Goal: Task Accomplishment & Management: Manage account settings

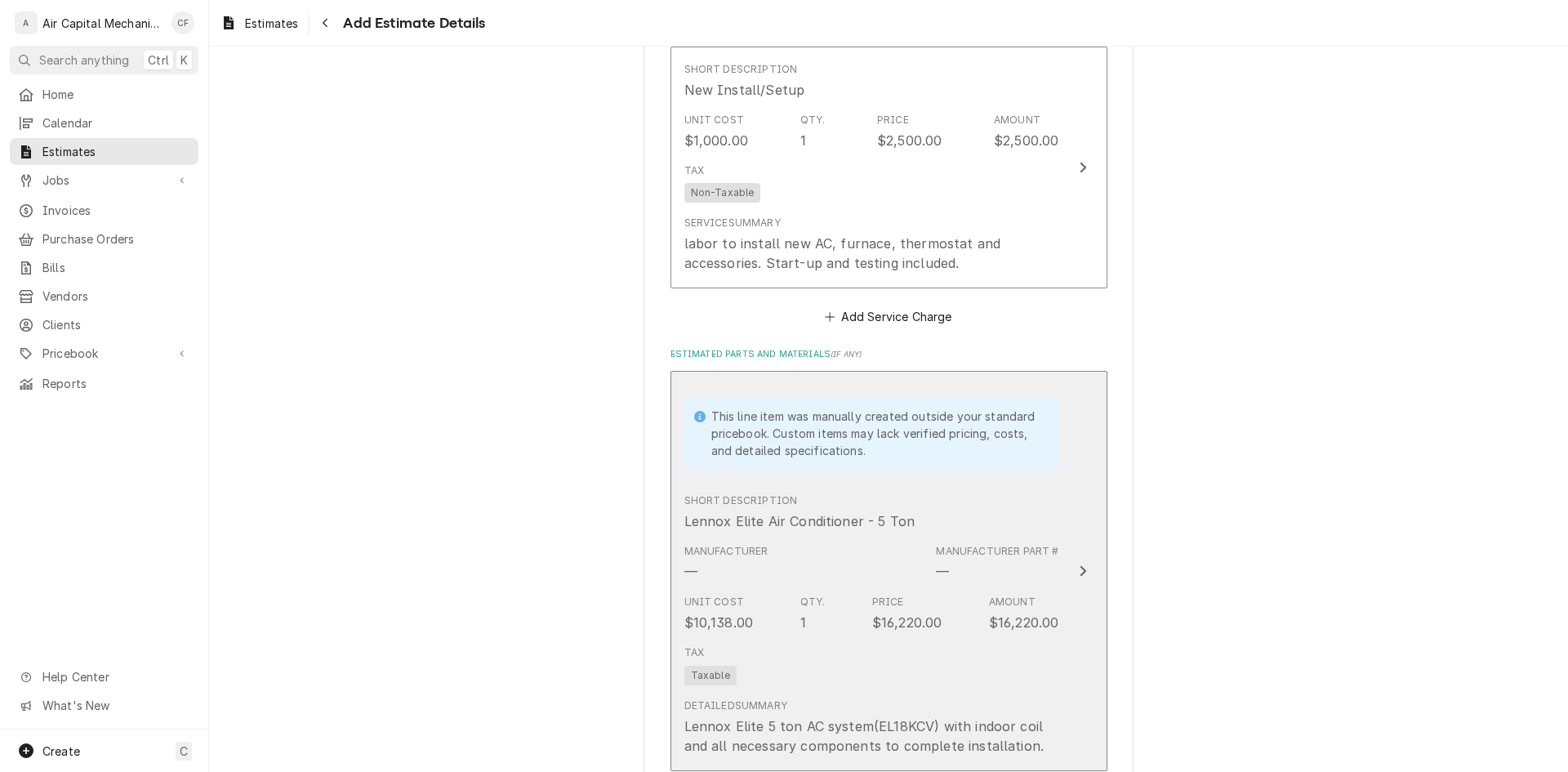
scroll to position [1139, 0]
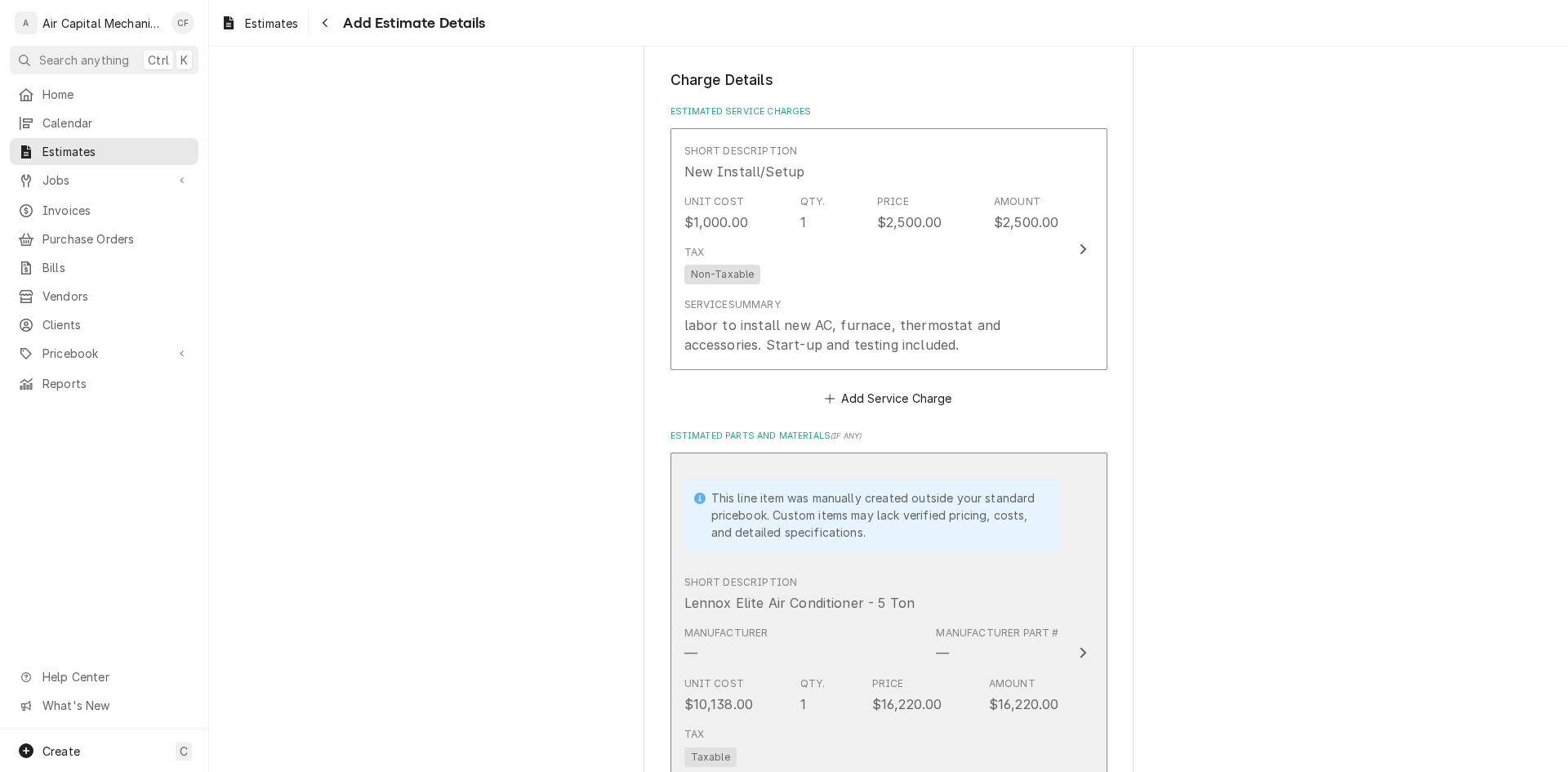
click at [959, 576] on div "Short Description Lennox Elite Air Conditioner - 5 Ton" at bounding box center [871, 593] width 375 height 50
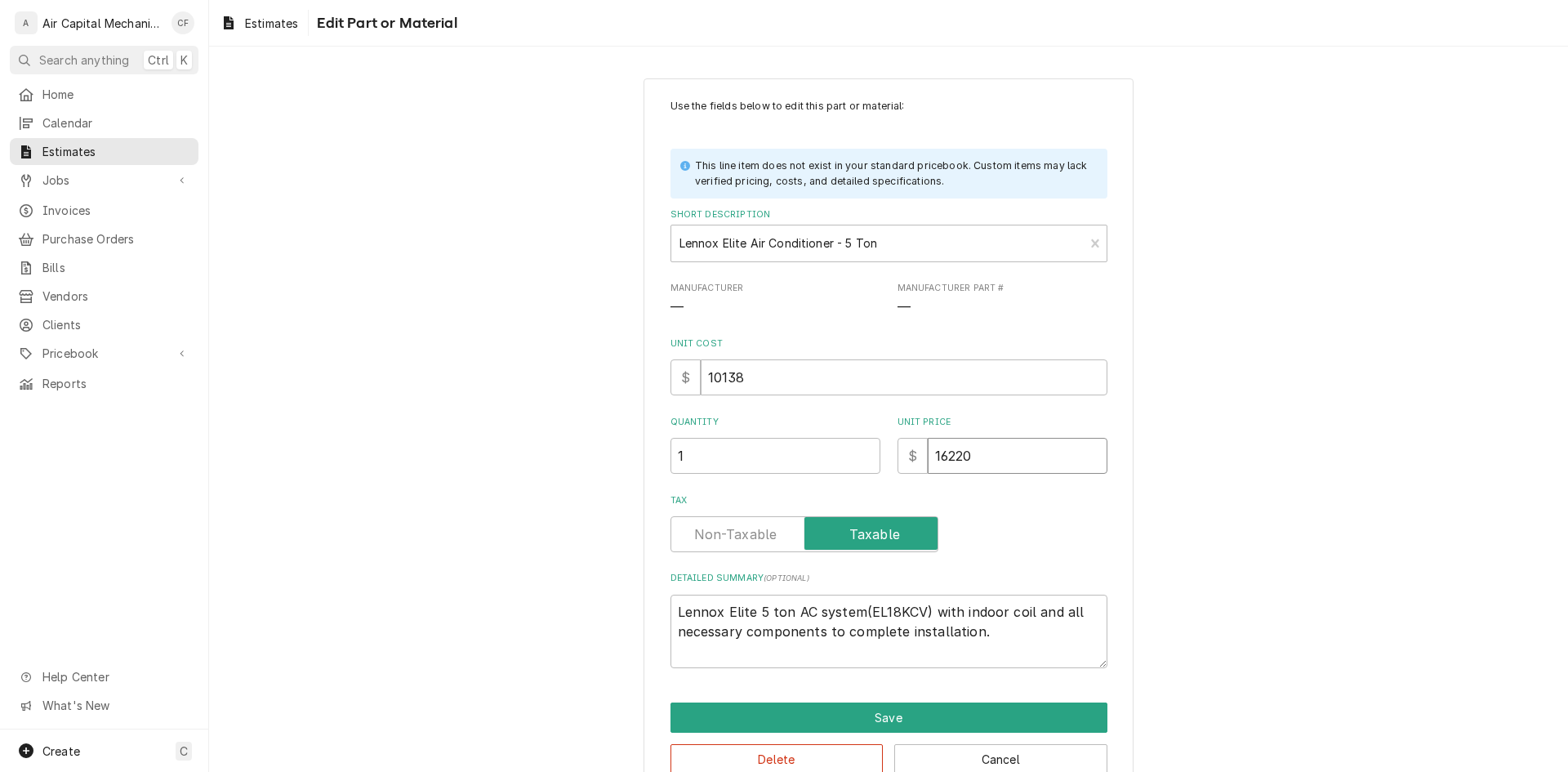
click at [993, 442] on input "16220" at bounding box center [1018, 456] width 180 height 36
type textarea "x"
type input "1"
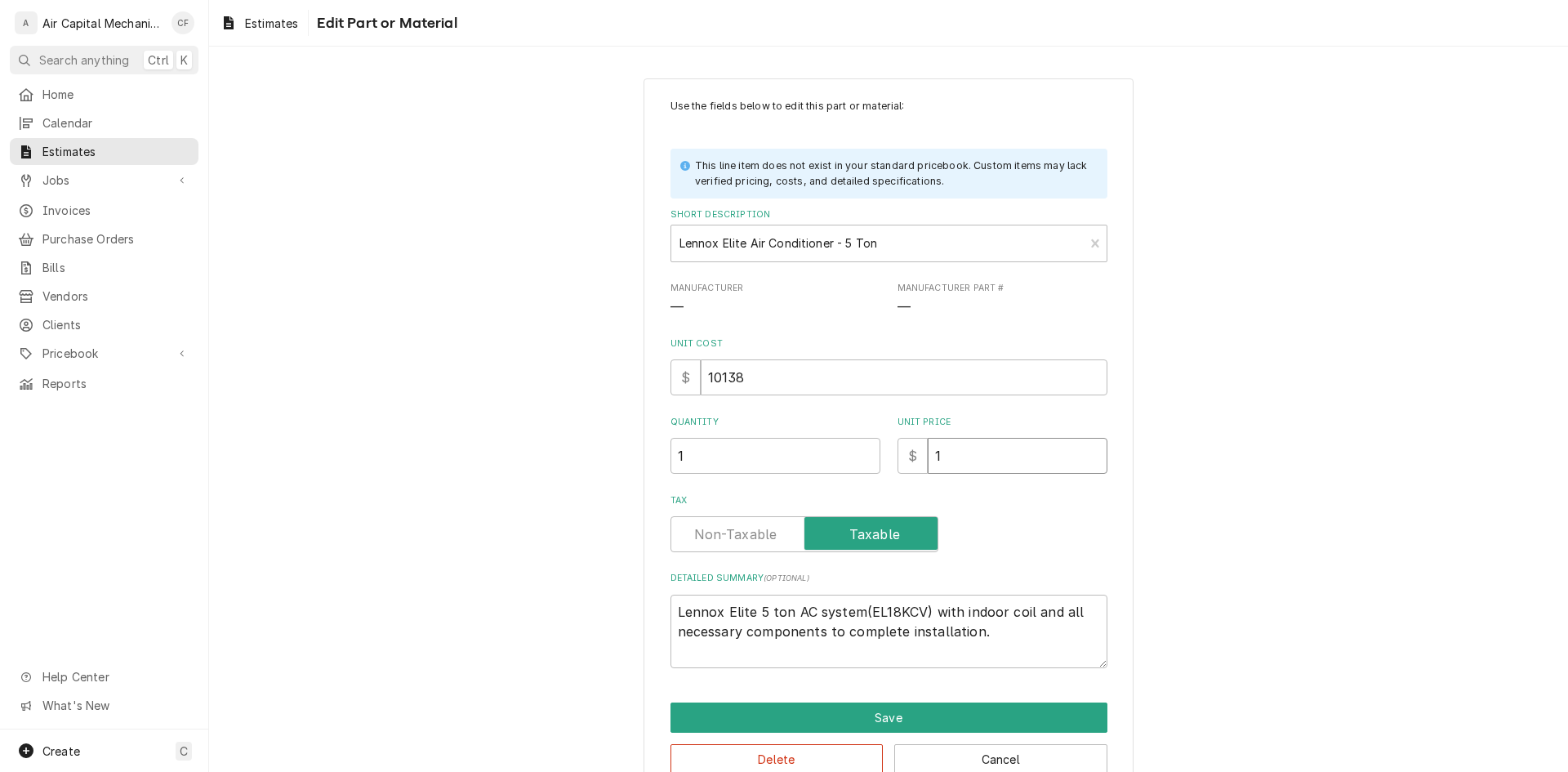
type textarea "x"
type input "14"
type textarea "x"
type input "146"
type textarea "x"
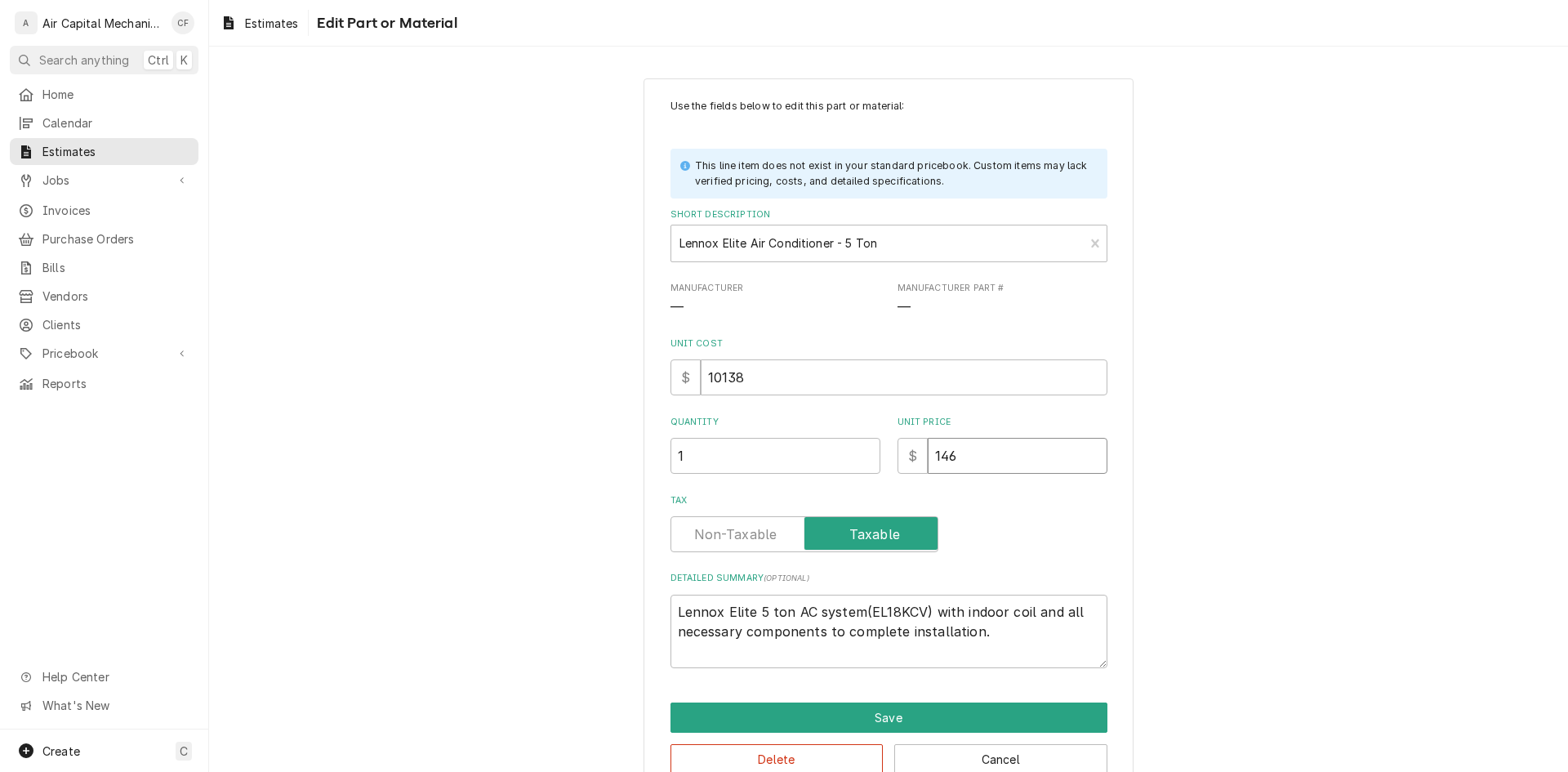
type input "1462"
type textarea "x"
type input "14622"
type textarea "x"
type input "14622.6"
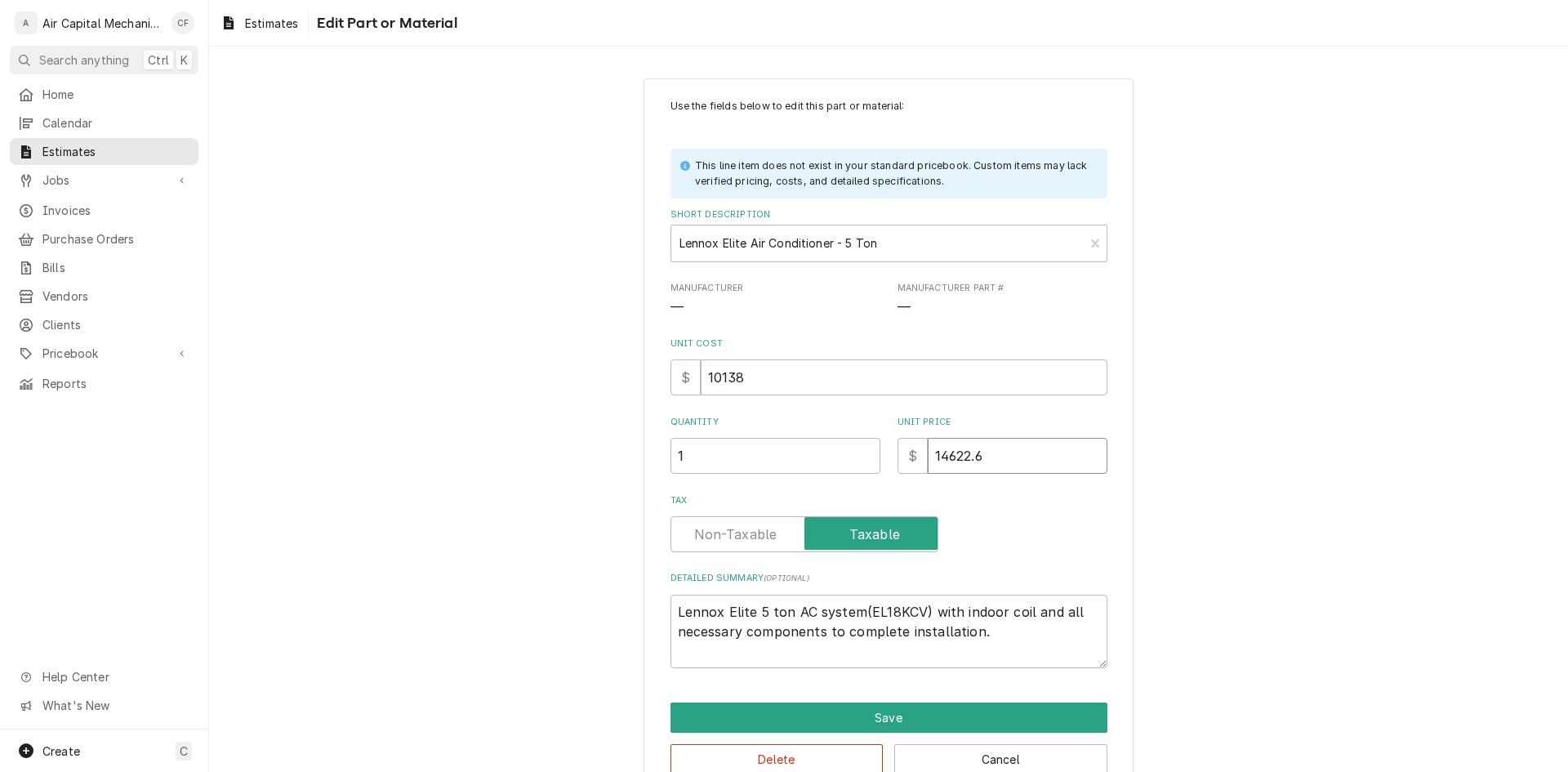
type textarea "x"
type input "14622.68"
type textarea "x"
type input "14622.68"
click at [822, 729] on button "Save" at bounding box center [889, 718] width 437 height 31
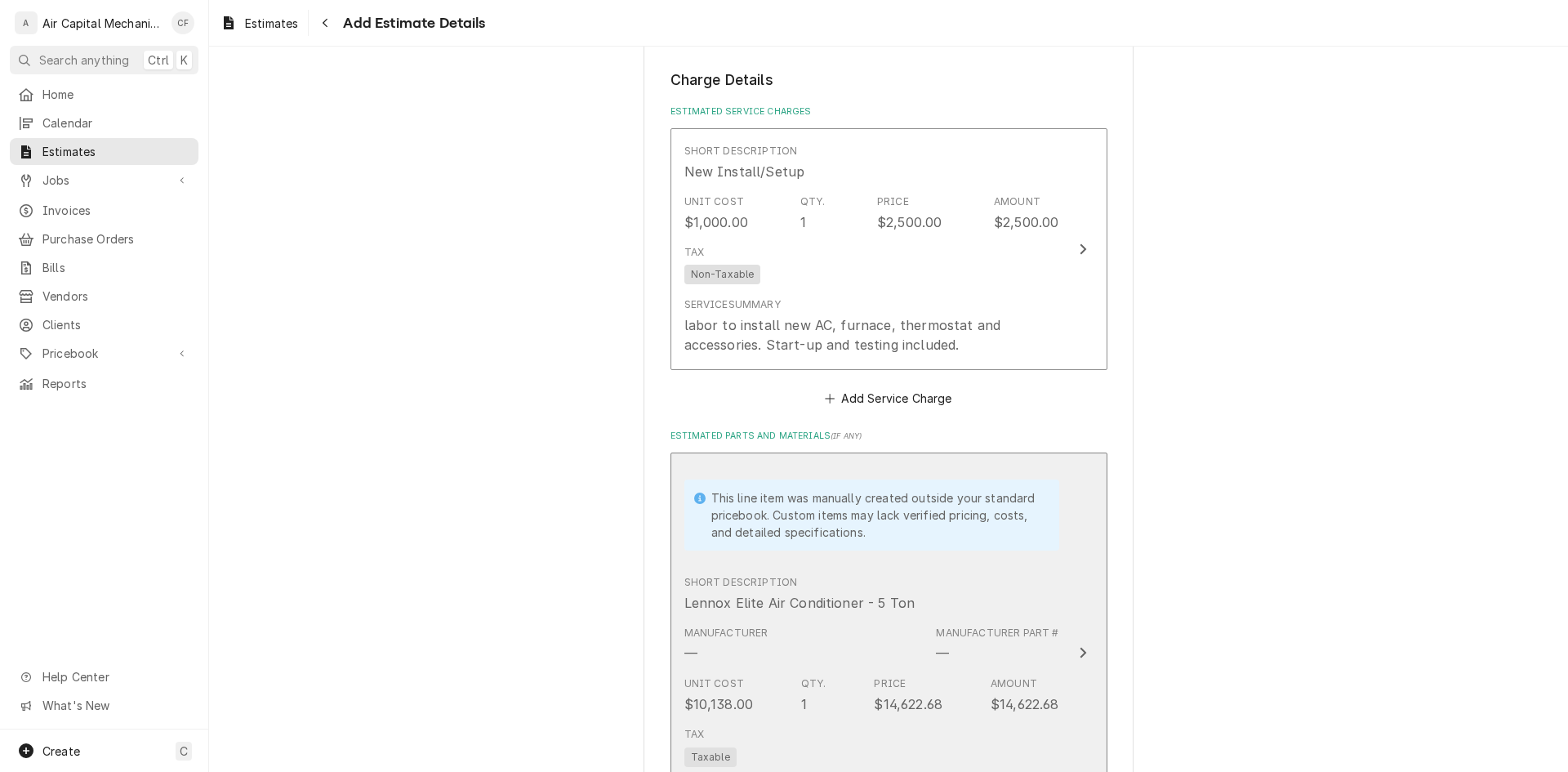
scroll to position [1120, 0]
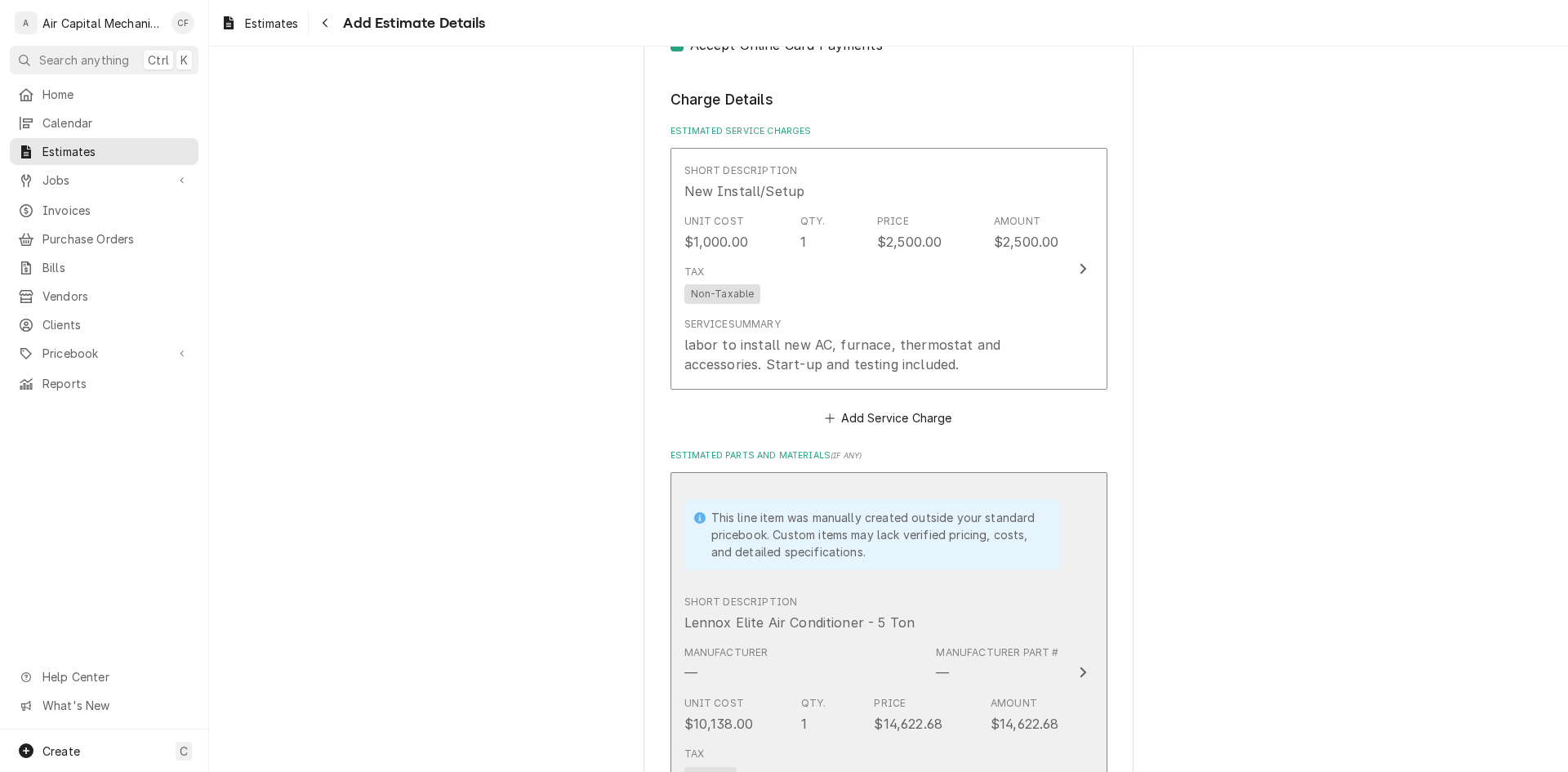
type textarea "x"
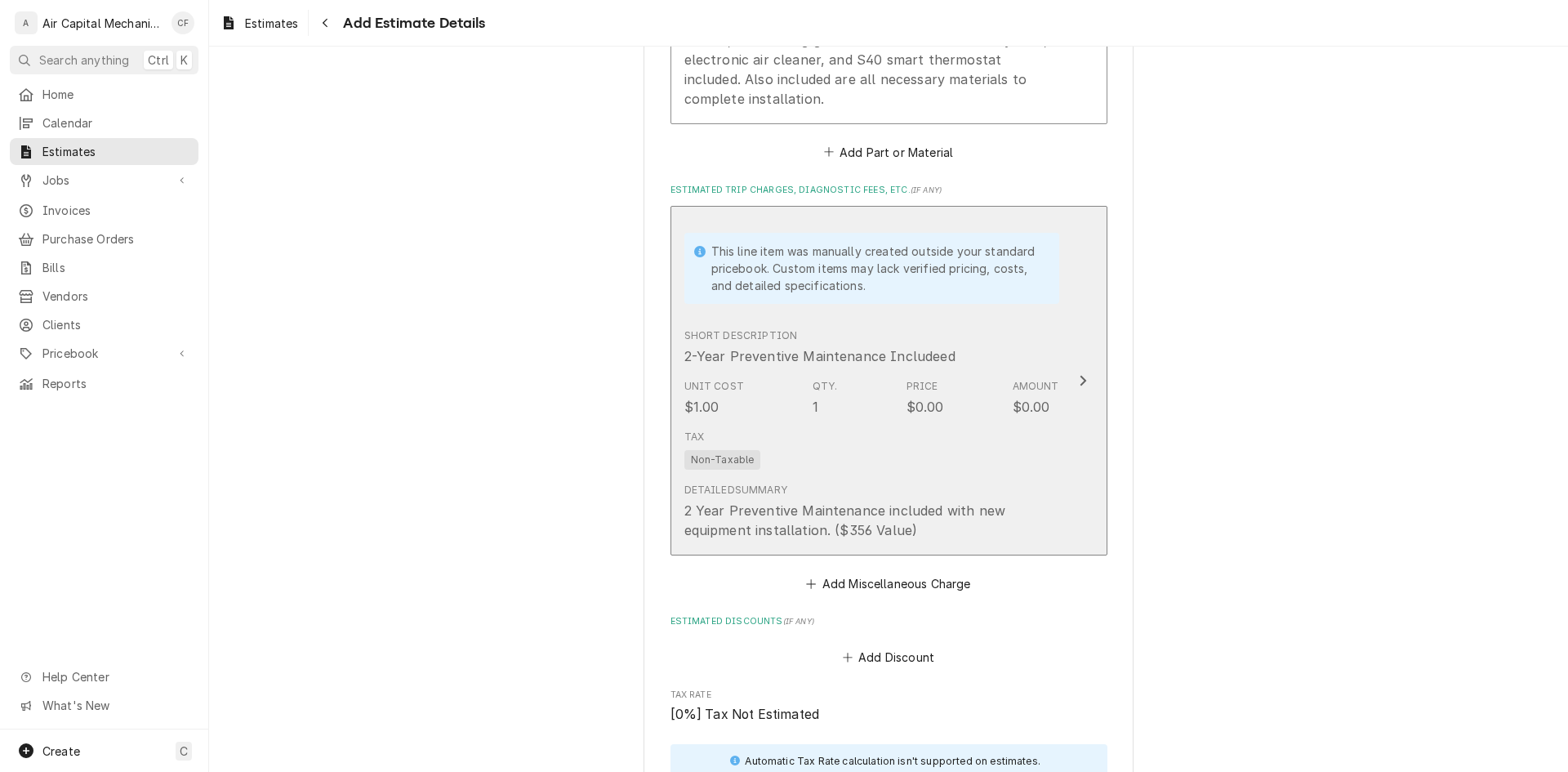
scroll to position [2345, 0]
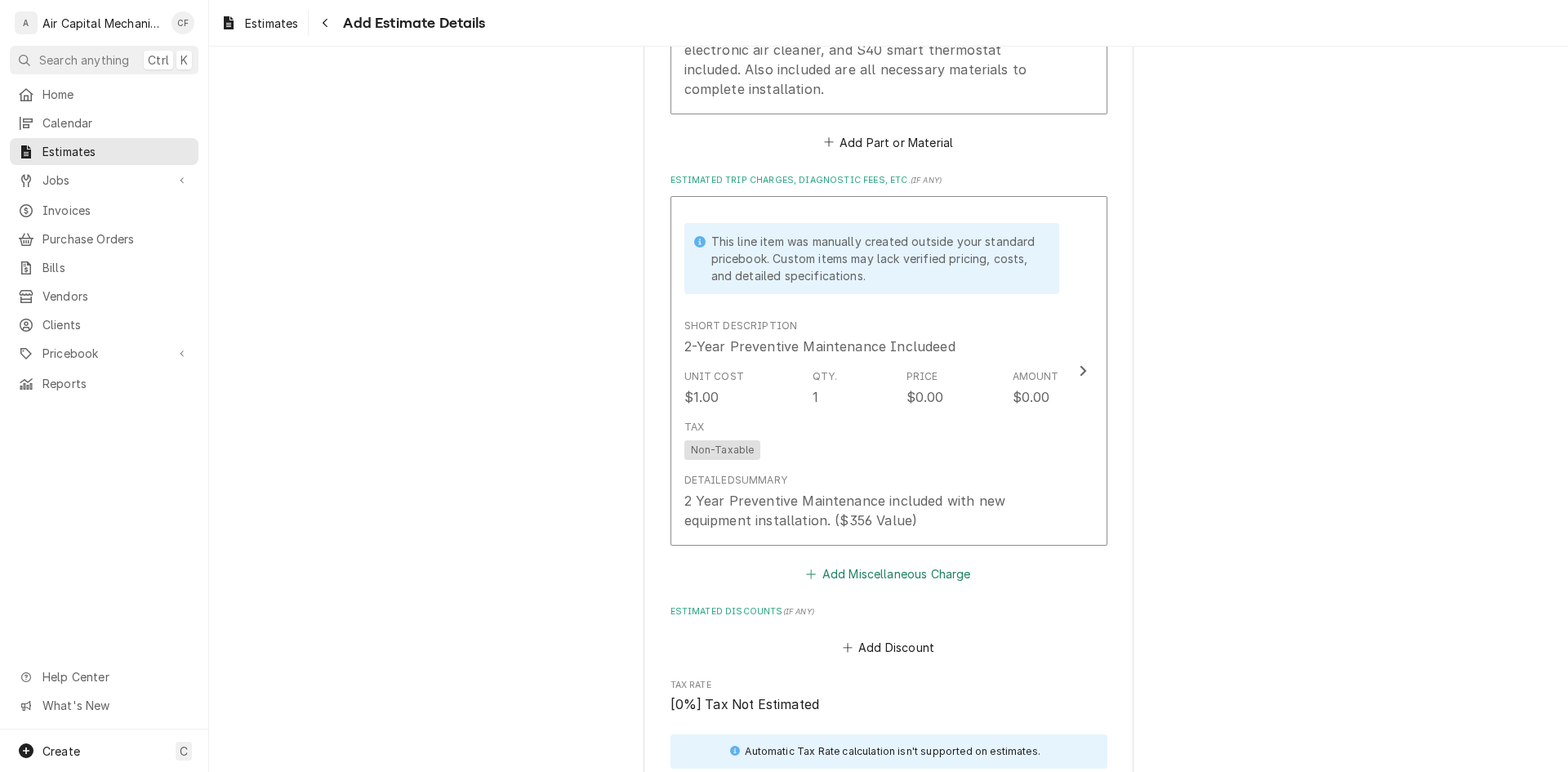
click at [907, 582] on button "Add Miscellaneous Charge" at bounding box center [888, 573] width 170 height 23
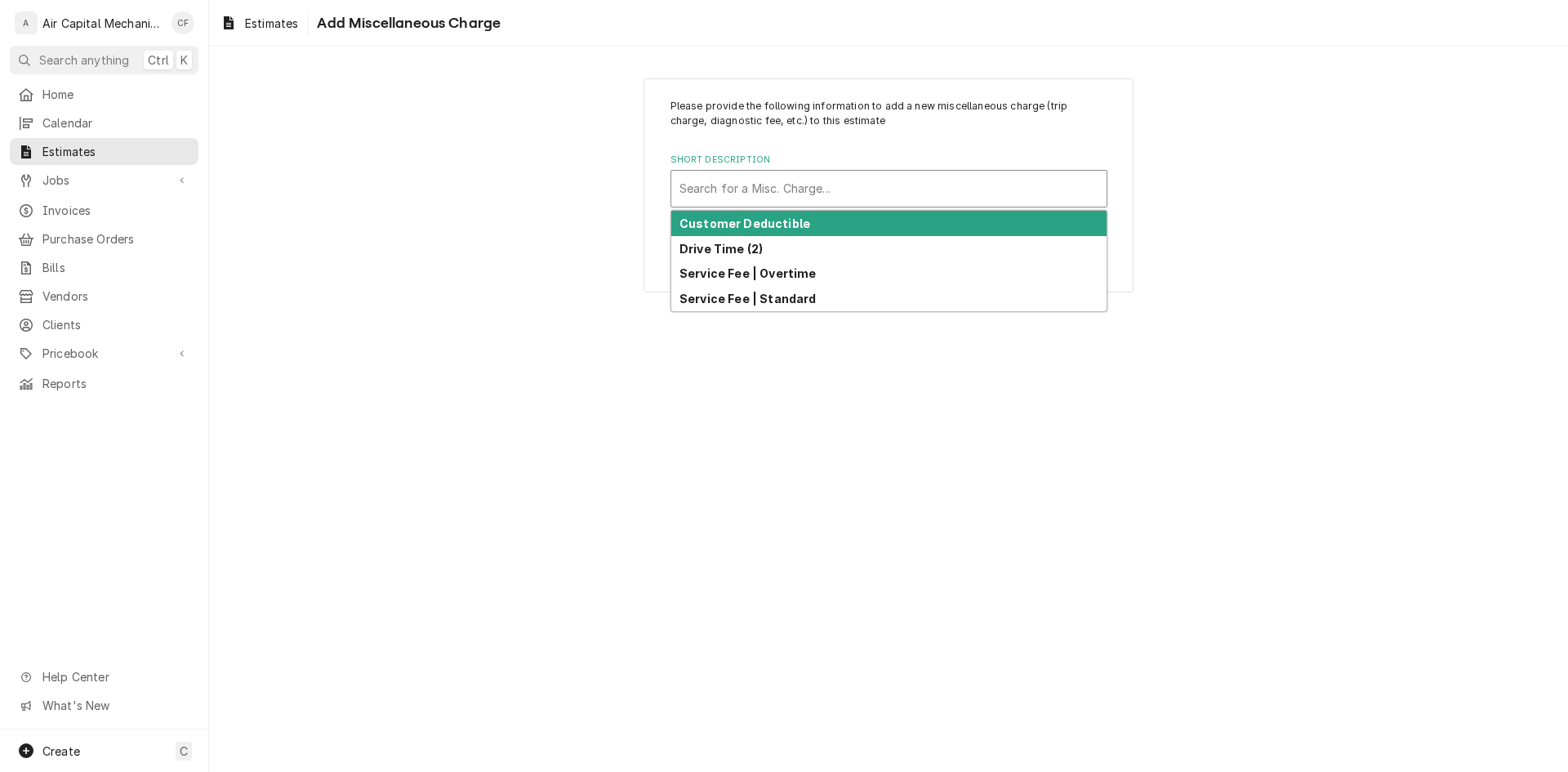
click at [882, 175] on div "Short Description" at bounding box center [889, 189] width 419 height 30
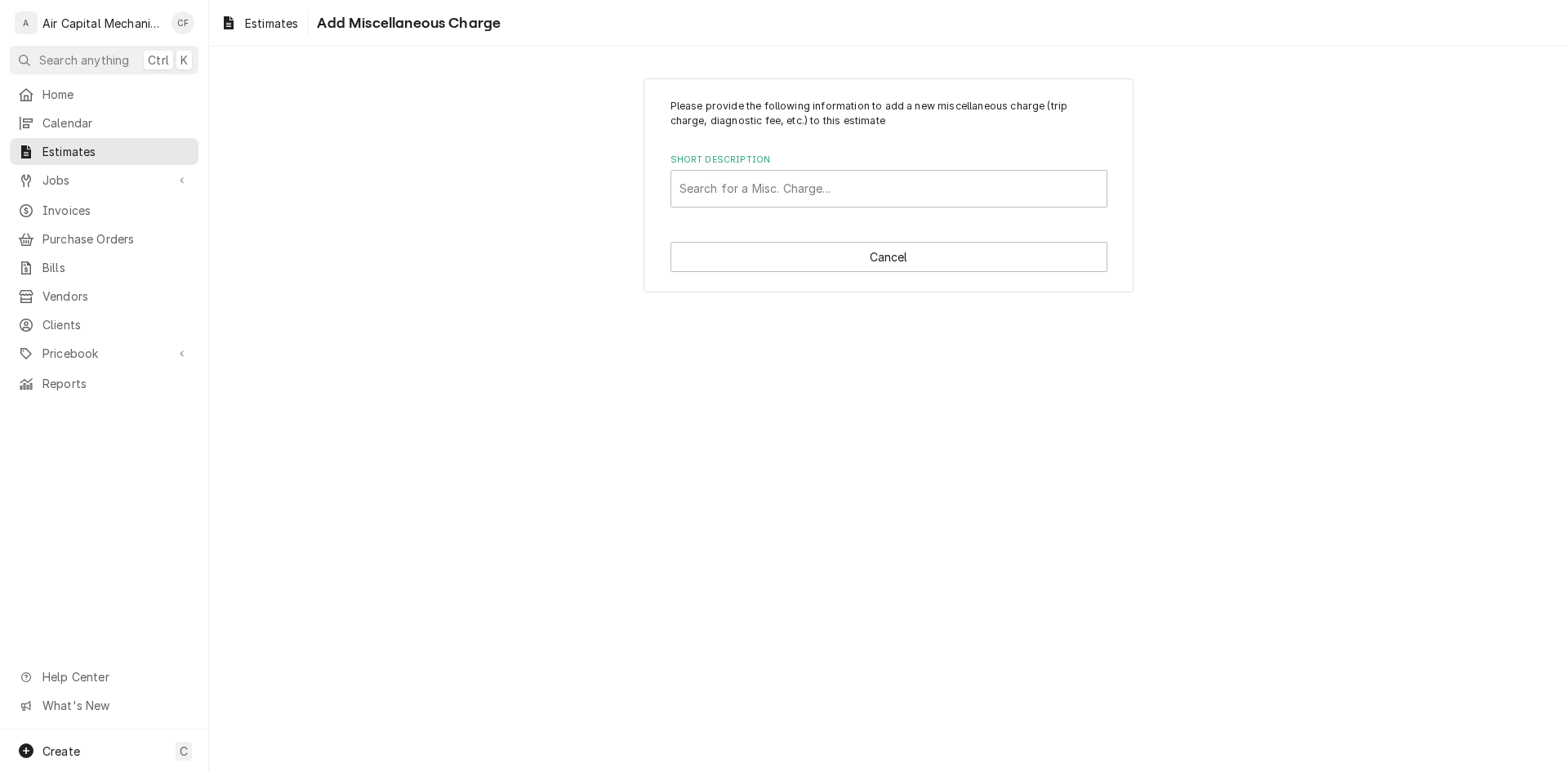
drag, startPoint x: 1068, startPoint y: 278, endPoint x: 1038, endPoint y: 281, distance: 30.1
click at [1068, 278] on div "Please provide the following information to add a new miscellaneous charge (tri…" at bounding box center [889, 186] width 490 height 215
click at [117, 345] on span "Pricebook" at bounding box center [103, 353] width 123 height 17
click at [109, 430] on span "Miscellaneous" at bounding box center [116, 438] width 148 height 17
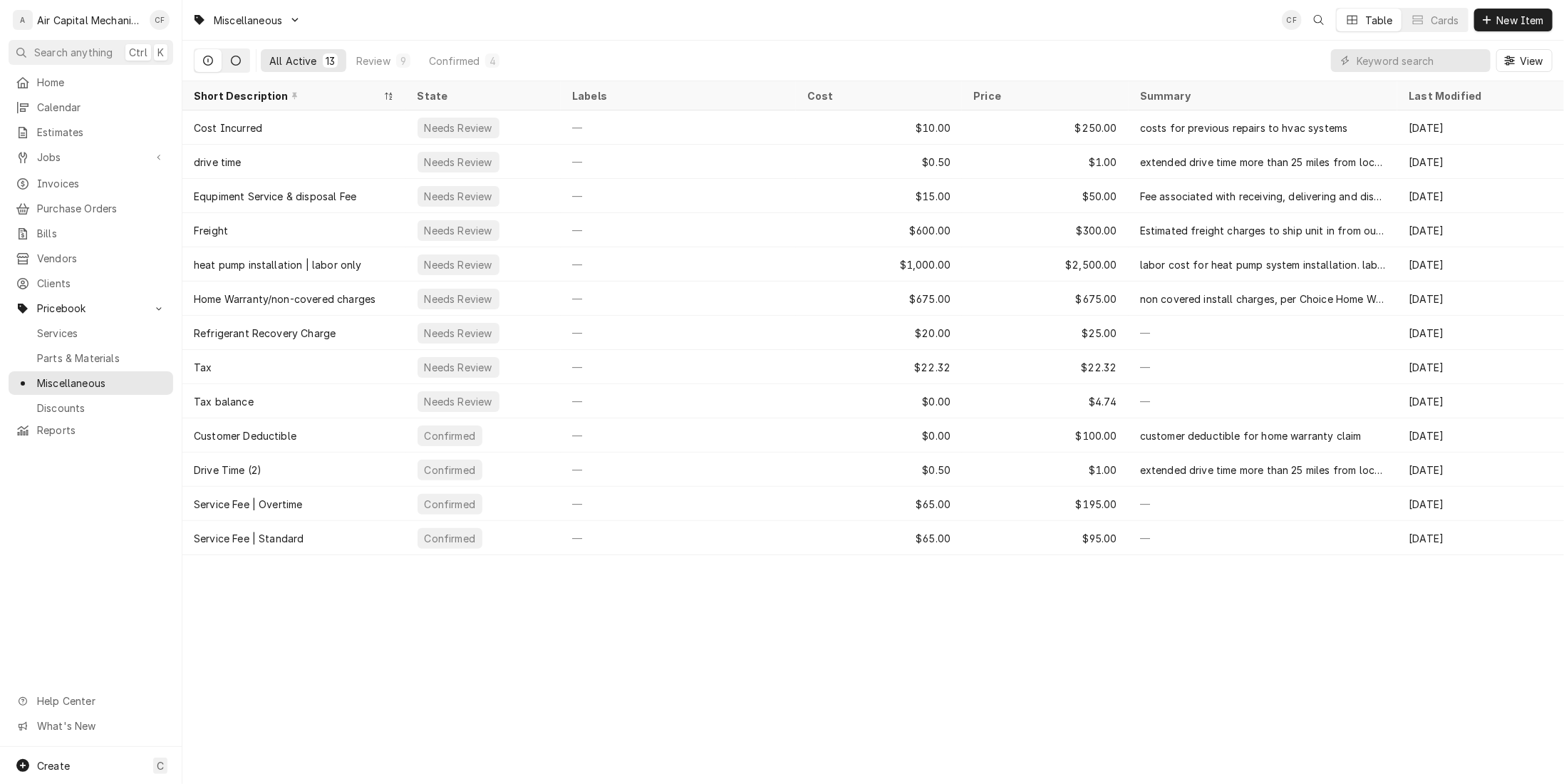
click at [232, 58] on icon "Dynamic Content Wrapper" at bounding box center [236, 61] width 10 height 10
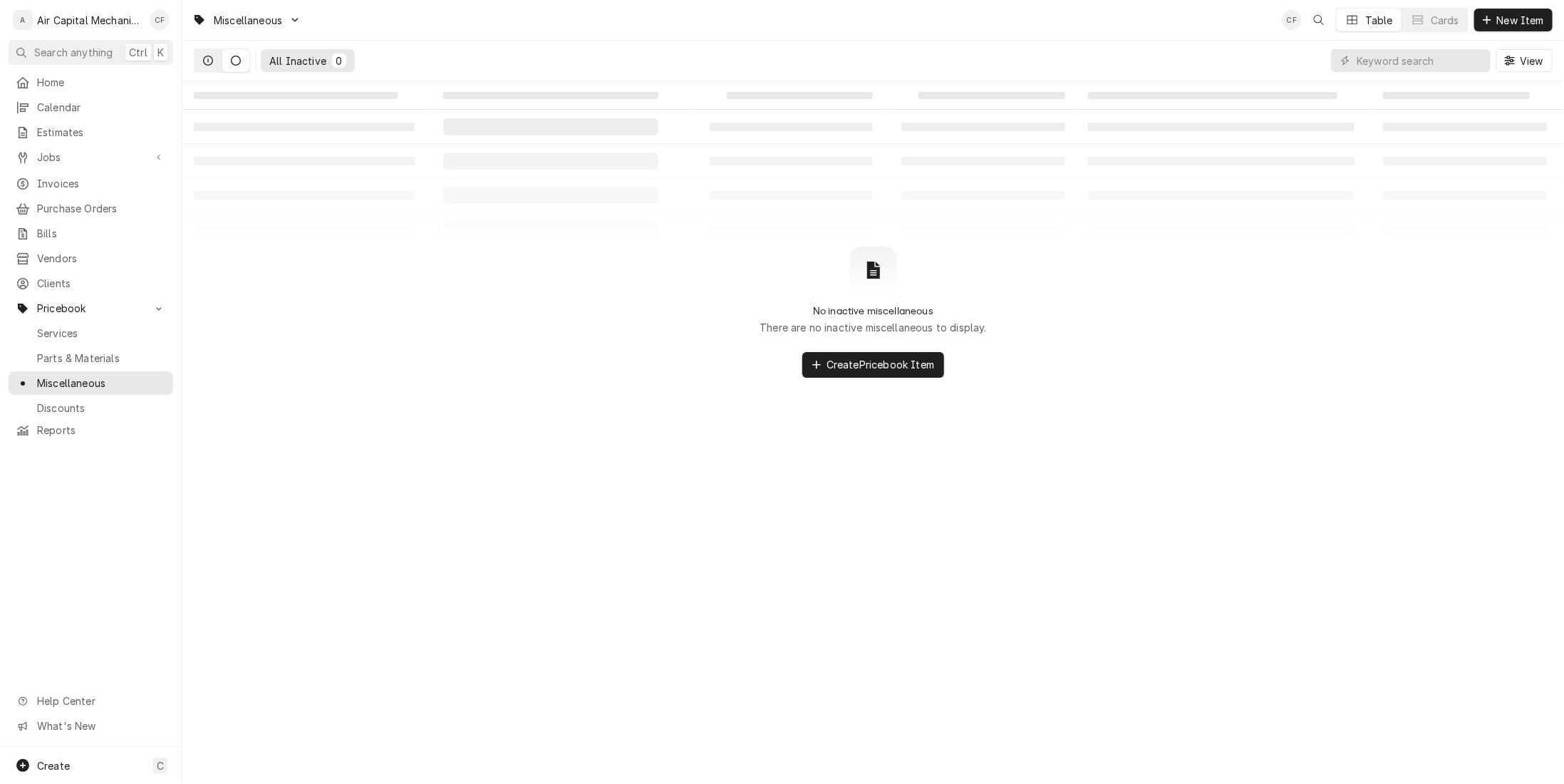
click at [207, 57] on icon "Dynamic Content Wrapper" at bounding box center [208, 61] width 10 height 10
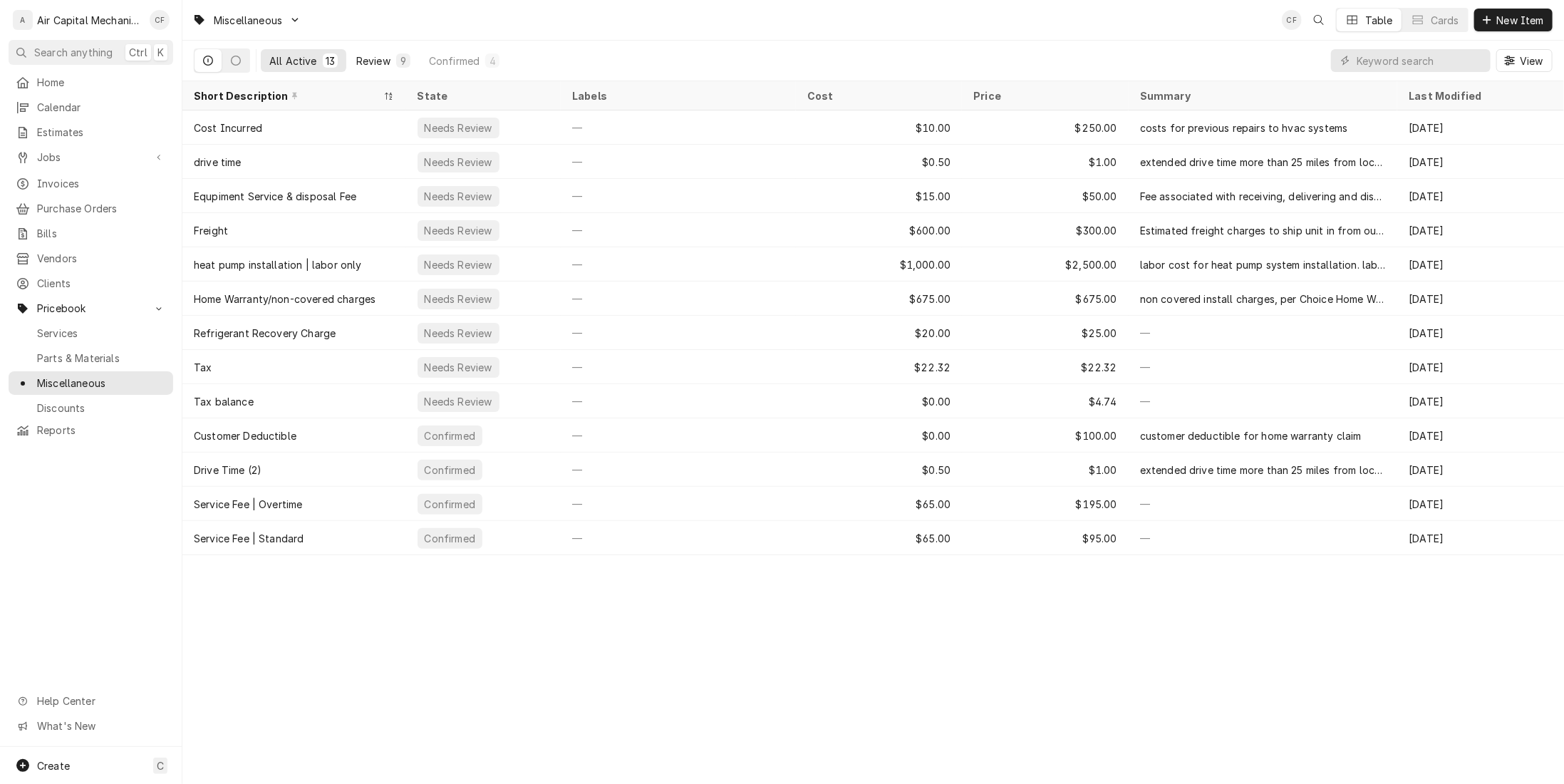
click at [363, 54] on div "Review" at bounding box center [374, 60] width 34 height 15
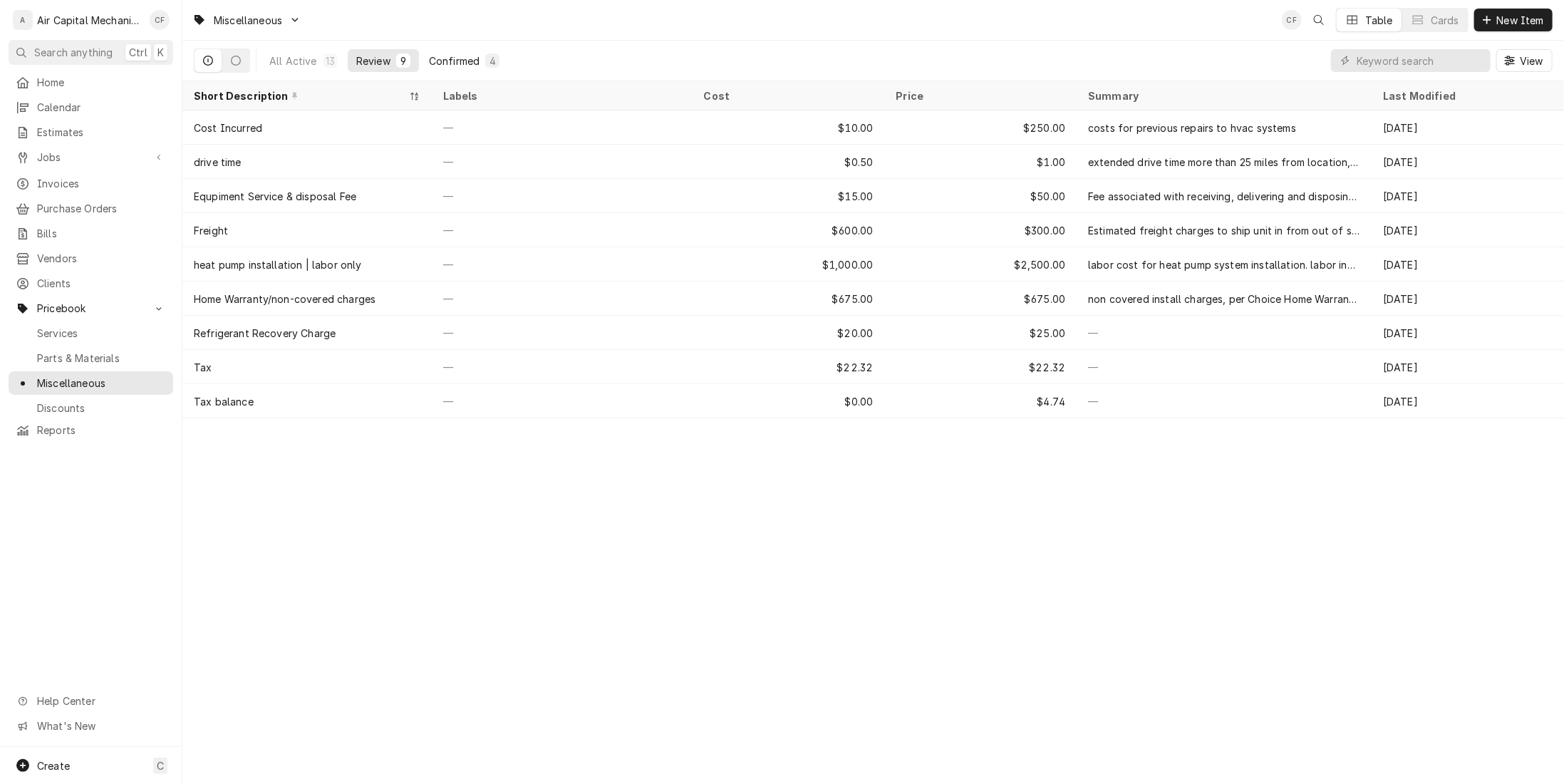
click at [458, 64] on div "Confirmed" at bounding box center [453, 60] width 51 height 15
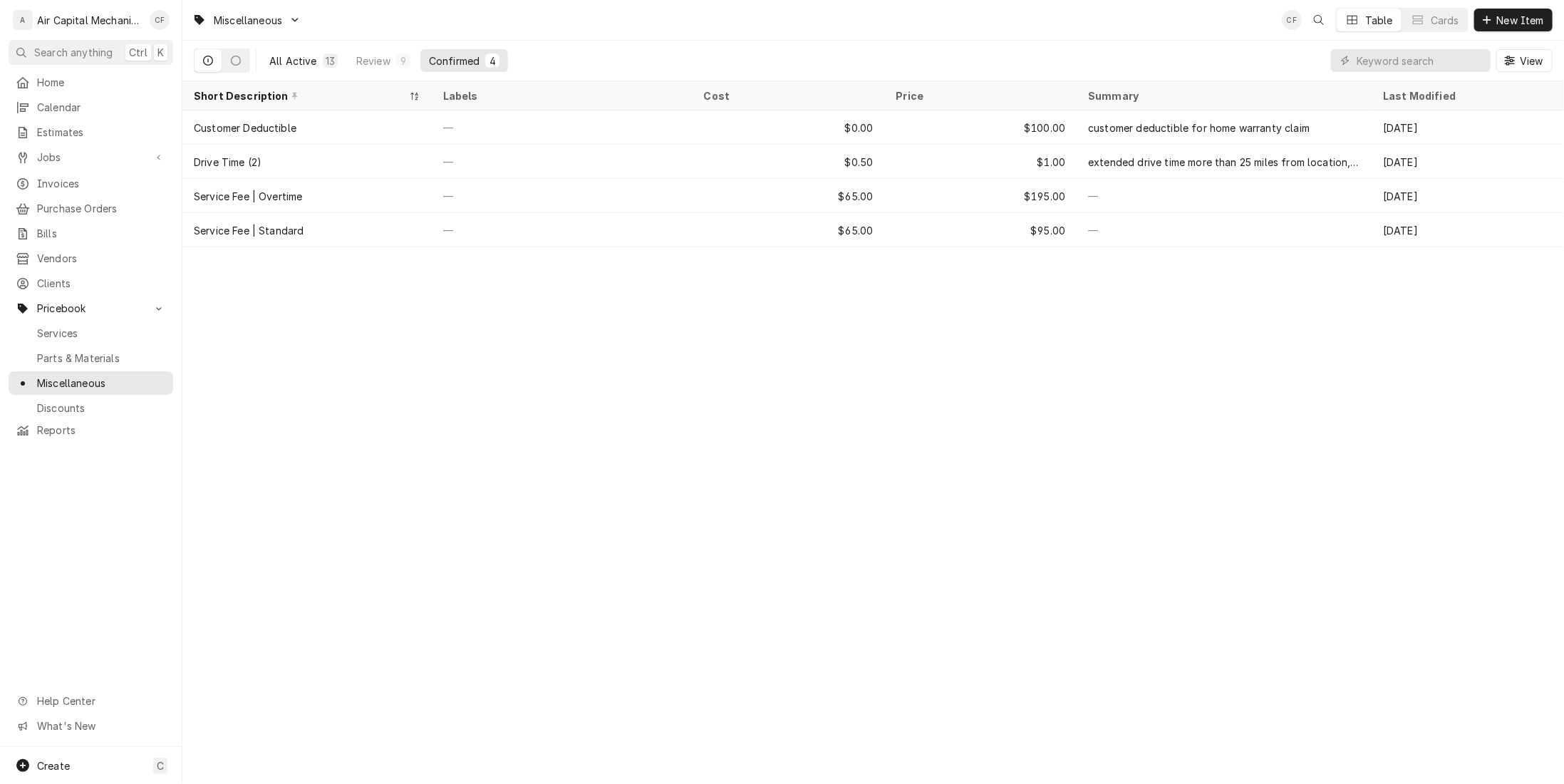
click at [308, 64] on div "All Active" at bounding box center [294, 60] width 48 height 15
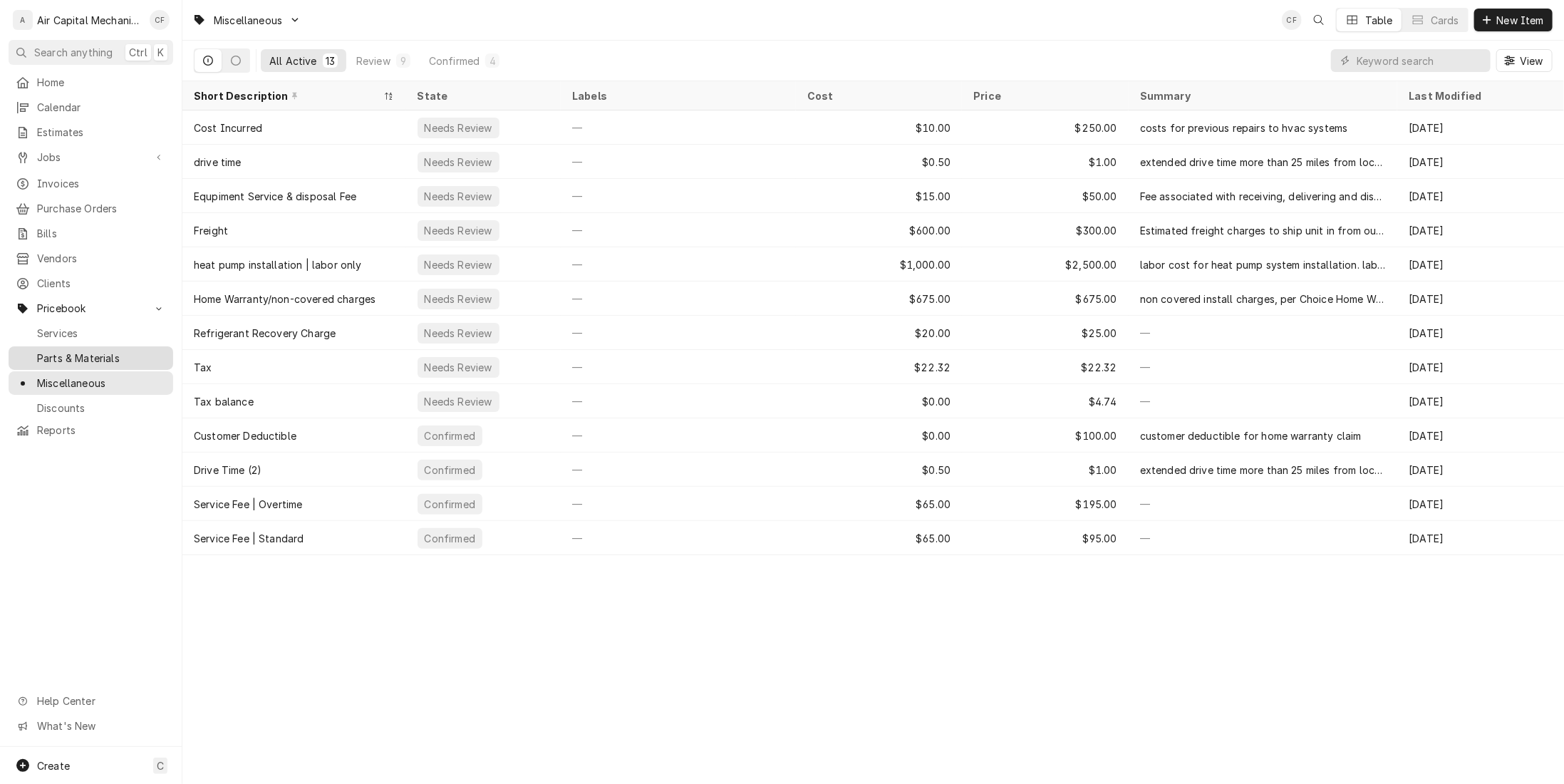
click at [82, 351] on span "Parts & Materials" at bounding box center [101, 357] width 129 height 15
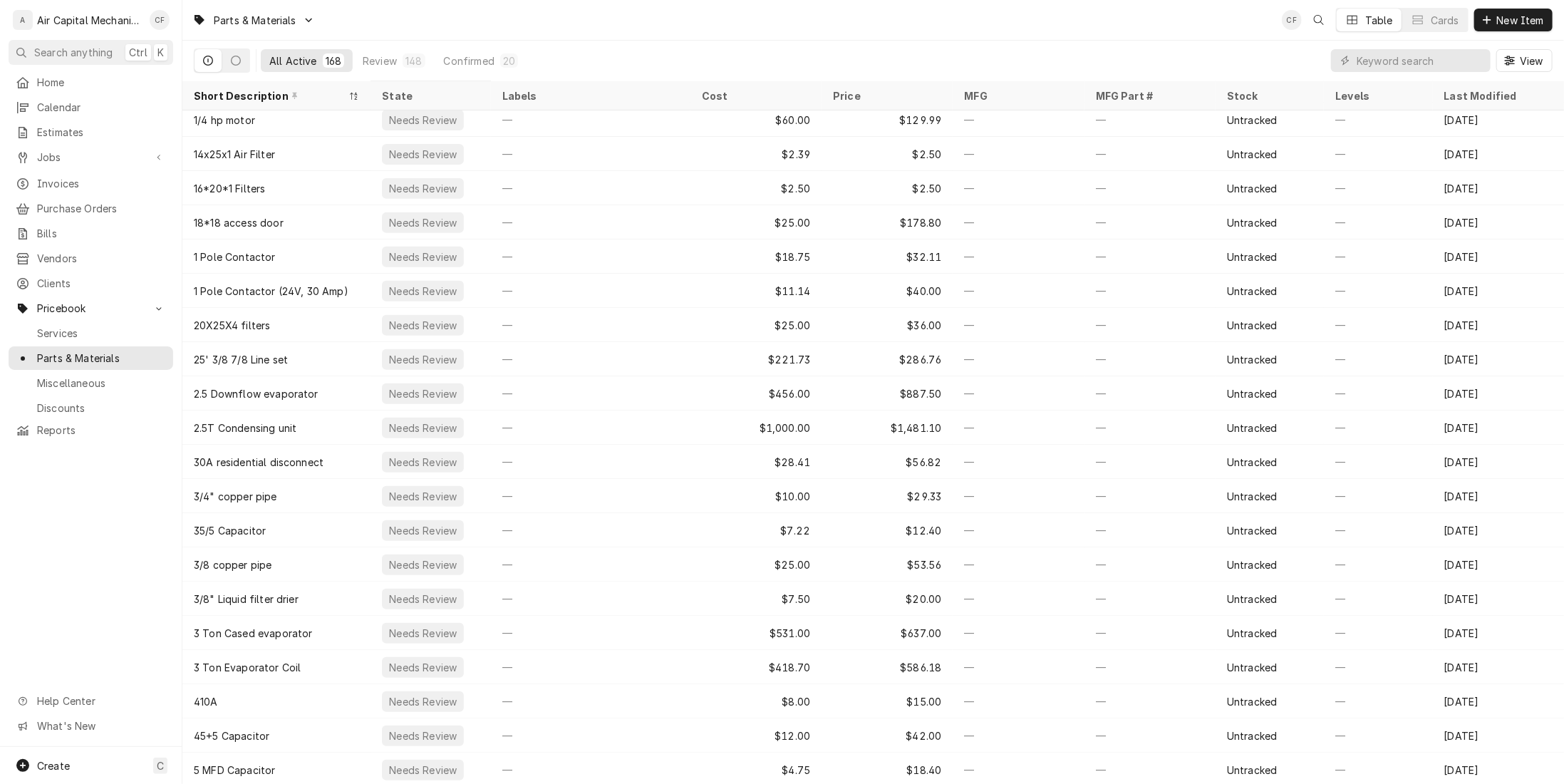
scroll to position [384, 0]
click at [234, 59] on icon "Dynamic Content Wrapper" at bounding box center [236, 61] width 10 height 10
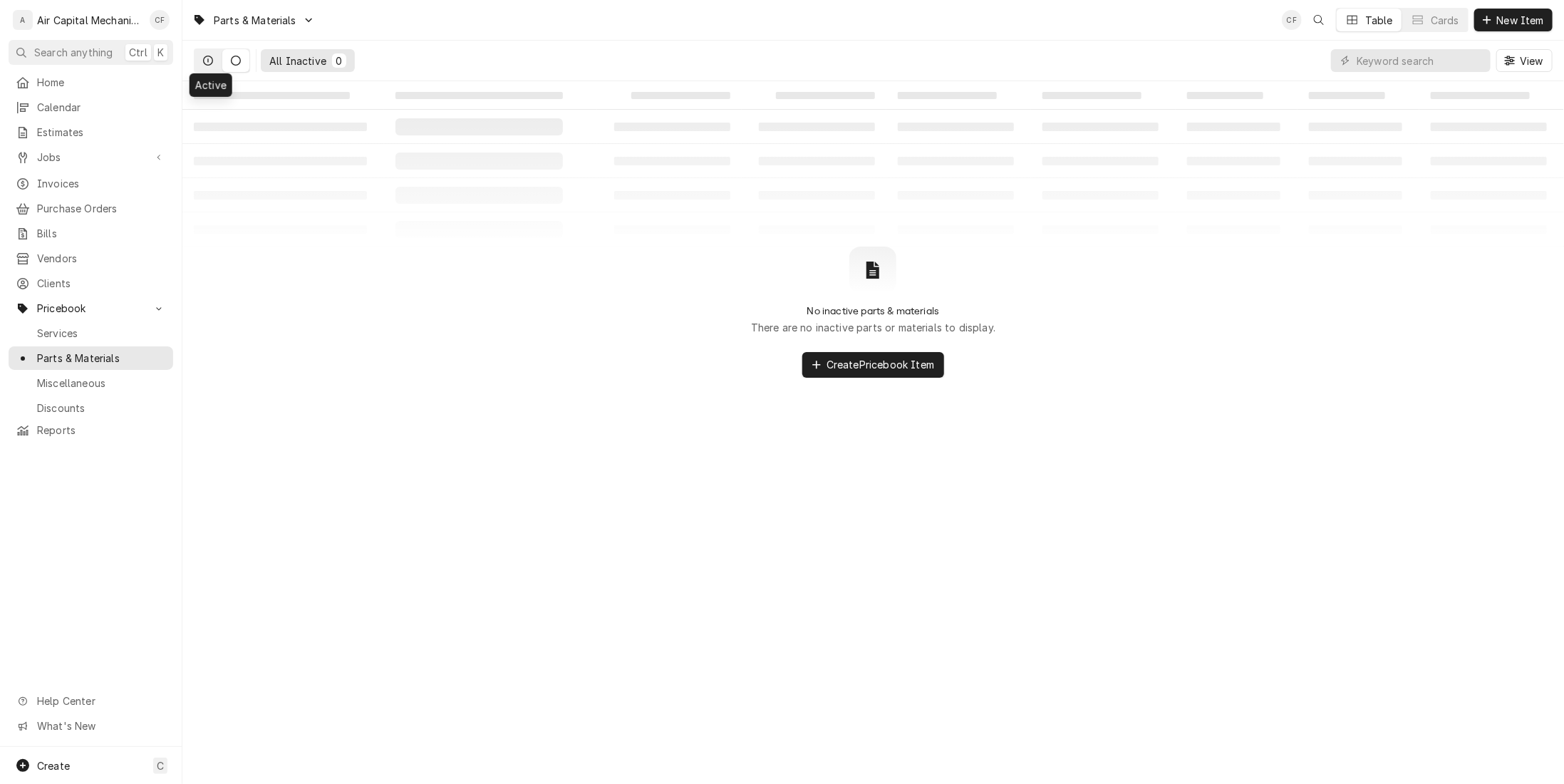
click at [198, 61] on button "Dynamic Content Wrapper" at bounding box center [209, 60] width 27 height 23
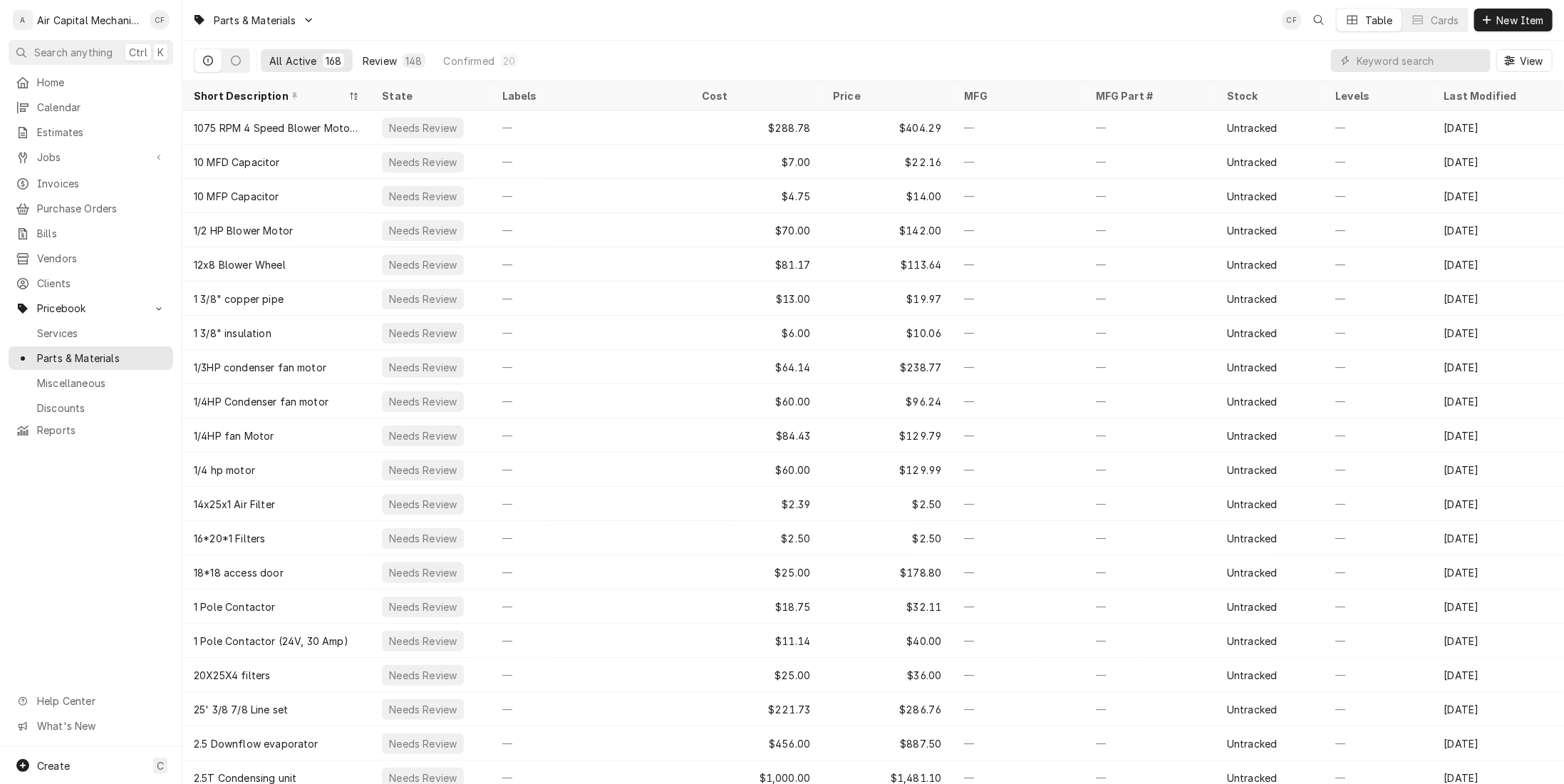
click at [370, 65] on div "Review" at bounding box center [380, 60] width 34 height 15
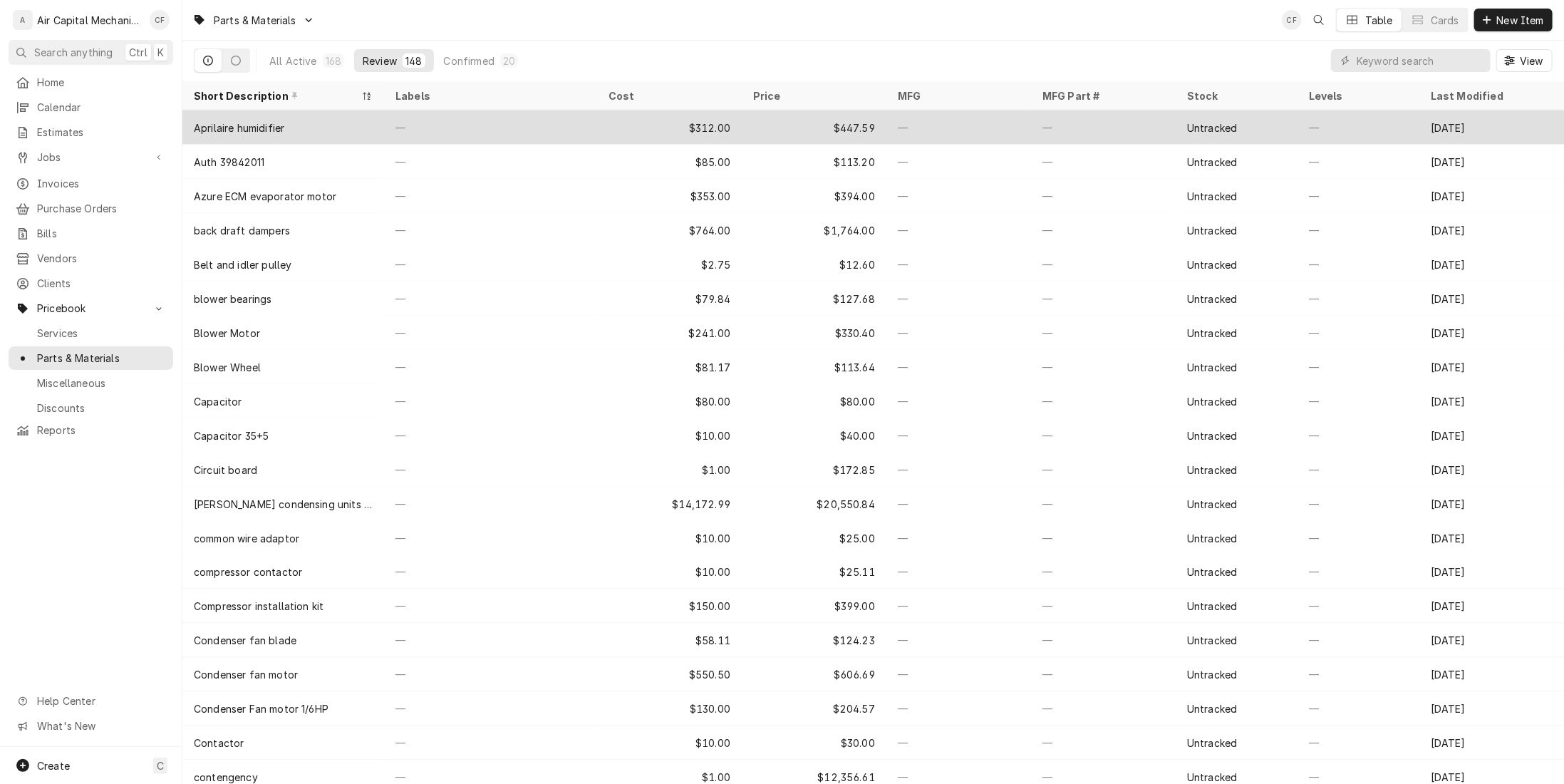
scroll to position [1341, 0]
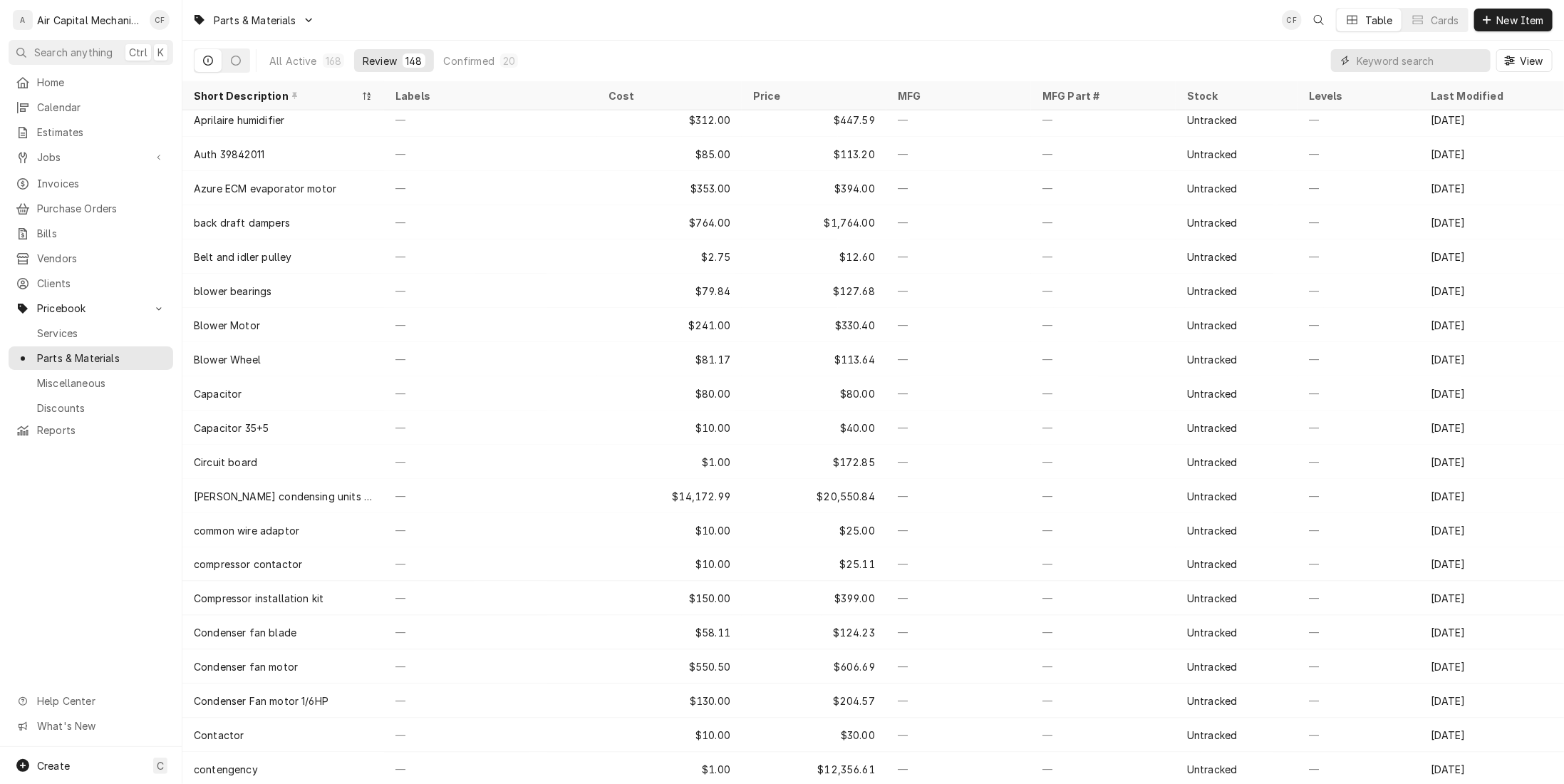
click at [1388, 64] on input "Dynamic Content Wrapper" at bounding box center [1421, 60] width 127 height 23
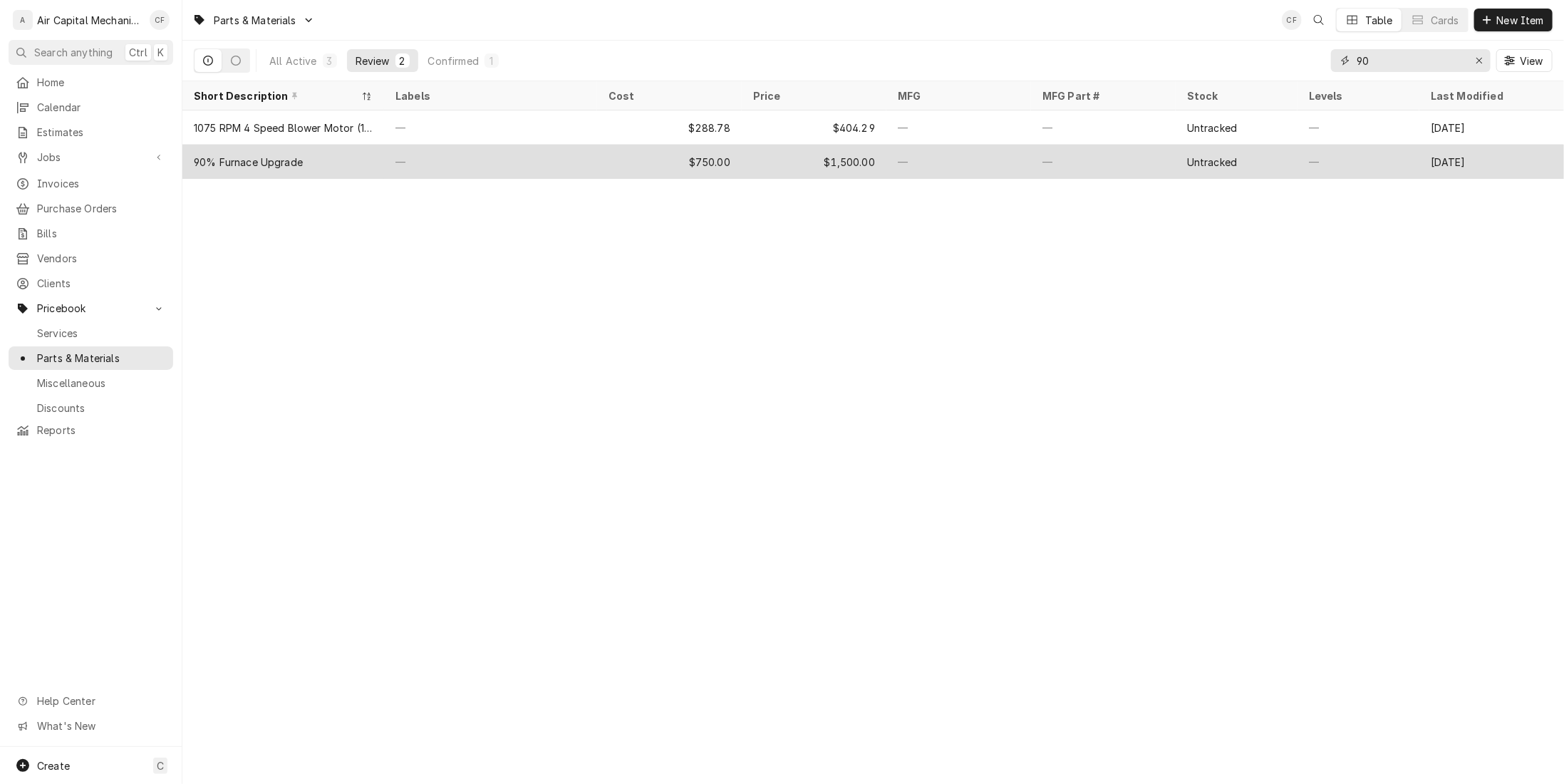
type input "90"
click at [598, 149] on div "$750.00" at bounding box center [669, 161] width 144 height 34
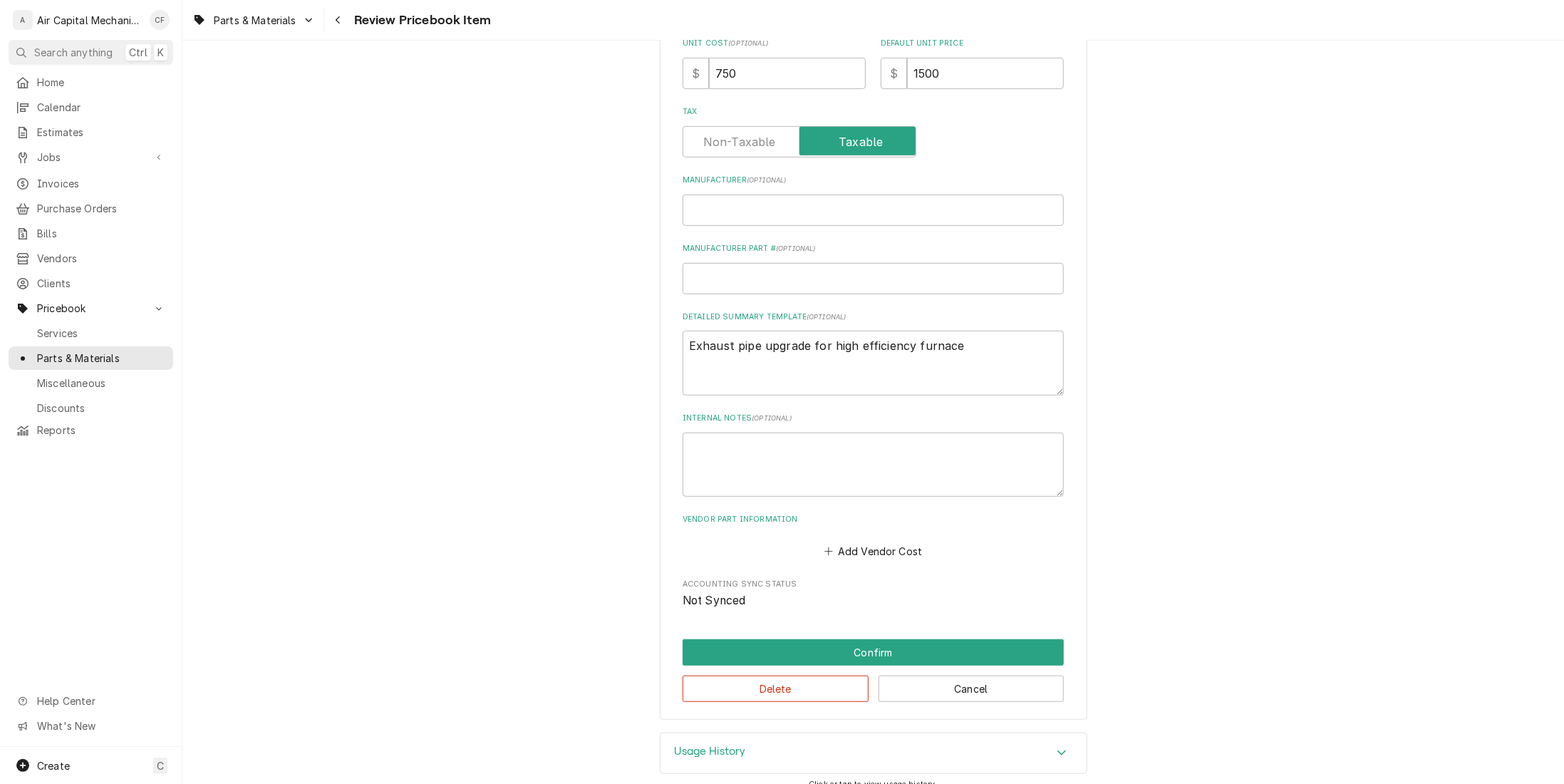
scroll to position [458, 0]
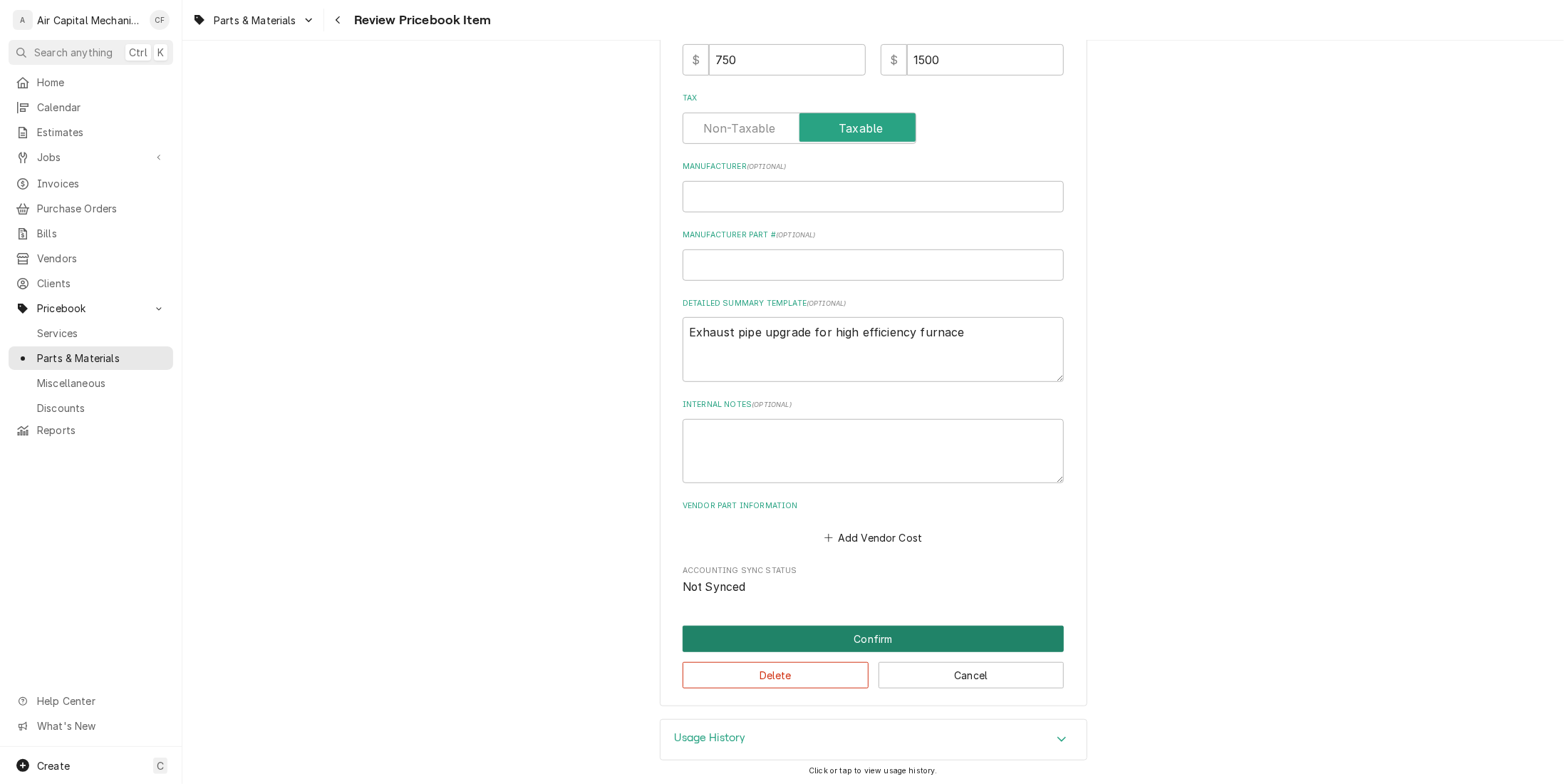
click at [885, 645] on button "Confirm" at bounding box center [873, 638] width 381 height 27
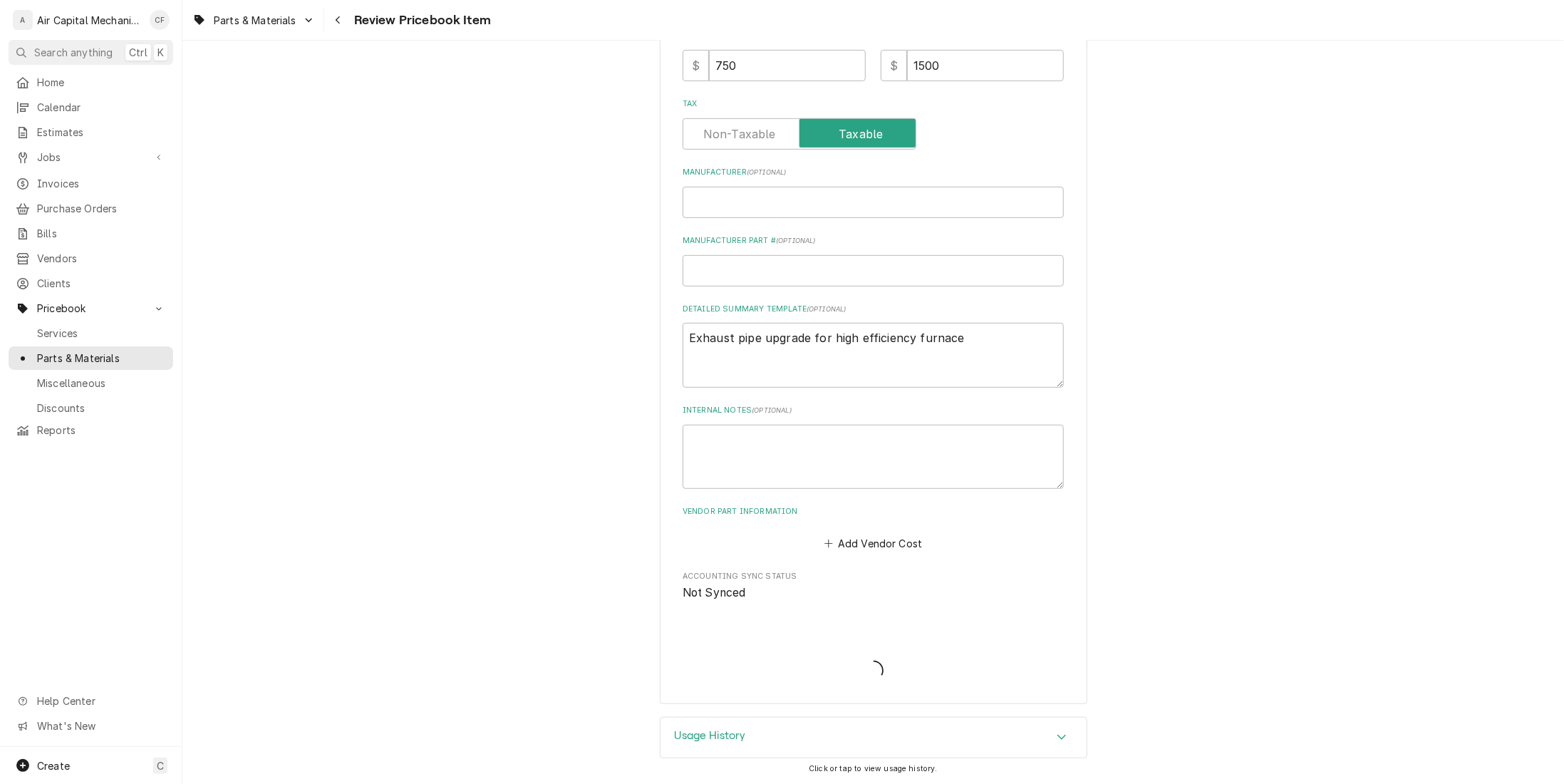
scroll to position [450, 0]
type textarea "x"
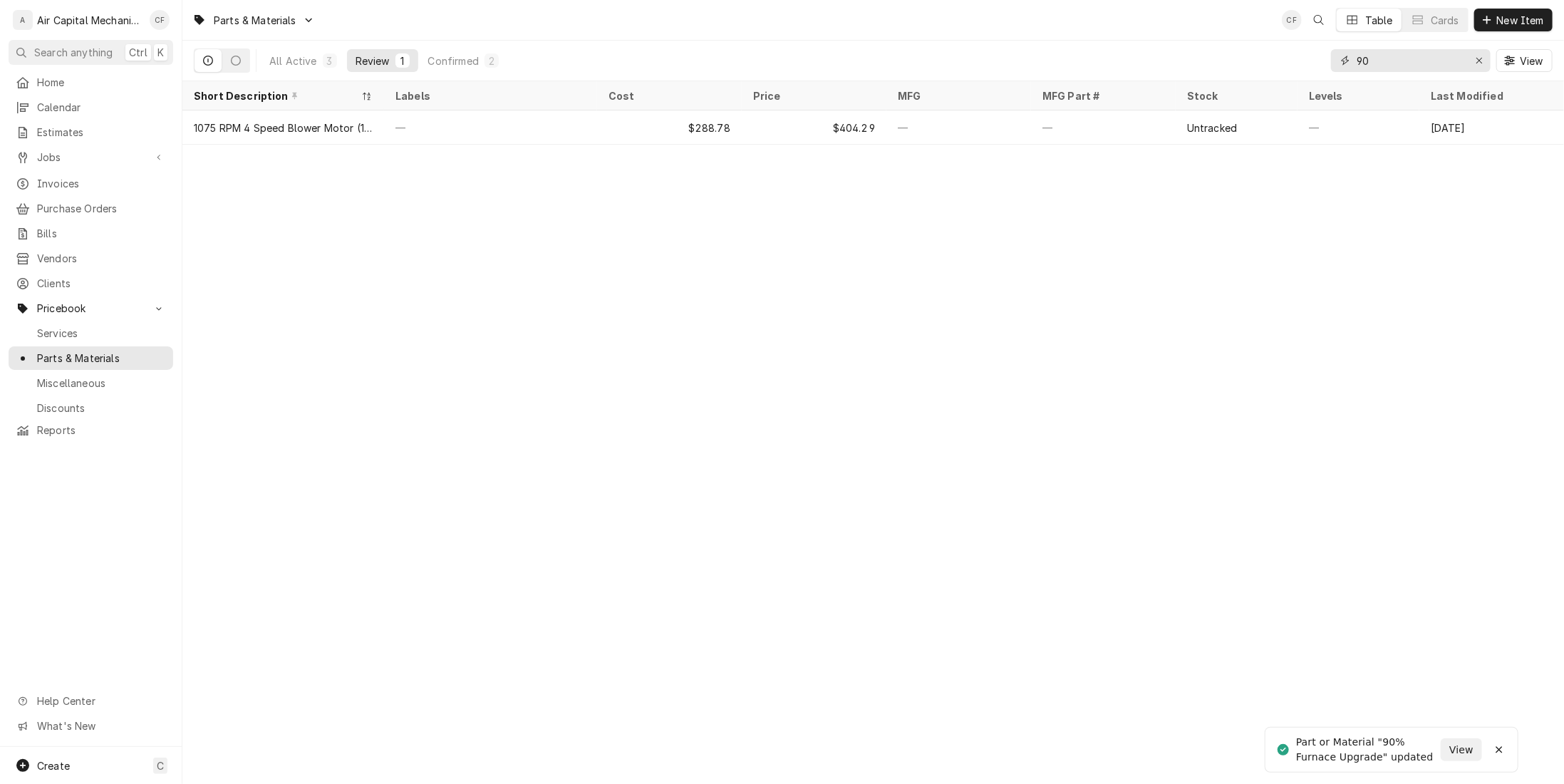
click at [1378, 67] on input "90" at bounding box center [1410, 60] width 106 height 23
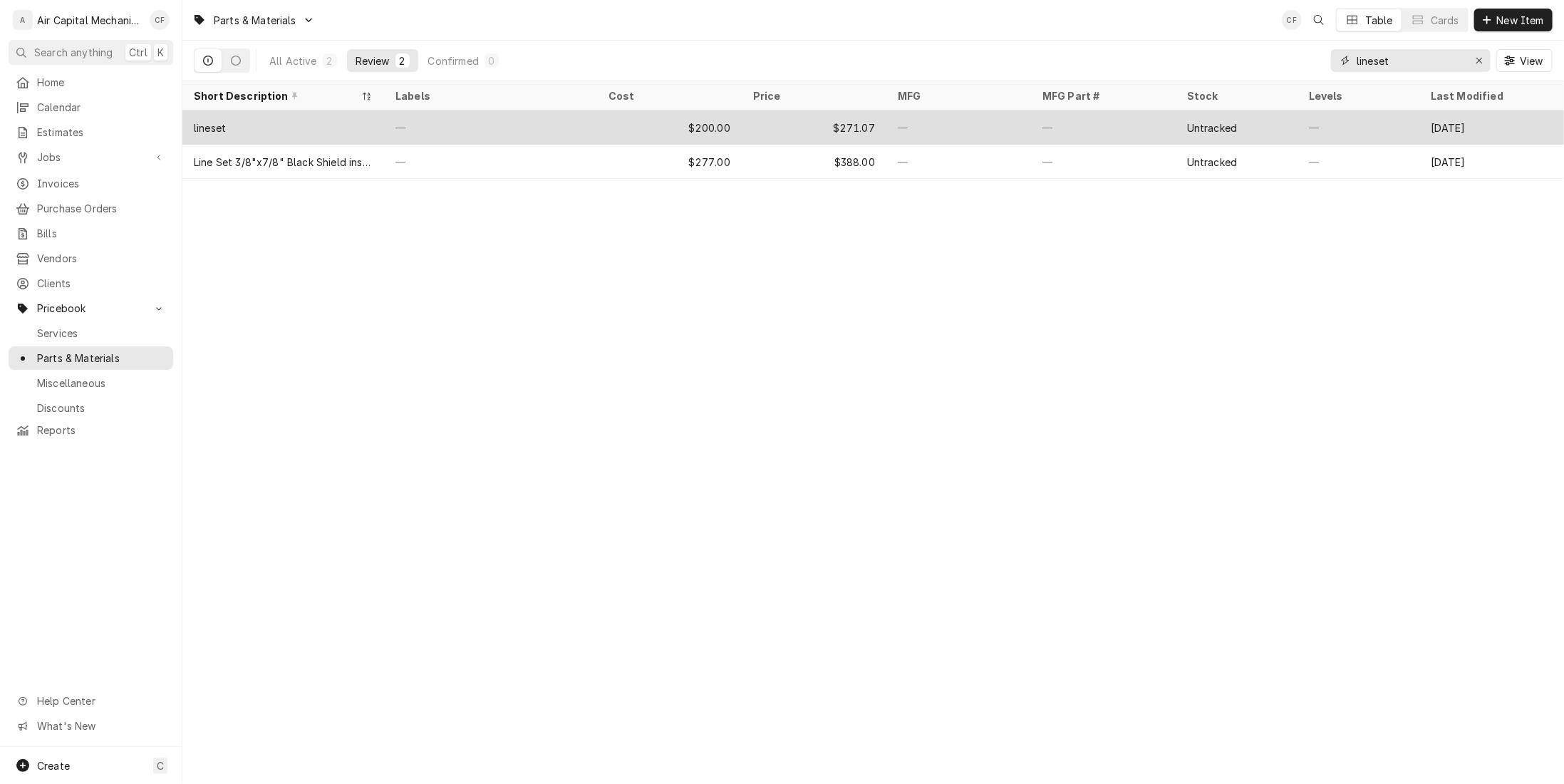
type input "lineset"
click at [560, 131] on div "—" at bounding box center [490, 128] width 213 height 34
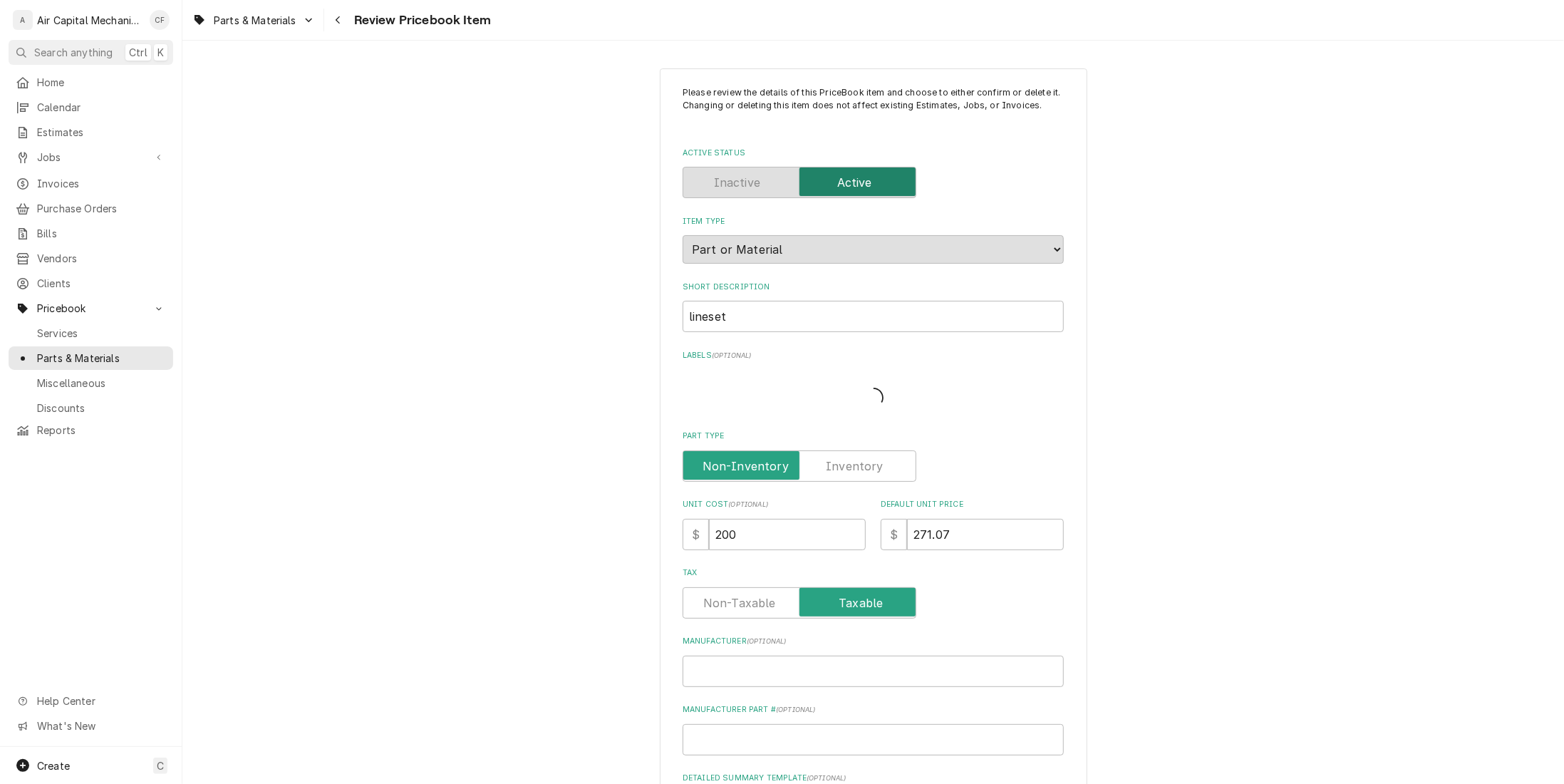
type textarea "x"
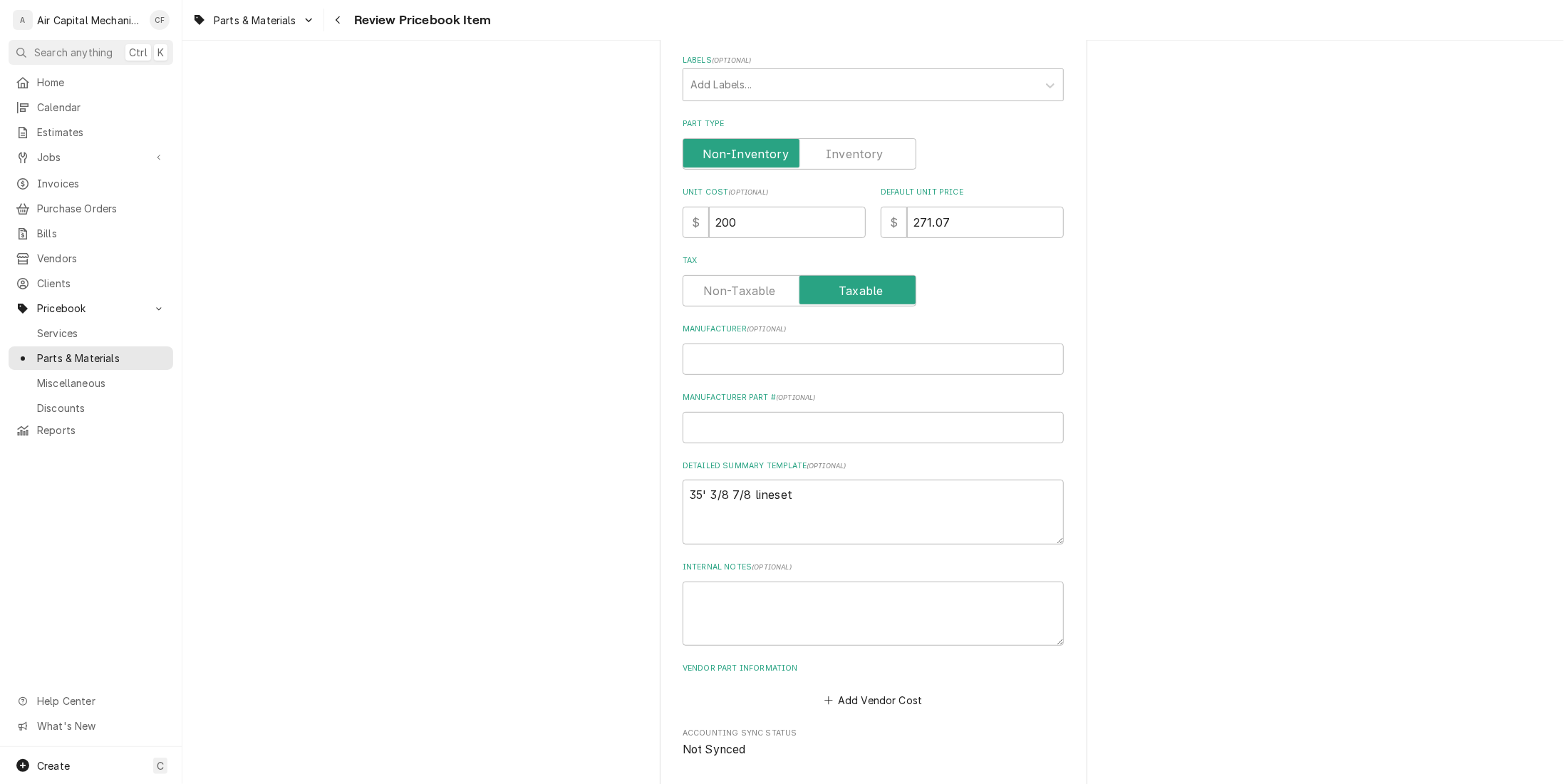
scroll to position [356, 0]
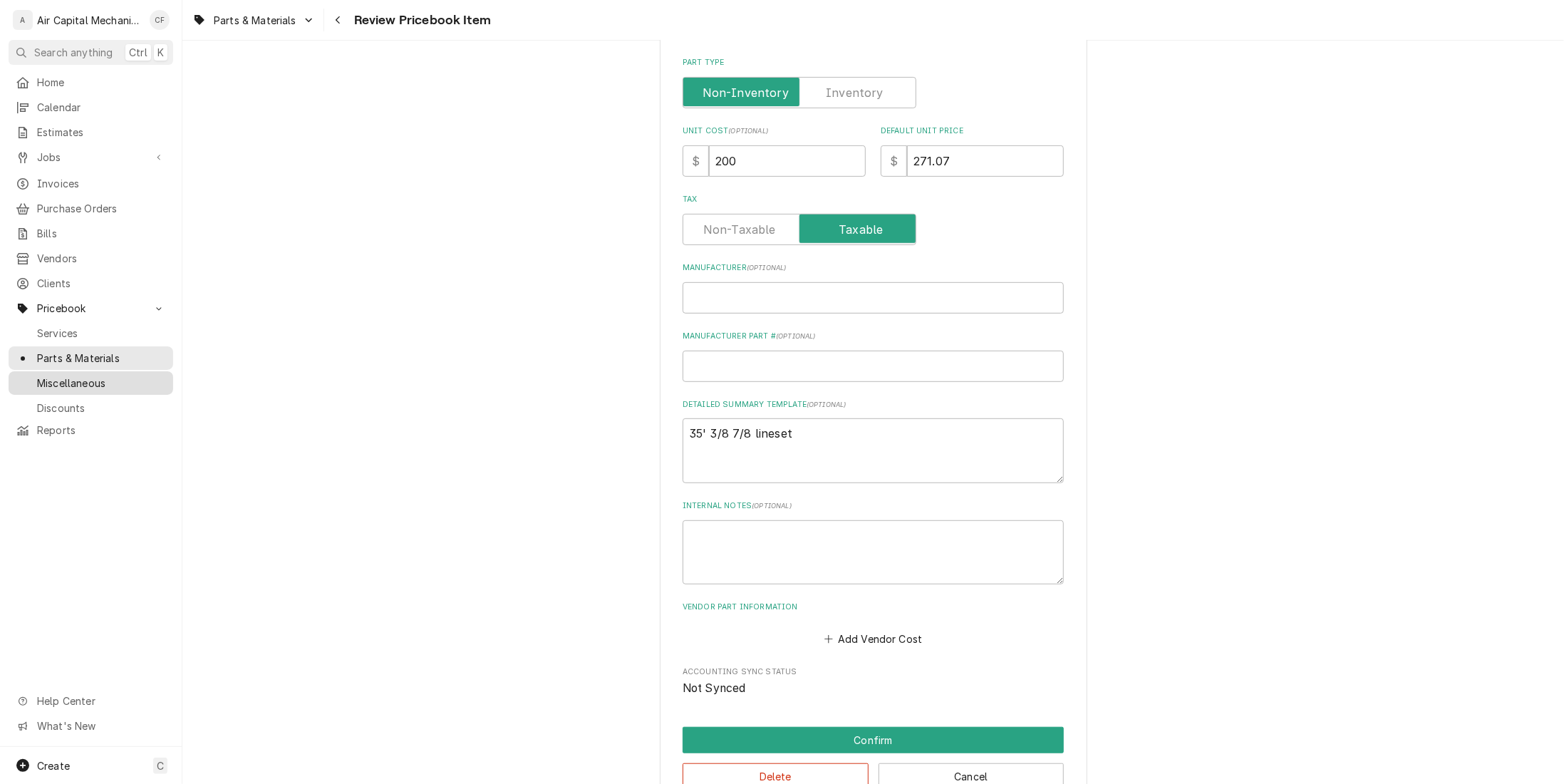
click at [50, 381] on link "Miscellaneous" at bounding box center [91, 382] width 165 height 23
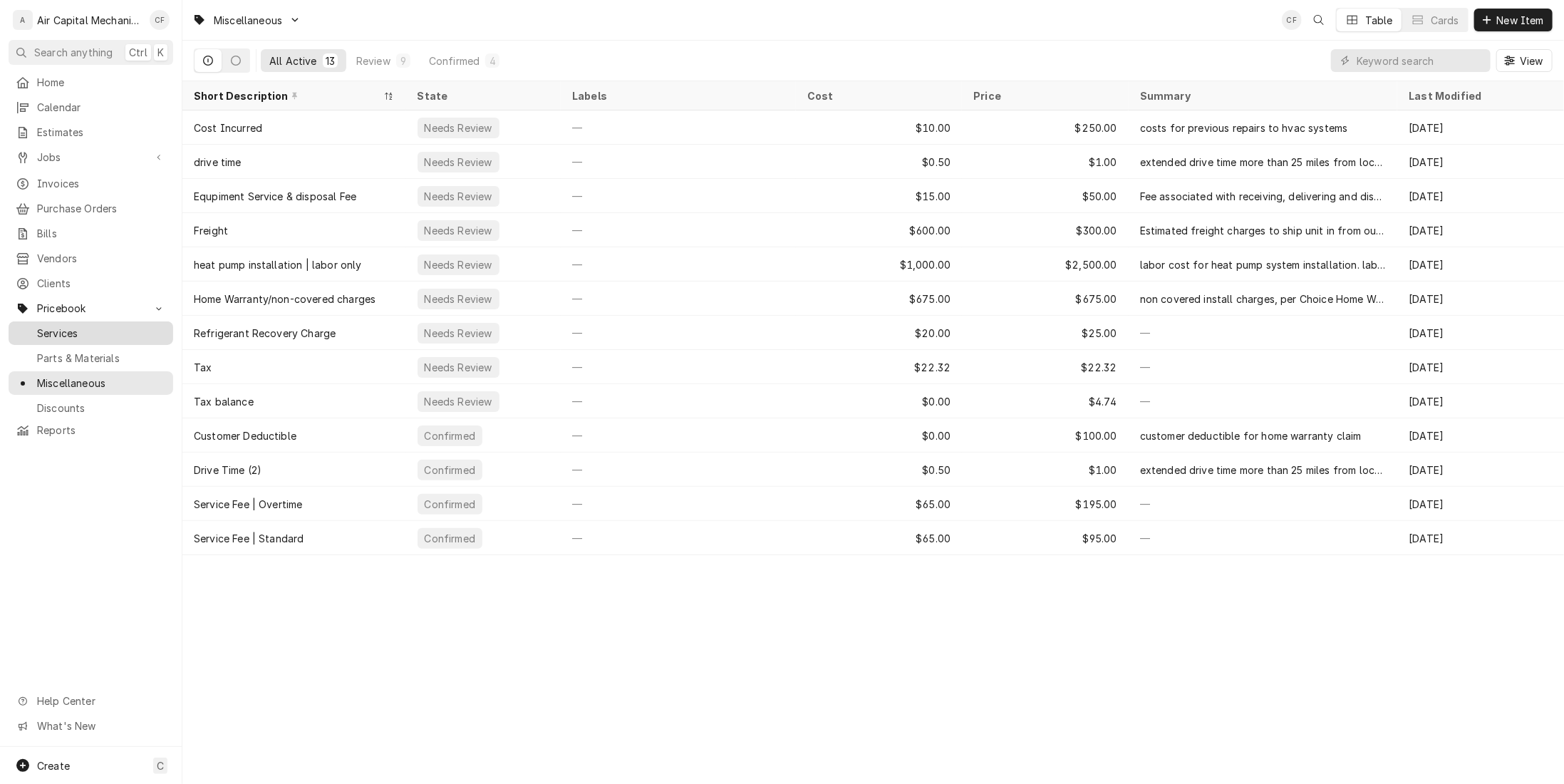
click at [121, 332] on link "Services" at bounding box center [91, 332] width 165 height 23
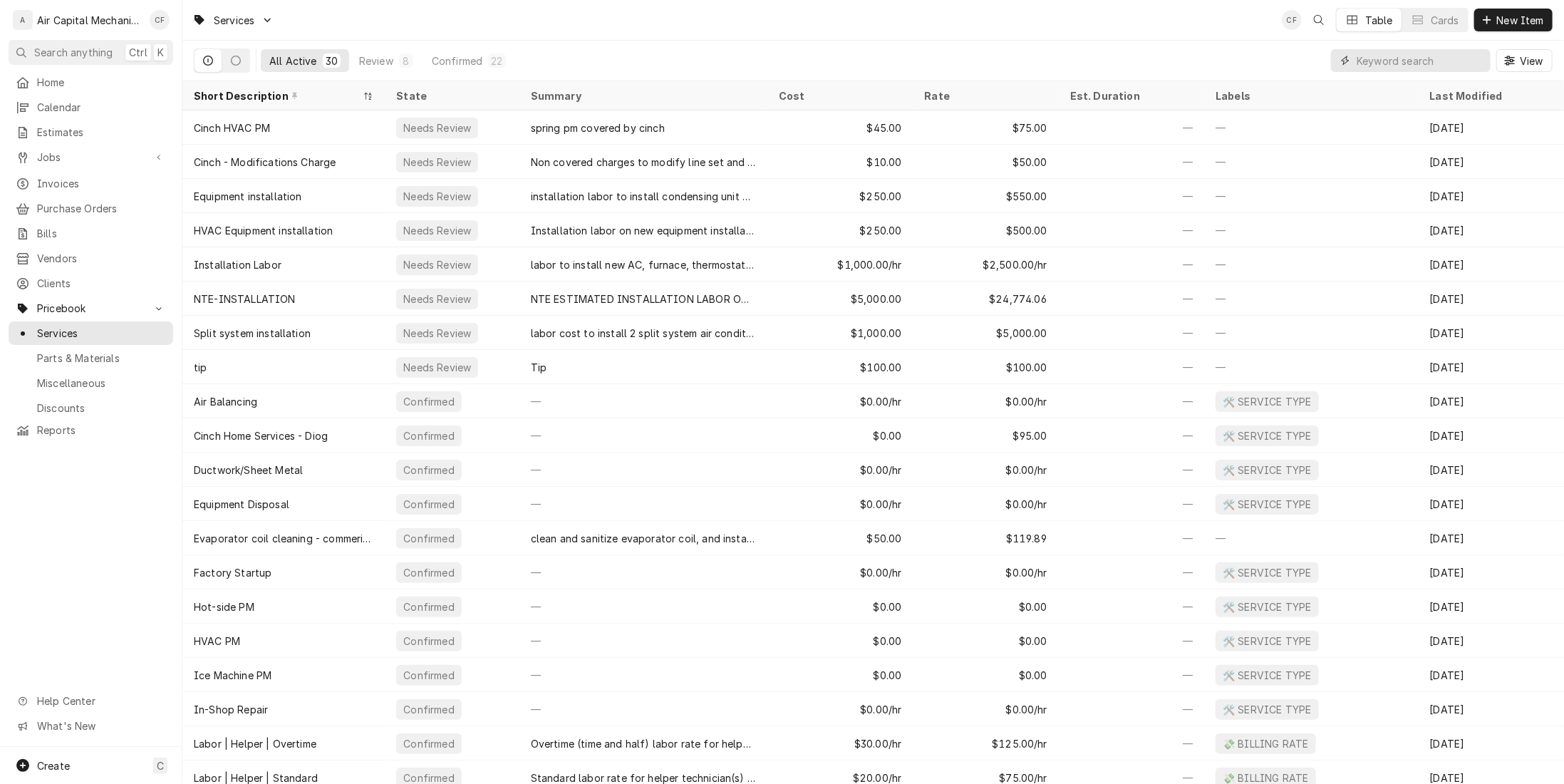
click at [1385, 62] on input "Dynamic Content Wrapper" at bounding box center [1421, 60] width 127 height 23
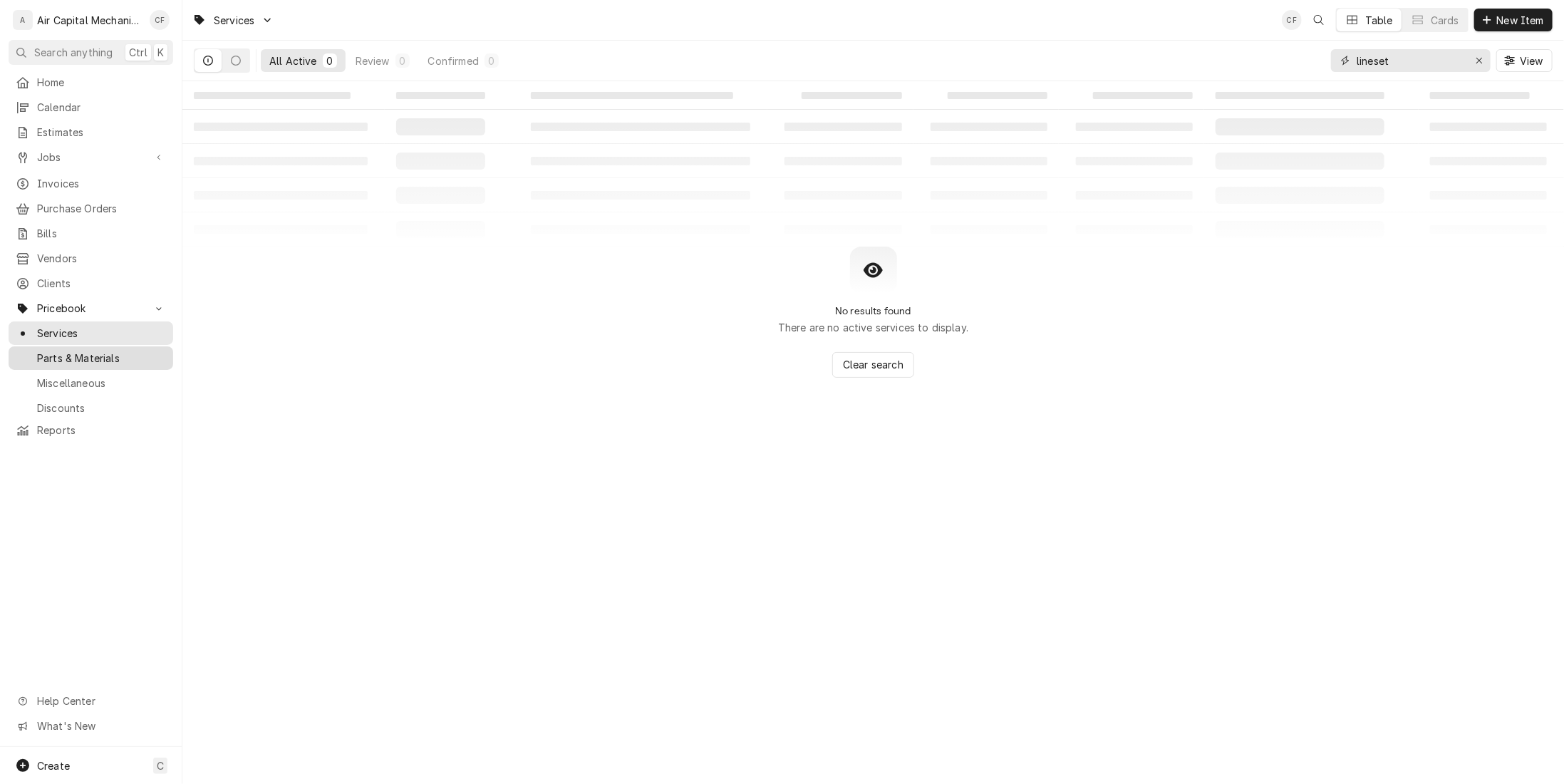
type input "lineset"
click at [81, 354] on span "Parts & Materials" at bounding box center [101, 357] width 129 height 15
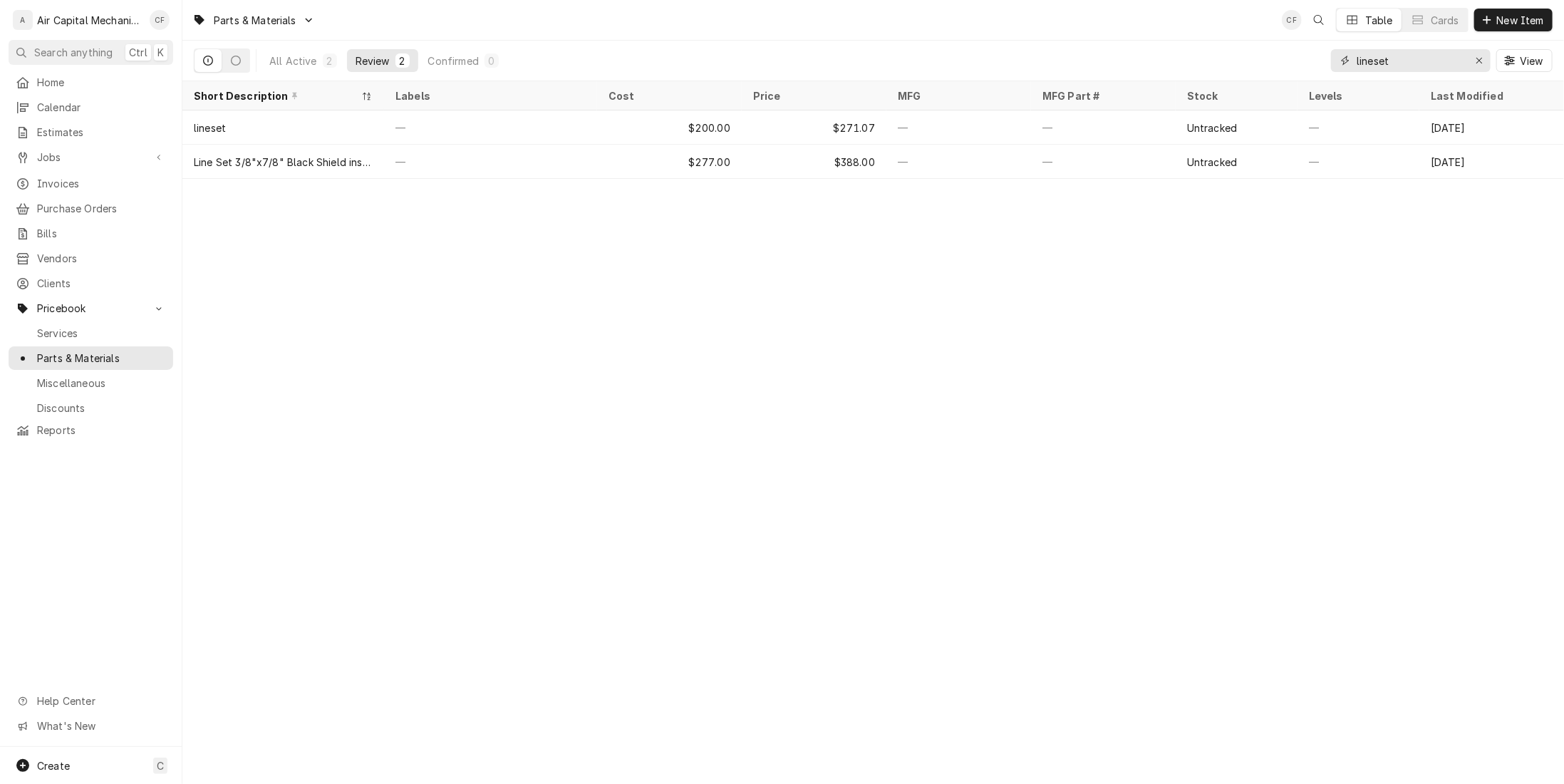
click at [1407, 58] on input "lineset" at bounding box center [1410, 60] width 106 height 23
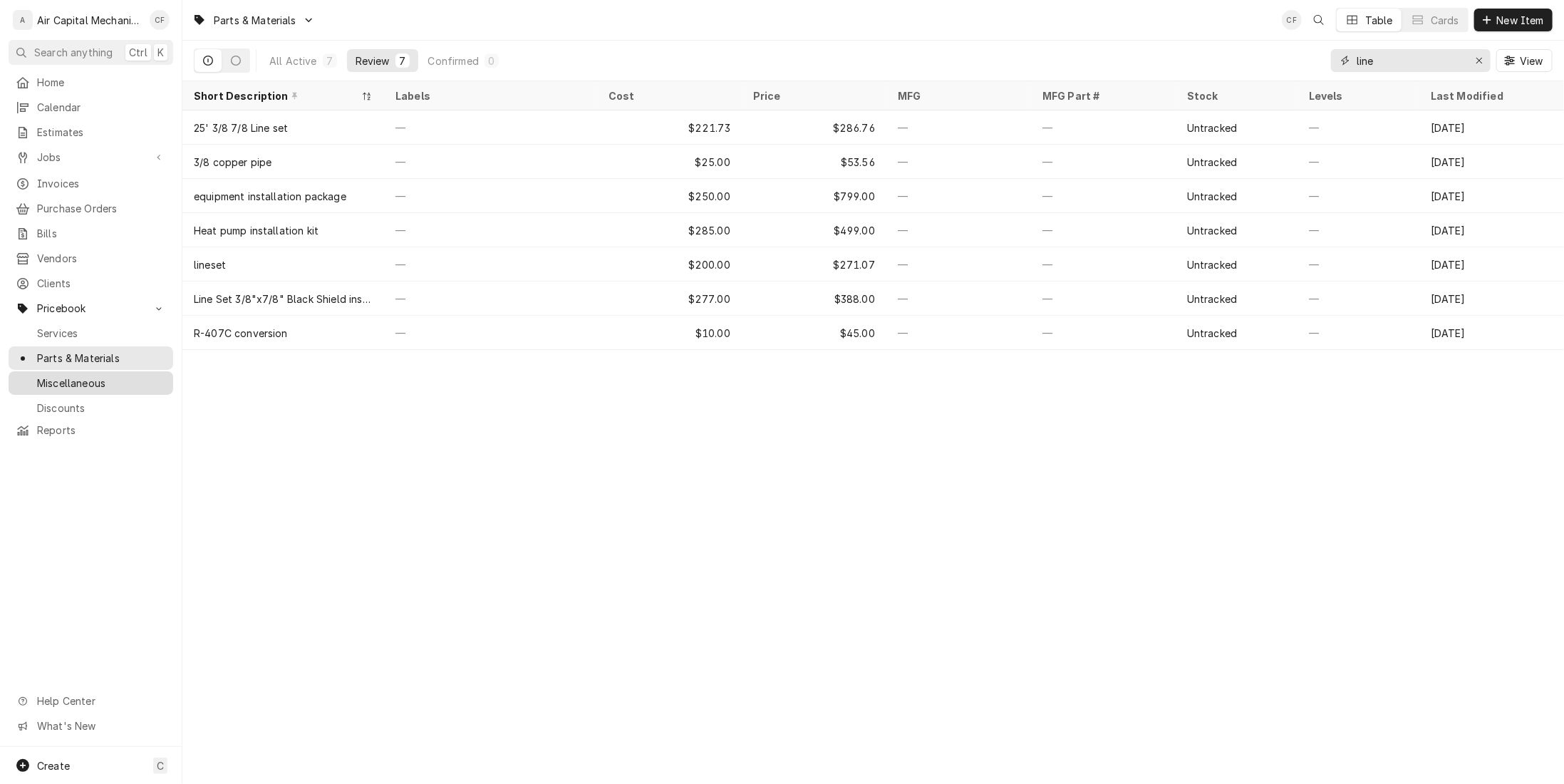
type input "line"
click at [40, 375] on span "Miscellaneous" at bounding box center [101, 382] width 129 height 15
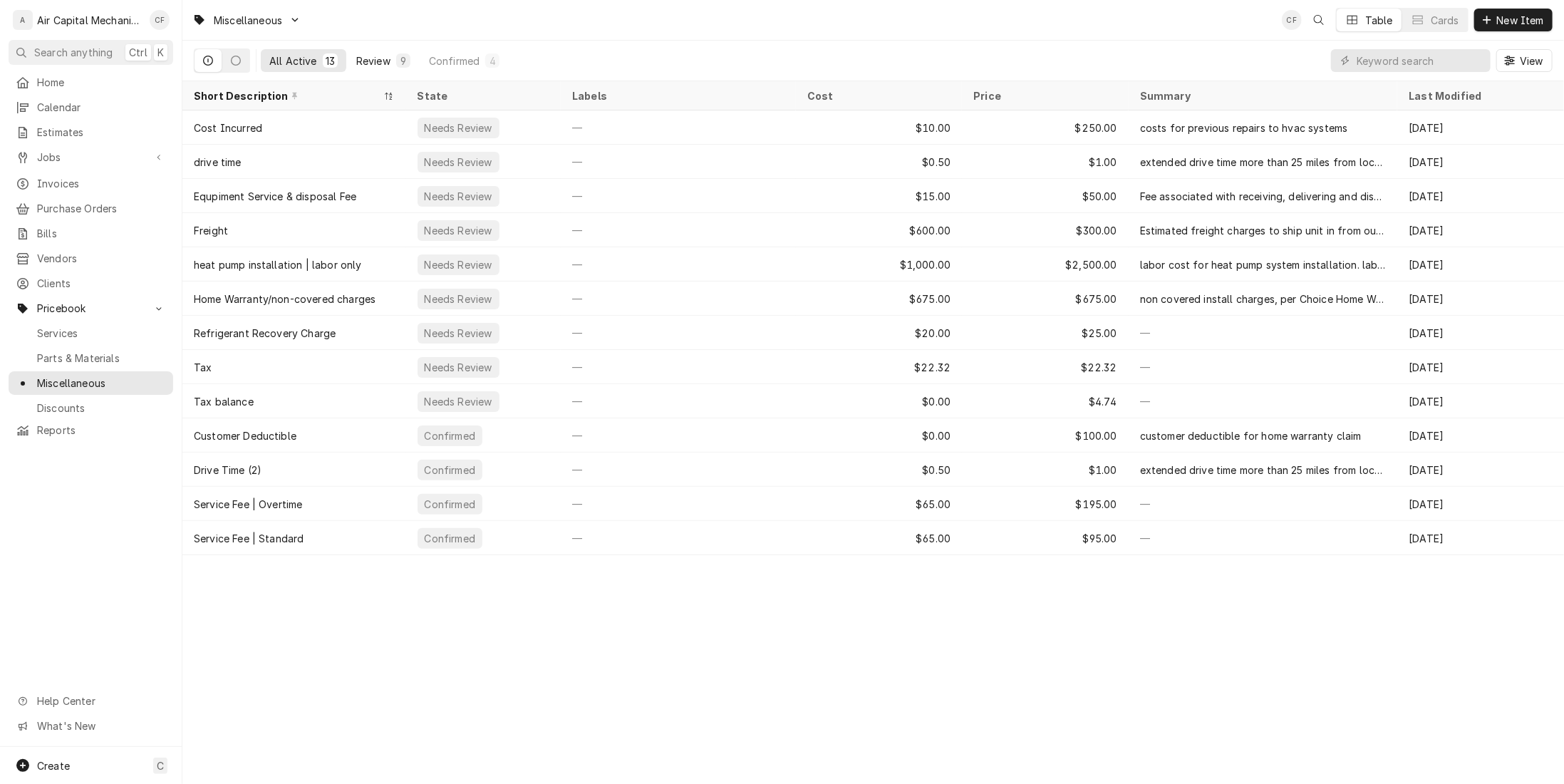
click at [357, 56] on div "Review" at bounding box center [374, 60] width 34 height 15
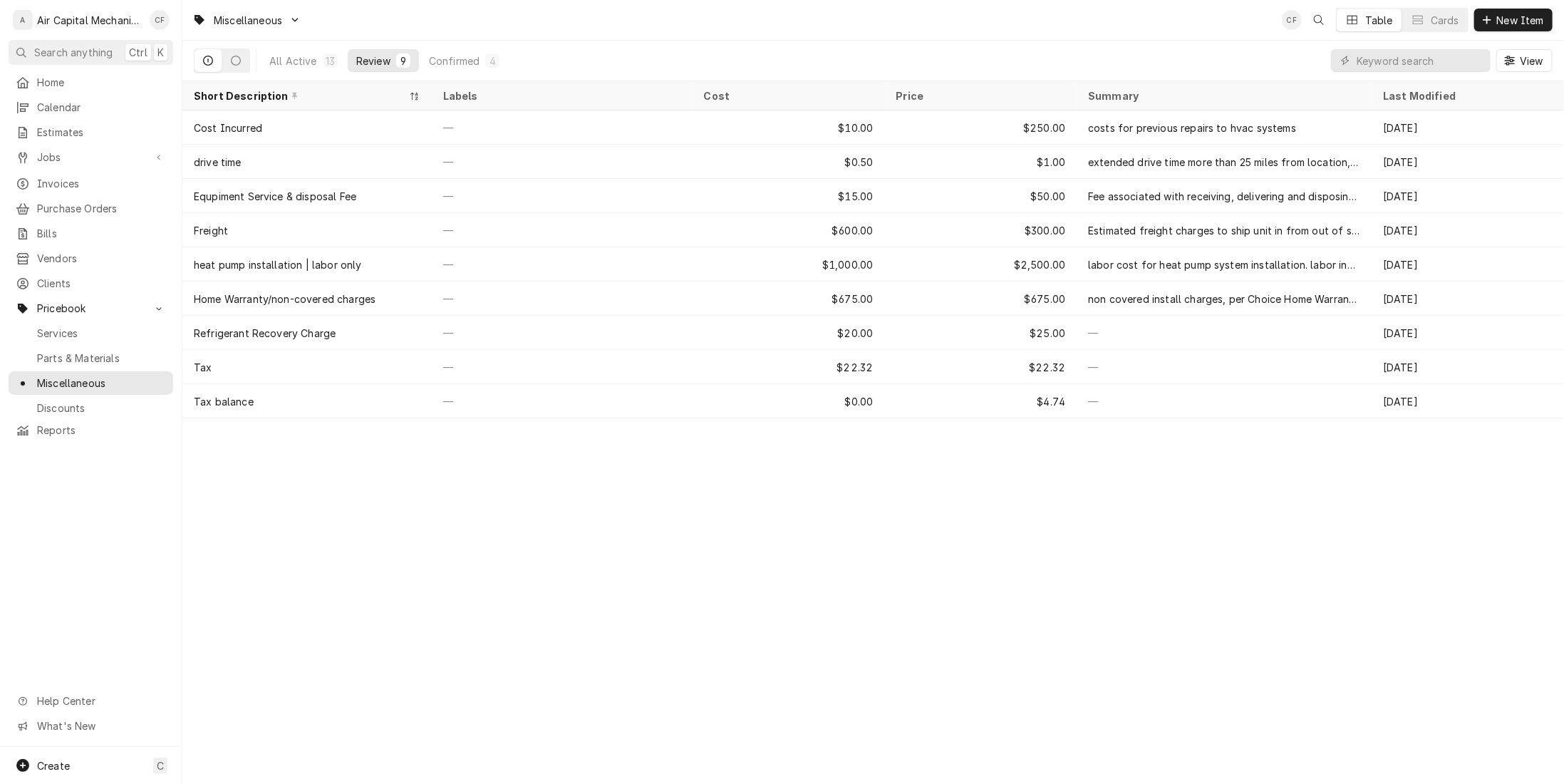
click at [52, 359] on div "Services Parts & Materials Miscellaneous Discounts" at bounding box center [91, 368] width 165 height 95
drag, startPoint x: 58, startPoint y: 353, endPoint x: 169, endPoint y: 328, distance: 113.8
click at [58, 353] on span "Parts & Materials" at bounding box center [101, 357] width 129 height 15
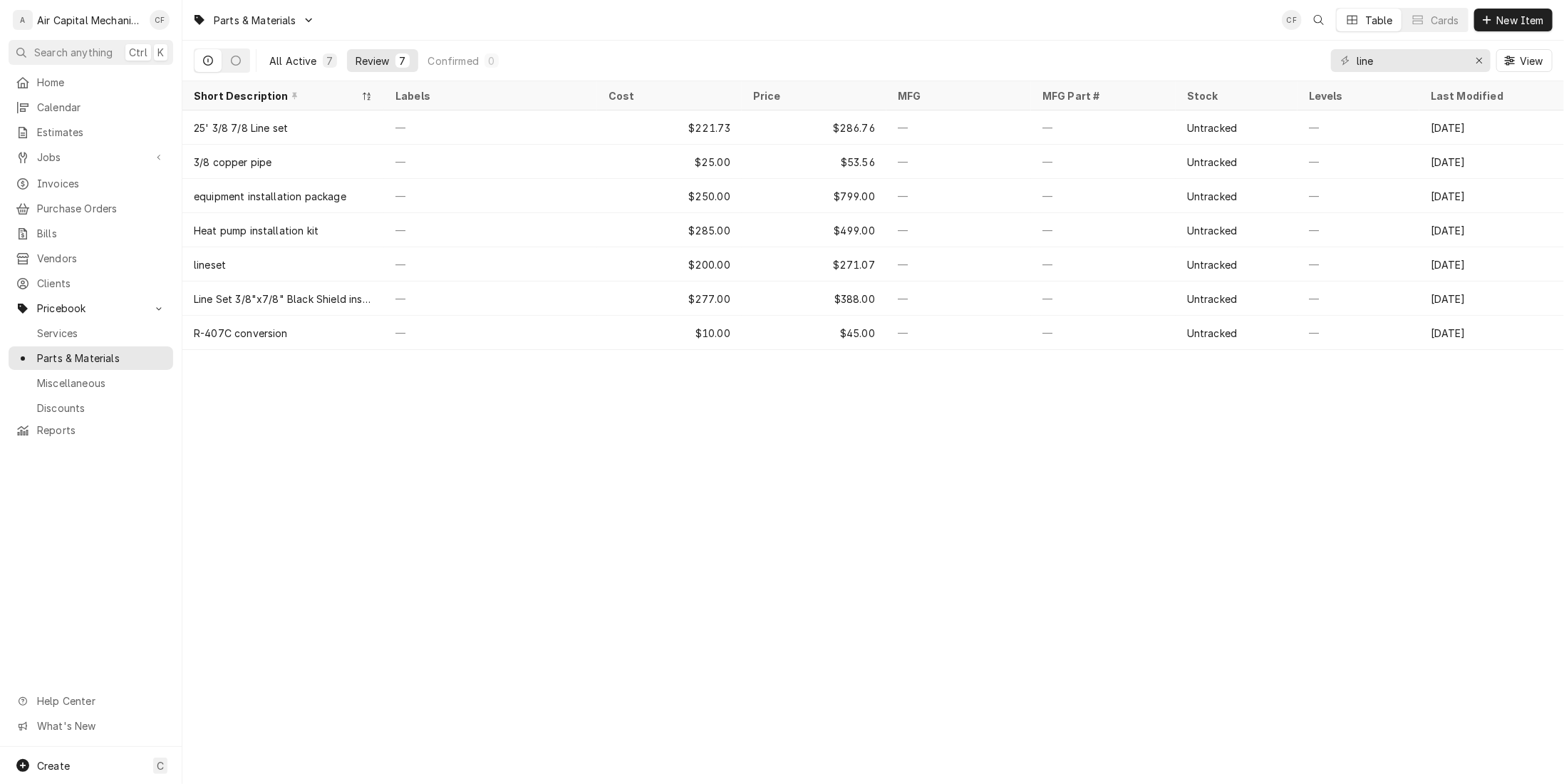
click at [268, 64] on button "All Active 7" at bounding box center [303, 60] width 85 height 23
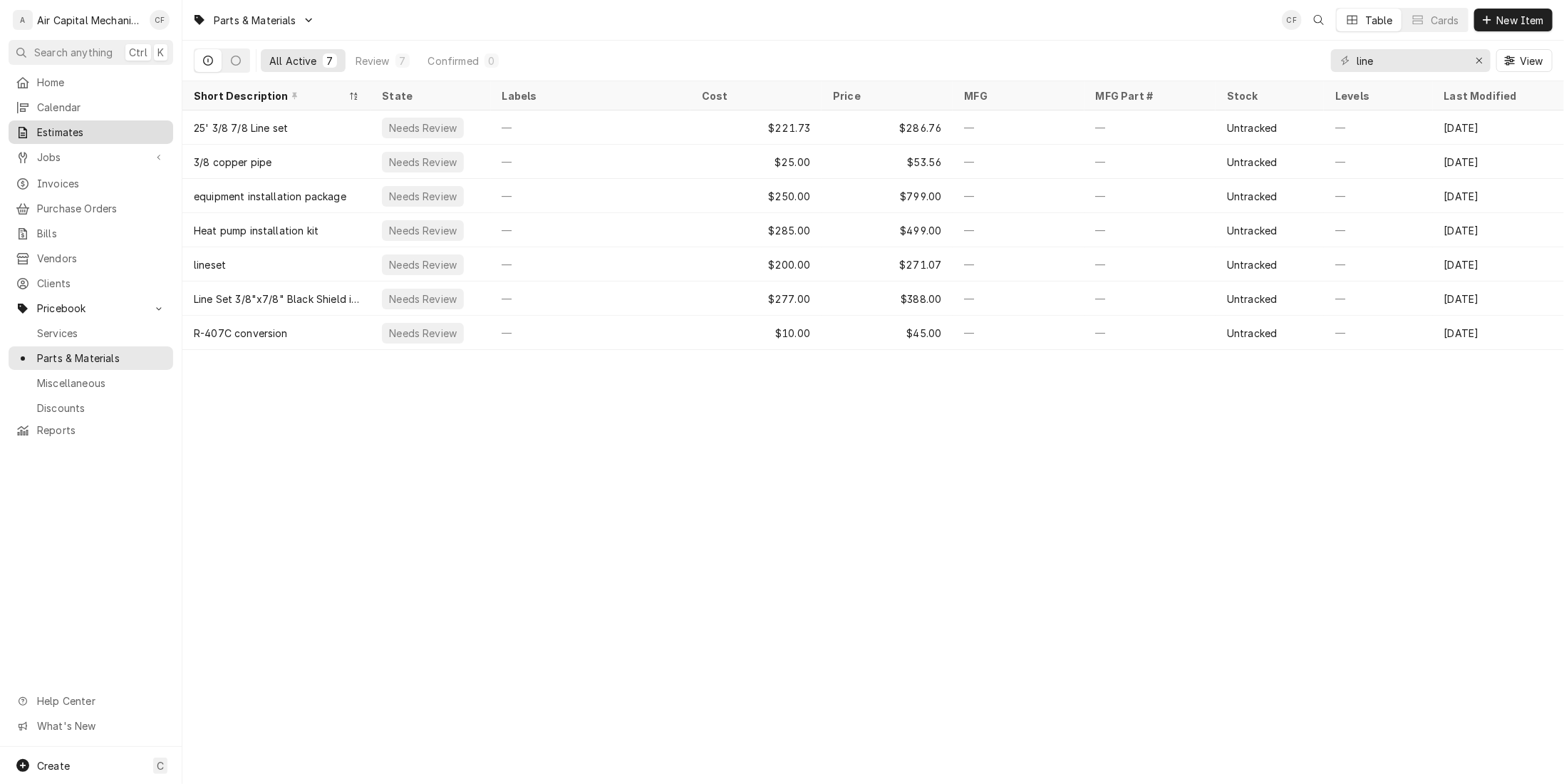
click at [111, 120] on link "Estimates" at bounding box center [91, 131] width 165 height 23
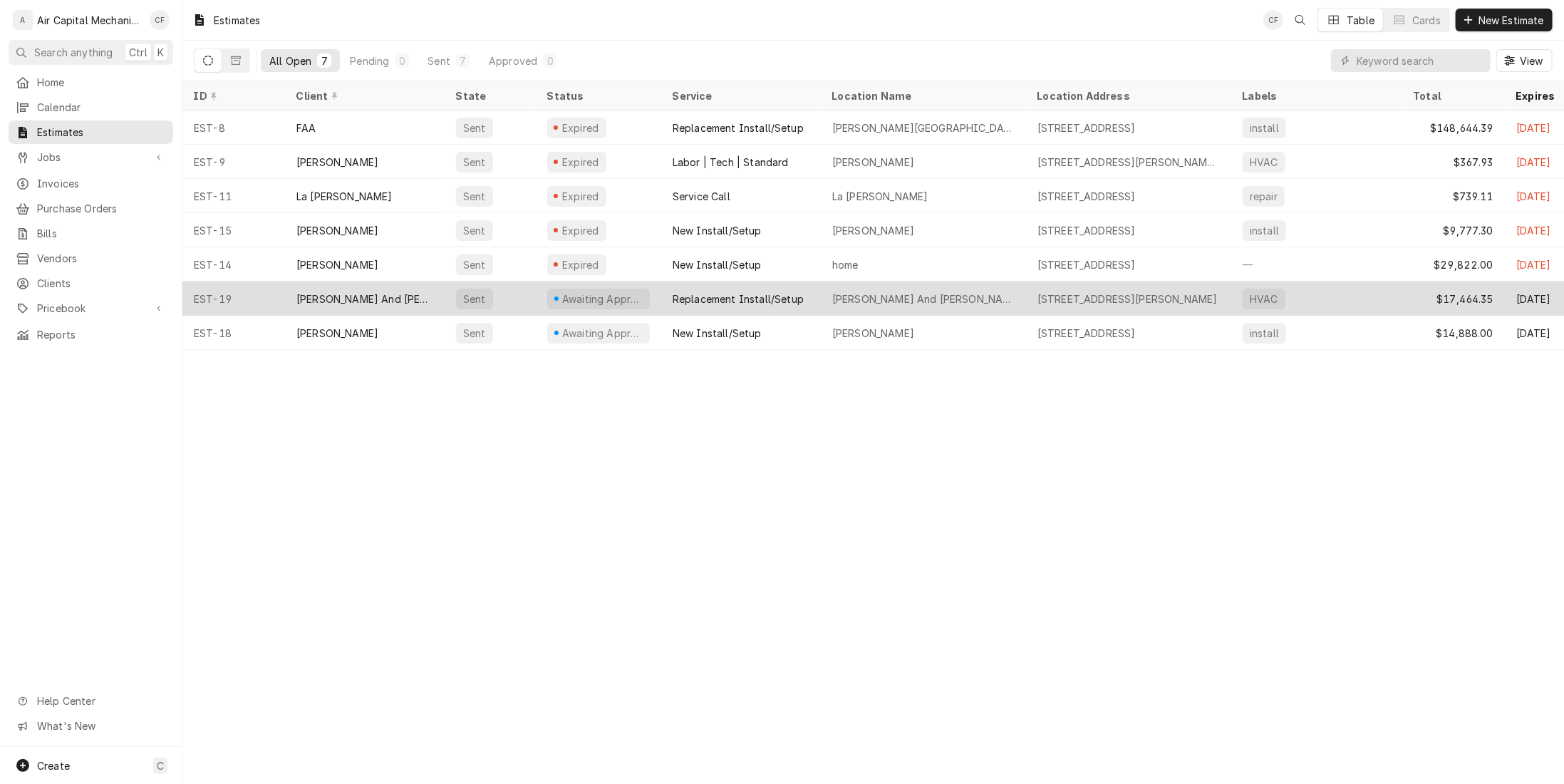
click at [433, 303] on div "[PERSON_NAME] And [PERSON_NAME]" at bounding box center [365, 299] width 160 height 34
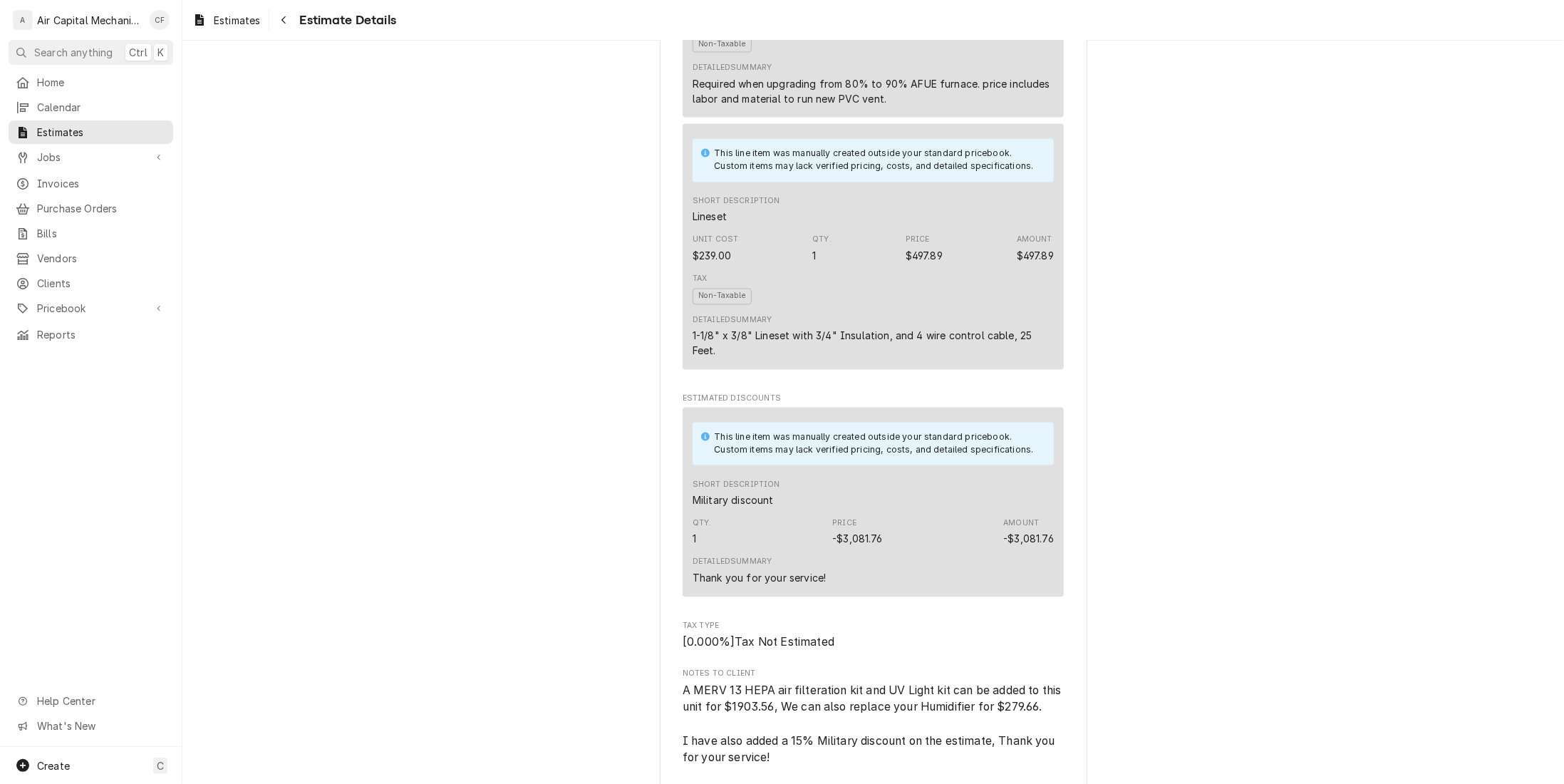
scroll to position [1852, 0]
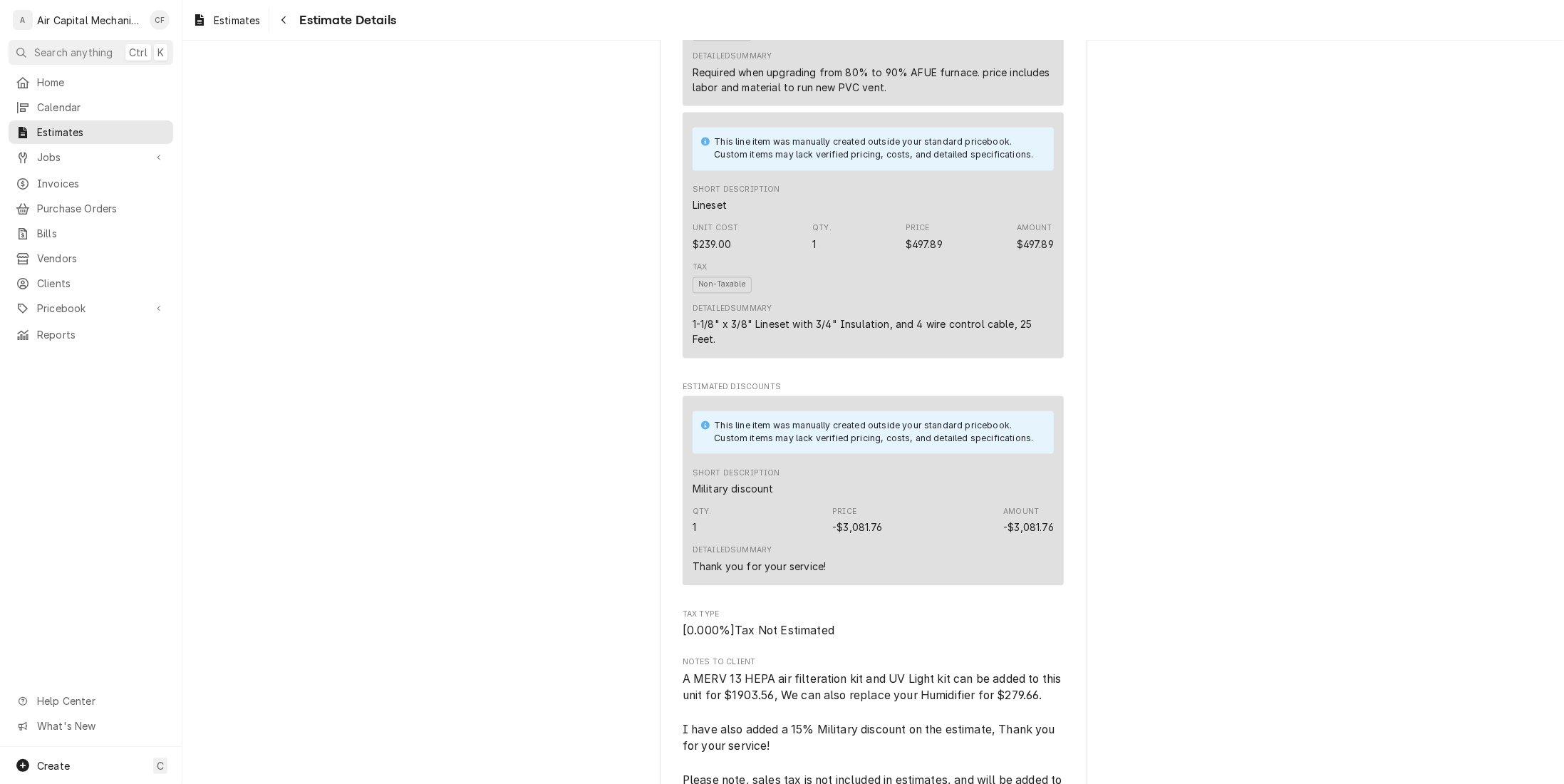
click at [726, 218] on div "Short Description Lineset" at bounding box center [873, 198] width 362 height 39
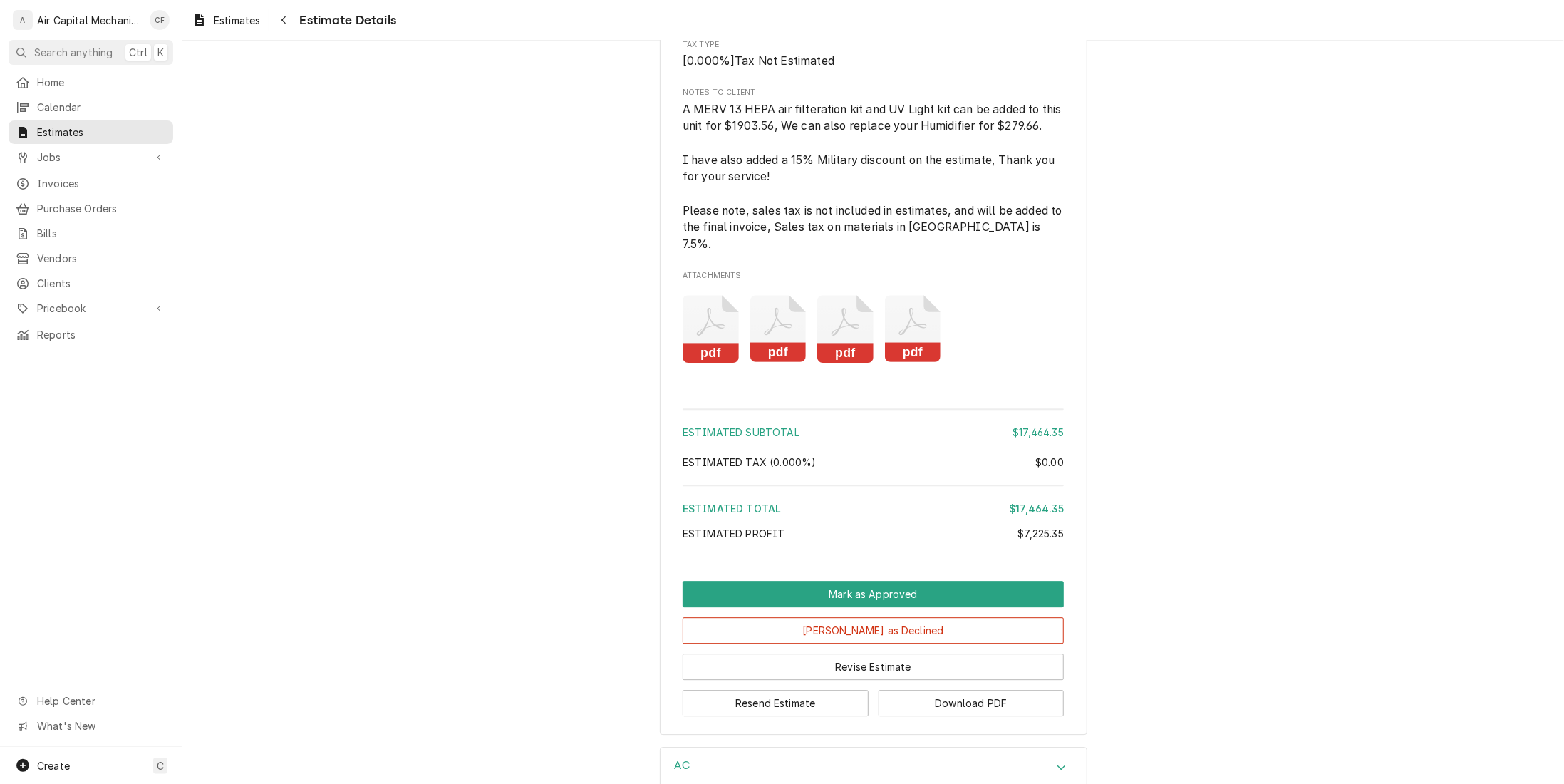
scroll to position [2610, 0]
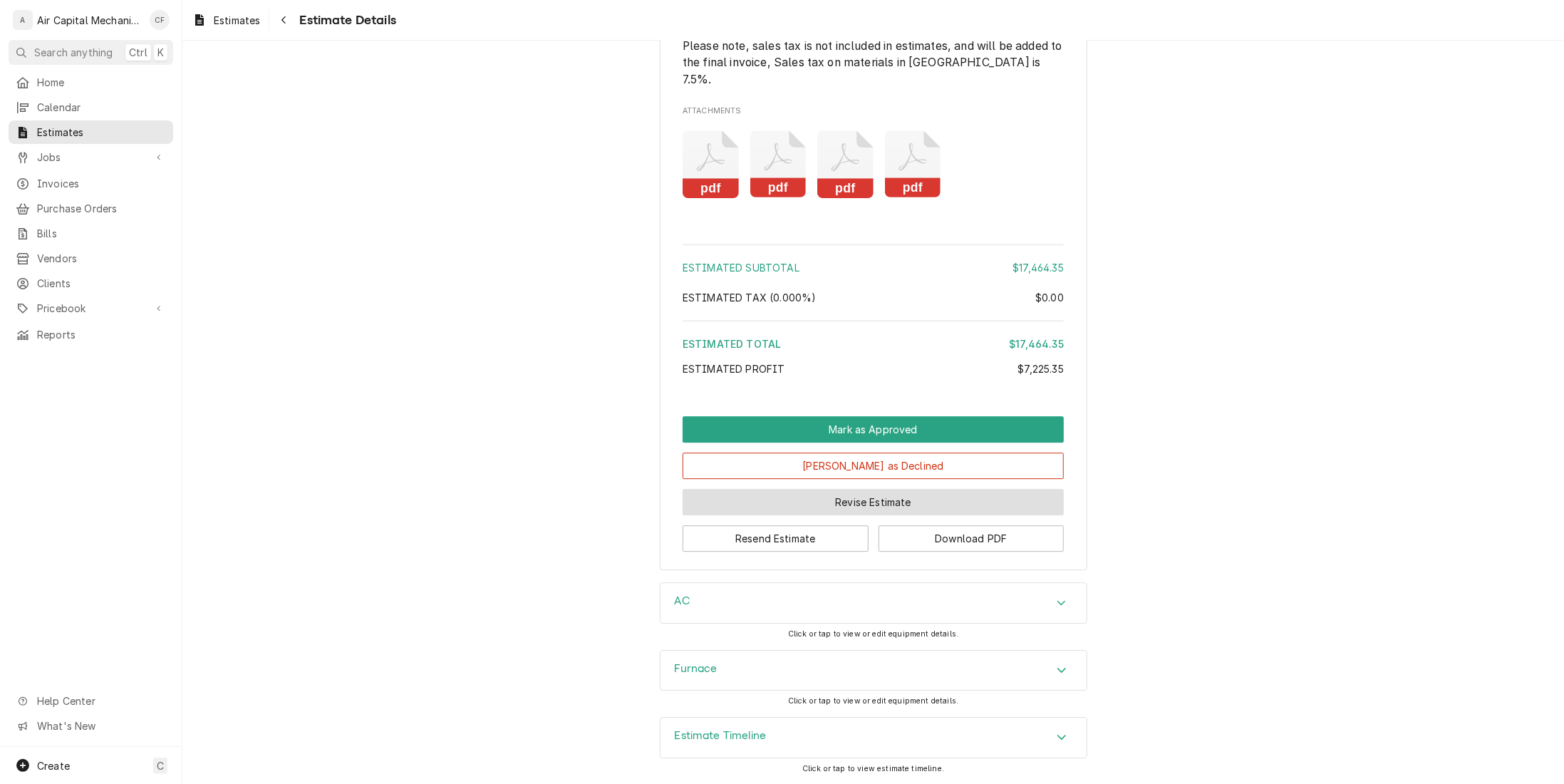
click at [889, 503] on button "Revise Estimate" at bounding box center [873, 501] width 381 height 27
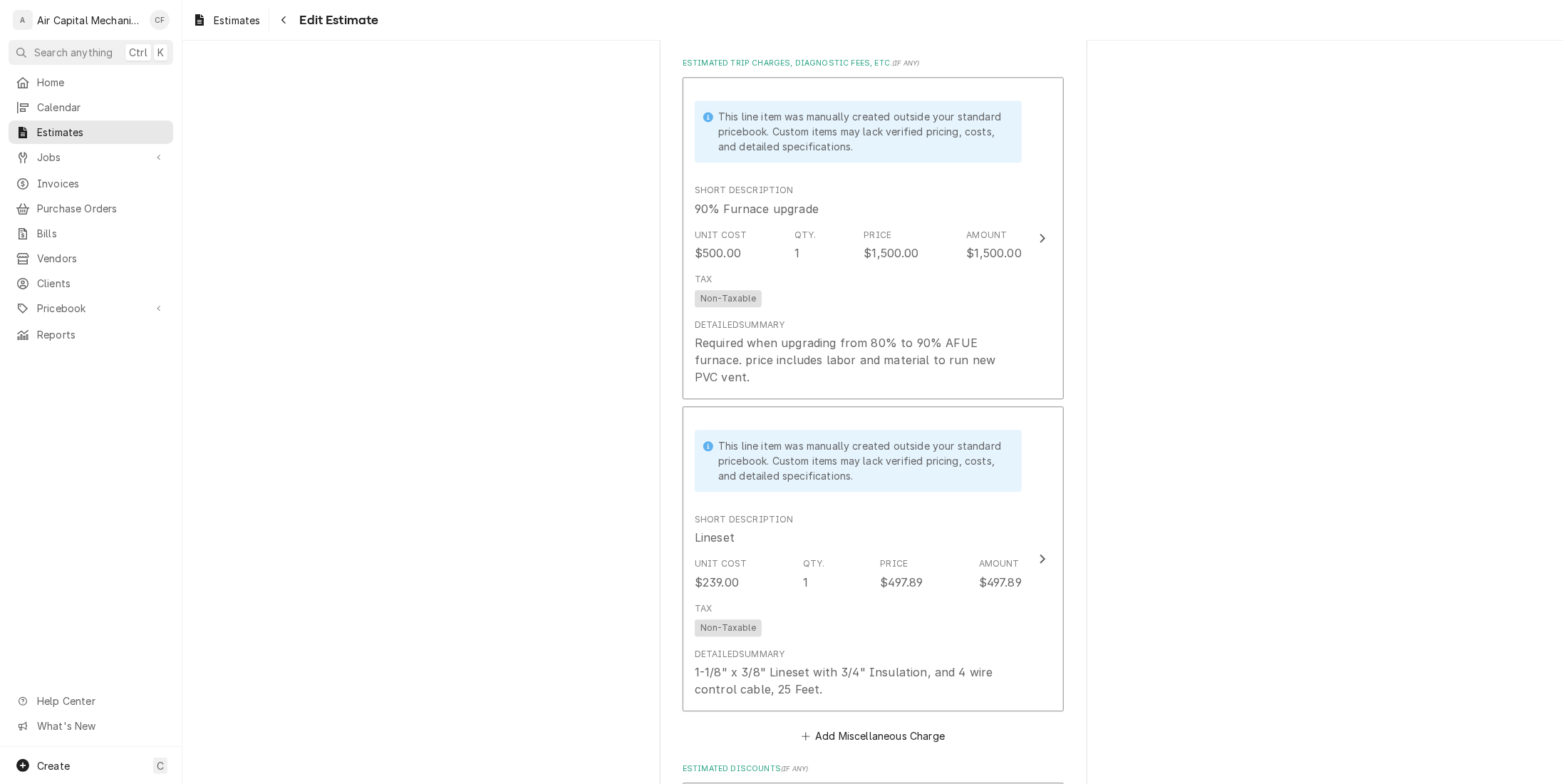
scroll to position [2351, 0]
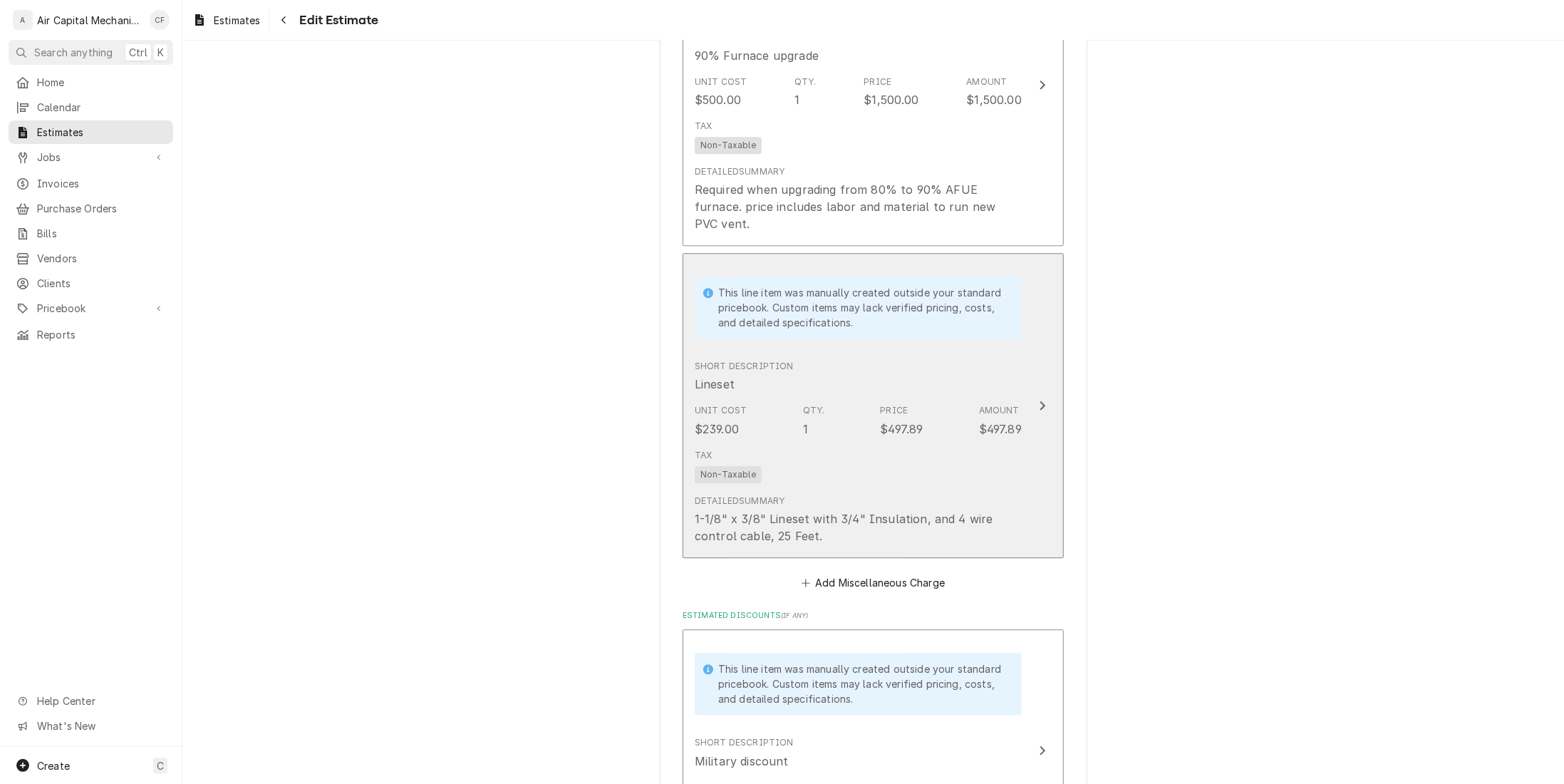
click at [850, 379] on div "Short Description Lineset" at bounding box center [858, 375] width 327 height 44
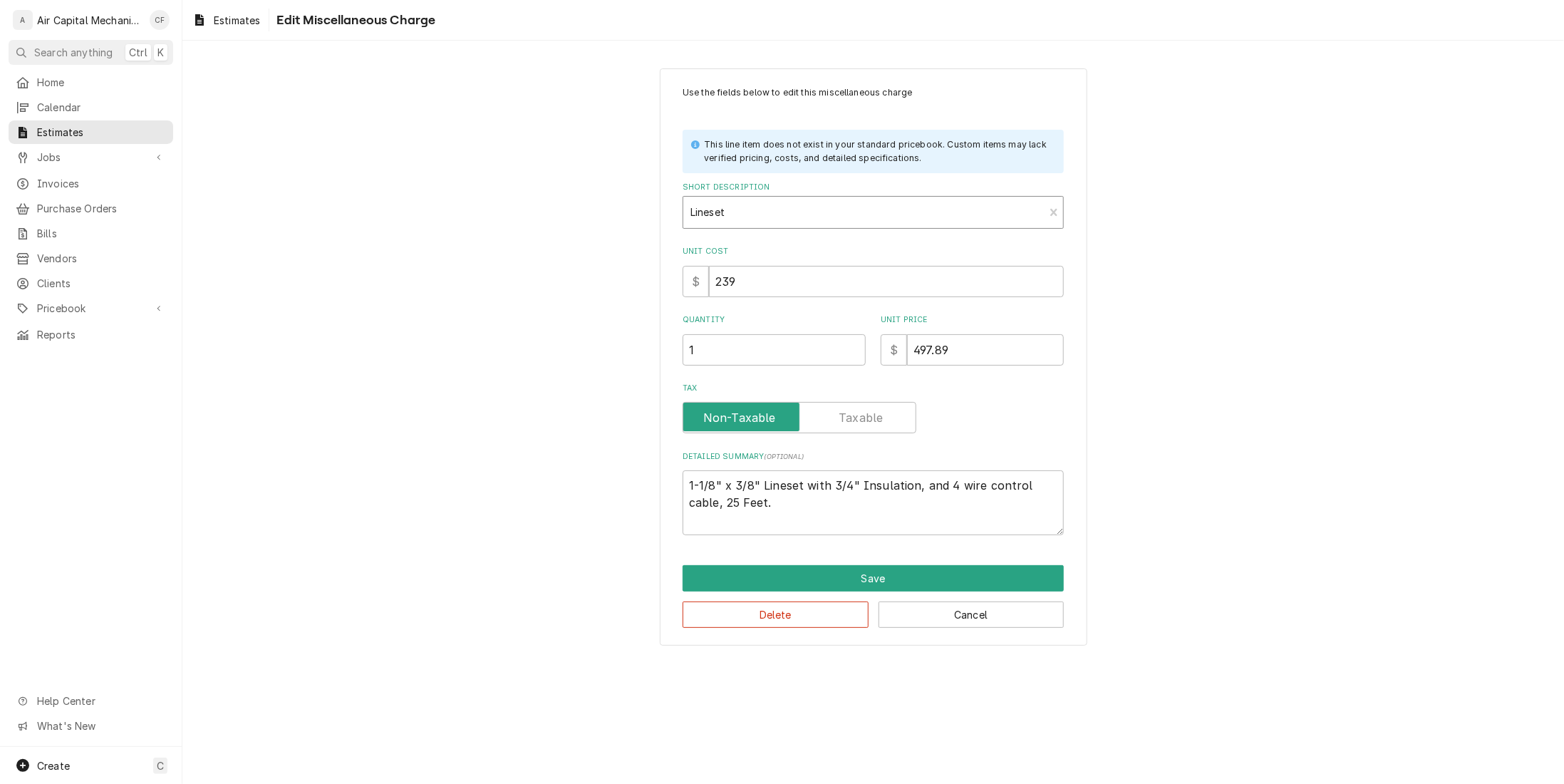
click at [802, 207] on div "Short Description" at bounding box center [863, 212] width 346 height 26
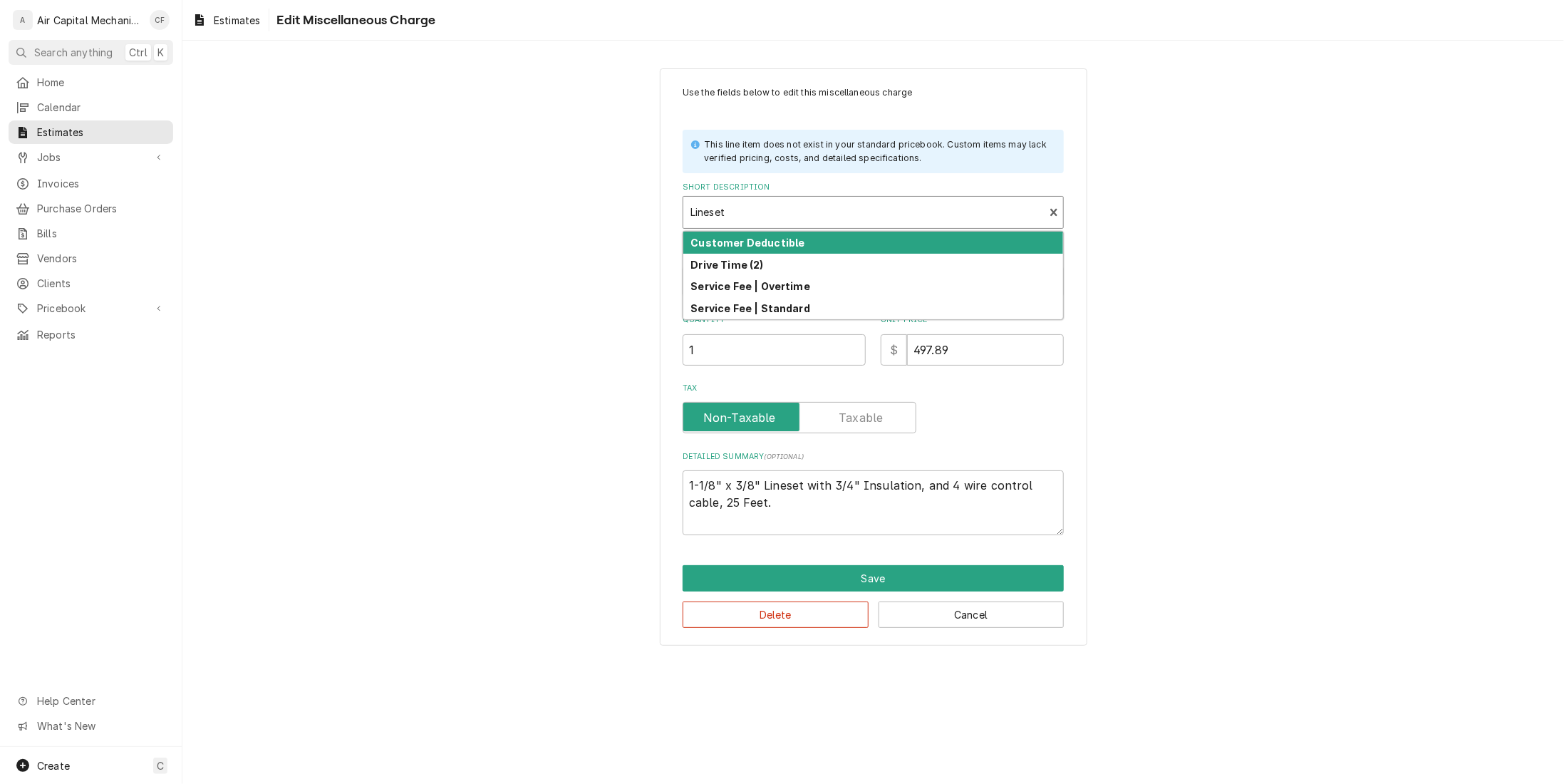
click at [802, 207] on div "Short Description" at bounding box center [863, 212] width 346 height 26
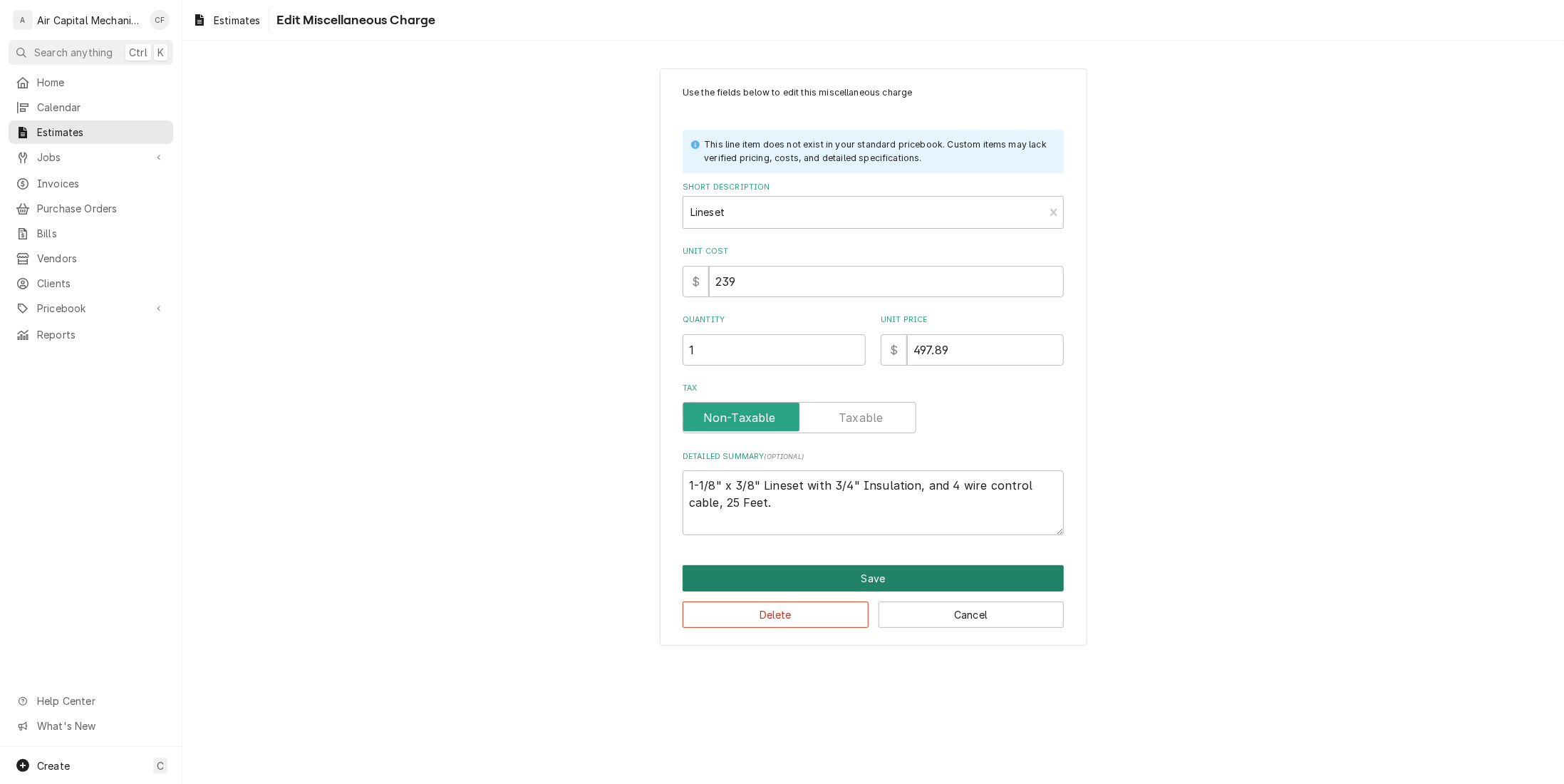
click at [843, 573] on button "Save" at bounding box center [873, 578] width 381 height 27
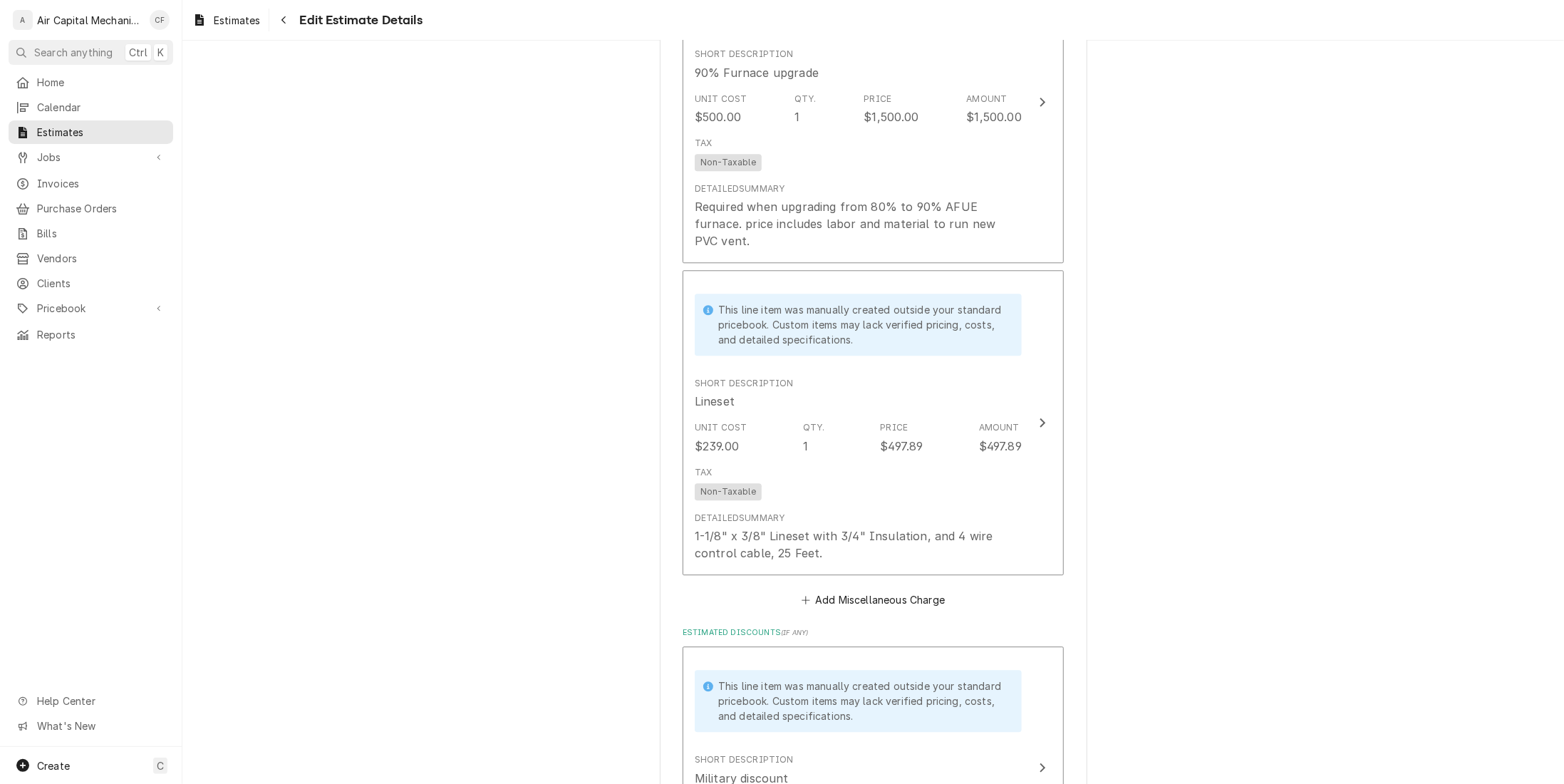
scroll to position [2334, 0]
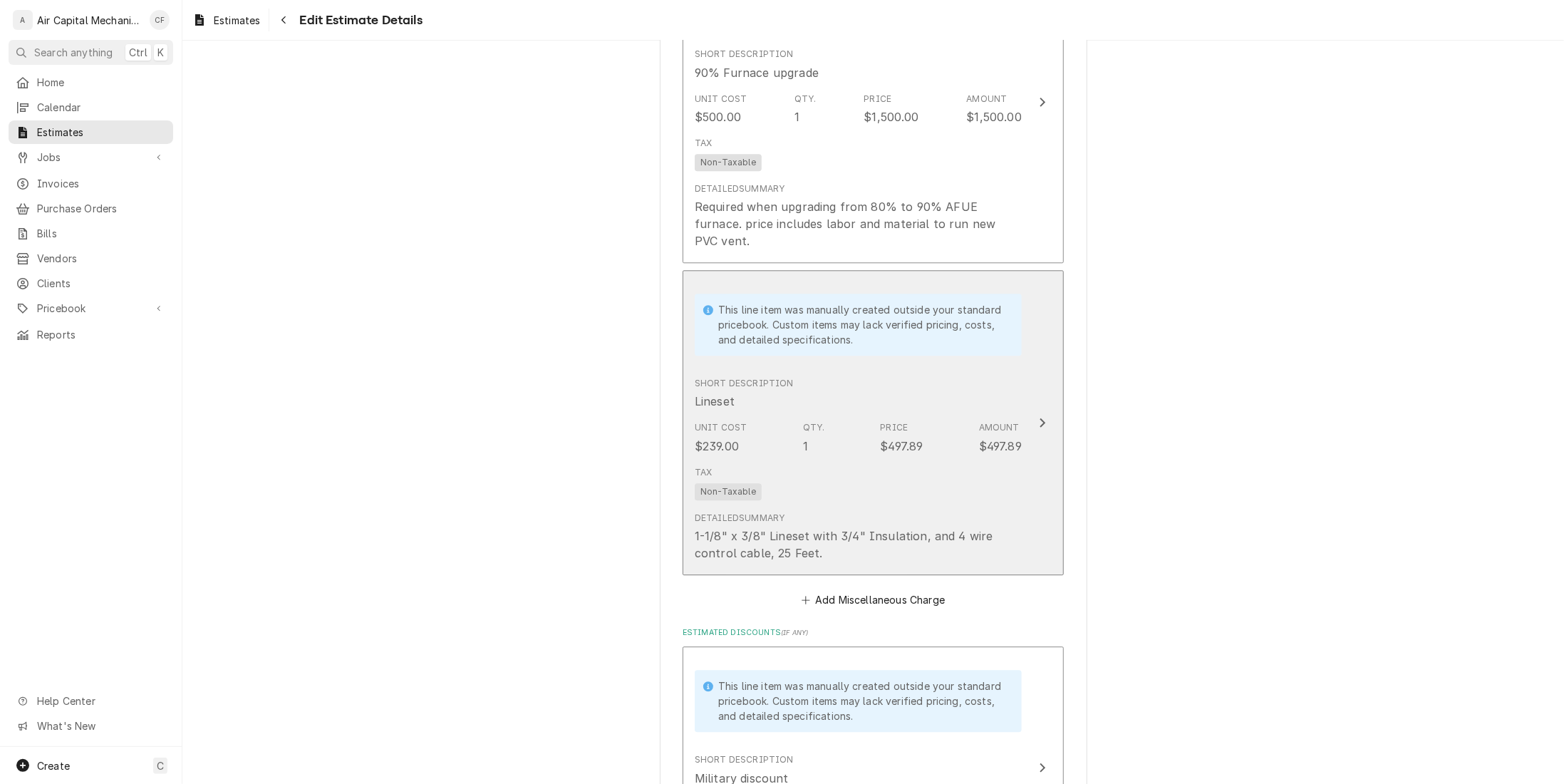
click at [771, 313] on div "This line item was manually created outside your standard pricebook. Custom ite…" at bounding box center [862, 325] width 289 height 45
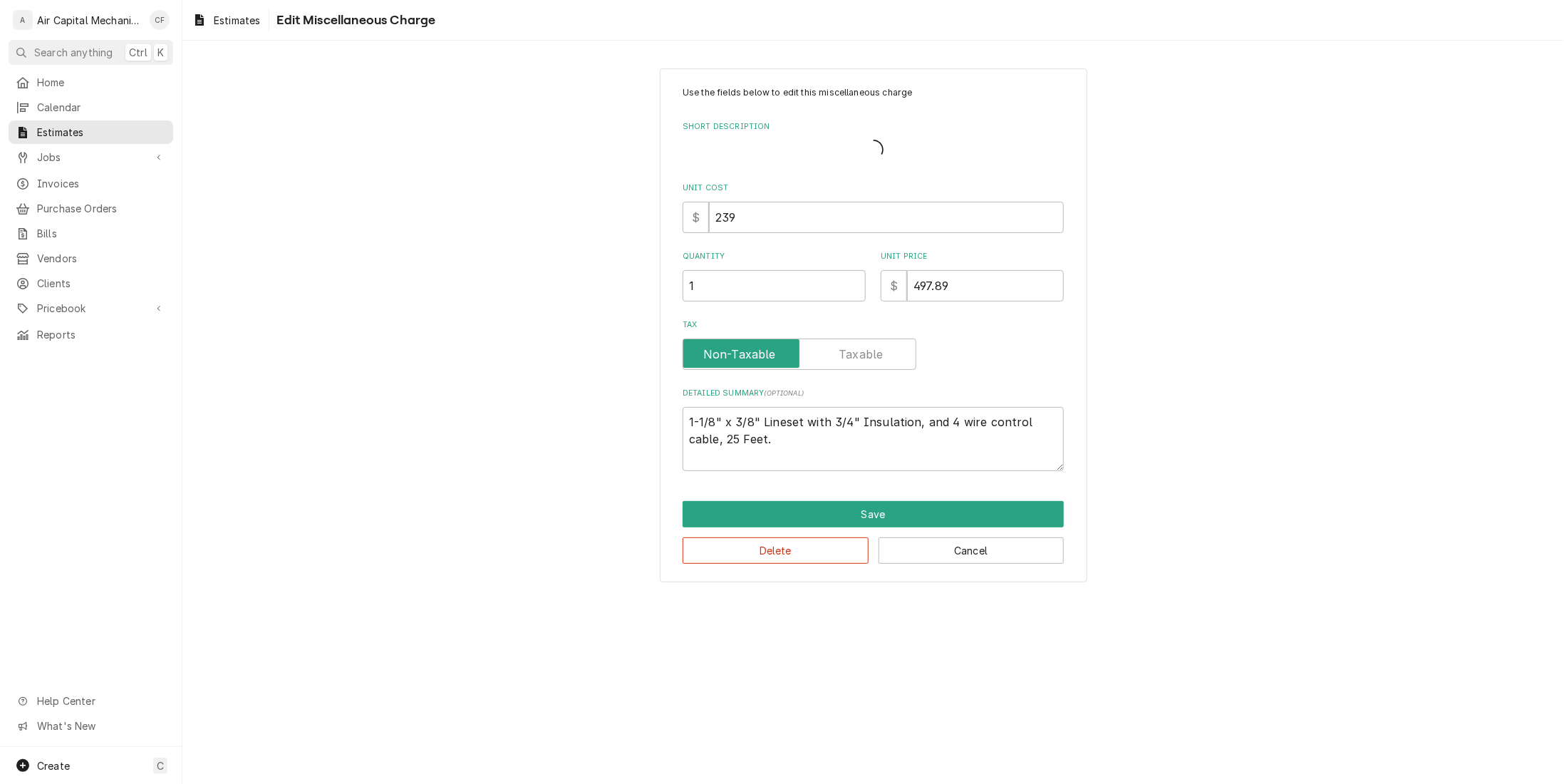
type textarea "x"
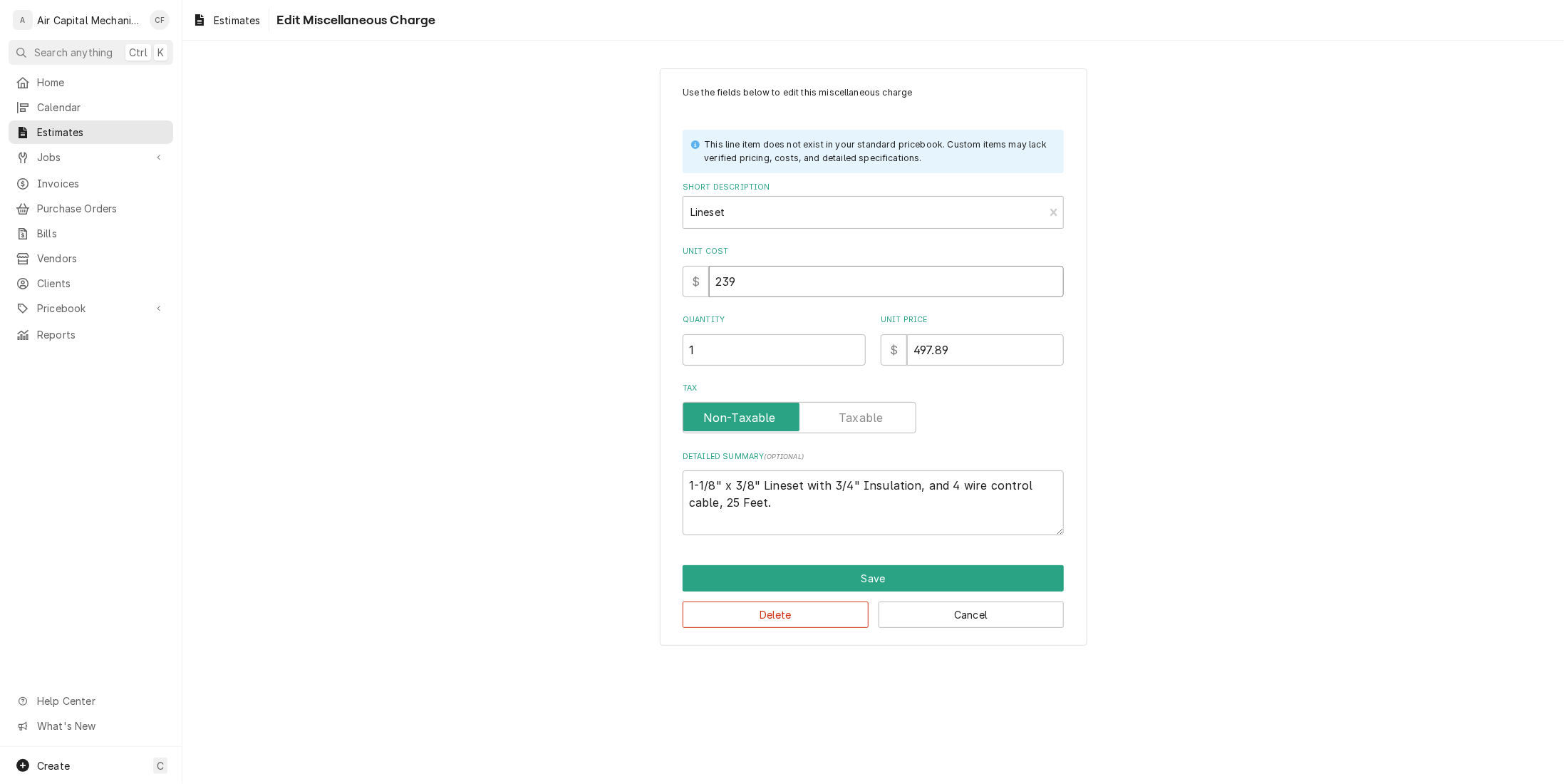
click at [829, 271] on input "239" at bounding box center [886, 281] width 355 height 32
click at [839, 216] on div "Short Description" at bounding box center [863, 212] width 346 height 26
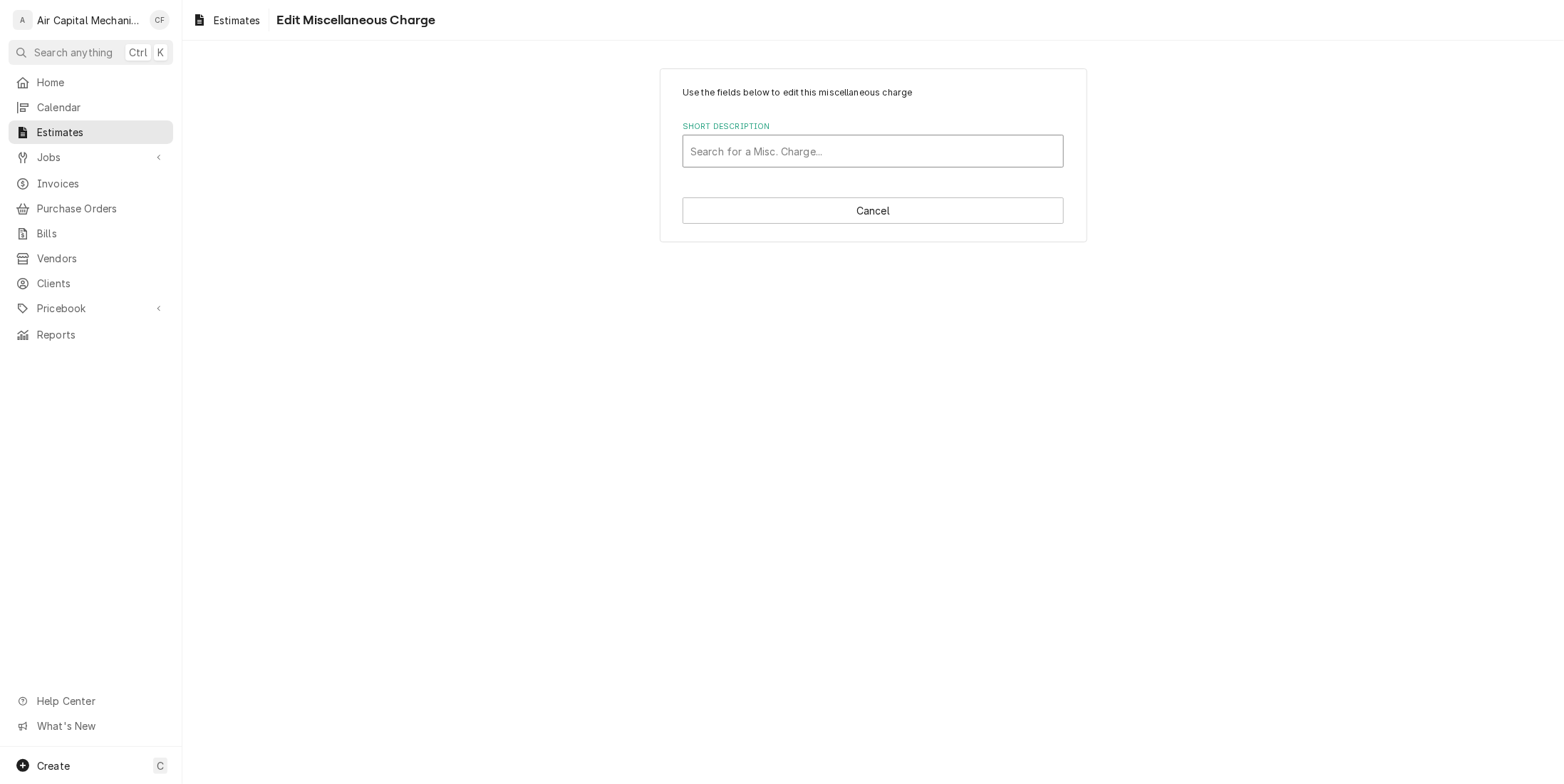
click at [860, 141] on div "Short Description" at bounding box center [873, 151] width 366 height 26
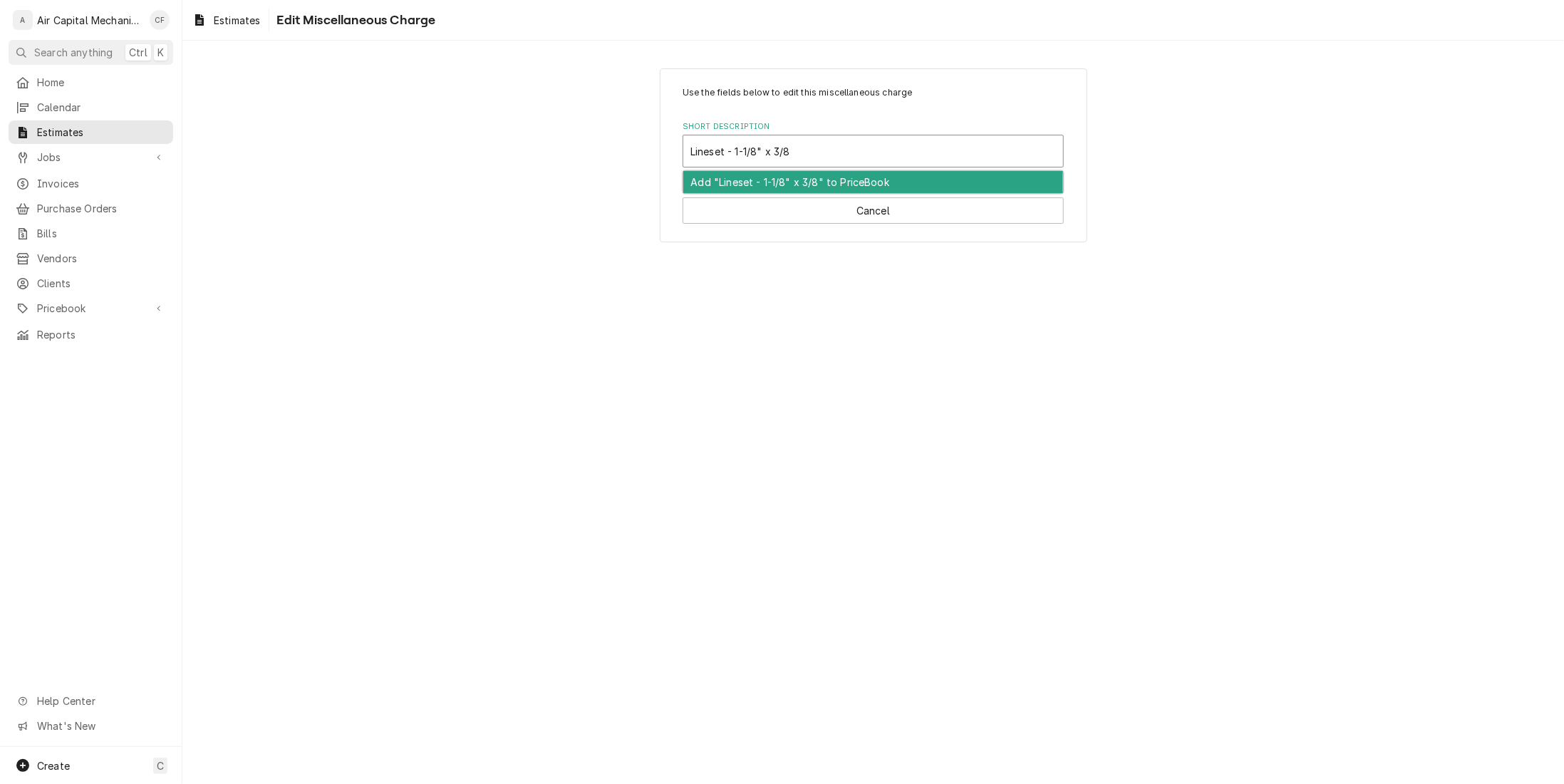
type input "Lineset - 1-1/8" x 3/8""
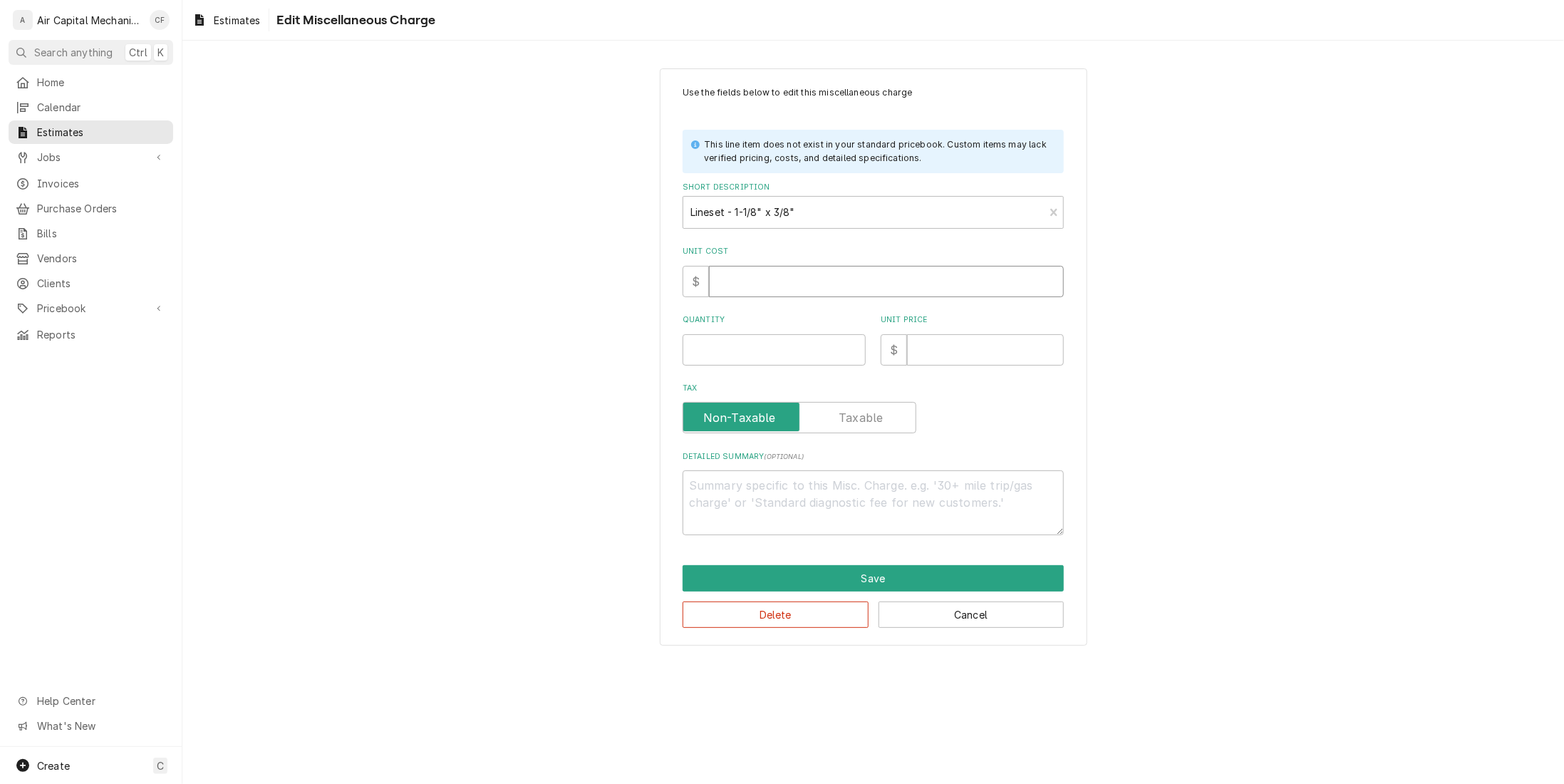
click at [845, 278] on input "Unit Cost" at bounding box center [886, 281] width 355 height 32
type textarea "x"
type input "3"
type textarea "x"
type input "30"
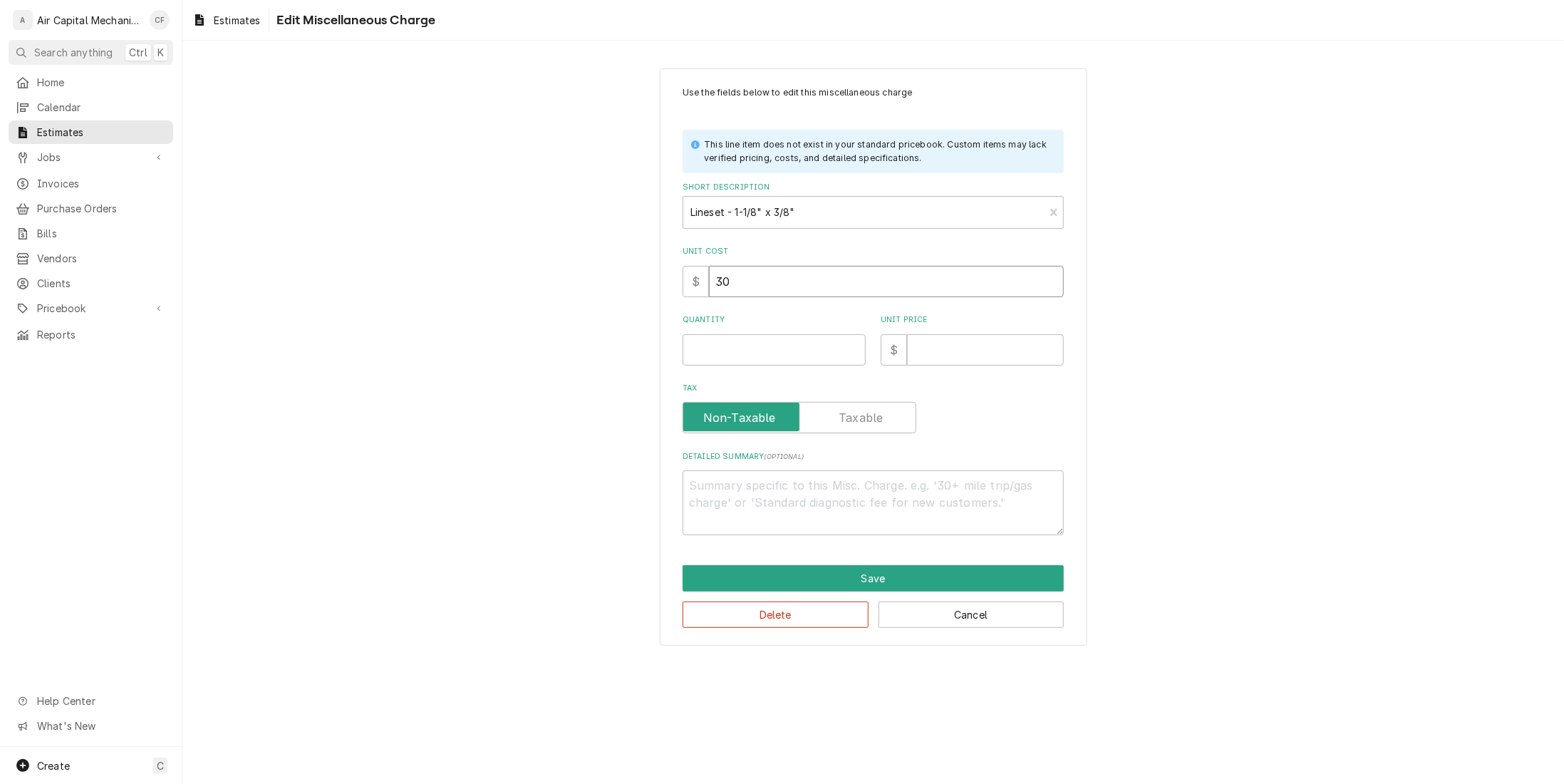
type textarea "x"
type input "300"
type textarea "x"
type input "300"
type textarea "x"
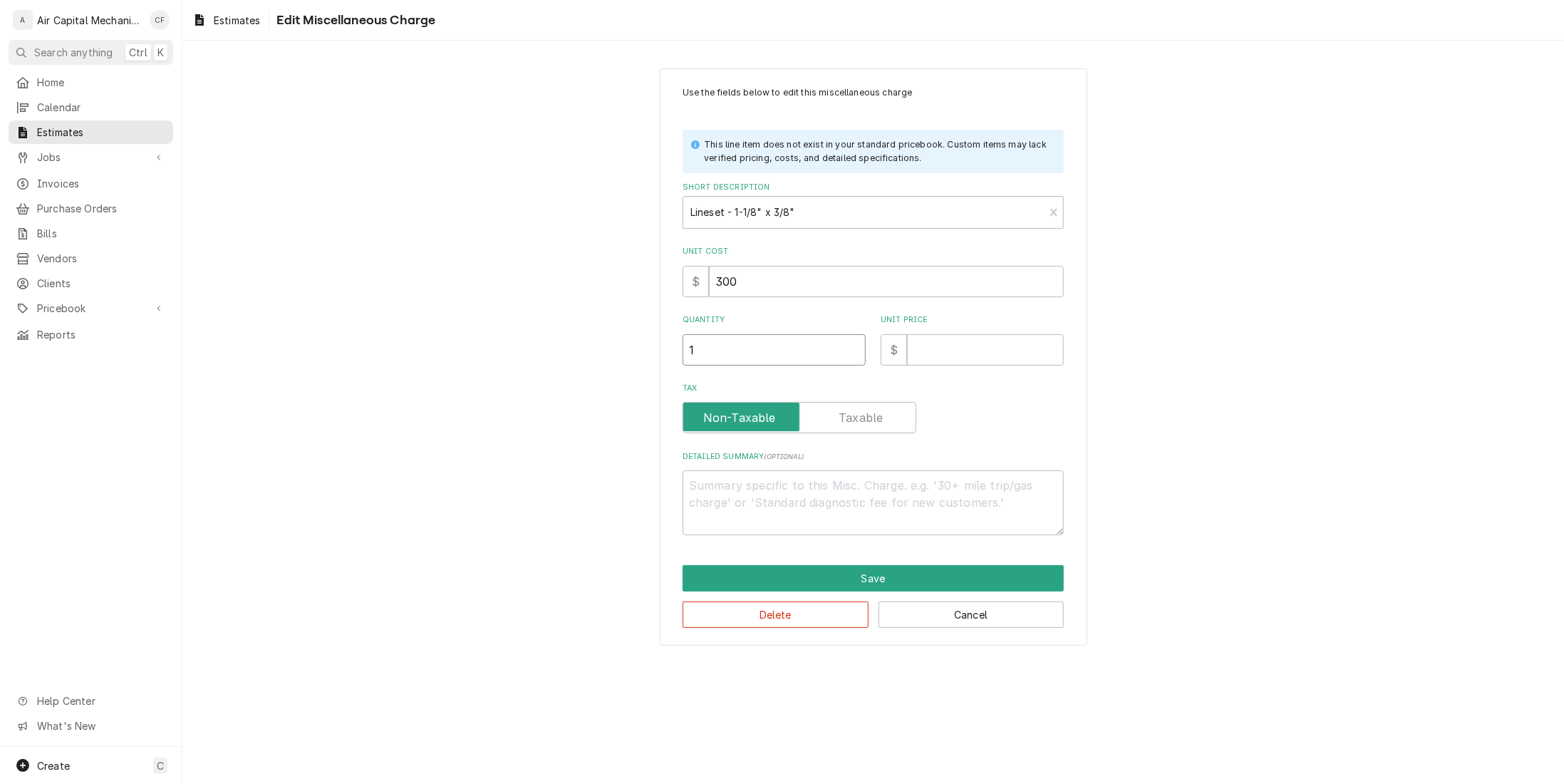
type input "1"
type textarea "x"
type input "4"
type textarea "x"
type input "42"
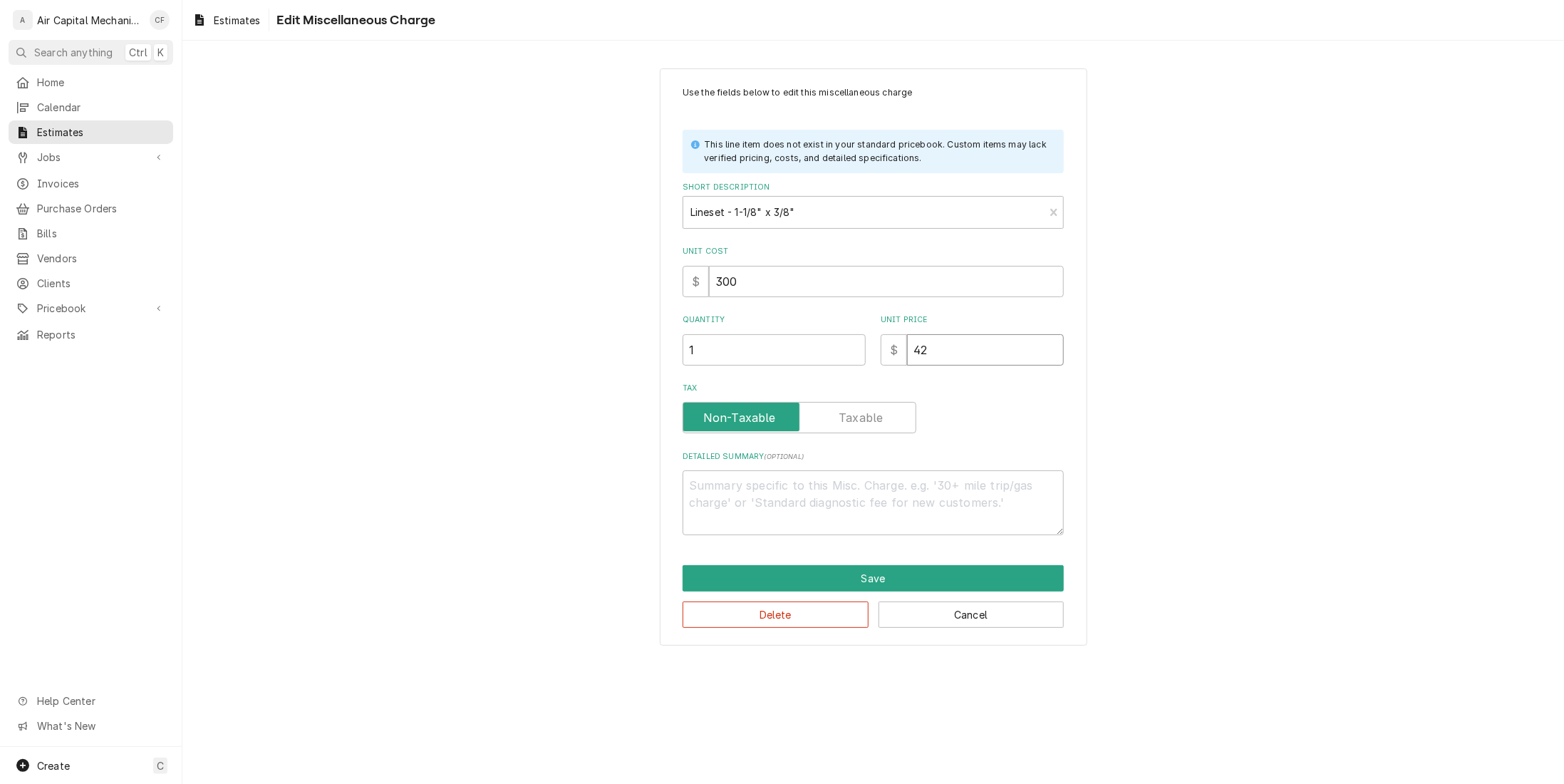
type textarea "x"
type input "425"
type textarea "x"
type input "425.6"
type textarea "x"
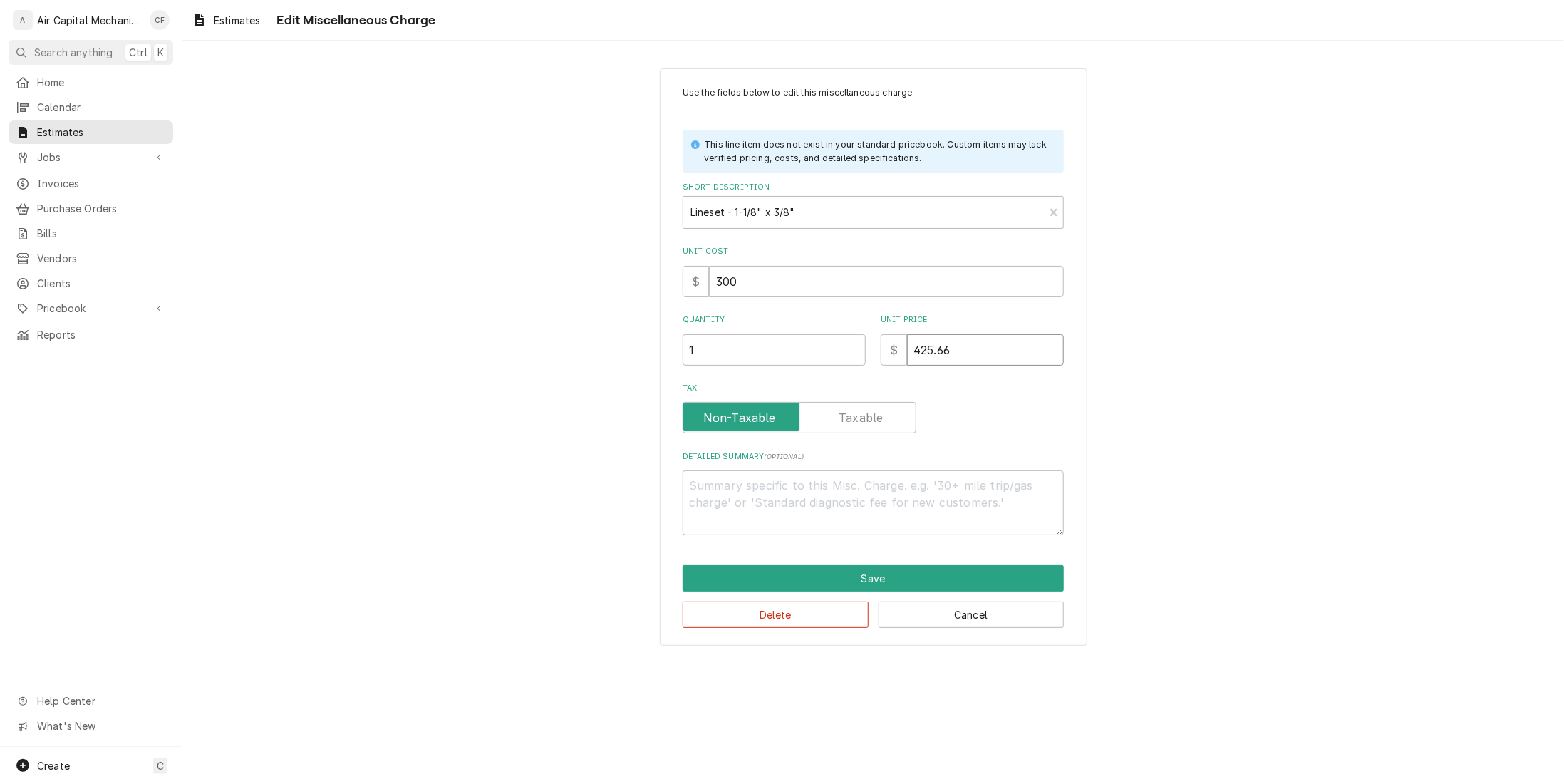
type input "425.66"
click at [928, 509] on textarea "Detailed Summary ( optional )" at bounding box center [873, 502] width 381 height 64
click at [814, 494] on textarea "Detailed Summary ( optional )" at bounding box center [873, 502] width 381 height 64
paste textarea "Cerroset 618305000009, 3/8"L x 1-1/8"S x 3/4" Wall"
type textarea "x"
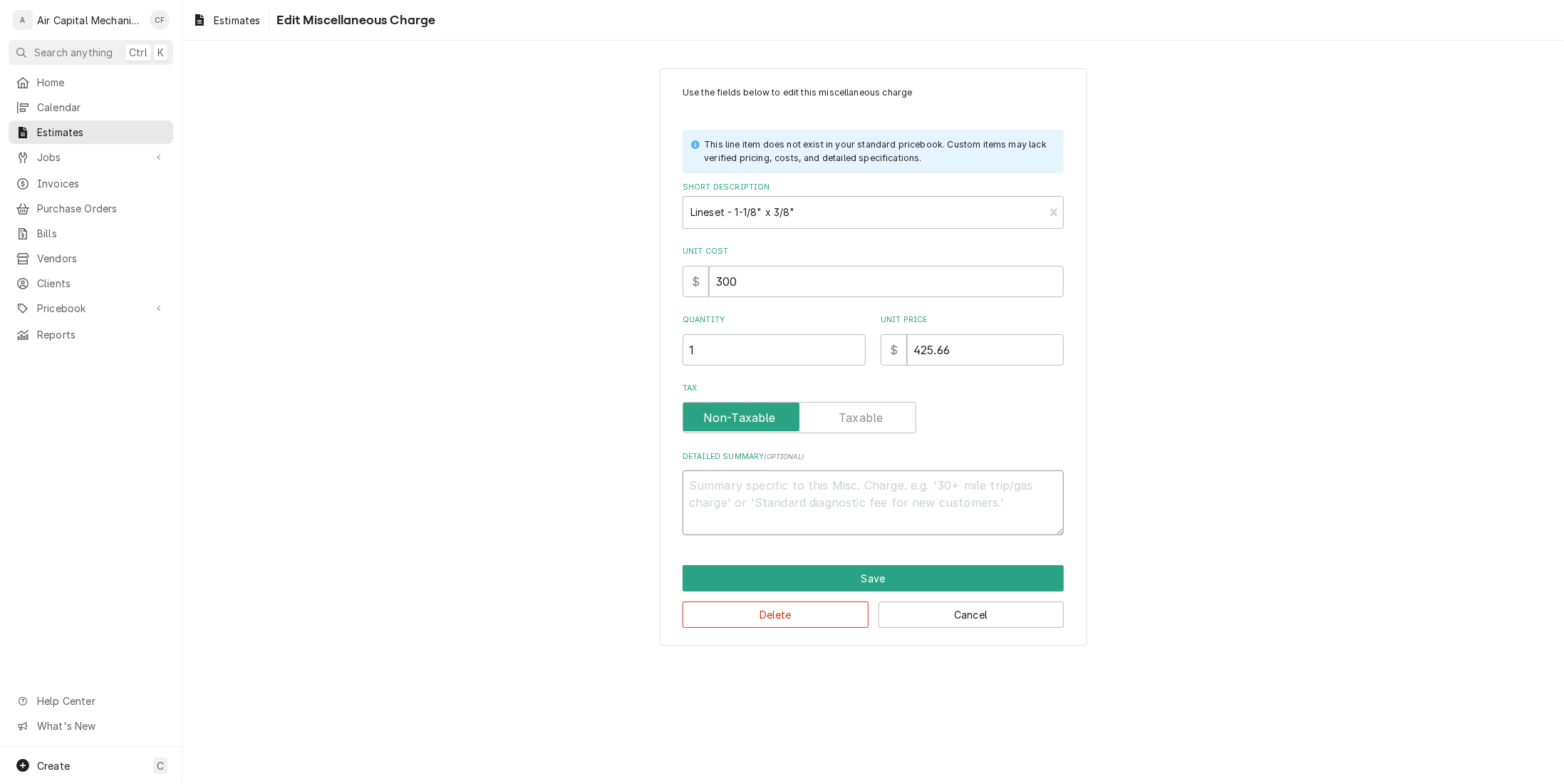
type textarea "Cerroset 618305000009, 3/8"L x 1-1/8"S x 3/4" Wall"
type textarea "x"
type textarea "Cerroset 618305000009, 3/8"L x 1-1/8"S x 3/4" Wall"
drag, startPoint x: 826, startPoint y: 484, endPoint x: 740, endPoint y: 483, distance: 86.0
click at [740, 483] on textarea "Cerroset 618305000009, 3/8"L x 1-1/8"S x 3/4" Wall" at bounding box center [873, 502] width 381 height 64
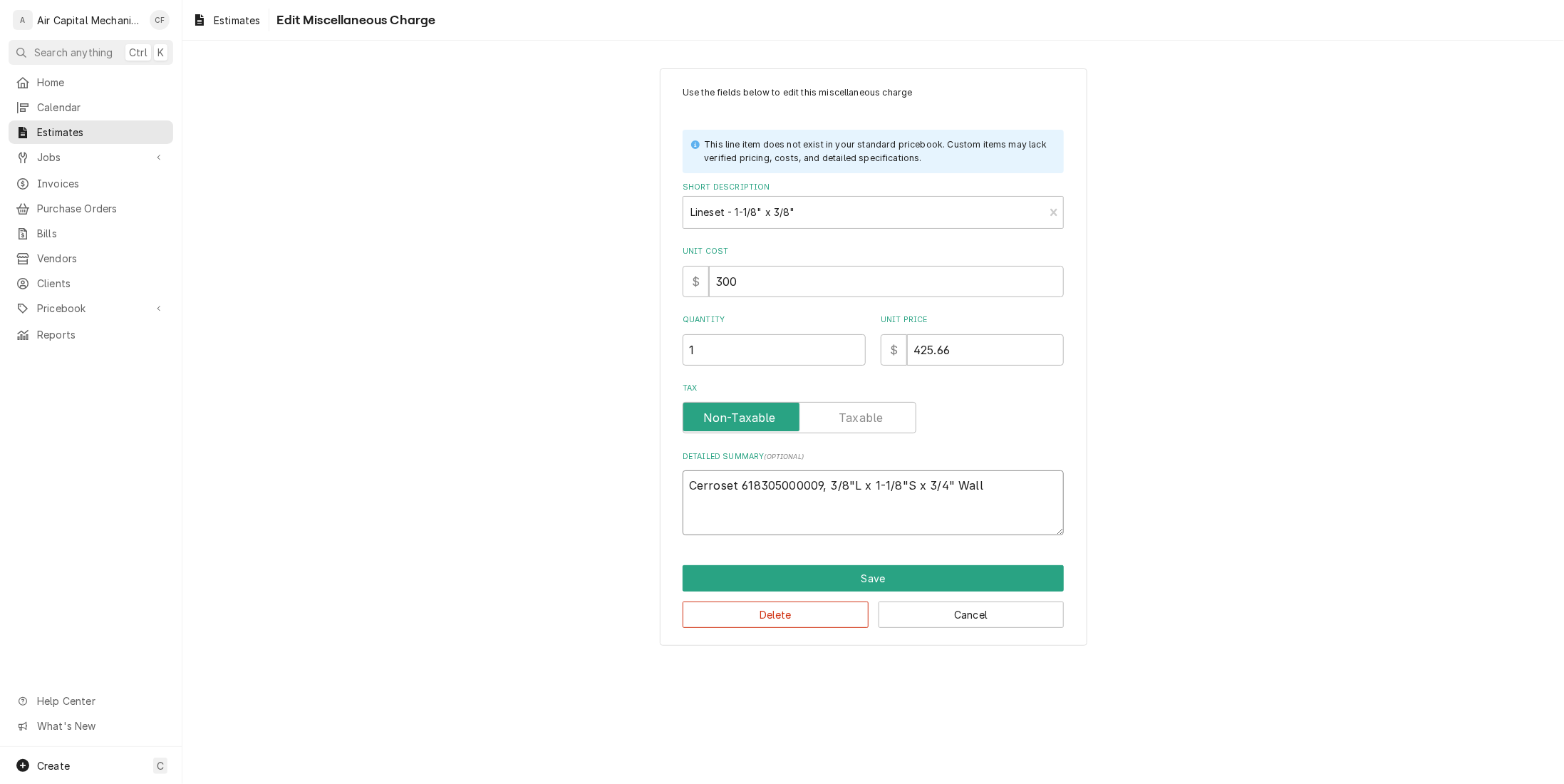
type textarea "x"
type textarea "Cerroset 3/8"L x 1-1/8"S x 3/4" Wall"
type textarea "x"
type textarea "Cerroset = 3/8"L x 1-1/8"S x 3/4" Wall"
type textarea "x"
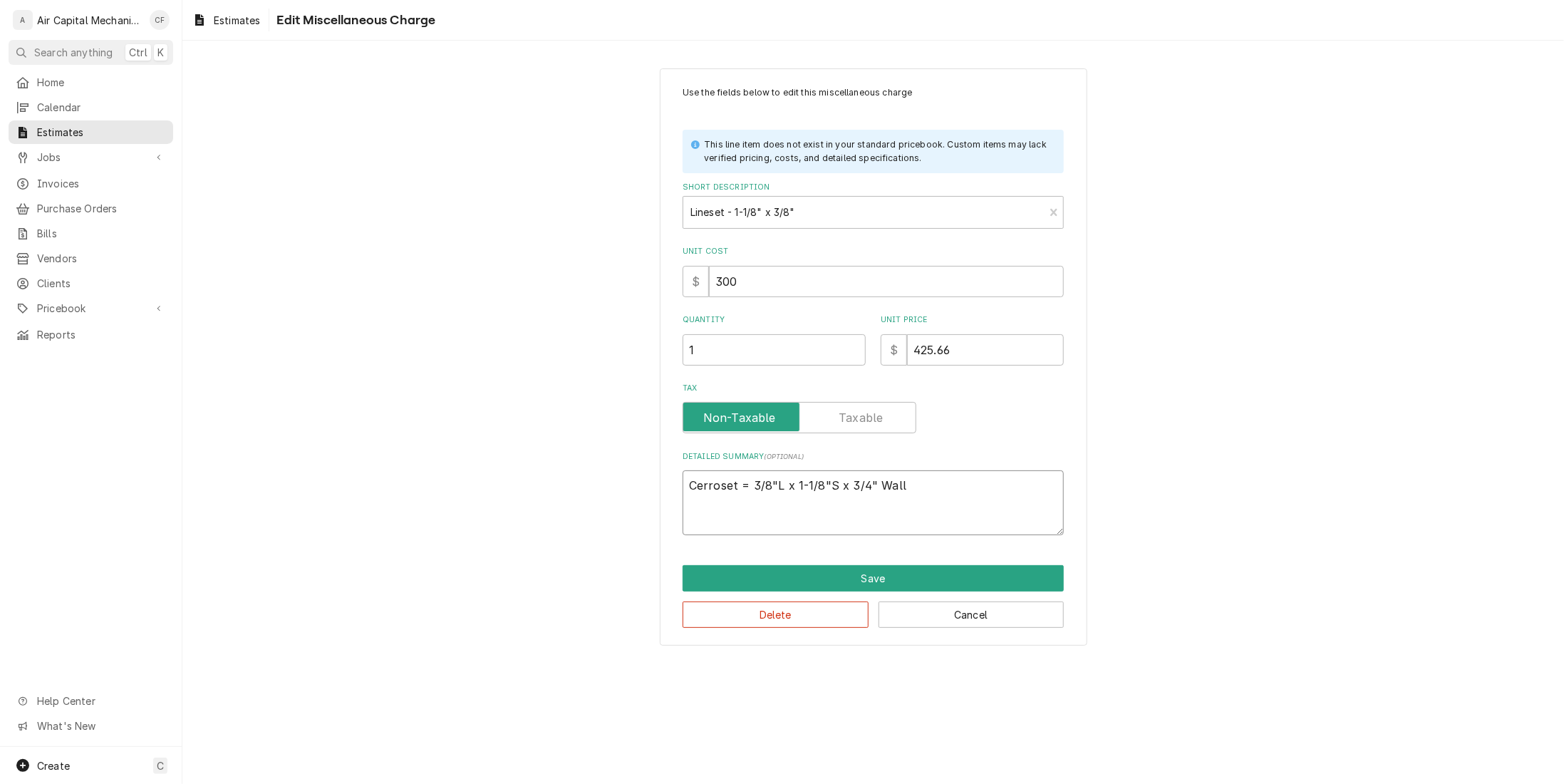
type textarea "Cerroset 3/8"L x 1-1/8"S x 3/4" Wall"
type textarea "x"
type textarea "Cerroset 3/8"L x 1-1/8"S x 3/4" Wall"
click at [981, 520] on textarea "Cerroset 3/8"L x 1-1/8"S x 3/4" Wall" at bounding box center [873, 502] width 381 height 64
type textarea "x"
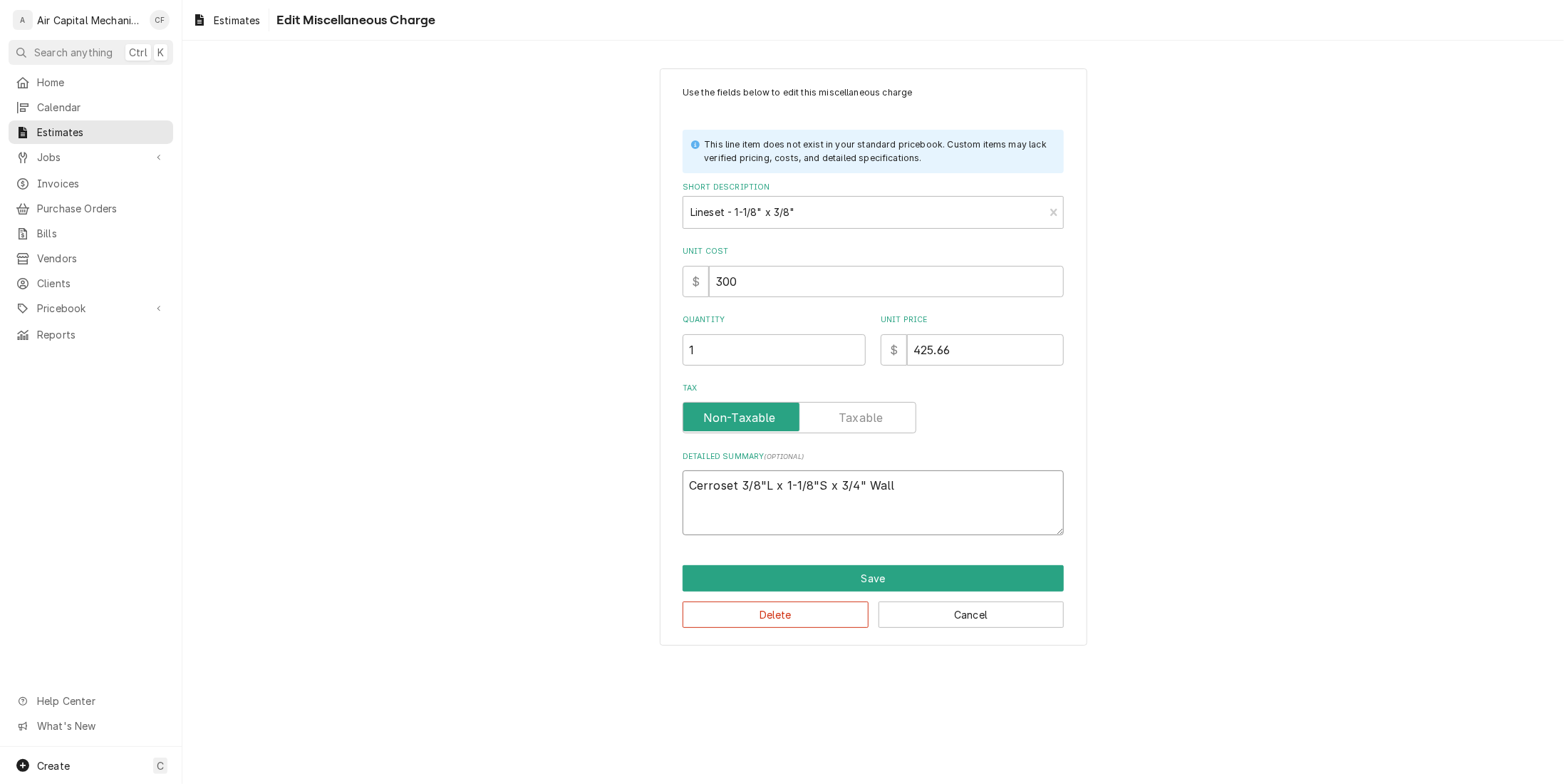
type textarea "Cerroset 3/8"L x 1-1/8"S x 3/4" Wall"
type textarea "x"
type textarea "Cerroset 3/8"L x 1-1/8"S x 3/4" Wall 2"
type textarea "x"
type textarea "Cerroset 3/8"L x 1-1/8"S x 3/4" Wall 25"
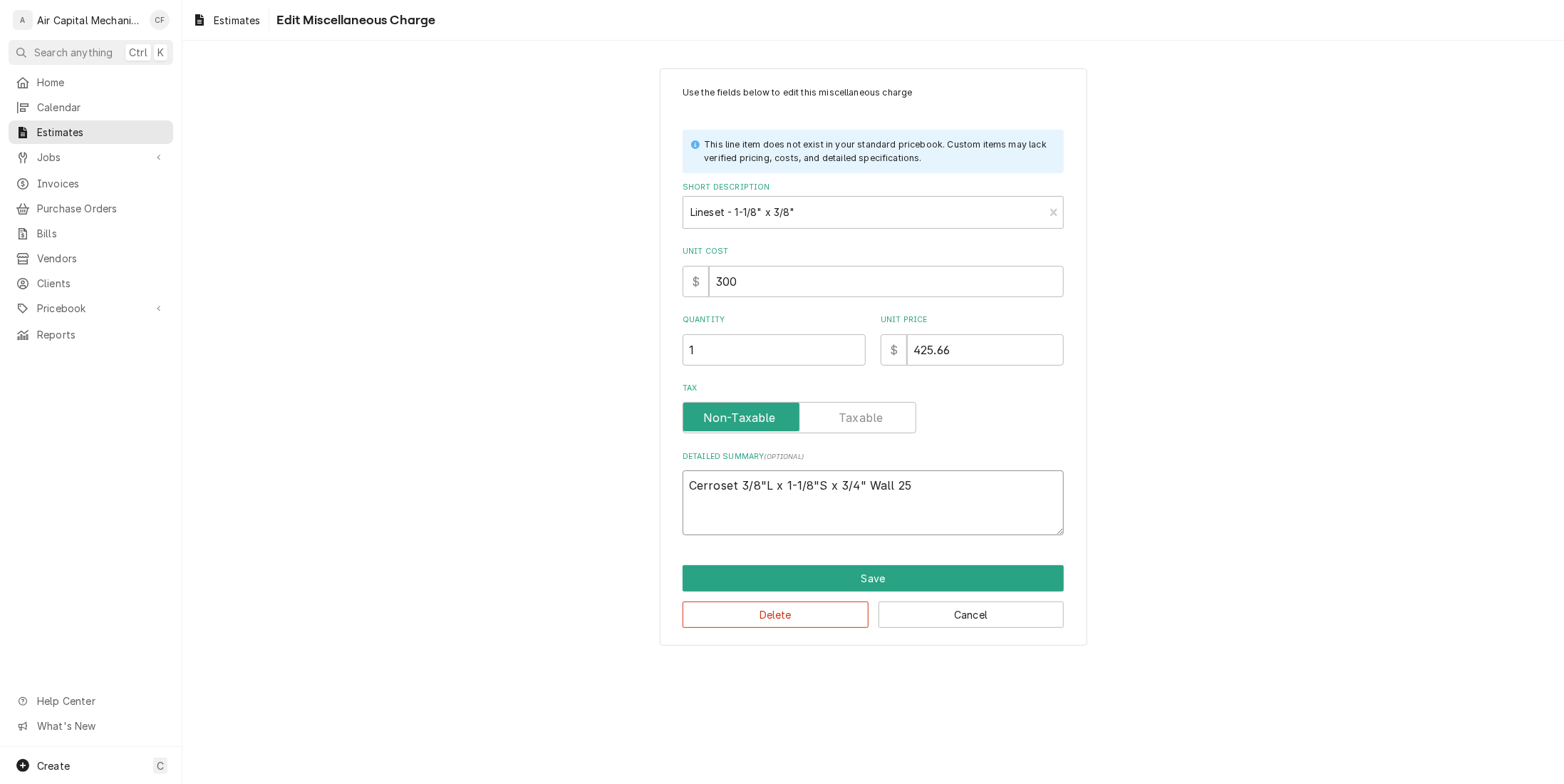
type textarea "x"
type textarea "Cerroset 3/8"L x 1-1/8"S x 3/4" Wall 25'"
type textarea "x"
type textarea "Cerroset 3/8"L x 1-1/8"S x 3/4" Wall 25'"
type textarea "x"
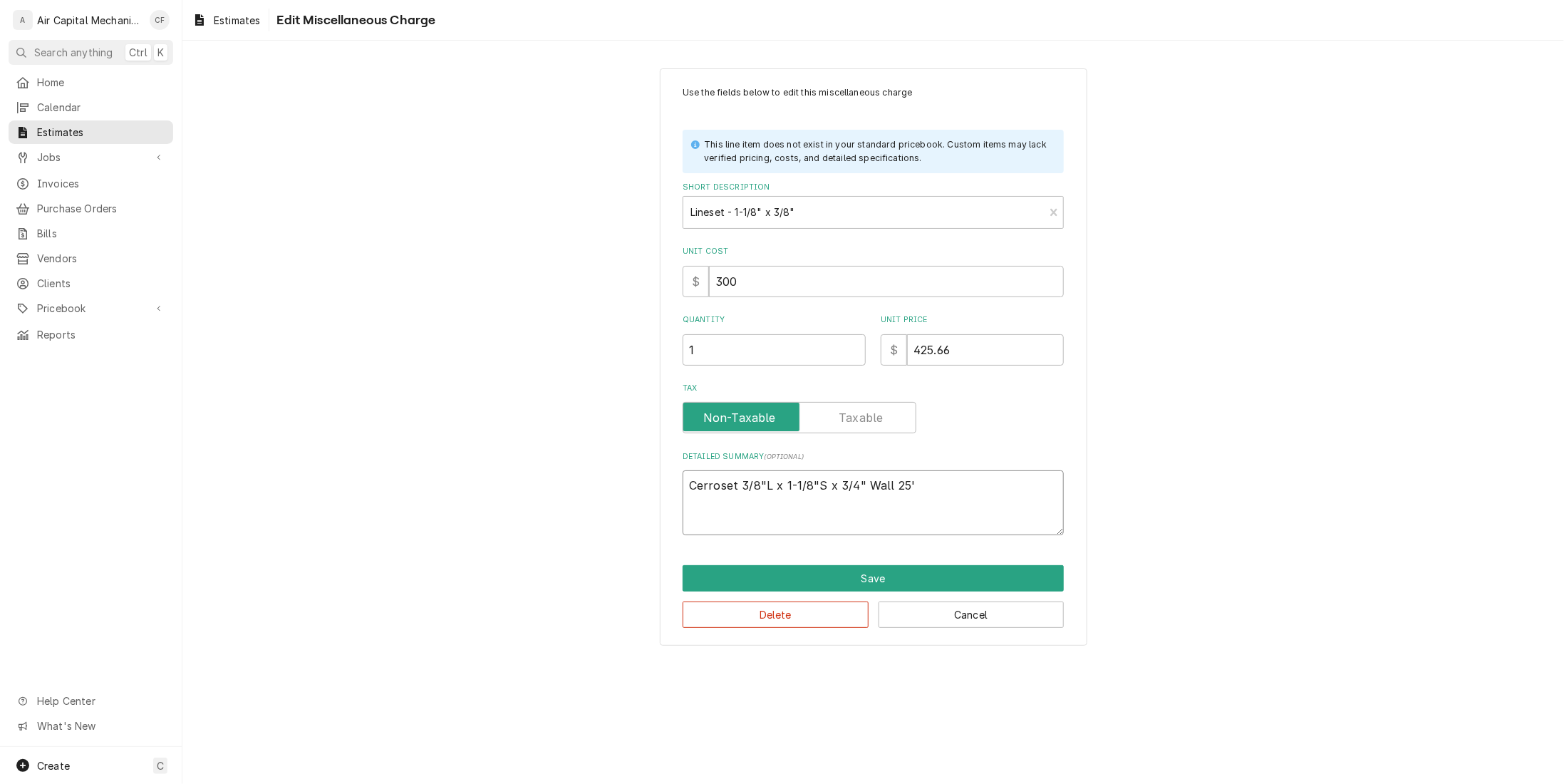
type textarea "Cerroset 3/8"L x 1-1/8"S x 3/4" Wall 25' l"
type textarea "x"
type textarea "Cerroset 3/8"L x 1-1/8"S x 3/4" Wall 25' le"
type textarea "x"
type textarea "Cerroset 3/8"L x 1-1/8"S x 3/4" Wall 25' len"
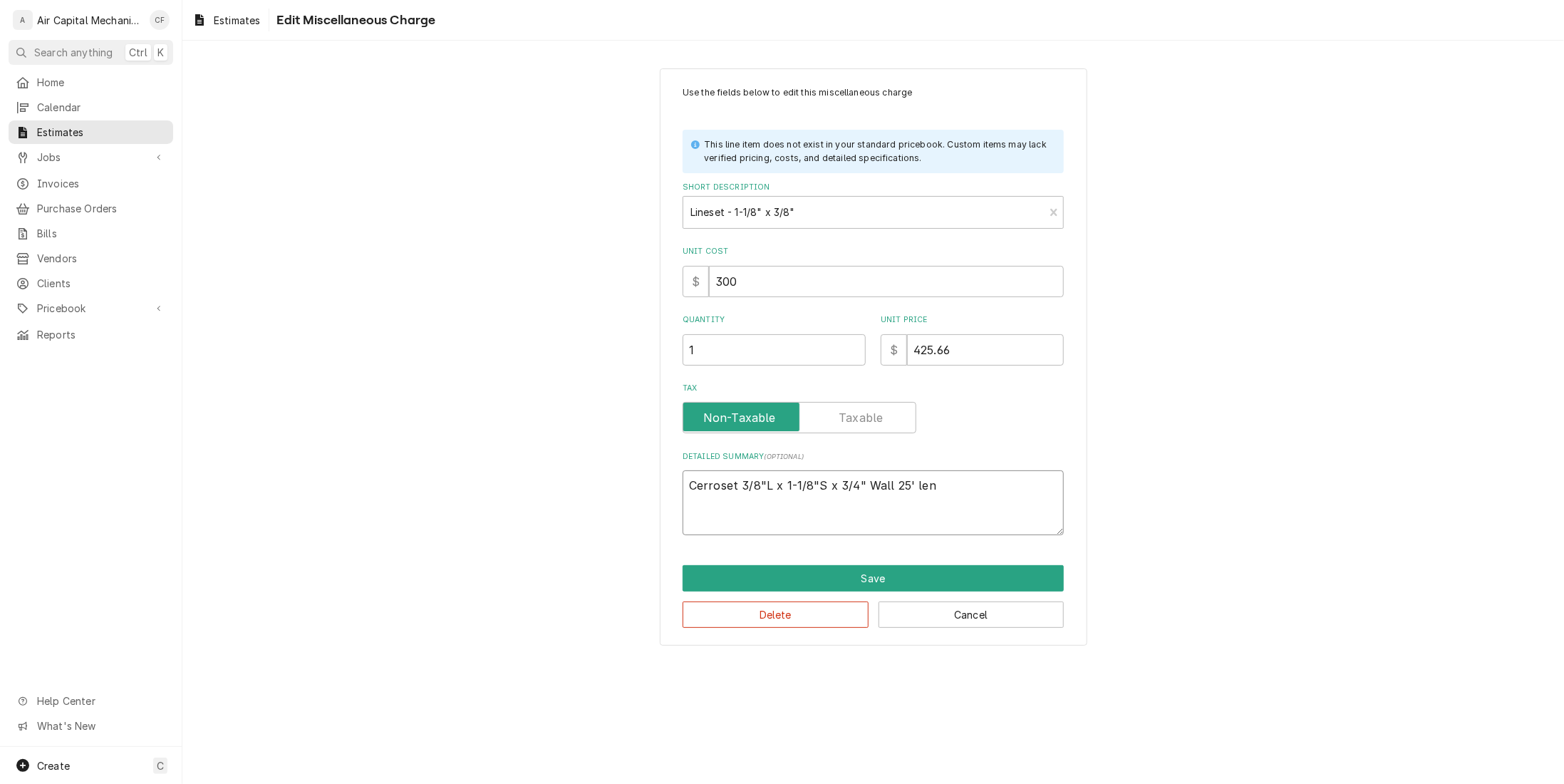
type textarea "x"
type textarea "Cerroset 3/8"L x 1-1/8"S x 3/4" Wall 25' leng"
type textarea "x"
type textarea "Cerroset 3/8"L x 1-1/8"S x 3/4" Wall 25' lengt"
type textarea "x"
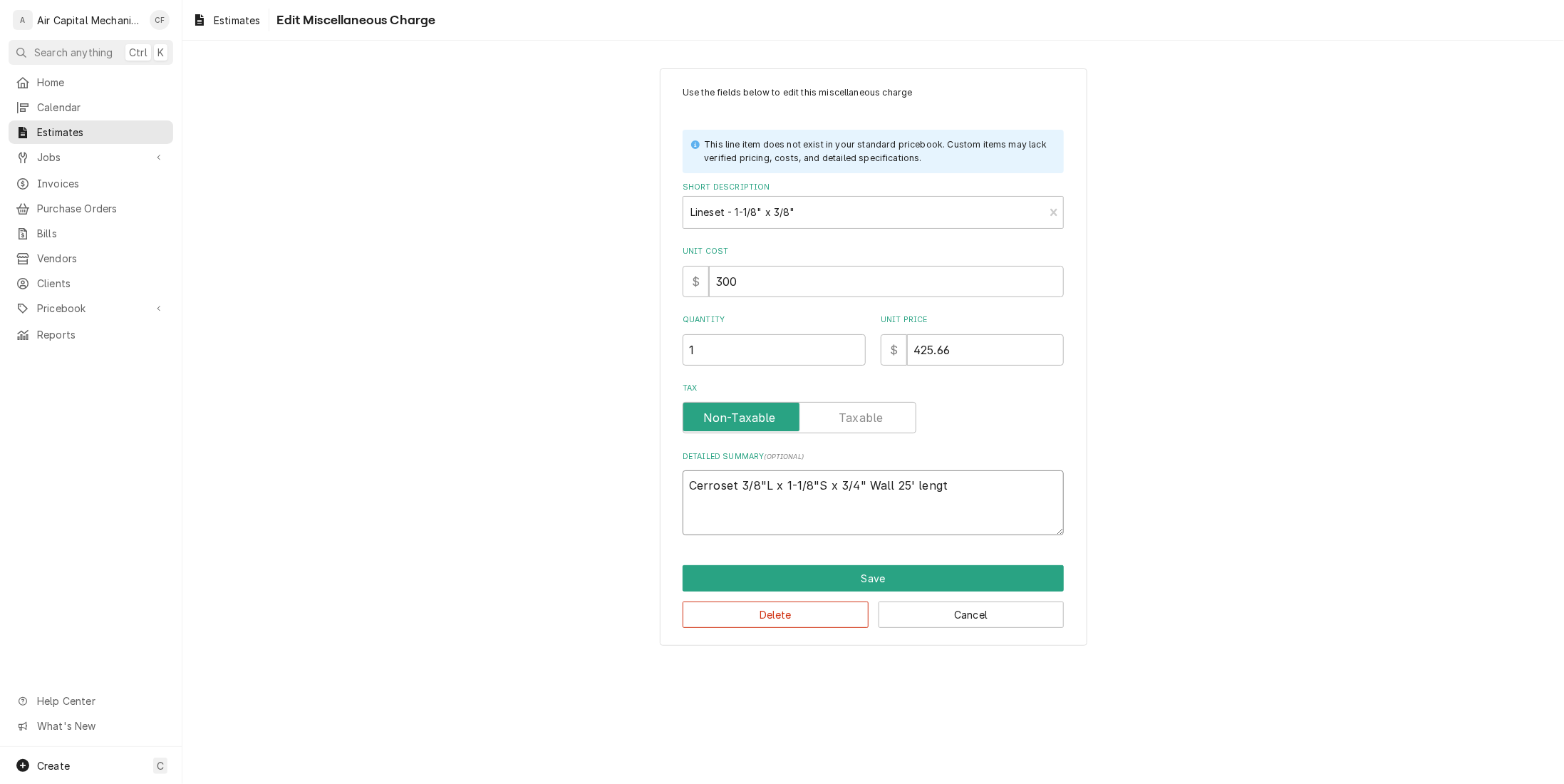
type textarea "Cerroset 3/8"L x 1-1/8"S x 3/4" Wall 25' length"
type textarea "x"
type textarea "Cerroset 3/8"L x 1-1/8"S x 3/4" Wall 25' length,"
type textarea "x"
type textarea "Cerroset 3/8"L x 1-1/8"S x 3/4" Wall 25' length,"
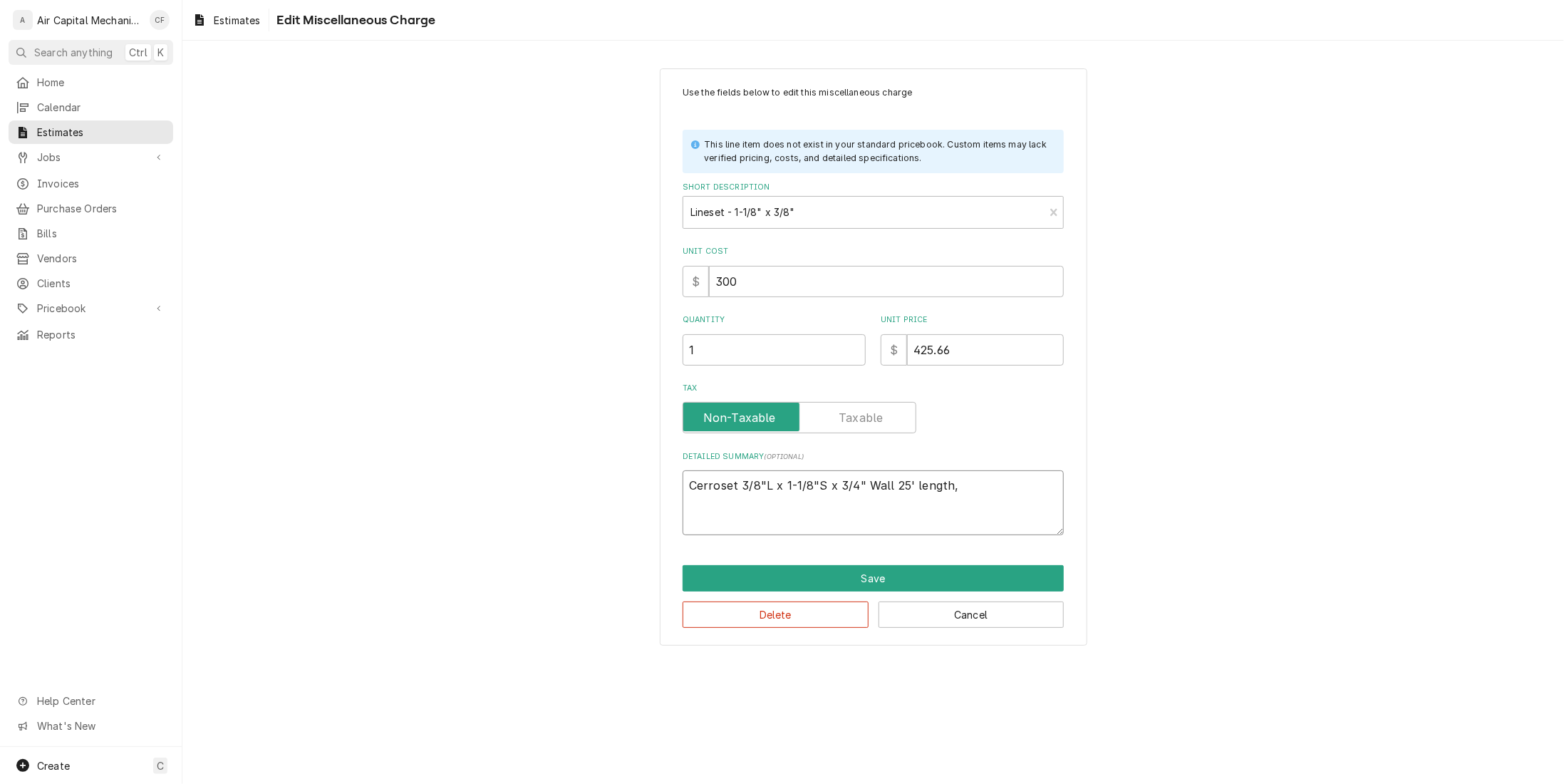
type textarea "x"
type textarea "Cerroset 3/8"L x 1-1/8"S x 3/4" Wall 25' length, w"
type textarea "x"
type textarea "Cerroset 3/8"L x 1-1/8"S x 3/4" Wall 25' length, wi"
type textarea "x"
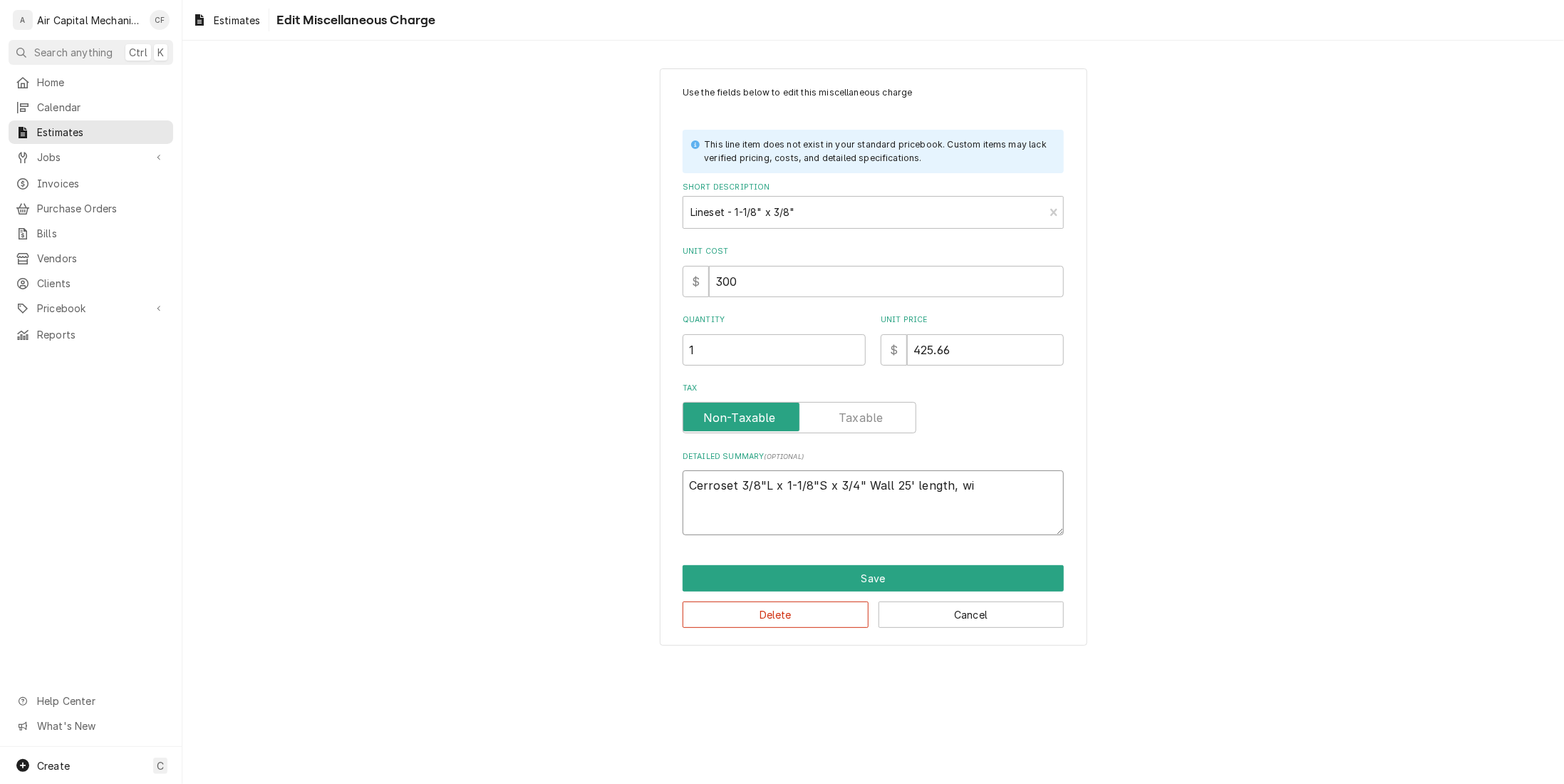
type textarea "Cerroset 3/8"L x 1-1/8"S x 3/4" Wall 25' length, wit"
type textarea "x"
type textarea "Cerroset 3/8"L x 1-1/8"S x 3/4" Wall 25' length, with"
type textarea "x"
type textarea "Cerroset 3/8"L x 1-1/8"S x 3/4" Wall 25' length, with"
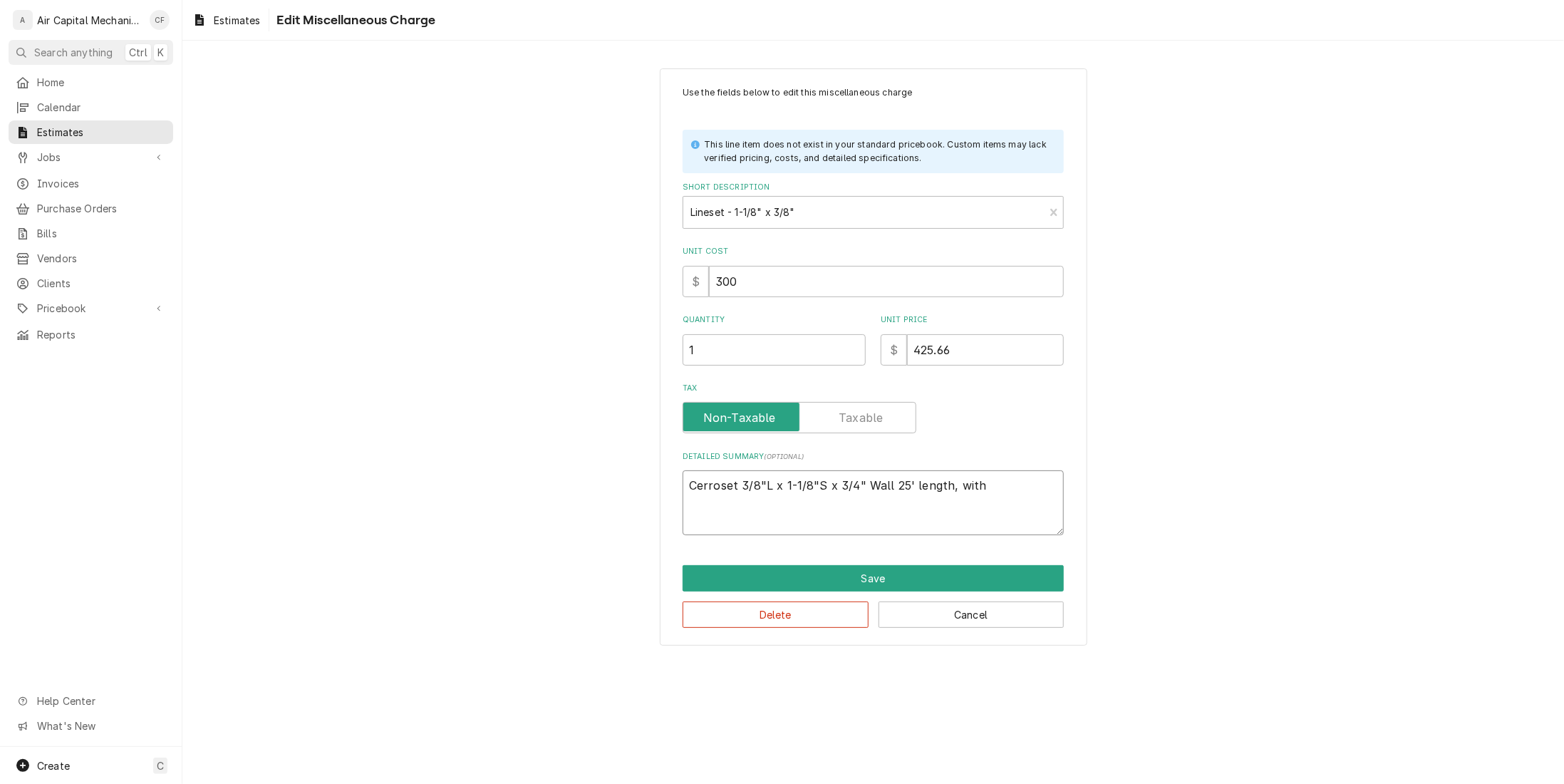
type textarea "x"
type textarea "Cerroset 3/8"L x 1-1/8"S x 3/4" Wall 25' length, with 1"
type textarea "x"
type textarea "Cerroset 3/8"L x 1-1/8"S x 3/4" Wall 25' length, with 18"
type textarea "x"
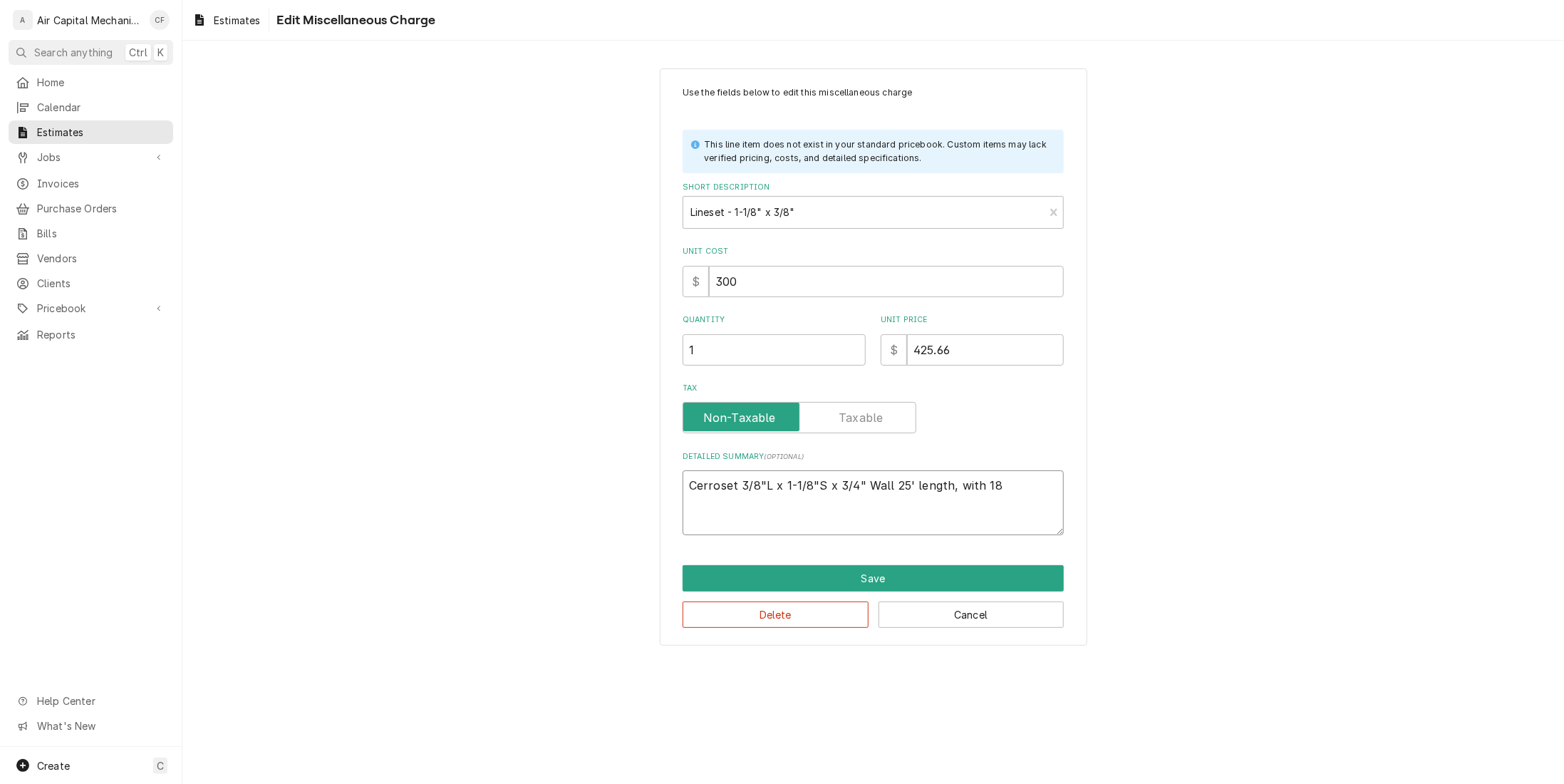
type textarea "Cerroset 3/8"L x 1-1/8"S x 3/4" Wall 25' length, with 18/"
type textarea "x"
type textarea "Cerroset 3/8"L x 1-1/8"S x 3/4" Wall 25' length, with 18/4"
type textarea "x"
type textarea "Cerroset 3/8"L x 1-1/8"S x 3/4" Wall 25' length, with 18/4"
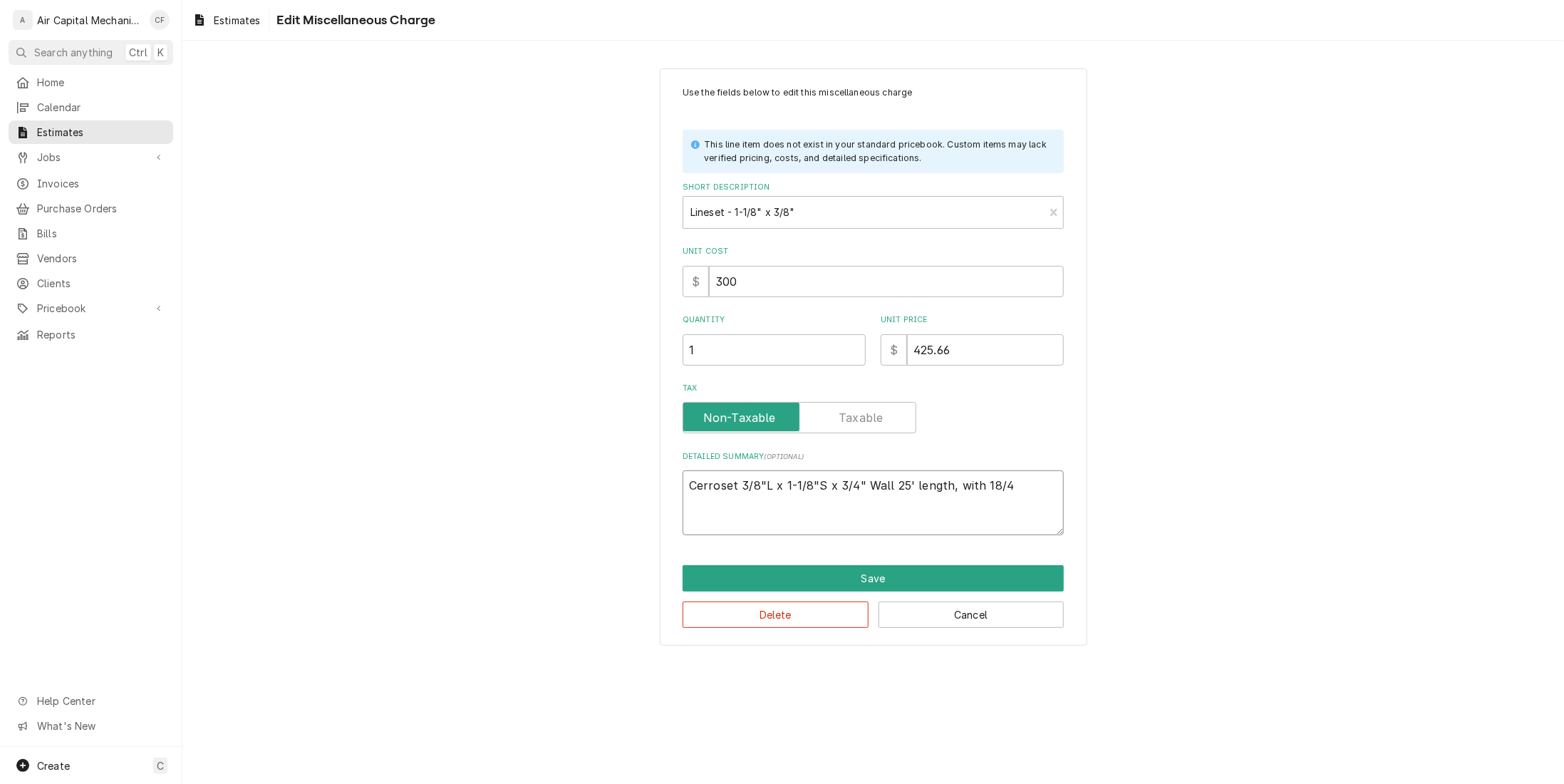
type textarea "x"
type textarea "Cerroset 3/8"L x 1-1/8"S x 3/4" Wall 25' length, with 18/4 c"
type textarea "x"
type textarea "Cerroset 3/8"L x 1-1/8"S x 3/4" Wall 25' length, with 18/4 co"
type textarea "x"
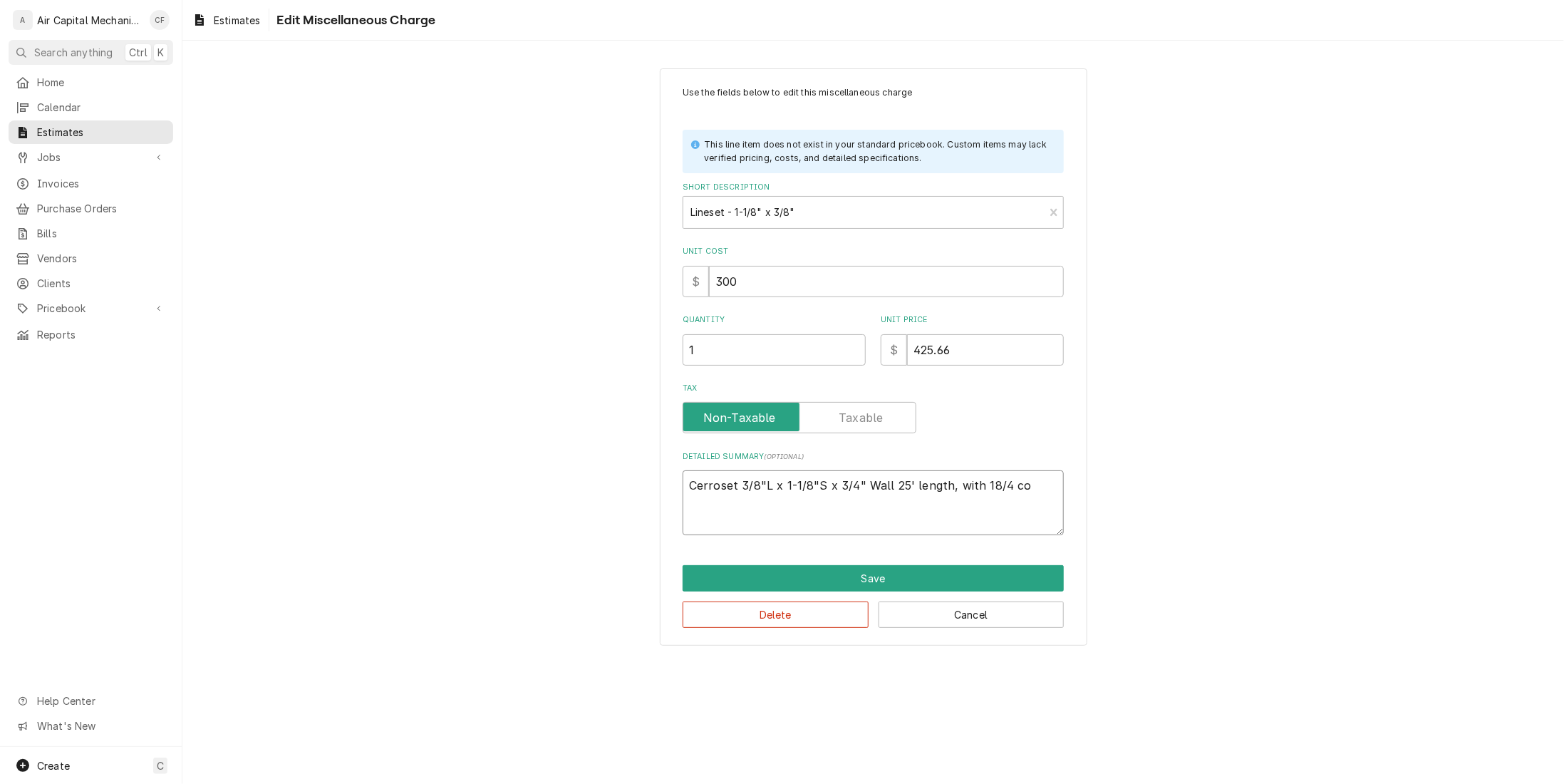
type textarea "Cerroset 3/8"L x 1-1/8"S x 3/4" Wall 25' length, with 18/4 con"
type textarea "x"
type textarea "Cerroset 3/8"L x 1-1/8"S x 3/4" Wall 25' length, with 18/4 cont"
type textarea "x"
type textarea "Cerroset 3/8"L x 1-1/8"S x 3/4" Wall 25' length, with 18/4 contr"
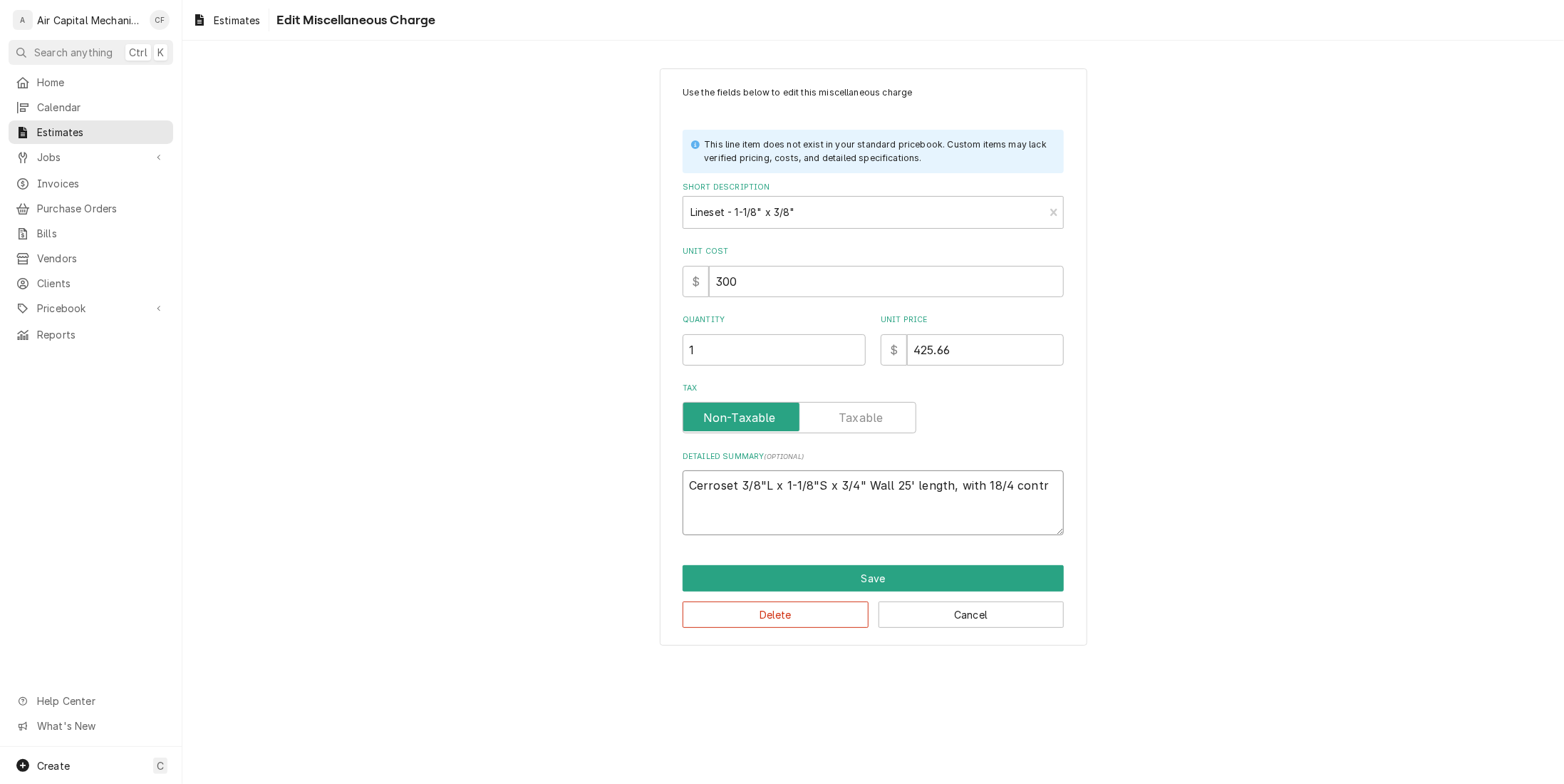
type textarea "x"
type textarea "Cerroset 3/8"L x 1-1/8"S x 3/4" Wall 25' length, with 18/4 contro"
type textarea "x"
type textarea "Cerroset 3/8"L x 1-1/8"S x 3/4" Wall 25' length, with 18/4 control"
type textarea "x"
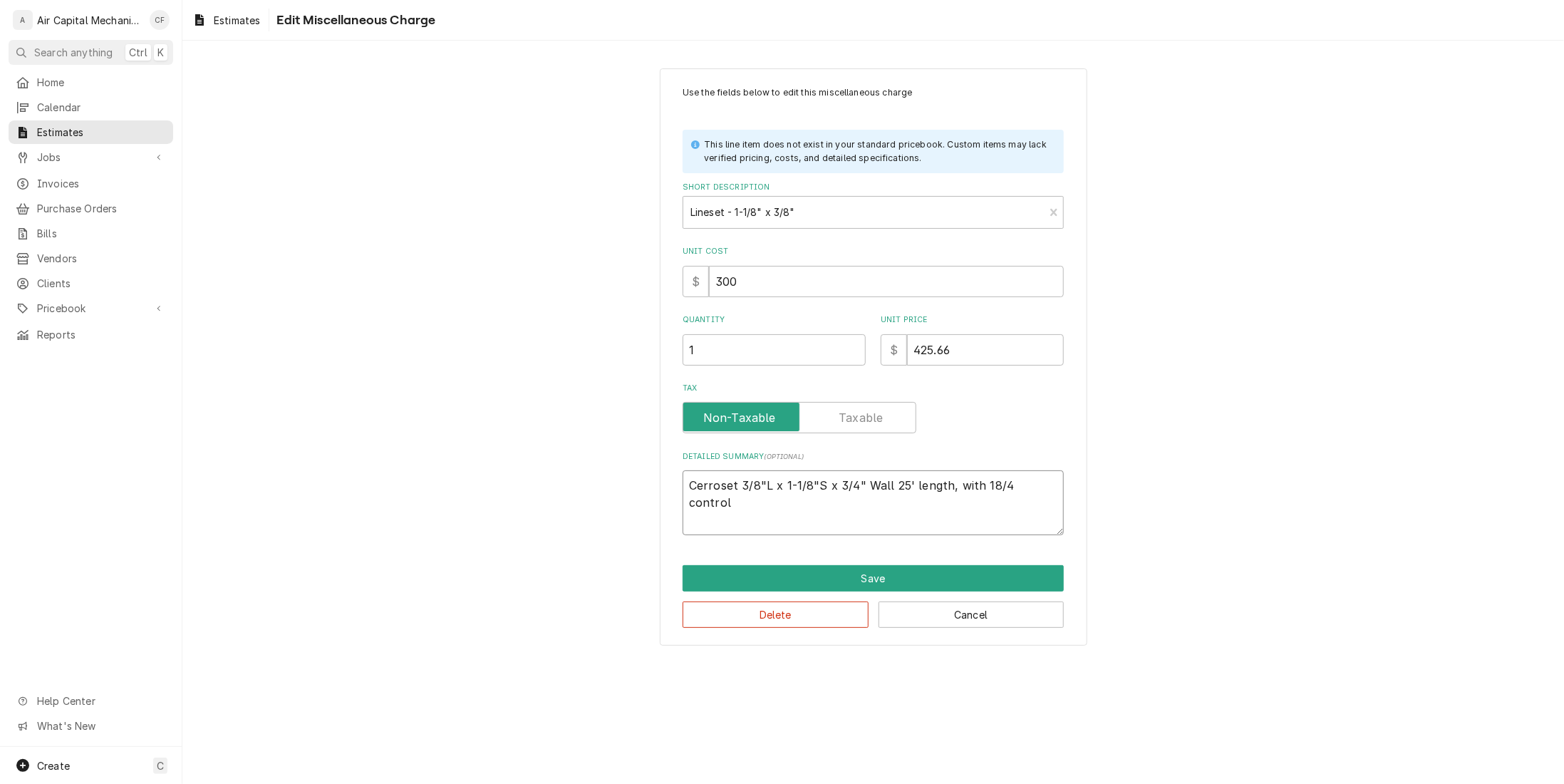
type textarea "Cerroset 3/8"L x 1-1/8"S x 3/4" Wall 25' length, with 18/4 control"
type textarea "x"
type textarea "Cerroset 3/8"L x 1-1/8"S x 3/4" Wall 25' length, with 18/4 control c"
type textarea "x"
type textarea "Cerroset 3/8"L x 1-1/8"S x 3/4" Wall 25' length, with 18/4 control ca"
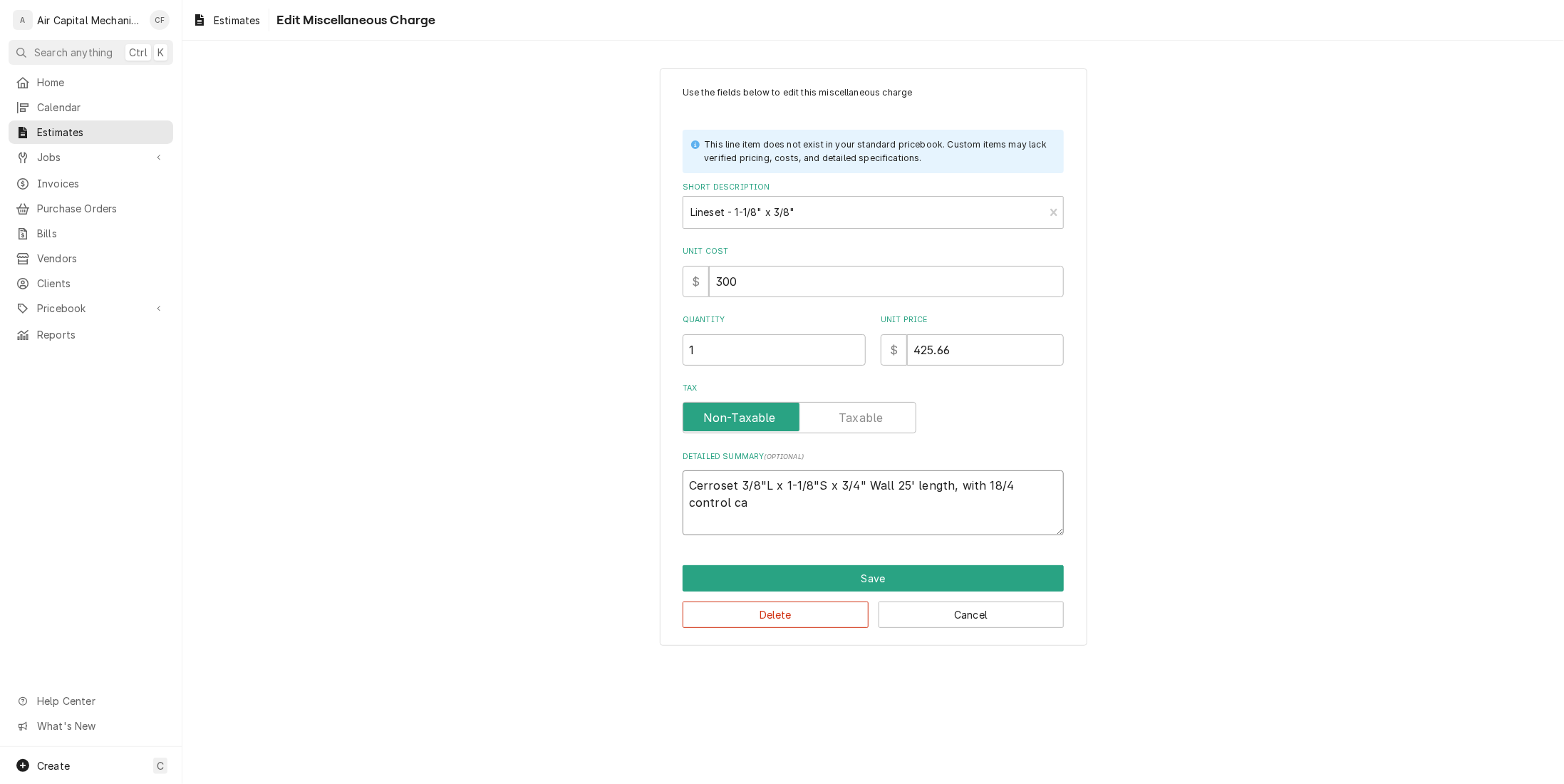
type textarea "x"
type textarea "Cerroset 3/8"L x 1-1/8"S x 3/4" Wall 25' length, with 18/4 control cab"
type textarea "x"
type textarea "Cerroset 3/8"L x 1-1/8"S x 3/4" Wall 25' length, with 18/4 control cabl"
type textarea "x"
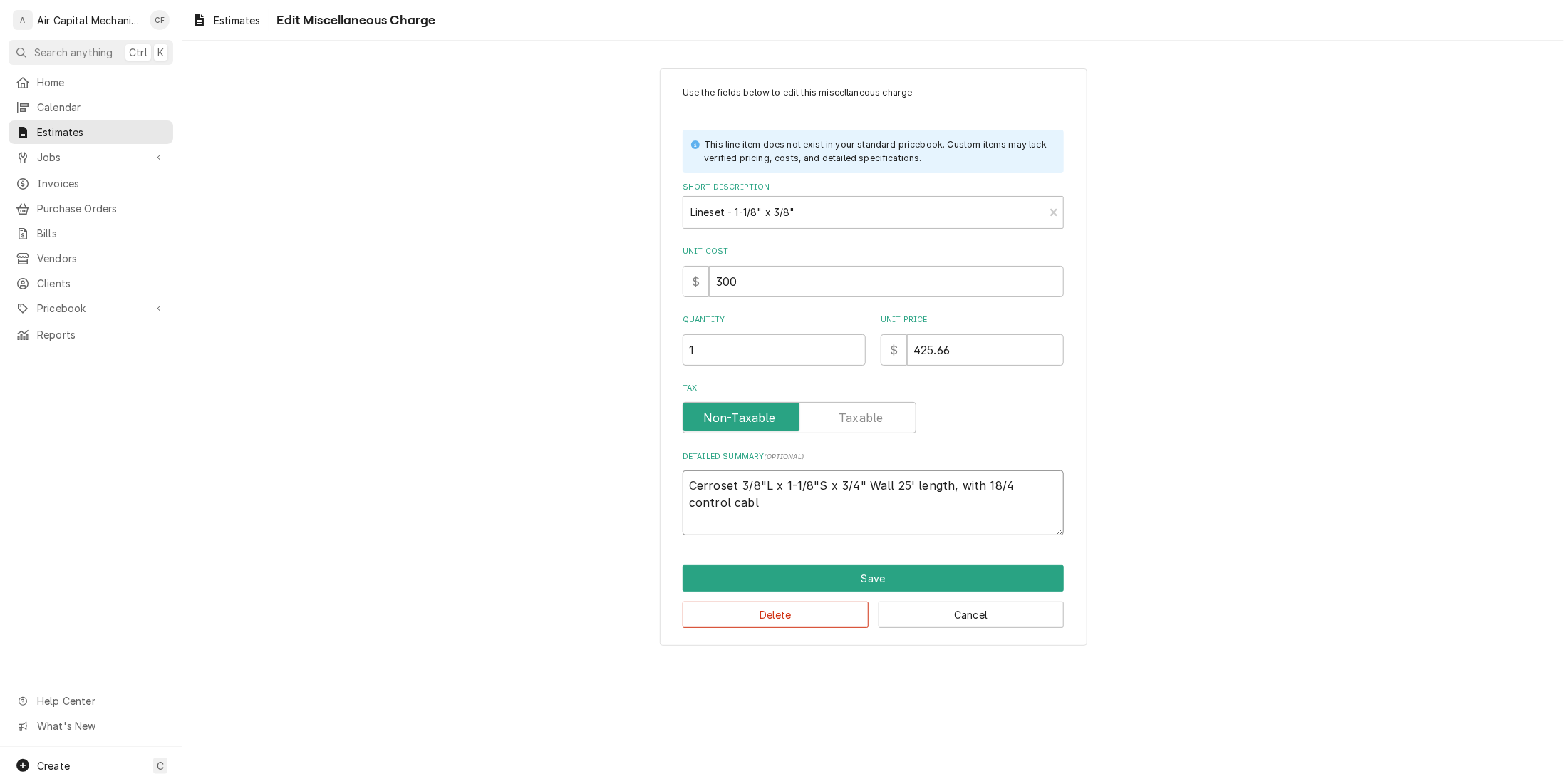
type textarea "Cerroset 3/8"L x 1-1/8"S x 3/4" Wall 25' length, with 18/4 control cable"
type textarea "x"
type textarea "Cerroset 3/8"L x 1-1/8"S x 3/4" Wall 25' length, with 18/4 control cable"
drag, startPoint x: 892, startPoint y: 487, endPoint x: 956, endPoint y: 480, distance: 64.4
click at [956, 480] on textarea "Cerroset 3/8"L x 1-1/8"S x 3/4" Wall 25' length, with 18/4 control cable" at bounding box center [873, 502] width 381 height 64
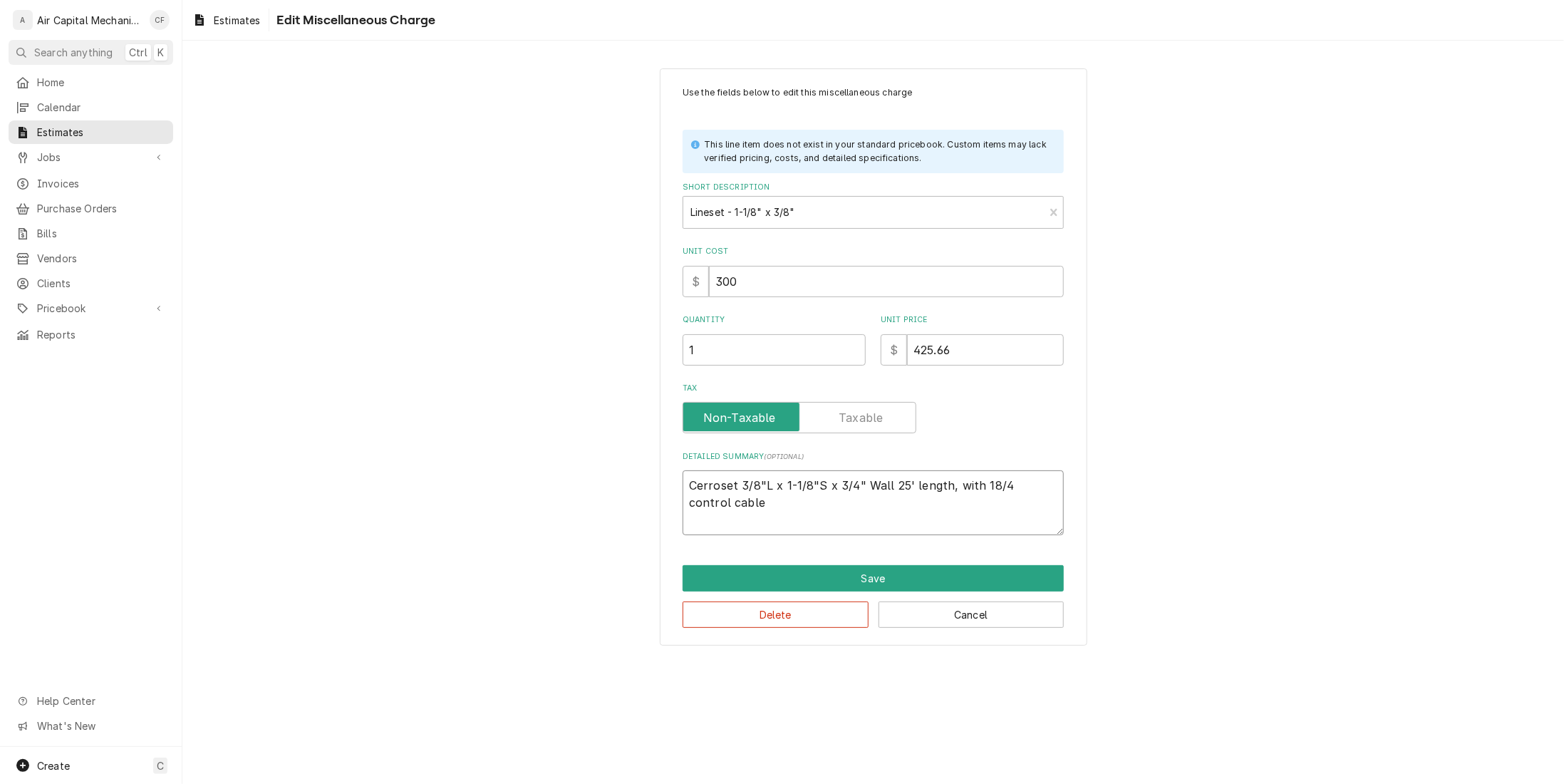
type textarea "x"
type textarea "Cerroset 3/8"L x 1-1/8"S x 3/4" Wall with 18/4 control cable"
type textarea "x"
type textarea "Cerroset 3/8"L x 1-1/8"S x 3/4" Wall with 18/4 control cable"
click at [1094, 520] on div "Use the fields below to edit this miscellaneous charge This line item does not …" at bounding box center [873, 357] width 1382 height 603
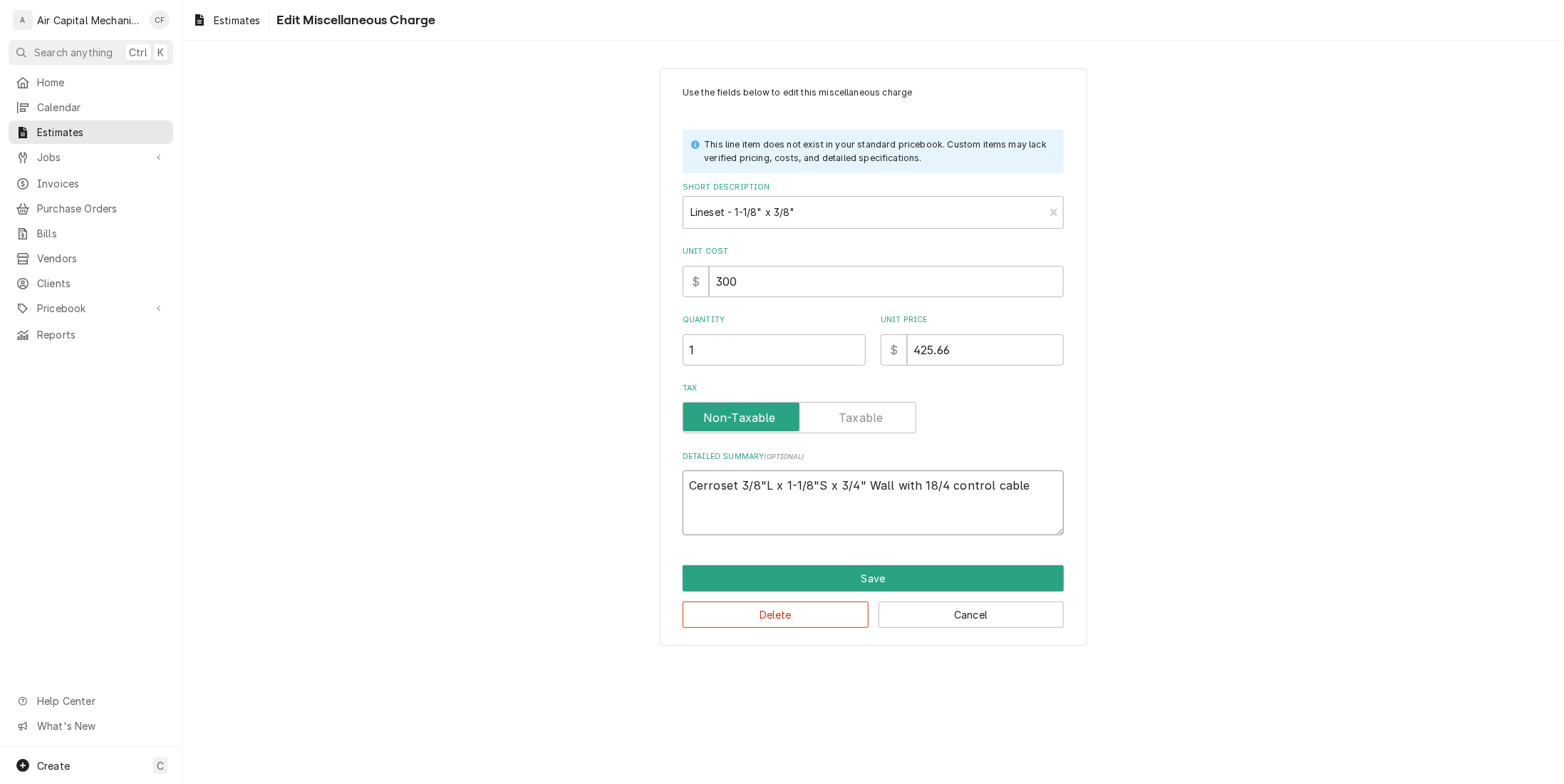
click at [1040, 498] on textarea "Cerroset 3/8"L x 1-1/8"S x 3/4" Wall with 18/4 control cable" at bounding box center [873, 502] width 381 height 64
type textarea "x"
type textarea "Cerroset 3/8"L x 1-1/8"S x 3/4" Wall with 18/4 control cable."
type textarea "x"
type textarea "Cerroset 3/8"L x 1-1/8"S x 3/4" Wall with 18/4 control cable."
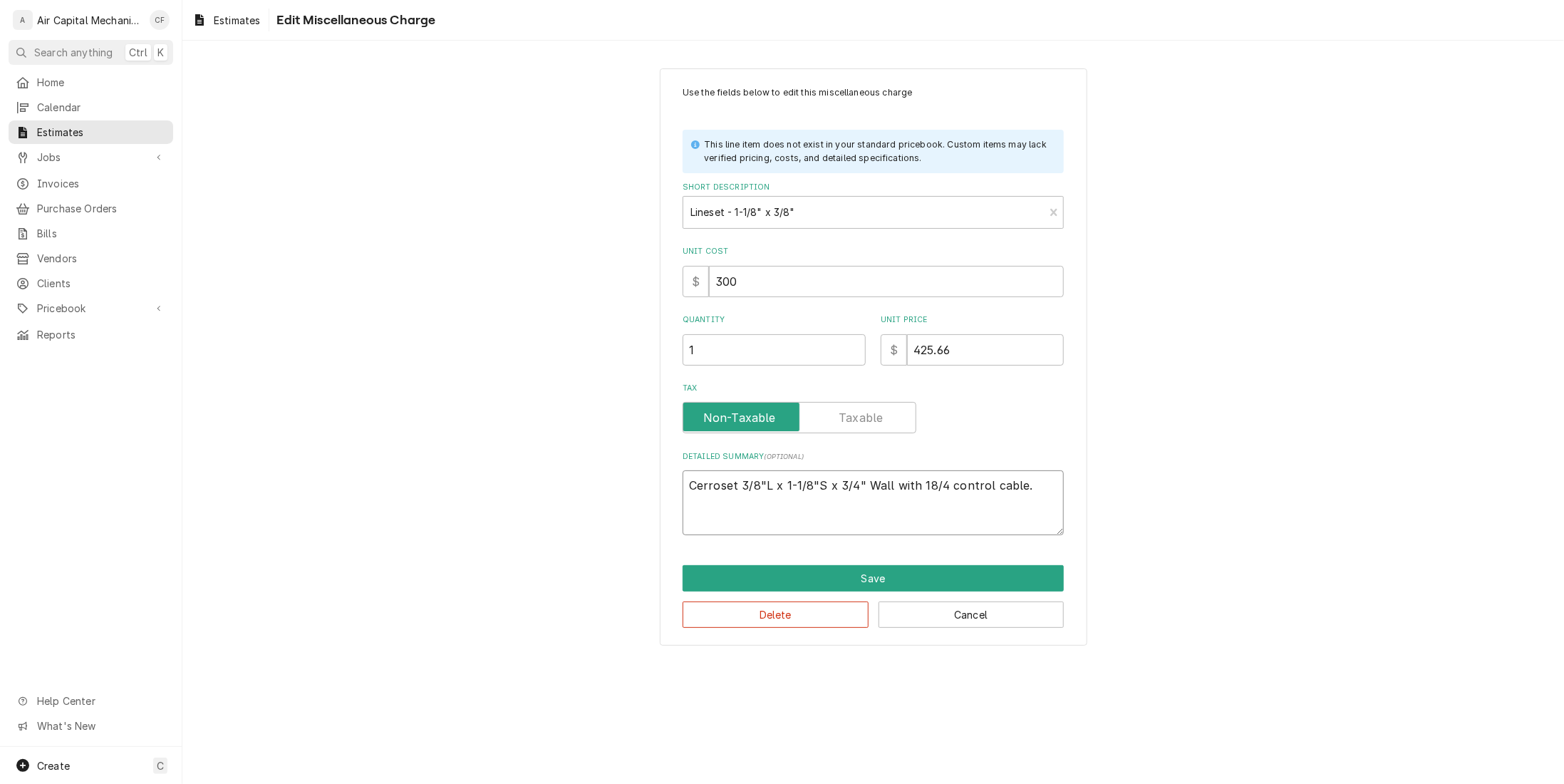
type textarea "x"
type textarea "Cerroset 3/8"L x 1-1/8"S x 3/4" Wall with 18/4 control cable. P"
type textarea "x"
type textarea "Cerroset 3/8"L x 1-1/8"S x 3/4" Wall with 18/4 control cable. PR"
type textarea "x"
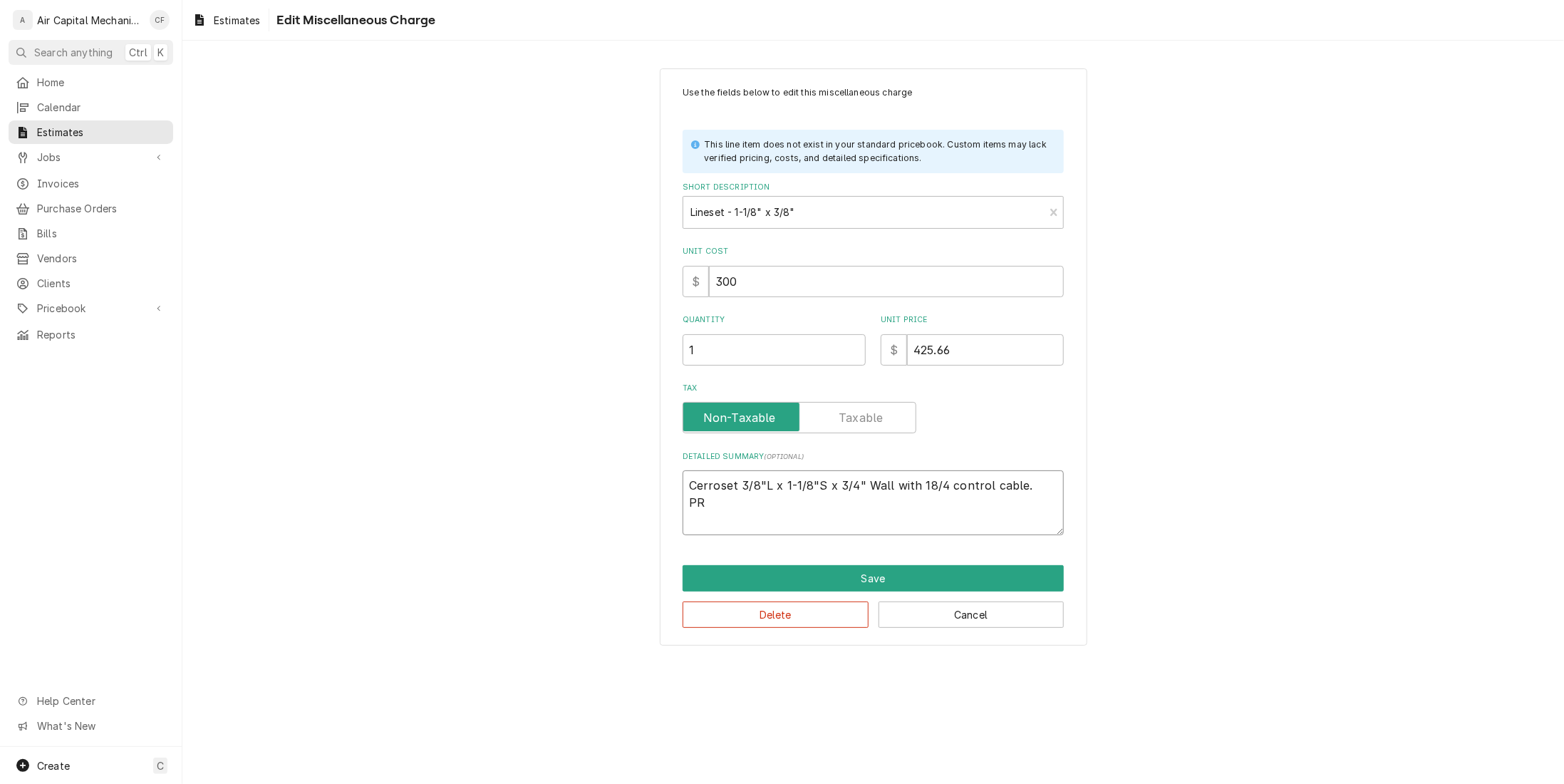
type textarea "Cerroset 3/8"L x 1-1/8"S x 3/4" Wall with 18/4 control cable. PRI"
type textarea "x"
type textarea "Cerroset 3/8"L x 1-1/8"S x 3/4" Wall with 18/4 control cable. PRIC"
type textarea "x"
type textarea "Cerroset 3/8"L x 1-1/8"S x 3/4" Wall with 18/4 control cable. PRICE"
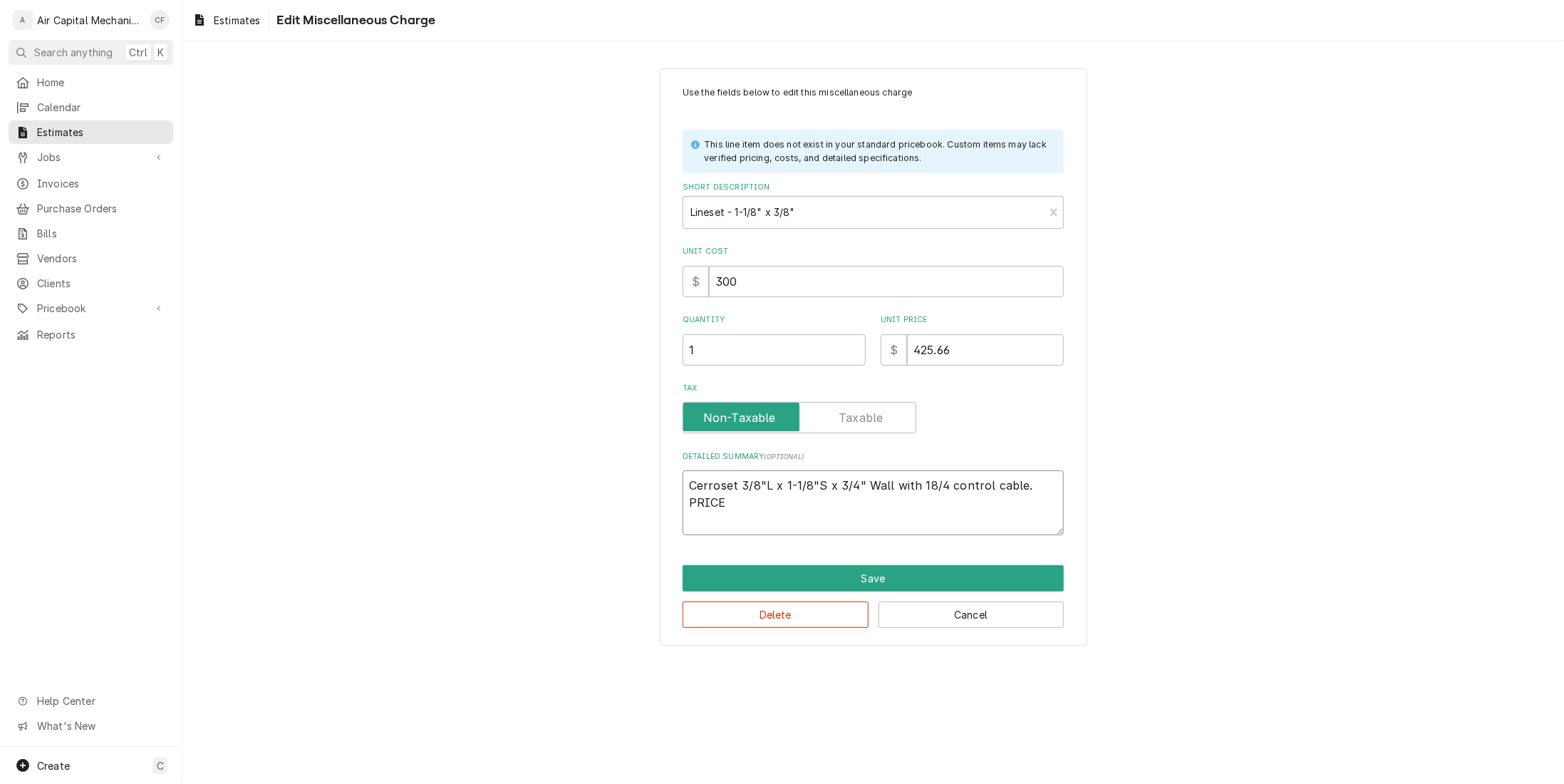
type textarea "x"
type textarea "Cerroset 3/8"L x 1-1/8"S x 3/4" Wall with 18/4 control cable. PRICED"
type textarea "x"
type textarea "Cerroset 3/8"L x 1-1/8"S x 3/4" Wall with 18/4 control cable. PRICED"
type textarea "x"
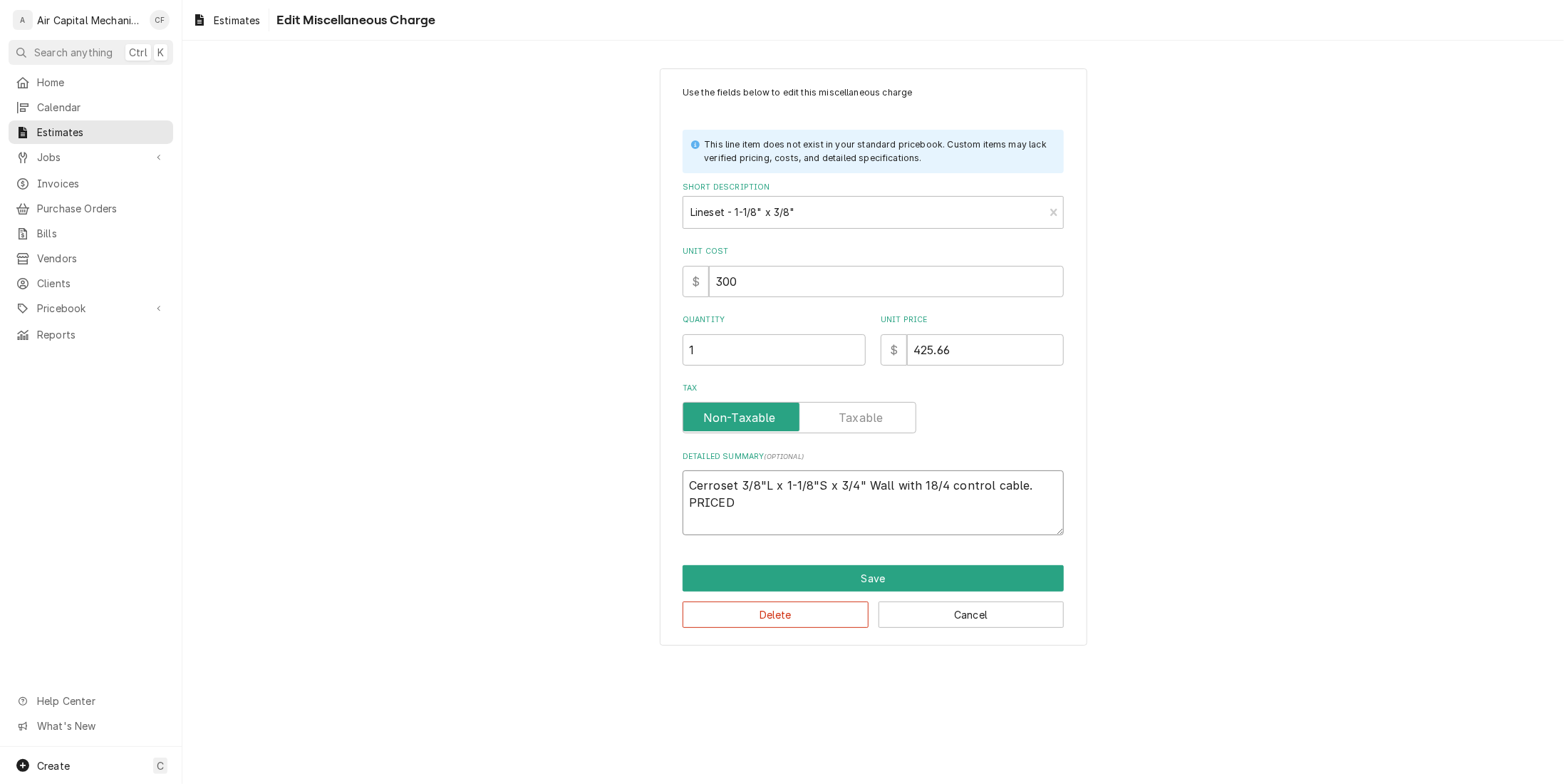
type textarea "Cerroset 3/8"L x 1-1/8"S x 3/4" Wall with 18/4 control cable. PRICED P"
type textarea "x"
type textarea "Cerroset 3/8"L x 1-1/8"S x 3/4" Wall with 18/4 control cable. PRICED PE"
type textarea "x"
type textarea "Cerroset 3/8"L x 1-1/8"S x 3/4" Wall with 18/4 control cable. PRICED PER"
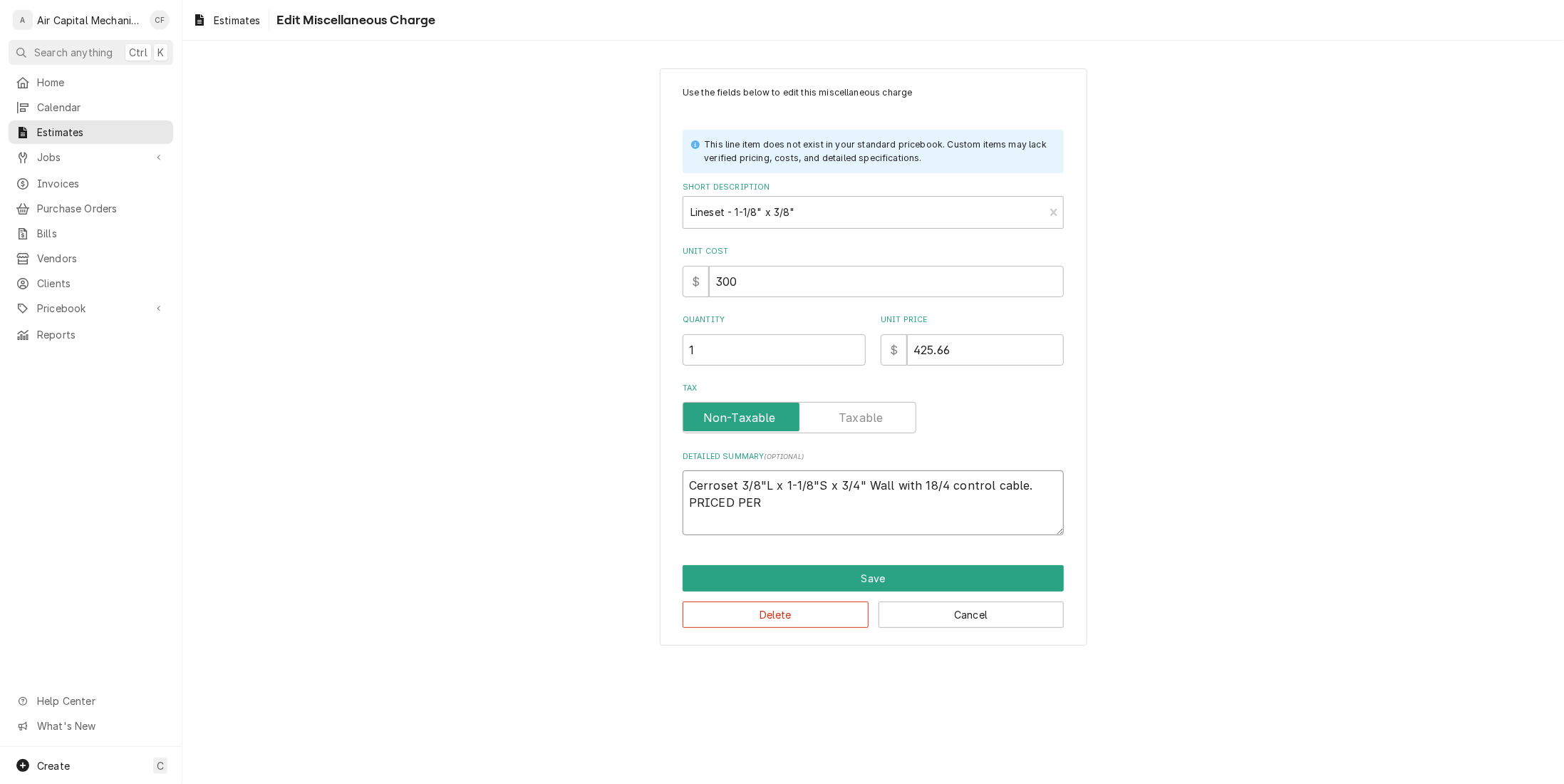
type textarea "x"
type textarea "Cerroset 3/8"L x 1-1/8"S x 3/4" Wall with 18/4 control cable. PRICED PER"
type textarea "x"
type textarea "Cerroset 3/8"L x 1-1/8"S x 3/4" Wall with 18/4 control cable. PRICED PER F"
type textarea "x"
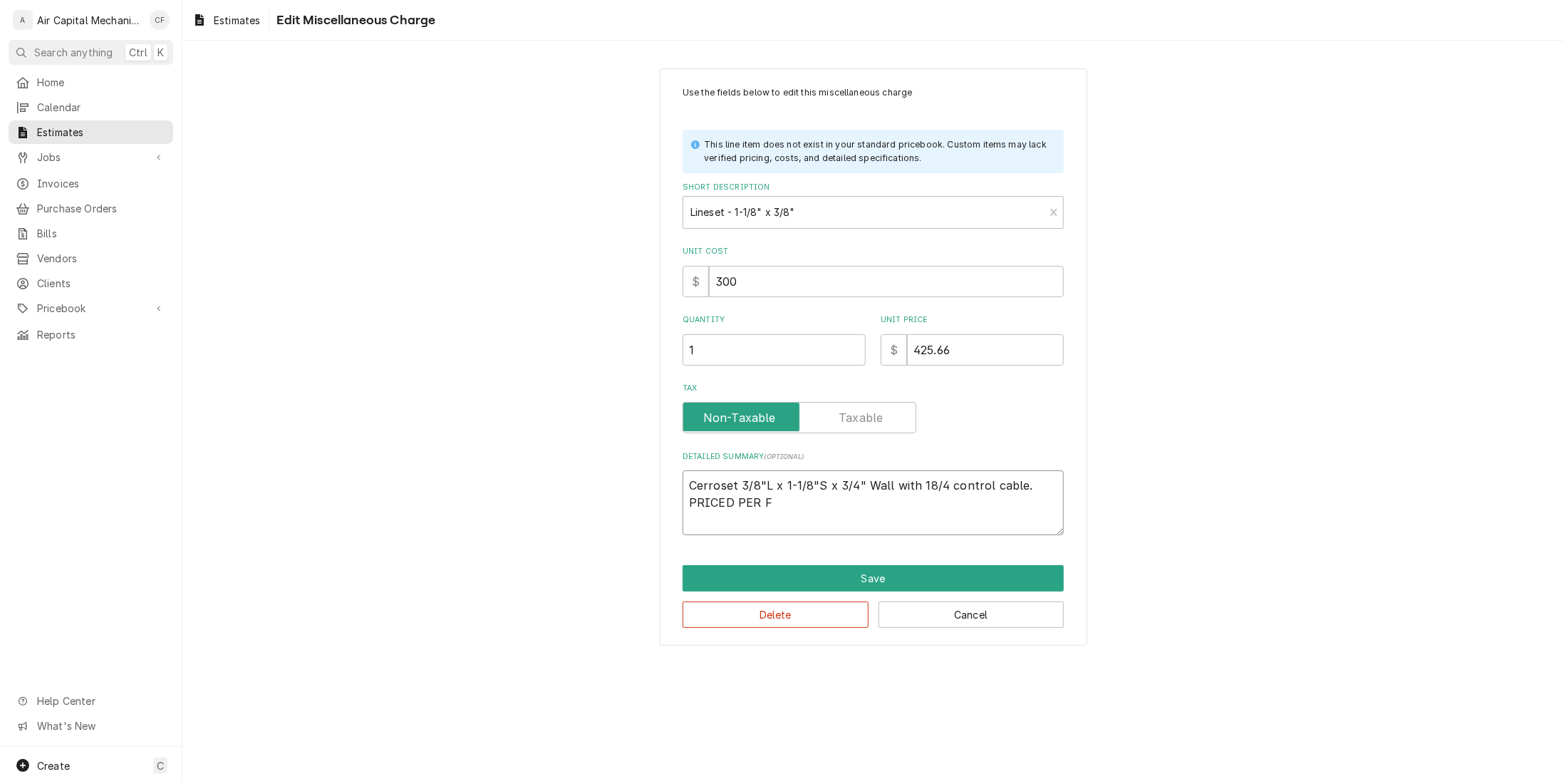
type textarea "Cerroset 3/8"L x 1-1/8"S x 3/4" Wall with 18/4 control cable. PRICED PER FO"
type textarea "x"
type textarea "Cerroset 3/8"L x 1-1/8"S x 3/4" Wall with 18/4 control cable. PRICED PER FOO"
type textarea "x"
type textarea "Cerroset 3/8"L x 1-1/8"S x 3/4" Wall with 18/4 control cable. PRICED PER FOOT"
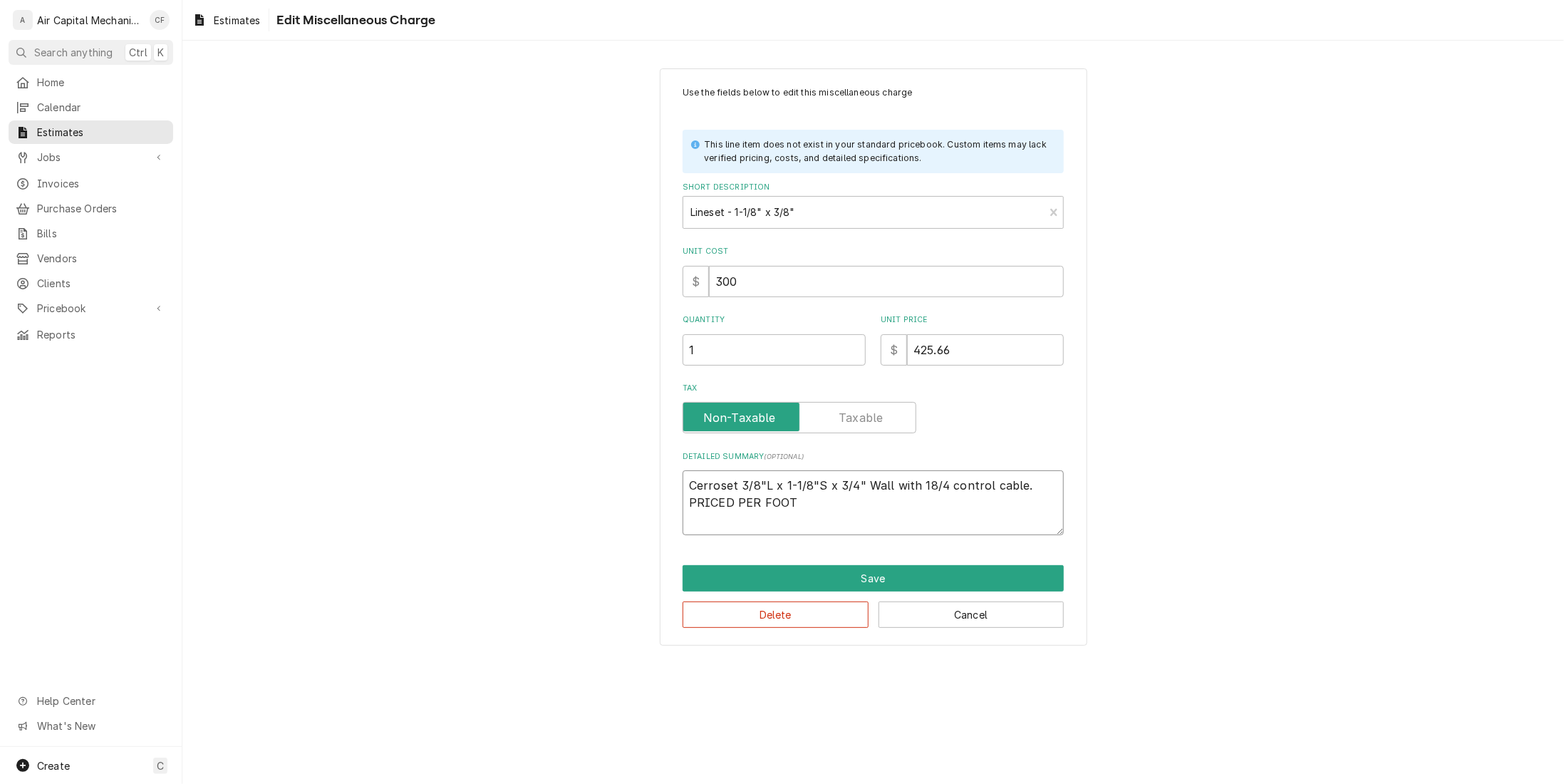
type textarea "x"
type textarea "Cerroset 3/8"L x 1-1/8"S x 3/4" Wall with 18/4 control cable. PRICED PER FOOT!"
type textarea "x"
type textarea "Cerroset 3/8"L x 1-1/8"S x 3/4" Wall with 18/4 control cable. PRICED PER FOOT"
type textarea "x"
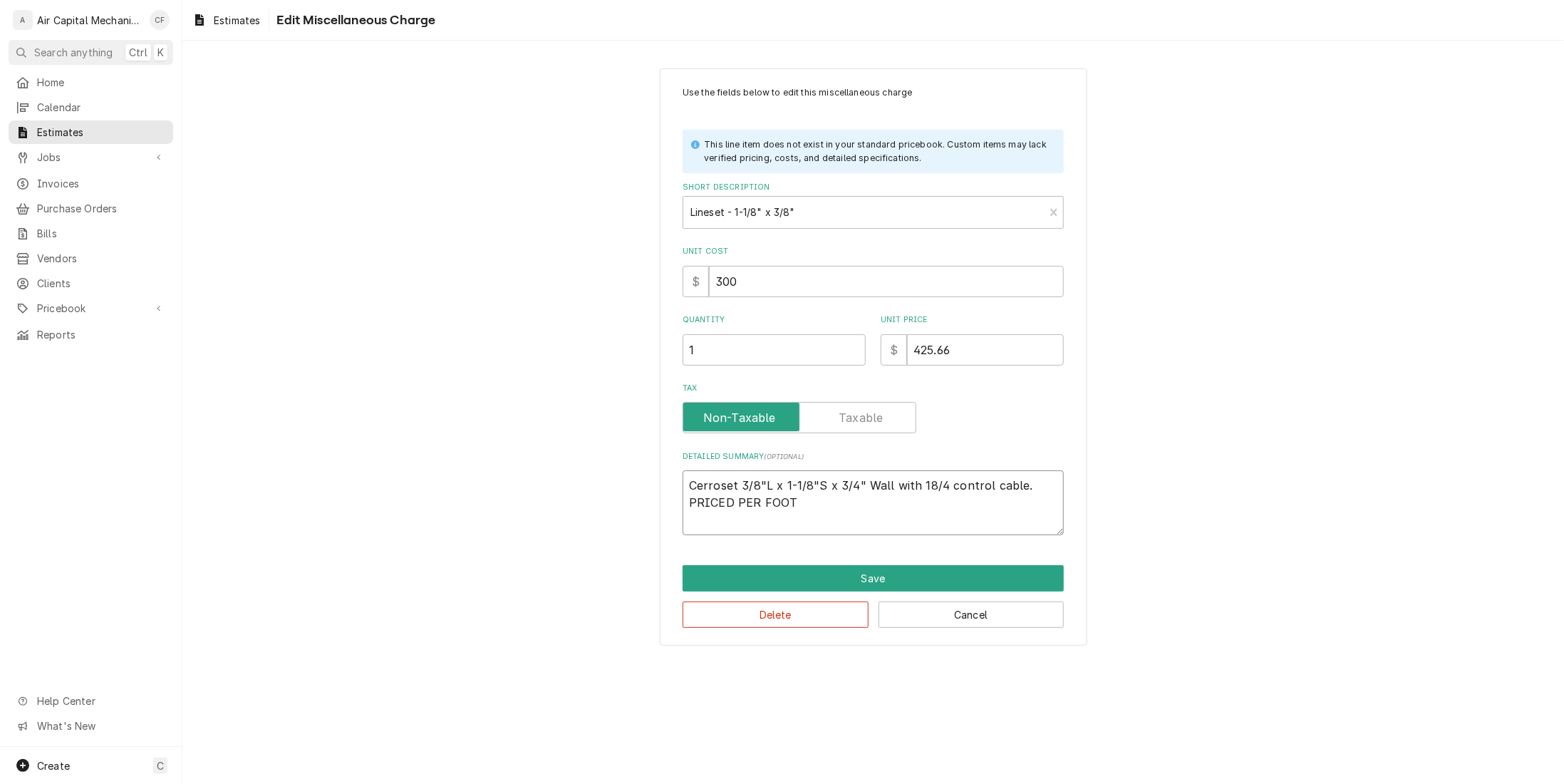
type textarea "Cerroset 3/8"L x 1-1/8"S x 3/4" Wall with 18/4 control cable. PRICED PER FOOT"
drag, startPoint x: 712, startPoint y: 278, endPoint x: 673, endPoint y: 278, distance: 39.0
click at [673, 278] on div "Use the fields below to edit this miscellaneous charge This line item does not …" at bounding box center [873, 357] width 428 height 578
click at [832, 292] on input "300" at bounding box center [886, 281] width 355 height 32
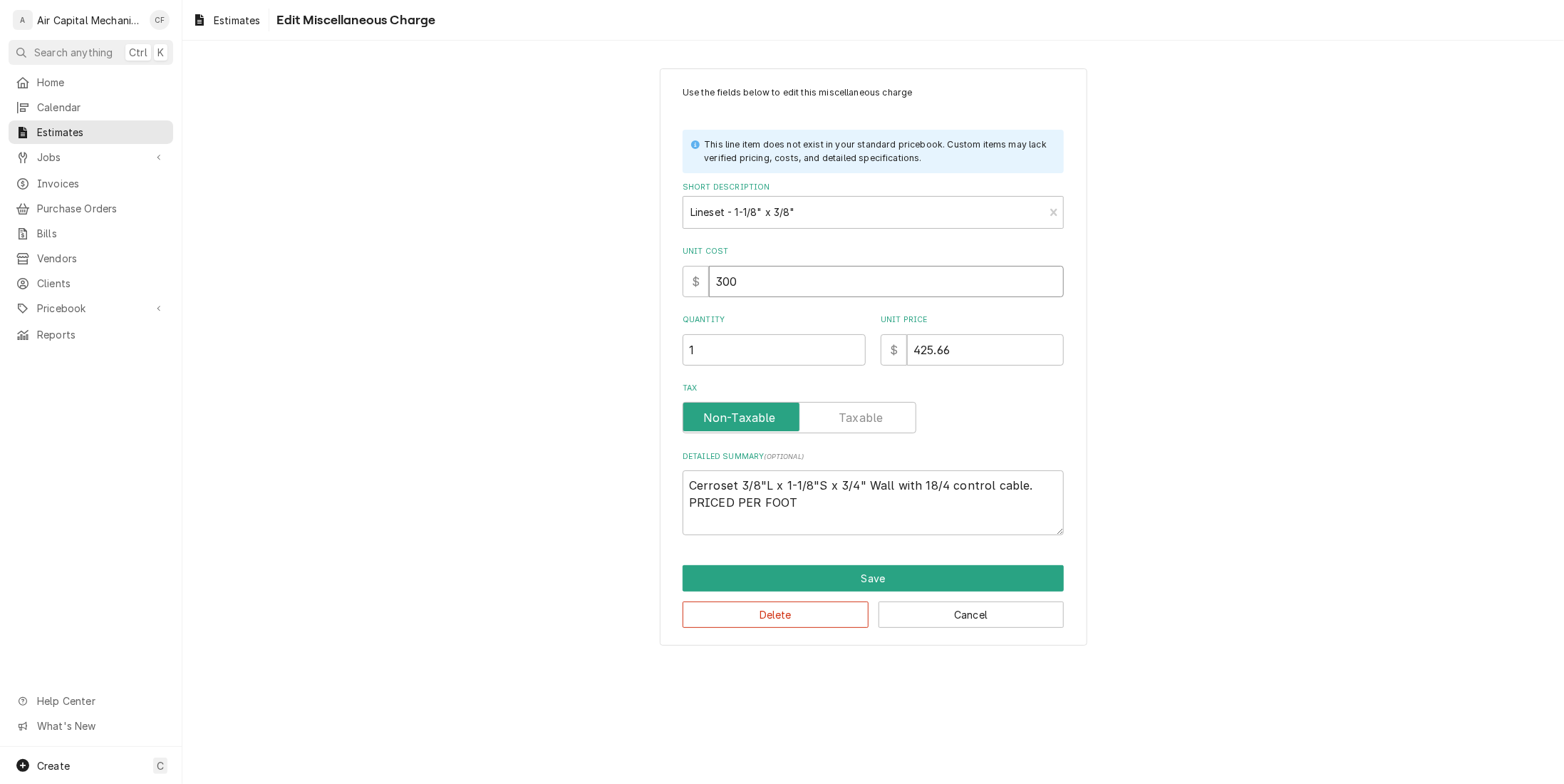
click at [832, 292] on input "300" at bounding box center [886, 281] width 355 height 32
type textarea "x"
type input "9"
type textarea "x"
type input "9.6"
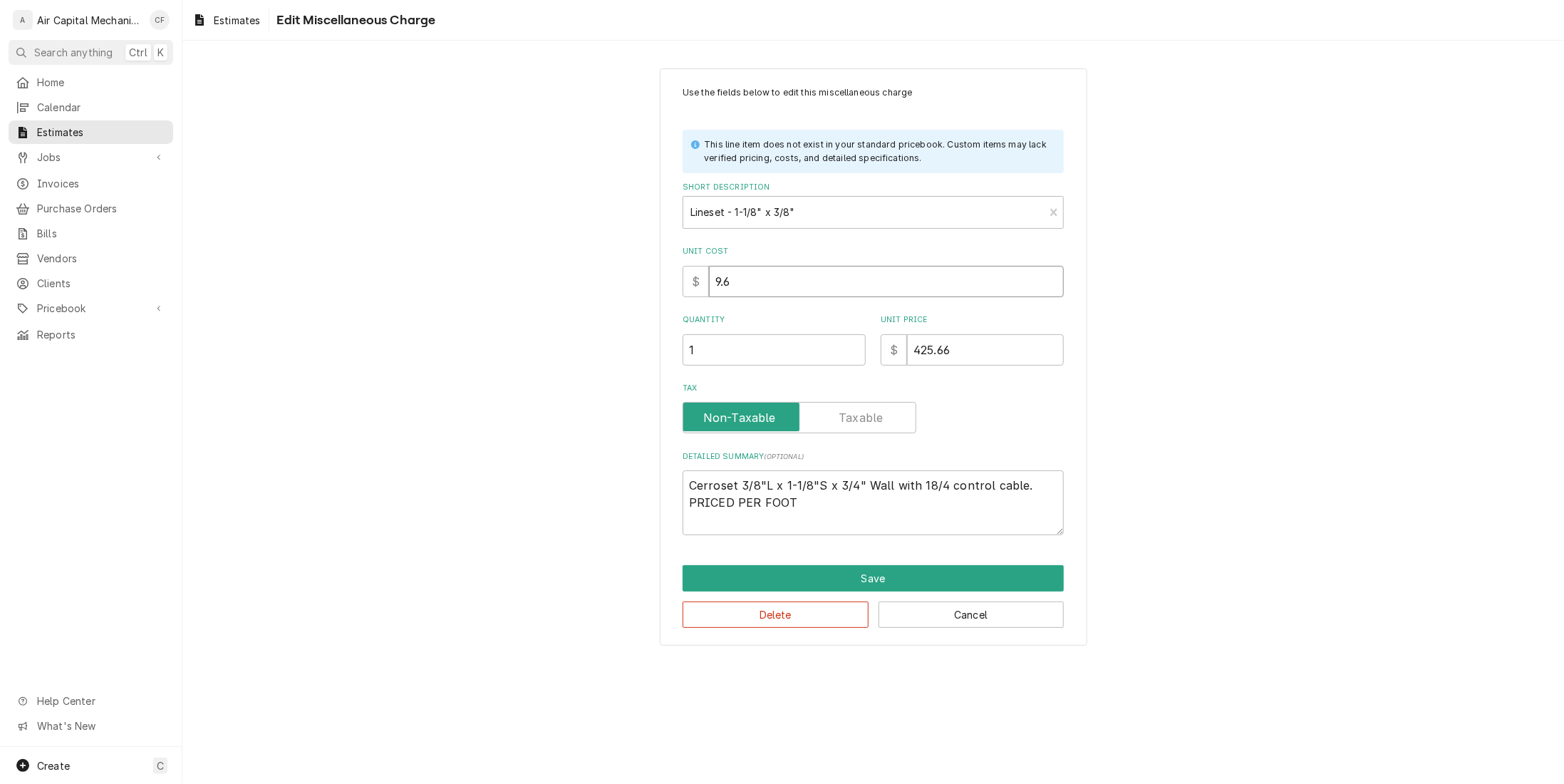
type textarea "x"
type input "9.67"
type textarea "x"
type input "9.67"
click at [989, 327] on div "Unit Price $ 425.66" at bounding box center [971, 339] width 183 height 51
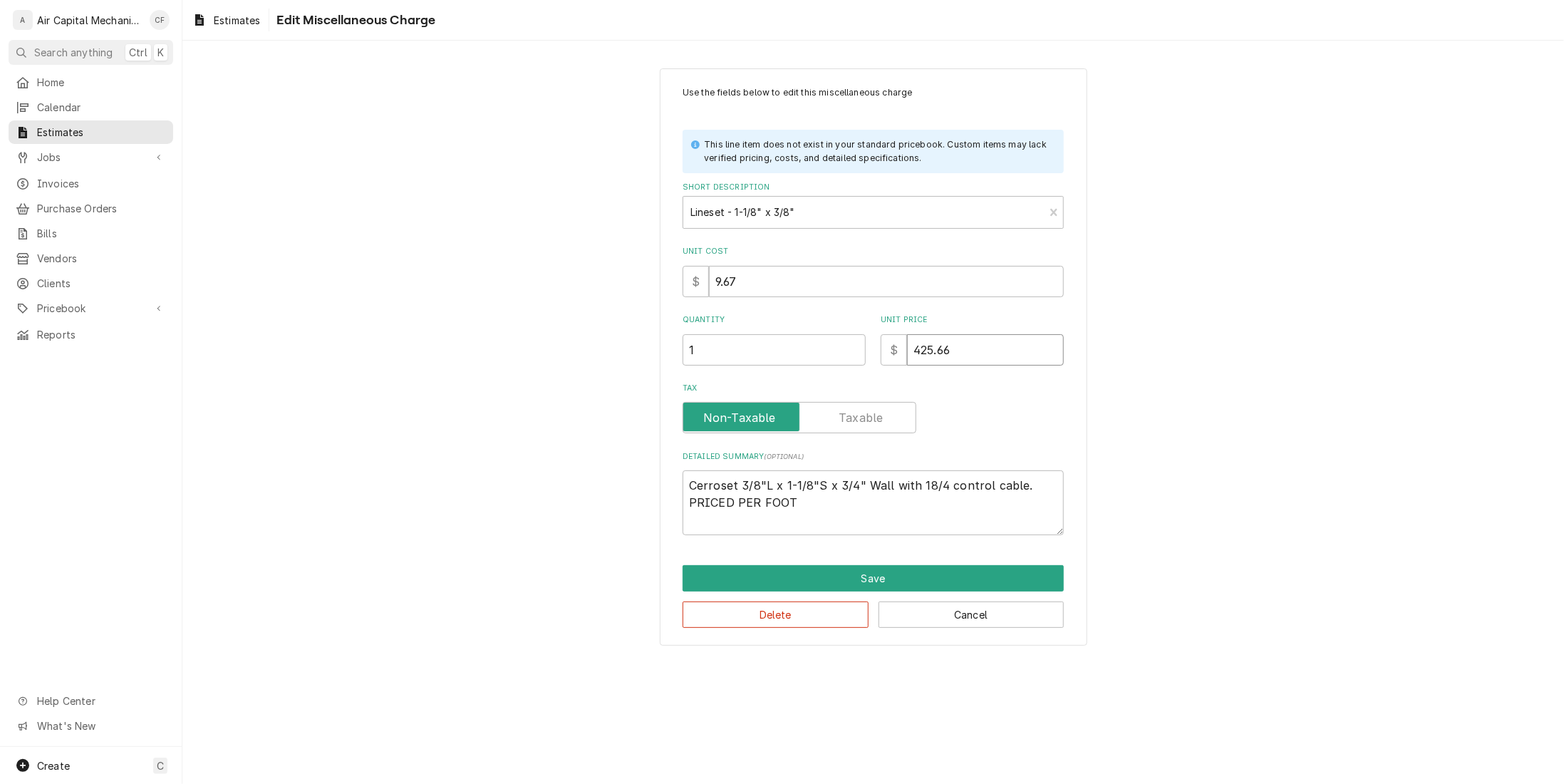
click at [967, 350] on input "425.66" at bounding box center [985, 349] width 157 height 32
type textarea "x"
type input "1"
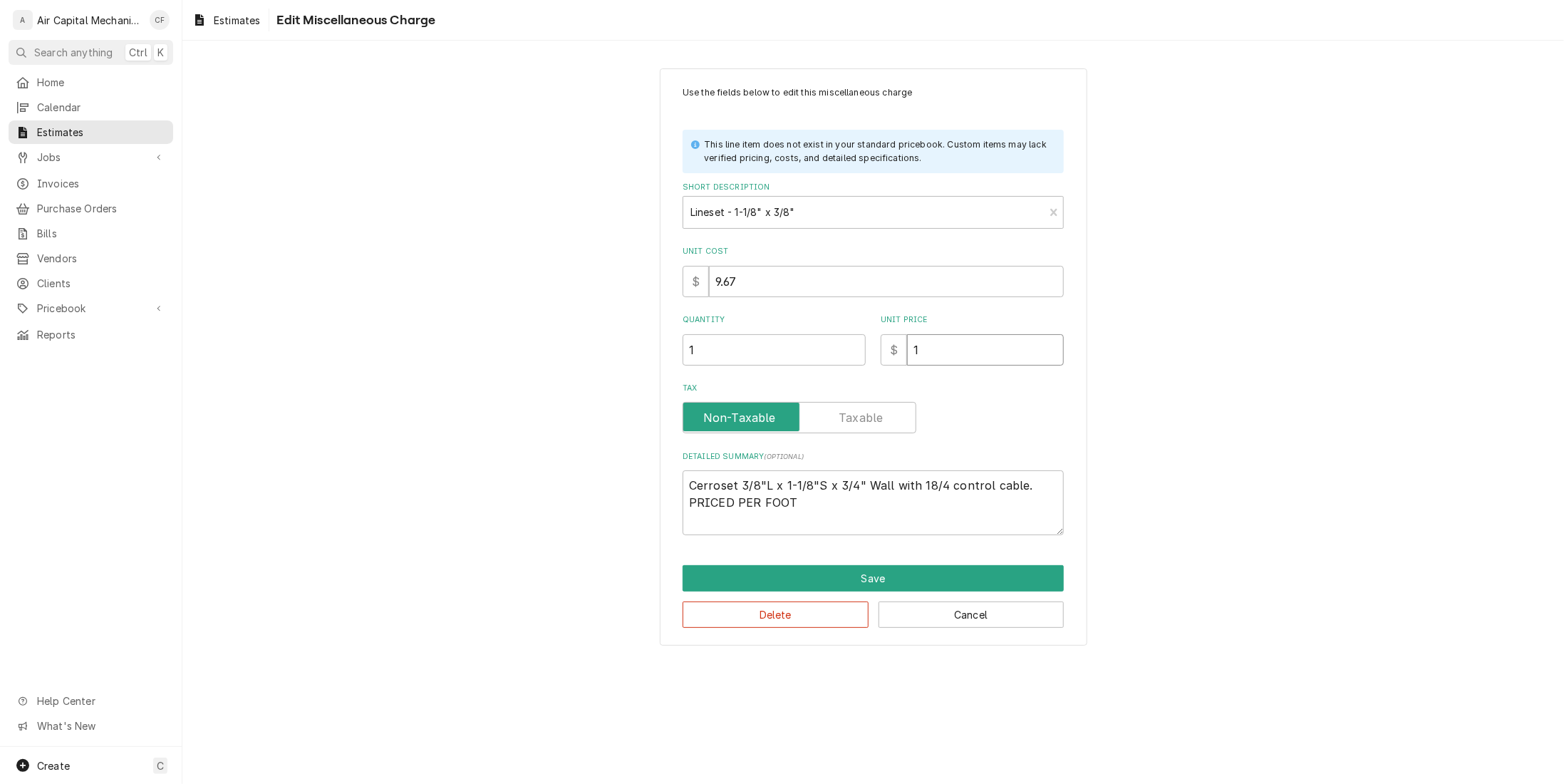
type textarea "x"
type input "17"
type textarea "x"
type input "17.40"
type textarea "x"
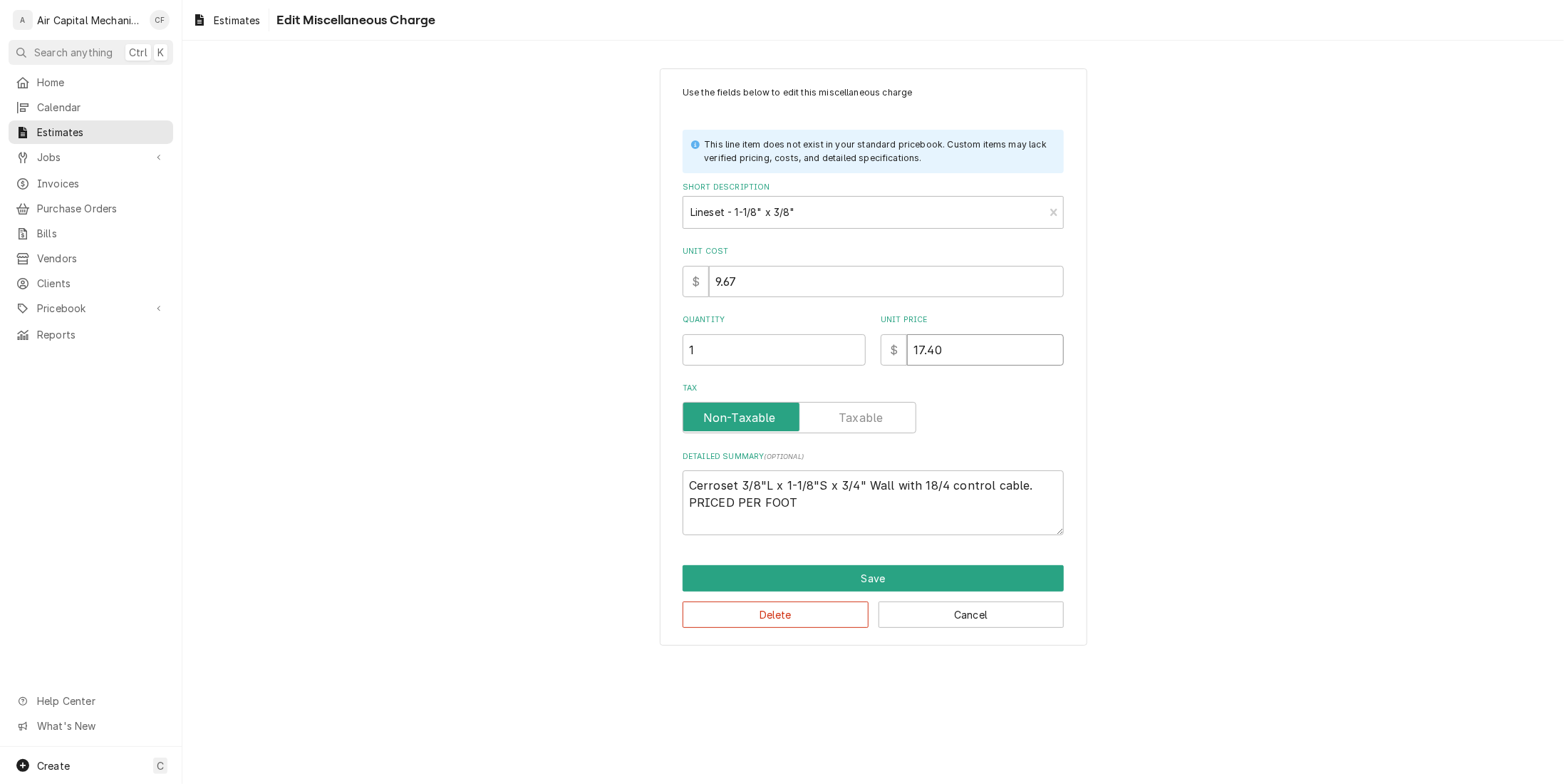
type input "17.40"
click at [820, 354] on input "1" at bounding box center [774, 349] width 183 height 32
type textarea "x"
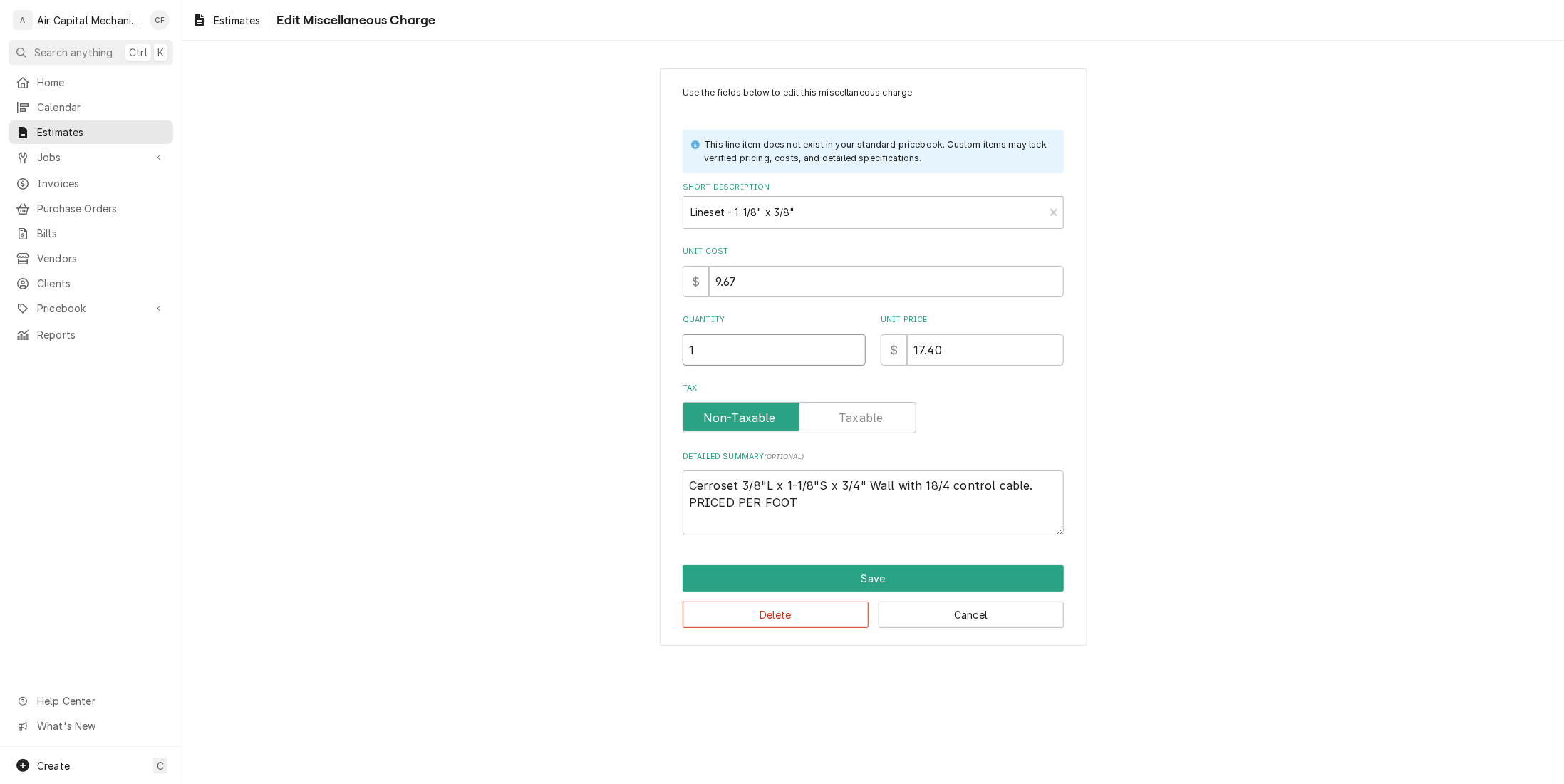
type input "2"
type textarea "x"
type input "25"
type textarea "x"
type input "25"
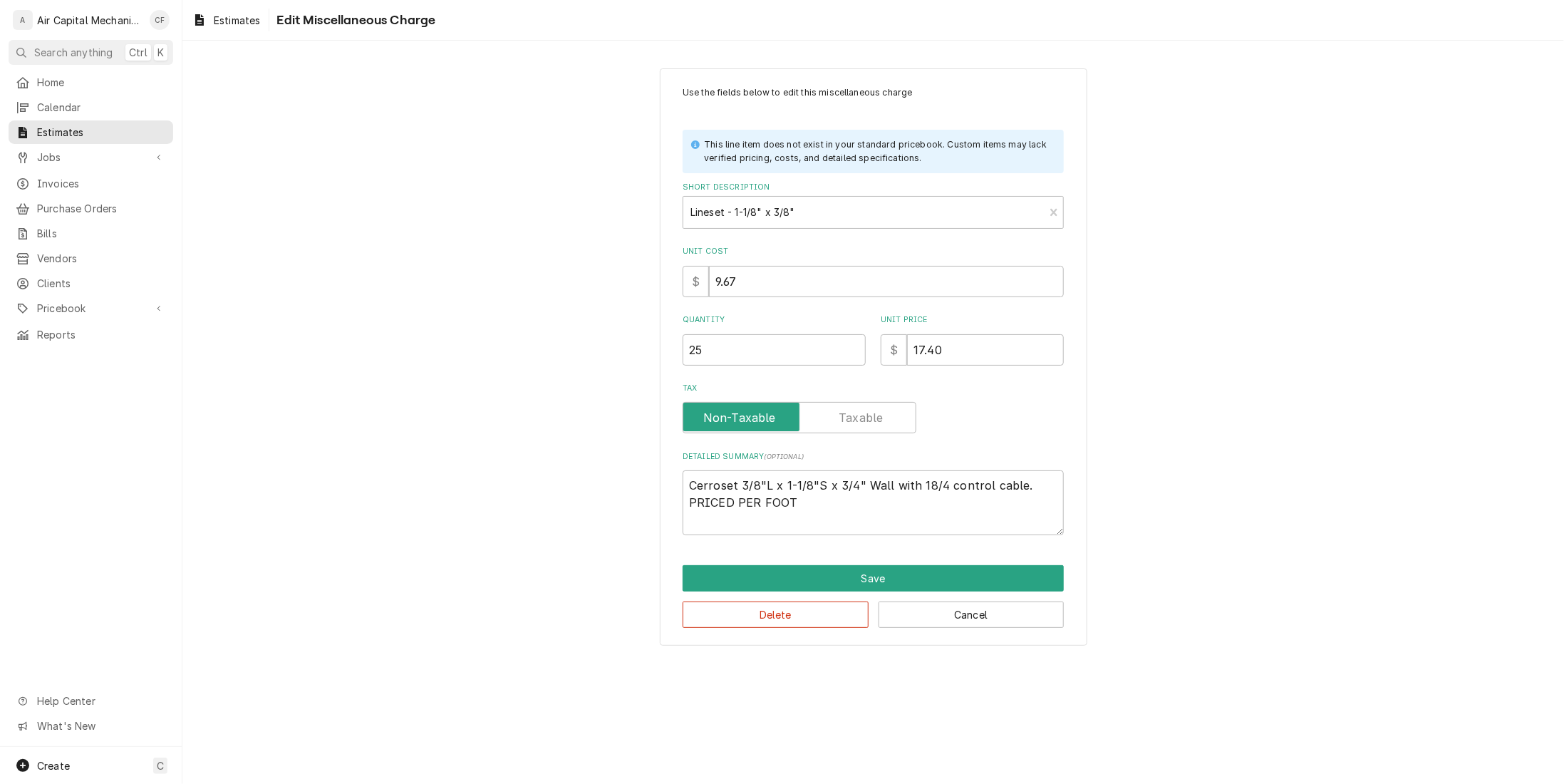
click at [1186, 371] on div "Use the fields below to edit this miscellaneous charge This line item does not …" at bounding box center [873, 357] width 1382 height 603
click at [1007, 575] on button "Save" at bounding box center [873, 578] width 381 height 27
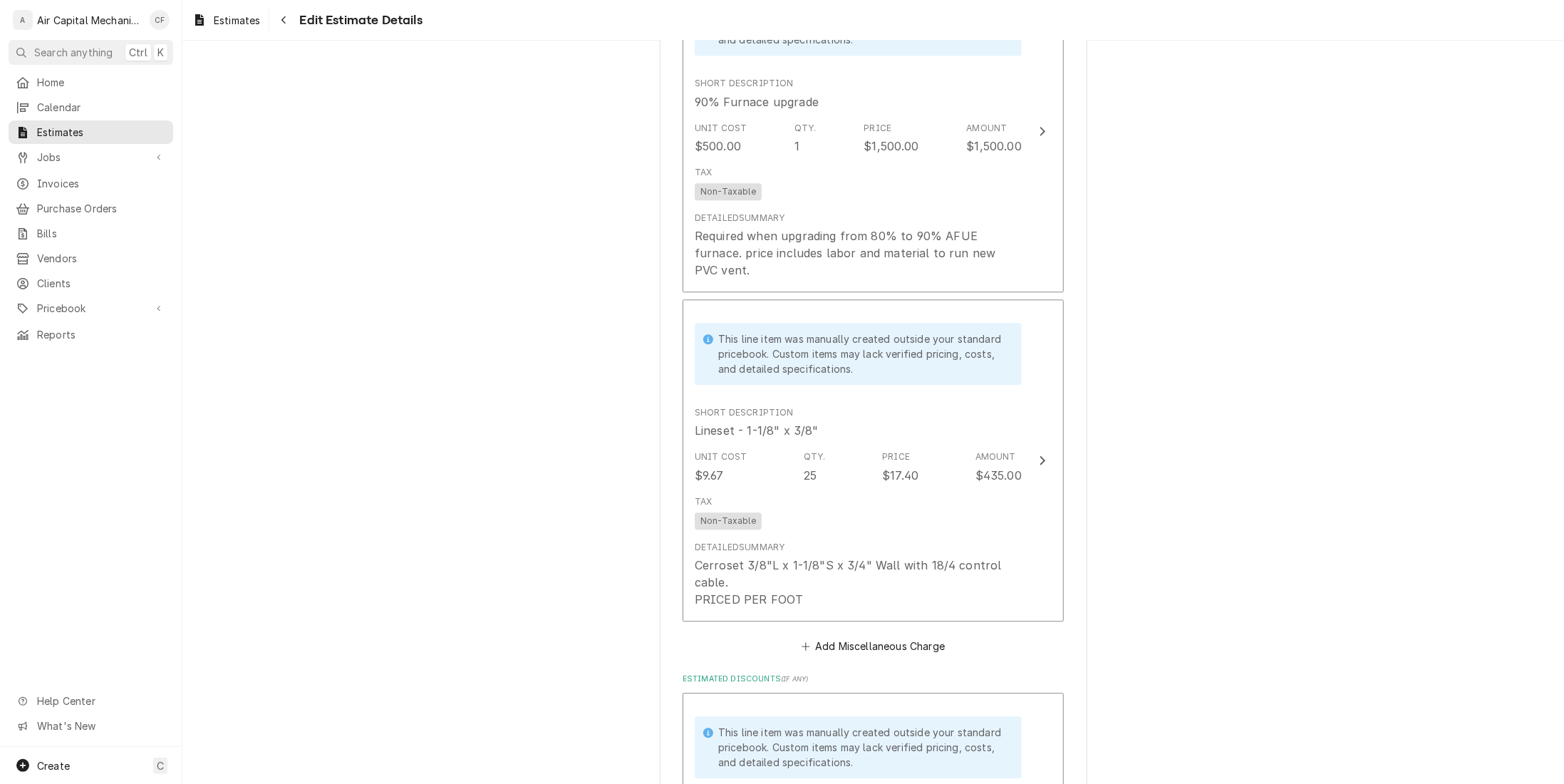
scroll to position [2285, 0]
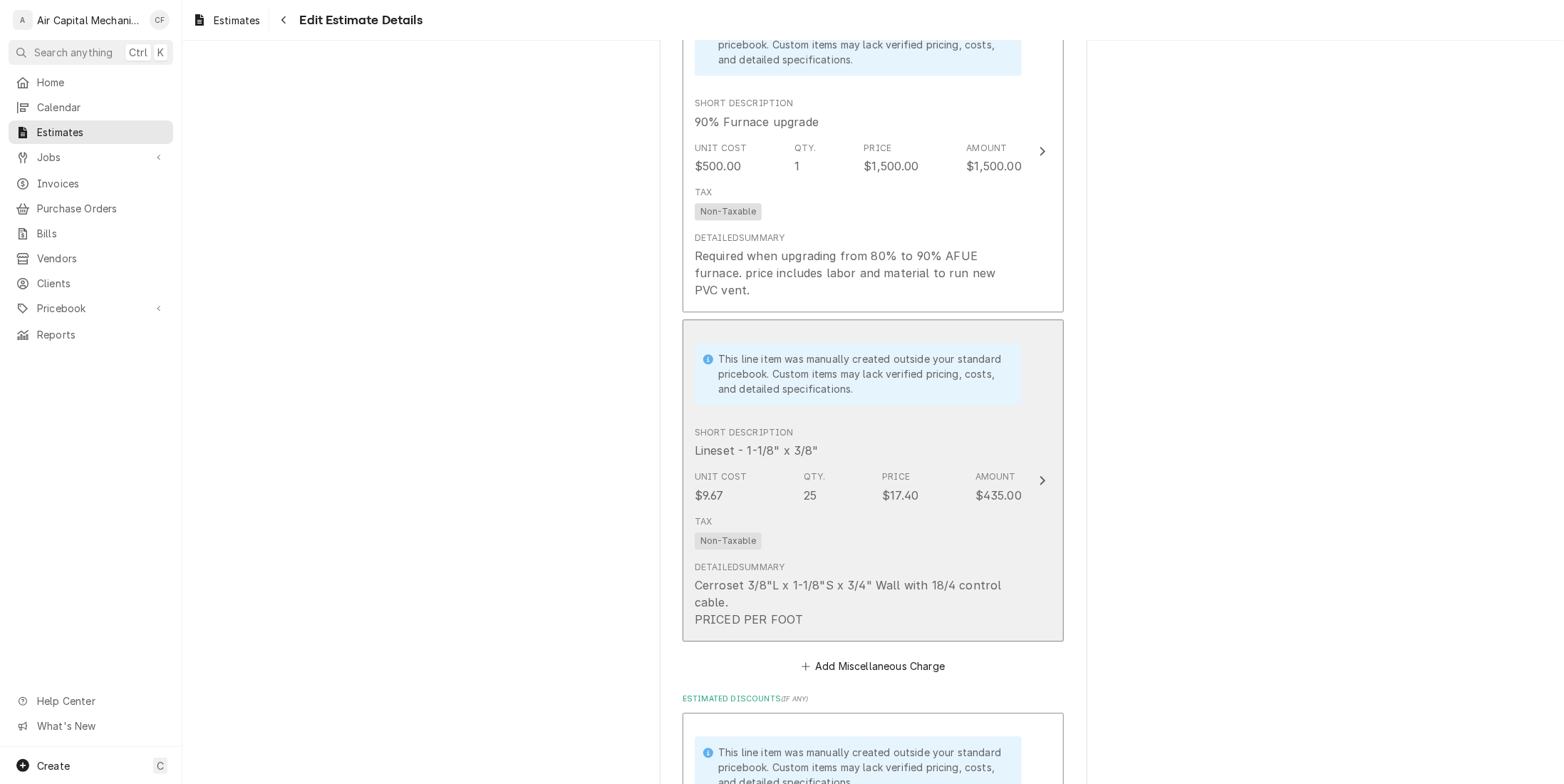
click at [931, 356] on div "This line item was manually created outside your standard pricebook. Custom ite…" at bounding box center [862, 374] width 289 height 45
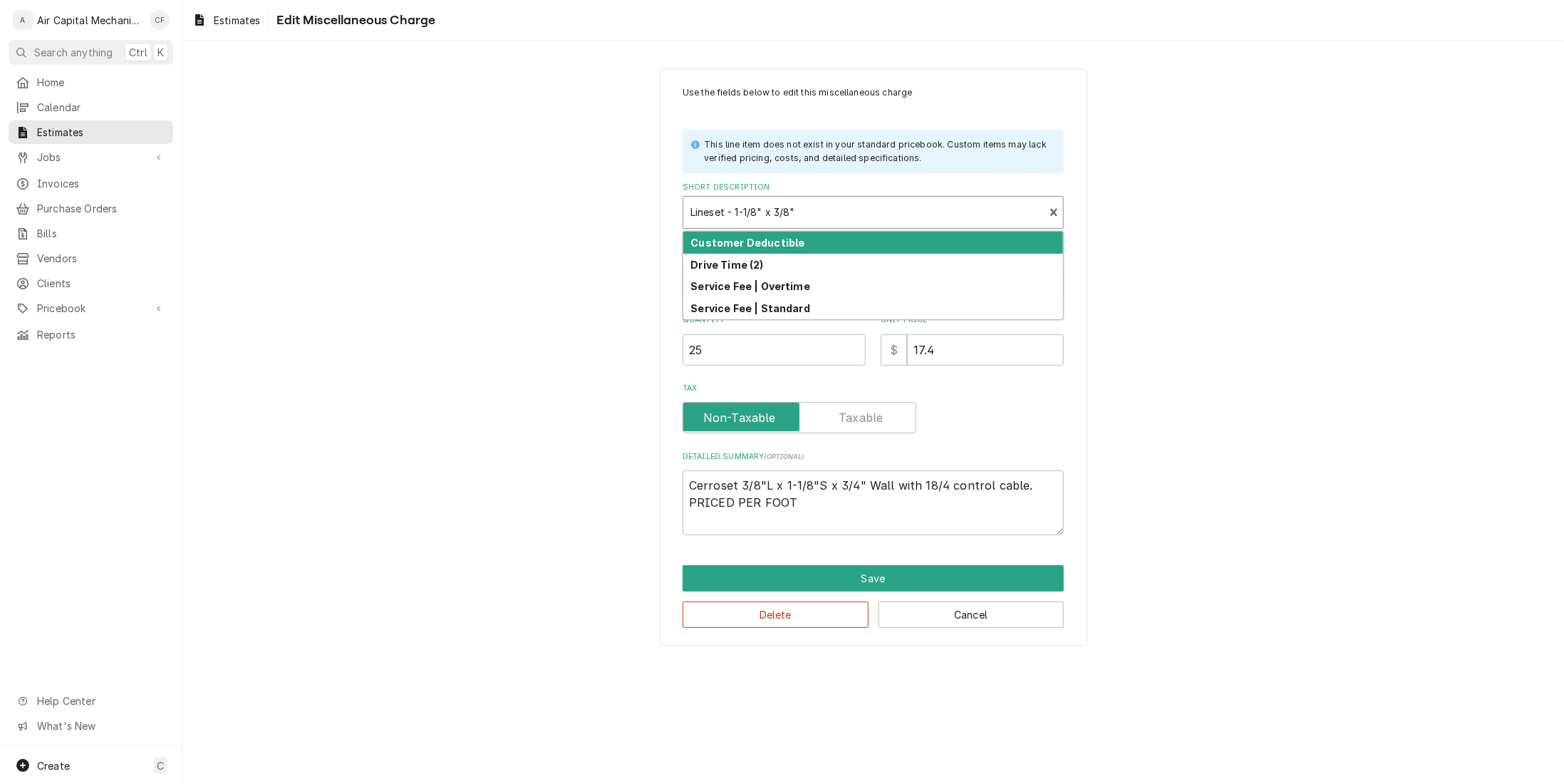
click at [876, 212] on div "Short Description" at bounding box center [863, 212] width 346 height 26
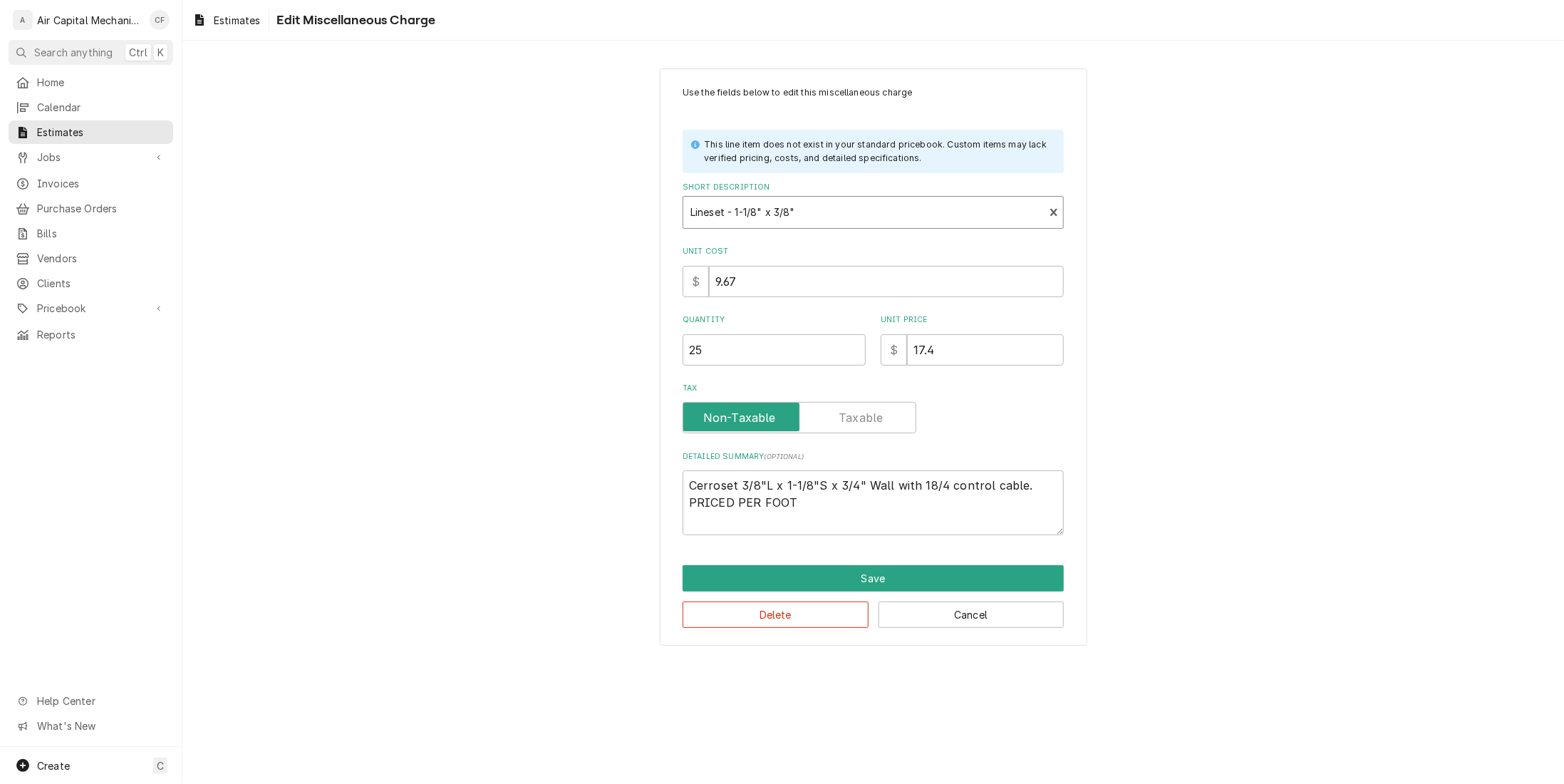
click at [876, 212] on div "Short Description" at bounding box center [863, 212] width 346 height 26
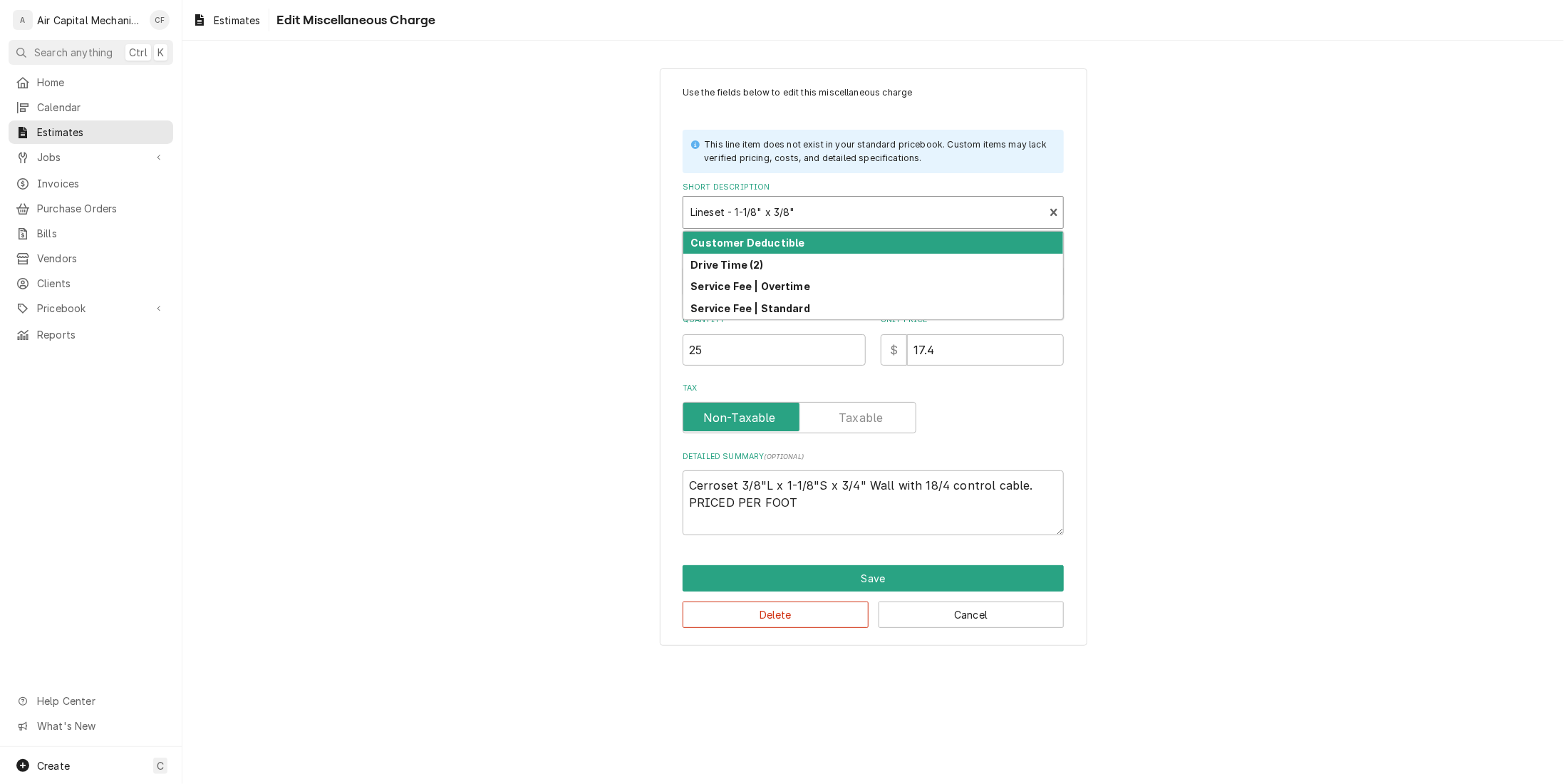
drag, startPoint x: 694, startPoint y: 210, endPoint x: 809, endPoint y: 212, distance: 115.0
click at [809, 212] on div "Short Description" at bounding box center [863, 212] width 346 height 26
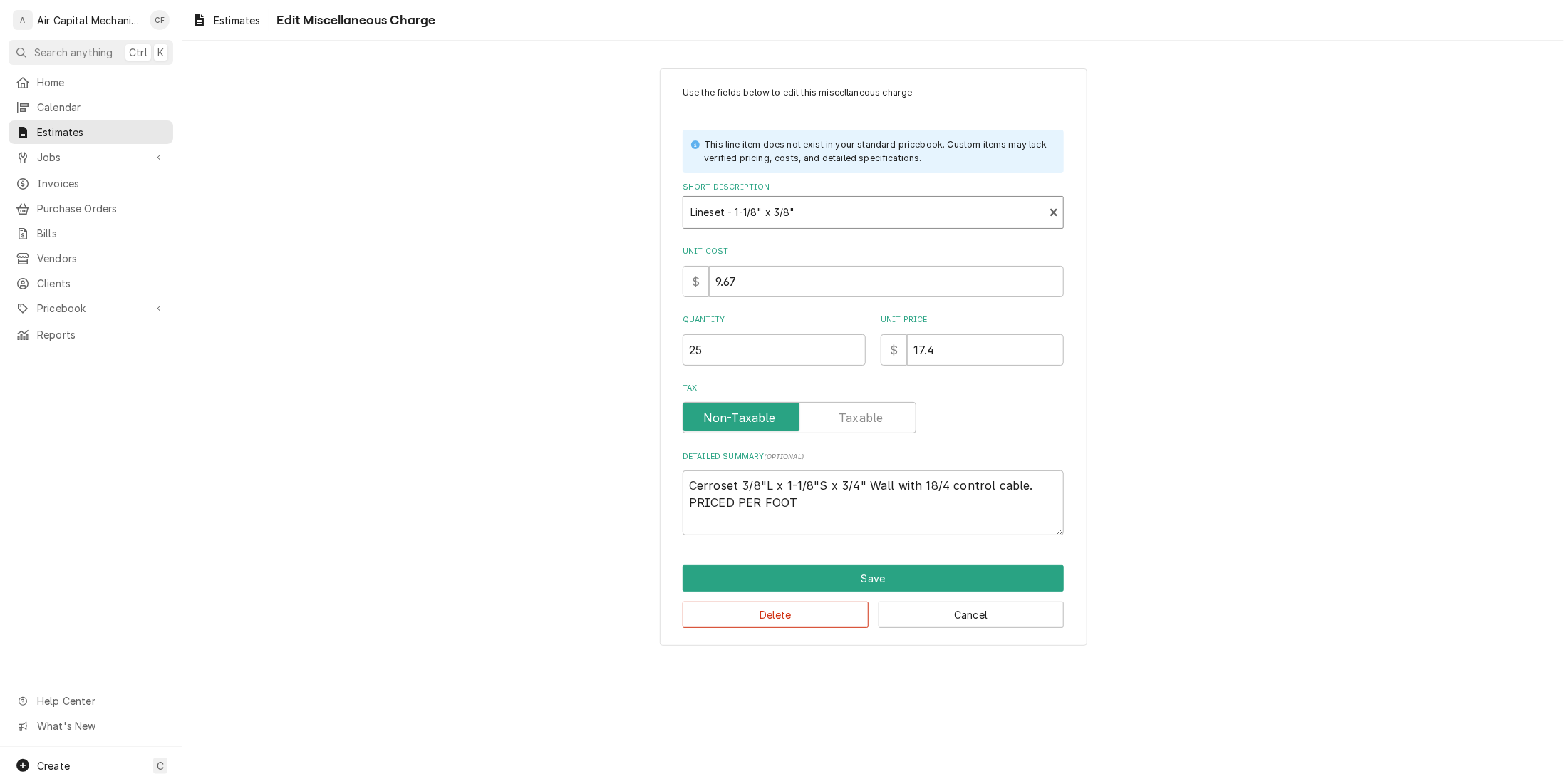
click at [791, 211] on div "Short Description" at bounding box center [863, 212] width 346 height 26
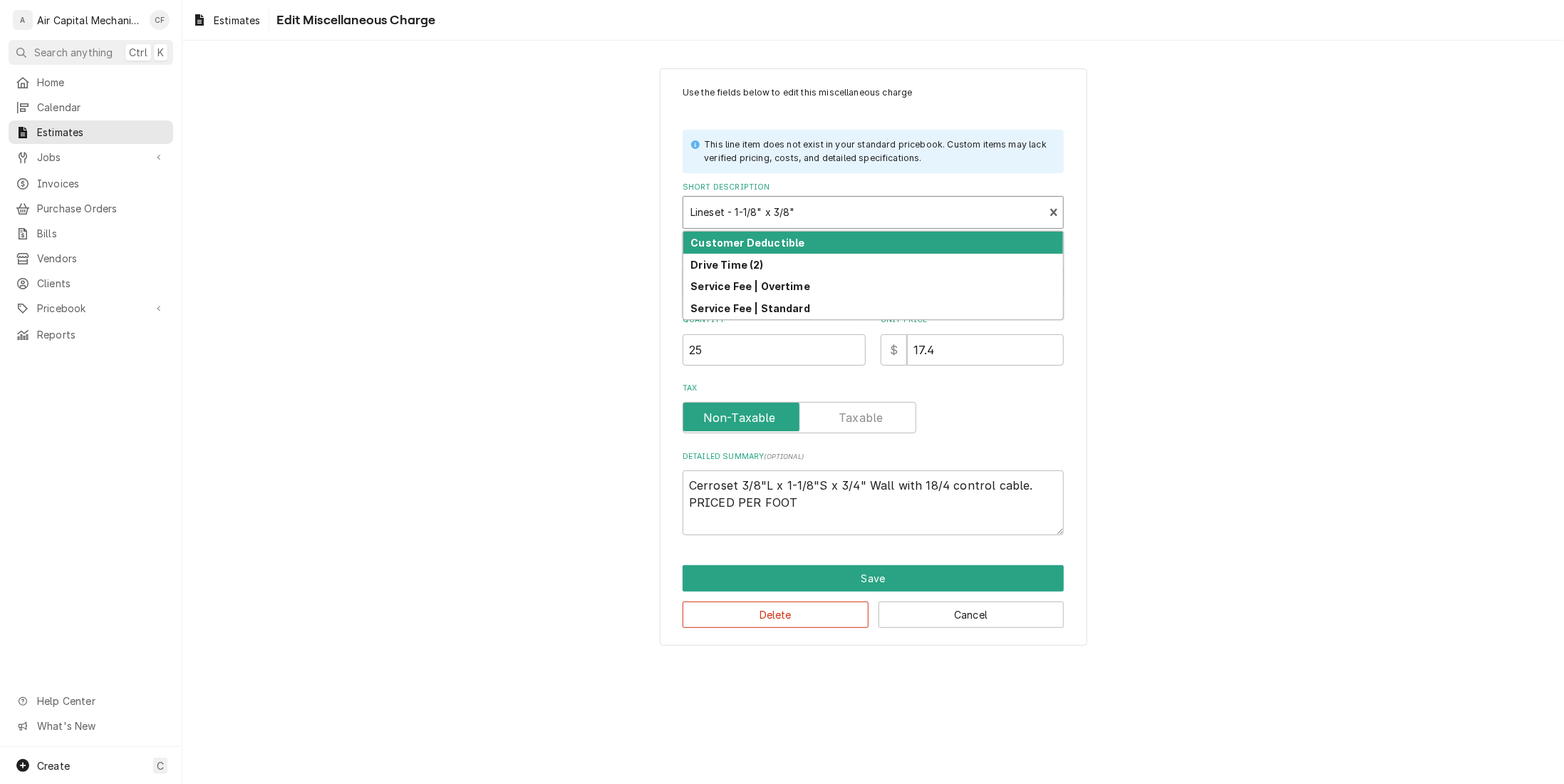
click at [791, 211] on div "Short Description" at bounding box center [863, 212] width 346 height 26
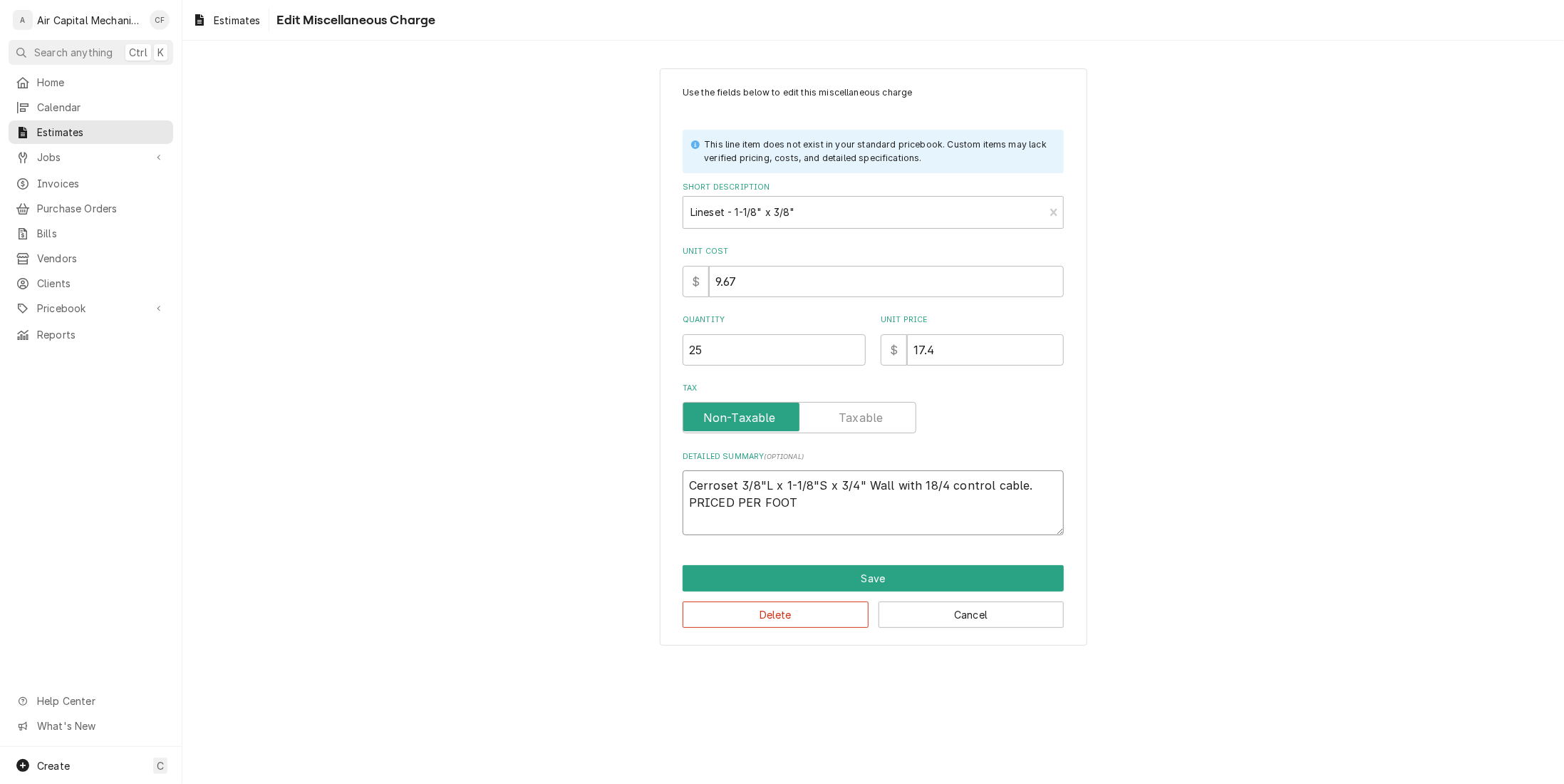
click at [734, 512] on textarea "Cerroset 3/8"L x 1-1/8"S x 3/4" Wall with 18/4 control cable. PRICED PER FOOT" at bounding box center [873, 502] width 381 height 64
type textarea "x"
click at [947, 626] on button "Cancel" at bounding box center [971, 614] width 186 height 27
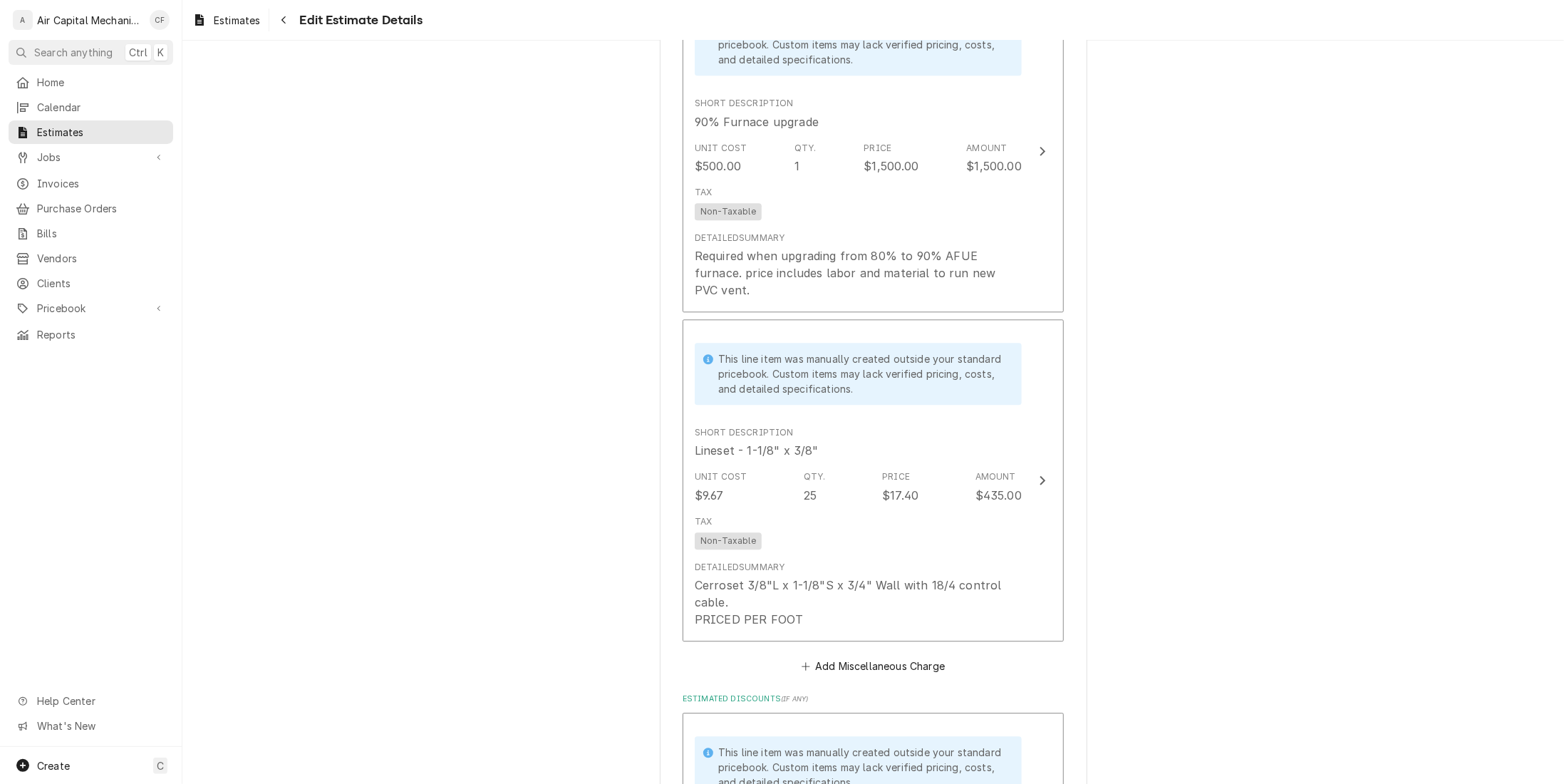
scroll to position [2269, 0]
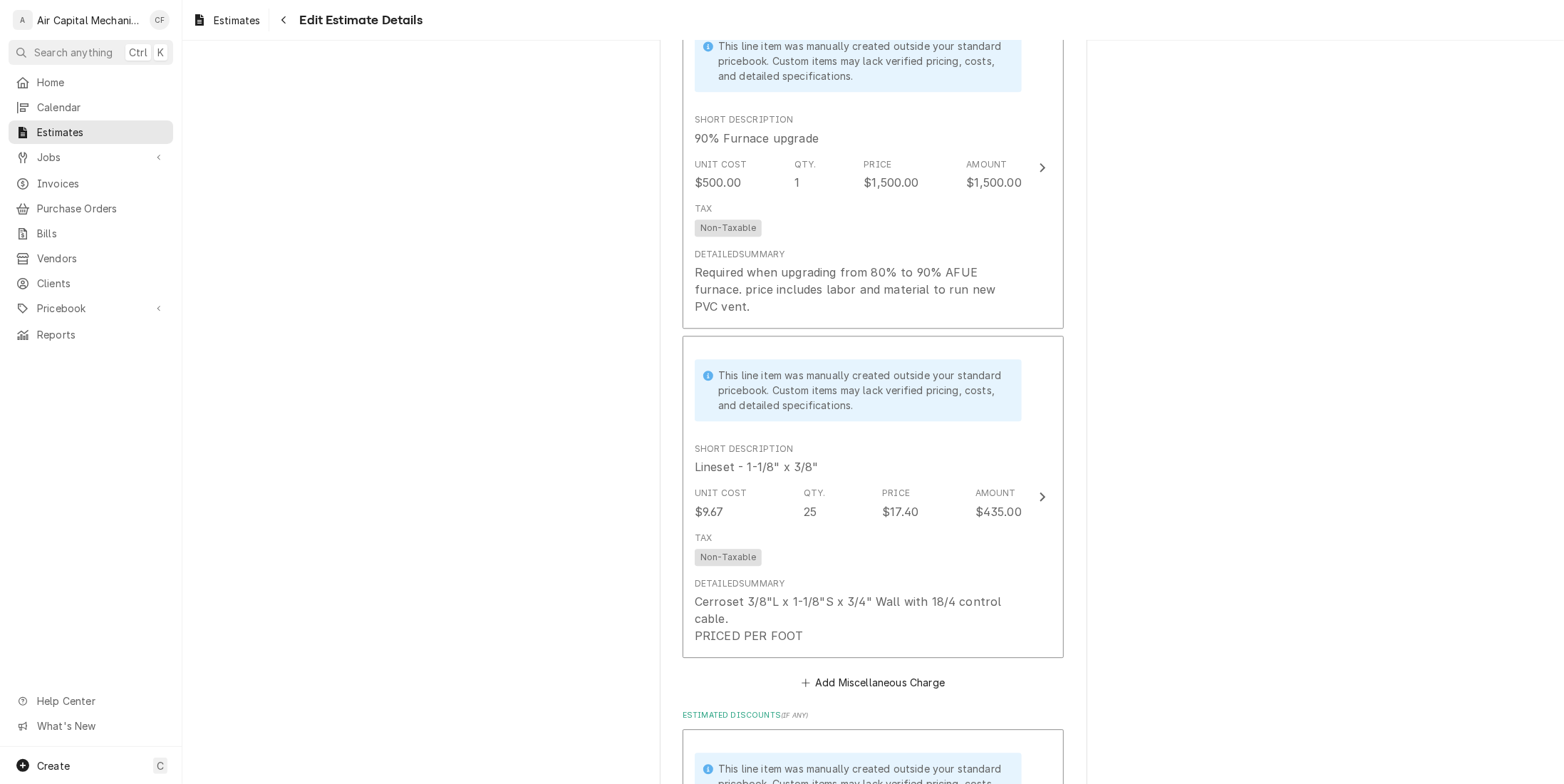
type textarea "x"
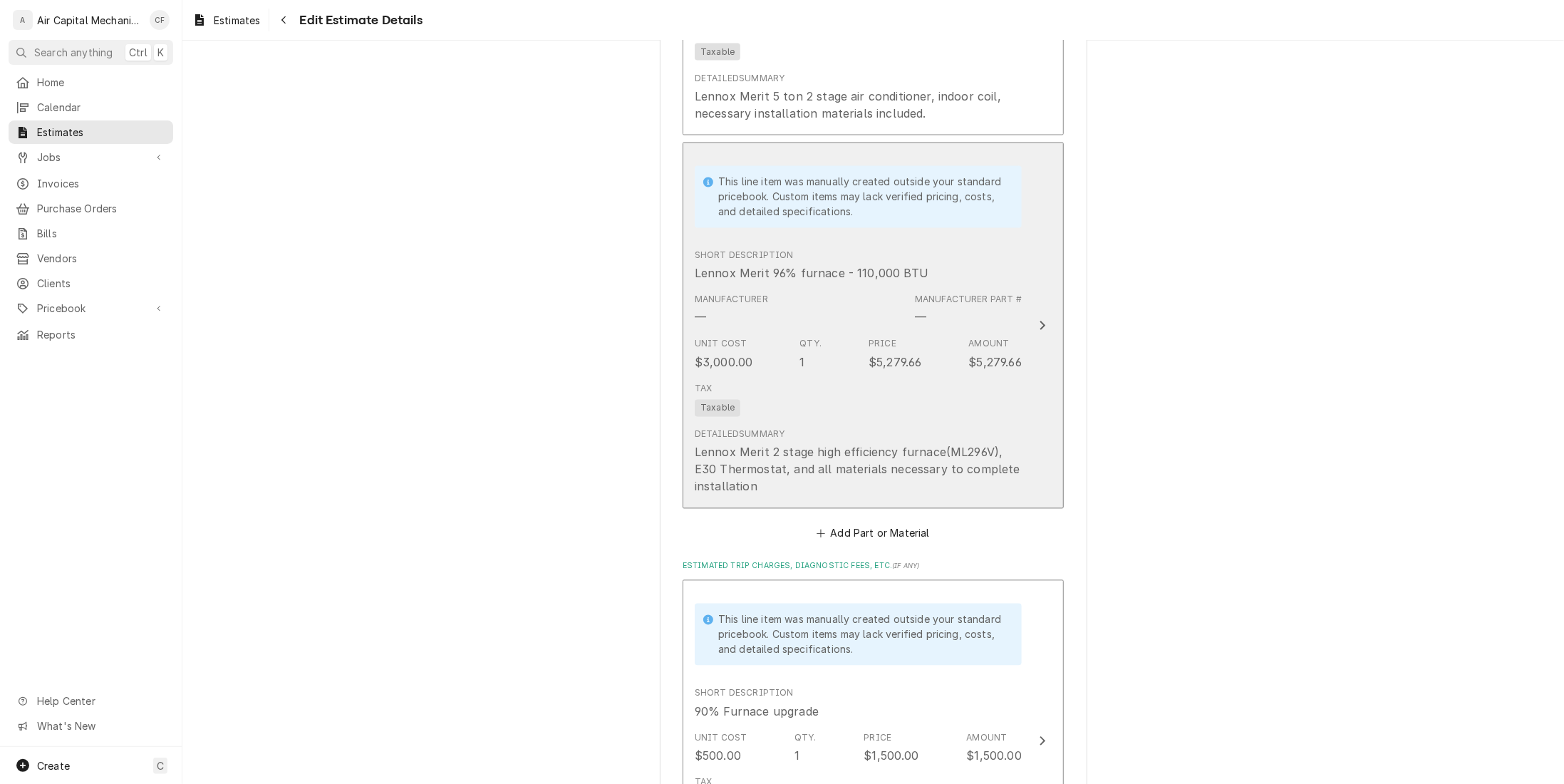
scroll to position [1841, 0]
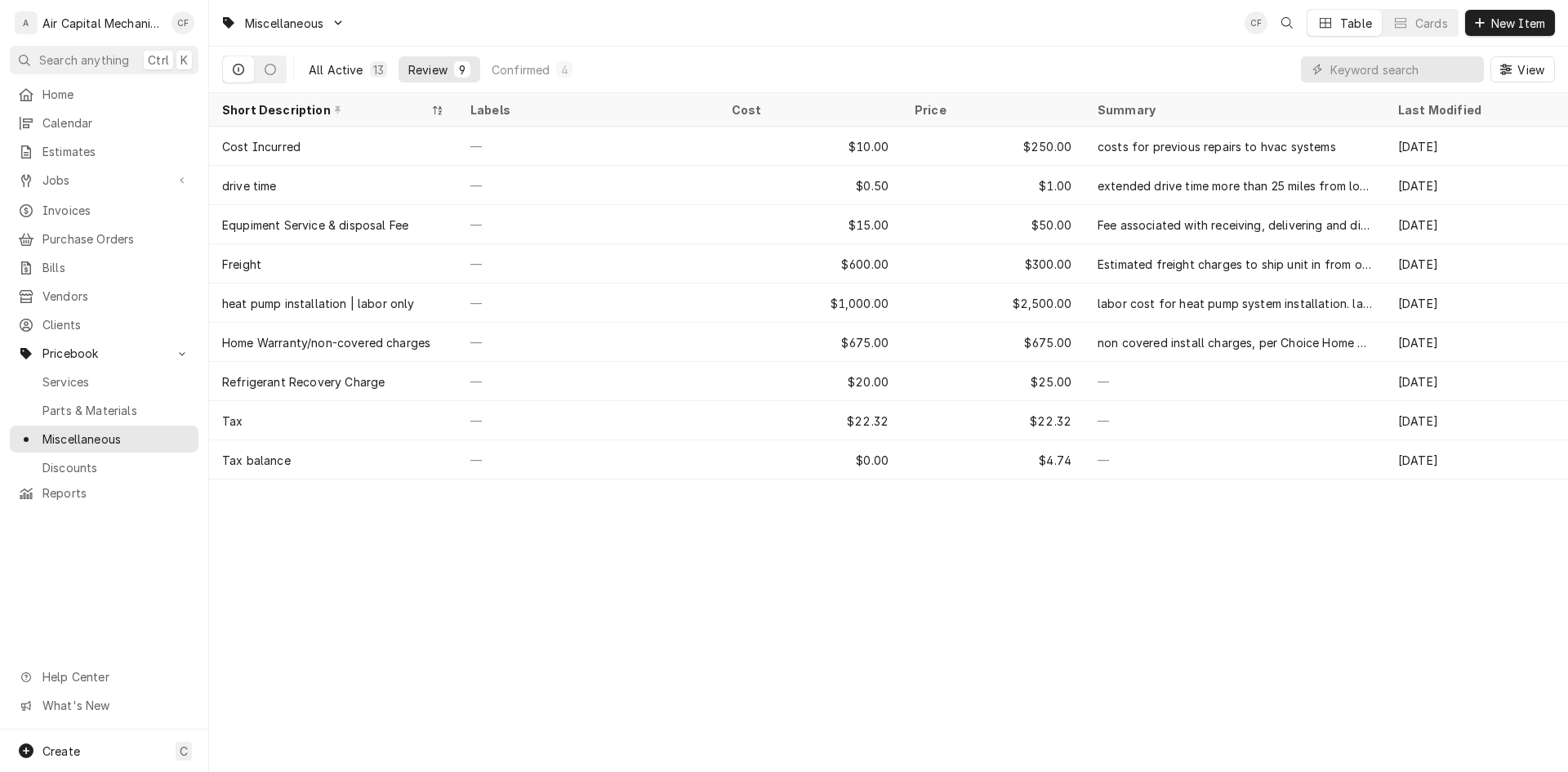
click at [334, 70] on div "All Active" at bounding box center [337, 69] width 55 height 17
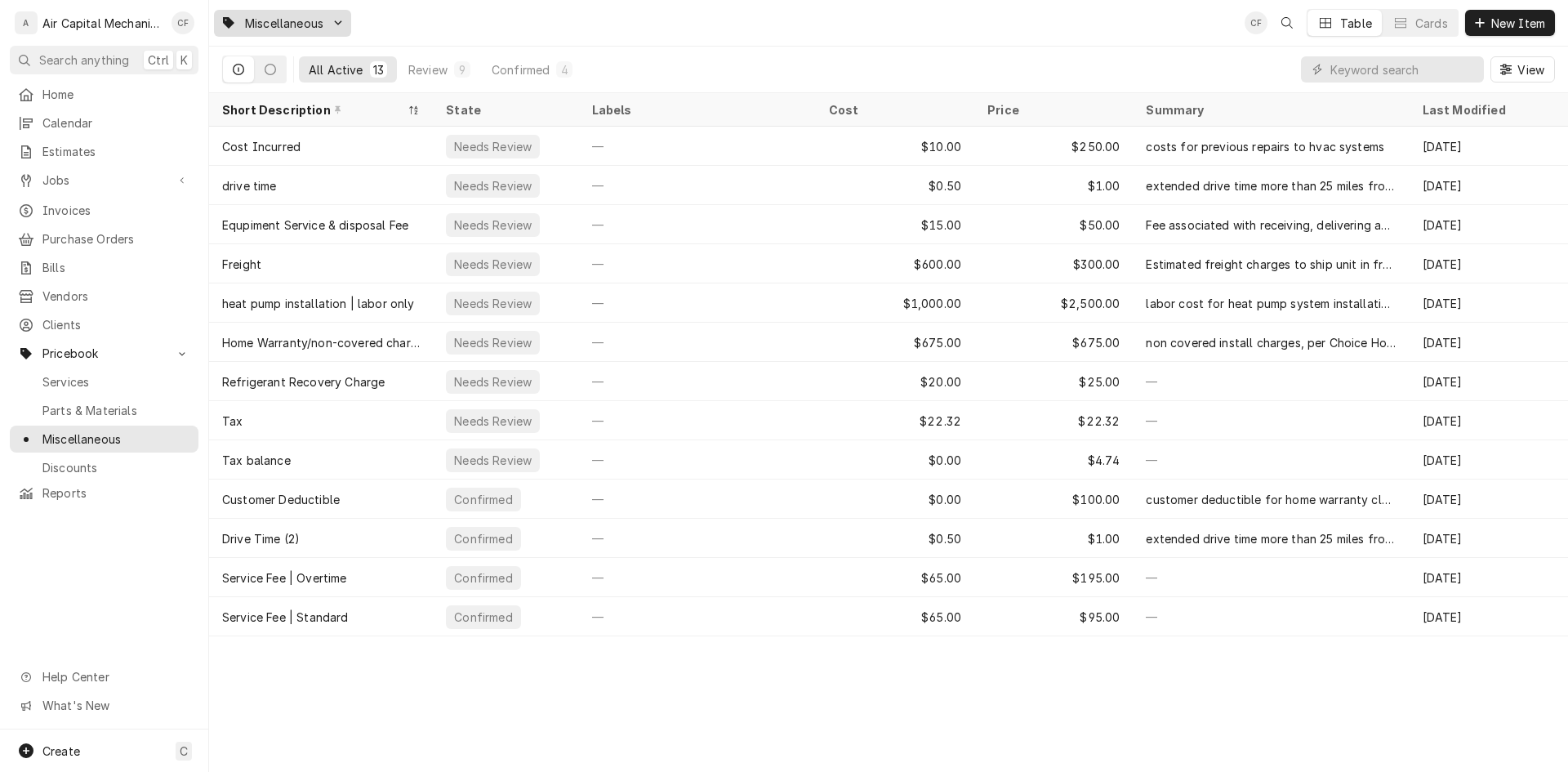
click at [313, 24] on span "Miscellaneous" at bounding box center [284, 23] width 79 height 17
click at [306, 88] on div "Parts & Materials" at bounding box center [291, 85] width 129 height 17
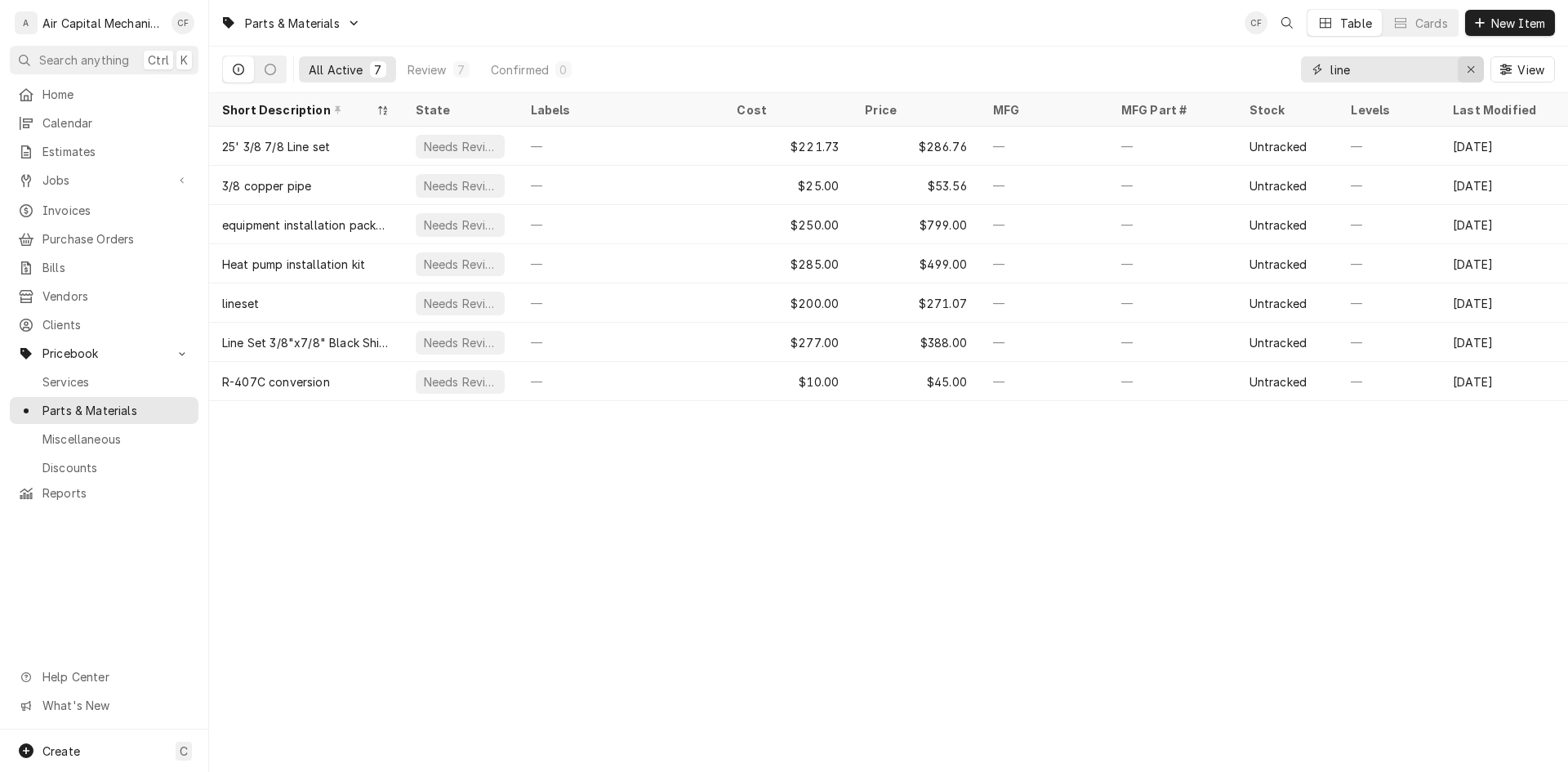
click at [1468, 68] on icon "Erase input" at bounding box center [1471, 70] width 9 height 12
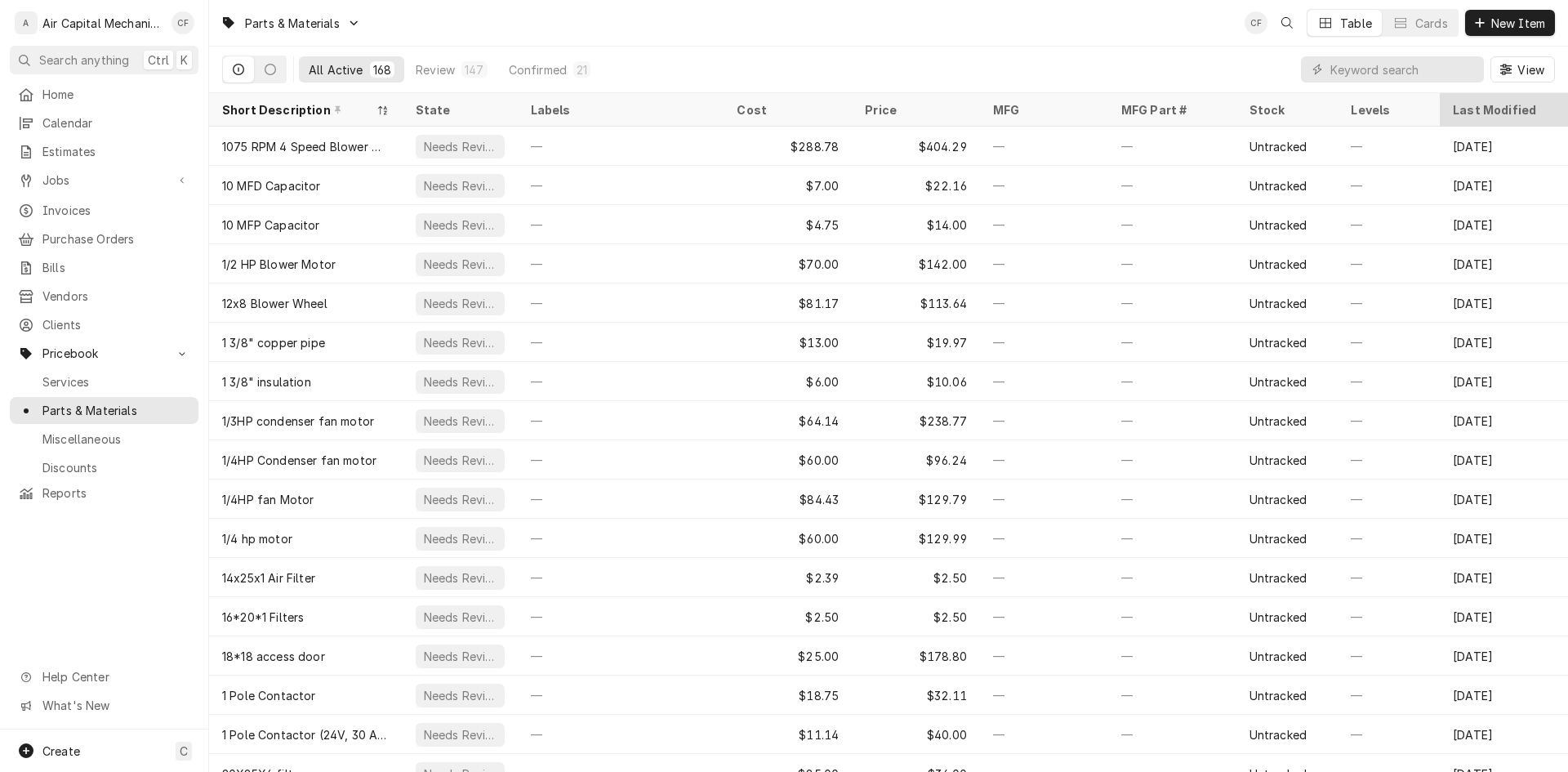
click at [1506, 106] on div "Last Modified" at bounding box center [1502, 109] width 98 height 17
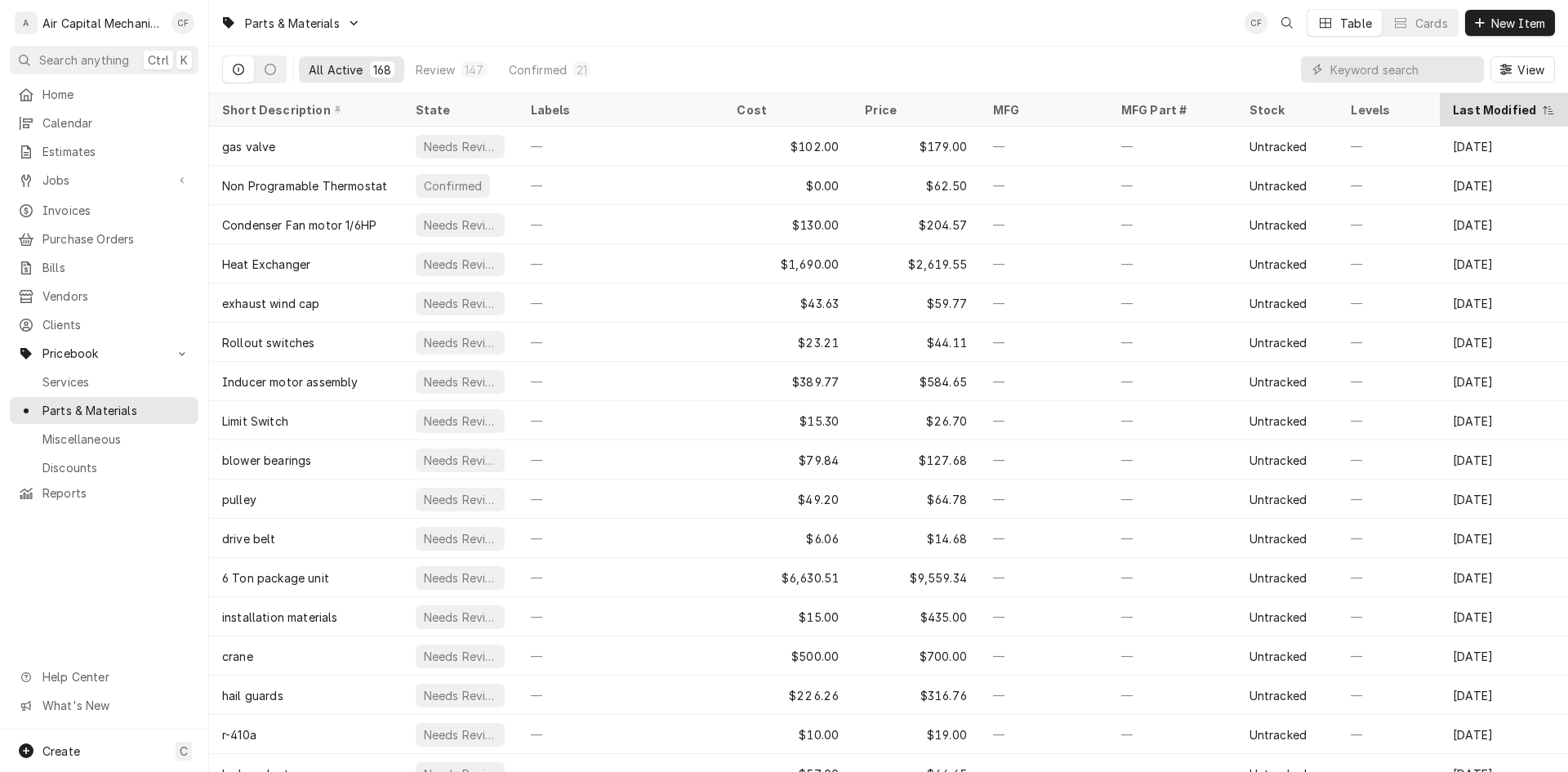
click at [1512, 106] on div "Last Modified" at bounding box center [1495, 109] width 86 height 17
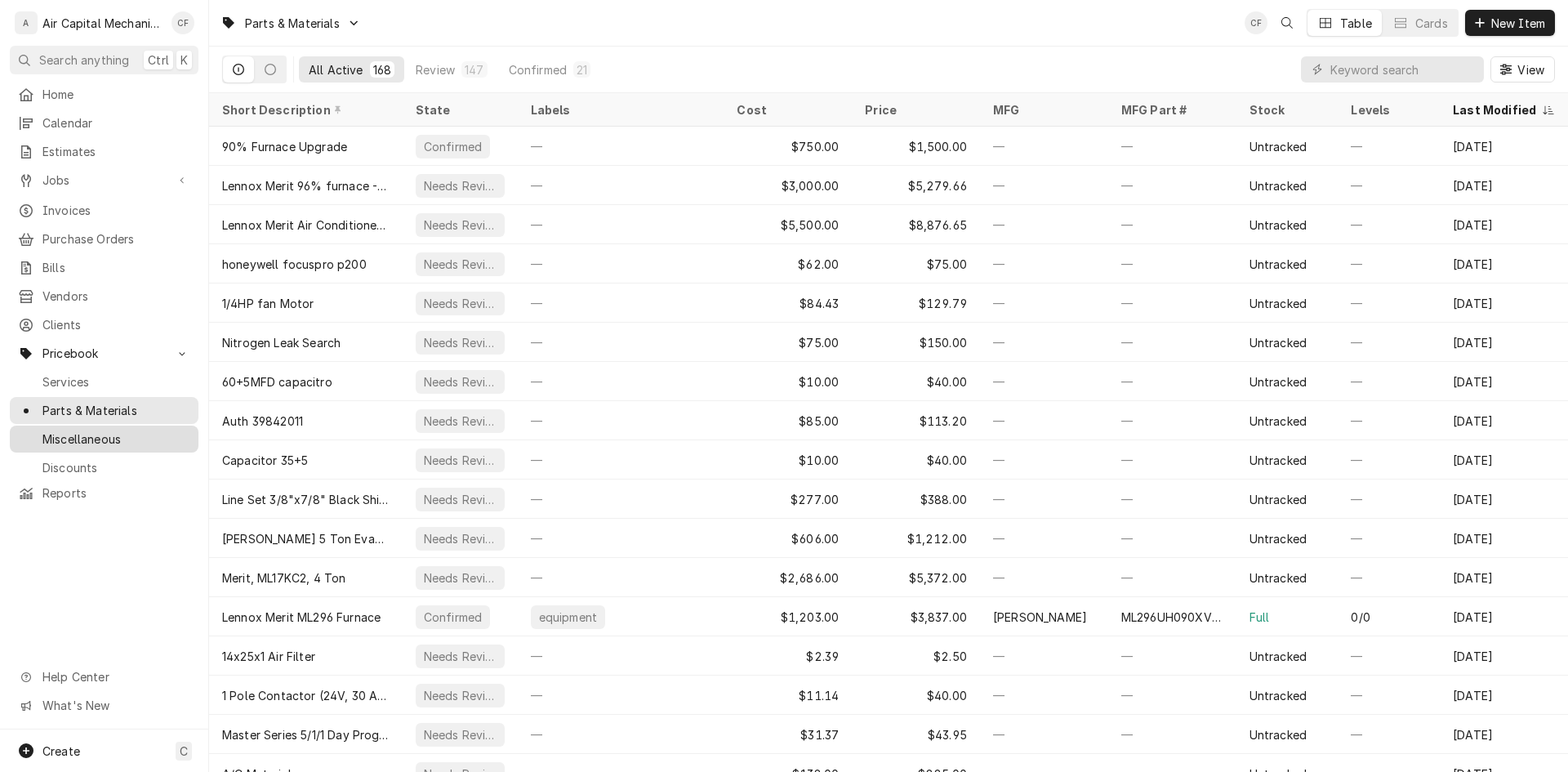
click at [173, 425] on link "Miscellaneous" at bounding box center [104, 438] width 189 height 27
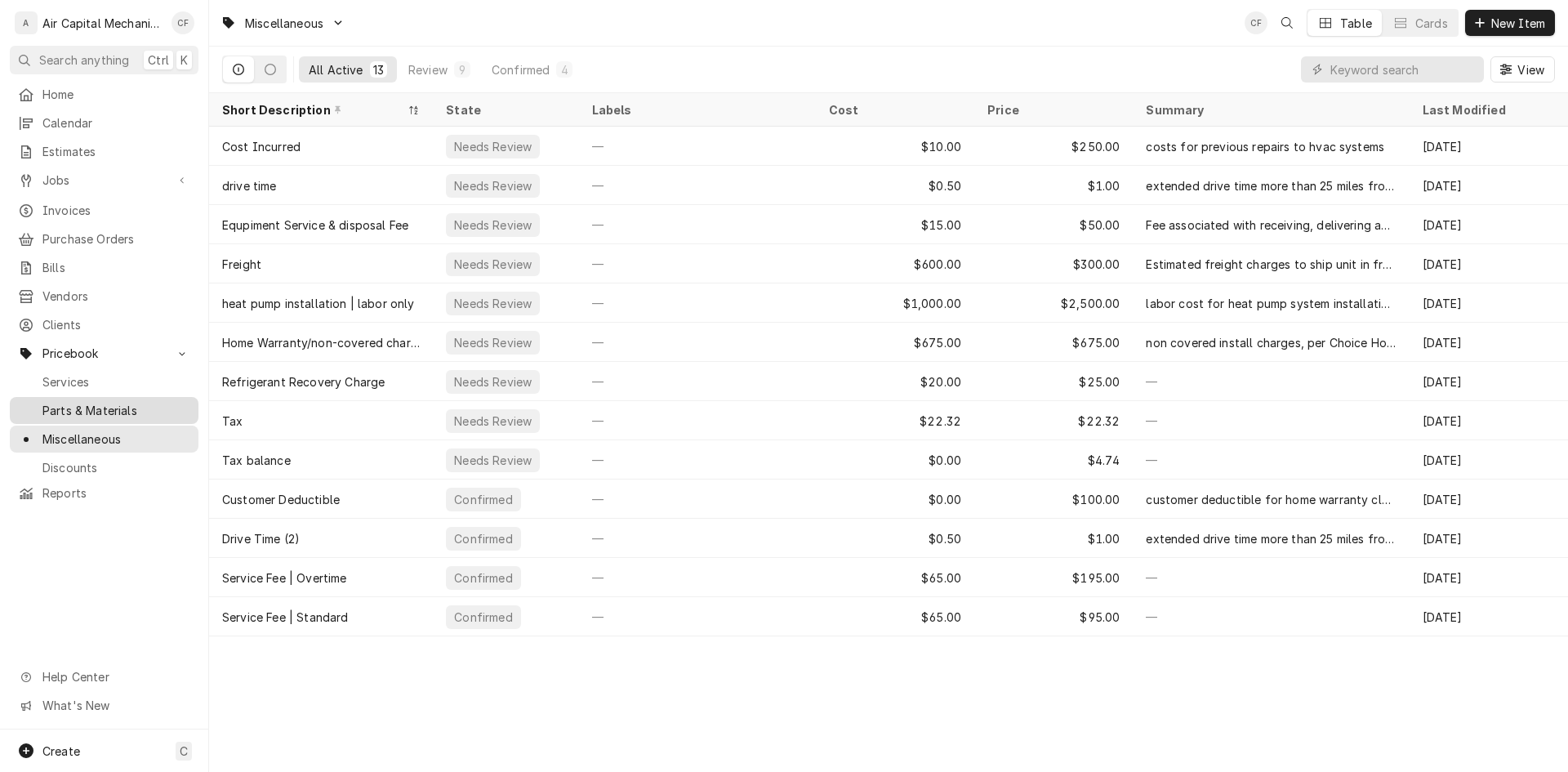
click at [98, 405] on span "Parts & Materials" at bounding box center [116, 410] width 148 height 17
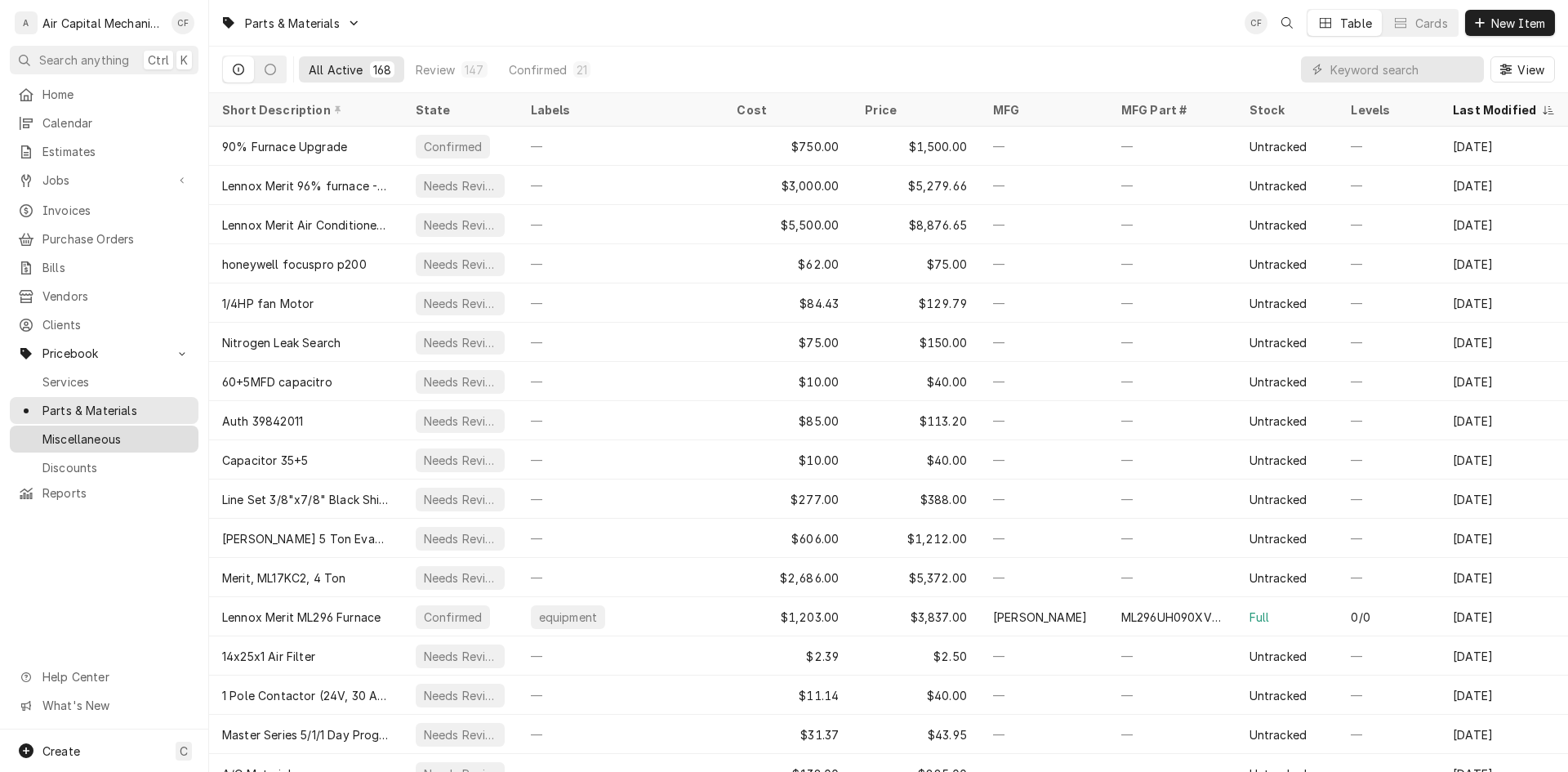
click at [163, 437] on link "Miscellaneous" at bounding box center [104, 438] width 189 height 27
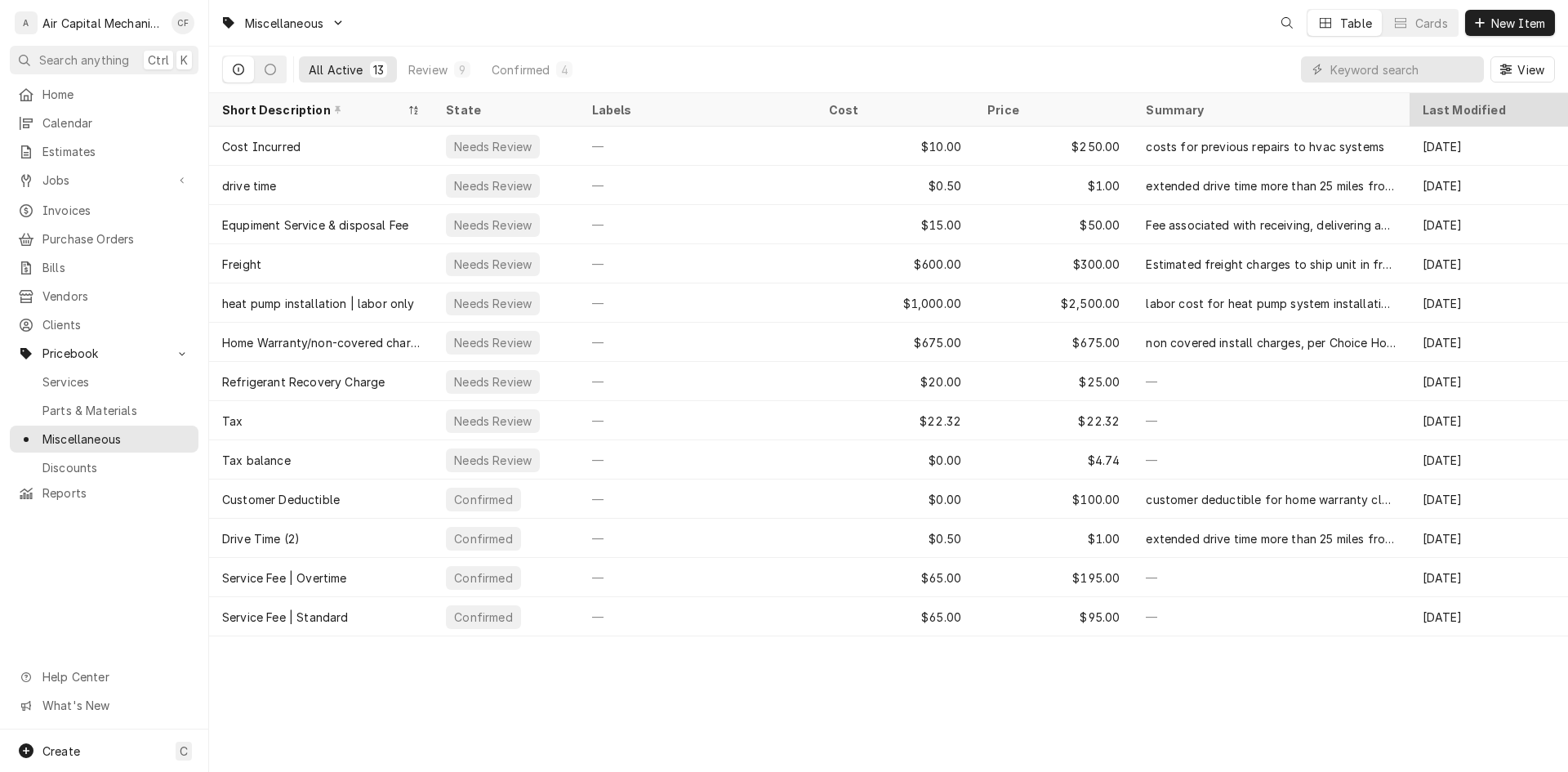
click at [1473, 105] on div "Last Modified" at bounding box center [1486, 109] width 129 height 17
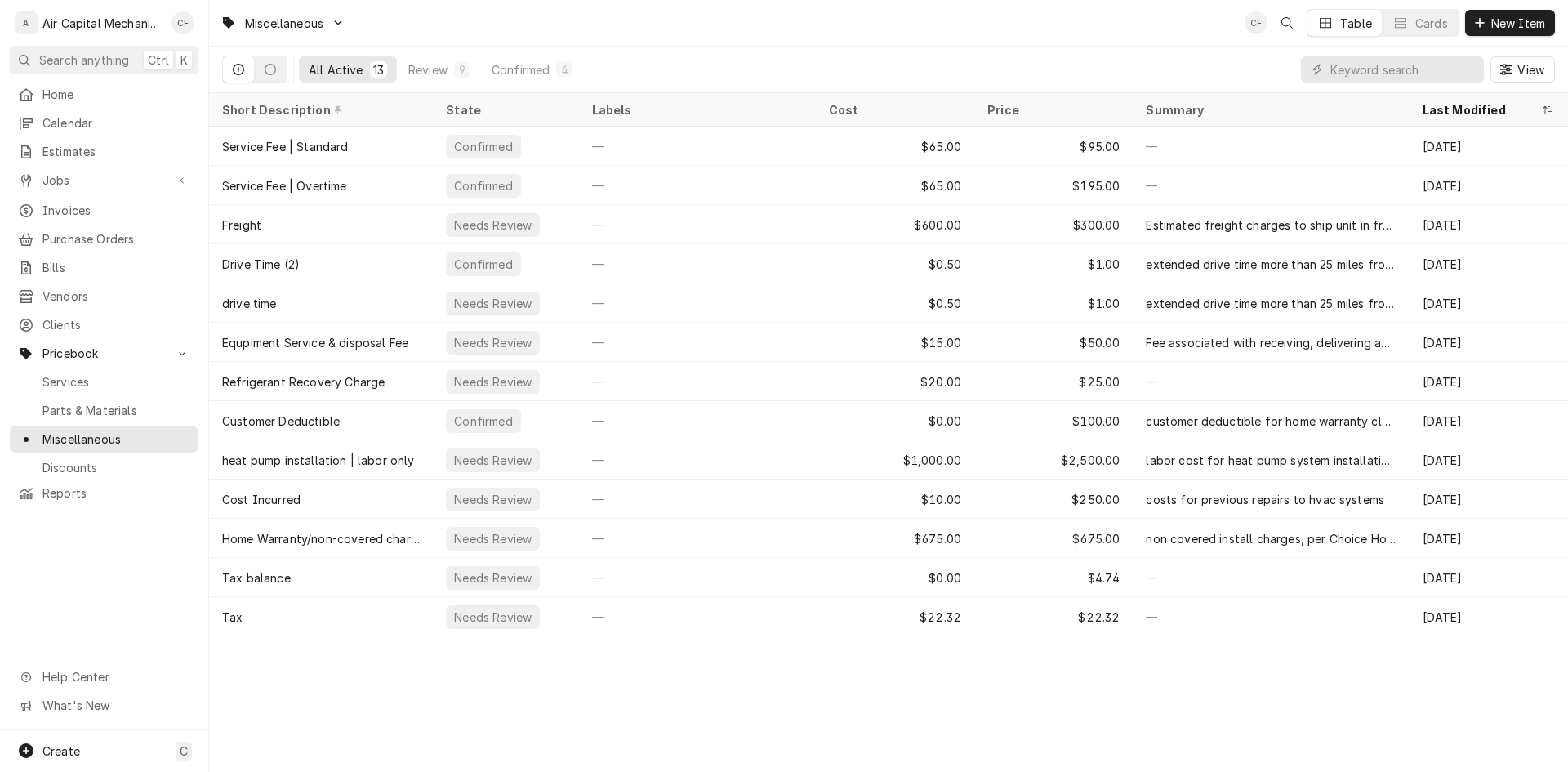
click at [1473, 105] on div "Last Modified" at bounding box center [1480, 109] width 116 height 17
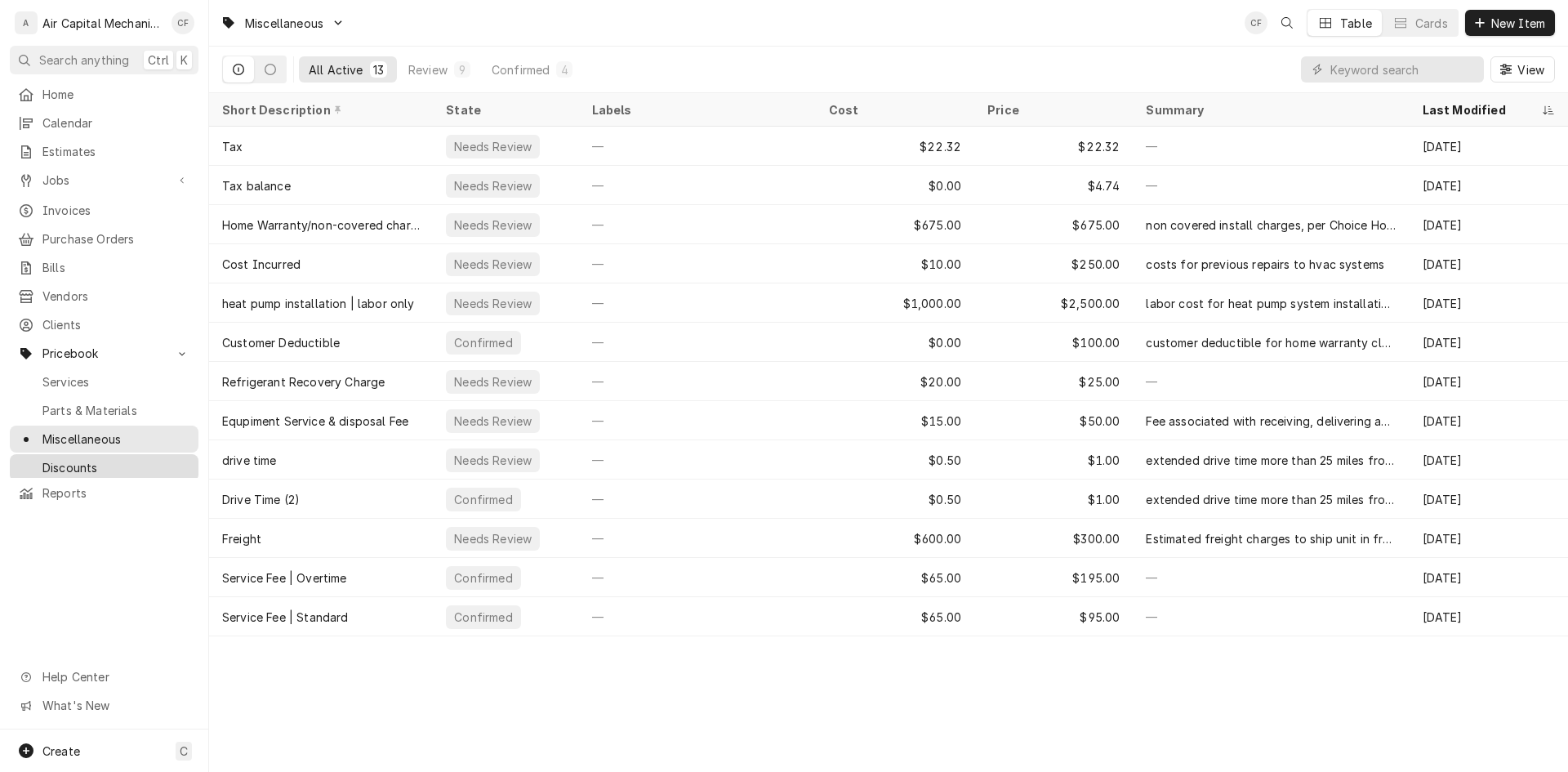
click at [133, 459] on span "Discounts" at bounding box center [116, 467] width 148 height 17
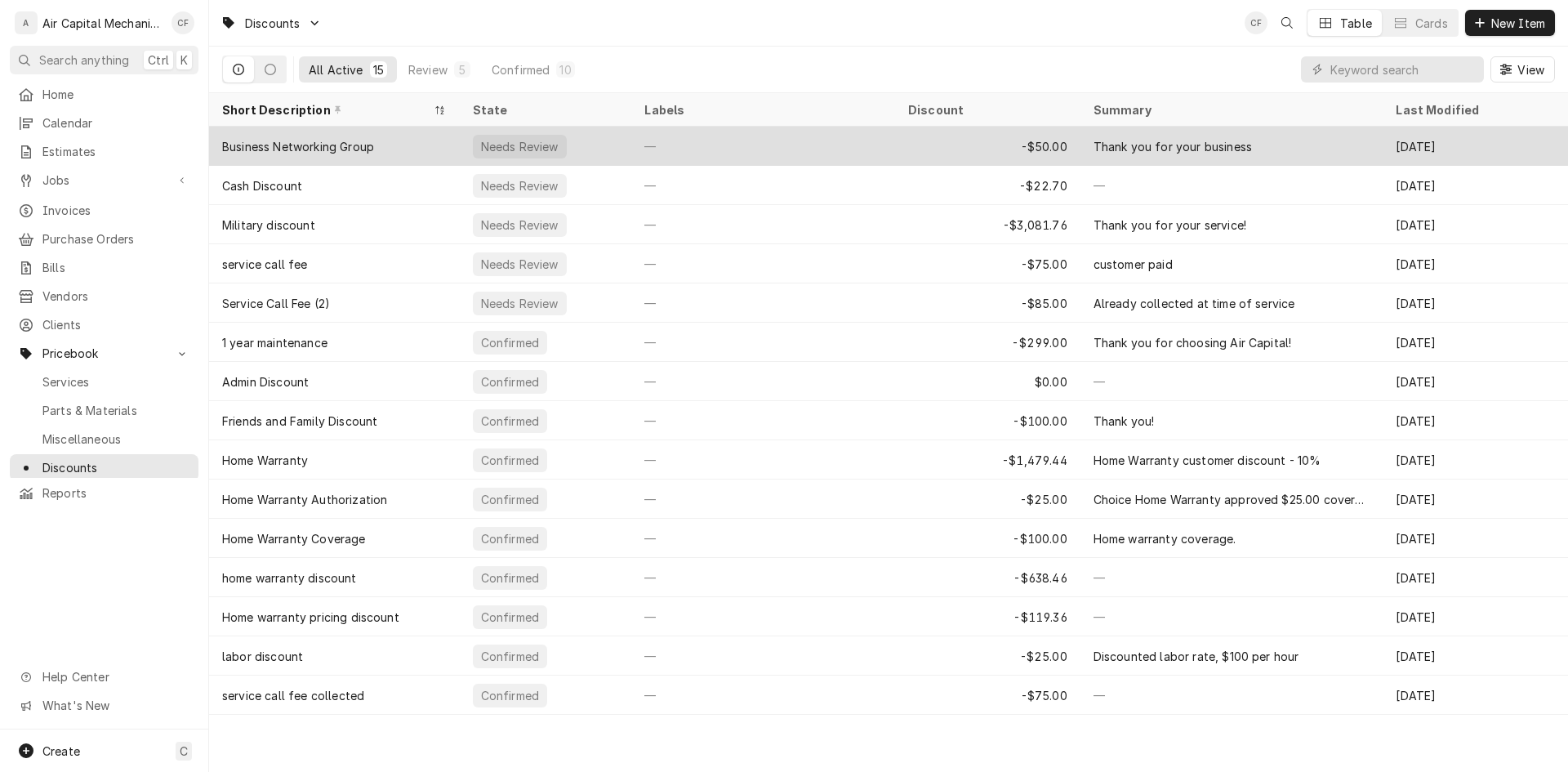
click at [359, 157] on div "Business Networking Group" at bounding box center [334, 147] width 251 height 39
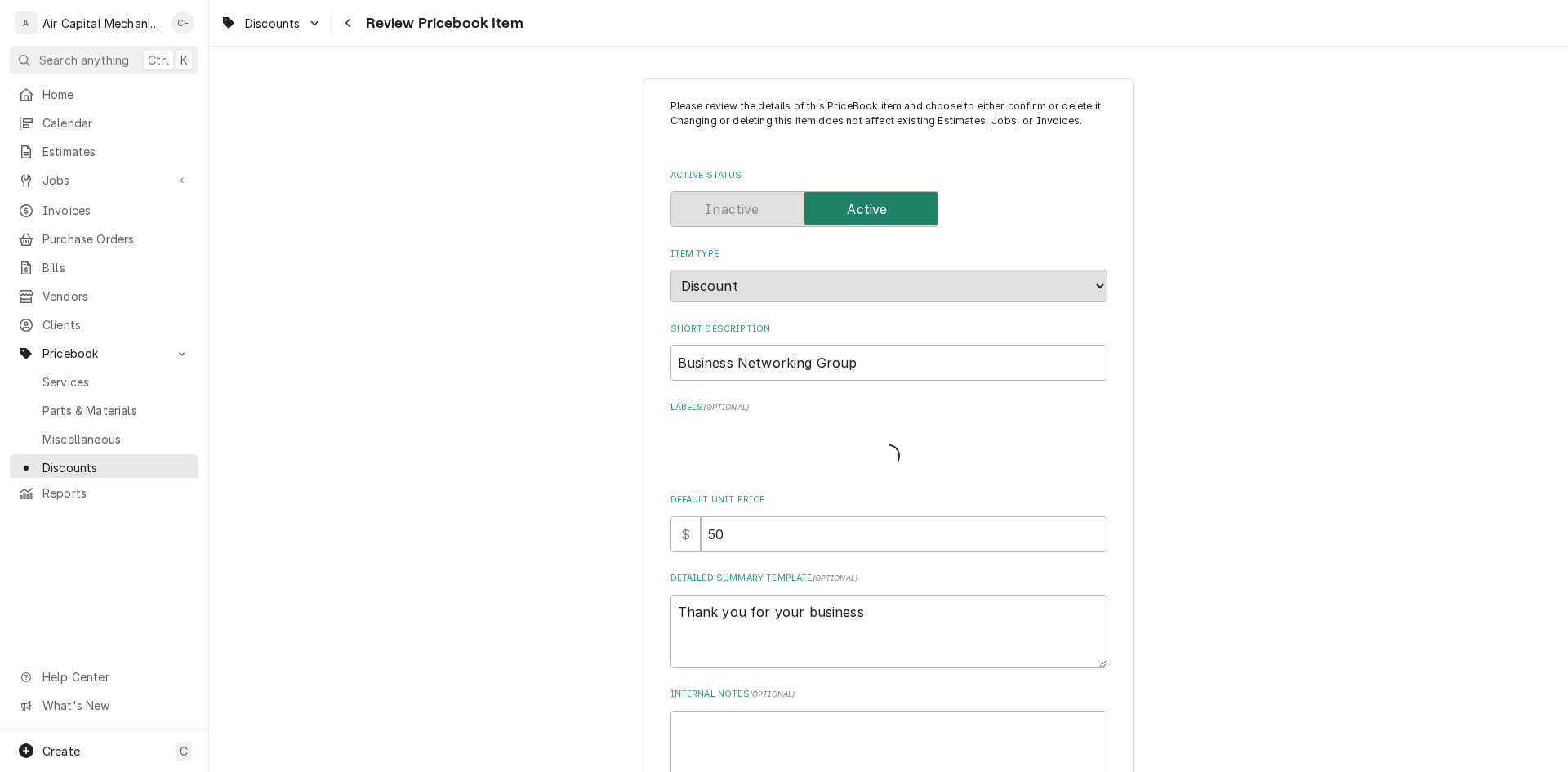
type textarea "x"
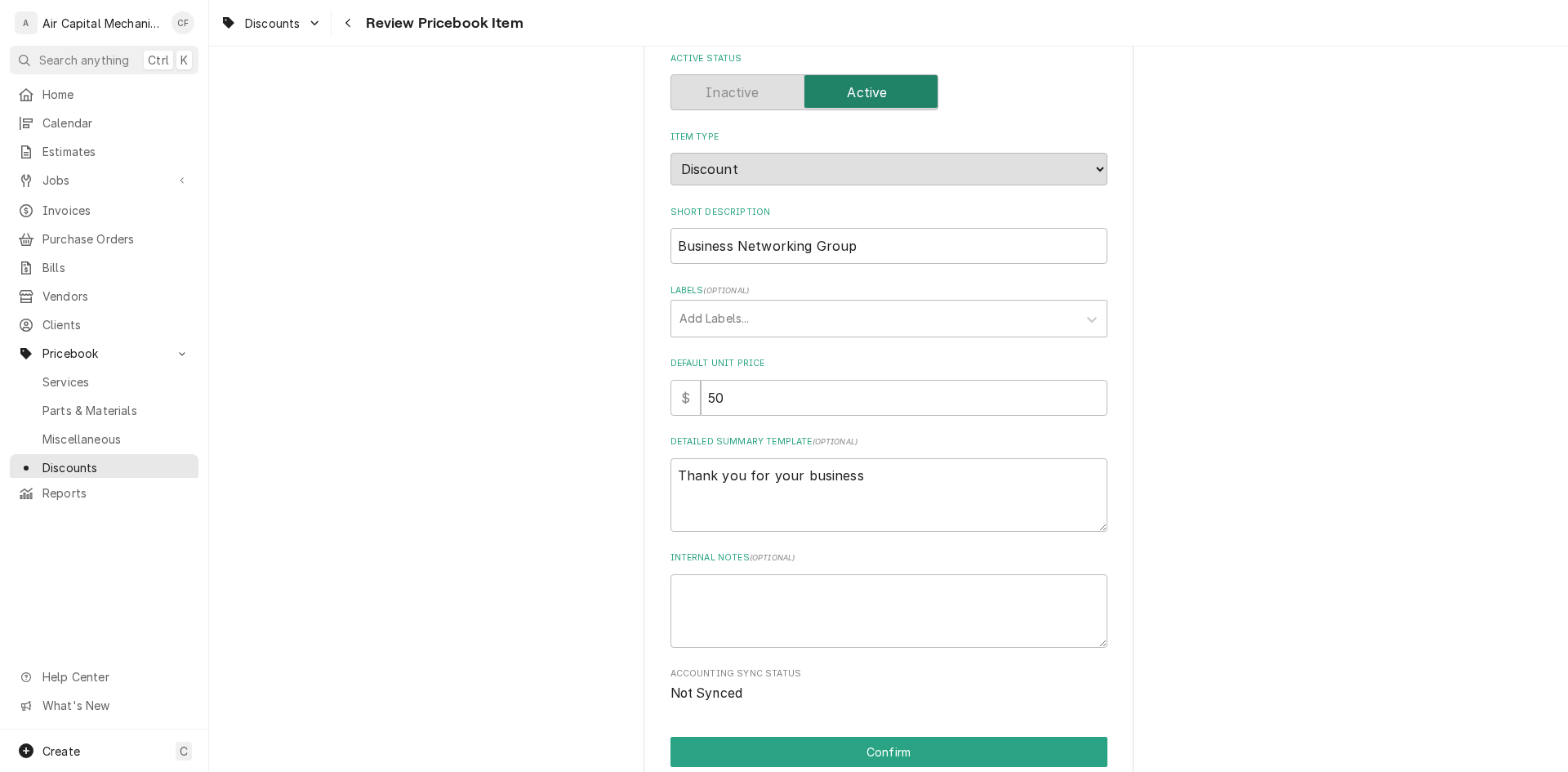
scroll to position [266, 0]
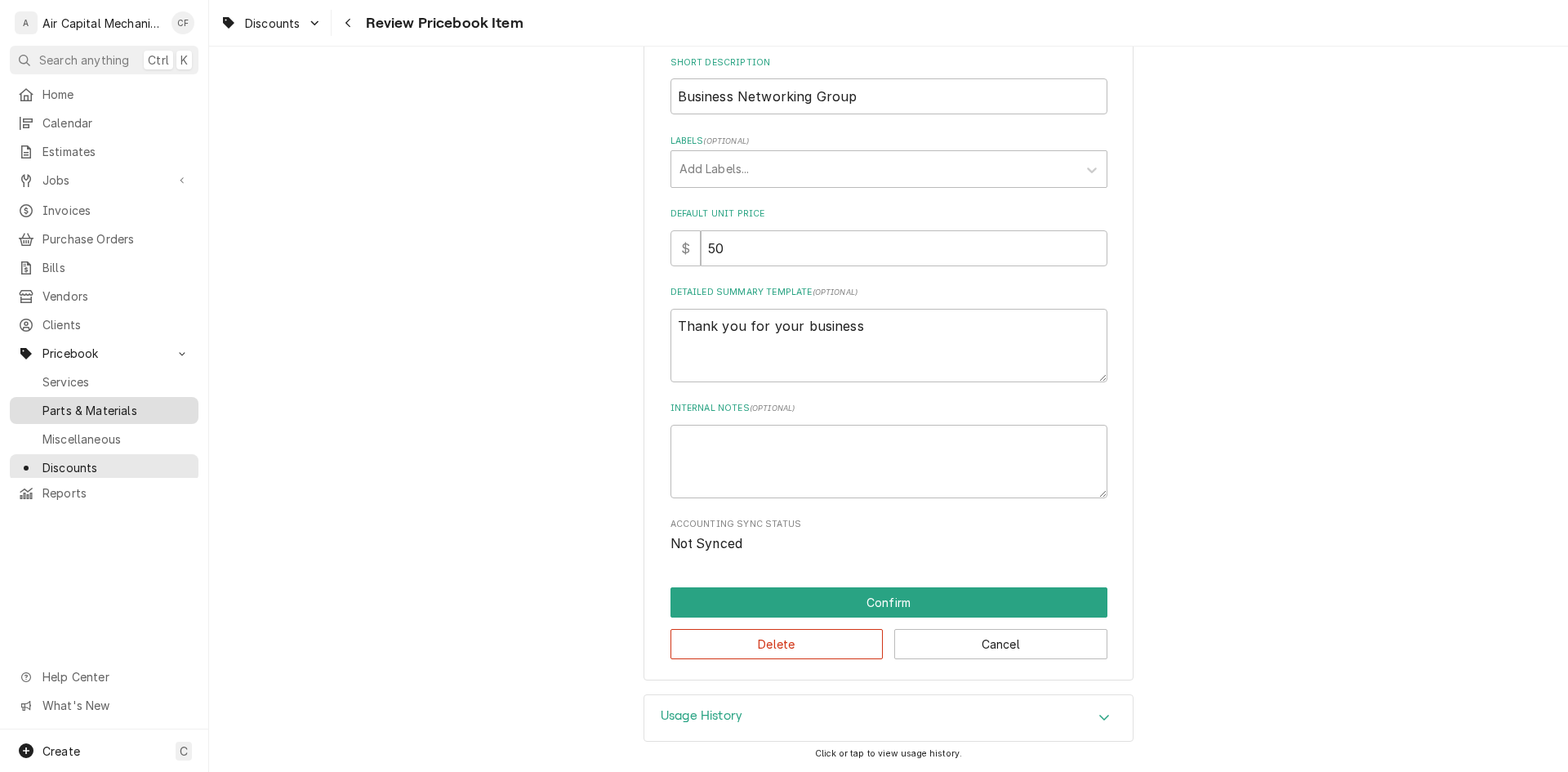
click at [117, 402] on span "Parts & Materials" at bounding box center [116, 410] width 148 height 17
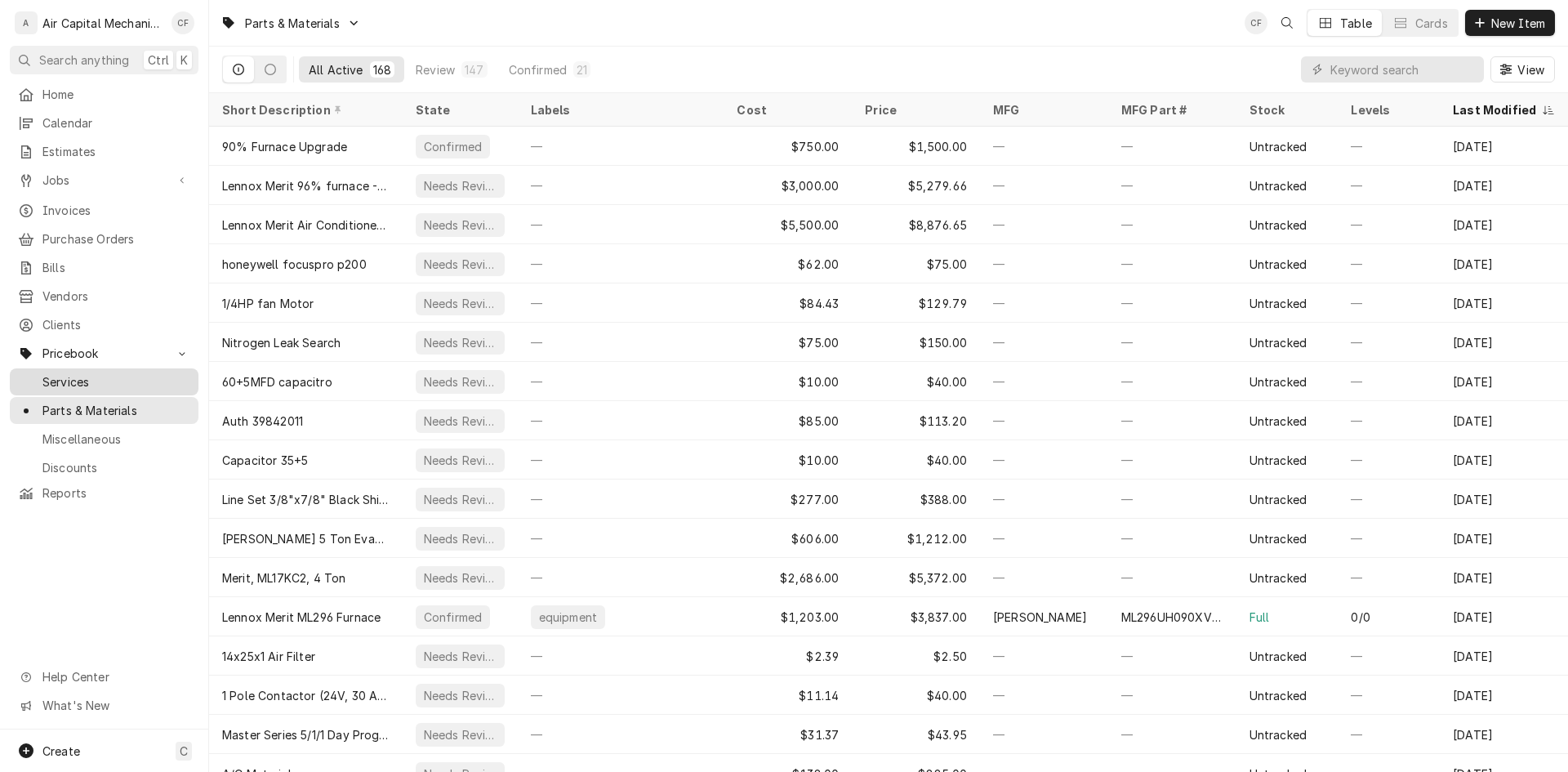
click at [127, 378] on span "Services" at bounding box center [116, 381] width 148 height 17
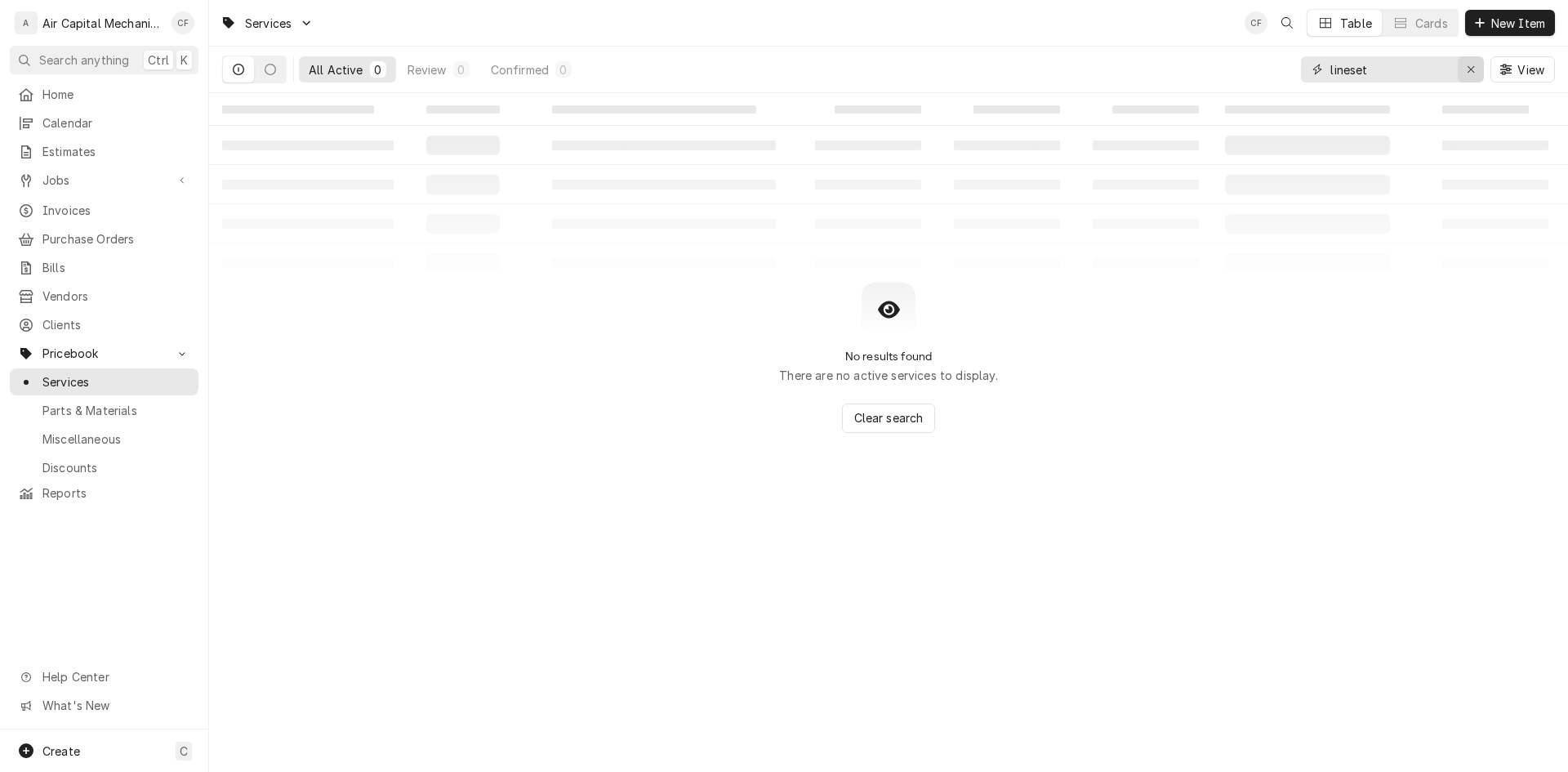
click at [1473, 65] on icon "Erase input" at bounding box center [1471, 70] width 9 height 12
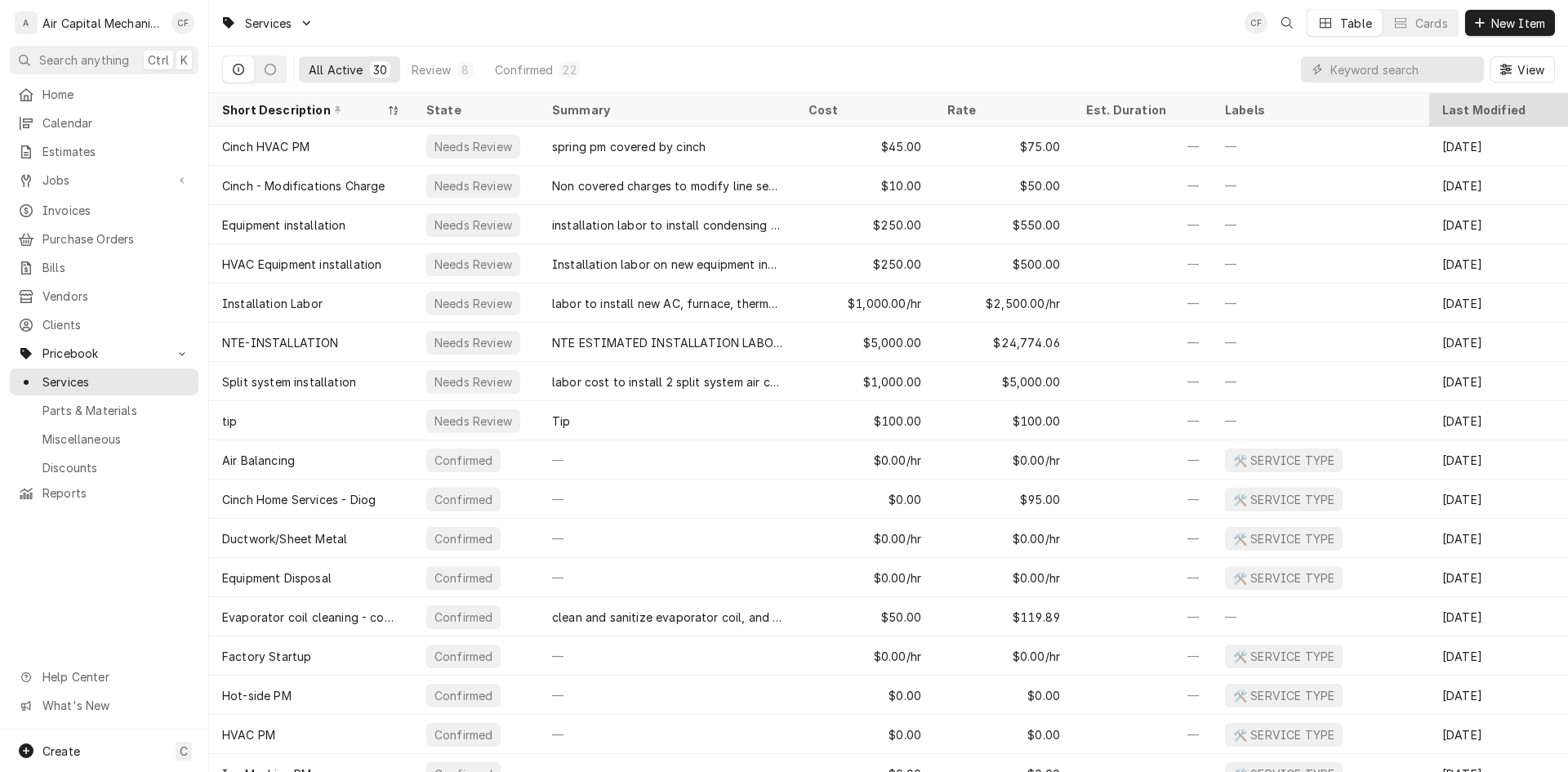
click at [1474, 111] on div "Last Modified" at bounding box center [1496, 109] width 109 height 17
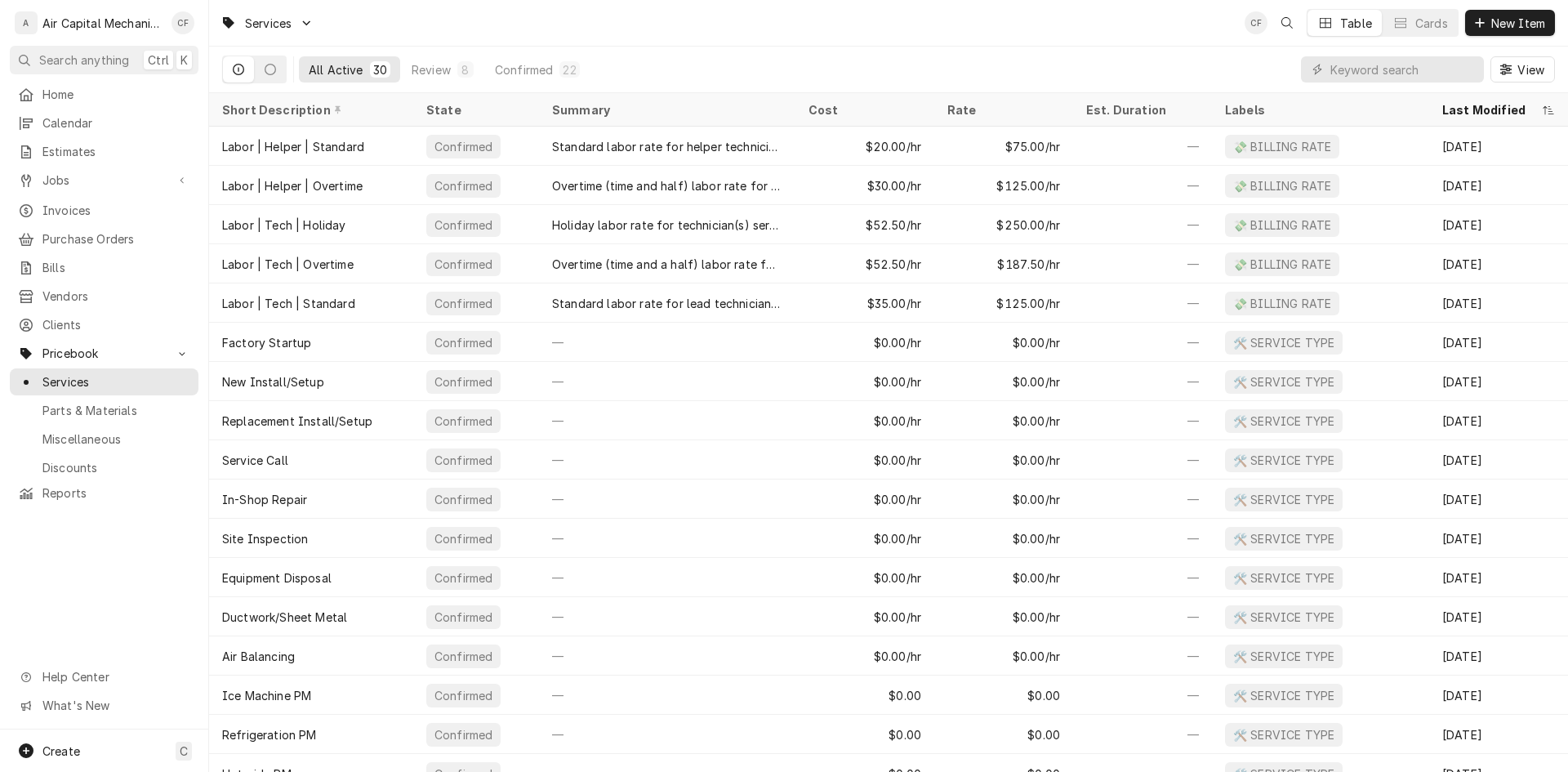
click at [1474, 111] on div "Last Modified" at bounding box center [1490, 109] width 96 height 17
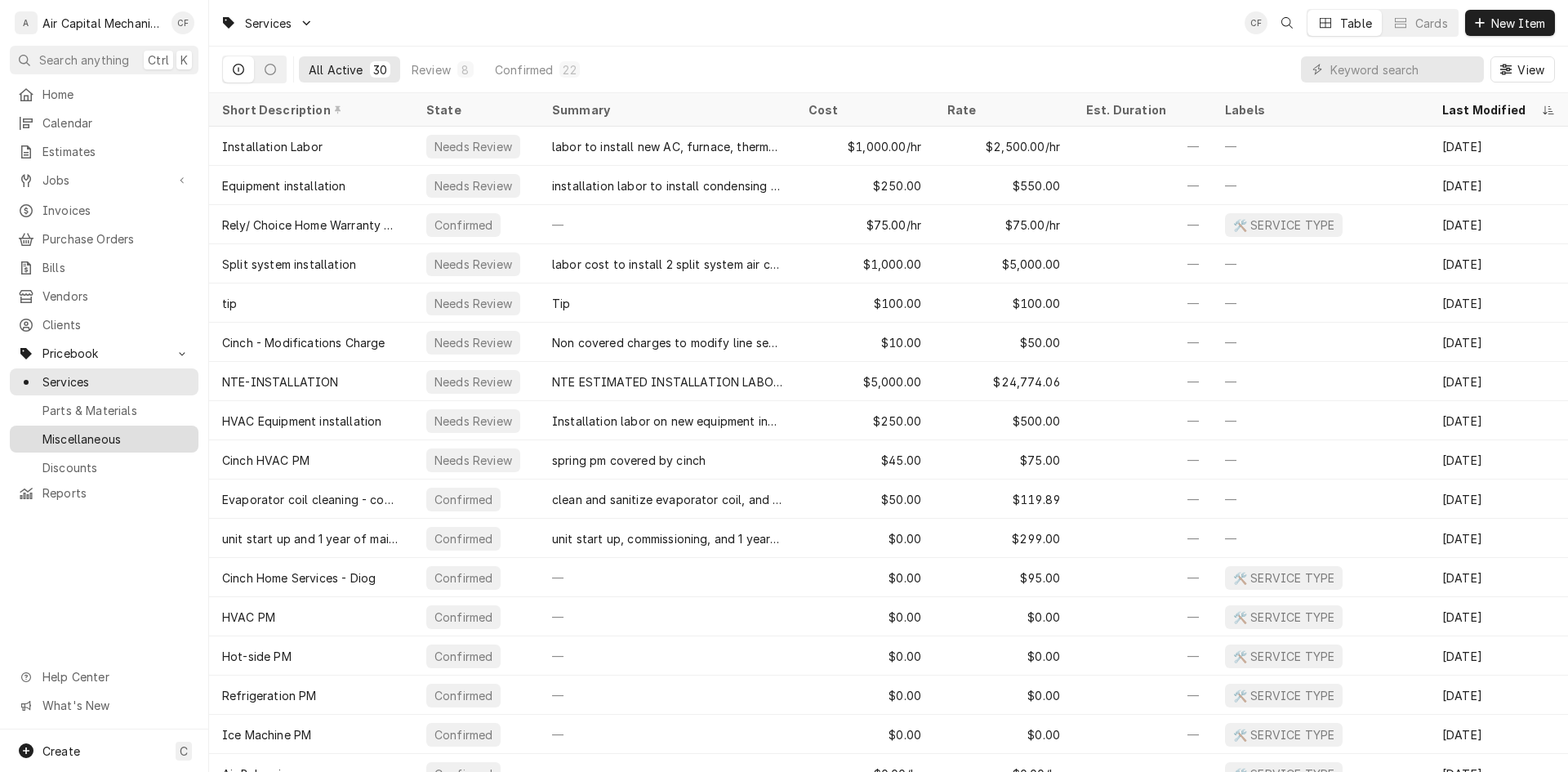
click at [156, 432] on span "Miscellaneous" at bounding box center [116, 438] width 148 height 17
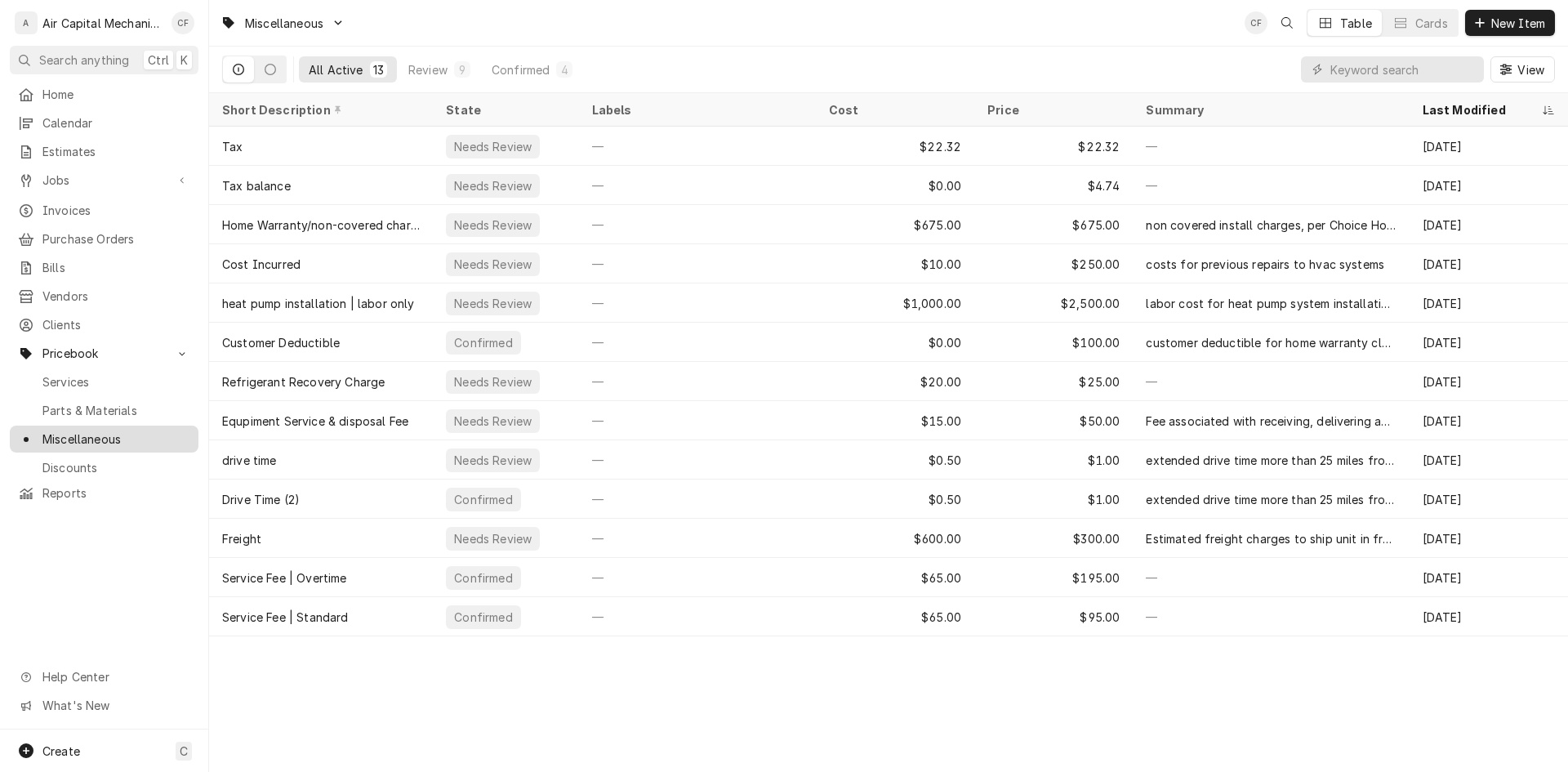
click at [127, 430] on span "Miscellaneous" at bounding box center [116, 438] width 148 height 17
click at [52, 383] on link "Services" at bounding box center [104, 381] width 189 height 27
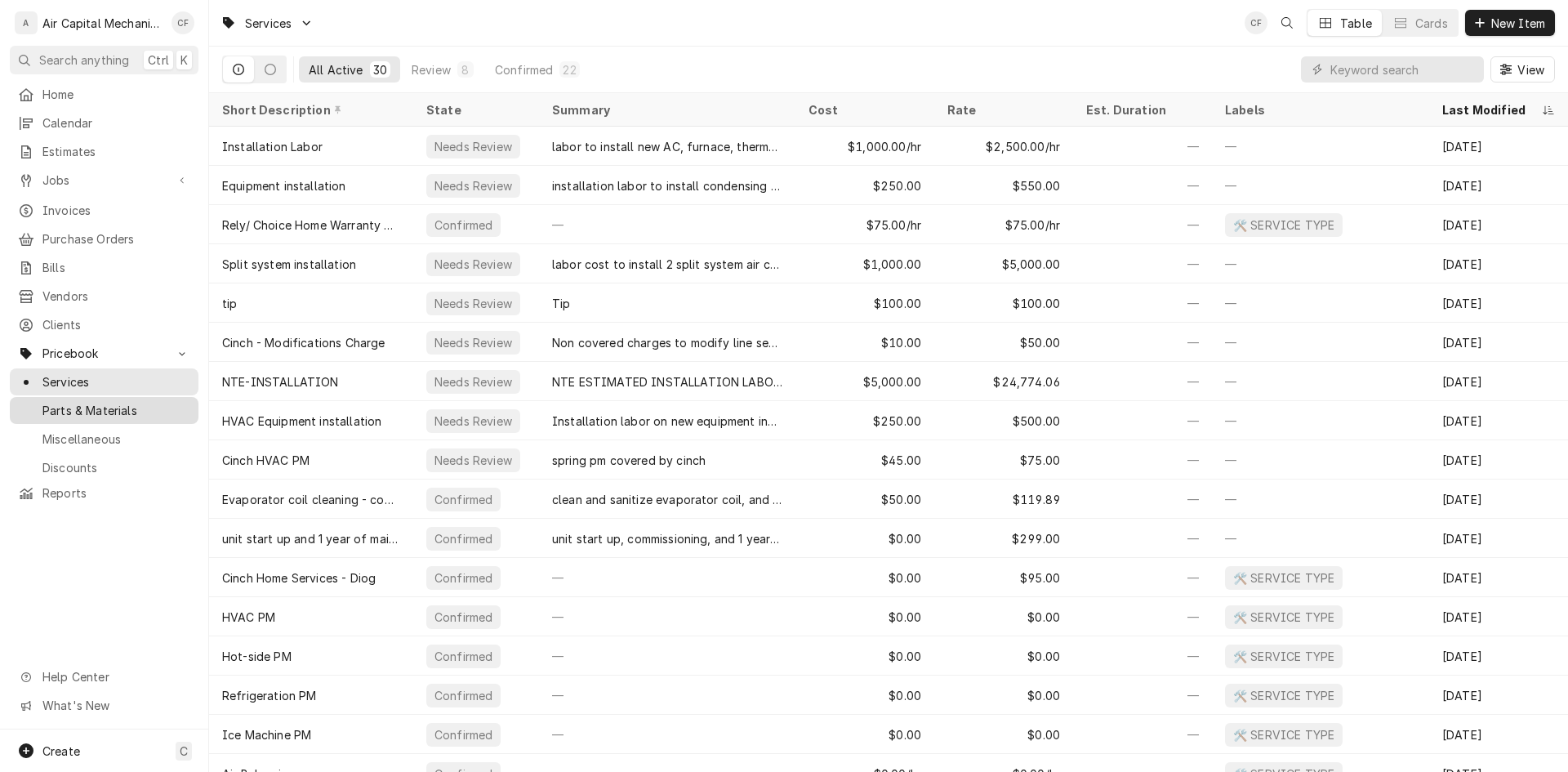
click at [160, 397] on link "Parts & Materials" at bounding box center [104, 410] width 189 height 27
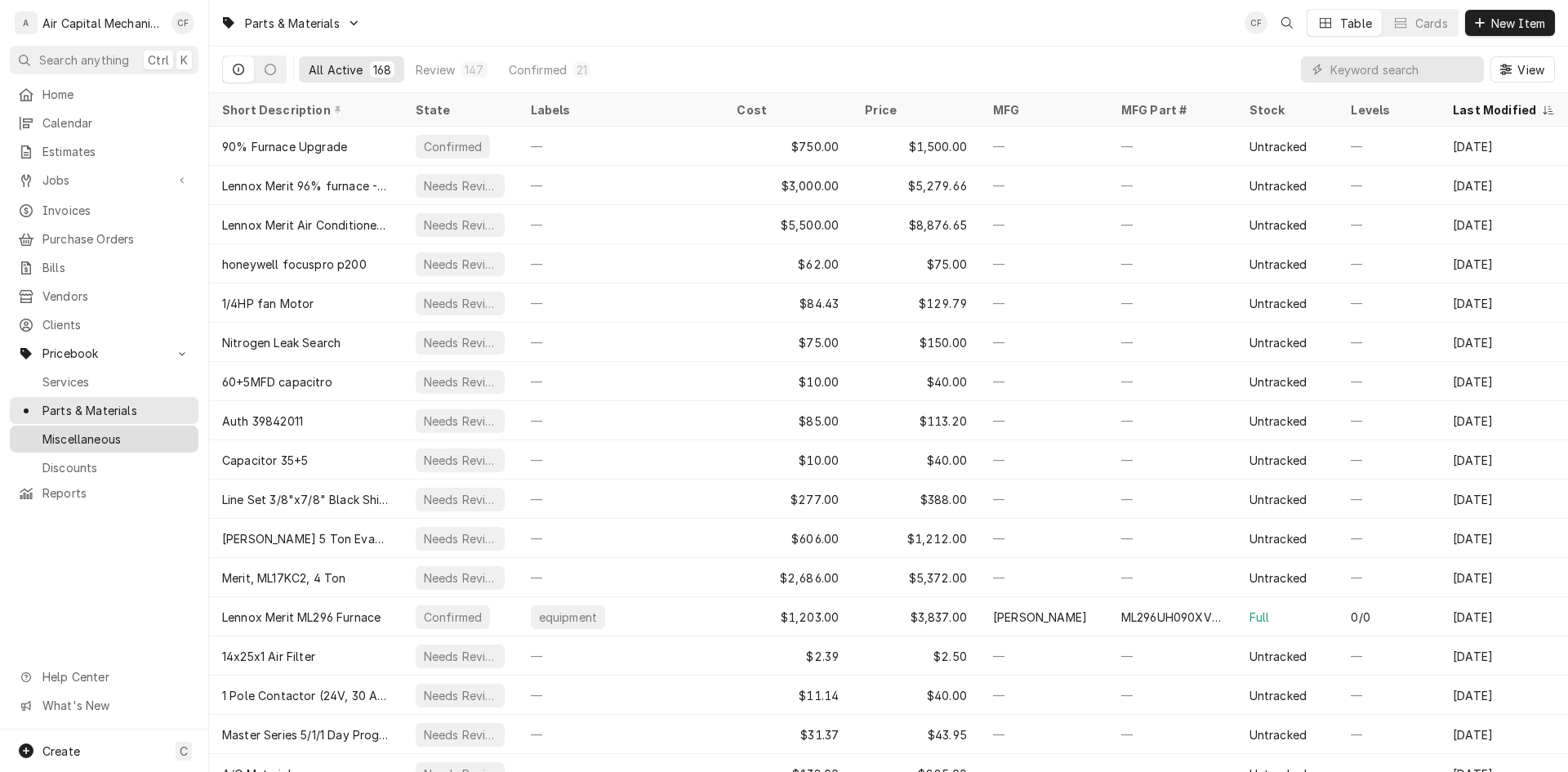
click at [115, 430] on span "Miscellaneous" at bounding box center [116, 438] width 148 height 17
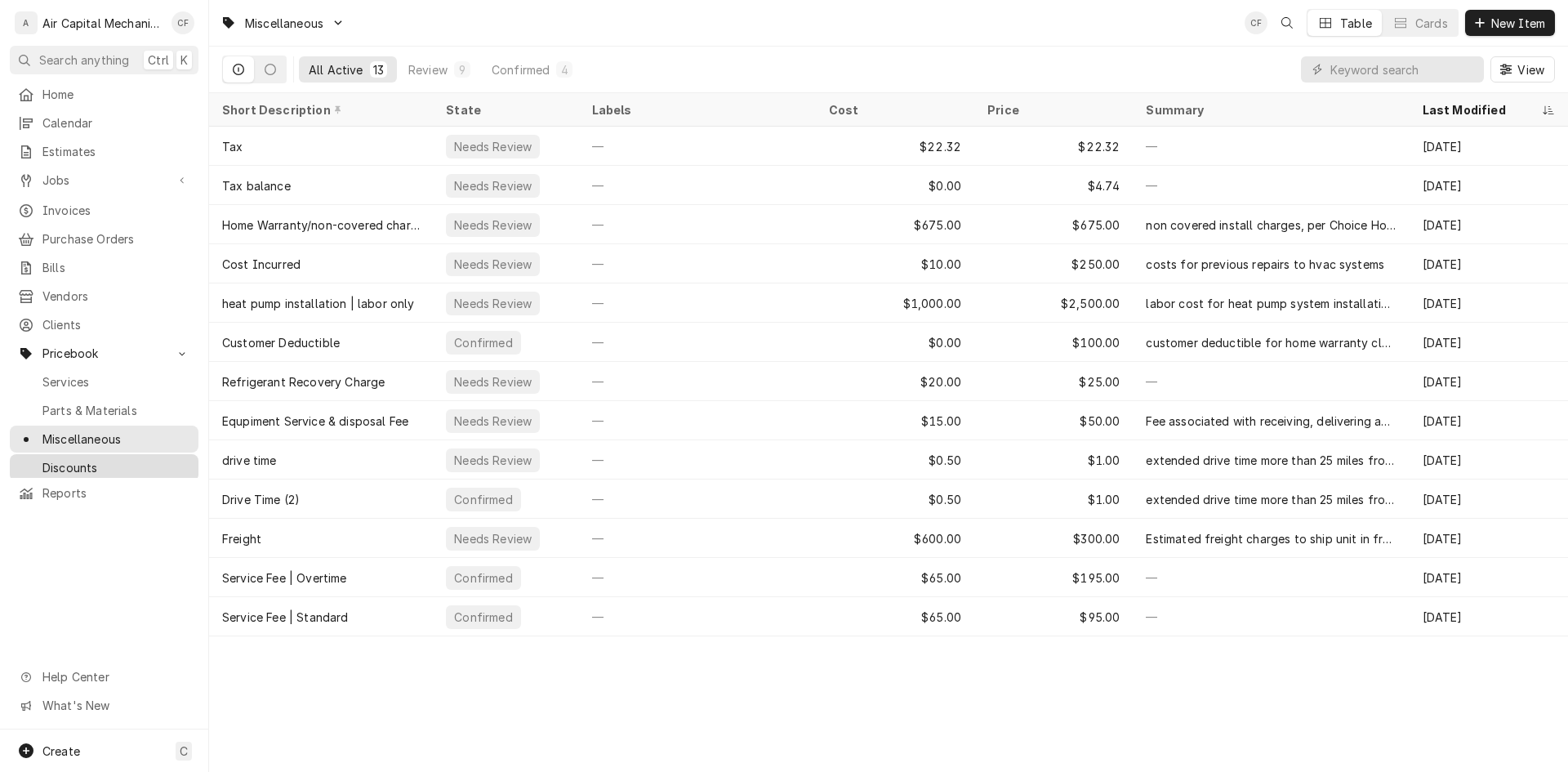
click at [97, 459] on span "Discounts" at bounding box center [116, 467] width 148 height 17
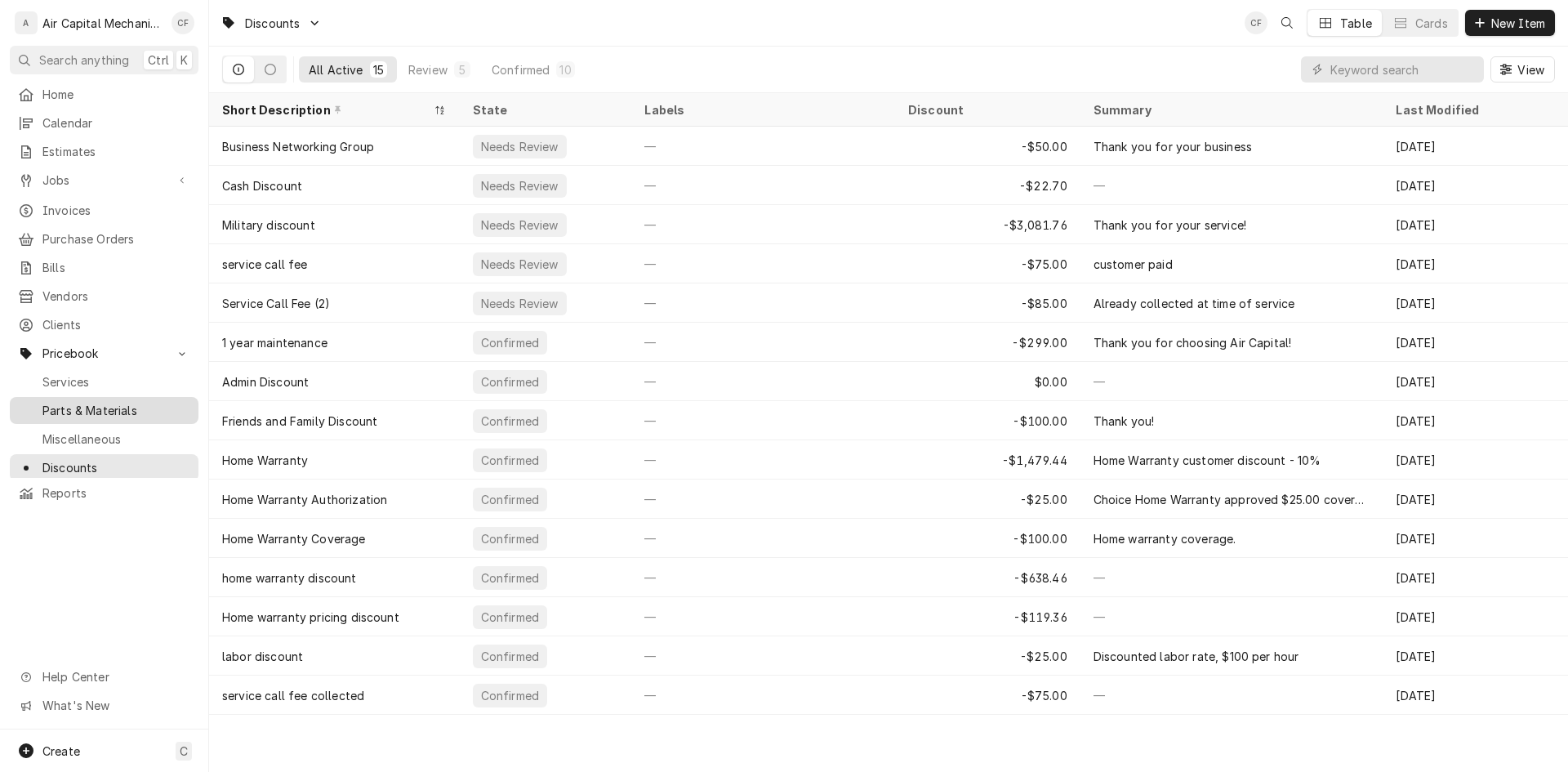
click at [118, 401] on div "Parts & Materials" at bounding box center [103, 411] width 182 height 21
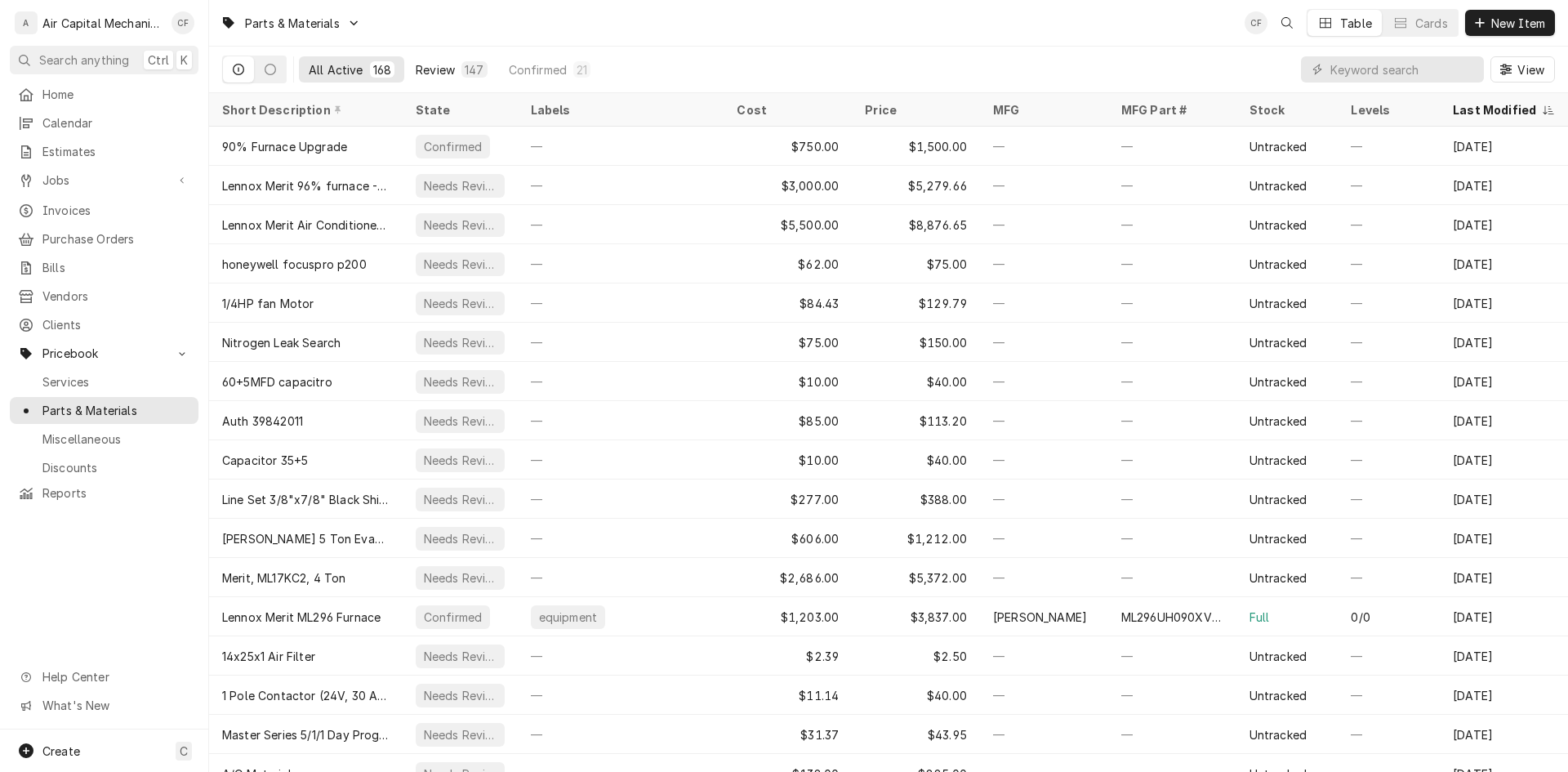
click at [462, 72] on div "147" at bounding box center [474, 69] width 26 height 17
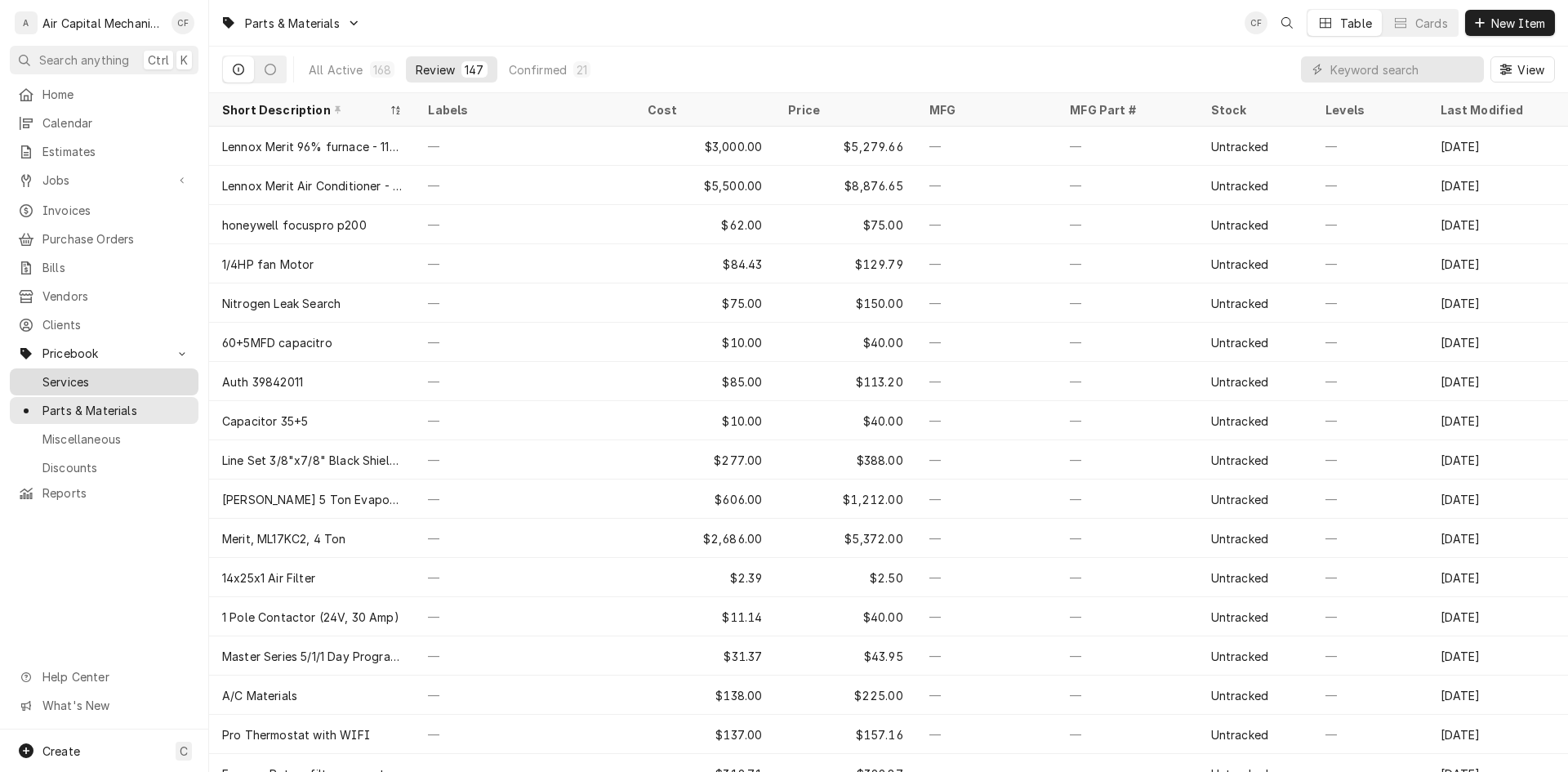
click at [48, 368] on link "Services" at bounding box center [104, 381] width 189 height 27
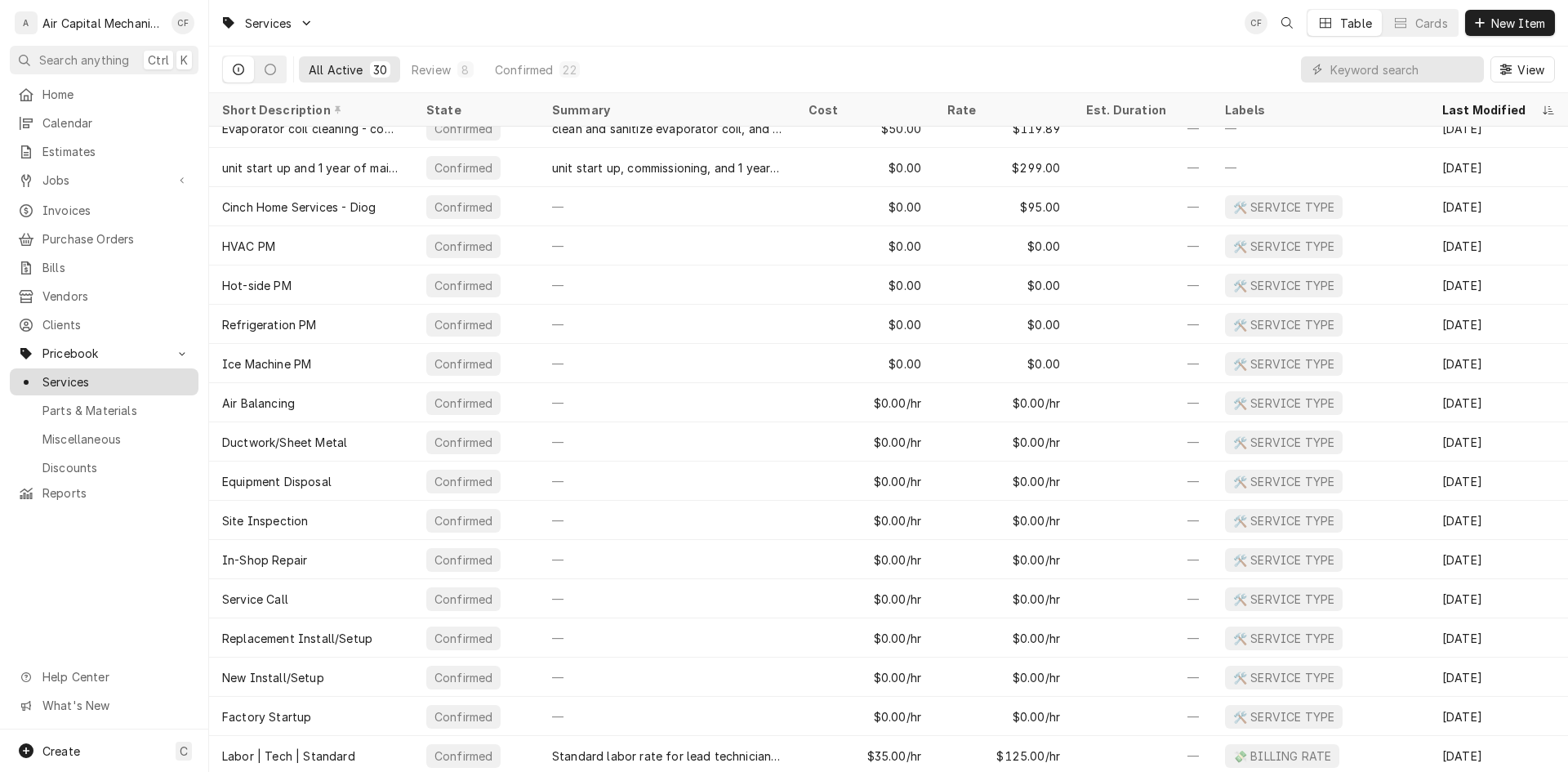
scroll to position [372, 0]
click at [94, 104] on div "Home Calendar Estimates Jobs Jobs Job Series Invoices Purchase Orders Bills Ven…" at bounding box center [104, 293] width 209 height 425
click at [101, 99] on div "Home" at bounding box center [103, 94] width 182 height 21
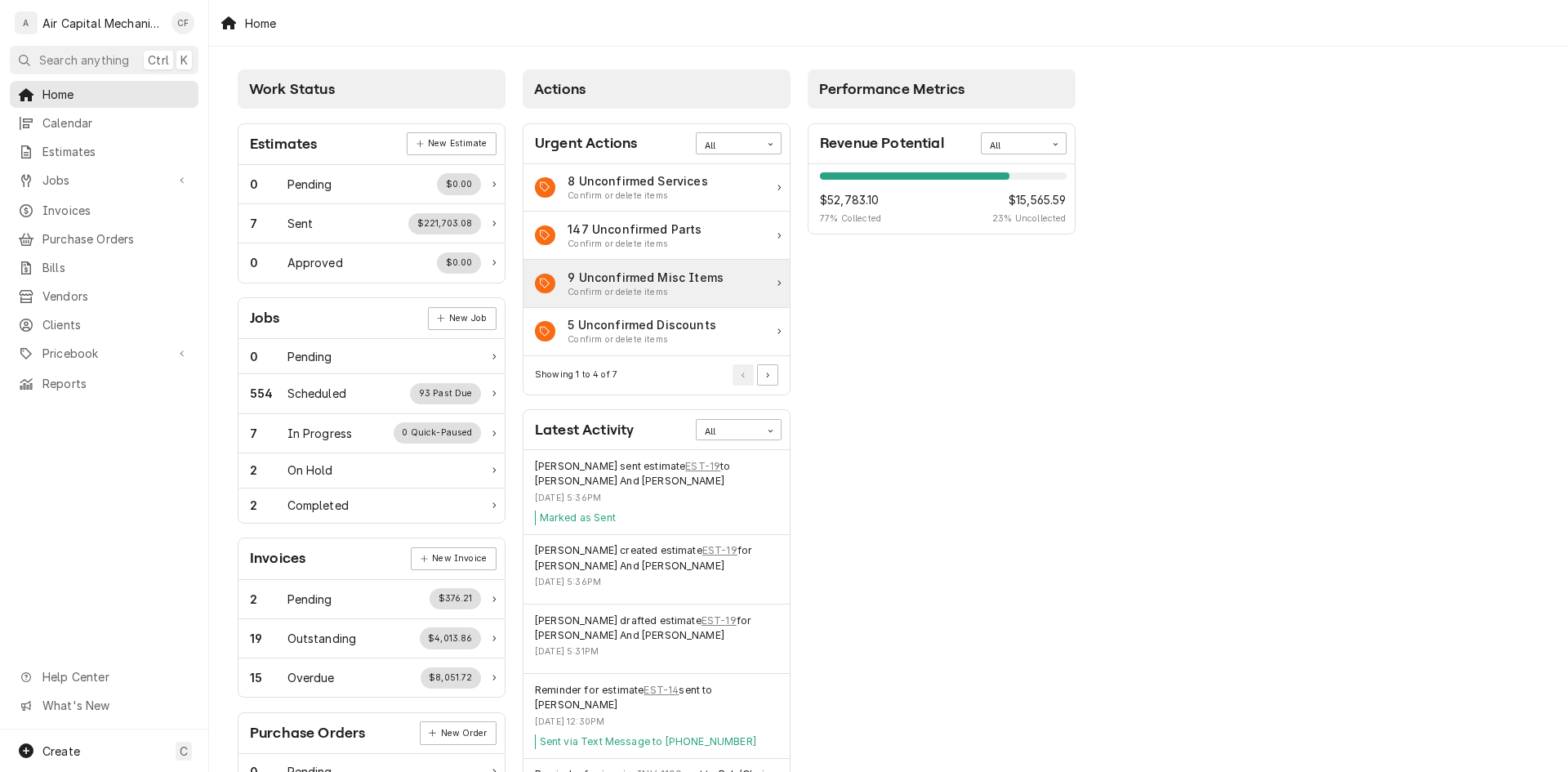
click at [714, 263] on div "9 Unconfirmed Misc Items Confirm or delete items" at bounding box center [657, 284] width 266 height 48
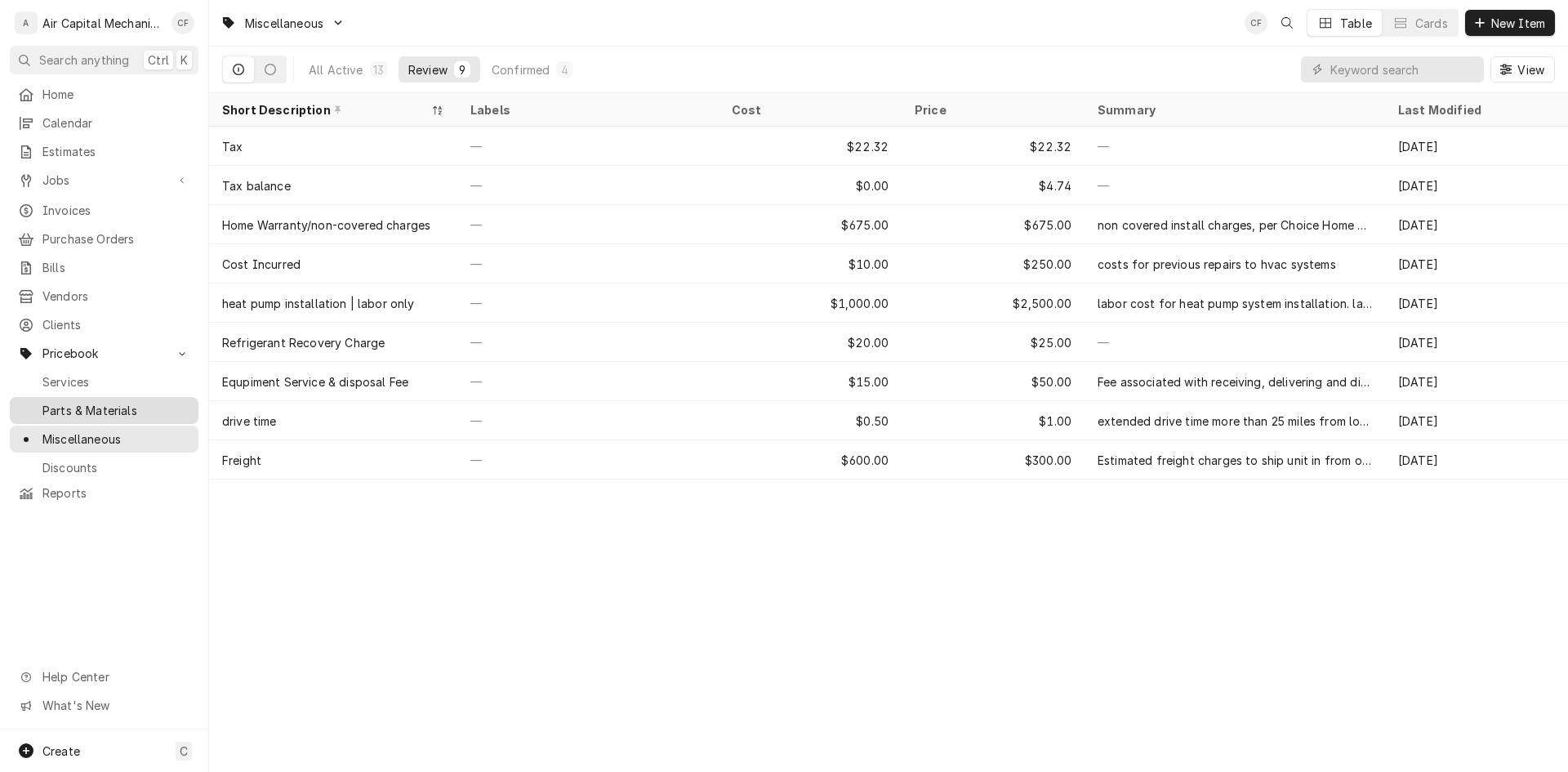
click at [99, 402] on span "Parts & Materials" at bounding box center [116, 410] width 148 height 17
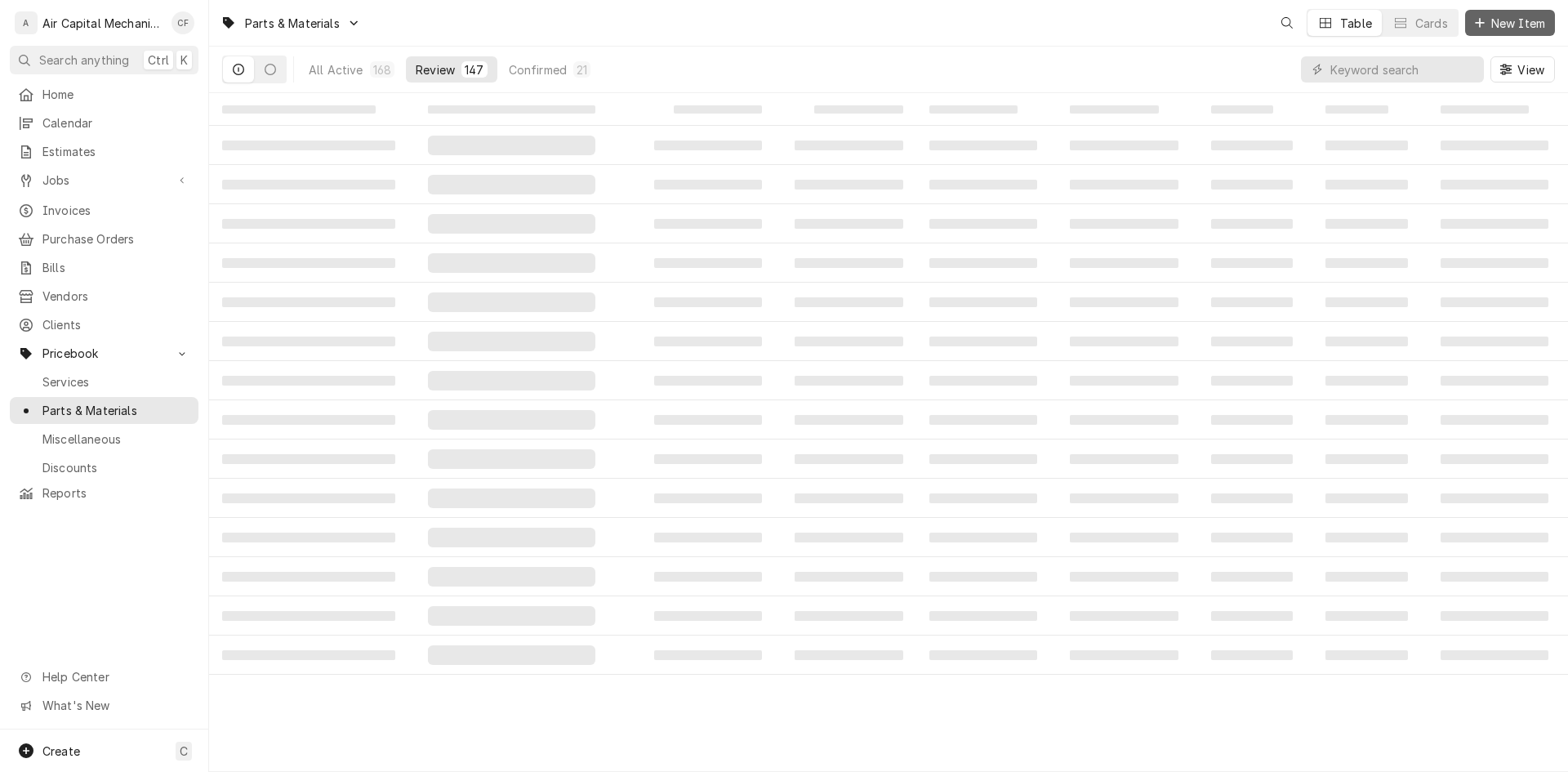
click at [1509, 22] on span "New Item" at bounding box center [1518, 23] width 60 height 17
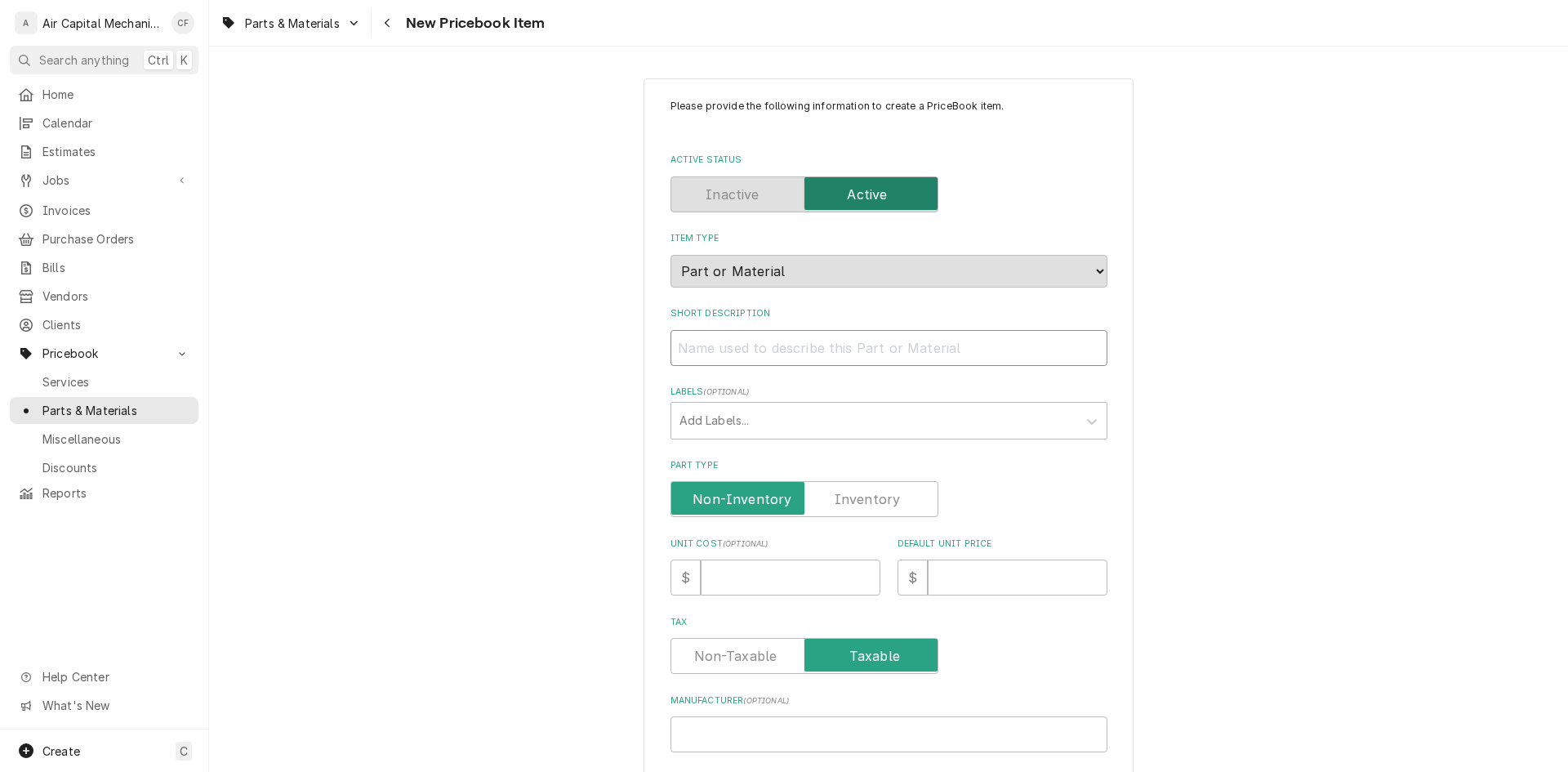
click at [709, 353] on input "Short Description" at bounding box center [889, 348] width 437 height 36
type textarea "x"
type input "L"
type textarea "x"
type input "Li"
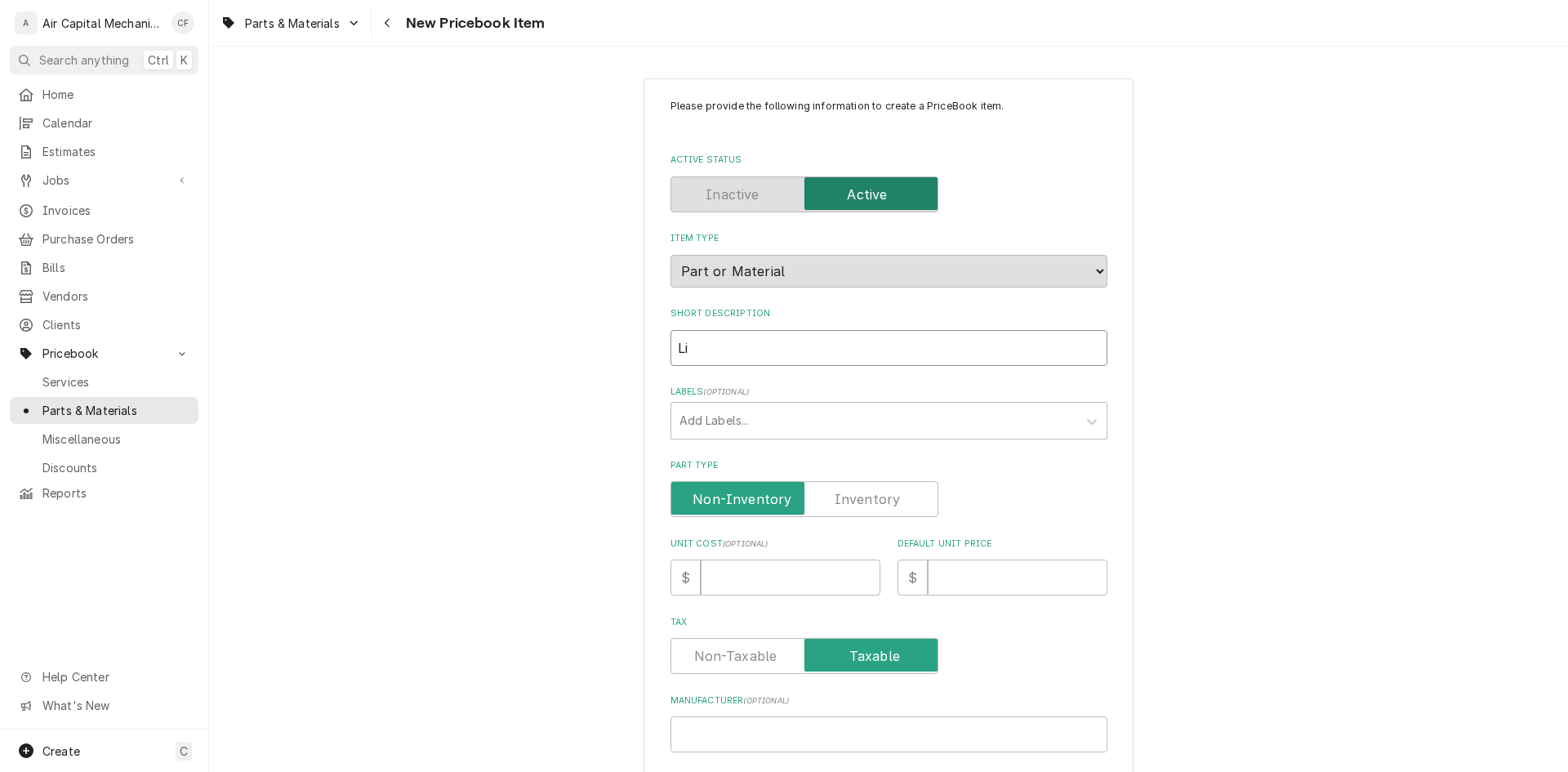
type textarea "x"
type input "[PERSON_NAME]"
type textarea "x"
type input "Line"
type textarea "x"
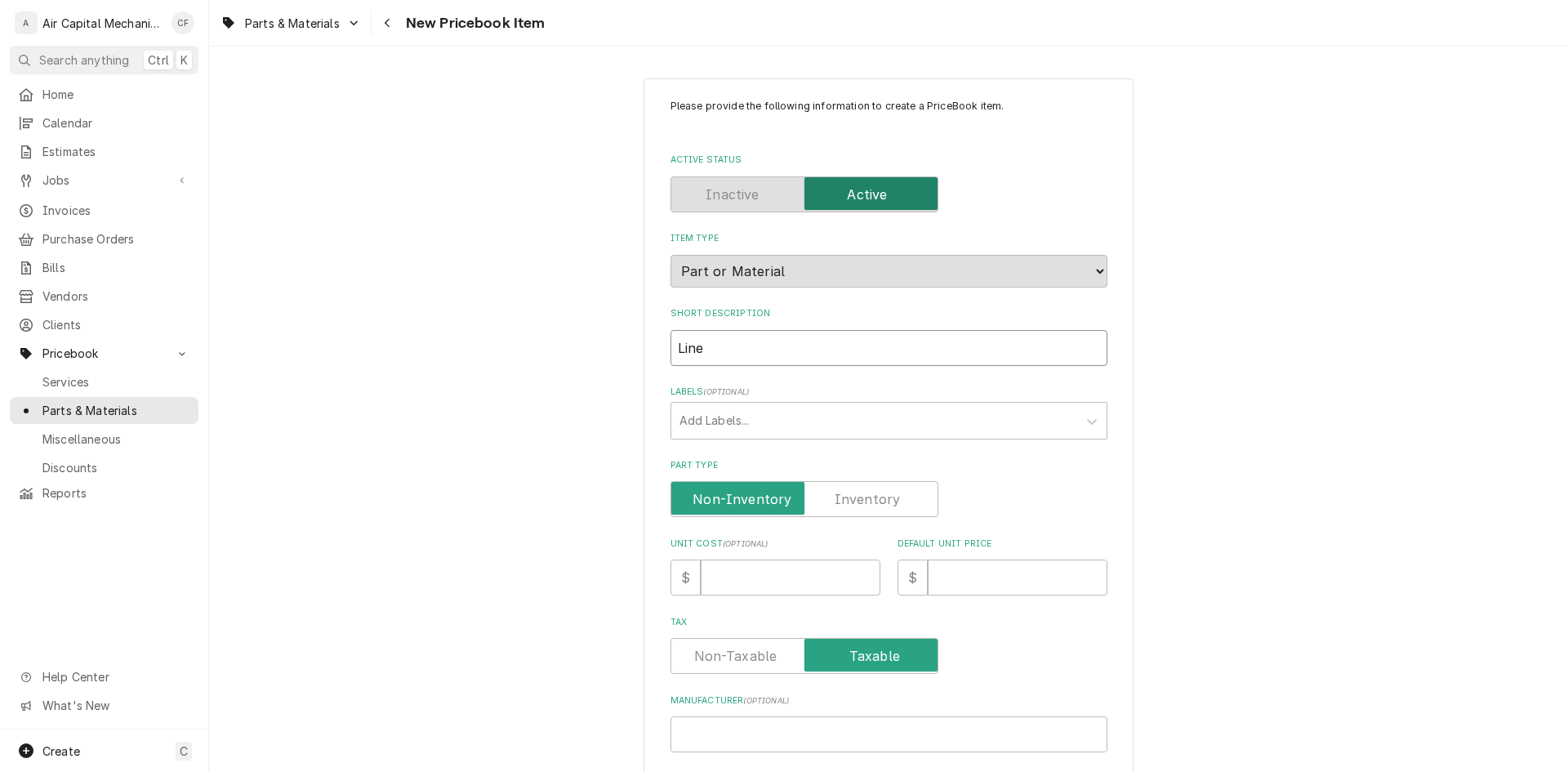
type input "Line"
type textarea "x"
type input "Line S"
type textarea "x"
type input "Line SE"
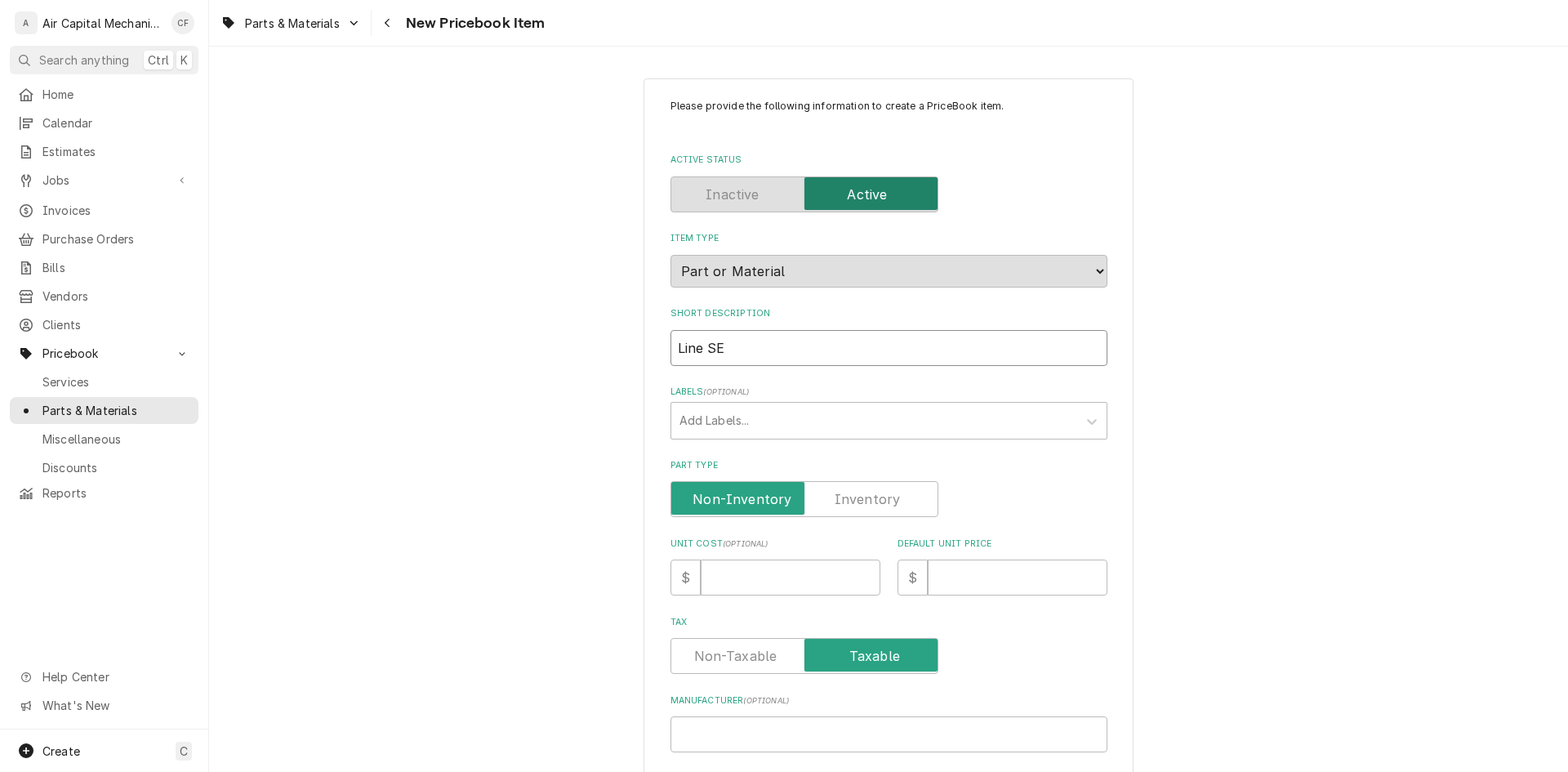
type textarea "x"
type input "Line S"
type textarea "x"
type input "Line Se"
type textarea "x"
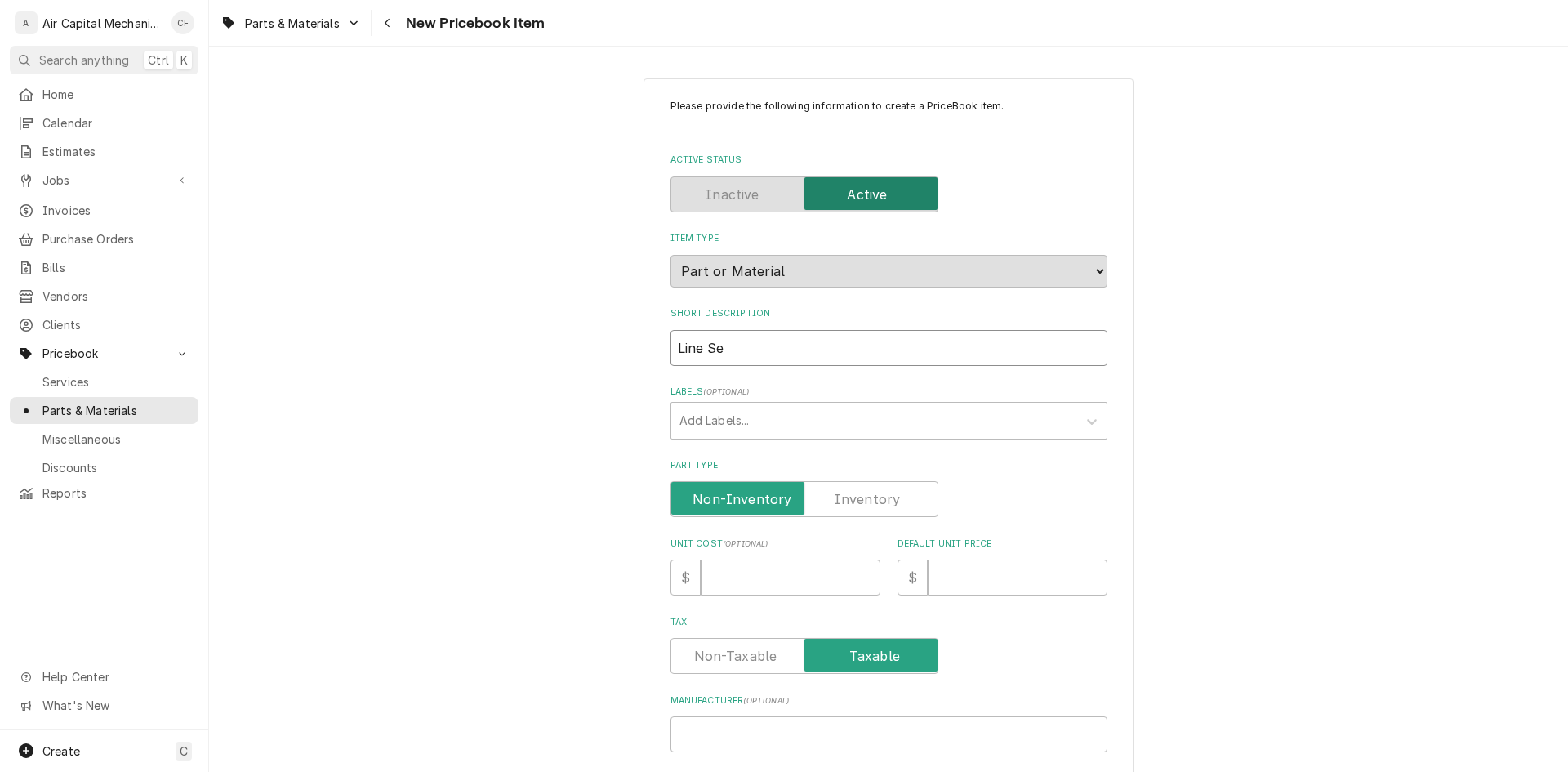
type input "Line Set"
type textarea "x"
type input "Line Set"
type textarea "x"
type input "Line Set -"
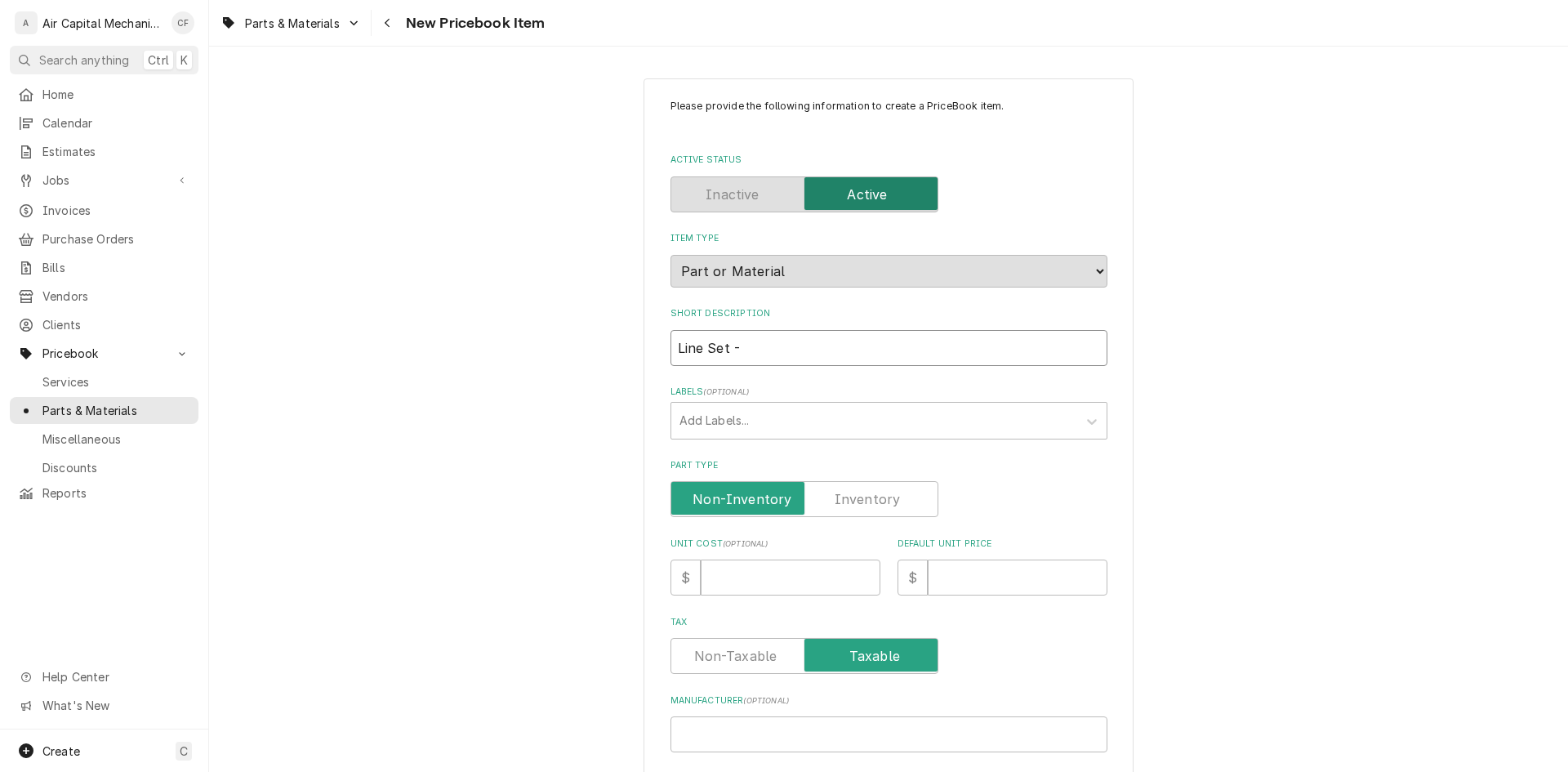
type textarea "x"
type input "Line Set -"
paste input "3/8"L x 1-1/8"S"
type textarea "x"
type input "Line Set - 3/8"L x 1-1/8"S"
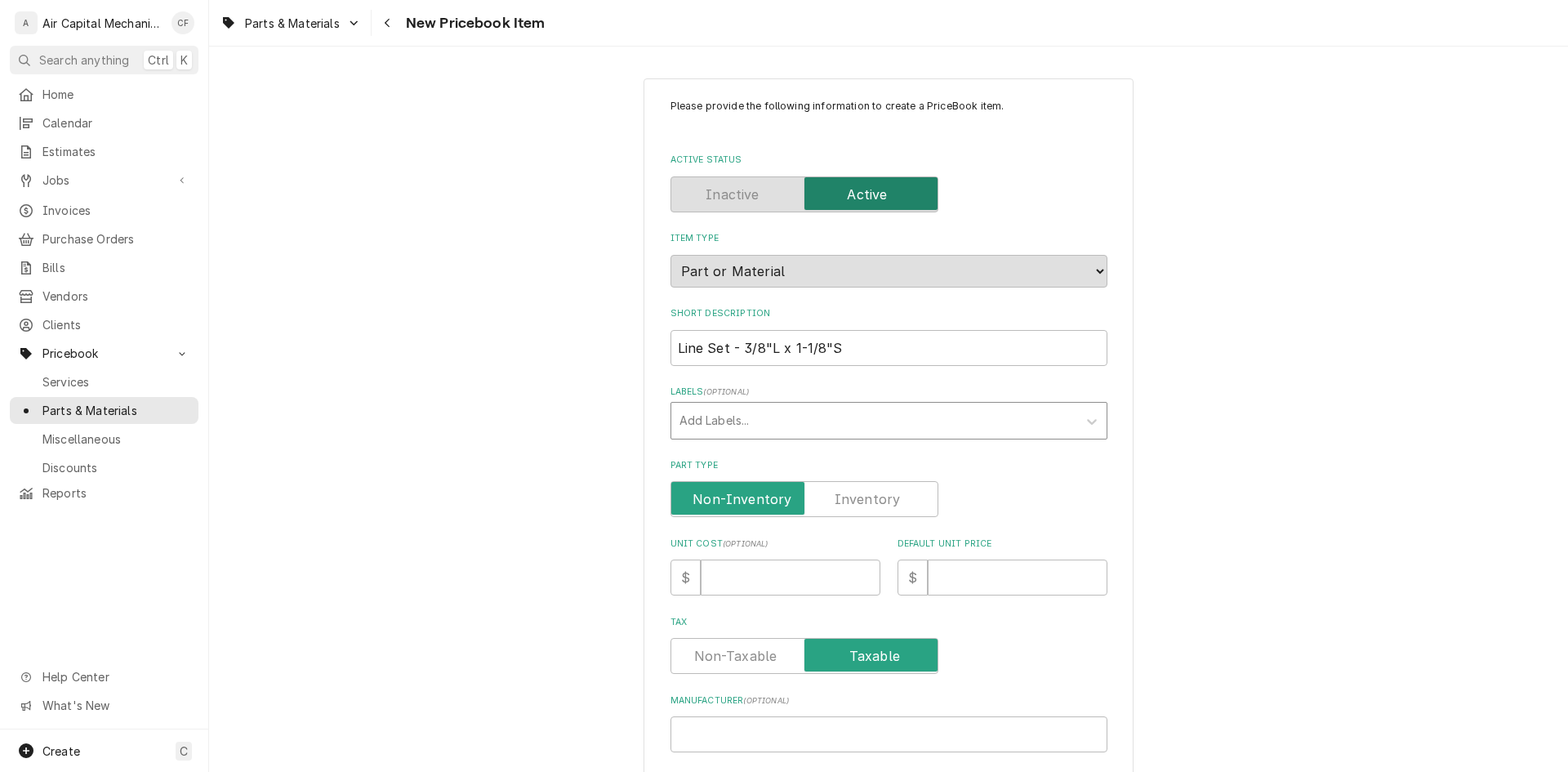
click at [746, 427] on div "Labels" at bounding box center [874, 420] width 390 height 30
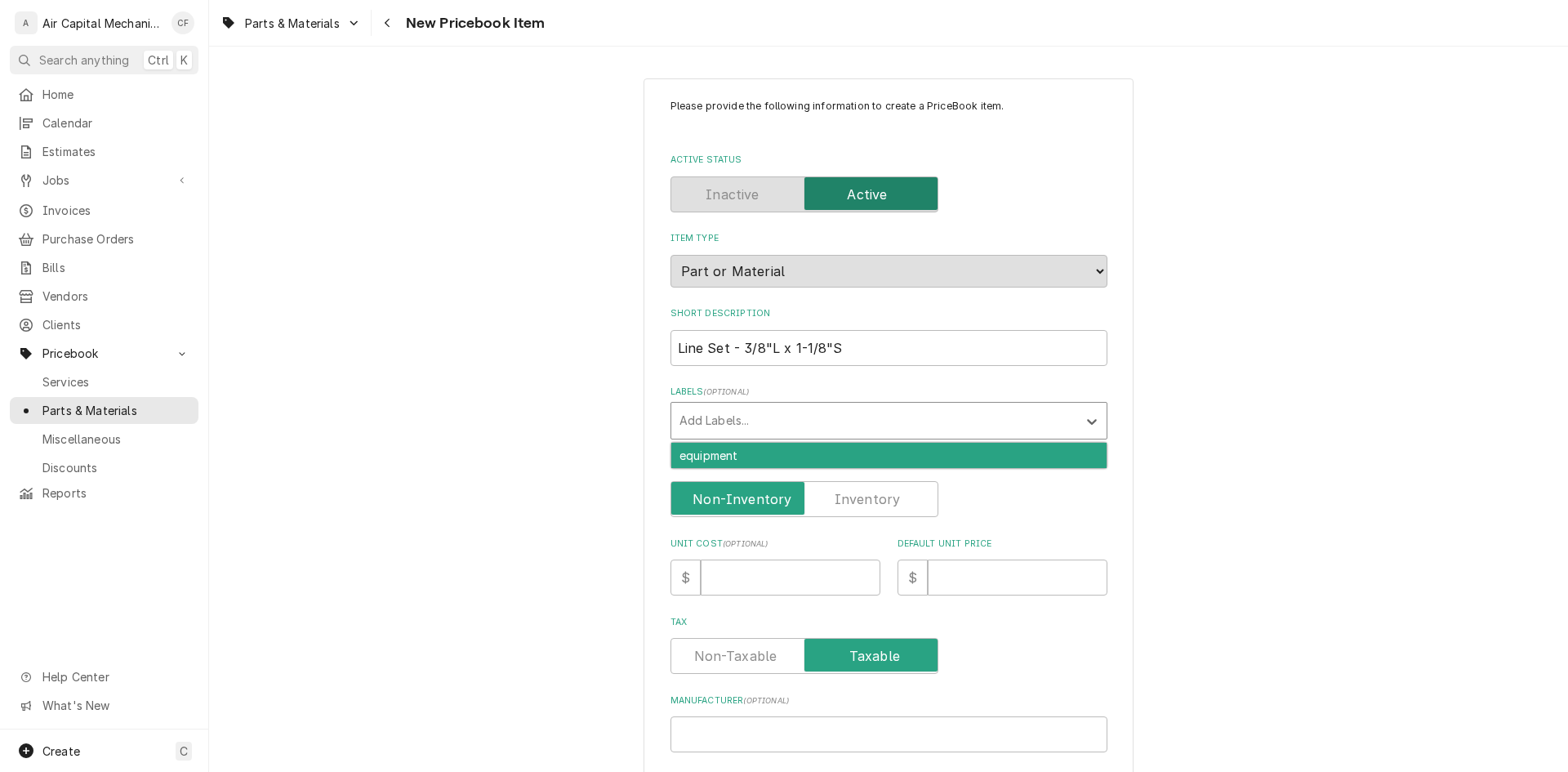
click at [413, 440] on div "Please provide the following information to create a PriceBook item. Active Sta…" at bounding box center [888, 650] width 1359 height 1173
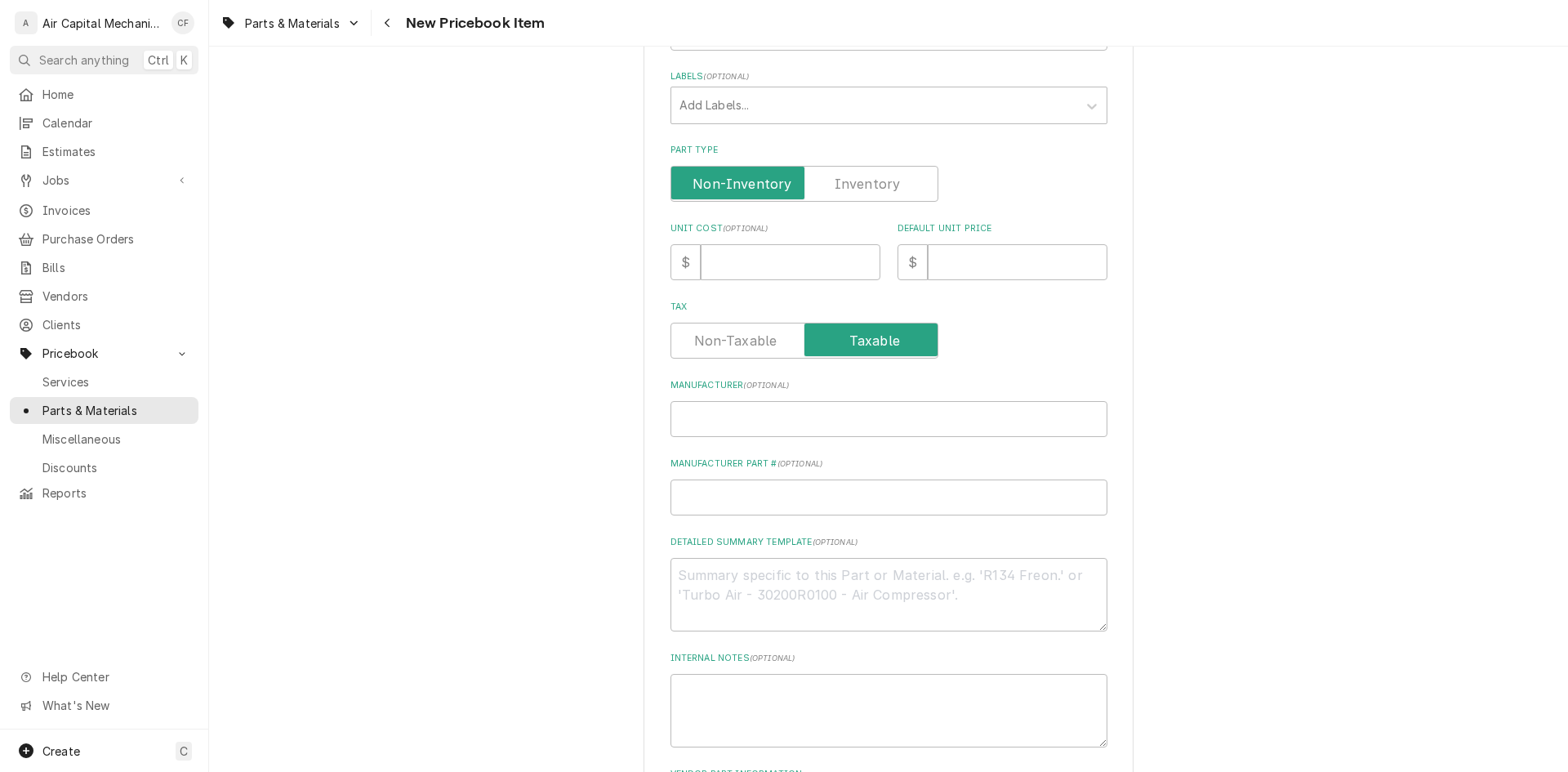
scroll to position [300, 0]
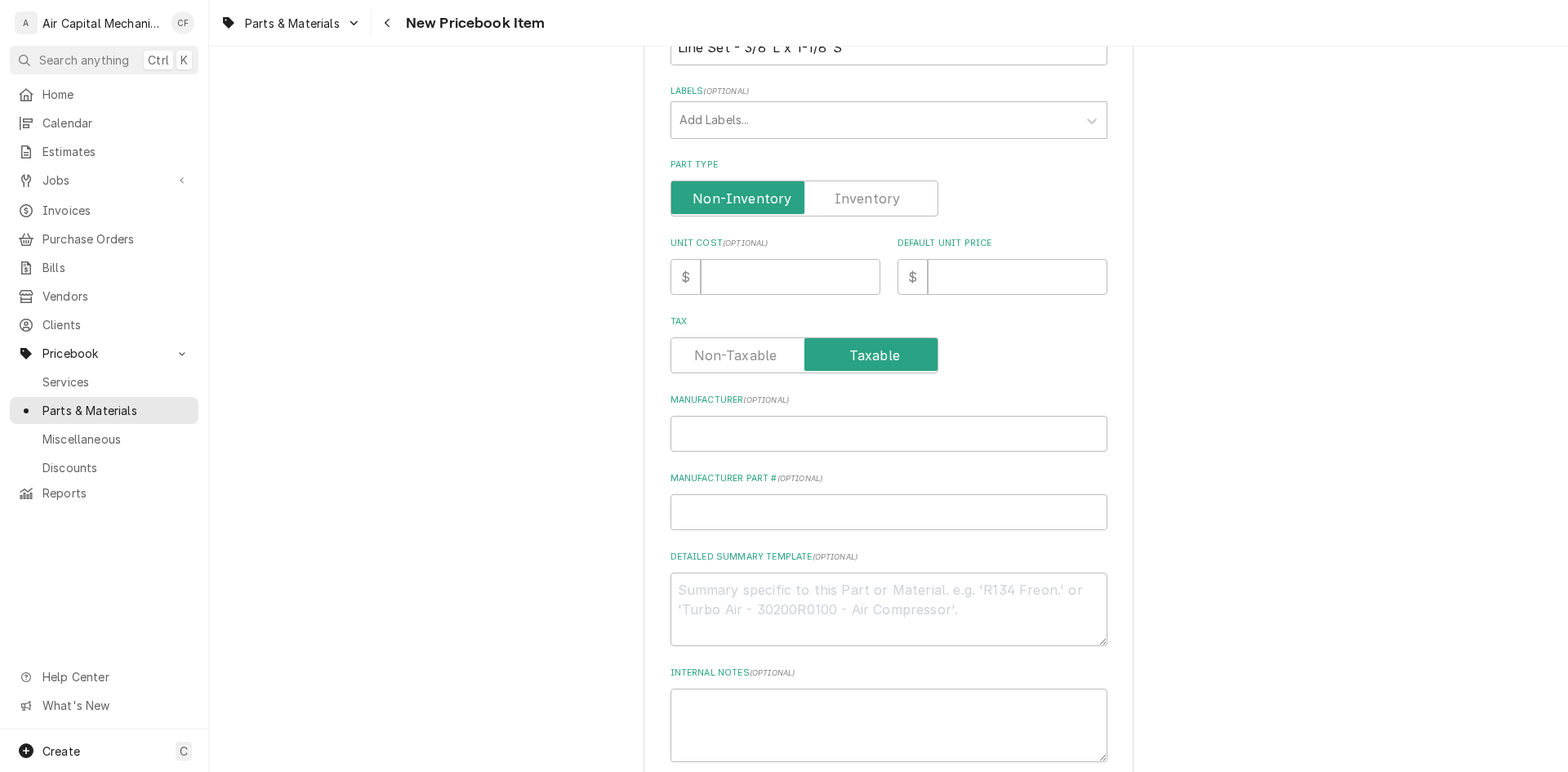
click at [856, 201] on label "Part Type" at bounding box center [804, 198] width 268 height 36
click at [856, 201] on input "Part Type" at bounding box center [804, 198] width 253 height 36
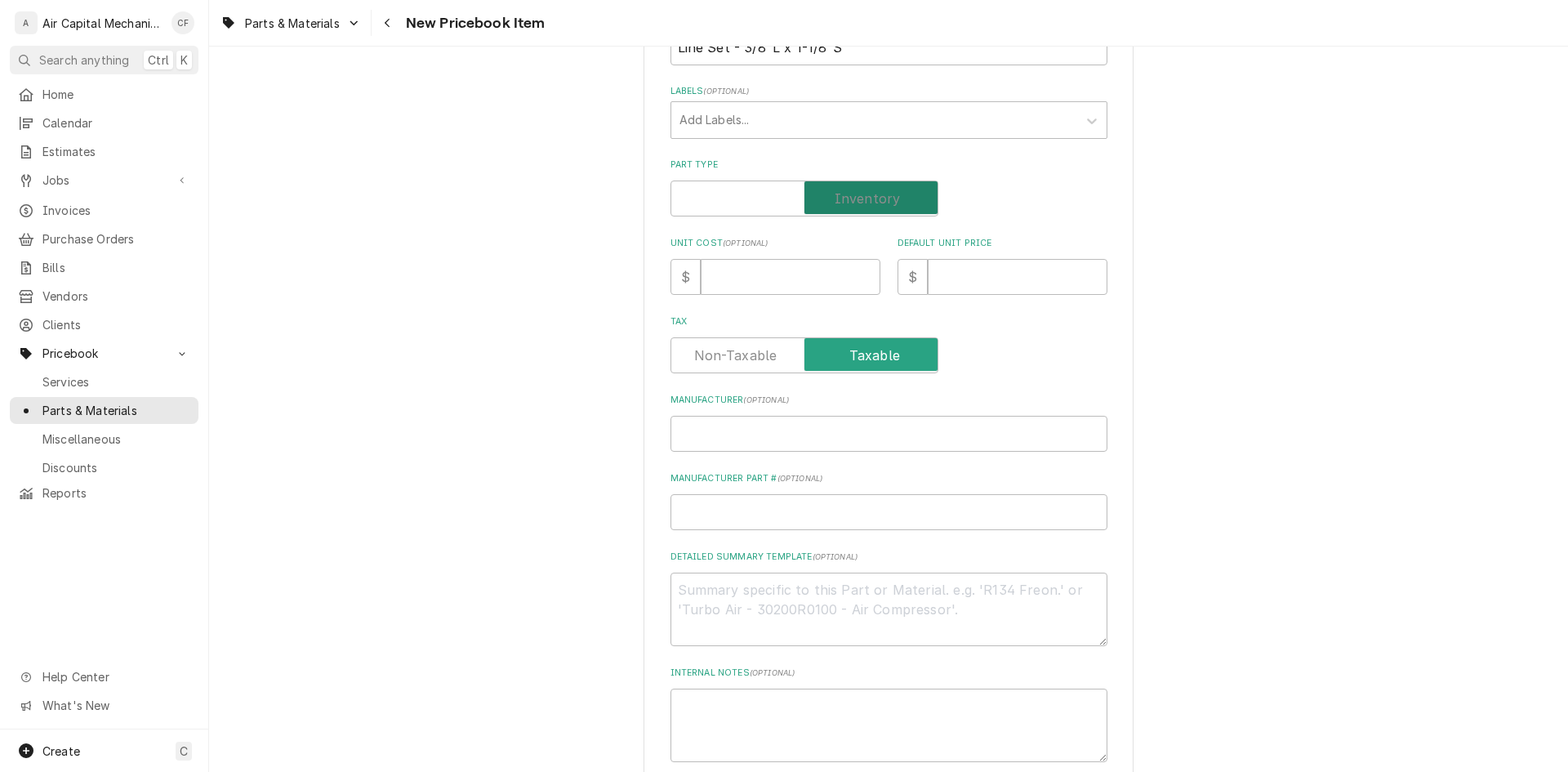
checkbox input "true"
click at [792, 284] on input "Unit Cost ( optional )" at bounding box center [790, 277] width 180 height 36
click at [917, 432] on input "Manufacturer ( optional )" at bounding box center [889, 433] width 437 height 36
click at [785, 288] on input "Unit Cost ( optional )" at bounding box center [790, 277] width 180 height 36
type textarea "x"
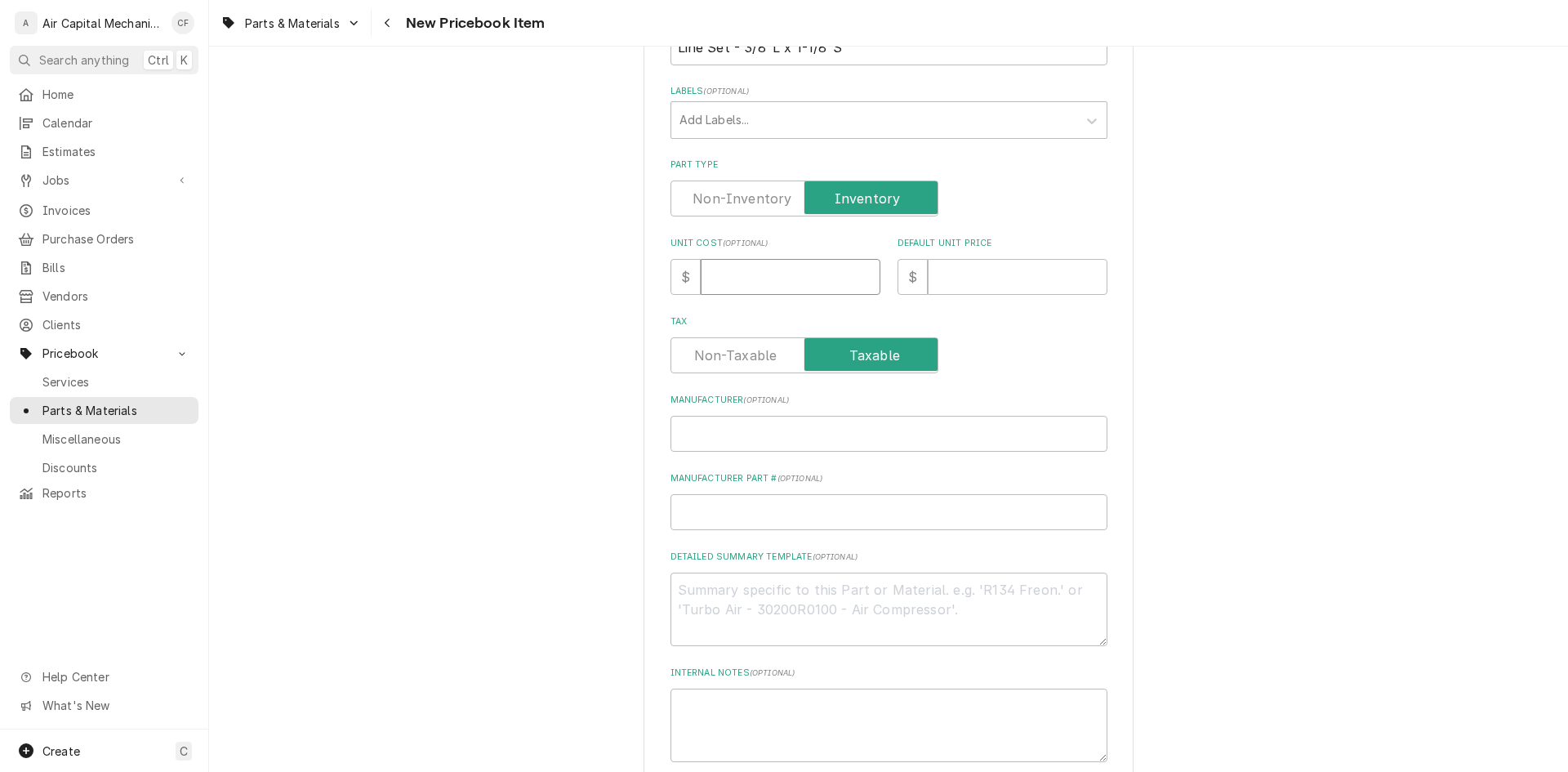
type input "9"
type textarea "x"
type input "9.6"
type textarea "x"
type input "9.67"
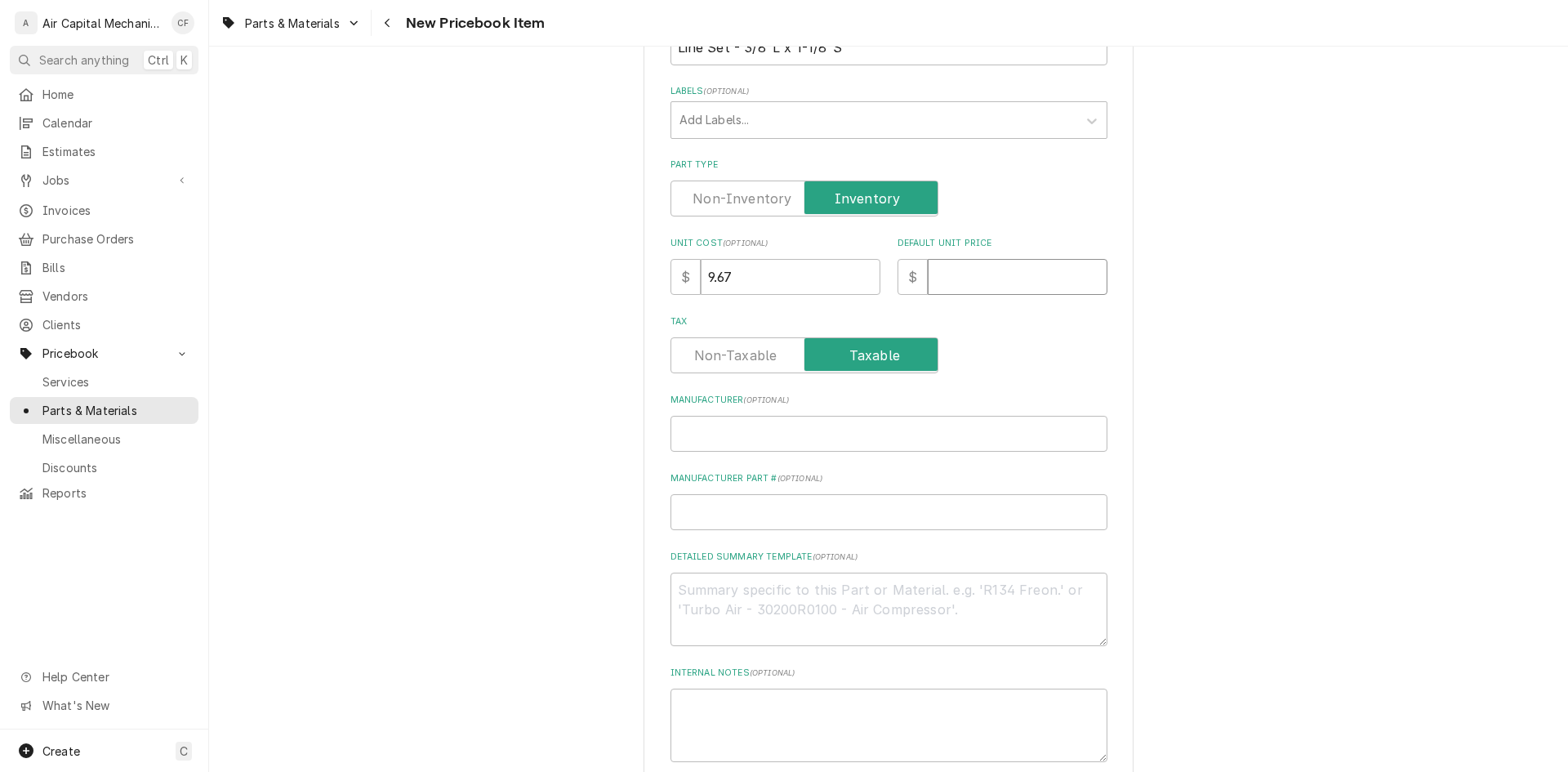
type textarea "x"
type input "1"
type textarea "x"
type input "17"
type textarea "x"
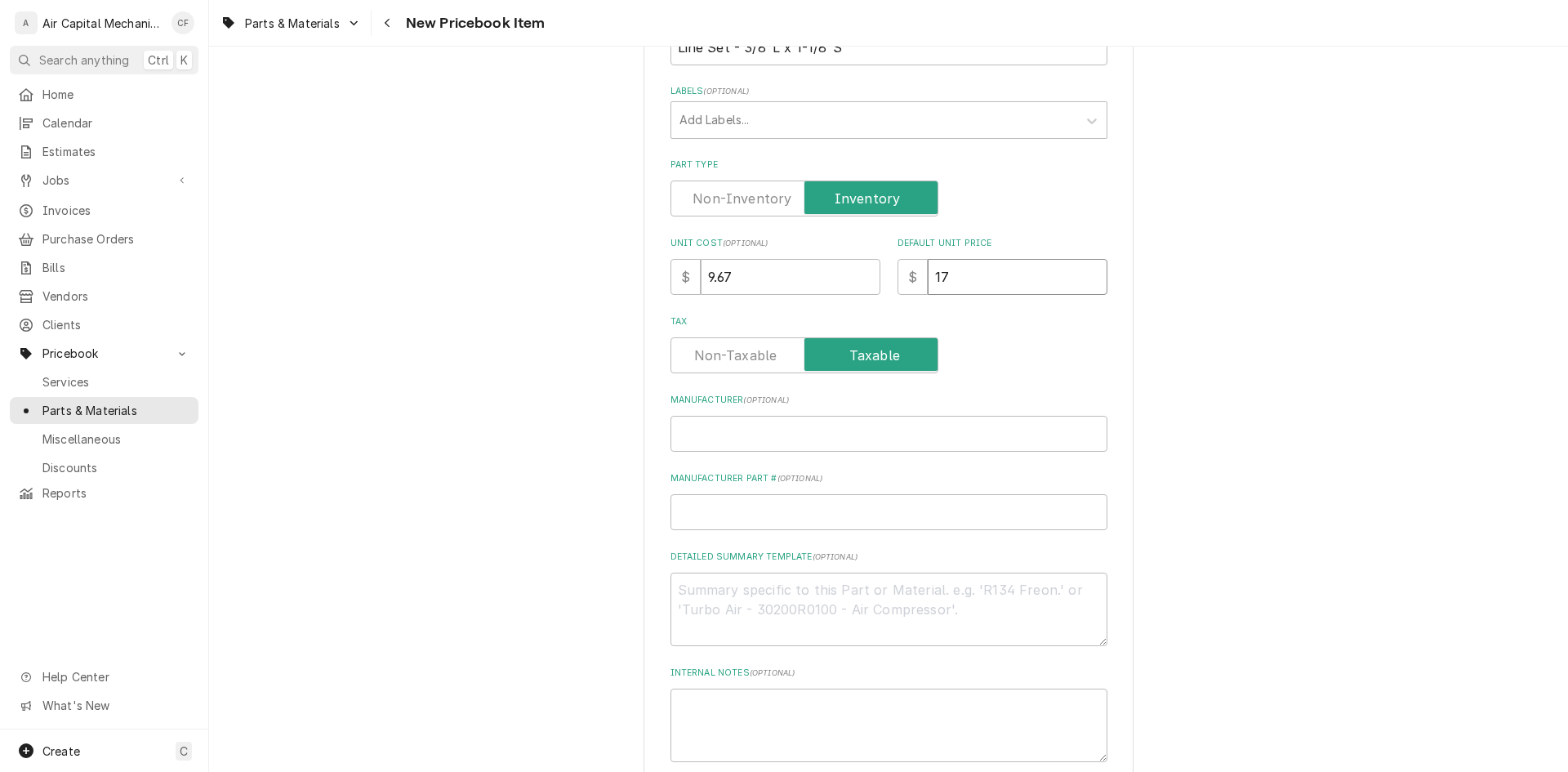
type input "17.4"
type textarea "x"
type input "17.40"
click at [798, 460] on div "Please provide the following information to create a PriceBook item. Active Sta…" at bounding box center [889, 743] width 437 height 1892
click at [803, 449] on input "Manufacturer ( optional )" at bounding box center [889, 433] width 437 height 36
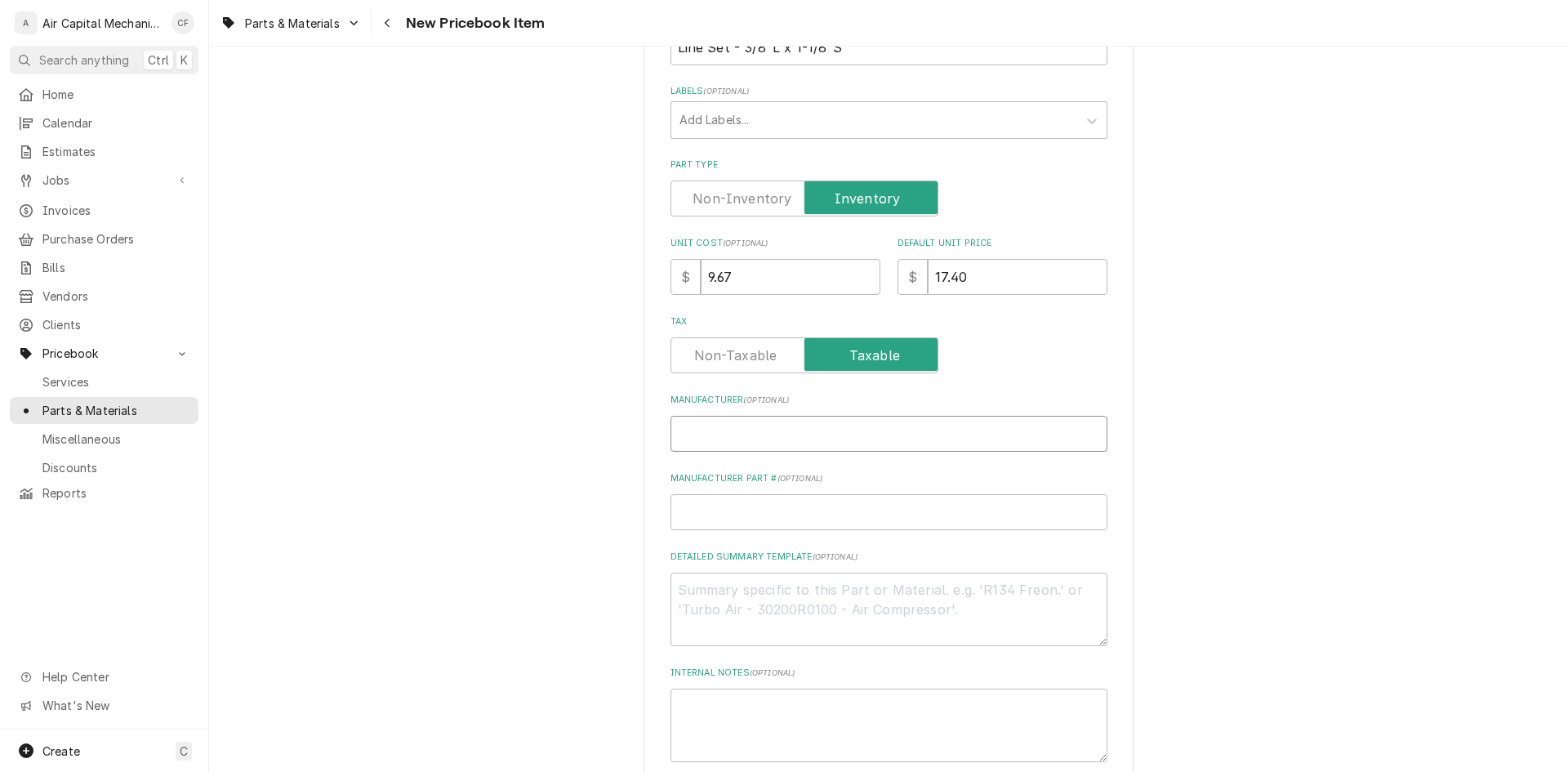
type textarea "x"
type input "C"
type textarea "x"
type input "Ce"
type textarea "x"
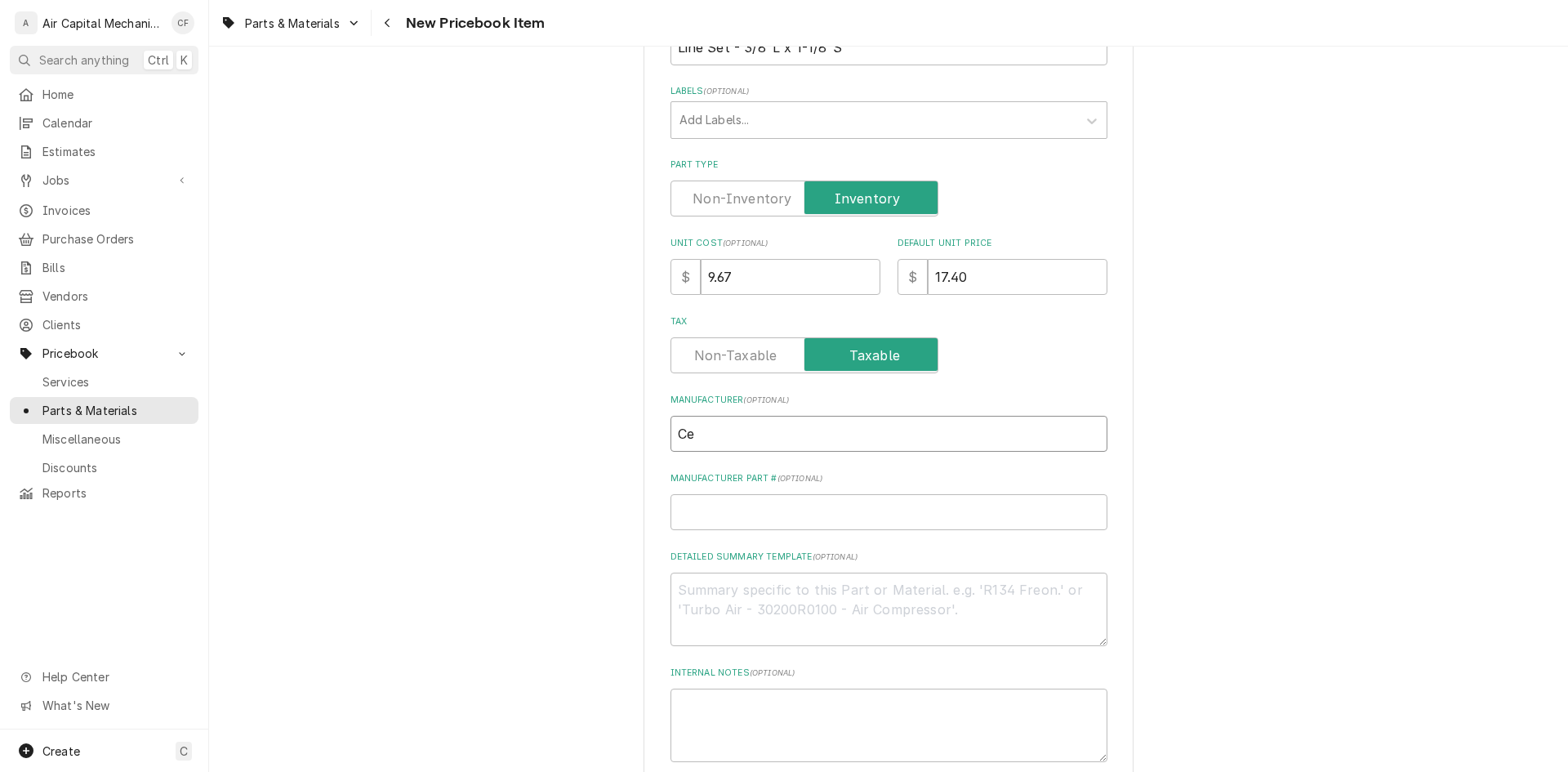
type input "Cer"
type textarea "x"
type input "Cerr"
type textarea "x"
type input "Cerro"
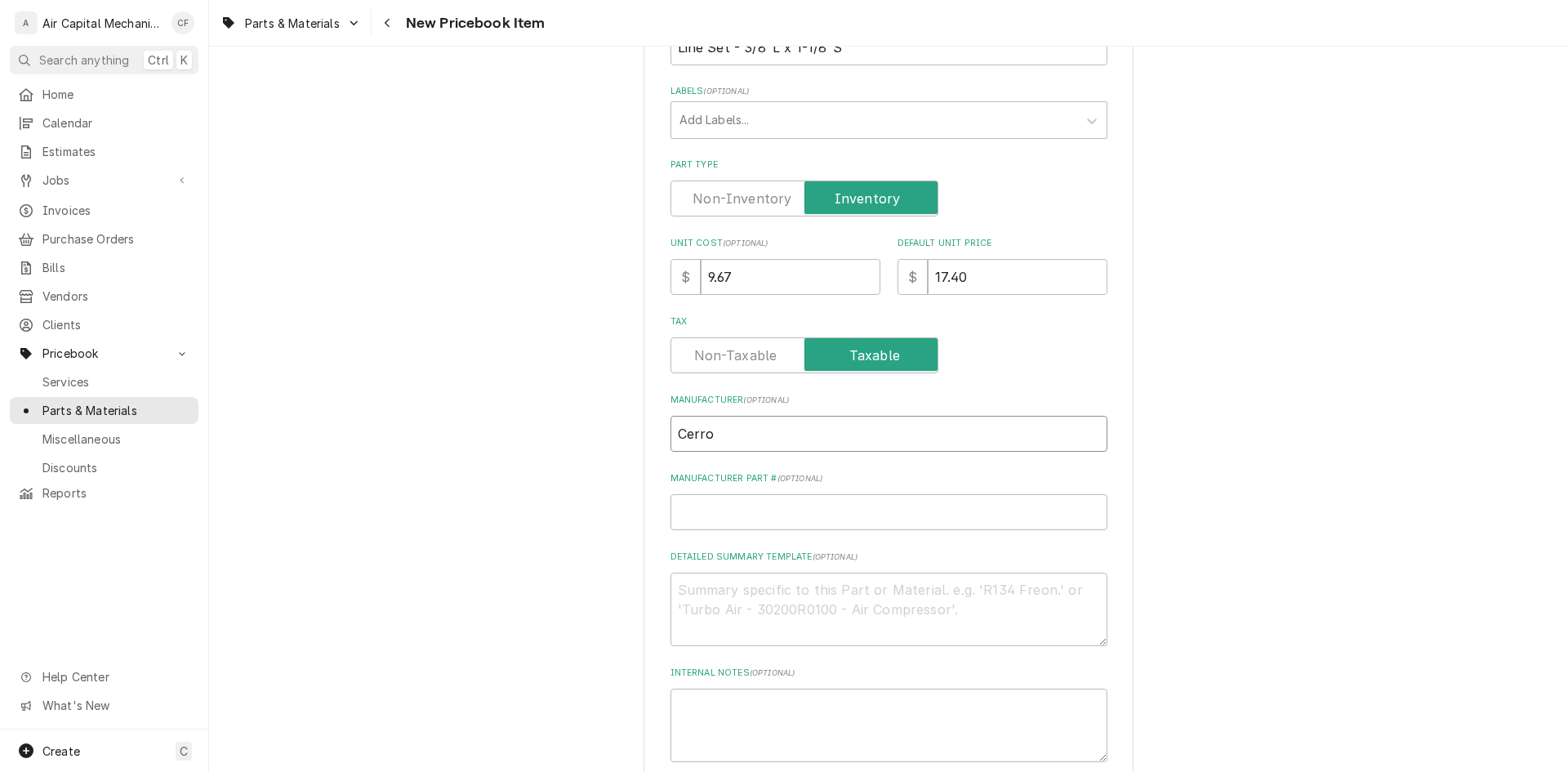
type textarea "x"
type input "Cerros"
type textarea "x"
type input "Cerrose"
type textarea "x"
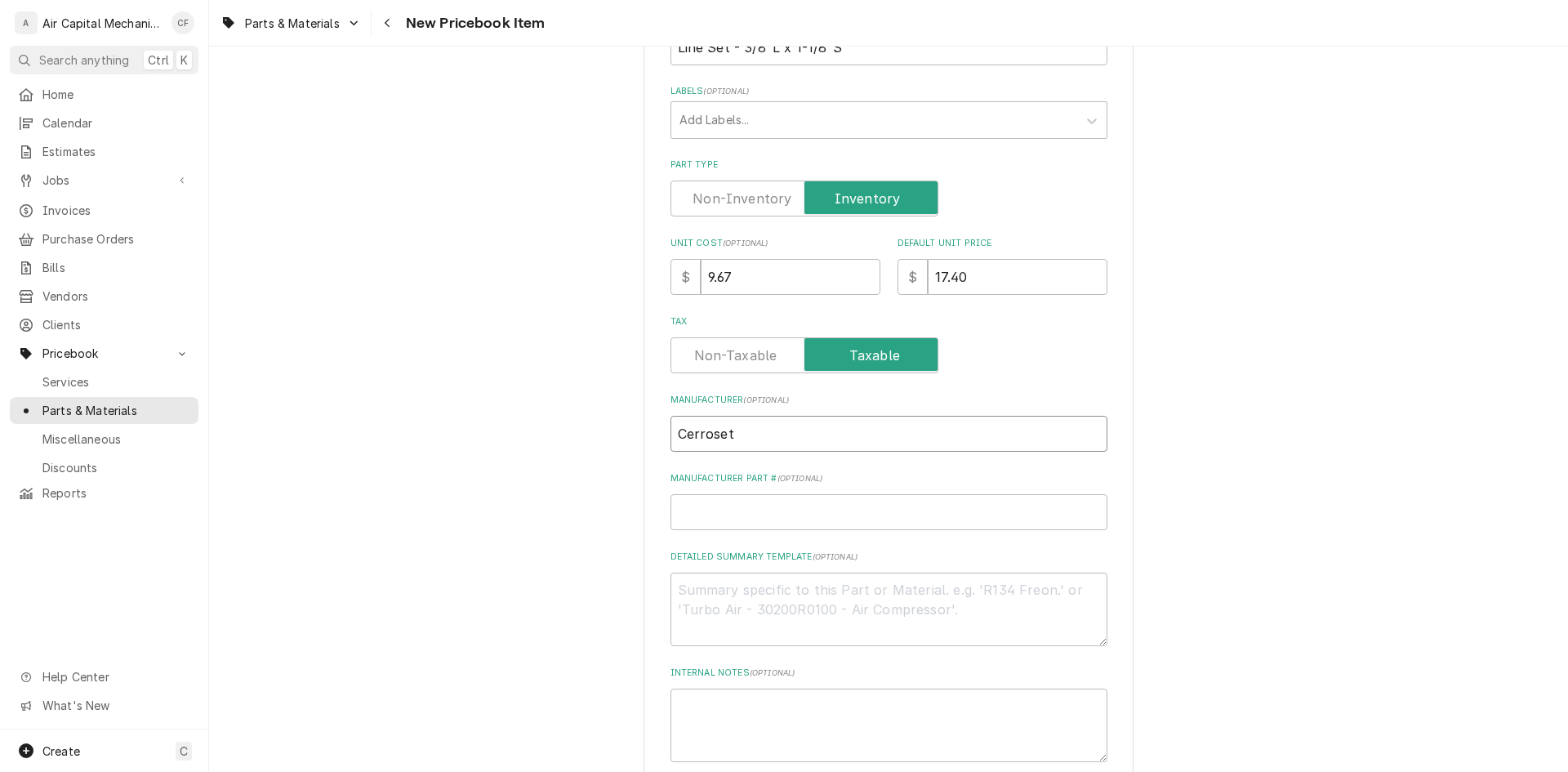
type input "Cerroset"
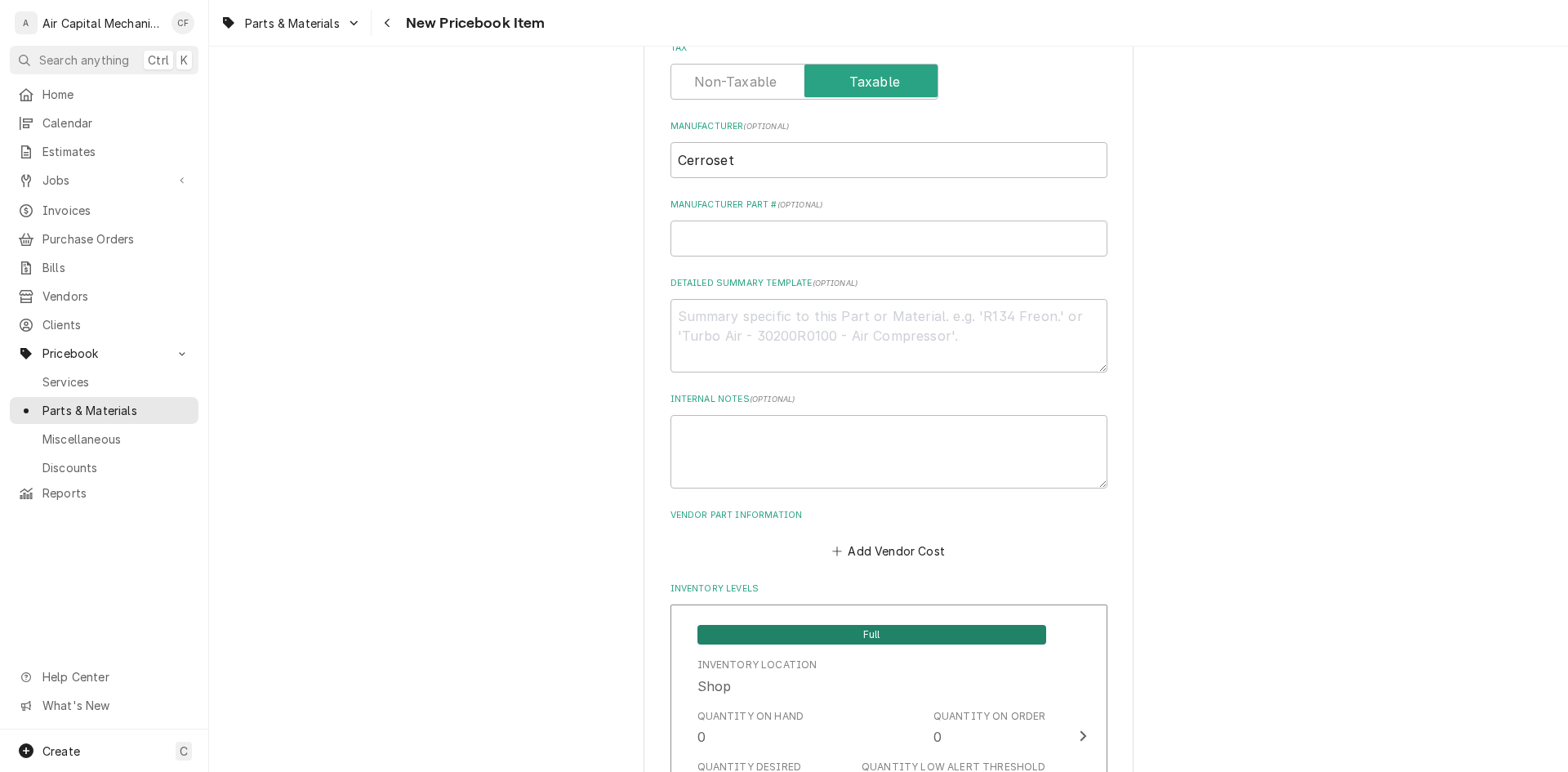
scroll to position [546, 0]
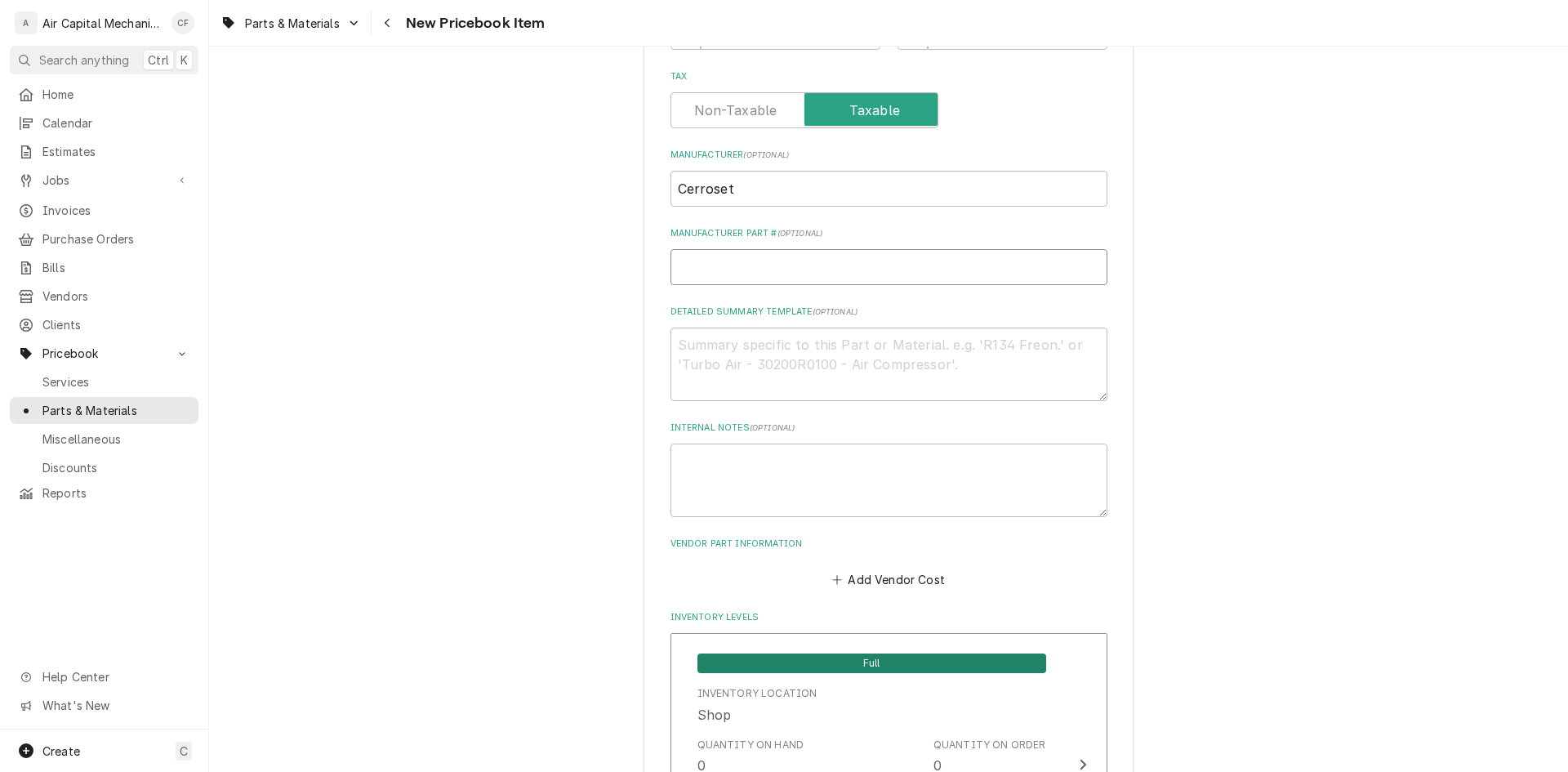
click at [754, 269] on input "Manufacturer Part # ( optional )" at bounding box center [889, 267] width 437 height 36
type textarea "x"
type input "x"
type textarea "x"
type input "x0"
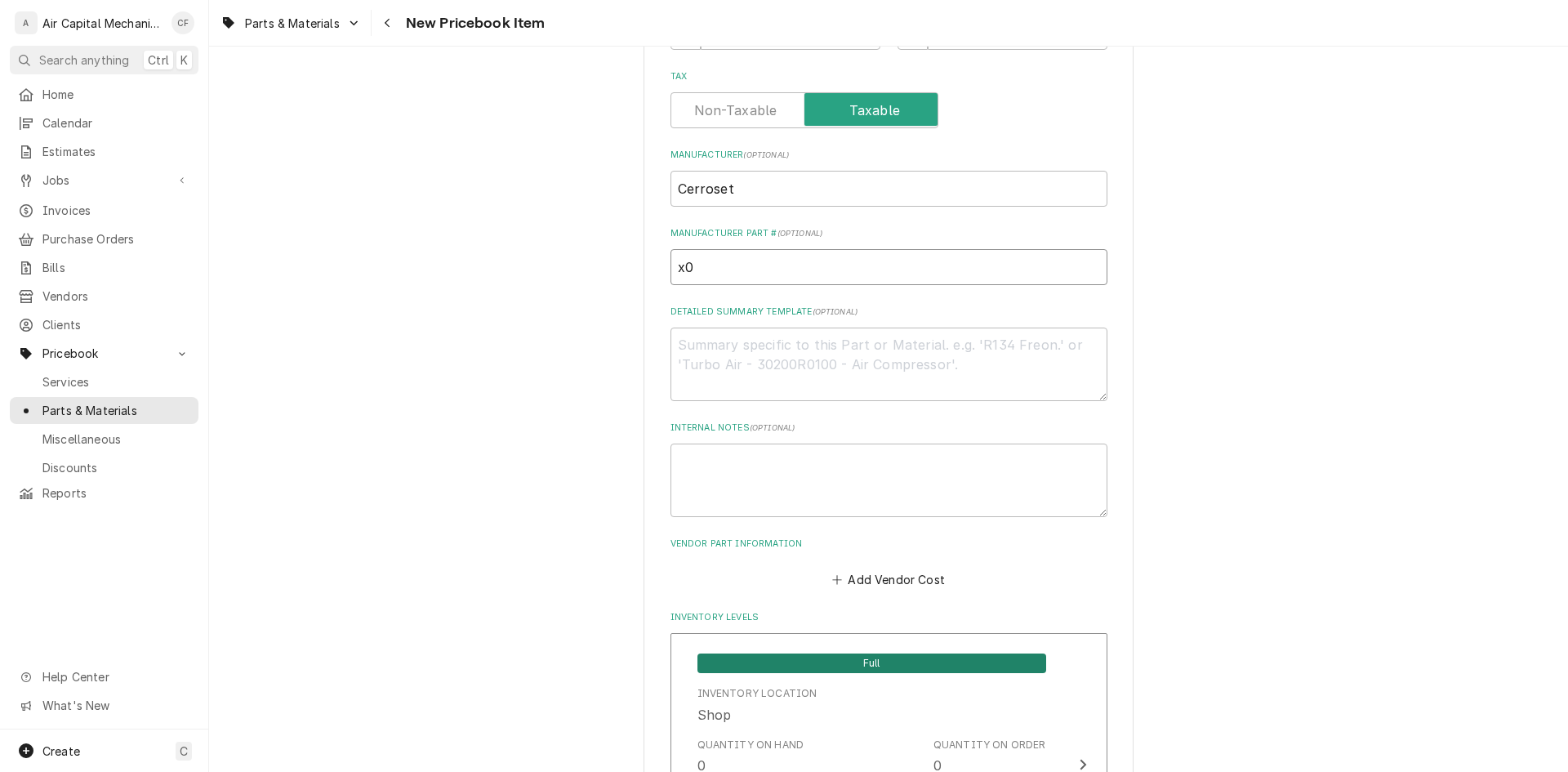
type textarea "x"
type input "x02"
type textarea "x"
type input "x028"
type textarea "x"
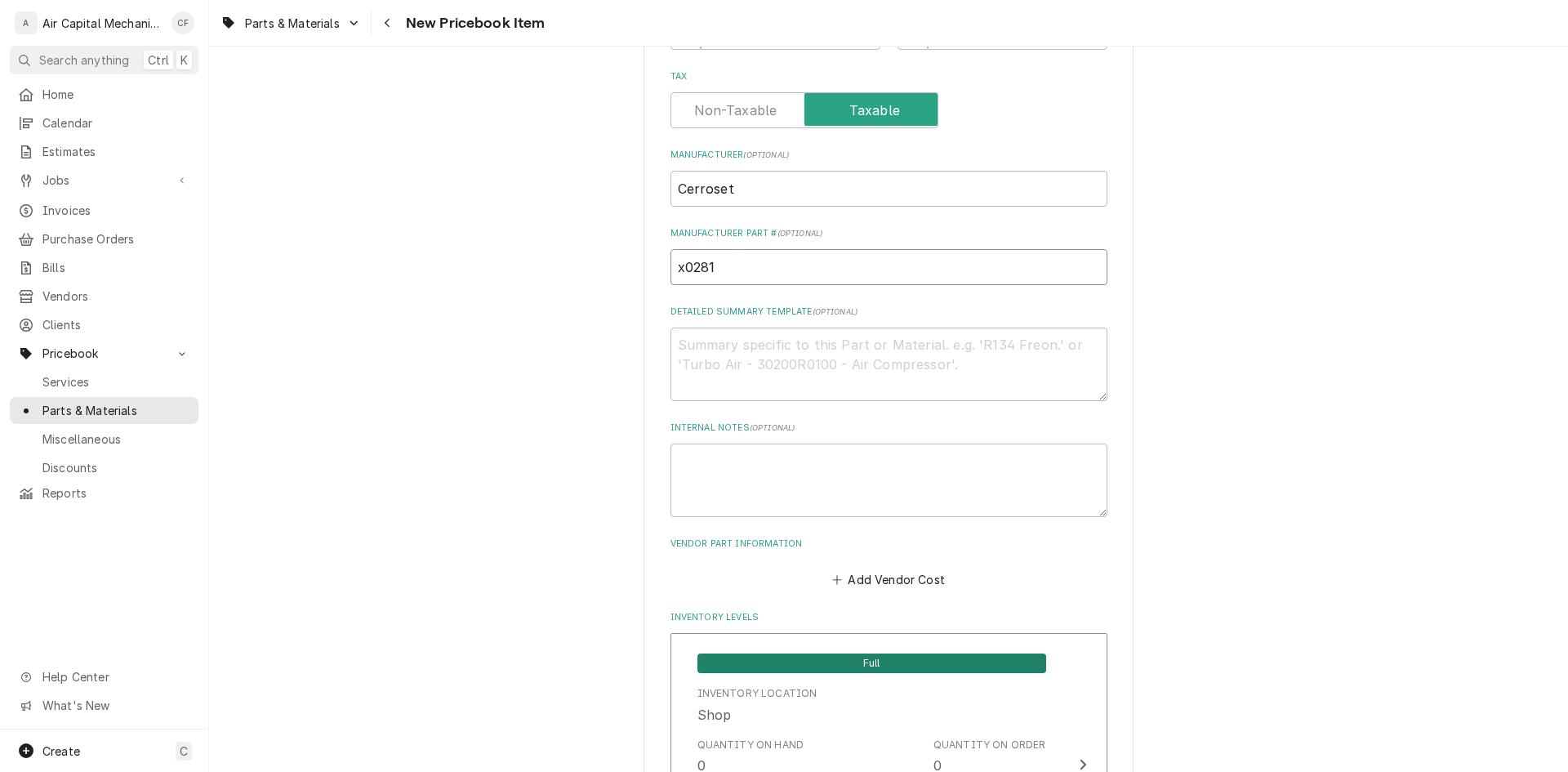
type input "x0281"
click at [784, 464] on textarea "Internal Notes ( optional )" at bounding box center [889, 481] width 437 height 74
paste textarea "Cerroset 3/8"L x 1-1/8"S x 3/4" Wall with 18/4 control cable. PRICED PER FOOT"
type textarea "x"
type textarea "Cerroset 3/8"L x 1-1/8"S x 3/4" Wall with 18/4 control cable. PRICED PER FOOT"
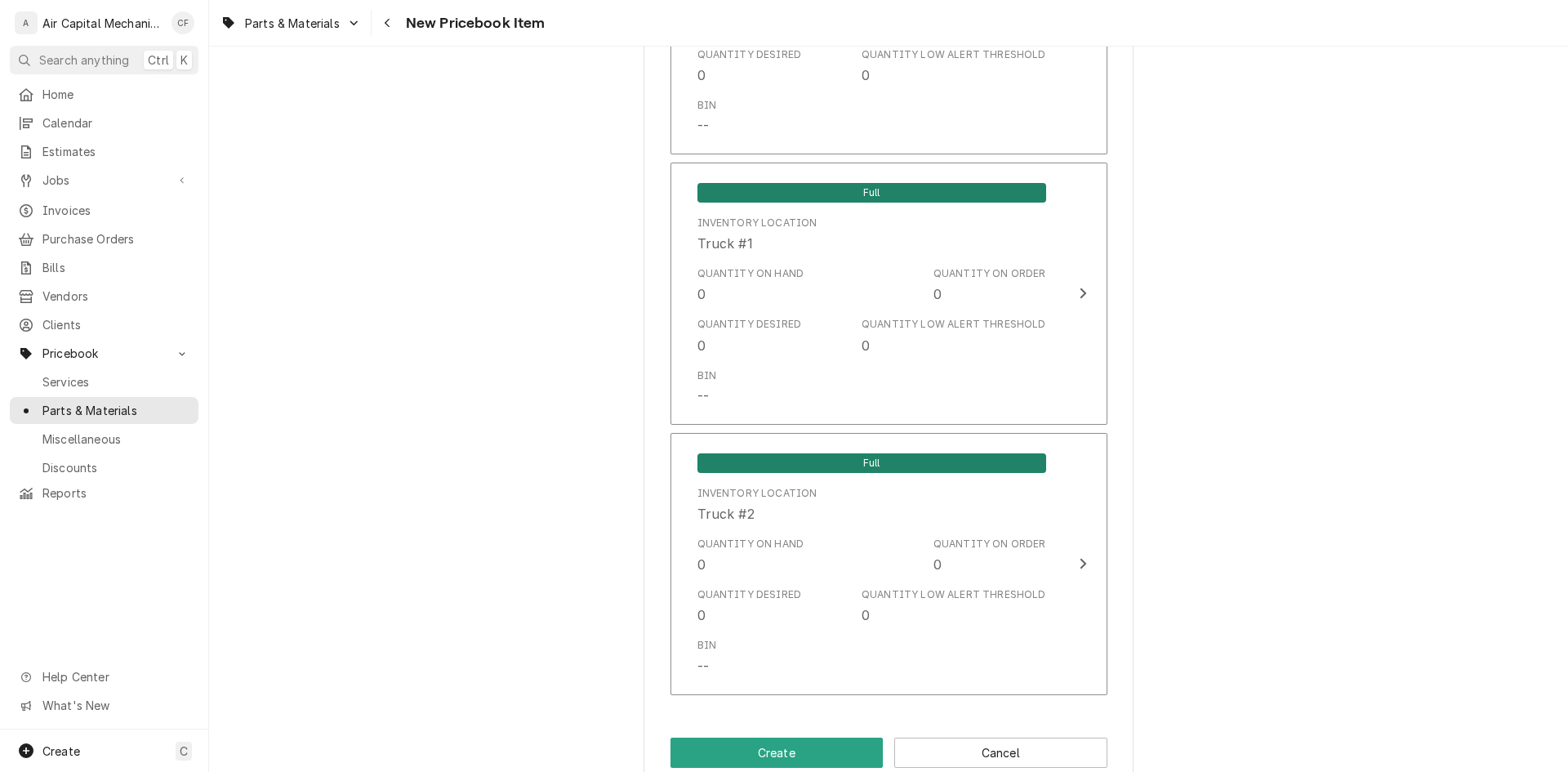
scroll to position [1318, 0]
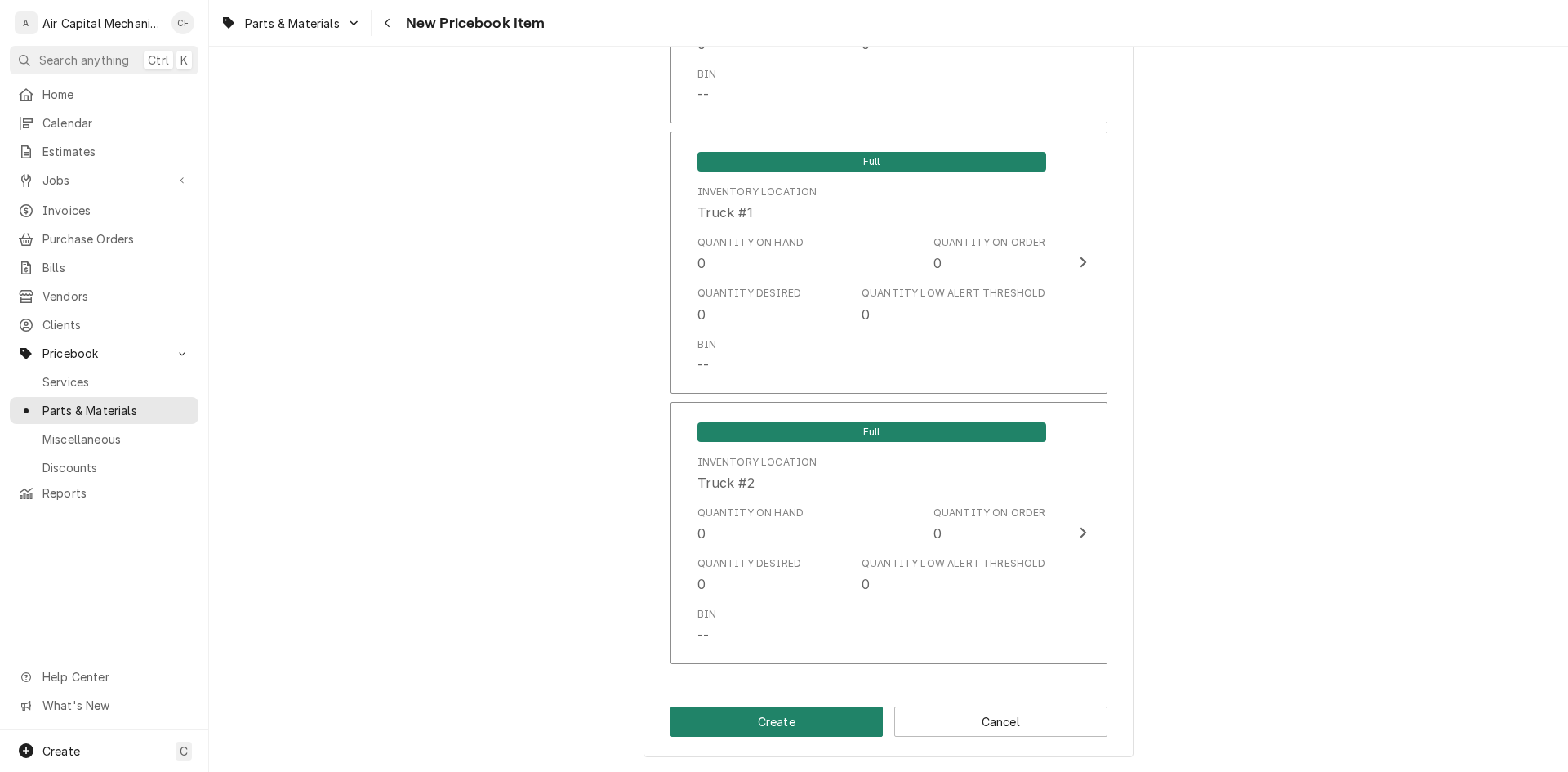
click at [732, 723] on button "Create" at bounding box center [777, 722] width 214 height 31
type textarea "x"
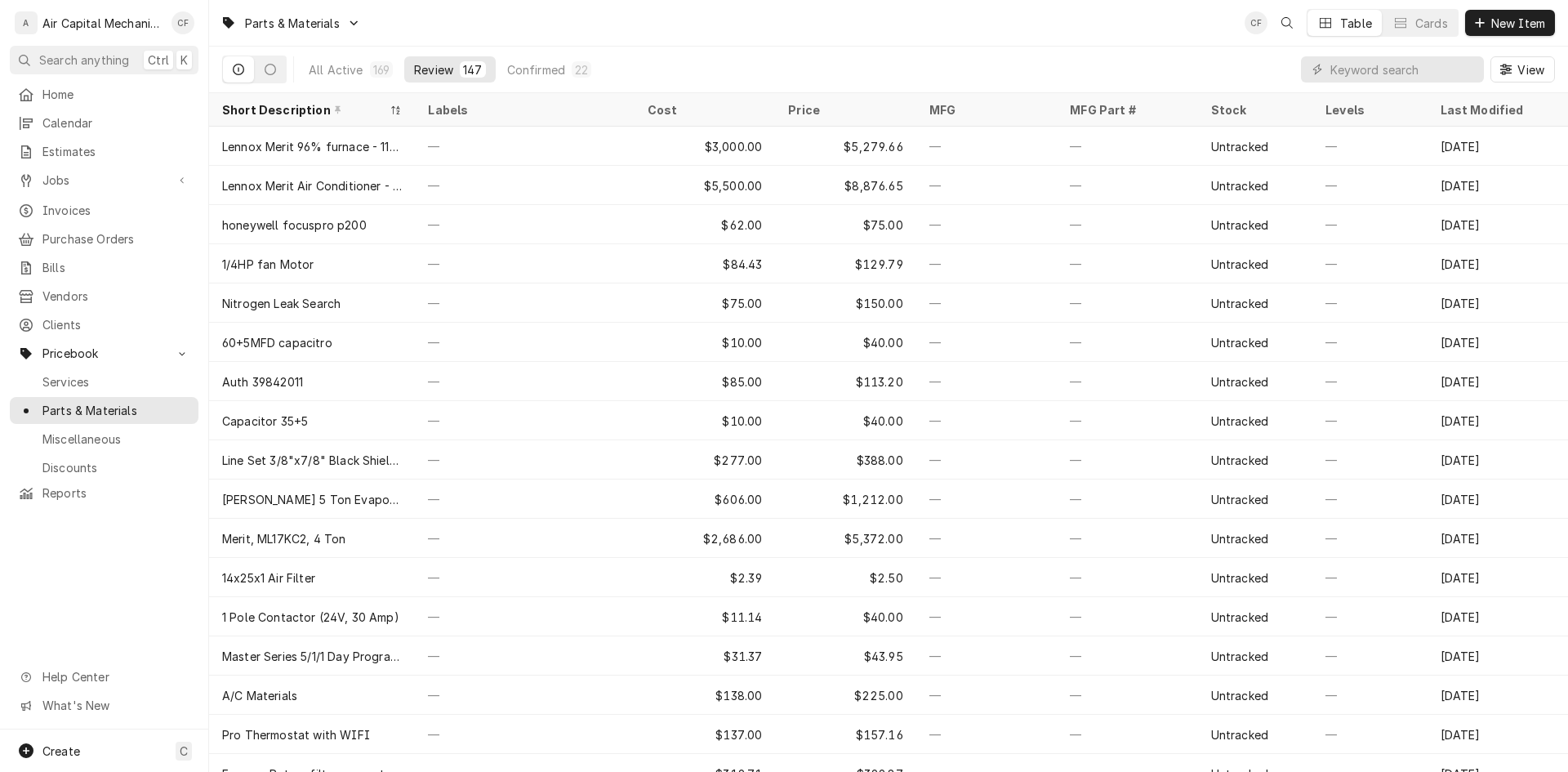
click at [328, 53] on div "All Active 169 Review 147 Confirmed 22" at bounding box center [450, 69] width 302 height 45
click at [312, 67] on div "All Active" at bounding box center [337, 69] width 55 height 17
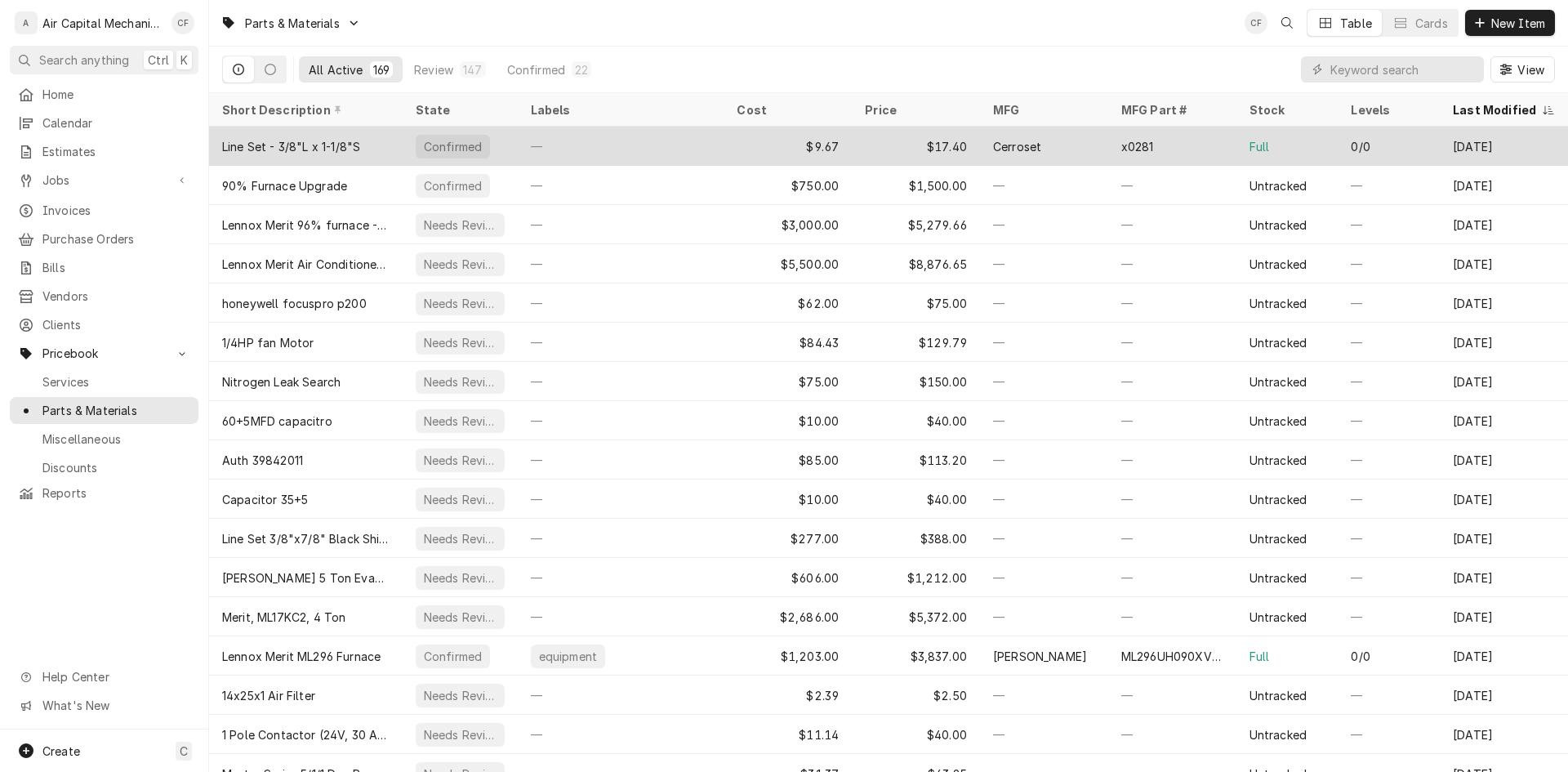
click at [357, 144] on div "Line Set - 3/8"L x 1-1/8"S" at bounding box center [291, 146] width 138 height 17
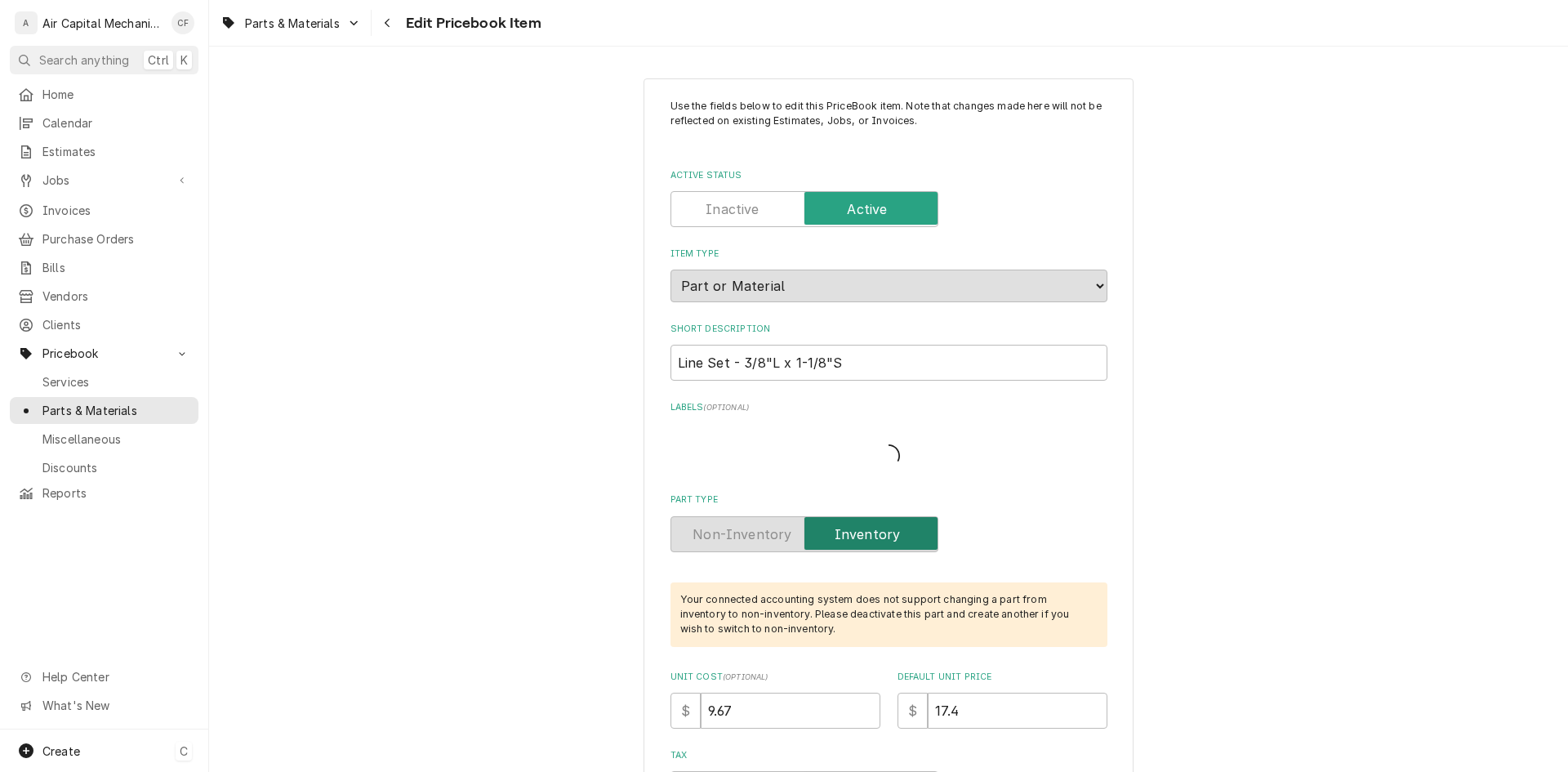
type textarea "x"
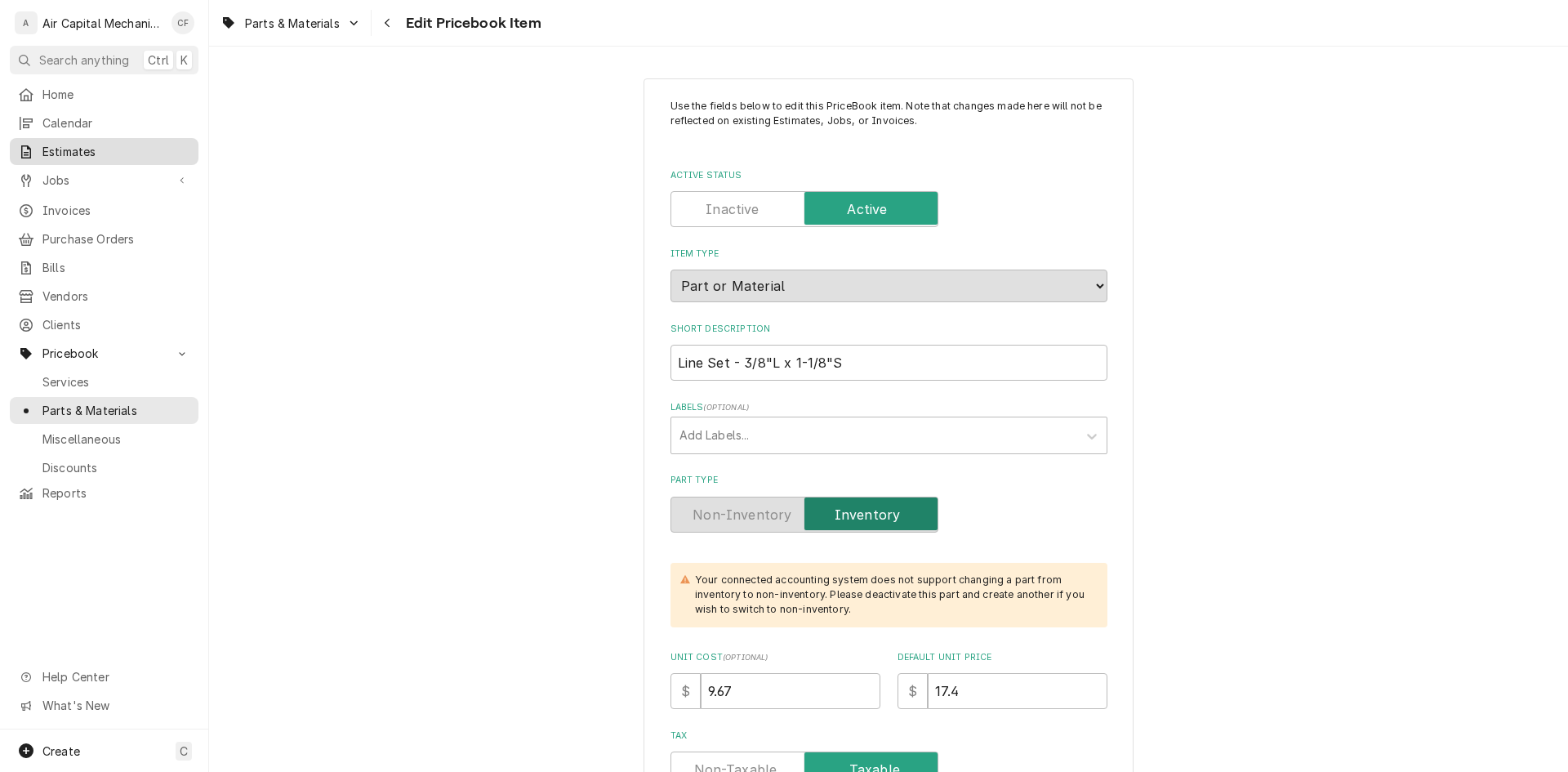
click at [114, 146] on span "Estimates" at bounding box center [116, 151] width 148 height 17
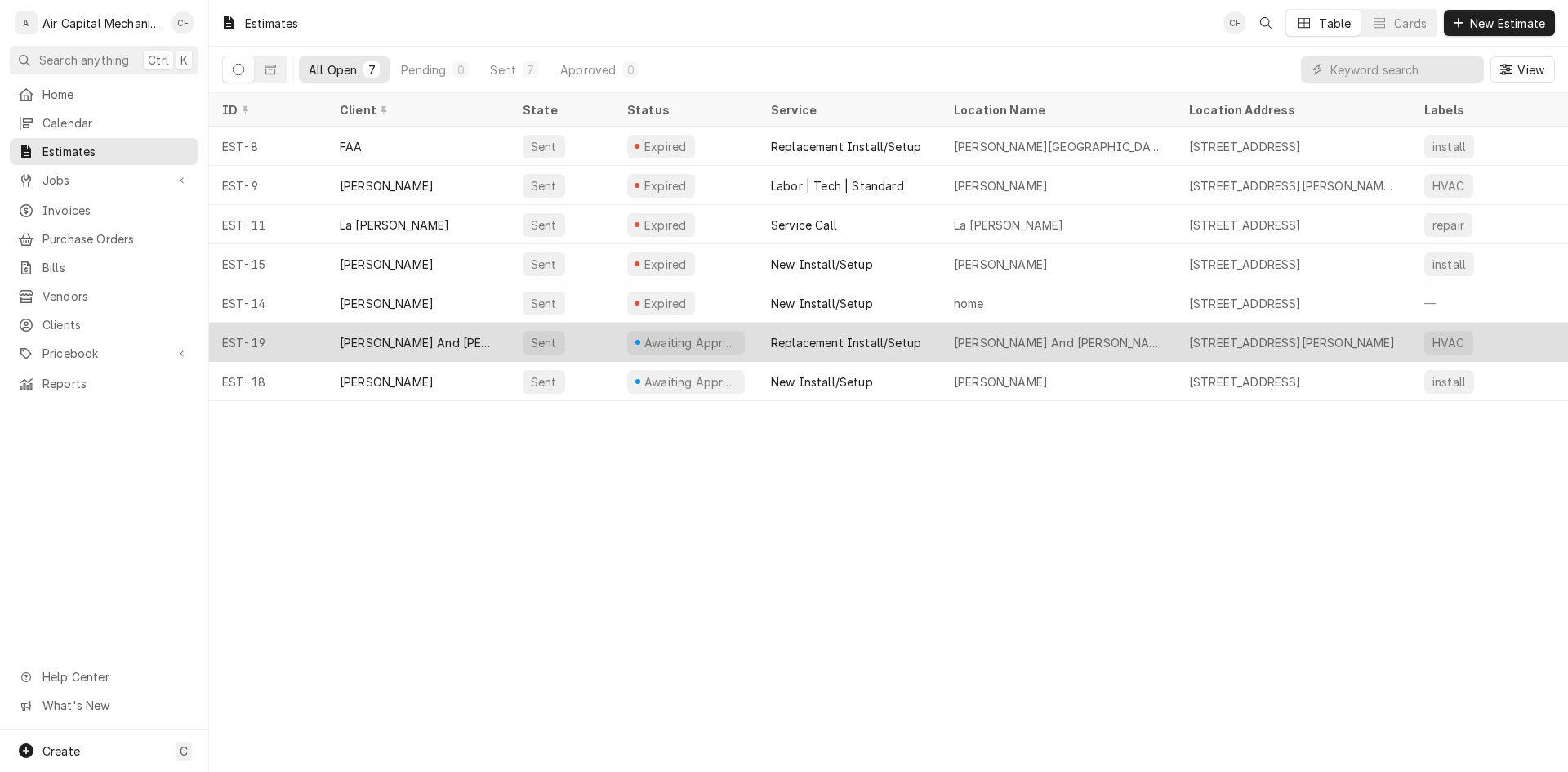
click at [348, 353] on div "[PERSON_NAME] And [PERSON_NAME]" at bounding box center [418, 343] width 183 height 39
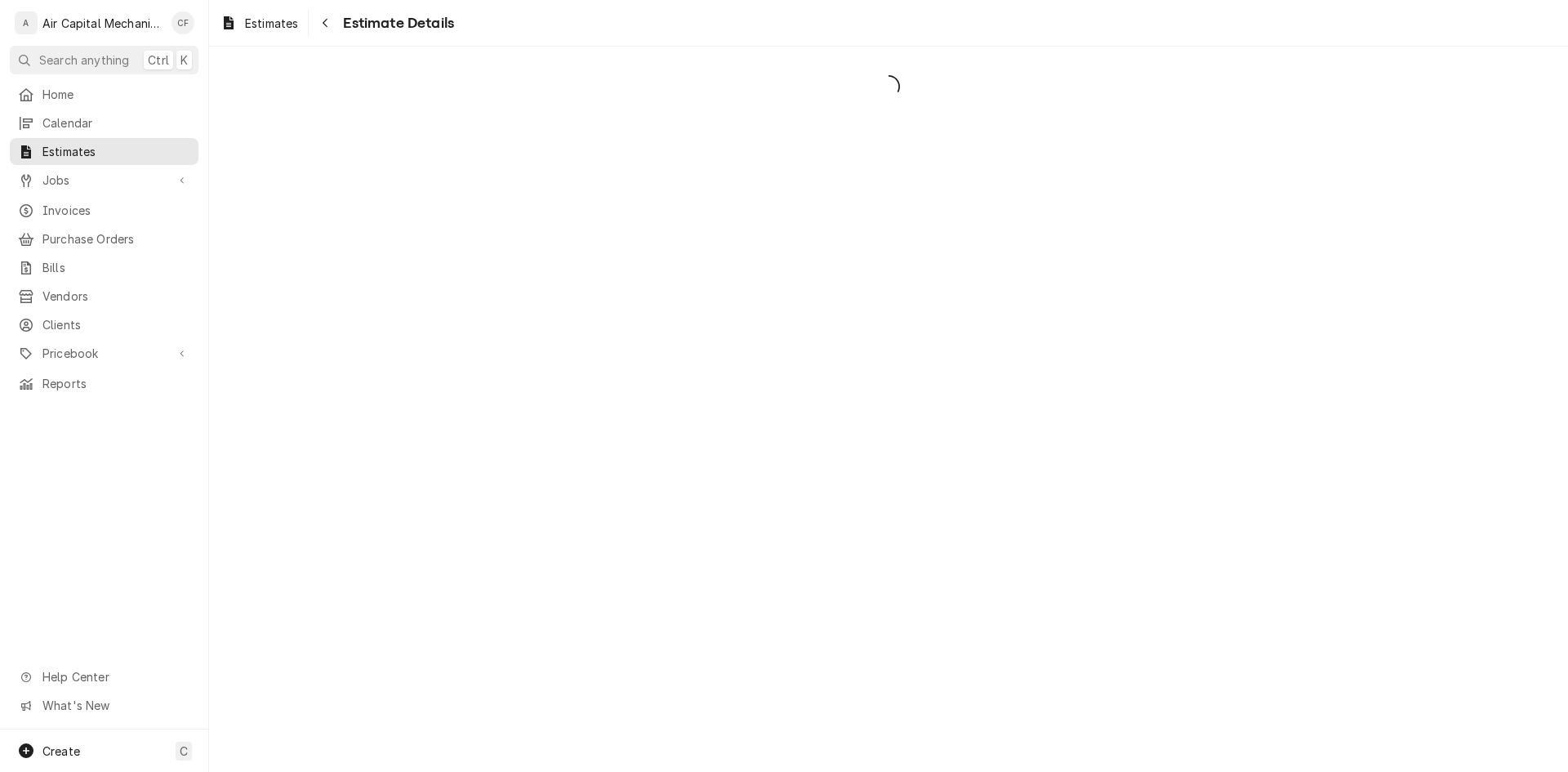
drag, startPoint x: 0, startPoint y: 0, endPoint x: 352, endPoint y: 350, distance: 496.4
type textarea "x"
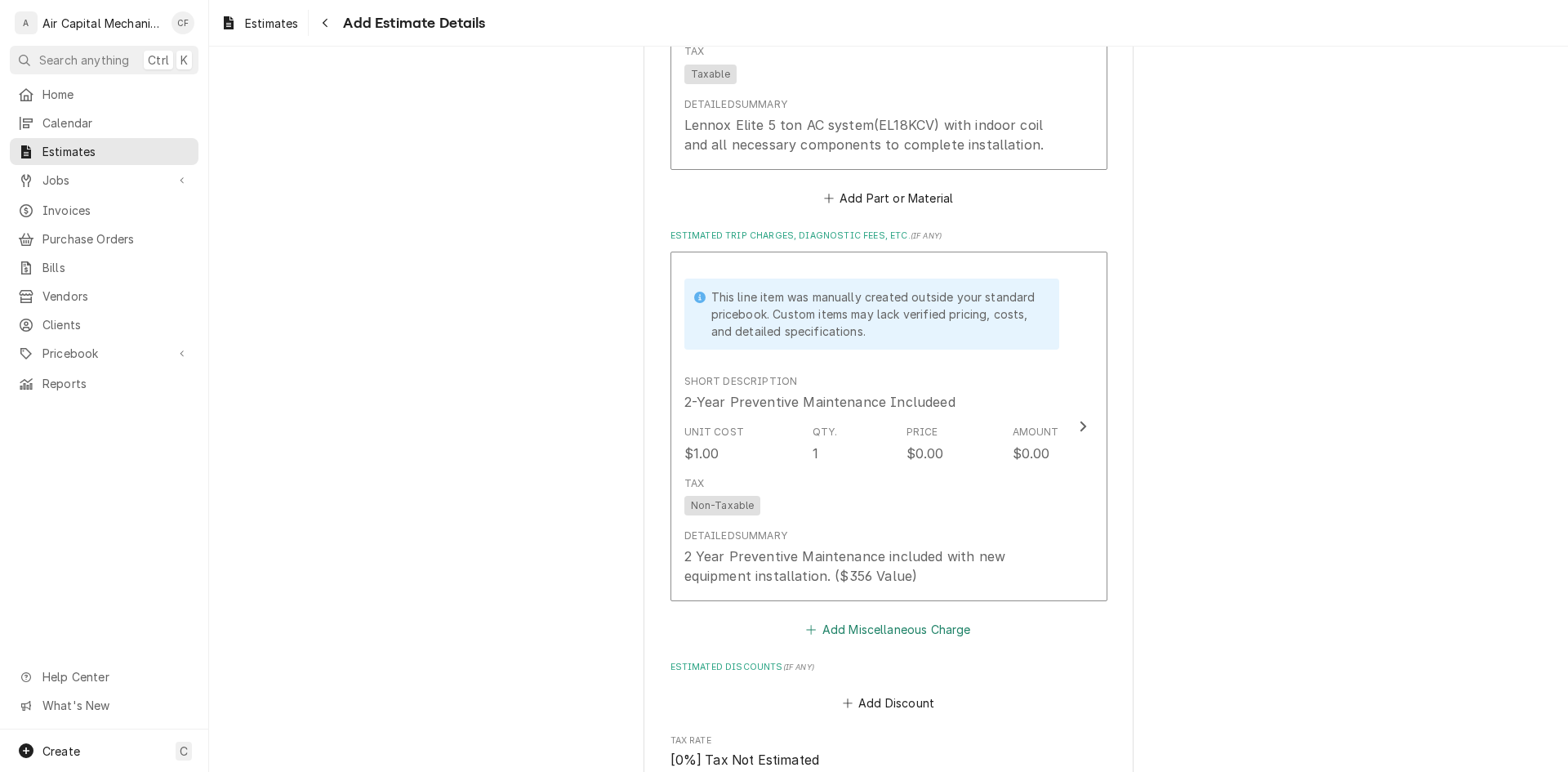
scroll to position [1705, 0]
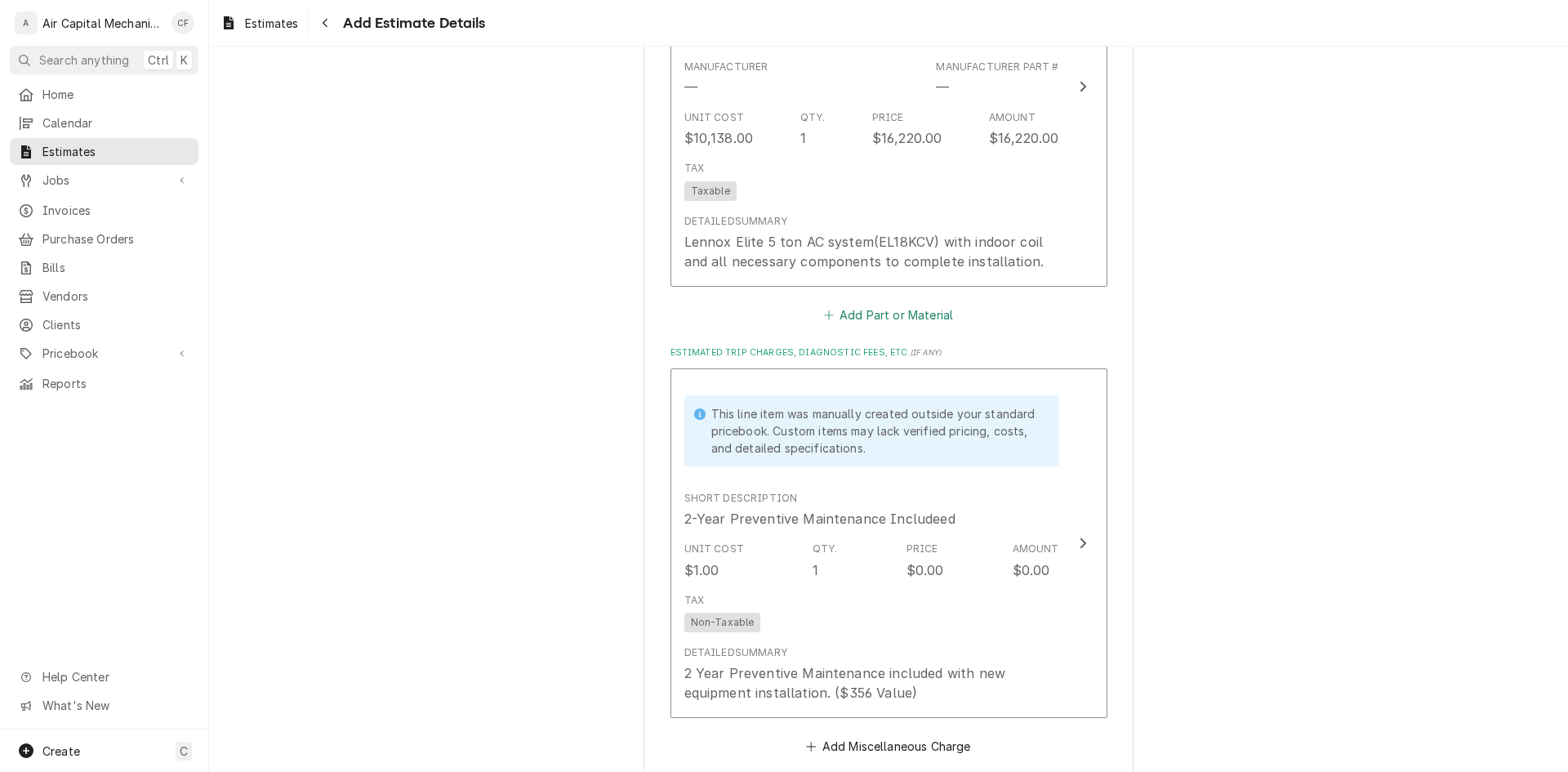
click at [877, 319] on button "Add Part or Material" at bounding box center [888, 314] width 135 height 23
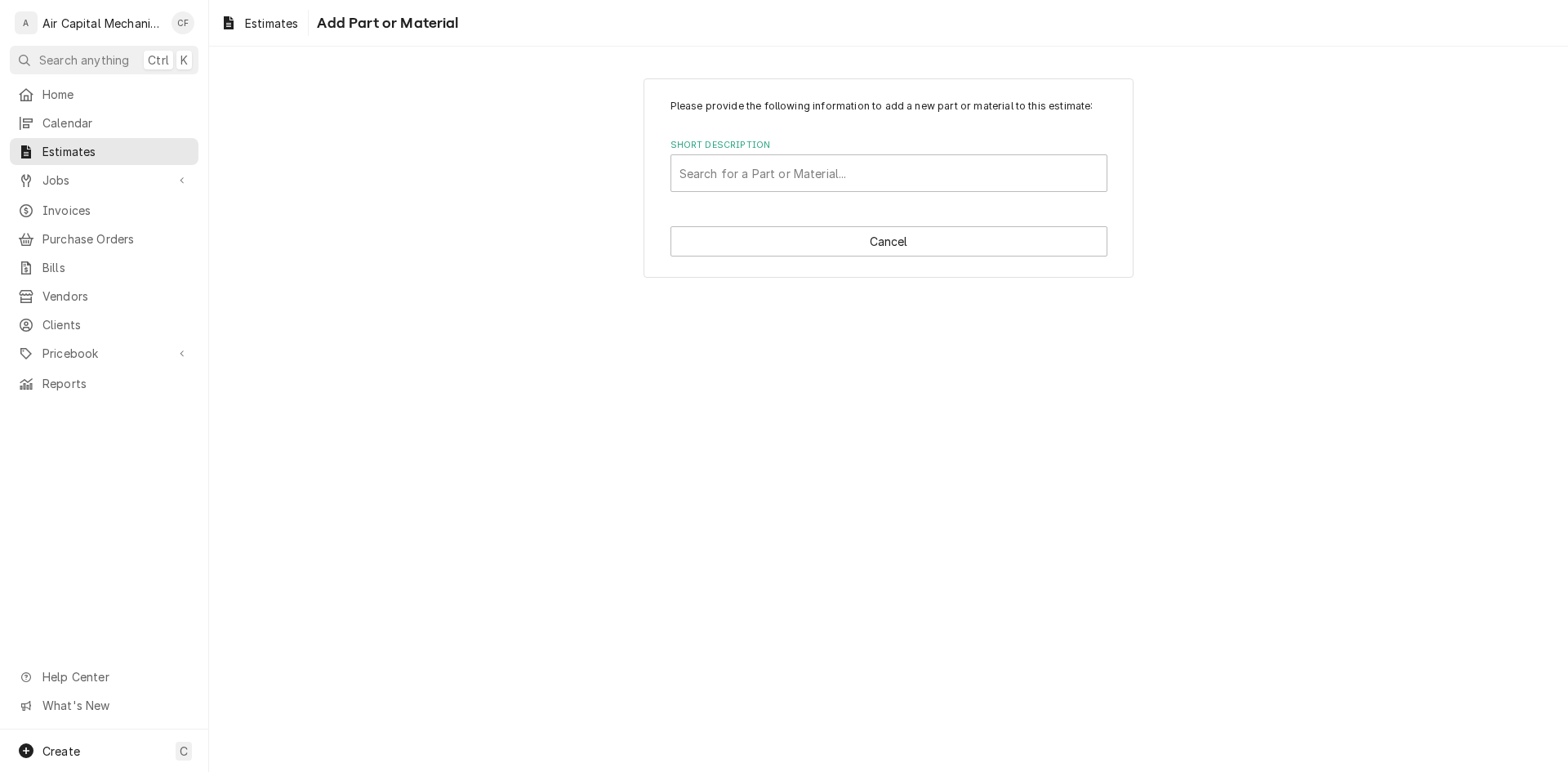
click at [771, 89] on div "Please provide the following information to add a new part or material to this …" at bounding box center [889, 178] width 490 height 199
click at [760, 188] on div "Short Description" at bounding box center [889, 173] width 419 height 30
type input "lin"
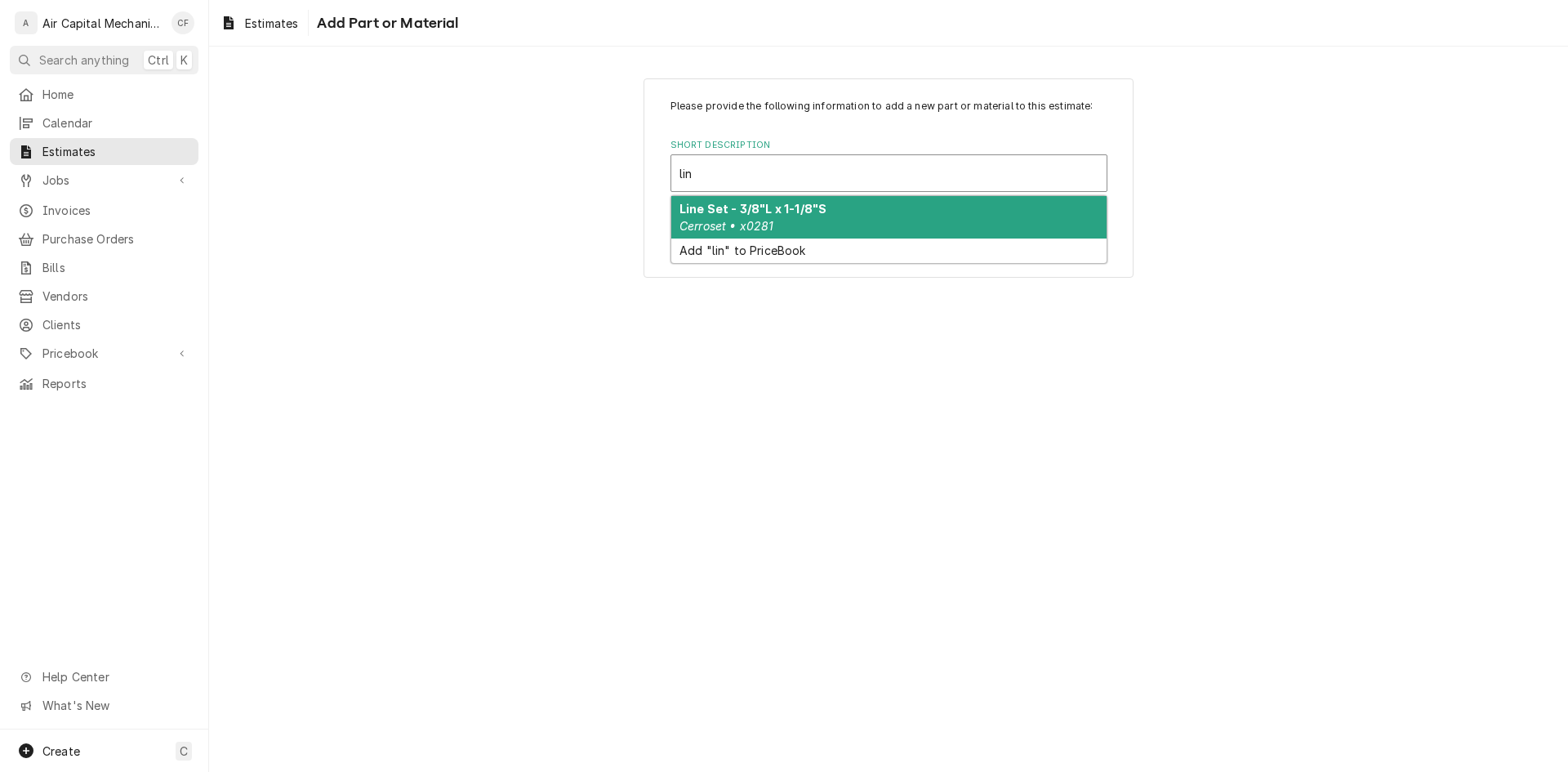
click at [823, 212] on strong "Line Set - 3/8"L x 1-1/8"S" at bounding box center [752, 209] width 147 height 14
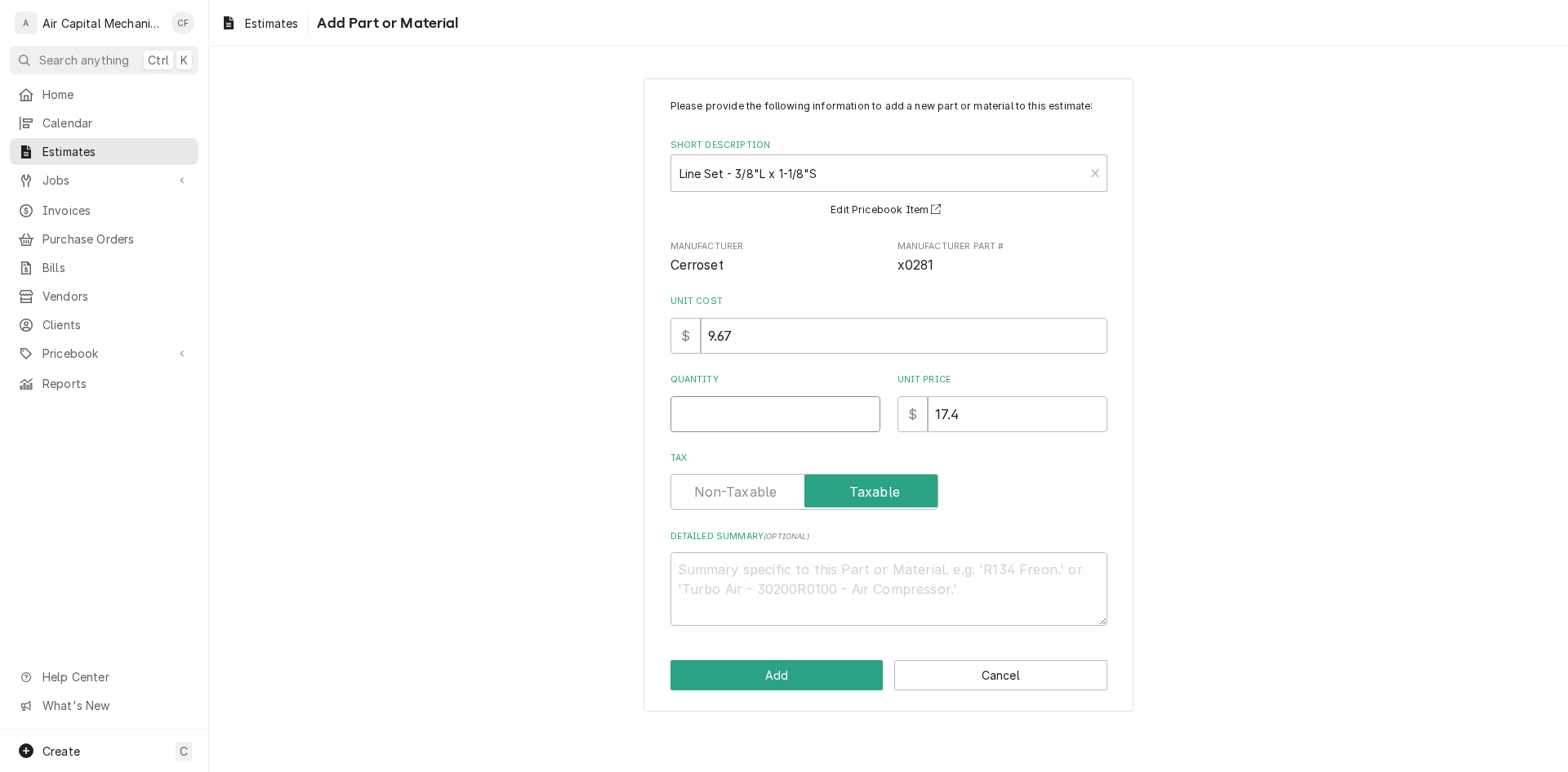
click at [795, 412] on input "Quantity" at bounding box center [775, 414] width 210 height 36
type textarea "x"
type input "2"
type textarea "x"
type input "25"
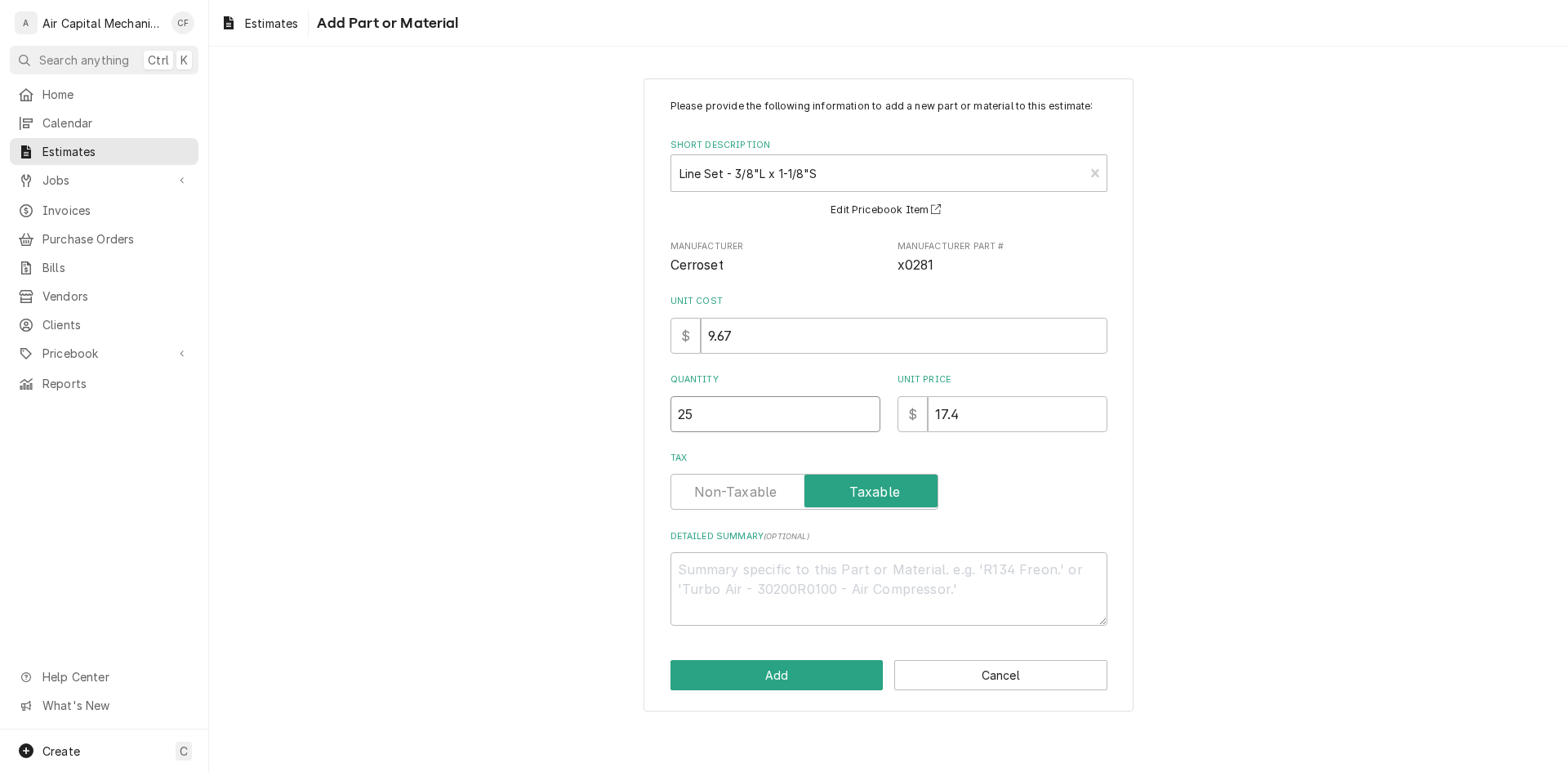
type textarea "x"
type input "25"
click at [1246, 537] on div "Please provide the following information to add a new part or material to this …" at bounding box center [888, 395] width 1359 height 662
click at [841, 587] on textarea "Detailed Summary ( optional )" at bounding box center [889, 589] width 437 height 74
paste textarea "Cerroset 3/8"L x 1-1/8"S x 3/4" Wall with 18/4 control cable. PRICED PER FOOT"
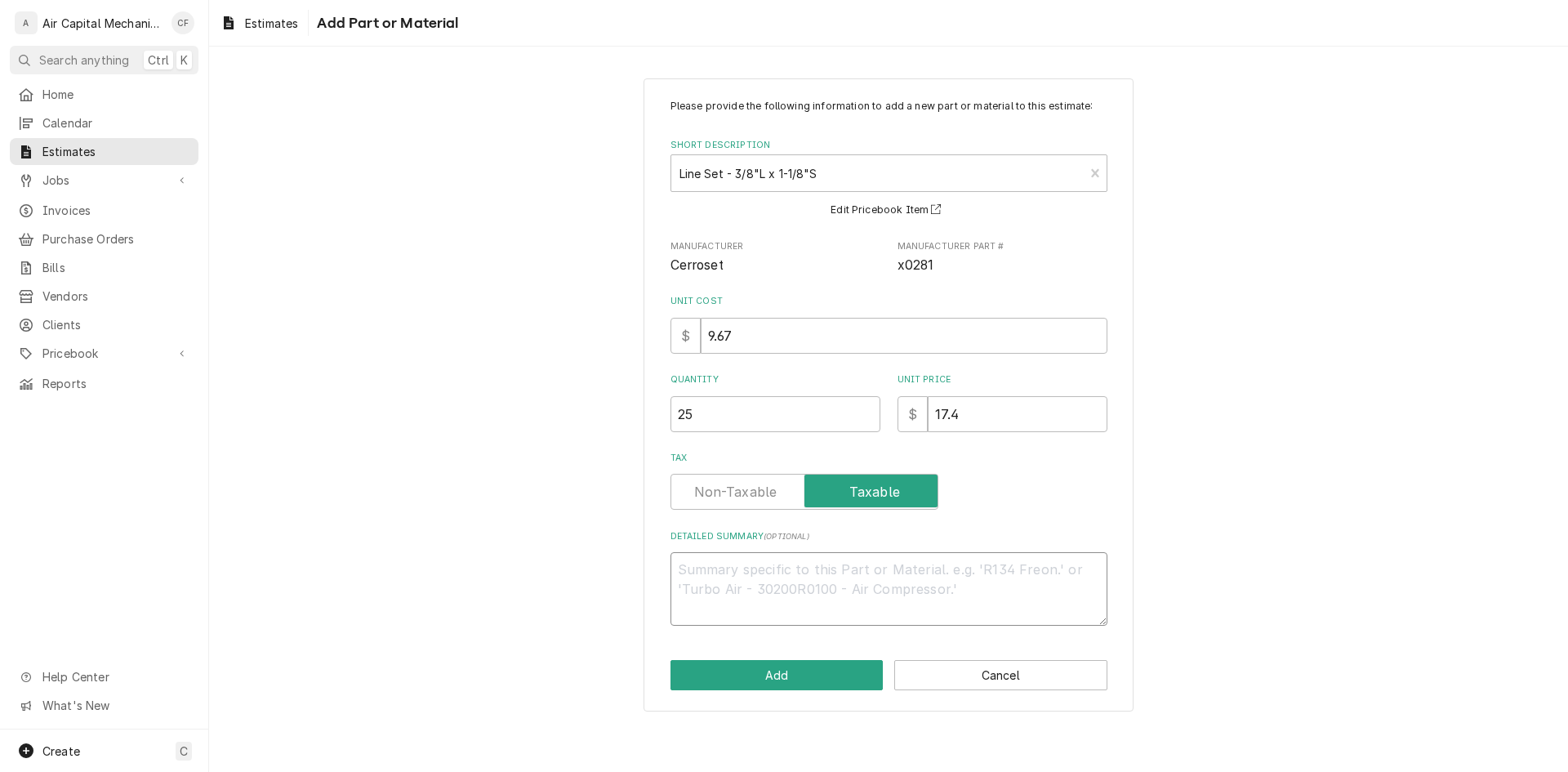
type textarea "x"
type textarea "Cerroset 3/8"L x 1-1/8"S x 3/4" Wall with 18/4 control cable. PRICED PER FOOT"
type textarea "x"
type textarea "Cerroset 3/8"L x 1-1/8"S x 3/4" Wall with 18/4 control cable. PRICED PER FOOT"
click at [816, 669] on button "Add" at bounding box center [777, 675] width 214 height 31
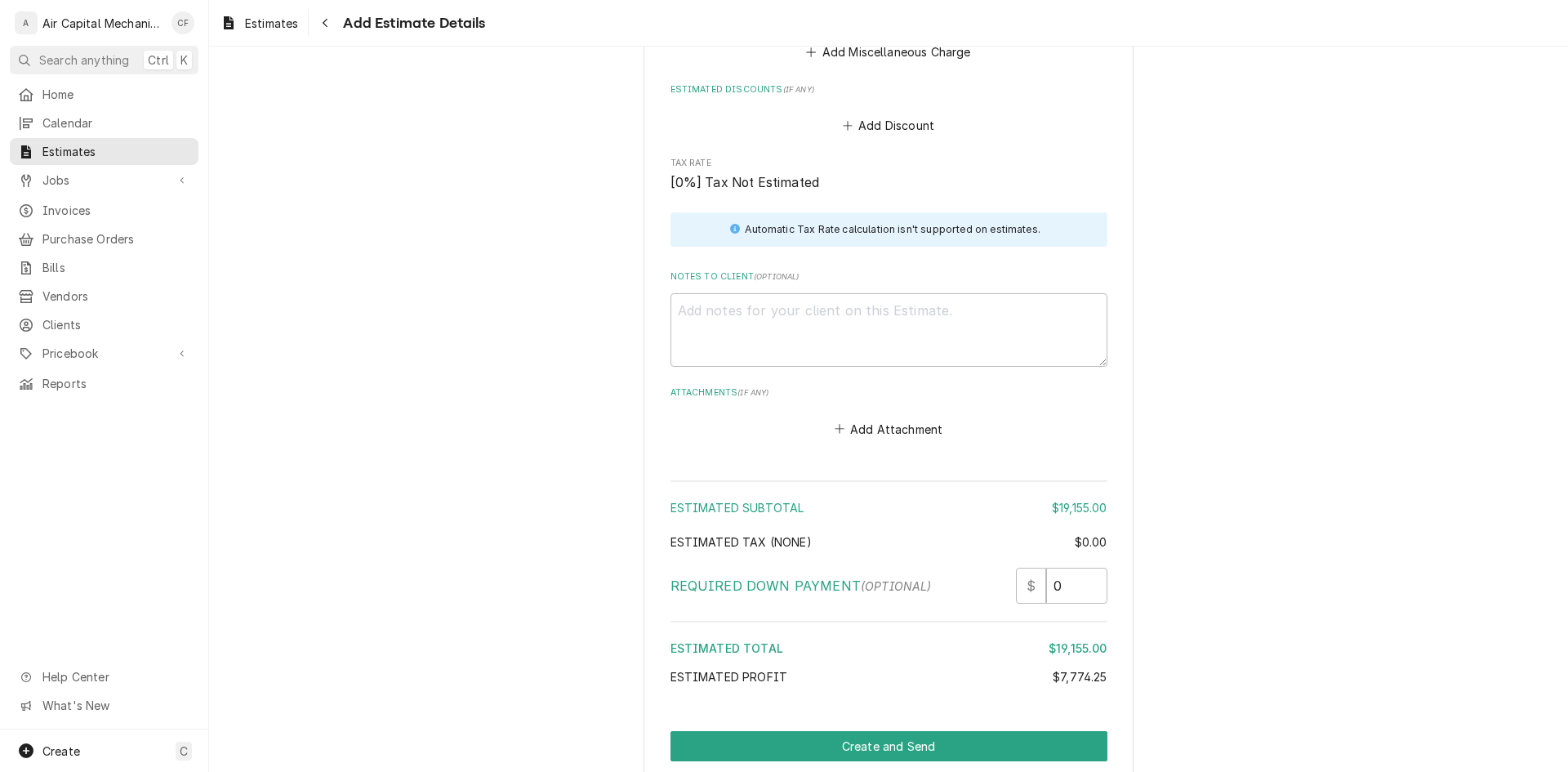
scroll to position [2787, 0]
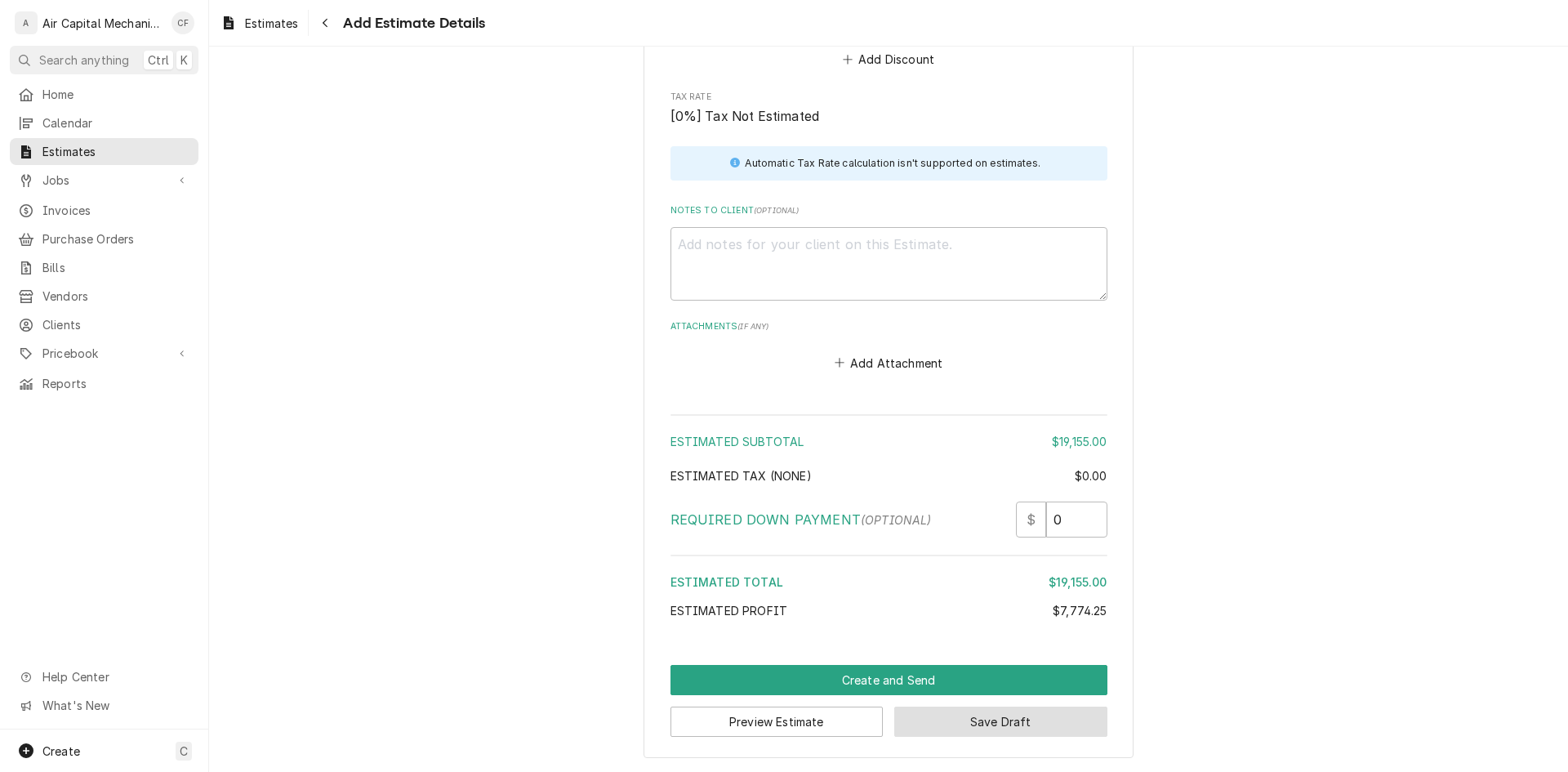
click at [907, 729] on button "Save Draft" at bounding box center [1001, 722] width 214 height 31
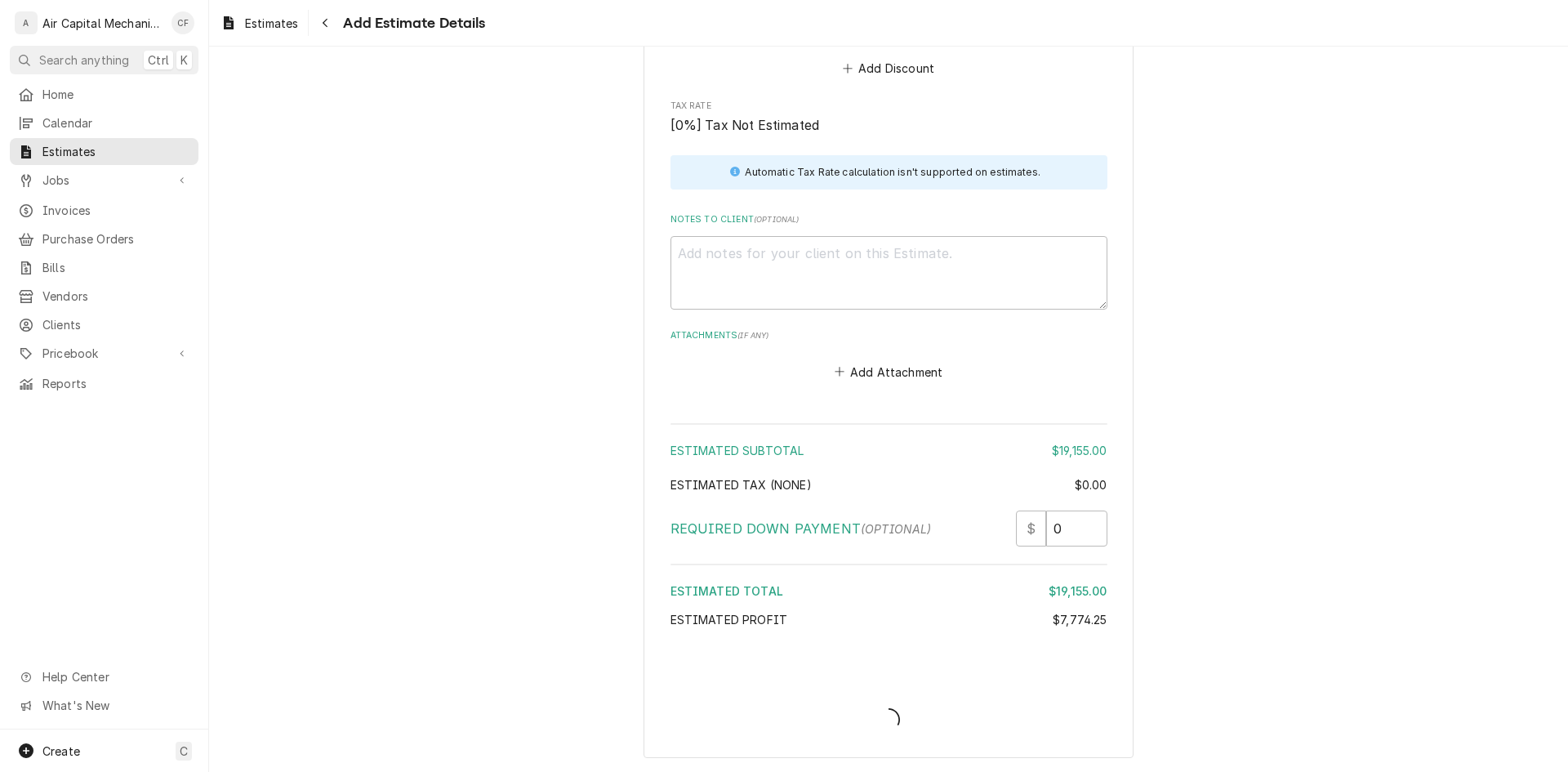
scroll to position [2778, 0]
type textarea "x"
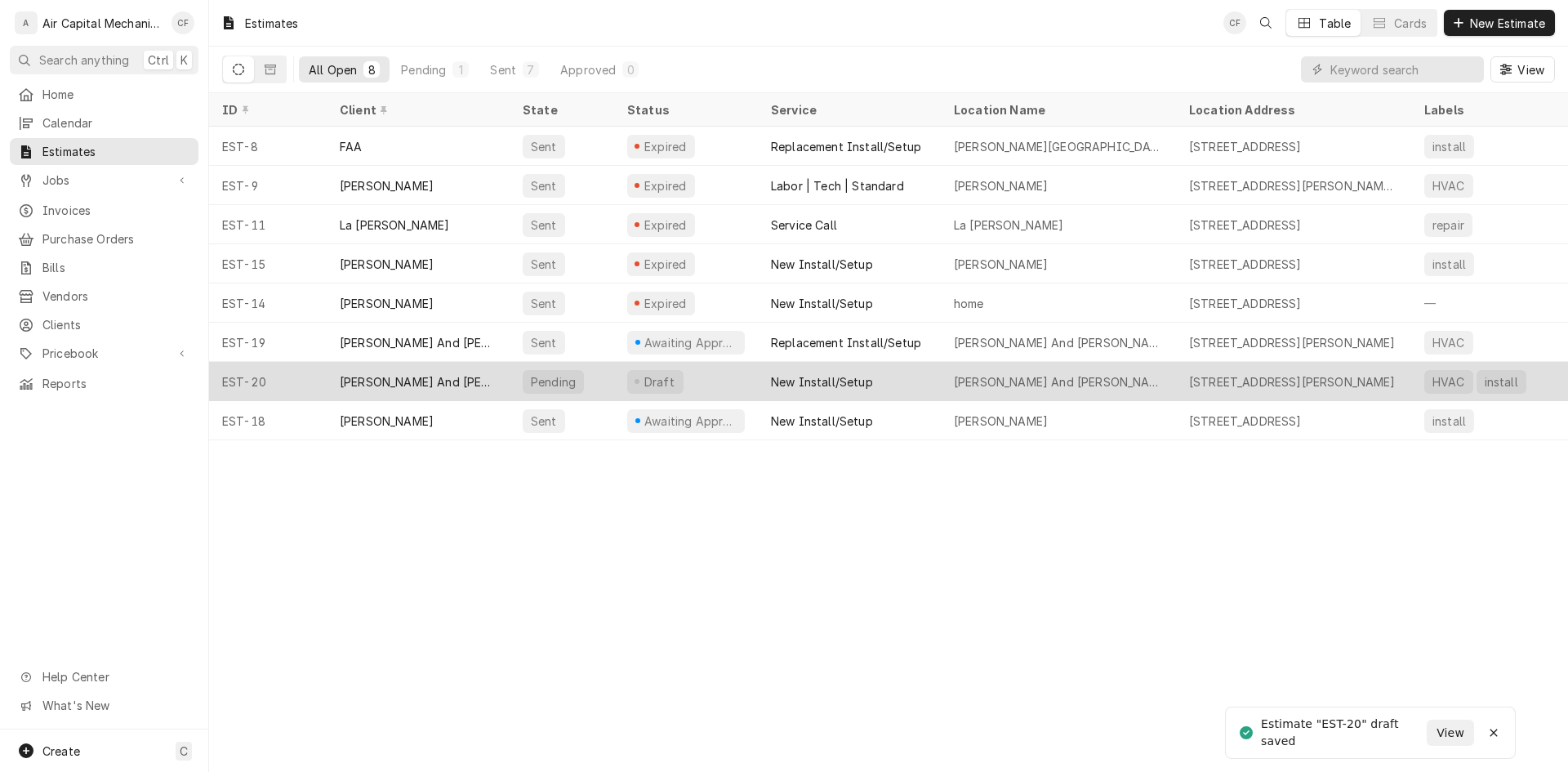
click at [429, 373] on div "[PERSON_NAME] And [PERSON_NAME]" at bounding box center [417, 381] width 157 height 17
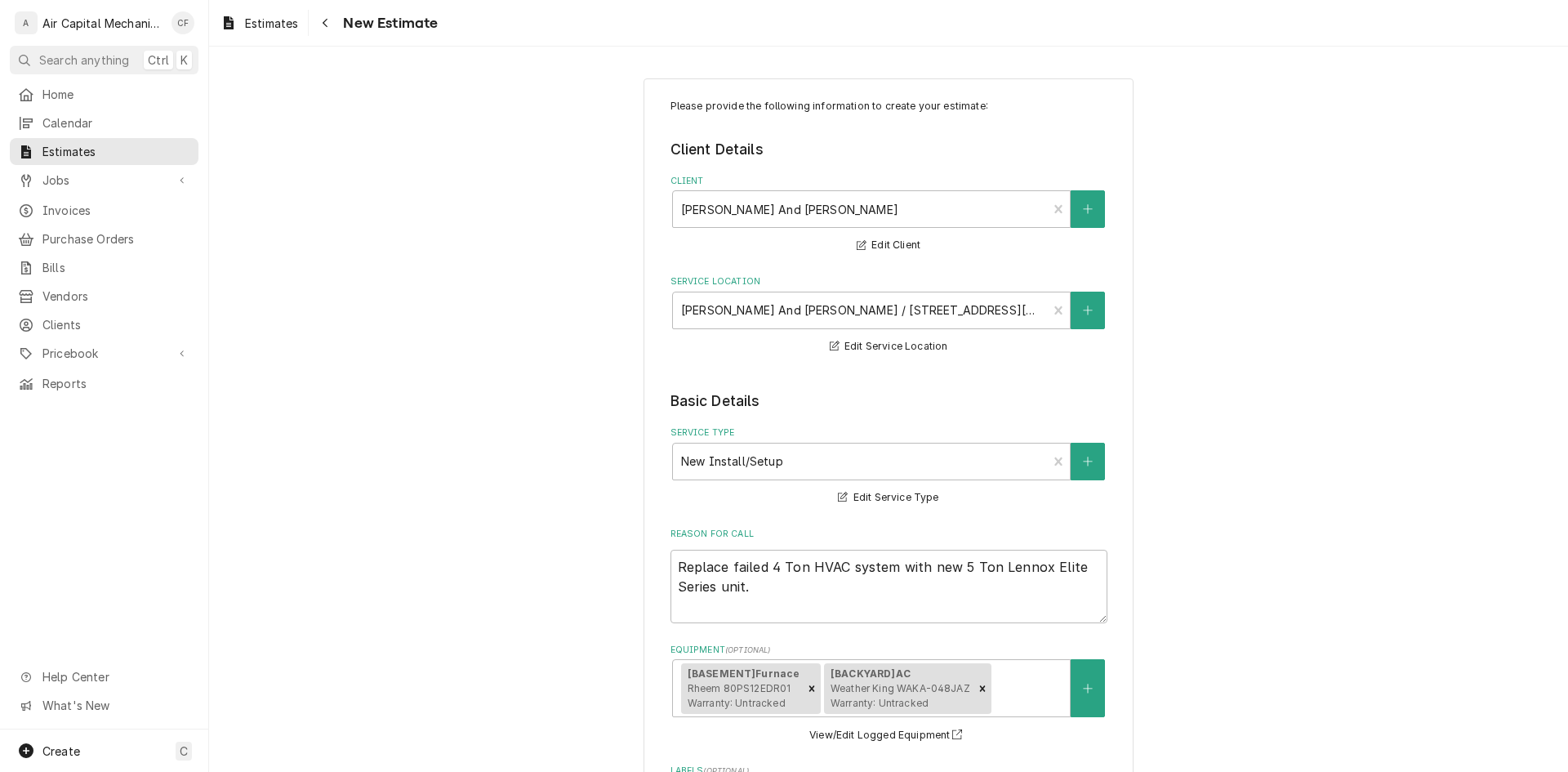
type textarea "x"
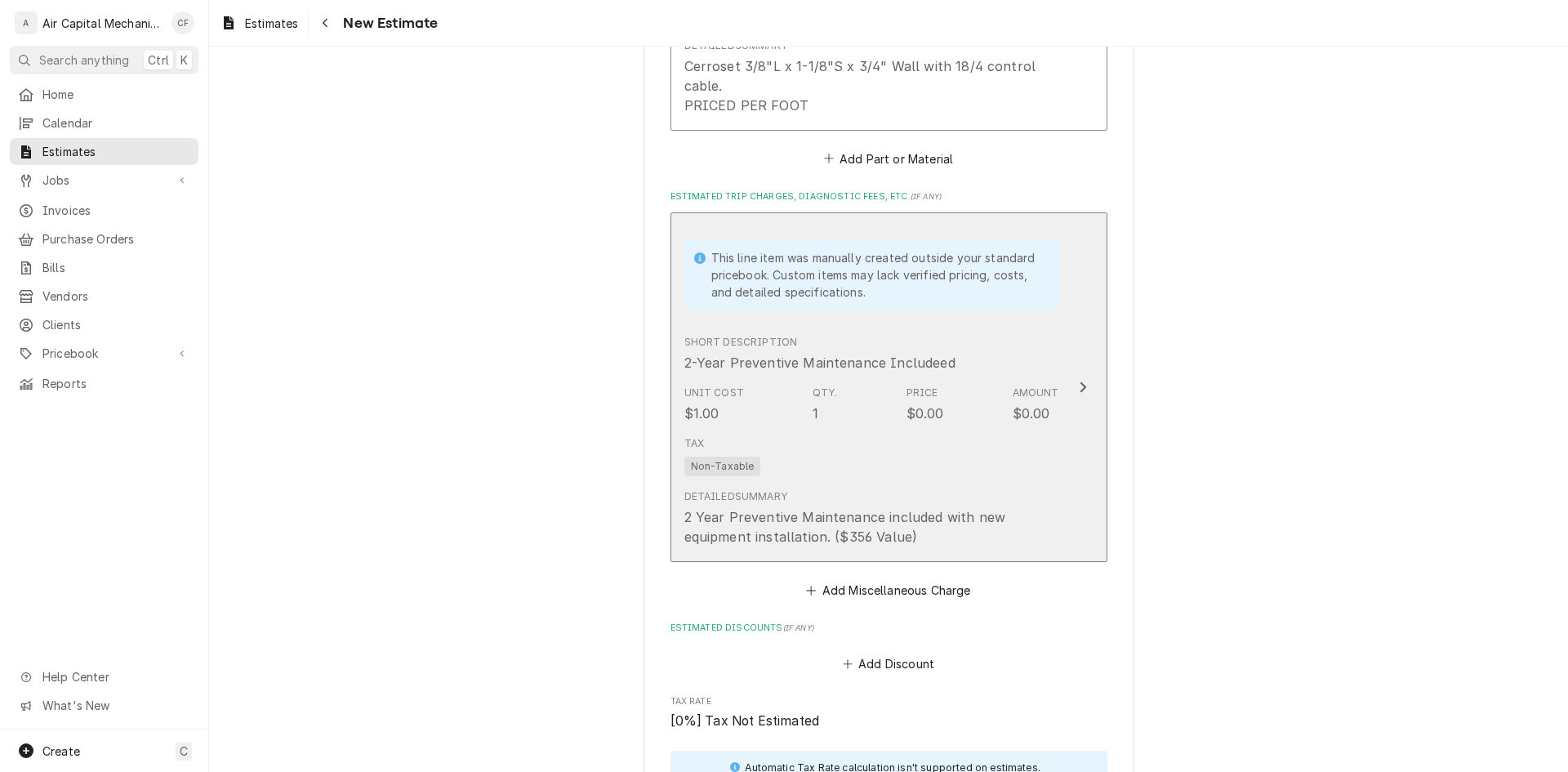
scroll to position [2124, 0]
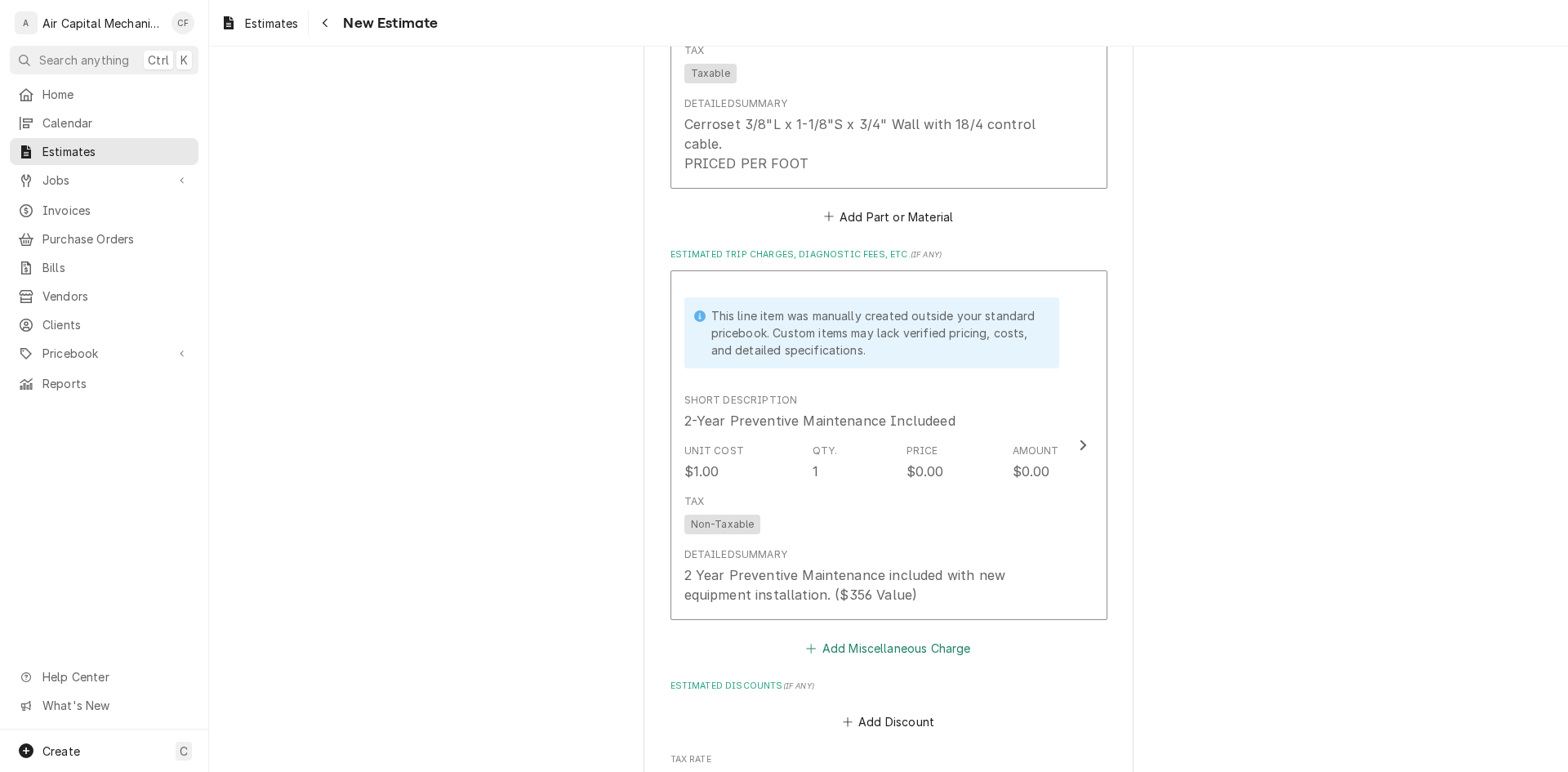
drag, startPoint x: 870, startPoint y: 651, endPoint x: 868, endPoint y: 665, distance: 14.1
click at [870, 651] on button "Add Miscellaneous Charge" at bounding box center [888, 647] width 170 height 23
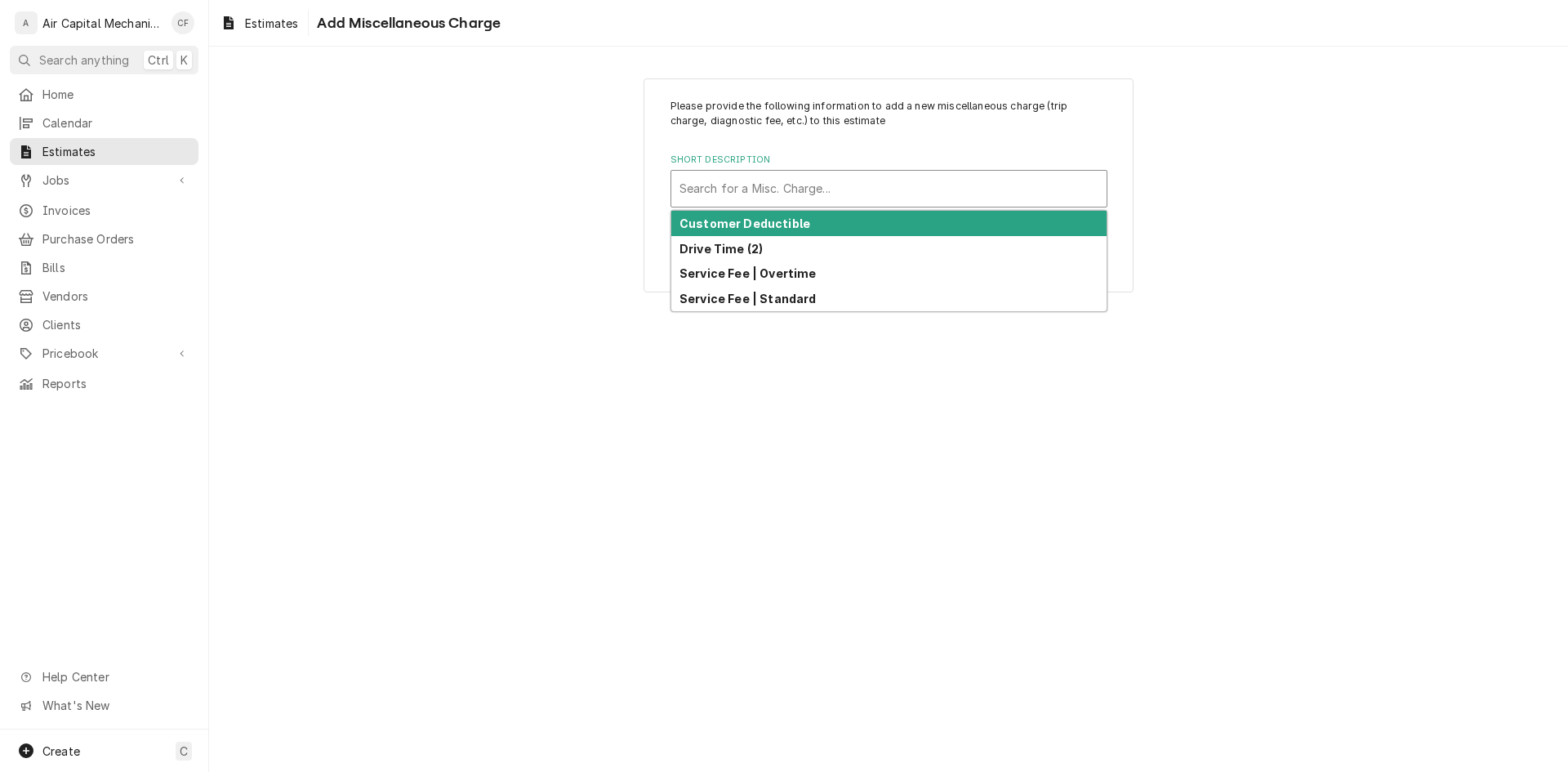
click at [788, 193] on div "Short Description" at bounding box center [889, 189] width 419 height 30
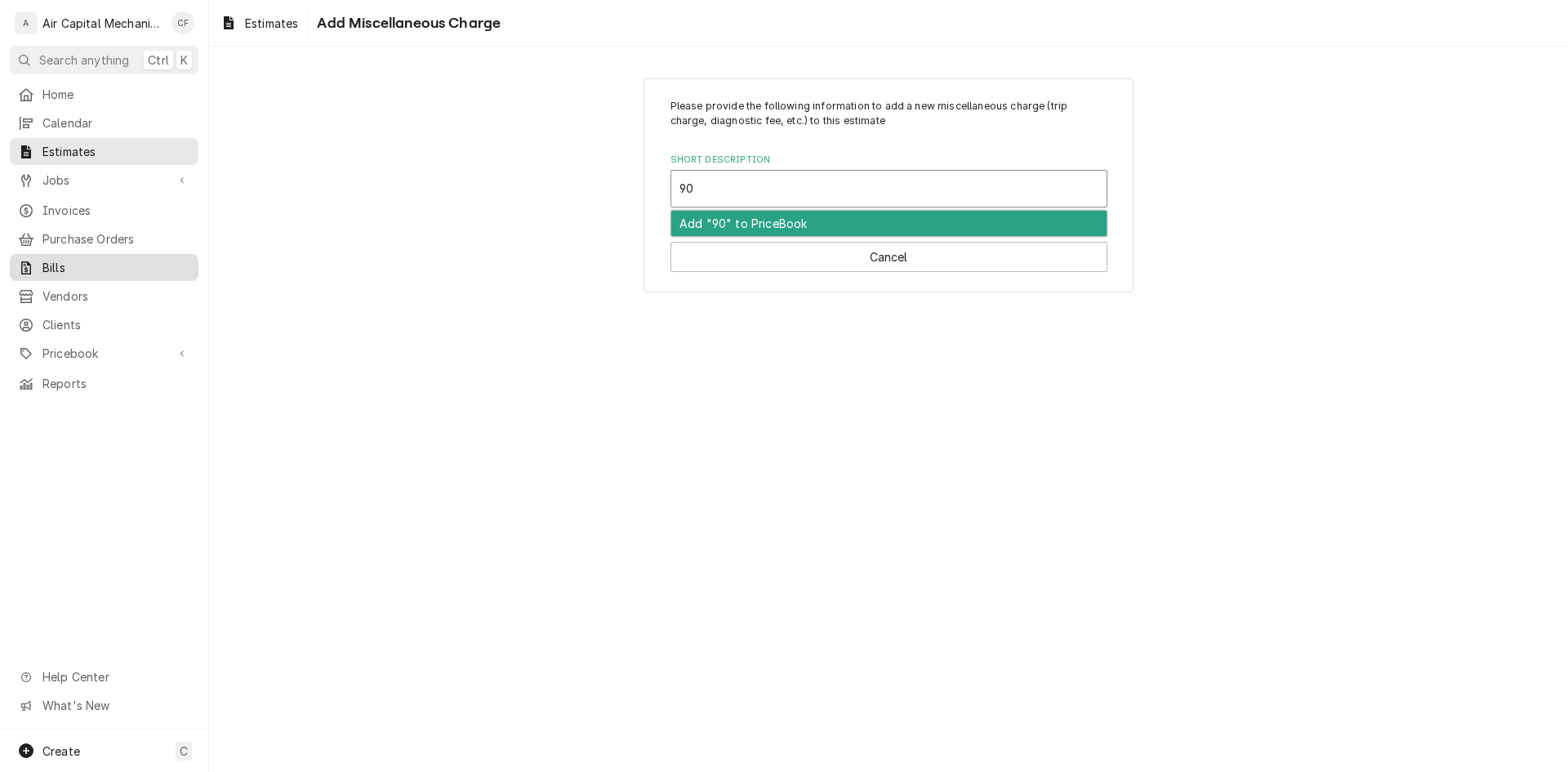
type input "90"
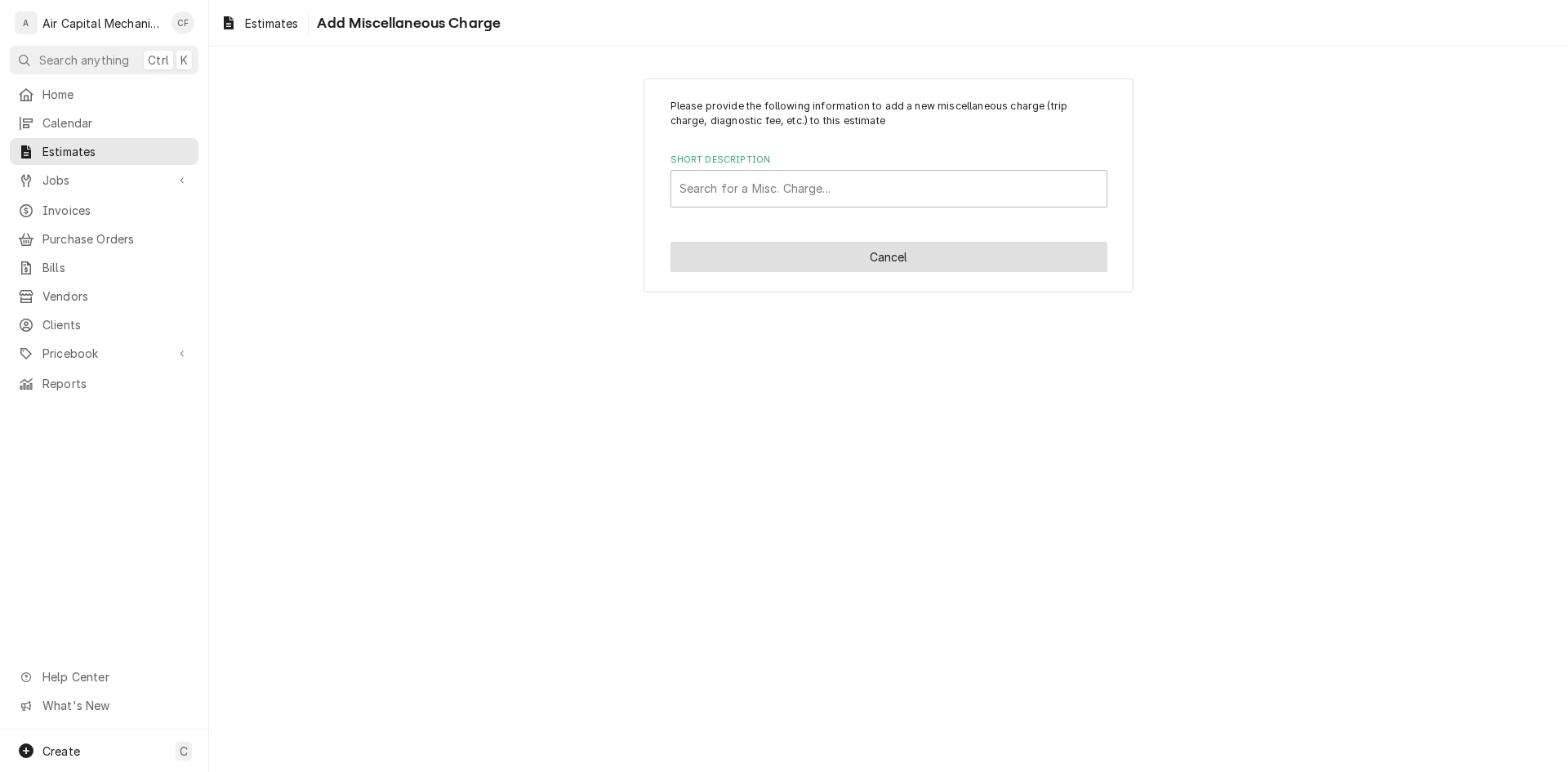
click at [774, 256] on button "Cancel" at bounding box center [889, 257] width 437 height 31
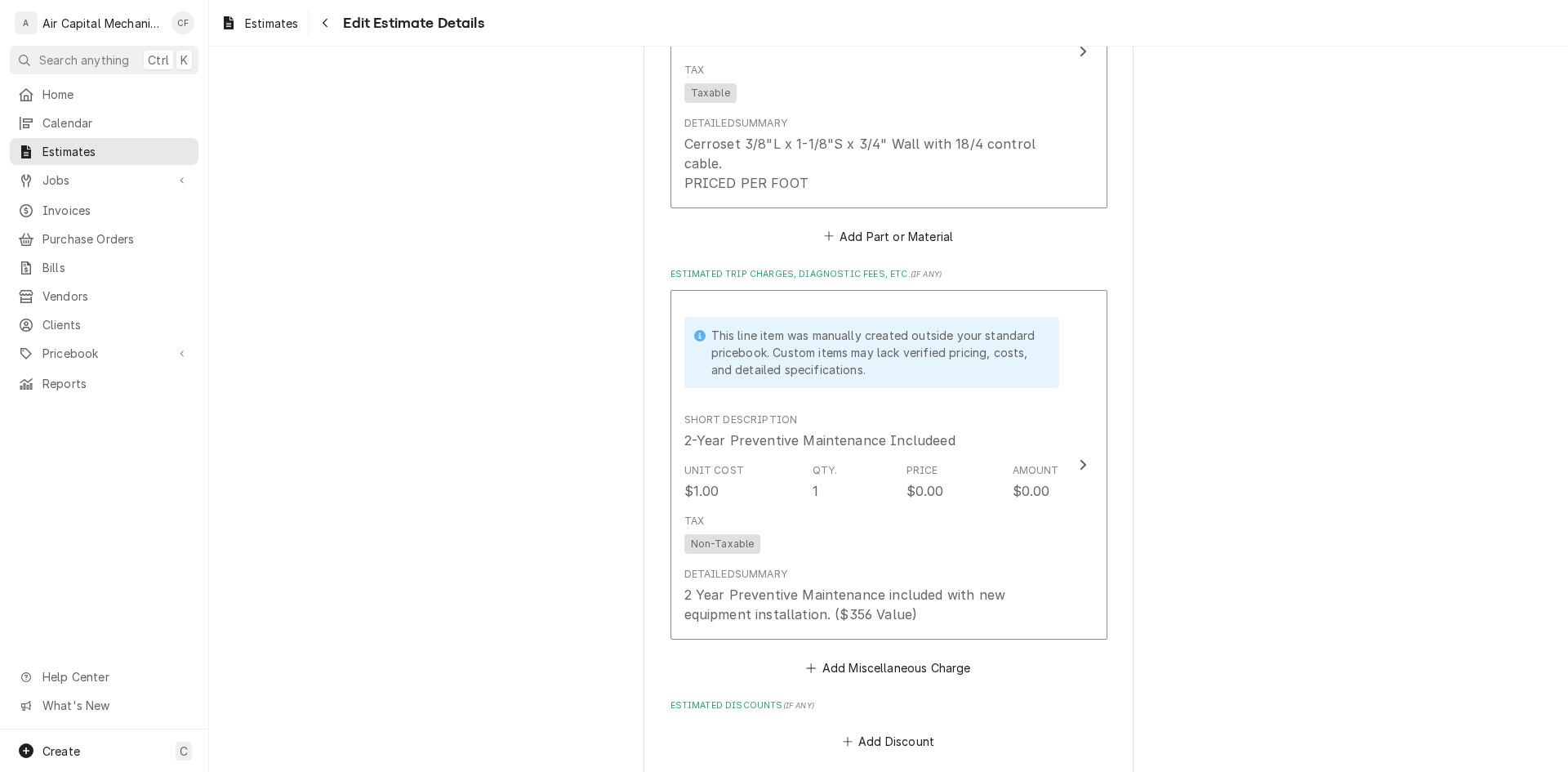
scroll to position [2104, 0]
click at [889, 233] on button "Add Part or Material" at bounding box center [888, 235] width 135 height 23
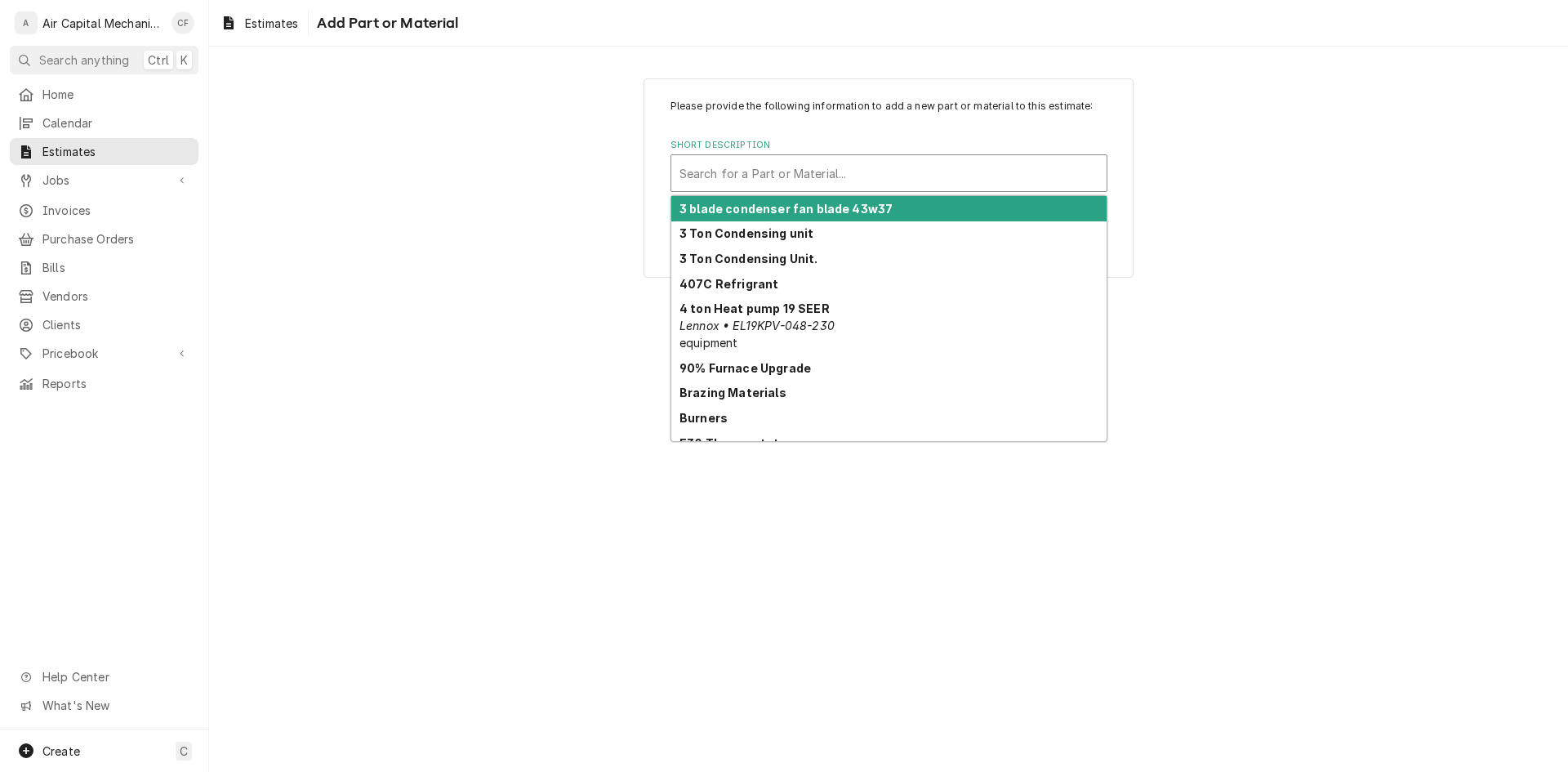
click at [871, 176] on div "Short Description" at bounding box center [889, 173] width 419 height 30
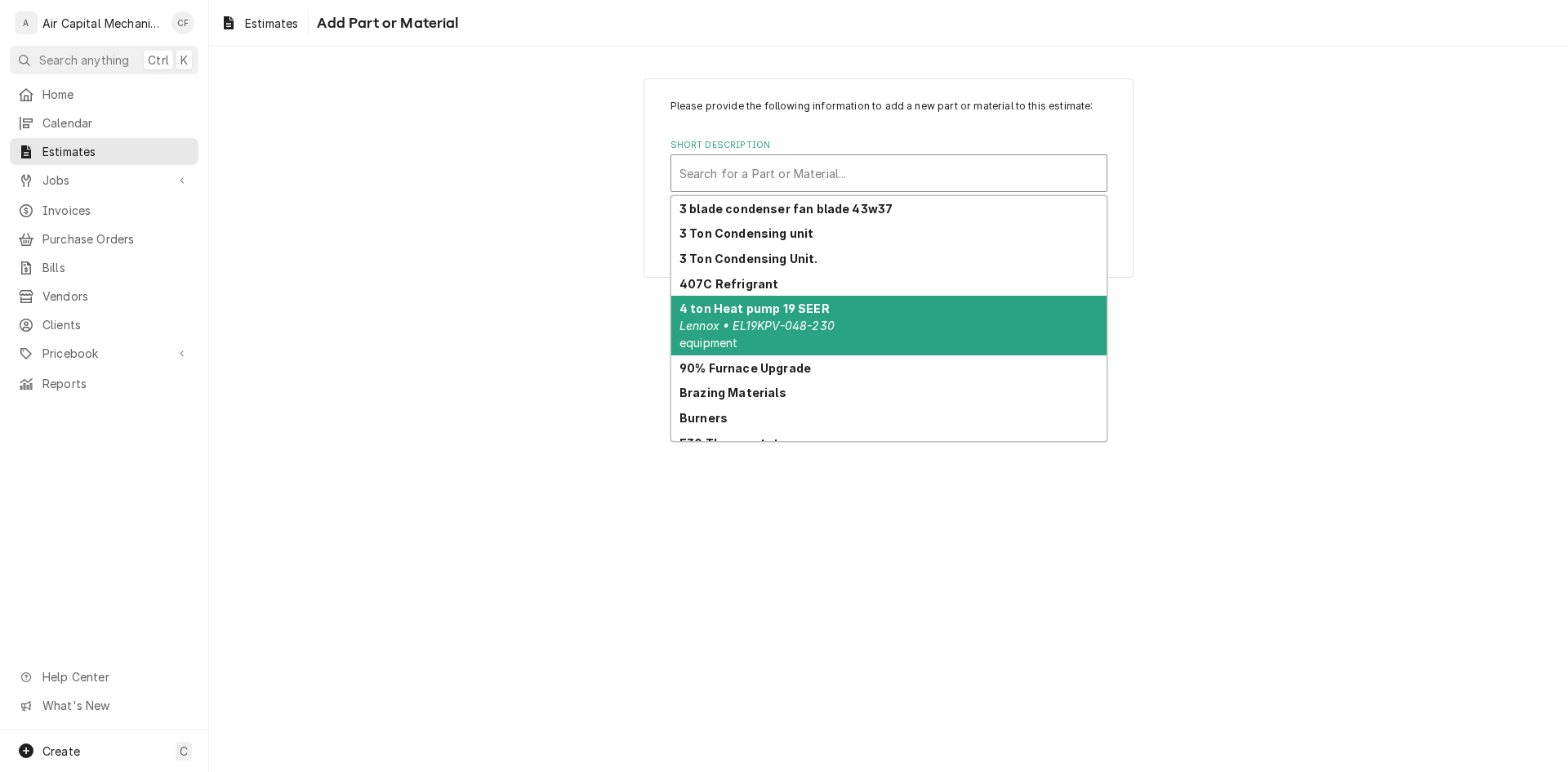
scroll to position [39, 0]
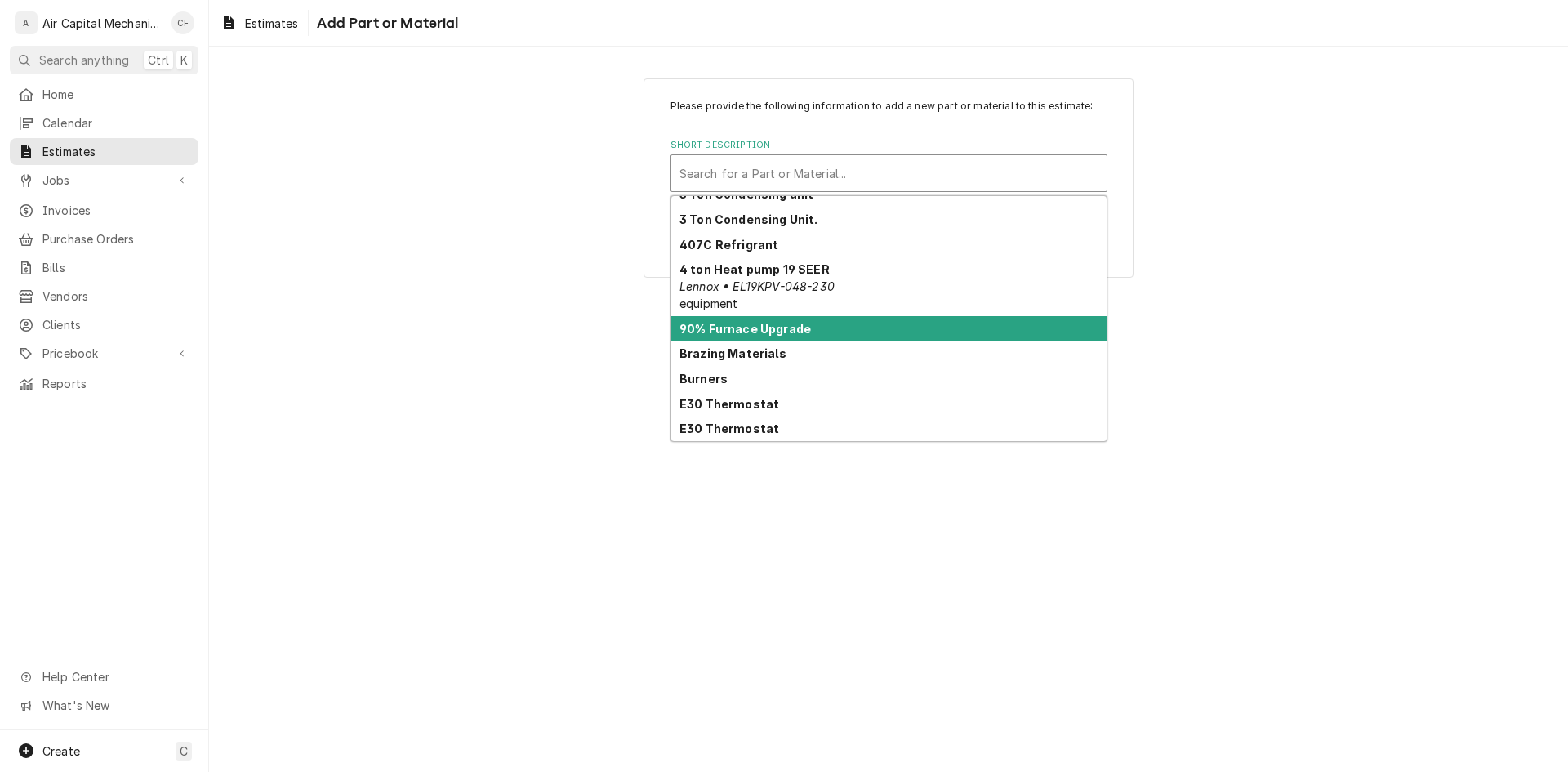
click at [840, 319] on div "90% Furnace Upgrade" at bounding box center [889, 329] width 435 height 26
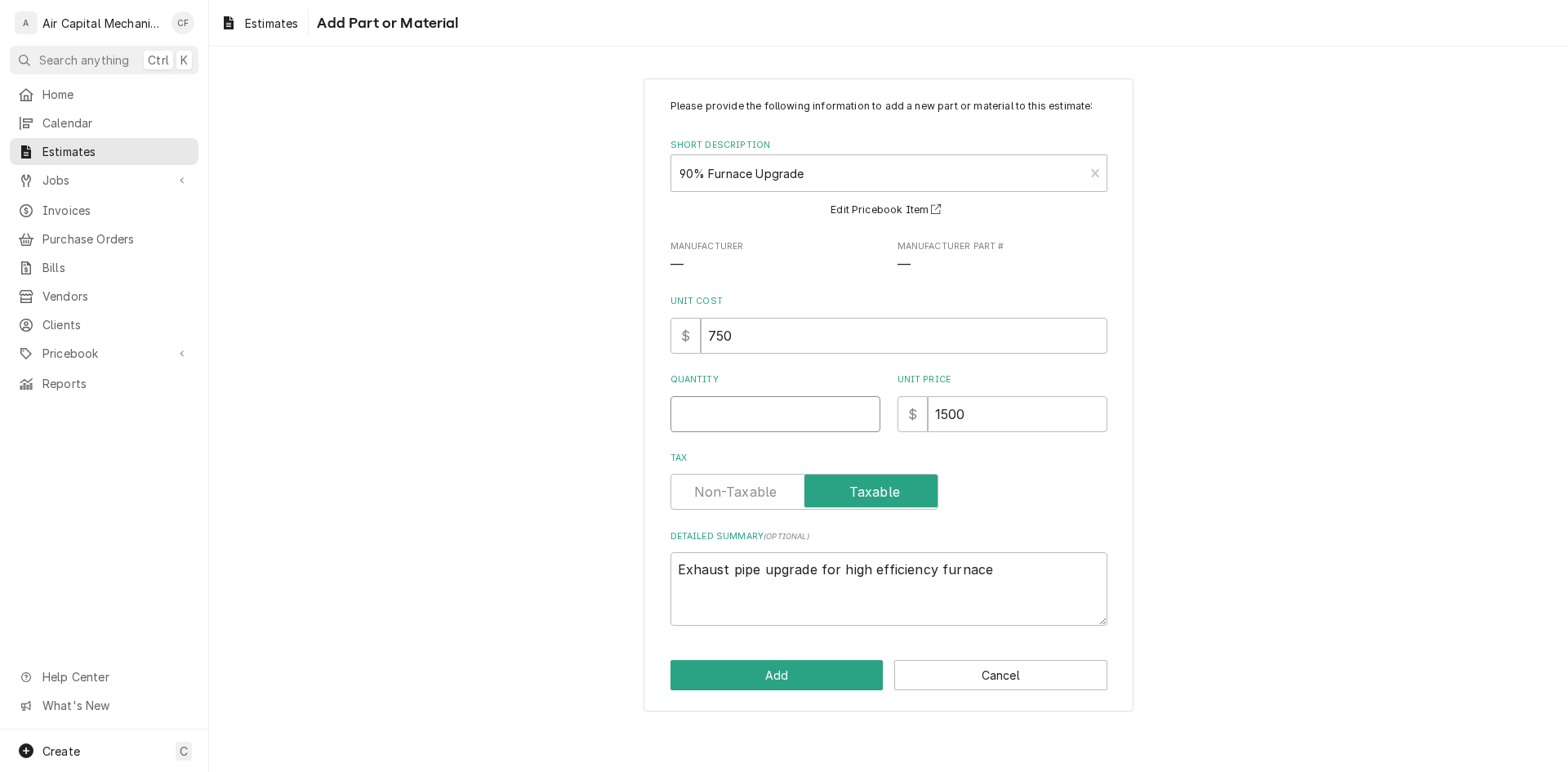
click at [835, 420] on input "Quantity" at bounding box center [775, 414] width 210 height 36
type textarea "x"
type input "1"
type textarea "x"
type input "1"
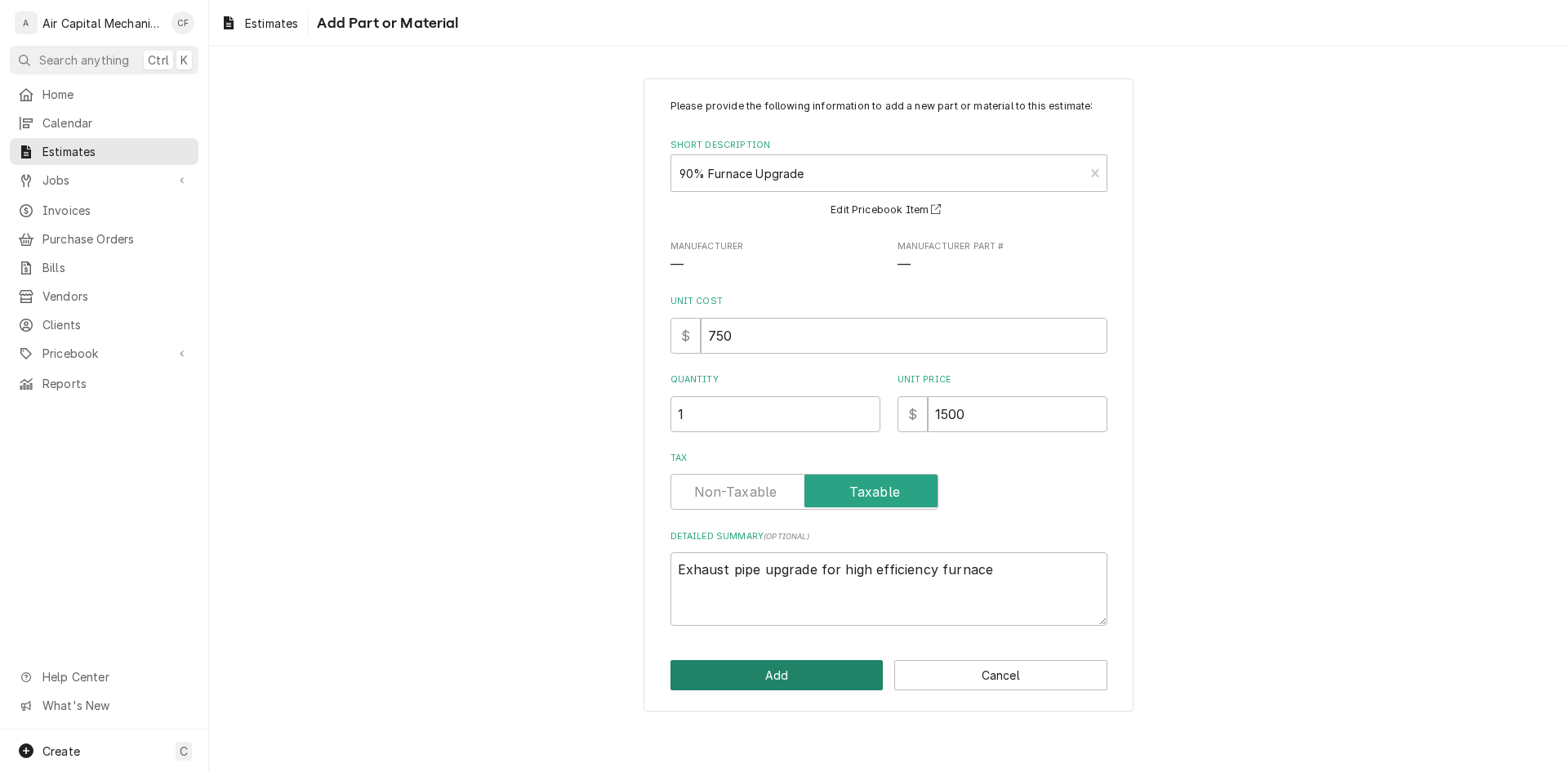
click at [817, 675] on button "Add" at bounding box center [777, 675] width 214 height 31
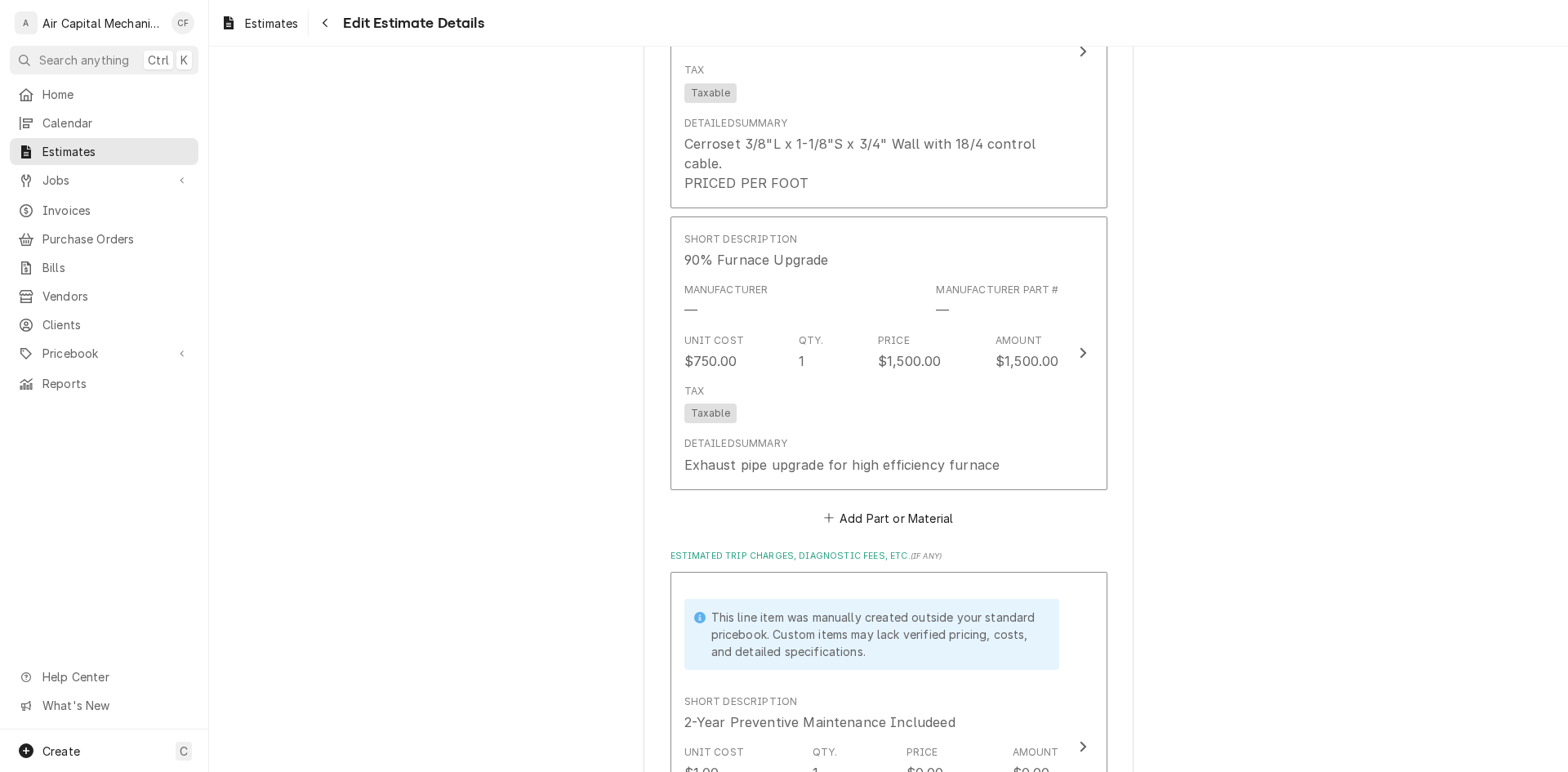
scroll to position [2085, 0]
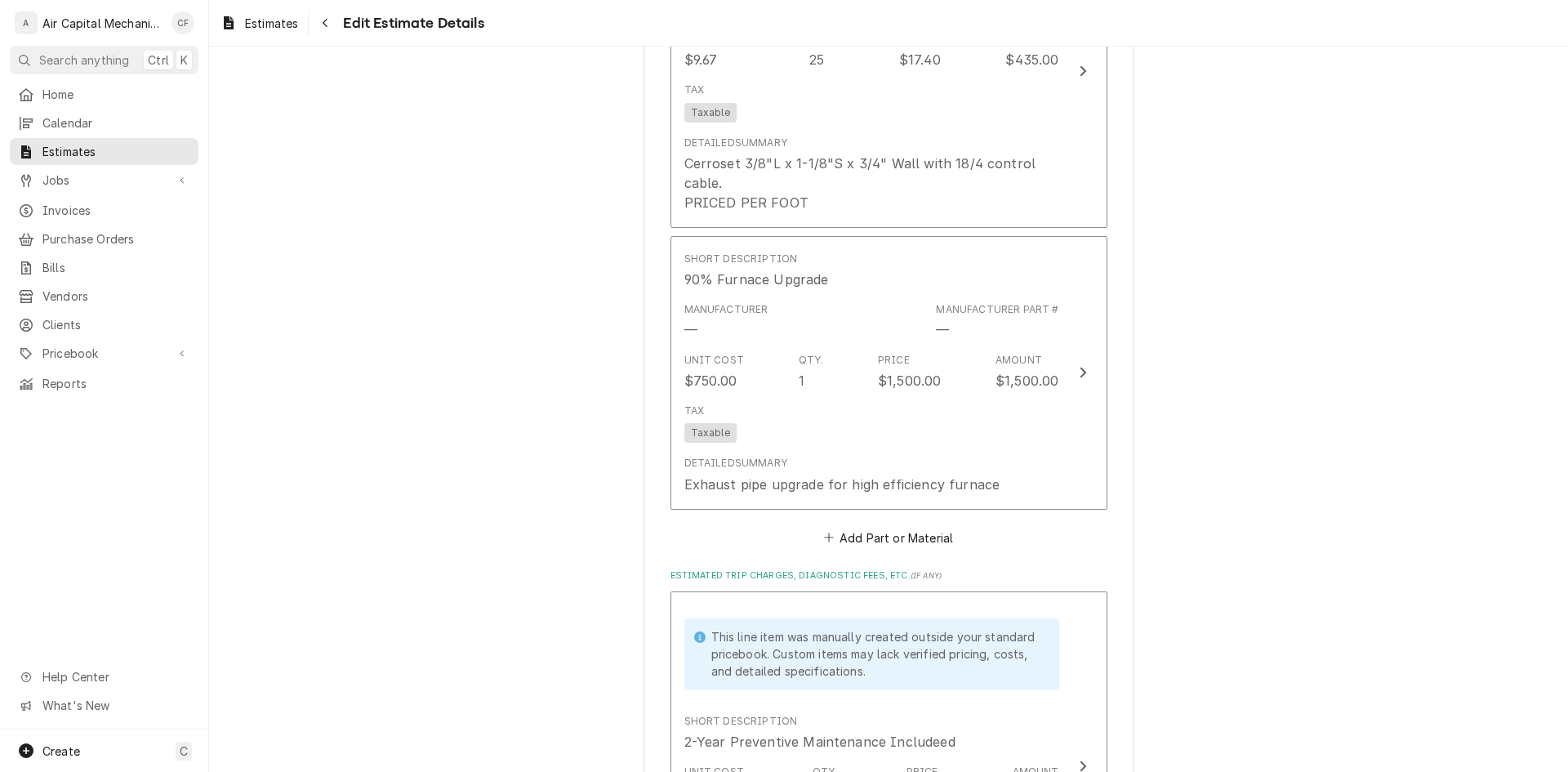
type textarea "x"
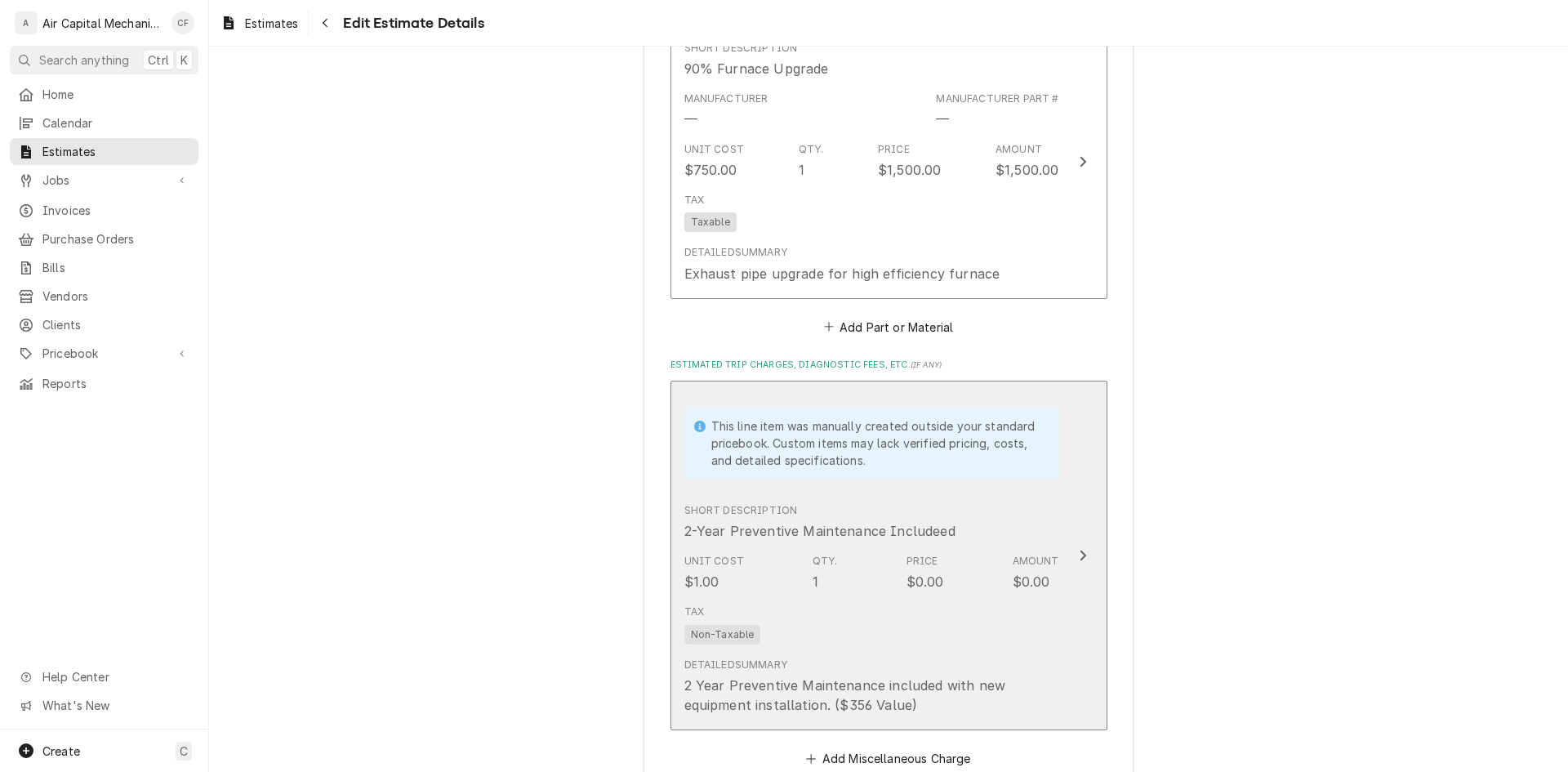
scroll to position [2330, 0]
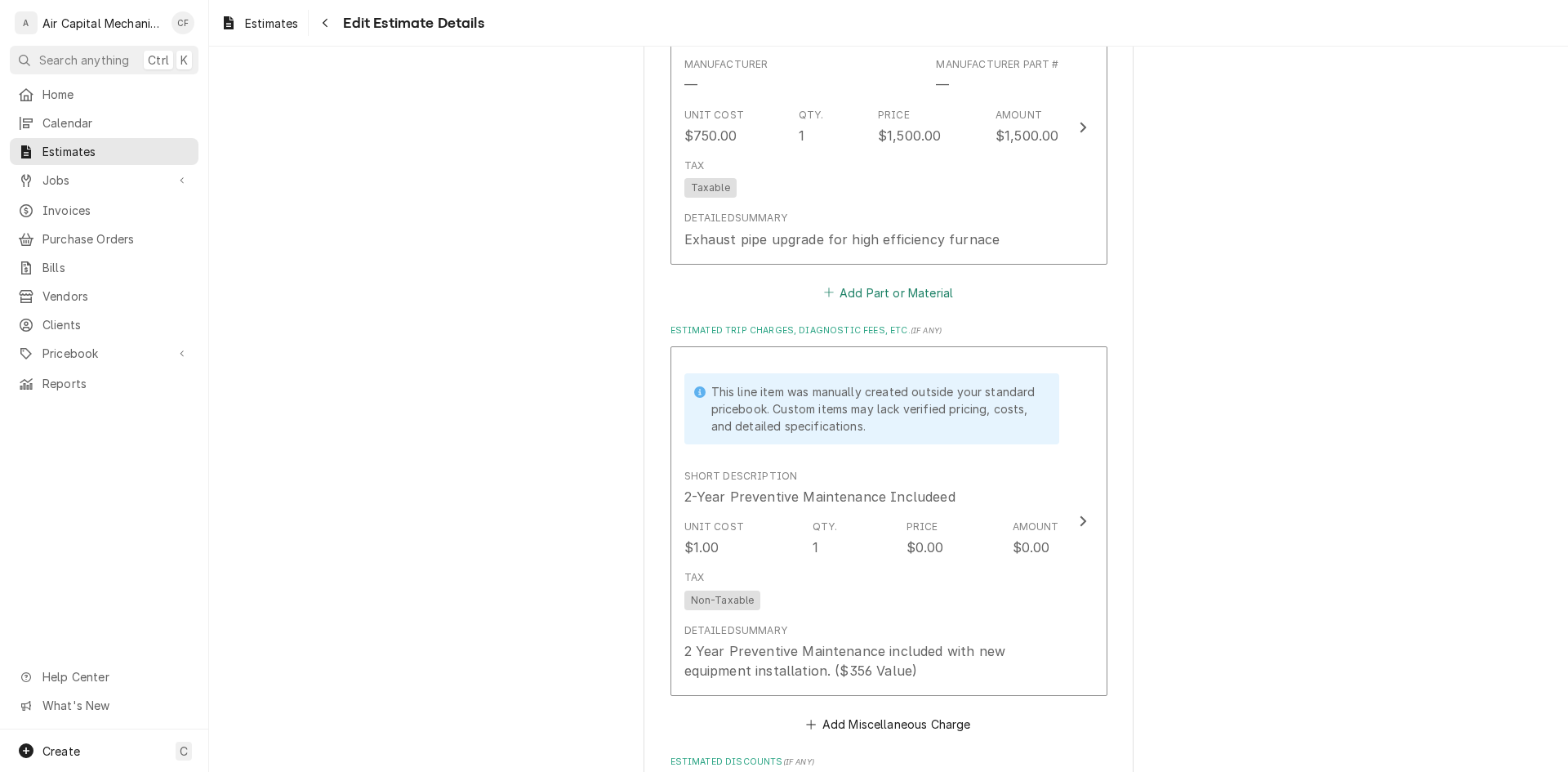
click at [860, 293] on button "Add Part or Material" at bounding box center [888, 291] width 135 height 23
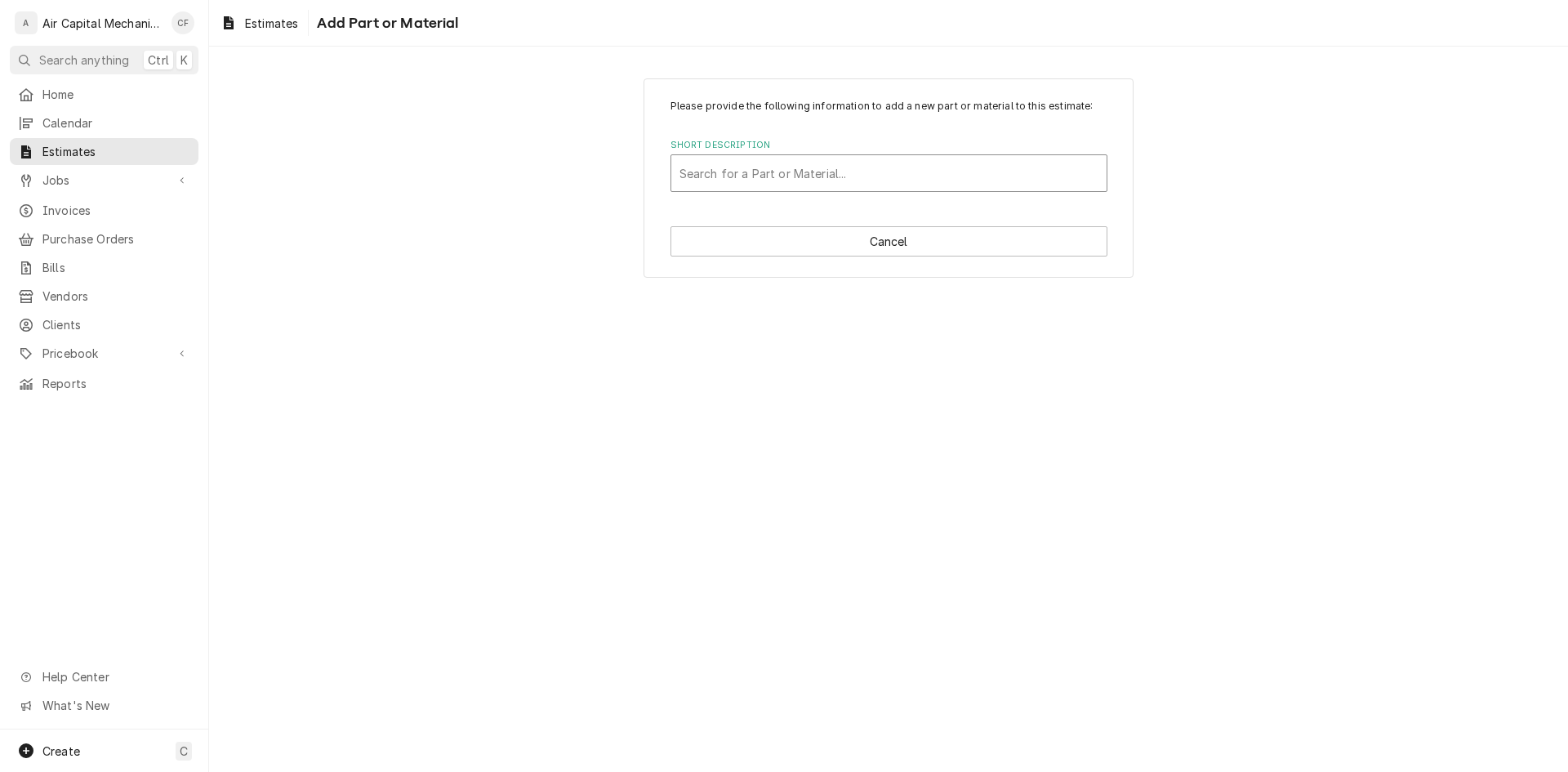
click at [828, 164] on div "Short Description" at bounding box center [889, 173] width 419 height 30
type input "Lennox Powered Humidifier"
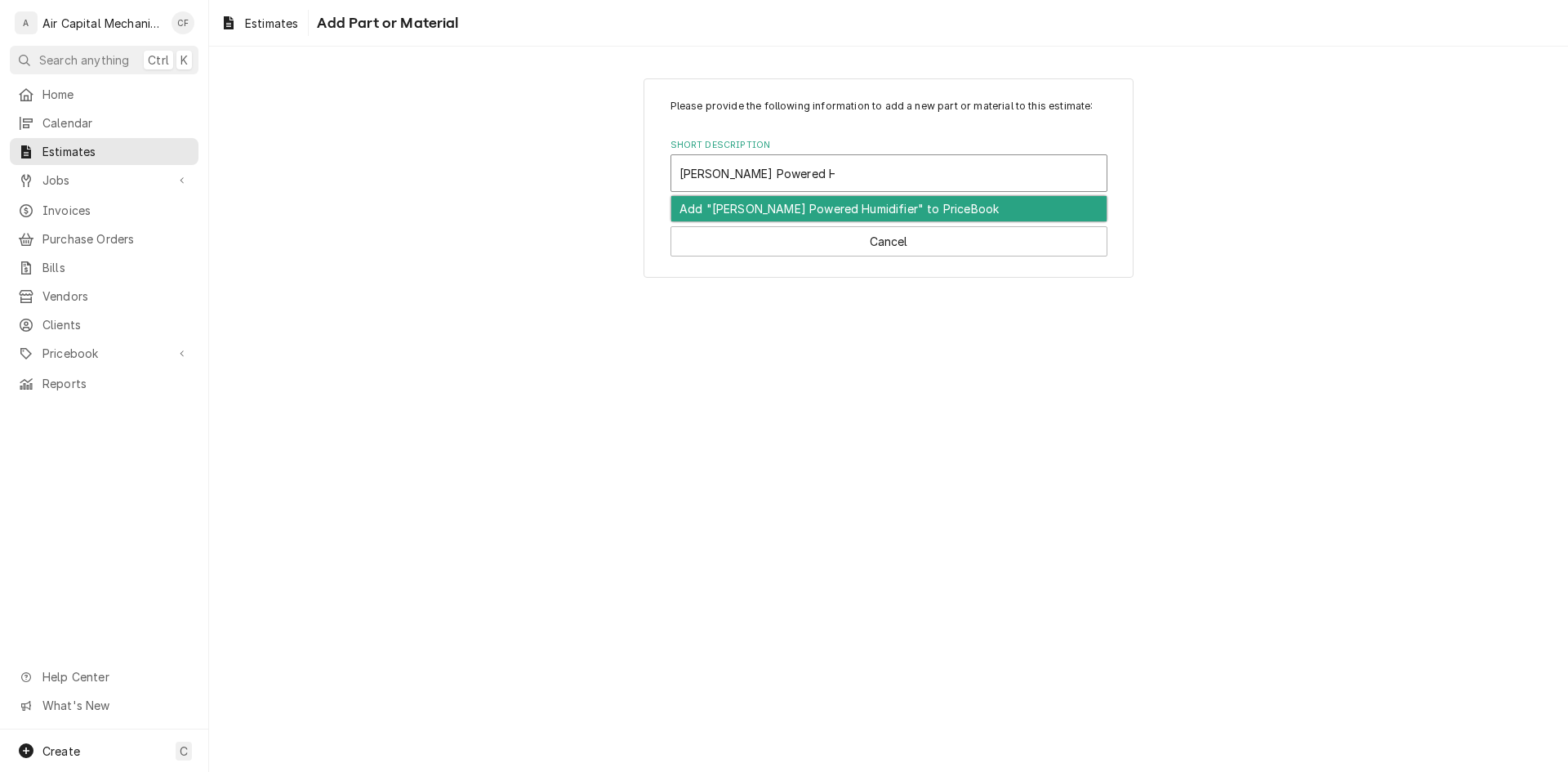
click at [824, 200] on div "Add "Lennox Powered Humidifier" to PriceBook" at bounding box center [889, 209] width 435 height 26
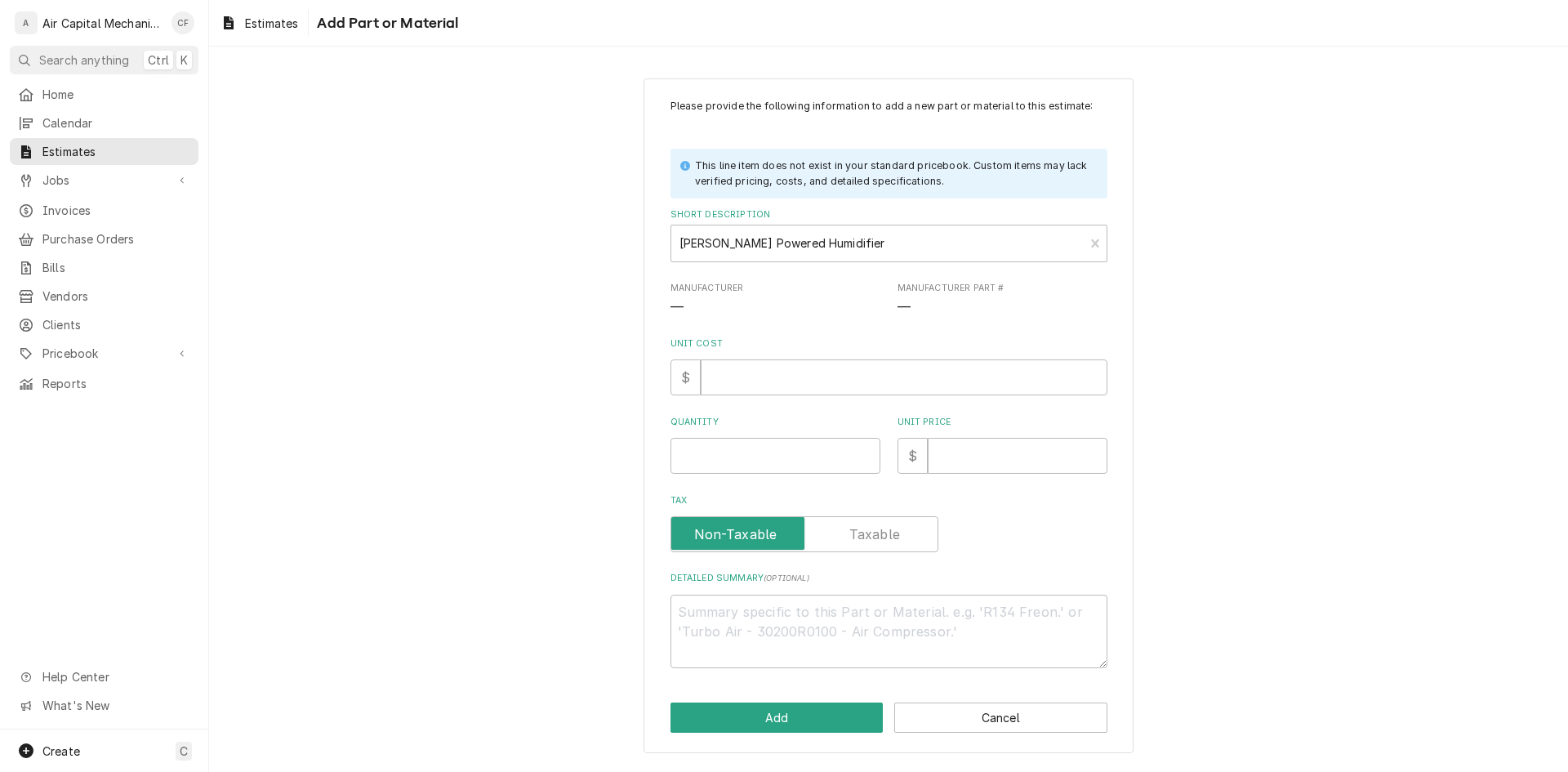
type textarea "x"
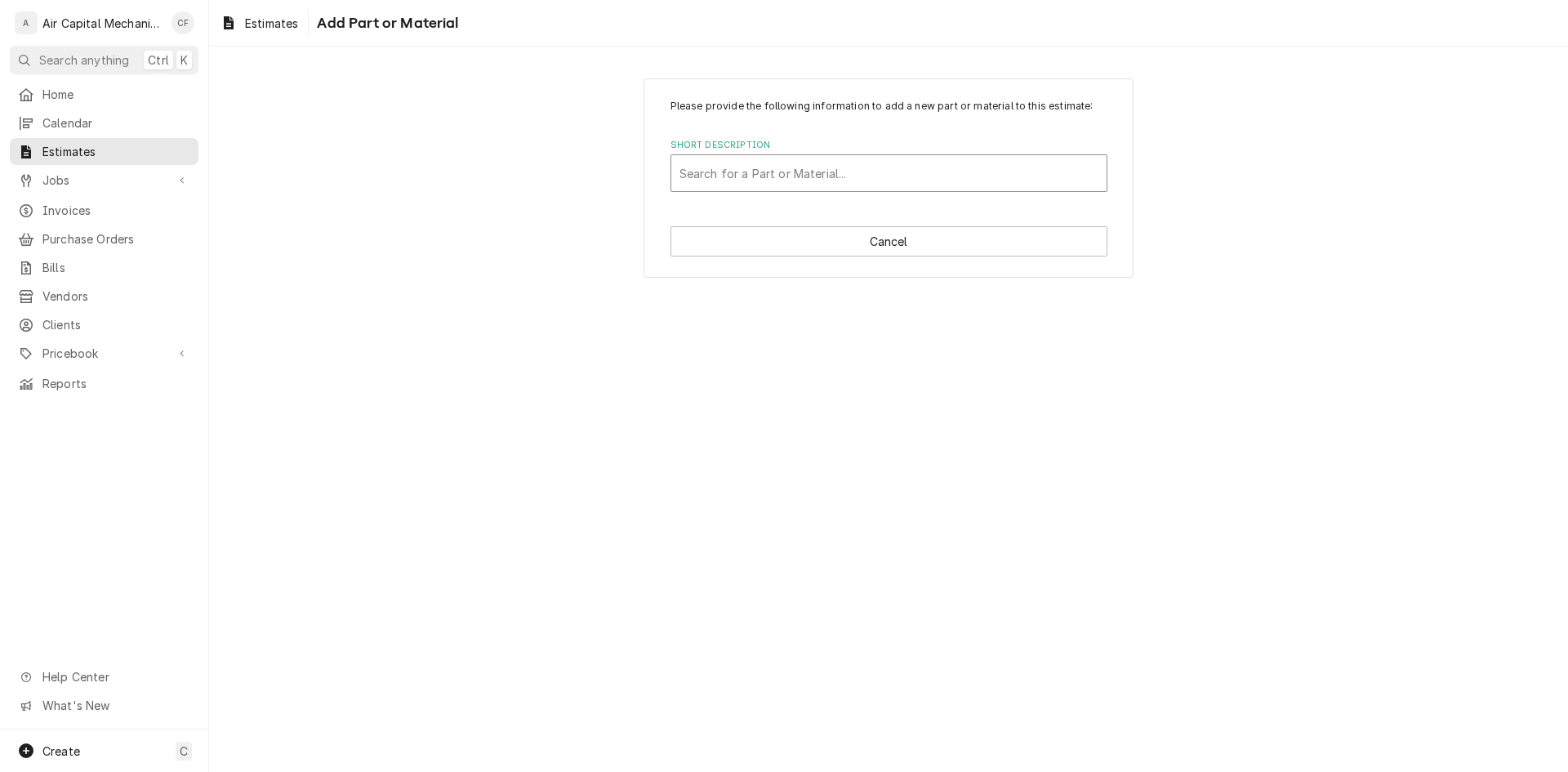
click at [865, 182] on div "Short Description" at bounding box center [889, 173] width 419 height 30
type input "Lennox Elite Powered Humidifier"
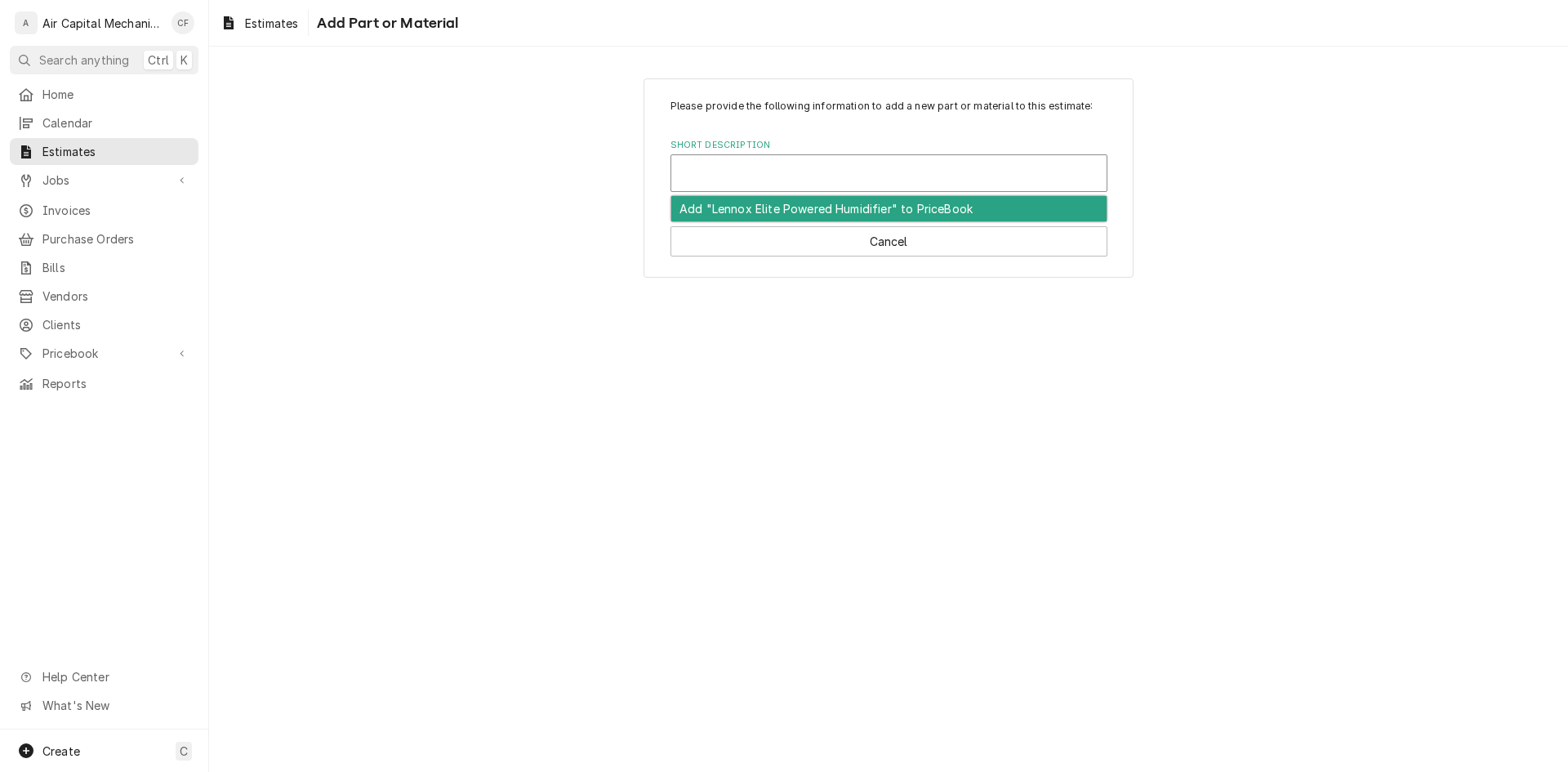
click at [849, 223] on div "Please provide the following information to add a new part or material to this …" at bounding box center [889, 178] width 490 height 199
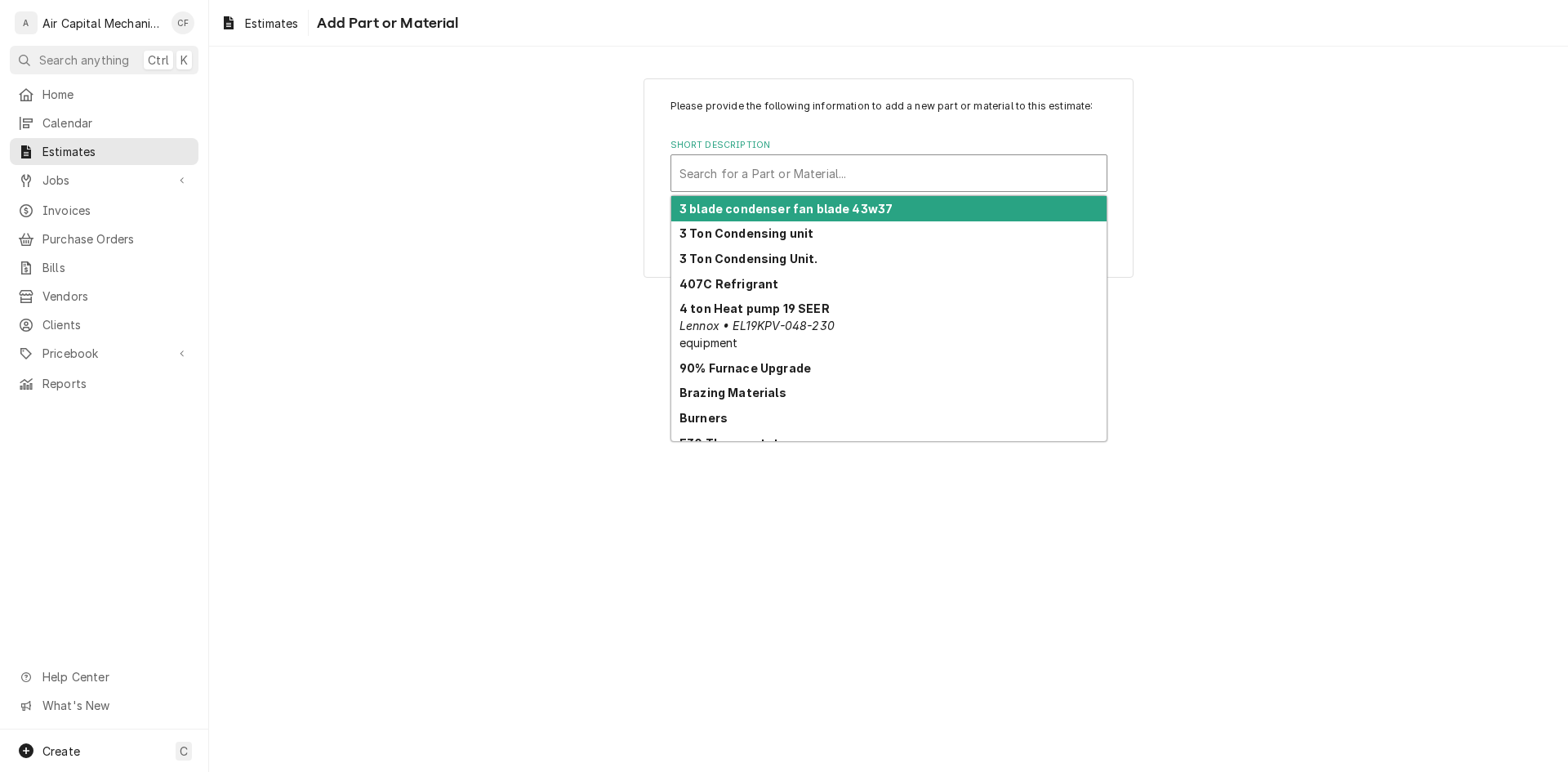
click at [848, 188] on div "Short Description" at bounding box center [889, 173] width 419 height 30
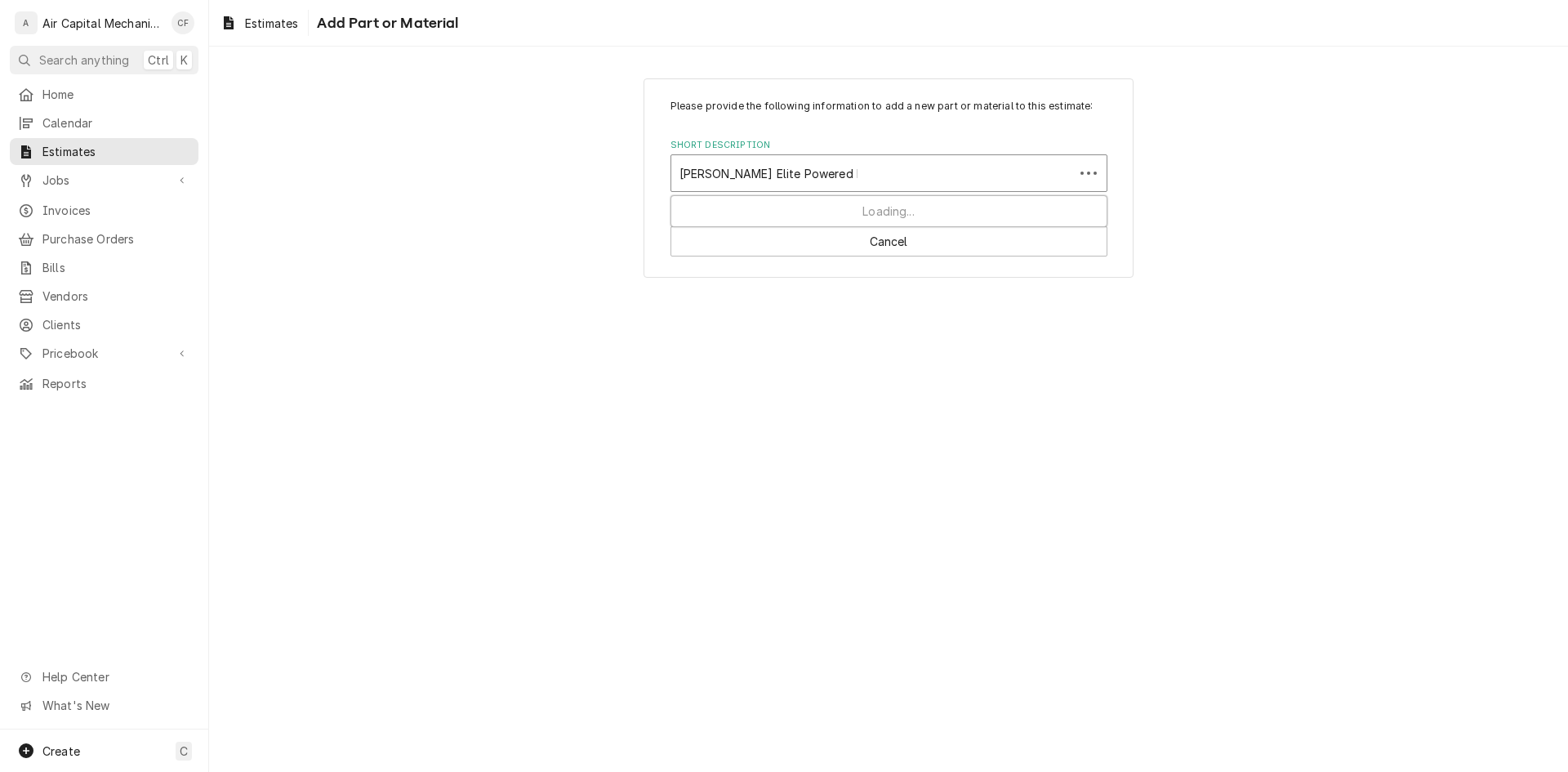
type input "Lennox Elite Powered Humidifier"
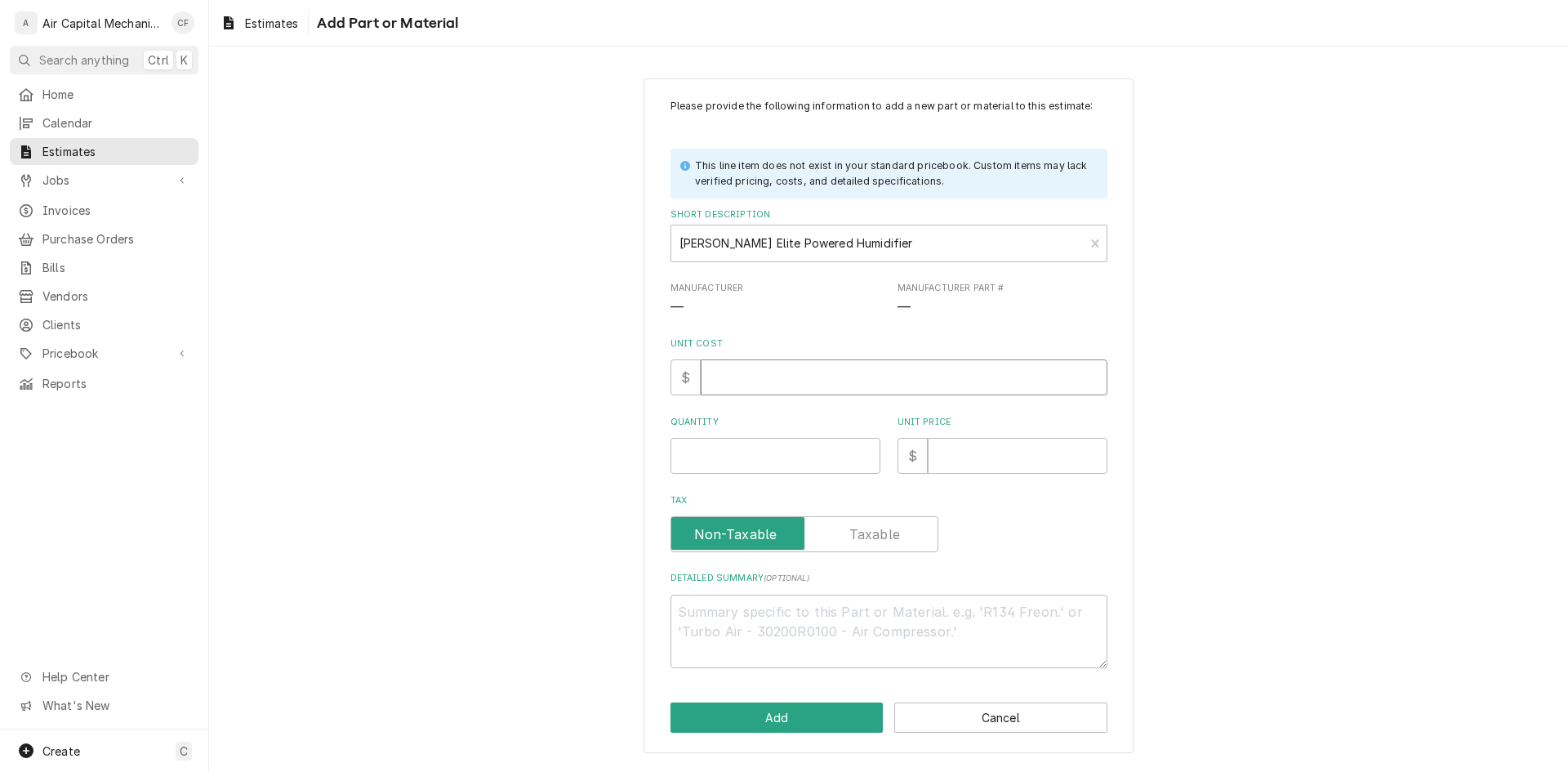
click at [788, 367] on input "Unit Cost" at bounding box center [904, 377] width 407 height 36
type textarea "x"
type input "2"
type textarea "x"
type input "28"
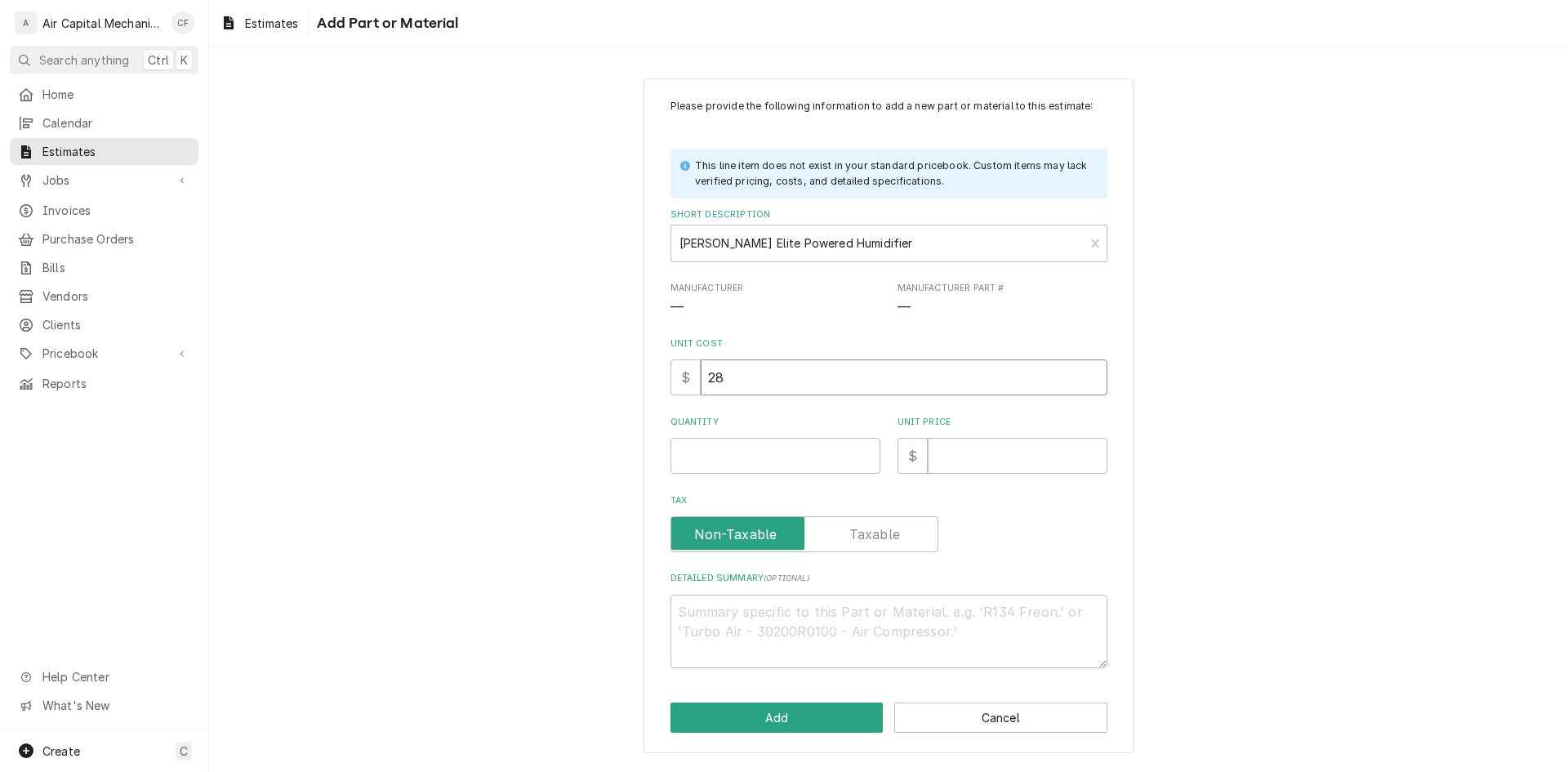
type textarea "x"
type input "288"
type textarea "x"
type input "288"
type textarea "x"
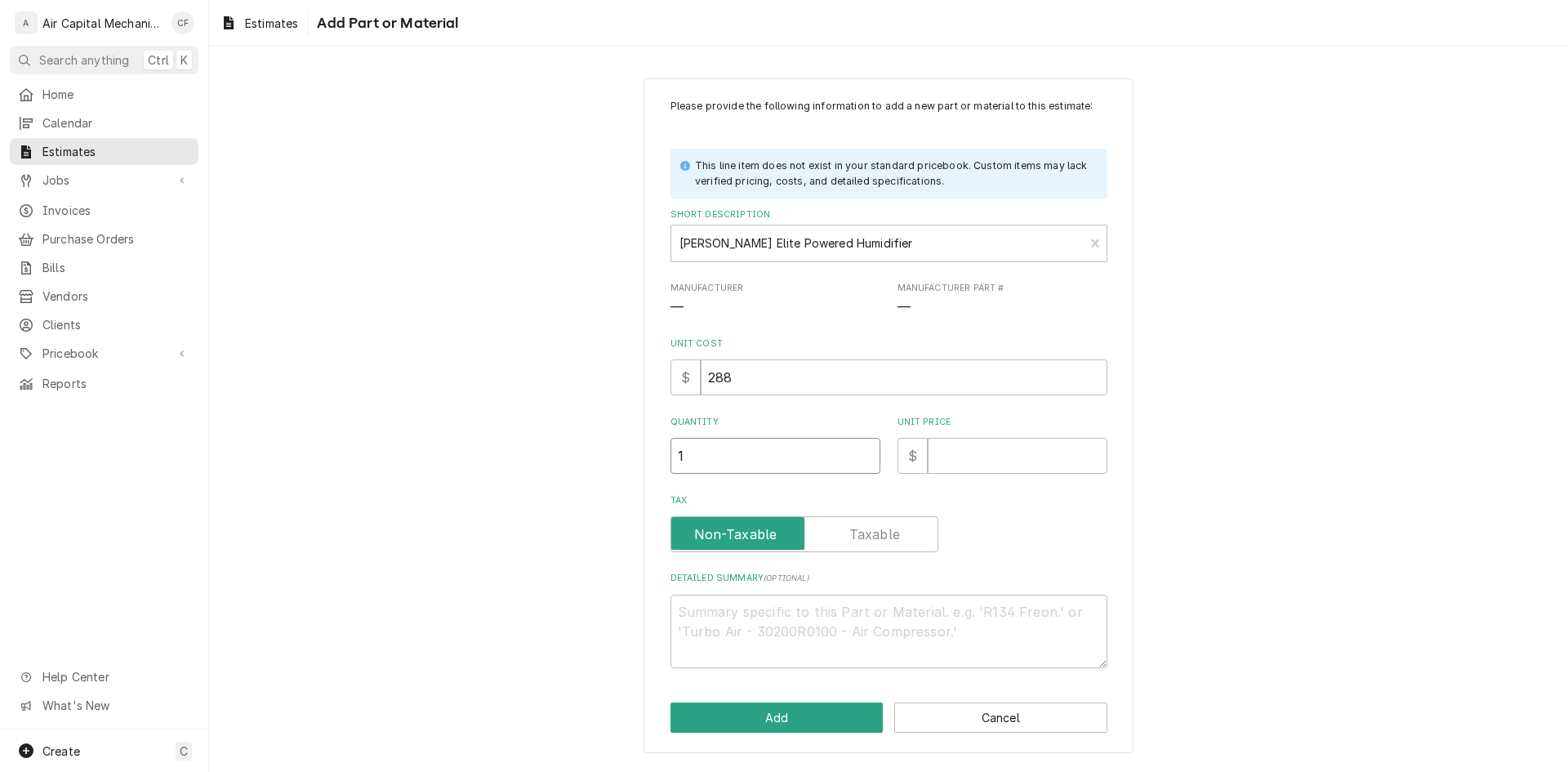
type input "1"
type textarea "x"
type input "4"
type textarea "x"
type input "46"
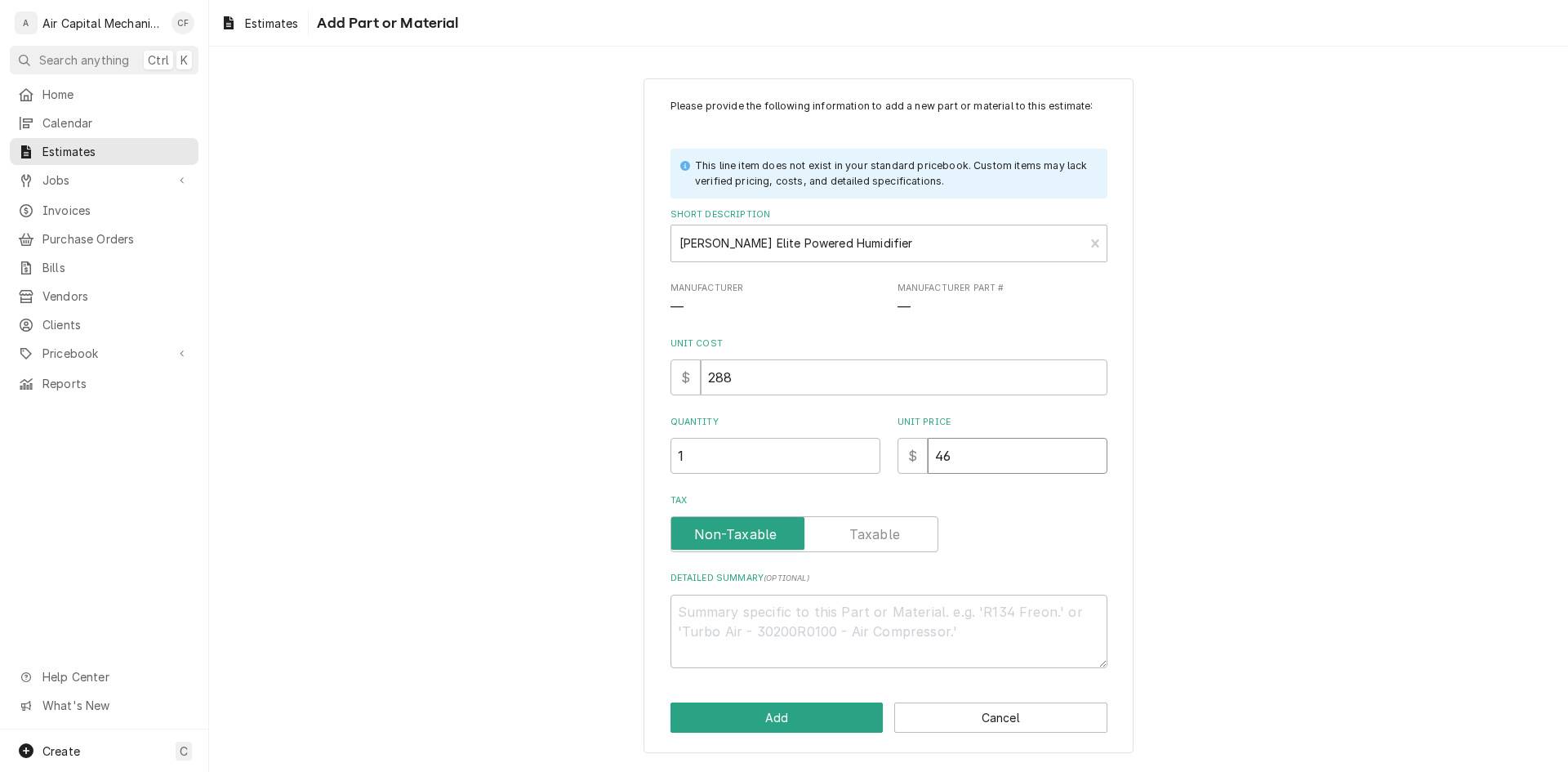
type textarea "x"
type input "468"
type textarea "x"
type input "468.8"
type textarea "x"
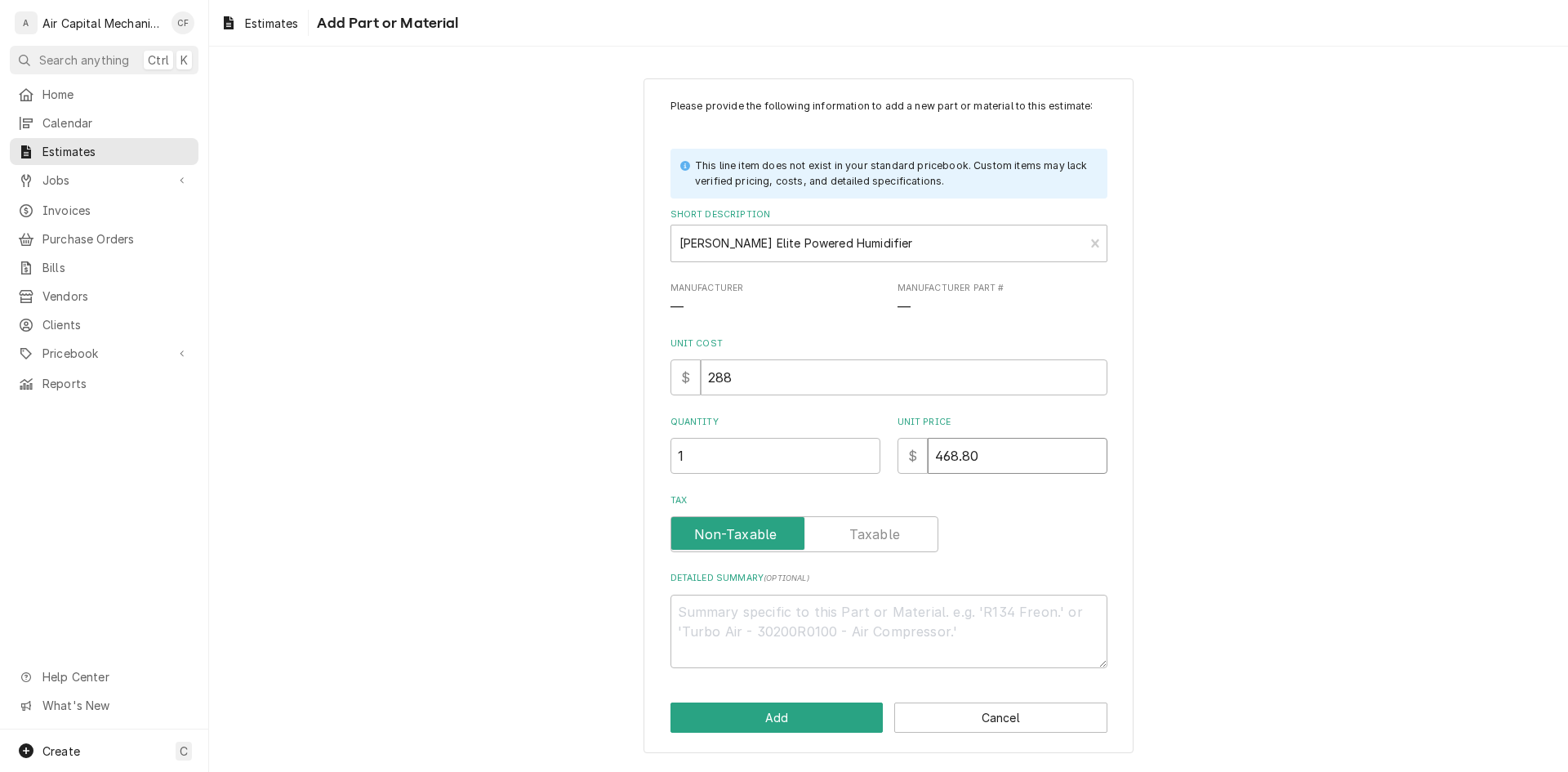
type input "468.80"
type textarea "x"
type textarea "H"
type textarea "x"
type textarea "He"
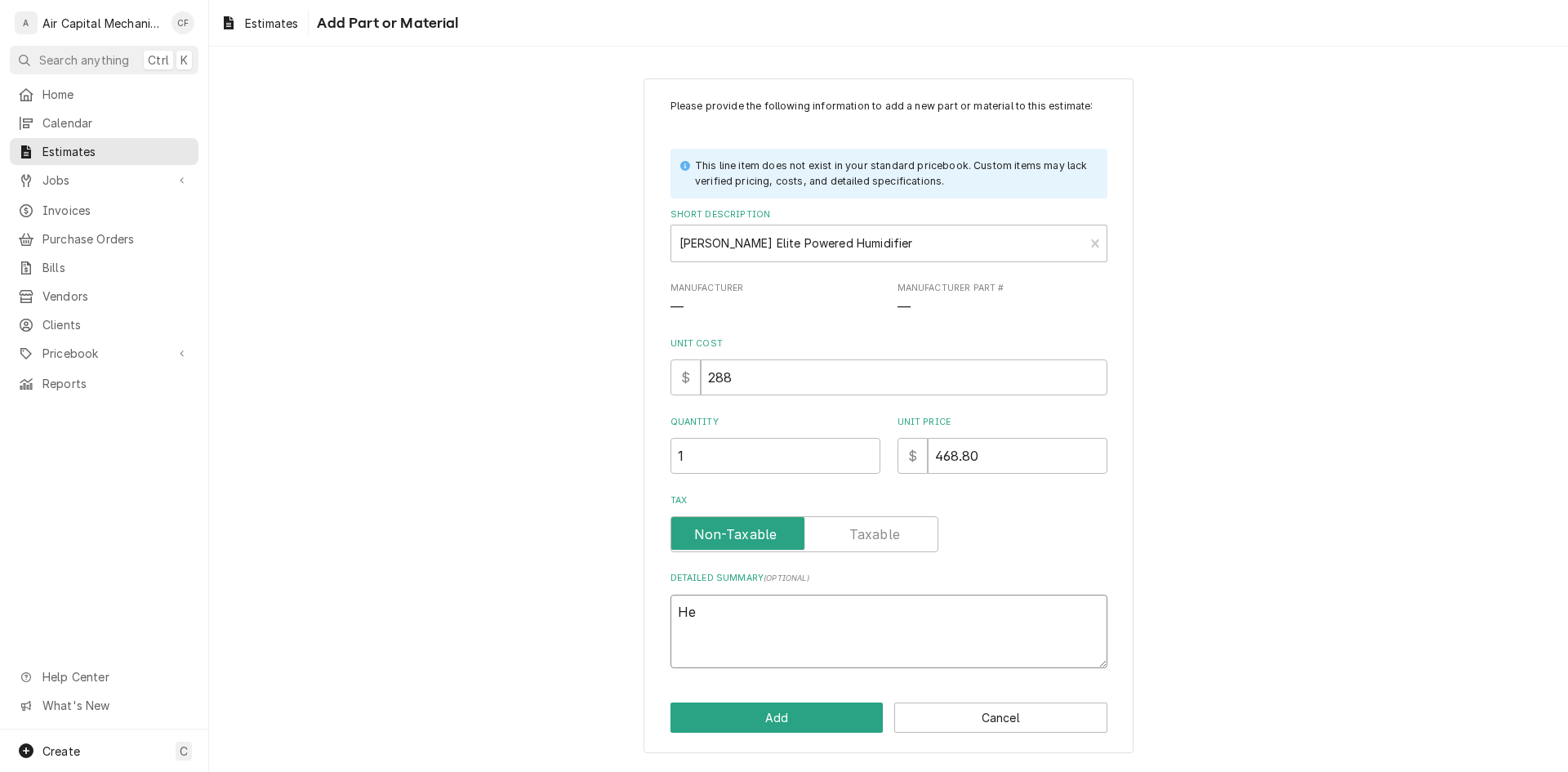
type textarea "x"
type textarea "Hea"
type textarea "x"
type textarea "Heal"
type textarea "x"
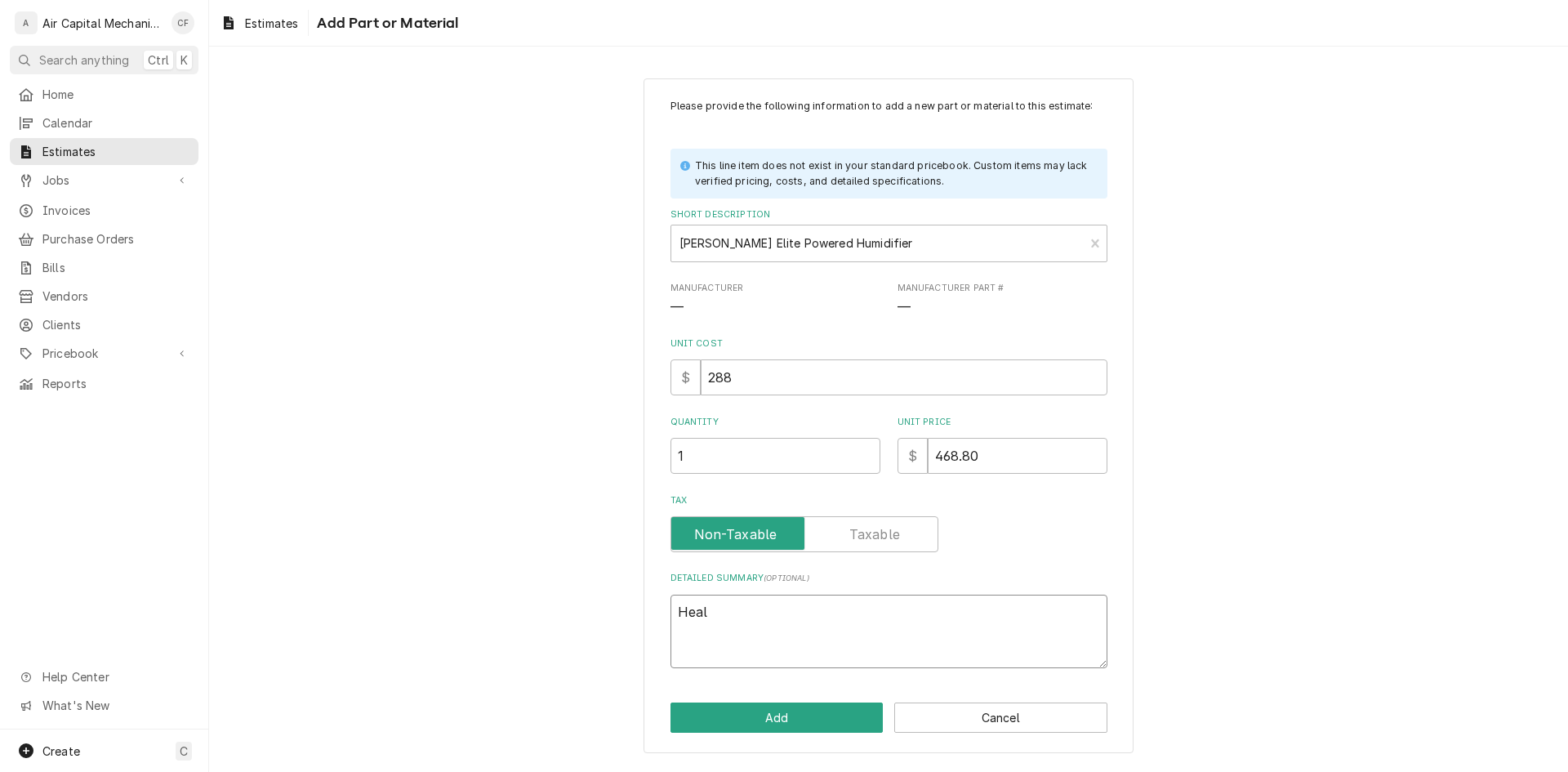
type textarea "Healt"
type textarea "x"
type textarea "Health"
type textarea "x"
type textarea "Healthy"
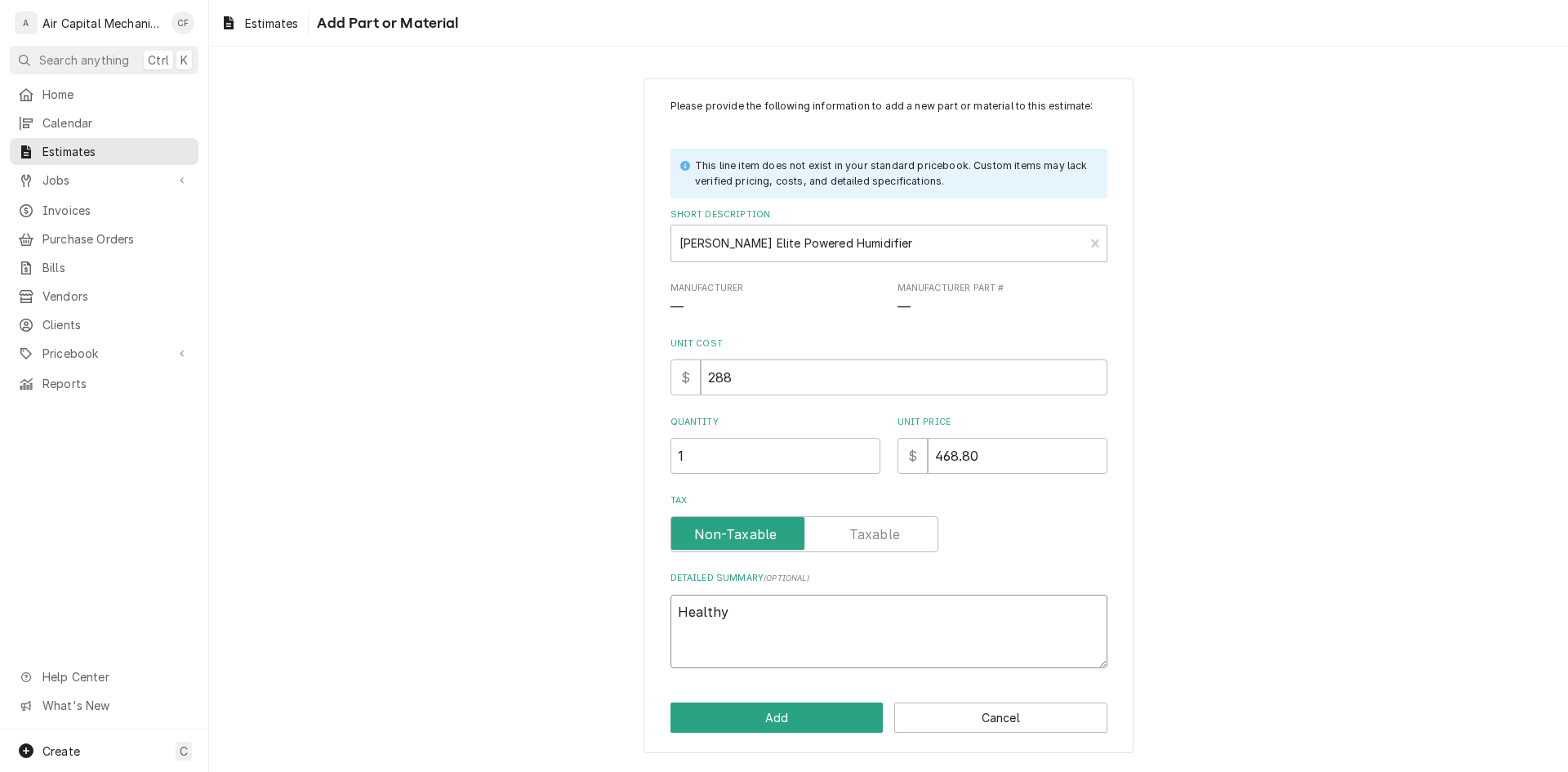
type textarea "x"
type textarea "Healthy"
type textarea "x"
type textarea "Healthy C"
type textarea "x"
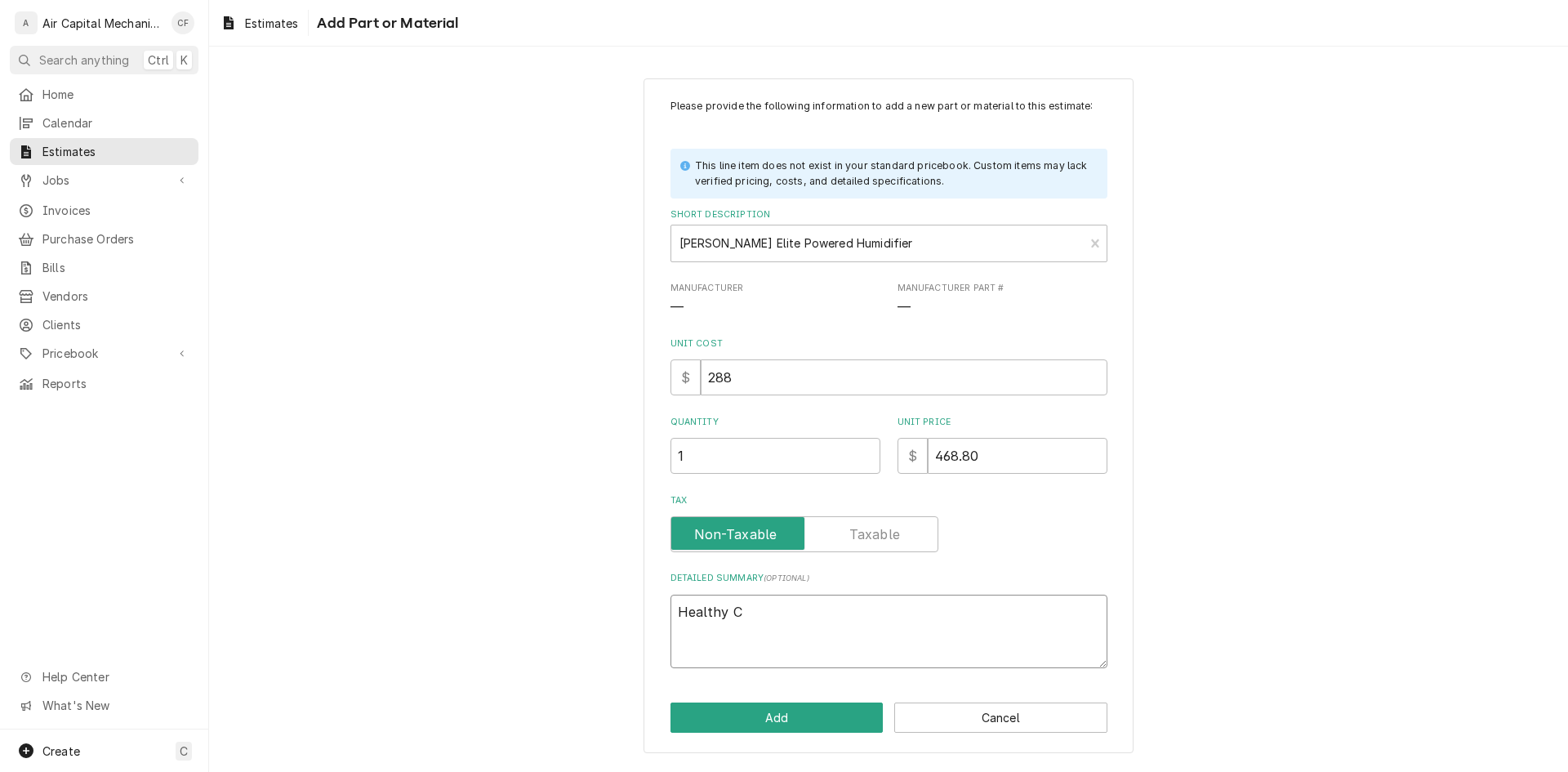
type textarea "Healthy Cl"
type textarea "x"
type textarea "Healthy Cli"
type textarea "x"
type textarea "Healthy Clim"
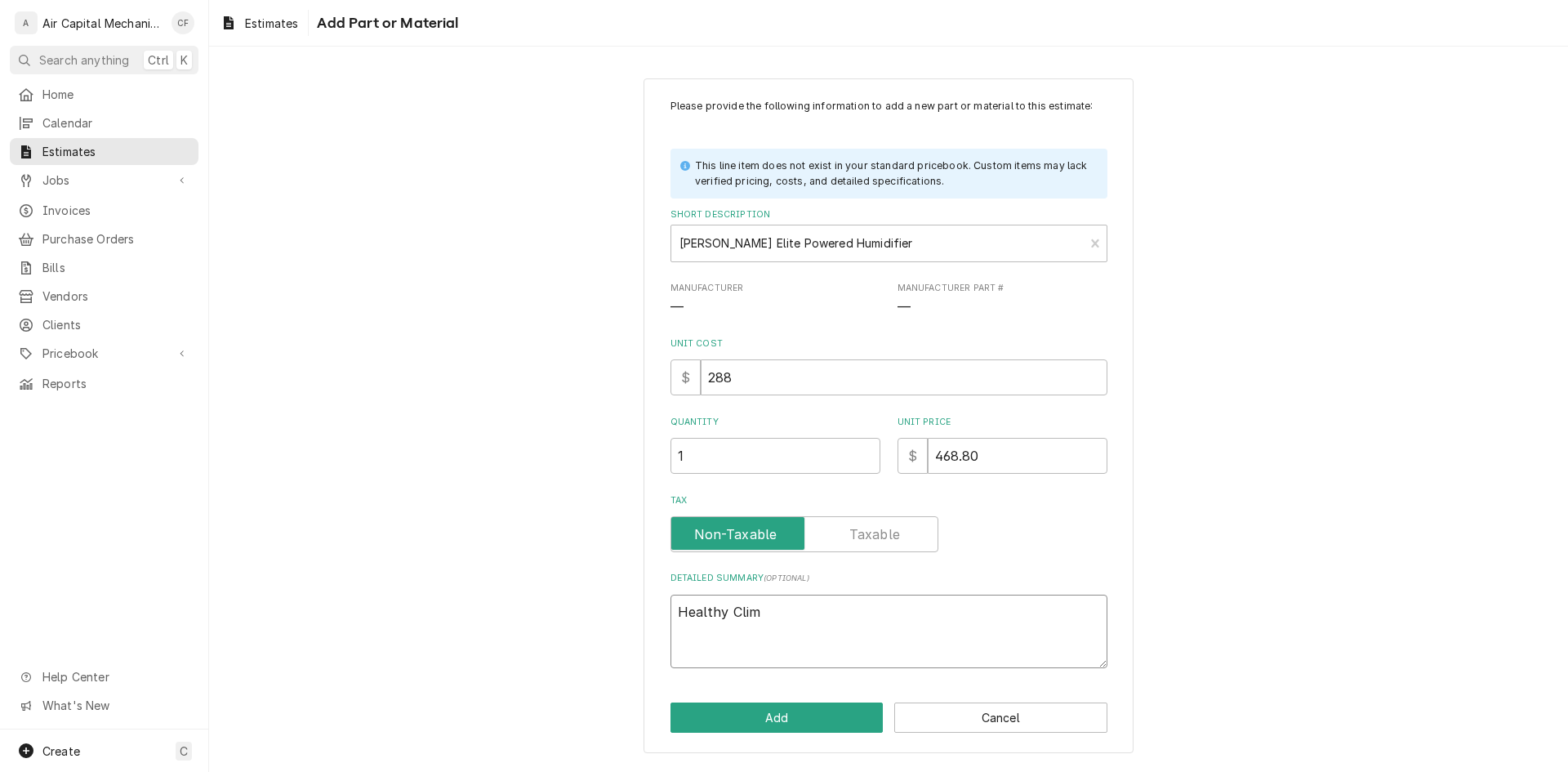
type textarea "x"
type textarea "Healthy Clima"
type textarea "x"
type textarea "Healthy Climat"
type textarea "x"
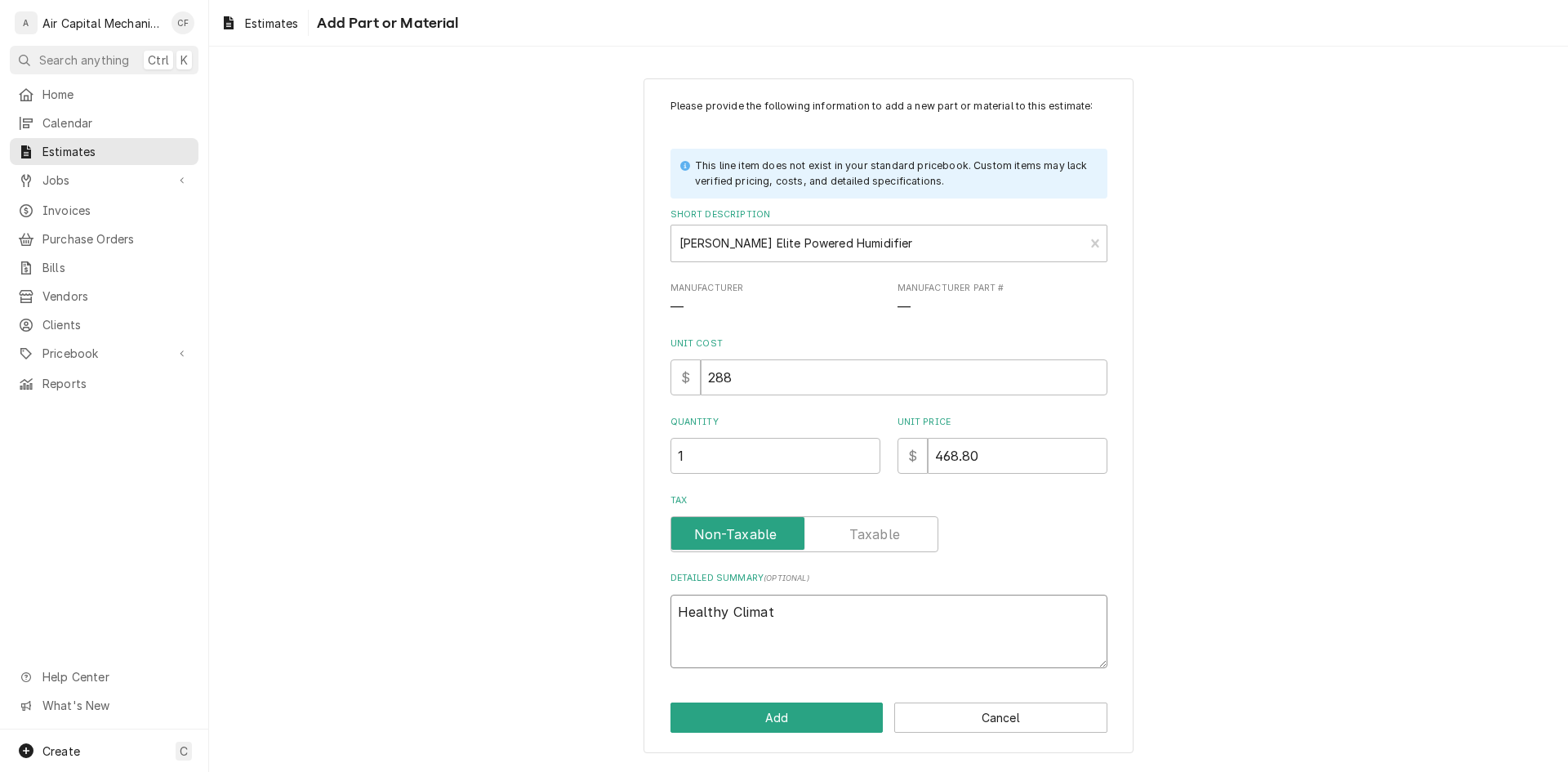
type textarea "Healthy Climate"
type textarea "x"
type textarea "Healthy Climate"
type textarea "x"
type textarea "Healthy Climate P"
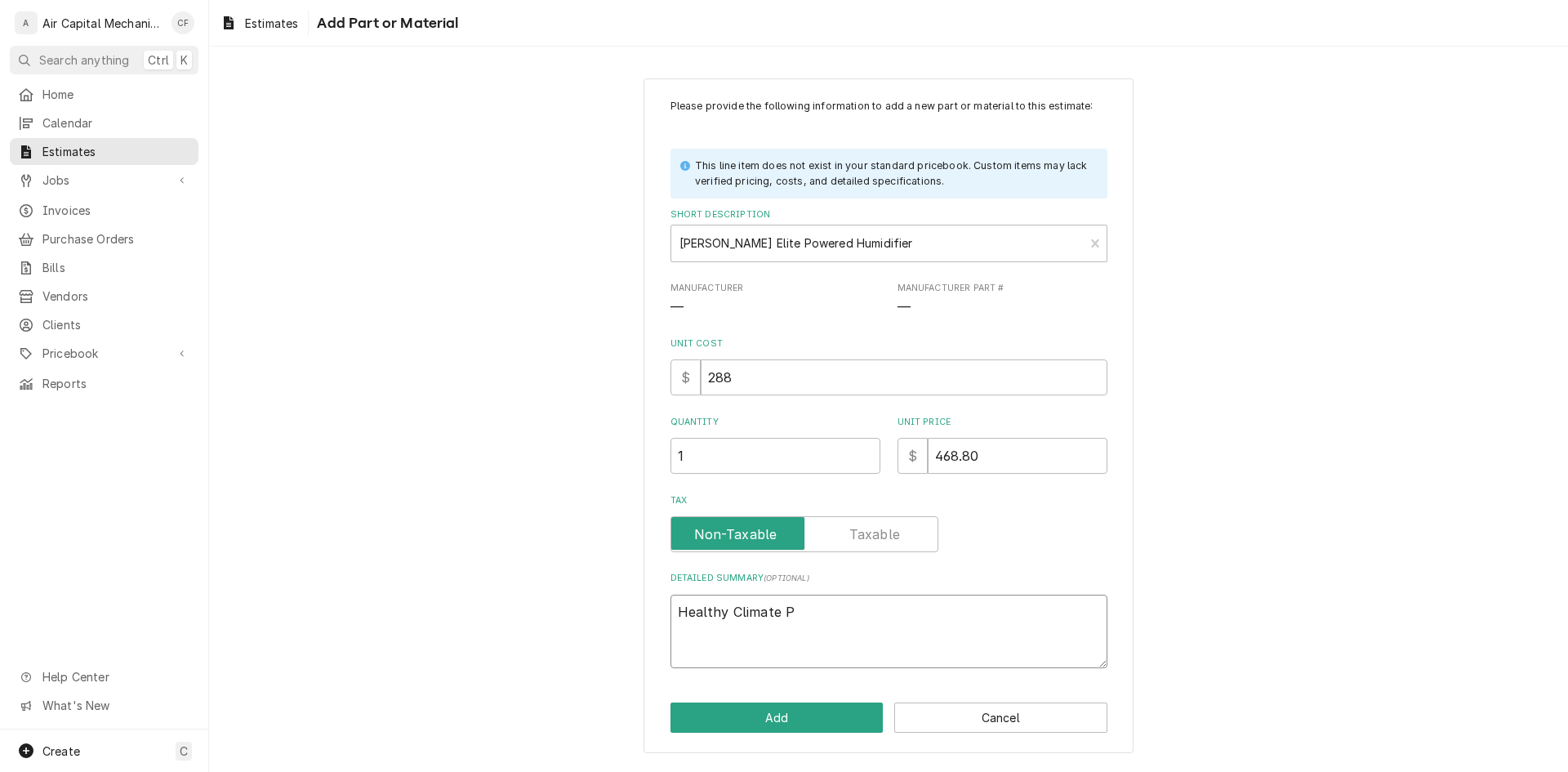
type textarea "x"
type textarea "Healthy Climate Po"
type textarea "x"
type textarea "Healthy Climate Pow"
type textarea "x"
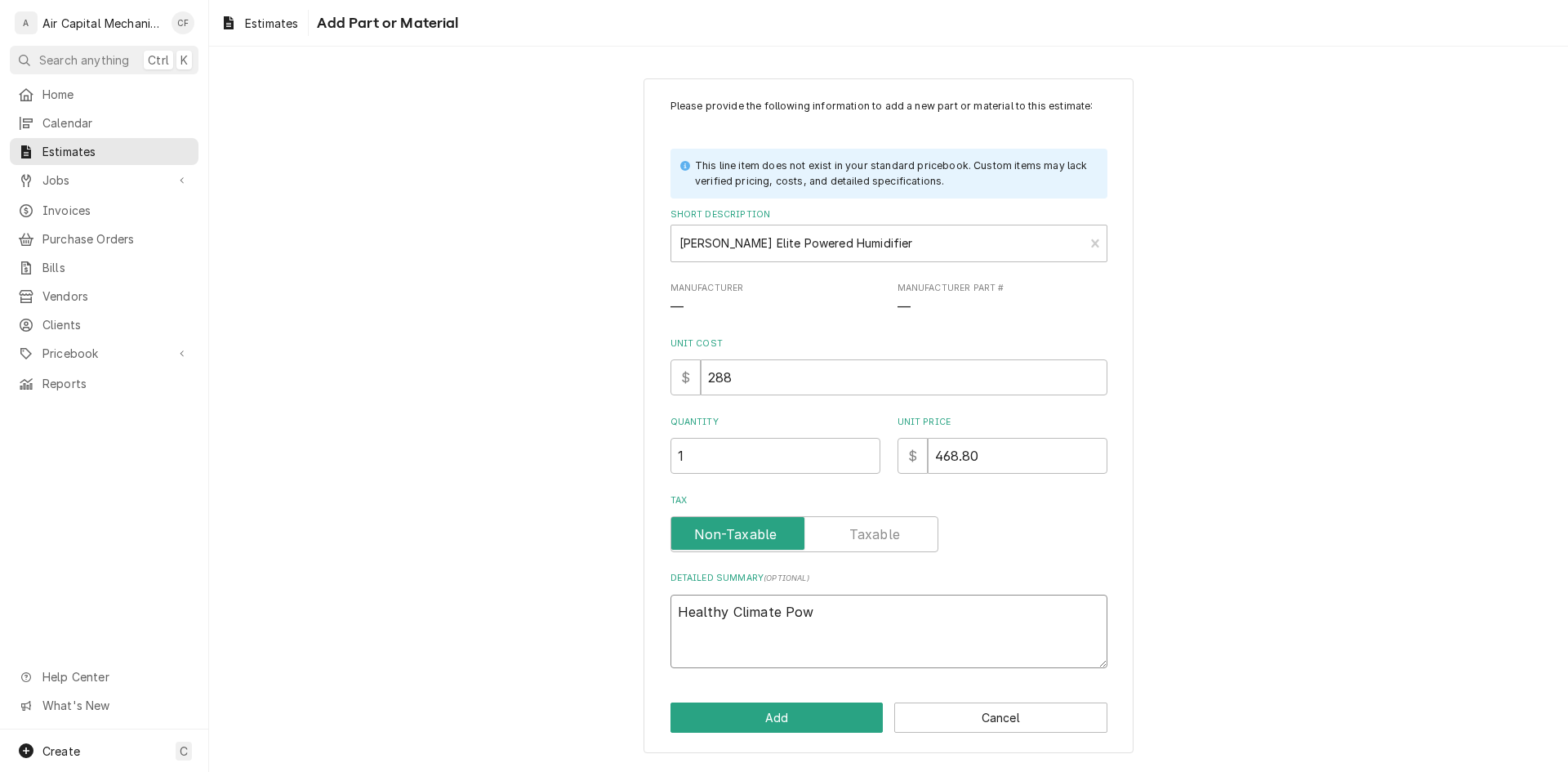
type textarea "Healthy Climate Powe"
type textarea "x"
type textarea "Healthy Climate Power"
type textarea "x"
type textarea "Healthy Climate Powere"
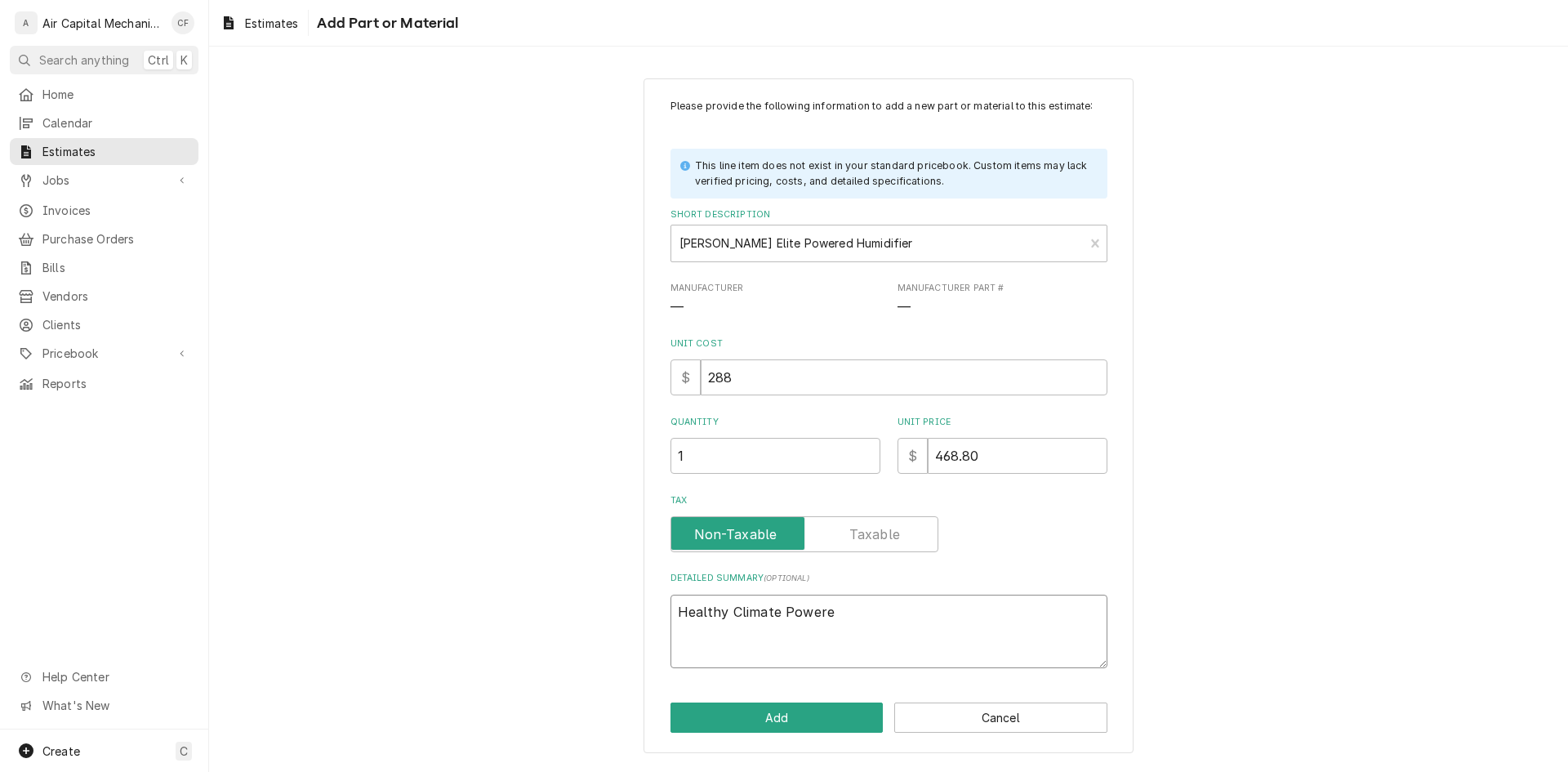
type textarea "x"
type textarea "Healthy Climate Powered"
type textarea "x"
type textarea "Healthy Climate Powered"
type textarea "x"
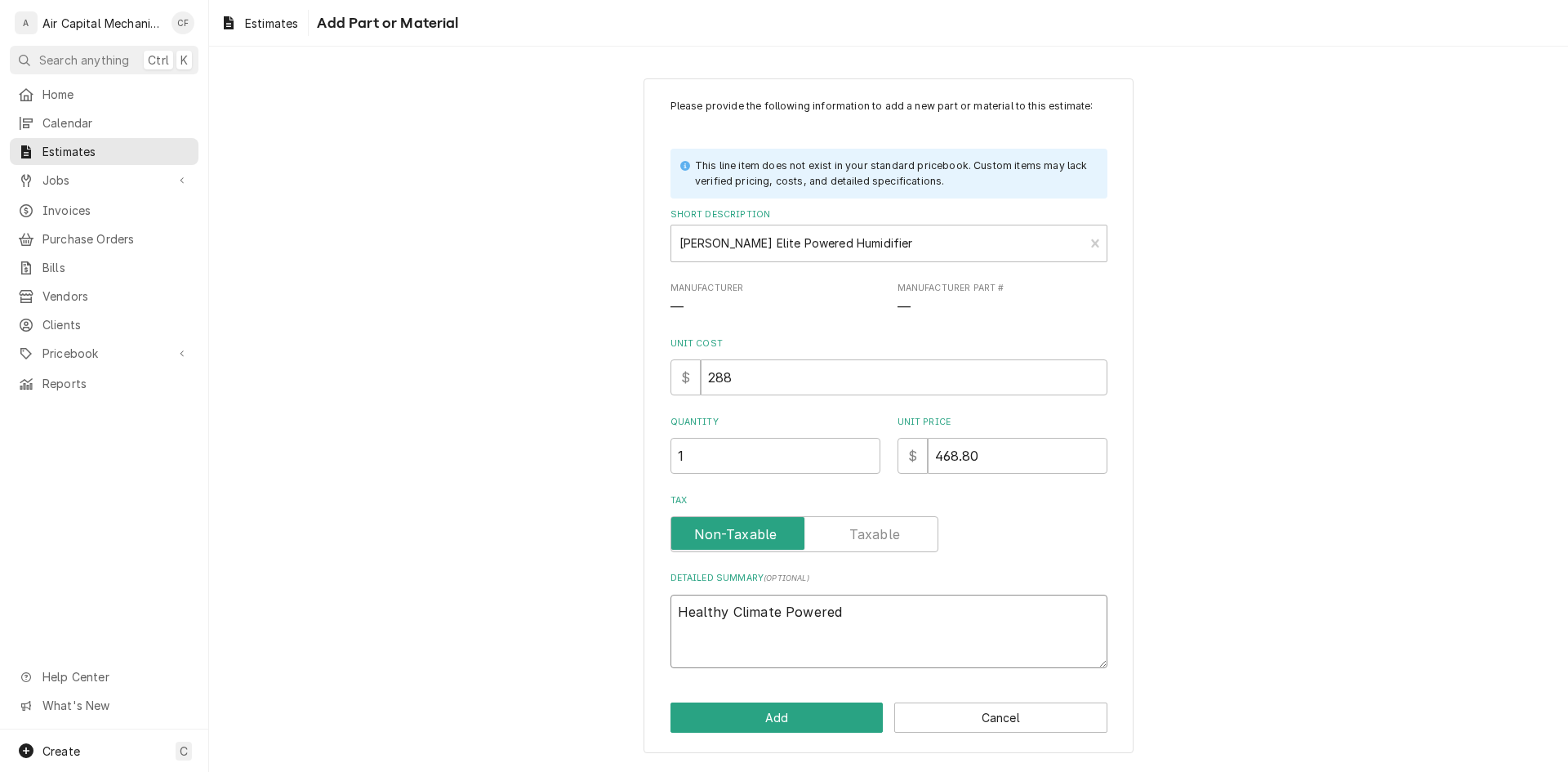
type textarea "Healthy Climate Powered H"
type textarea "x"
type textarea "Healthy Climate Powered Hu"
type textarea "x"
type textarea "Healthy Climate Powered Hum"
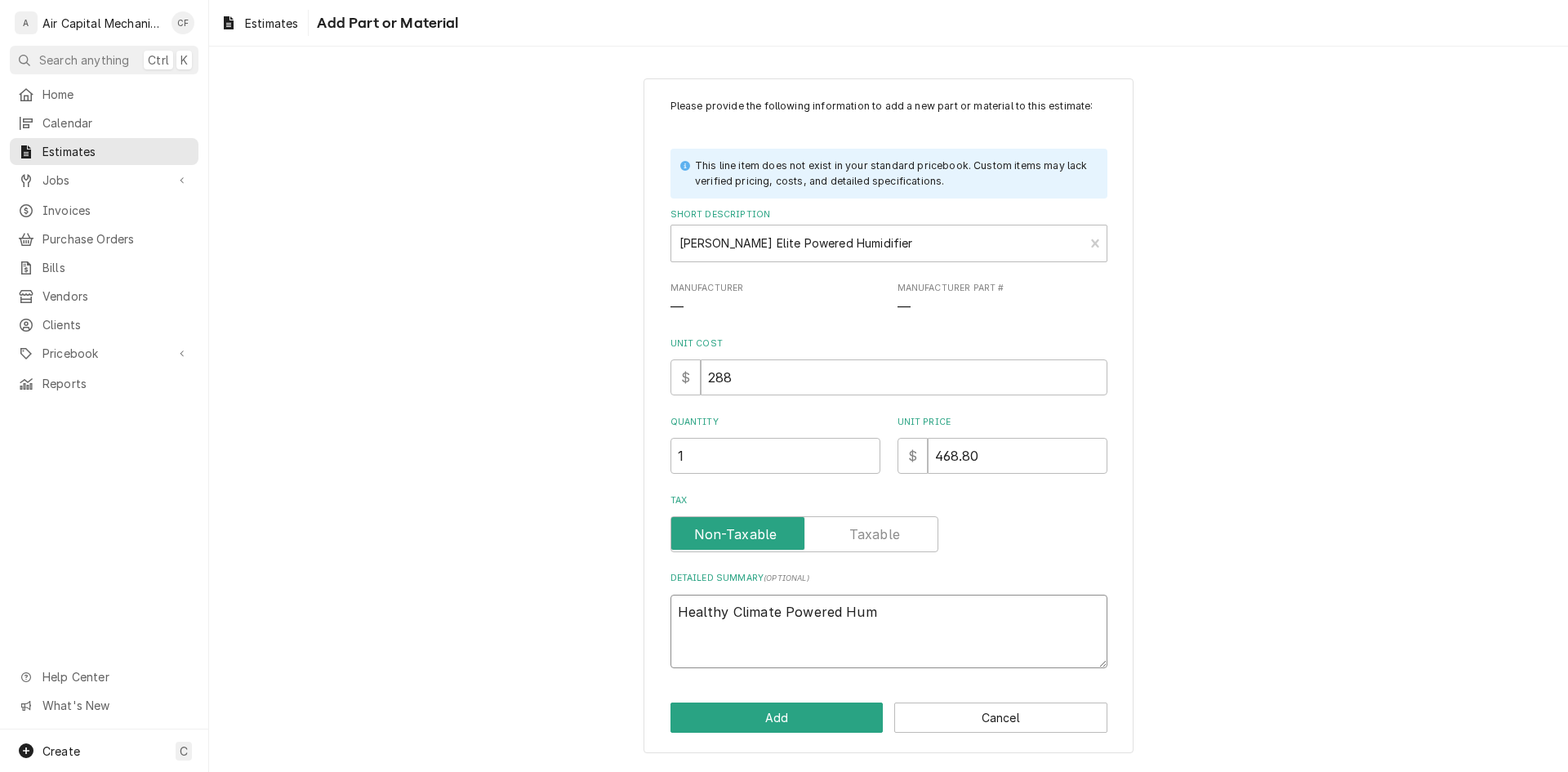
type textarea "x"
type textarea "Healthy Climate Powered Humi"
type textarea "x"
type textarea "Healthy Climate Powered Humid"
type textarea "x"
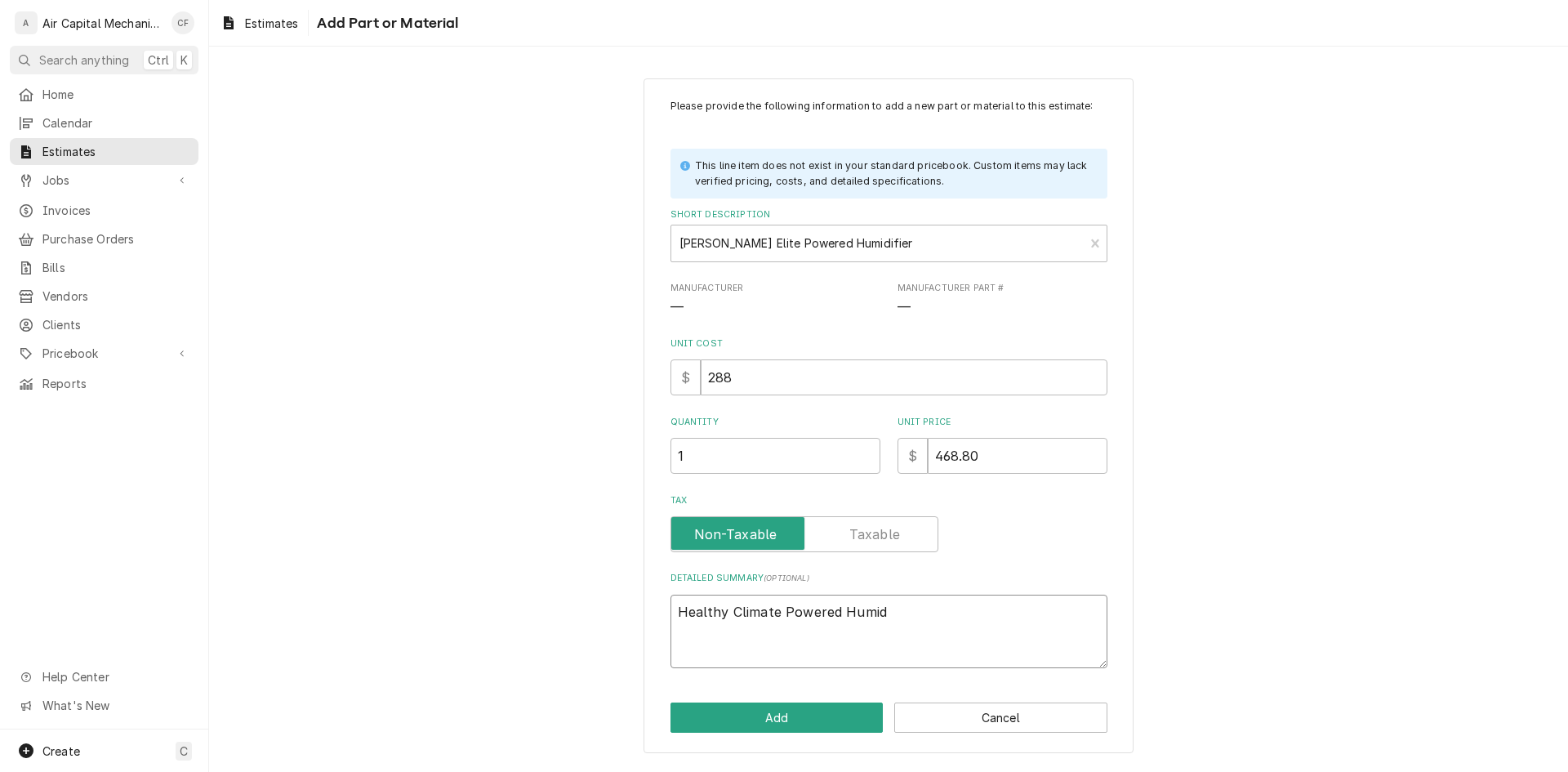
type textarea "Healthy Climate Powered Humidi"
type textarea "x"
type textarea "Healthy Climate Powered Humidif"
type textarea "x"
type textarea "Healthy Climate Powered Humidifi"
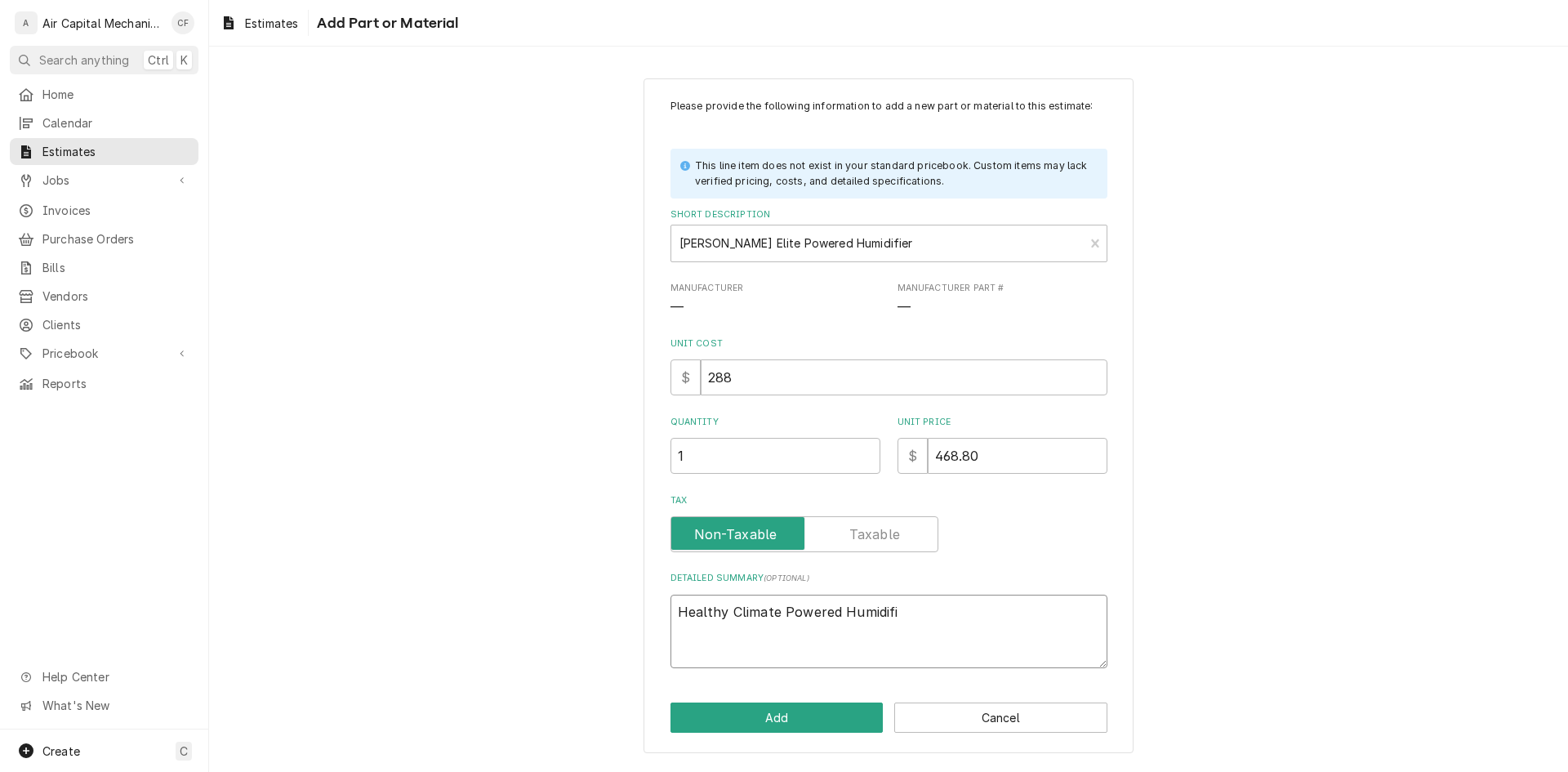
type textarea "x"
type textarea "Healthy Climate Powered Humidifie"
type textarea "x"
type textarea "Healthy Climate Powered Humidifier"
type textarea "x"
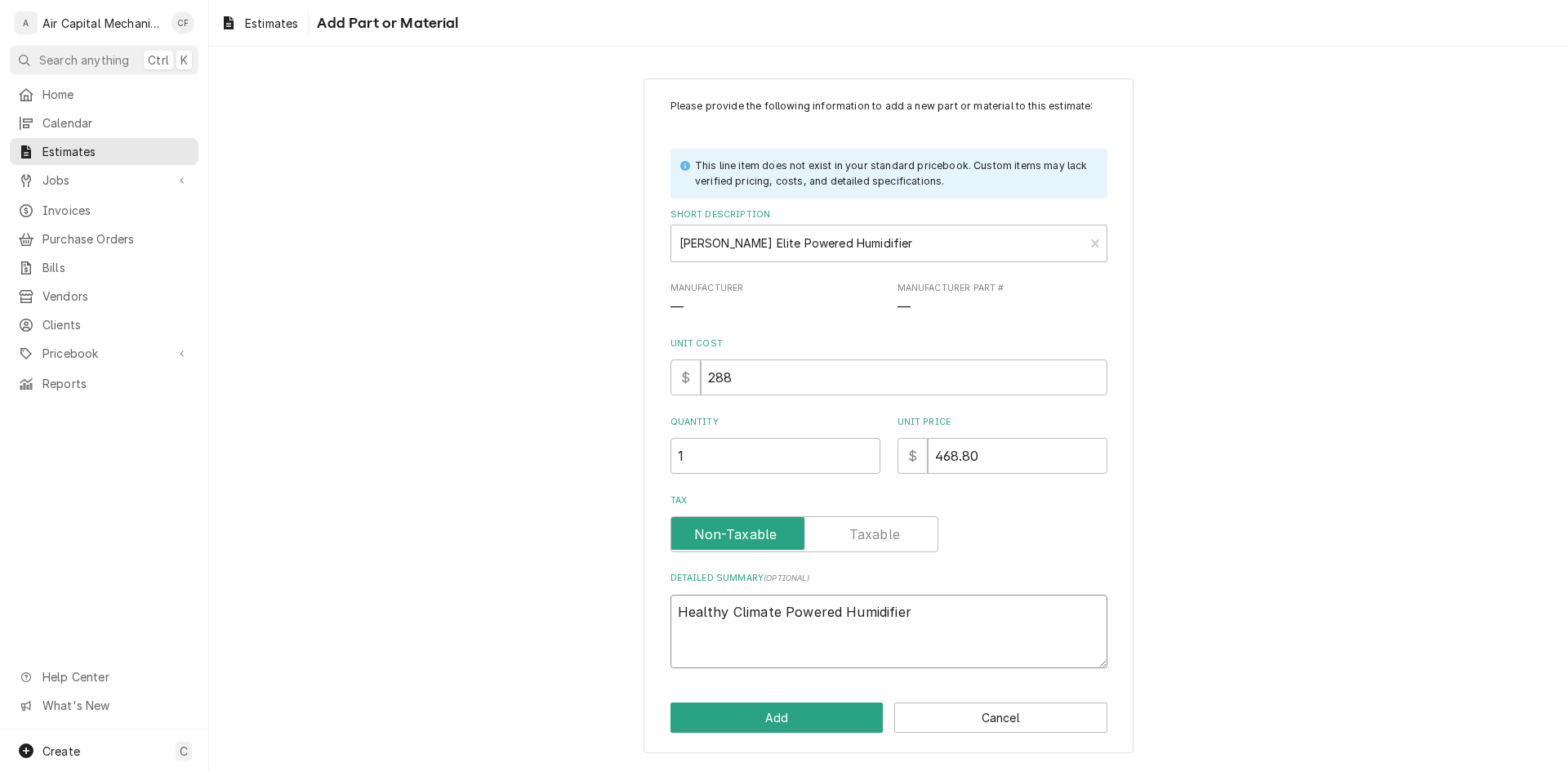
type textarea "Healthy Climate Powered Humidifier"
type textarea "x"
type textarea "Healthy Climate Powered Humidifier"
type textarea "x"
type textarea "Healthy Climate Powered Humidifier -"
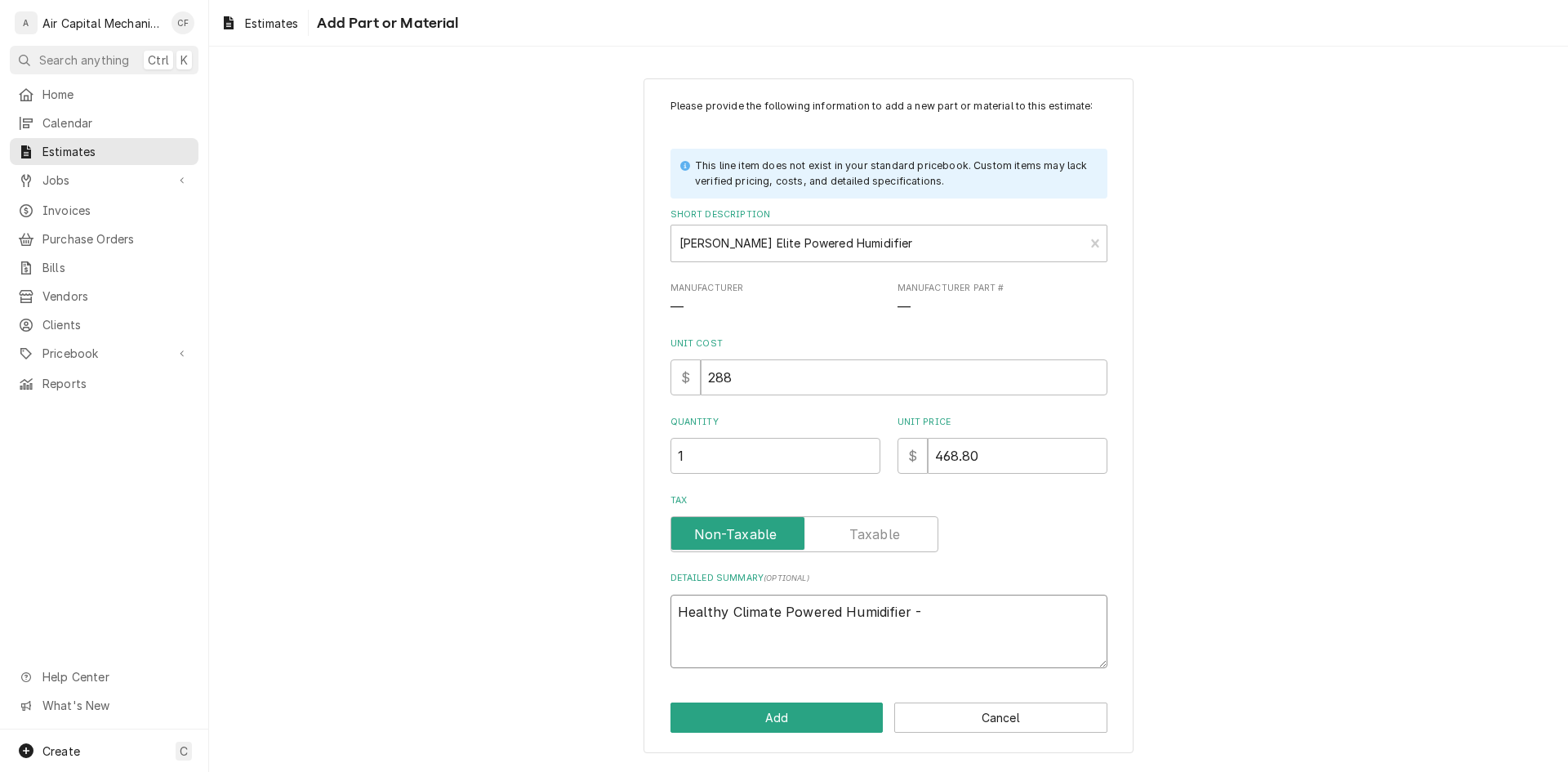
type textarea "x"
type textarea "Healthy Climate Powered Humidifier -"
type textarea "x"
type textarea "Healthy Climate Powered Humidifier - 1"
type textarea "x"
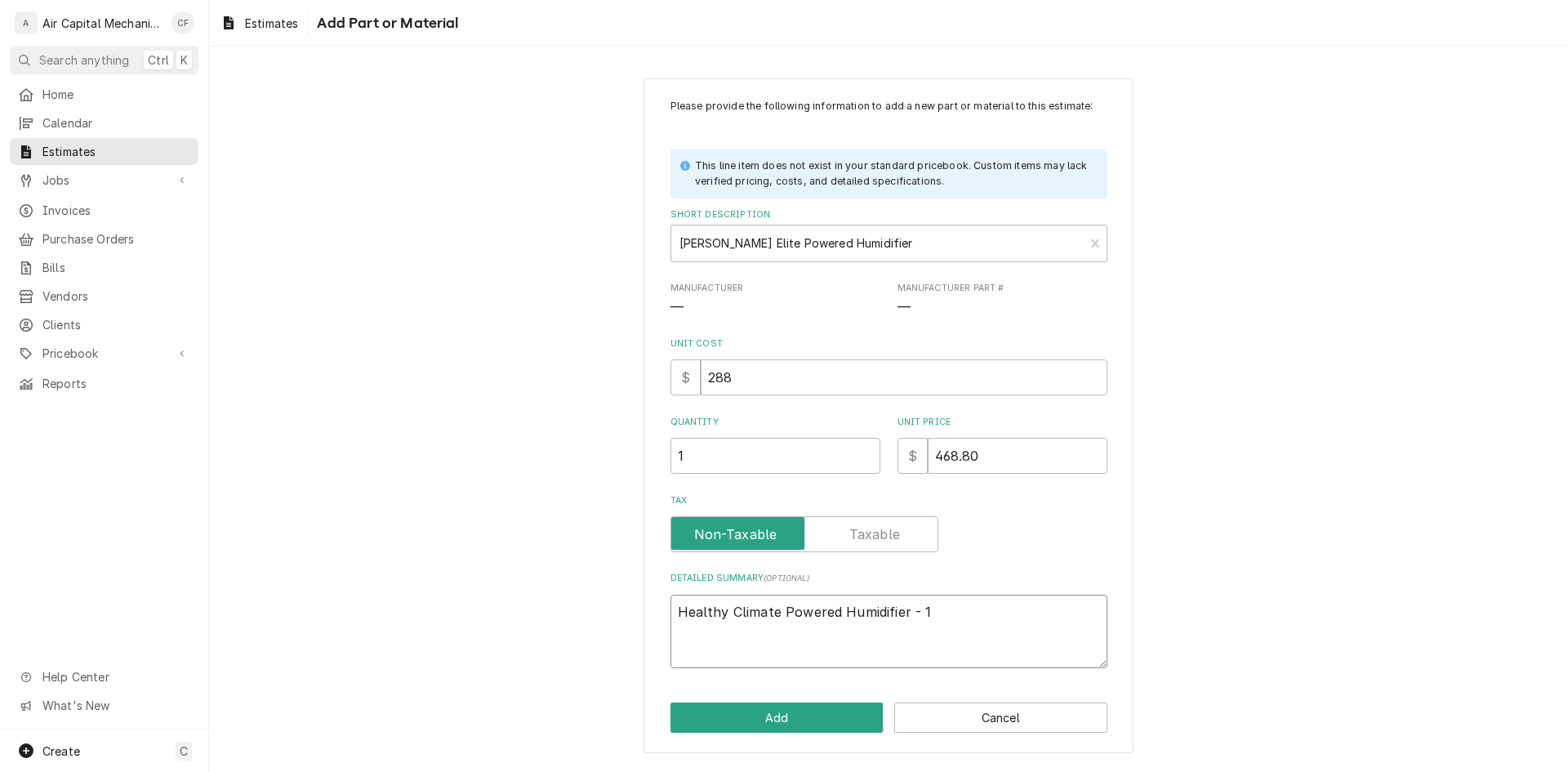
type textarea "Healthy Climate Powered Humidifier - 12"
type textarea "x"
type textarea "Healthy Climate Powered Humidifier - 120"
type textarea "x"
type textarea "Healthy Climate Powered Humidifier - 120V"
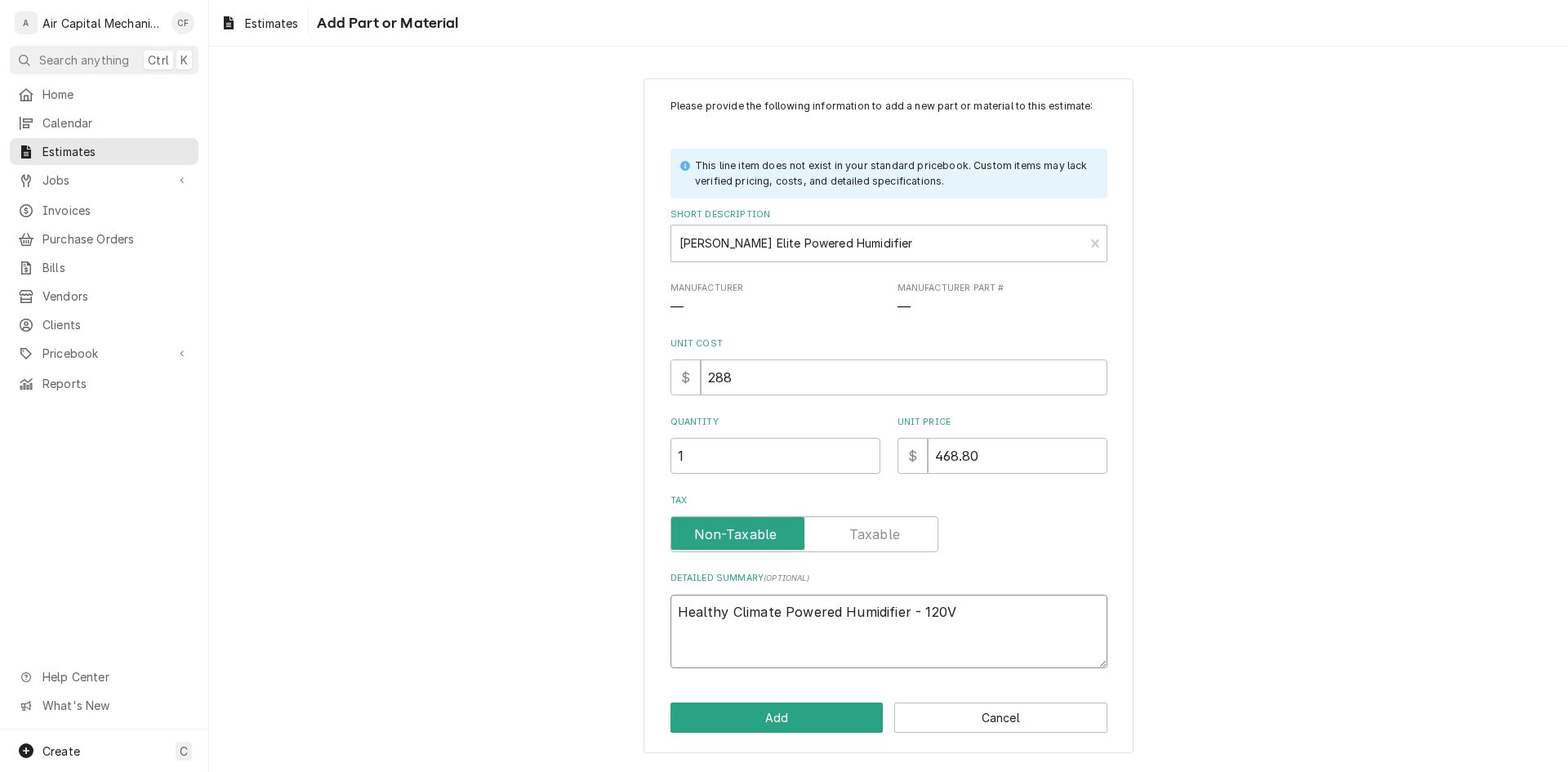
type textarea "x"
type textarea "Healthy Climate Powered Humidifier - 120V"
type textarea "x"
type textarea "Healthy Climate Powered Humidifier - 120V -"
type textarea "x"
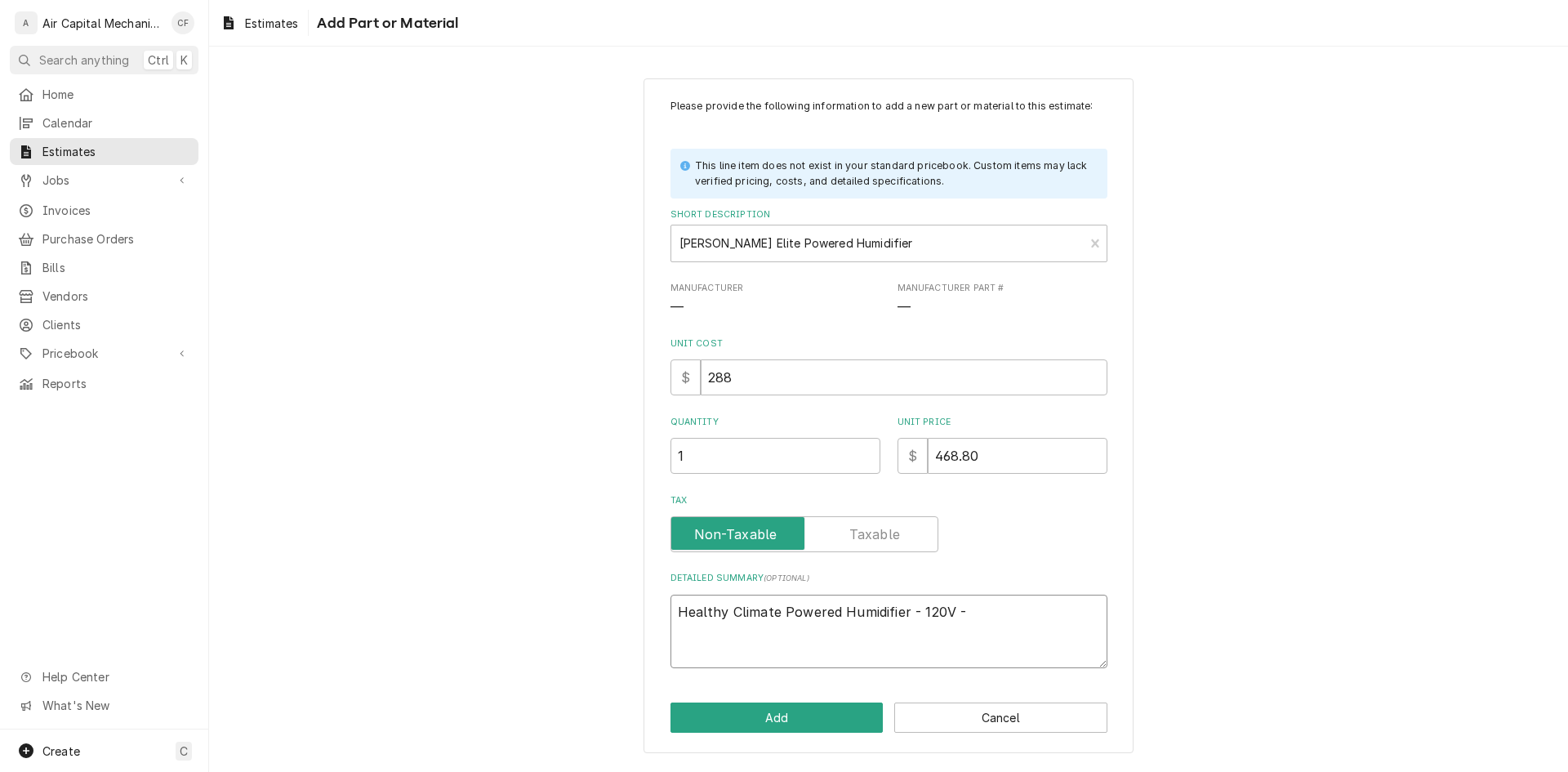
type textarea "Healthy Climate Powered Humidifier - 120V -"
type textarea "x"
type textarea "Healthy Climate Powered Humidifier - 120V - 1"
type textarea "x"
type textarea "Healthy Climate Powered Humidifier - 120V - 18"
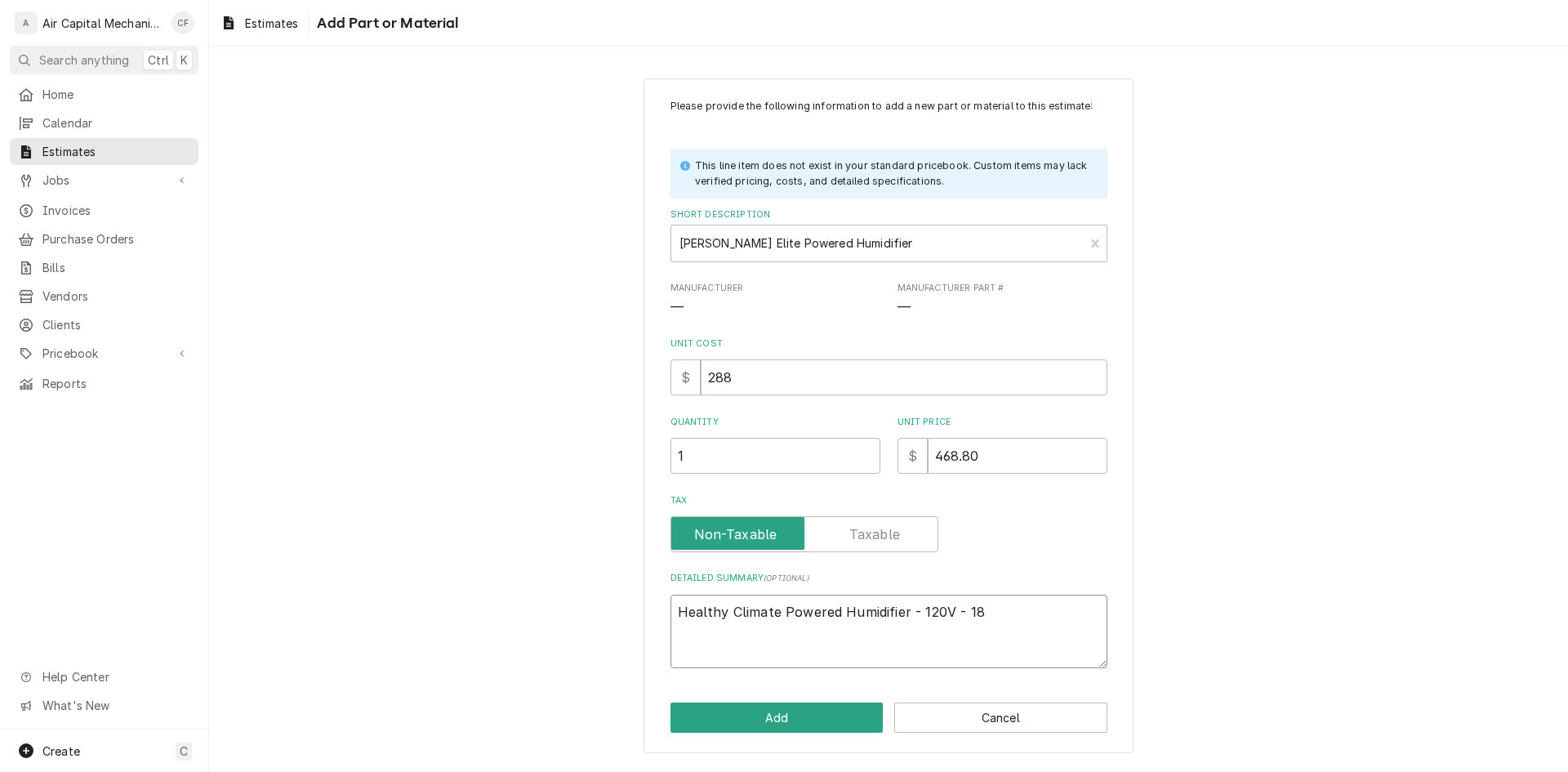
type textarea "x"
type textarea "Healthy Climate Powered Humidifier - 120V - 18"
type textarea "x"
type textarea "Healthy Climate Powered Humidifier - 120V - 18 G"
type textarea "x"
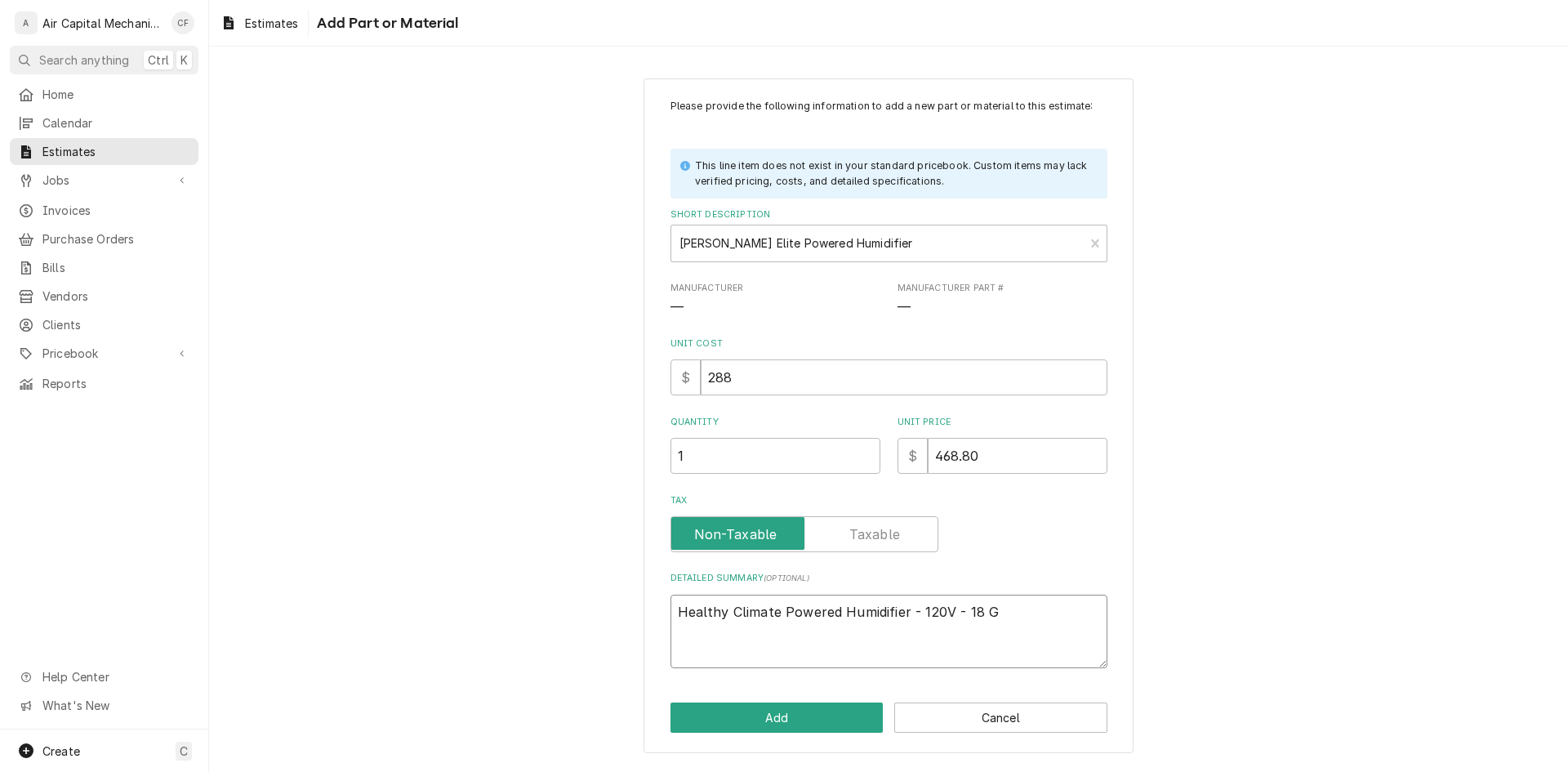
type textarea "Healthy Climate Powered Humidifier - 120V - 18 Ga"
type textarea "x"
type textarea "Healthy Climate Powered Humidifier - 120V - 18 Gal"
type textarea "x"
type textarea "Healthy Climate Powered Humidifier - 120V - 18 Gall"
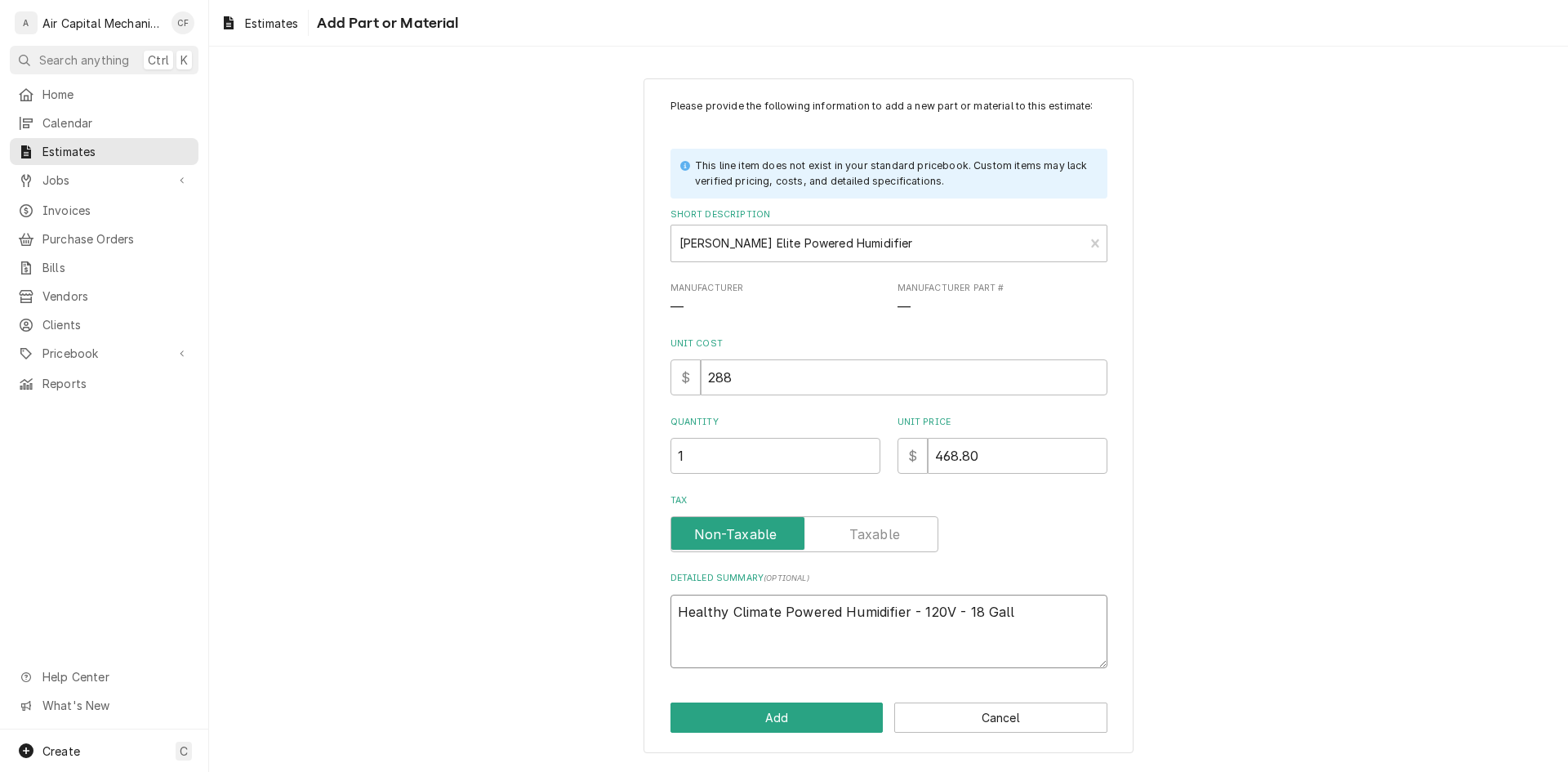
type textarea "x"
type textarea "Healthy Climate Powered Humidifier - 120V - 18 Gallo"
type textarea "x"
type textarea "Healthy Climate Powered Humidifier - 120V - 18 Gallon"
type textarea "x"
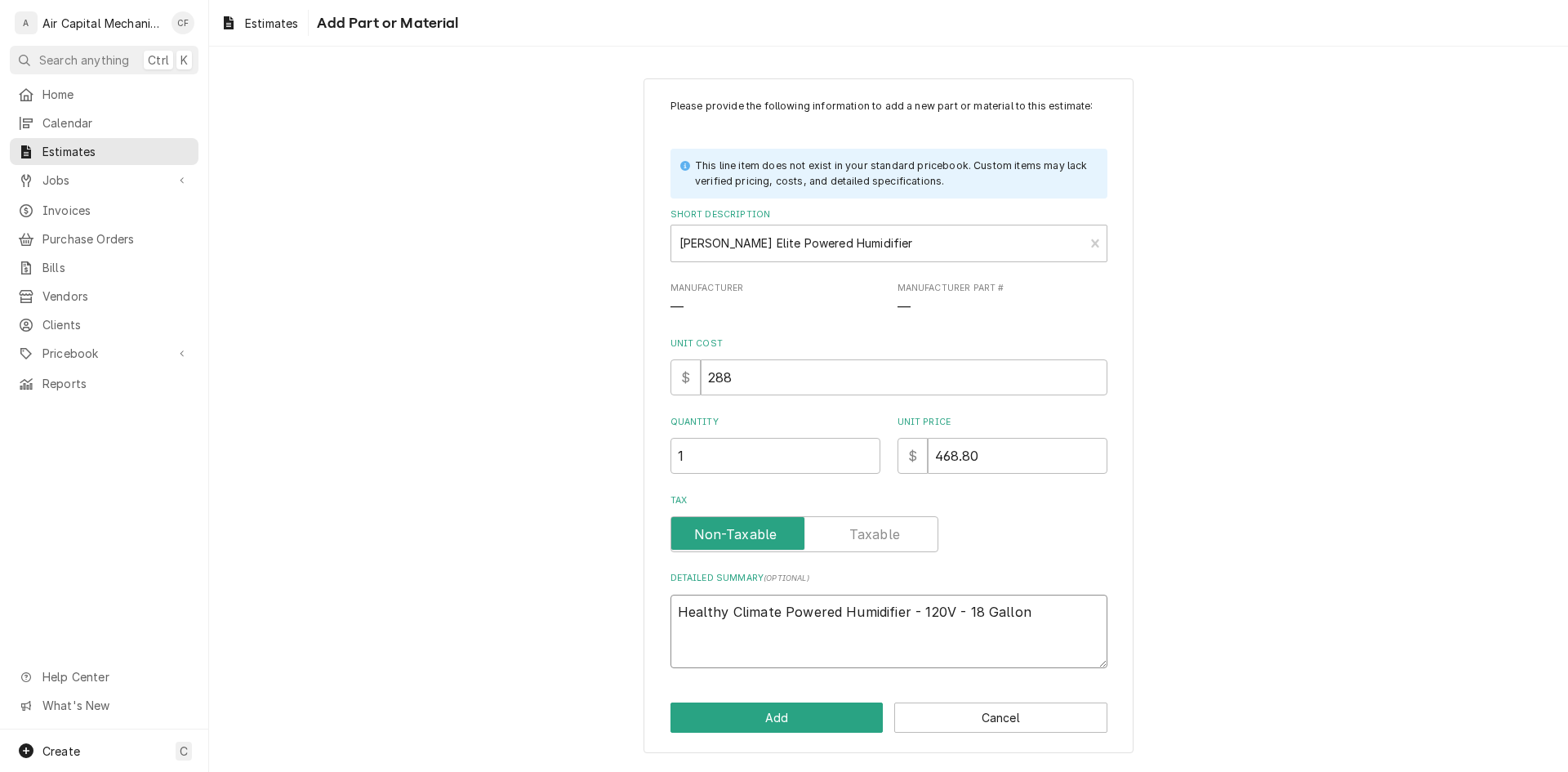
type textarea "Healthy Climate Powered Humidifier - 120V - 18 Gallon"
type textarea "x"
type textarea "Healthy Climate Powered Humidifier - 120V - 18 Gallon p"
type textarea "x"
type textarea "Healthy Climate Powered Humidifier - 120V - 18 Gallon pe"
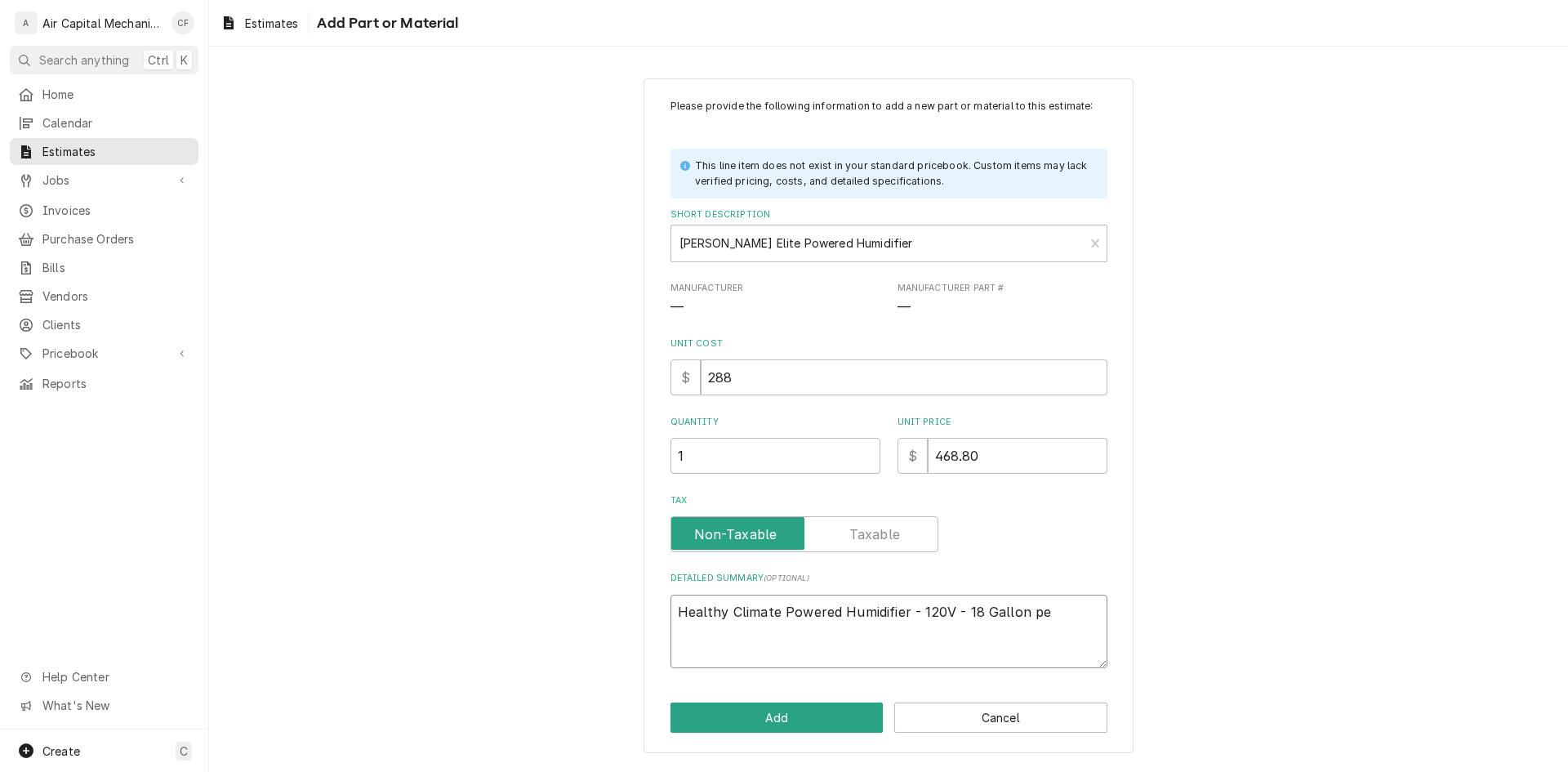
type textarea "x"
type textarea "Healthy Climate Powered Humidifier - 120V - 18 Gallon per"
type textarea "x"
type textarea "Healthy Climate Powered Humidifier - 120V - 18 Gallon per"
type textarea "x"
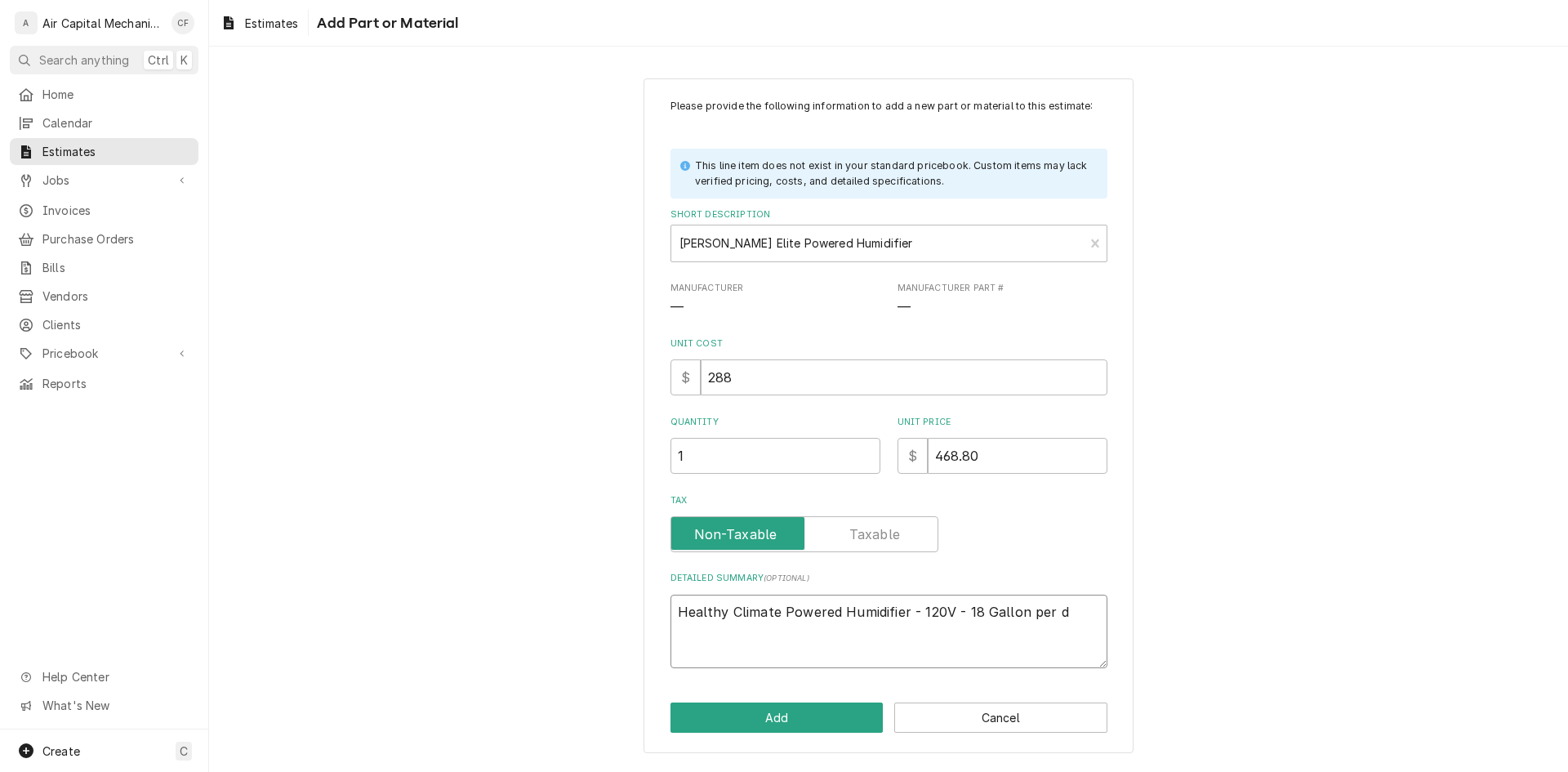
type textarea "Healthy Climate Powered Humidifier - 120V - 18 Gallon per da"
type textarea "x"
type textarea "Healthy Climate Powered Humidifier - 120V - 18 Gallon per day"
type textarea "x"
type textarea "Healthy Climate Powered Humidifier - 120V - 18 Gallon per day"
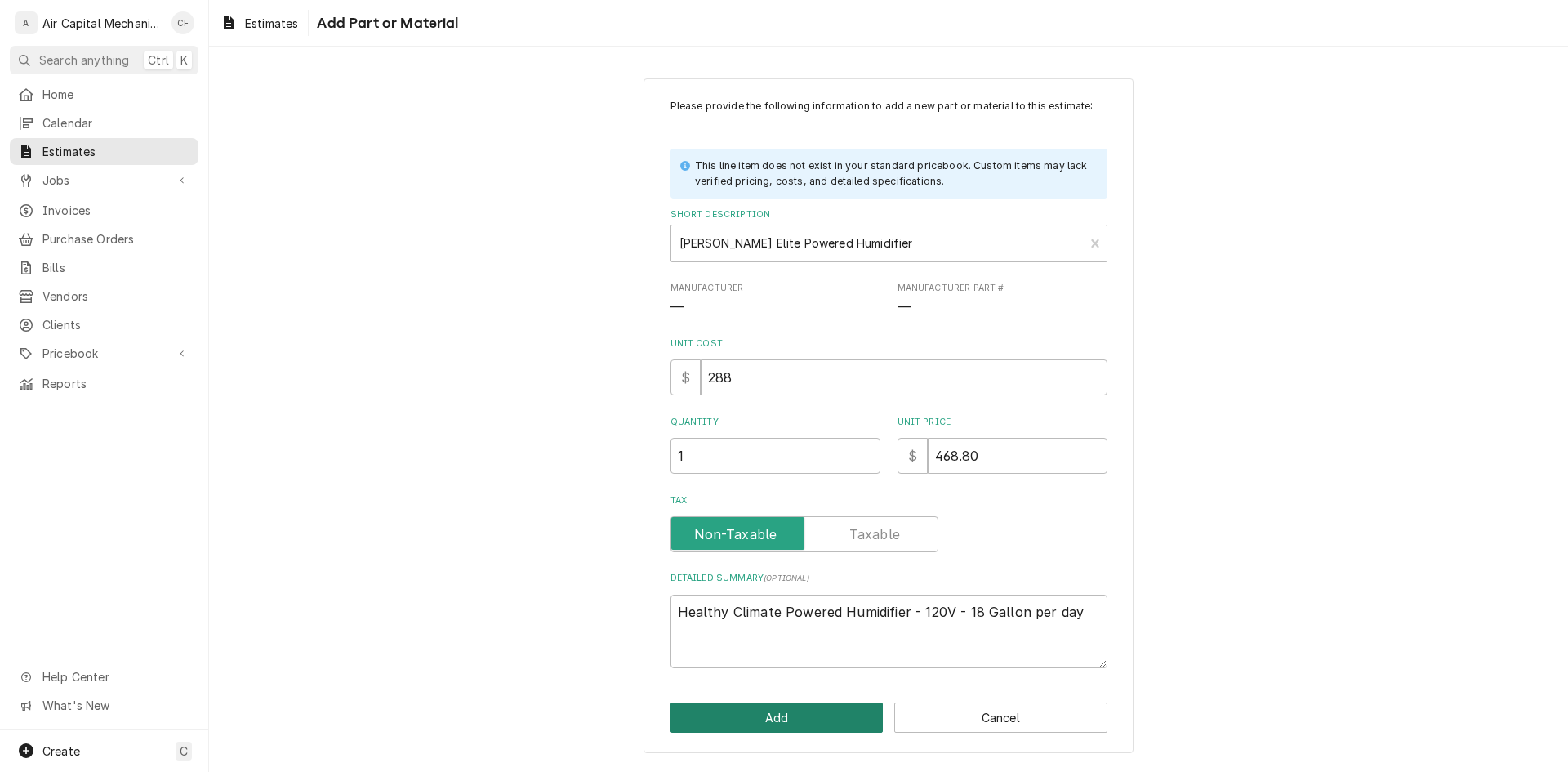
click at [794, 711] on button "Add" at bounding box center [777, 718] width 214 height 31
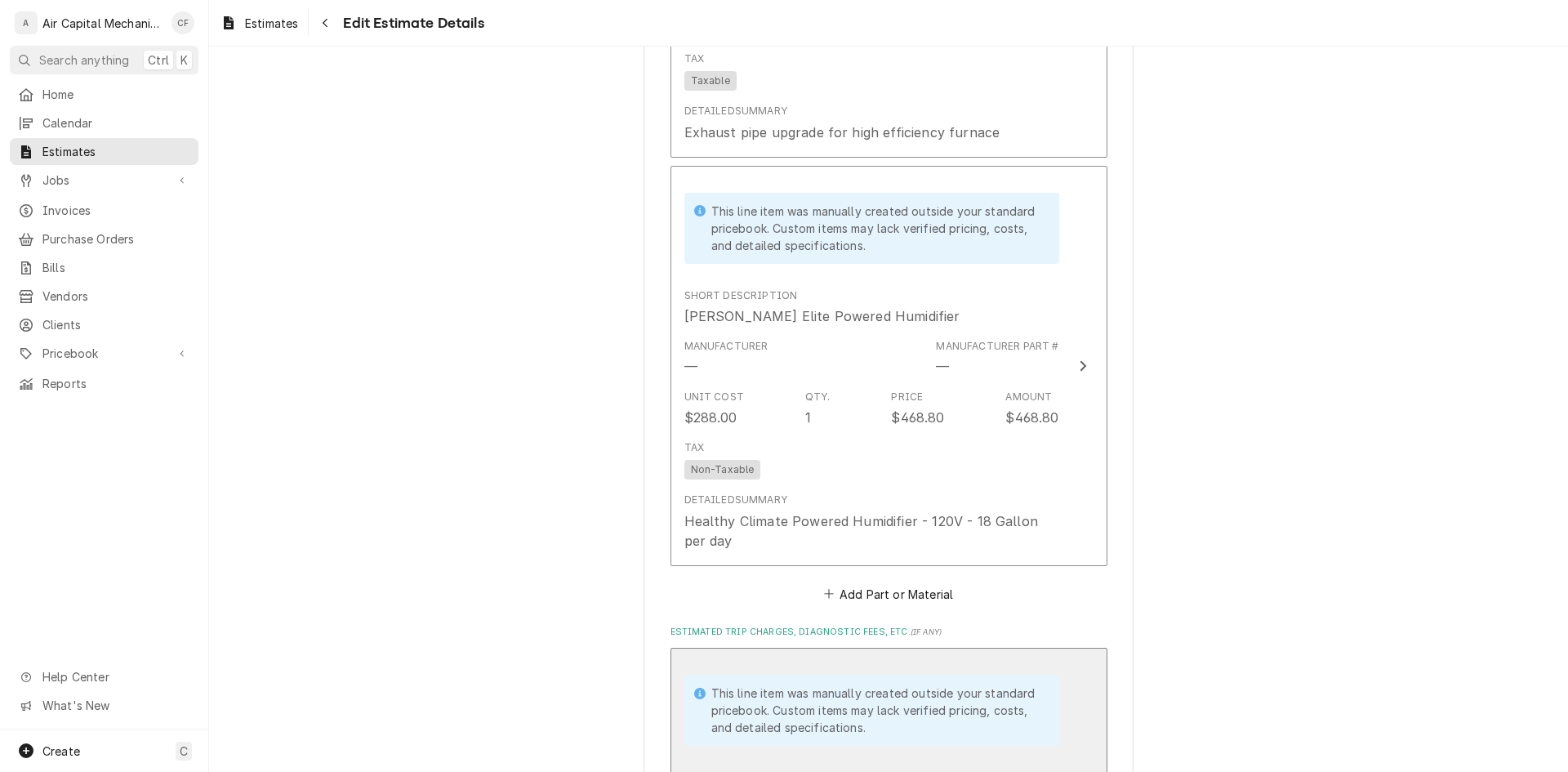
type textarea "x"
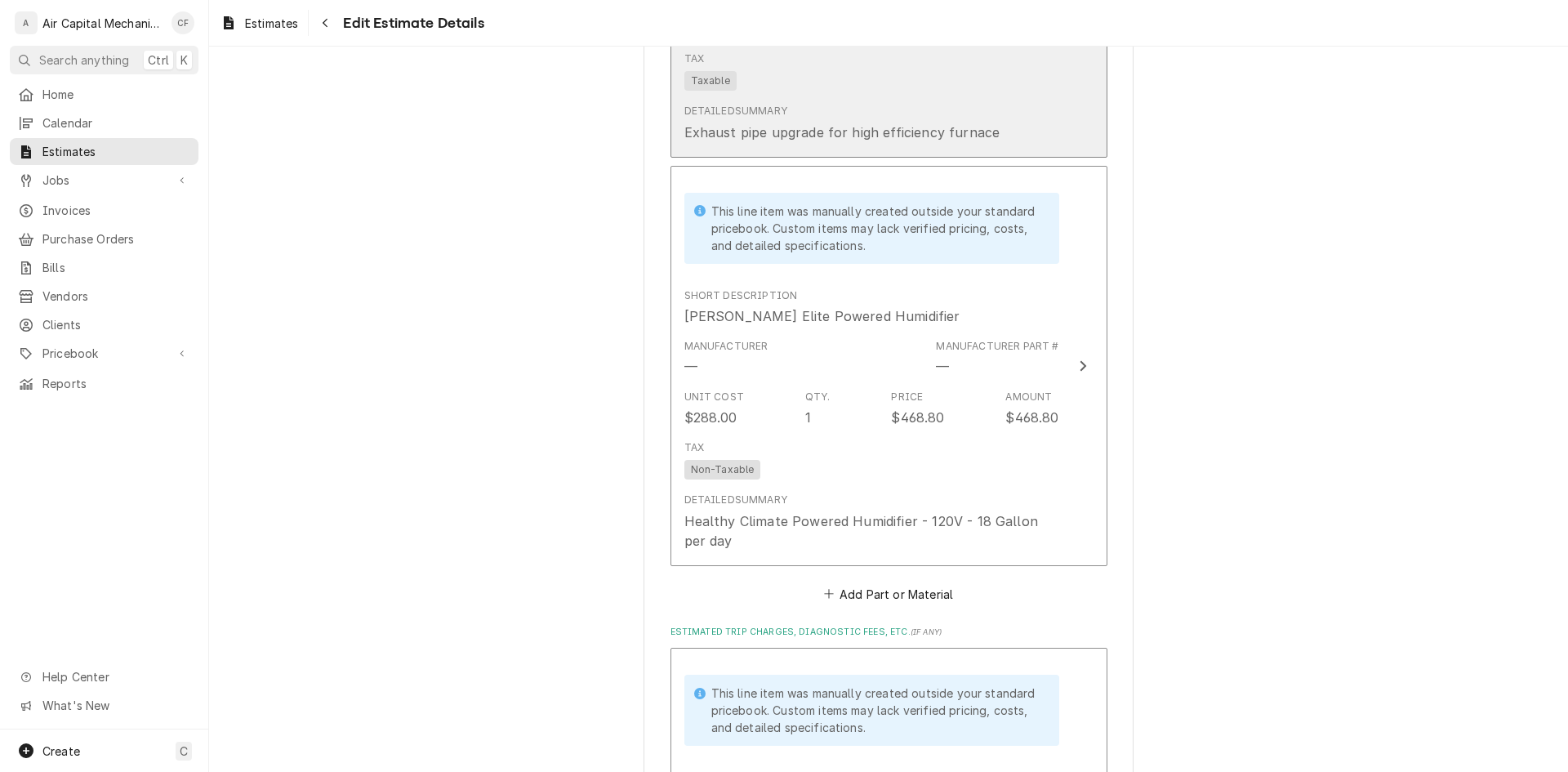
scroll to position [2682, 0]
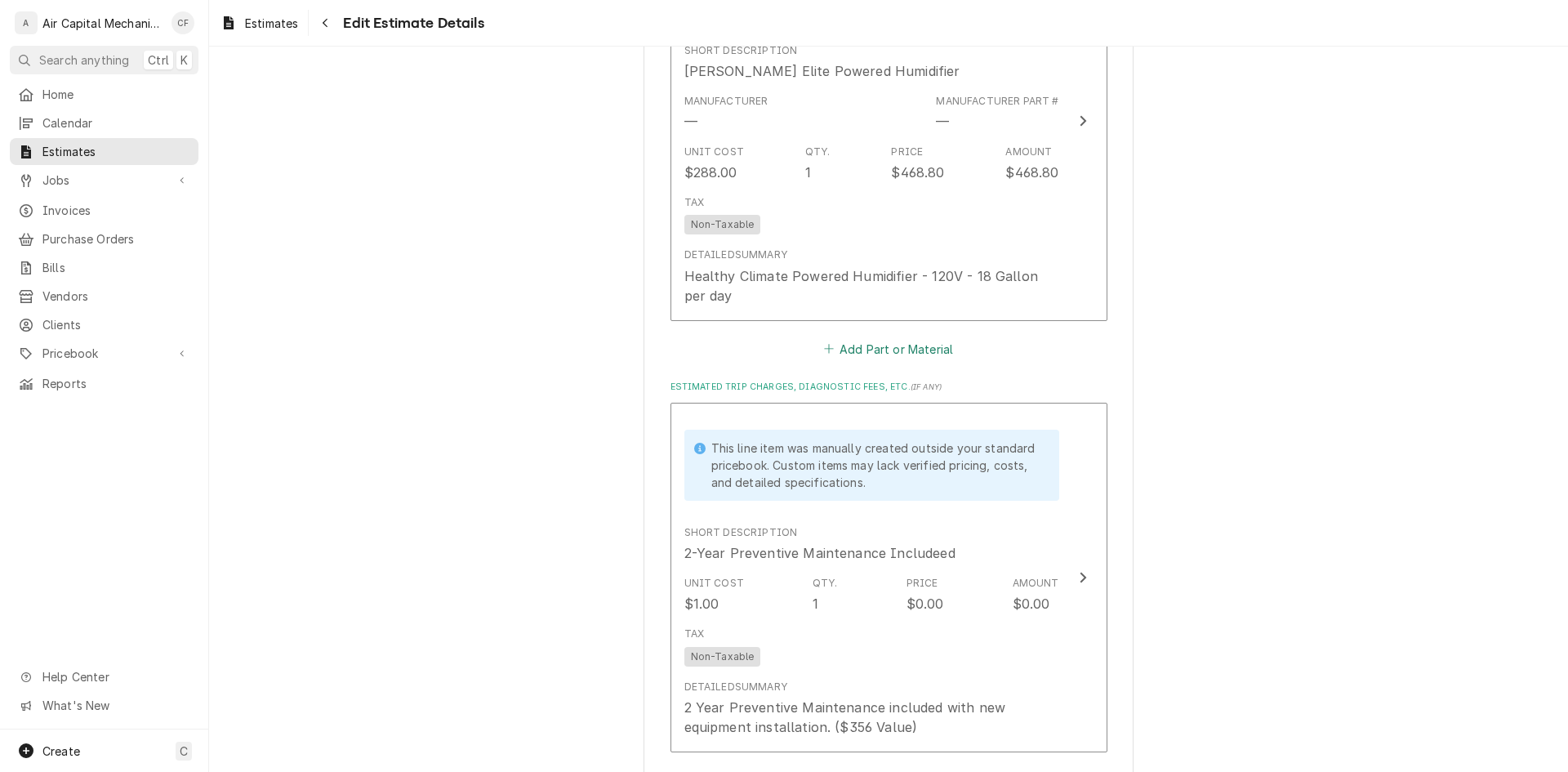
click at [827, 344] on icon "Estimated Parts and Materials" at bounding box center [829, 349] width 10 height 12
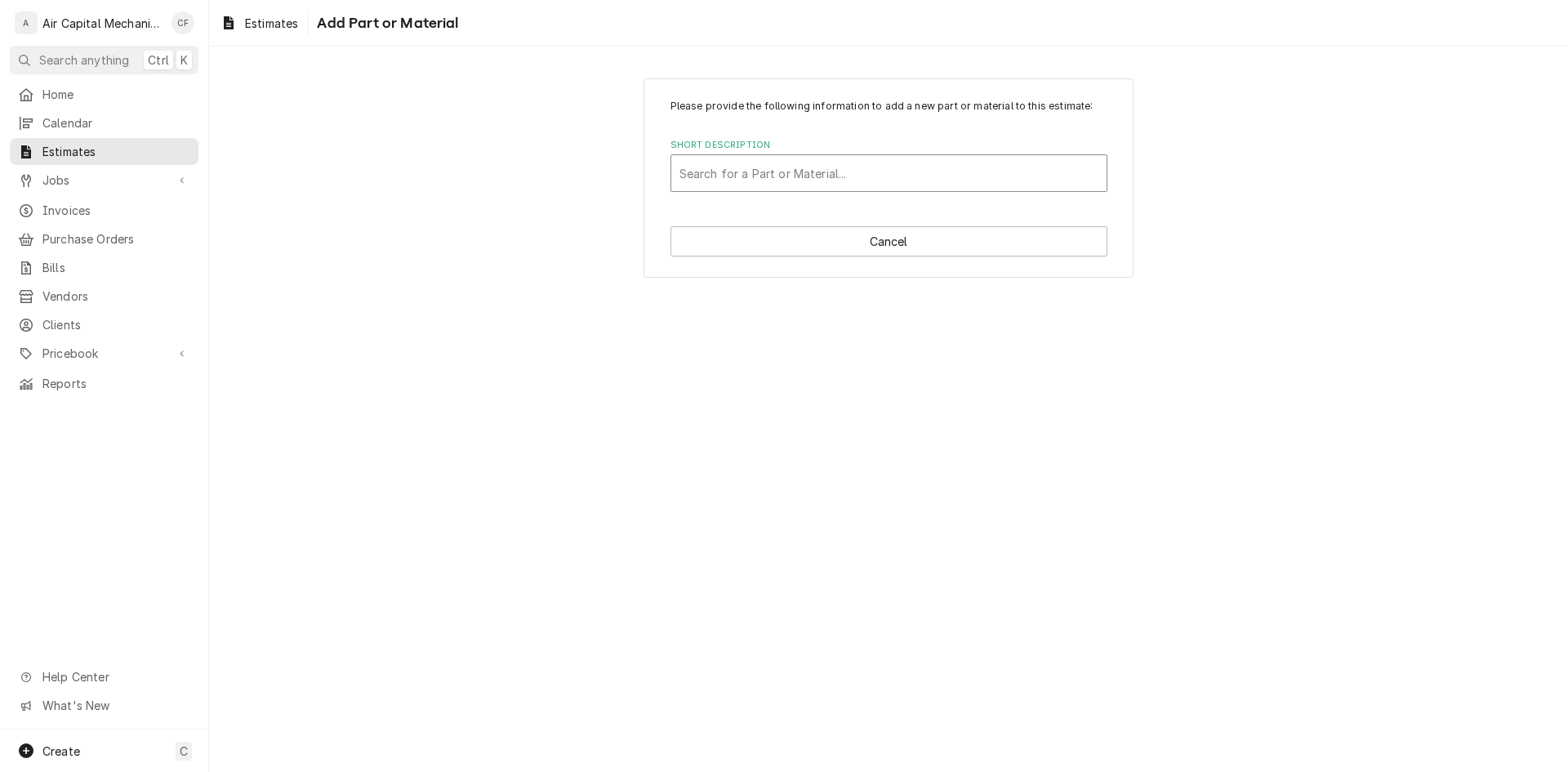
click at [740, 166] on div "Short Description" at bounding box center [889, 173] width 419 height 30
type input "Lennox Elite Furnace - 110,000 BTU"
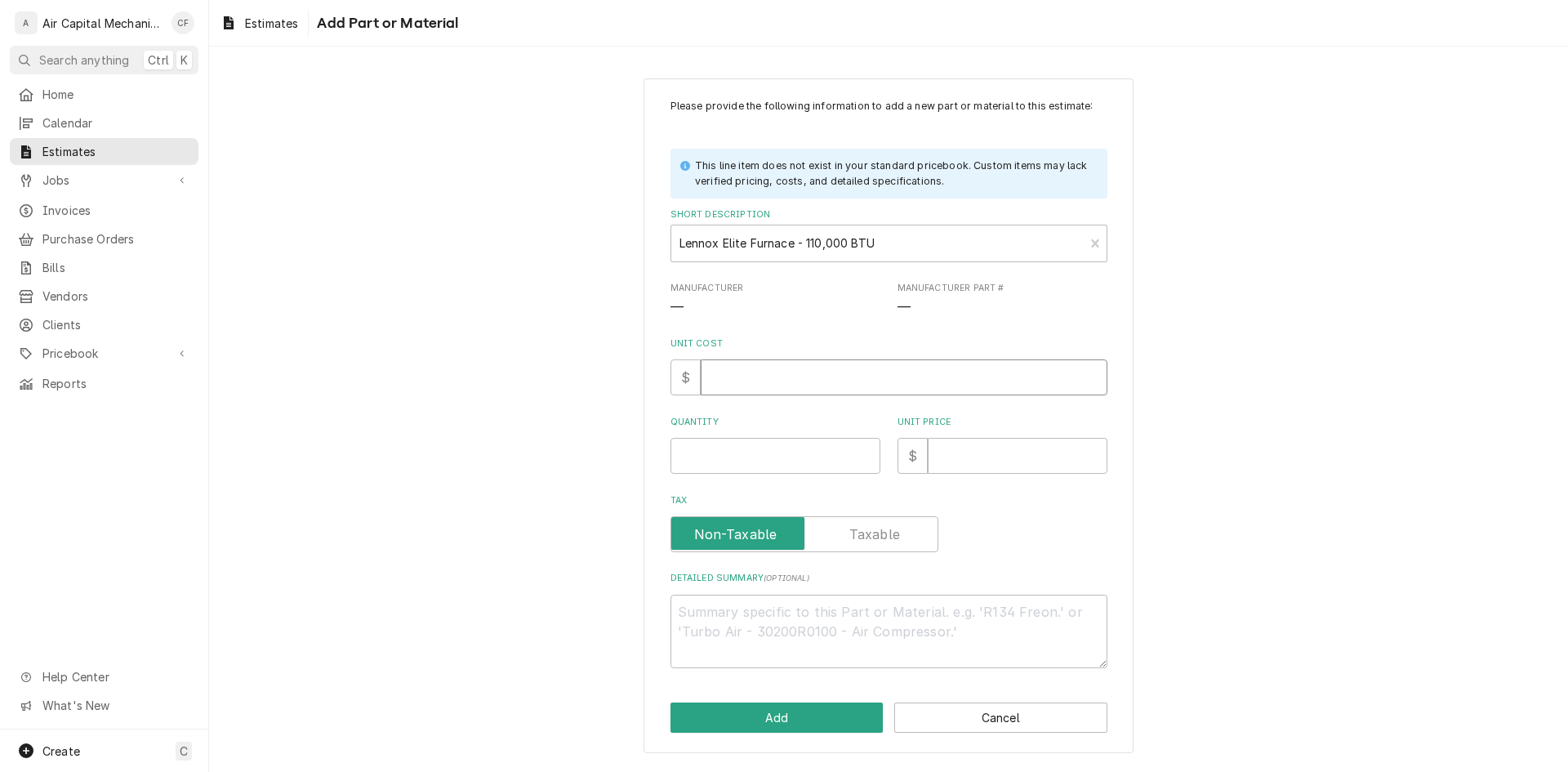
click at [803, 381] on input "Unit Cost" at bounding box center [904, 377] width 407 height 36
type textarea "x"
type input "1"
type textarea "x"
type input "1"
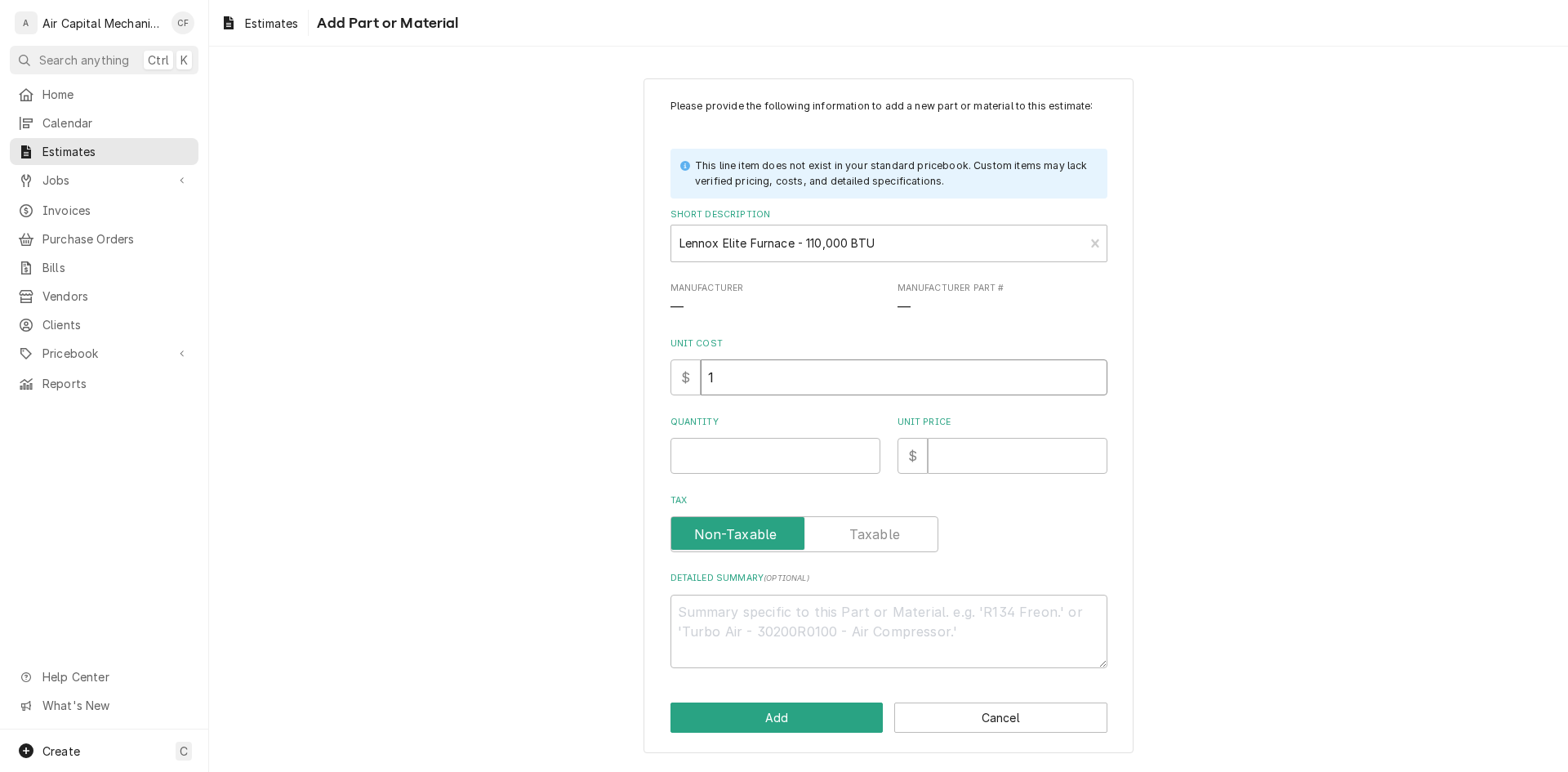
click at [827, 373] on input "1" at bounding box center [904, 377] width 407 height 36
type textarea "x"
type input "4"
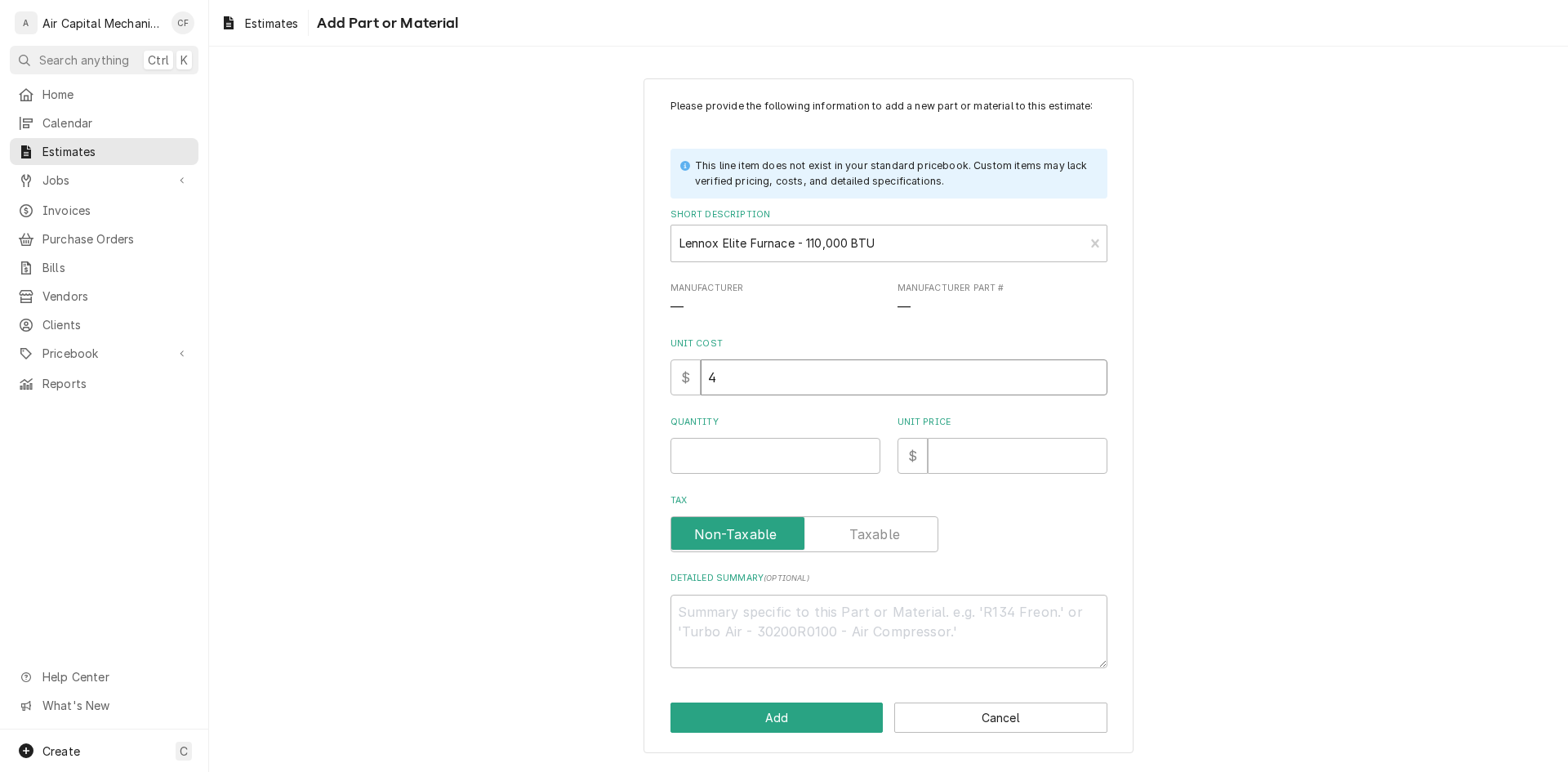
type textarea "x"
type input "42"
type textarea "x"
type input "425"
type textarea "x"
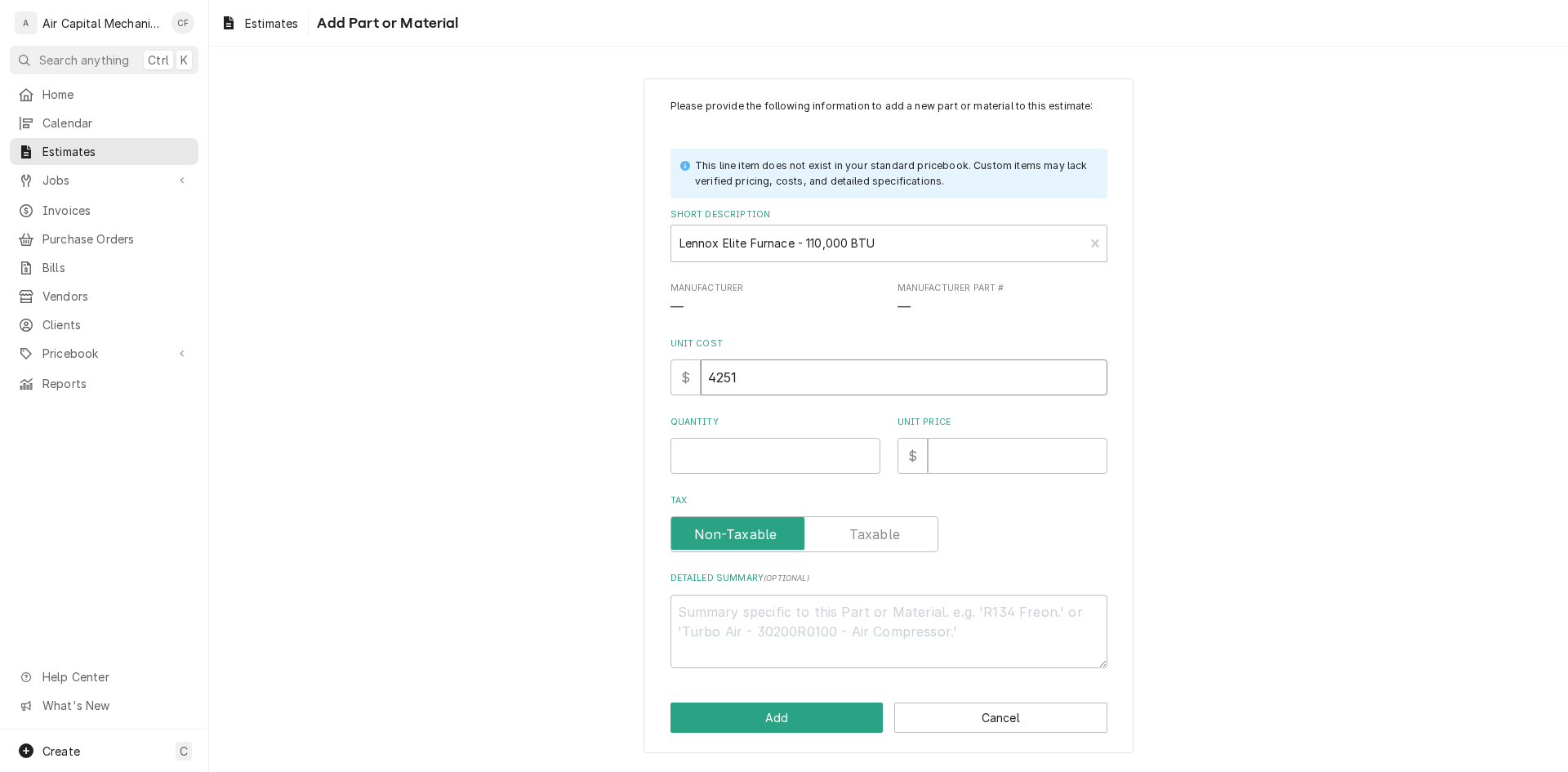
type input "4251"
type textarea "x"
type input "1"
type textarea "x"
type input "6"
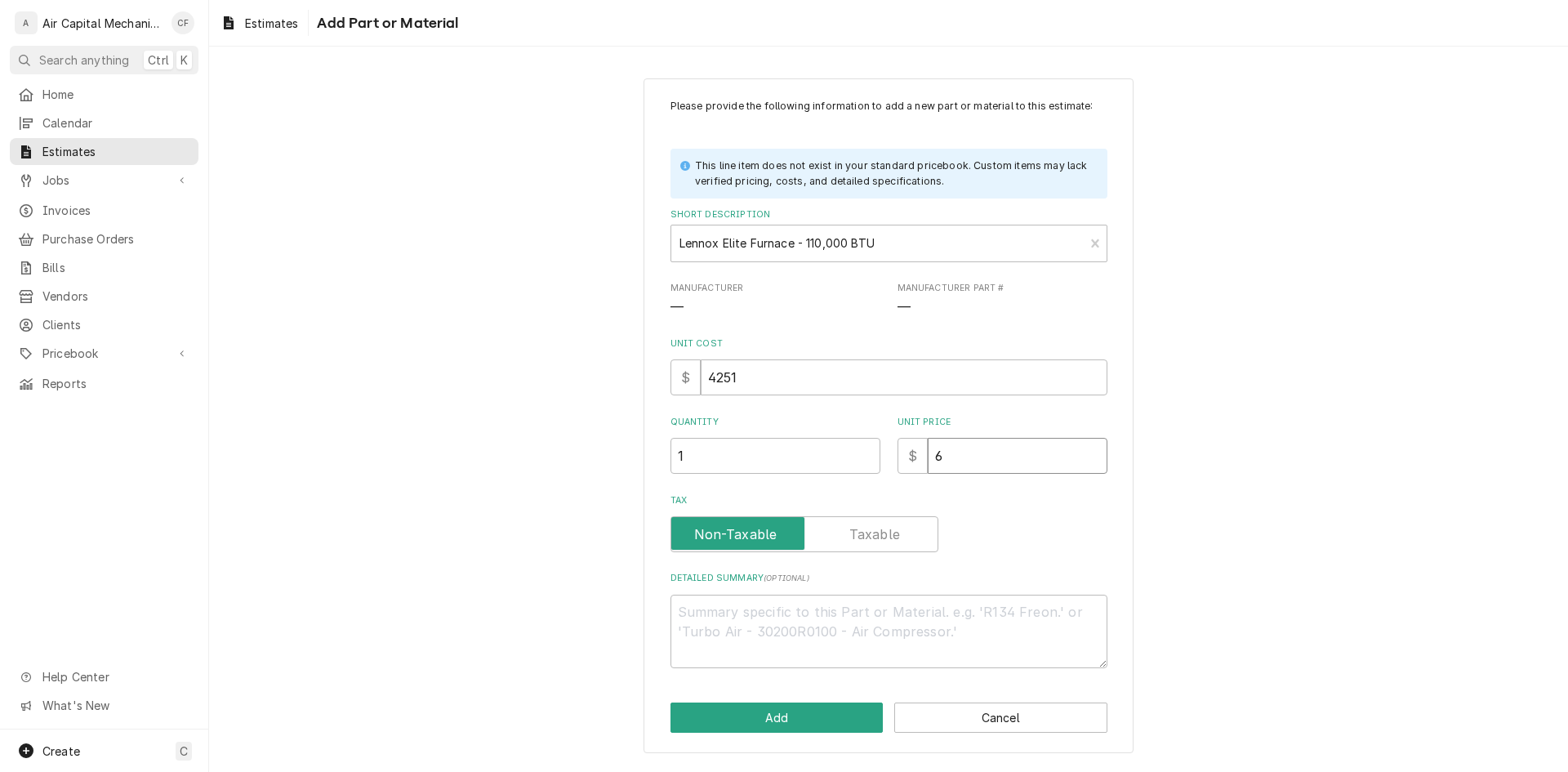
type textarea "x"
type input "68"
type textarea "x"
type input "680"
type textarea "x"
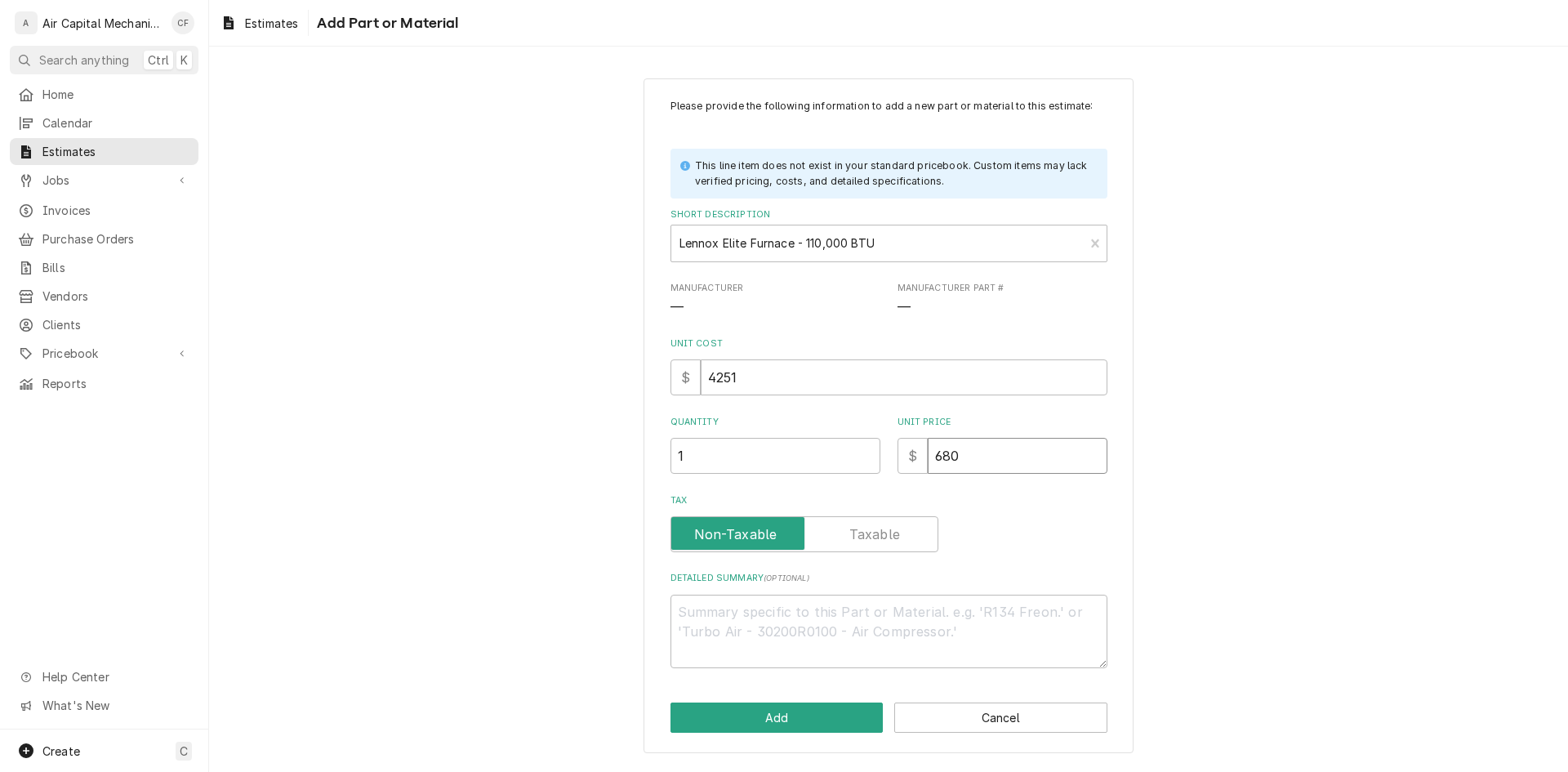
type input "6801"
type textarea "x"
type input "6801.6"
type textarea "x"
type input "6801.60"
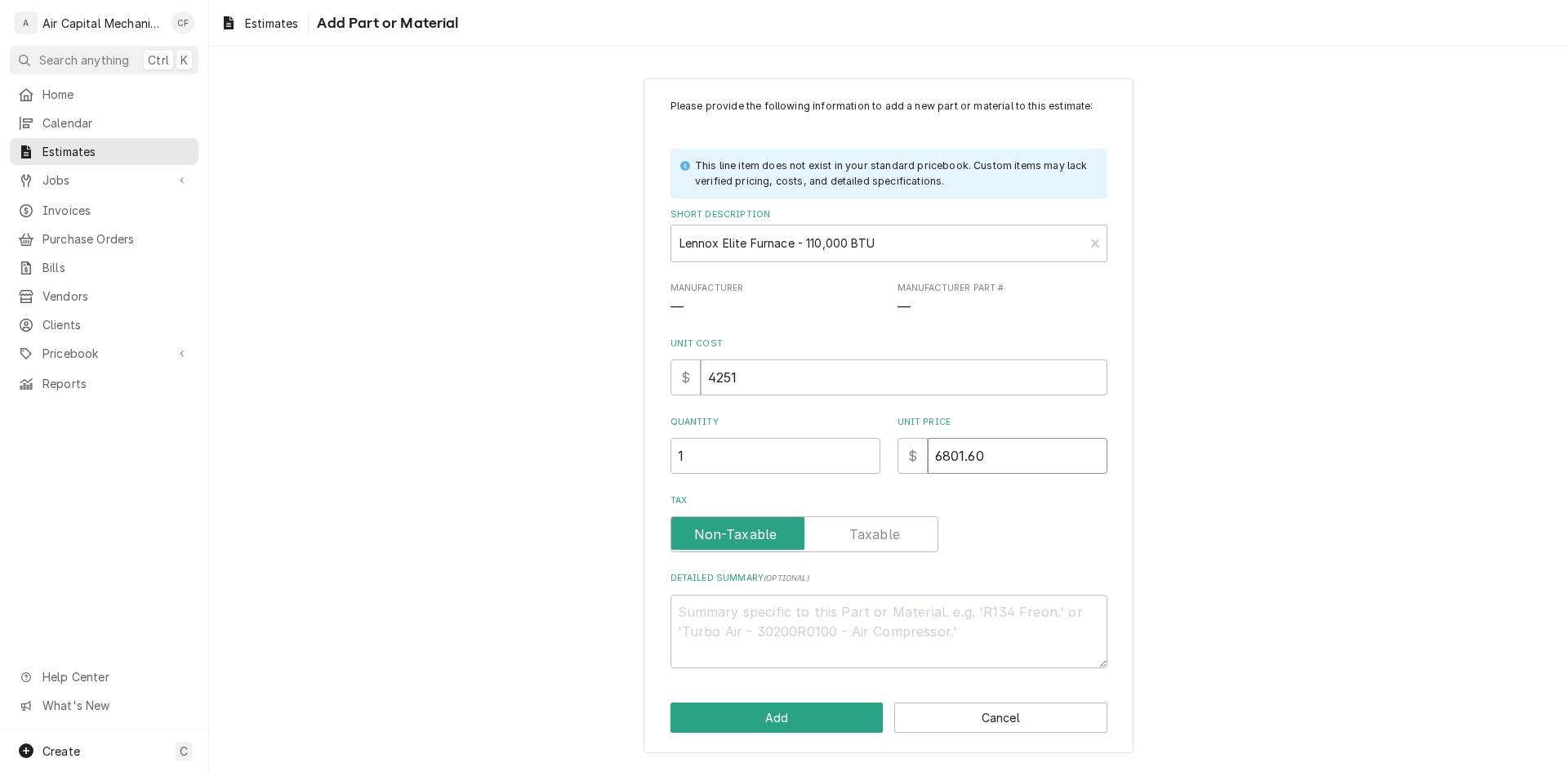
type textarea "x"
type input "6801.60"
click at [813, 620] on textarea "Detailed Summary ( optional )" at bounding box center [889, 631] width 437 height 74
drag, startPoint x: 890, startPoint y: 613, endPoint x: 952, endPoint y: 578, distance: 71.2
click at [890, 613] on textarea "Detailed Summary ( optional )" at bounding box center [889, 631] width 437 height 74
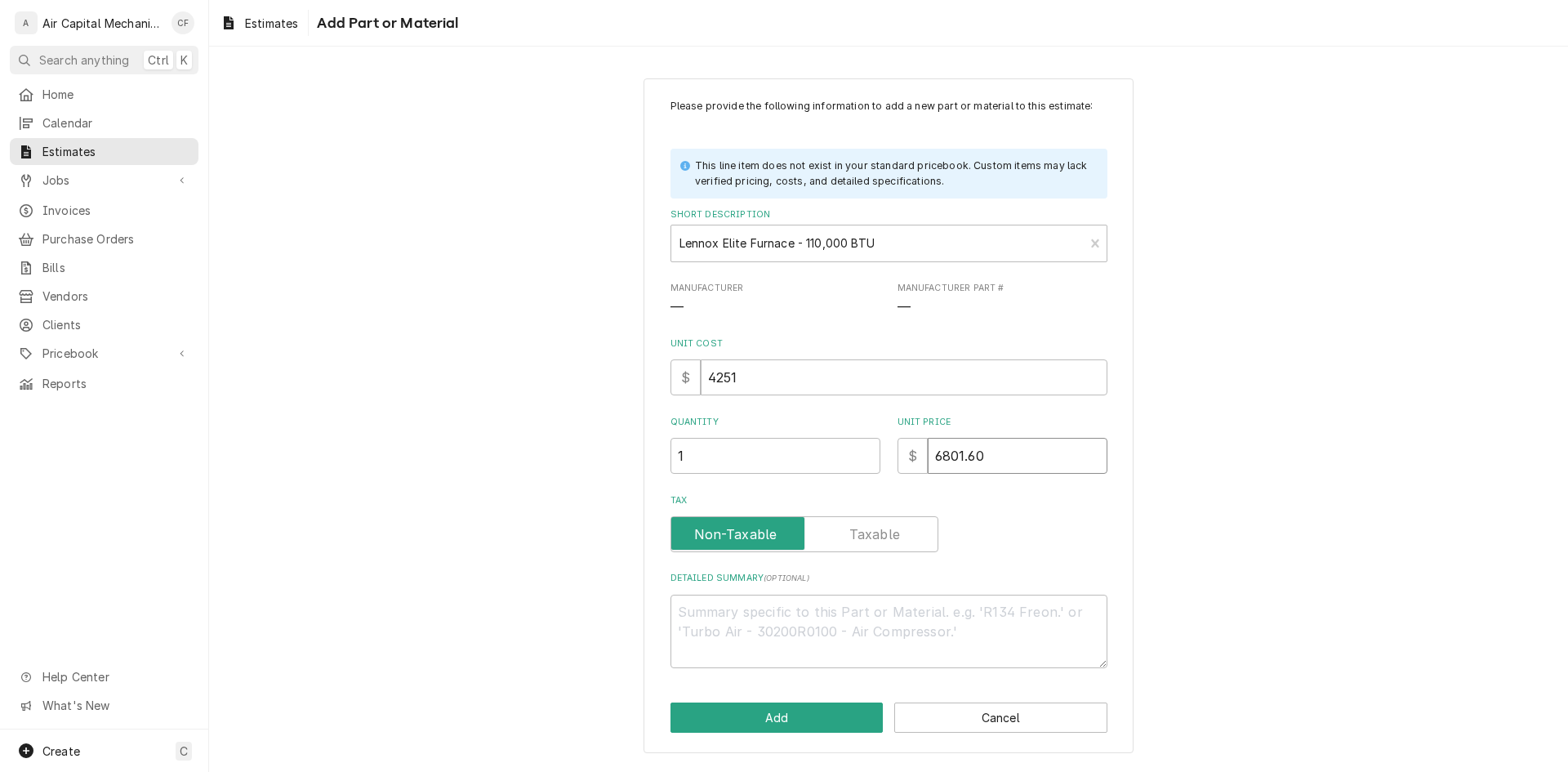
drag, startPoint x: 990, startPoint y: 457, endPoint x: 904, endPoint y: 458, distance: 86.0
click at [904, 458] on div "$ 6801.60" at bounding box center [1002, 456] width 210 height 36
click at [1027, 458] on input "6801.60" at bounding box center [1018, 456] width 180 height 36
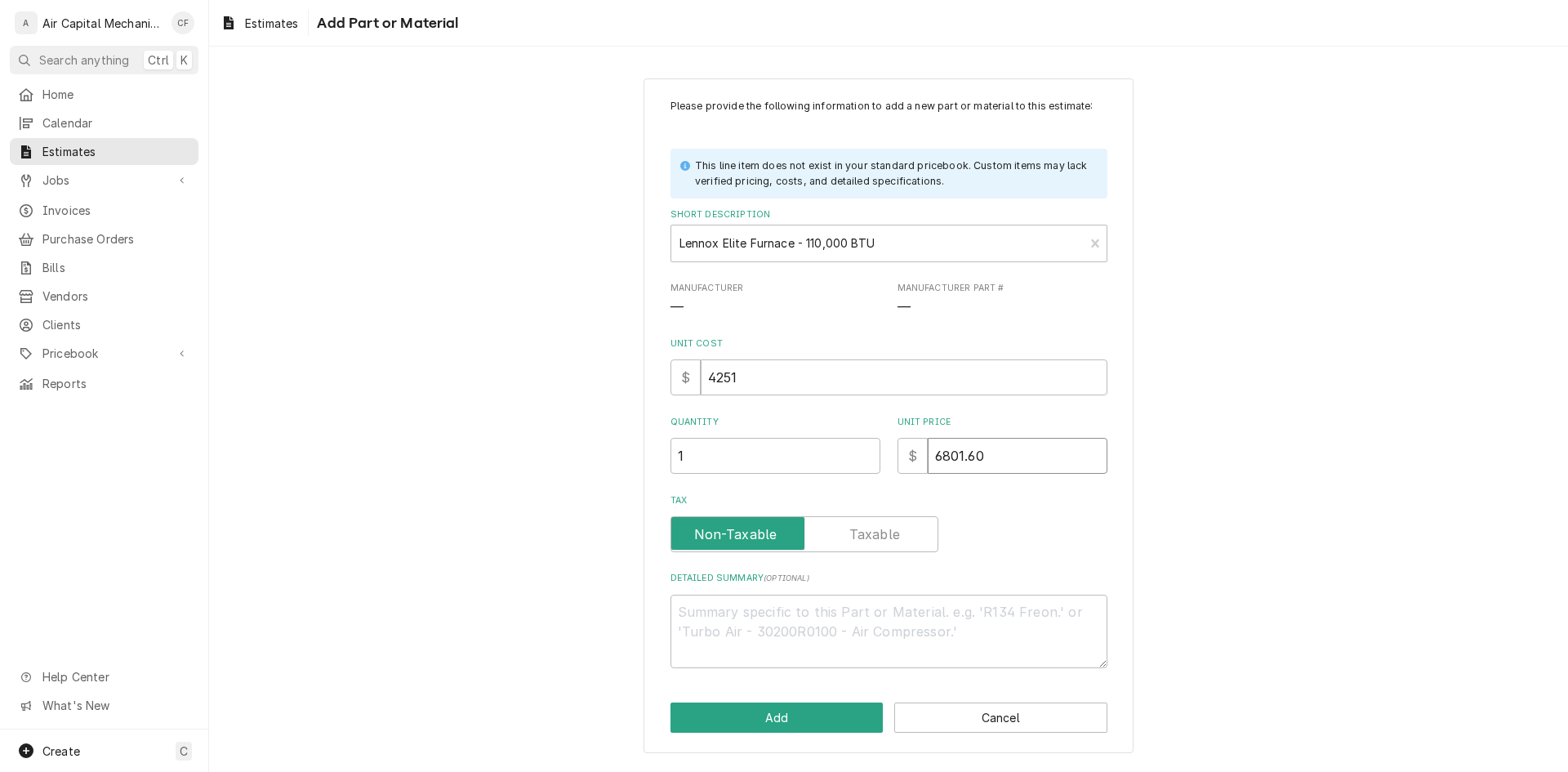
type textarea "x"
type input "5"
type textarea "x"
type input "59"
type textarea "x"
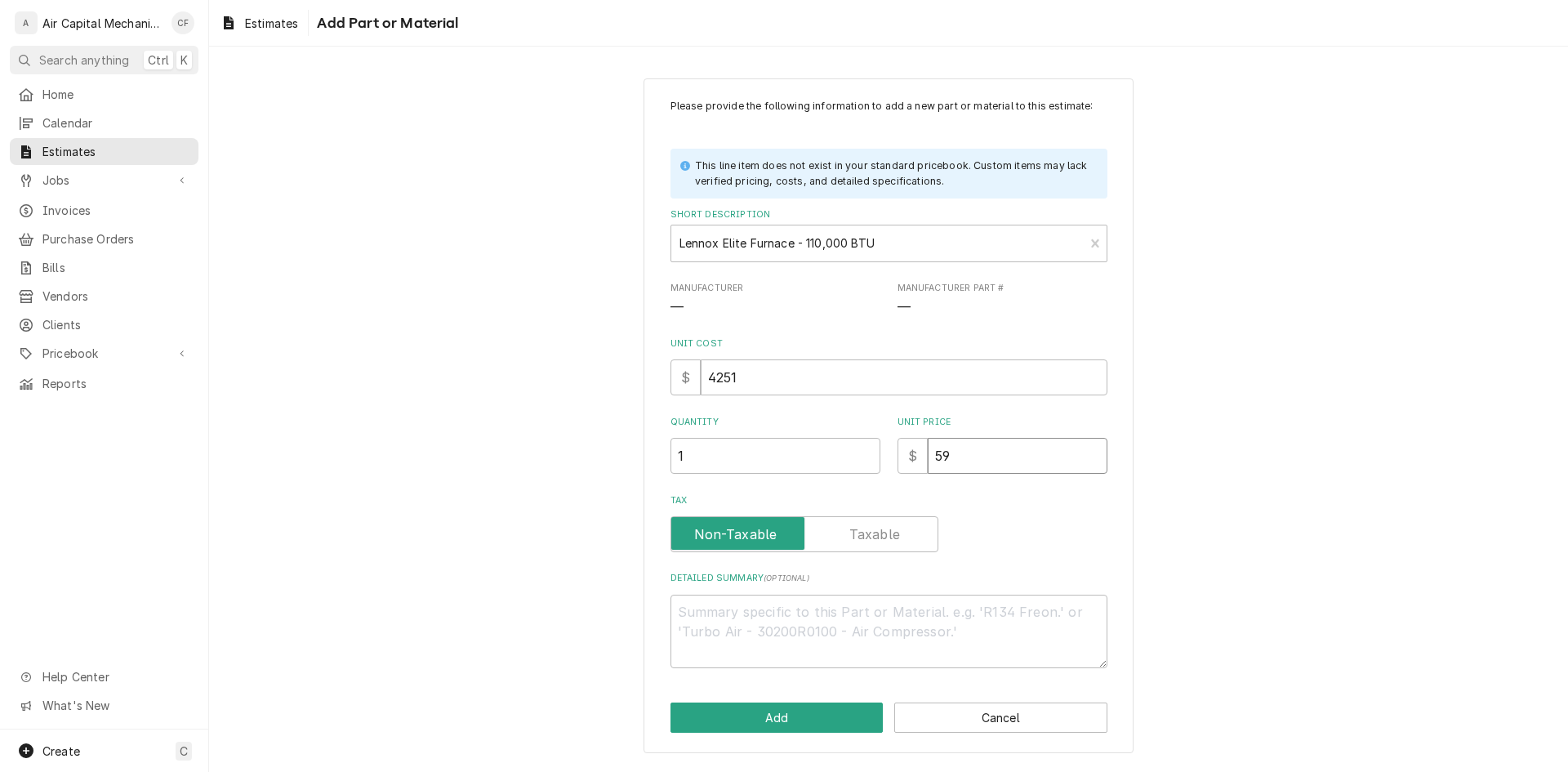
type input "595"
type textarea "x"
type input "5951"
type textarea "x"
type input "5951.4"
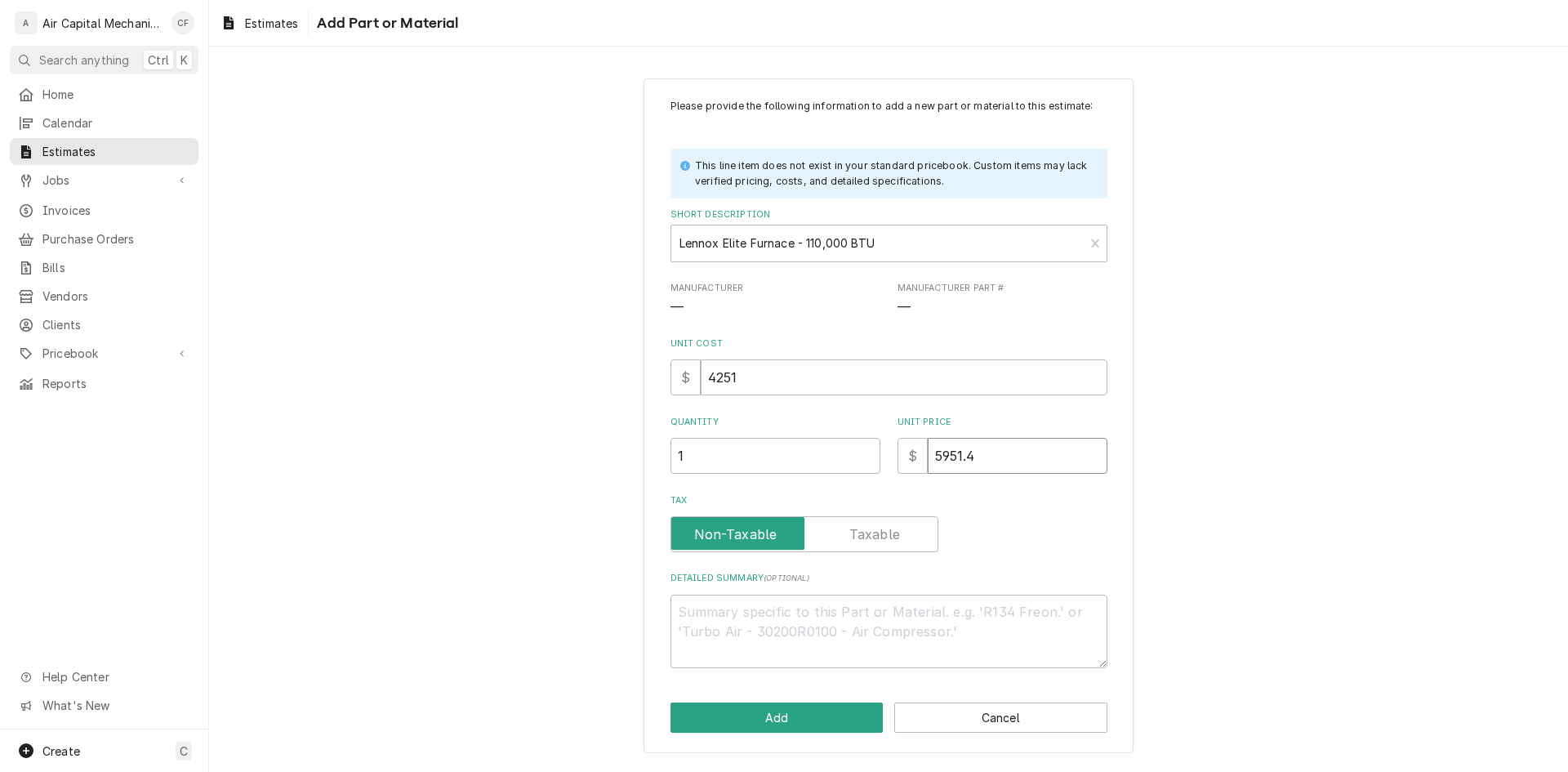
type textarea "x"
type input "5951.40"
type textarea "x"
type input "5951.40"
click at [909, 657] on textarea "Detailed Summary ( optional )" at bounding box center [889, 631] width 437 height 74
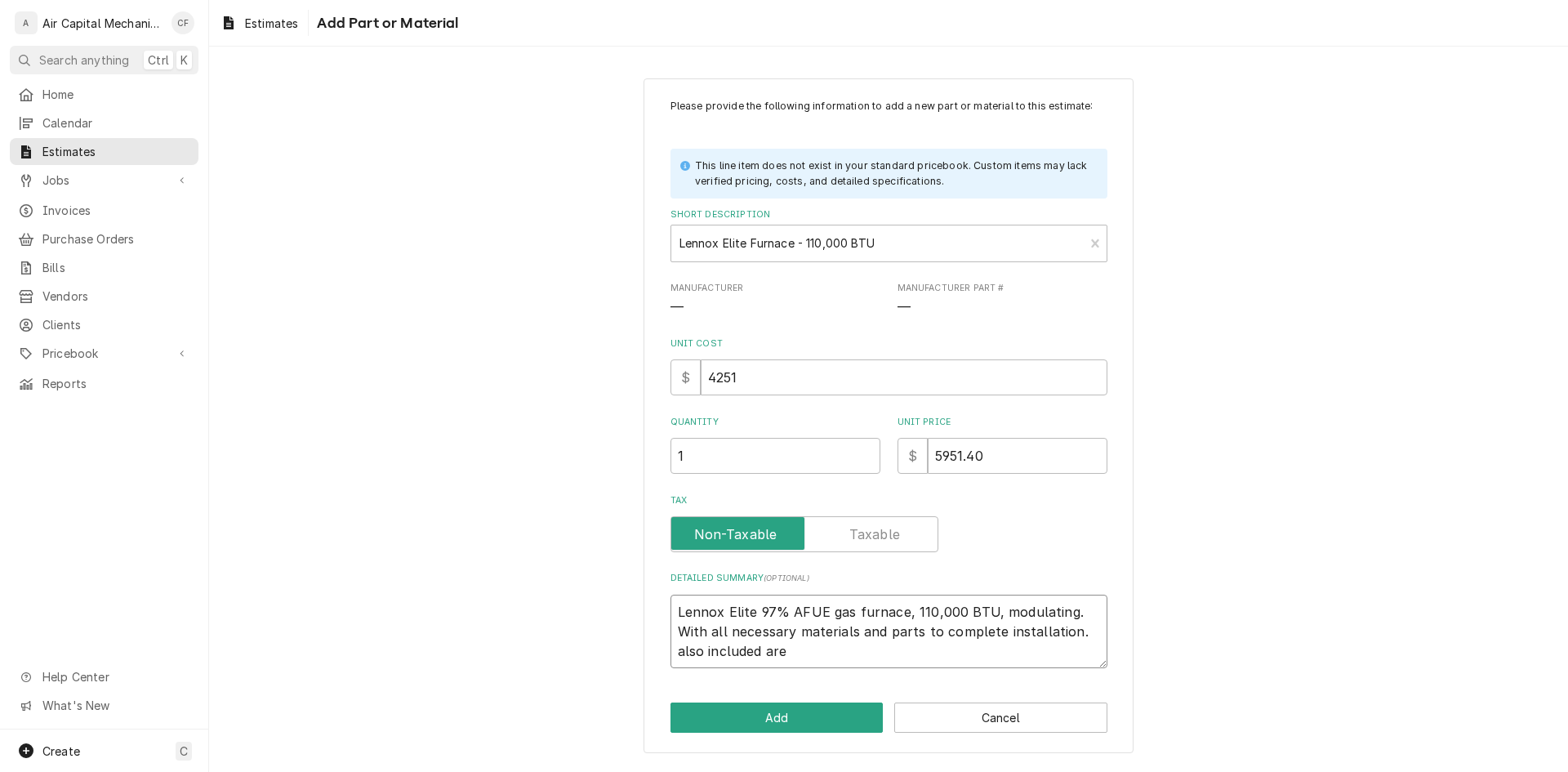
click at [834, 650] on textarea "Lennox Elite 97% AFUE gas furnace, 110,000 BTU, modulating. With all necessary …" at bounding box center [889, 631] width 437 height 74
click at [911, 660] on textarea "Lennox Elite 97% AFUE gas furnace, 110,000 BTU, modulating. With all necessary …" at bounding box center [889, 631] width 437 height 74
click at [901, 660] on textarea "Lennox Elite 97% AFUE gas furnace, 110,000 BTU, modulating. With all necessary …" at bounding box center [889, 631] width 437 height 74
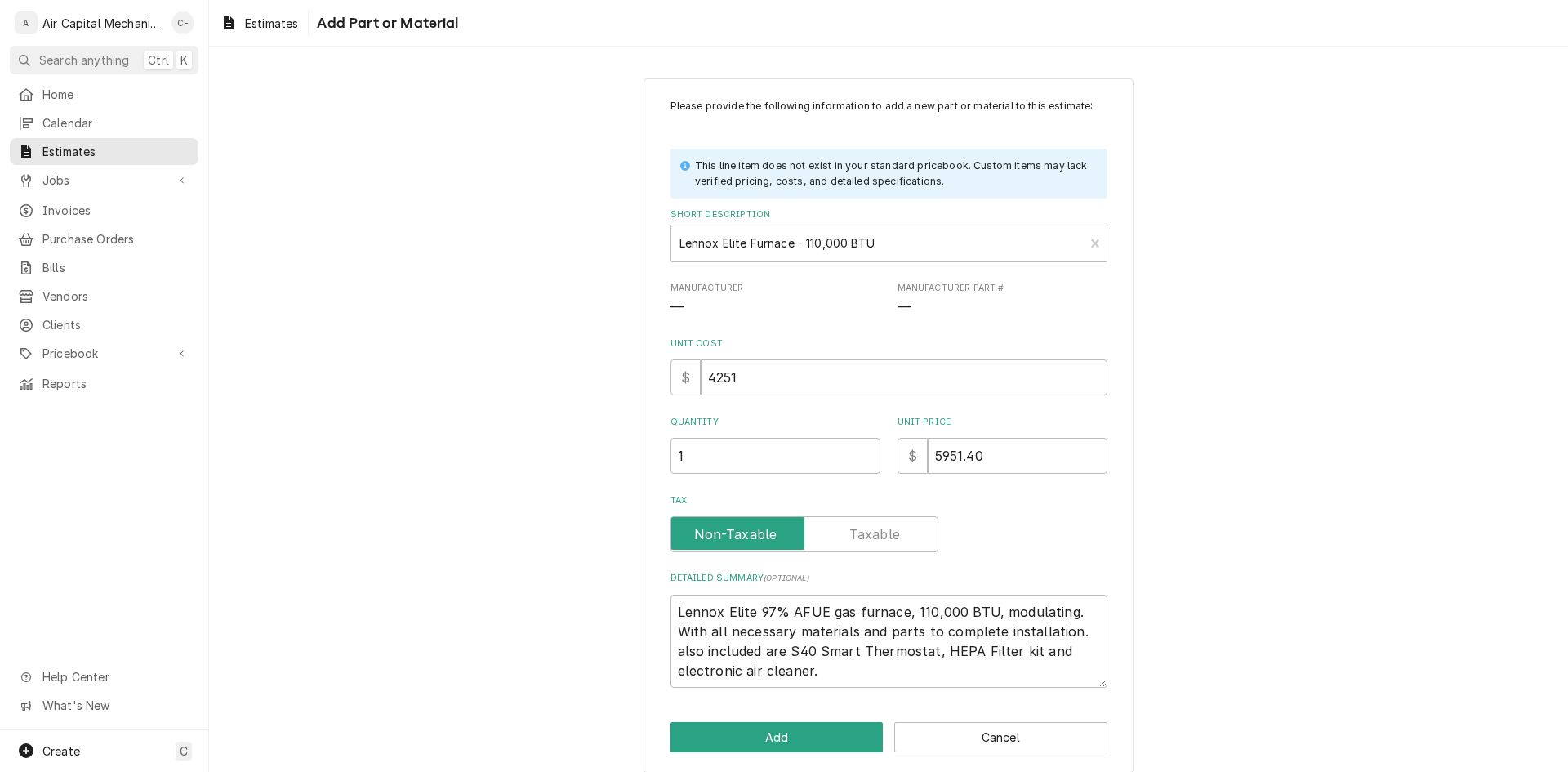
scroll to position [16, 0]
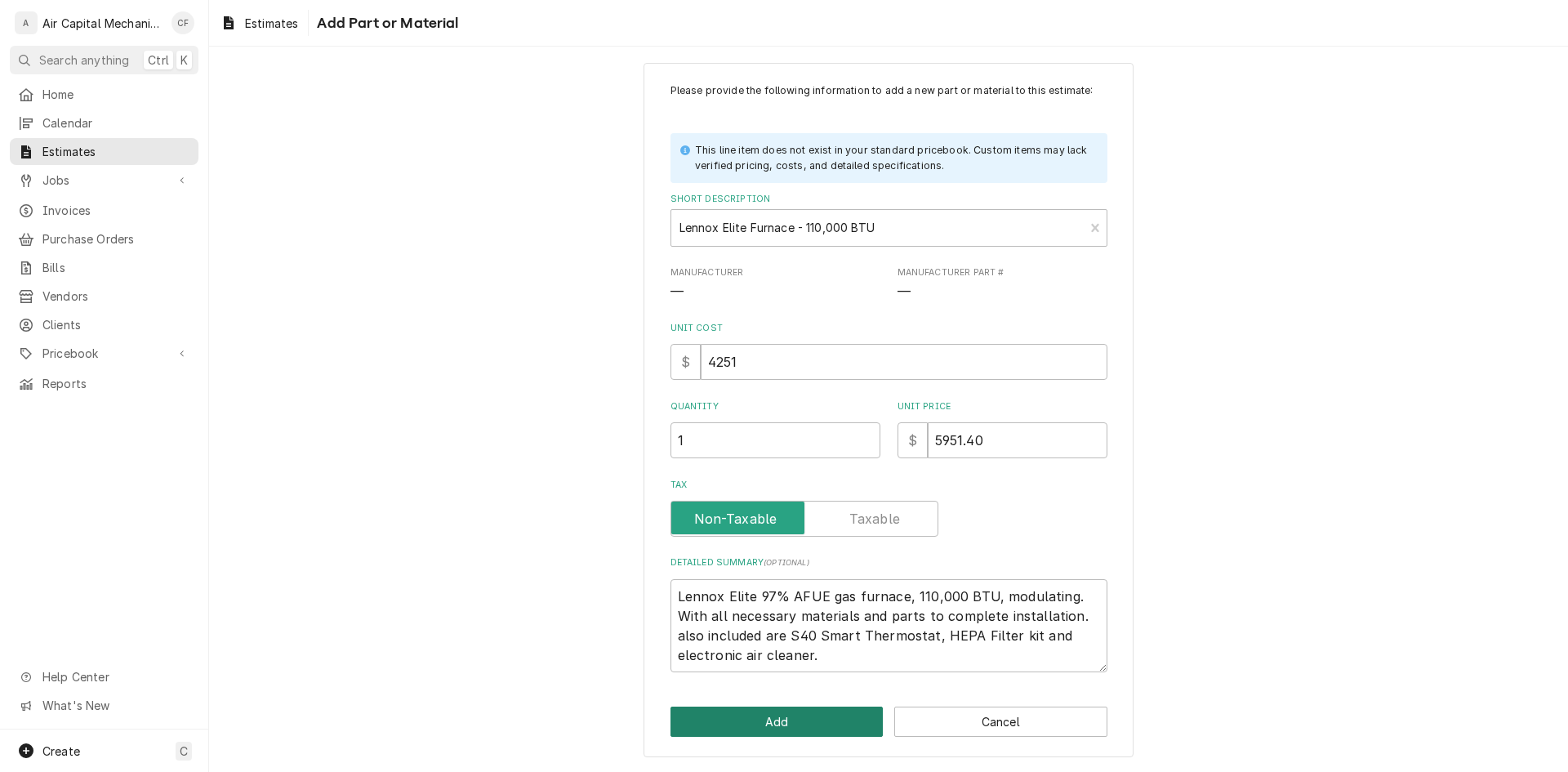
click at [684, 723] on button "Add" at bounding box center [777, 722] width 214 height 31
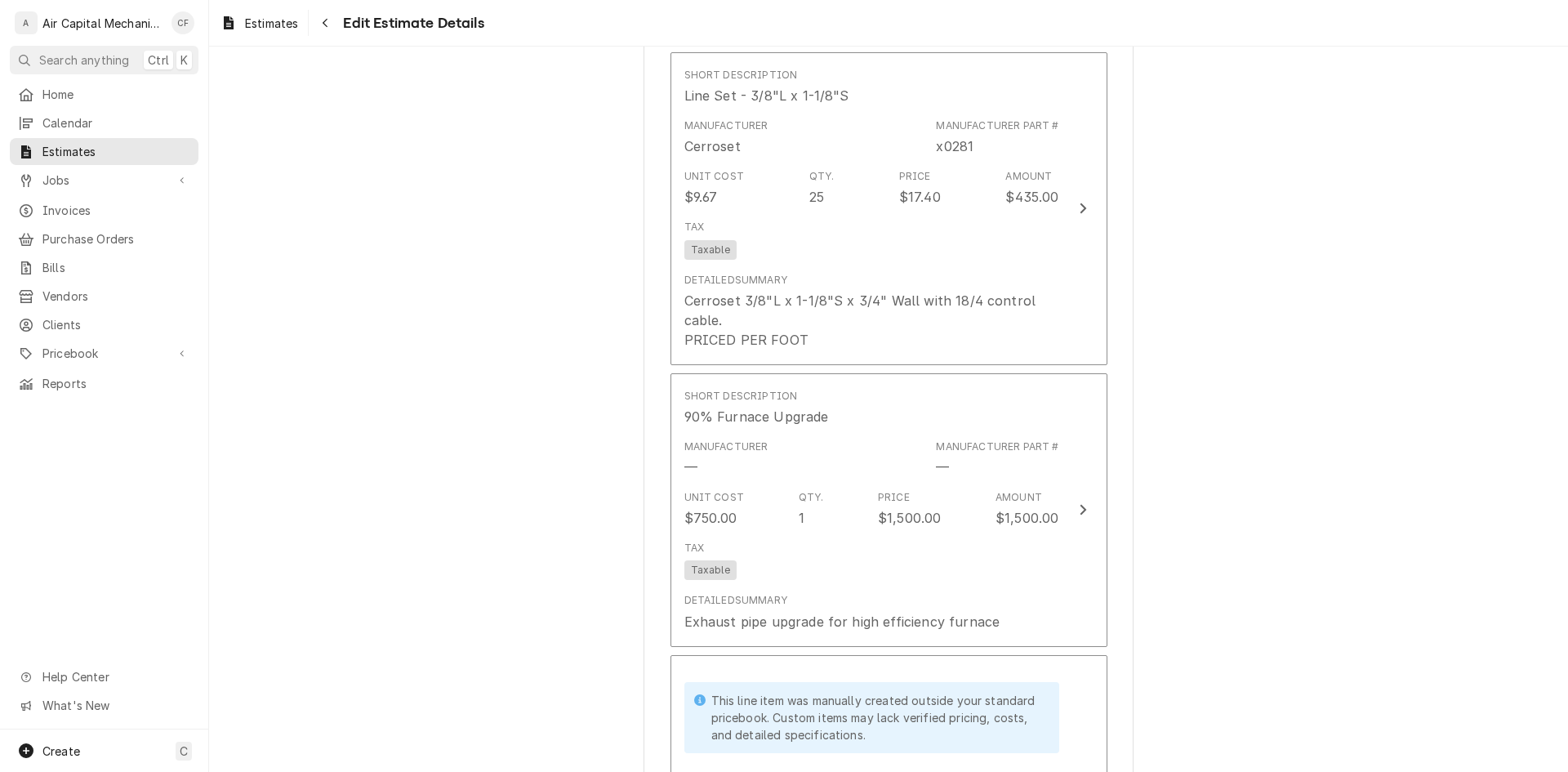
scroll to position [1919, 0]
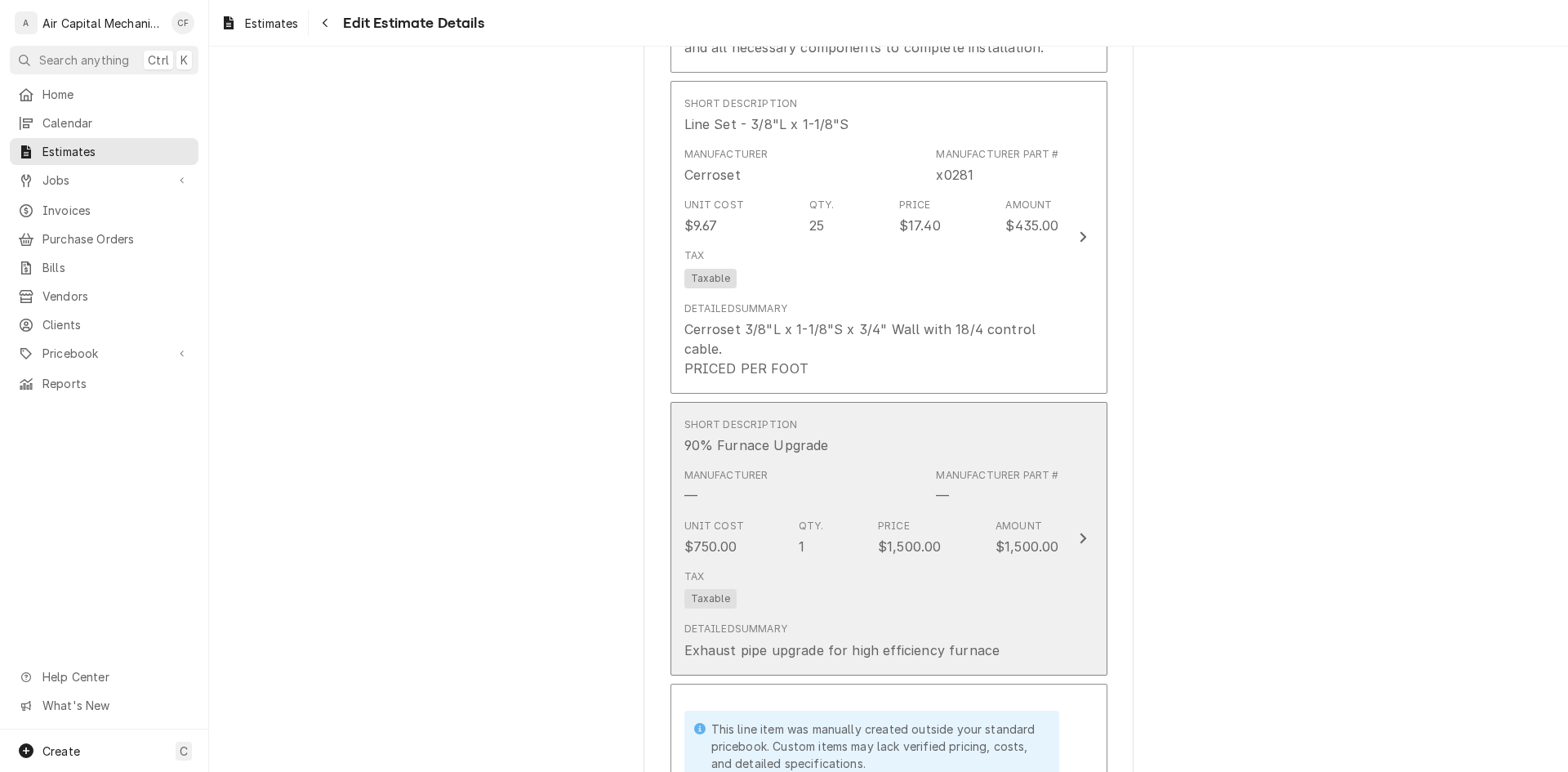
click at [759, 578] on div "Tax Taxable" at bounding box center [871, 589] width 375 height 52
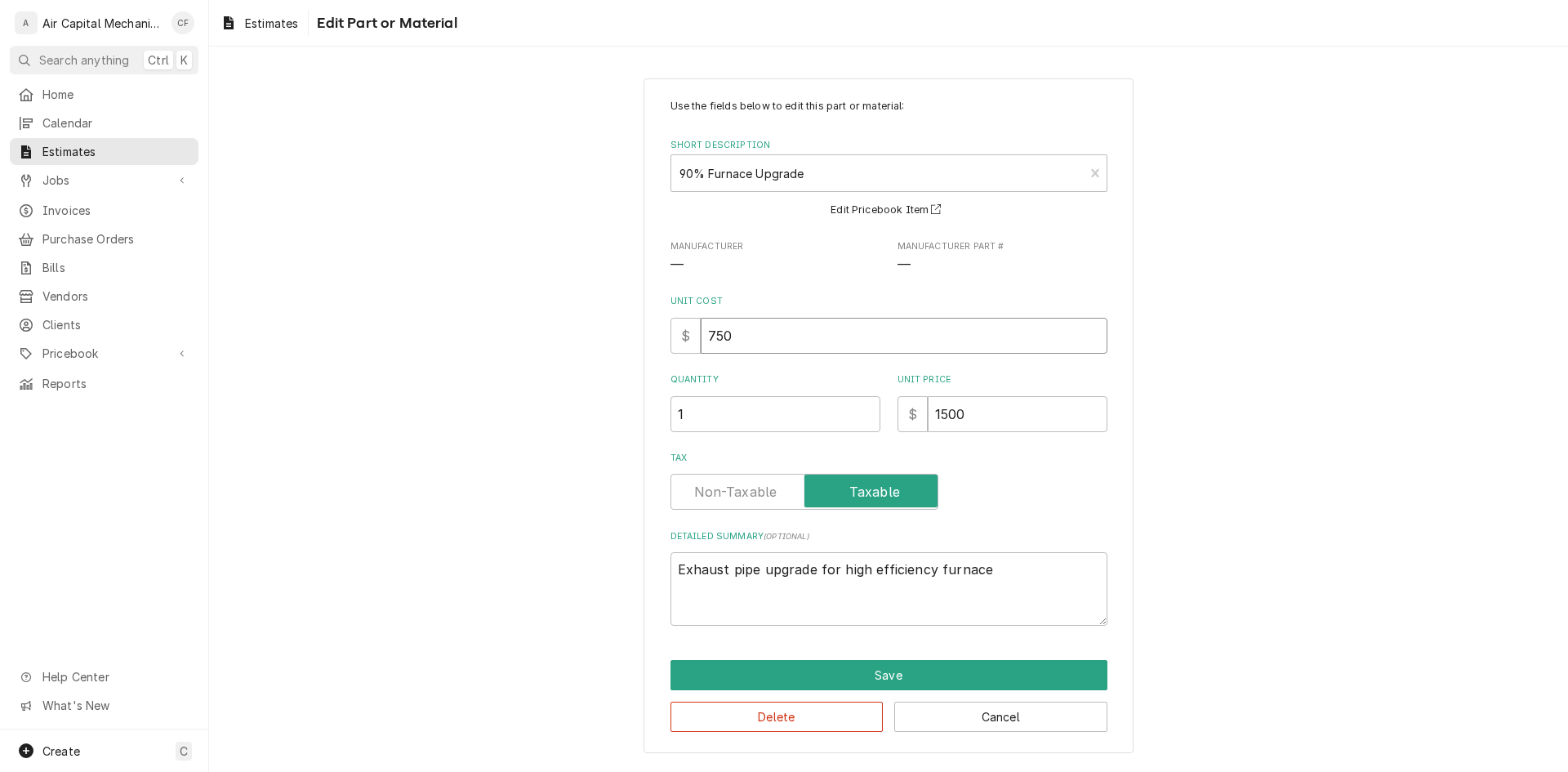
click at [746, 350] on input "750" at bounding box center [904, 336] width 407 height 36
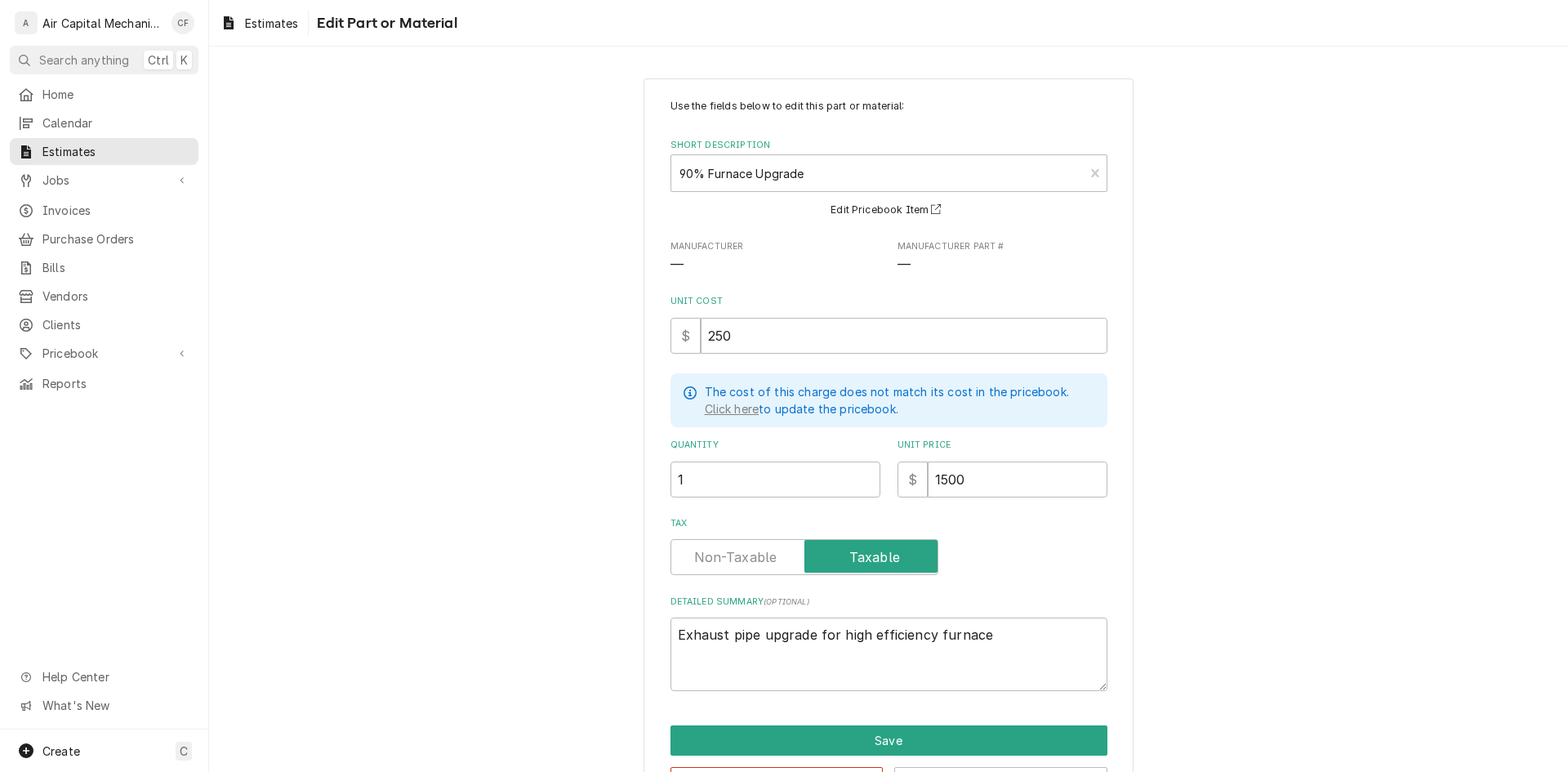
click at [1015, 505] on div "Use the fields below to edit this part or material: Short Description 90% Furna…" at bounding box center [889, 395] width 437 height 593
click at [961, 733] on button "Save" at bounding box center [889, 740] width 437 height 31
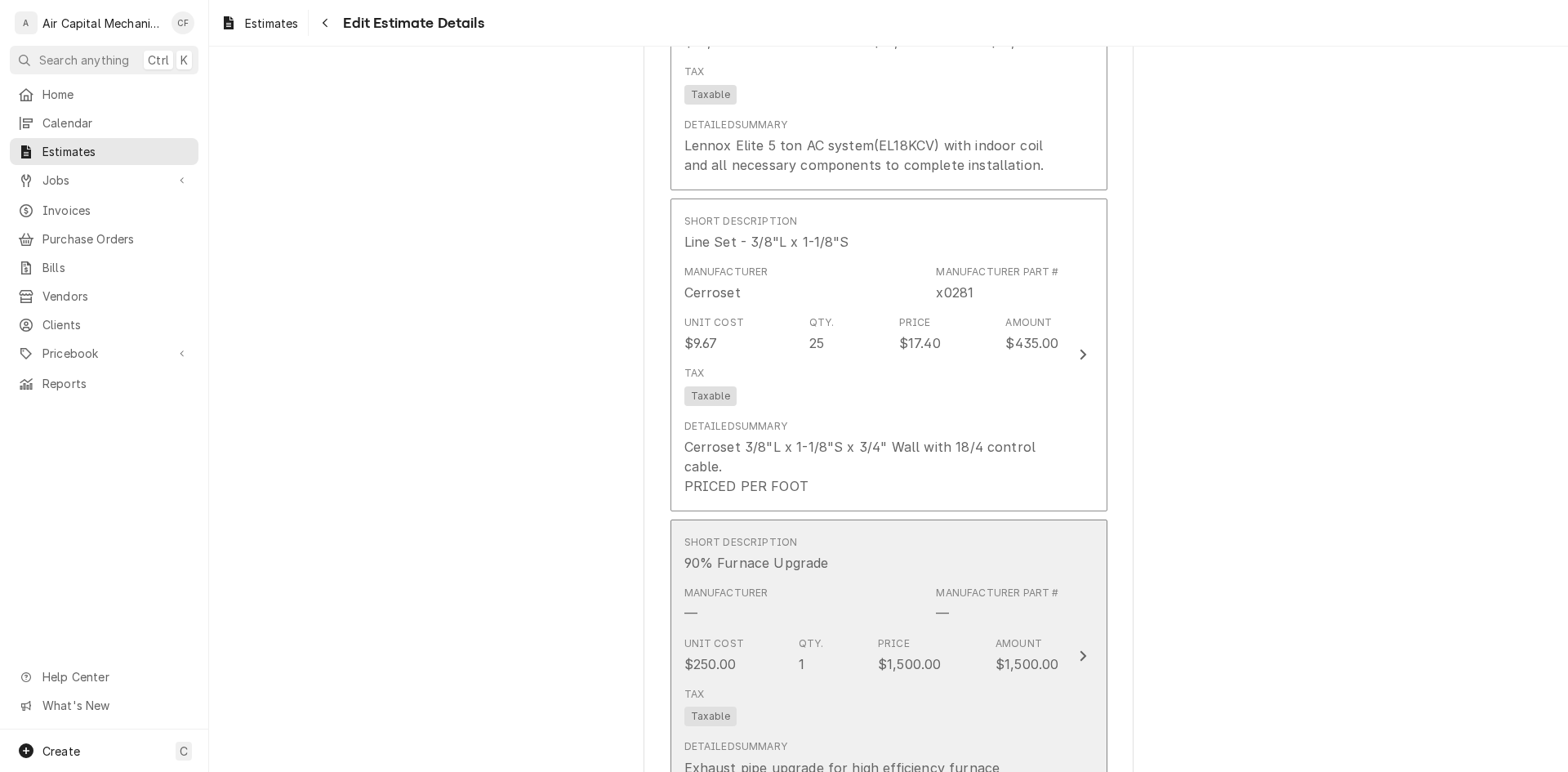
scroll to position [1736, 0]
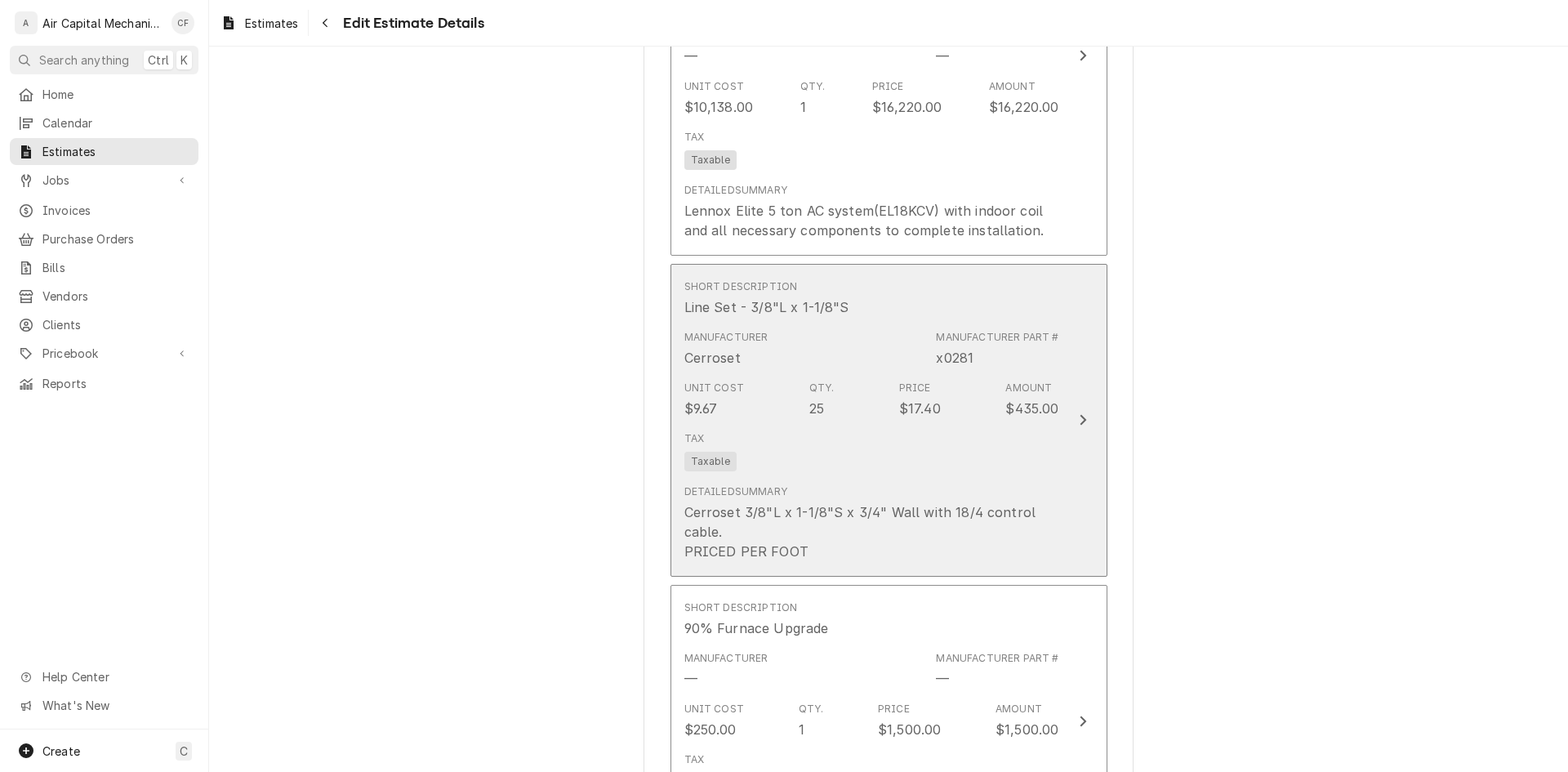
click at [1043, 491] on div "Detailed Summary Cerroset 3/8"L x 1-1/8"S x 3/4" Wall with 18/4 control cable. …" at bounding box center [871, 523] width 375 height 77
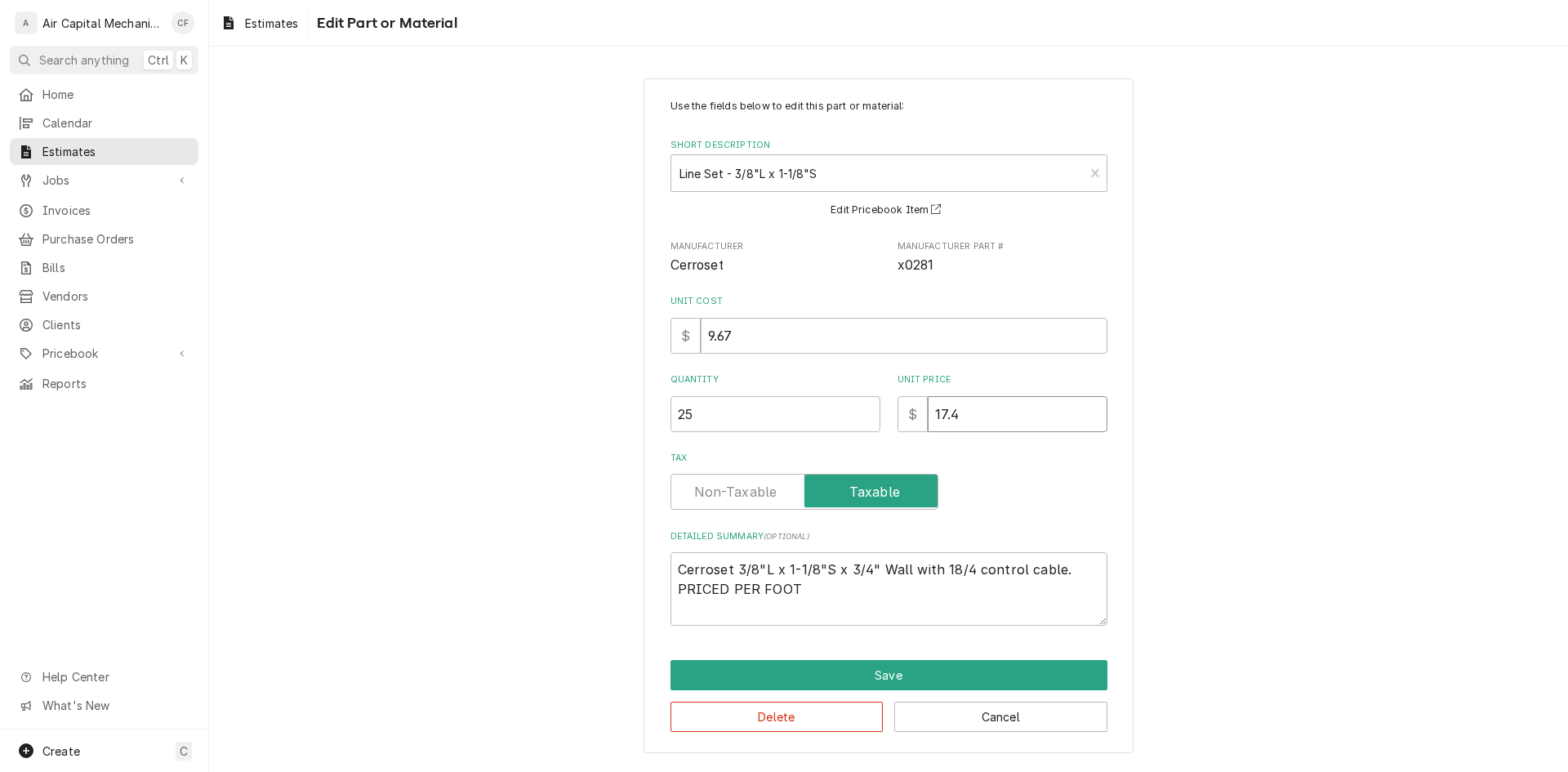
click at [1015, 411] on input "17.4" at bounding box center [1018, 414] width 180 height 36
click at [776, 682] on button "Save" at bounding box center [889, 675] width 437 height 31
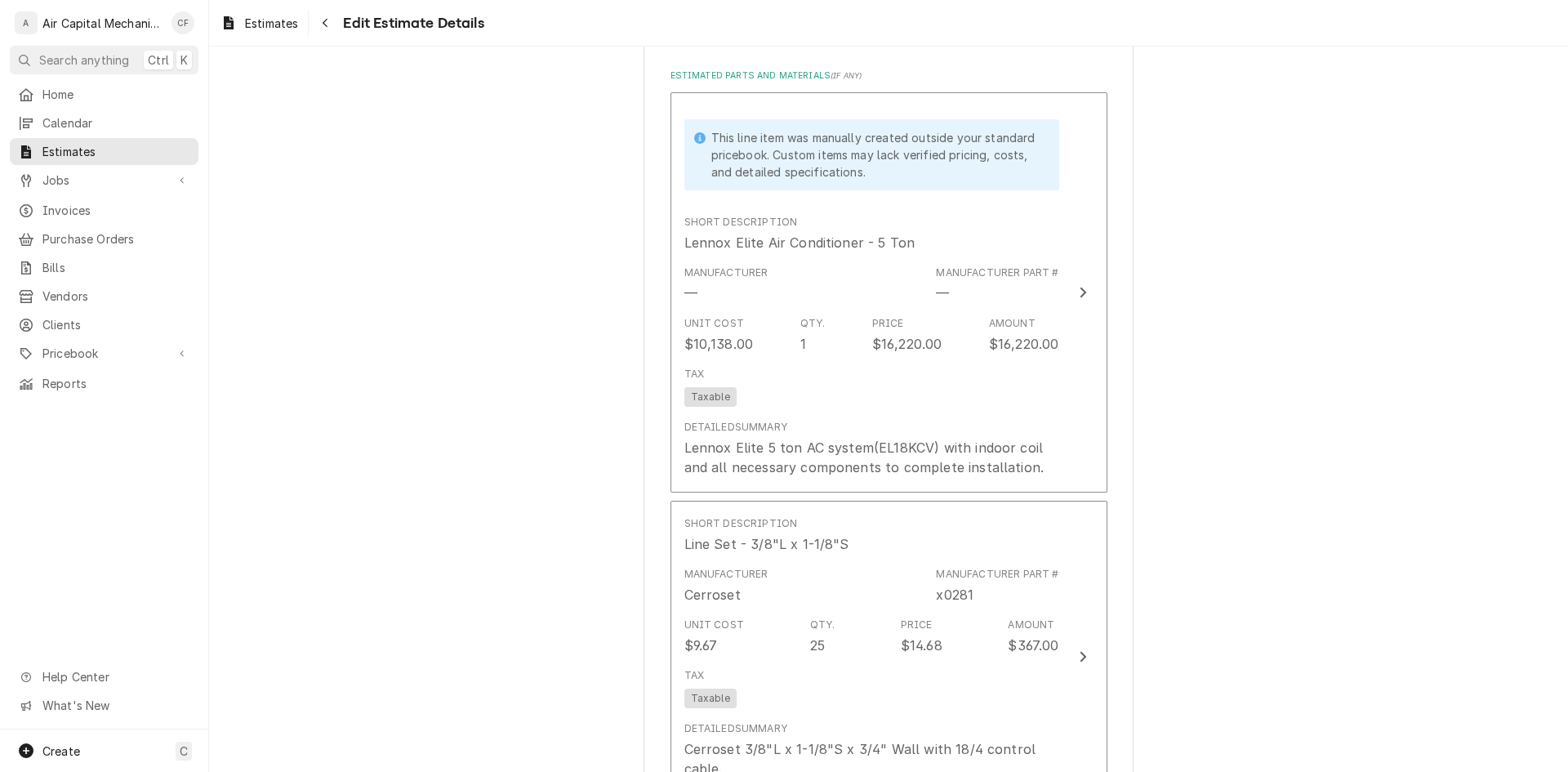
scroll to position [1471, 0]
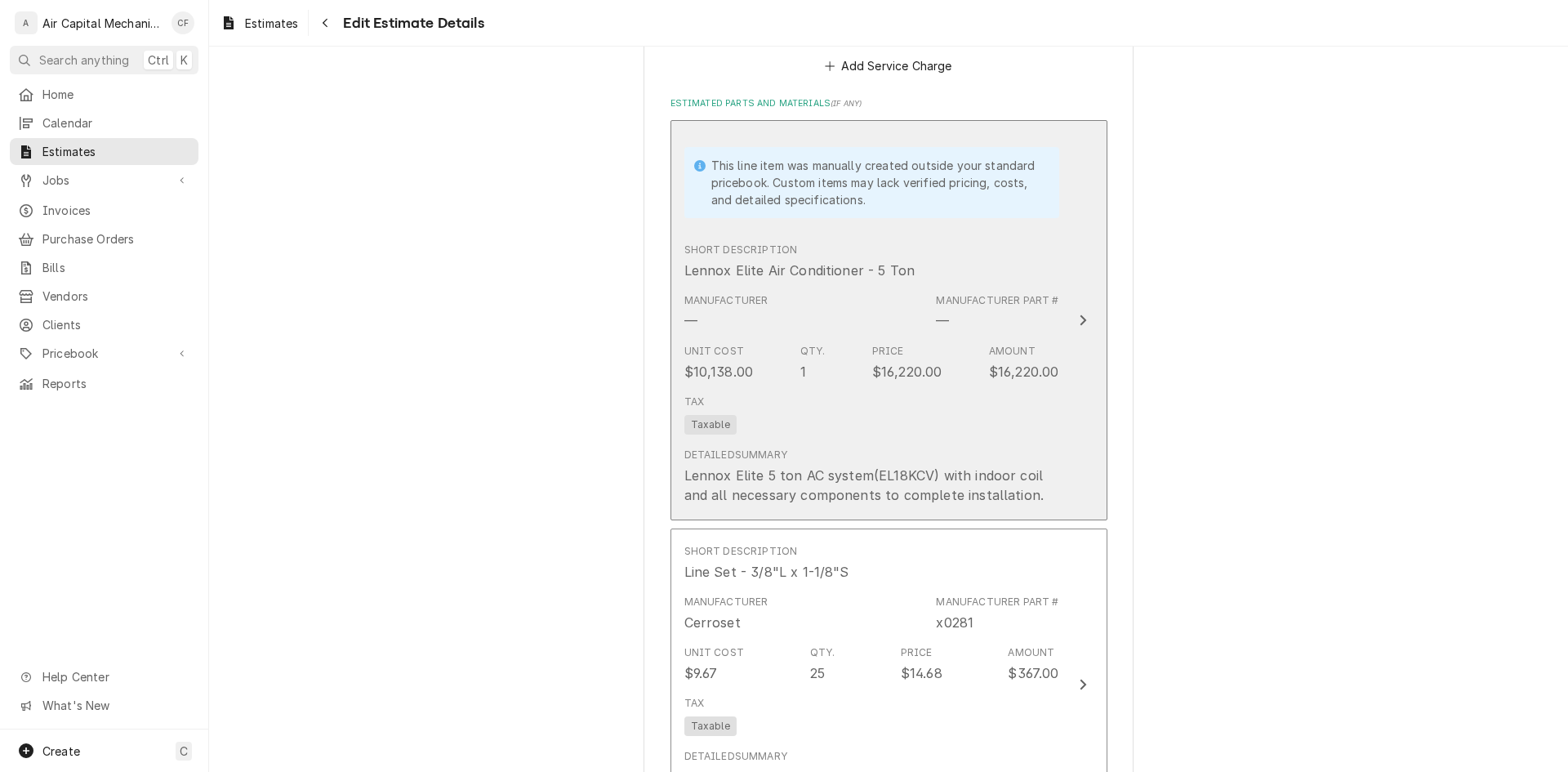
click at [1033, 415] on div "Tax Taxable" at bounding box center [871, 414] width 375 height 52
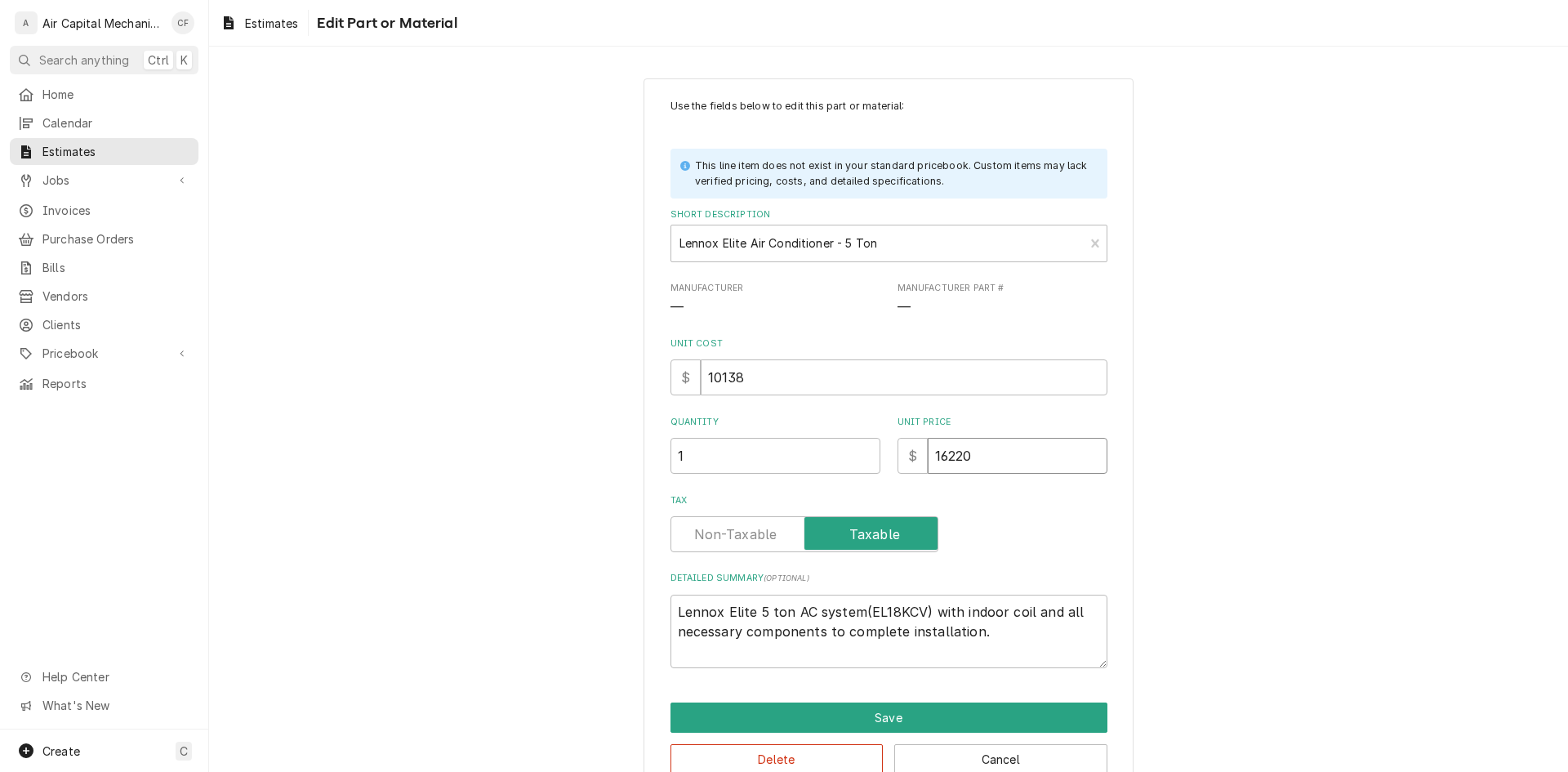
click at [1038, 453] on input "16220" at bounding box center [1018, 456] width 180 height 36
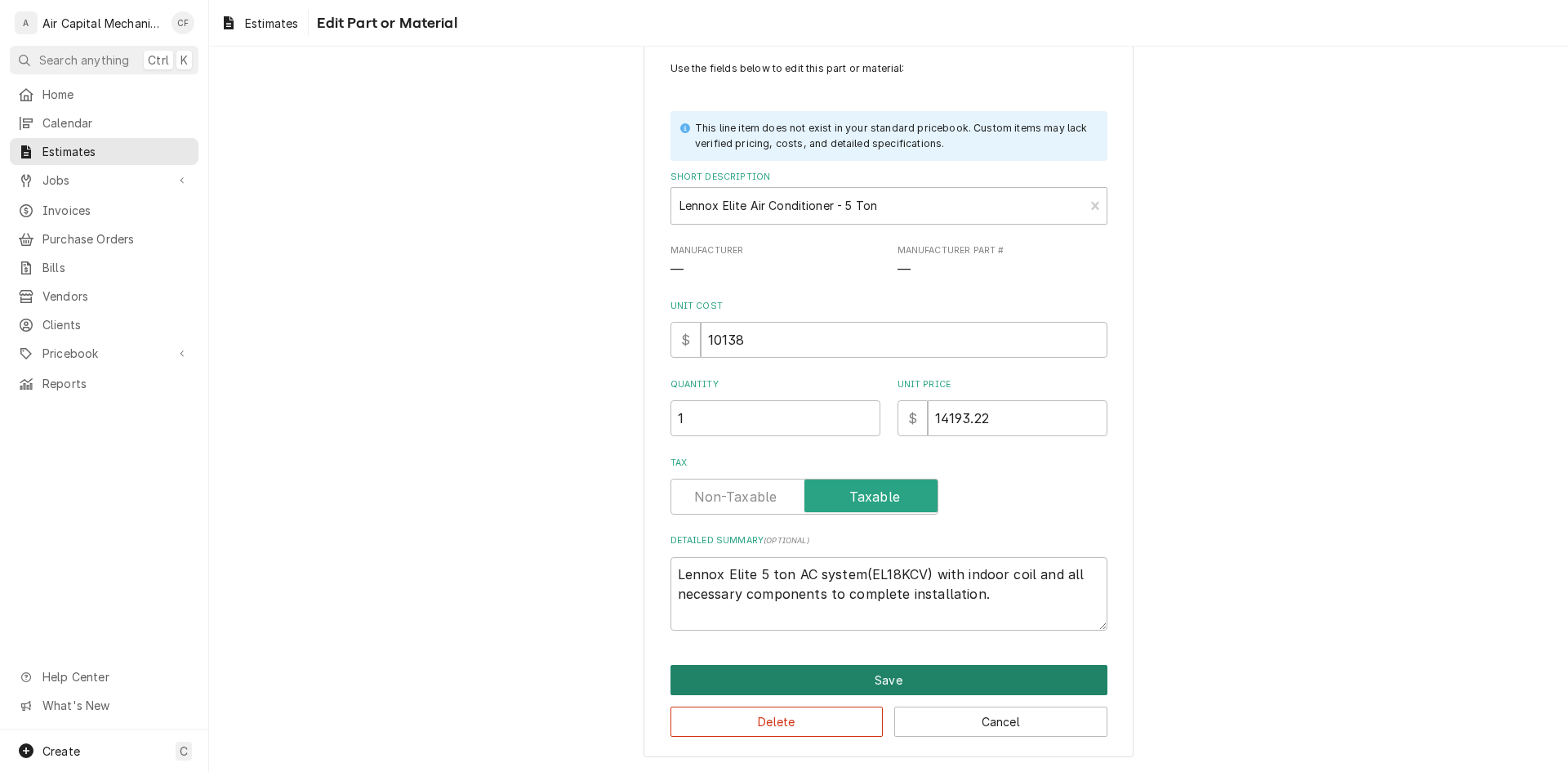
click at [942, 670] on button "Save" at bounding box center [889, 679] width 437 height 31
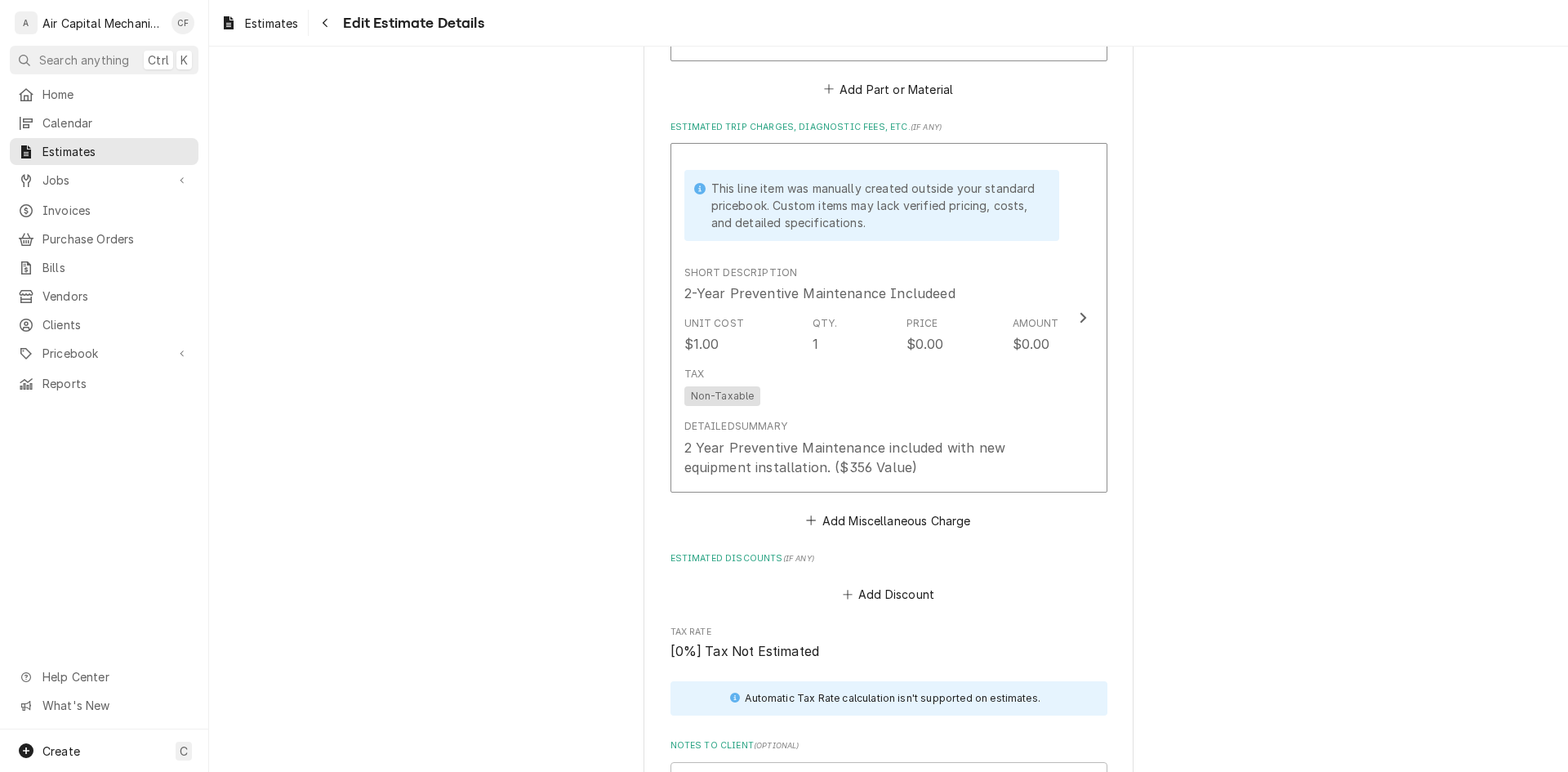
scroll to position [3798, 0]
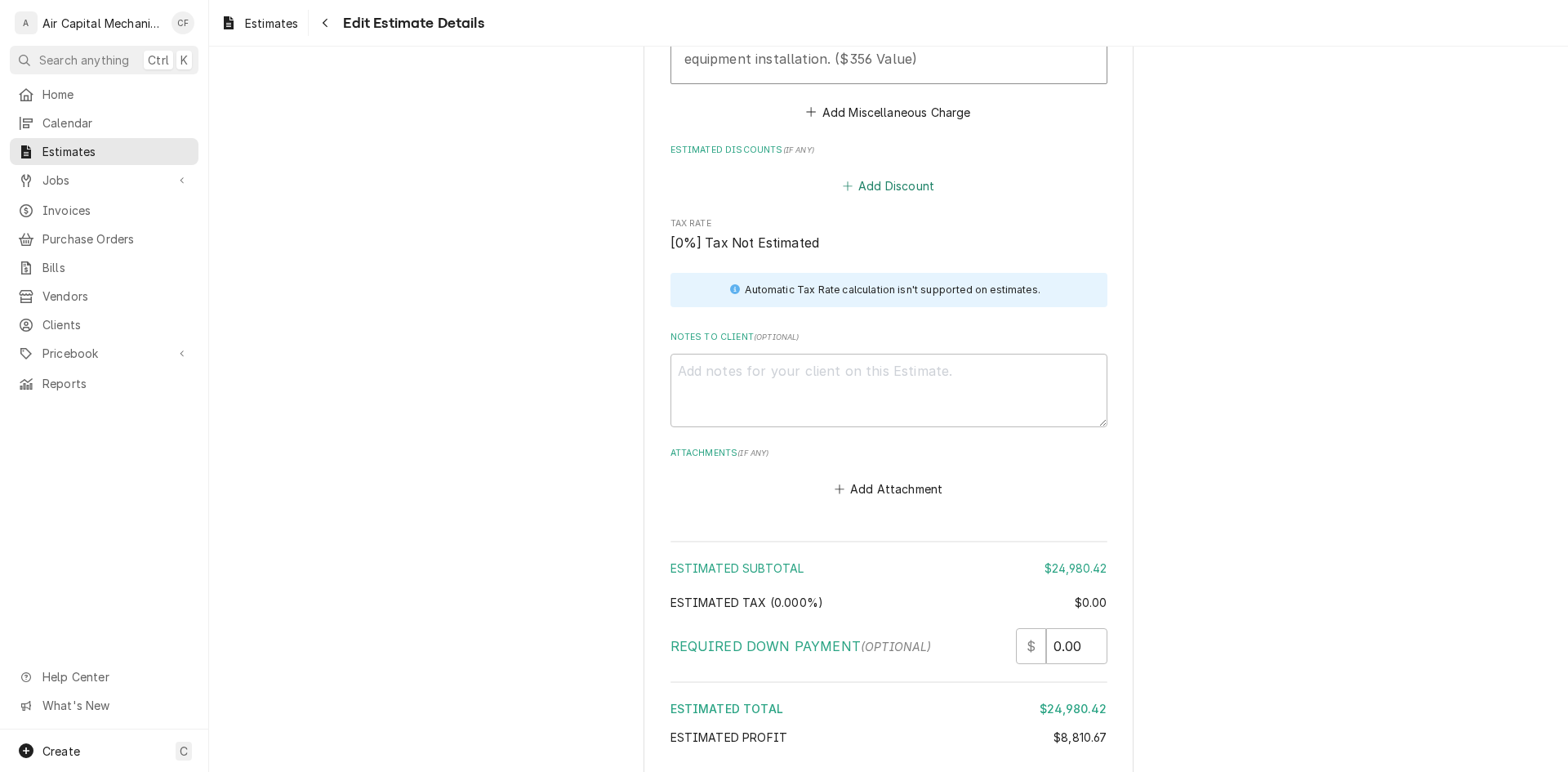
click at [909, 183] on button "Add Discount" at bounding box center [888, 186] width 97 height 23
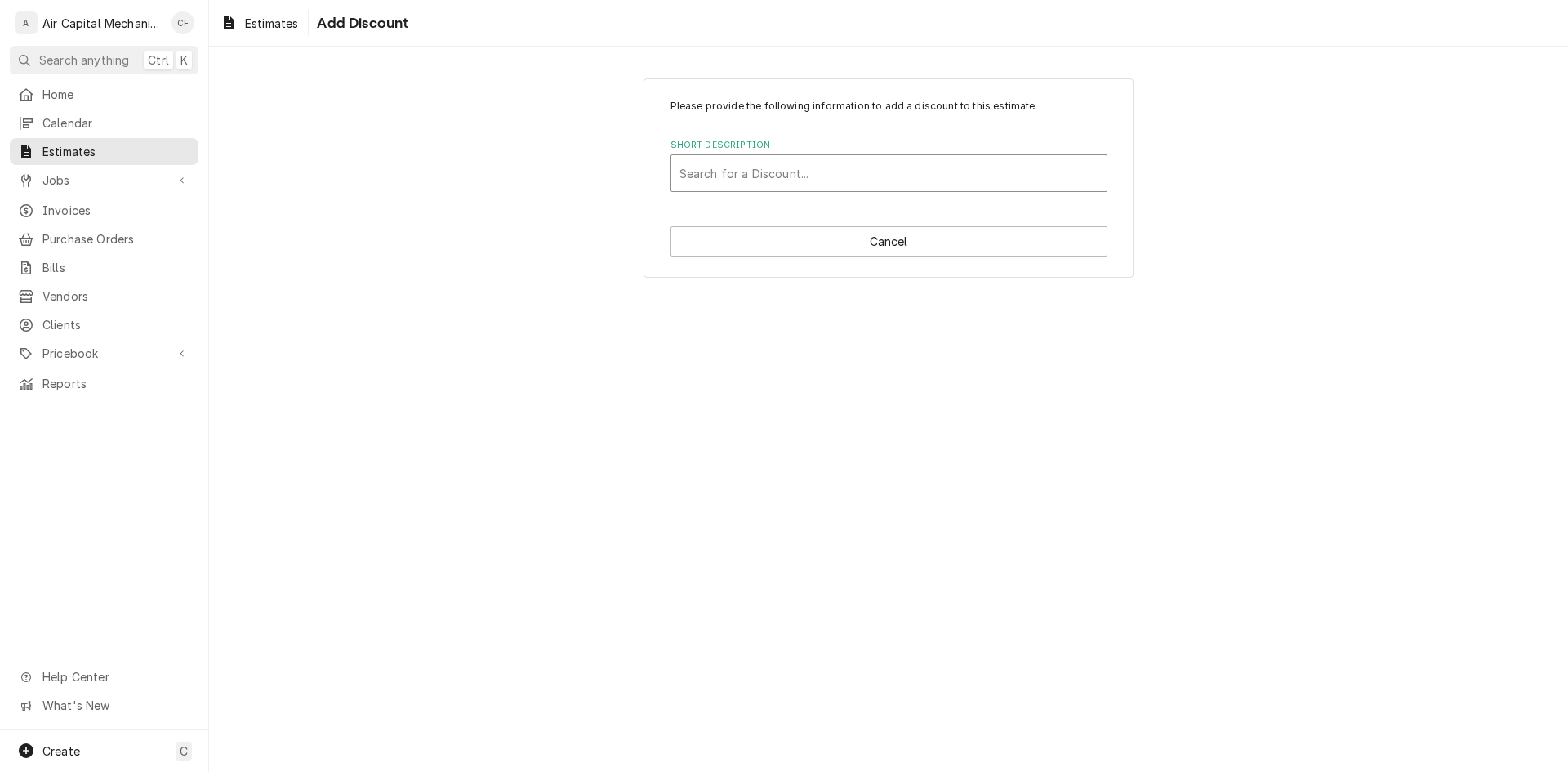
click at [841, 184] on div "Short Description" at bounding box center [889, 173] width 419 height 30
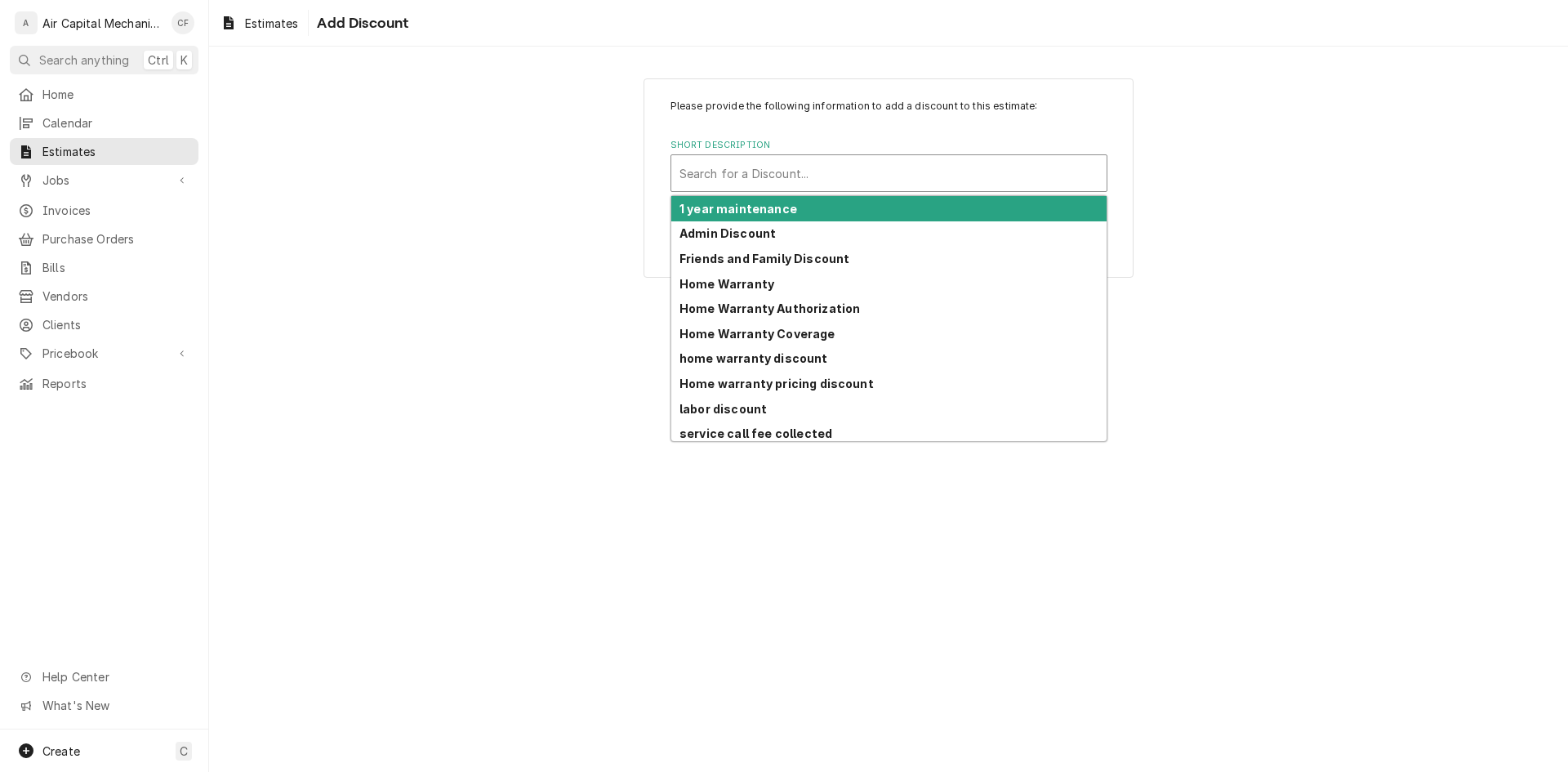
click at [698, 161] on div "Short Description" at bounding box center [889, 173] width 419 height 30
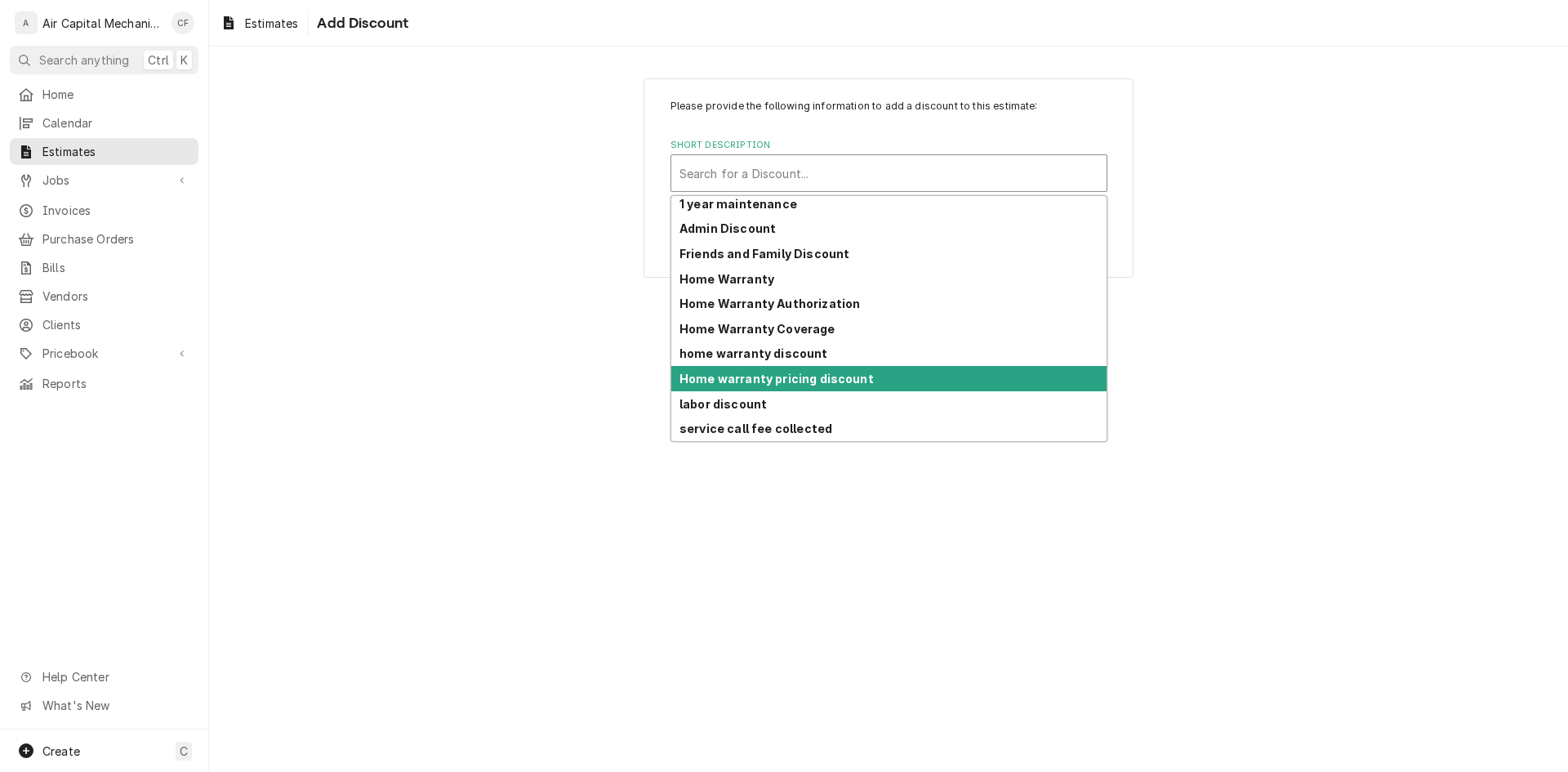
click at [482, 299] on div "Please provide the following information to add a discount to this estimate: Sh…" at bounding box center [888, 409] width 1359 height 726
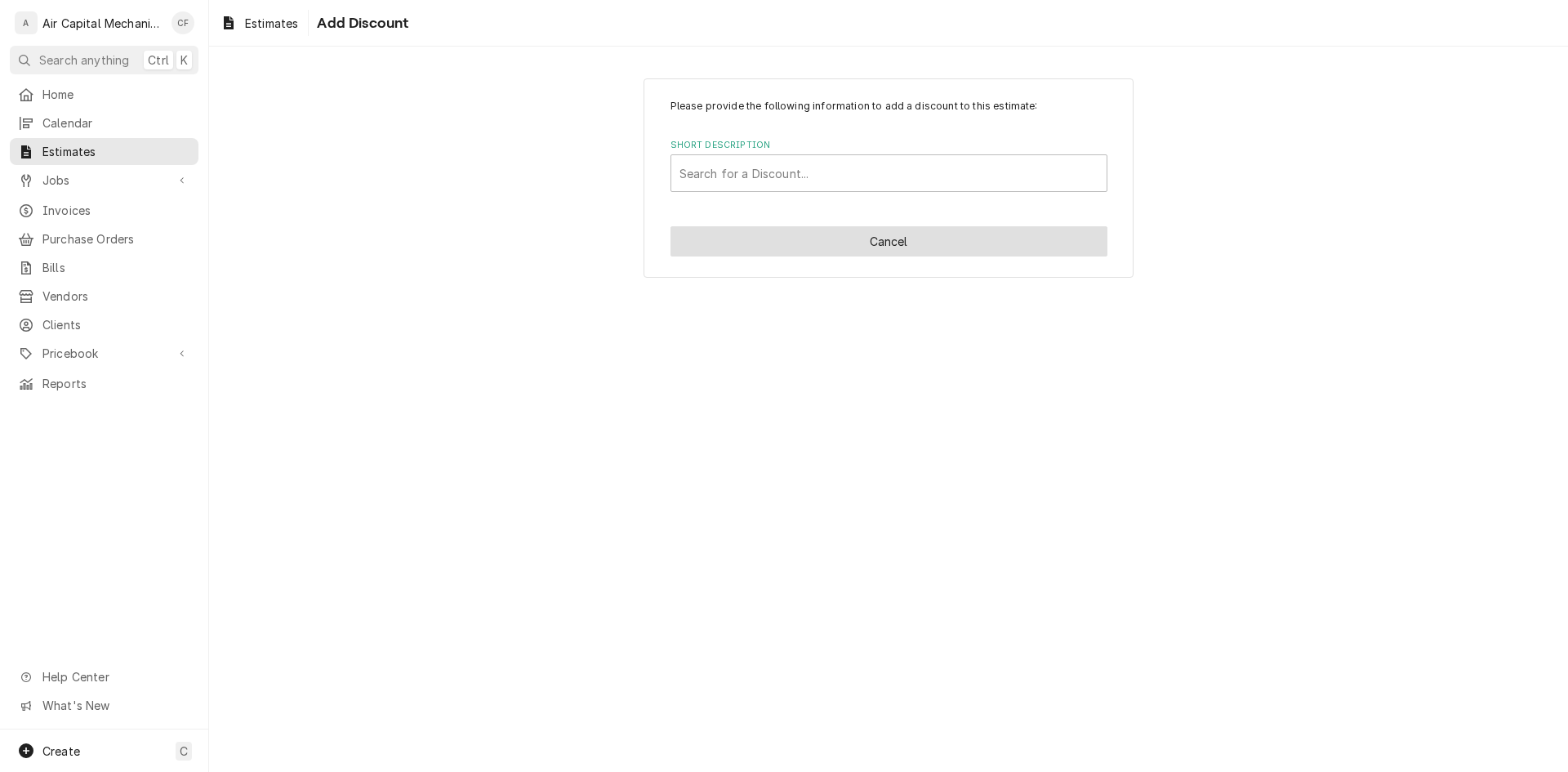
click at [923, 242] on button "Cancel" at bounding box center [889, 241] width 437 height 31
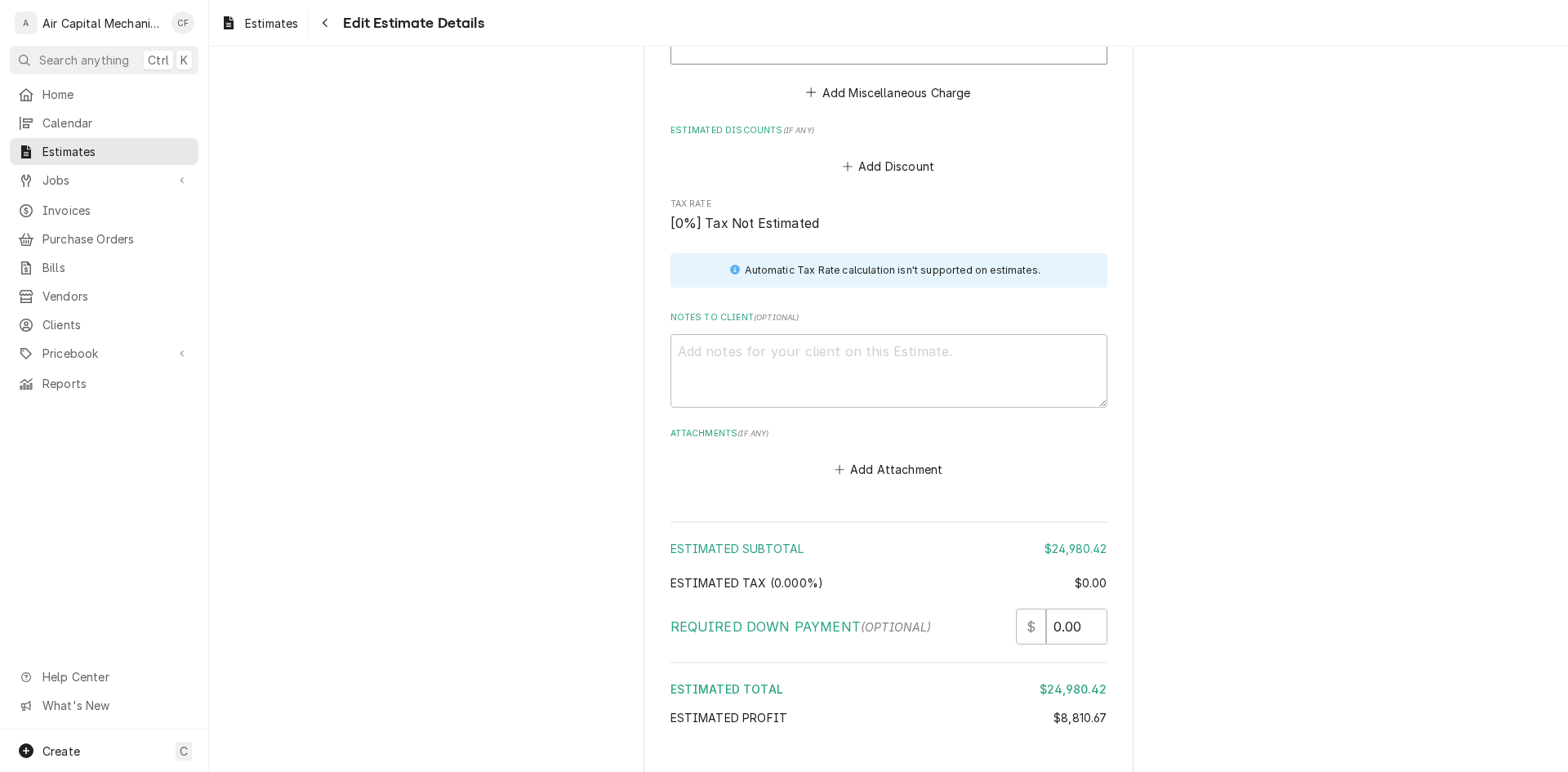
scroll to position [3798, 0]
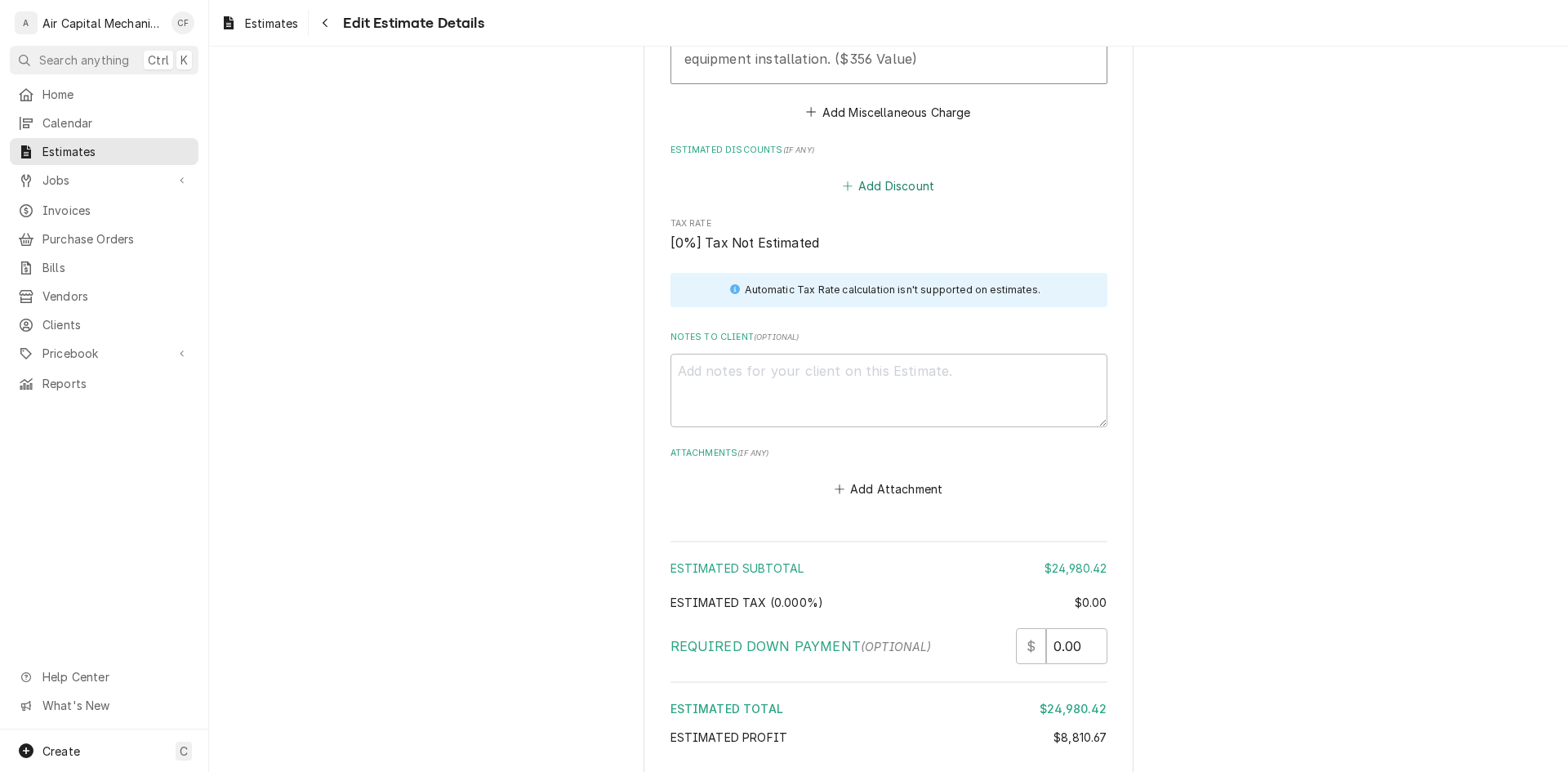
click at [918, 179] on button "Add Discount" at bounding box center [888, 186] width 97 height 23
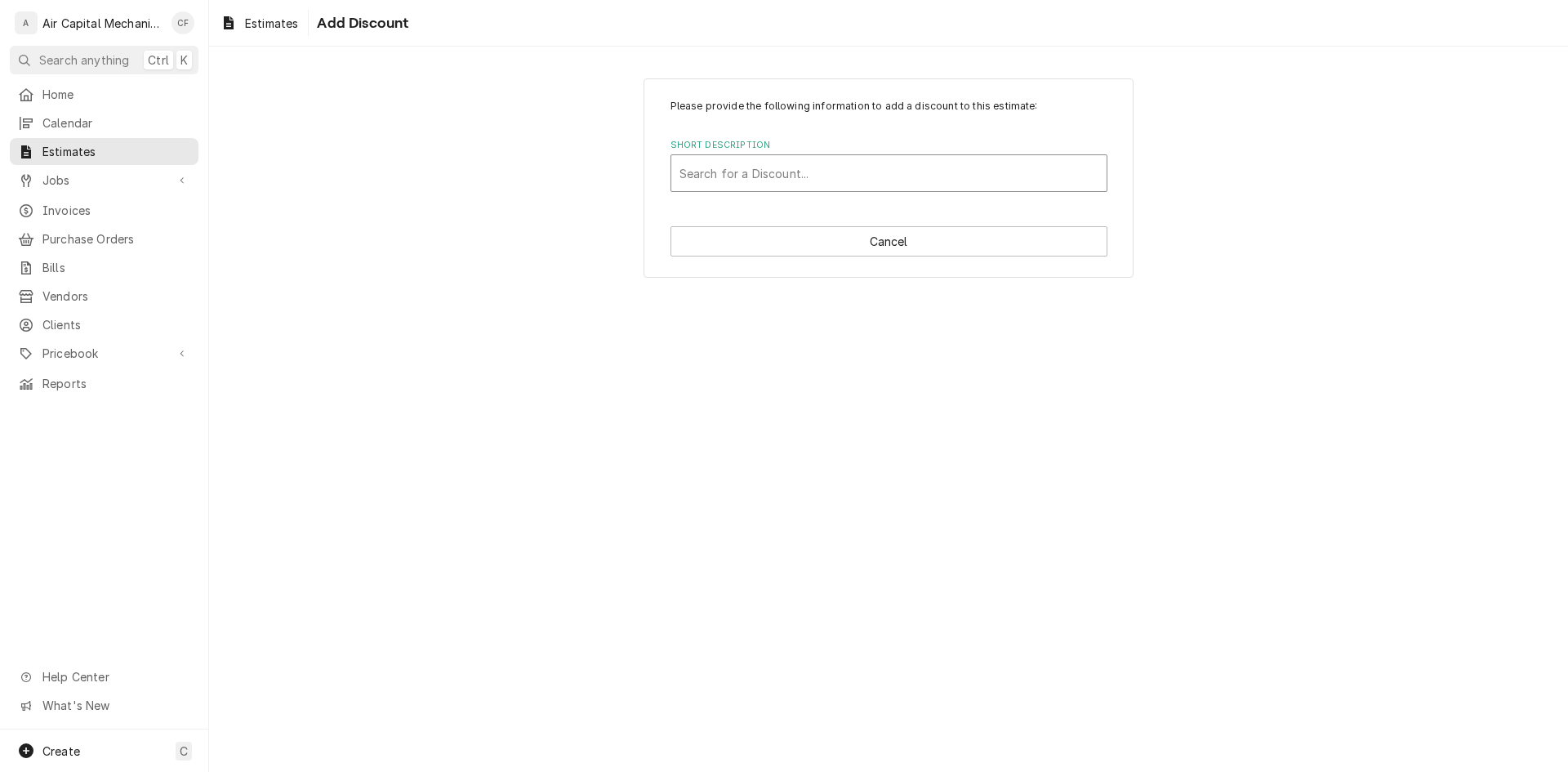
click at [877, 170] on div "Short Description" at bounding box center [889, 173] width 419 height 30
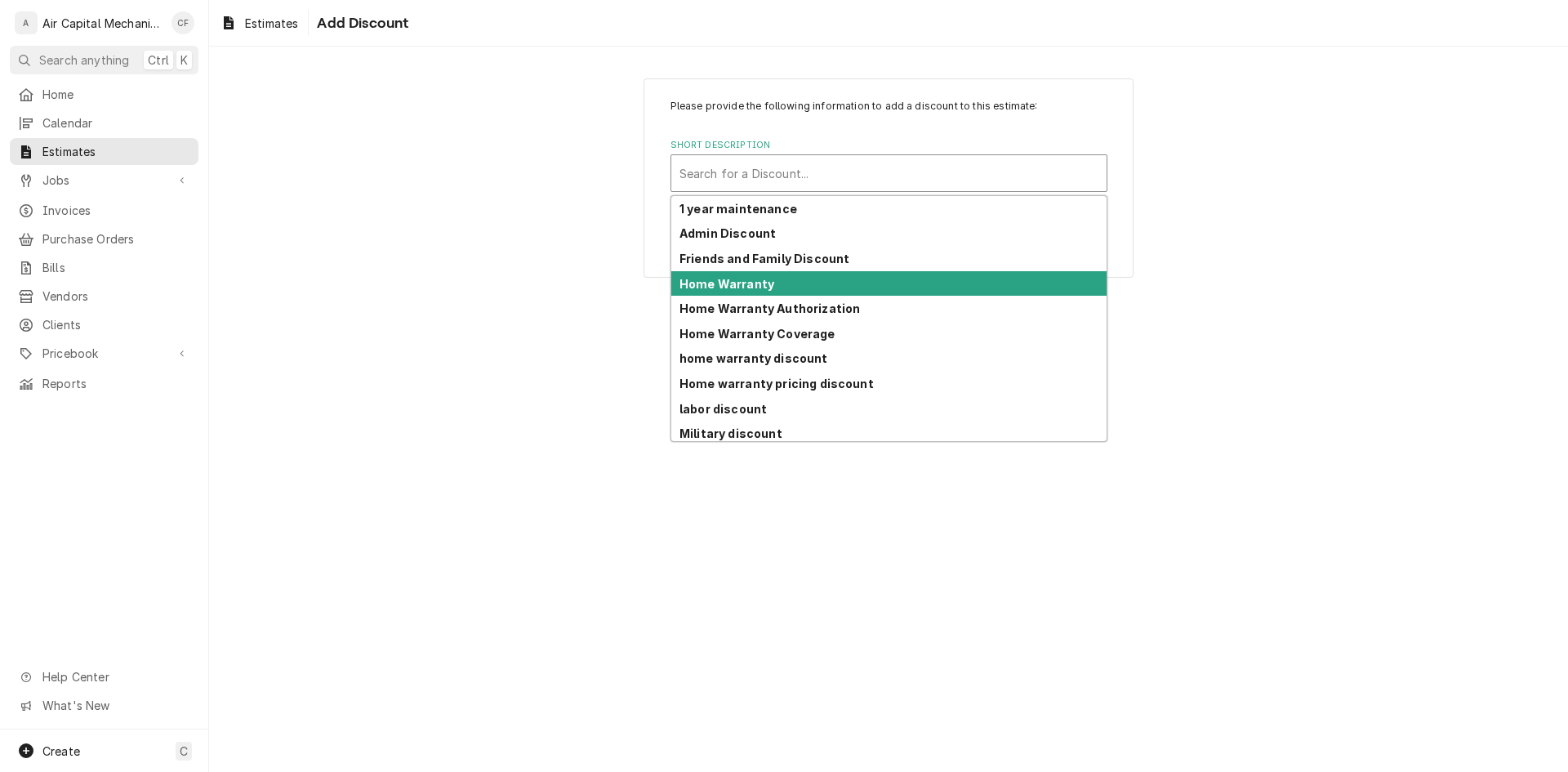
scroll to position [31, 0]
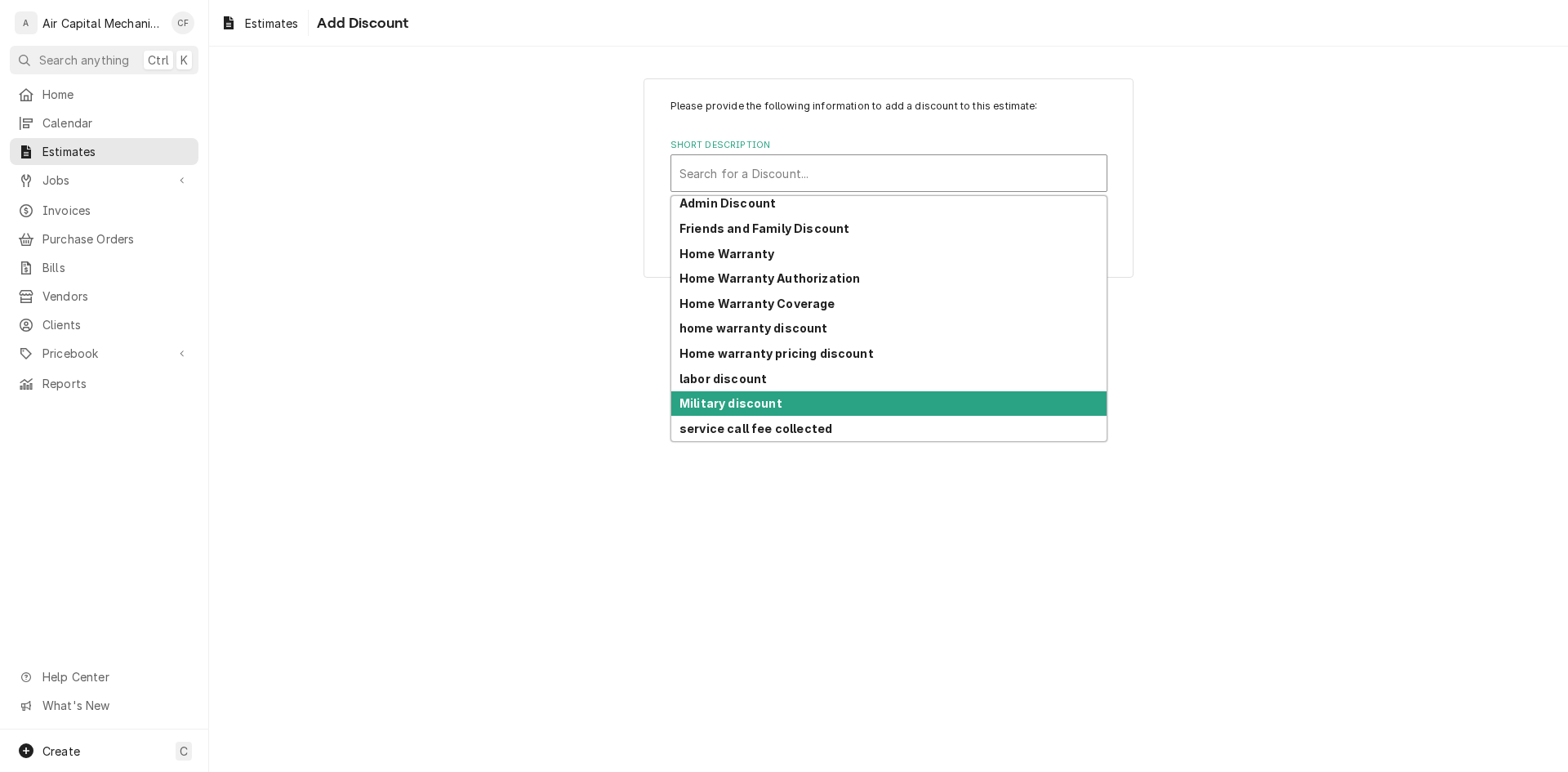
click at [860, 403] on div "Military discount" at bounding box center [889, 404] width 435 height 26
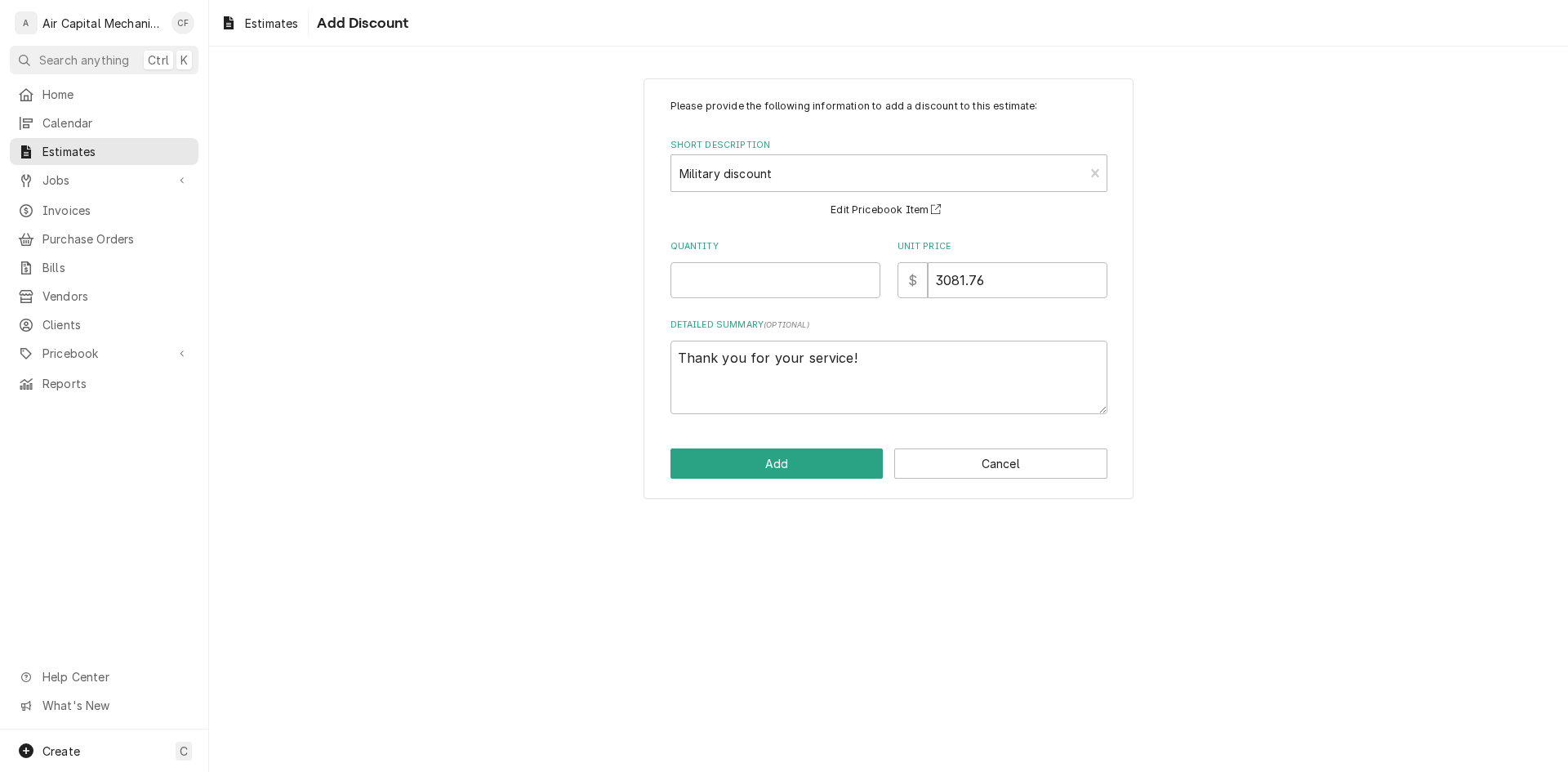
click at [763, 305] on div "Please provide the following information to add a discount to this estimate: Sh…" at bounding box center [889, 256] width 437 height 315
click at [775, 278] on input "Quantity" at bounding box center [775, 280] width 210 height 36
click at [942, 283] on input "3081.76" at bounding box center [1018, 280] width 180 height 36
drag, startPoint x: 998, startPoint y: 277, endPoint x: 830, endPoint y: 274, distance: 168.0
click at [830, 274] on div "Quantity 1 Unit Price $ 3081.76" at bounding box center [889, 269] width 437 height 58
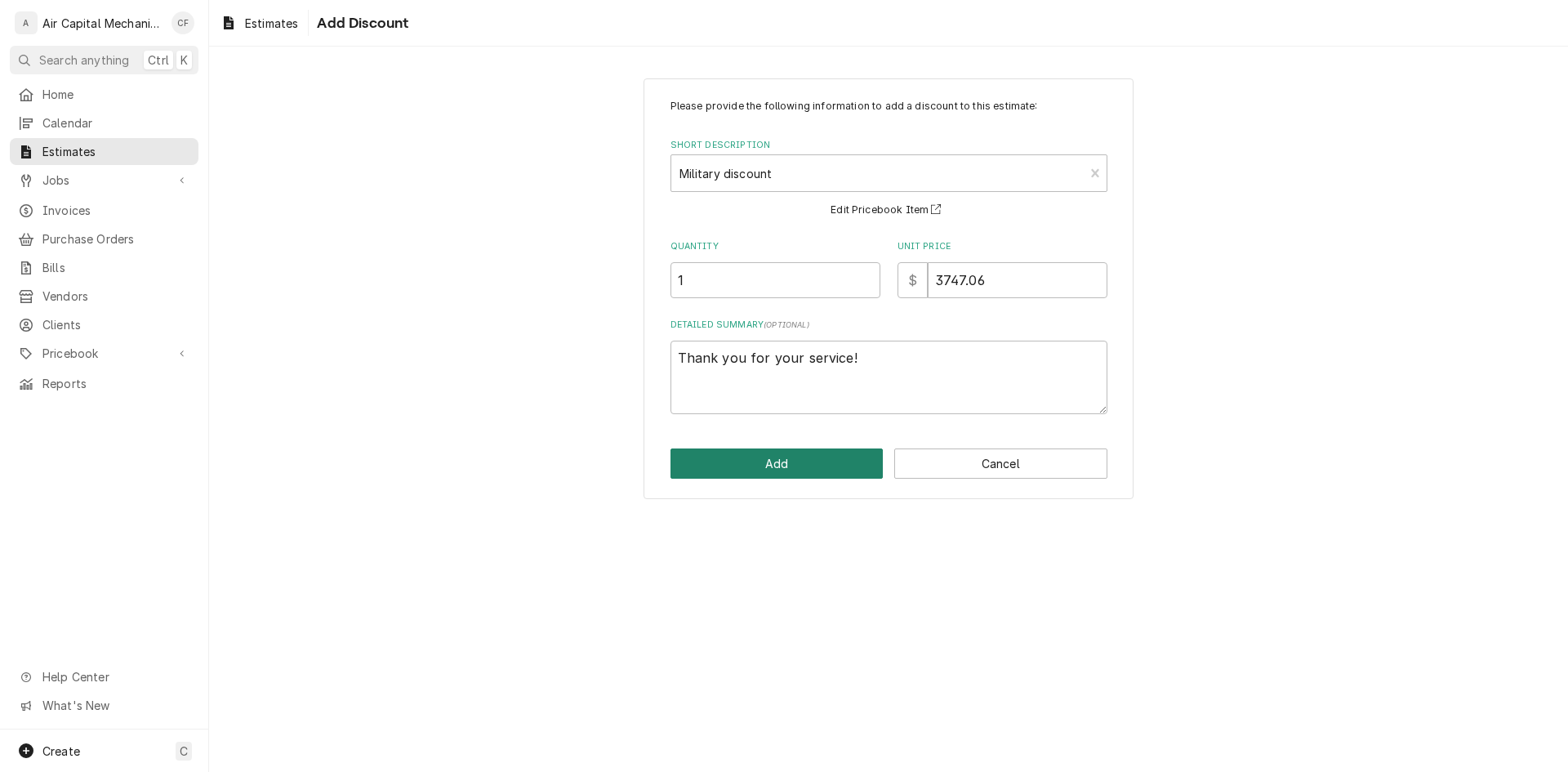
click at [793, 475] on button "Add" at bounding box center [777, 464] width 214 height 31
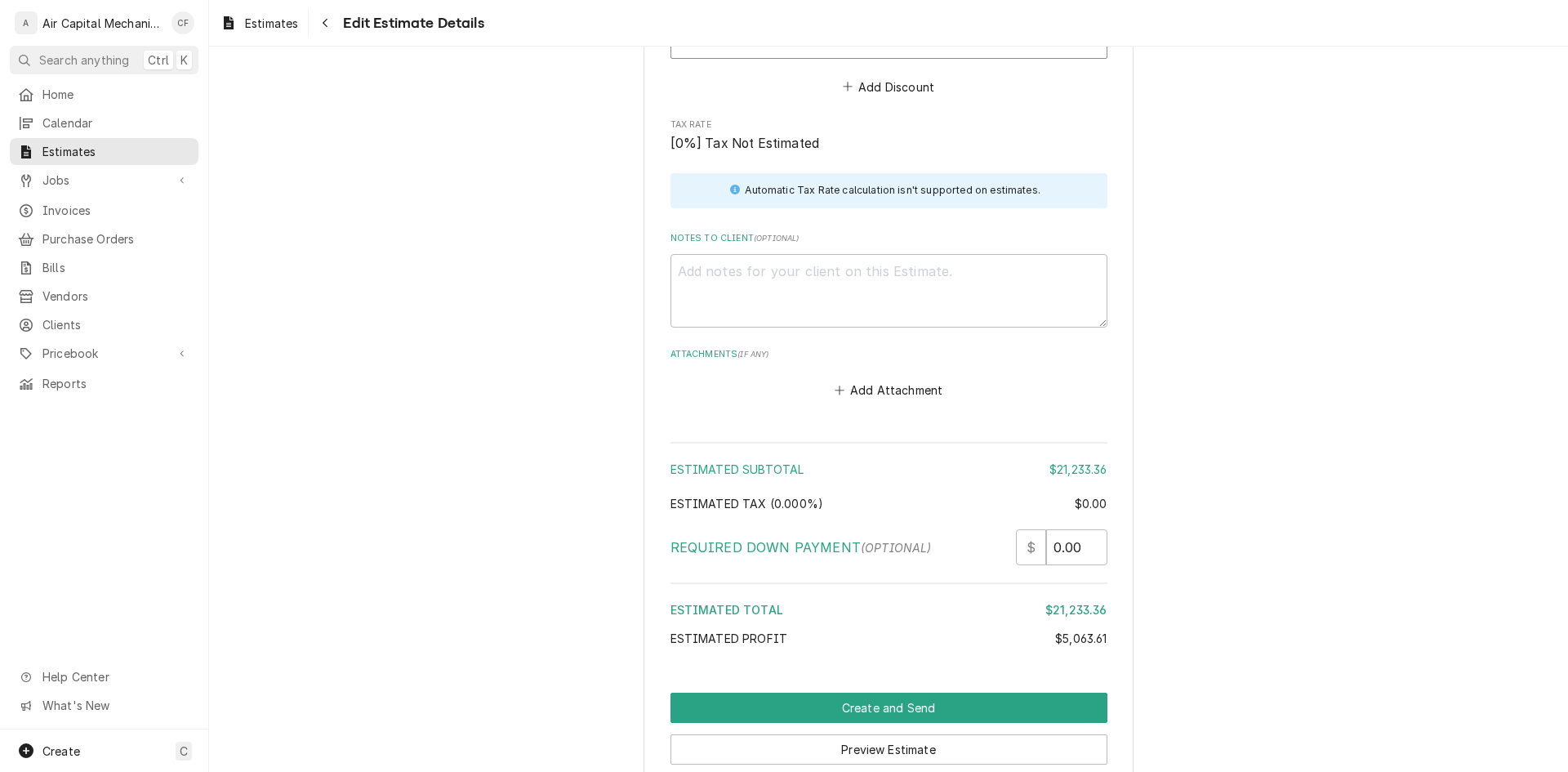
scroll to position [4125, 0]
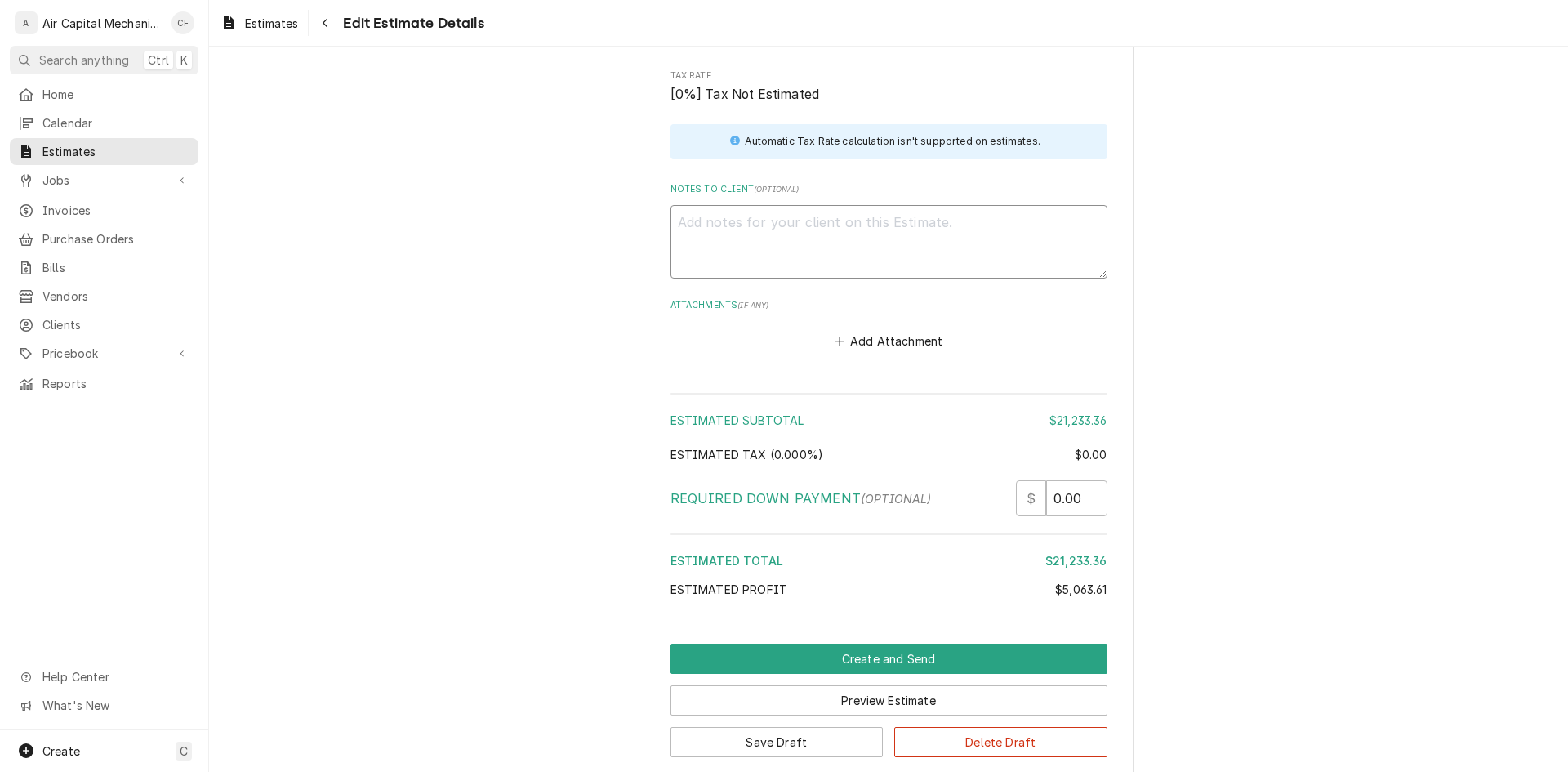
click at [846, 226] on textarea "Notes to Client ( optional )" at bounding box center [889, 241] width 437 height 74
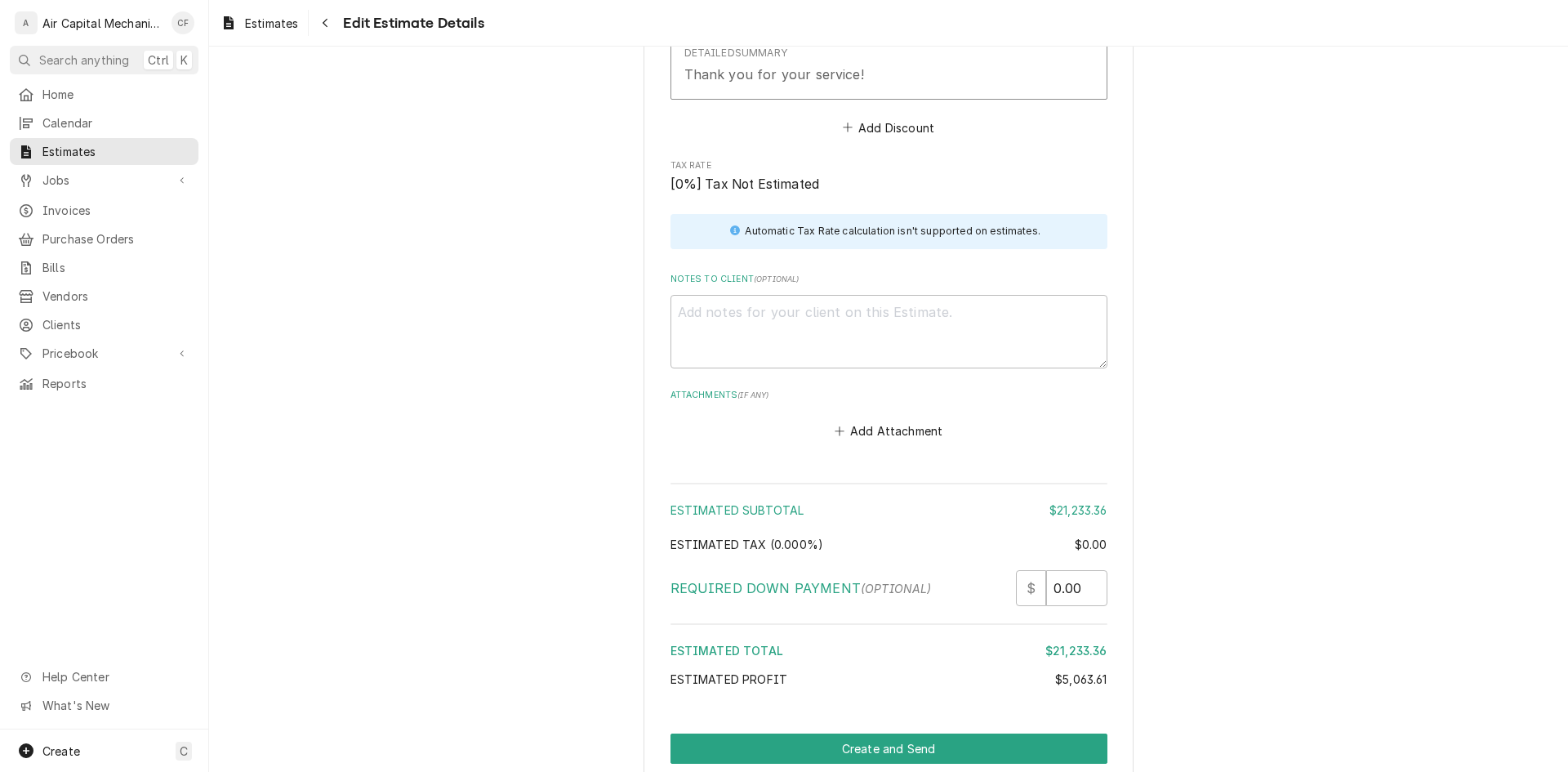
scroll to position [4060, 0]
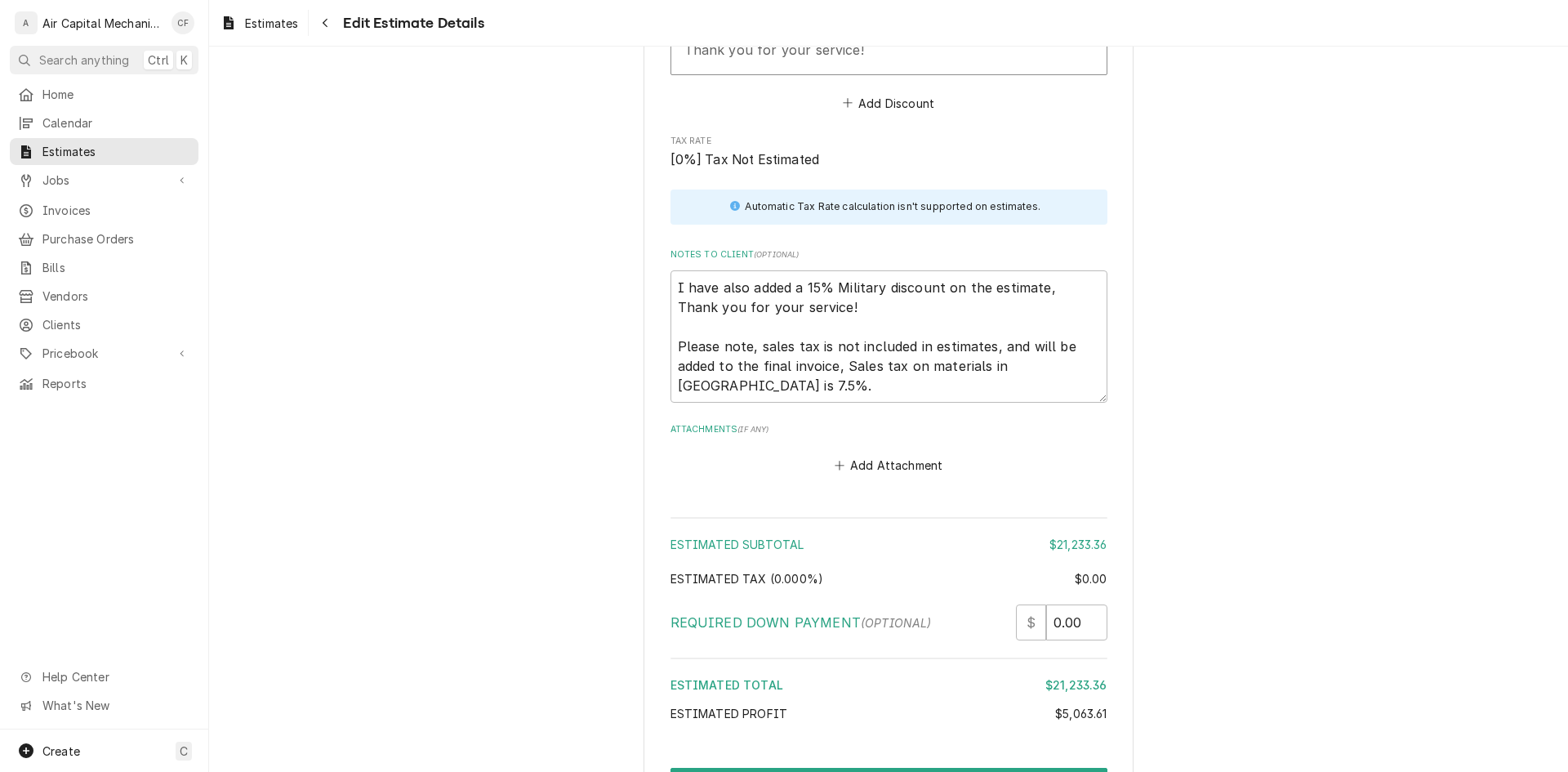
click at [729, 296] on textarea "I have also added a 15% Military discount on the estimate, Thank you for your s…" at bounding box center [889, 337] width 437 height 132
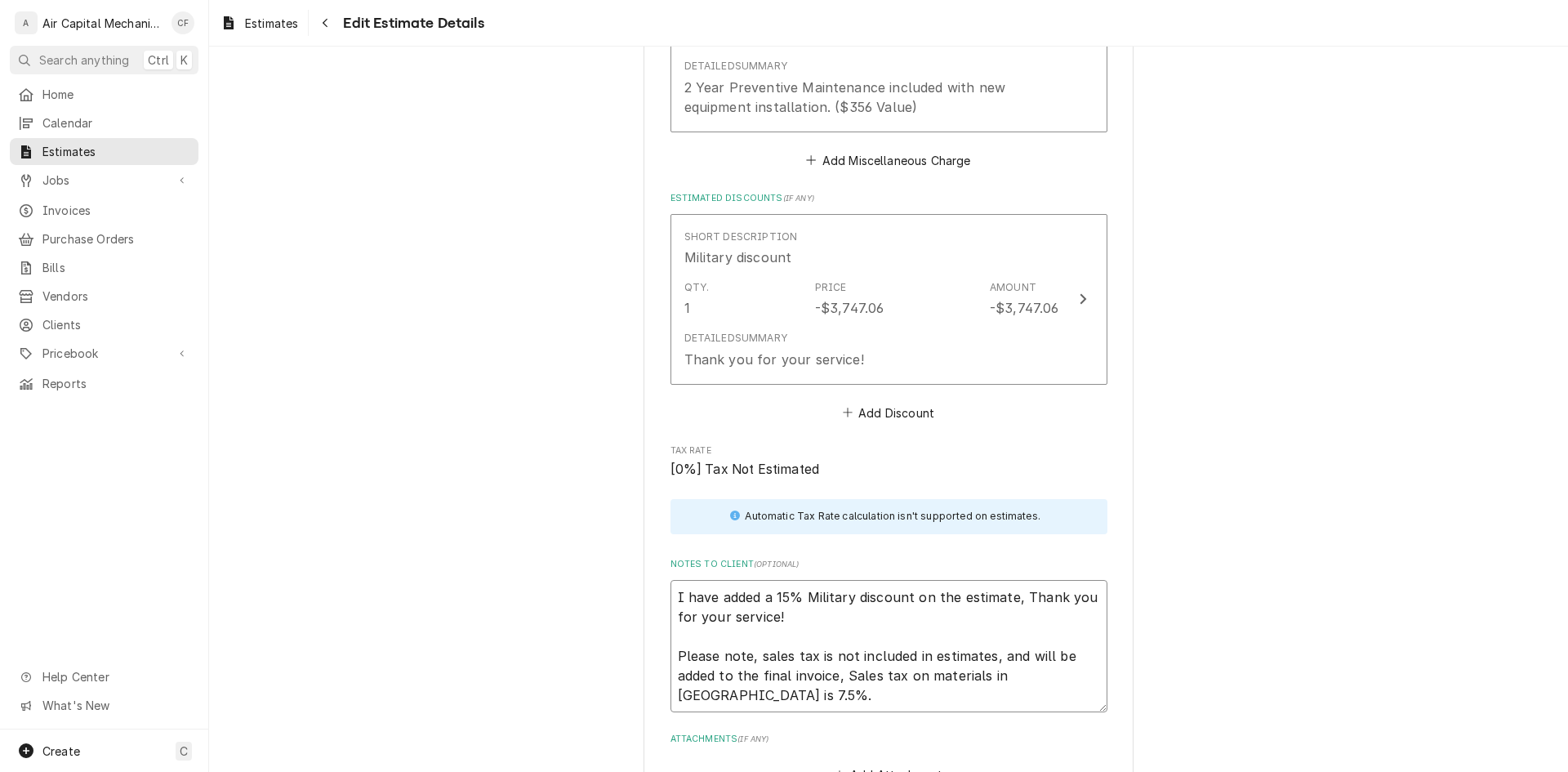
scroll to position [3733, 0]
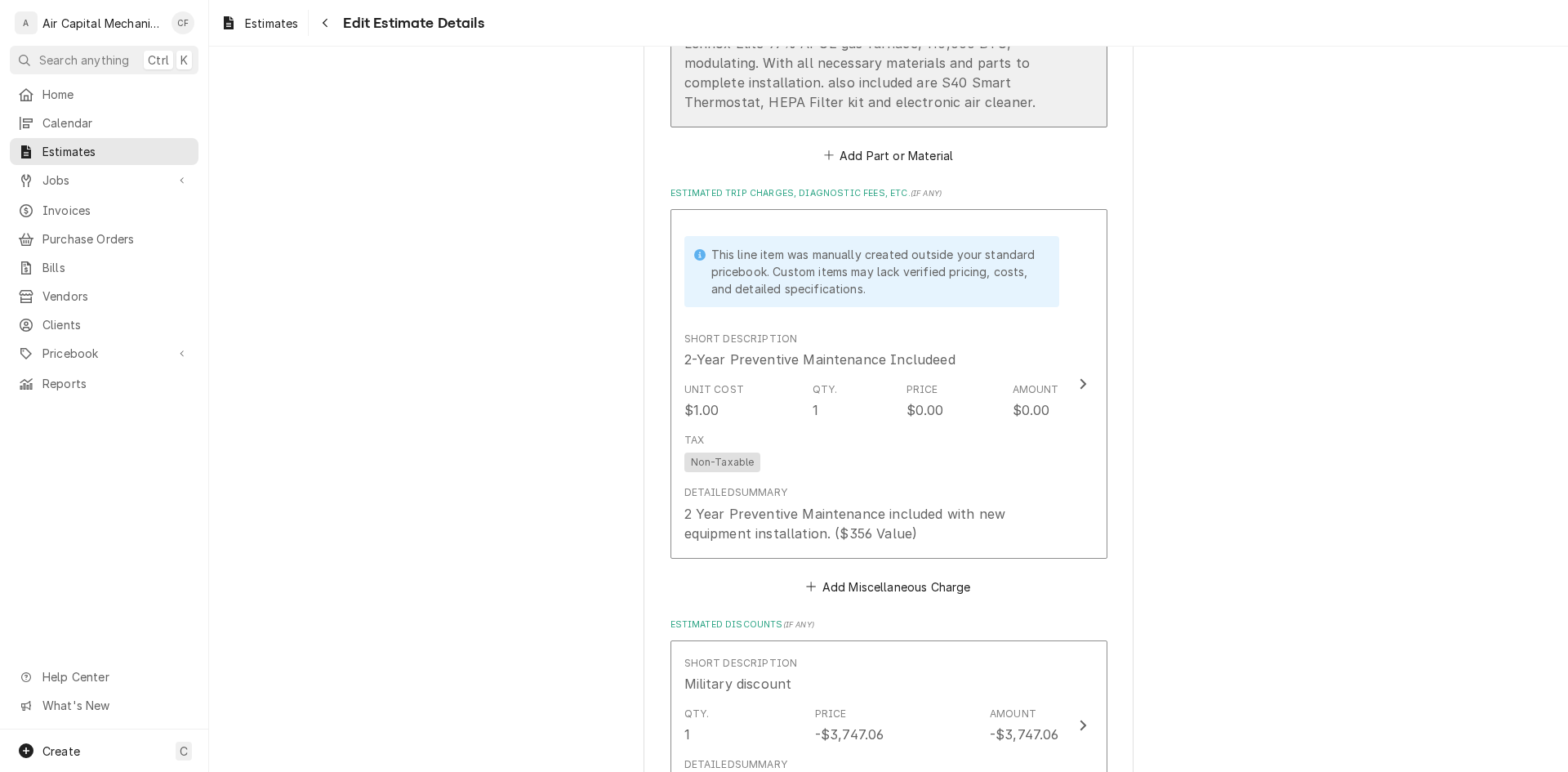
scroll to position [3324, 0]
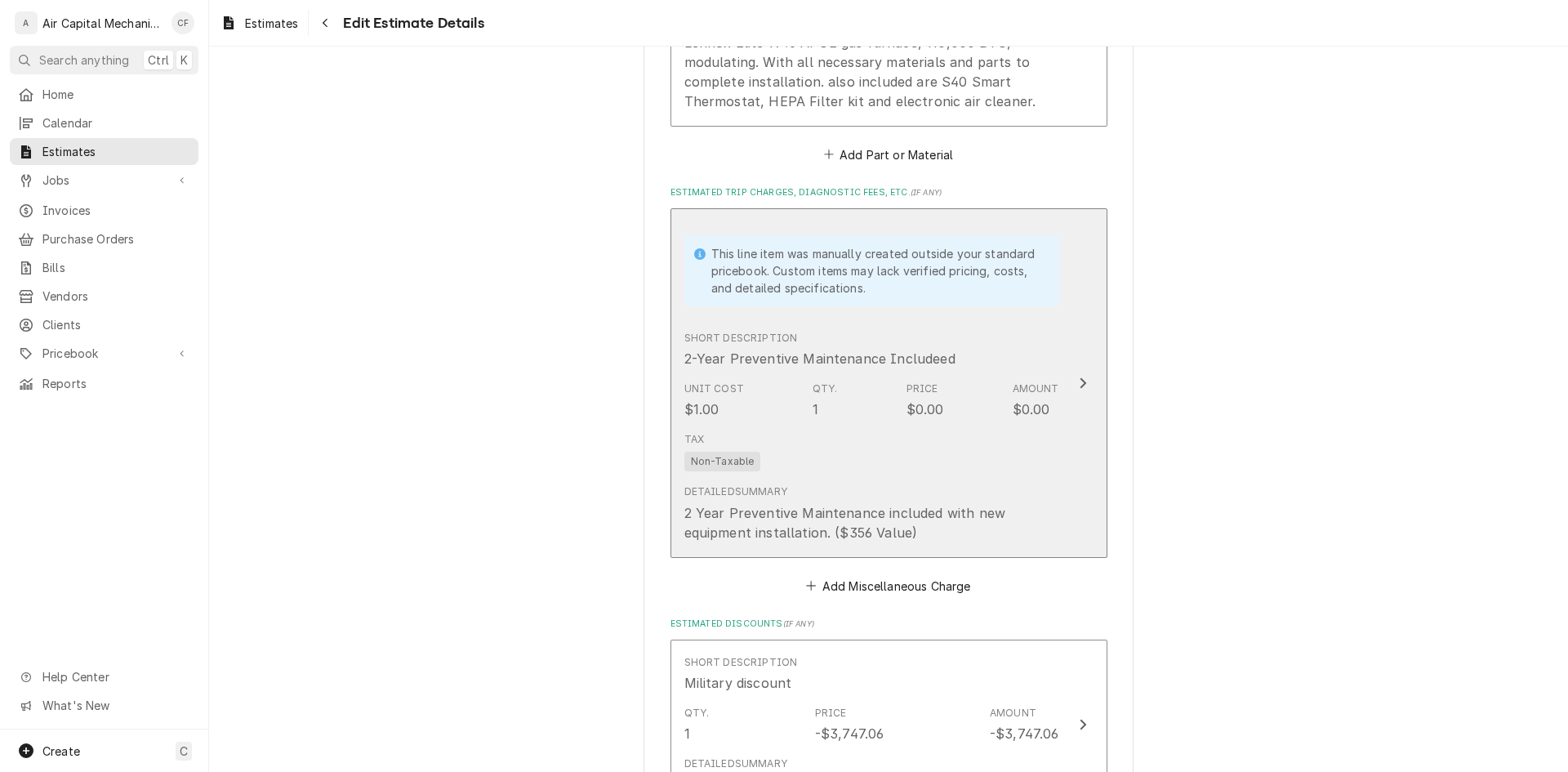
click at [954, 451] on div "Tax Non-Taxable" at bounding box center [871, 451] width 375 height 52
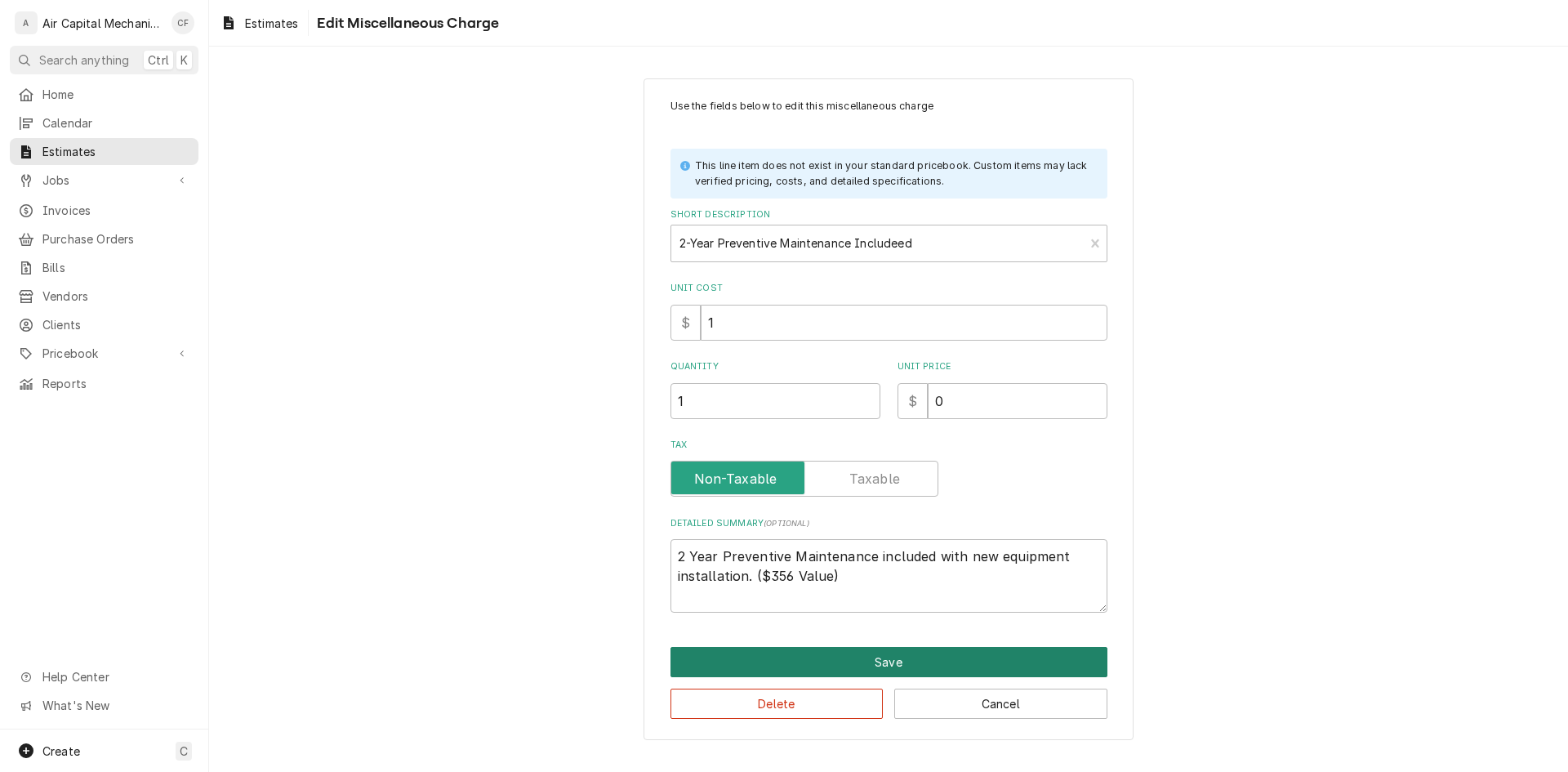
click at [990, 671] on button "Save" at bounding box center [889, 662] width 437 height 31
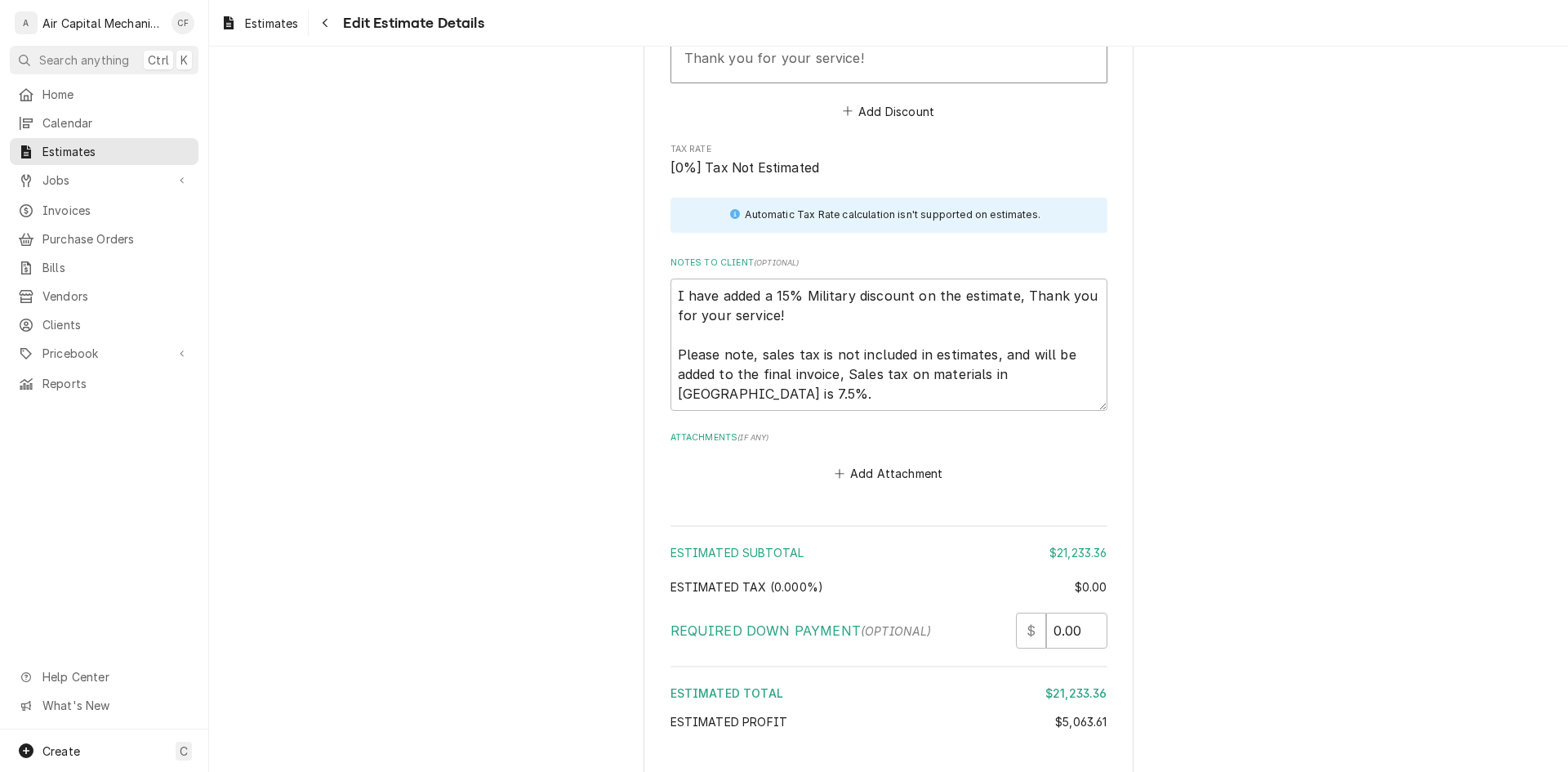
scroll to position [3929, 0]
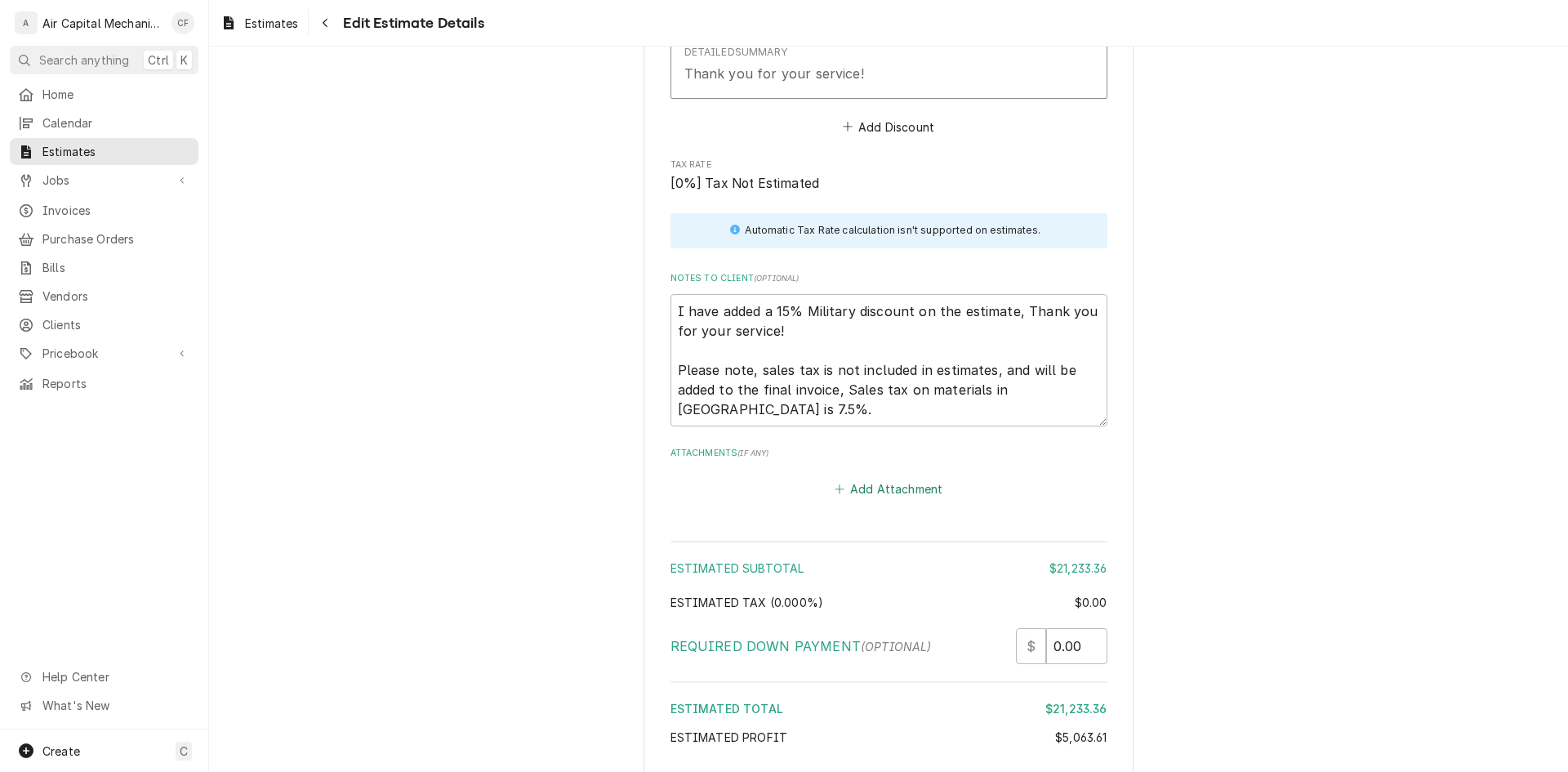
click at [867, 480] on button "Add Attachment" at bounding box center [889, 488] width 114 height 23
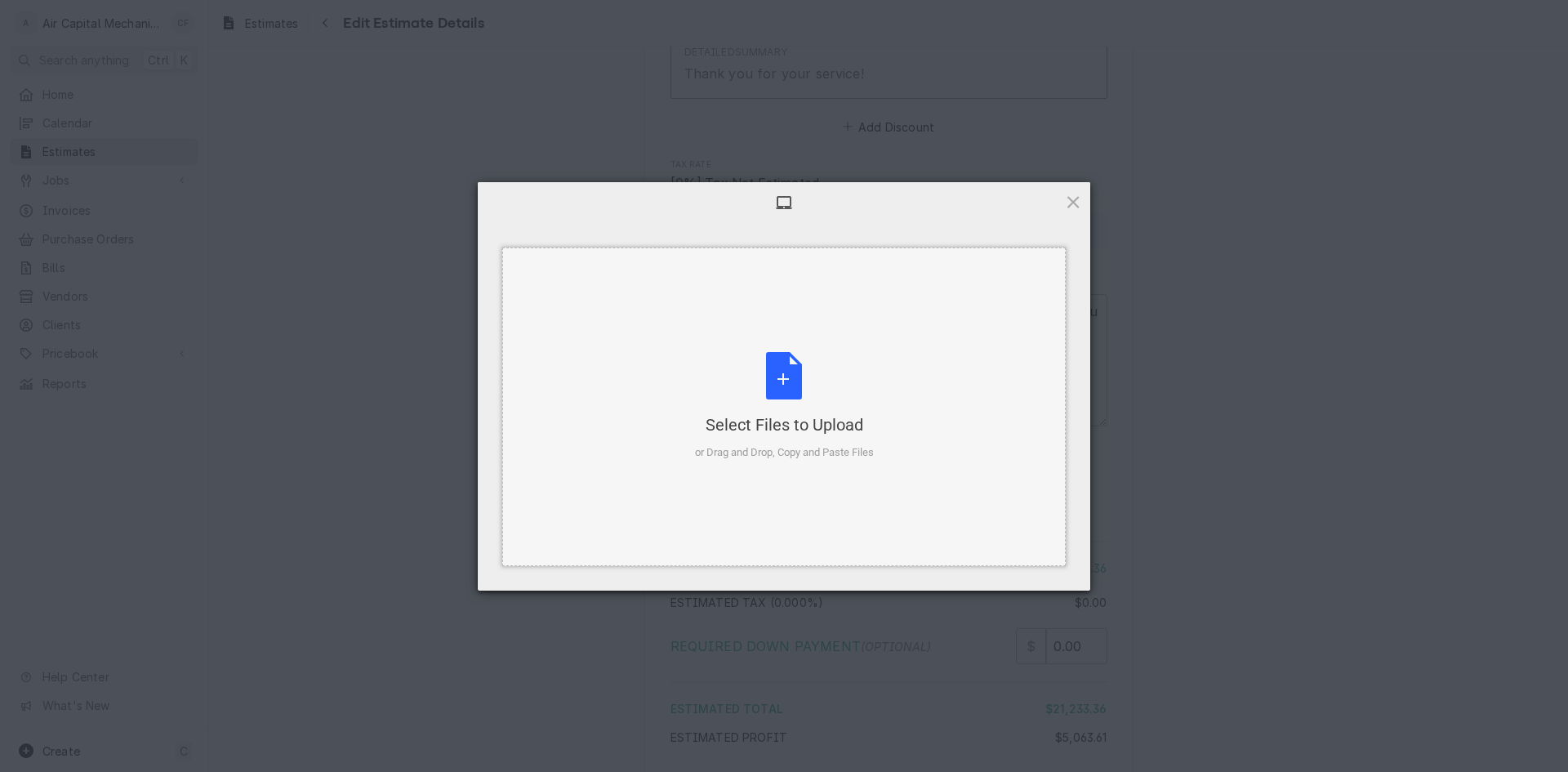
click at [782, 441] on div "Select Files to Upload or Drag and Drop, Copy and Paste Files" at bounding box center [784, 407] width 179 height 108
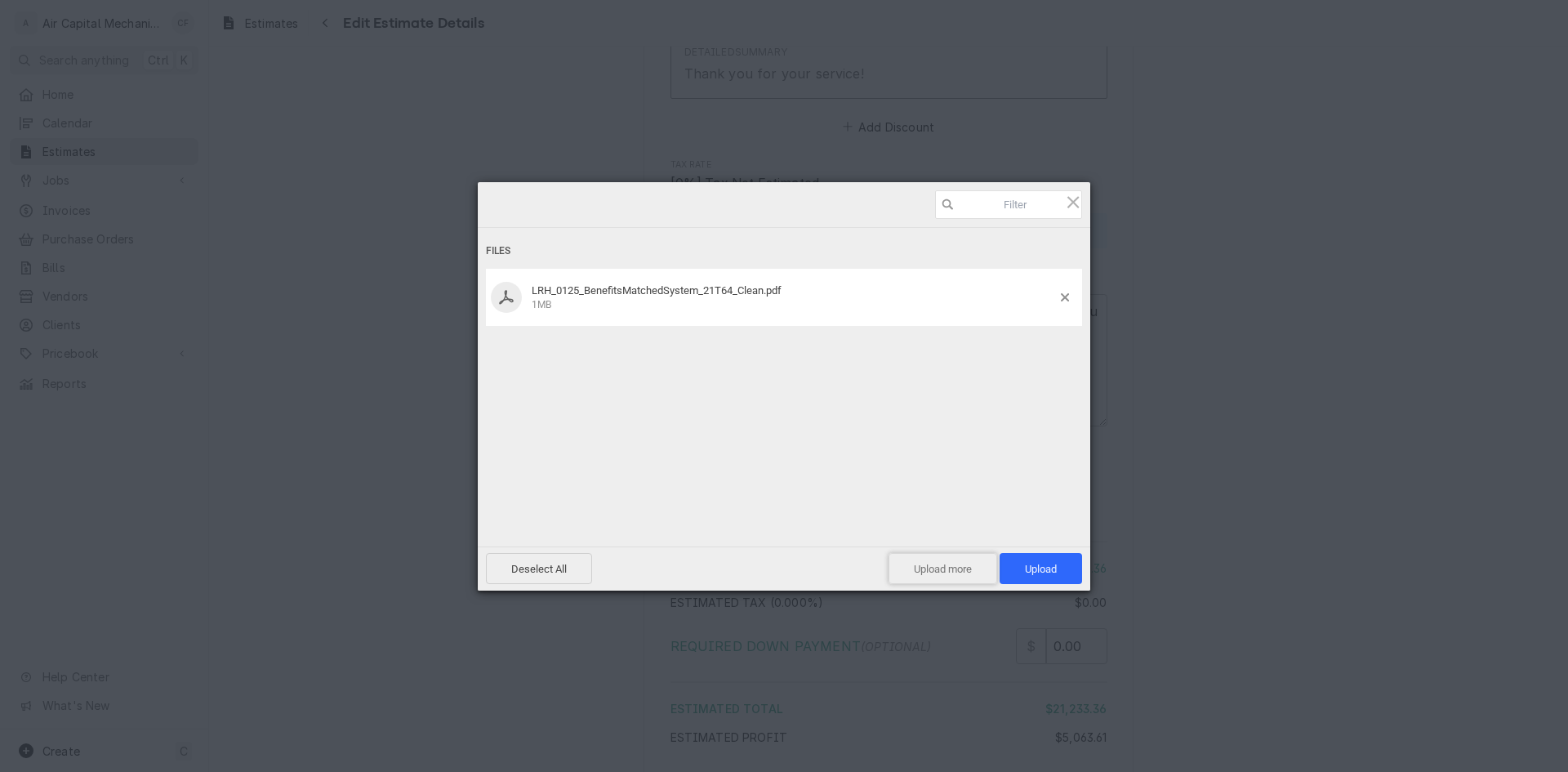
click at [926, 578] on span "Upload more" at bounding box center [943, 569] width 108 height 32
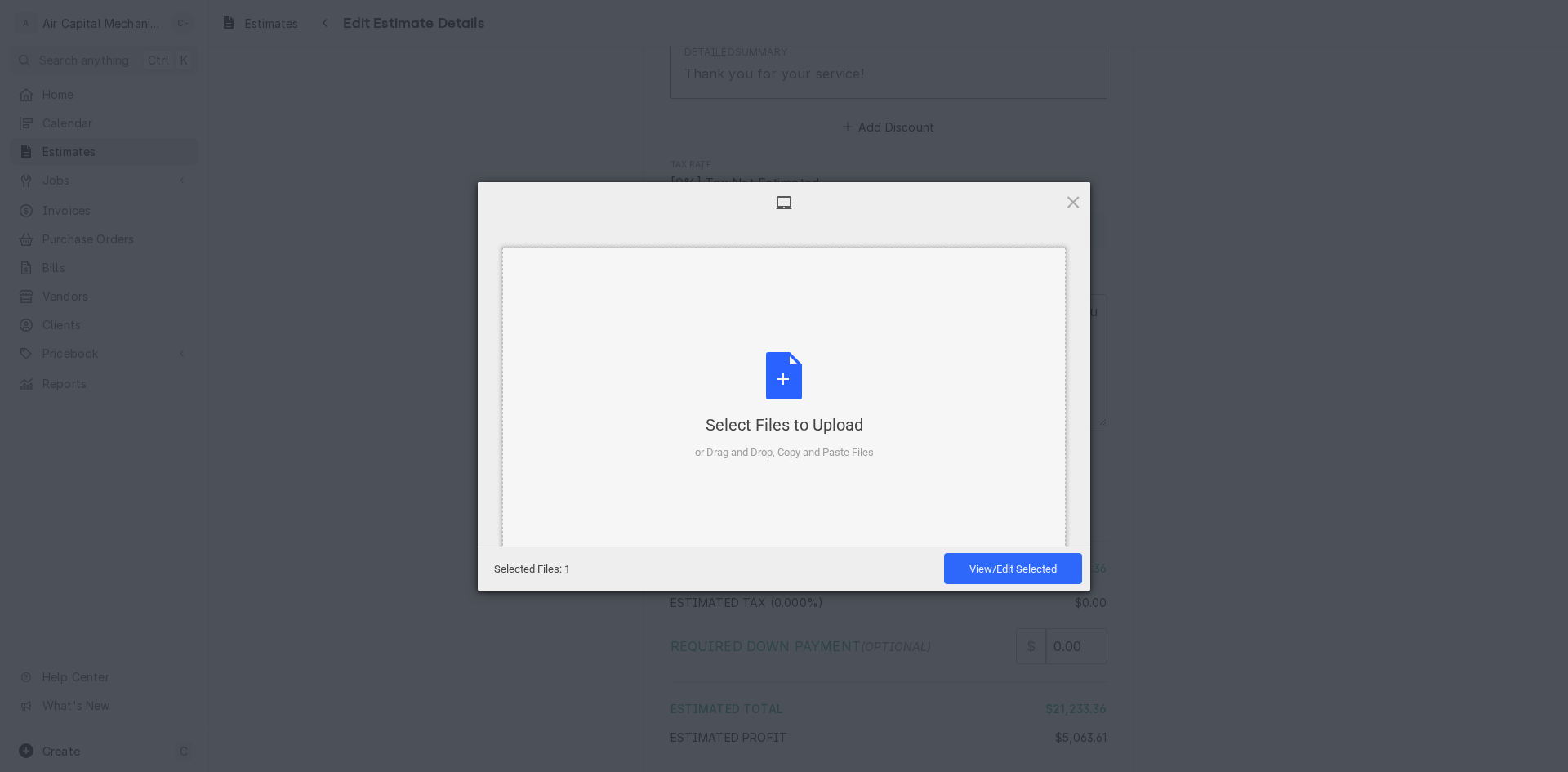
click at [683, 355] on div "Select Files to Upload or Drag and Drop, Copy and Paste Files" at bounding box center [784, 407] width 563 height 319
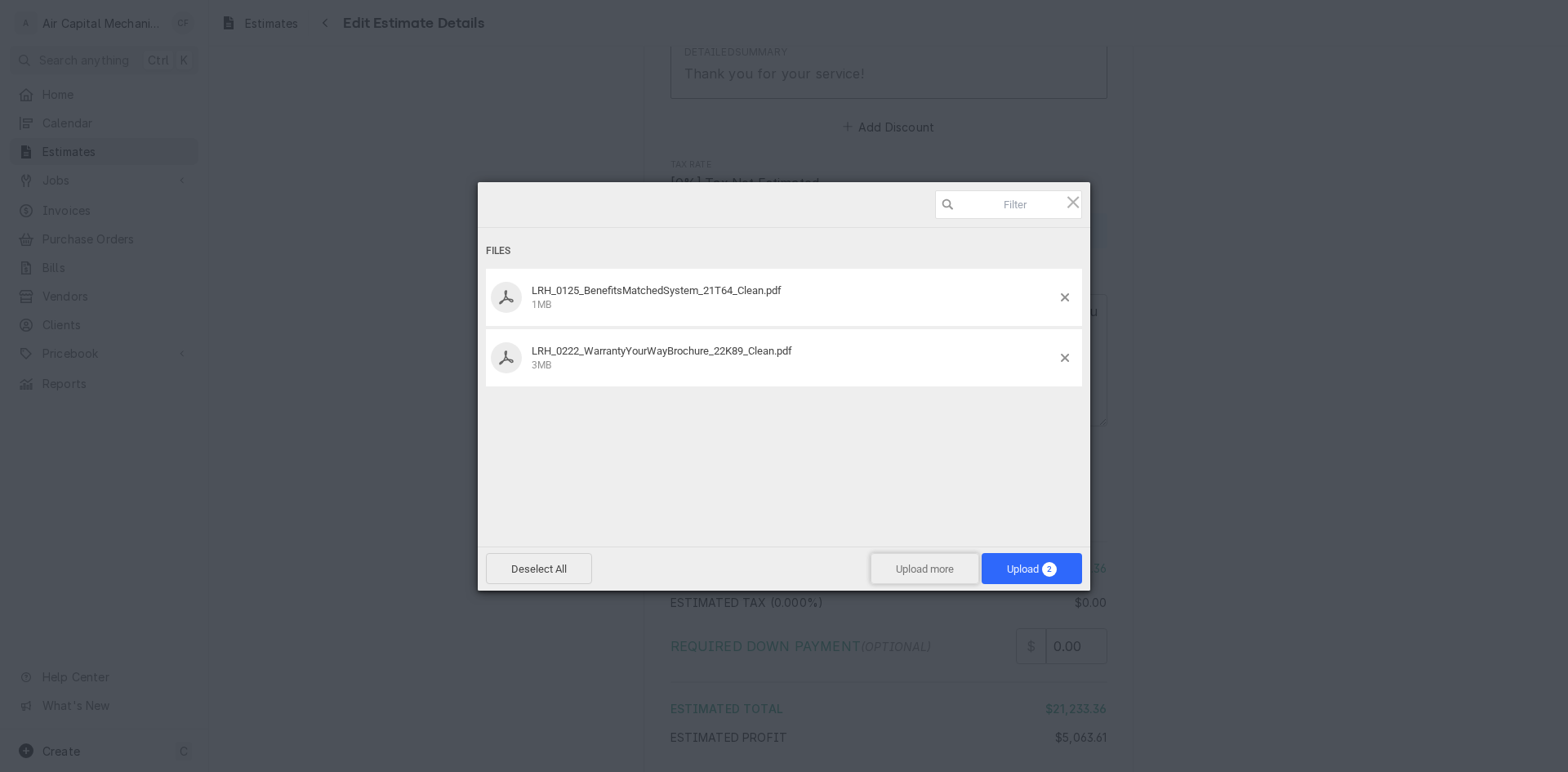
click at [877, 564] on span "Upload more" at bounding box center [924, 569] width 108 height 32
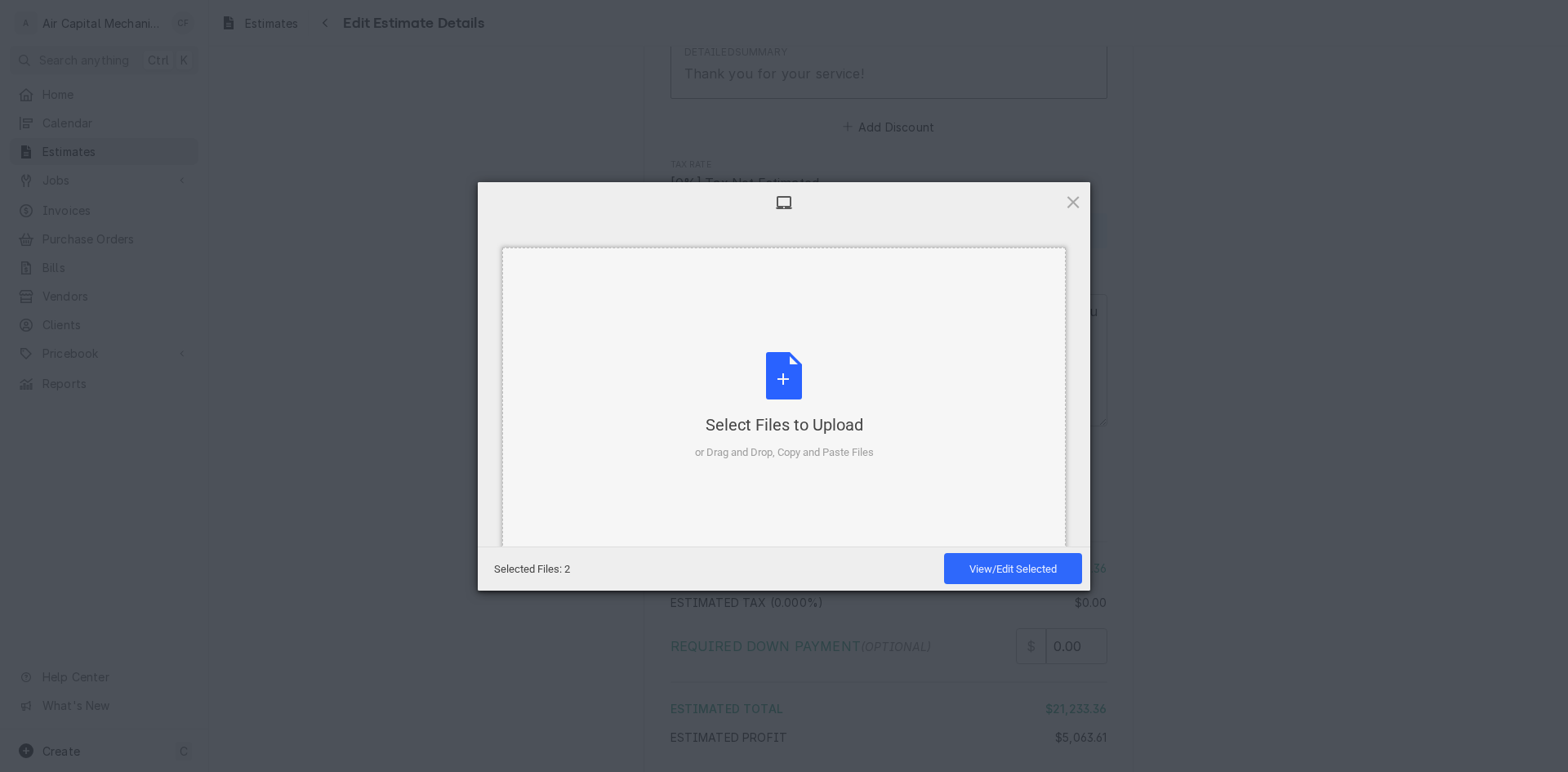
click at [774, 485] on div "Select Files to Upload or Drag and Drop, Copy and Paste Files" at bounding box center [784, 407] width 563 height 319
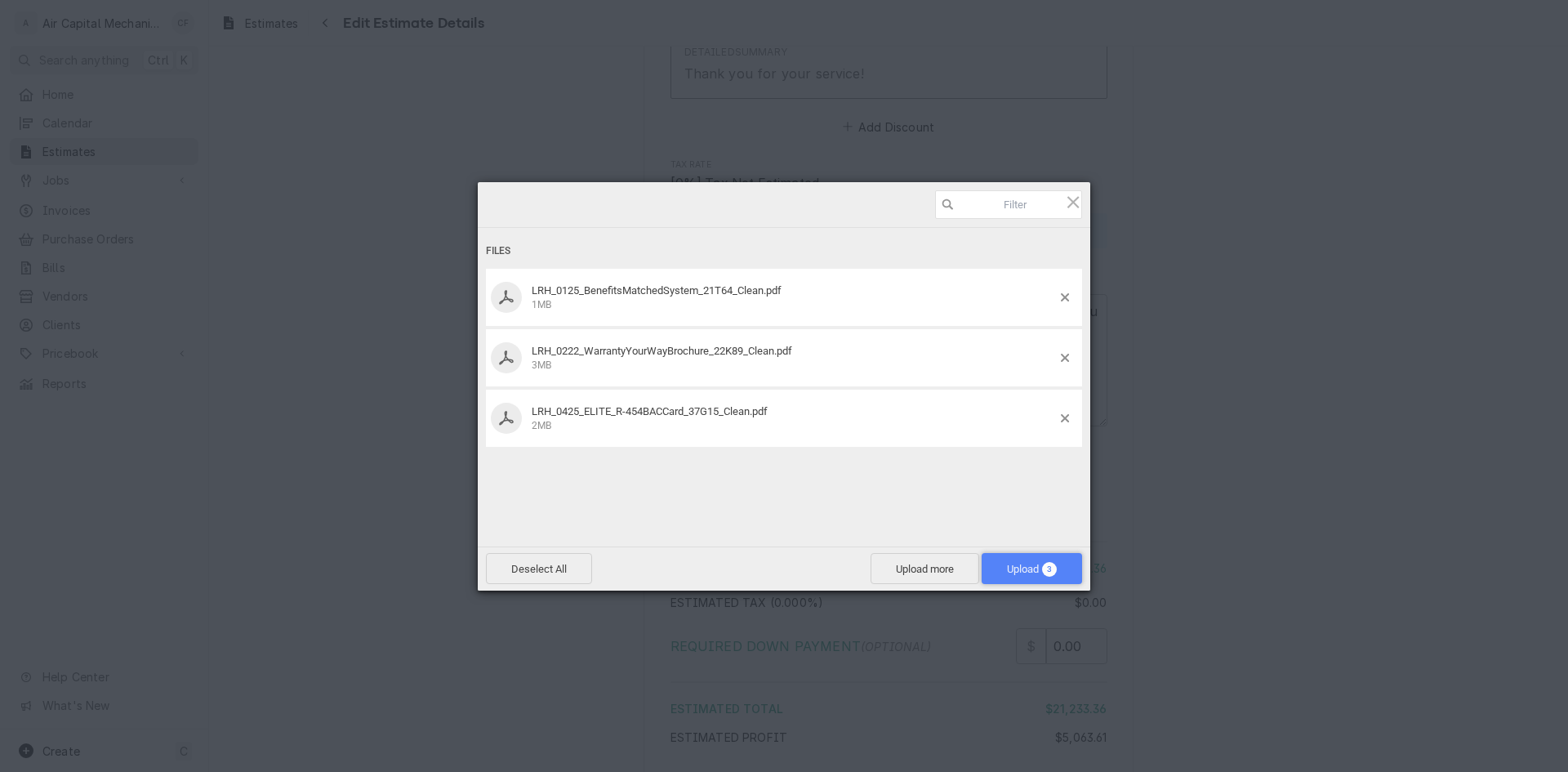
click at [1014, 571] on span "Upload 3" at bounding box center [1032, 569] width 50 height 12
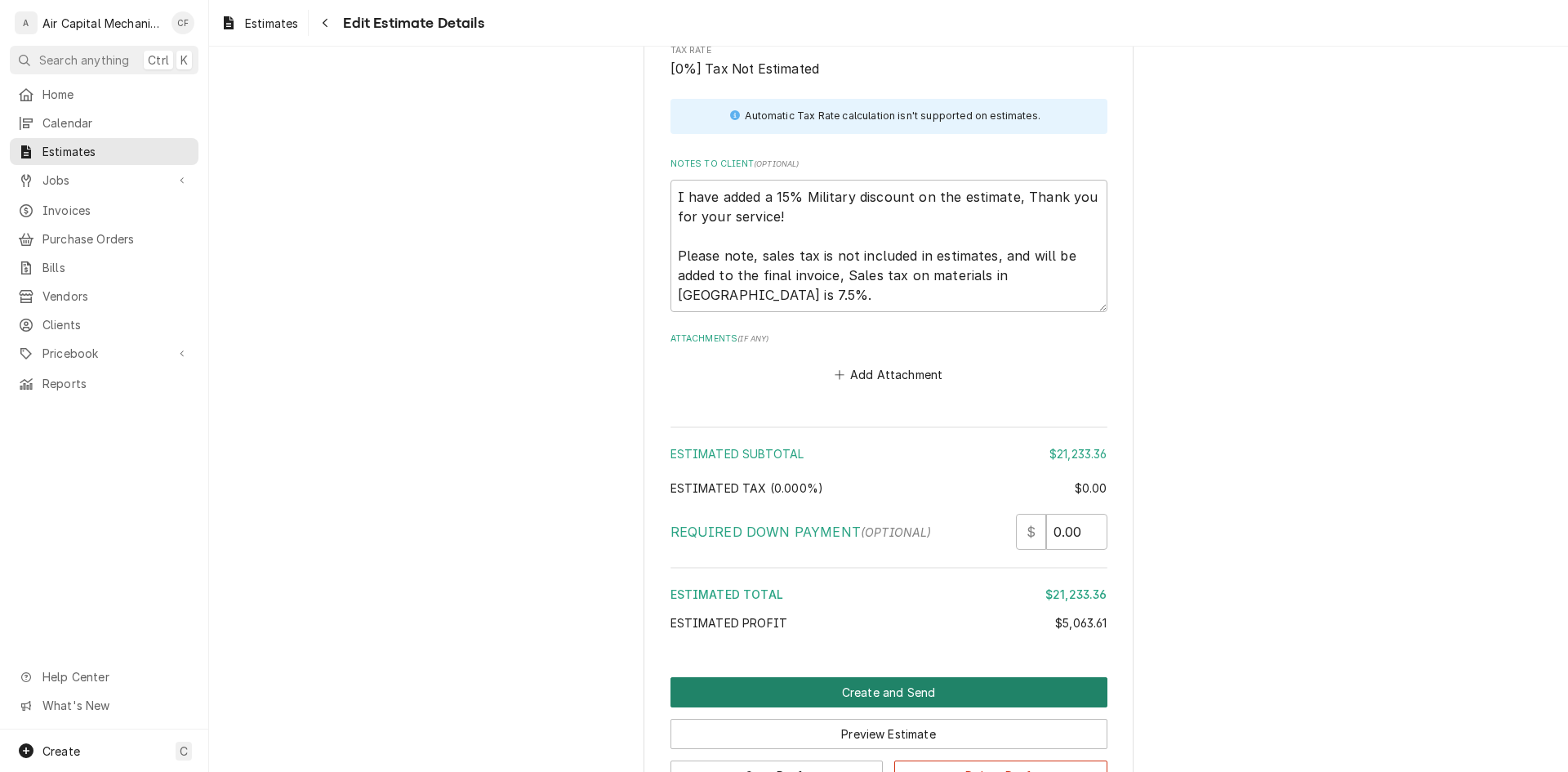
scroll to position [4174, 0]
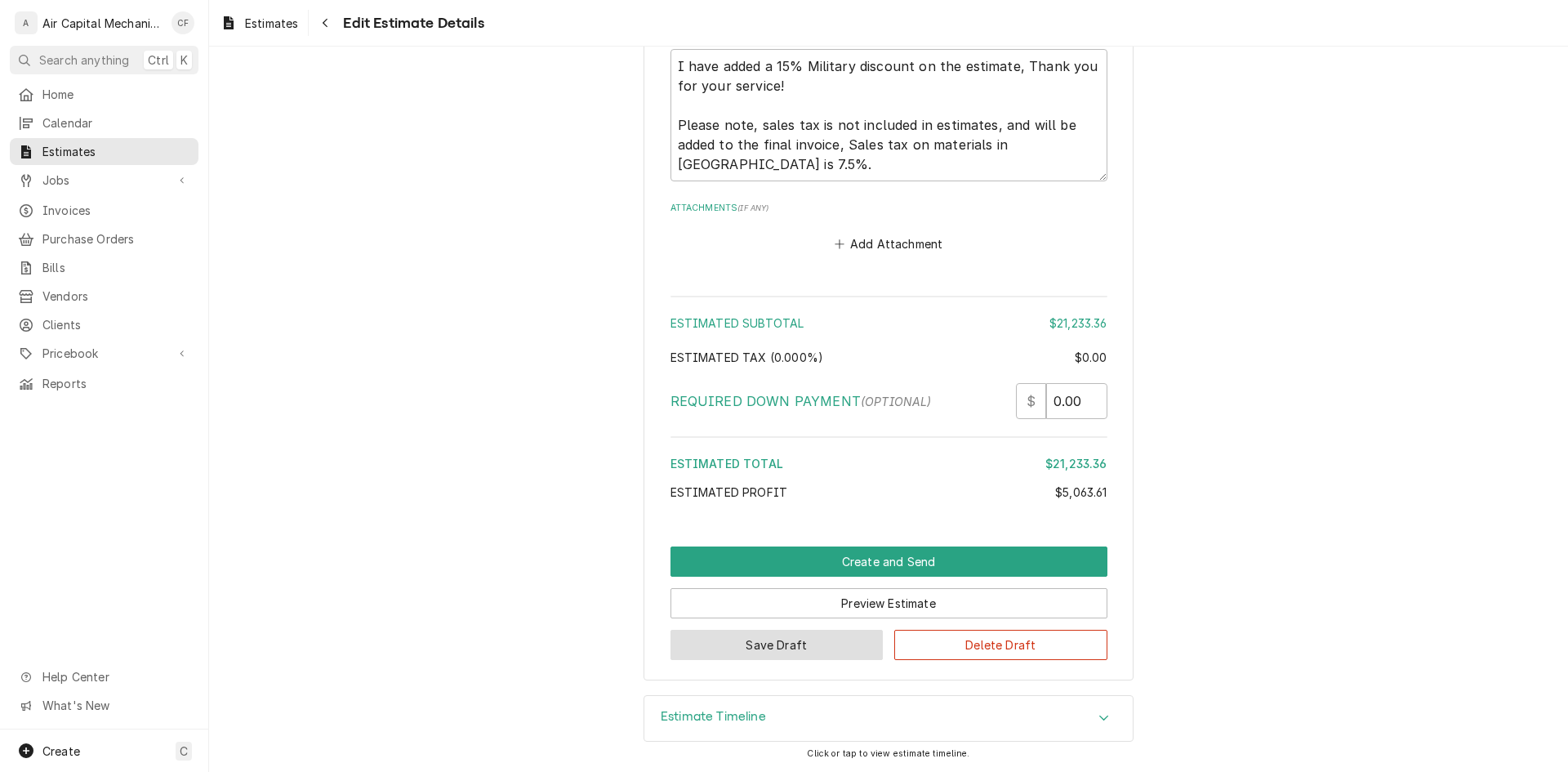
click at [785, 659] on button "Save Draft" at bounding box center [777, 645] width 214 height 31
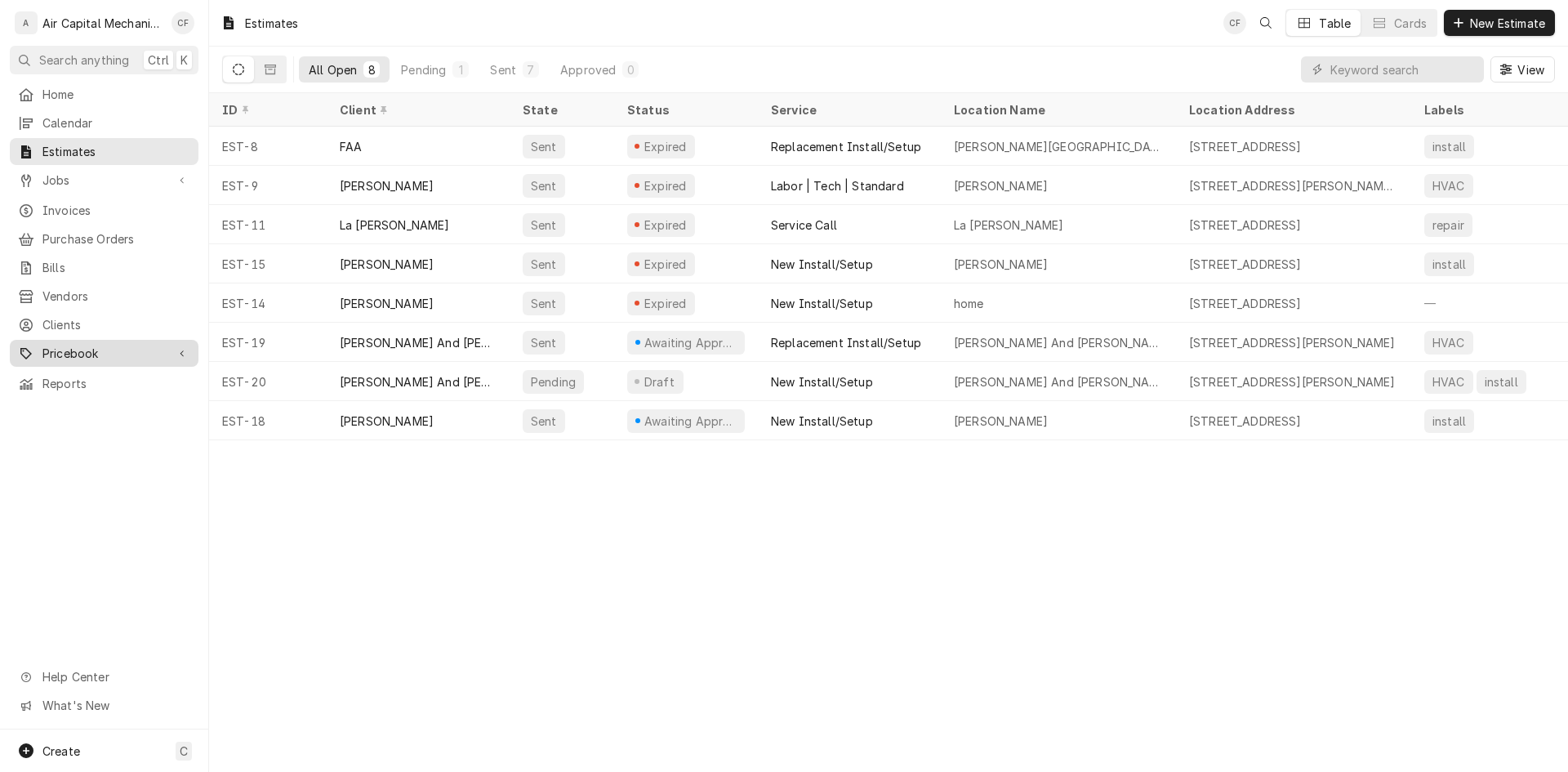
click at [103, 343] on div "Pricebook" at bounding box center [103, 353] width 182 height 21
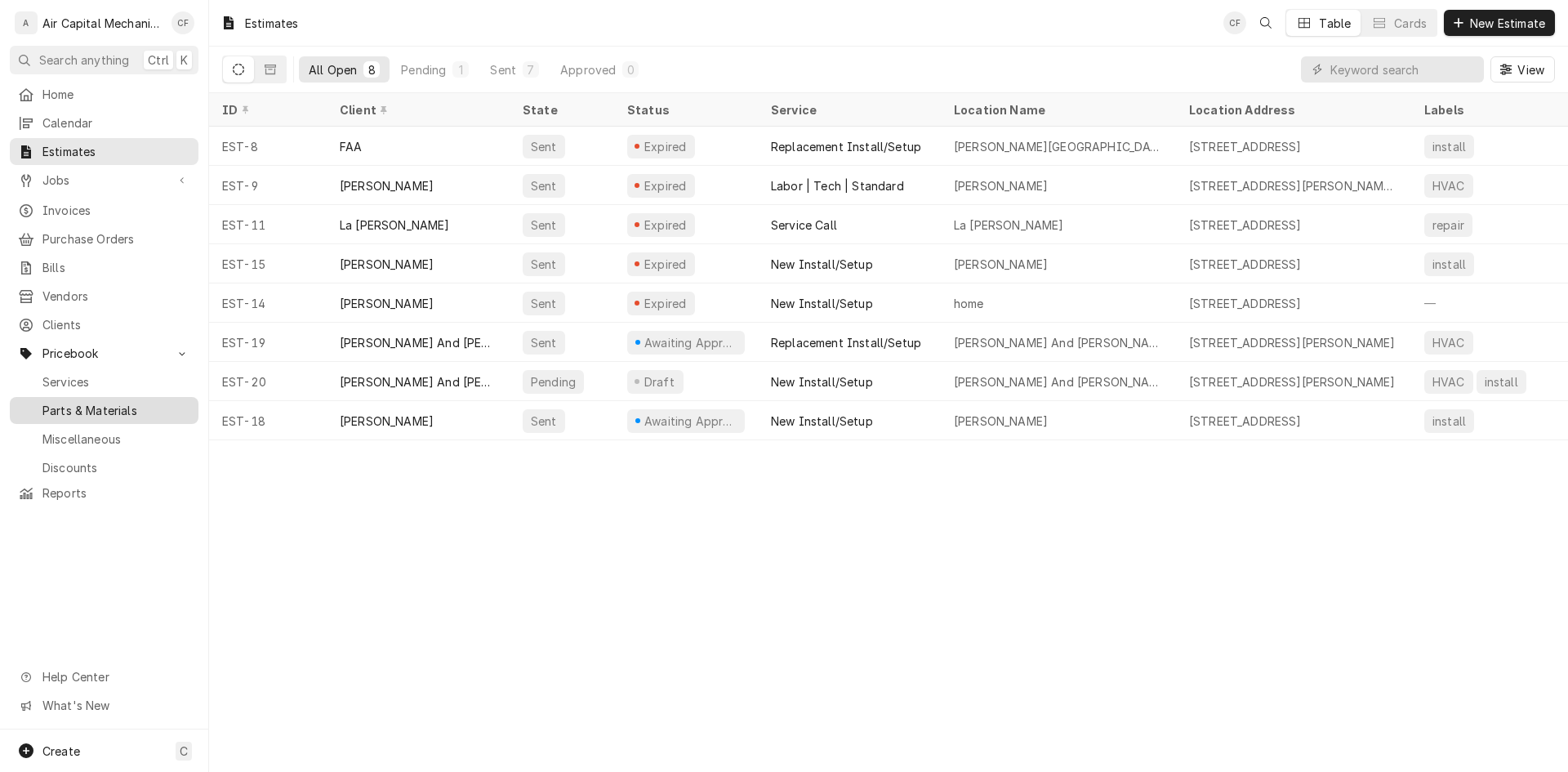
click at [152, 402] on span "Parts & Materials" at bounding box center [116, 410] width 148 height 17
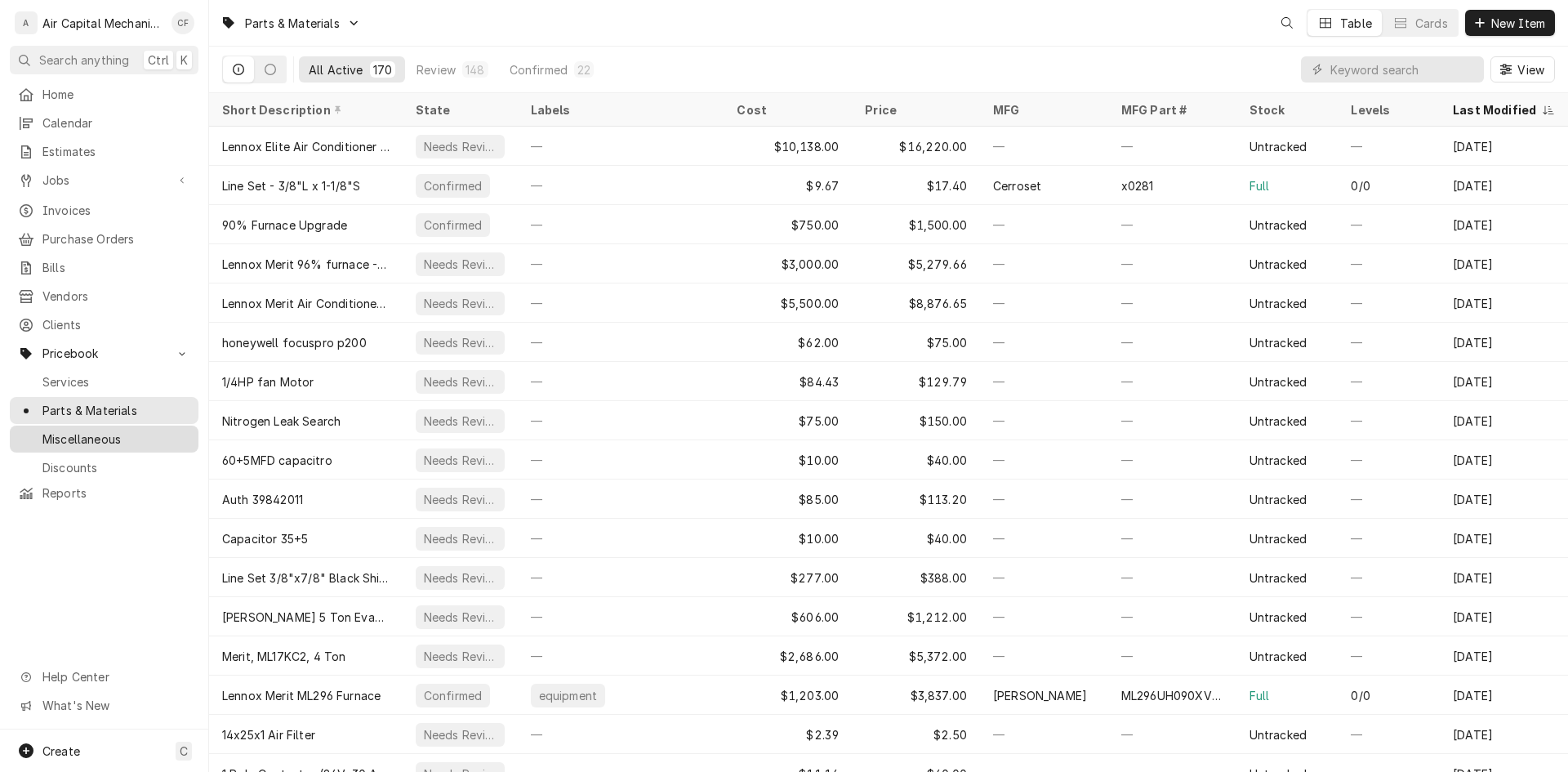
click at [139, 430] on span "Miscellaneous" at bounding box center [116, 438] width 148 height 17
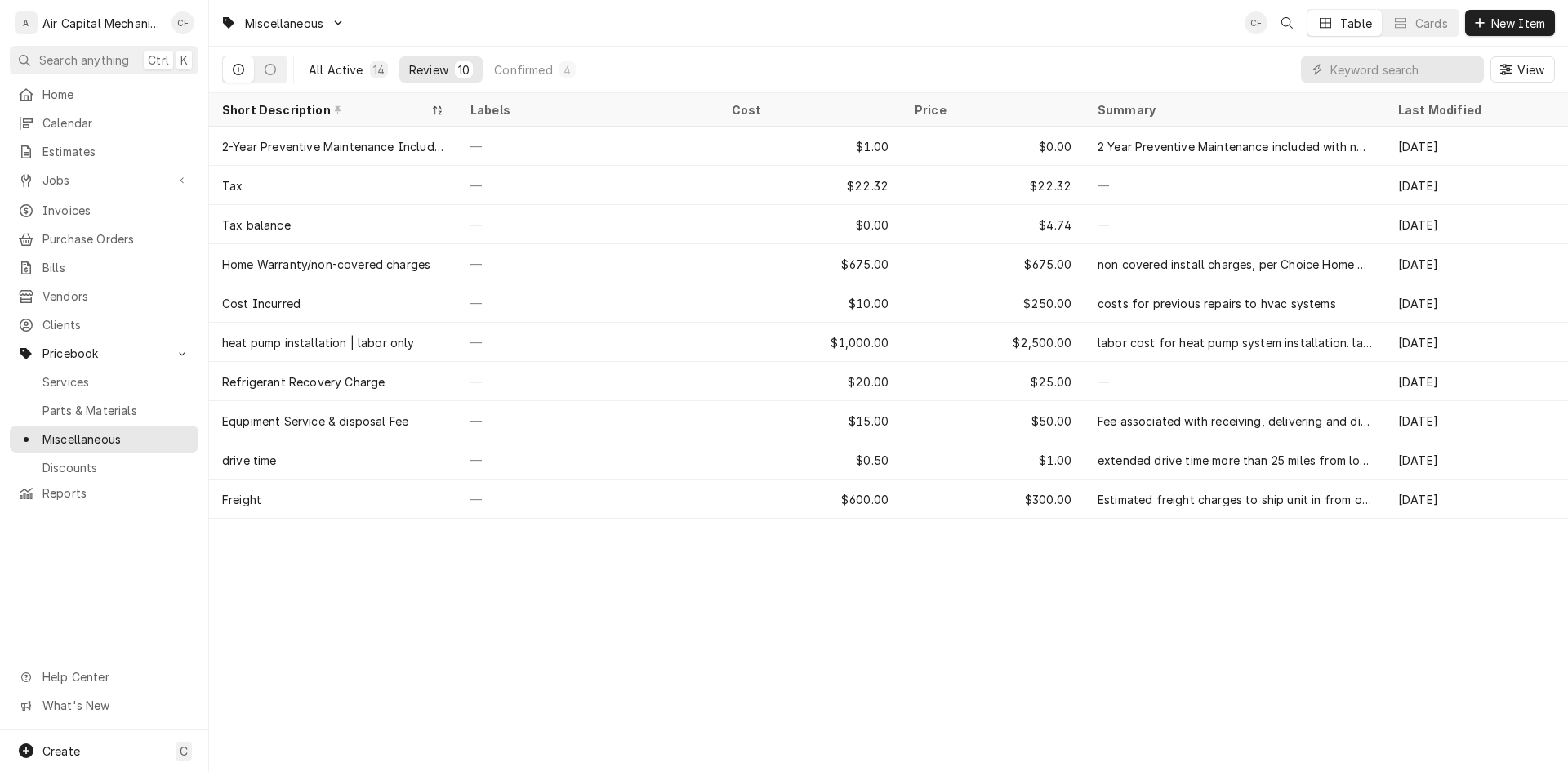
click at [326, 64] on div "All Active" at bounding box center [337, 69] width 55 height 17
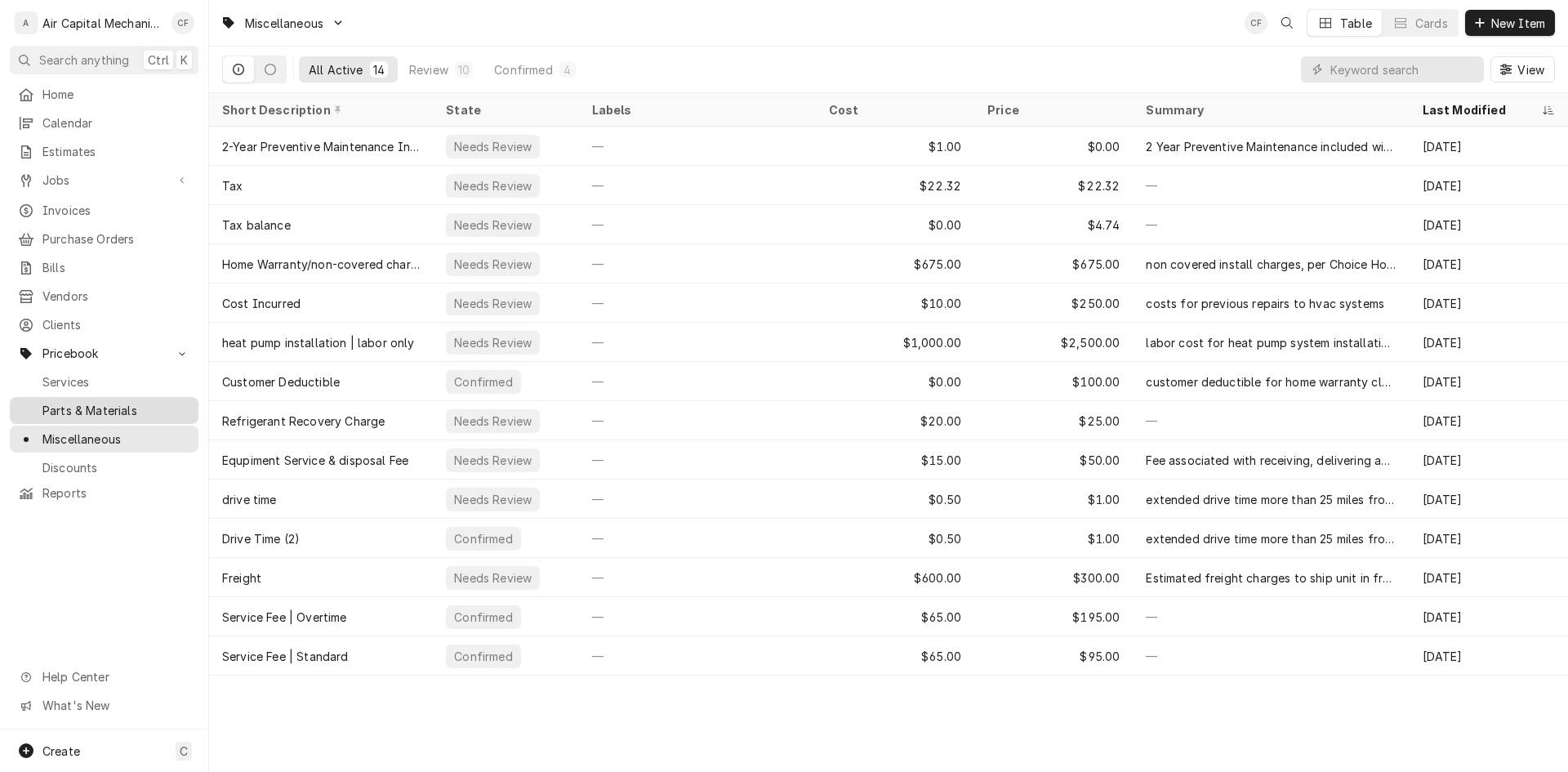
click at [61, 402] on span "Parts & Materials" at bounding box center [116, 410] width 148 height 17
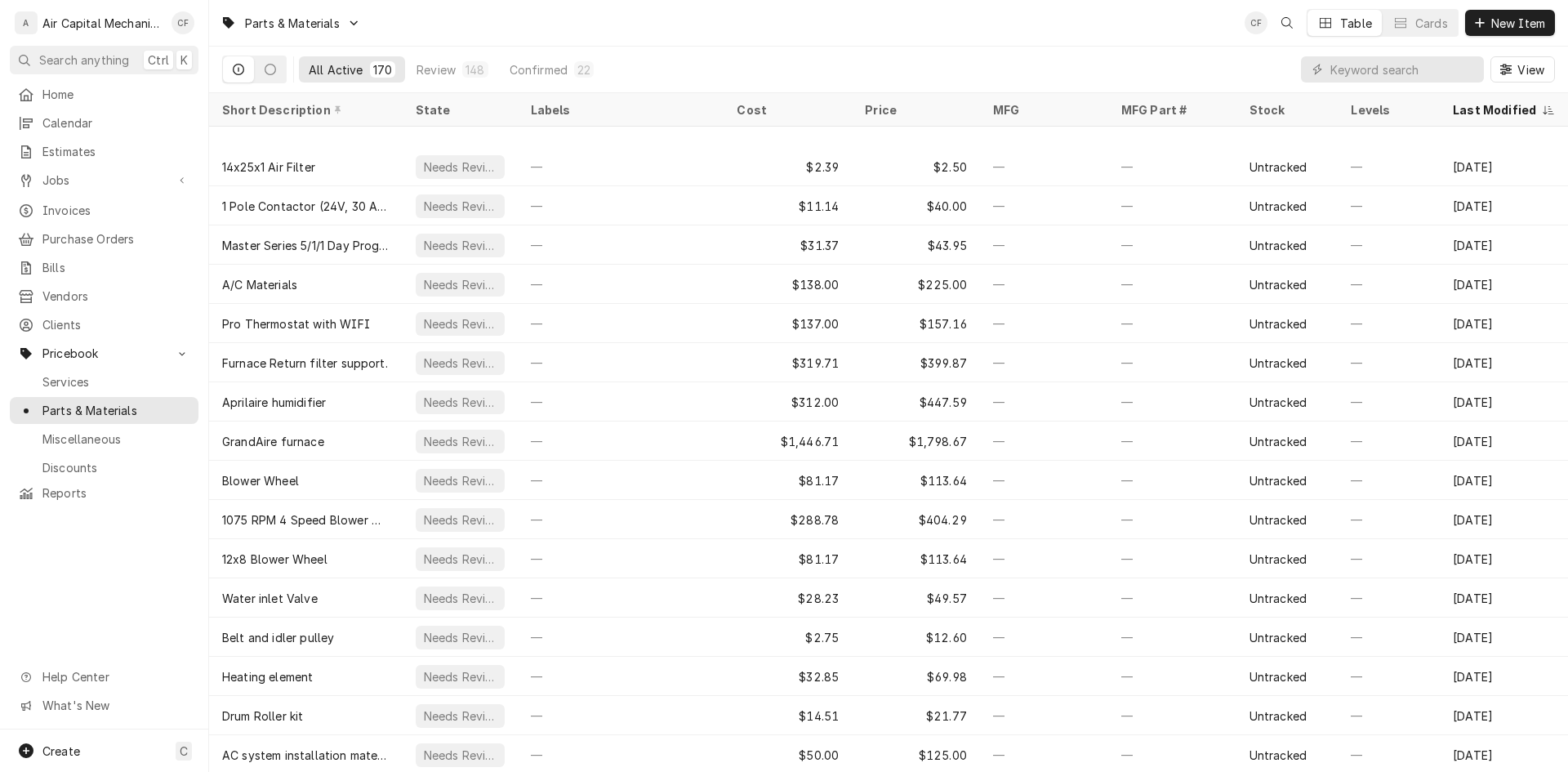
scroll to position [646, 0]
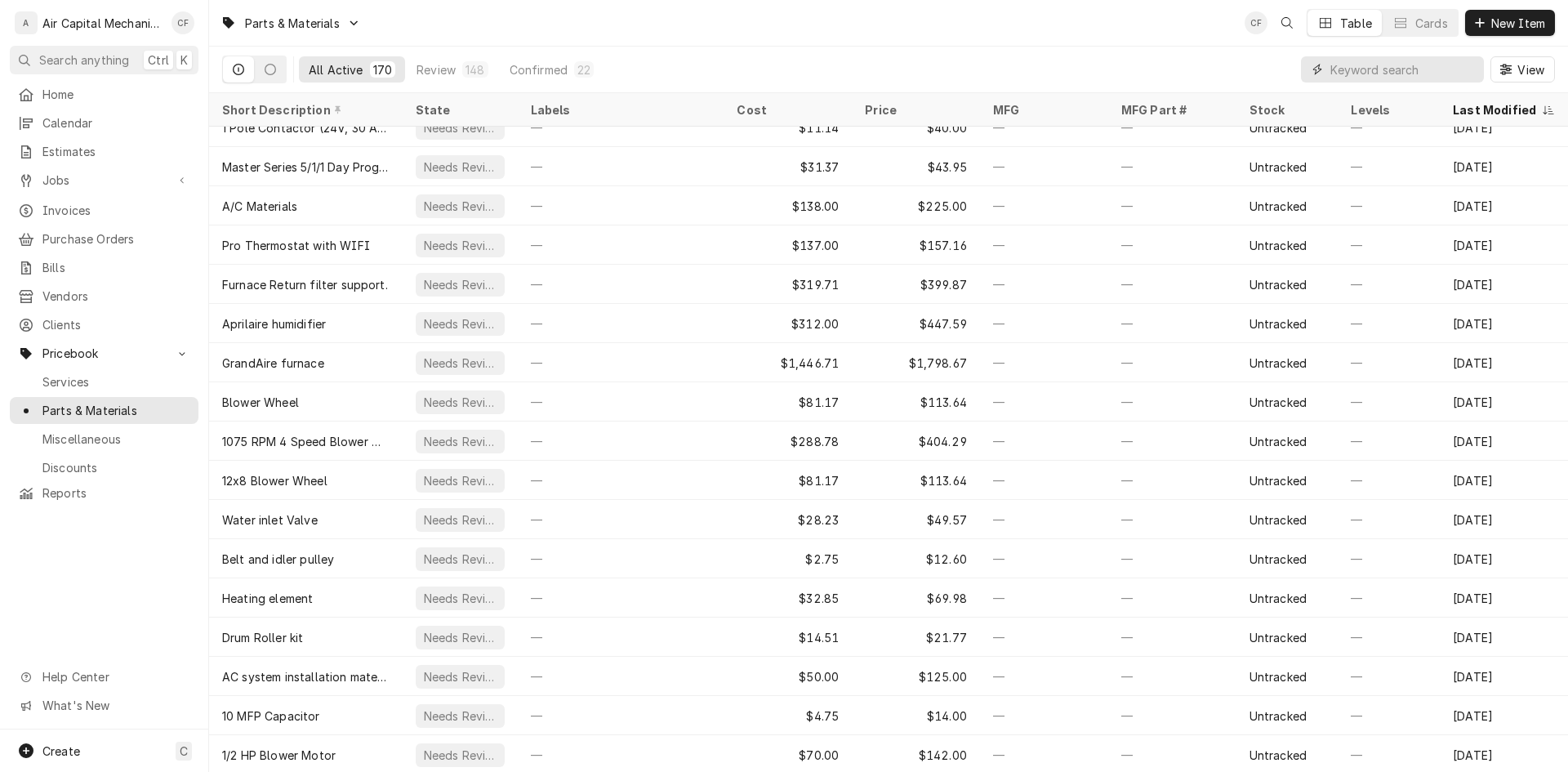
click at [1441, 75] on input "Dynamic Content Wrapper" at bounding box center [1404, 69] width 146 height 27
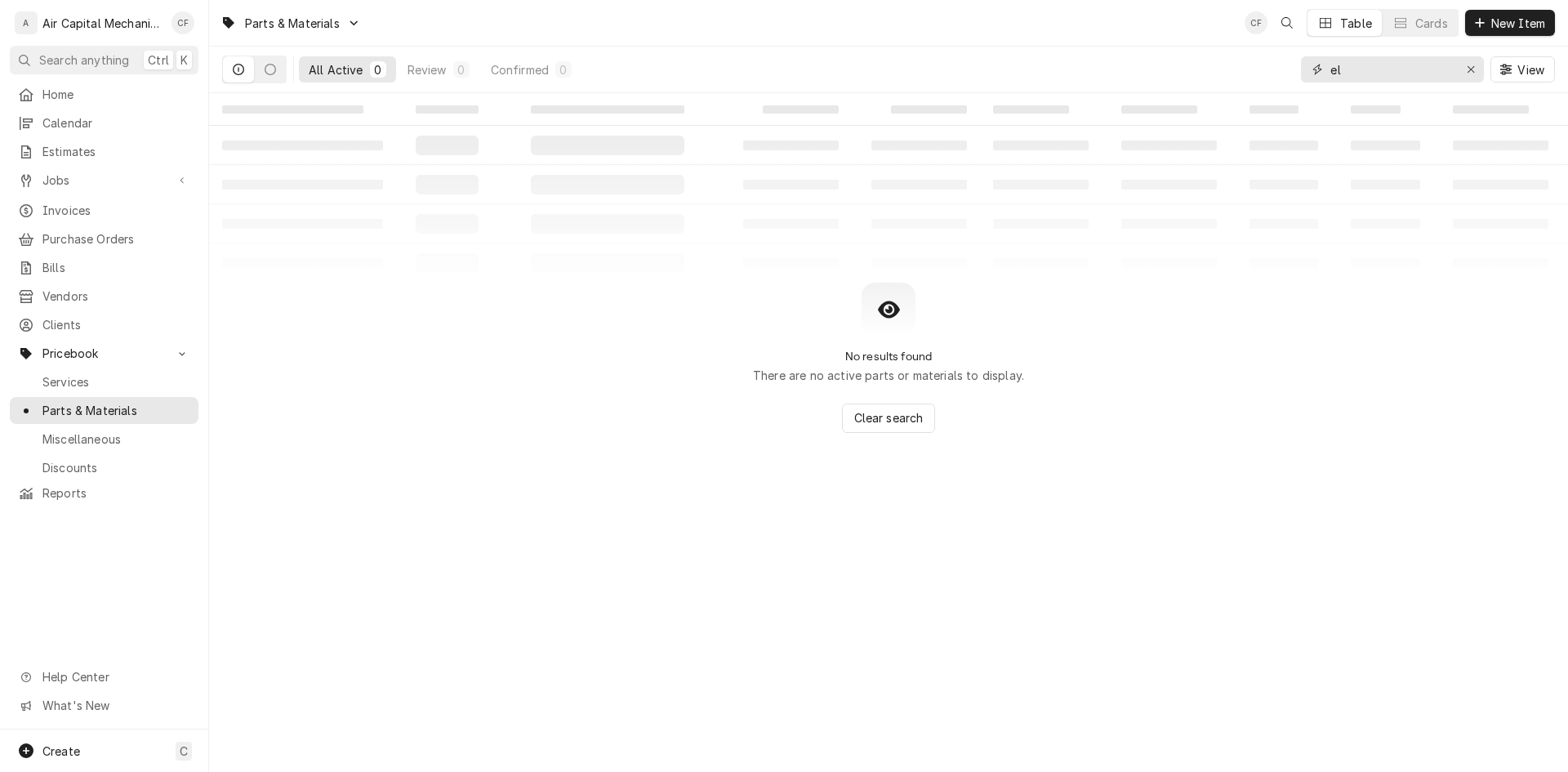
type input "e"
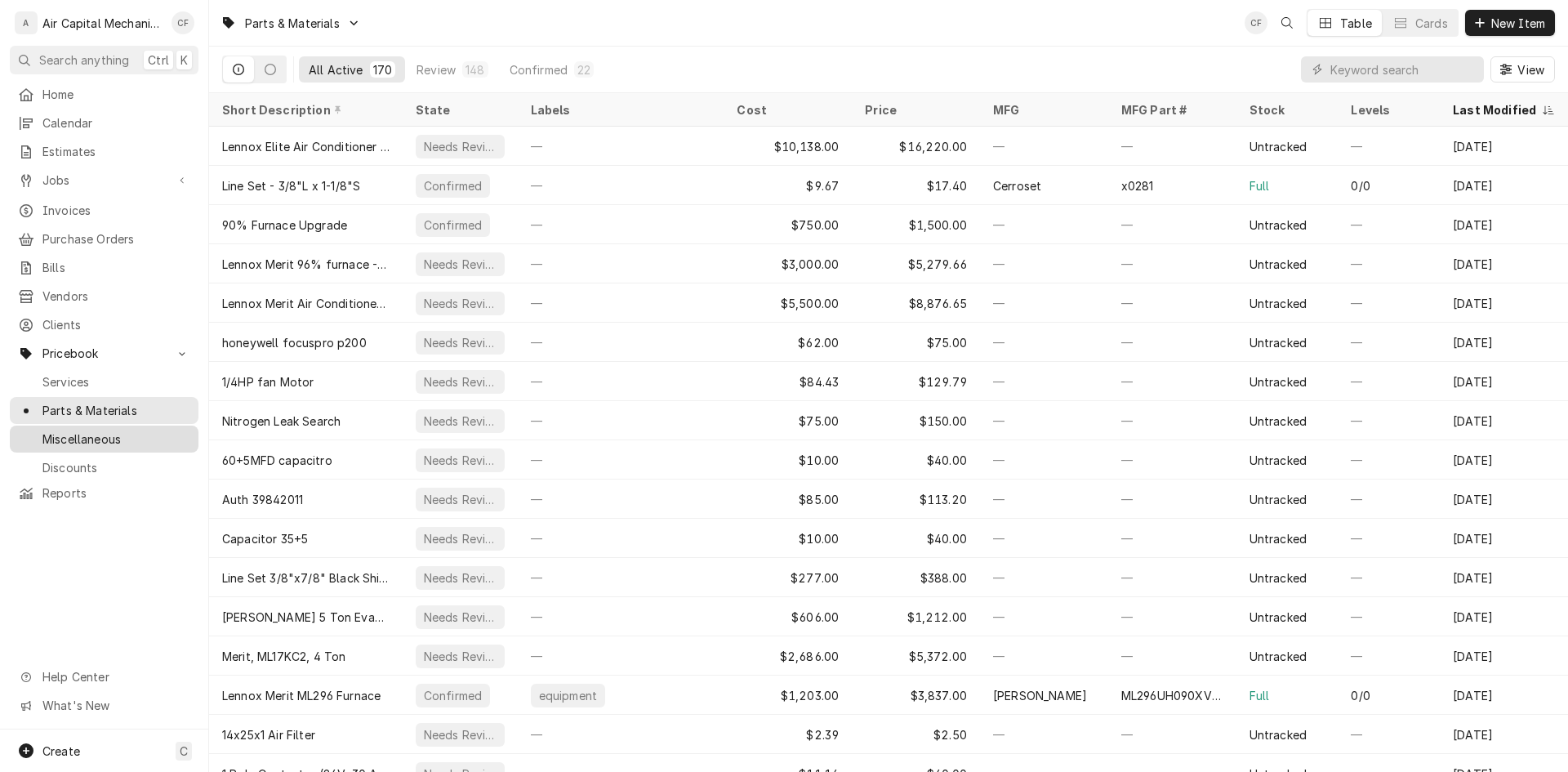
click at [129, 430] on span "Miscellaneous" at bounding box center [116, 438] width 148 height 17
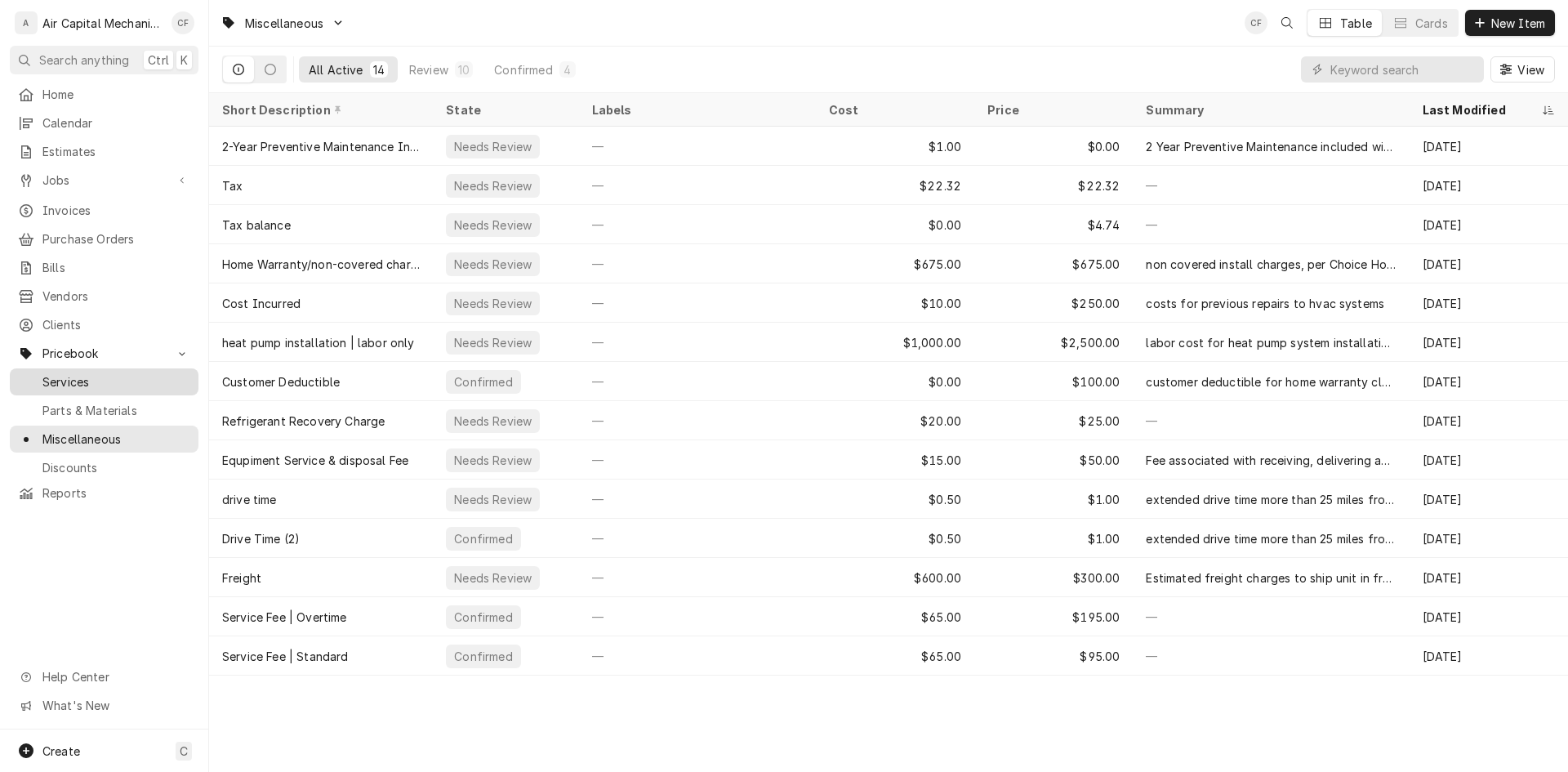
click at [150, 372] on div "Services" at bounding box center [103, 382] width 182 height 21
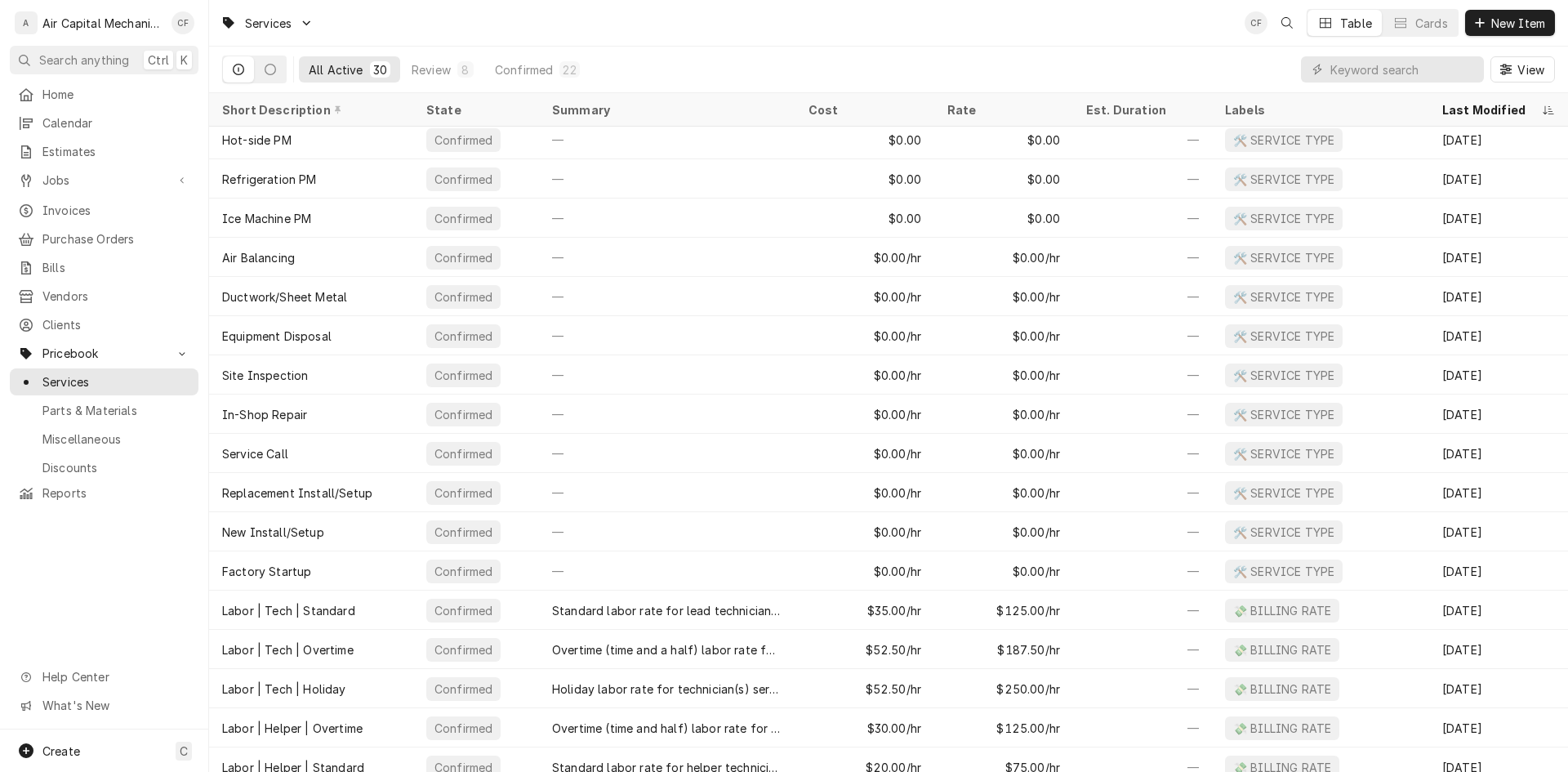
scroll to position [529, 0]
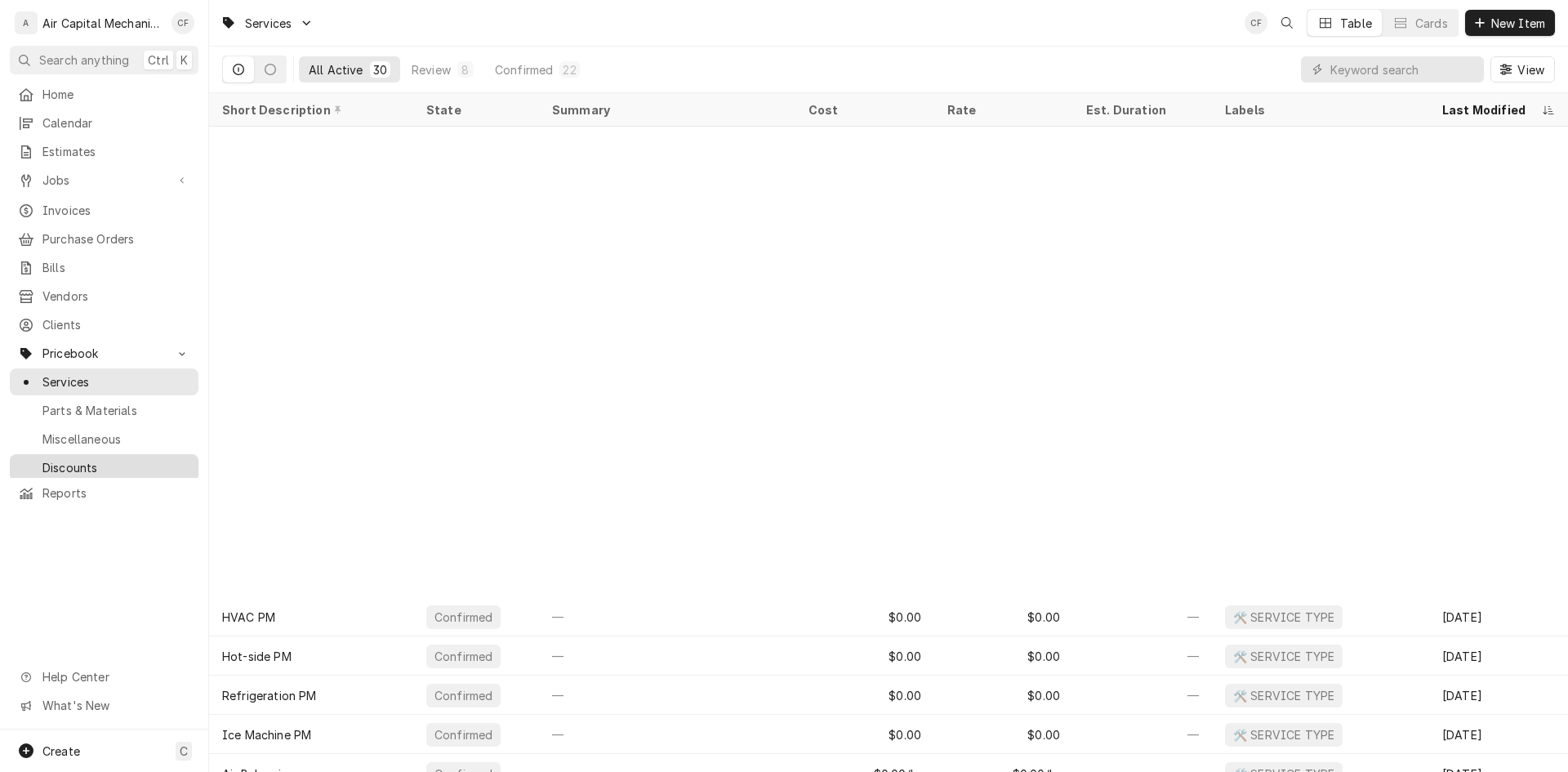
scroll to position [529, 0]
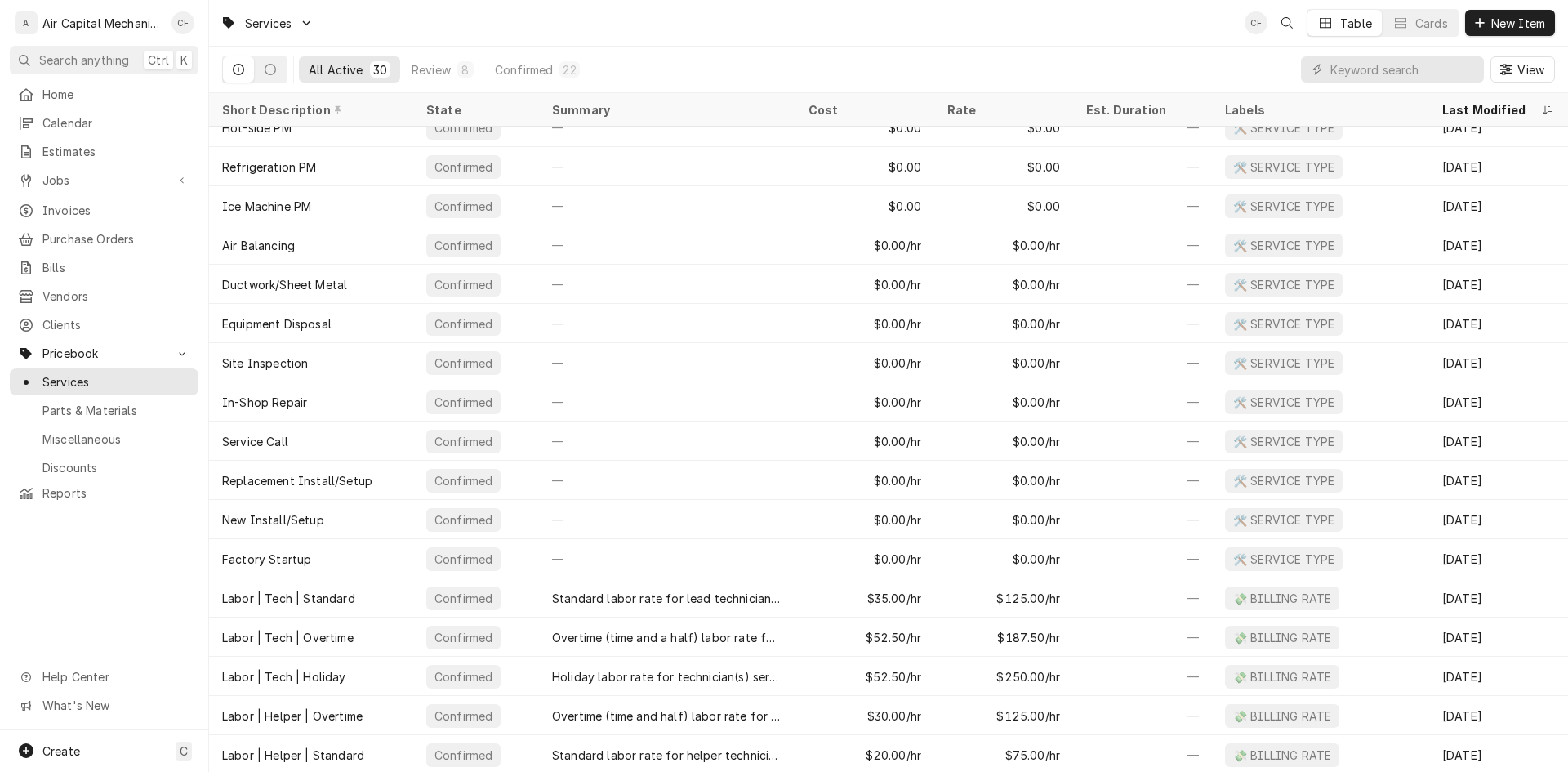
click at [75, 440] on div "Services Parts & Materials Miscellaneous Discounts" at bounding box center [104, 422] width 189 height 109
click at [91, 430] on span "Miscellaneous" at bounding box center [116, 438] width 148 height 17
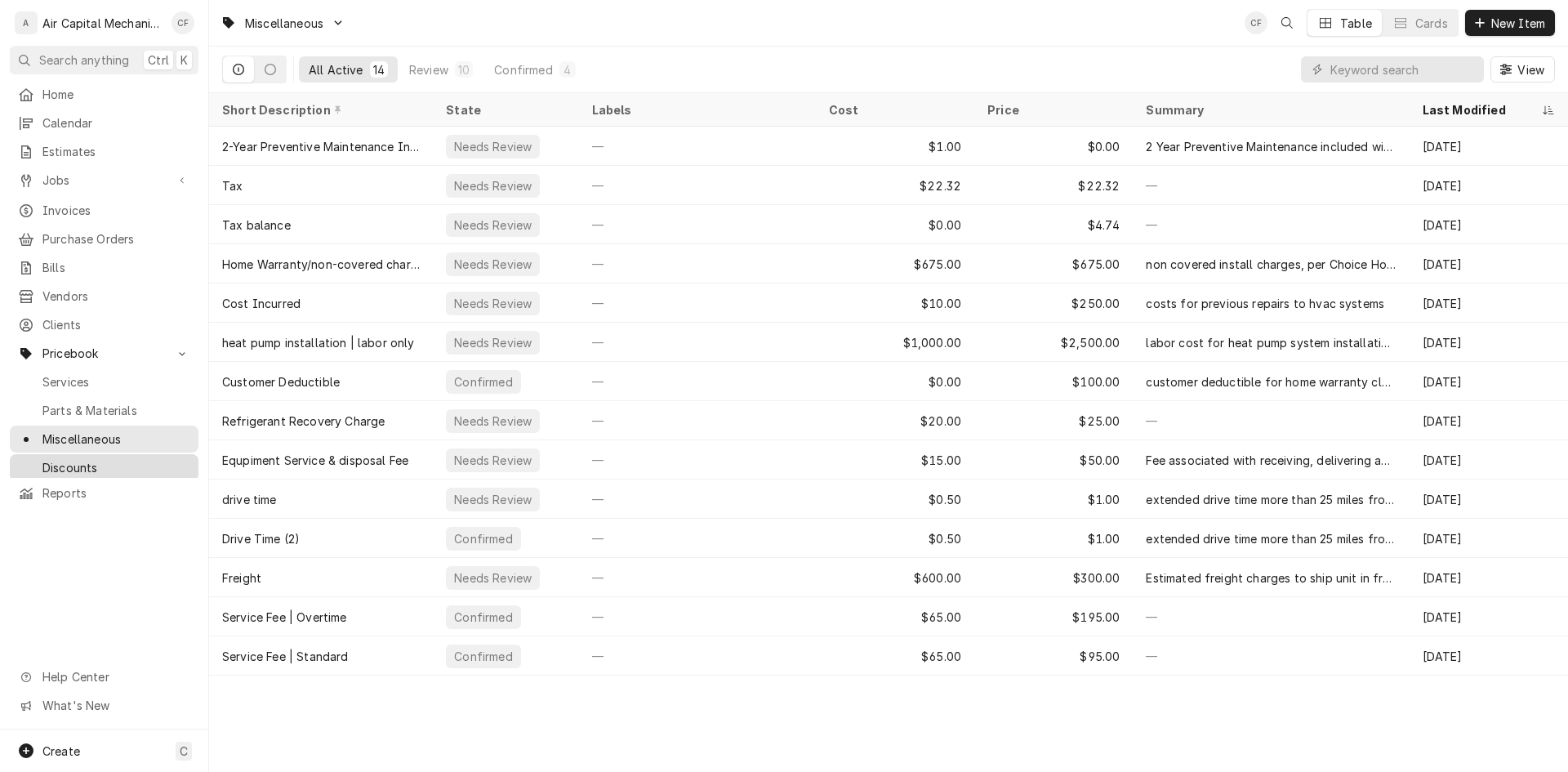
click at [174, 459] on span "Discounts" at bounding box center [116, 467] width 148 height 17
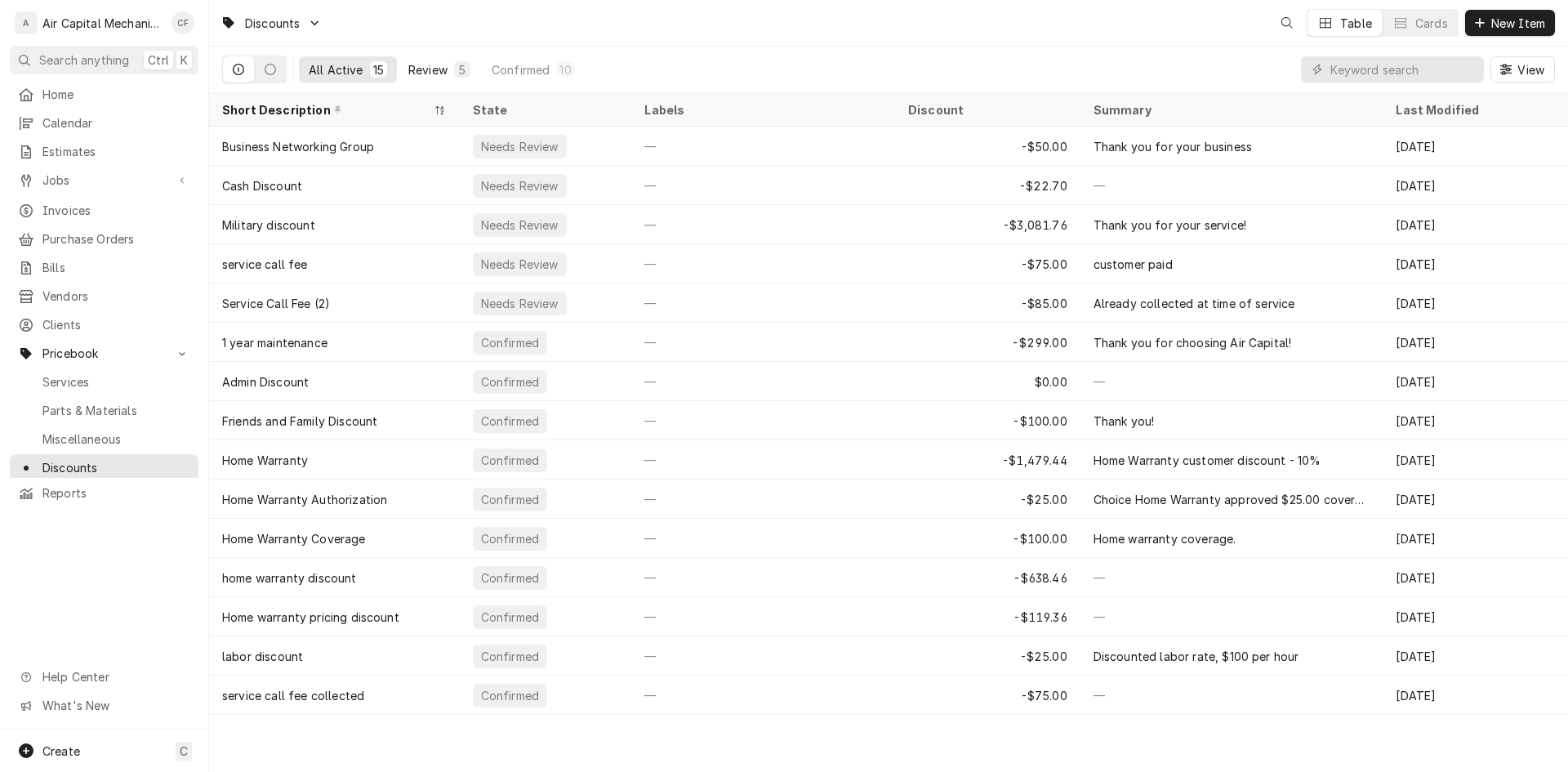
click at [412, 76] on div "Review" at bounding box center [428, 69] width 39 height 17
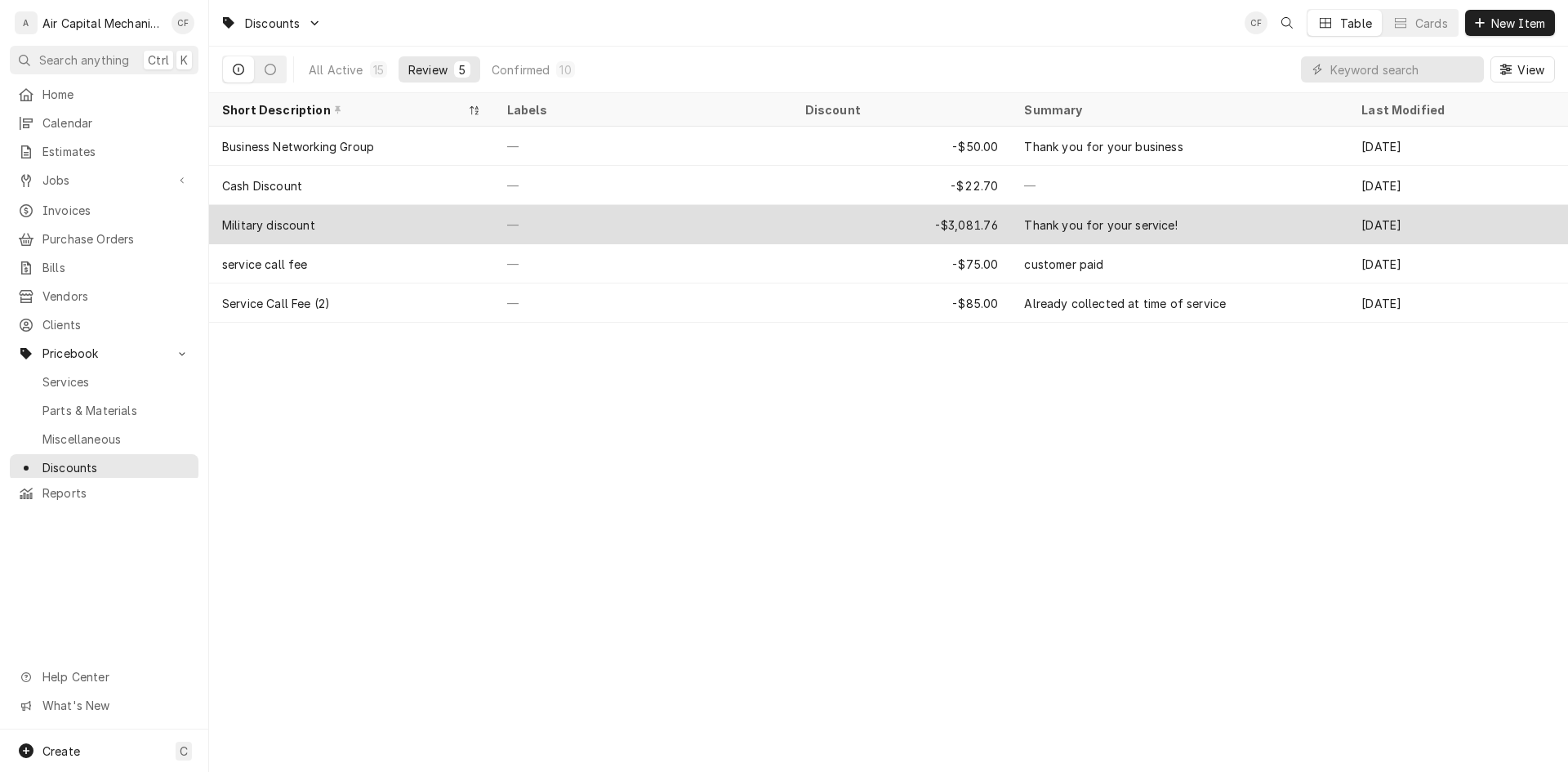
click at [340, 227] on div "Military discount" at bounding box center [351, 225] width 285 height 39
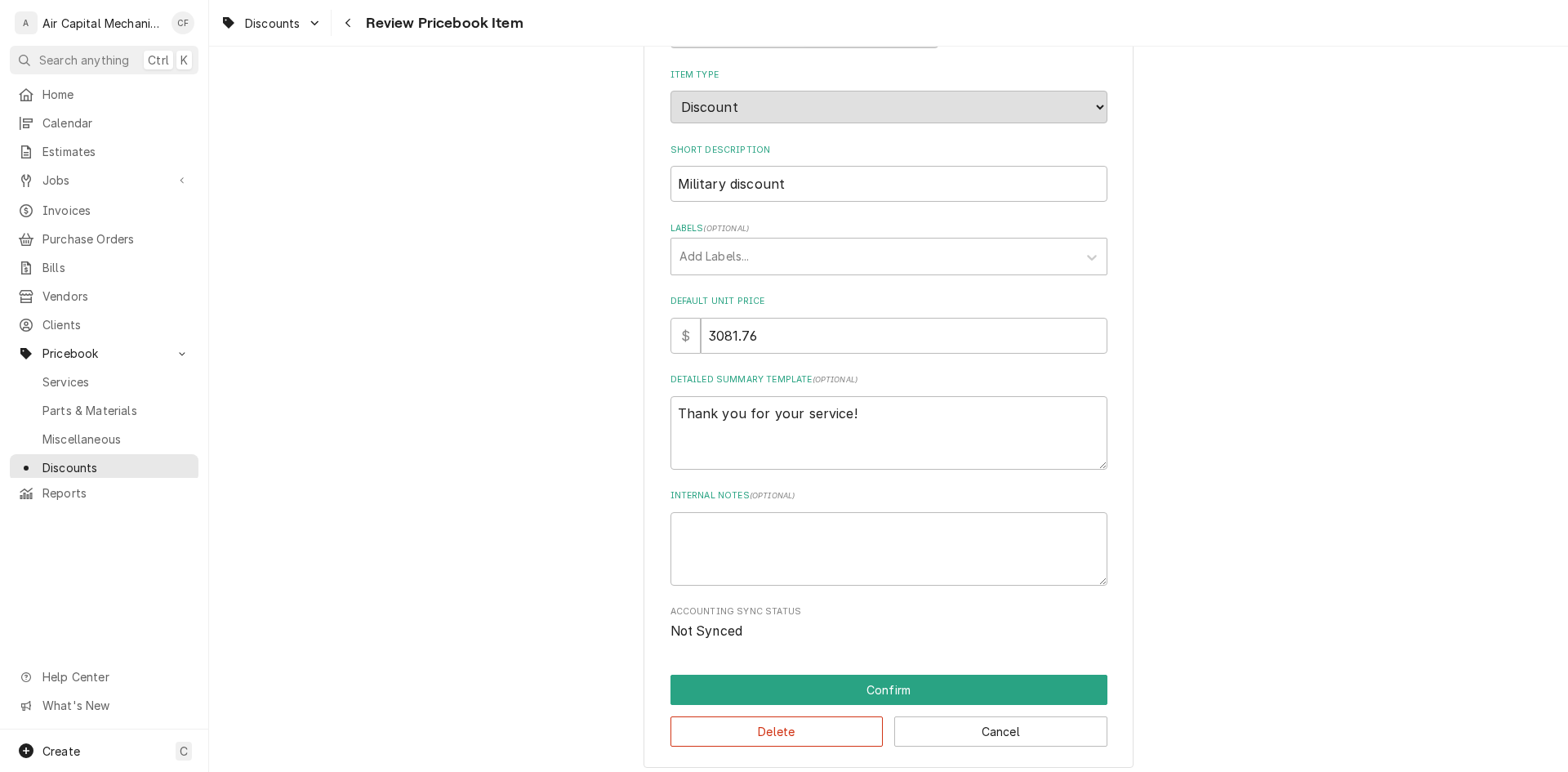
scroll to position [266, 0]
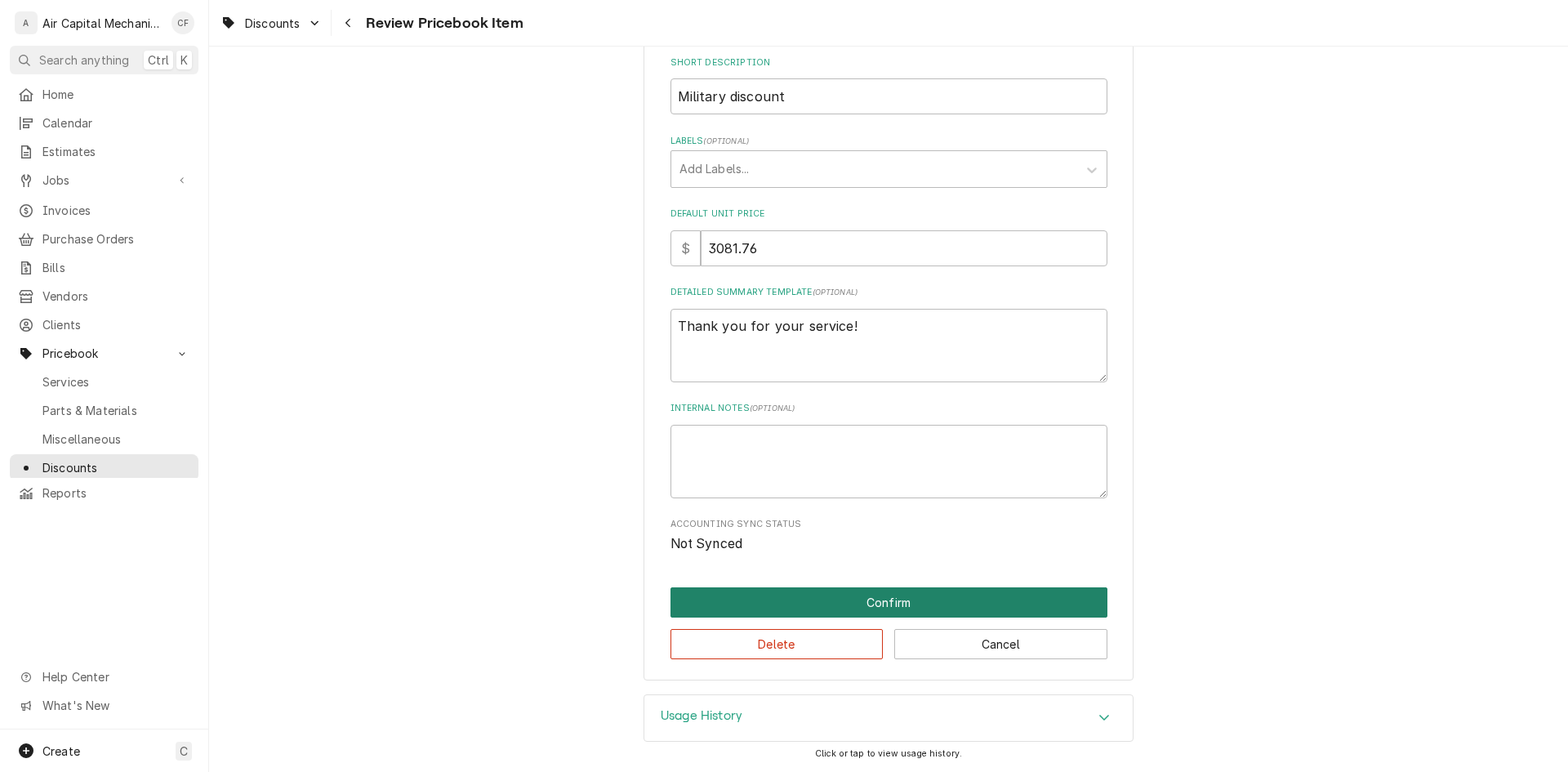
click at [886, 607] on button "Confirm" at bounding box center [889, 603] width 437 height 31
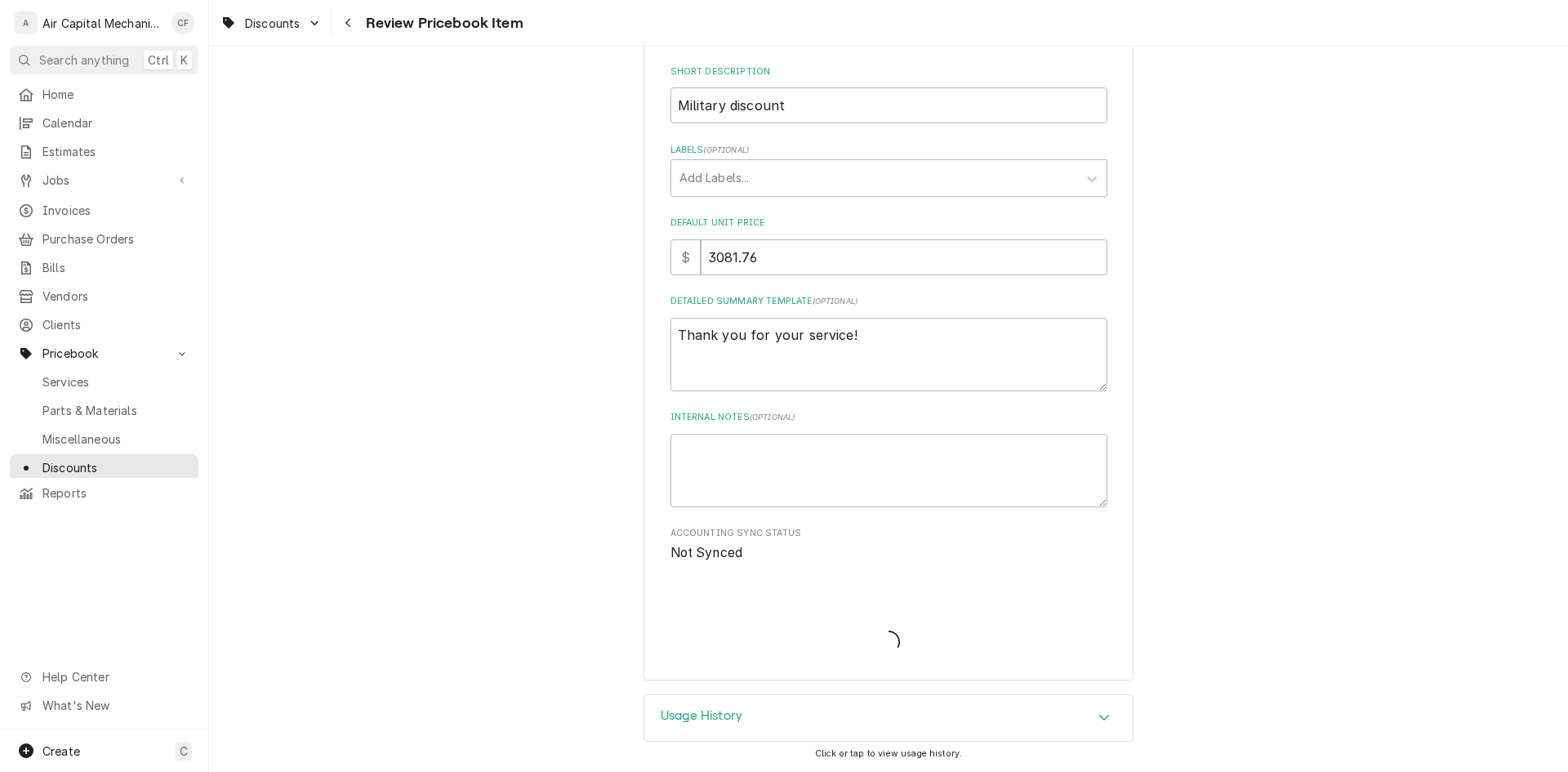
type textarea "x"
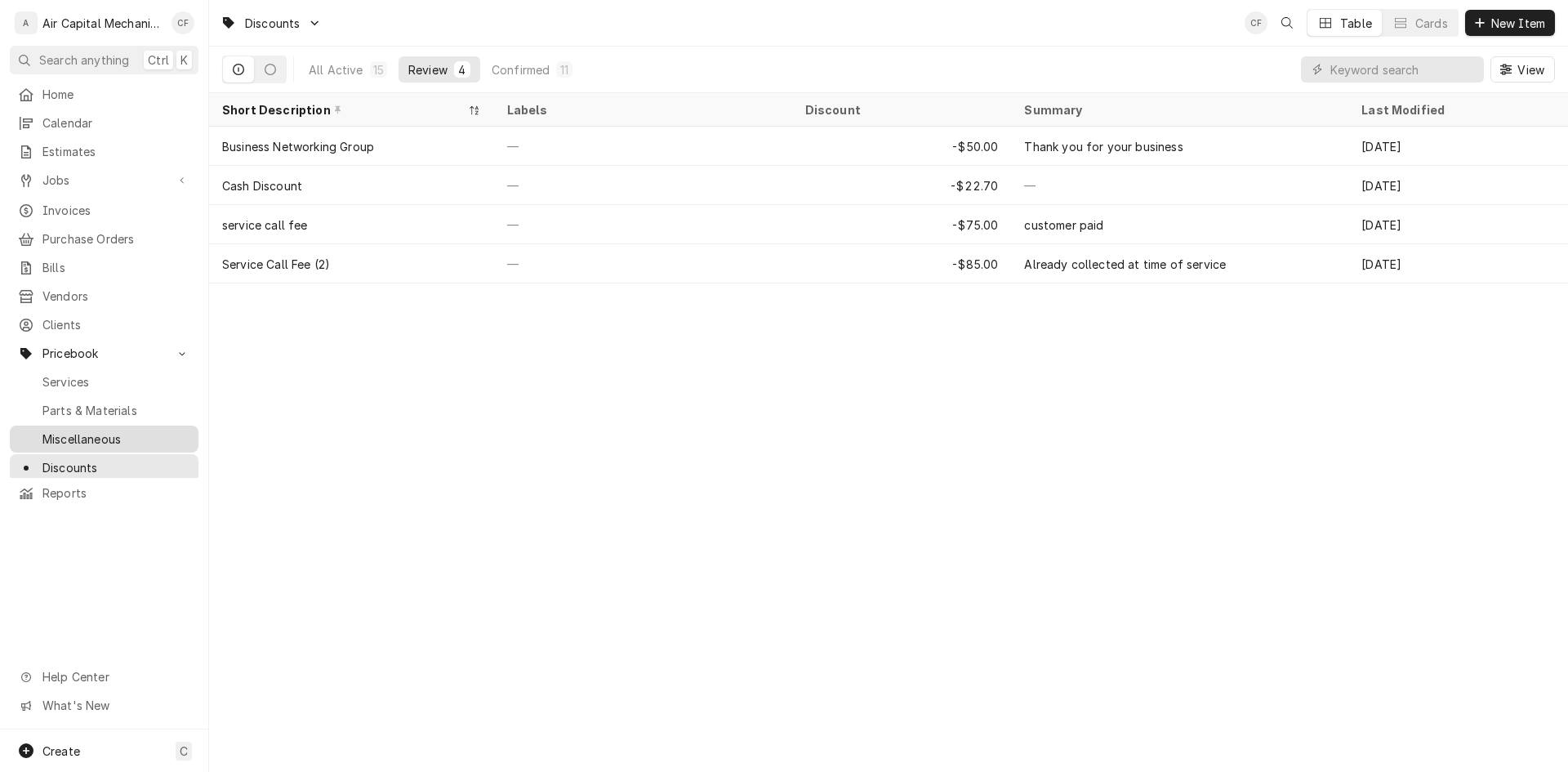
click at [94, 436] on link "Miscellaneous" at bounding box center [104, 438] width 189 height 27
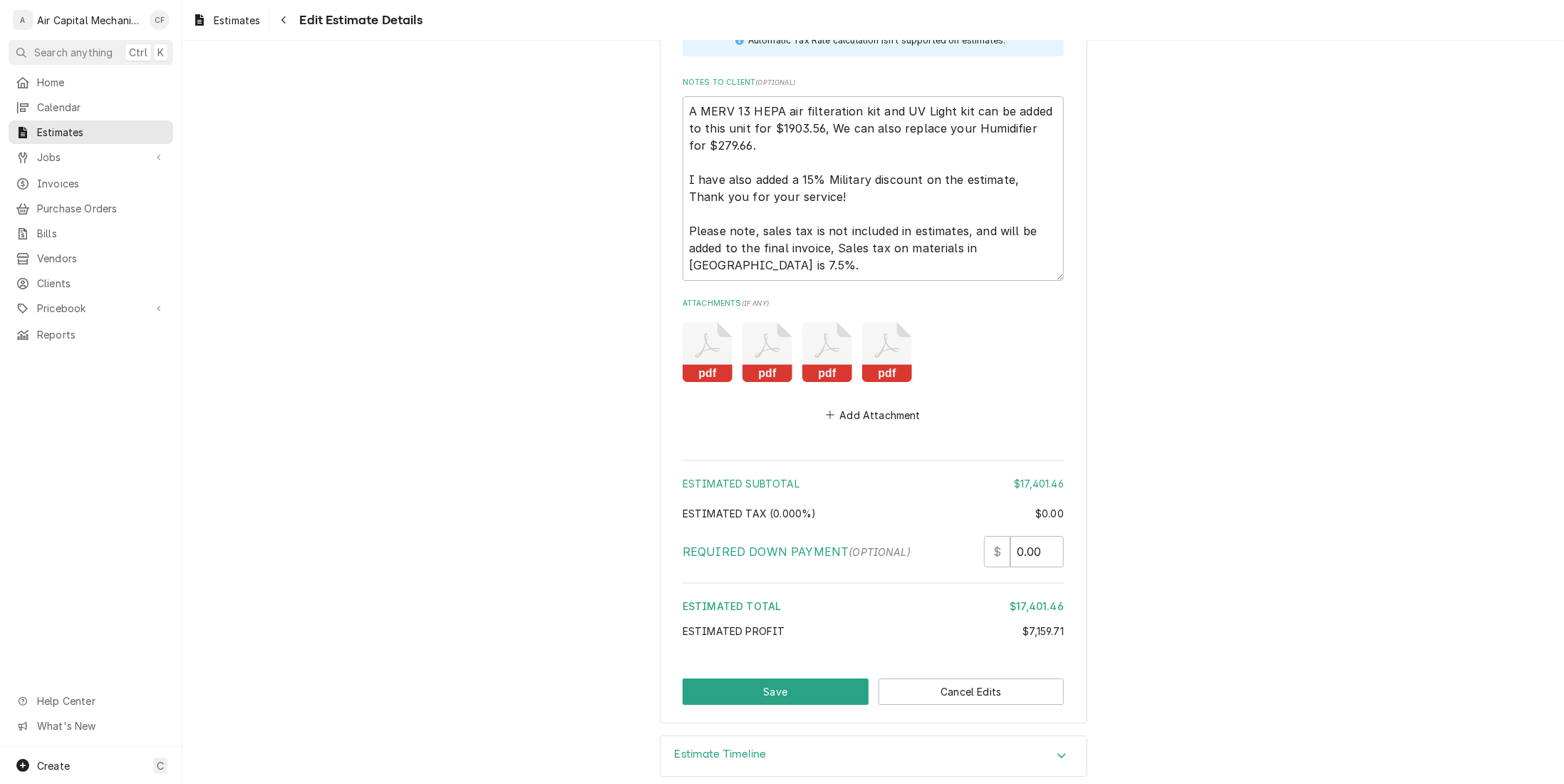
scroll to position [3149, 0]
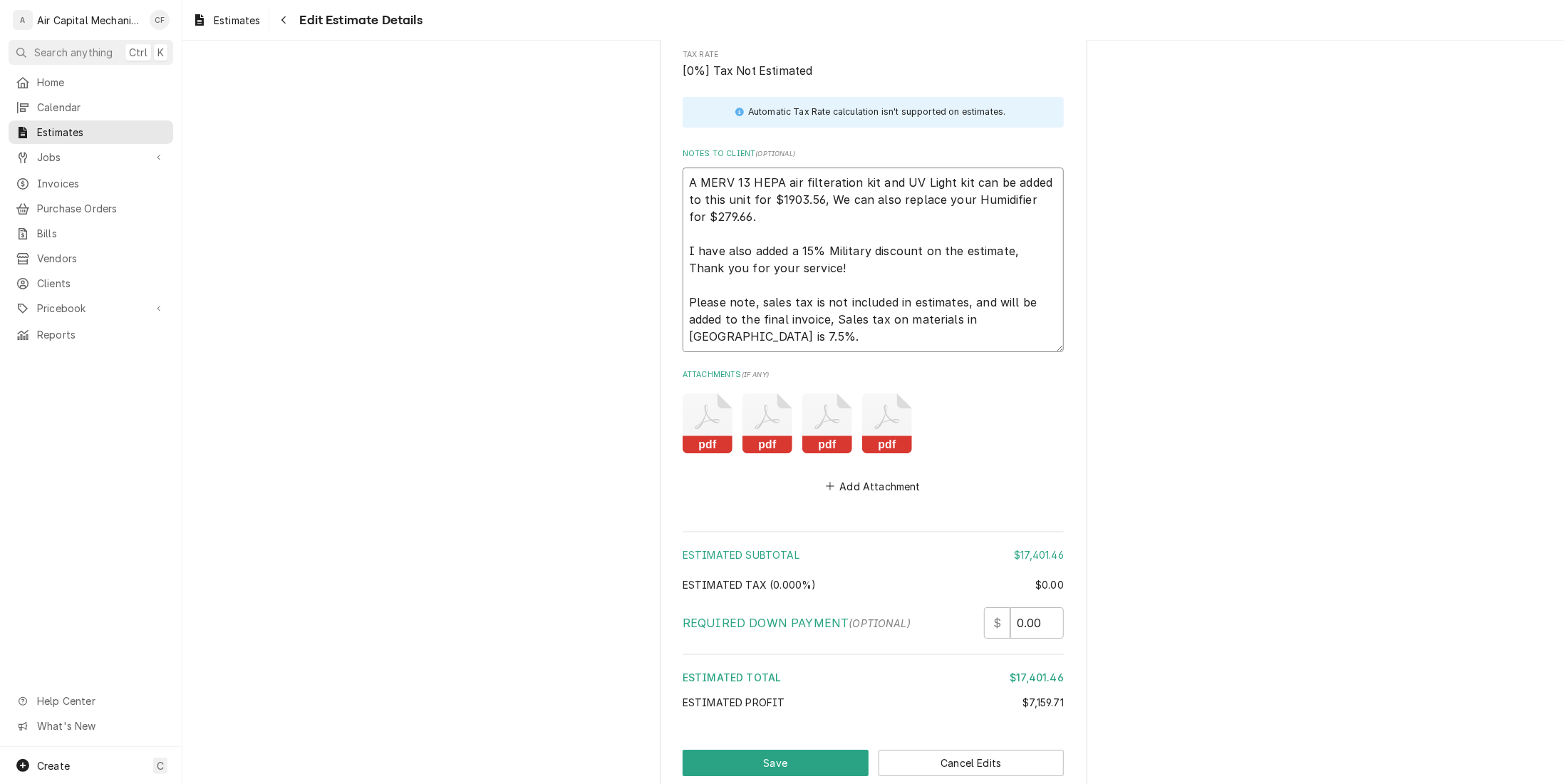
click at [705, 198] on textarea "A MERV 13 HEPA air filteration kit and UV Light kit can be added to this unit f…" at bounding box center [873, 259] width 381 height 184
click at [710, 198] on textarea "A MERV 13 HEPA air filteration kit and UV Light kit can be added to this unit f…" at bounding box center [873, 259] width 381 height 184
type textarea "A MERV 13 HEPA air filteration kit and UV Light kit can be added to this unit f…"
type textarea "x"
type textarea "A MERV 13 HEPA air filteration kit and UV Light kit can be added to this unit f…"
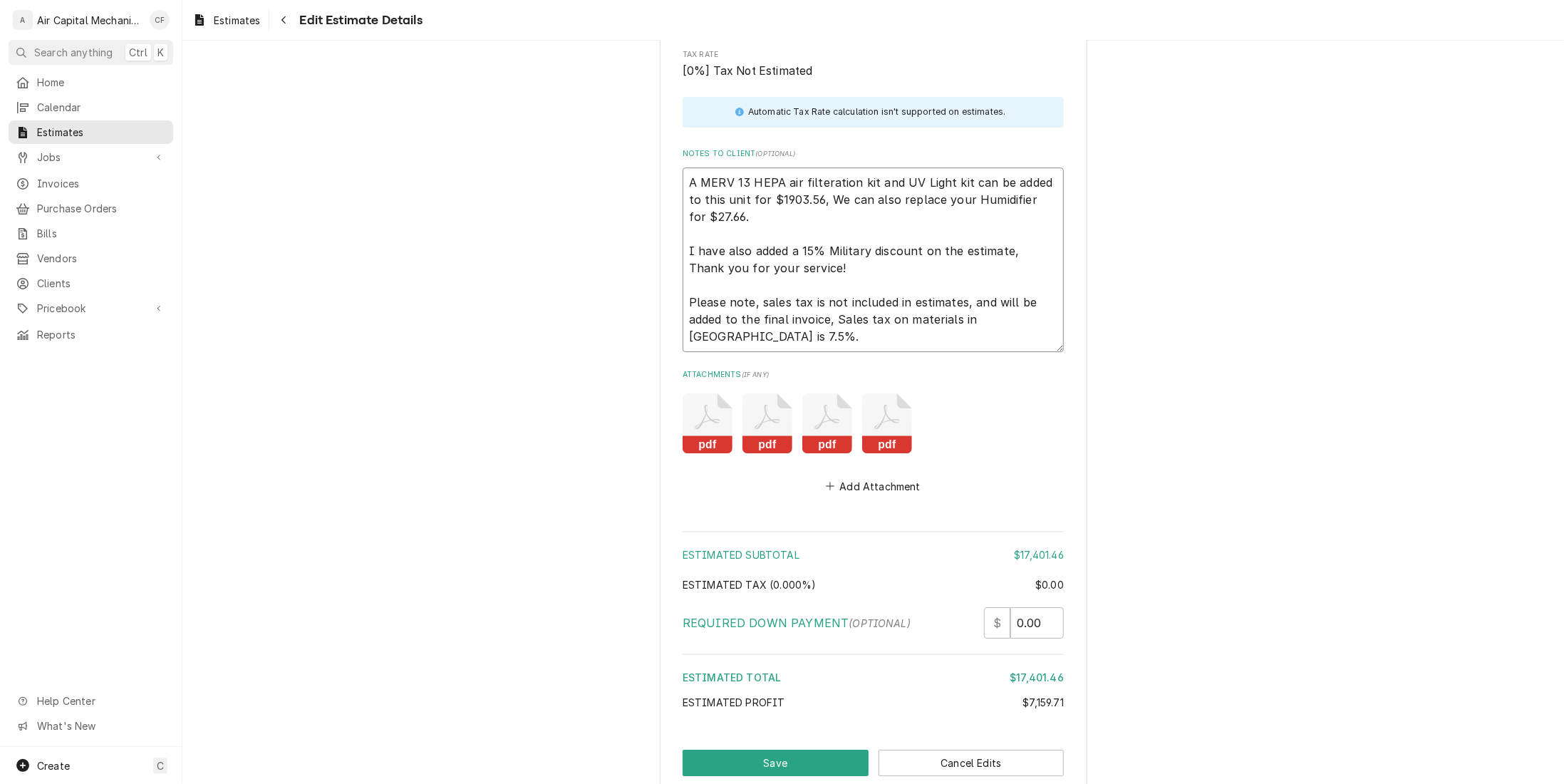
type textarea "x"
type textarea "A MERV 13 HEPA air filteration kit and UV Light kit can be added to this unit f…"
type textarea "x"
type textarea "A MERV 13 HEPA air filteration kit and UV Light kit can be added to this unit f…"
type textarea "x"
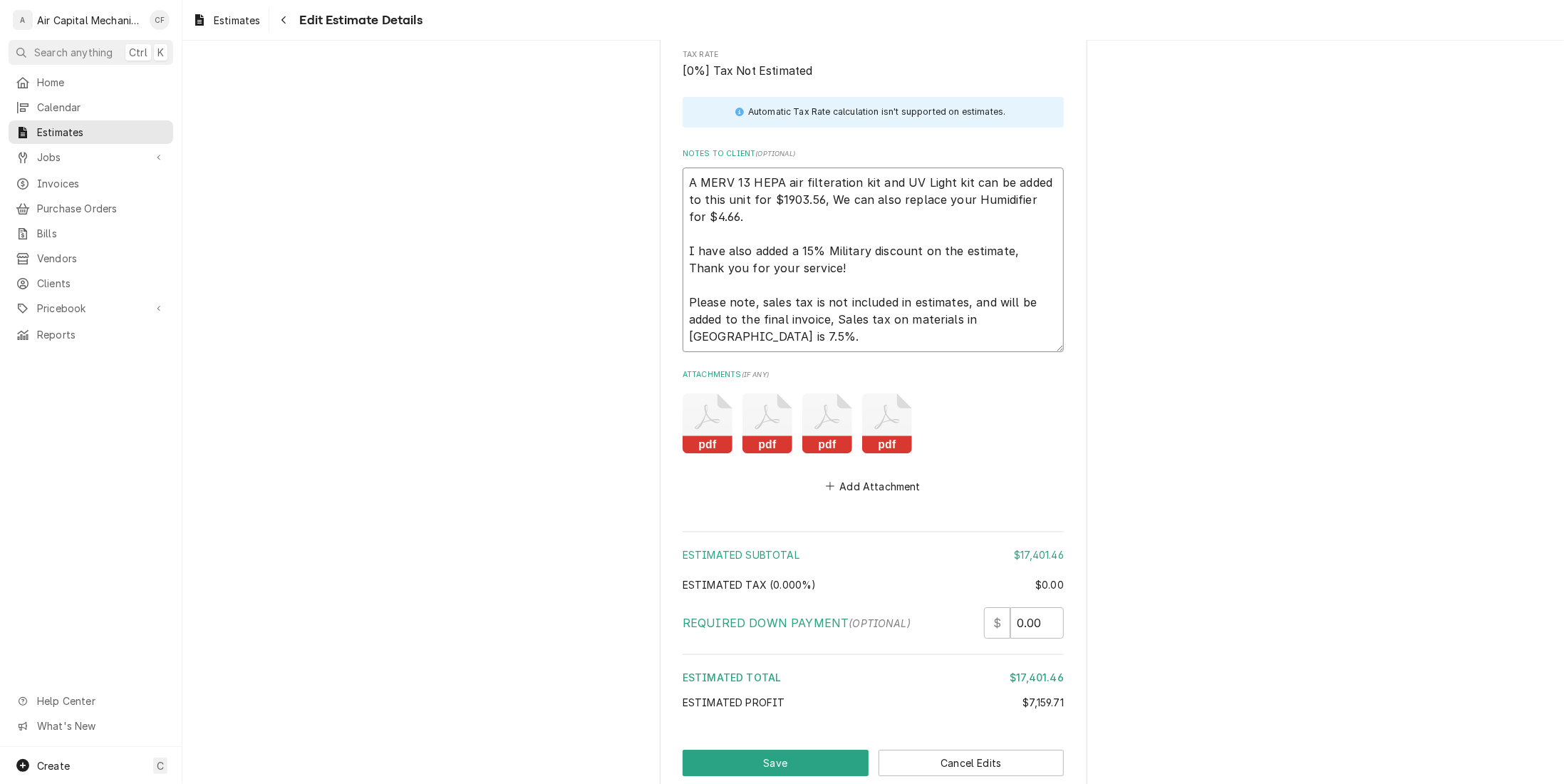
type textarea "A MERV 13 HEPA air filteration kit and UV Light kit can be added to this unit f…"
type textarea "x"
type textarea "A MERV 13 HEPA air filteration kit and UV Light kit can be added to this unit f…"
type textarea "x"
type textarea "A MERV 13 HEPA air filteration kit and UV Light kit can be added to this unit f…"
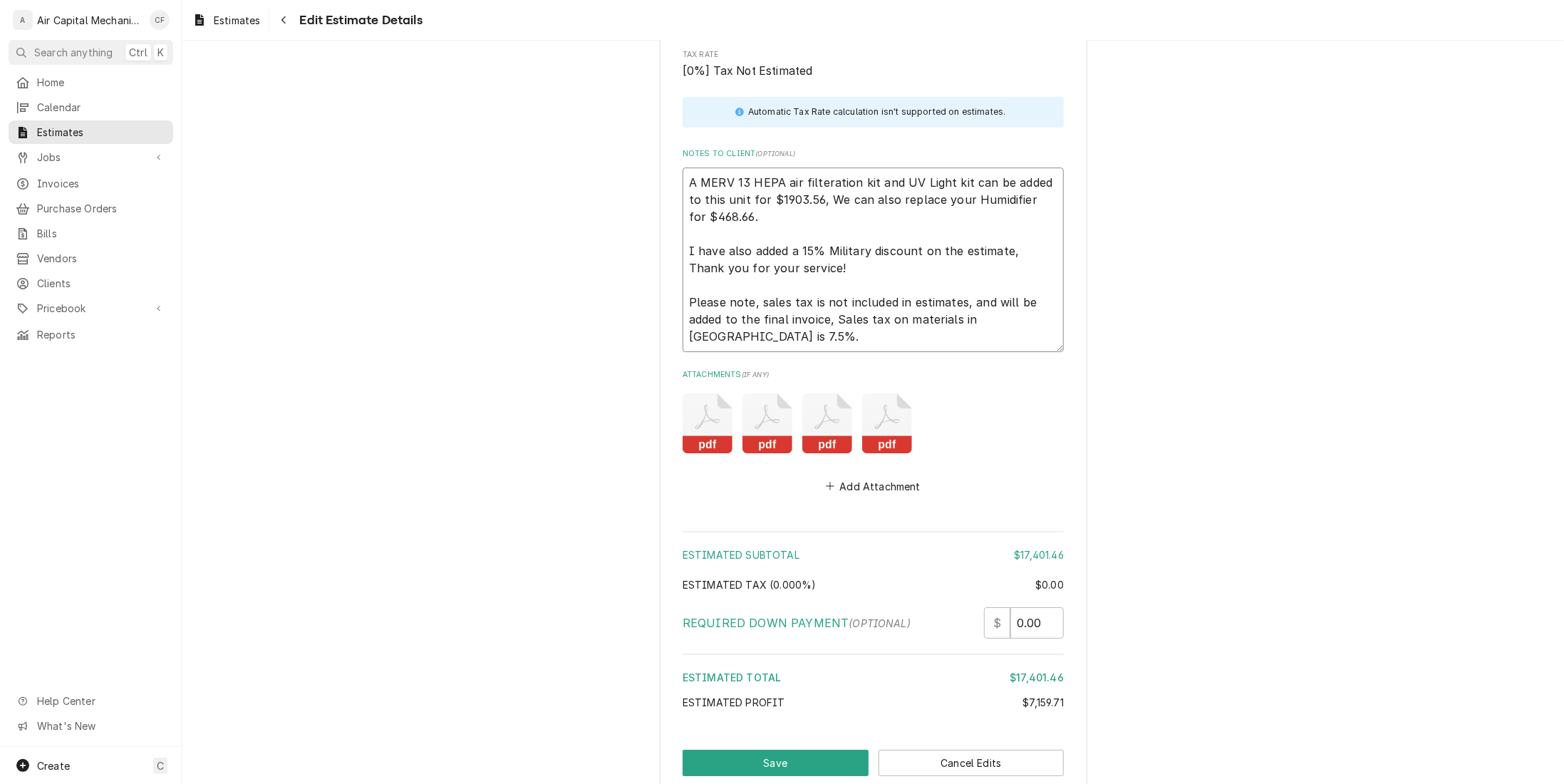
type textarea "x"
type textarea "A MERV 13 HEPA air filteration kit and UV Light kit can be added to this unit f…"
type textarea "x"
type textarea "A MERV 13 HEPA air filteration kit and UV Light kit can be added to this unit f…"
type textarea "x"
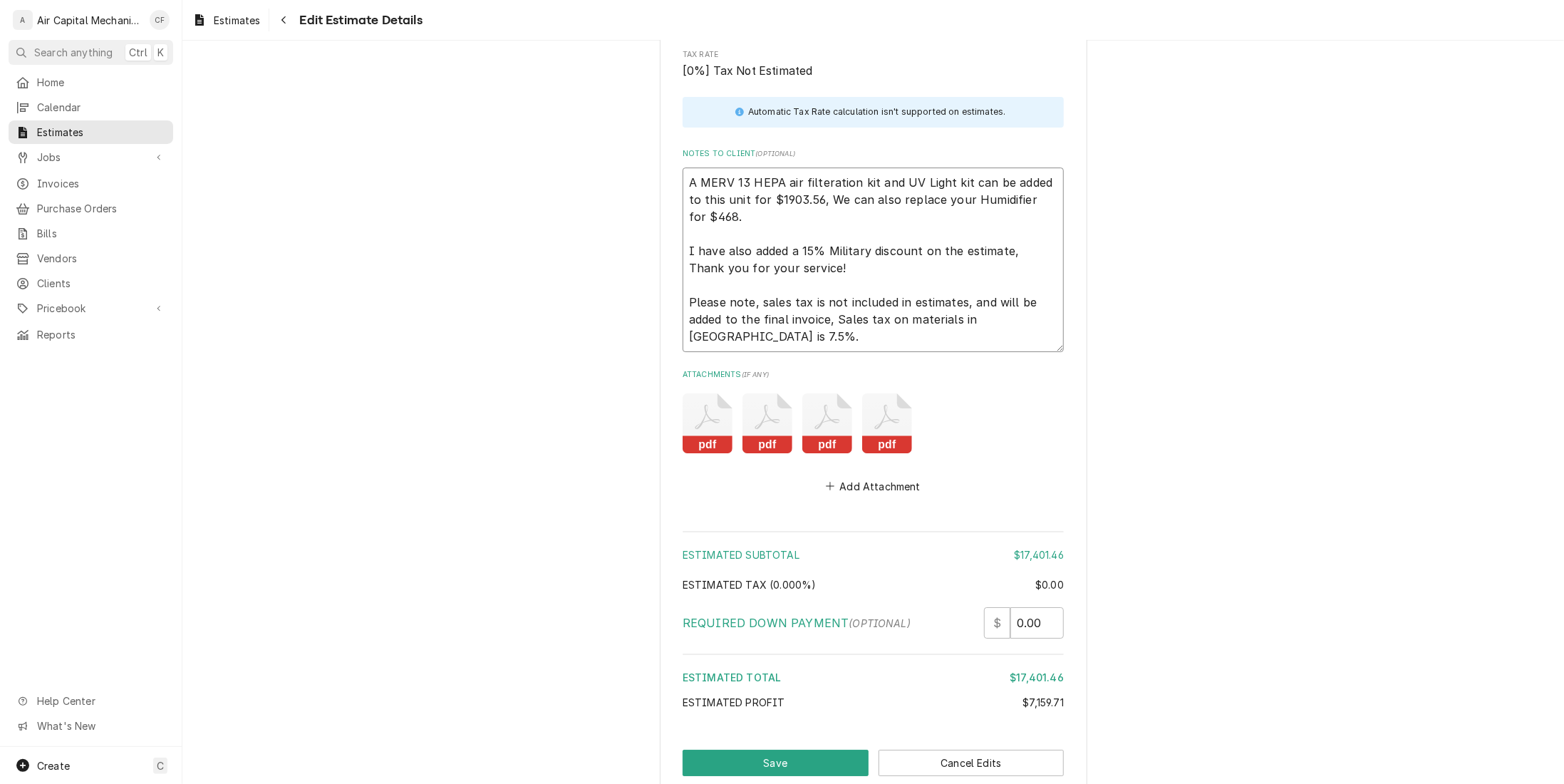
type textarea "A MERV 13 HEPA air filteration kit and UV Light kit can be added to this unit f…"
type textarea "x"
type textarea "A MERV 13 HEPA air filteration kit and UV Light kit can be added to this unit f…"
type textarea "x"
type textarea "A MERV 13 HEPA air filteration kit and UV Light kit can be added to this unit f…"
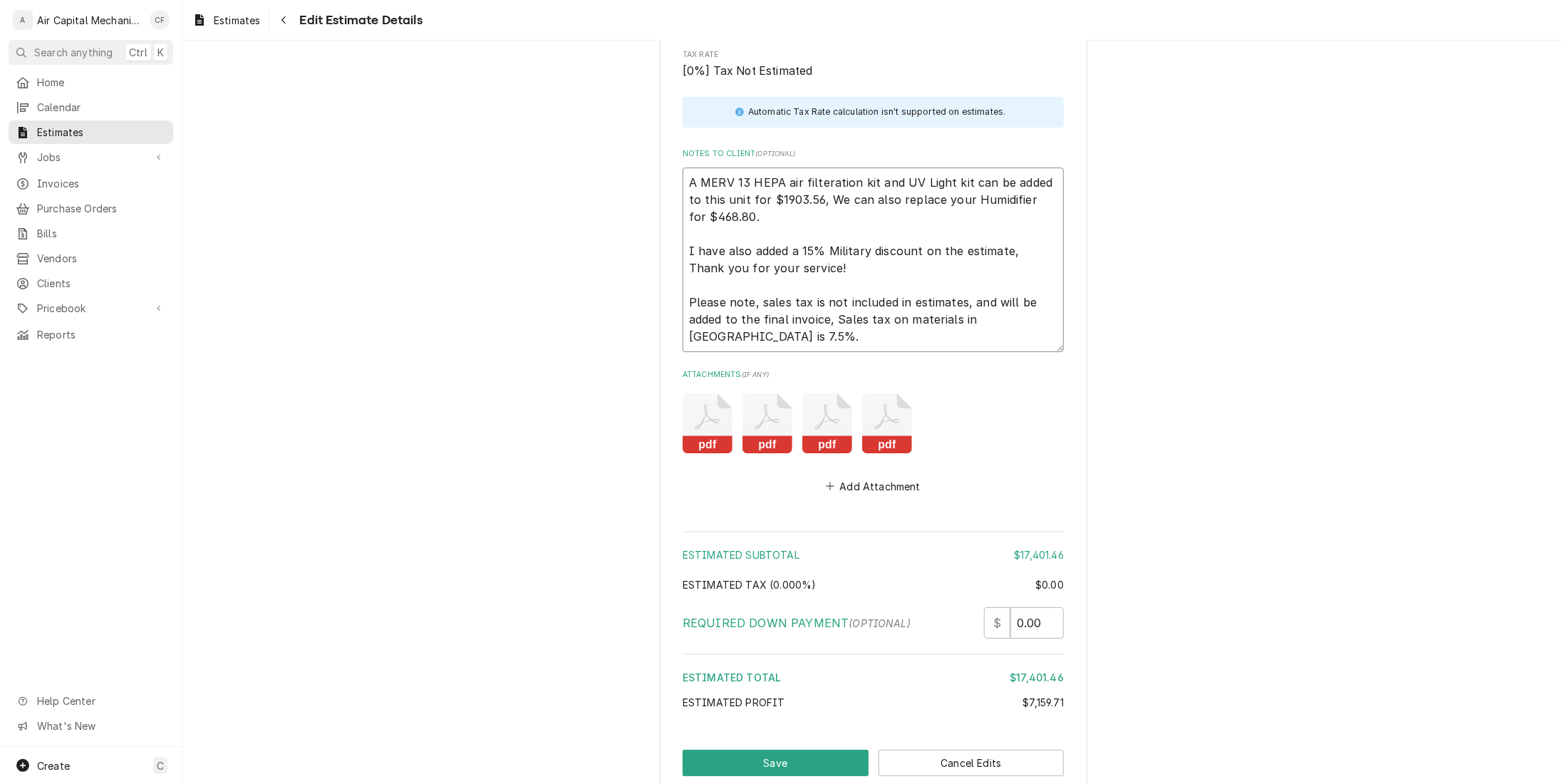
type textarea "x"
drag, startPoint x: 784, startPoint y: 320, endPoint x: 683, endPoint y: 228, distance: 136.6
click at [683, 228] on textarea "A MERV 13 HEPA air filteration kit and UV Light kit can be added to this unit f…" at bounding box center [873, 259] width 381 height 184
type textarea "A MERV 13 HEPA air filteration kit and UV Light kit can be added to this unit f…"
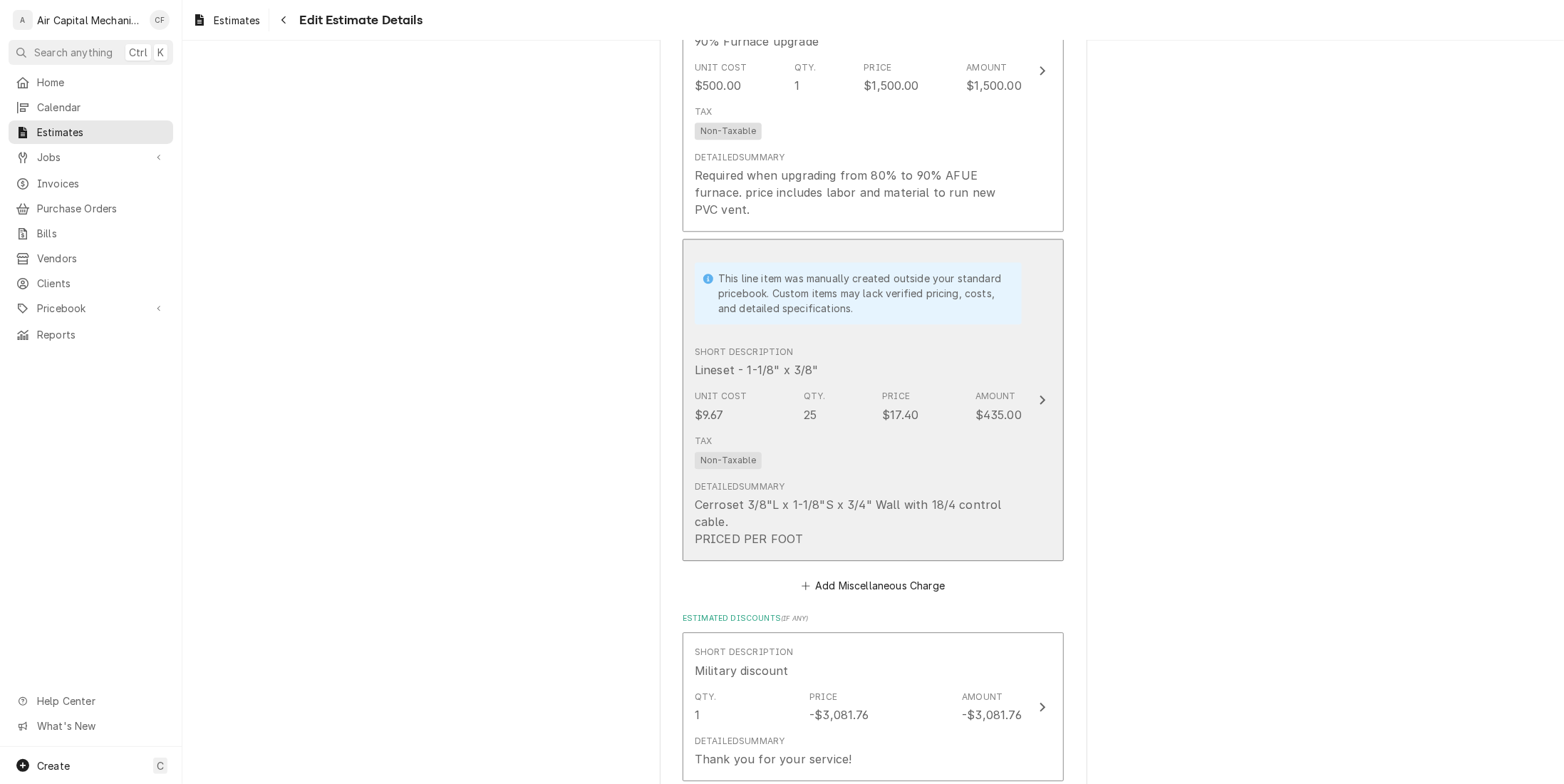
scroll to position [2579, 0]
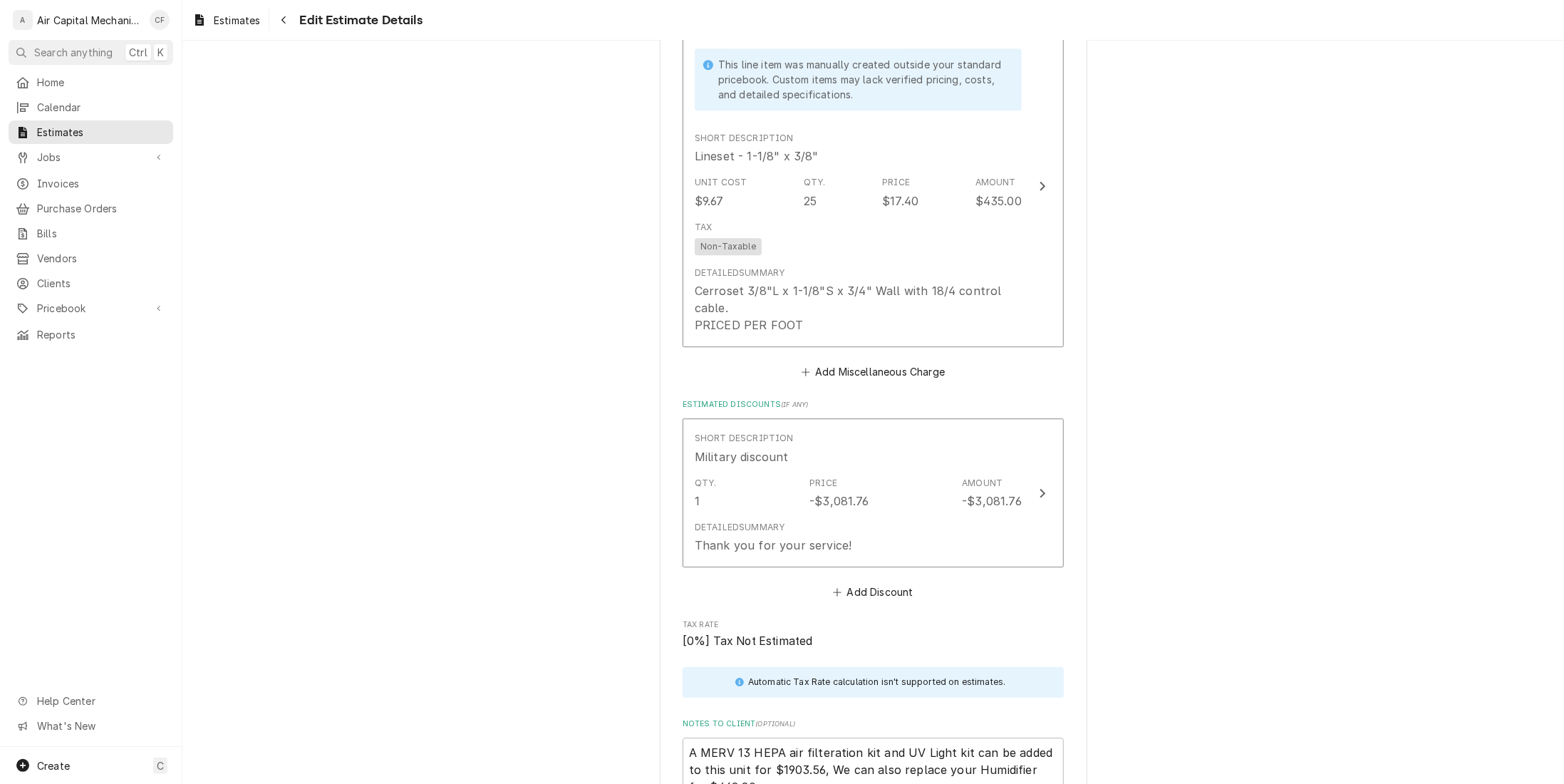
click at [881, 362] on button "Add Miscellaneous Charge" at bounding box center [873, 371] width 149 height 20
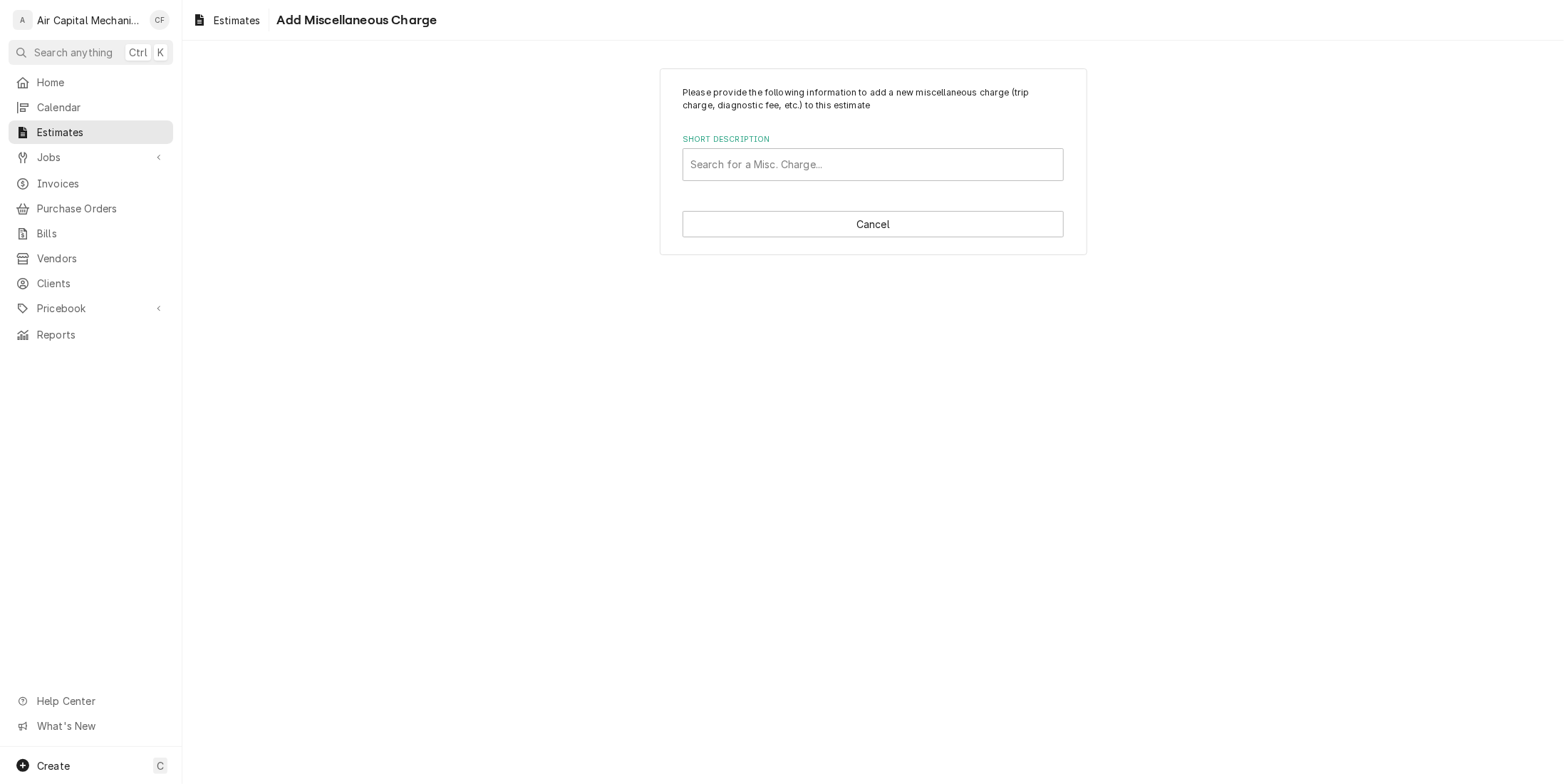
click at [873, 161] on div "Short Description" at bounding box center [873, 165] width 366 height 26
click at [805, 162] on div "Short Description" at bounding box center [873, 165] width 366 height 26
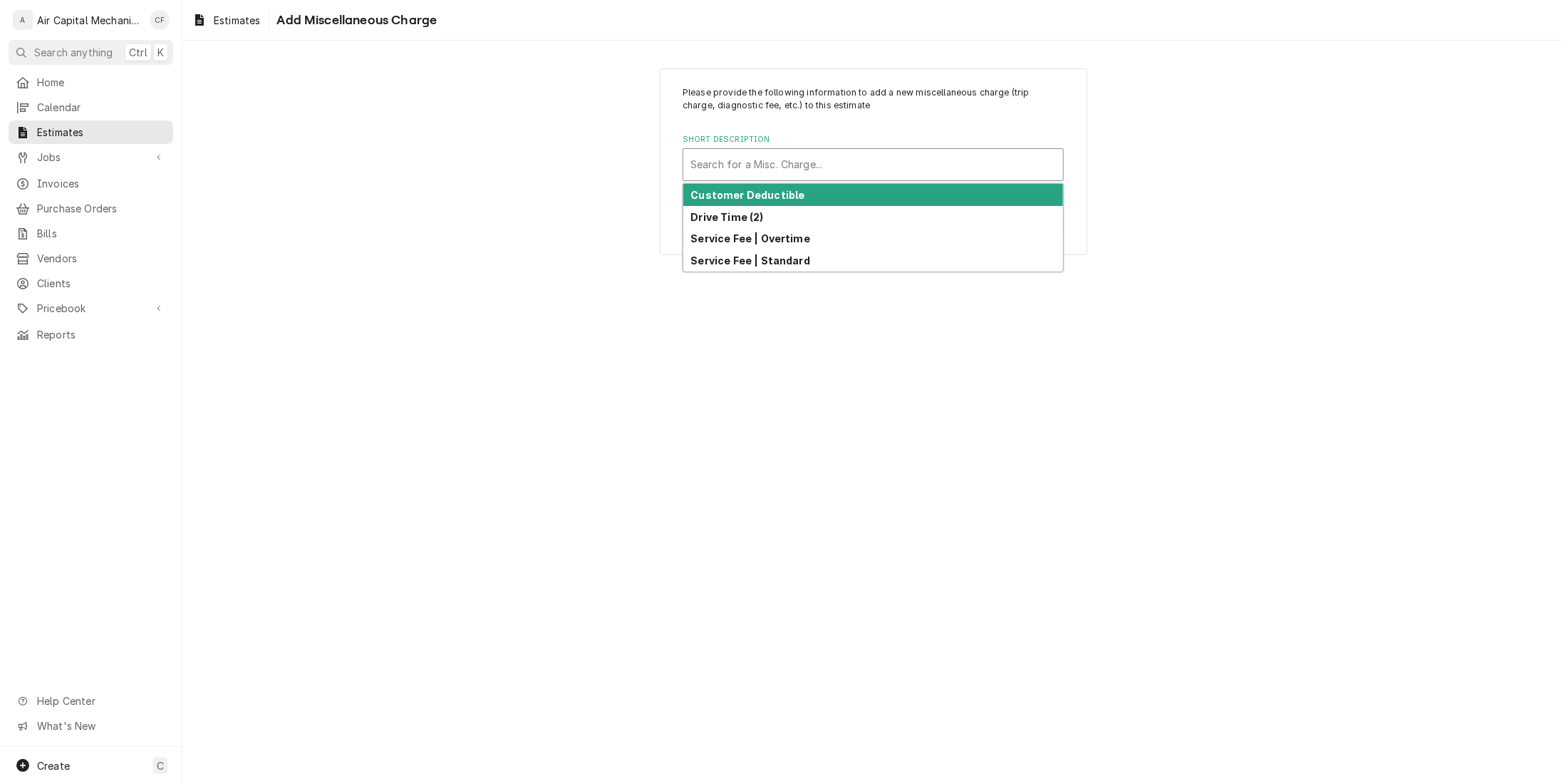
click at [835, 109] on p "Please provide the following information to add a new miscellaneous charge (tri…" at bounding box center [873, 99] width 381 height 27
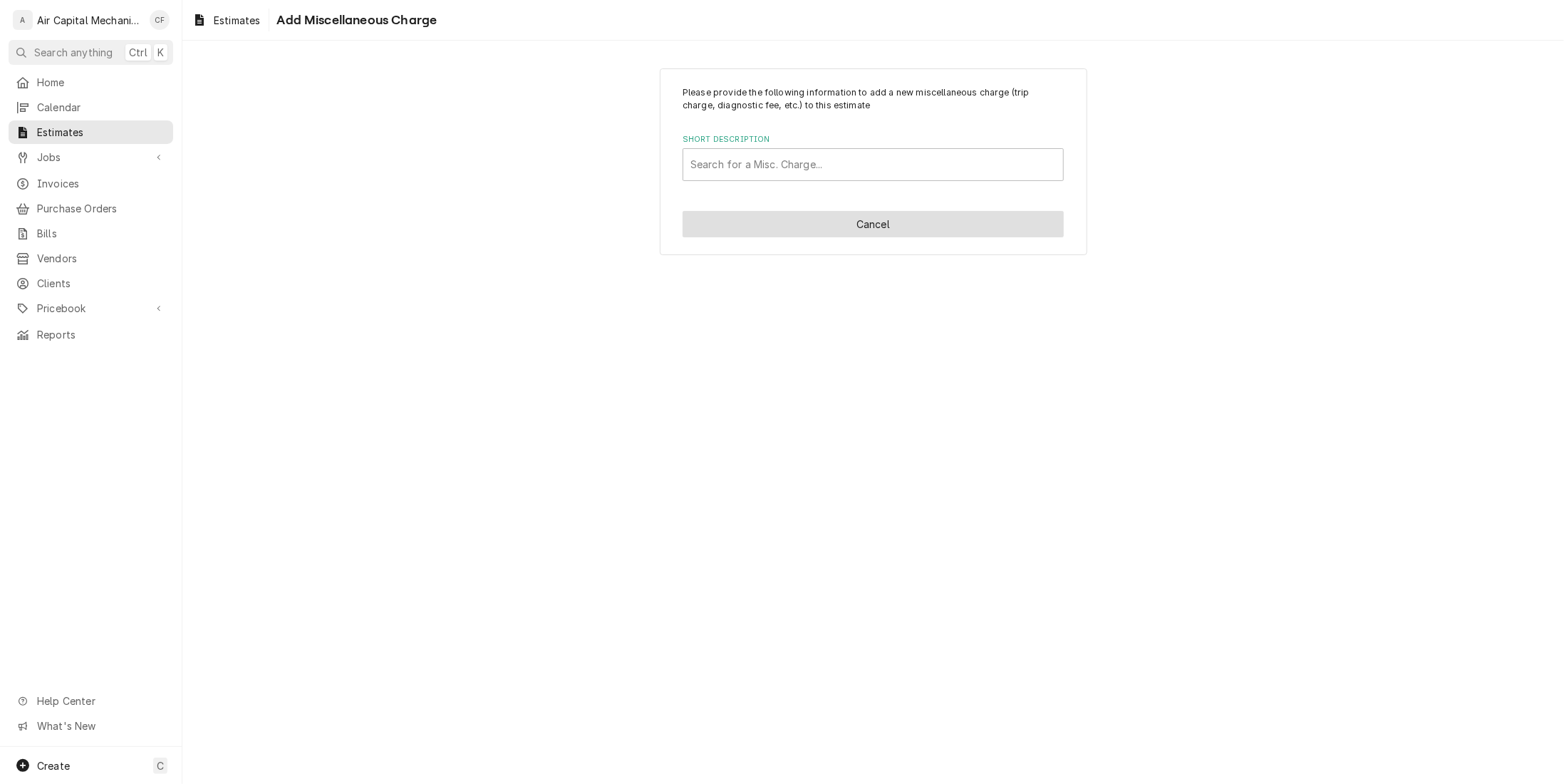
click at [883, 211] on button "Cancel" at bounding box center [873, 224] width 381 height 27
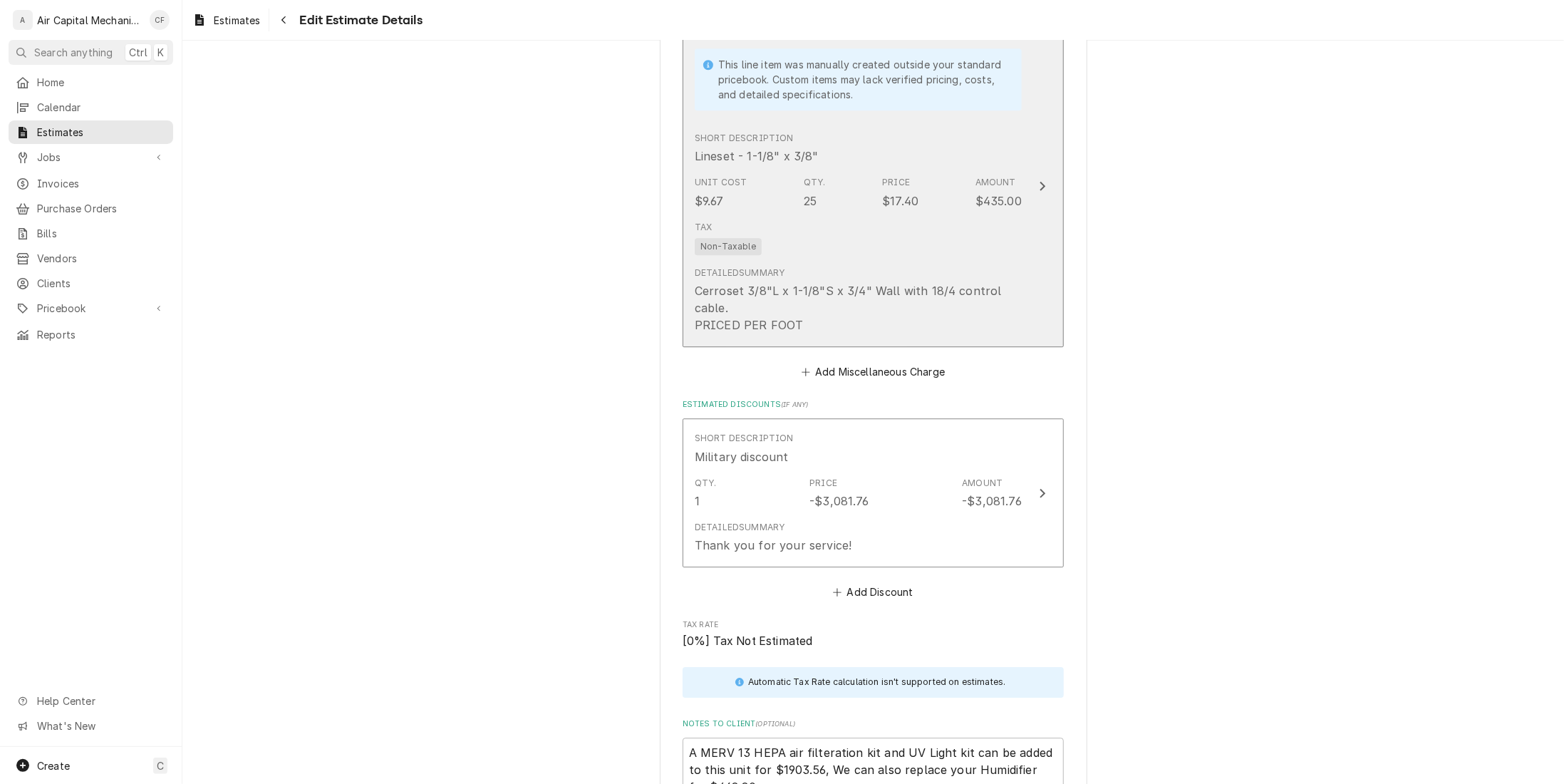
scroll to position [2562, 0]
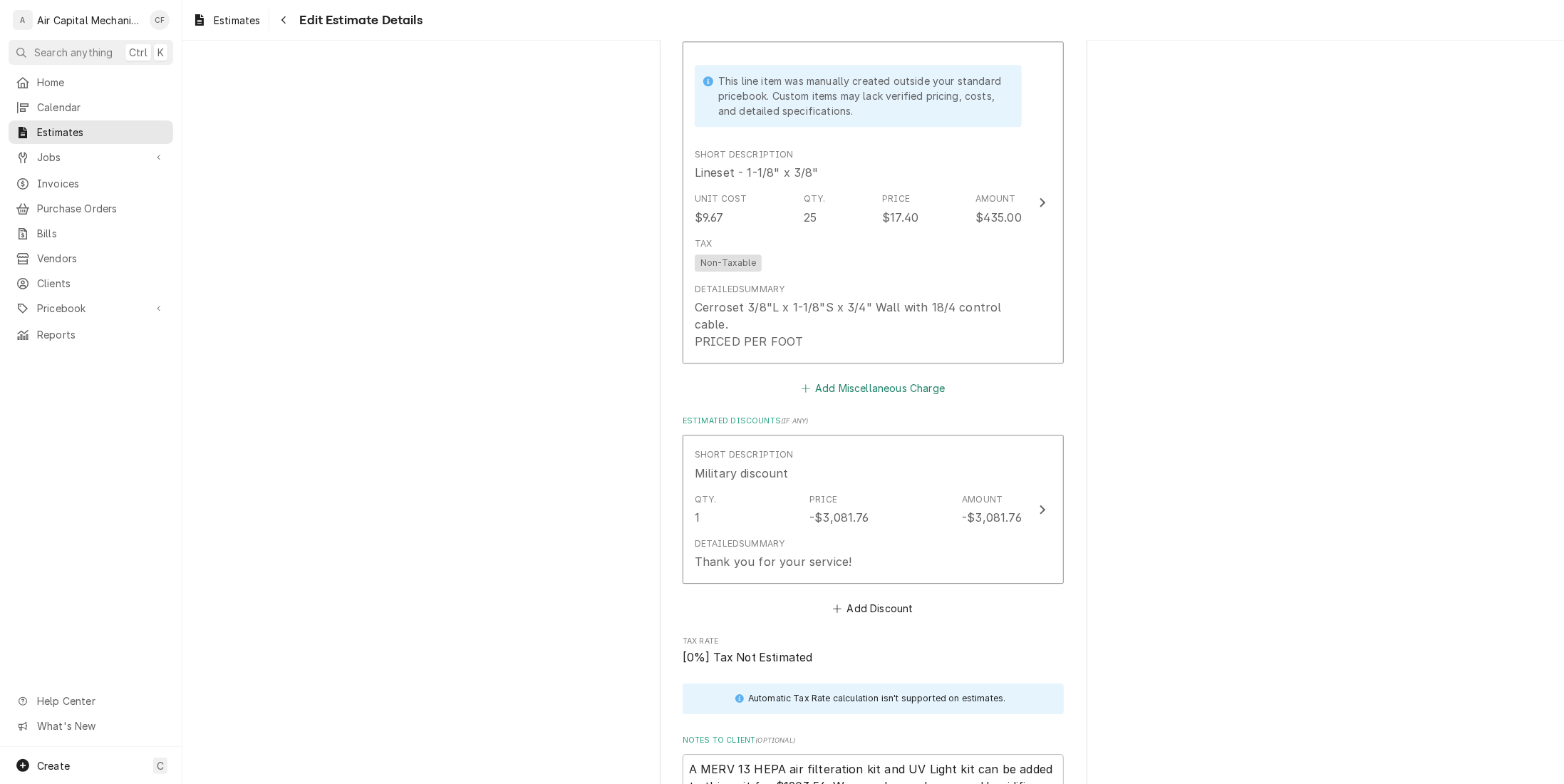
click at [918, 378] on button "Add Miscellaneous Charge" at bounding box center [873, 387] width 149 height 20
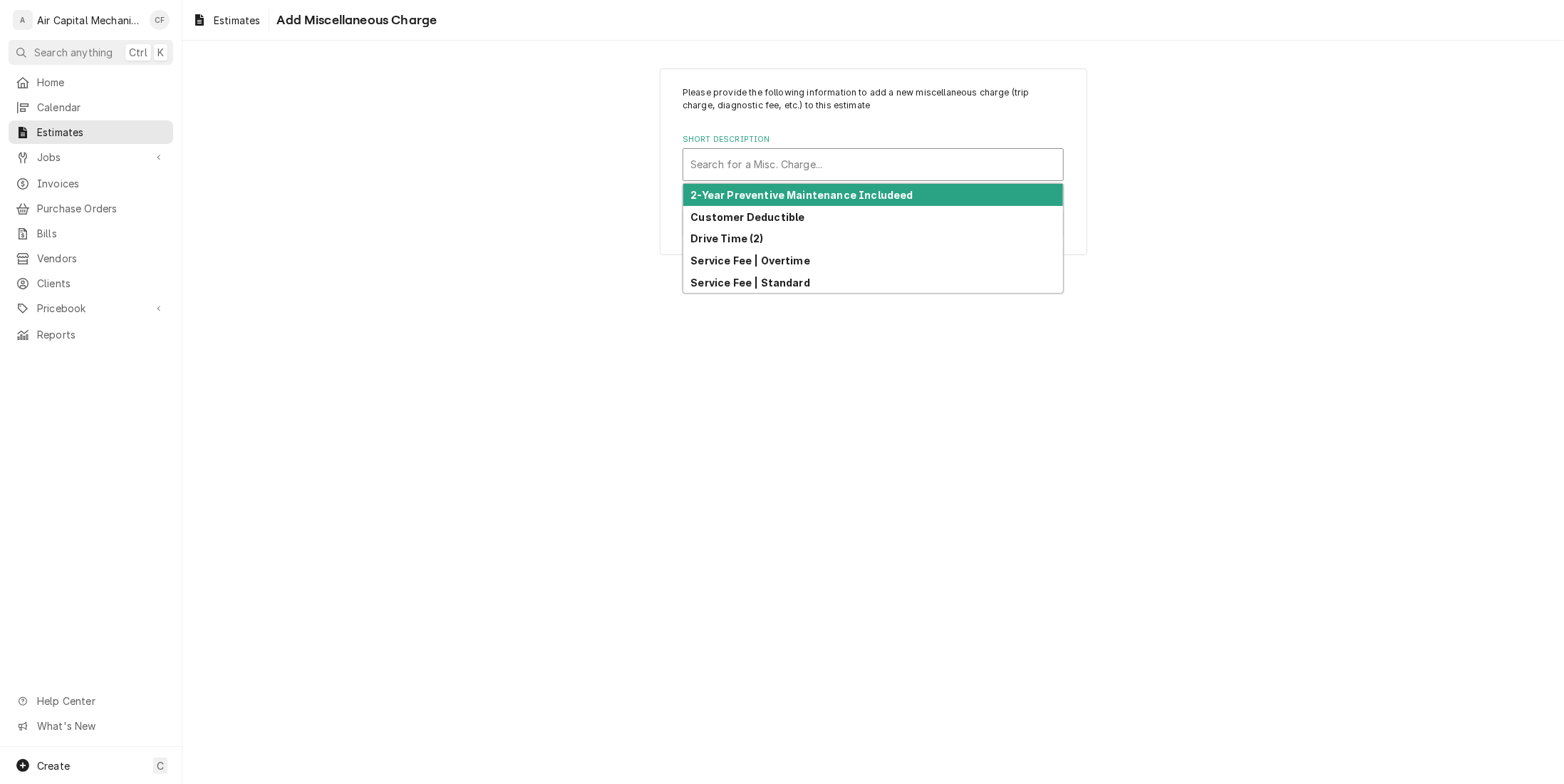
click at [883, 163] on div "Short Description" at bounding box center [873, 165] width 366 height 26
click at [859, 202] on div "2-Year Preventive Maintenance Includeed" at bounding box center [873, 195] width 380 height 22
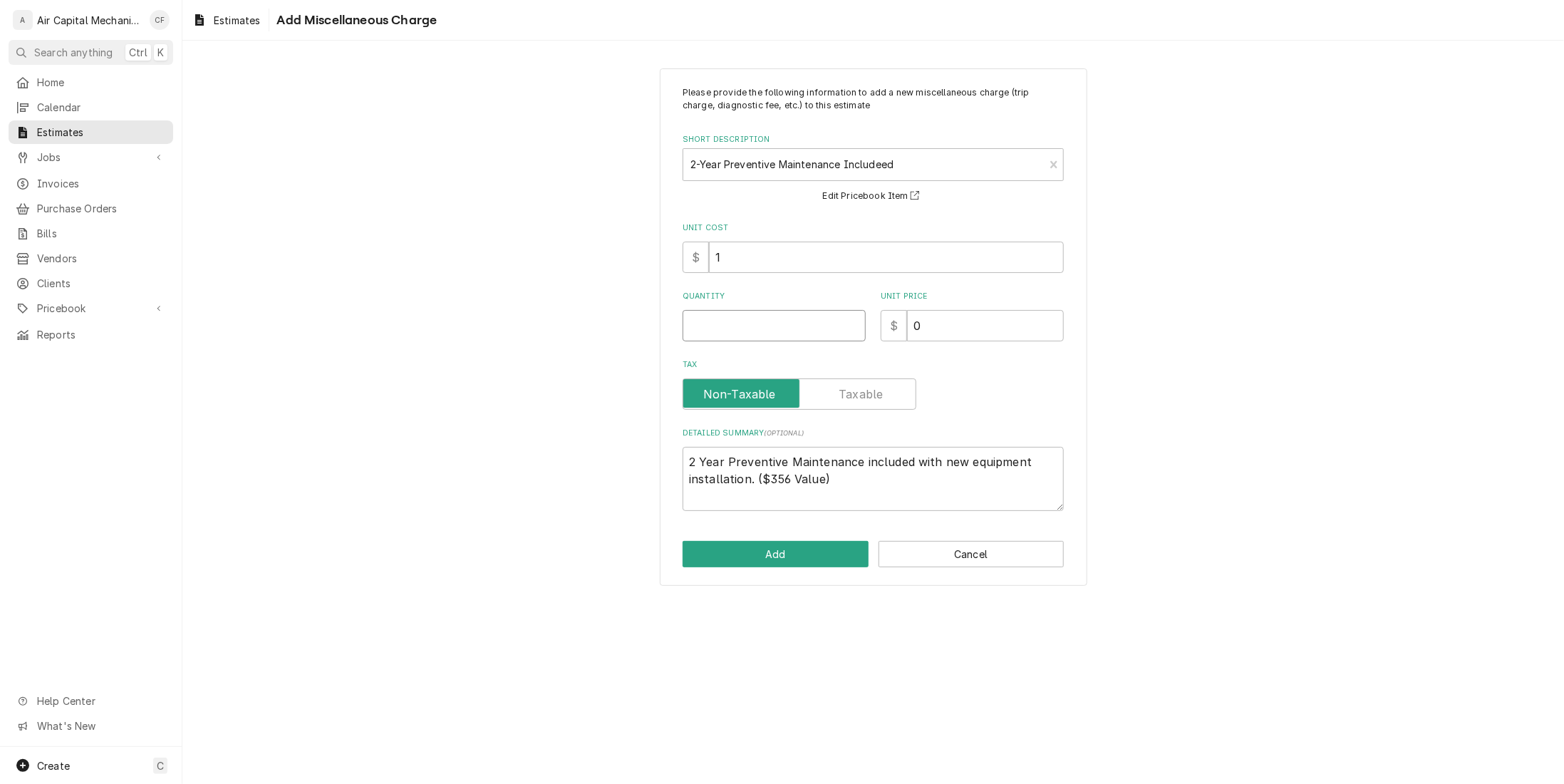
type textarea "x"
type input "0.5"
click at [856, 323] on input "0.5" at bounding box center [774, 325] width 183 height 32
type textarea "x"
type input "1"
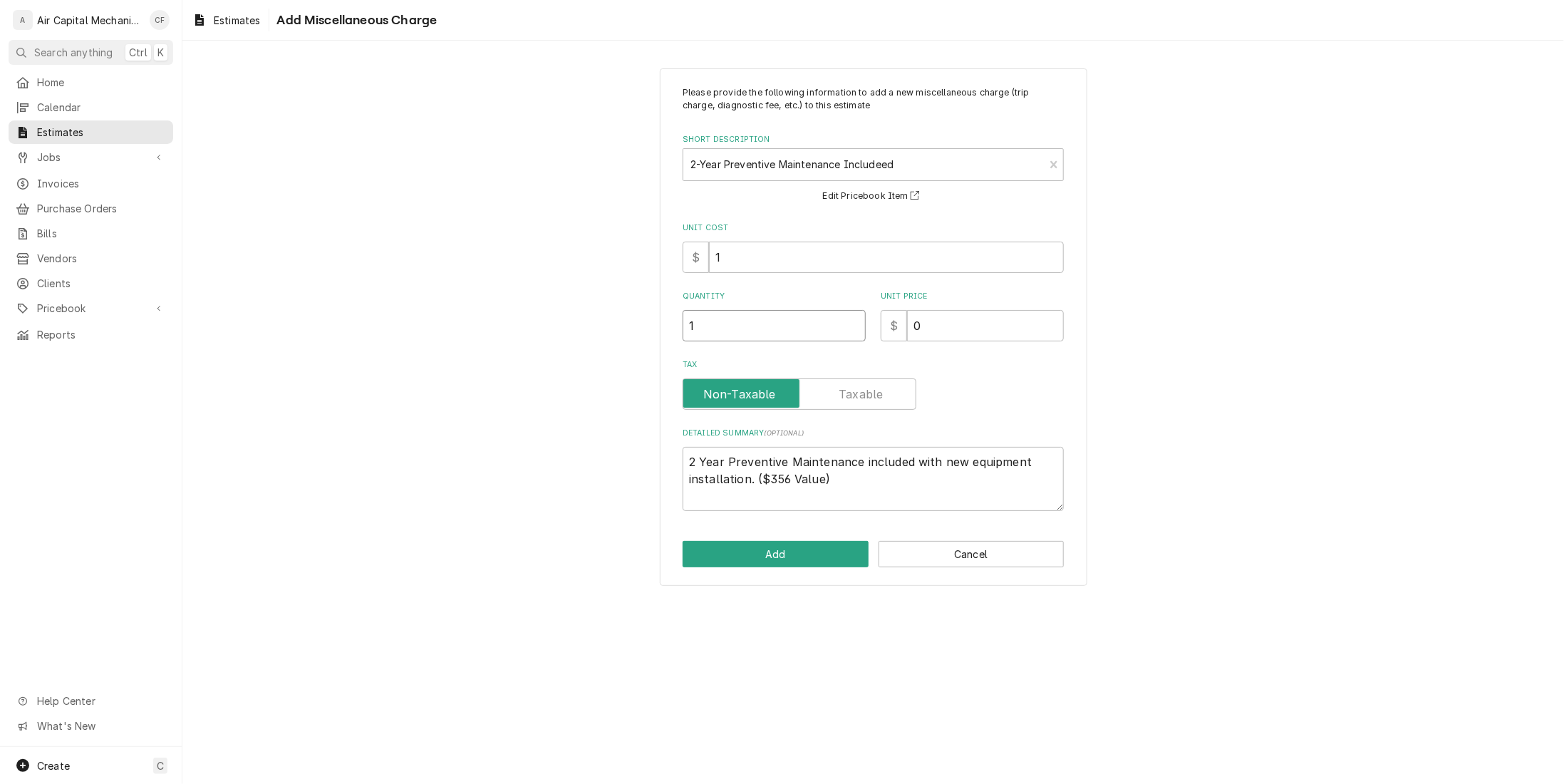
click at [856, 323] on input "1" at bounding box center [774, 325] width 183 height 32
click at [742, 554] on button "Add" at bounding box center [776, 554] width 186 height 27
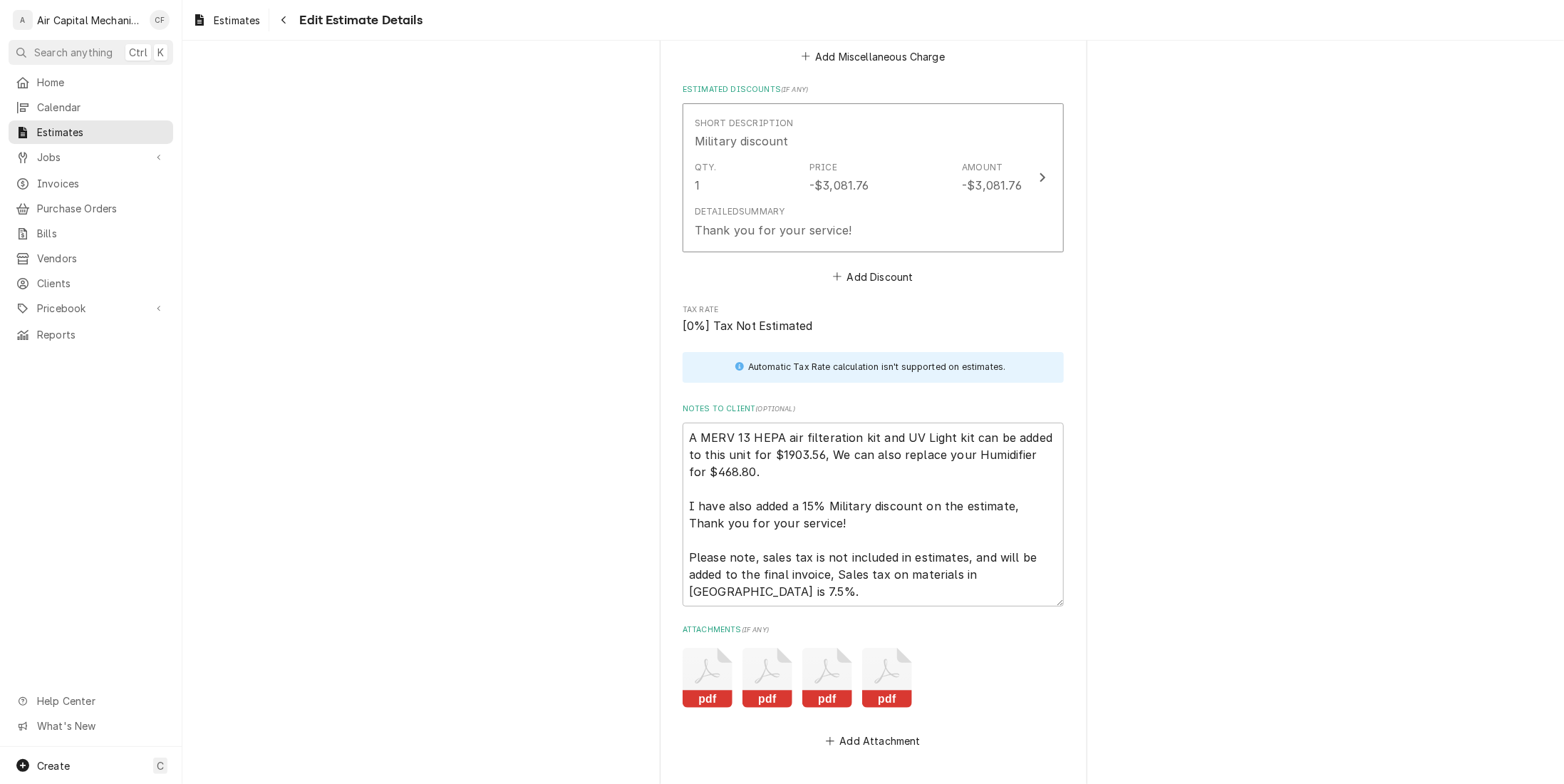
scroll to position [3083, 0]
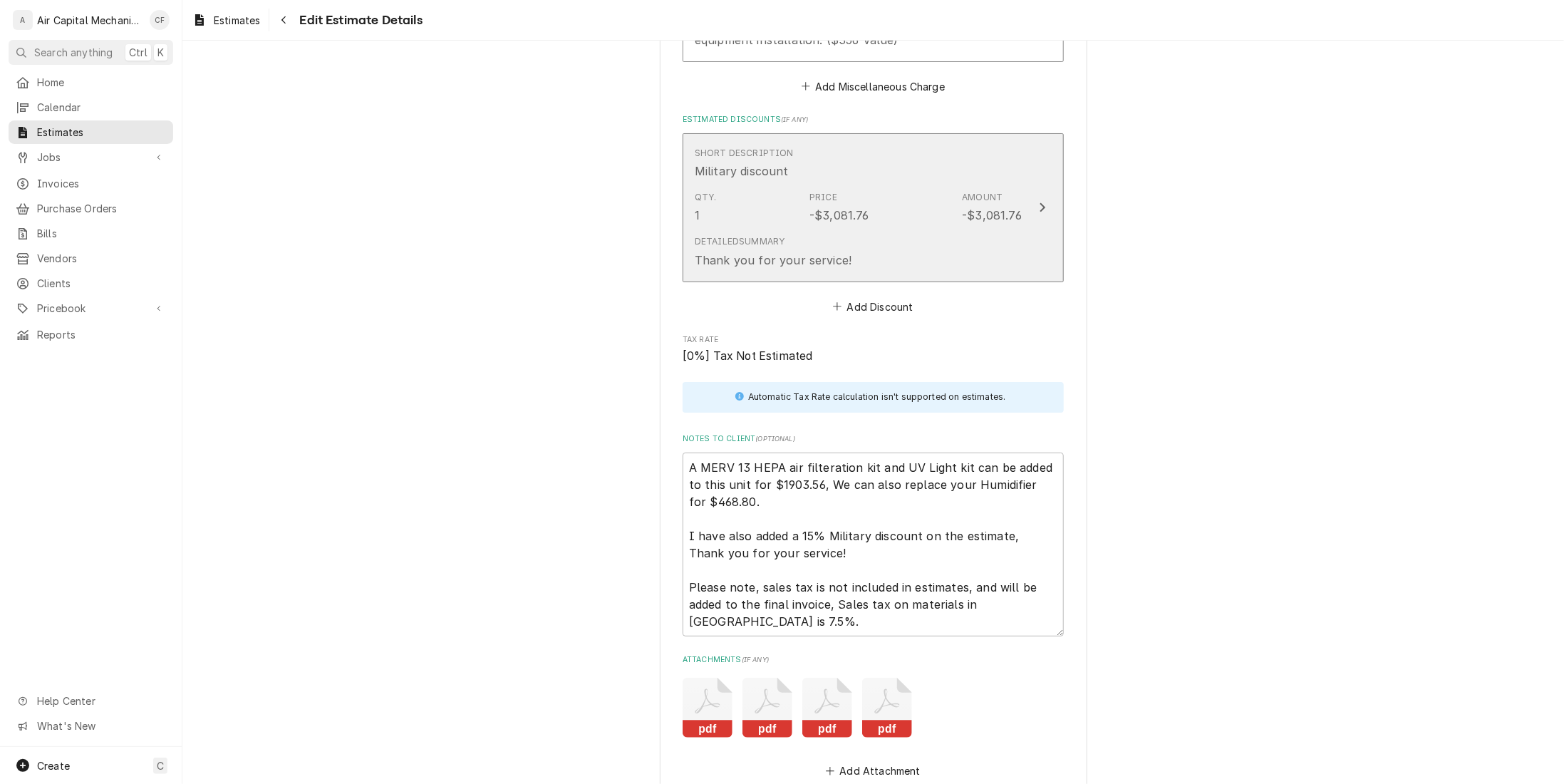
click at [998, 247] on div "Detailed Summary Thank you for your service!" at bounding box center [858, 251] width 327 height 44
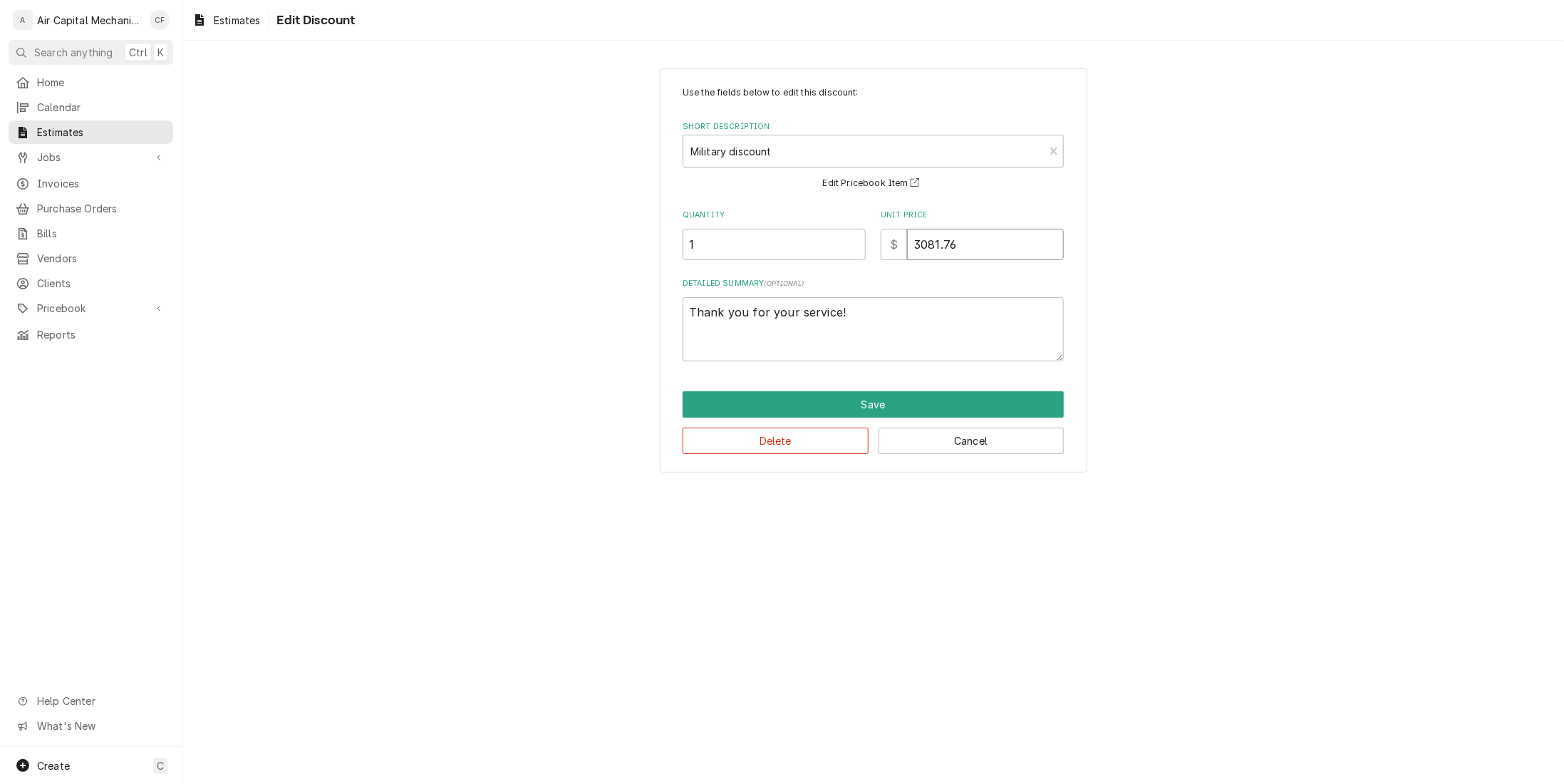
click at [1013, 246] on input "3081.76" at bounding box center [985, 244] width 157 height 32
type textarea "x"
type input "1"
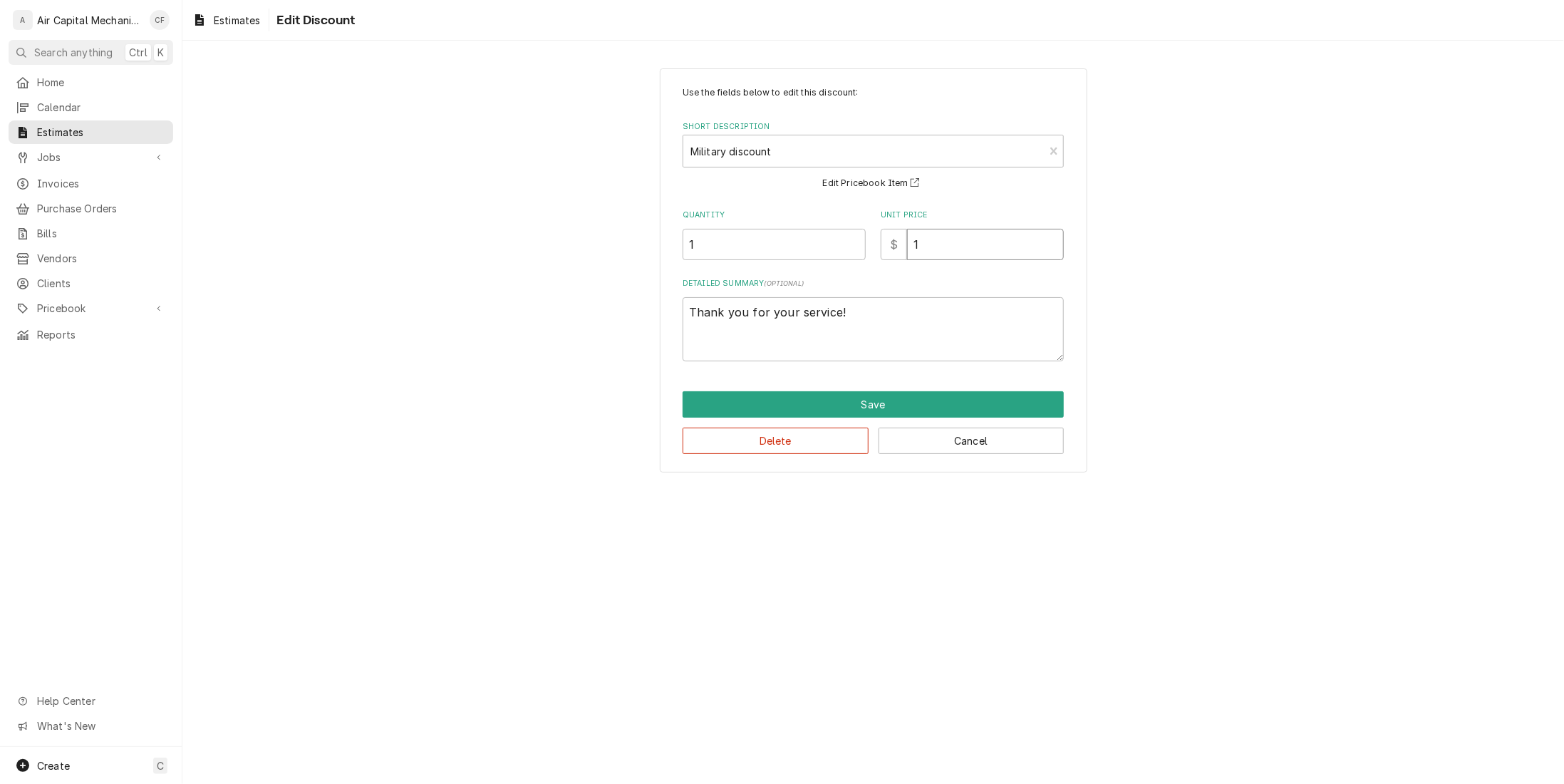
type textarea "x"
type input "1"
click at [922, 410] on button "Save" at bounding box center [873, 404] width 381 height 27
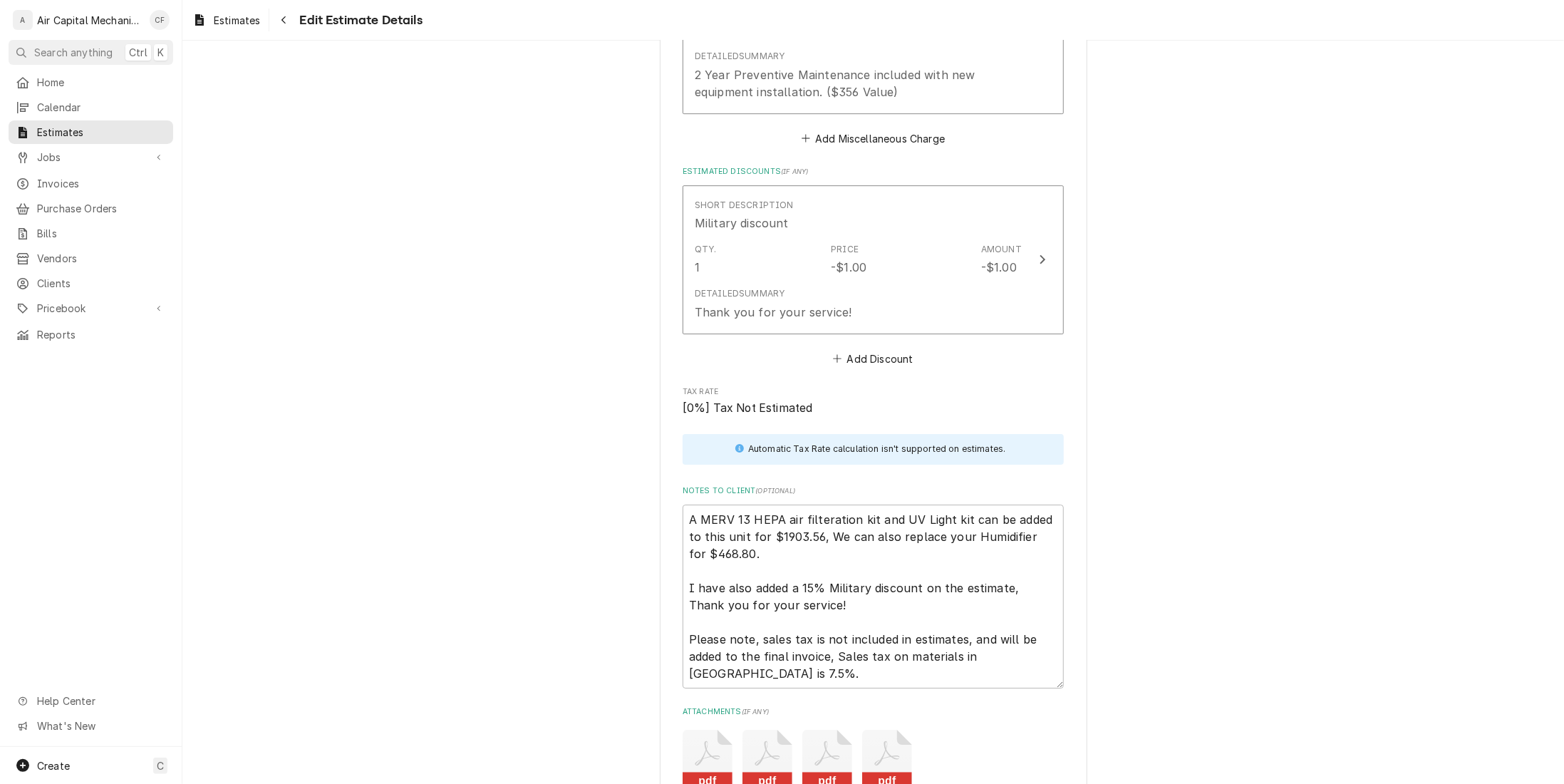
scroll to position [3012, 0]
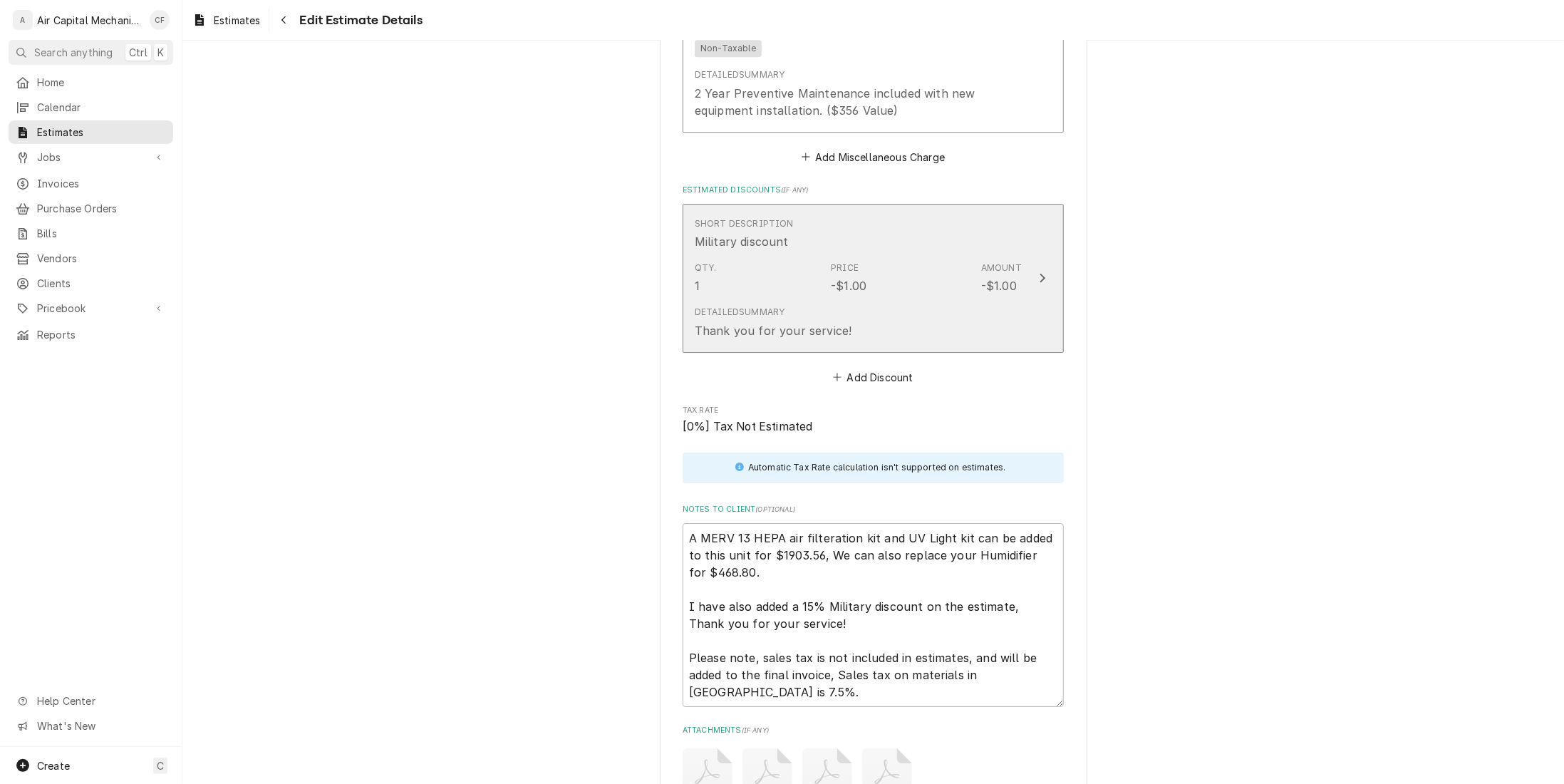
click at [900, 301] on div "Detailed Summary Thank you for your service!" at bounding box center [858, 321] width 327 height 44
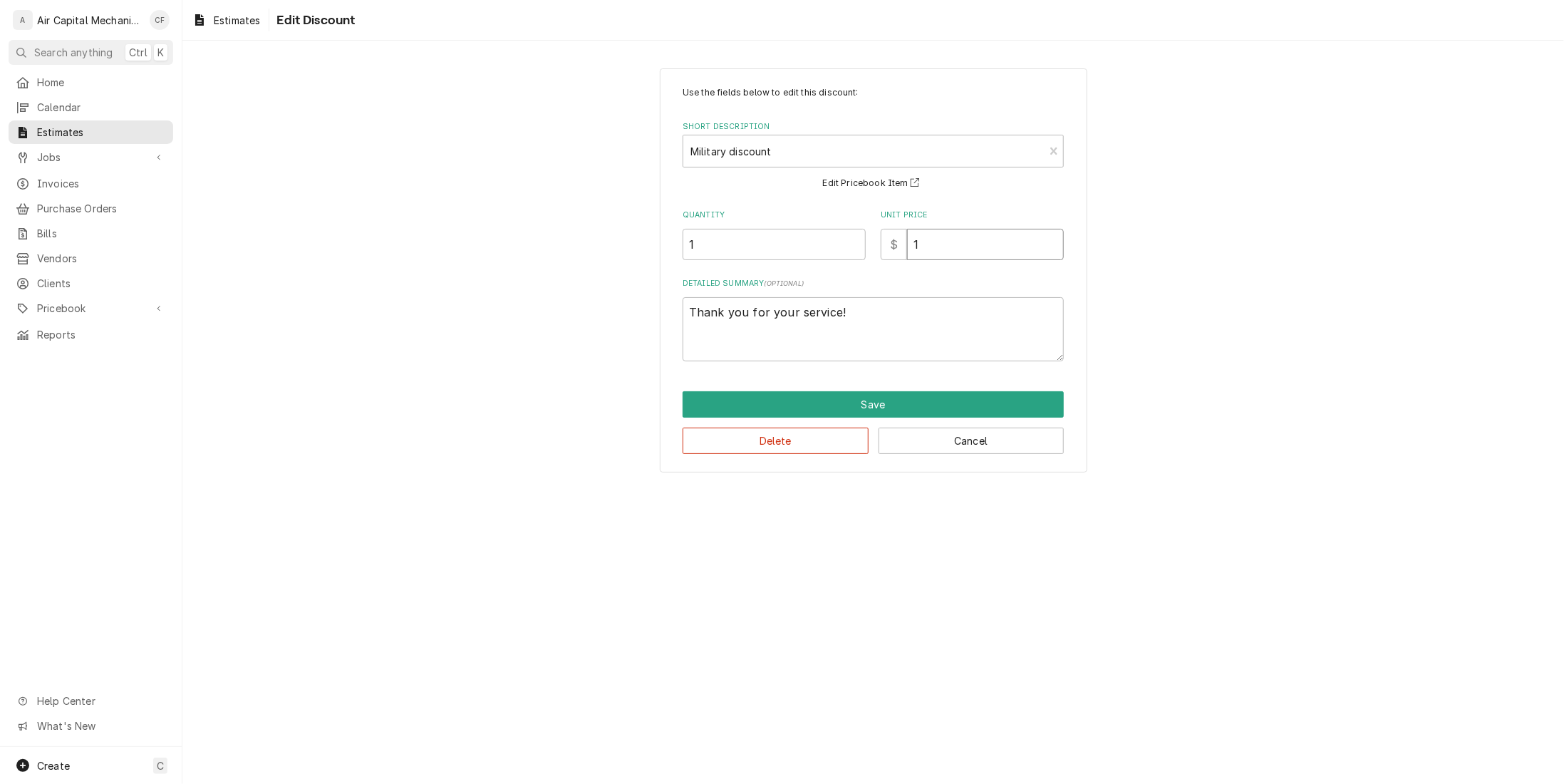
click at [1010, 245] on input "1" at bounding box center [985, 244] width 157 height 32
type textarea "x"
type input "3"
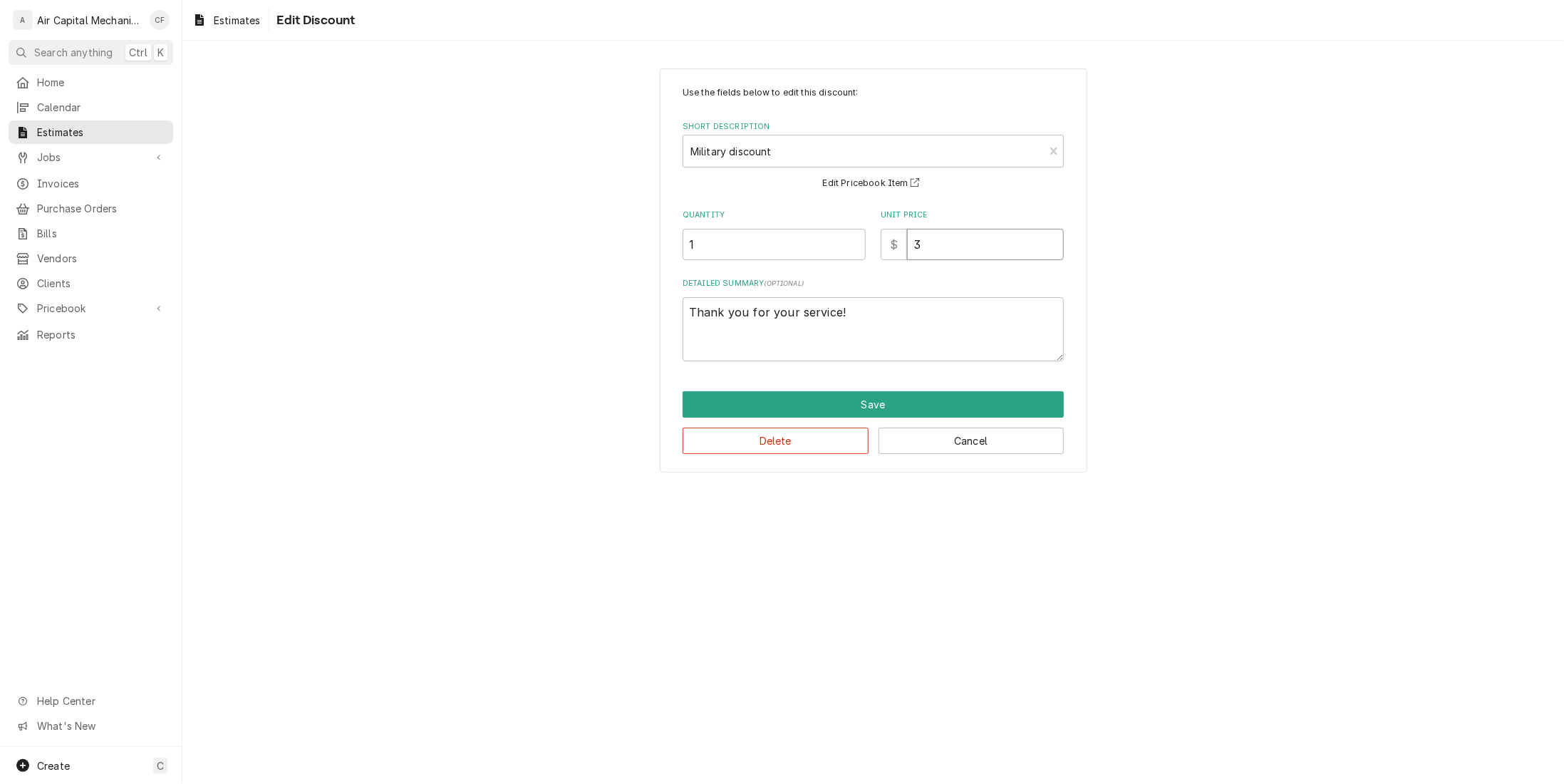
type textarea "x"
type input "30"
type textarea "x"
type input "307"
type textarea "x"
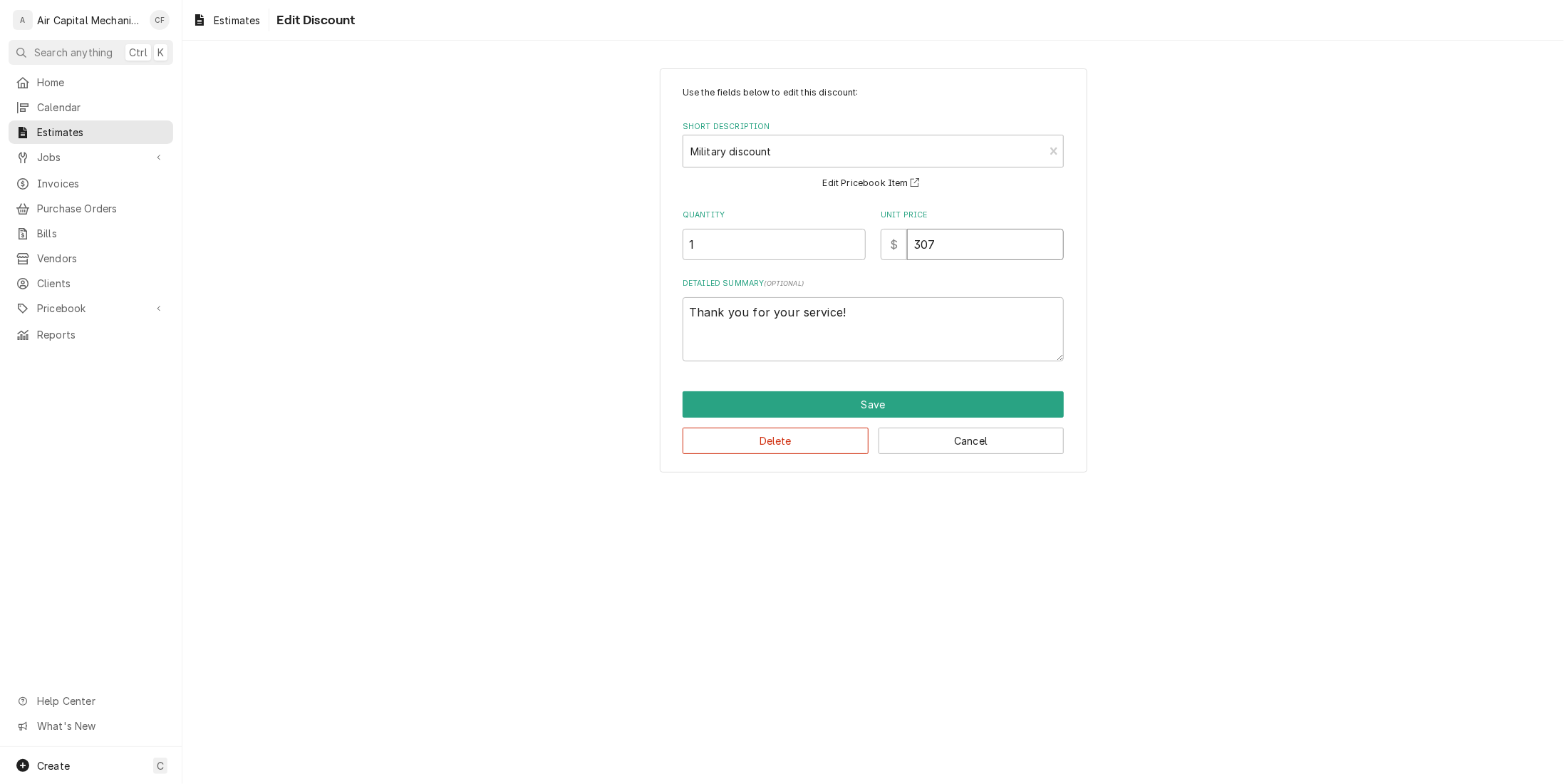
type input "3072"
type textarea "x"
type input "3072.3"
type textarea "x"
type input "3072.33"
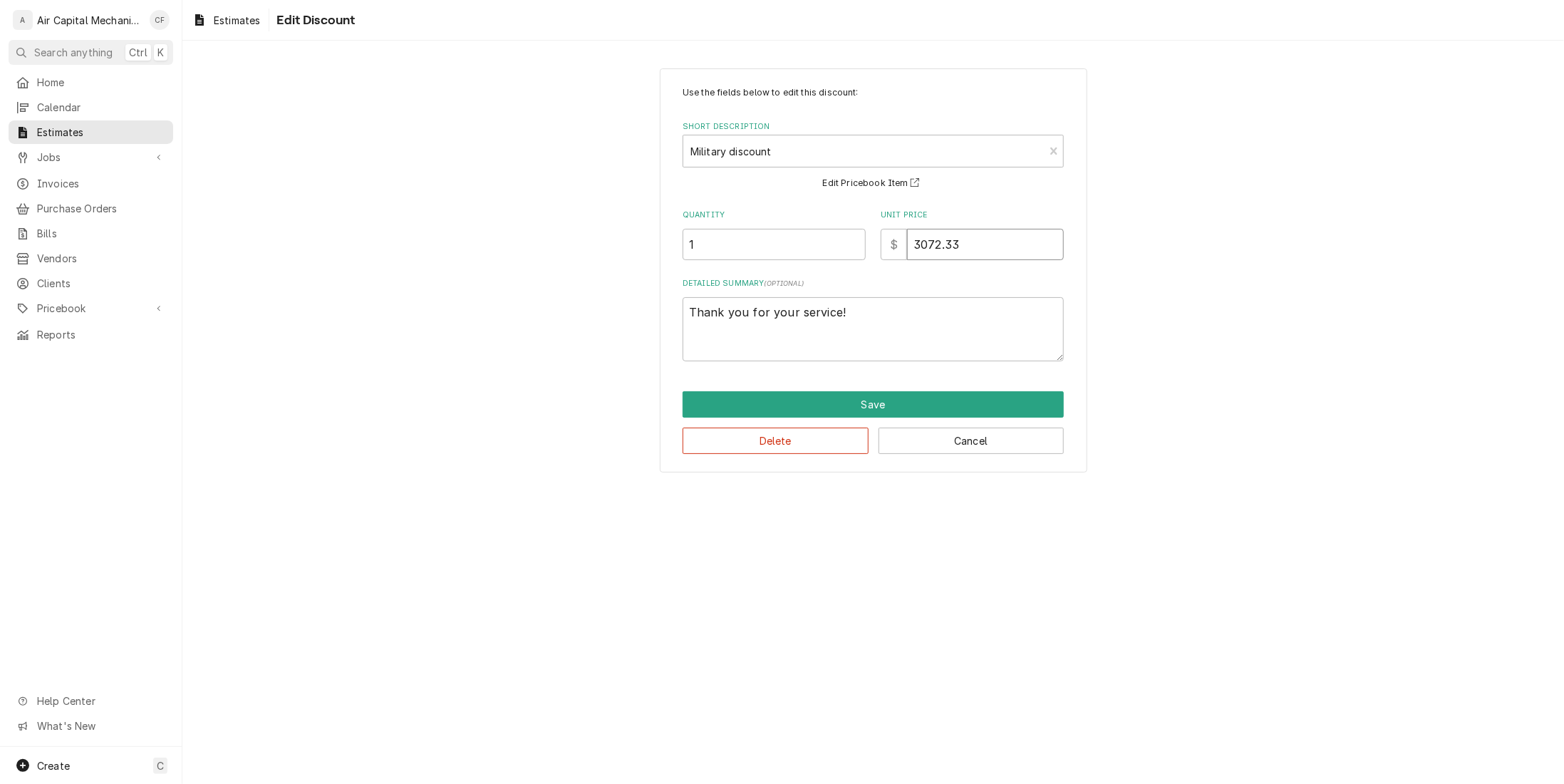
type textarea "x"
type input "3072.33"
click at [865, 404] on button "Save" at bounding box center [873, 404] width 381 height 27
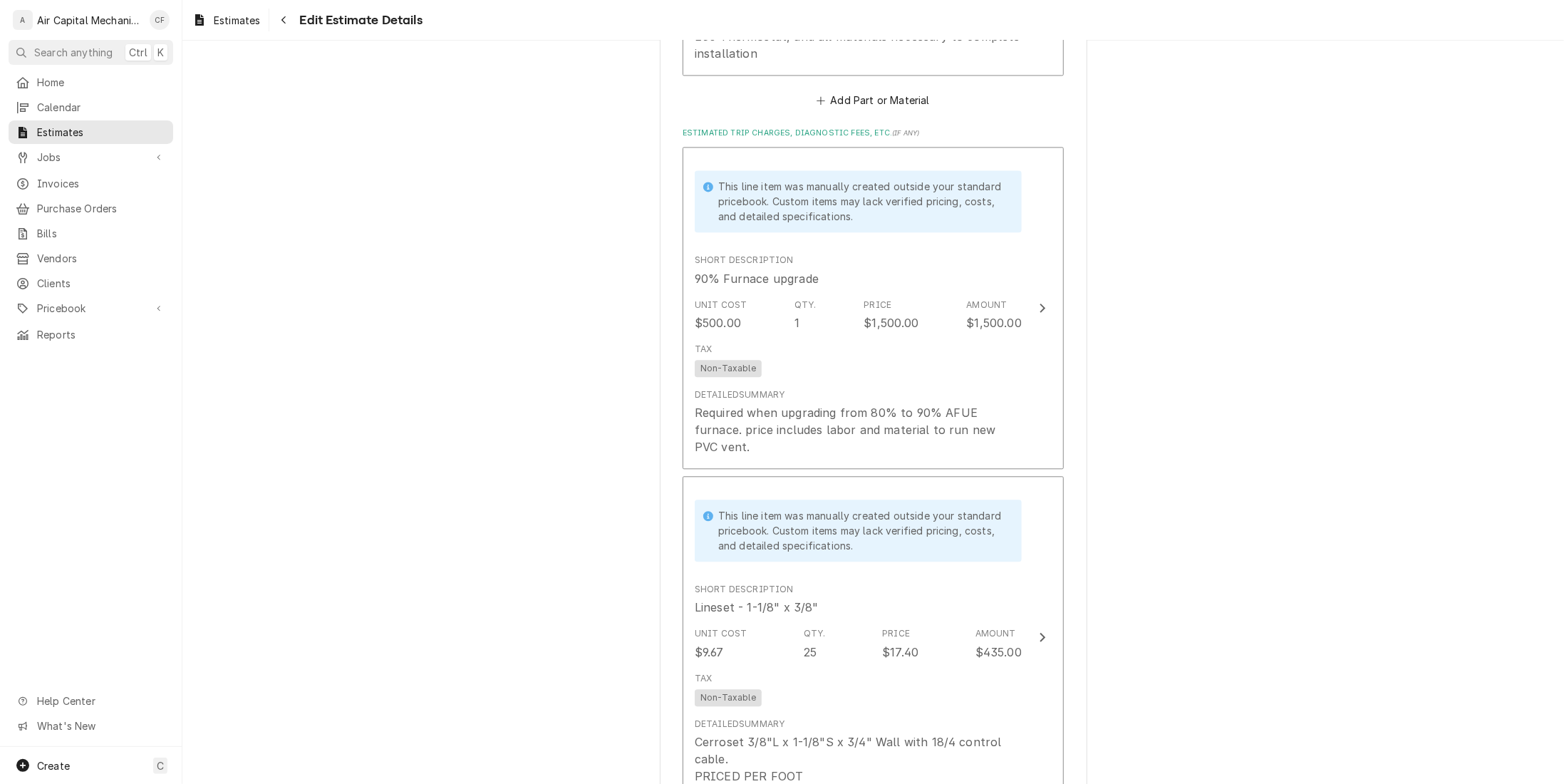
scroll to position [2993, 0]
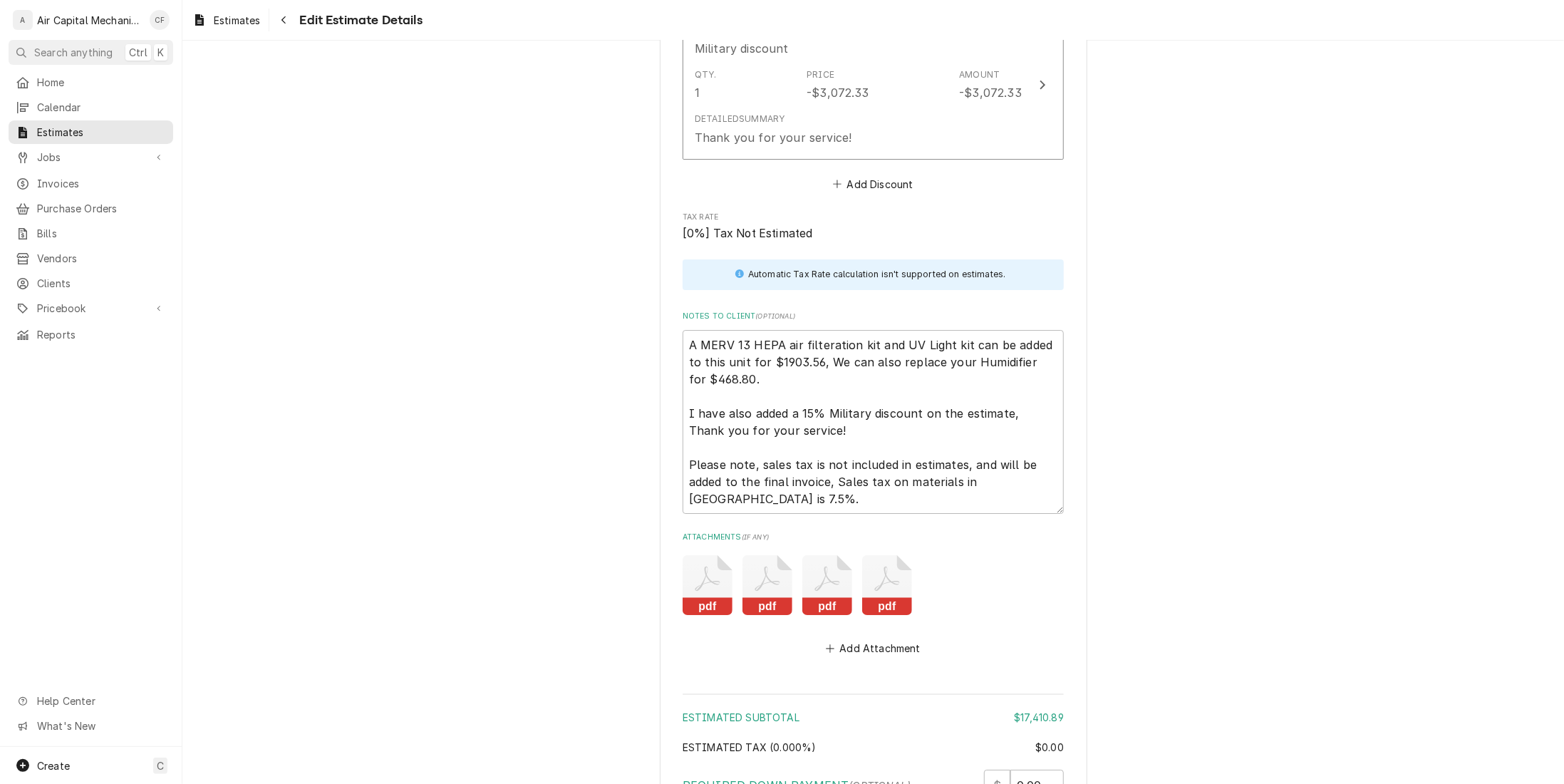
scroll to position [3225, 0]
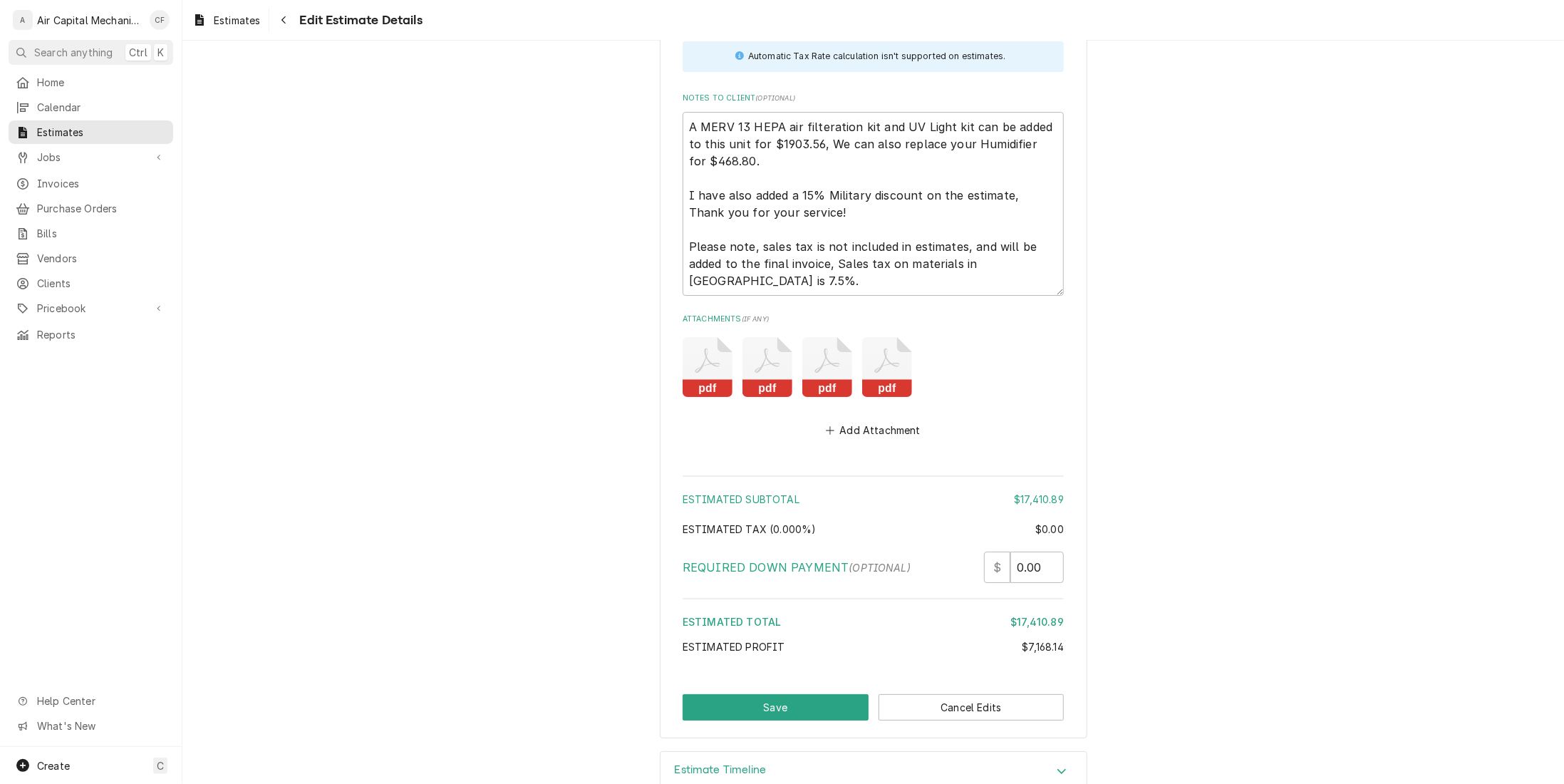
scroll to position [3439, 0]
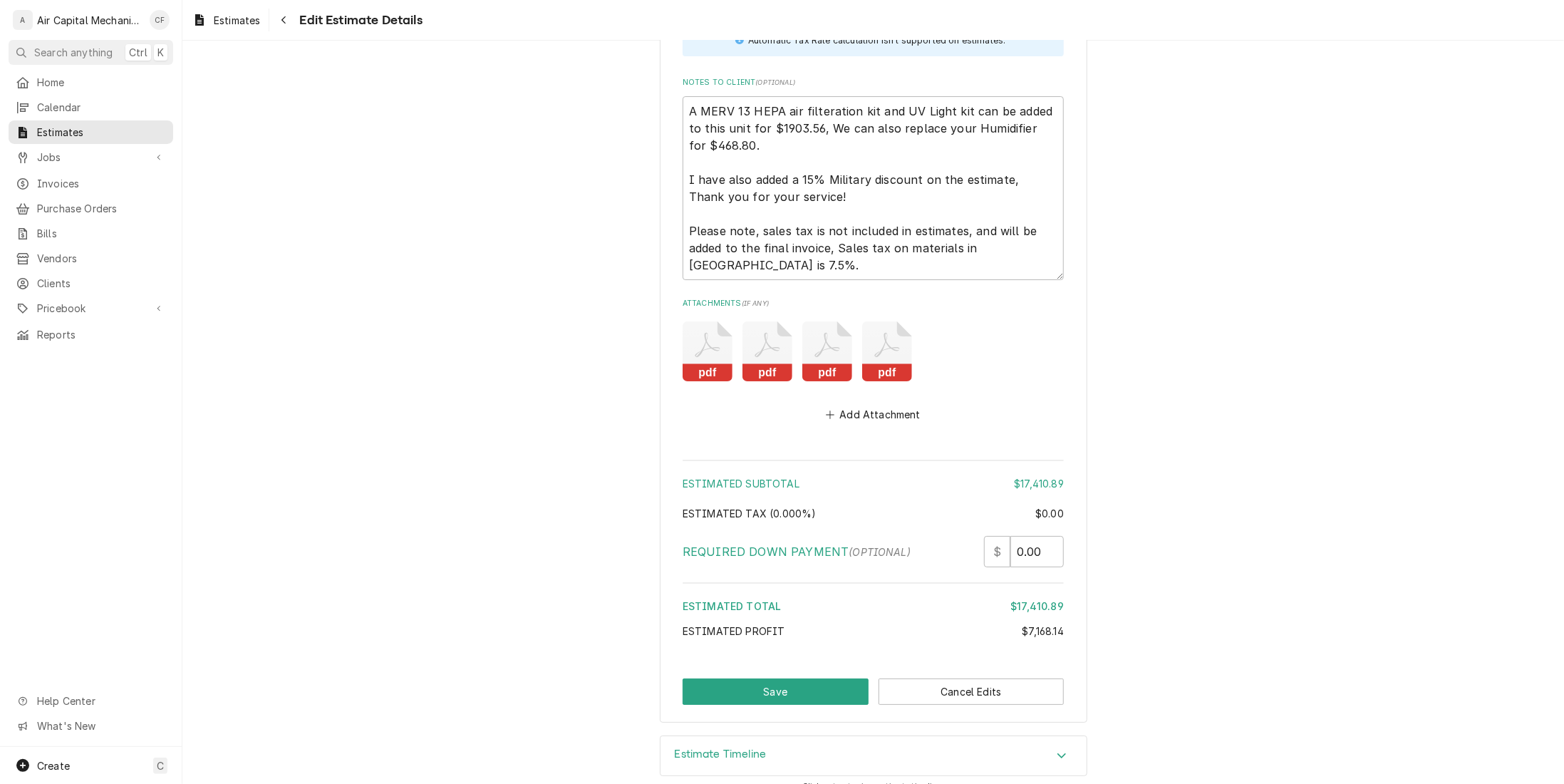
click at [722, 678] on button "Save" at bounding box center [776, 691] width 186 height 27
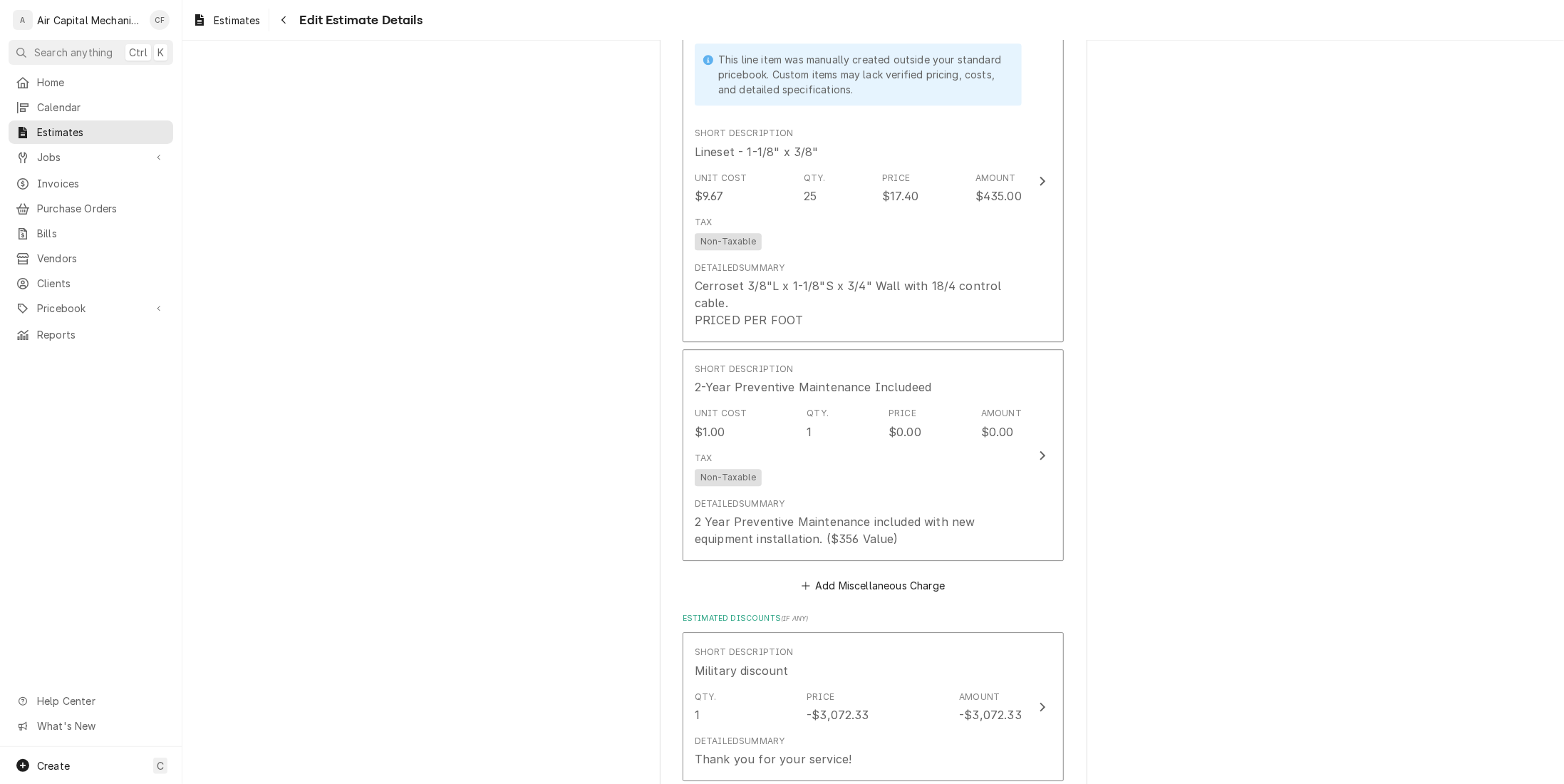
scroll to position [2545, 0]
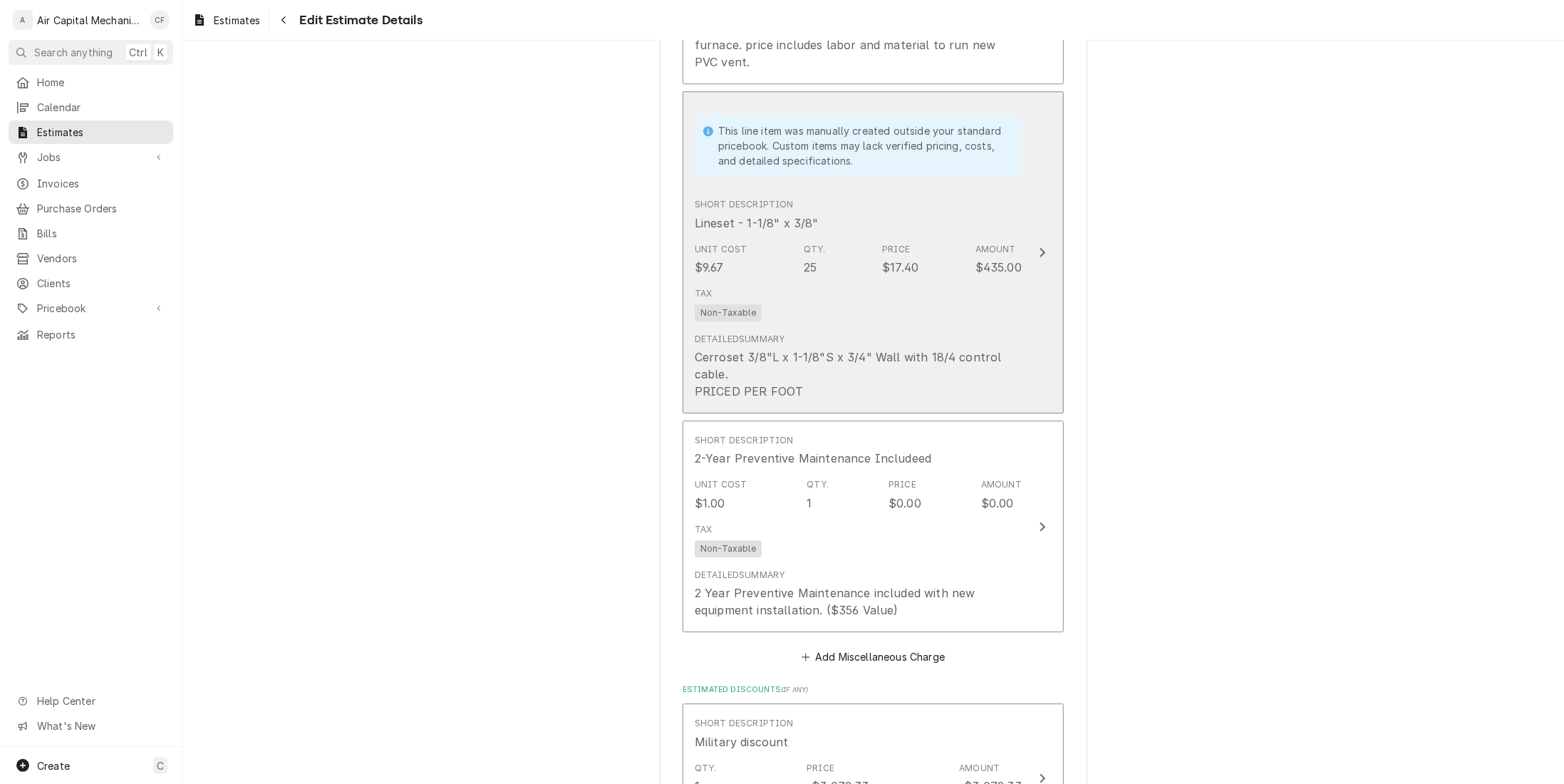
click at [835, 283] on div "Tax Non-Taxable" at bounding box center [858, 304] width 327 height 46
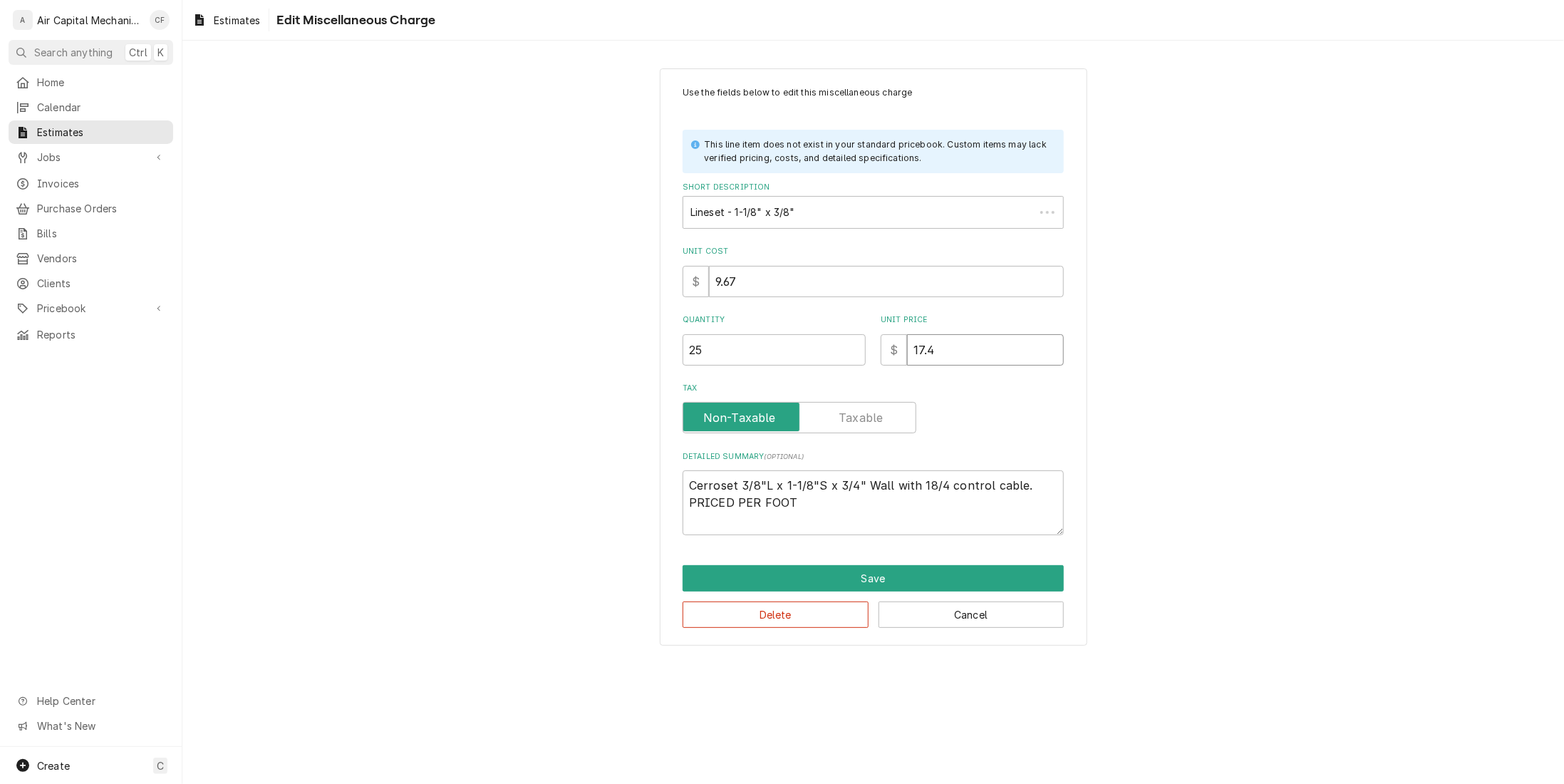
drag, startPoint x: 965, startPoint y: 278, endPoint x: 906, endPoint y: 283, distance: 59.2
click at [906, 283] on div "Use the fields below to edit this miscellaneous charge This line item does not …" at bounding box center [873, 310] width 381 height 449
type textarea "x"
type input "1"
type textarea "x"
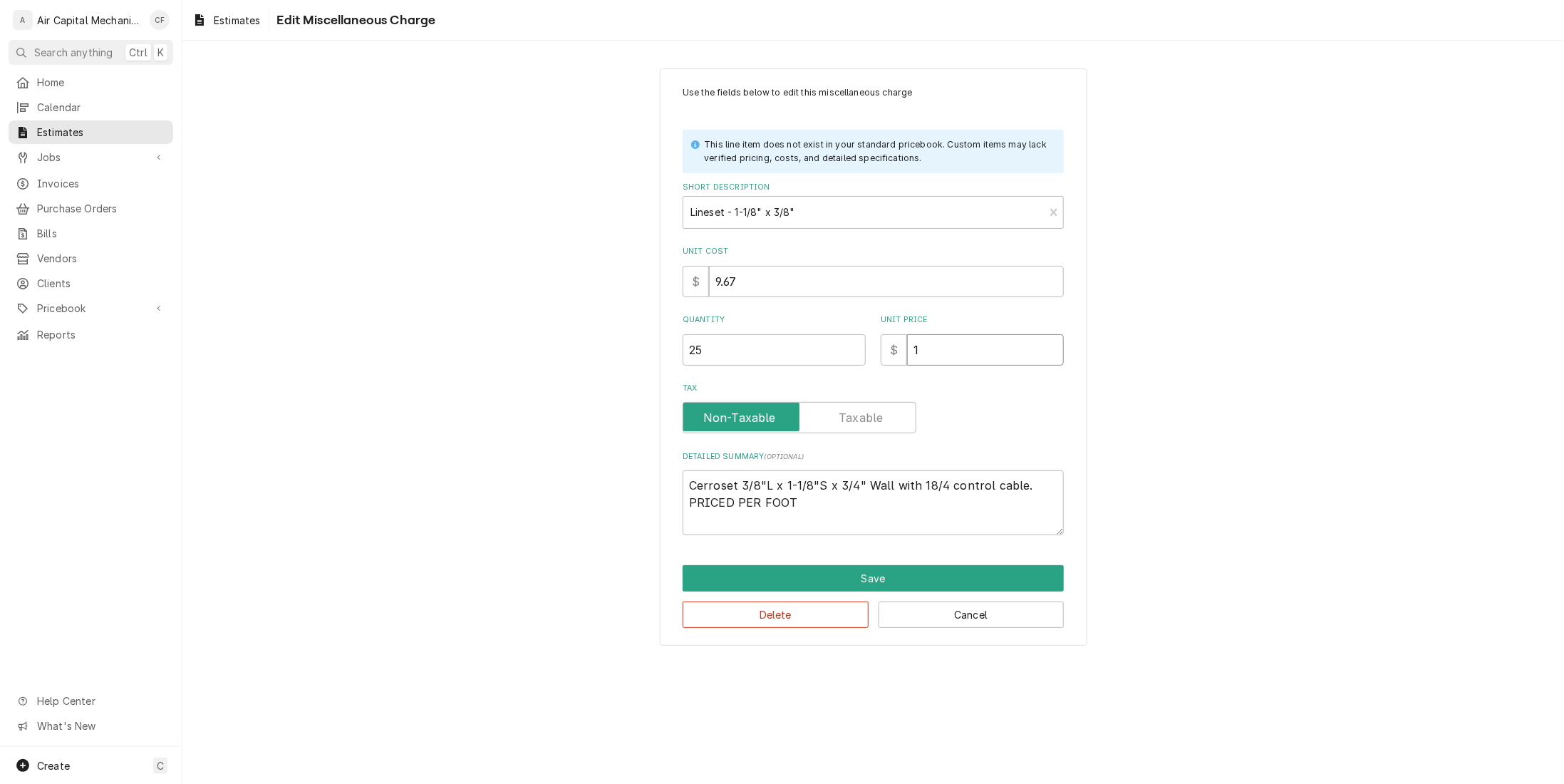
type input "14"
type textarea "x"
type input "14.6"
type textarea "x"
type input "14.68"
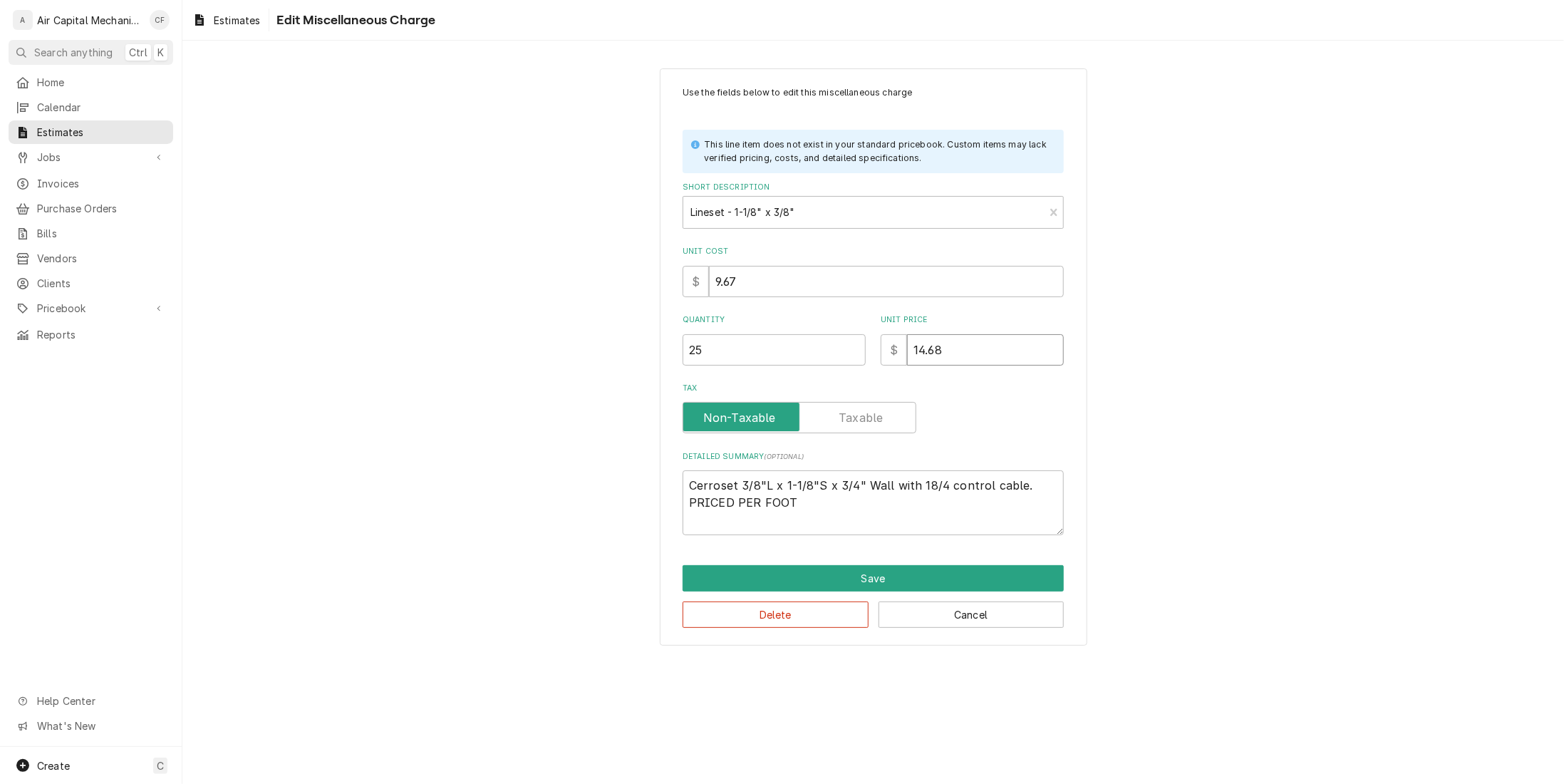
type textarea "x"
type input "14.68"
click at [880, 575] on button "Save" at bounding box center [873, 578] width 381 height 27
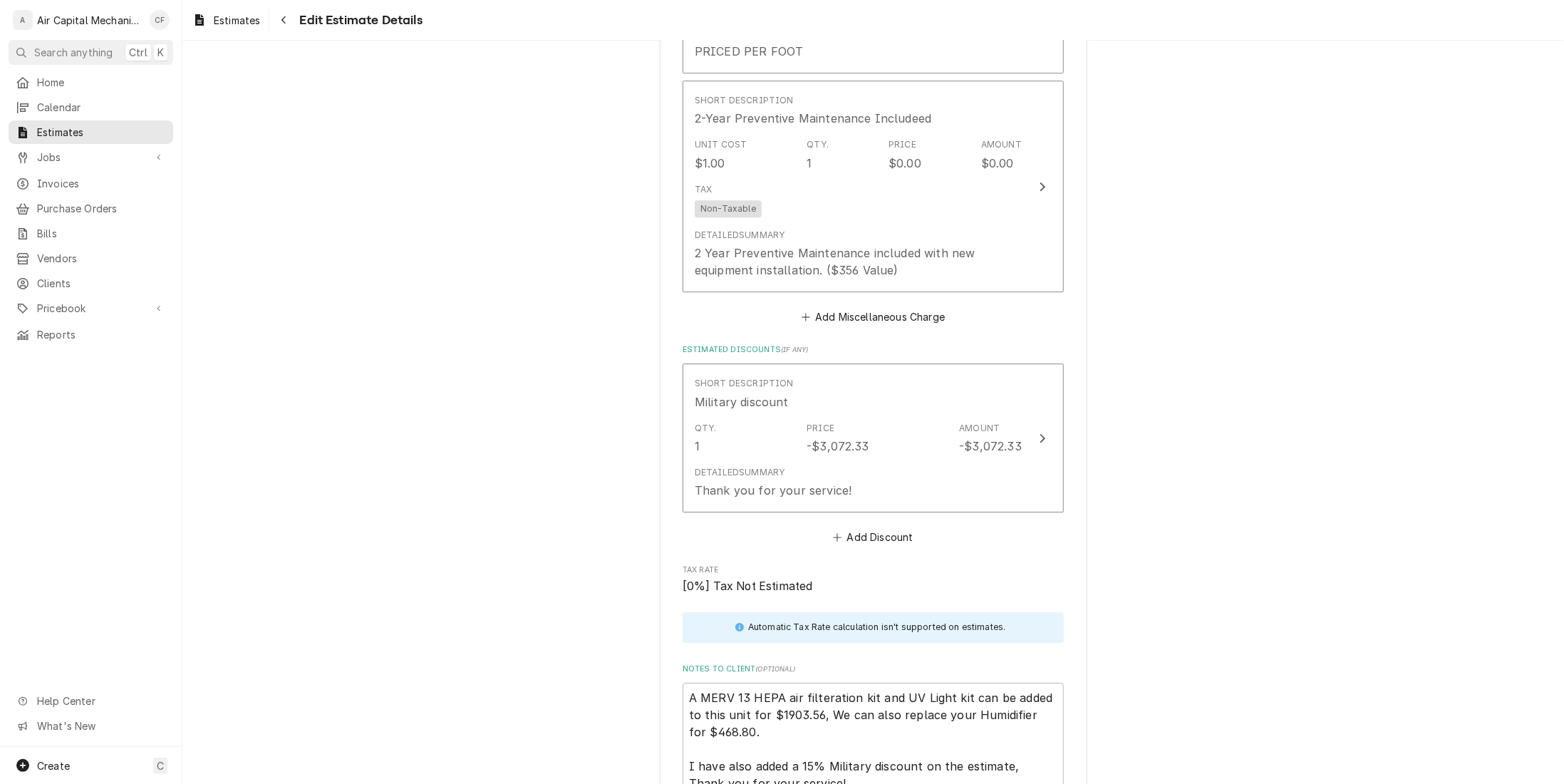
scroll to position [3169, 0]
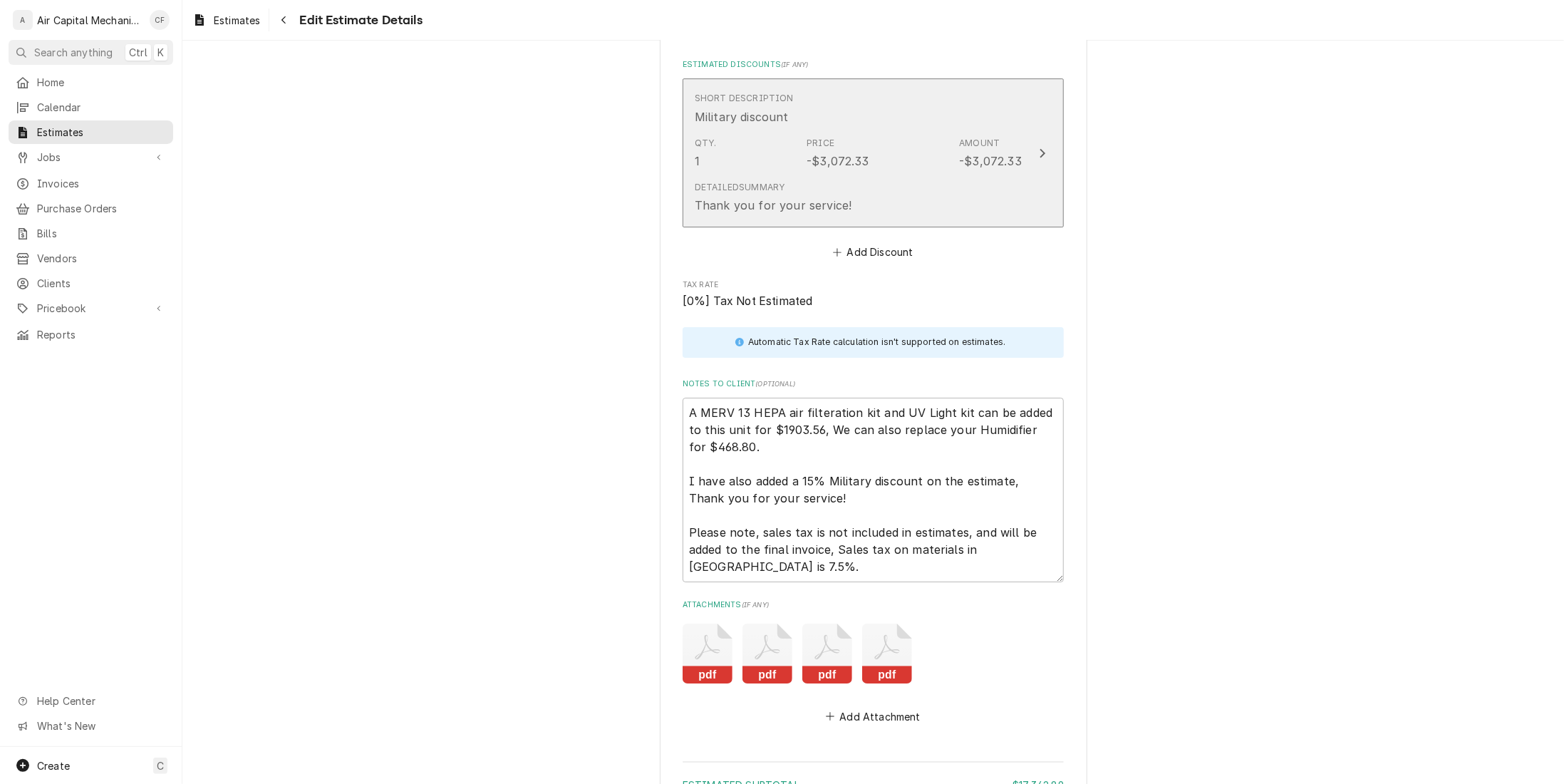
click at [953, 175] on div "Detailed Summary Thank you for your service!" at bounding box center [858, 197] width 327 height 44
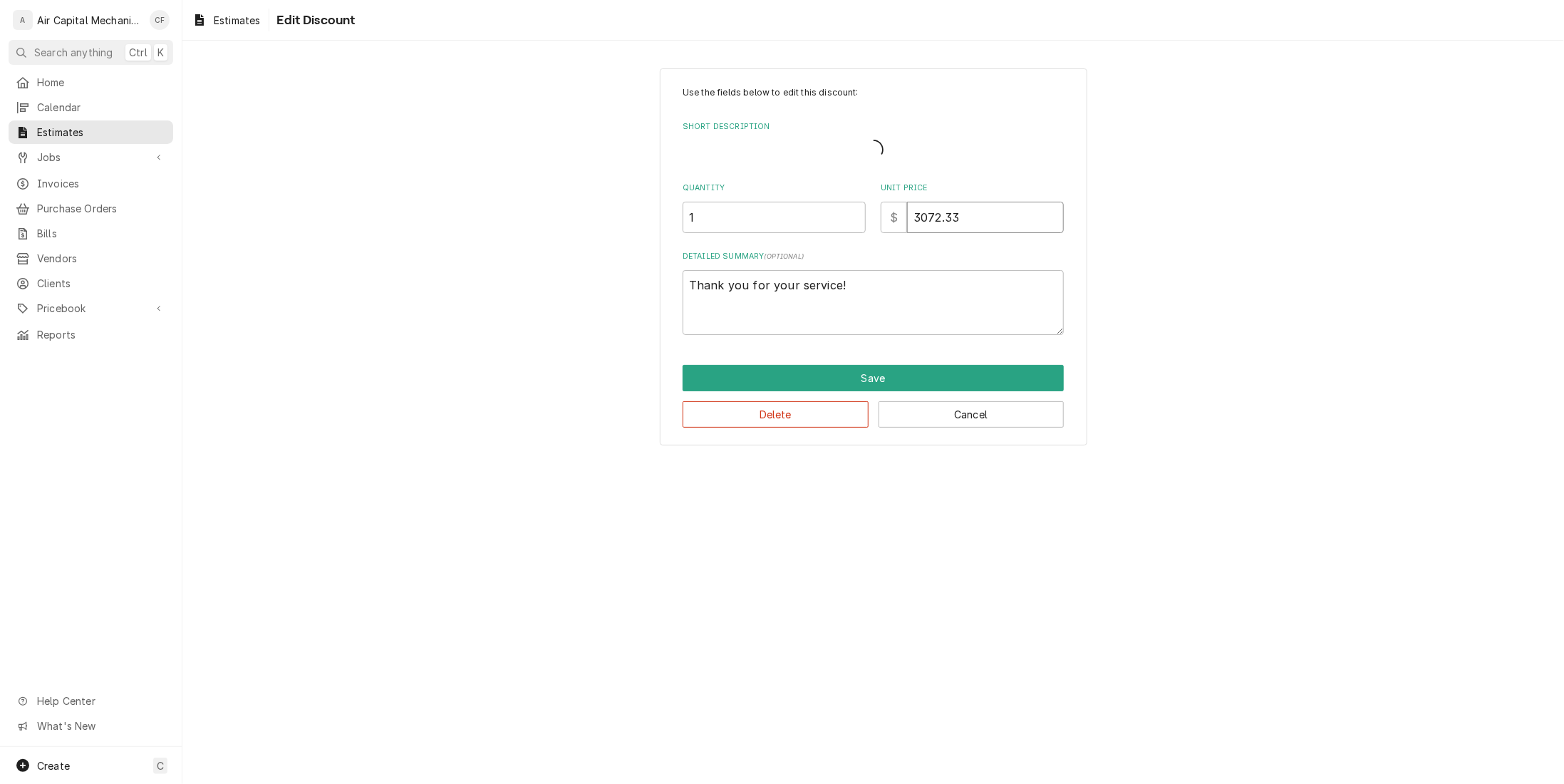
click at [986, 222] on input "3072.33" at bounding box center [985, 217] width 157 height 32
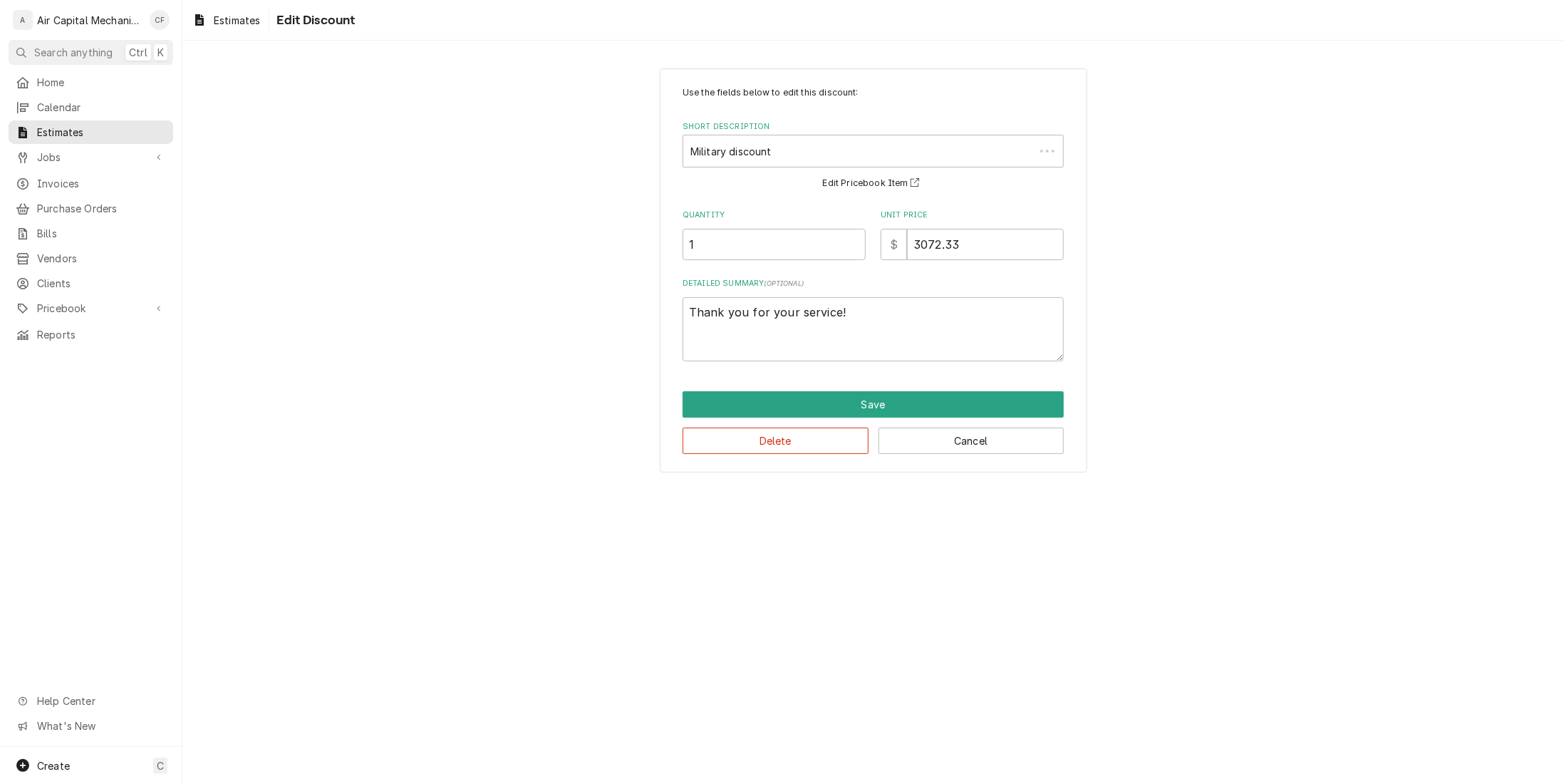
click at [986, 222] on div "Unit Price $ 3072.33" at bounding box center [971, 234] width 183 height 51
click at [975, 240] on input "3072.33" at bounding box center [985, 244] width 157 height 32
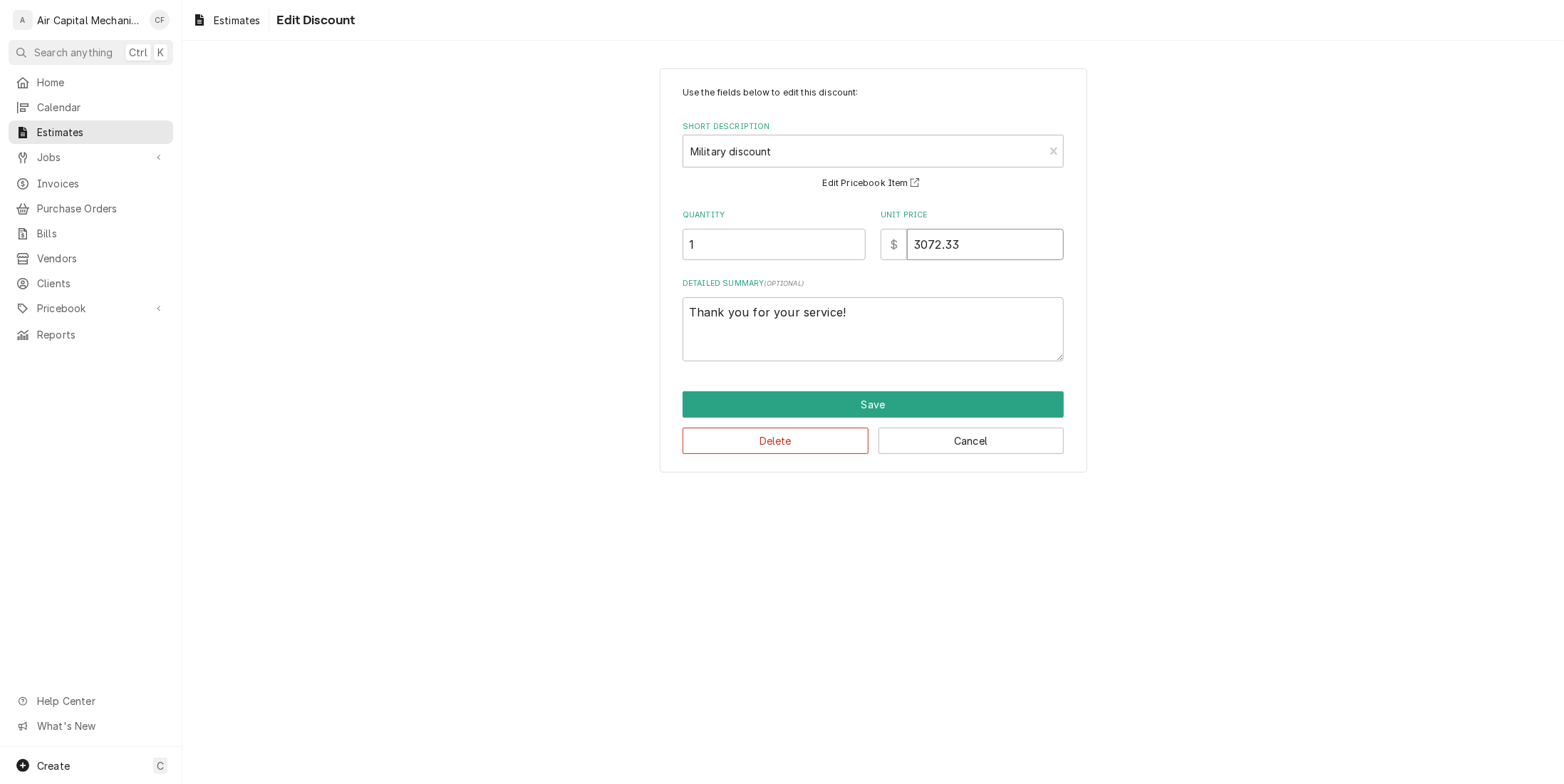
type textarea "x"
type input "1"
type textarea "x"
type input ".0"
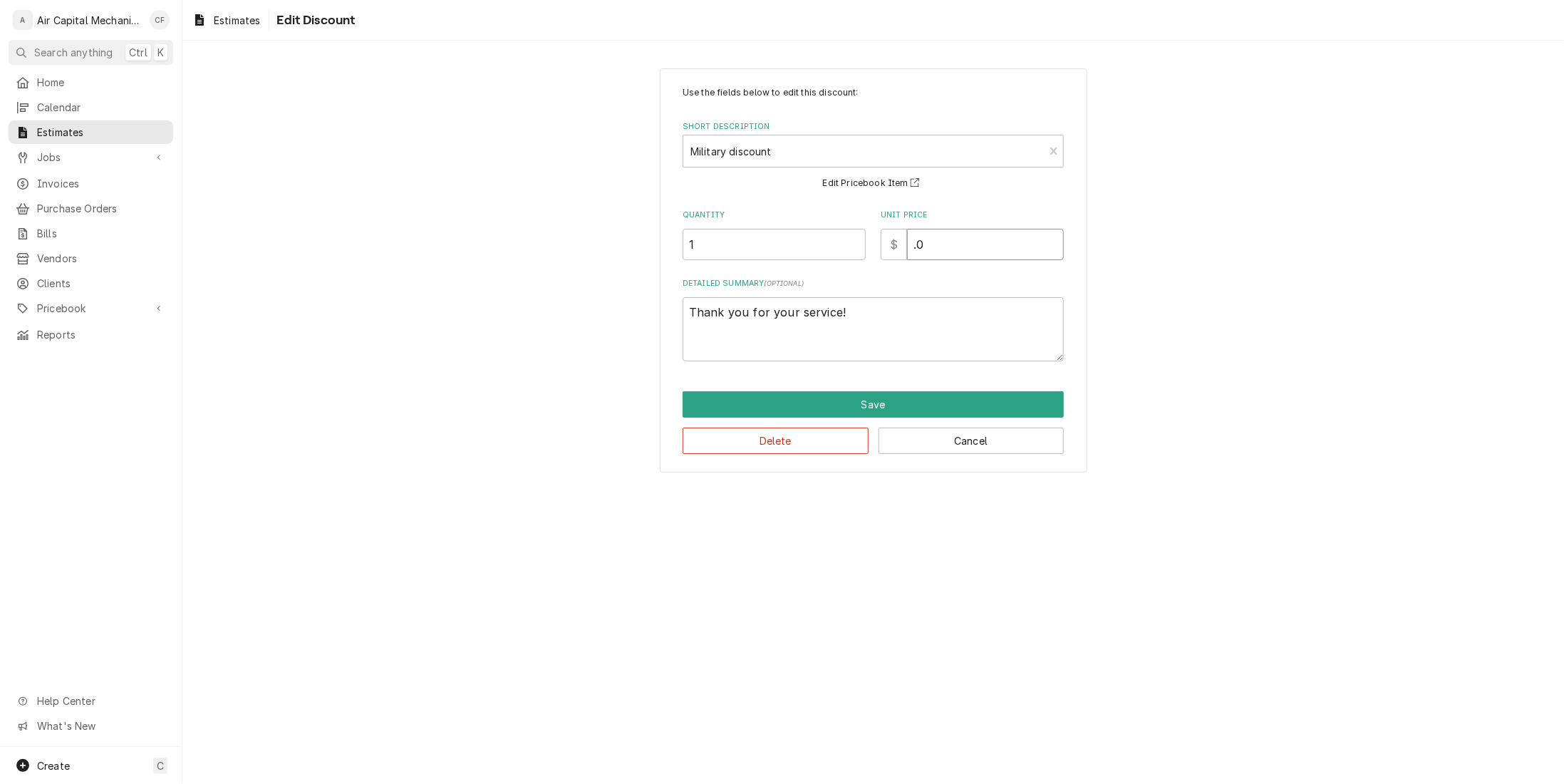
type textarea "x"
type input ".01"
click at [878, 392] on button "Save" at bounding box center [873, 404] width 381 height 27
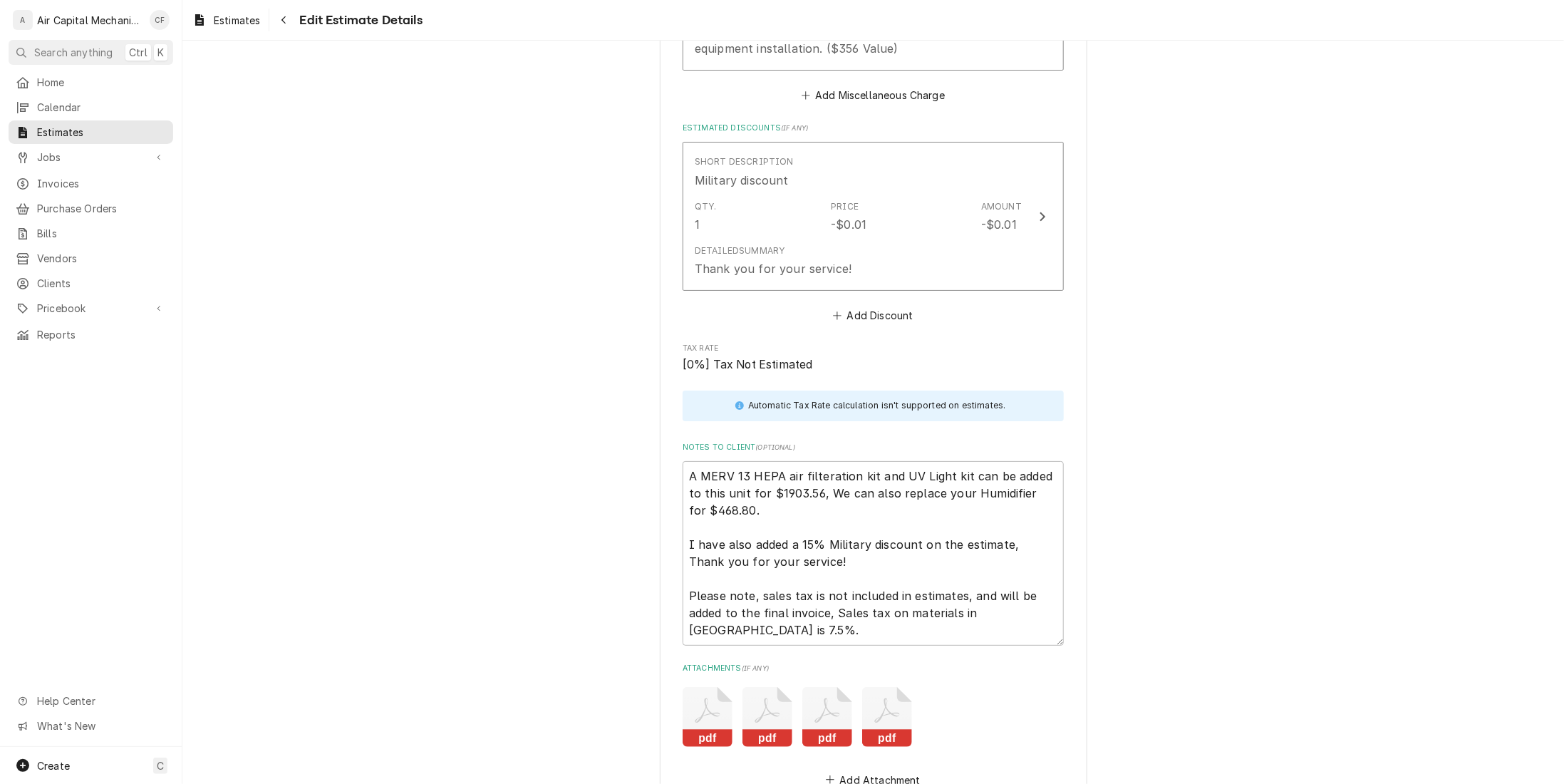
scroll to position [3043, 0]
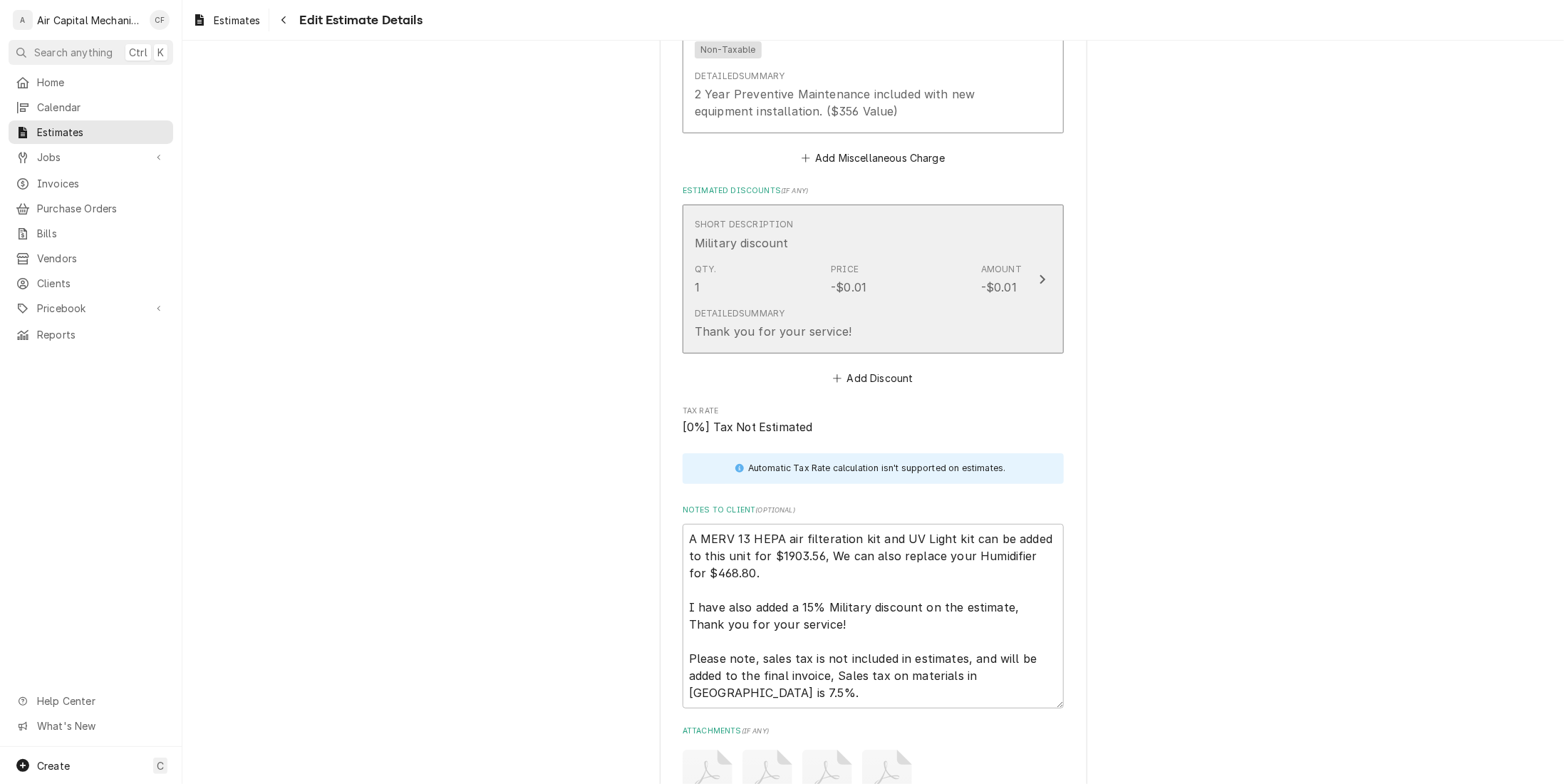
click at [835, 282] on div "Qty. 1 Price -$0.01 Amount -$0.01" at bounding box center [858, 279] width 327 height 44
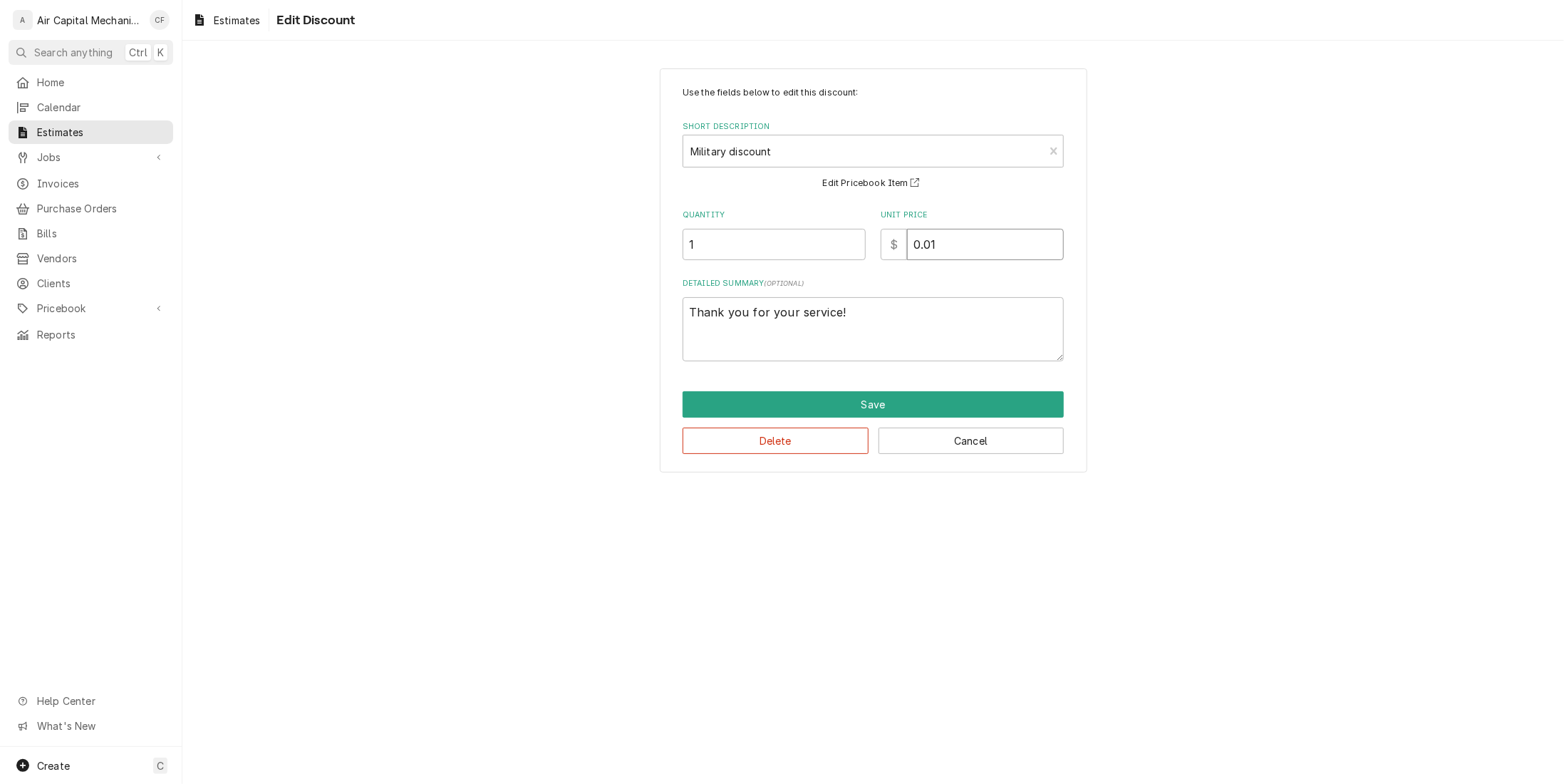
drag, startPoint x: 941, startPoint y: 236, endPoint x: 860, endPoint y: 245, distance: 81.5
click at [860, 245] on div "Quantity 1 Unit Price $ 0.01" at bounding box center [873, 234] width 381 height 51
type textarea "x"
type input "3"
type textarea "x"
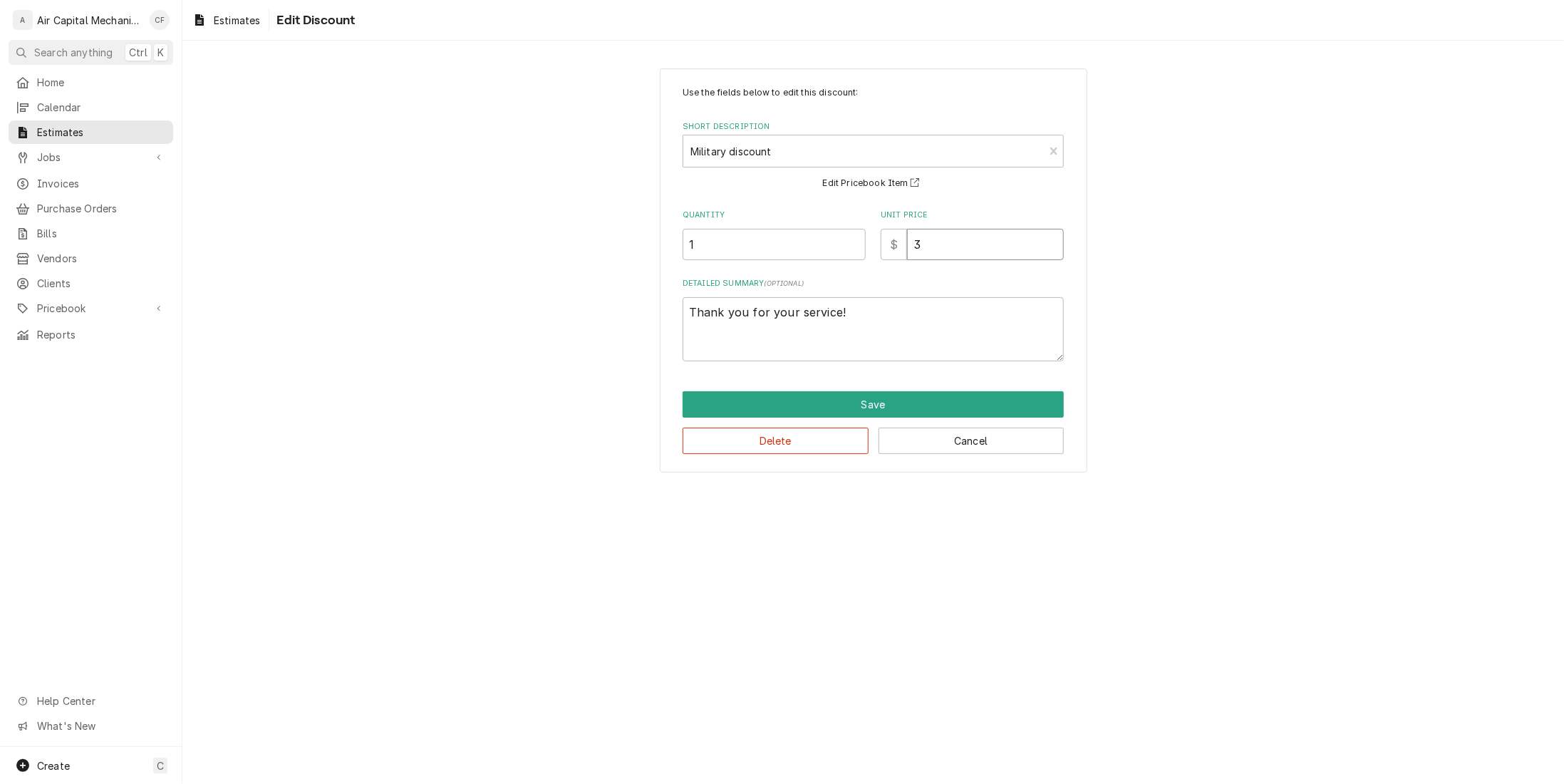
type input "30"
type textarea "x"
type input "306"
type textarea "x"
type input "3062"
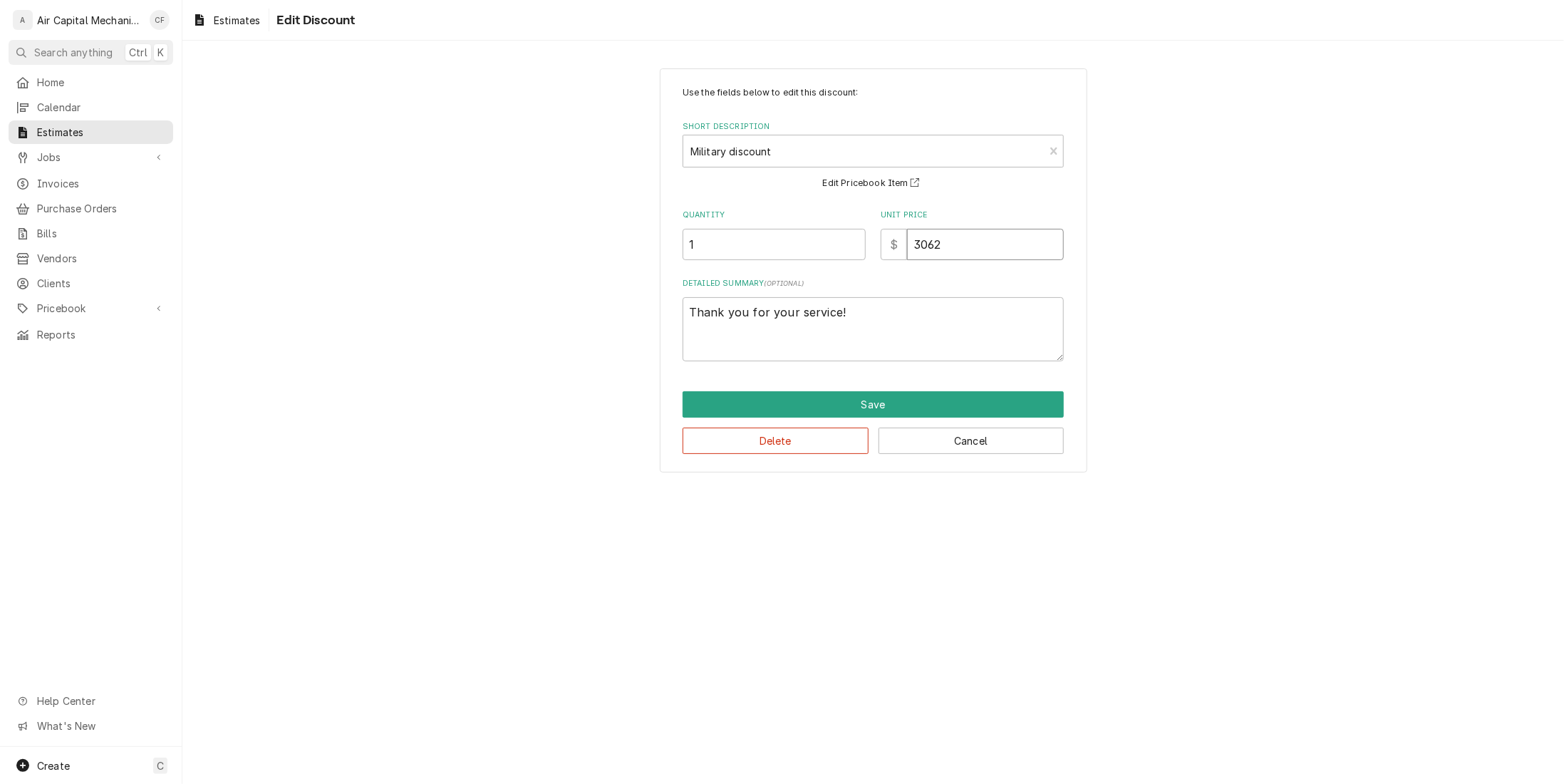
type textarea "x"
type input "3062.2"
type textarea "x"
type input "3062.28"
type textarea "x"
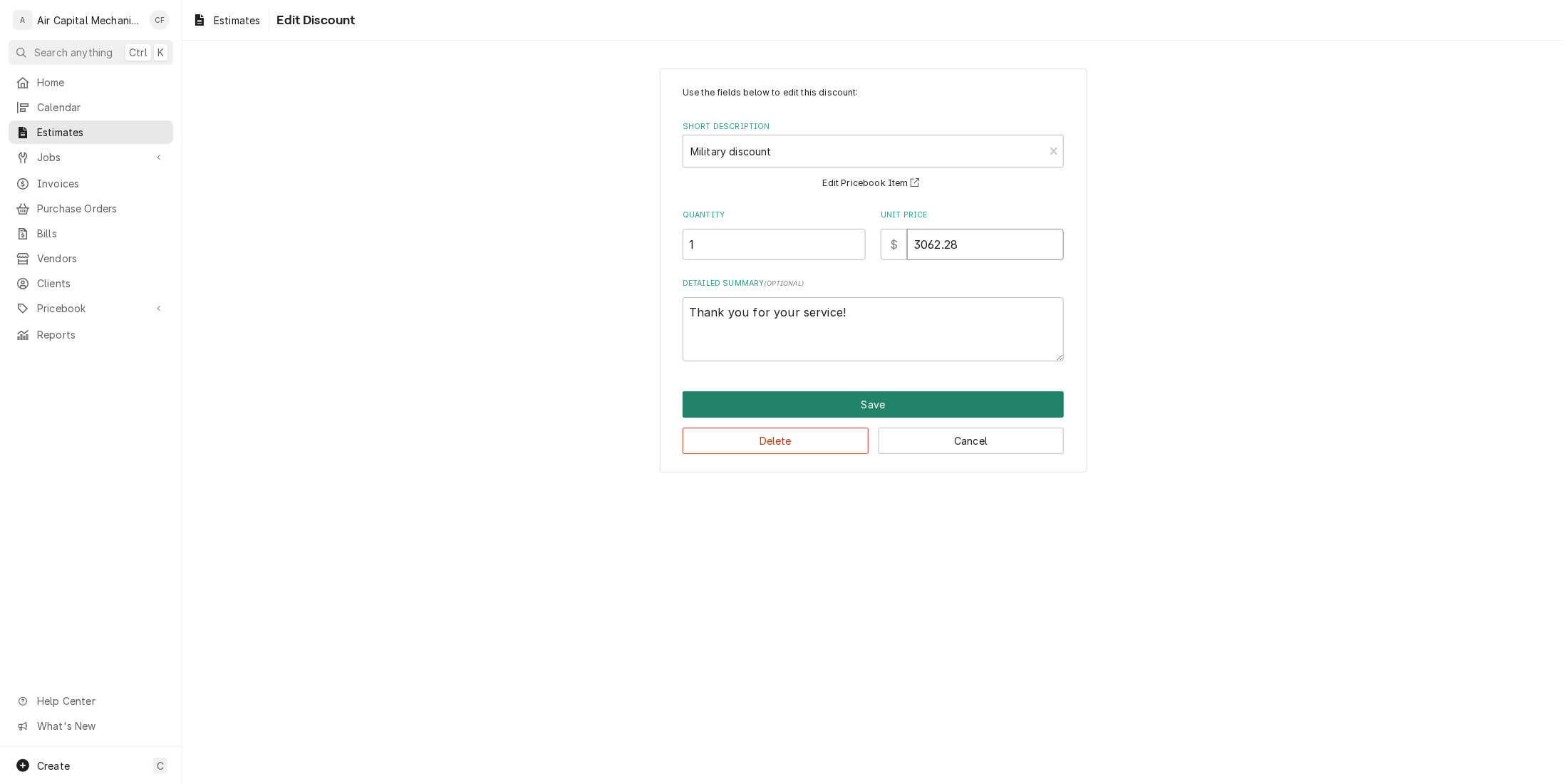
type input "3062.28"
click at [793, 395] on button "Save" at bounding box center [873, 404] width 381 height 27
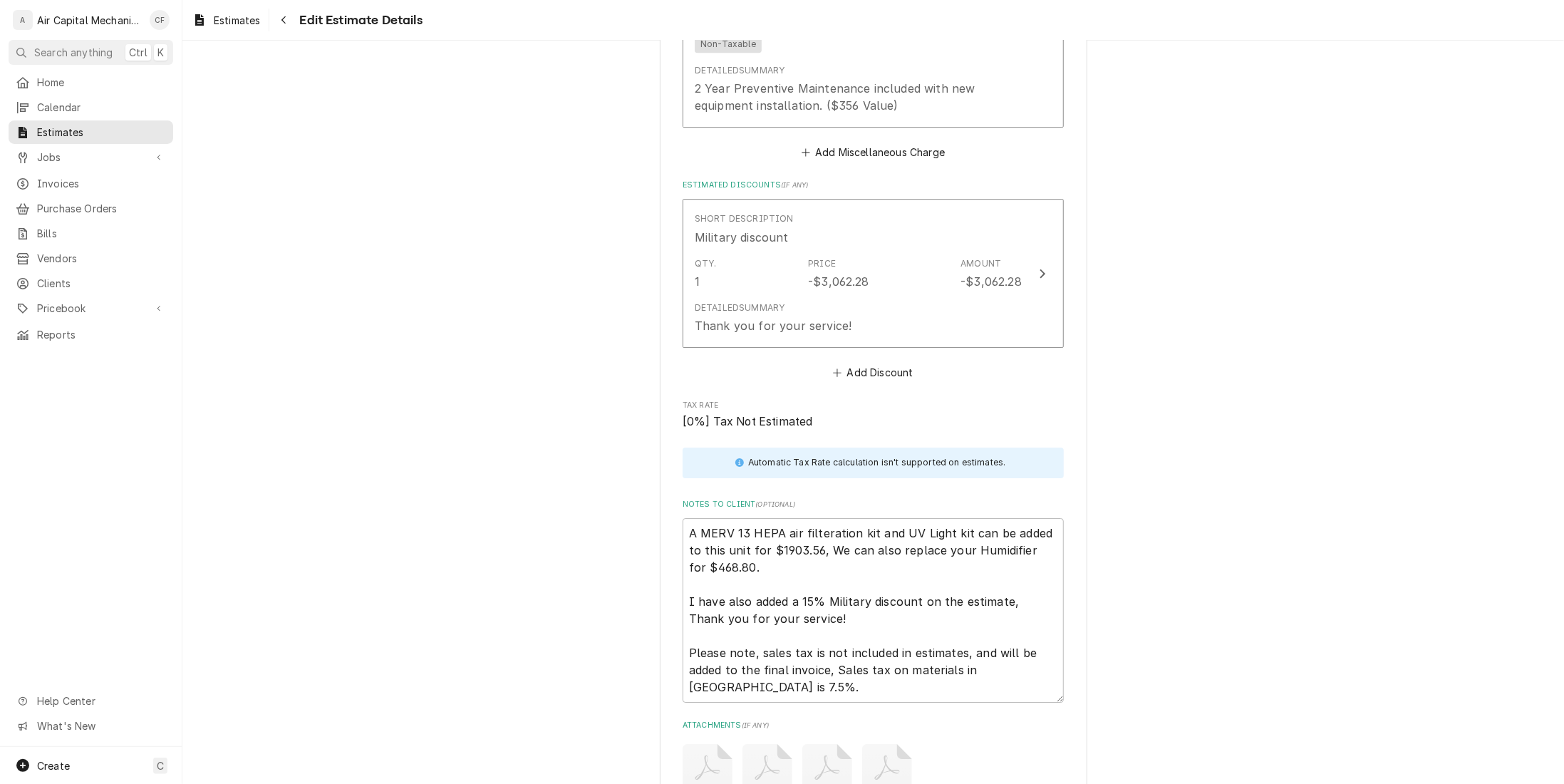
scroll to position [3471, 0]
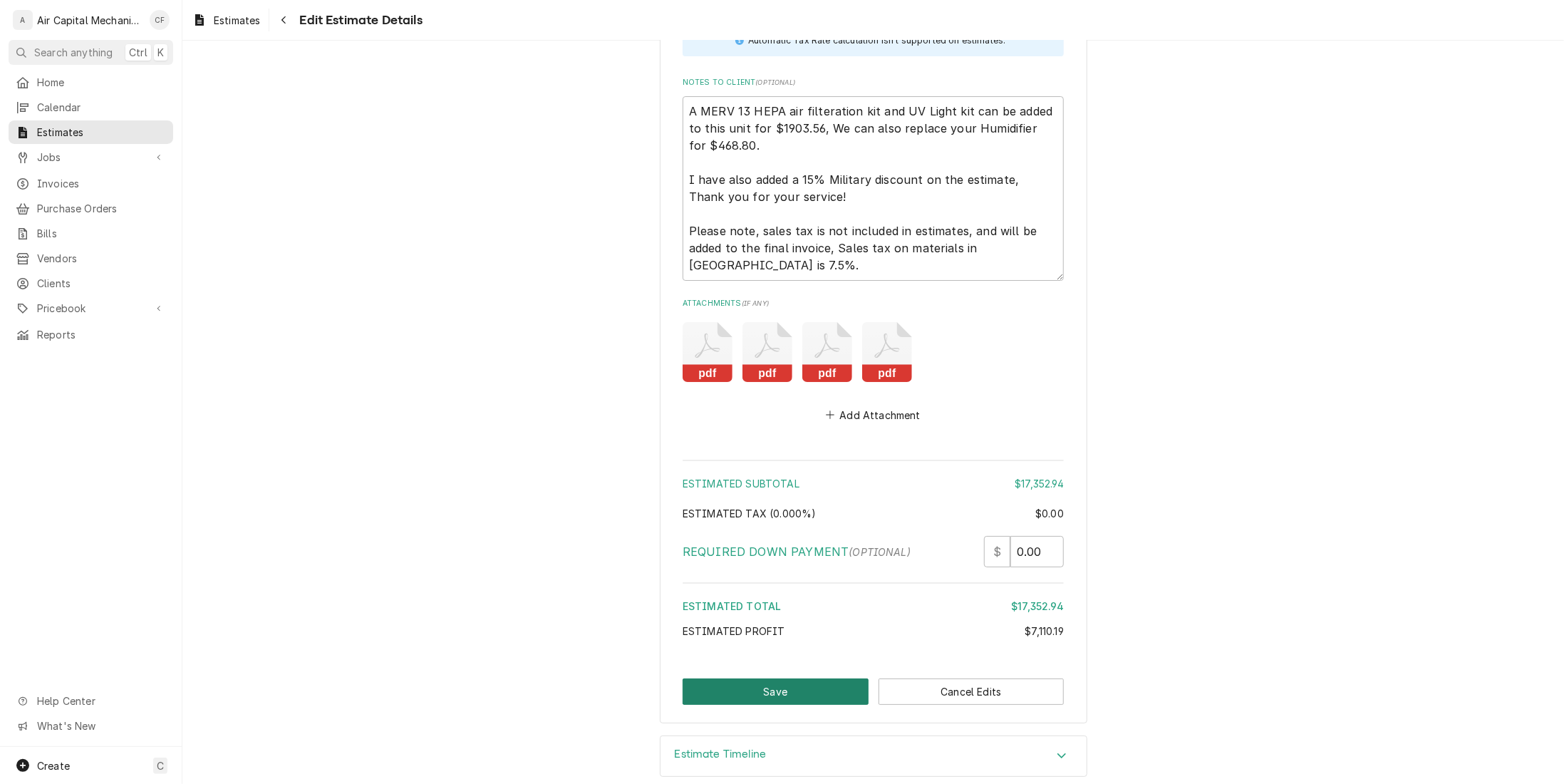
click at [751, 680] on button "Save" at bounding box center [776, 691] width 186 height 27
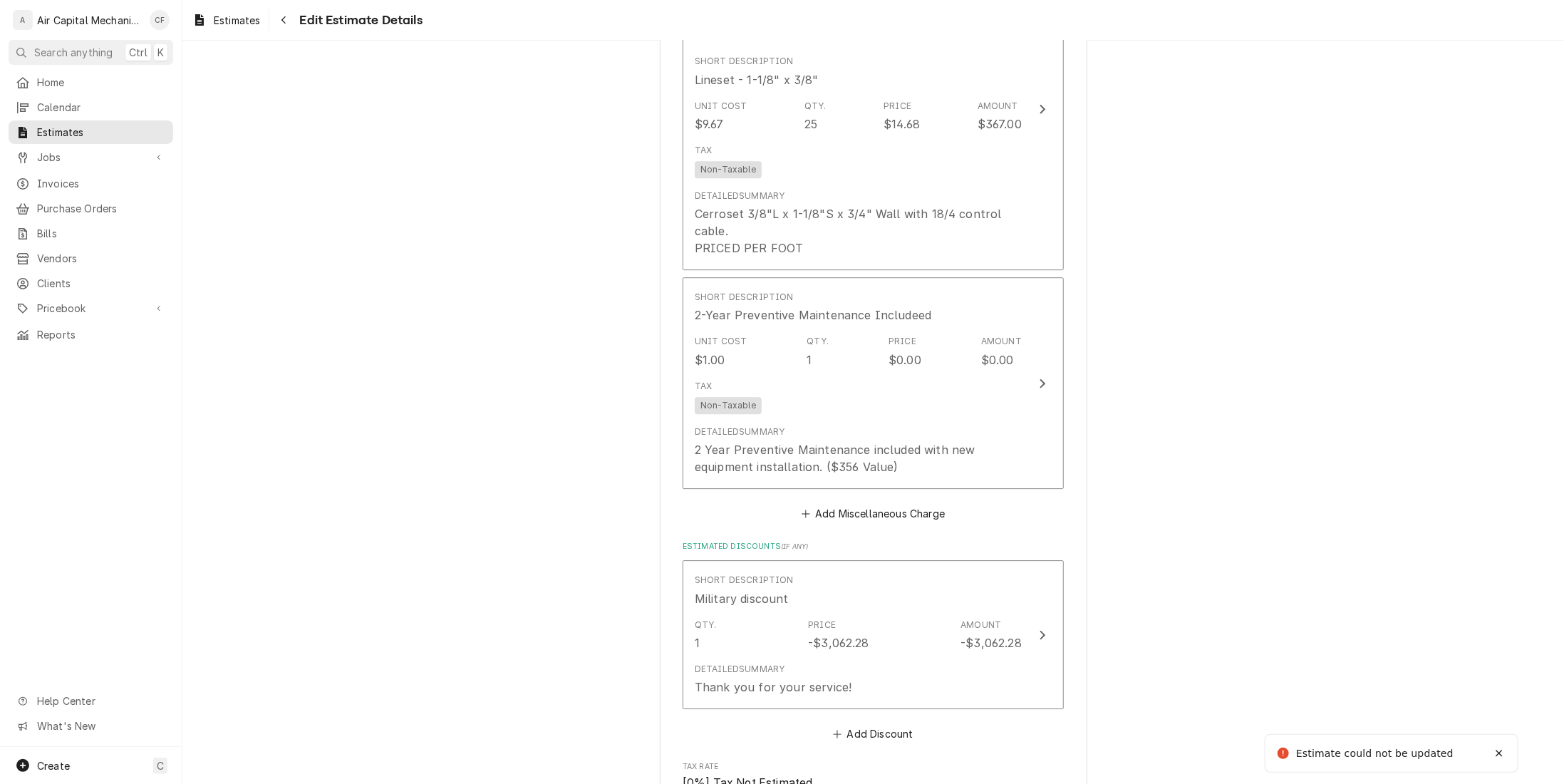
scroll to position [2688, 0]
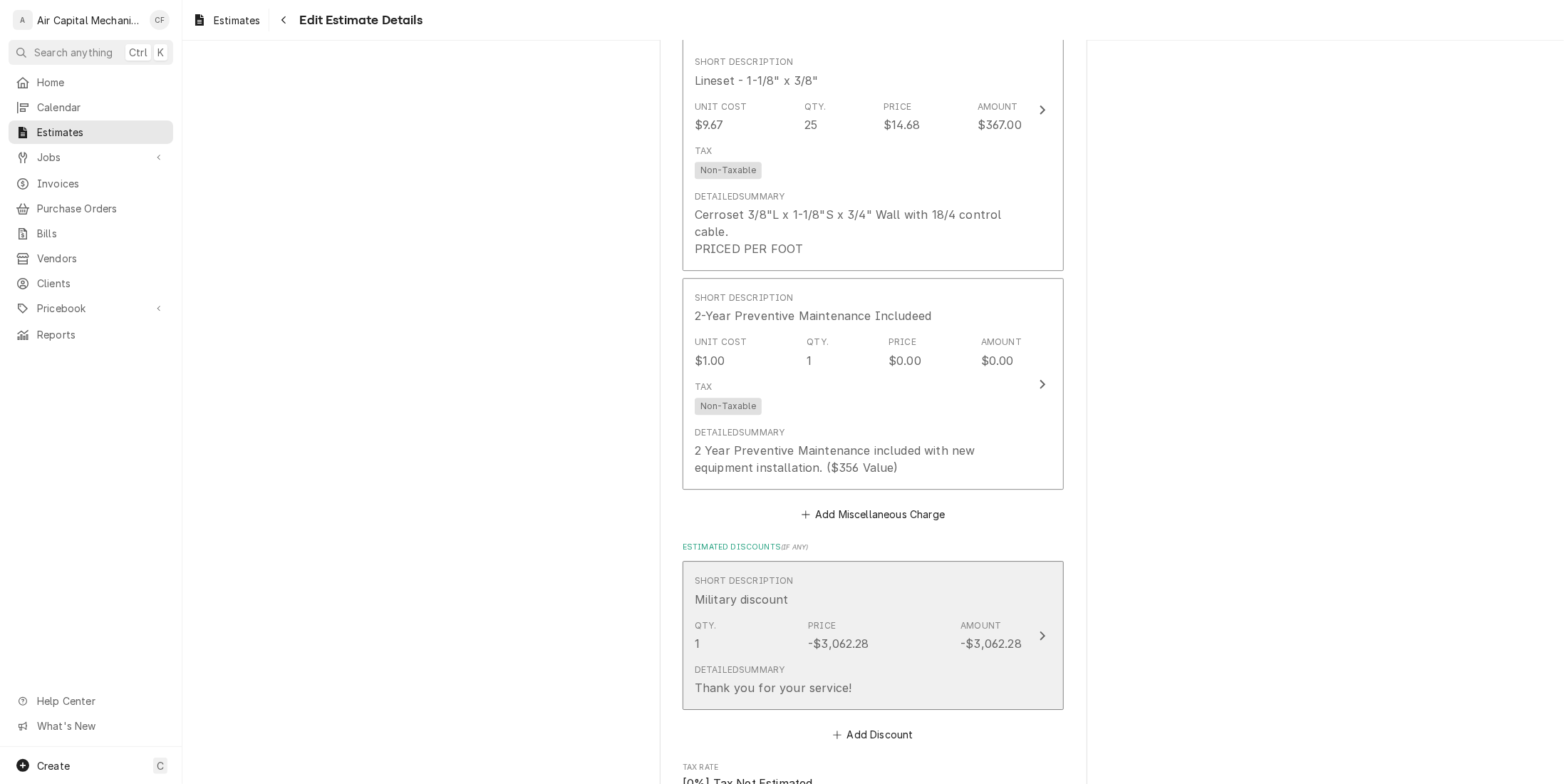
click at [898, 625] on div "Qty. 1 Price -$3,062.28 Amount -$3,062.28" at bounding box center [858, 635] width 327 height 44
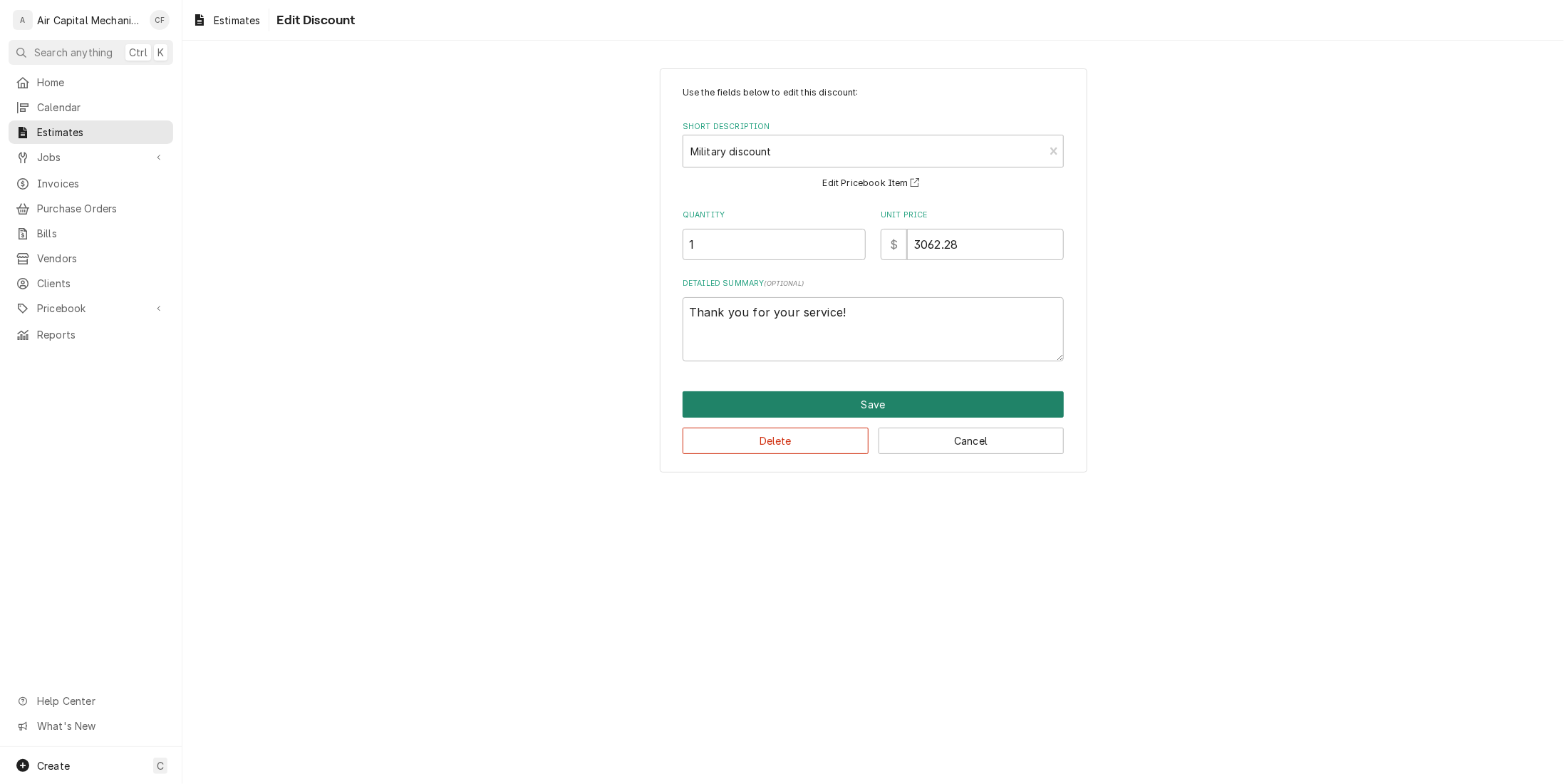
click at [838, 407] on button "Save" at bounding box center [873, 404] width 381 height 27
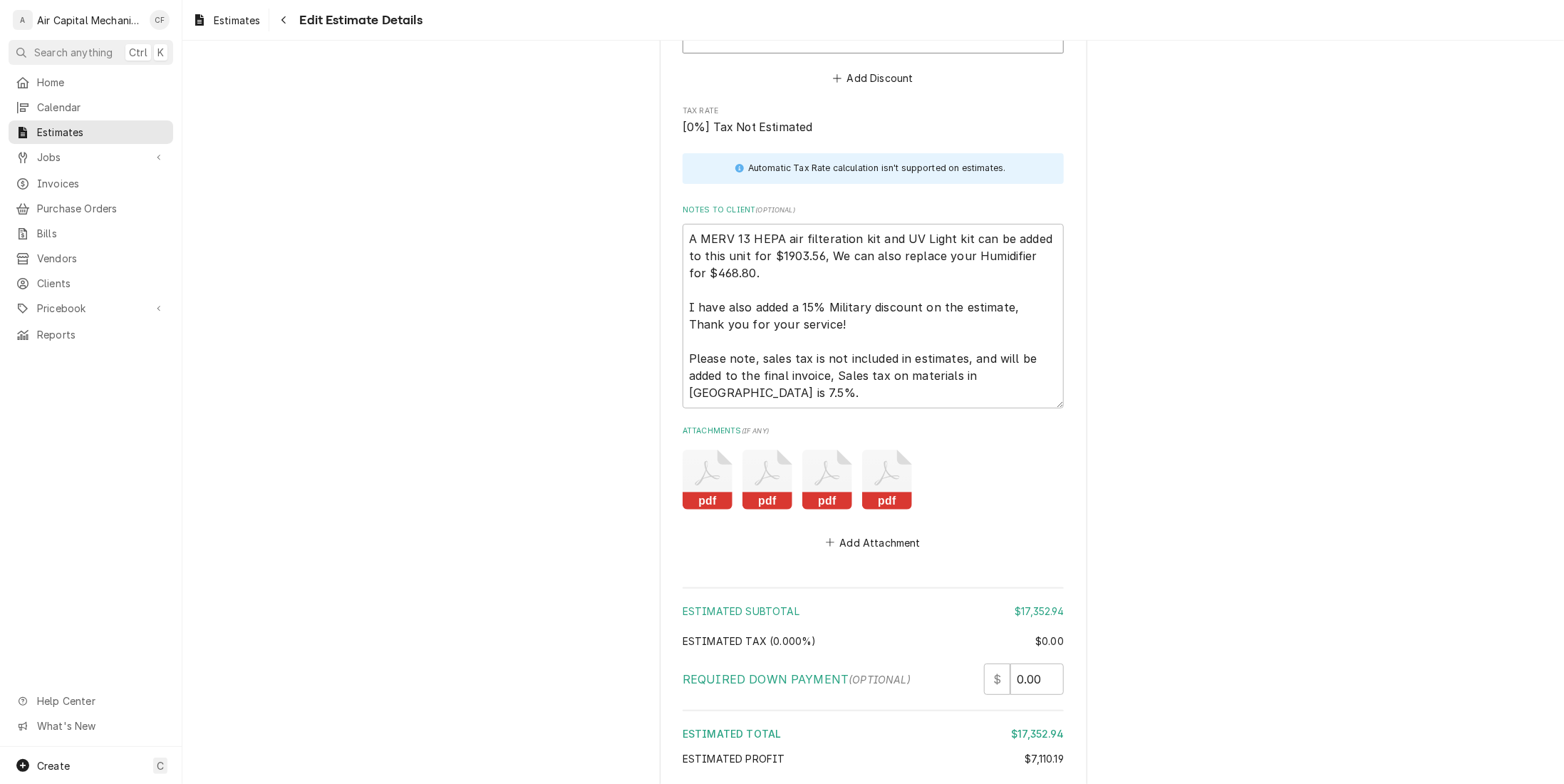
scroll to position [3454, 0]
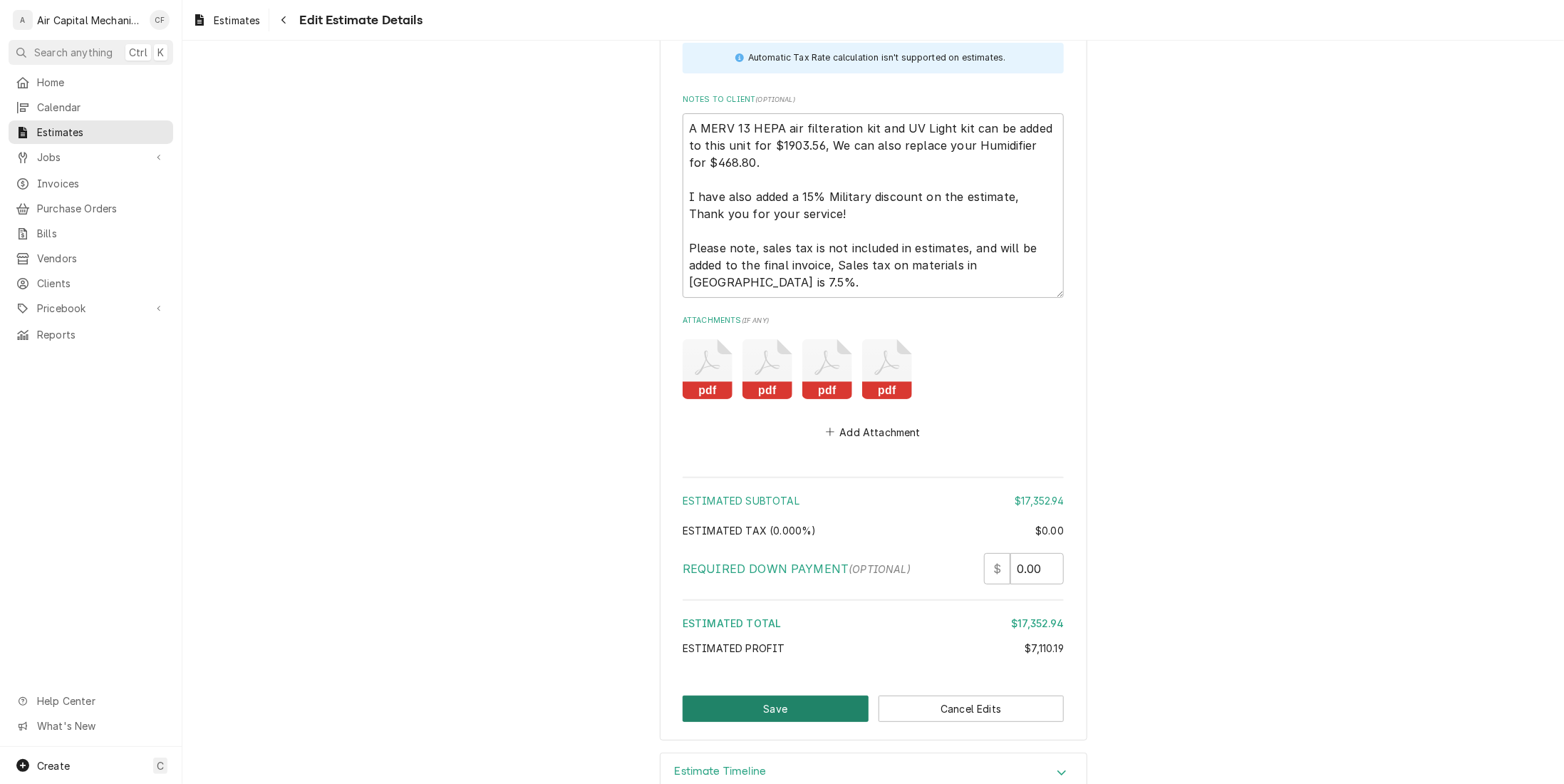
click at [797, 696] on button "Save" at bounding box center [776, 708] width 186 height 27
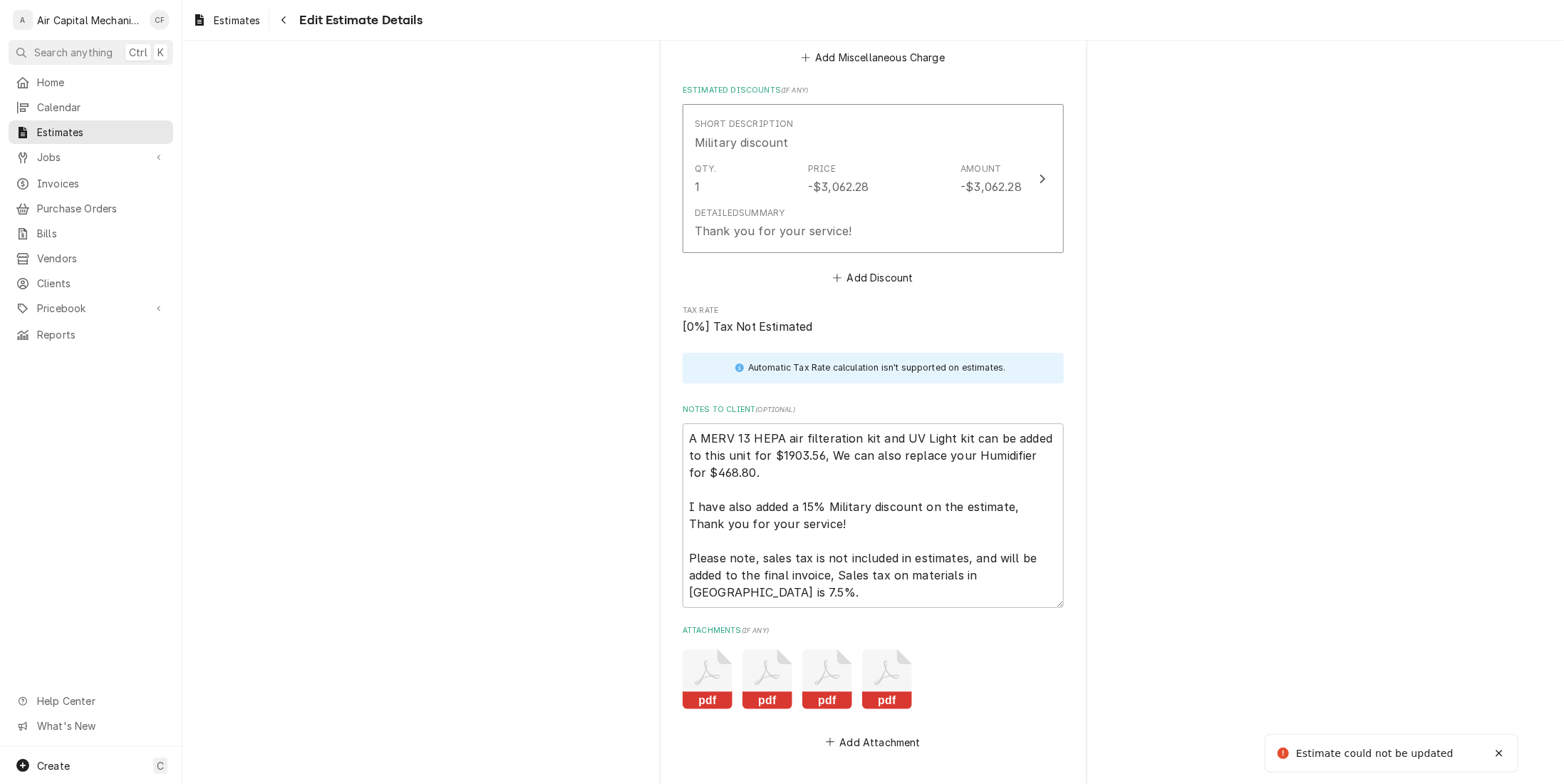
scroll to position [3098, 0]
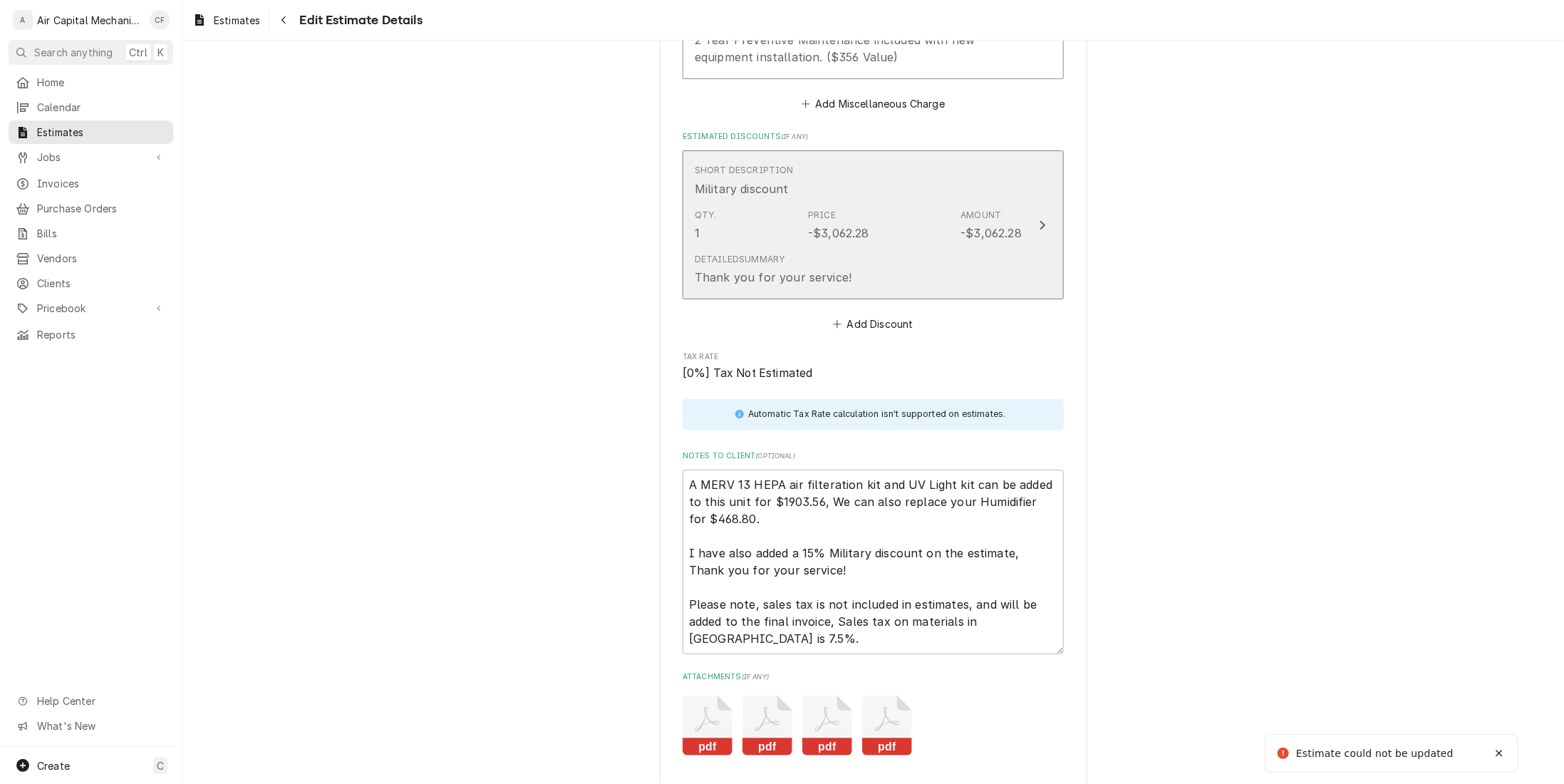
click at [912, 203] on div "Qty. 1 Price -$3,062.28 Amount -$3,062.28" at bounding box center [858, 224] width 327 height 44
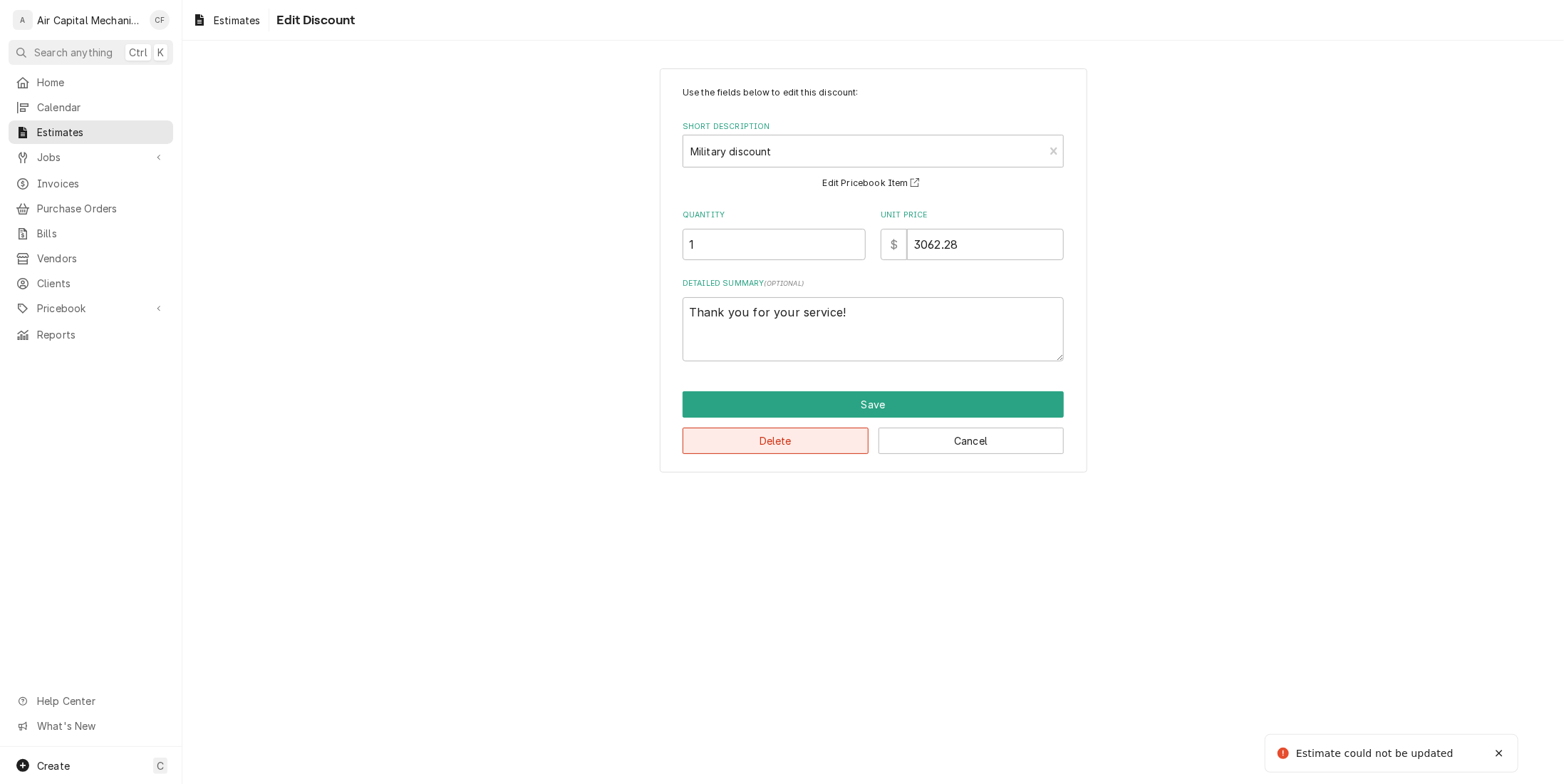
click at [789, 442] on button "Delete" at bounding box center [776, 441] width 186 height 27
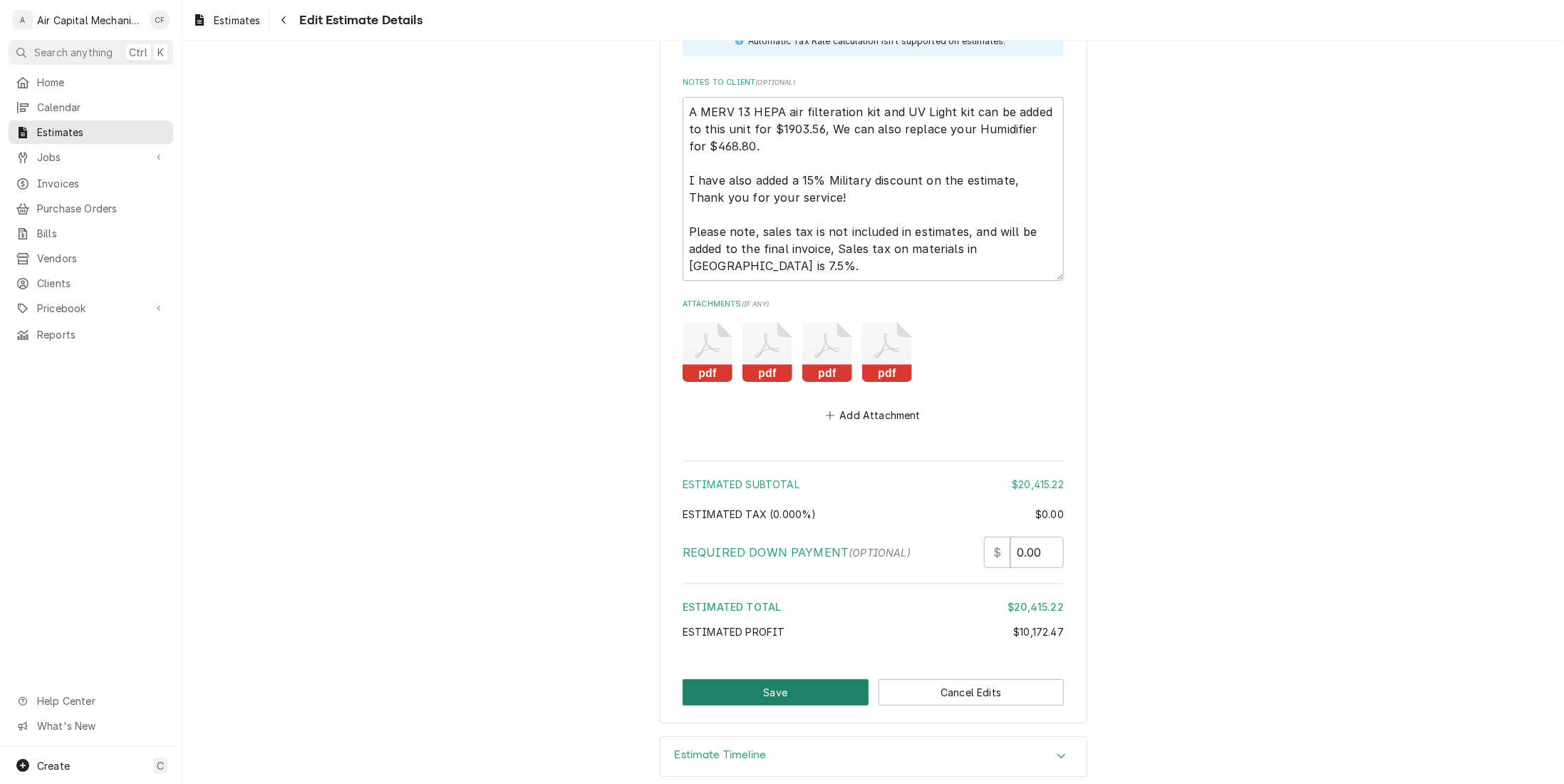
click at [765, 679] on button "Save" at bounding box center [776, 692] width 186 height 27
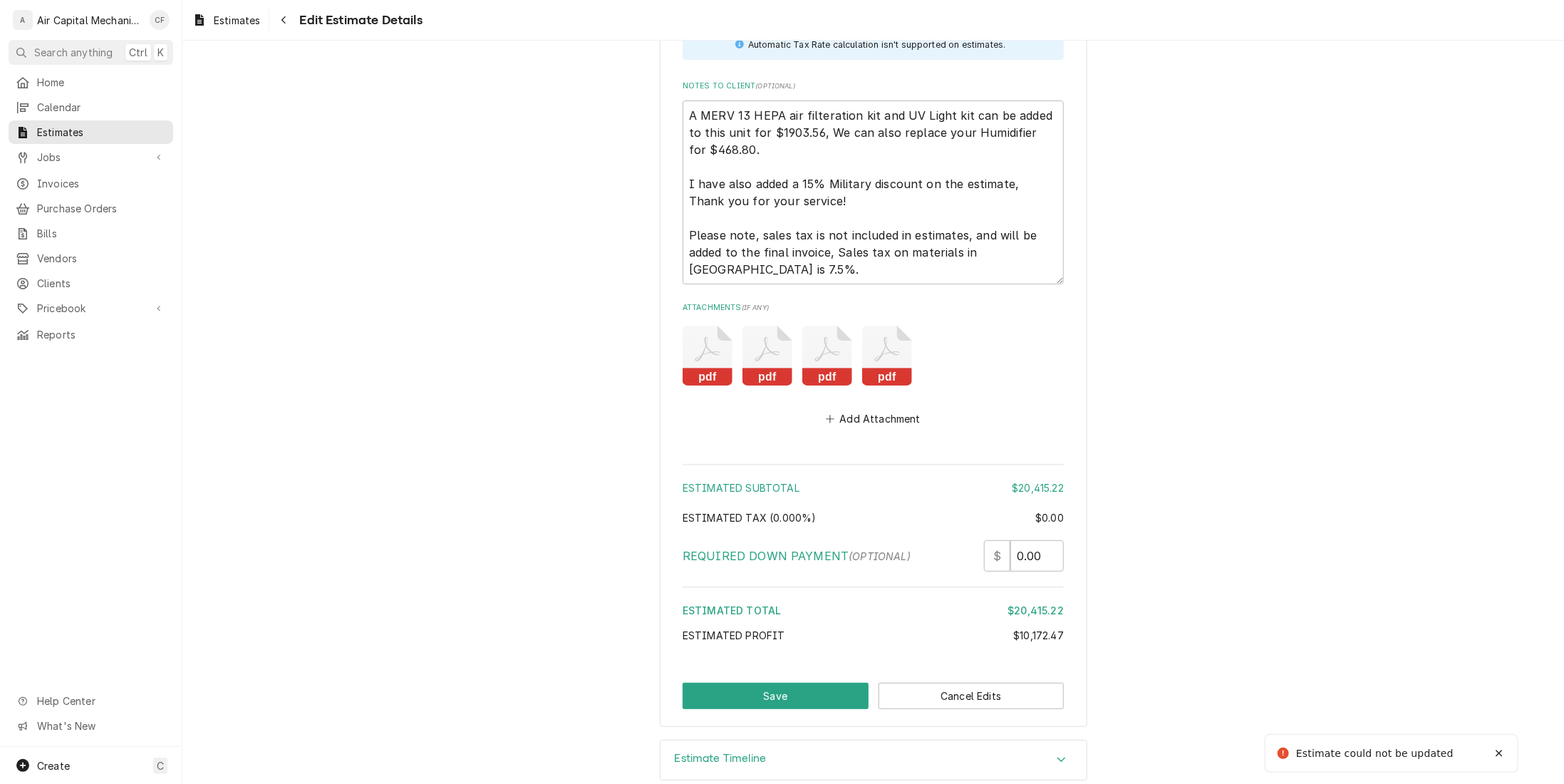
scroll to position [3315, 0]
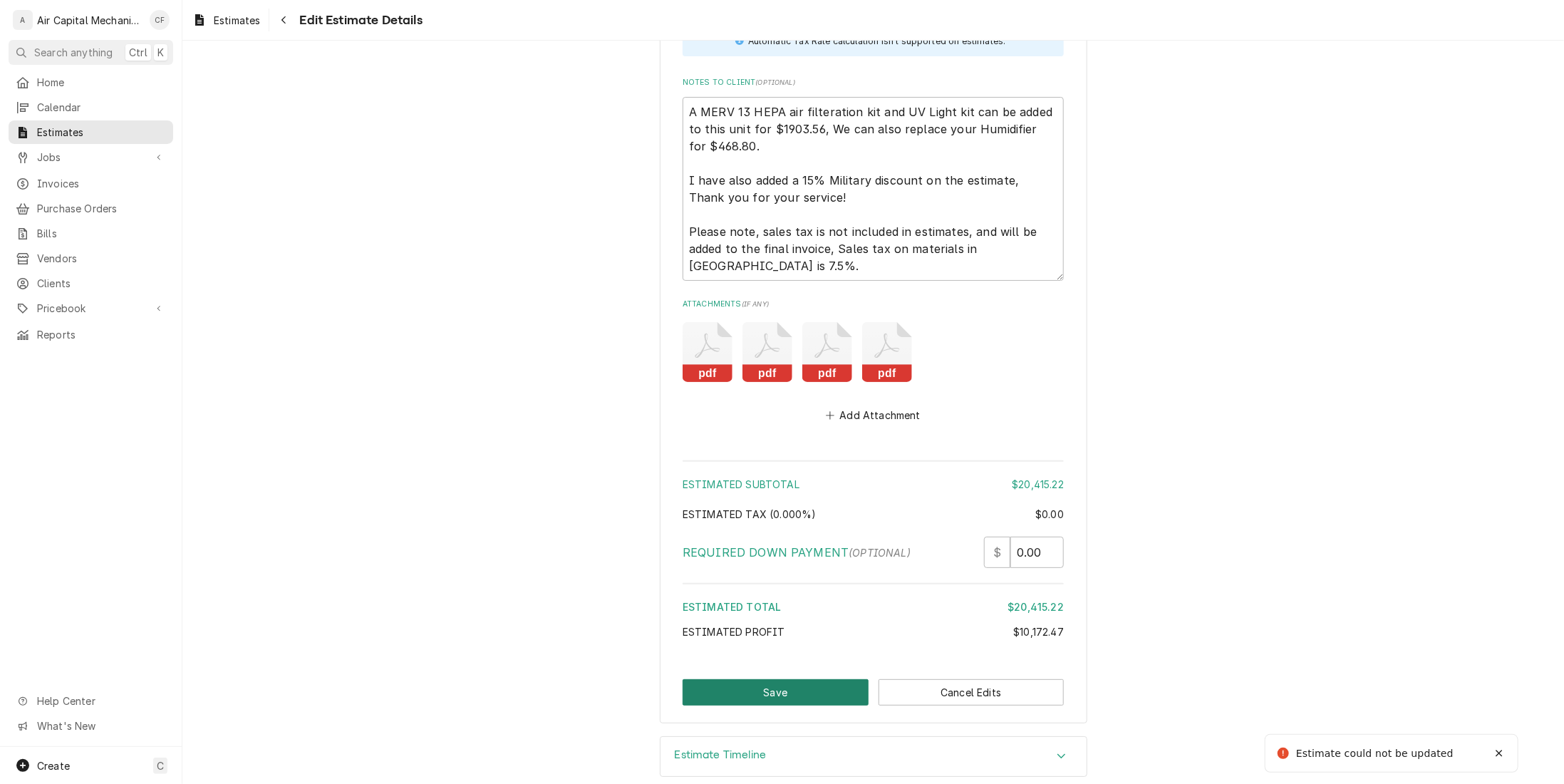
click at [784, 679] on button "Save" at bounding box center [776, 692] width 186 height 27
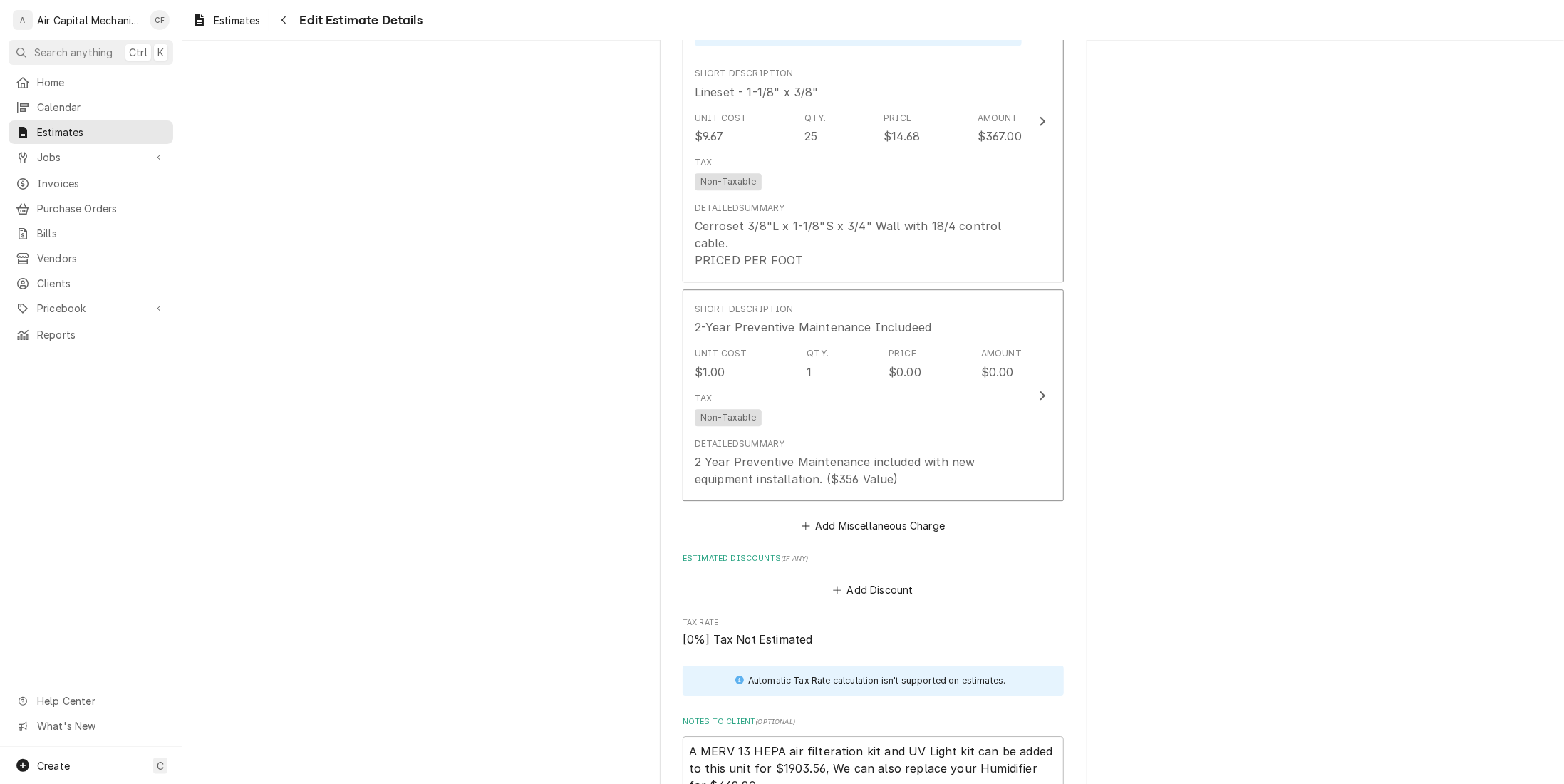
scroll to position [2745, 0]
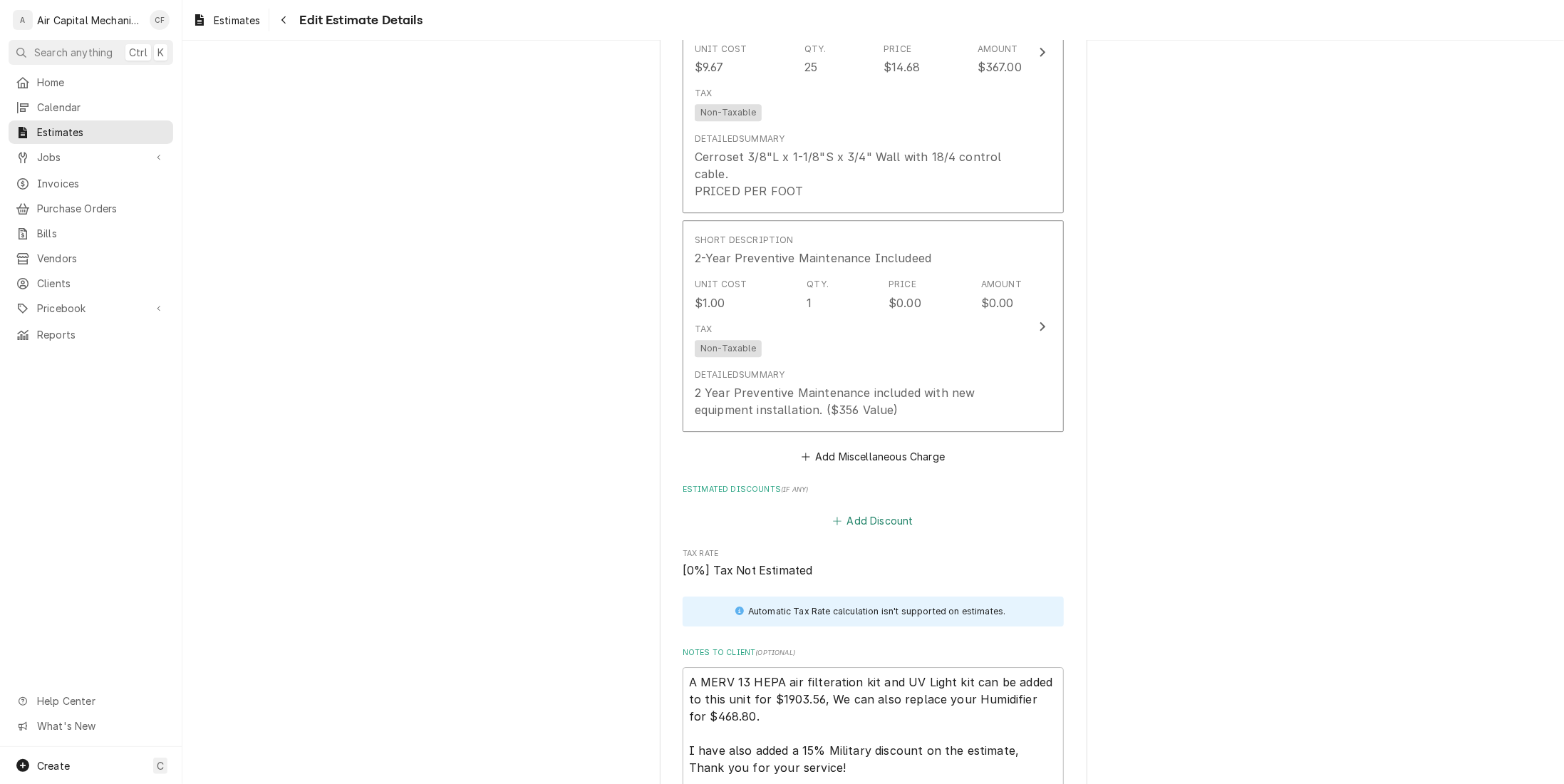
click at [858, 511] on button "Add Discount" at bounding box center [873, 520] width 85 height 20
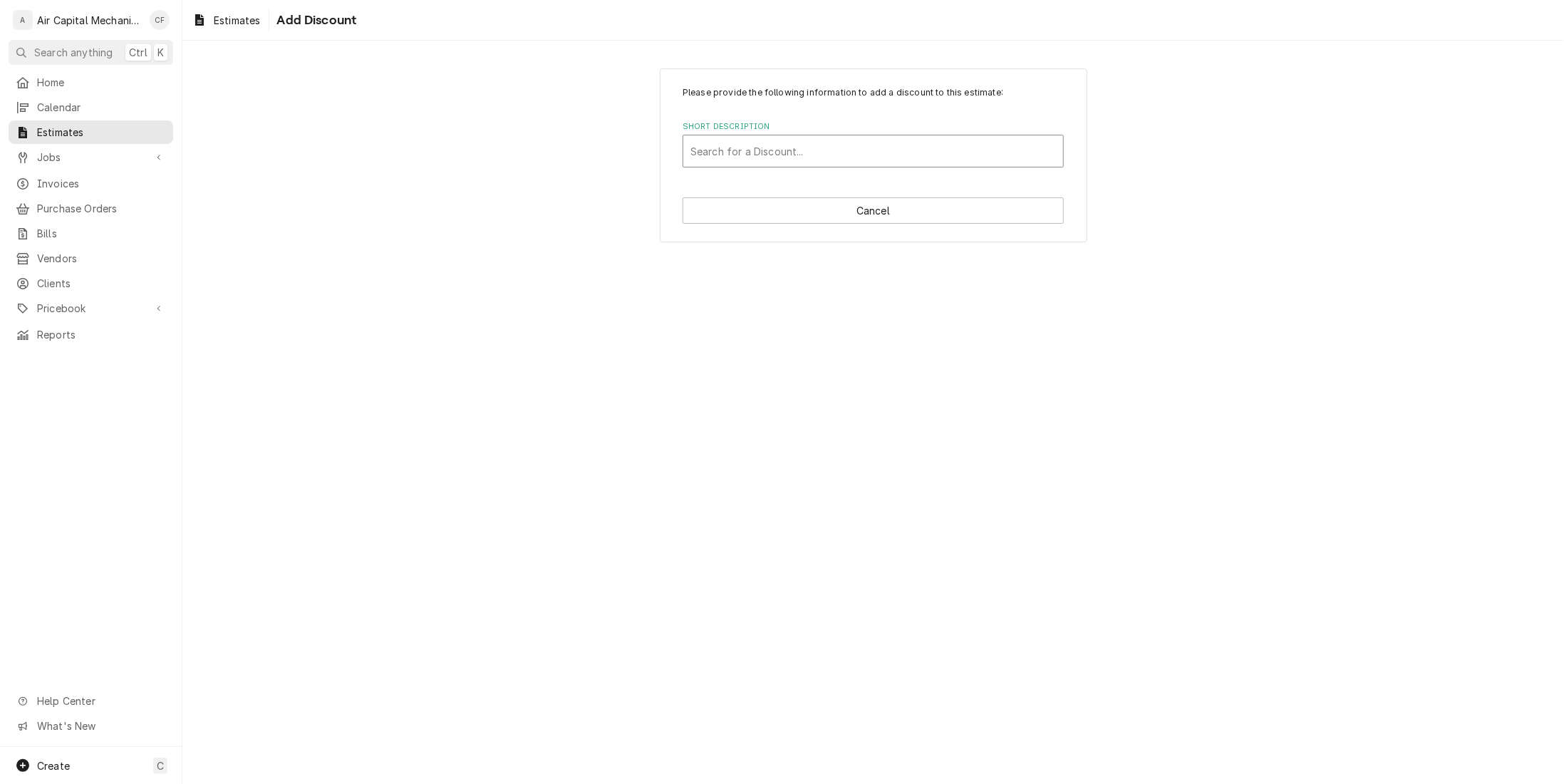
click at [928, 164] on div "Search for a Discount..." at bounding box center [873, 151] width 380 height 32
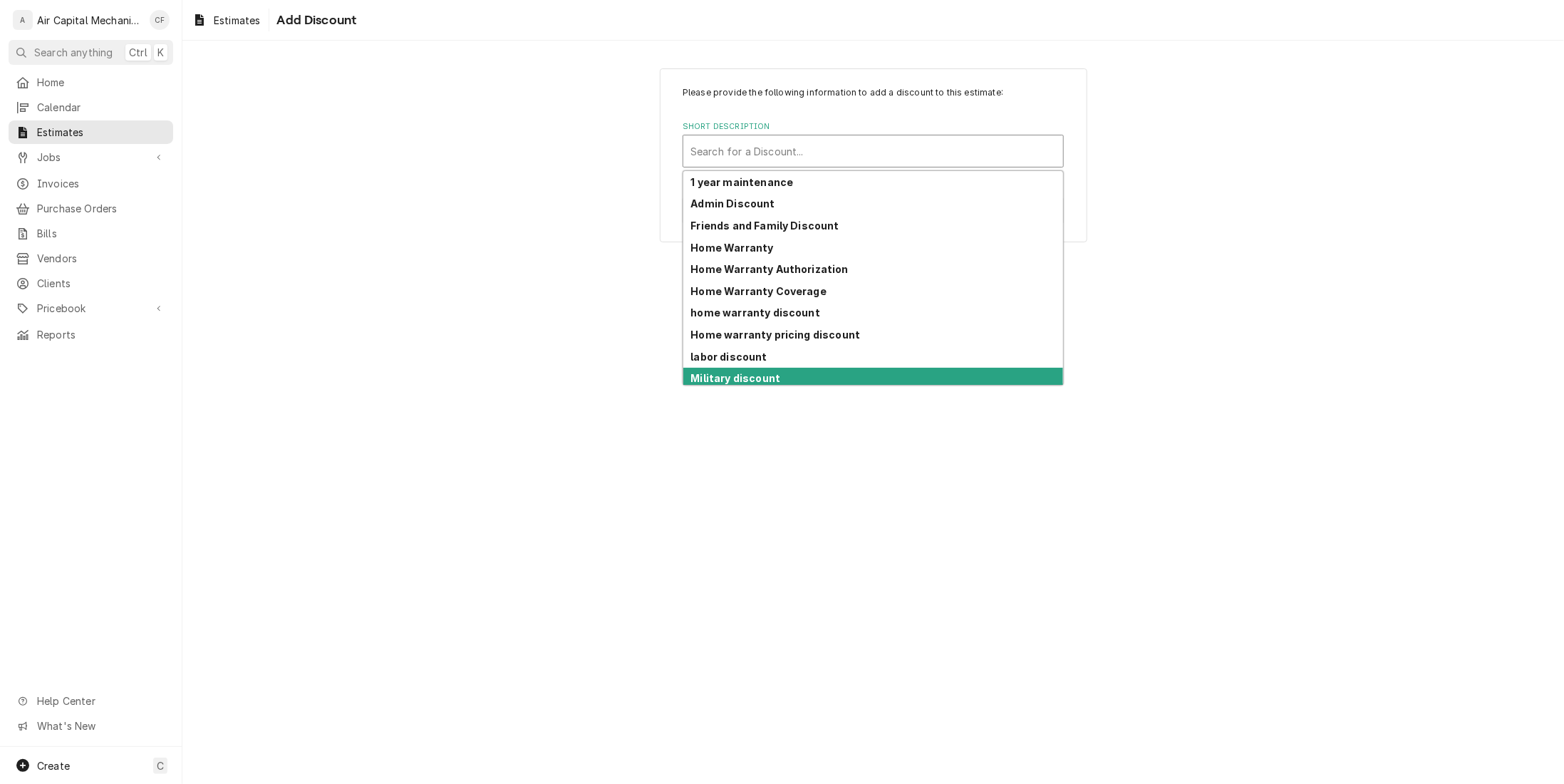
click at [942, 374] on div "Military discount" at bounding box center [873, 379] width 380 height 22
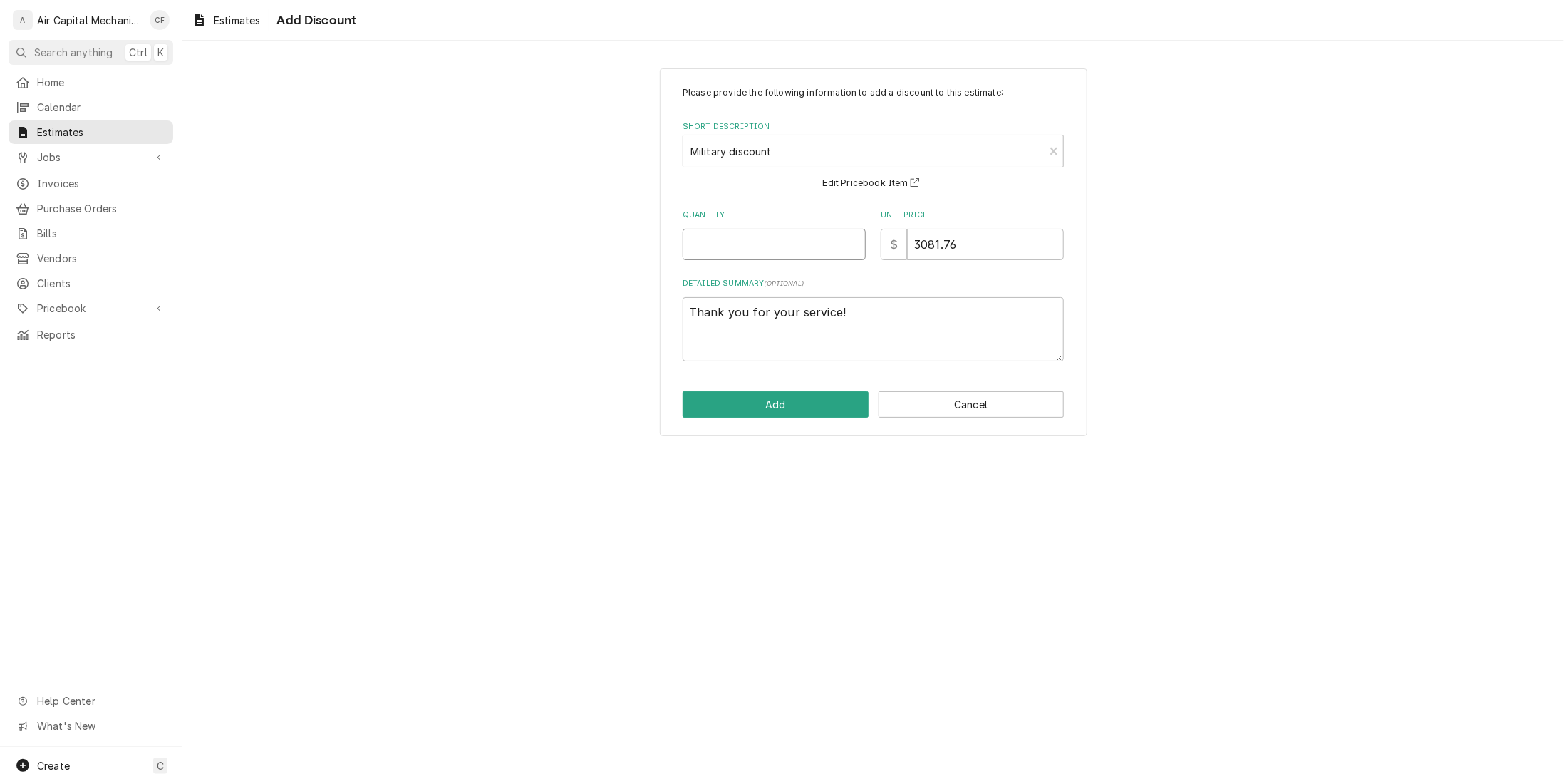
click at [852, 252] on input "Quantity" at bounding box center [774, 244] width 183 height 32
type textarea "x"
type input "1"
type textarea "x"
type input "1"
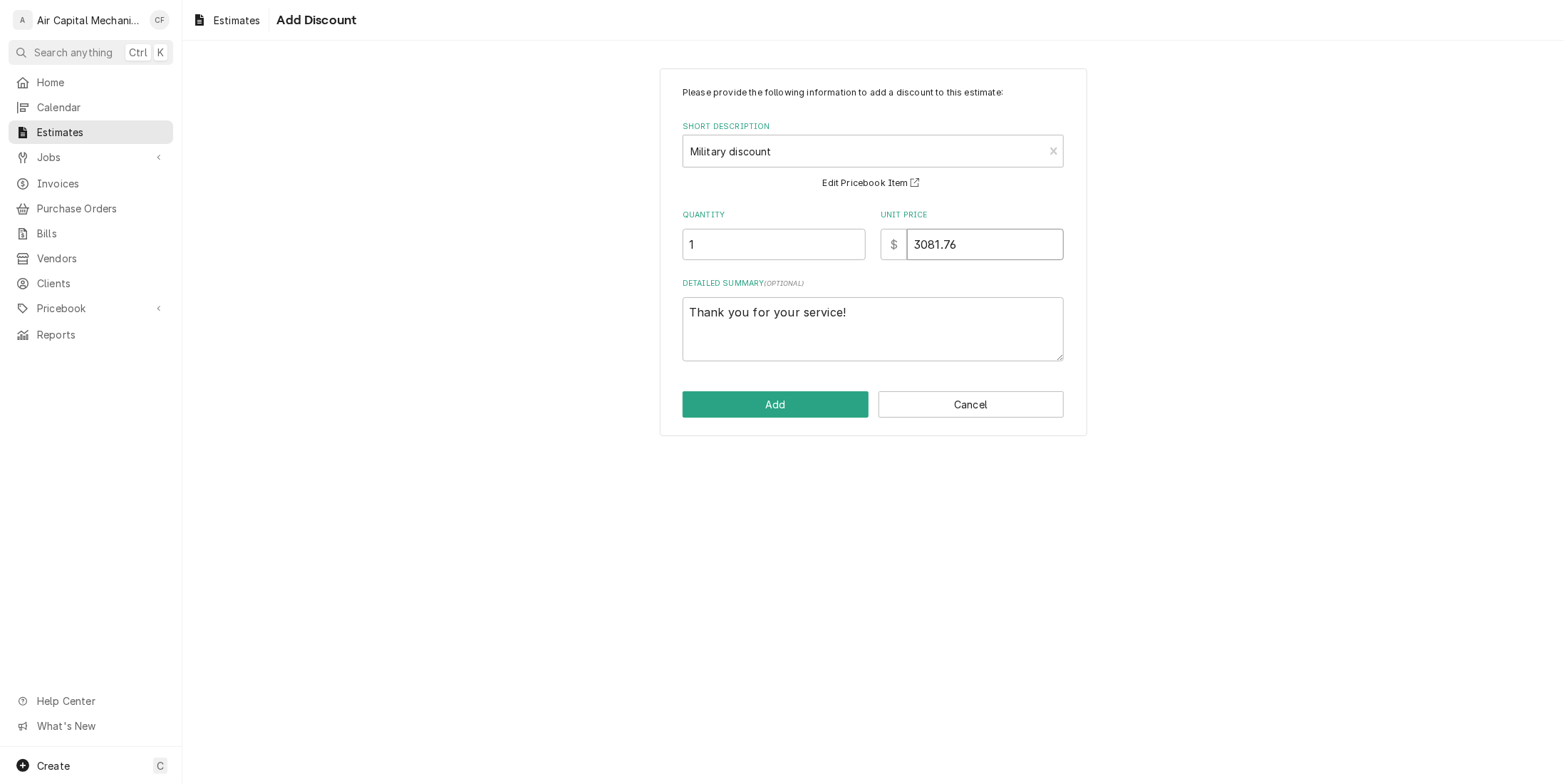
drag, startPoint x: 1012, startPoint y: 252, endPoint x: 903, endPoint y: 255, distance: 109.0
click at [903, 255] on div "$ 3081.76" at bounding box center [971, 244] width 183 height 32
type textarea "x"
type input "3"
type textarea "x"
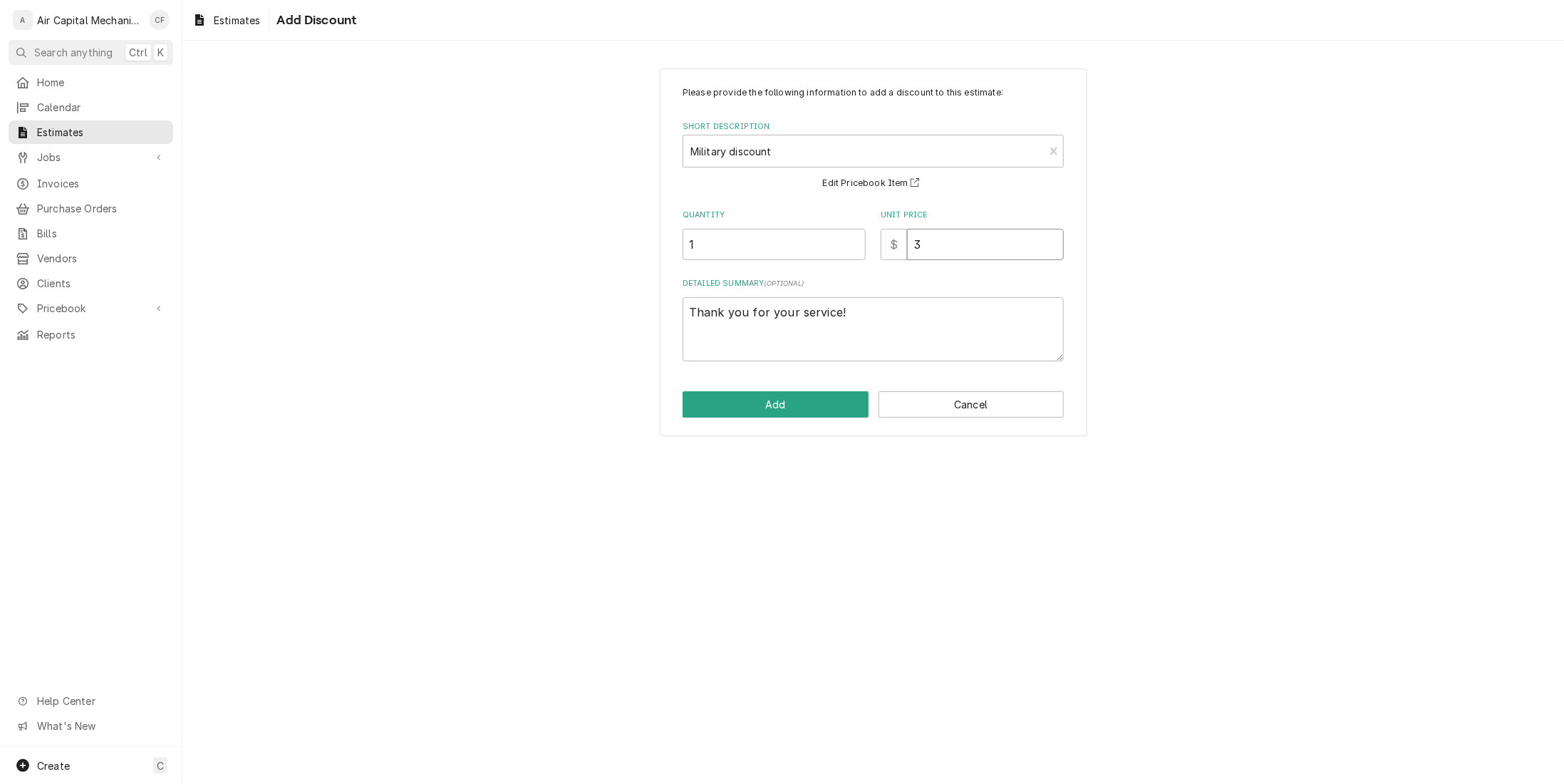
type input "30"
type textarea "x"
type input "306"
type textarea "x"
type input "3062"
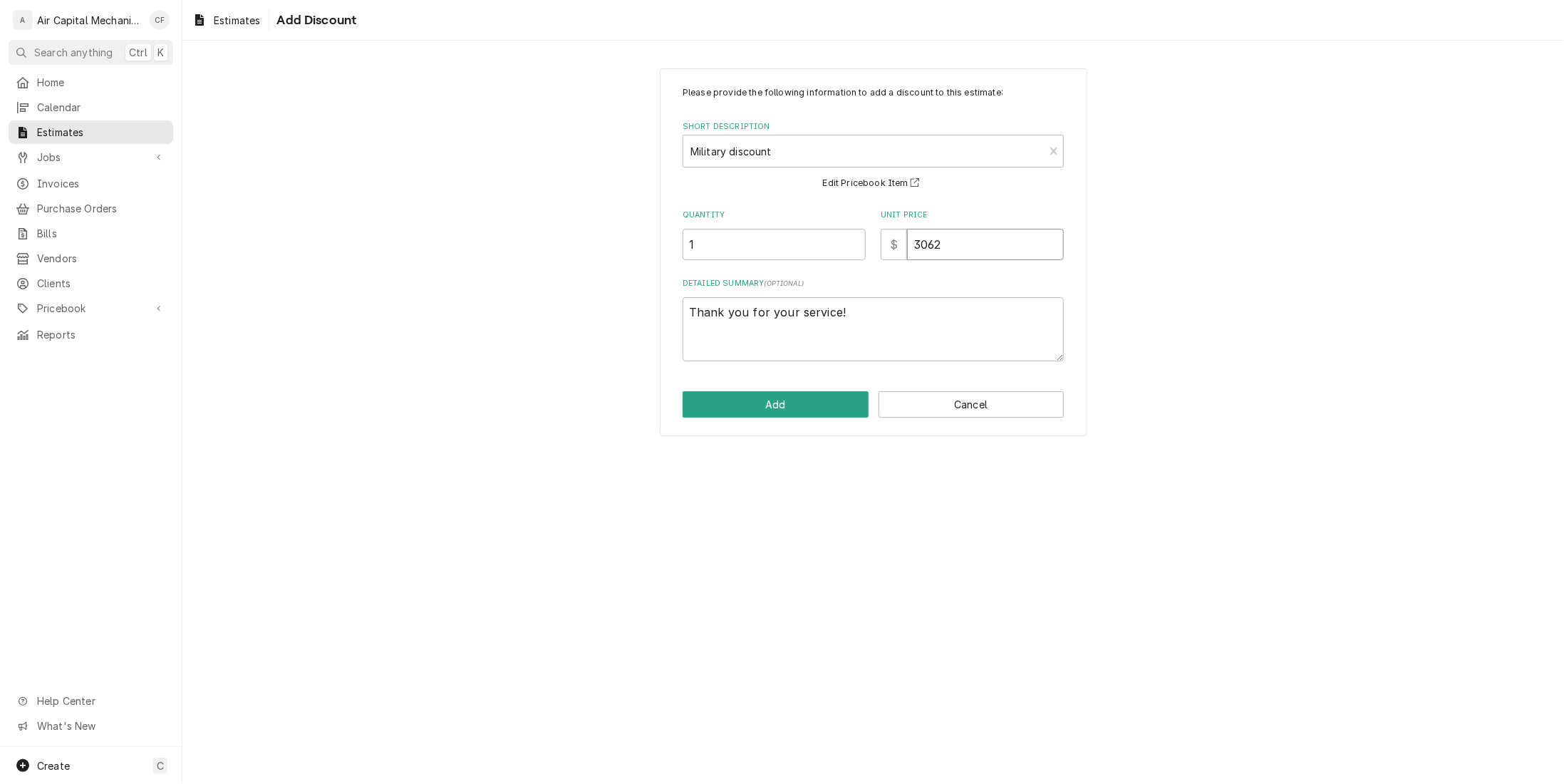
type textarea "x"
type input "3062.2"
type textarea "x"
type input "3062.28"
type textarea "x"
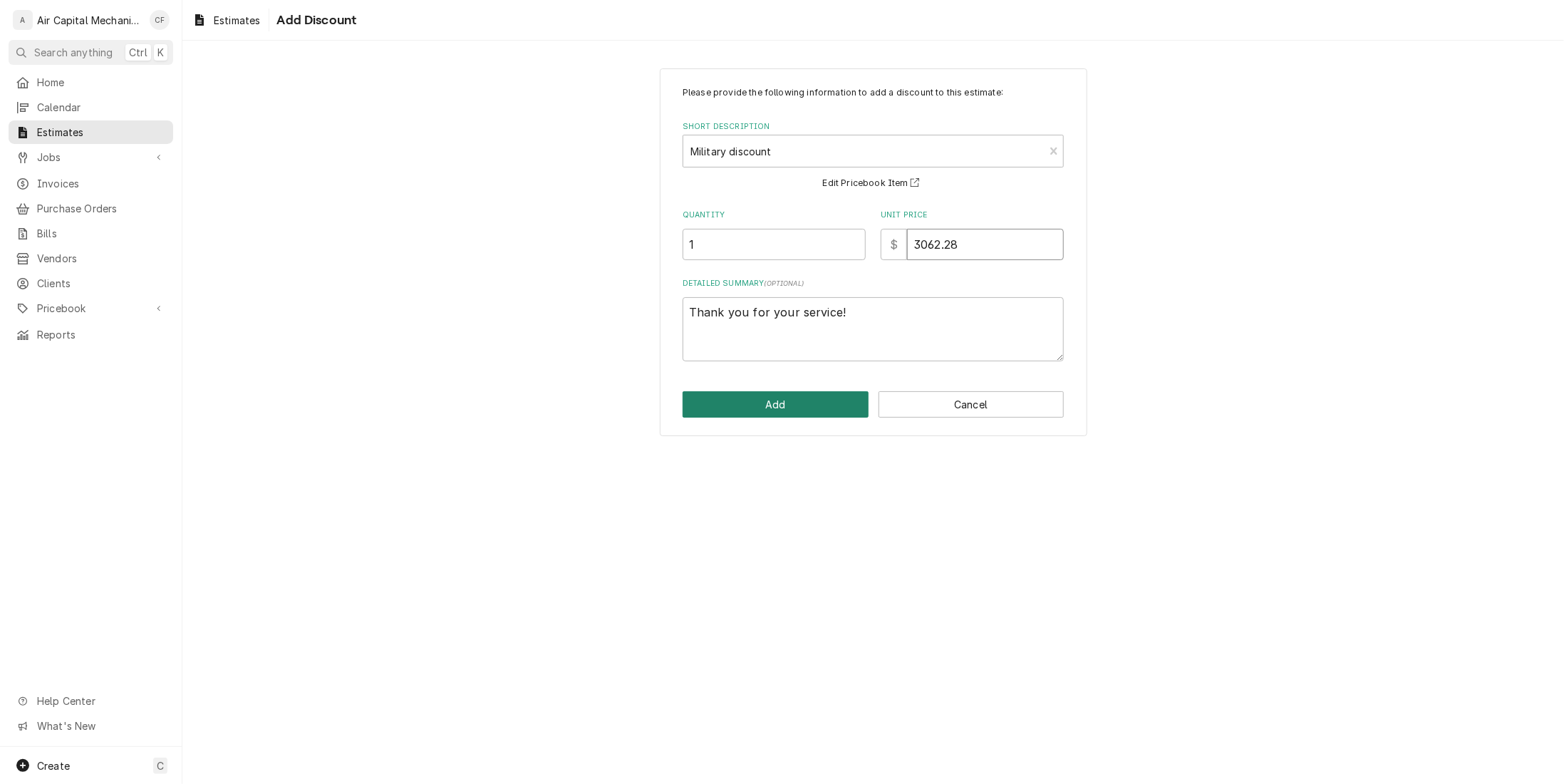
type input "3062.28"
click at [770, 405] on button "Add" at bounding box center [776, 404] width 186 height 27
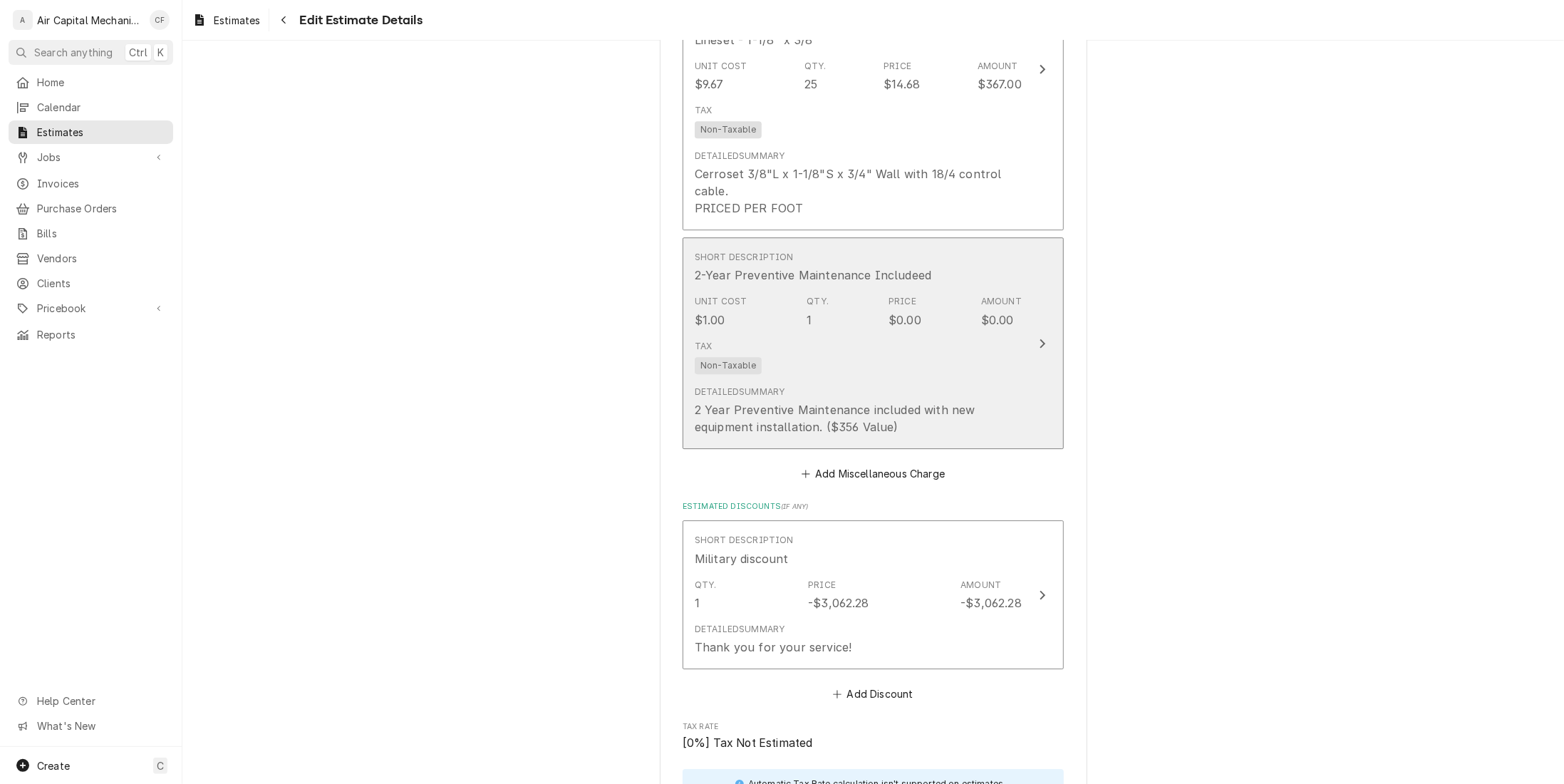
scroll to position [2729, 0]
click at [880, 334] on div "Tax Non-Taxable" at bounding box center [858, 356] width 327 height 46
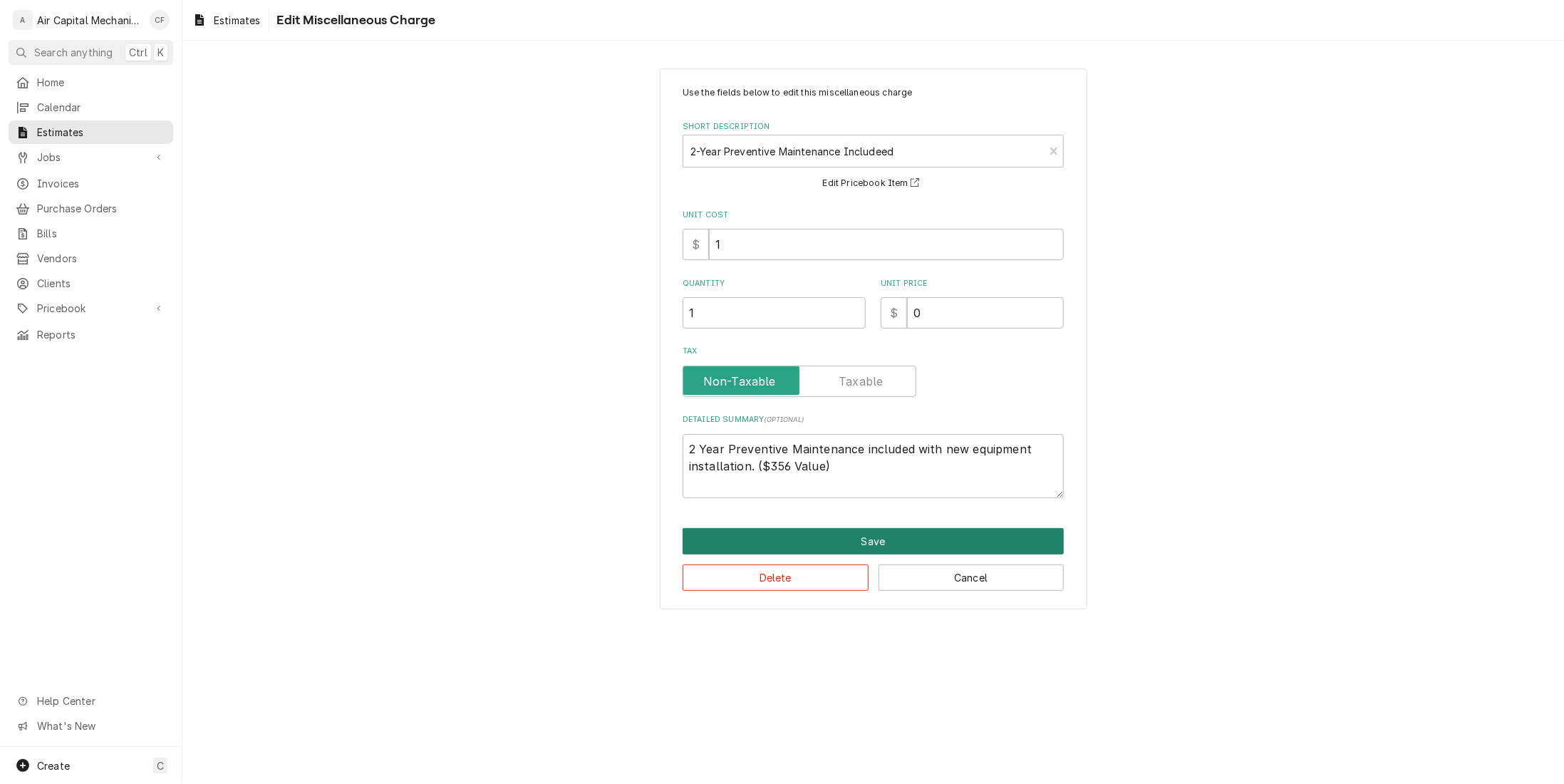
click at [822, 532] on button "Save" at bounding box center [873, 541] width 381 height 27
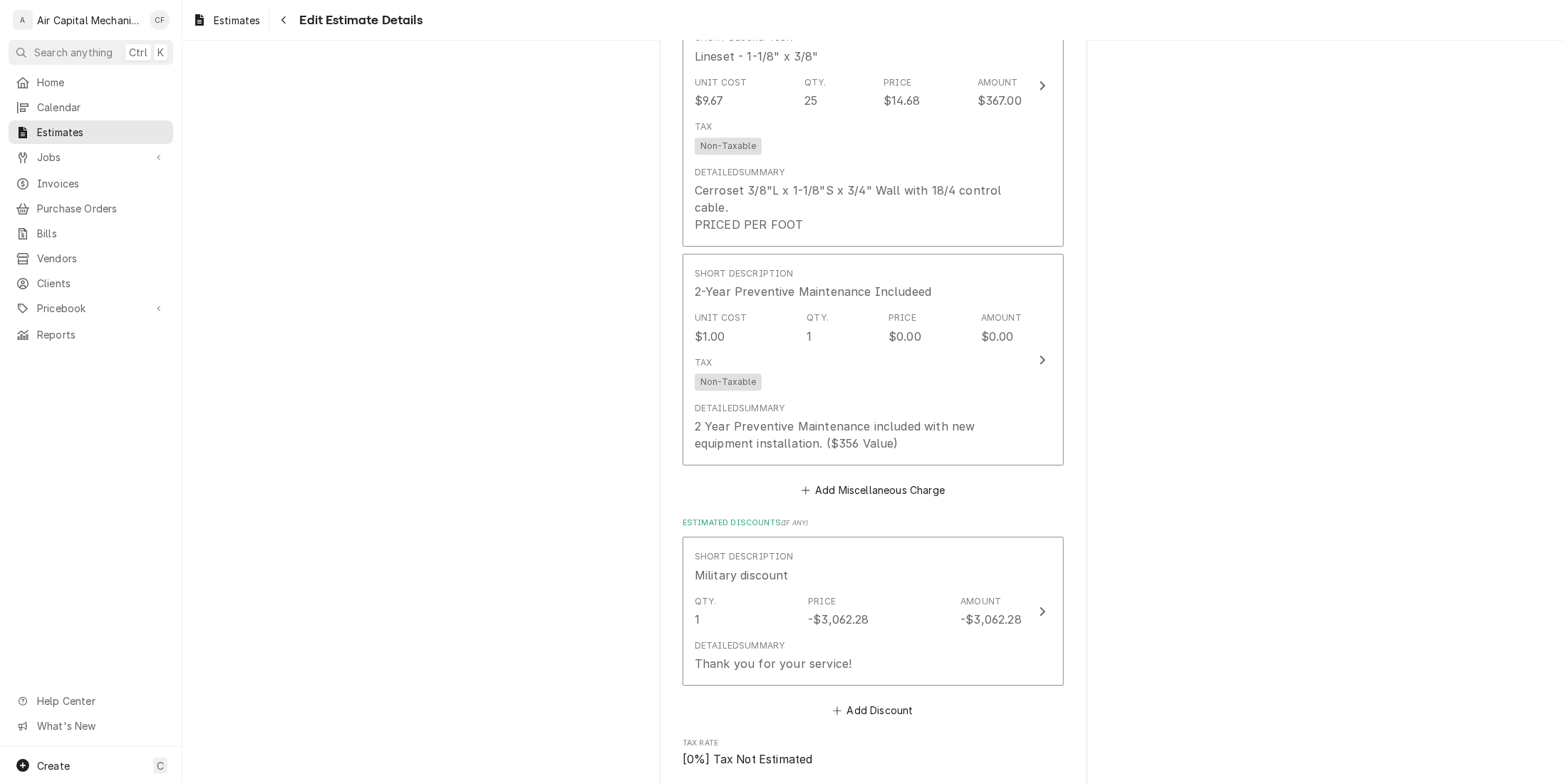
scroll to position [2712, 0]
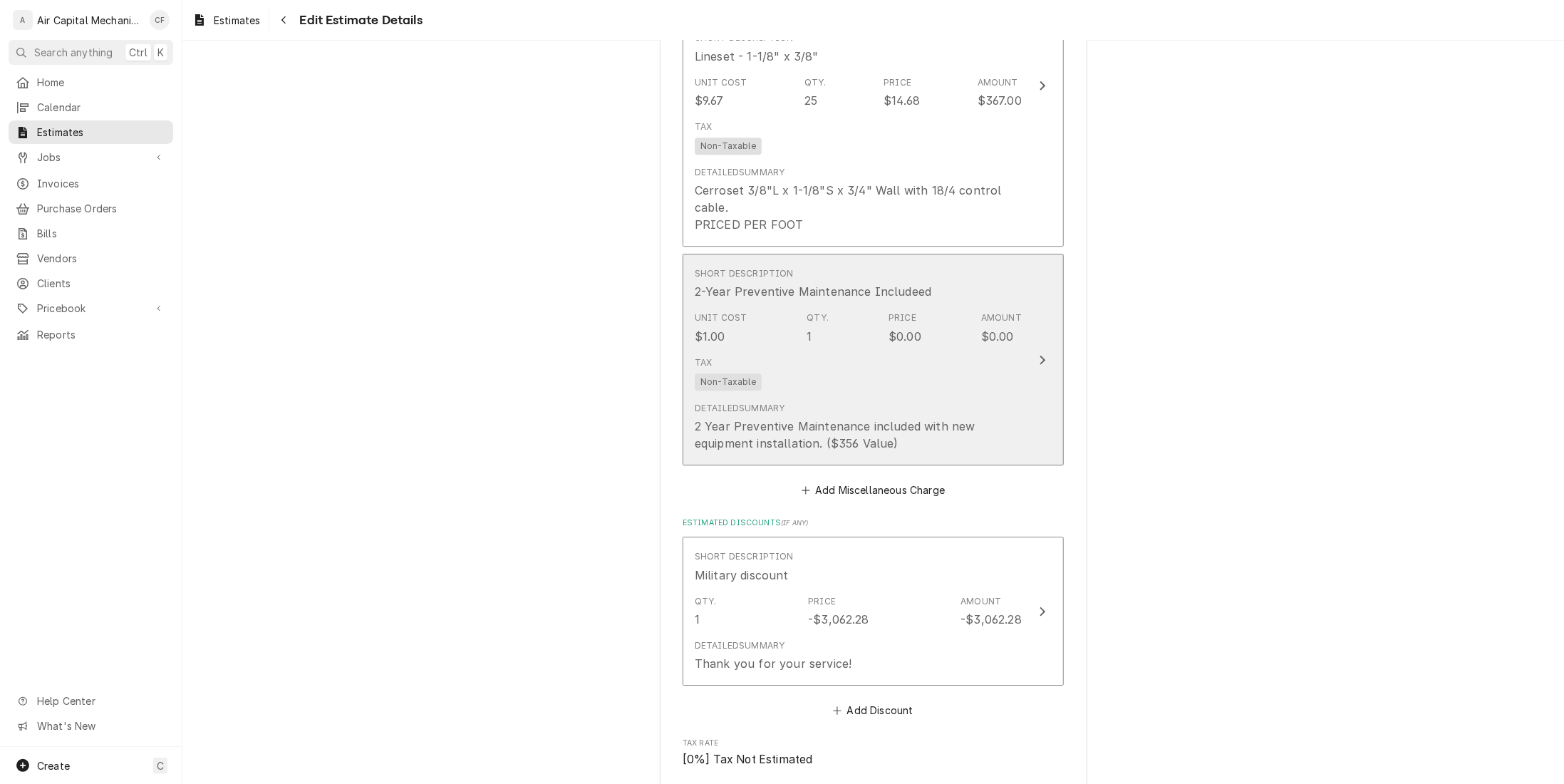
click at [848, 402] on div "Detailed Summary 2 Year Preventive Maintenance included with new equipment inst…" at bounding box center [858, 427] width 327 height 50
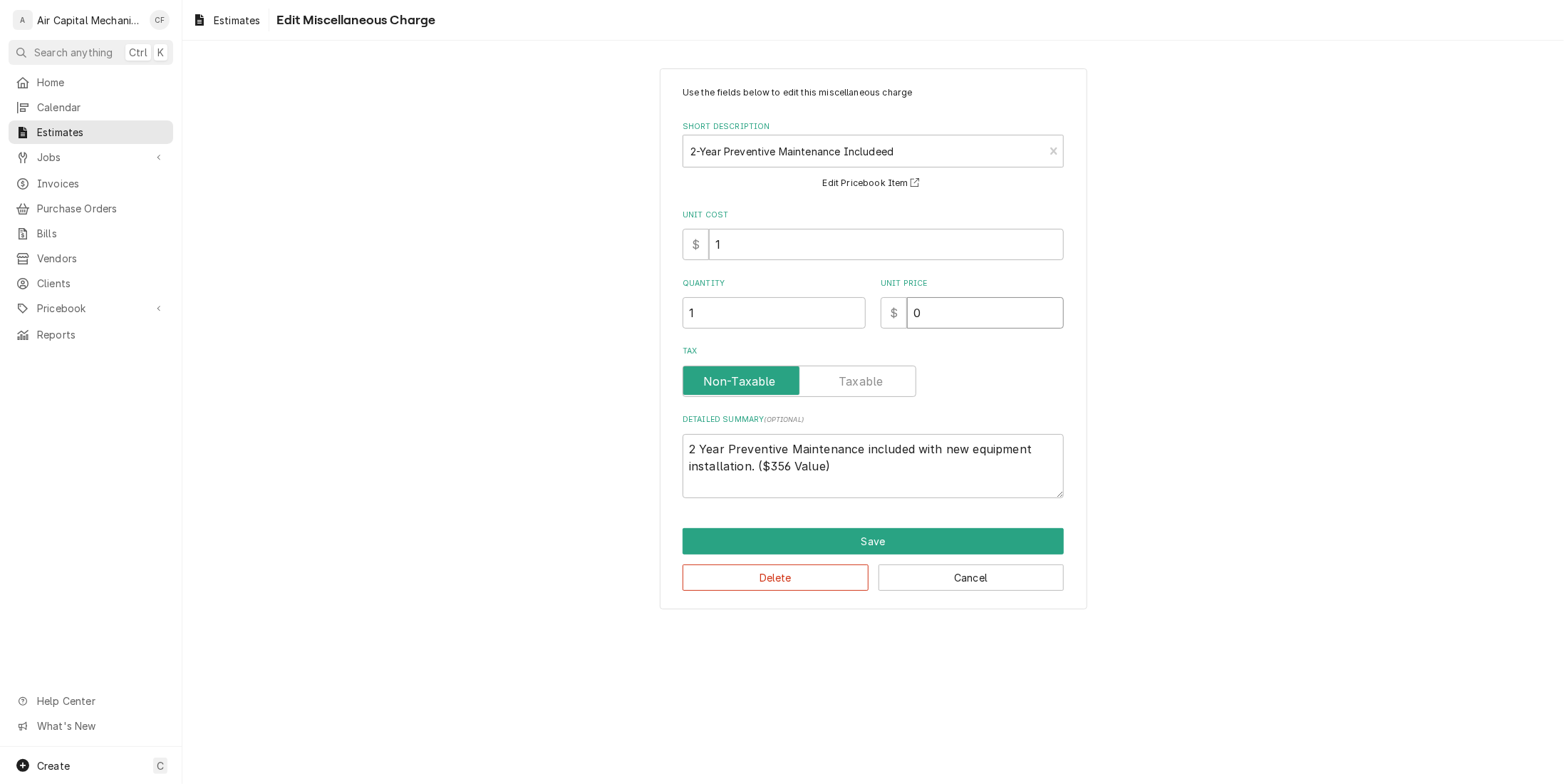
click at [977, 316] on input "0" at bounding box center [985, 313] width 157 height 32
click at [923, 544] on button "Save" at bounding box center [873, 541] width 381 height 27
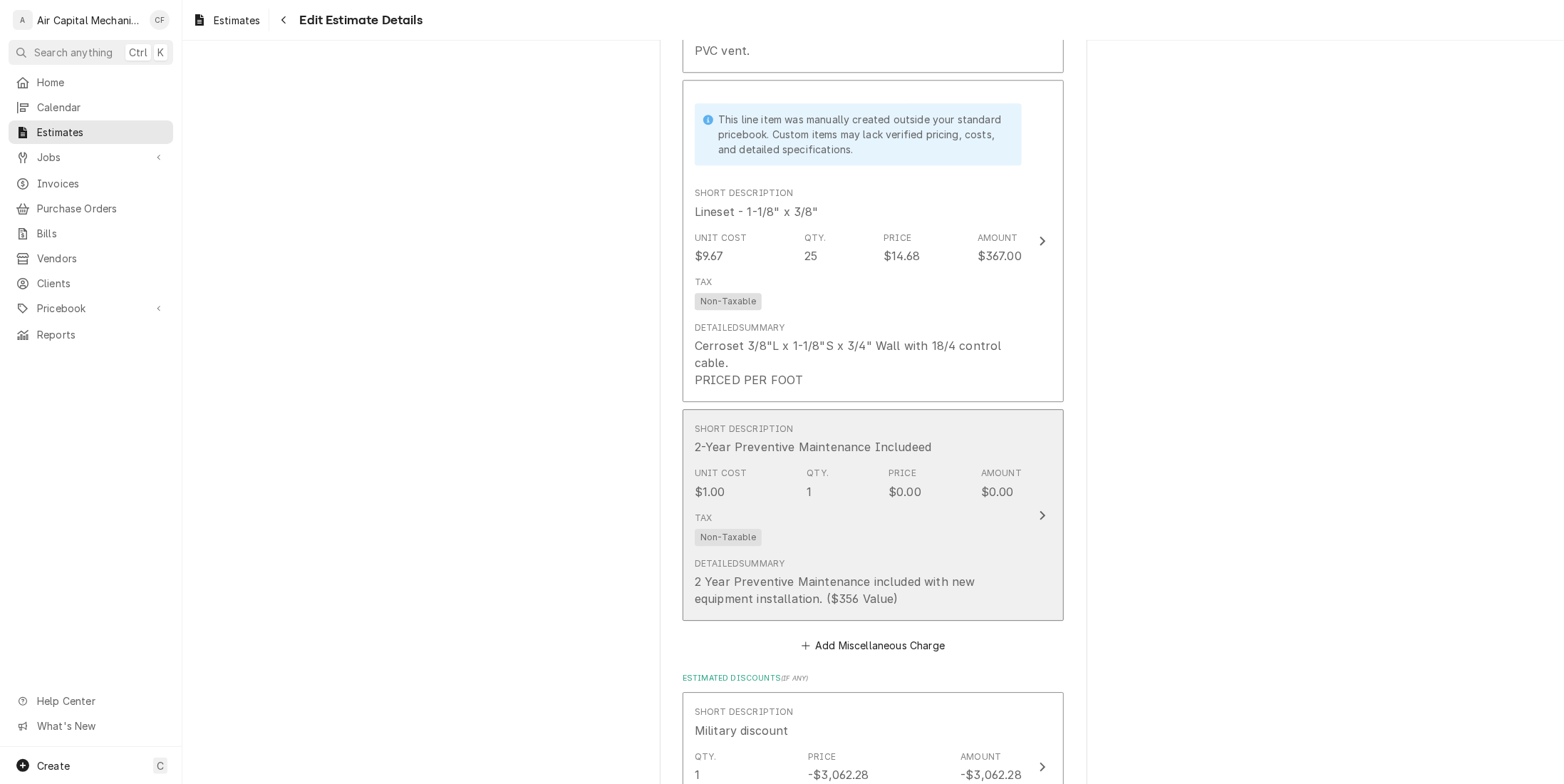
scroll to position [2482, 0]
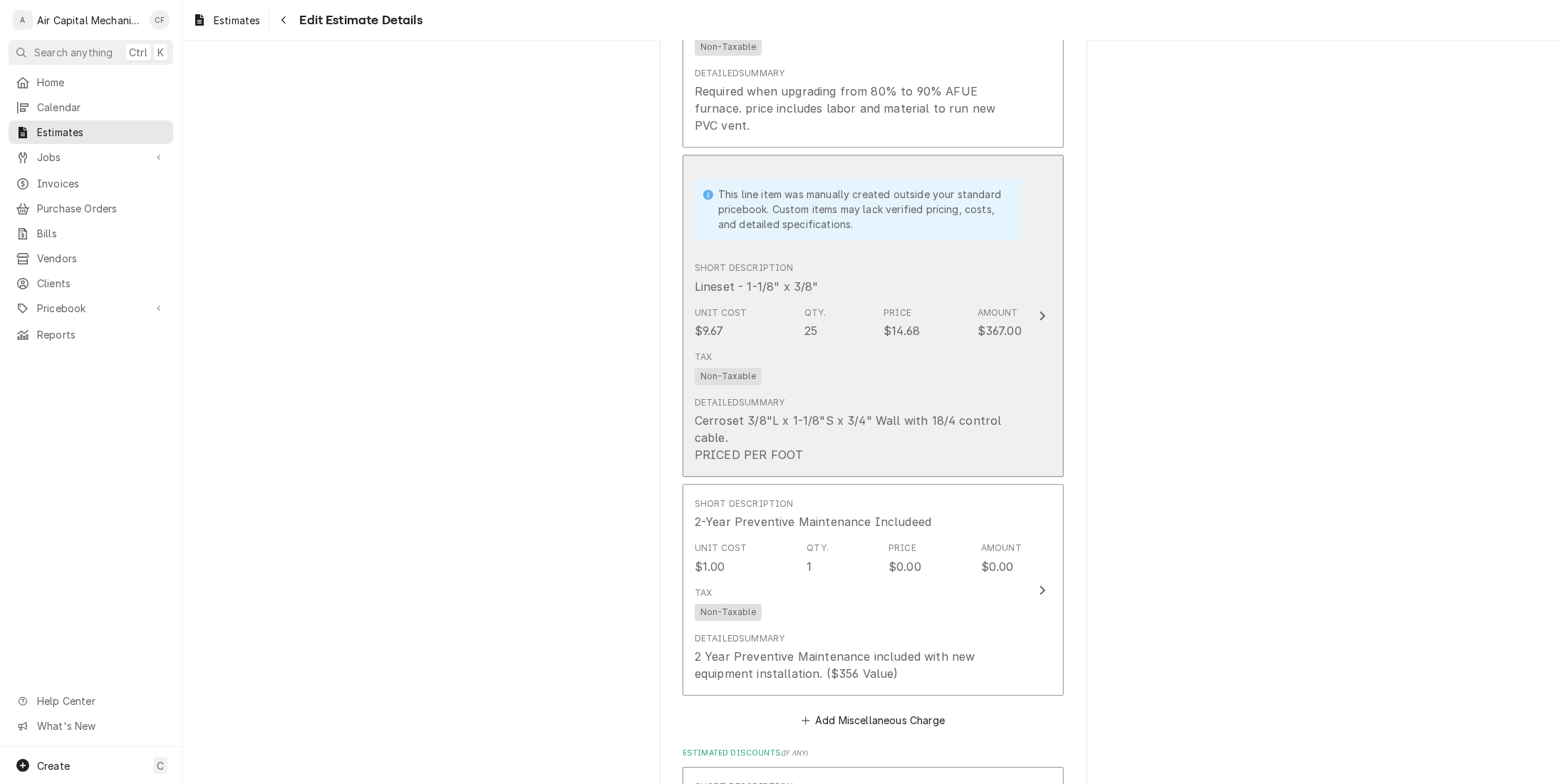
click at [944, 349] on div "Tax Non-Taxable" at bounding box center [858, 368] width 327 height 46
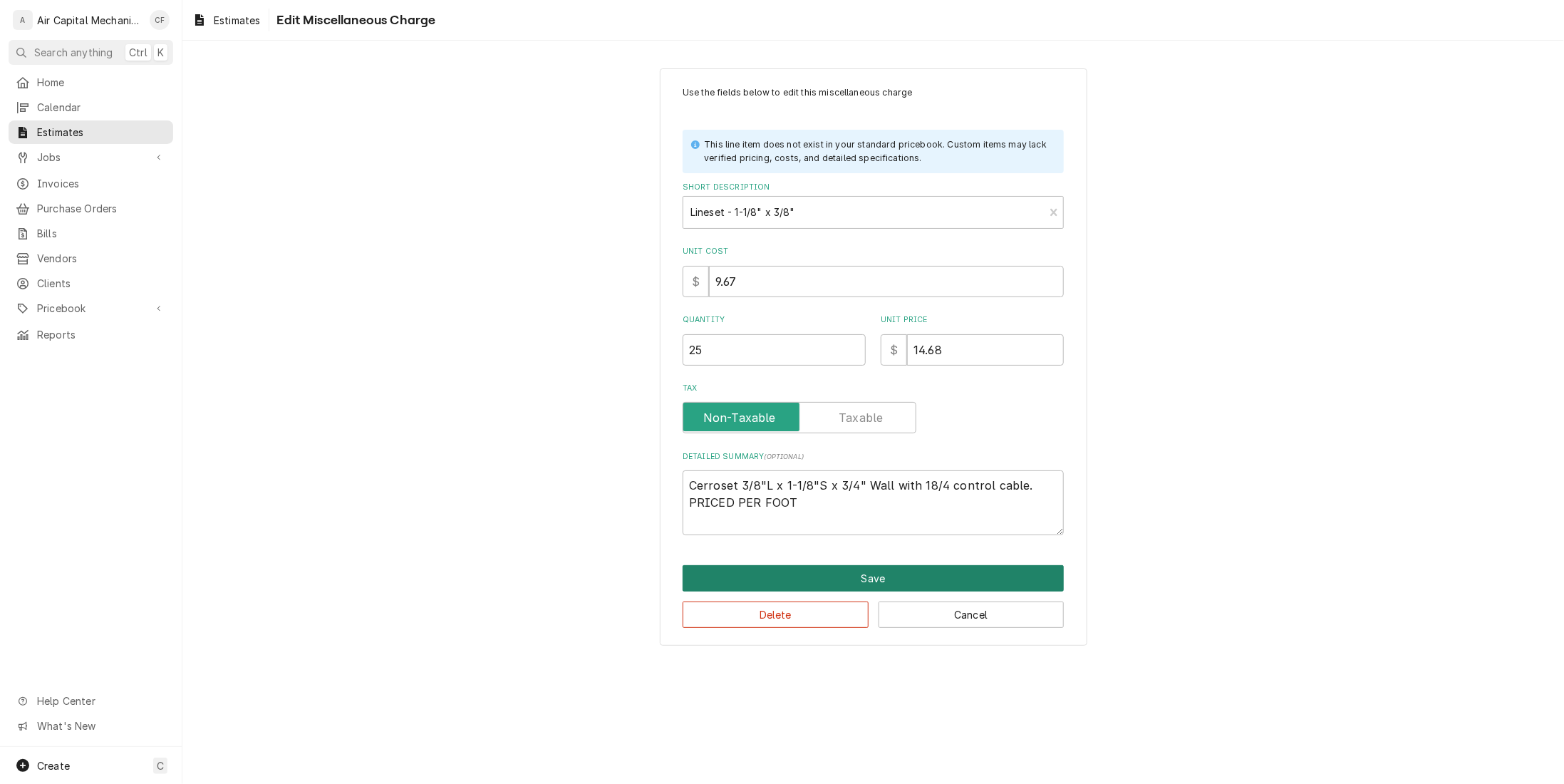
click at [839, 569] on button "Save" at bounding box center [873, 578] width 381 height 27
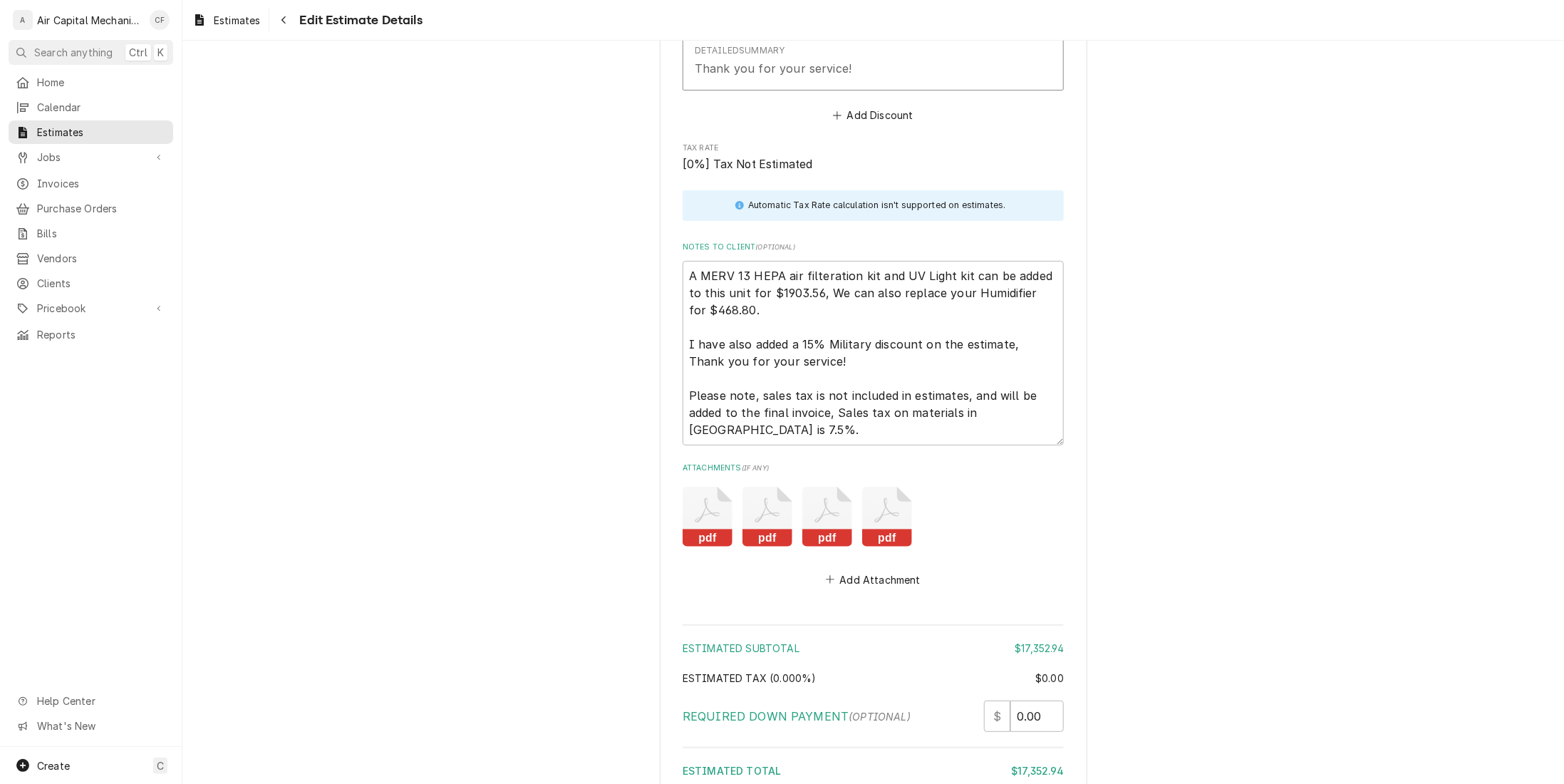
scroll to position [3462, 0]
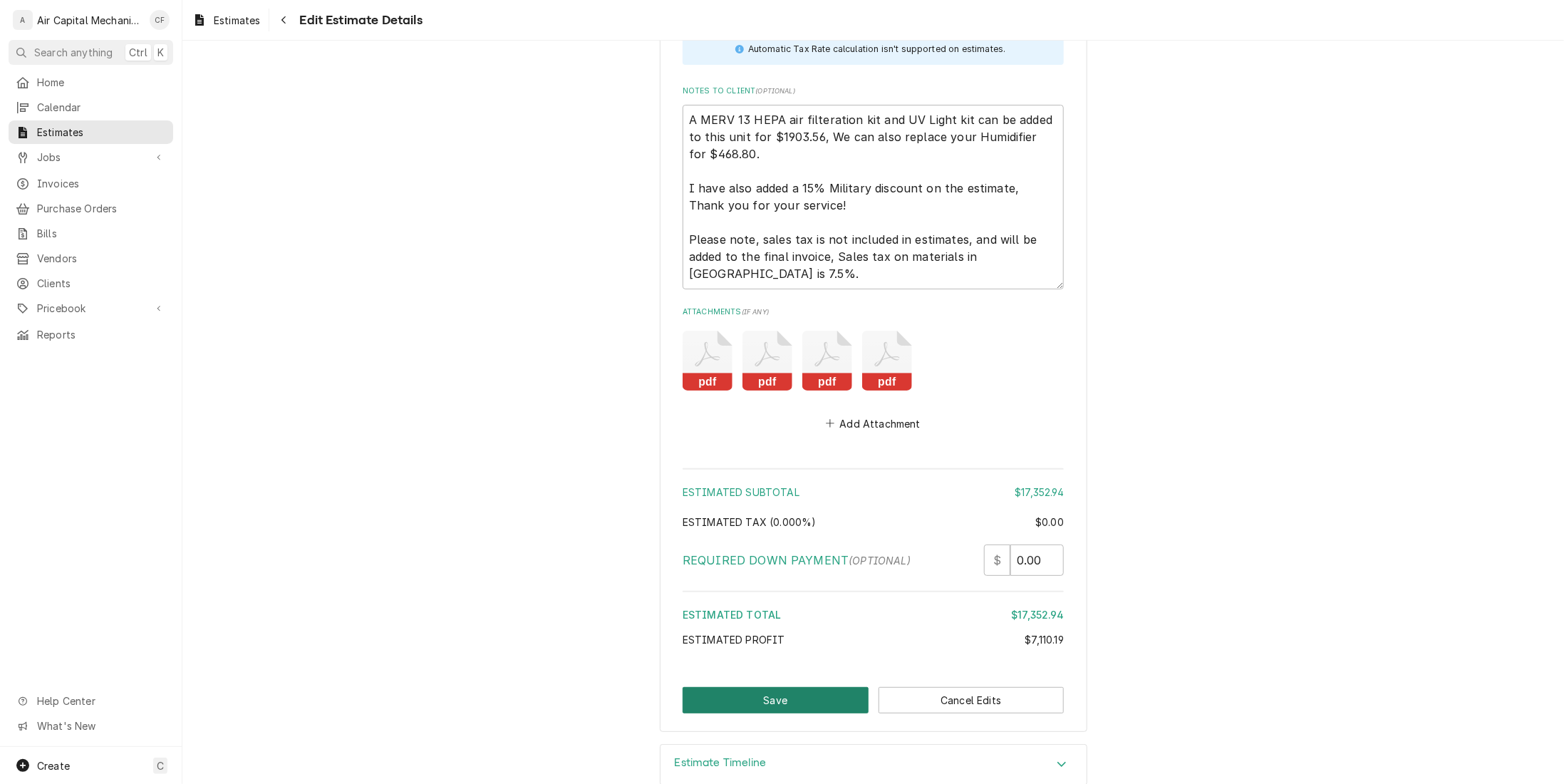
click at [797, 687] on button "Save" at bounding box center [776, 700] width 186 height 27
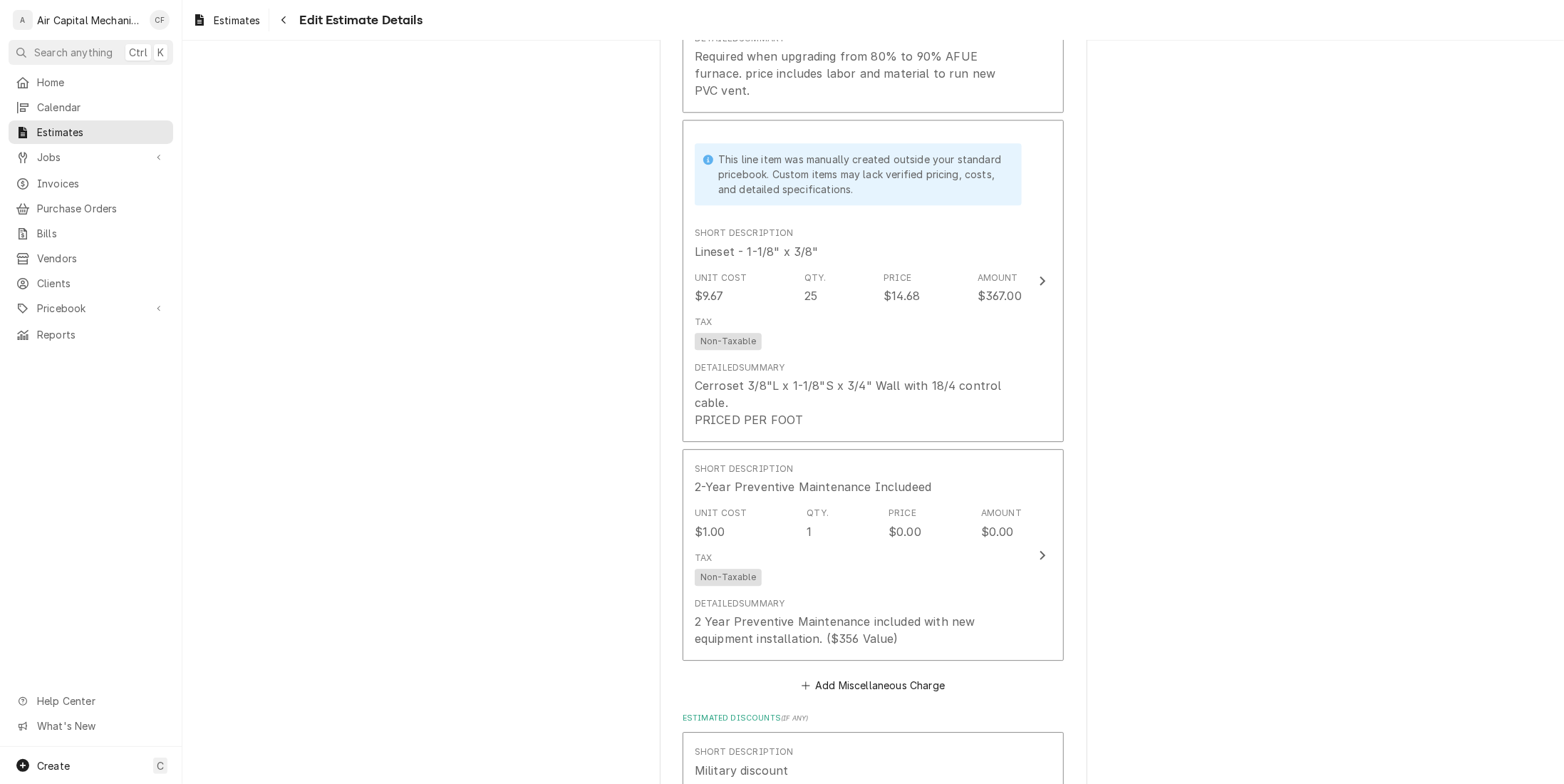
scroll to position [2537, 0]
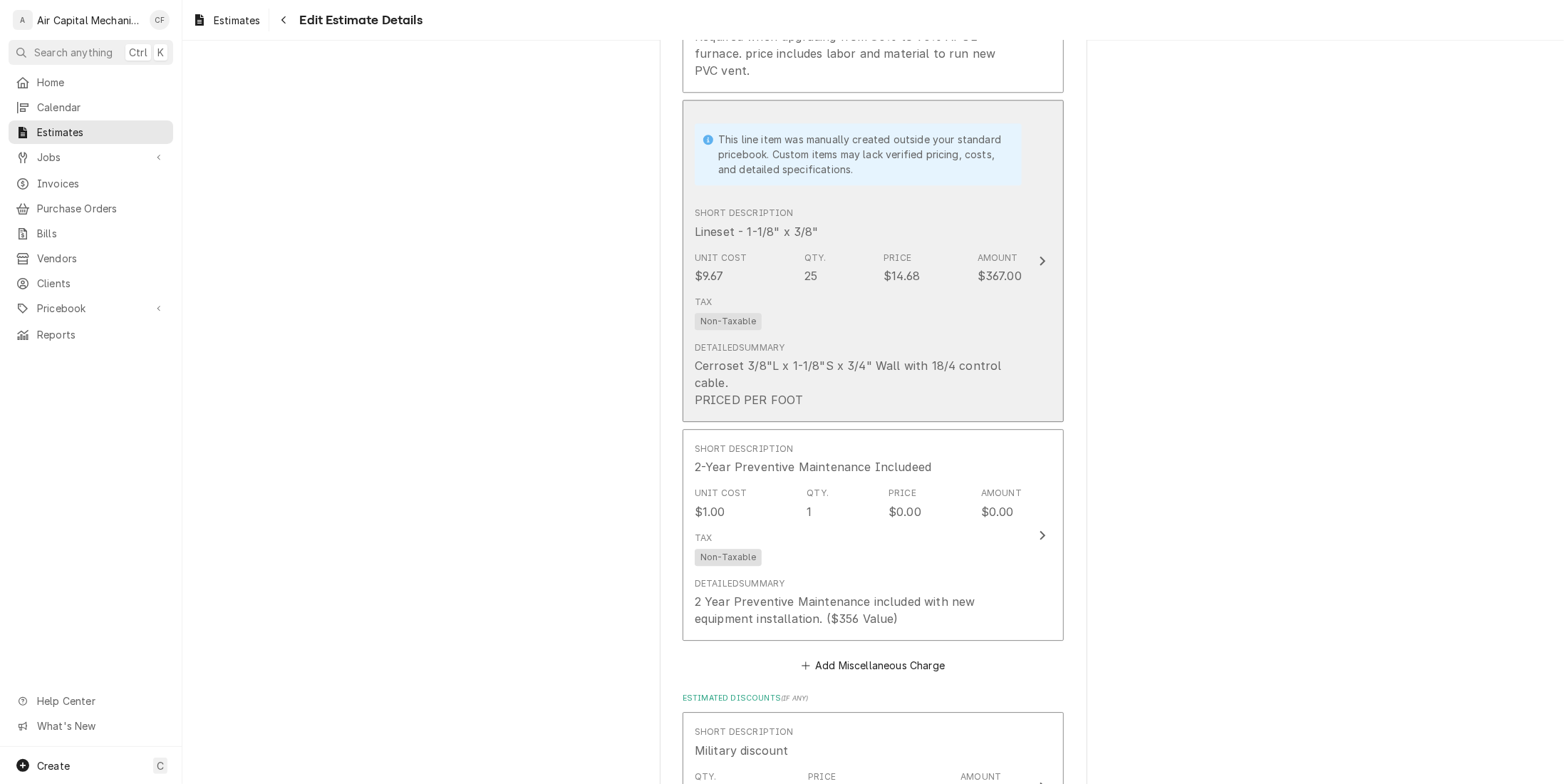
click at [880, 357] on div "Cerroset 3/8"L x 1-1/8"S x 3/4" Wall with 18/4 control cable. PRICED PER FOOT" at bounding box center [858, 383] width 327 height 52
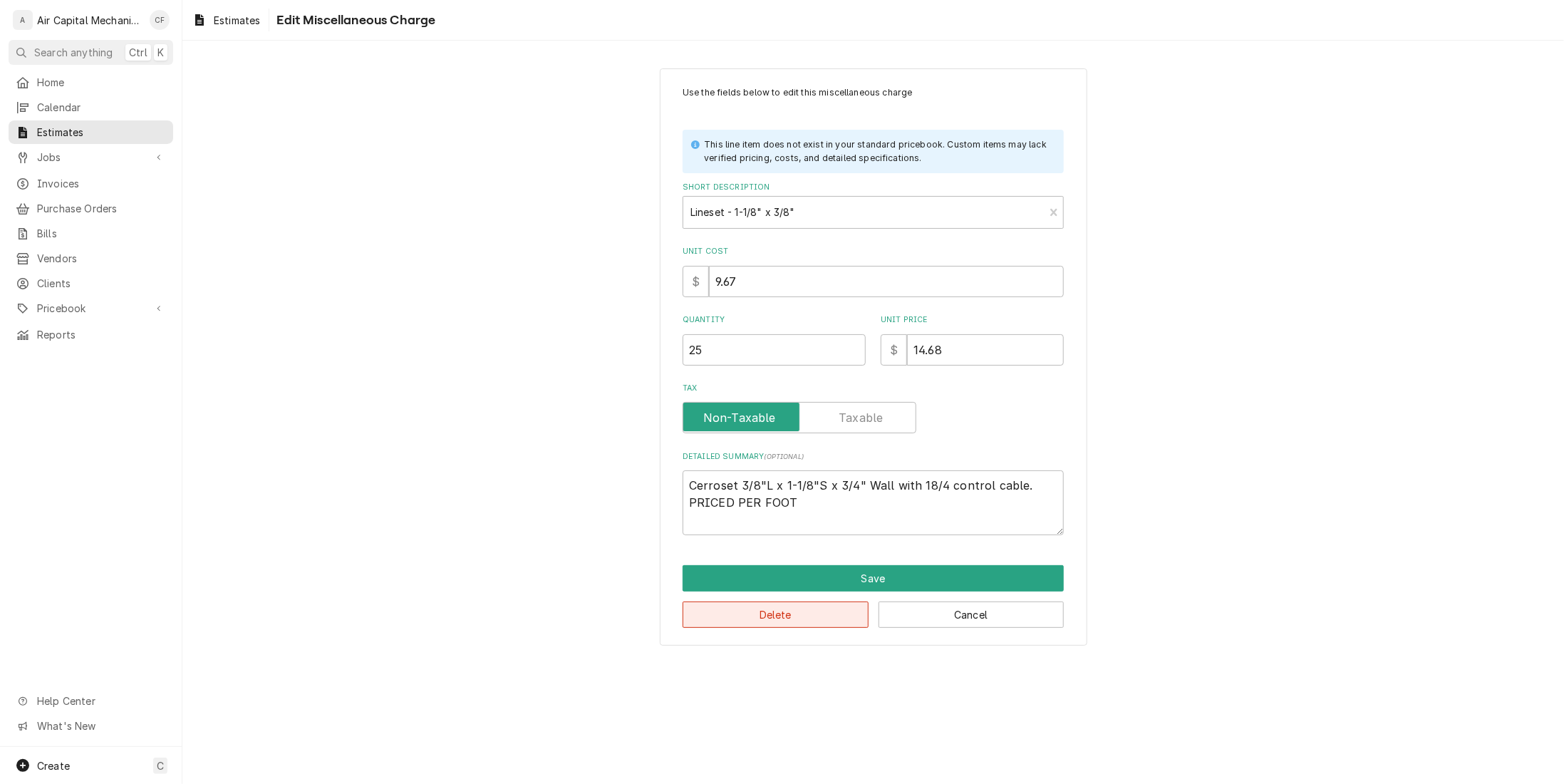
click at [830, 617] on button "Delete" at bounding box center [776, 614] width 186 height 27
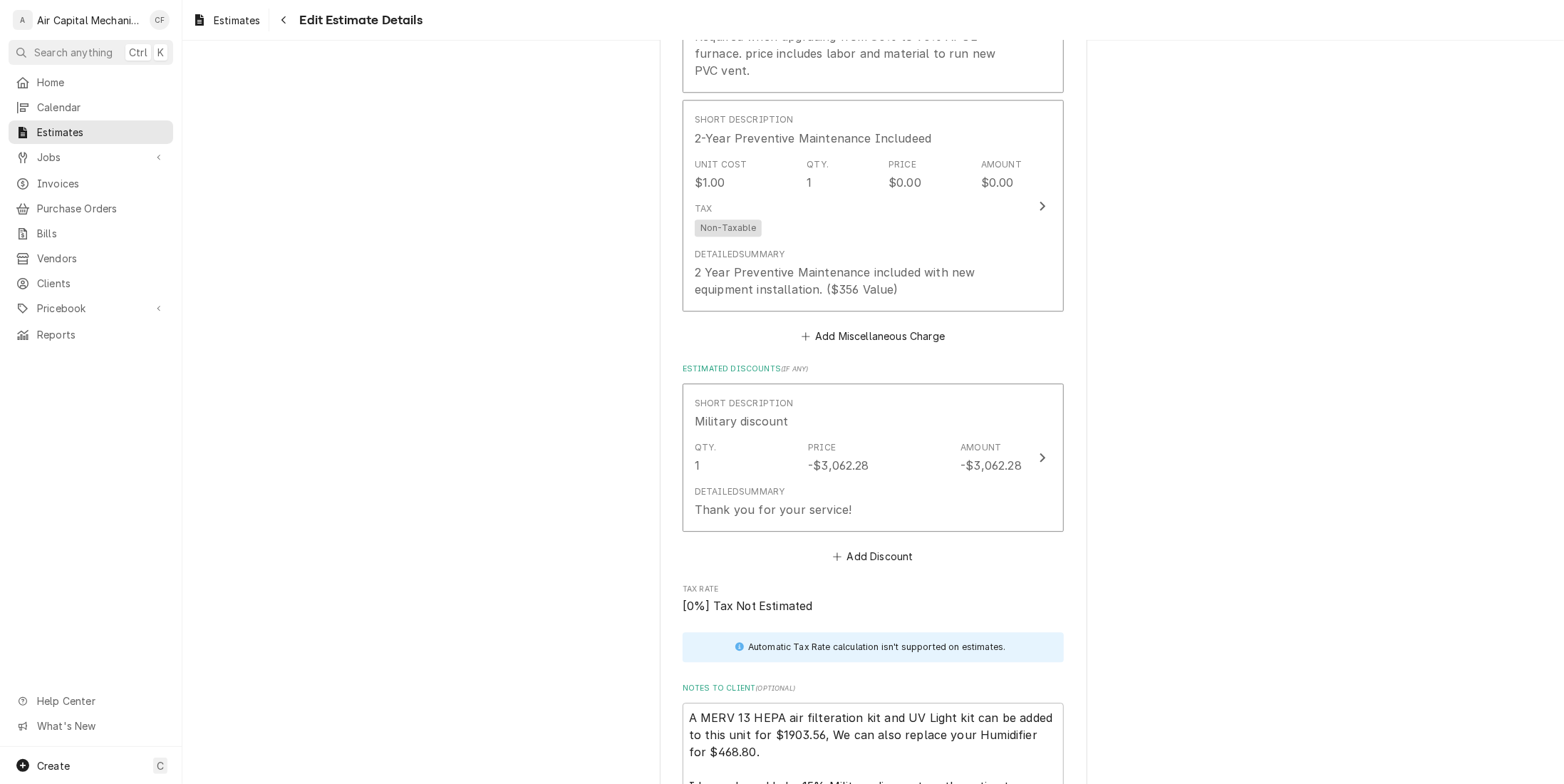
scroll to position [2519, 0]
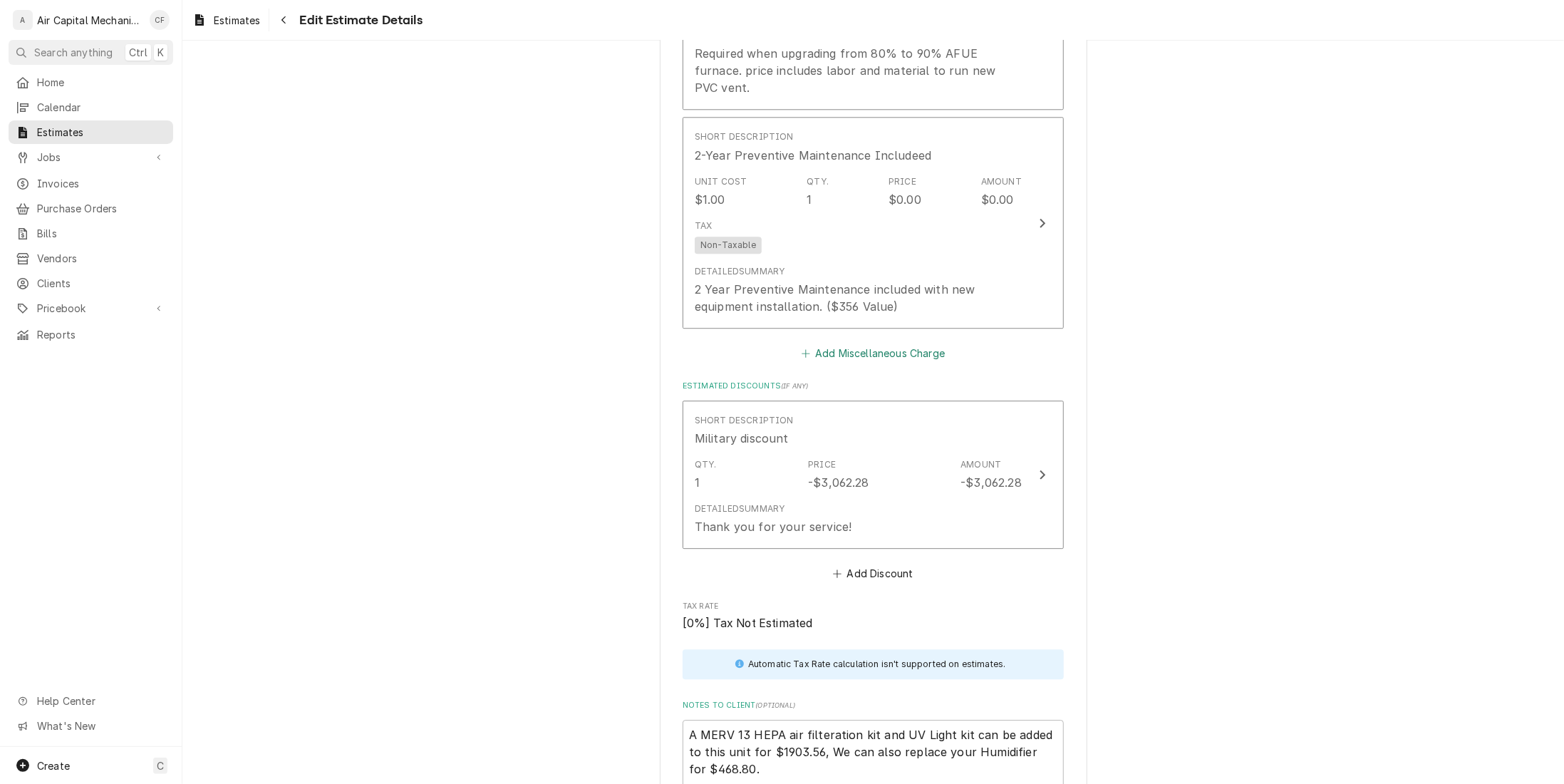
click at [877, 343] on button "Add Miscellaneous Charge" at bounding box center [873, 353] width 149 height 20
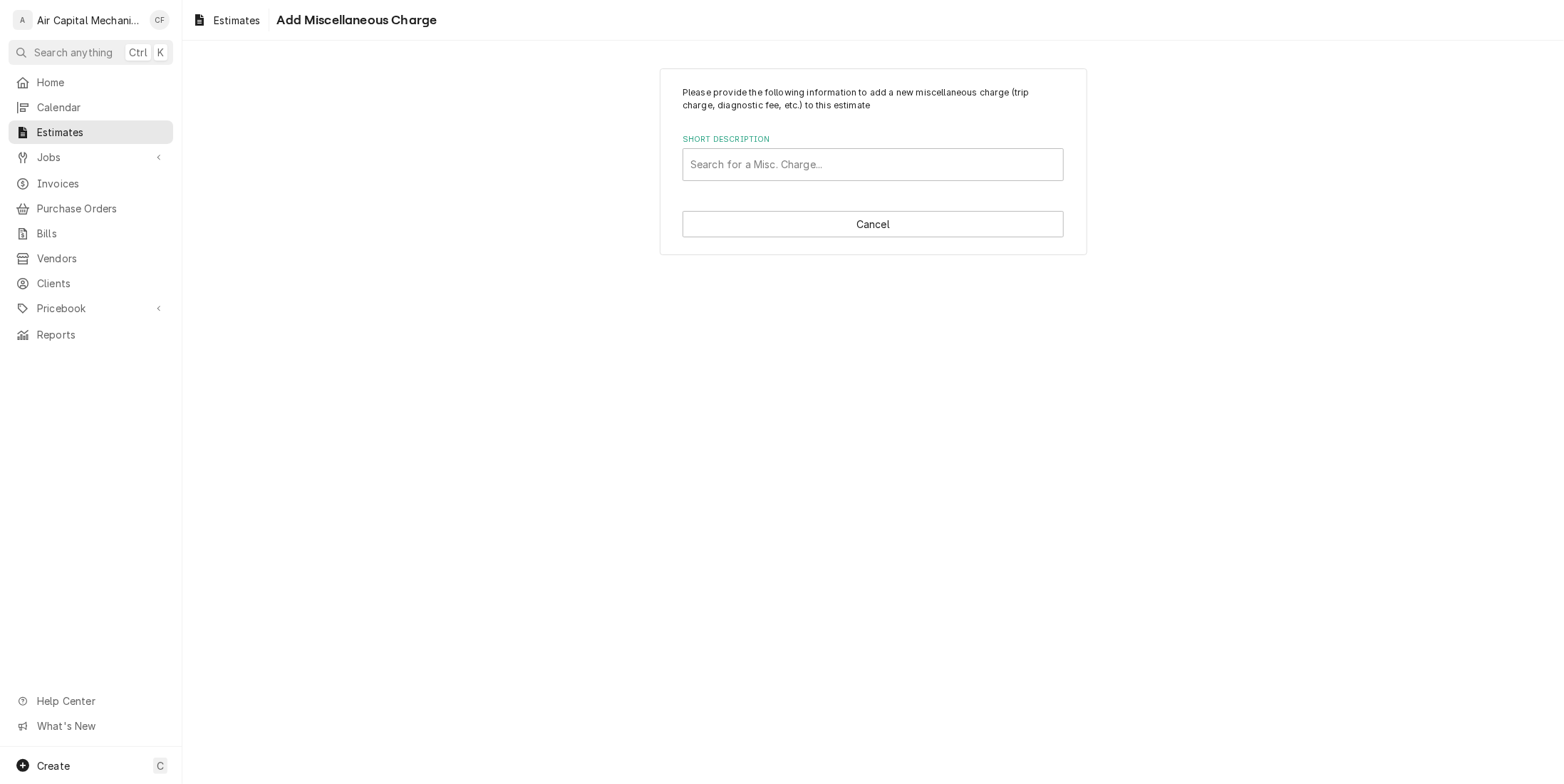
click at [784, 182] on div "Please provide the following information to add a new miscellaneous charge (tri…" at bounding box center [873, 162] width 428 height 187
click at [788, 165] on div "Short Description" at bounding box center [873, 165] width 366 height 26
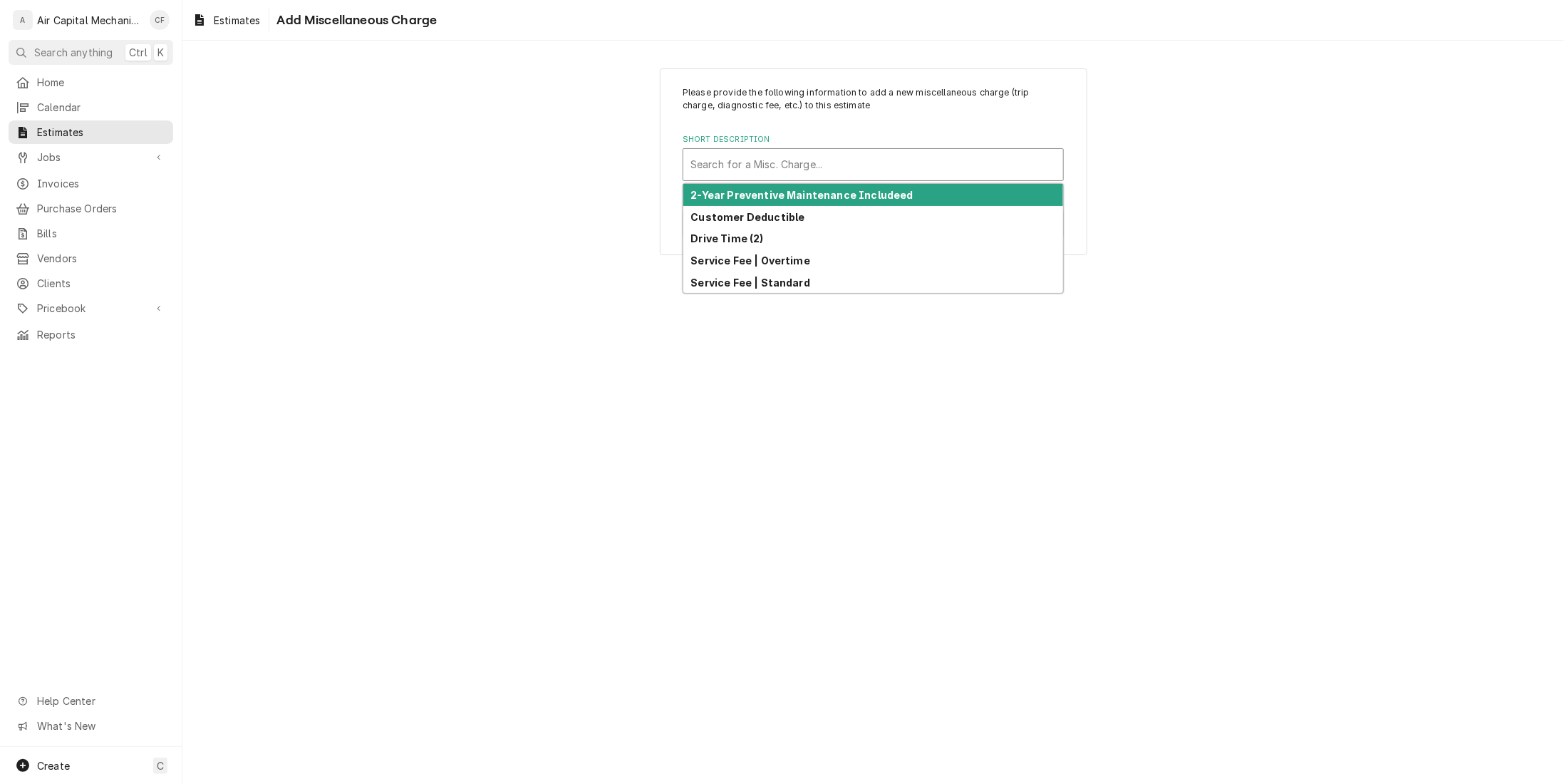
click at [546, 140] on div "Please provide the following information to add a new miscellaneous charge (tri…" at bounding box center [873, 161] width 1382 height 212
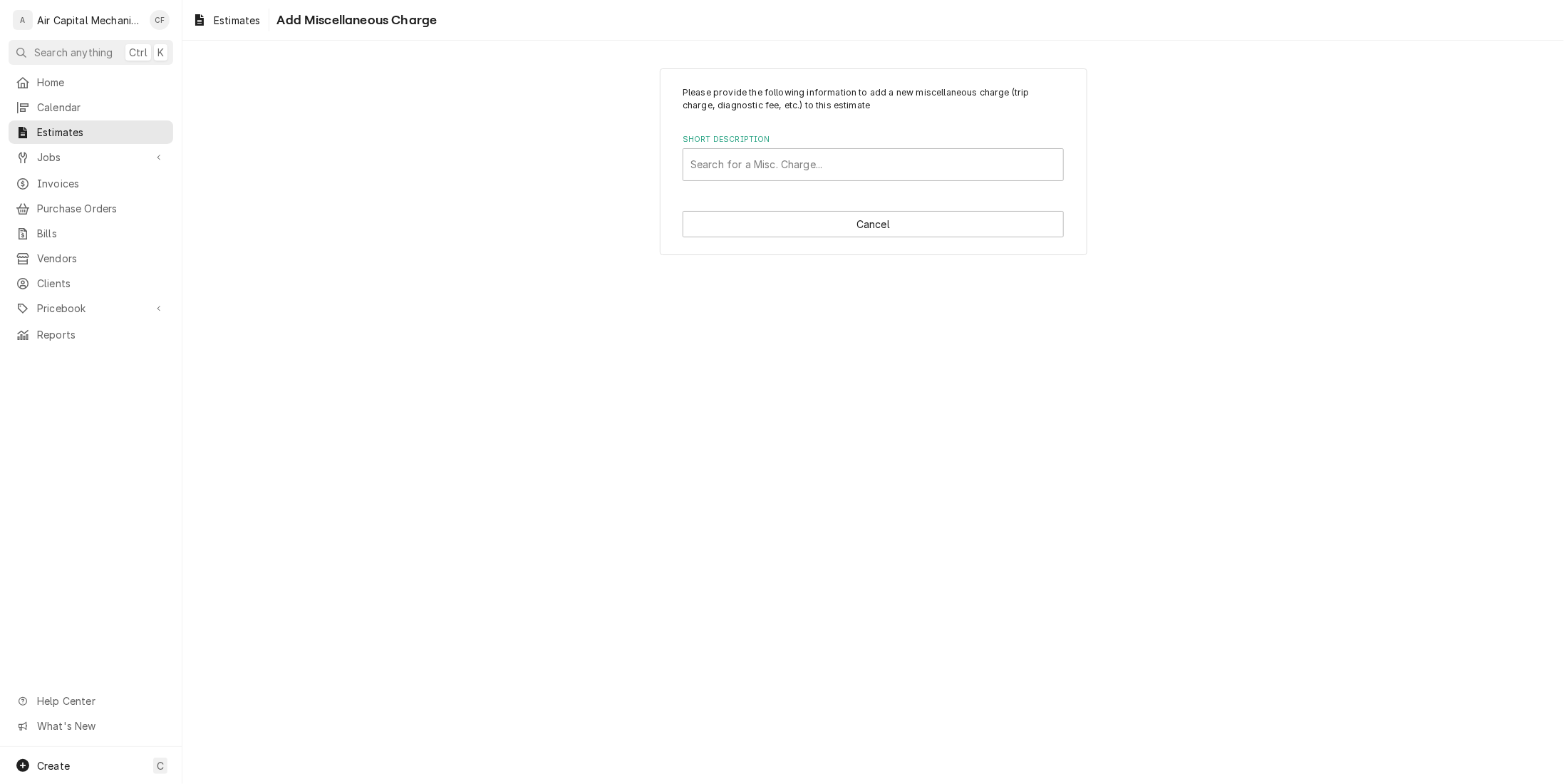
click at [989, 239] on div "Please provide the following information to add a new miscellaneous charge (tri…" at bounding box center [873, 162] width 428 height 187
click at [989, 228] on button "Cancel" at bounding box center [873, 224] width 381 height 27
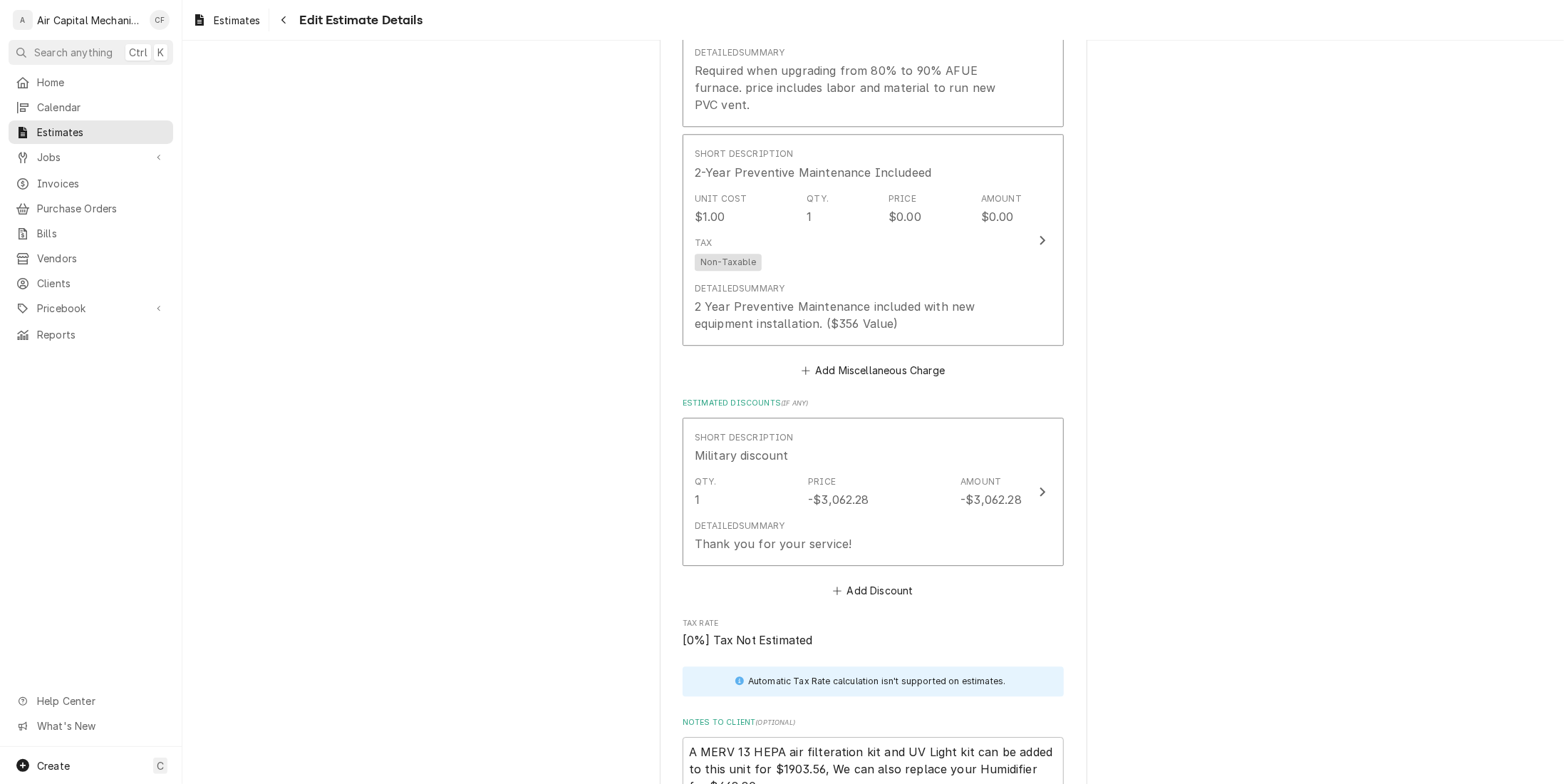
type textarea "x"
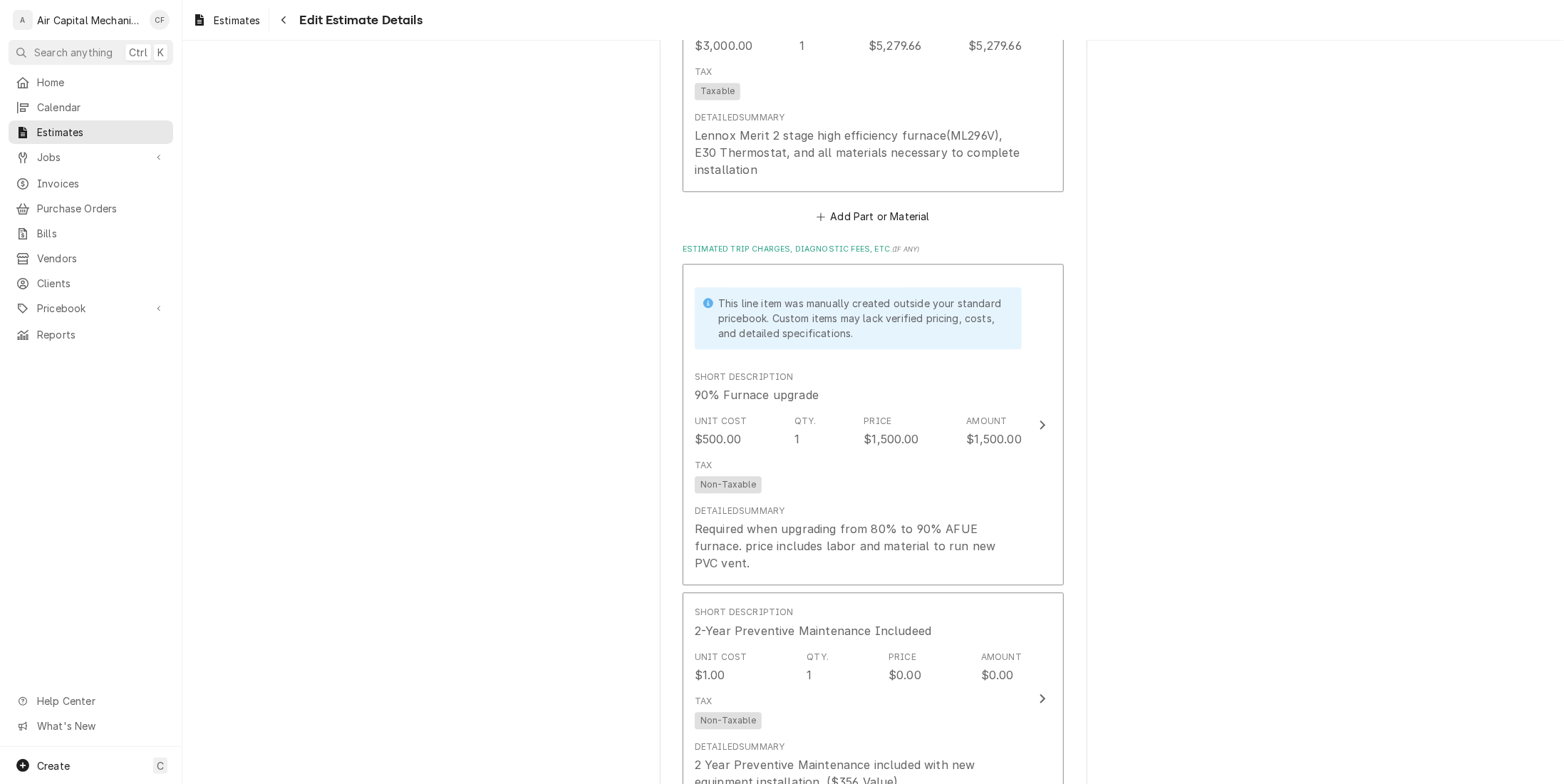
scroll to position [2003, 0]
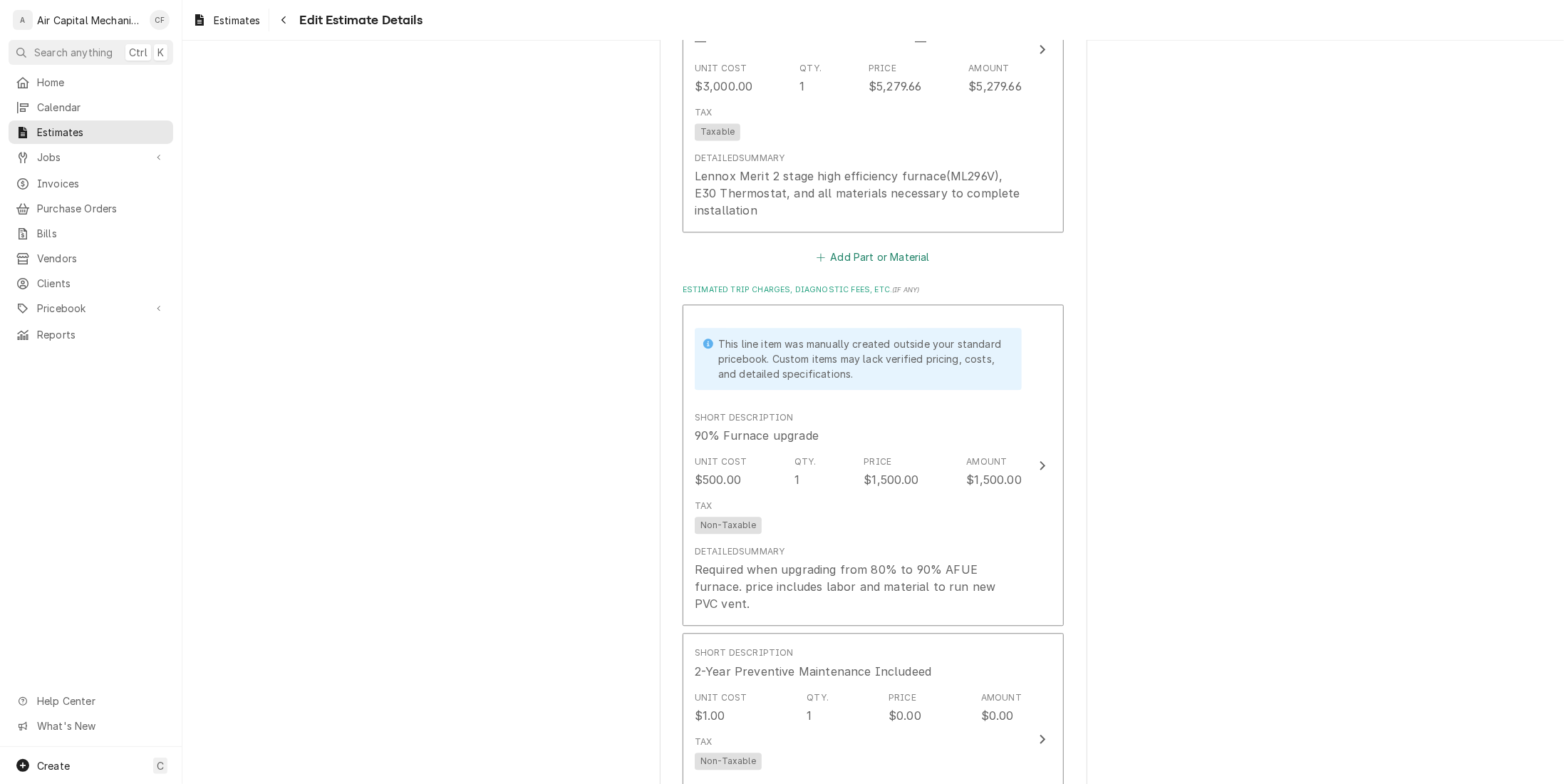
click at [889, 257] on button "Add Part or Material" at bounding box center [873, 257] width 118 height 20
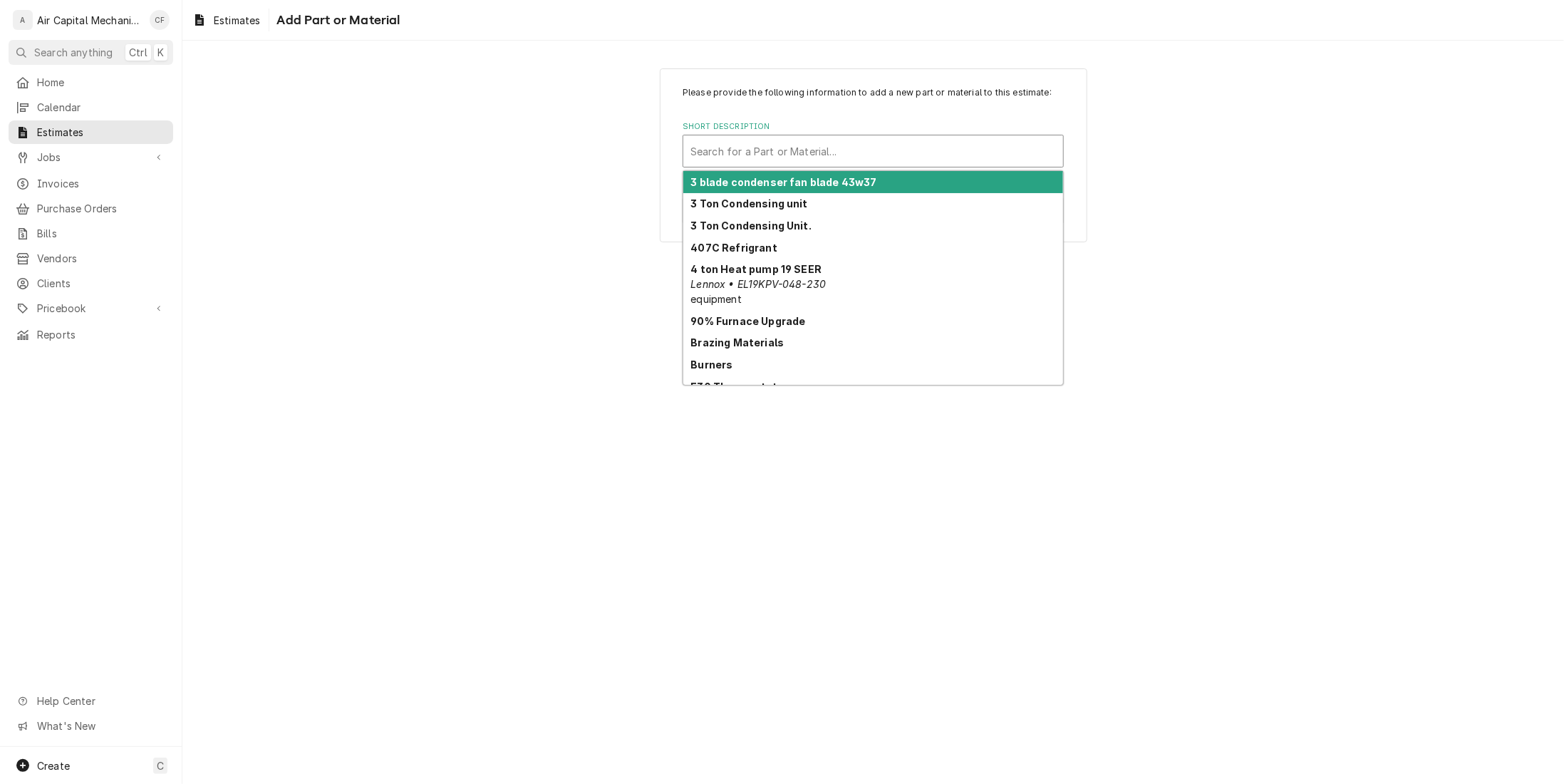
click at [805, 149] on div "Short Description" at bounding box center [873, 151] width 366 height 26
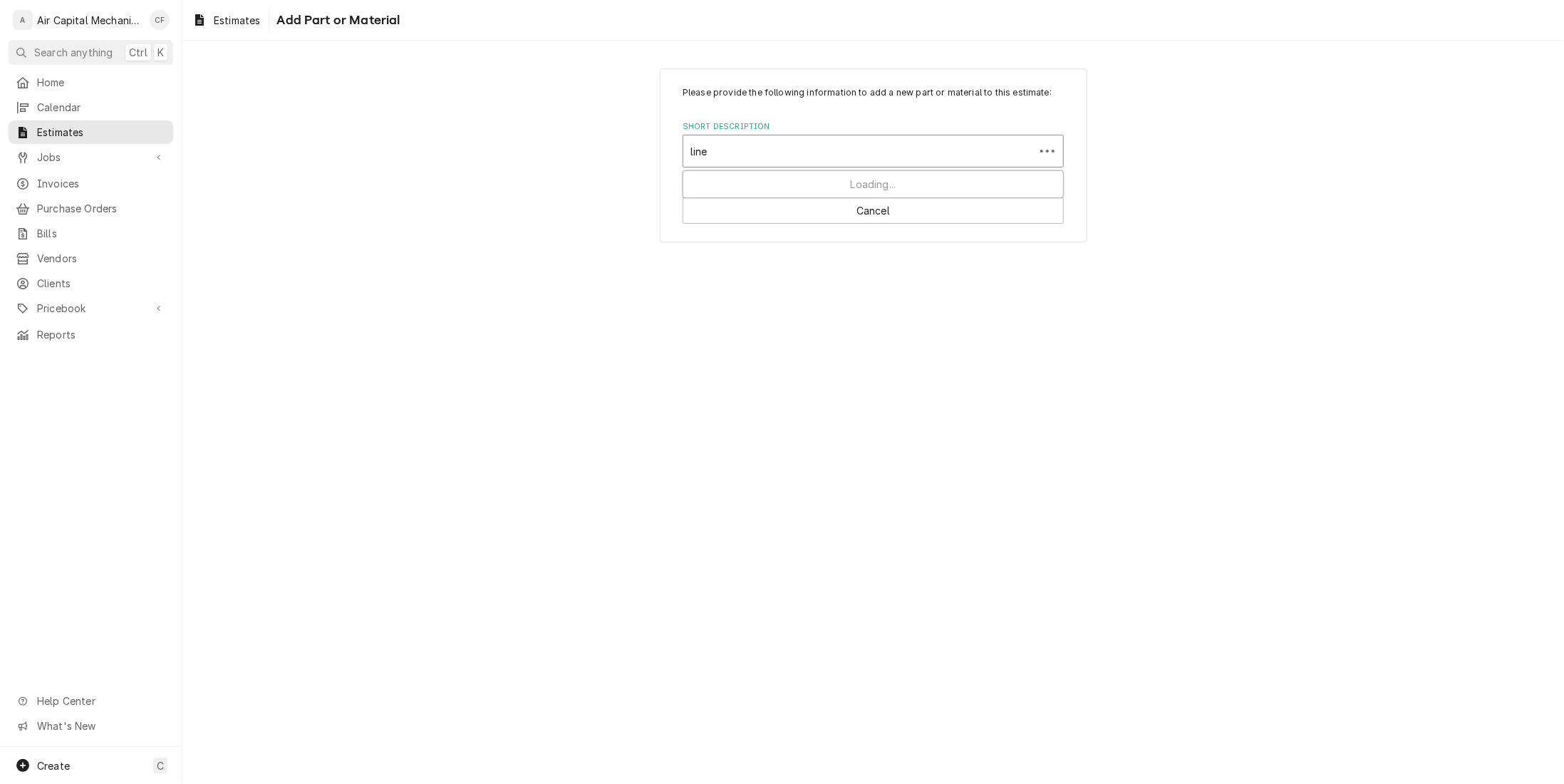
type input "line s"
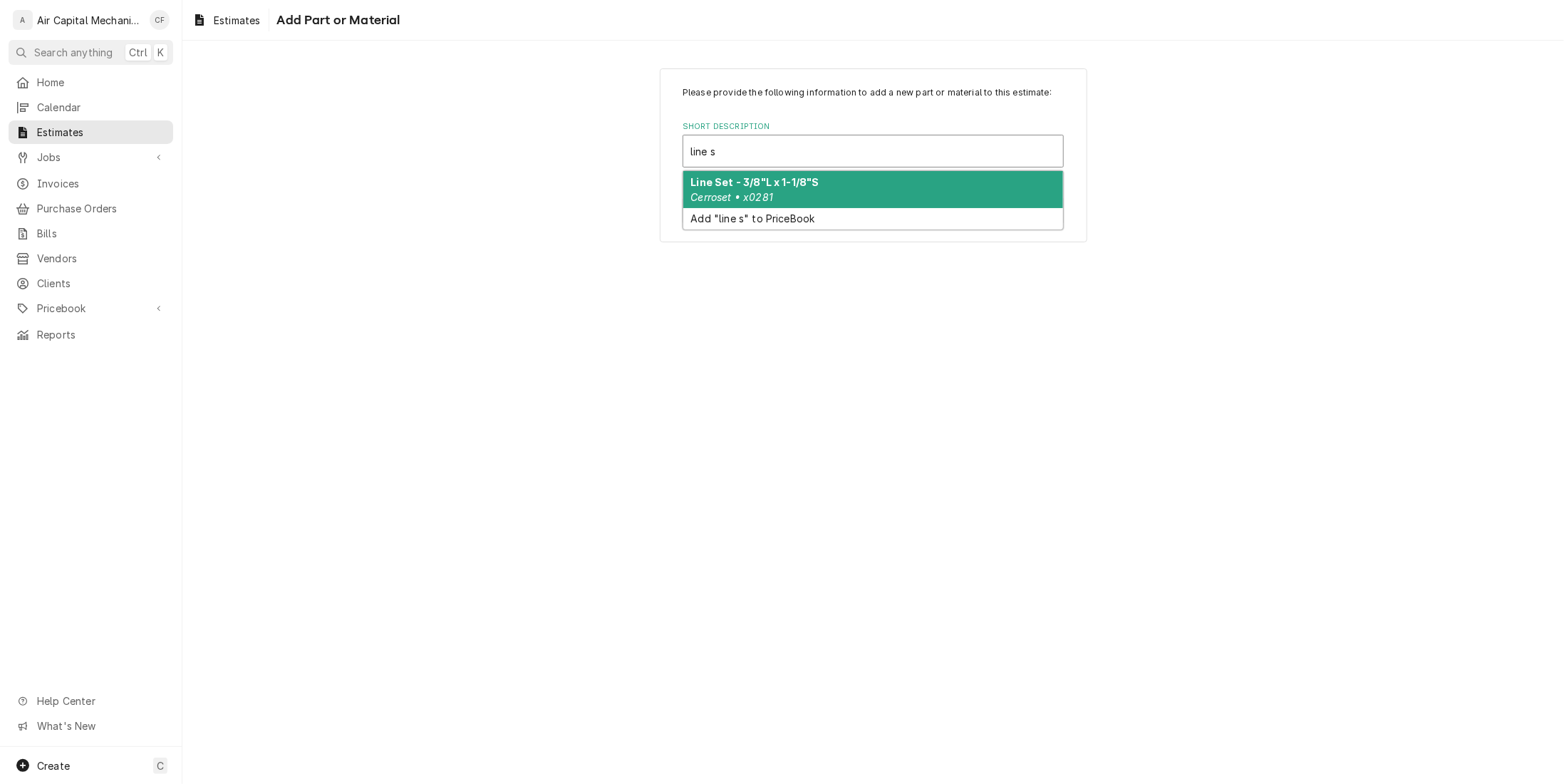
click at [962, 202] on div "Line Set - 3/8"L x 1-1/8"S Cerroset • x0281" at bounding box center [873, 189] width 380 height 37
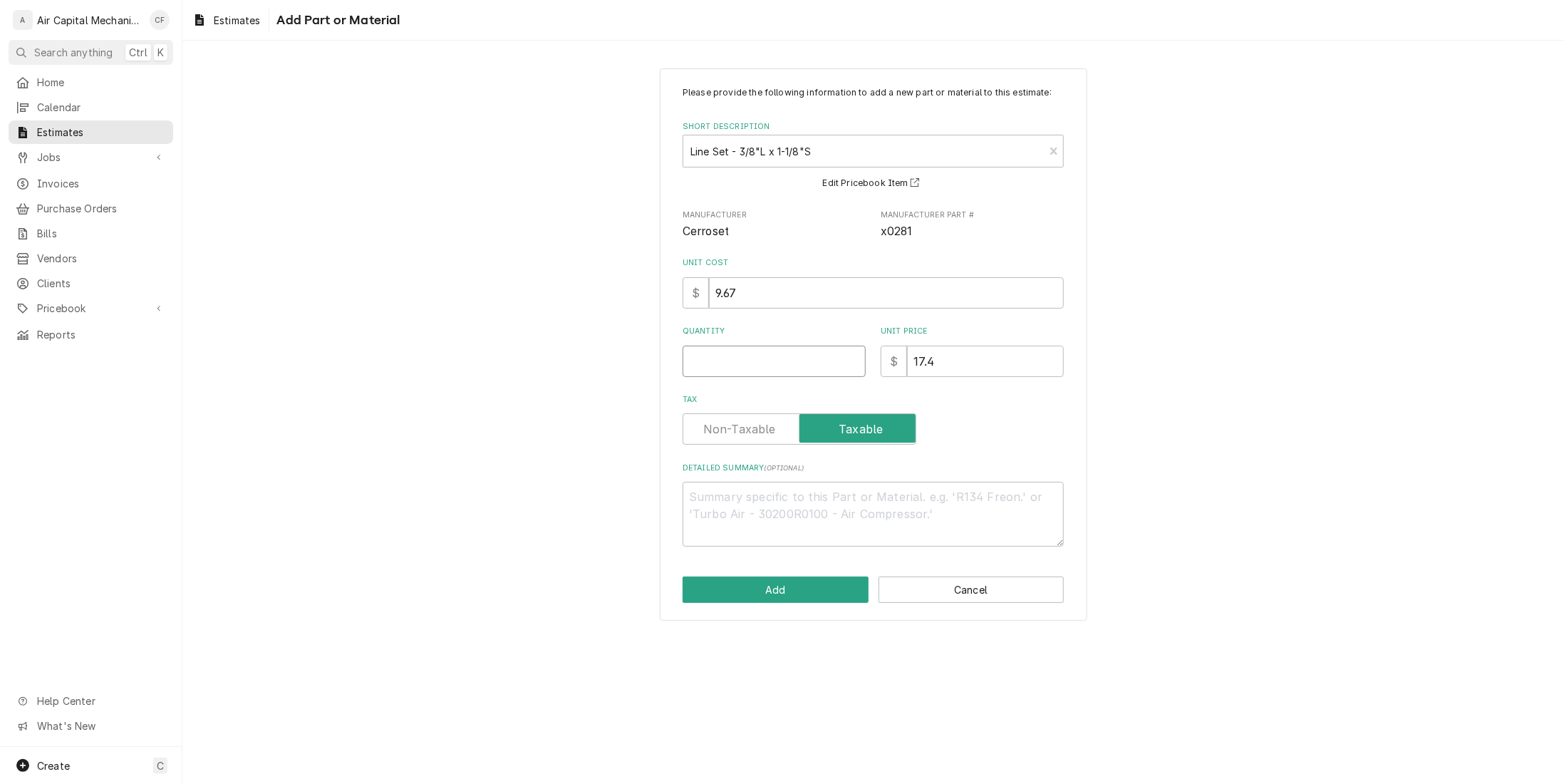
click at [768, 362] on input "Quantity" at bounding box center [774, 361] width 183 height 32
type textarea "x"
type input "1"
drag, startPoint x: 971, startPoint y: 362, endPoint x: 845, endPoint y: 355, distance: 126.2
click at [845, 355] on div "Quantity 1 Unit Price $ 17.4" at bounding box center [873, 350] width 381 height 51
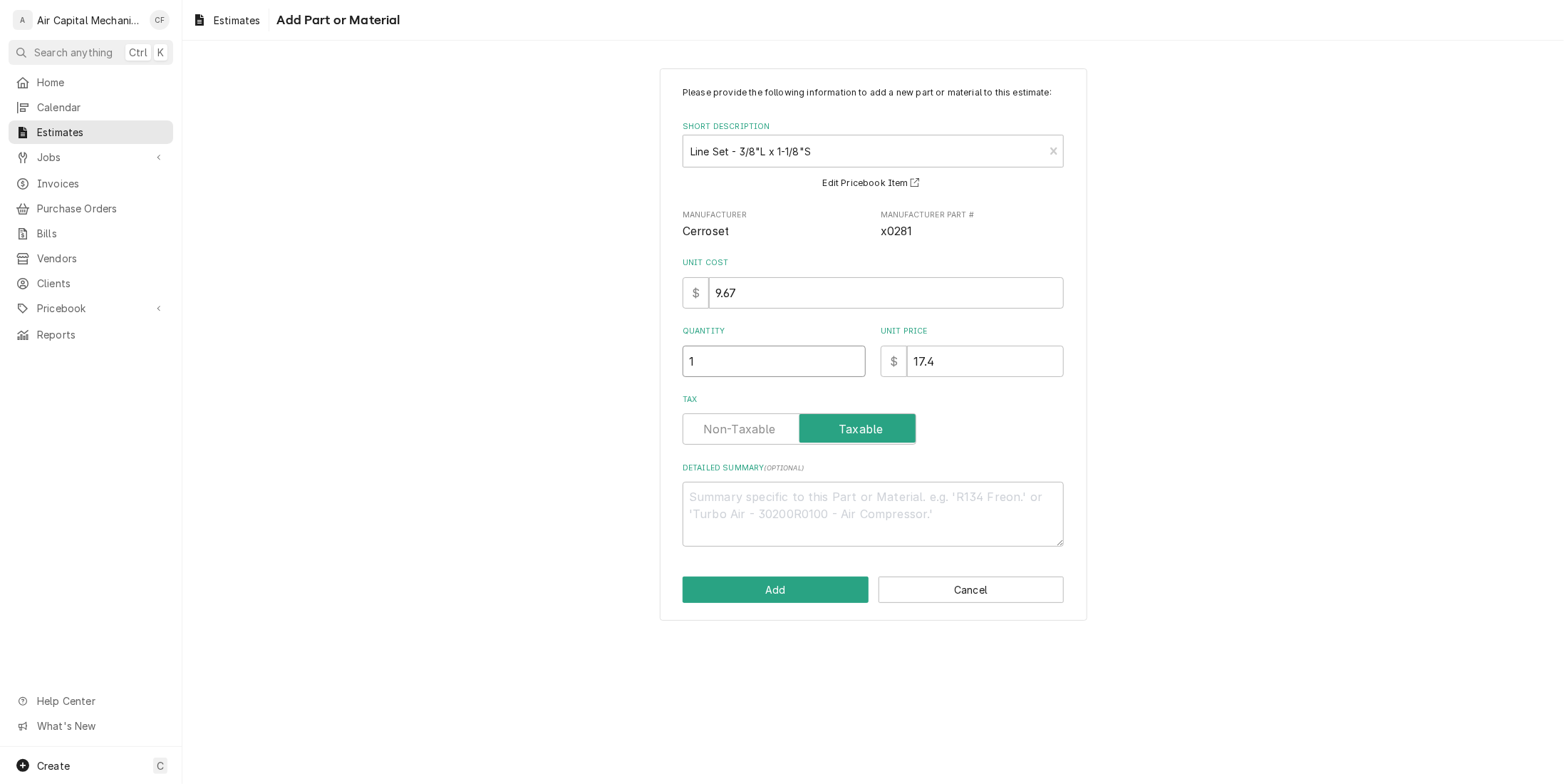
type textarea "x"
type input "2"
type textarea "x"
type input "25"
type textarea "x"
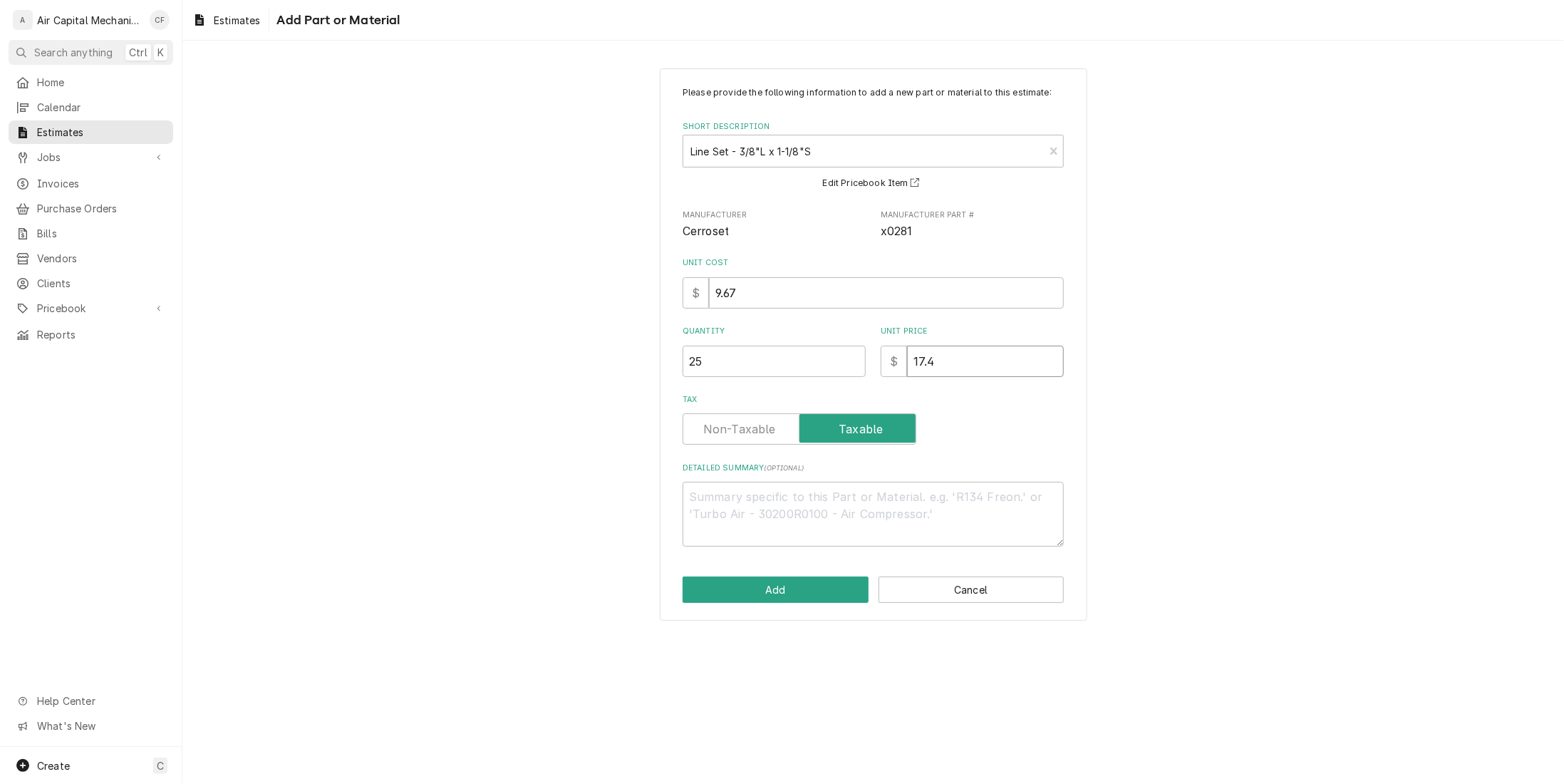
type input "1"
type textarea "x"
type input "14"
type textarea "x"
type input "14.6"
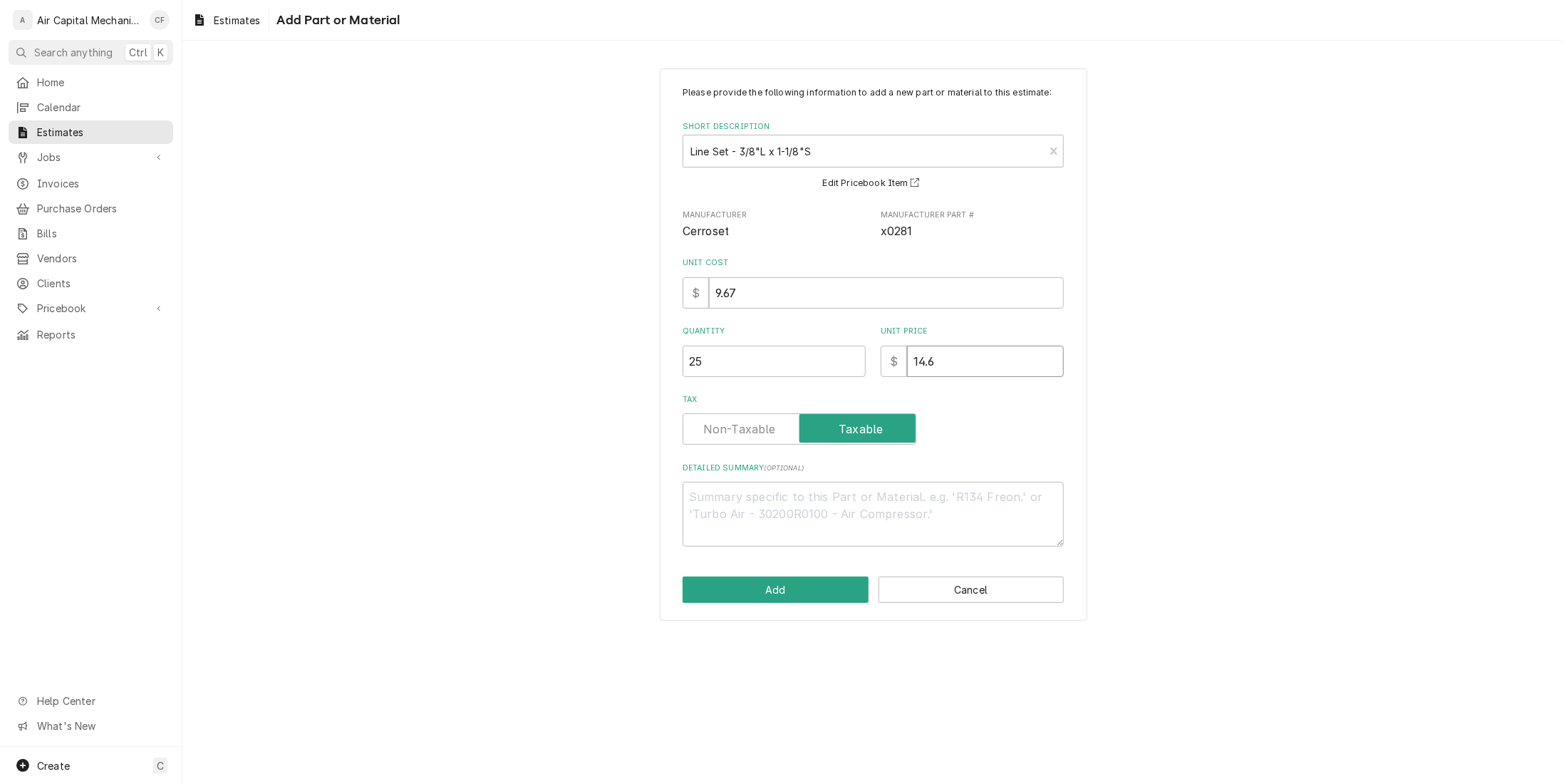
type textarea "x"
type input "14.68"
type textarea "x"
type input "14.68"
click at [791, 599] on button "Add" at bounding box center [776, 589] width 186 height 27
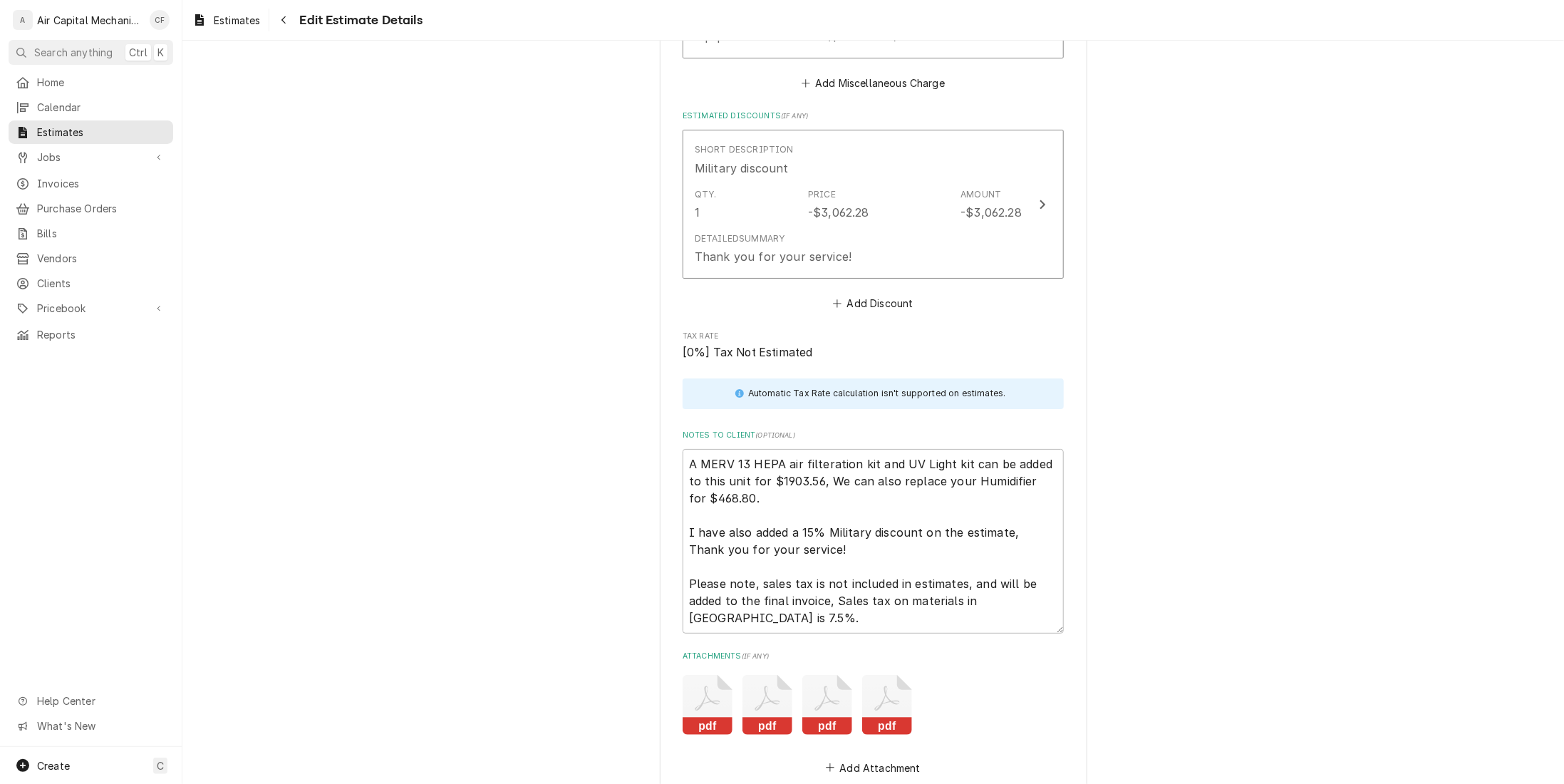
scroll to position [2916, 0]
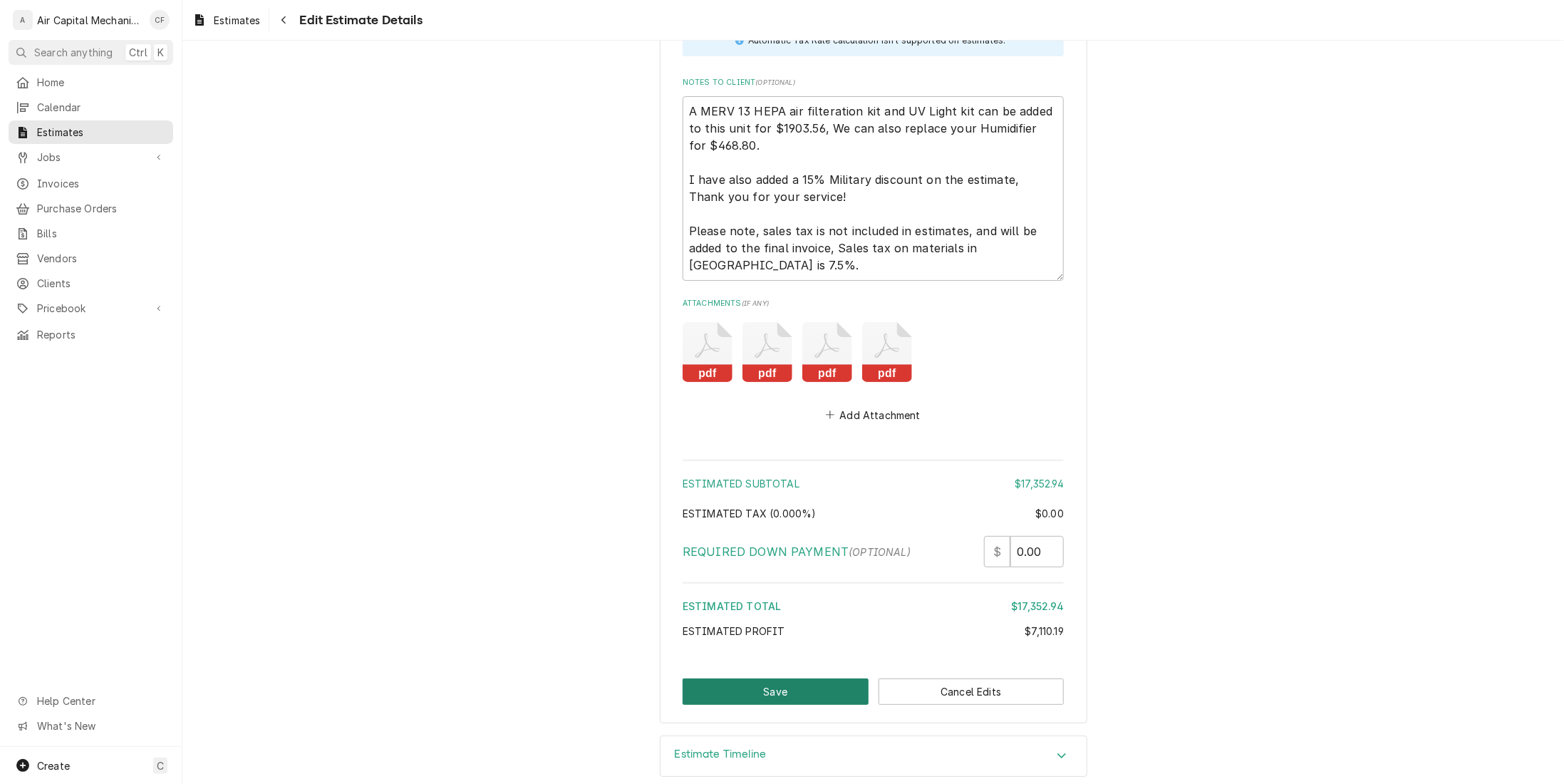
click at [786, 678] on button "Save" at bounding box center [776, 691] width 186 height 27
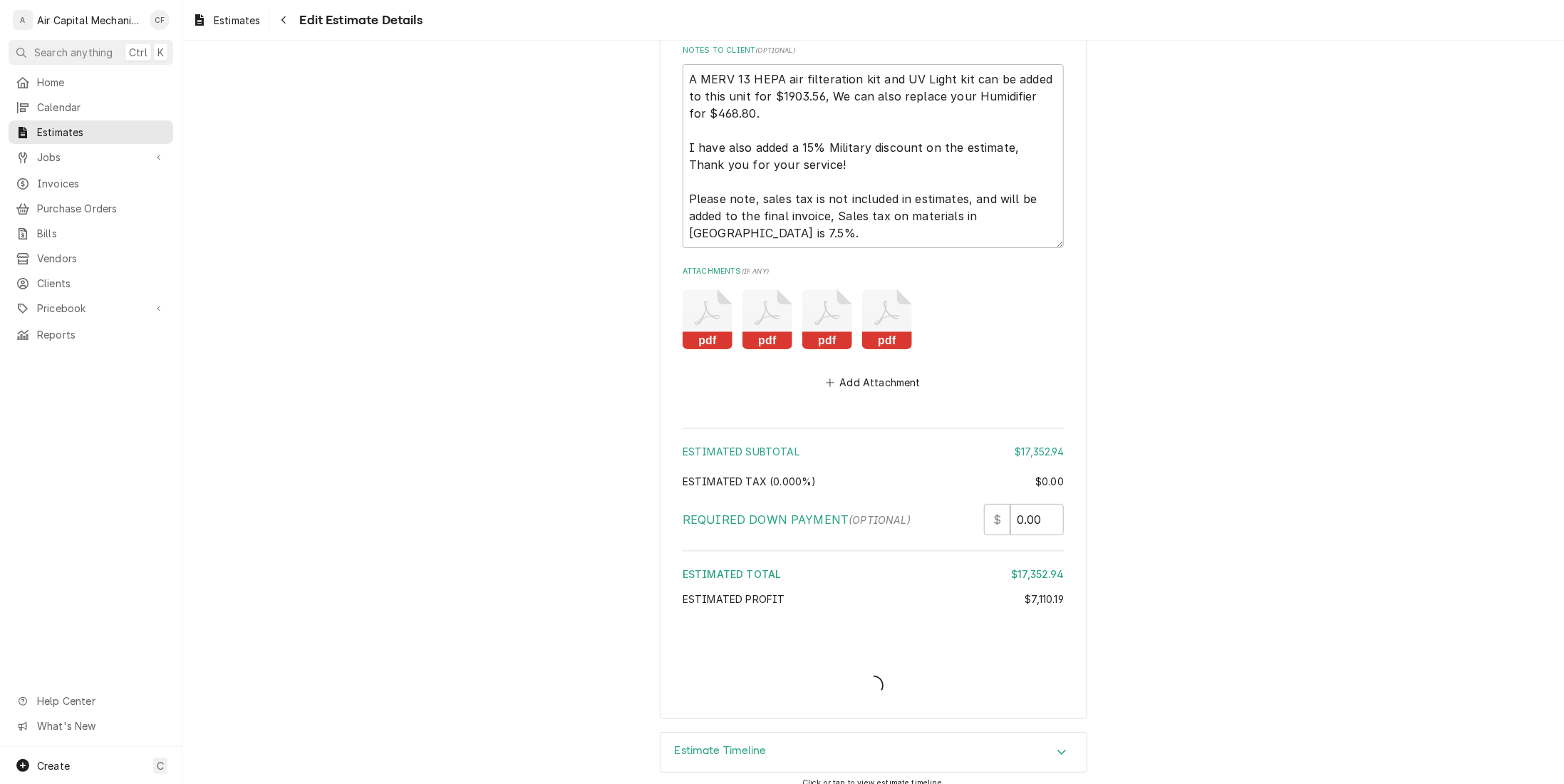
scroll to position [3340, 0]
type textarea "x"
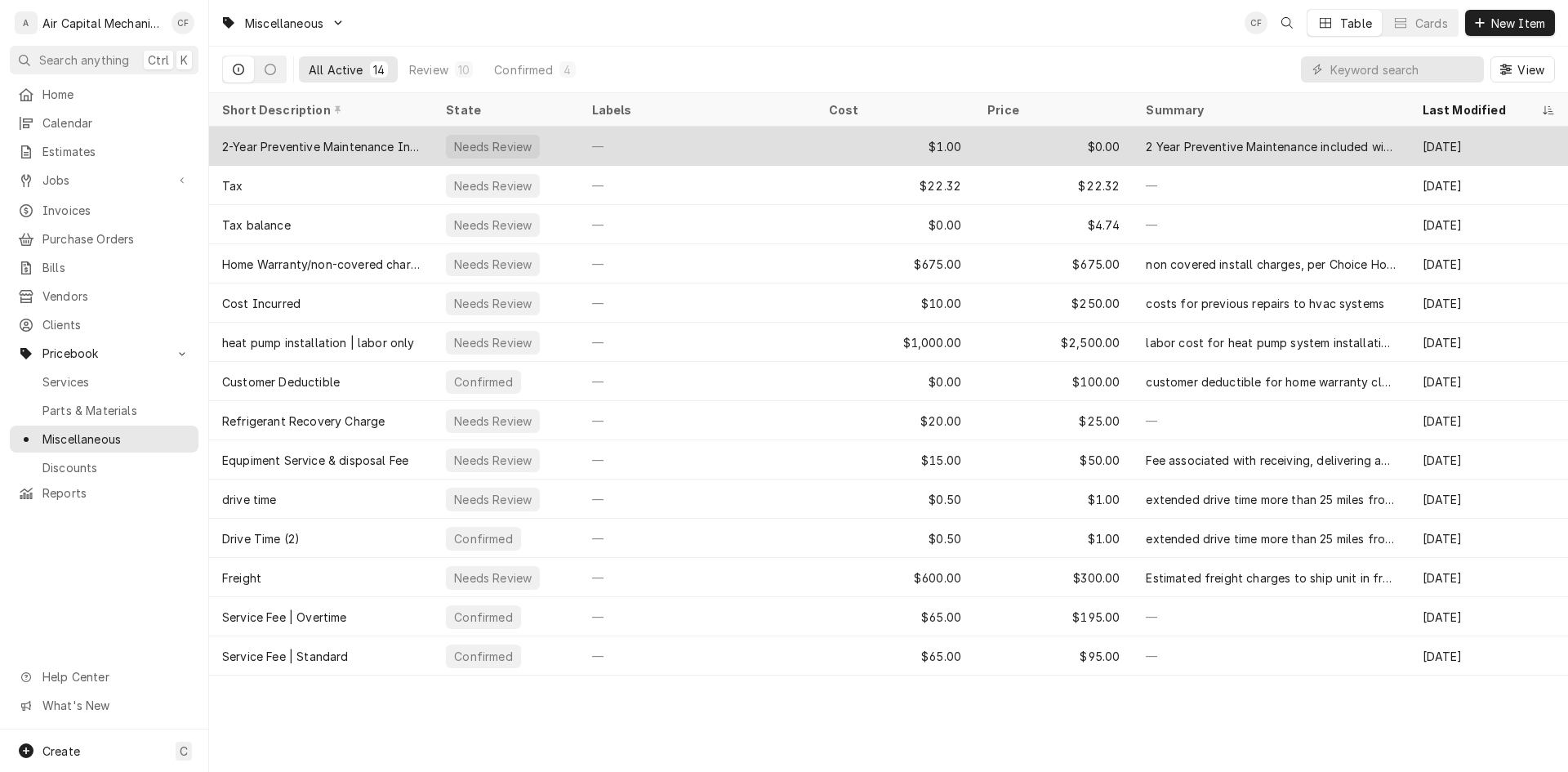
click at [360, 151] on div "2-Year Preventive Maintenance Includeed" at bounding box center [321, 146] width 198 height 17
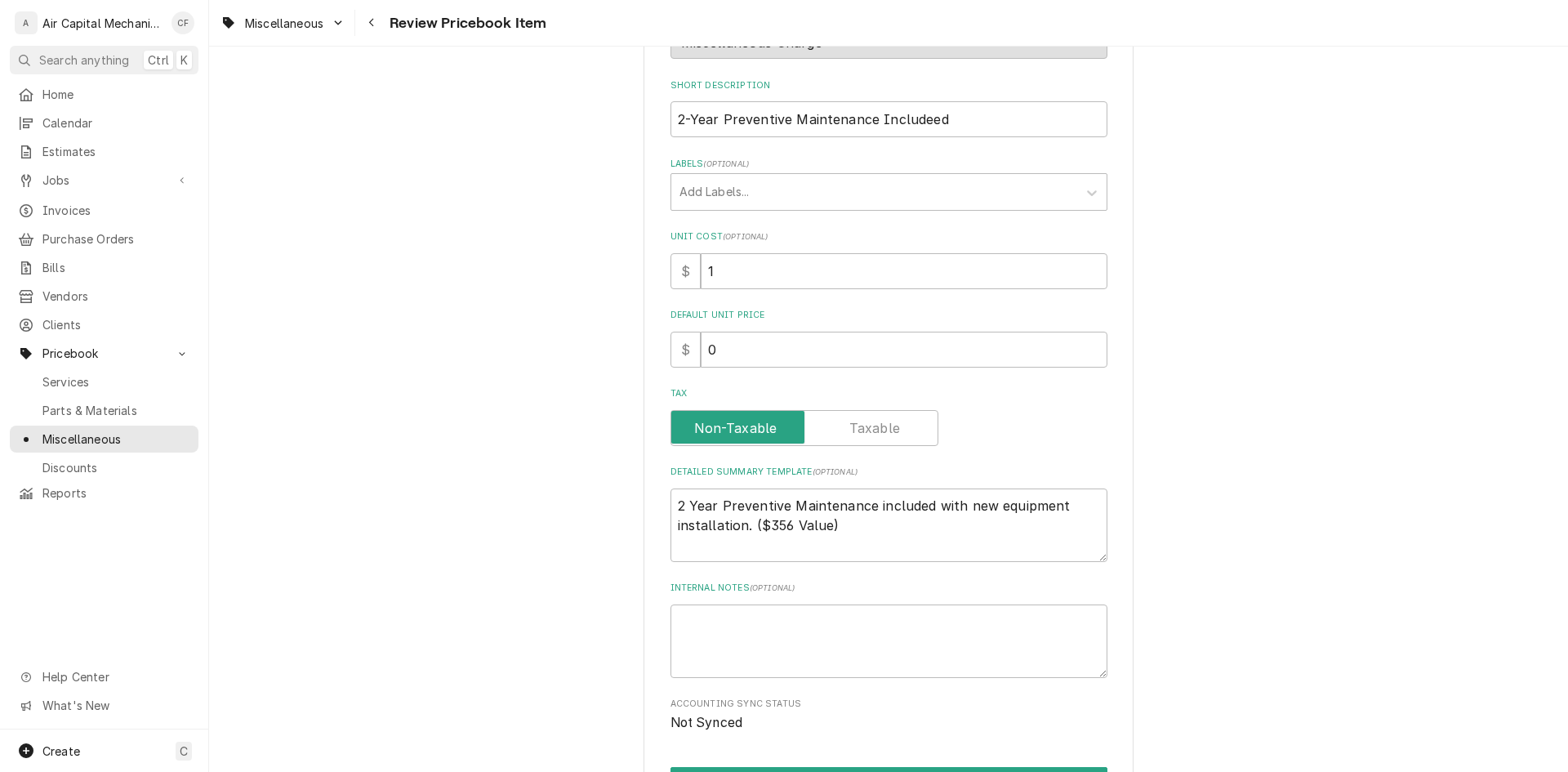
scroll to position [409, 0]
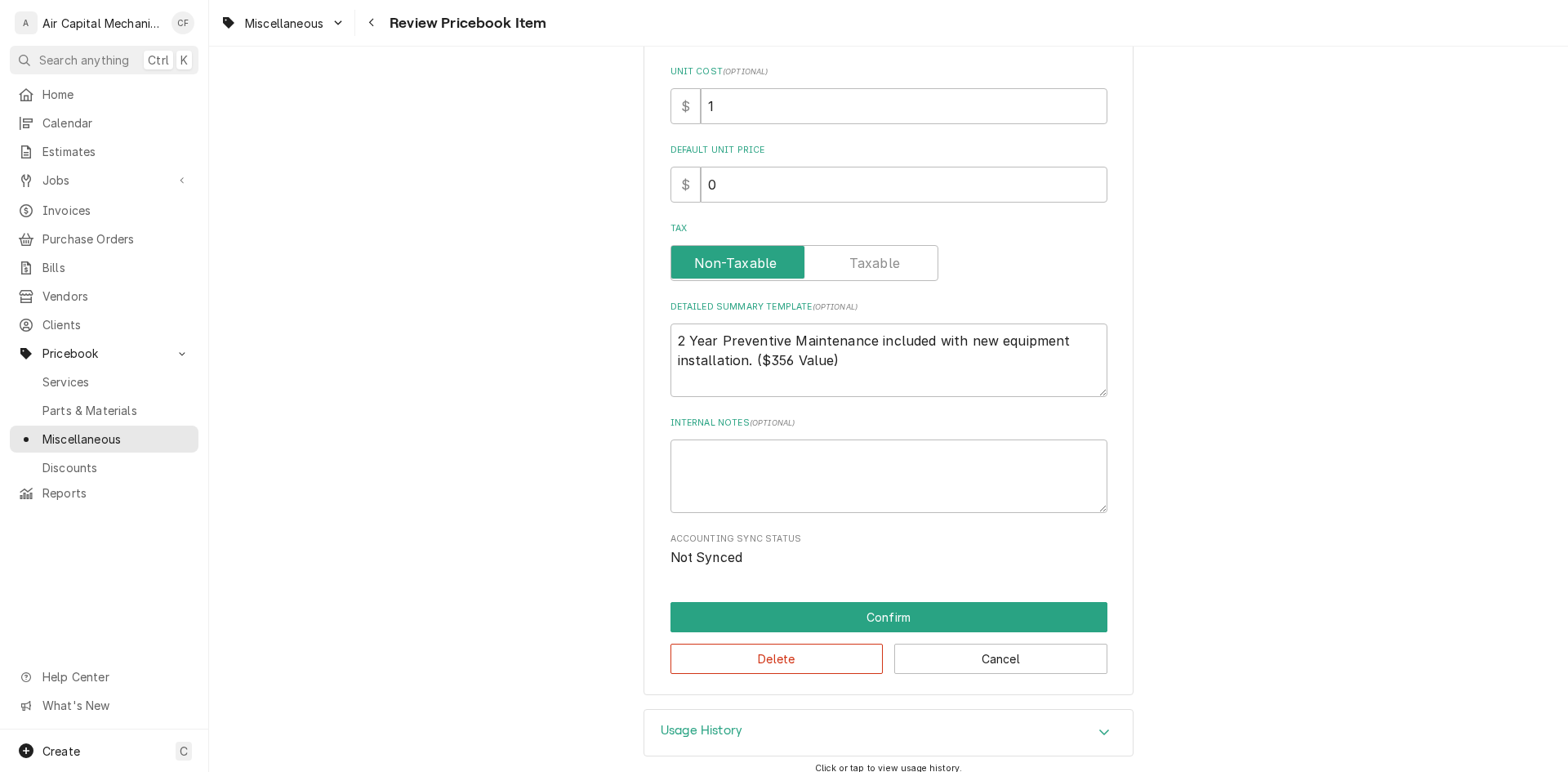
click at [805, 598] on div "Please review the details of this PriceBook item and choose to either confirm o…" at bounding box center [889, 182] width 490 height 1025
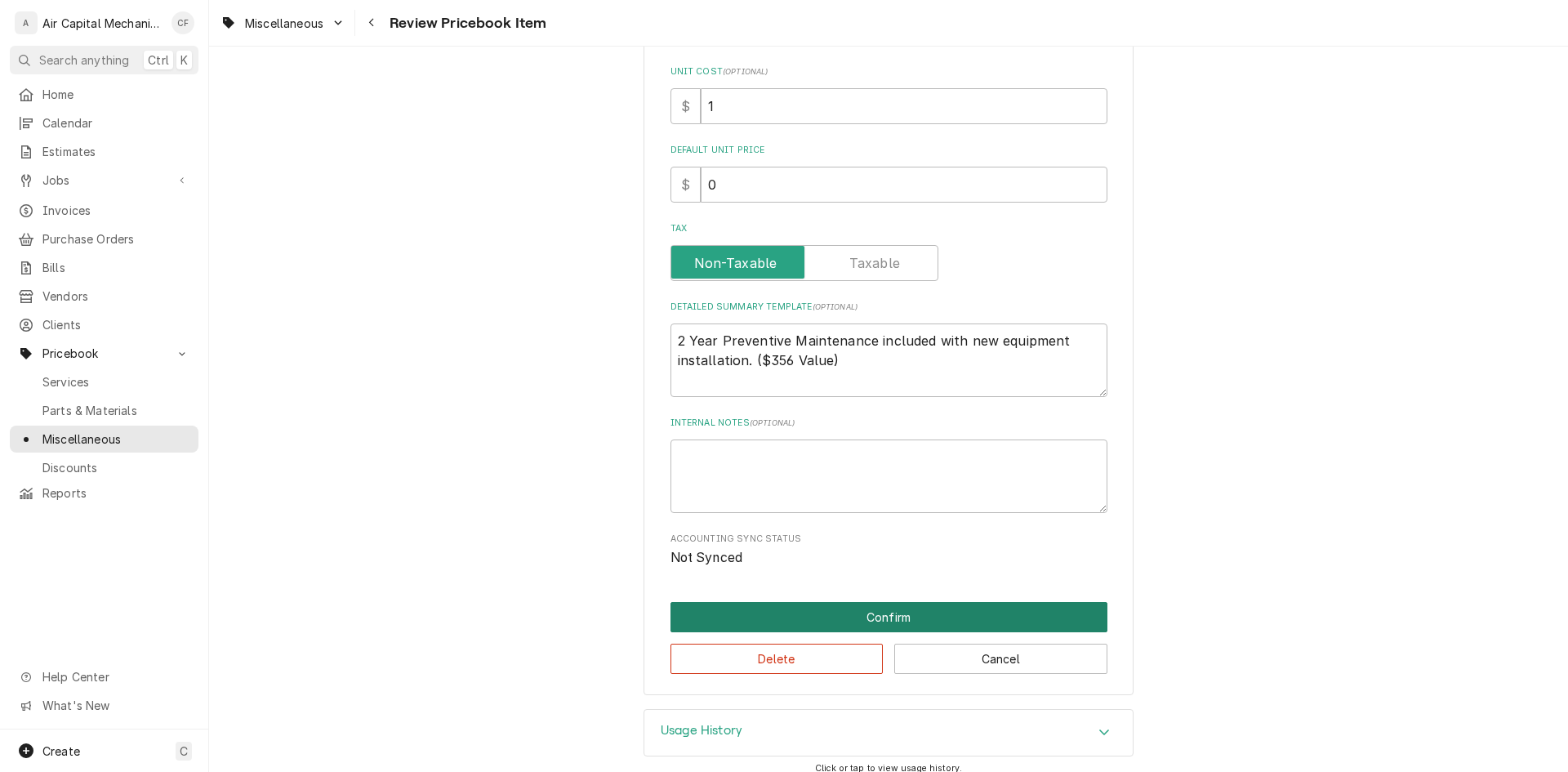
click at [833, 610] on button "Confirm" at bounding box center [889, 616] width 437 height 31
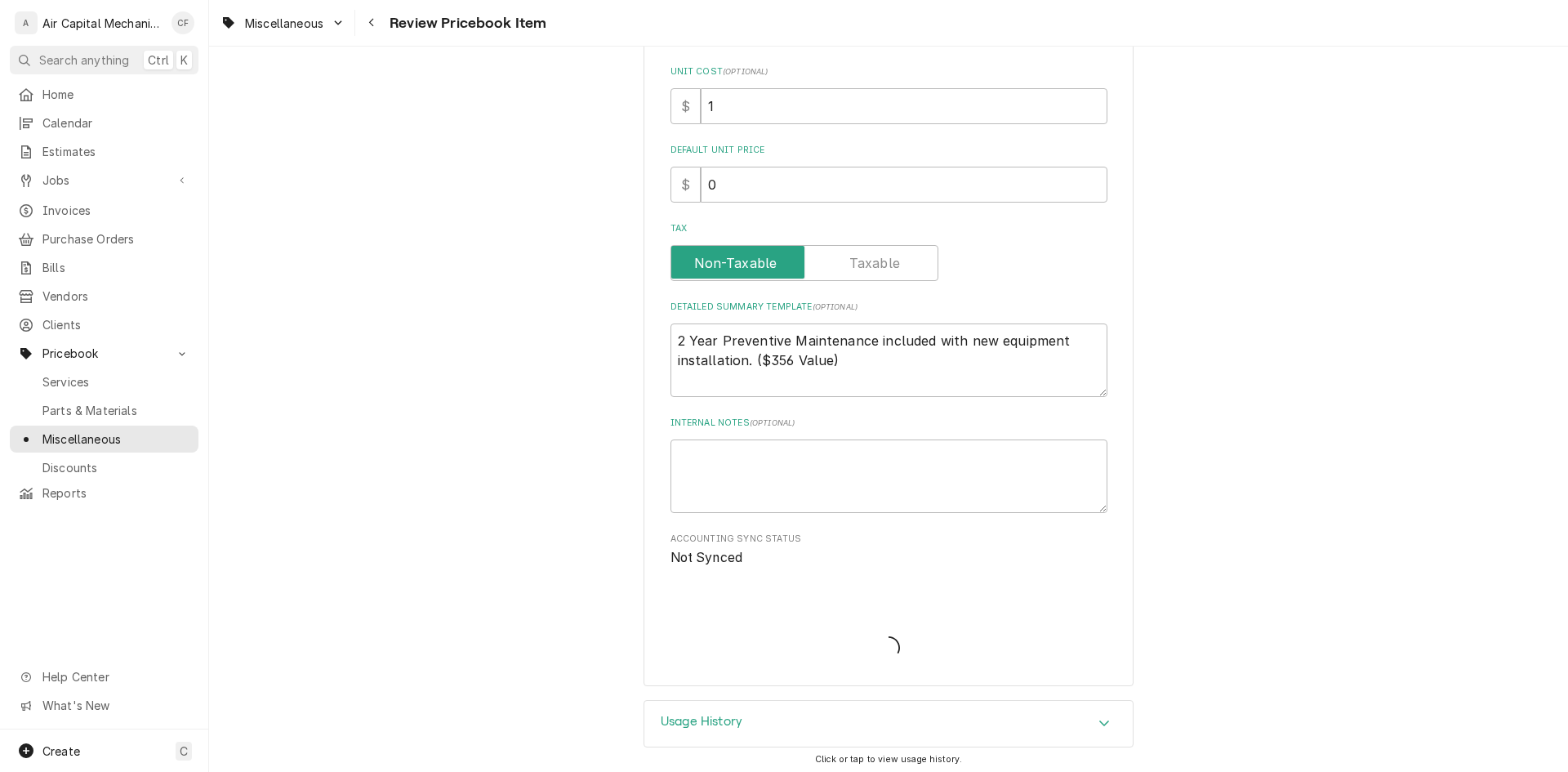
type textarea "x"
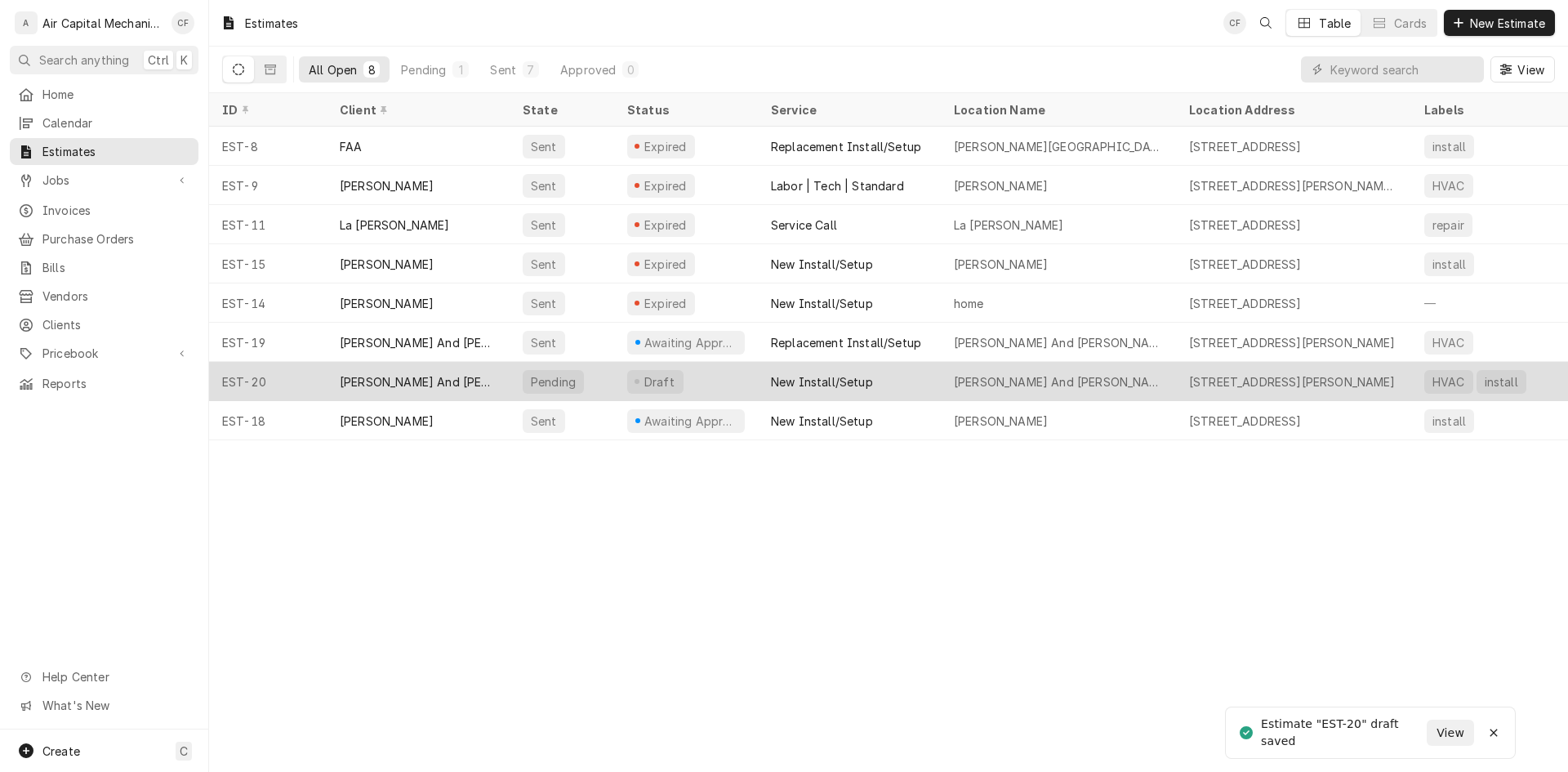
click at [376, 395] on div "[PERSON_NAME] And [PERSON_NAME]" at bounding box center [418, 382] width 183 height 39
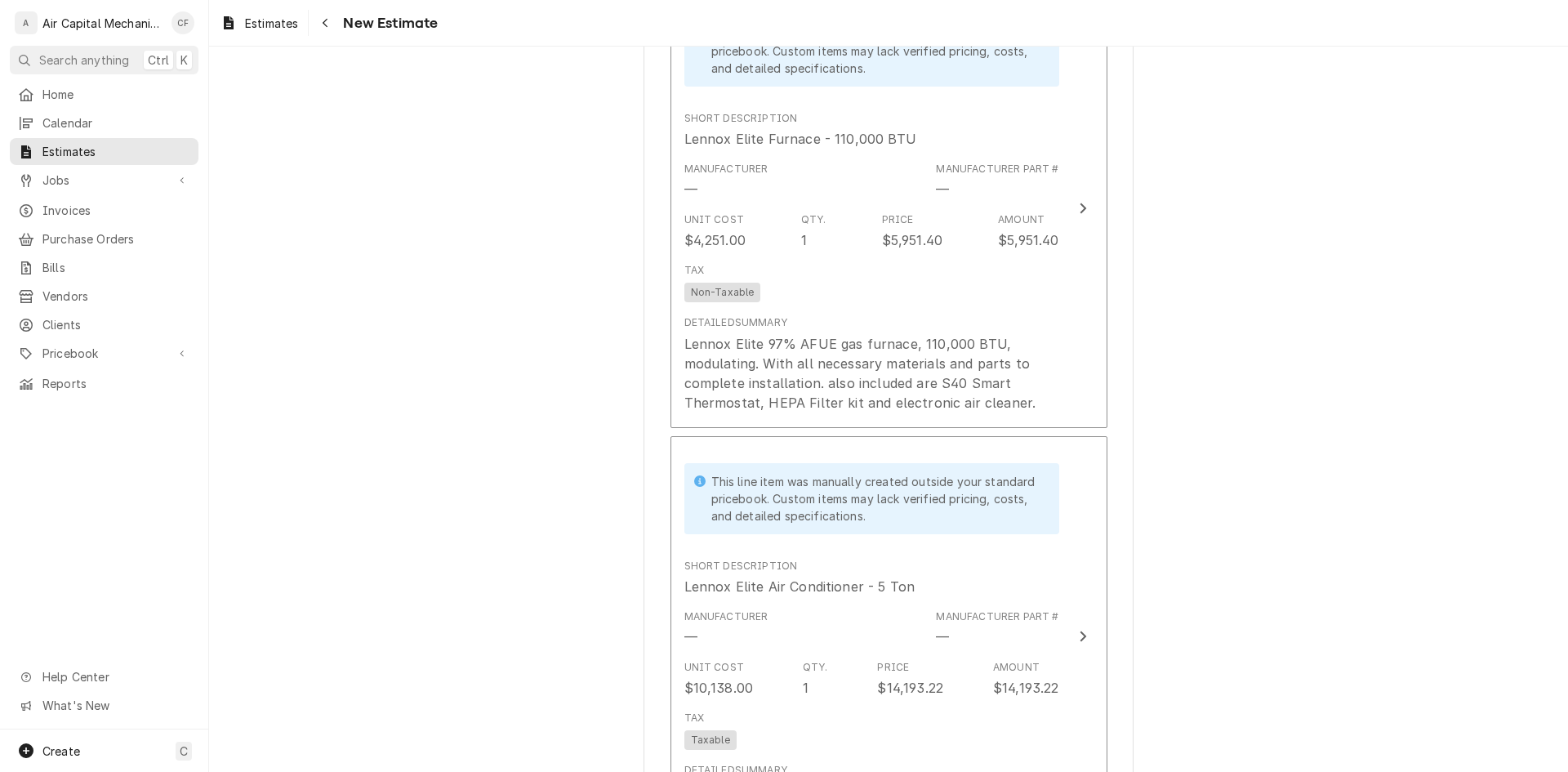
scroll to position [3840, 0]
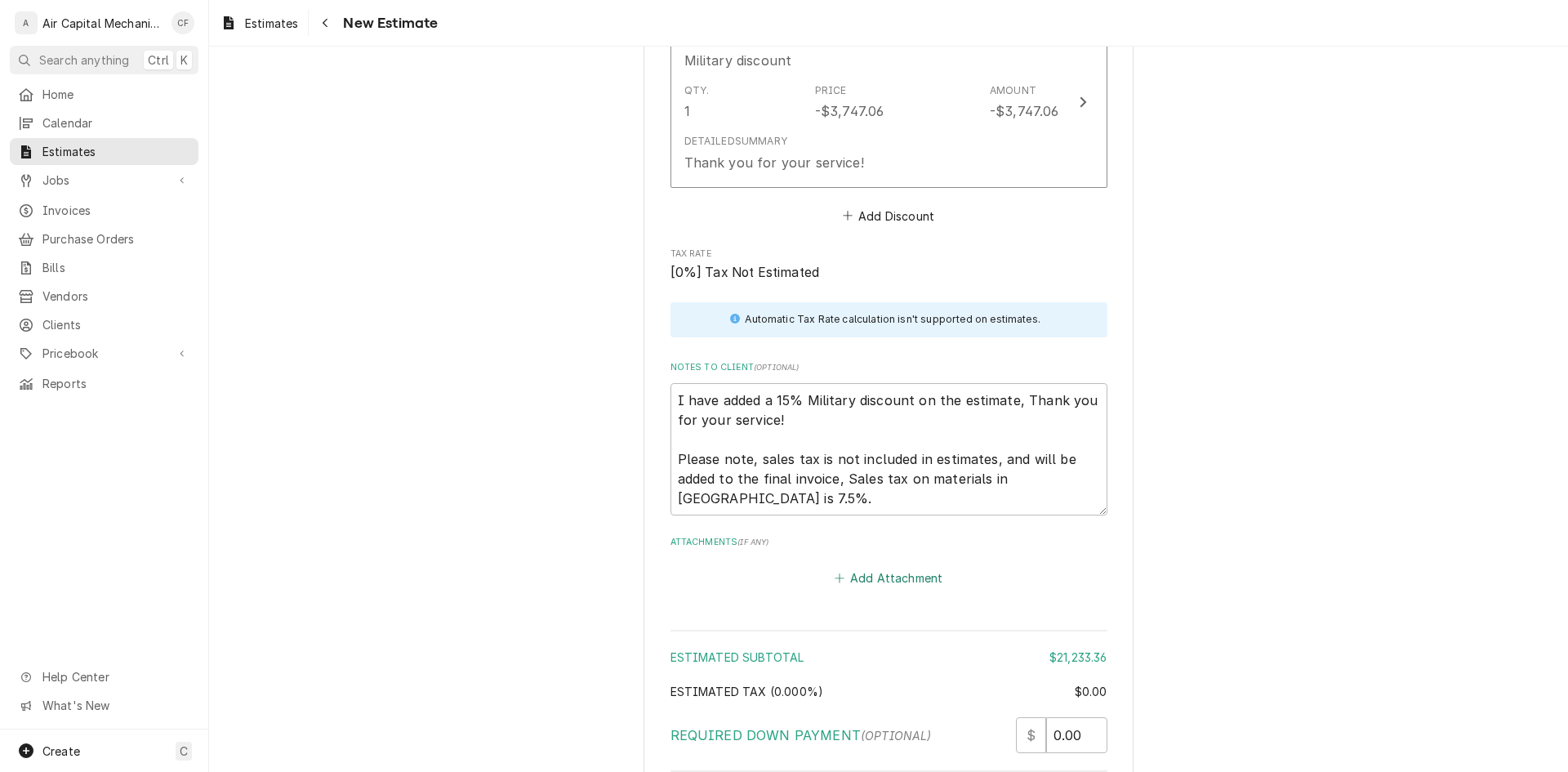
click at [889, 583] on button "Add Attachment" at bounding box center [889, 578] width 114 height 23
type textarea "x"
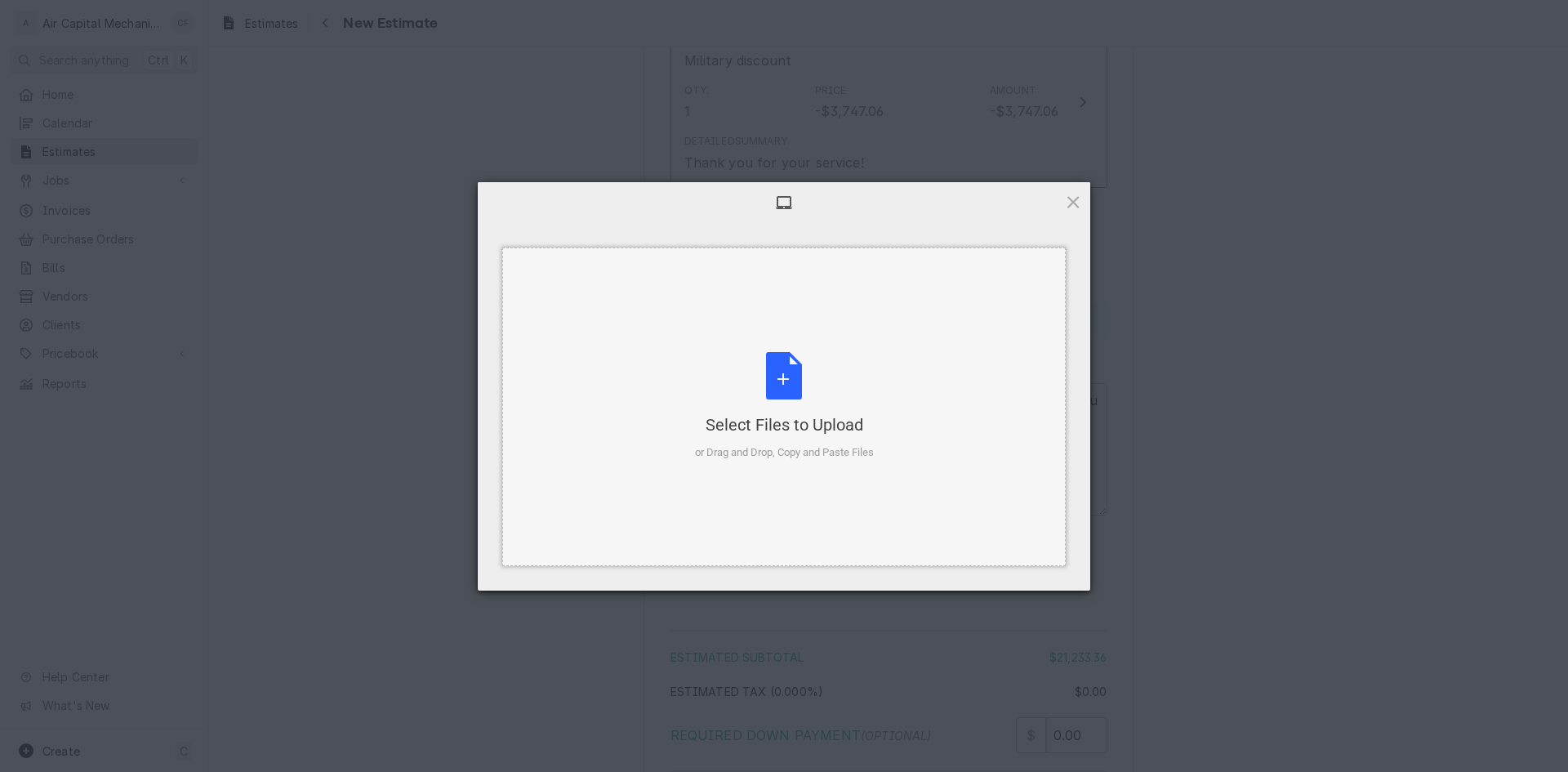
click at [945, 524] on div "Select Files to Upload or Drag and Drop, Copy and Paste Files" at bounding box center [784, 407] width 563 height 319
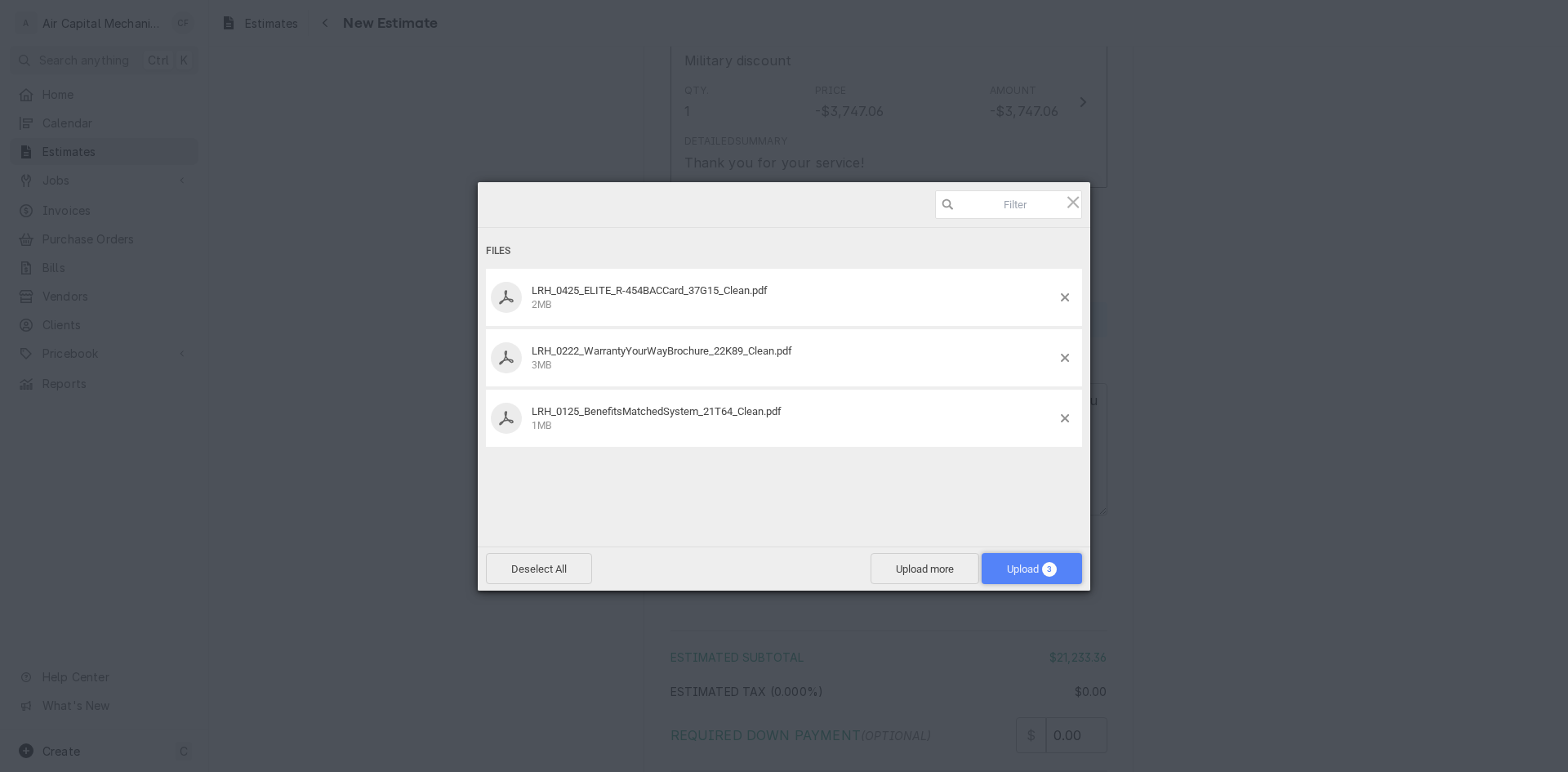
click at [1027, 575] on span "Upload 3" at bounding box center [1032, 569] width 100 height 32
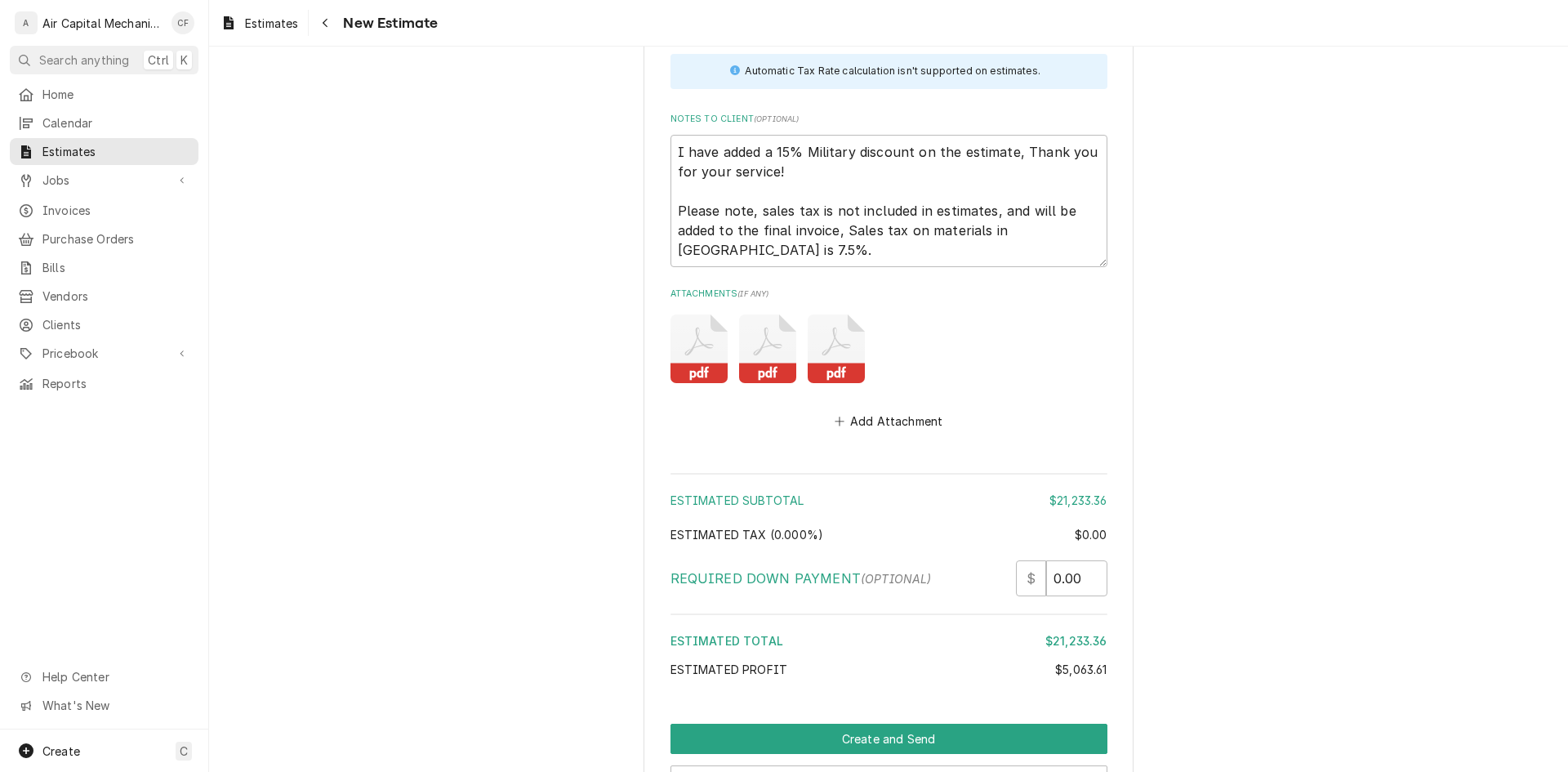
scroll to position [4248, 0]
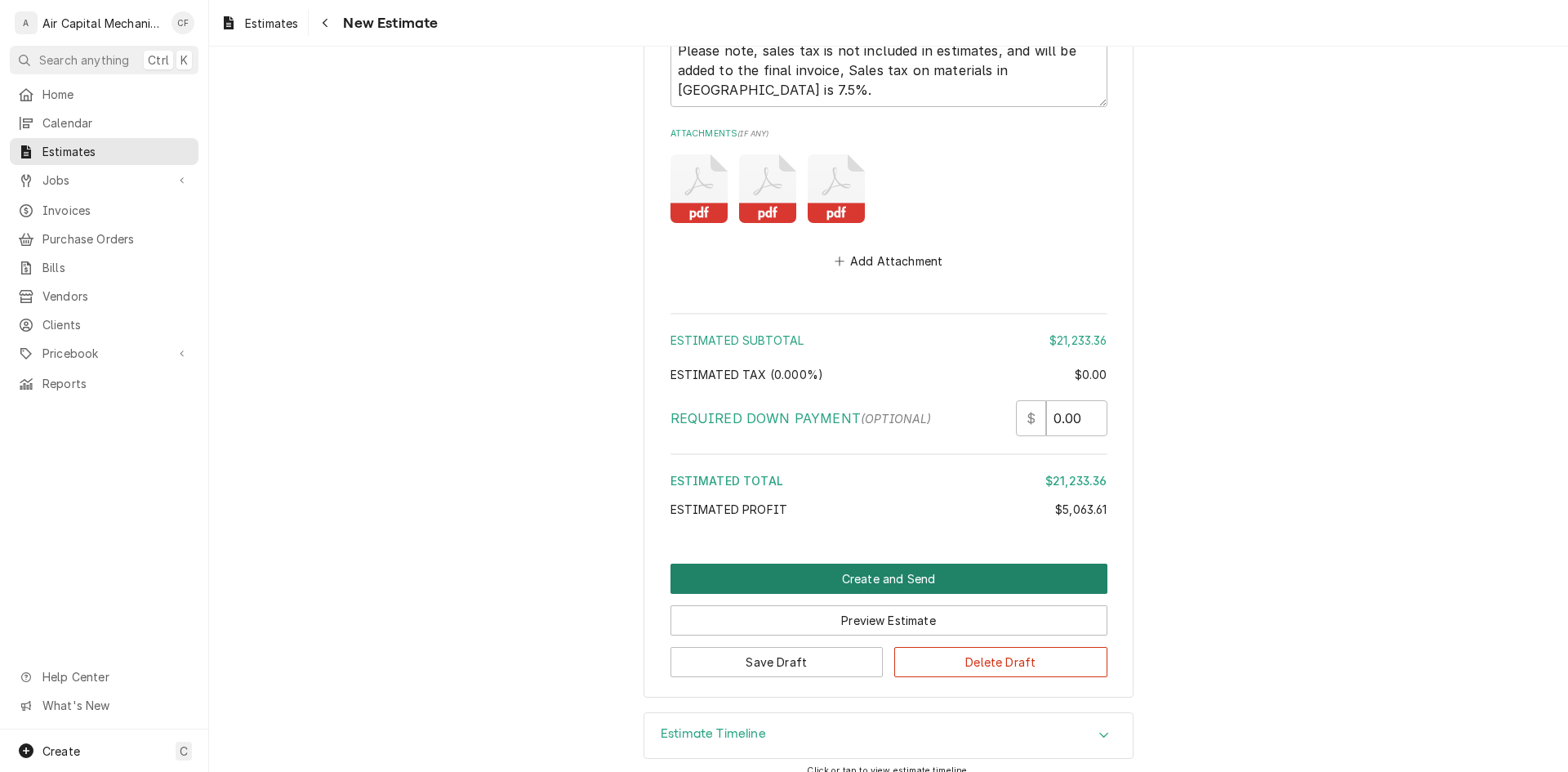
click at [890, 588] on button "Create and Send" at bounding box center [889, 578] width 437 height 31
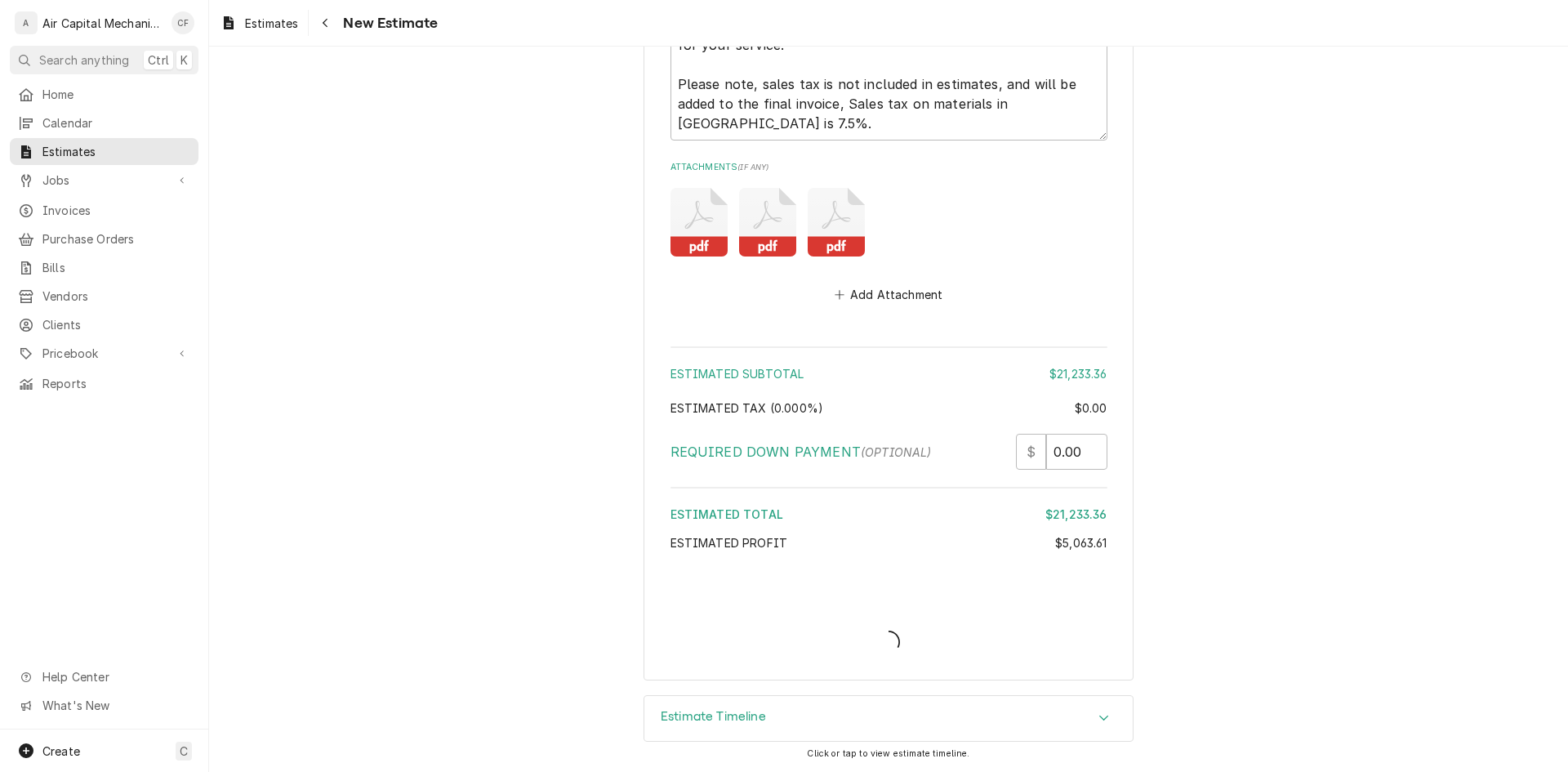
type textarea "x"
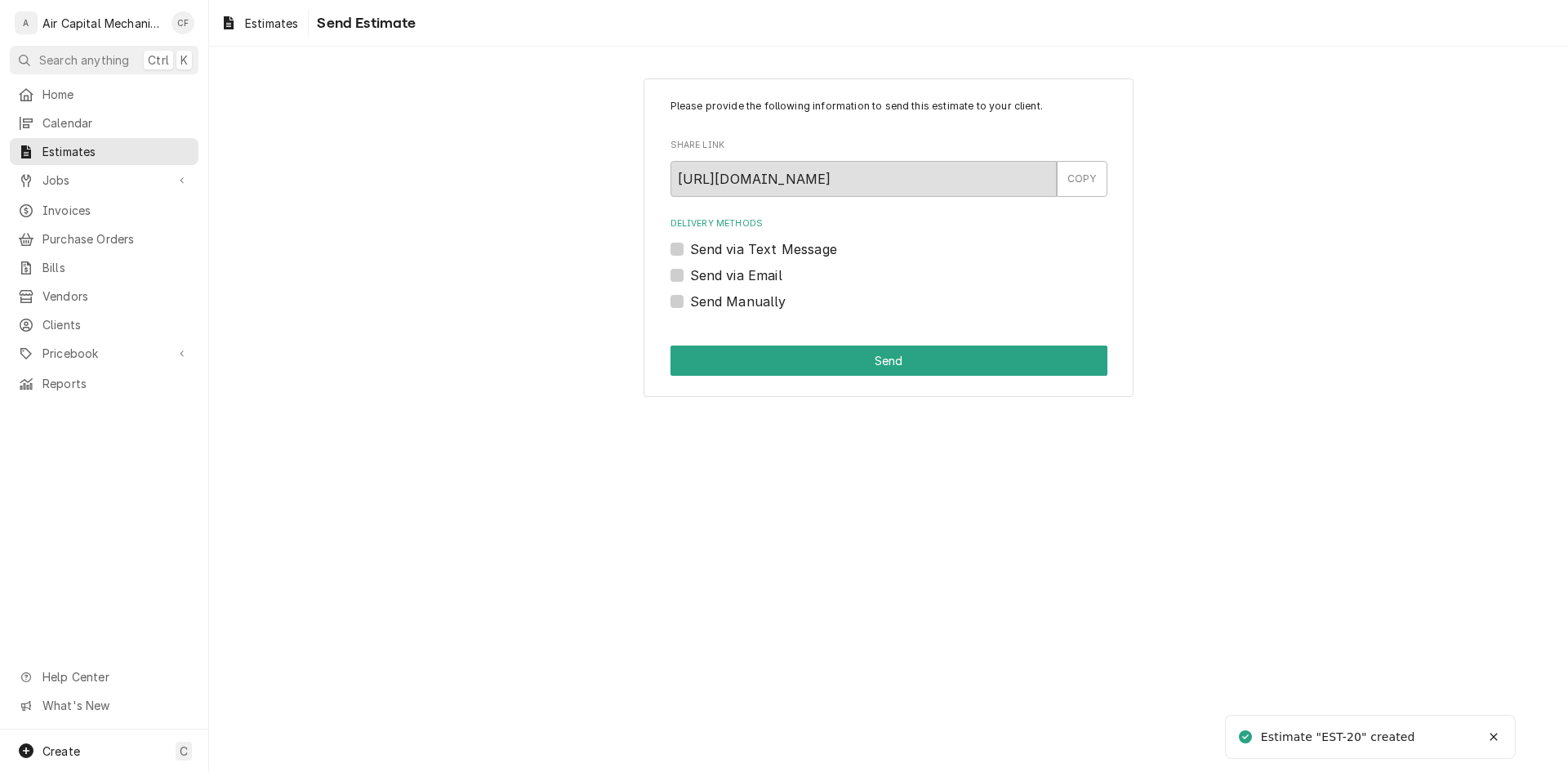
click at [768, 310] on label "Send Manually" at bounding box center [738, 301] width 96 height 20
click at [768, 310] on input "Send Manually" at bounding box center [909, 309] width 437 height 36
checkbox input "true"
click at [759, 354] on button "Send" at bounding box center [889, 360] width 437 height 31
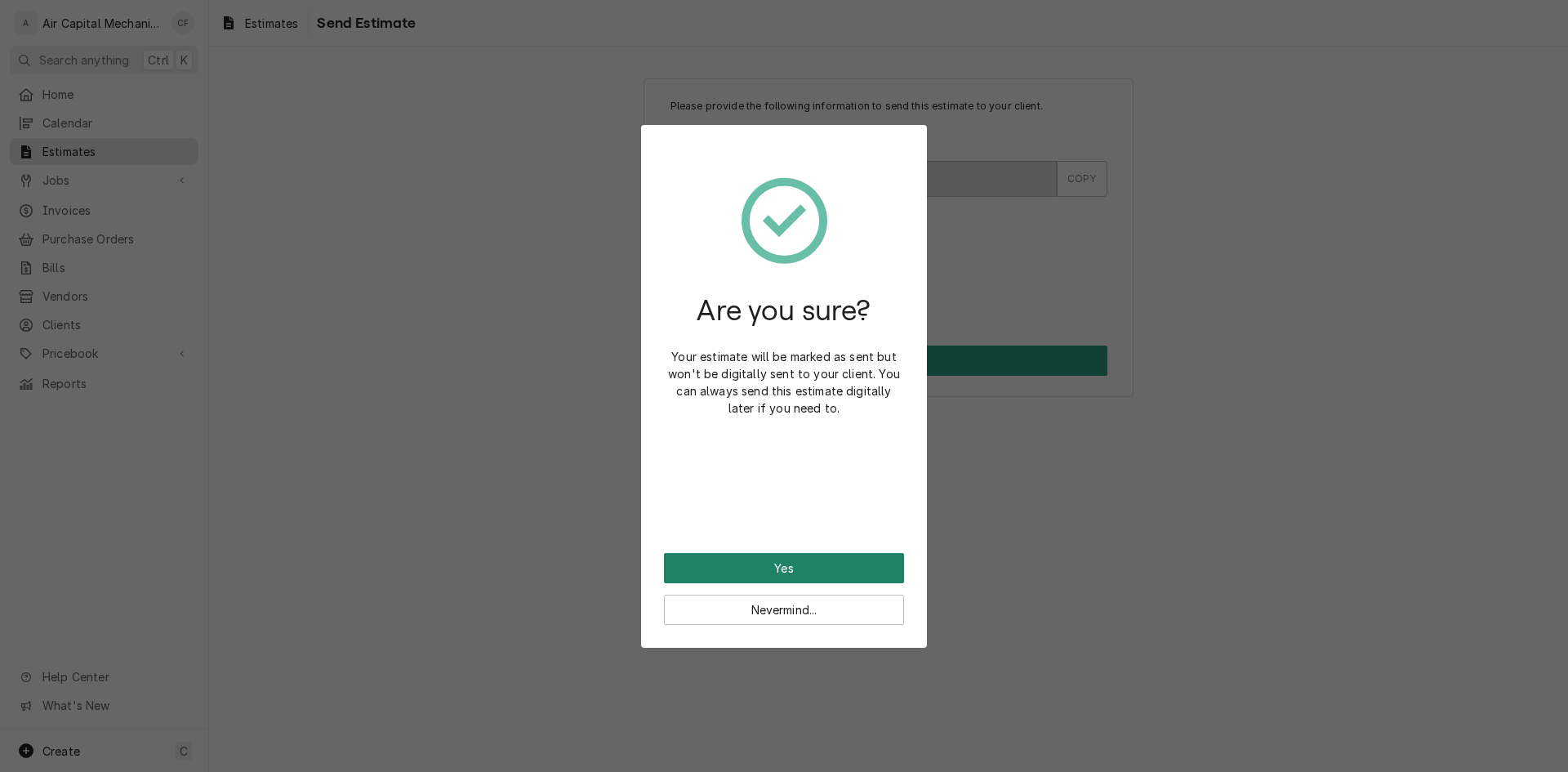
click at [822, 561] on button "Yes" at bounding box center [784, 568] width 240 height 31
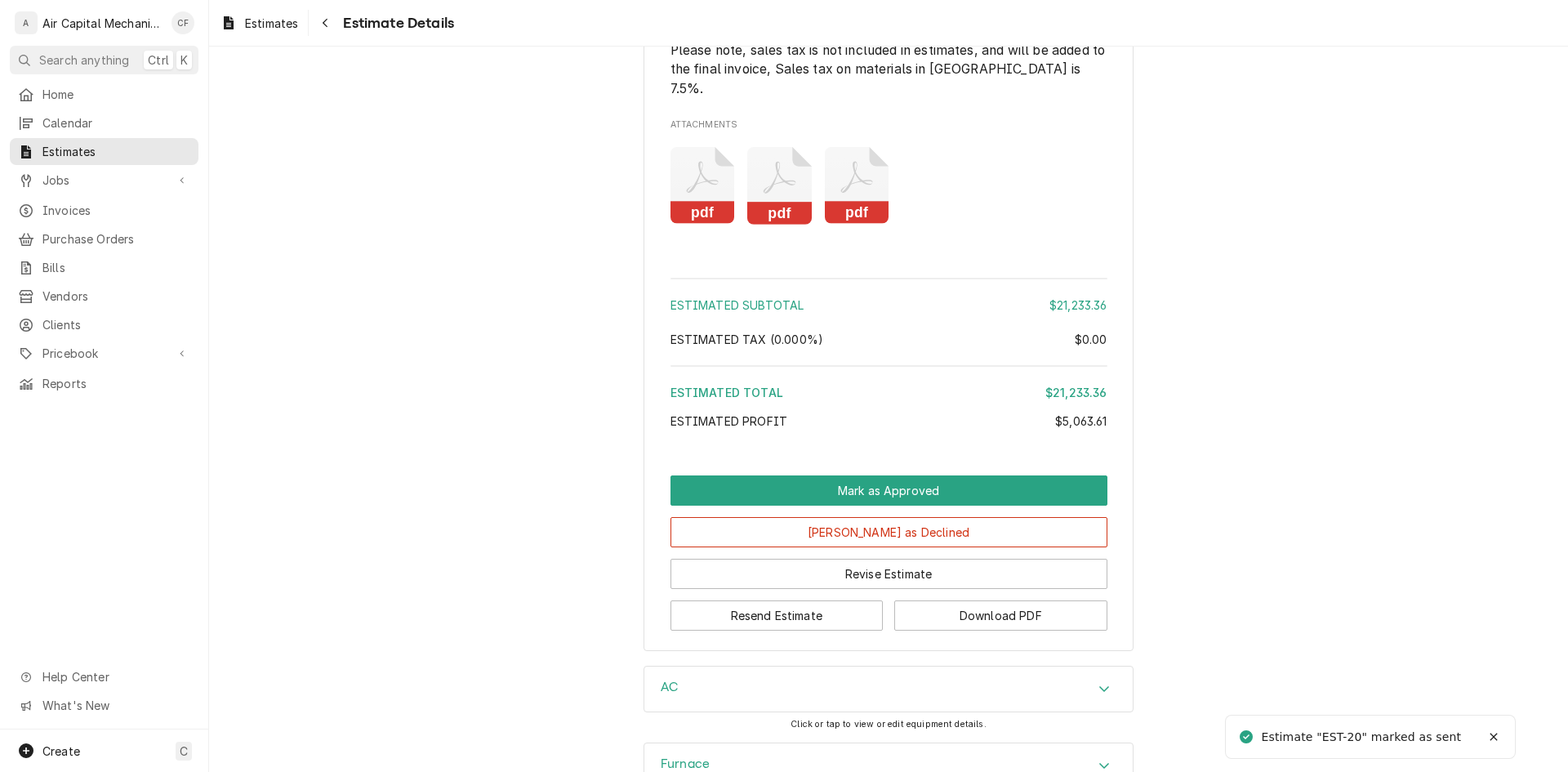
scroll to position [3416, 0]
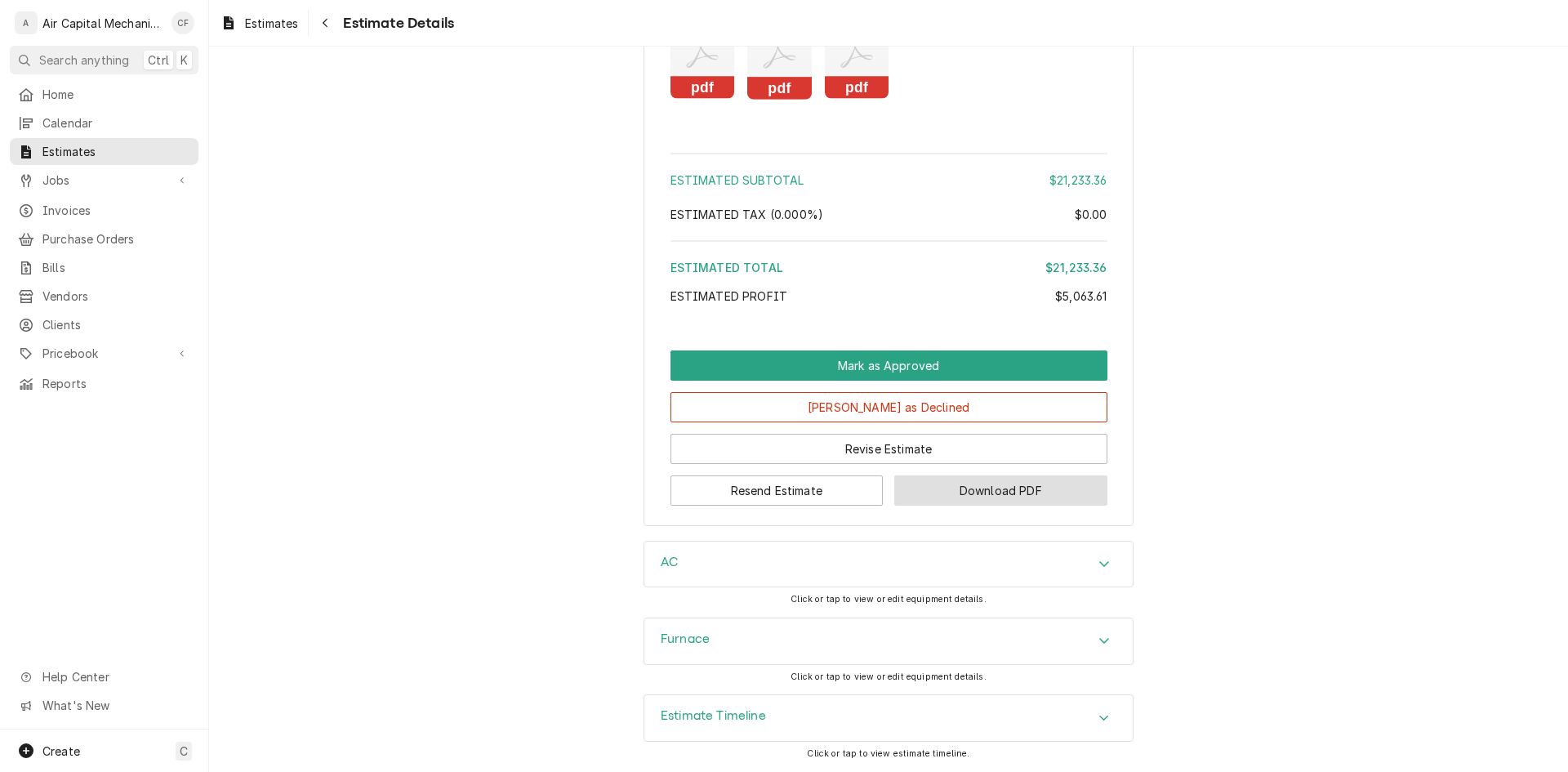
click at [899, 493] on button "Download PDF" at bounding box center [1001, 490] width 214 height 31
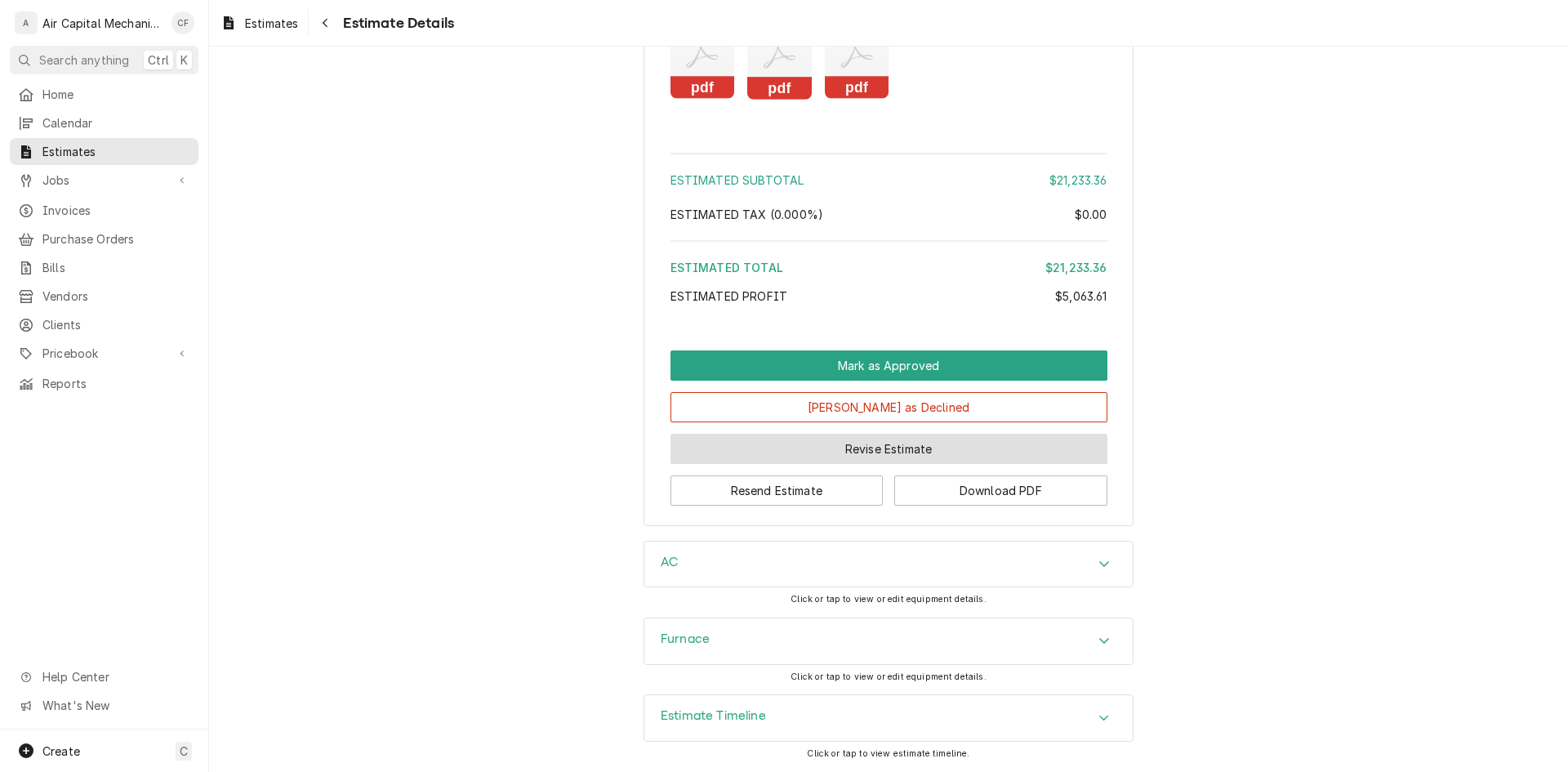
click at [899, 444] on button "Revise Estimate" at bounding box center [889, 449] width 437 height 31
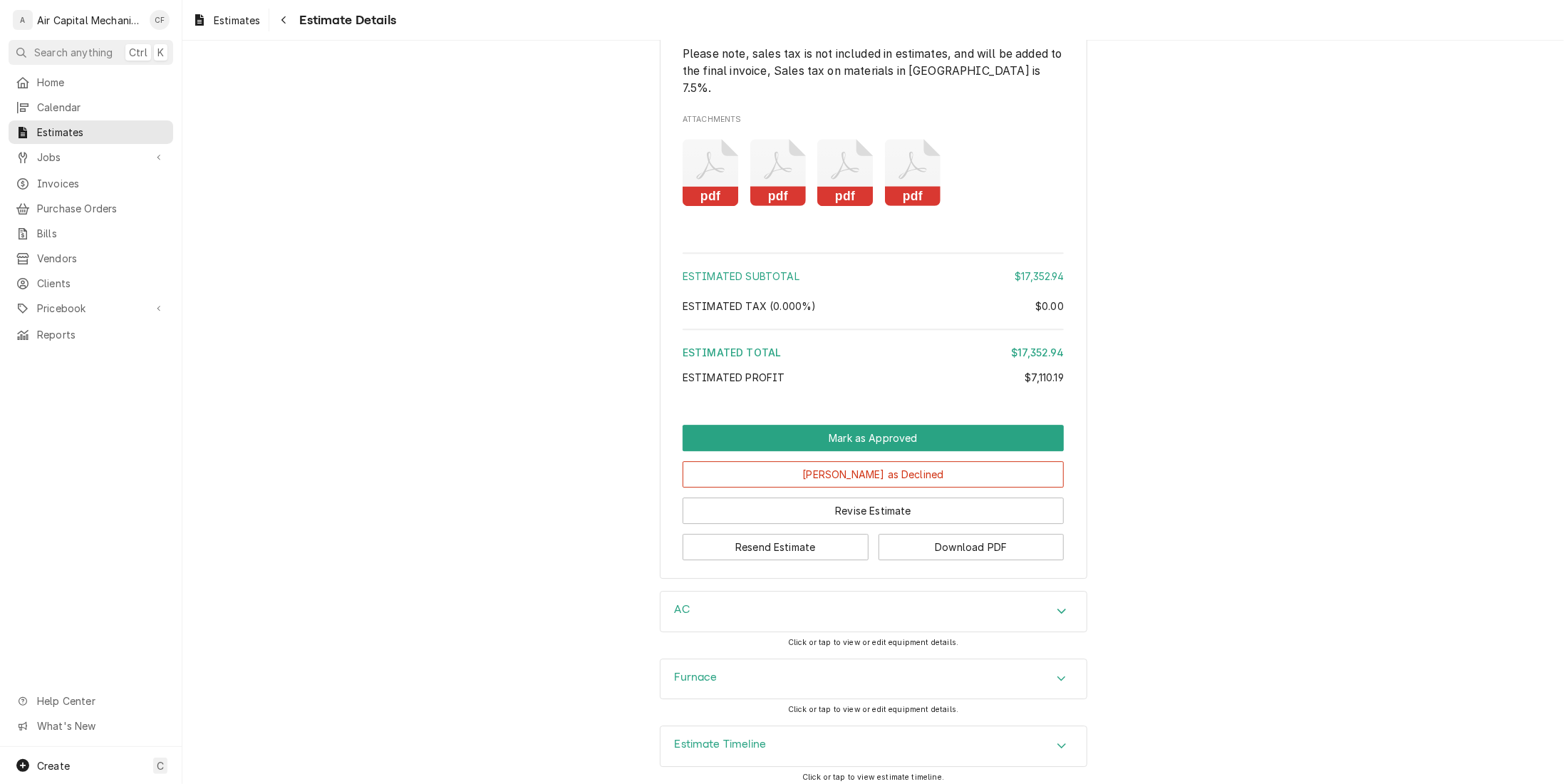
scroll to position [2663, 0]
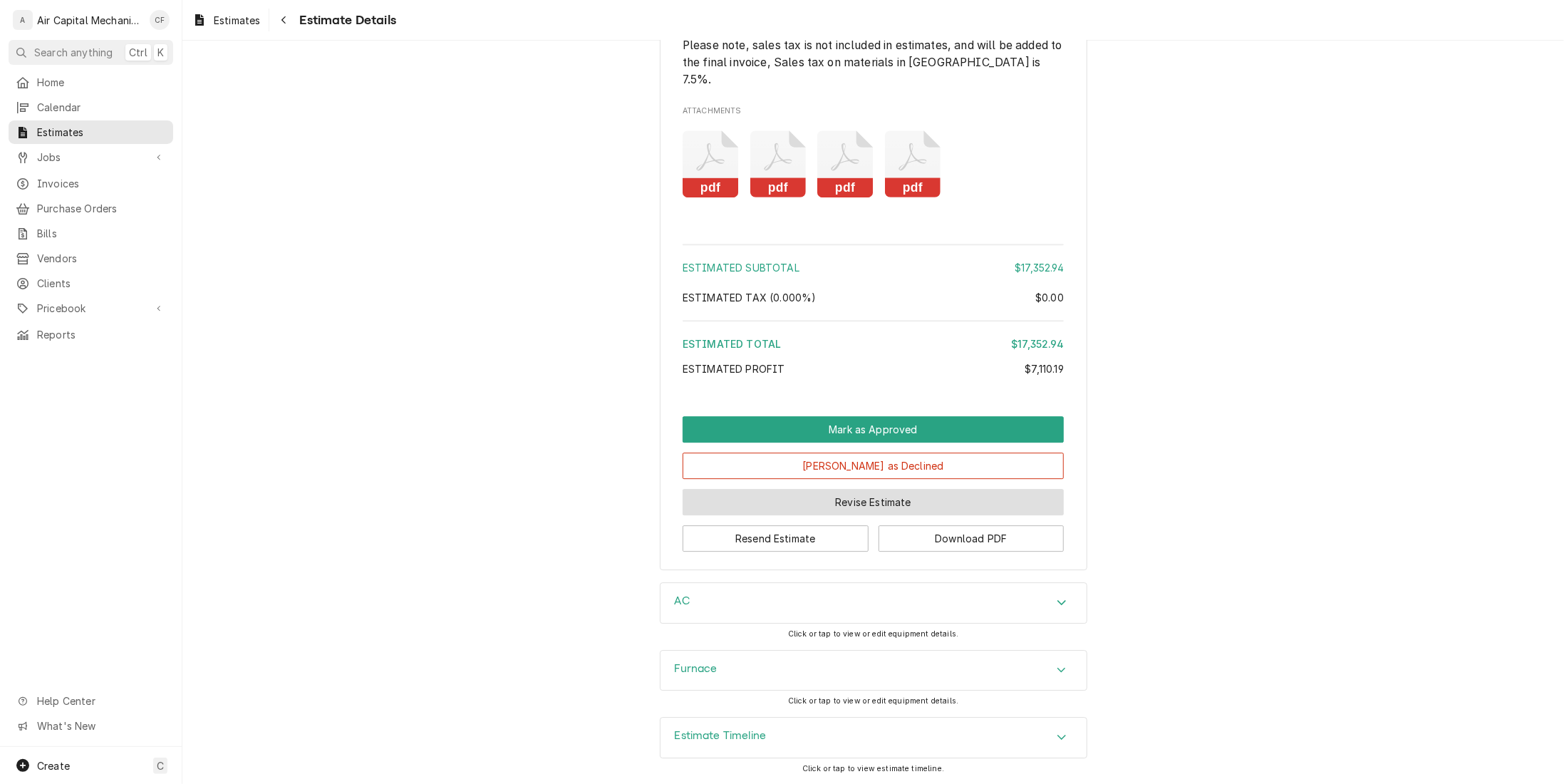
click at [864, 505] on button "Revise Estimate" at bounding box center [873, 501] width 381 height 27
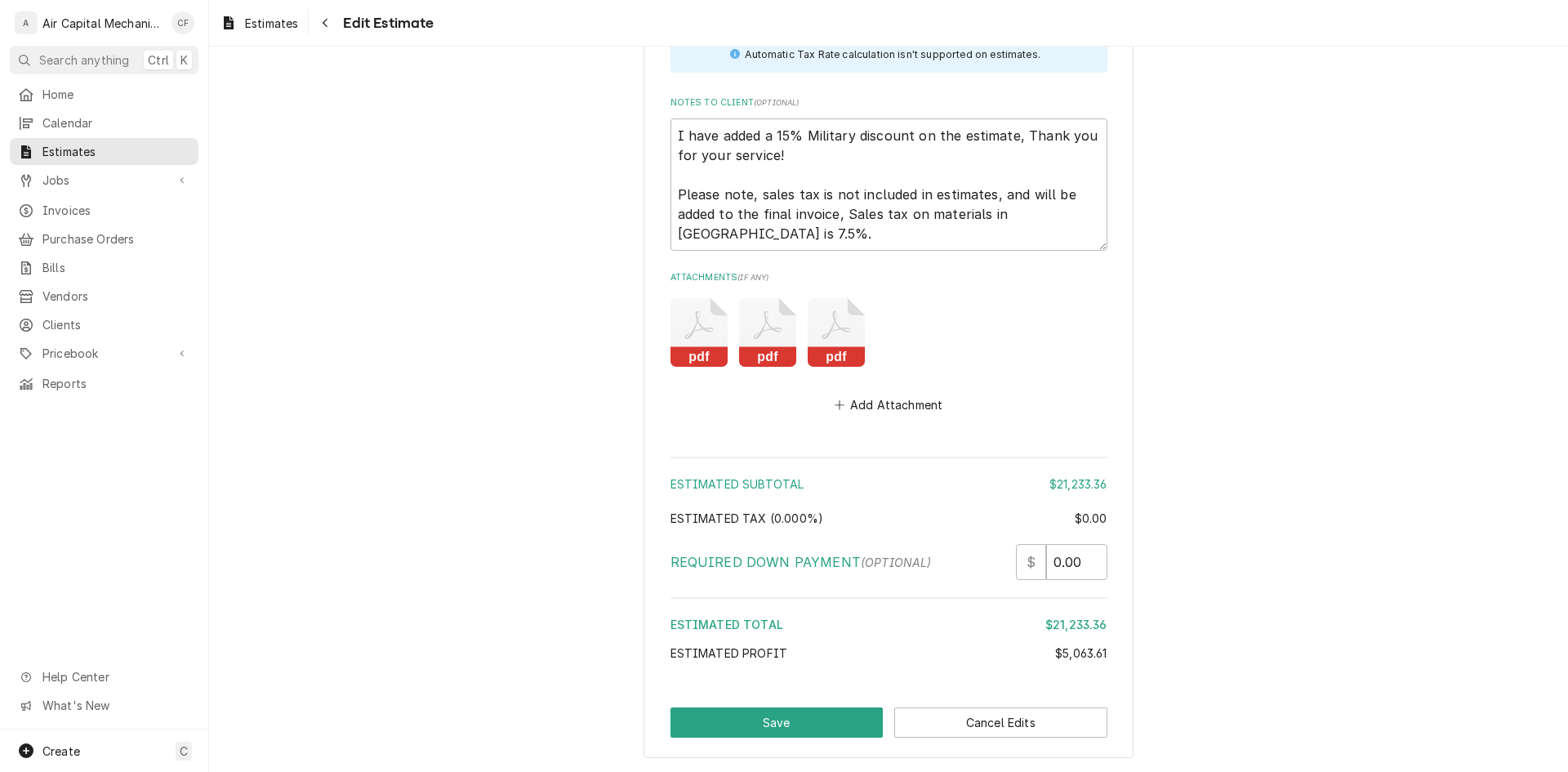
scroll to position [4100, 0]
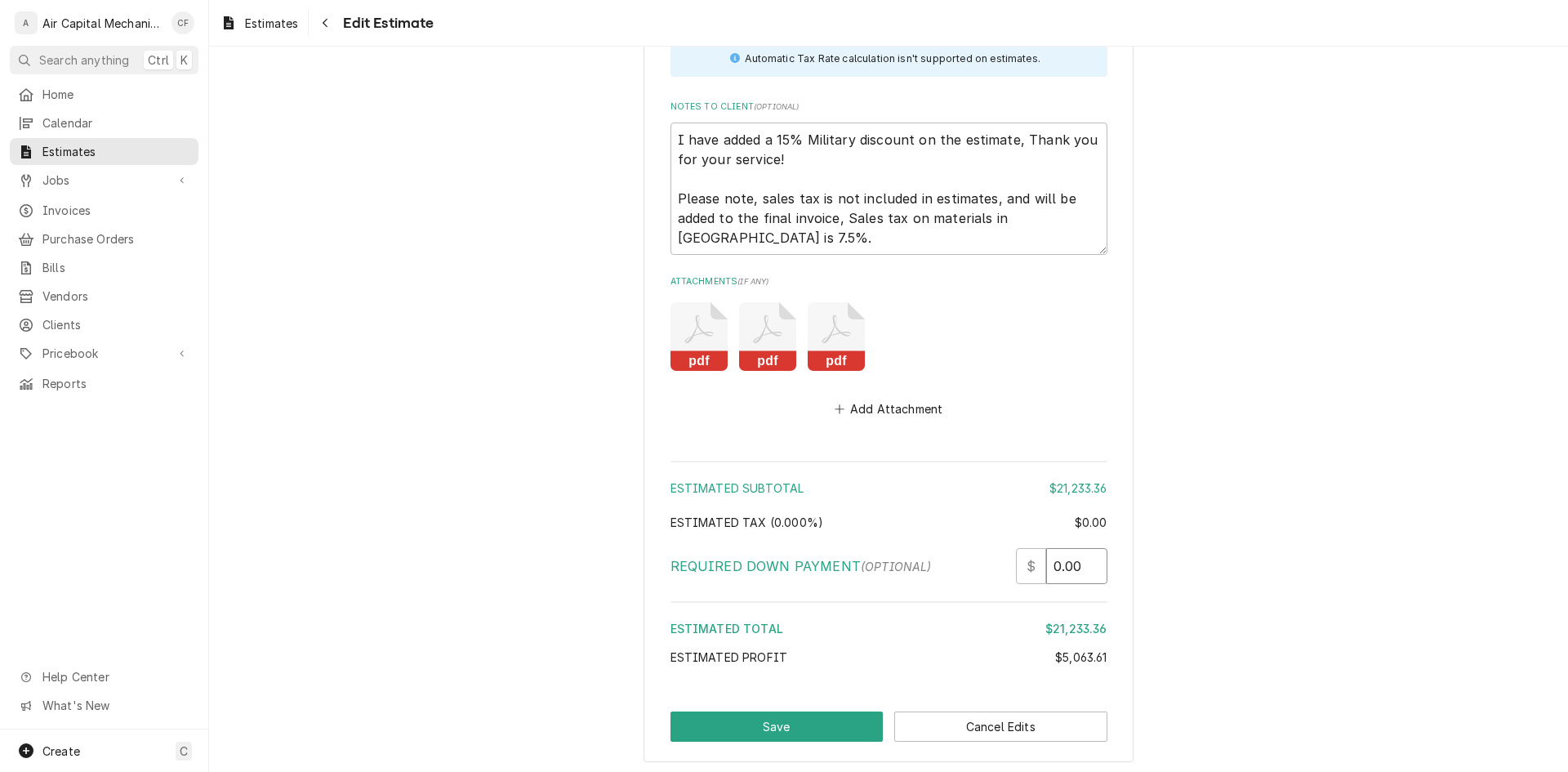
type textarea "x"
type input "0.5"
type textarea "x"
type input "1"
type textarea "x"
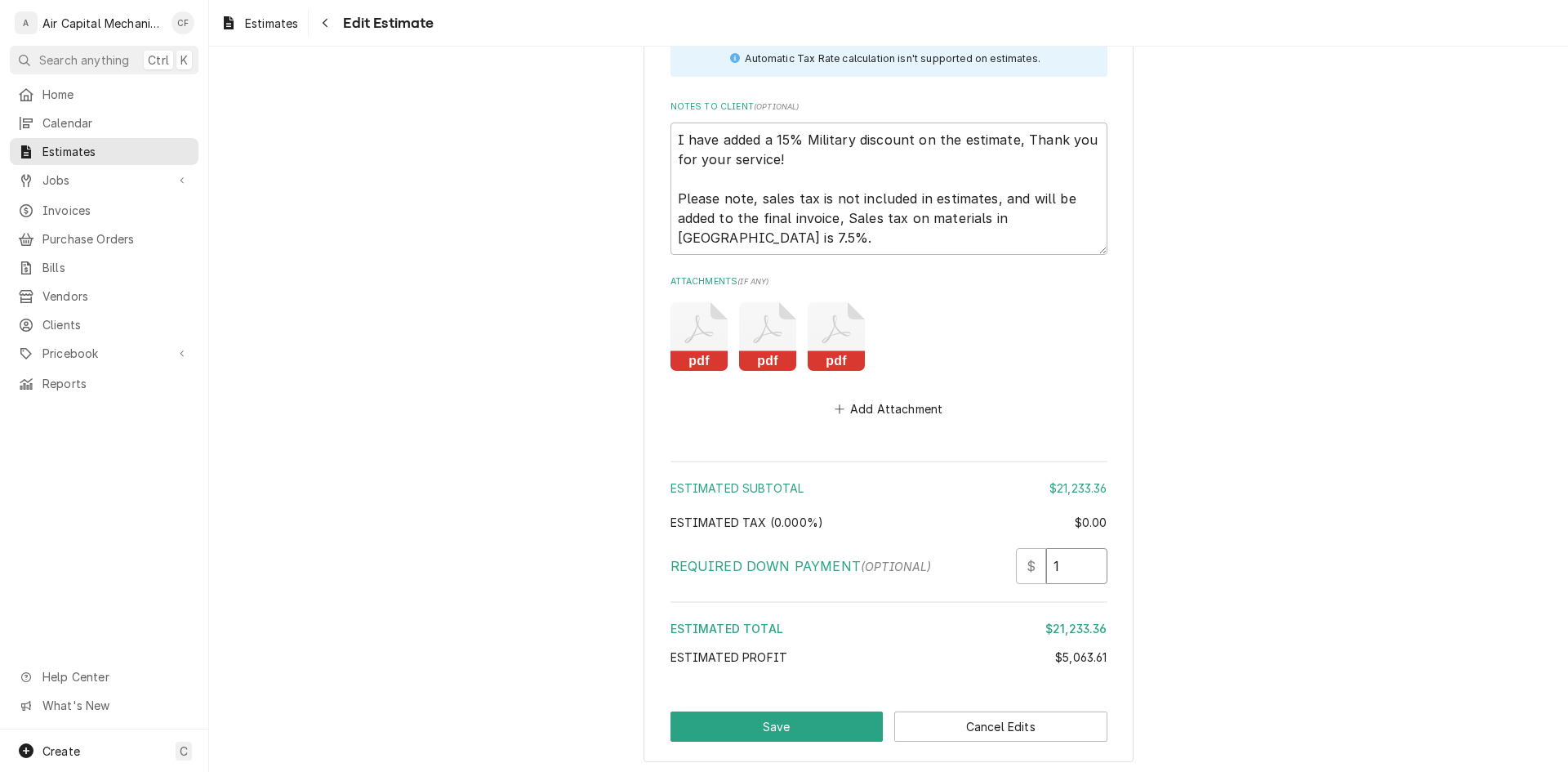
type input "1.5"
type textarea "x"
type input "2"
click at [1087, 557] on input "2" at bounding box center [1077, 566] width 61 height 36
drag, startPoint x: 1065, startPoint y: 565, endPoint x: 1018, endPoint y: 566, distance: 47.0
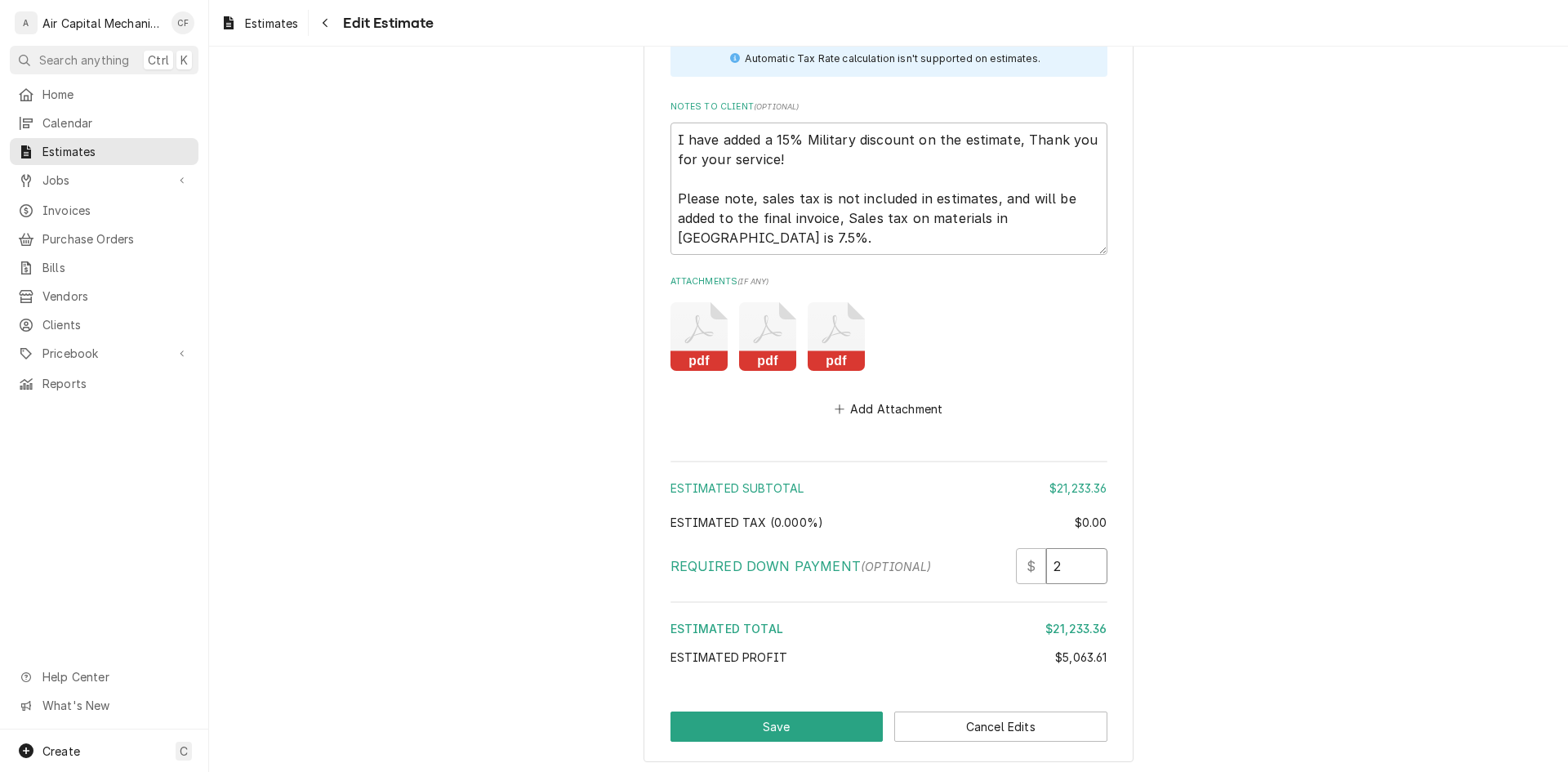
click at [1018, 566] on div "$ 2" at bounding box center [1061, 566] width 92 height 36
type textarea "x"
type input "5"
type textarea "x"
type input "50"
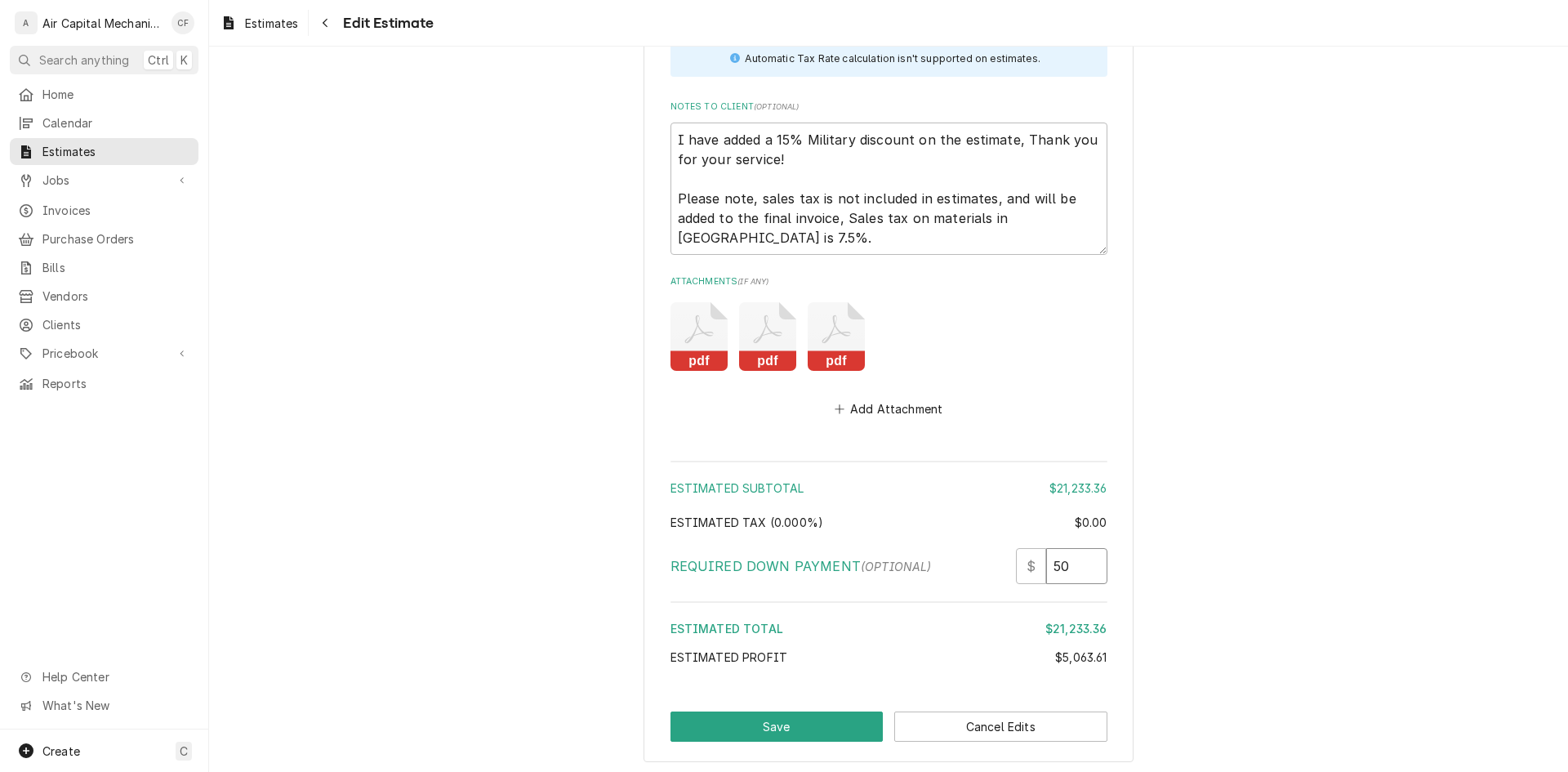
type textarea "x"
type input "500"
type textarea "x"
type input "5000"
type textarea "x"
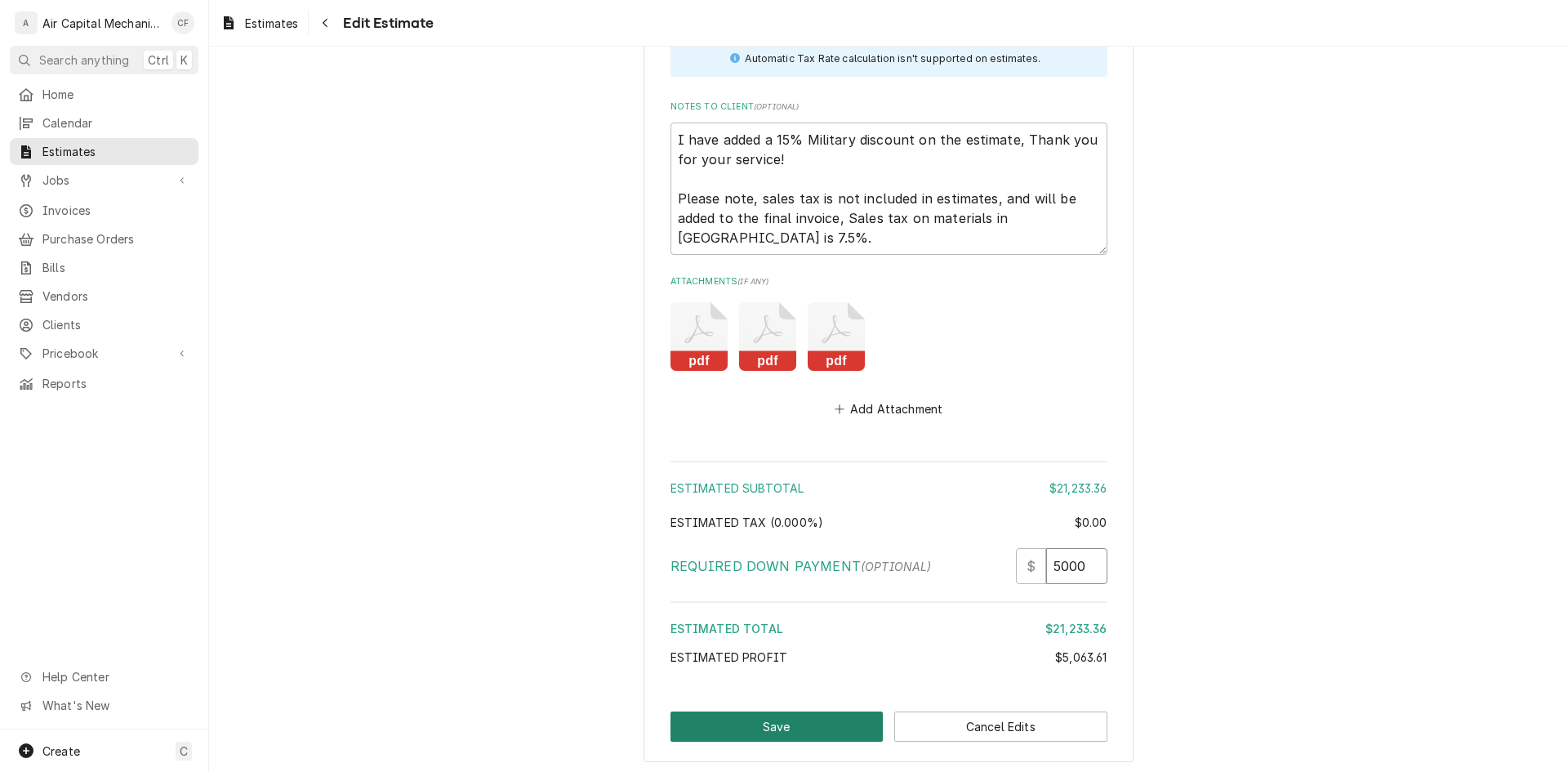
type input "5000"
click at [805, 740] on button "Save" at bounding box center [777, 727] width 214 height 31
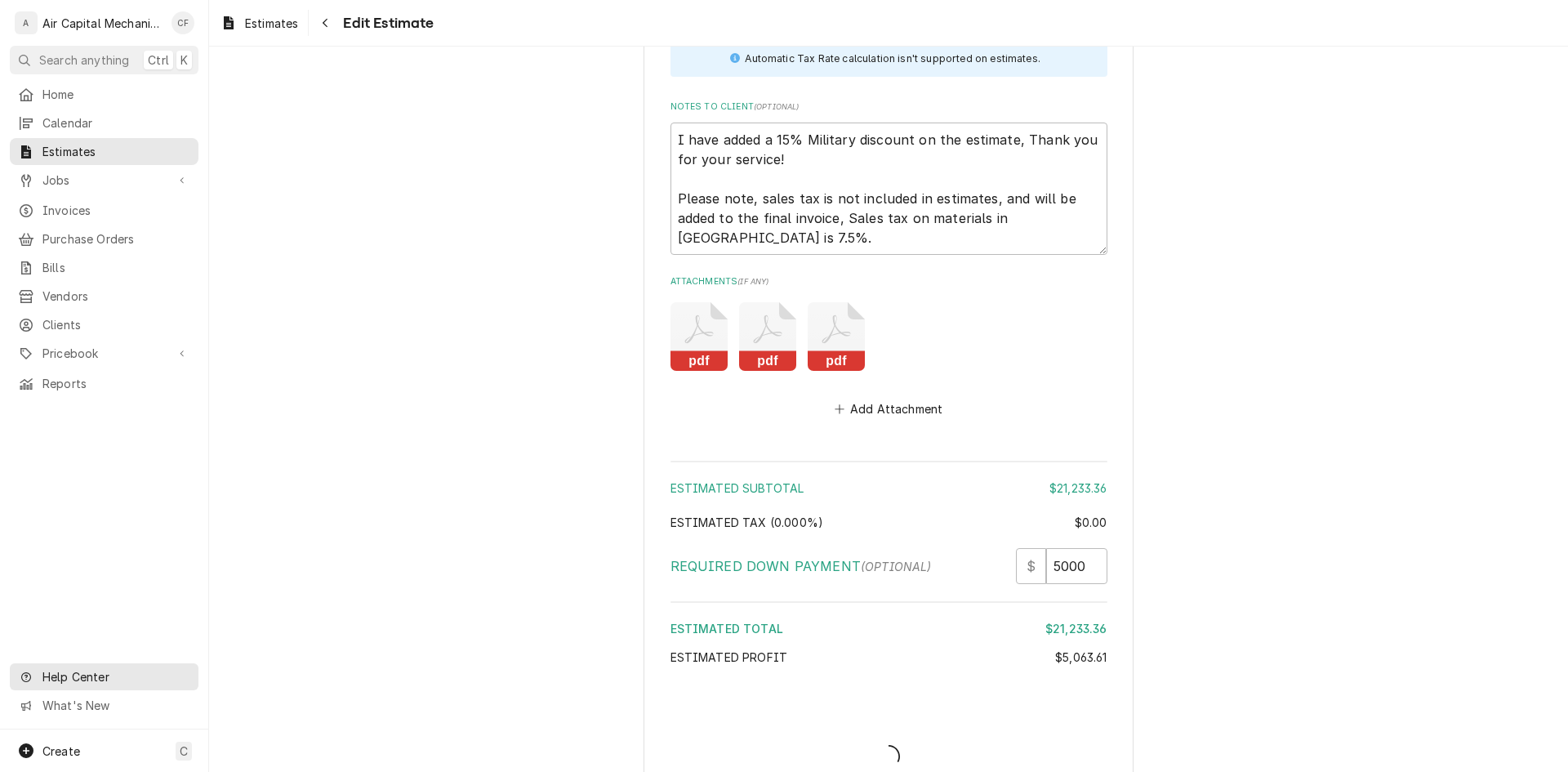
type textarea "x"
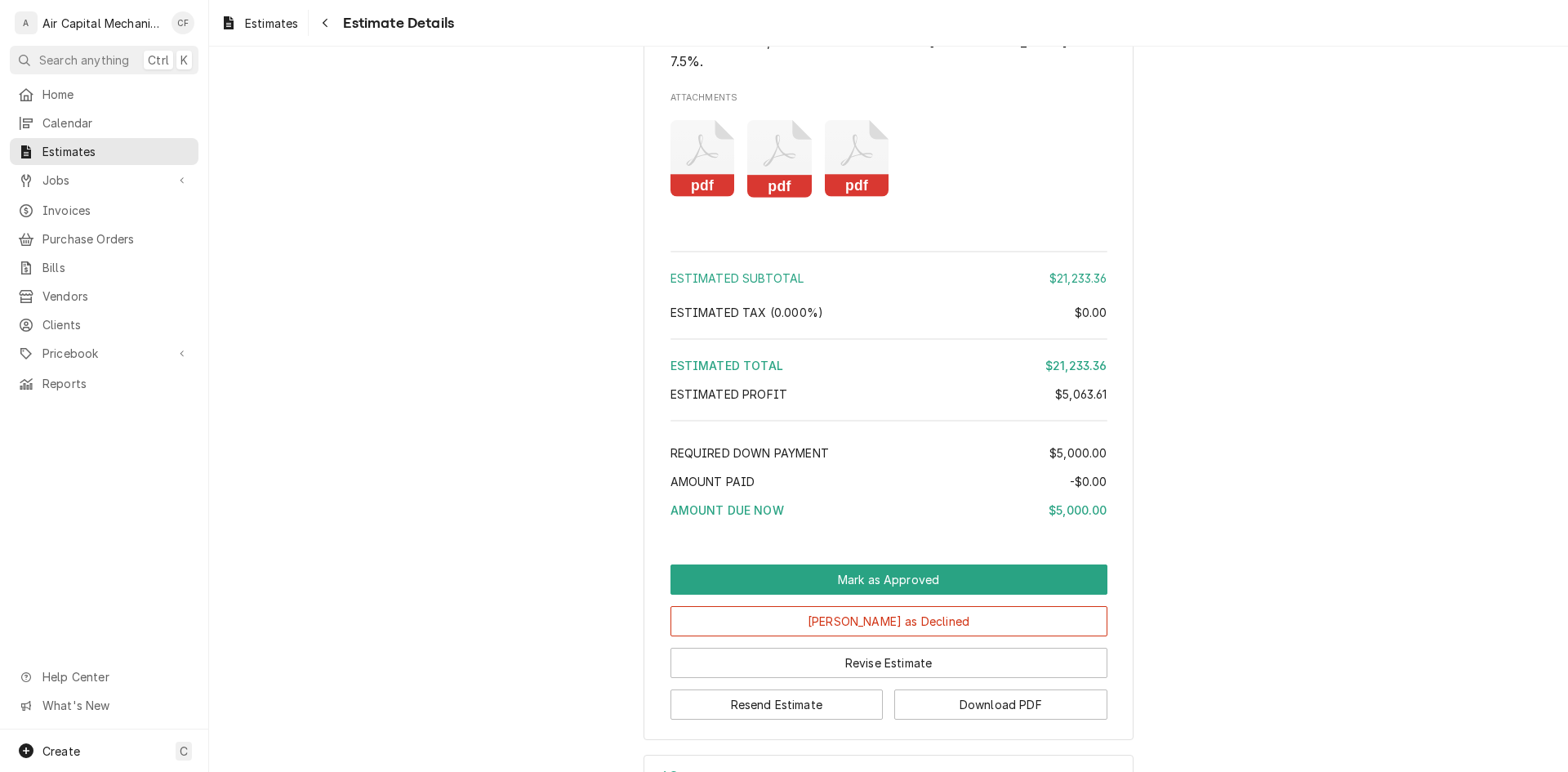
scroll to position [3585, 0]
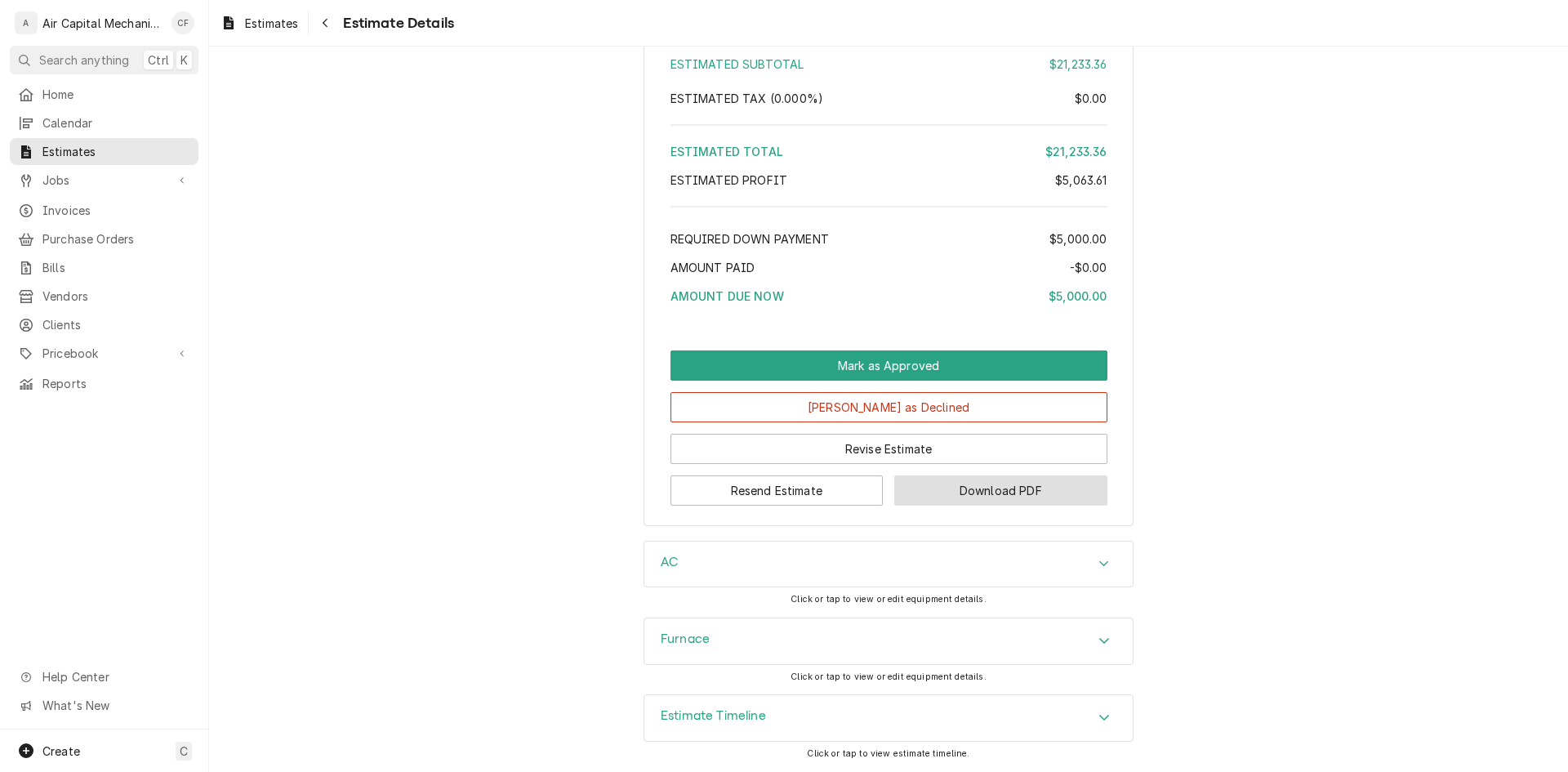
click at [959, 489] on button "Download PDF" at bounding box center [1001, 490] width 214 height 31
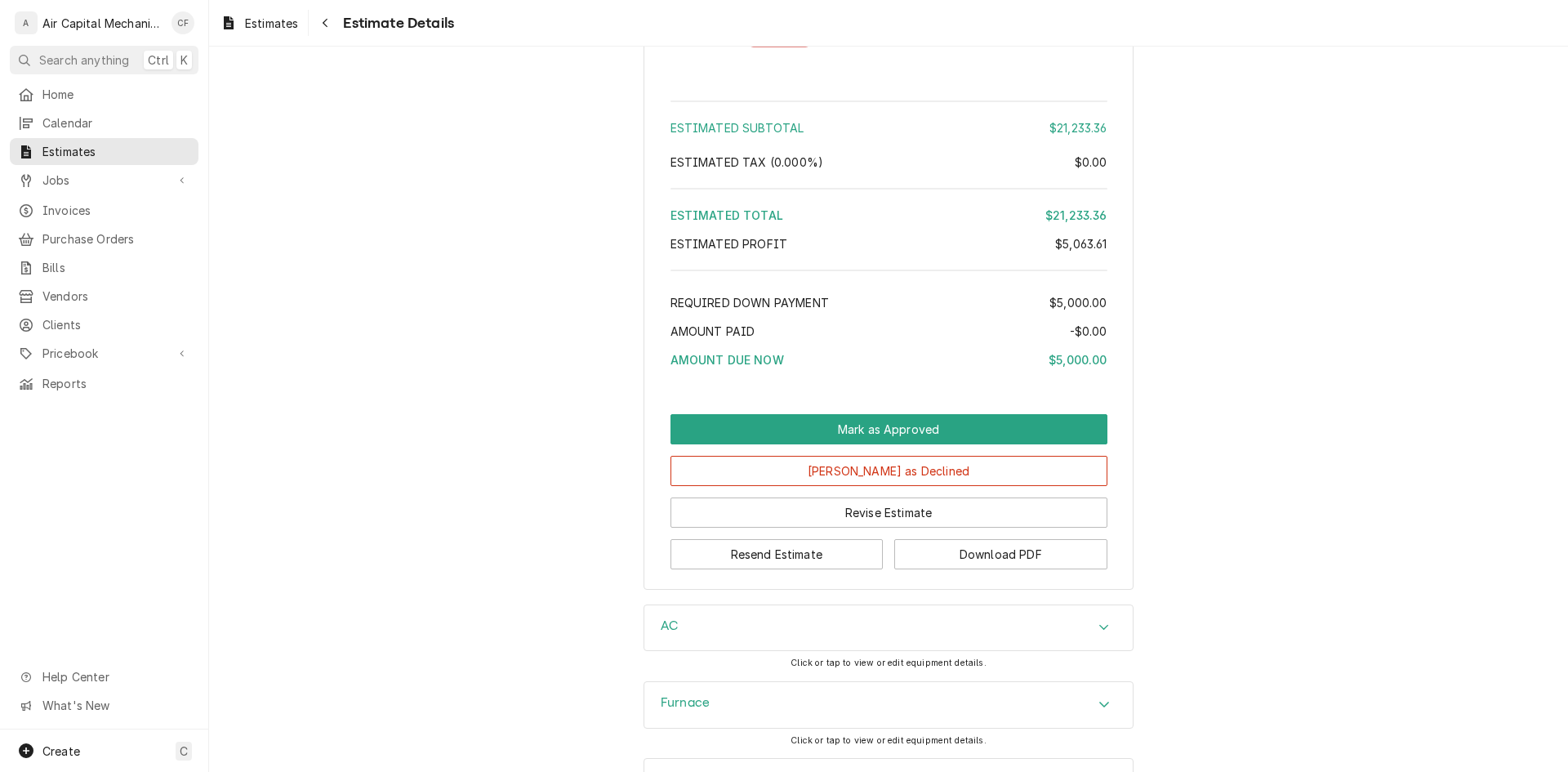
scroll to position [3504, 0]
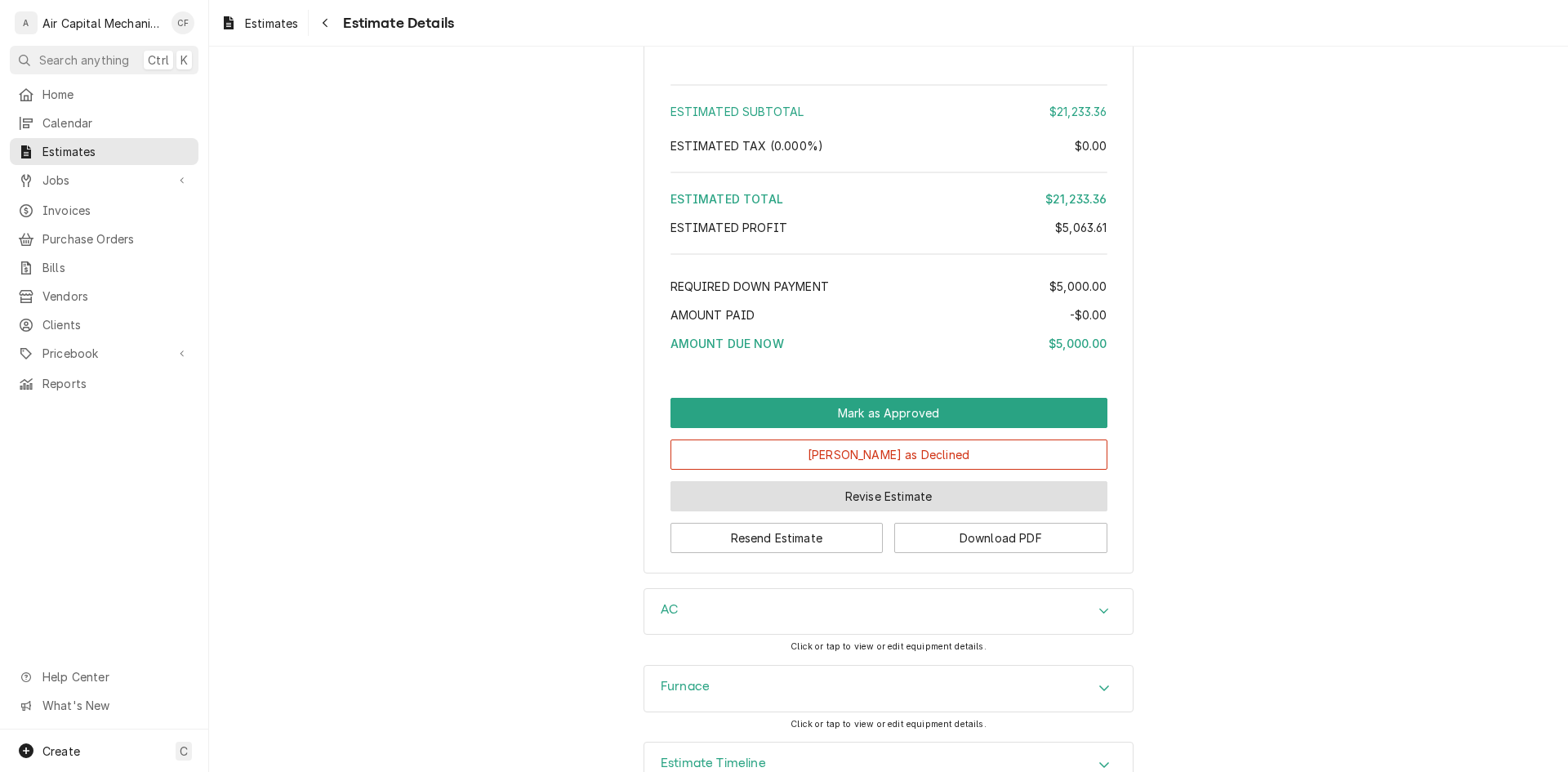
click at [1026, 511] on button "Revise Estimate" at bounding box center [889, 496] width 437 height 31
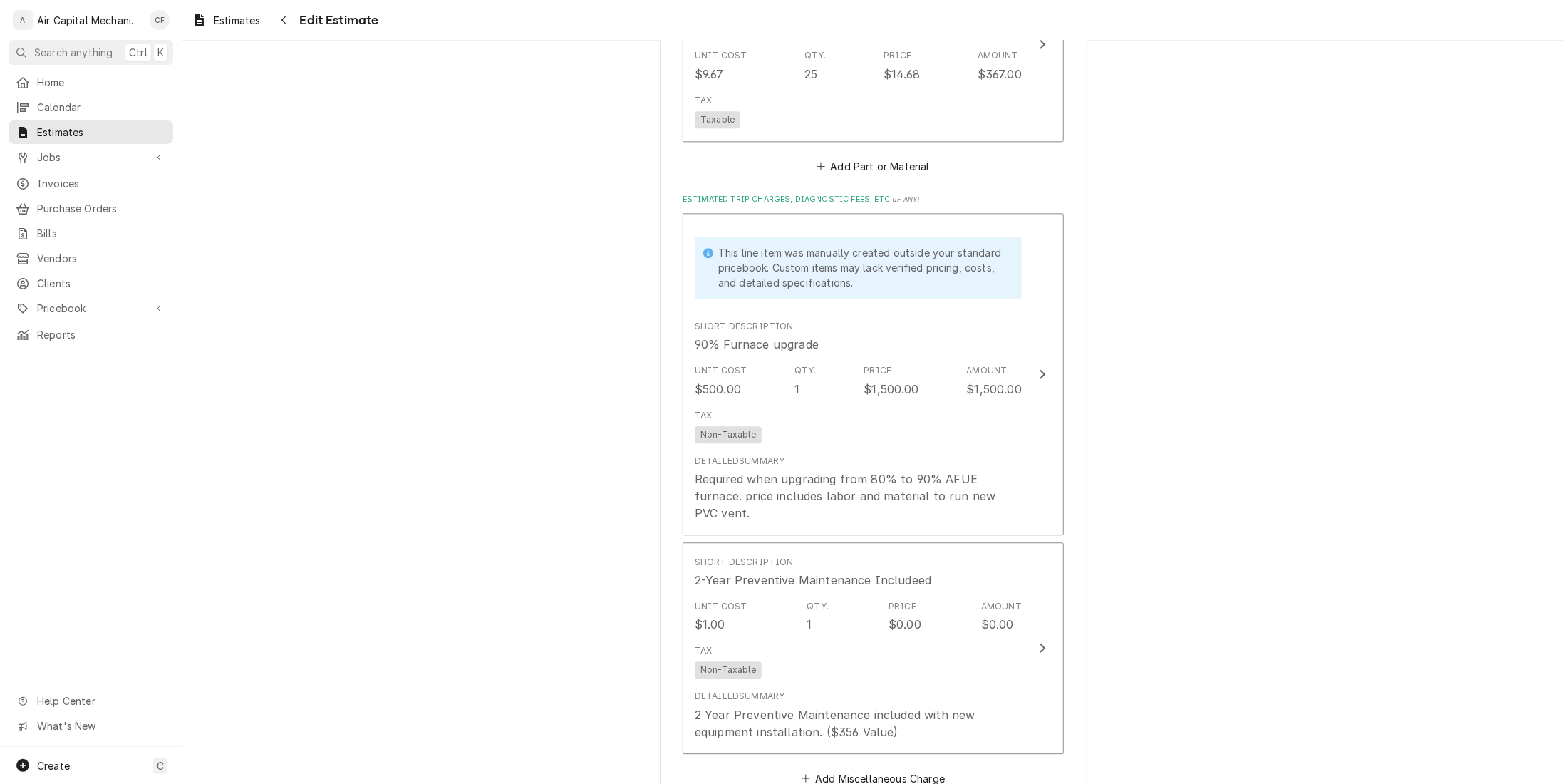
scroll to position [3311, 0]
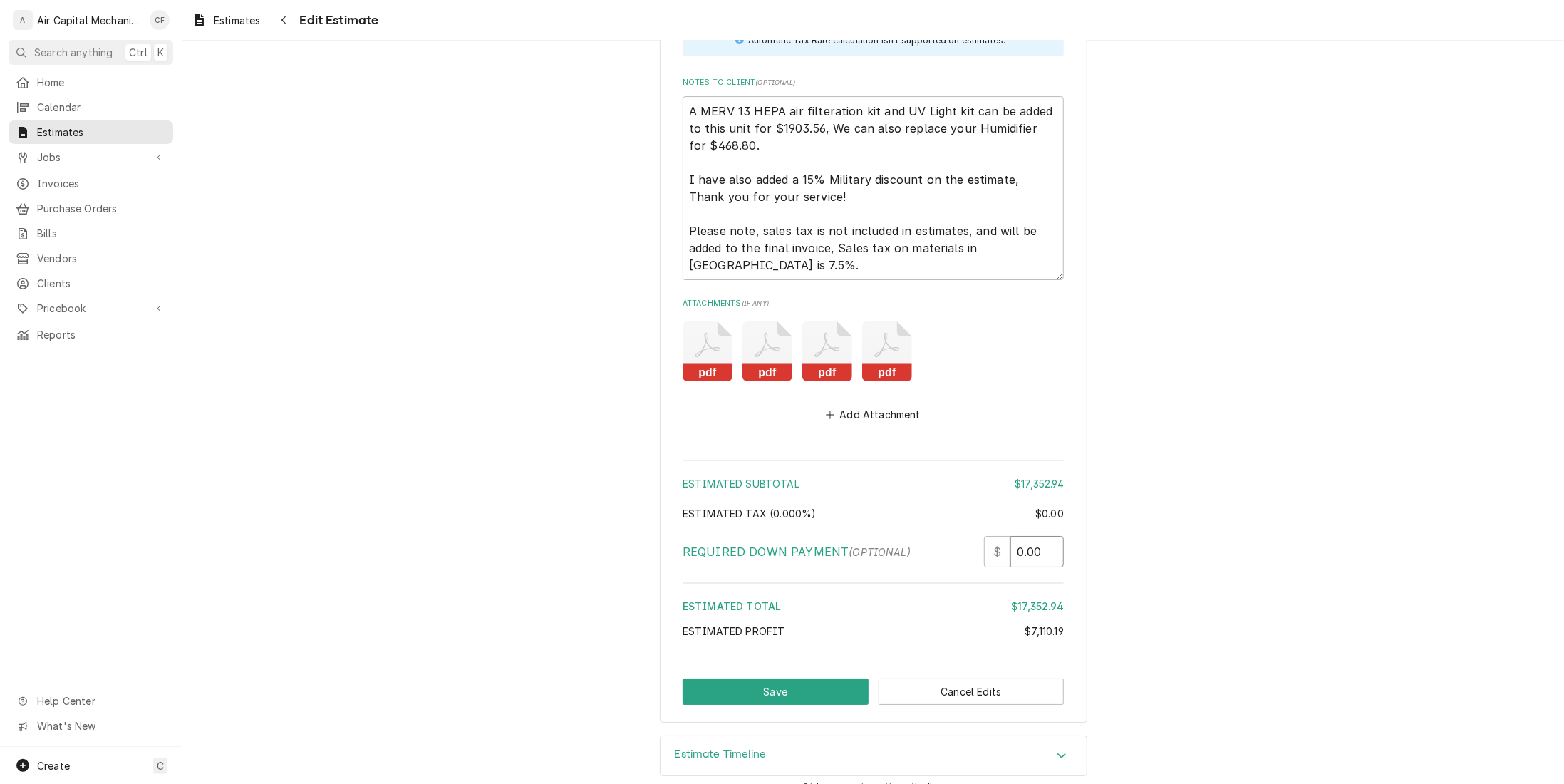
drag, startPoint x: 1047, startPoint y: 538, endPoint x: 1038, endPoint y: 539, distance: 9.1
click at [1038, 539] on input "0.00" at bounding box center [1038, 551] width 53 height 32
type textarea "x"
type input "5"
type textarea "x"
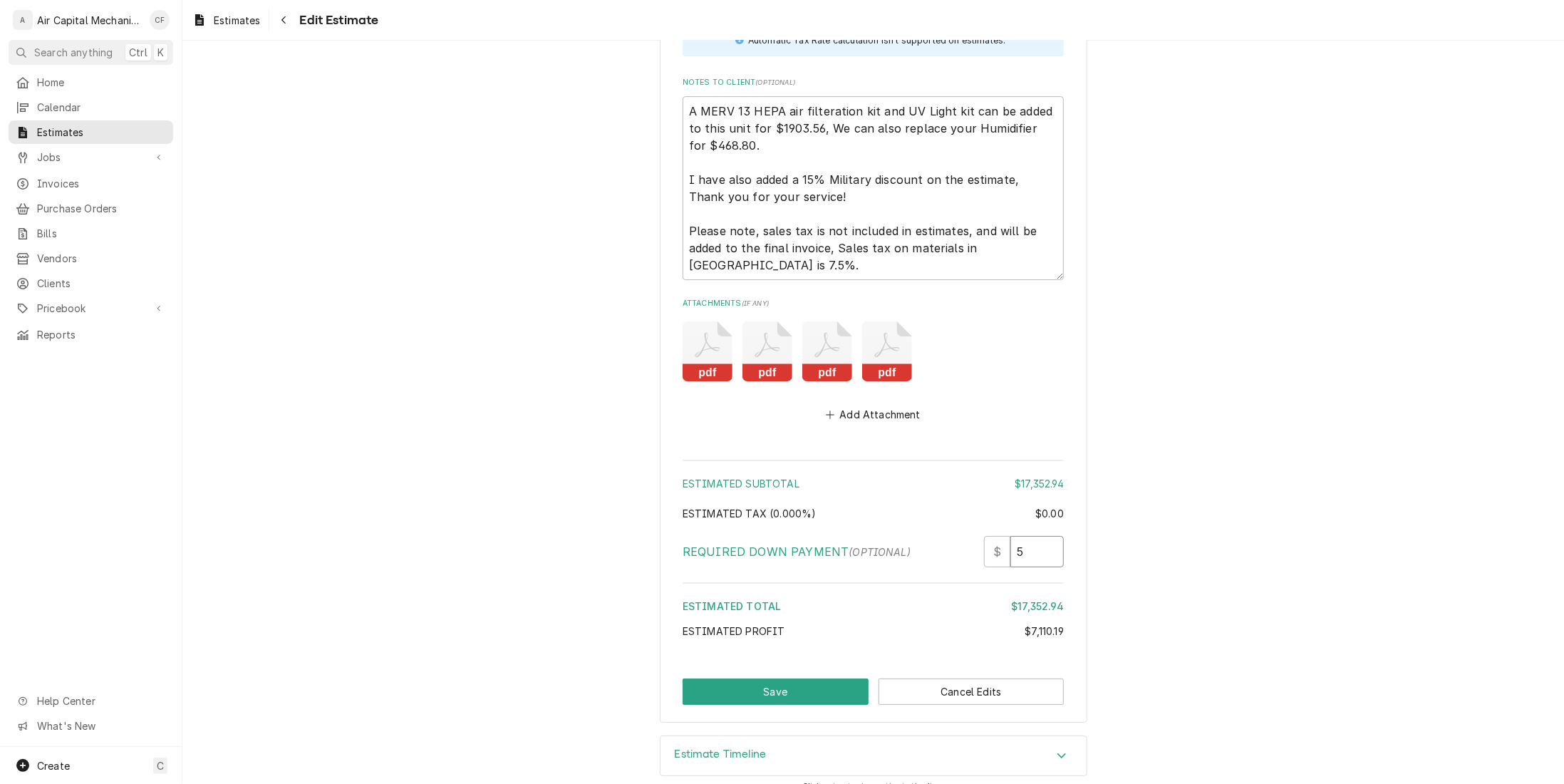
type input "50"
type textarea "x"
type input "500"
type textarea "x"
type input "5000"
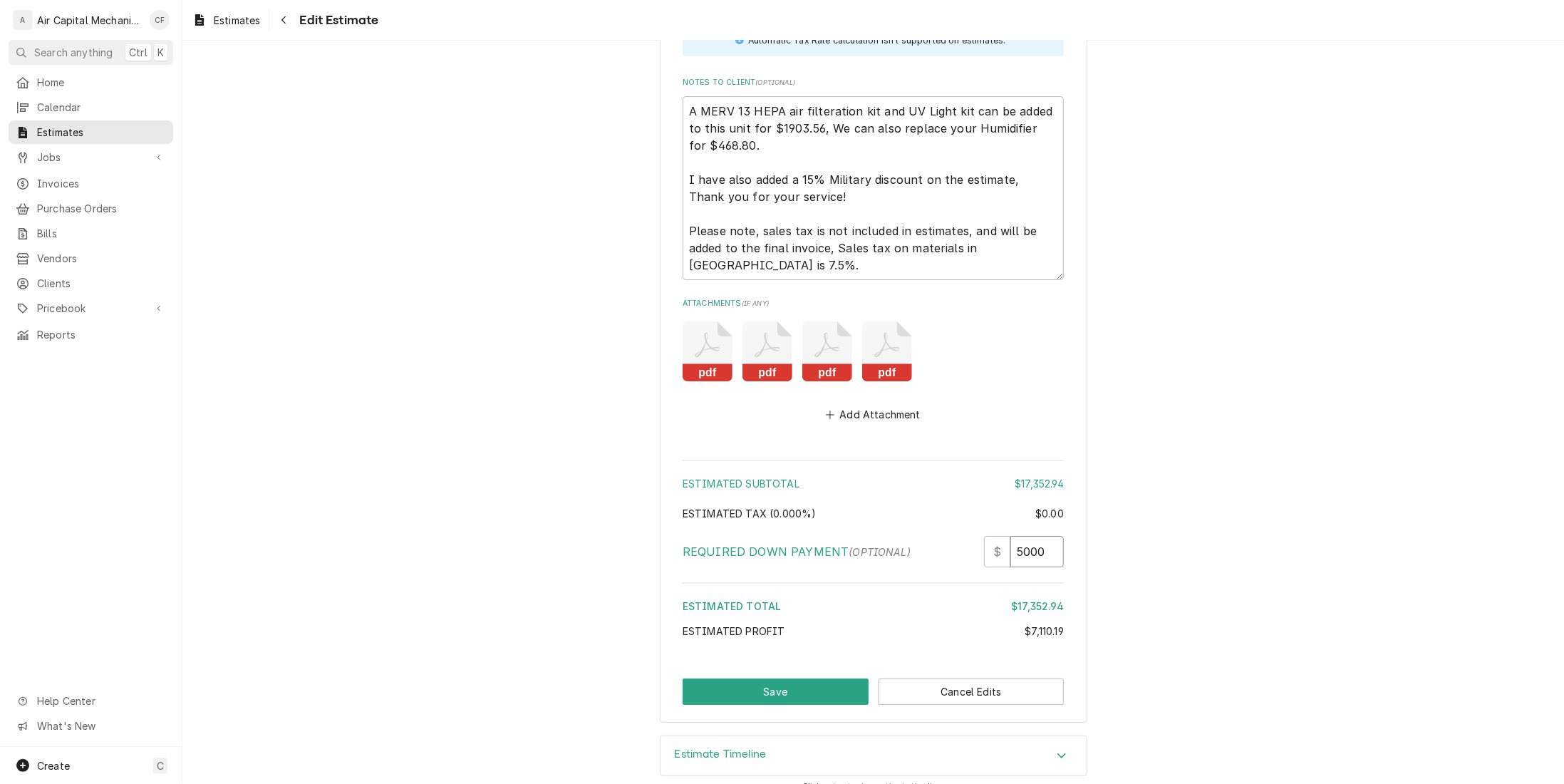
type textarea "x"
type input "5000"
click at [770, 678] on button "Save" at bounding box center [776, 691] width 186 height 27
type textarea "x"
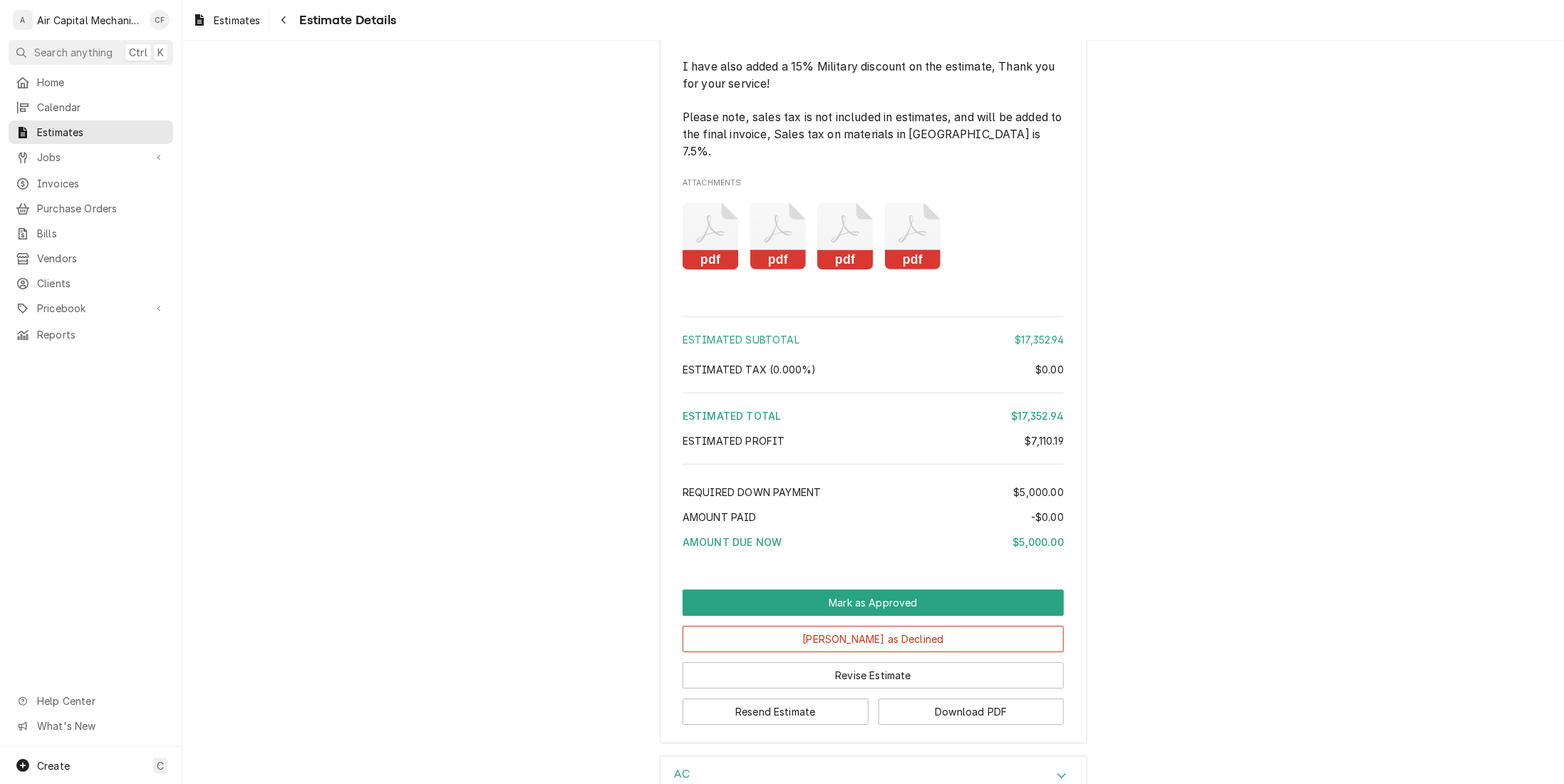
scroll to position [2811, 0]
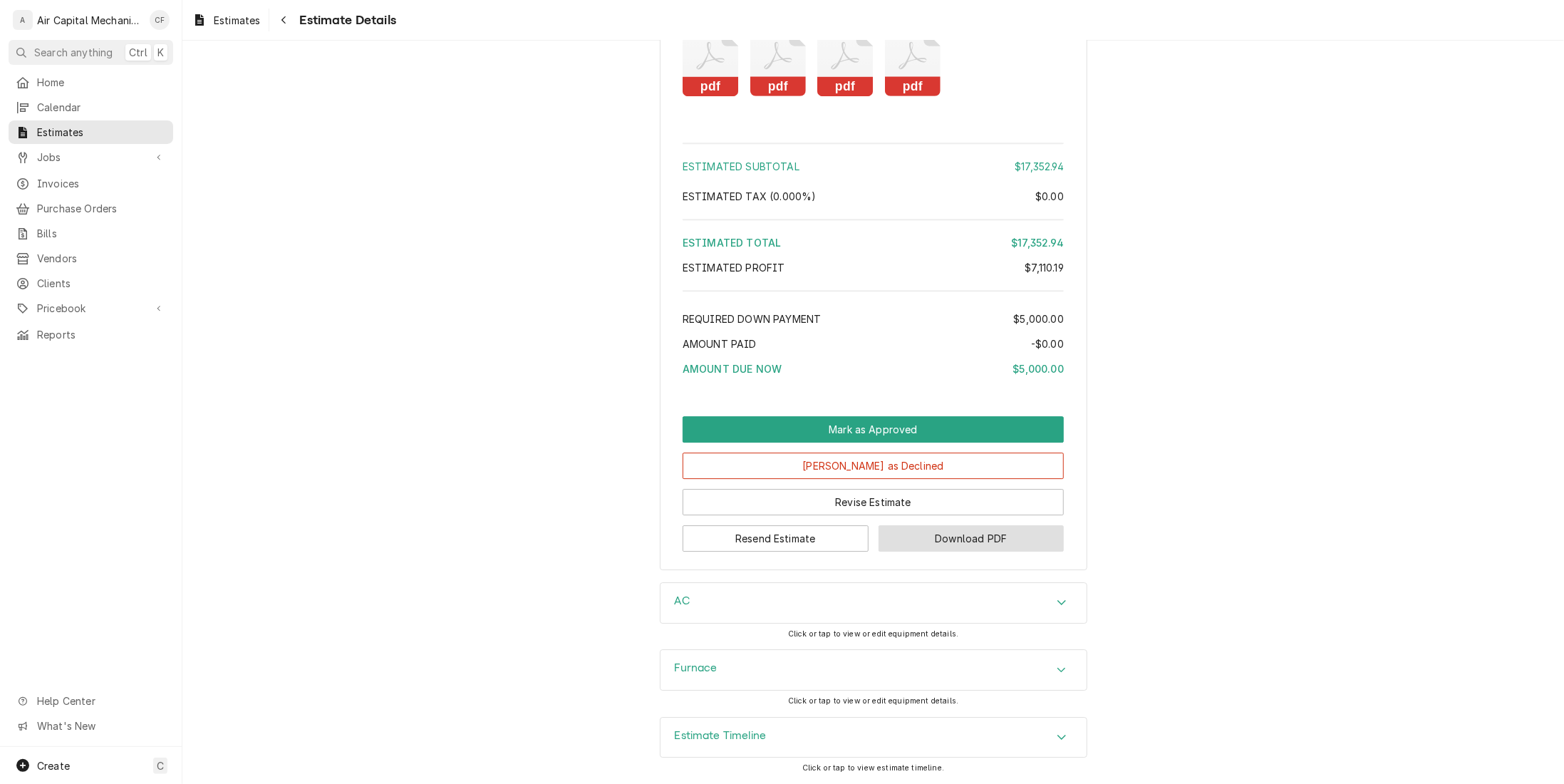
click at [929, 545] on button "Download PDF" at bounding box center [971, 538] width 186 height 27
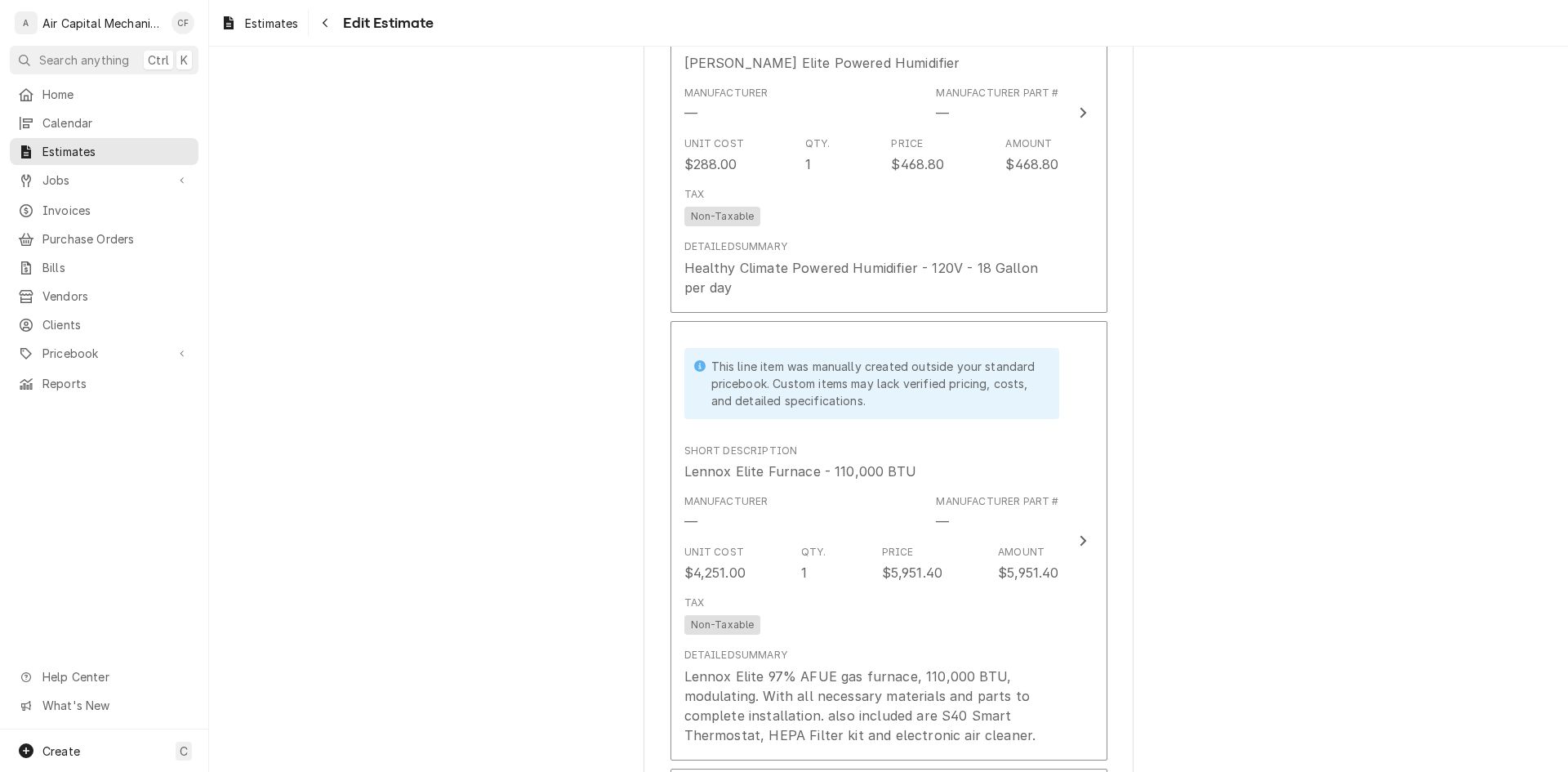
scroll to position [2287, 0]
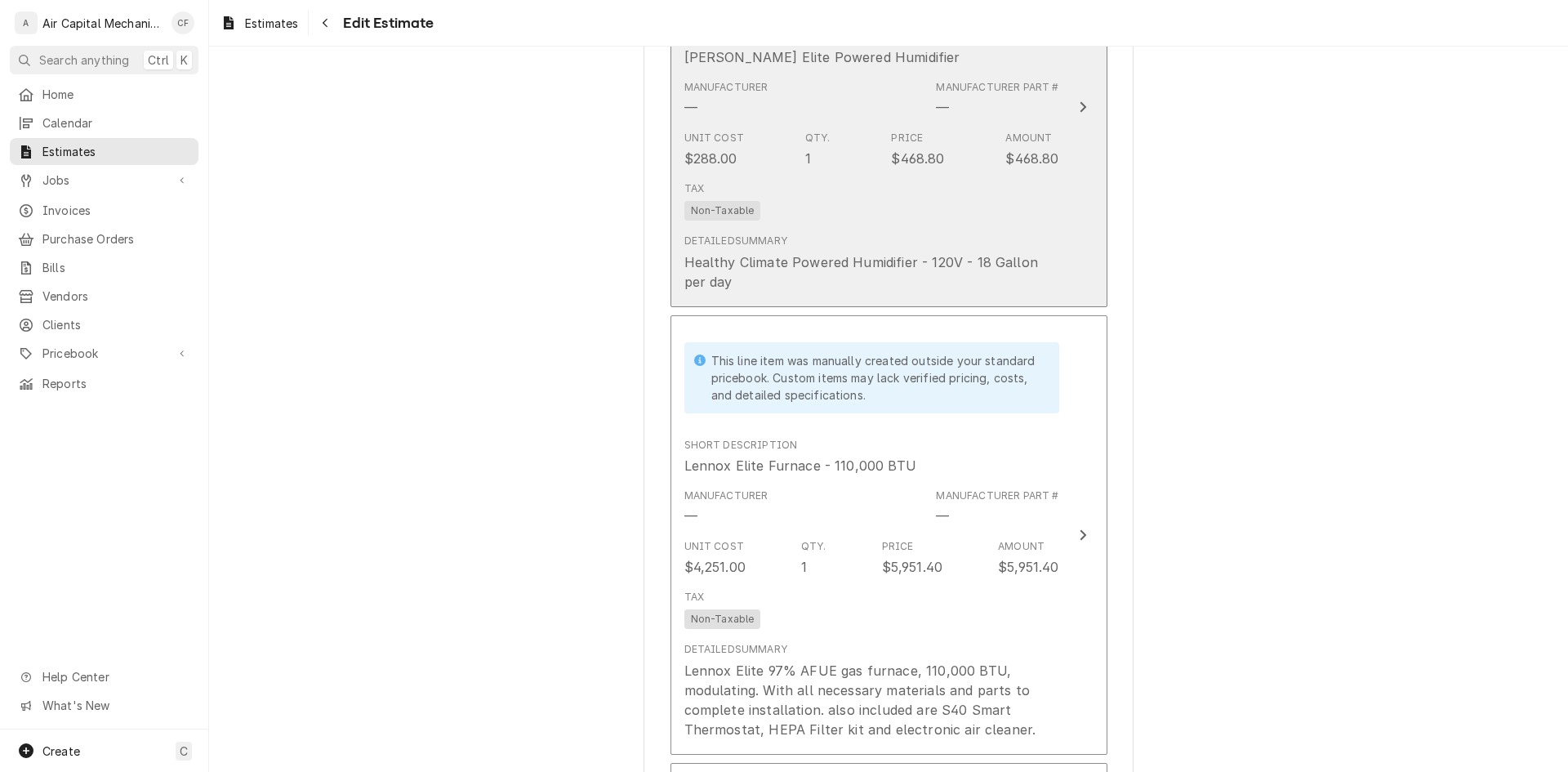
click at [942, 239] on div "Detailed Summary Healthy Climate Powered Humidifier - 120V - 18 Gallon per day" at bounding box center [871, 262] width 375 height 57
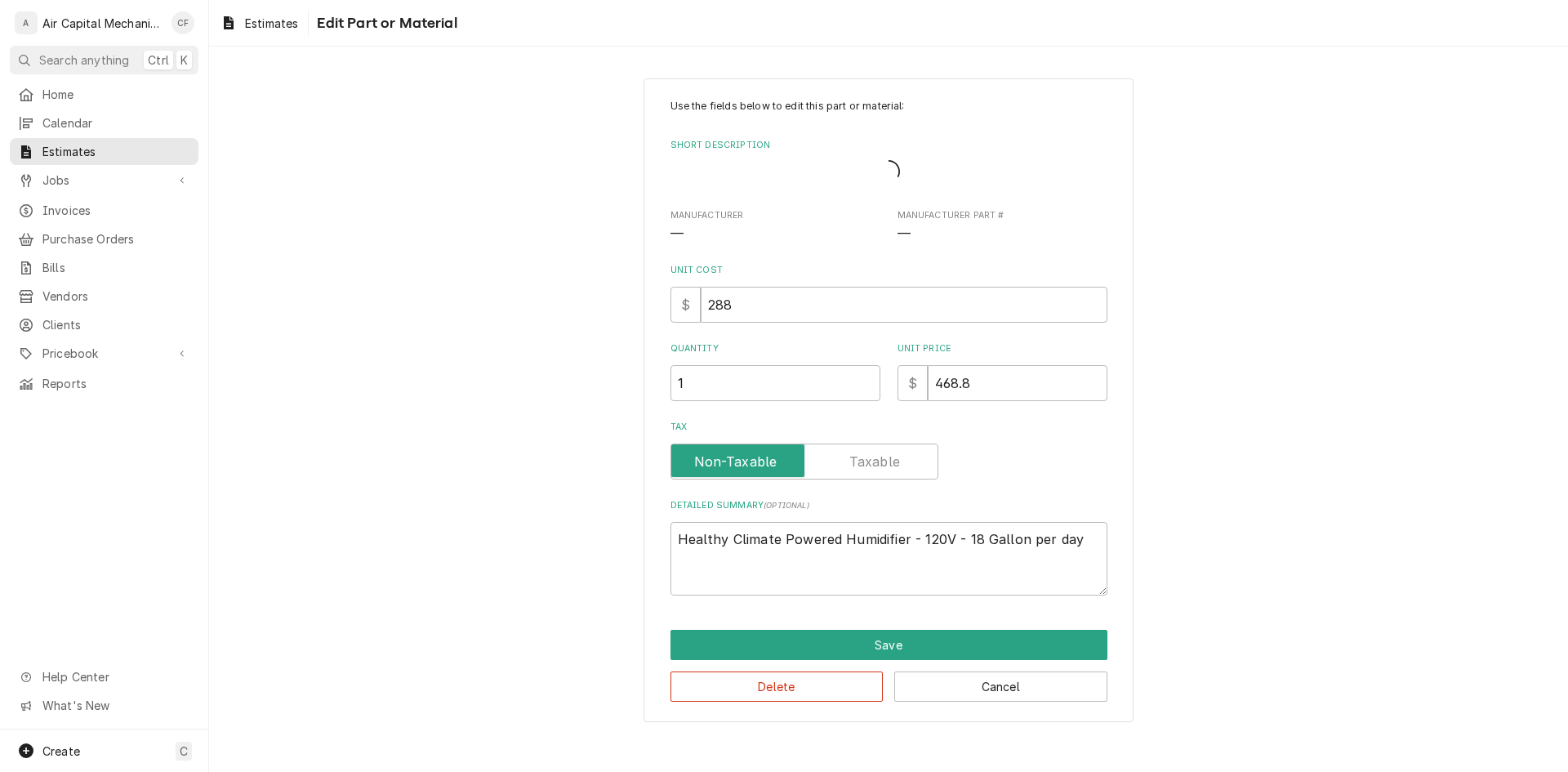
type textarea "x"
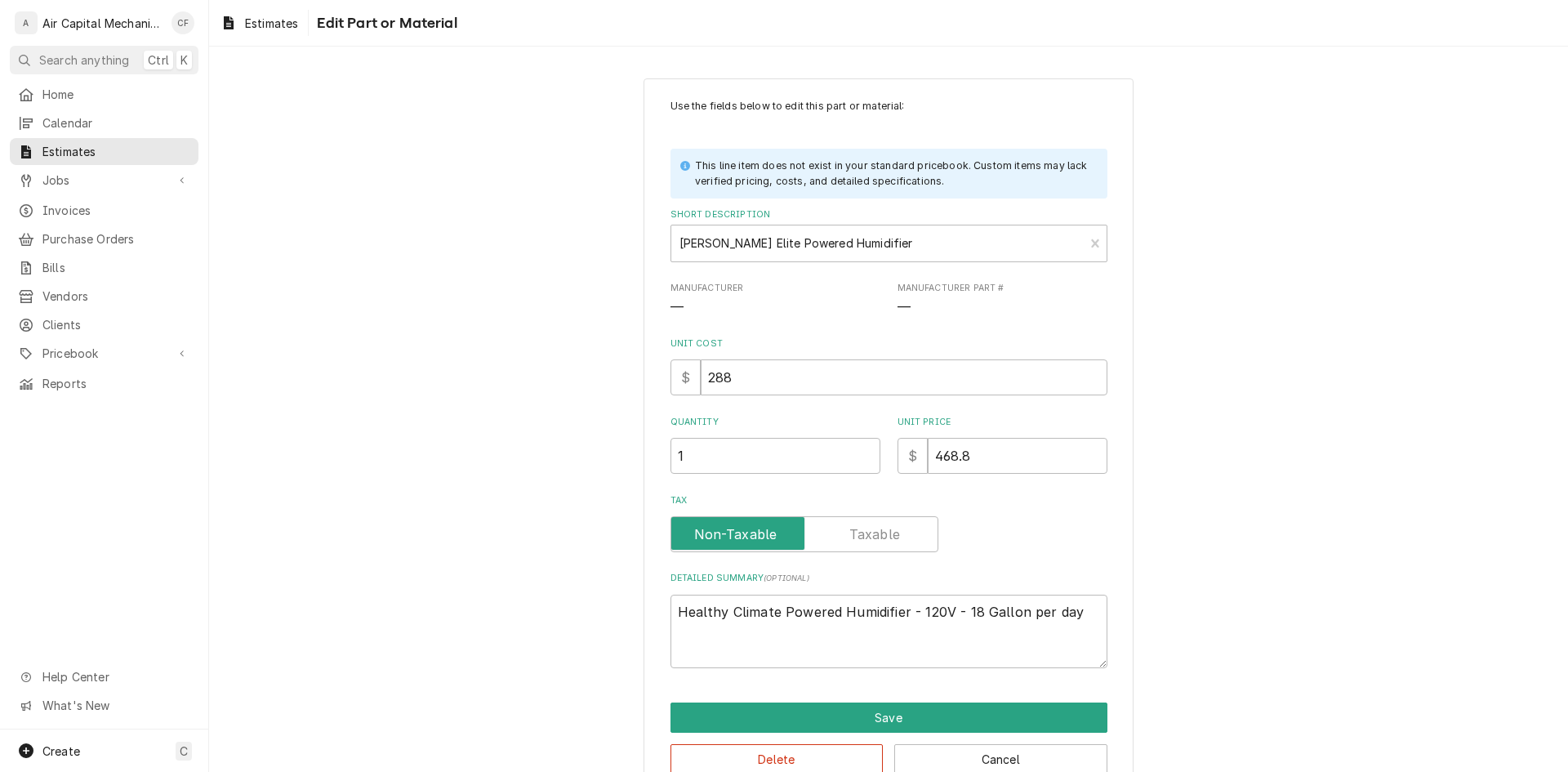
click at [861, 528] on label "Tax" at bounding box center [804, 534] width 268 height 36
click at [861, 528] on input "Tax" at bounding box center [804, 534] width 253 height 36
checkbox input "true"
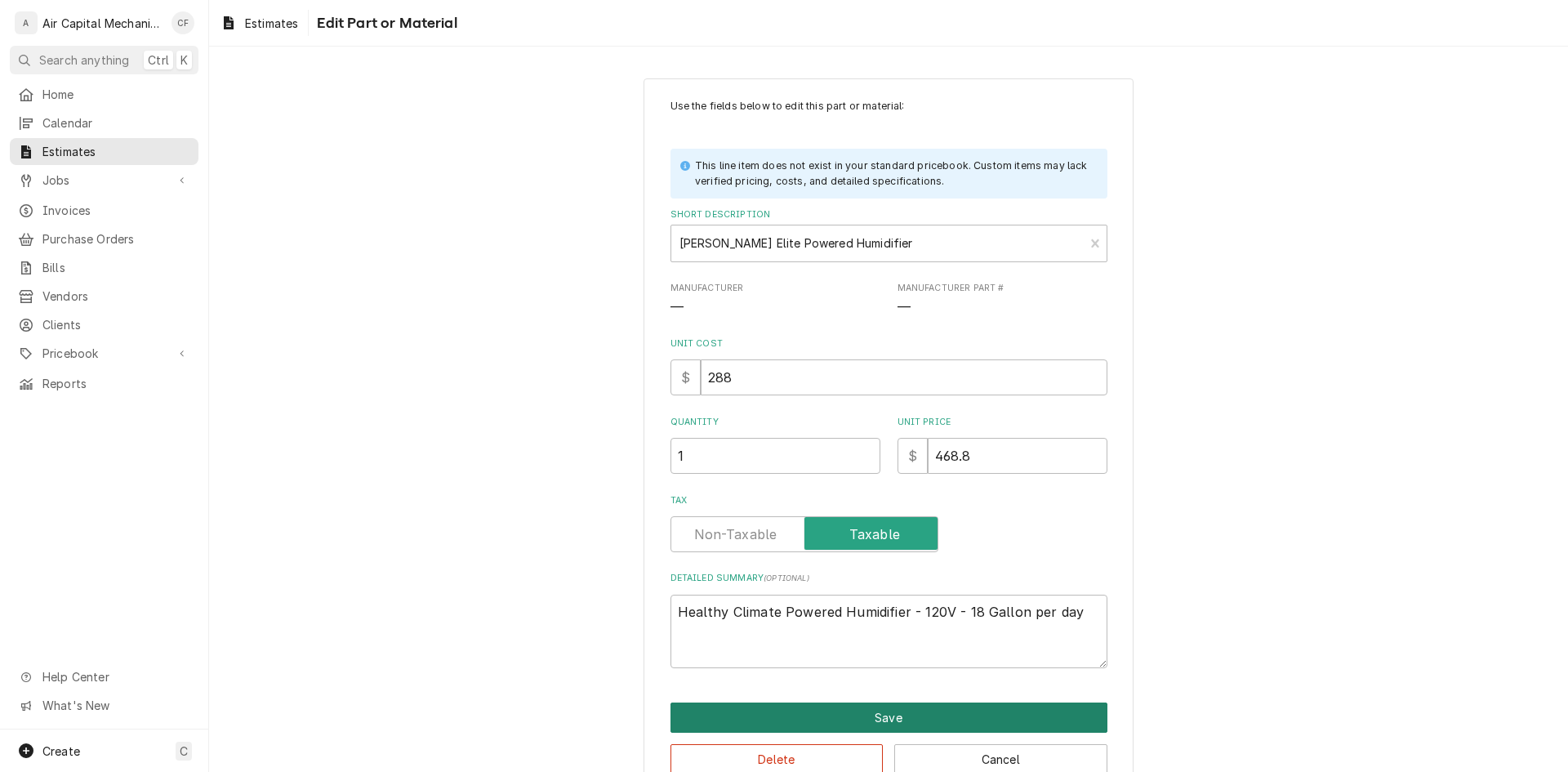
click at [894, 718] on button "Save" at bounding box center [889, 718] width 437 height 31
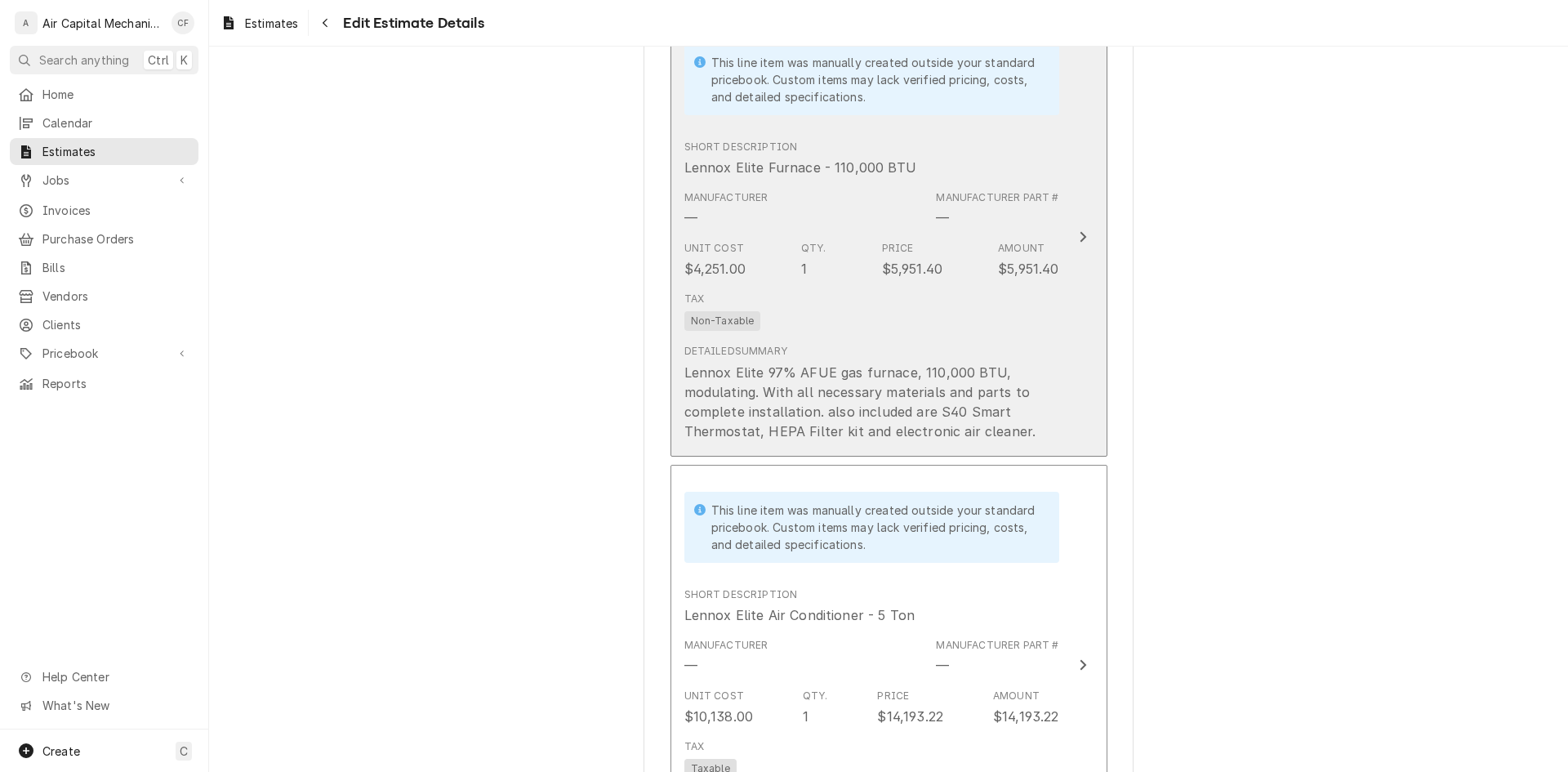
scroll to position [2614, 0]
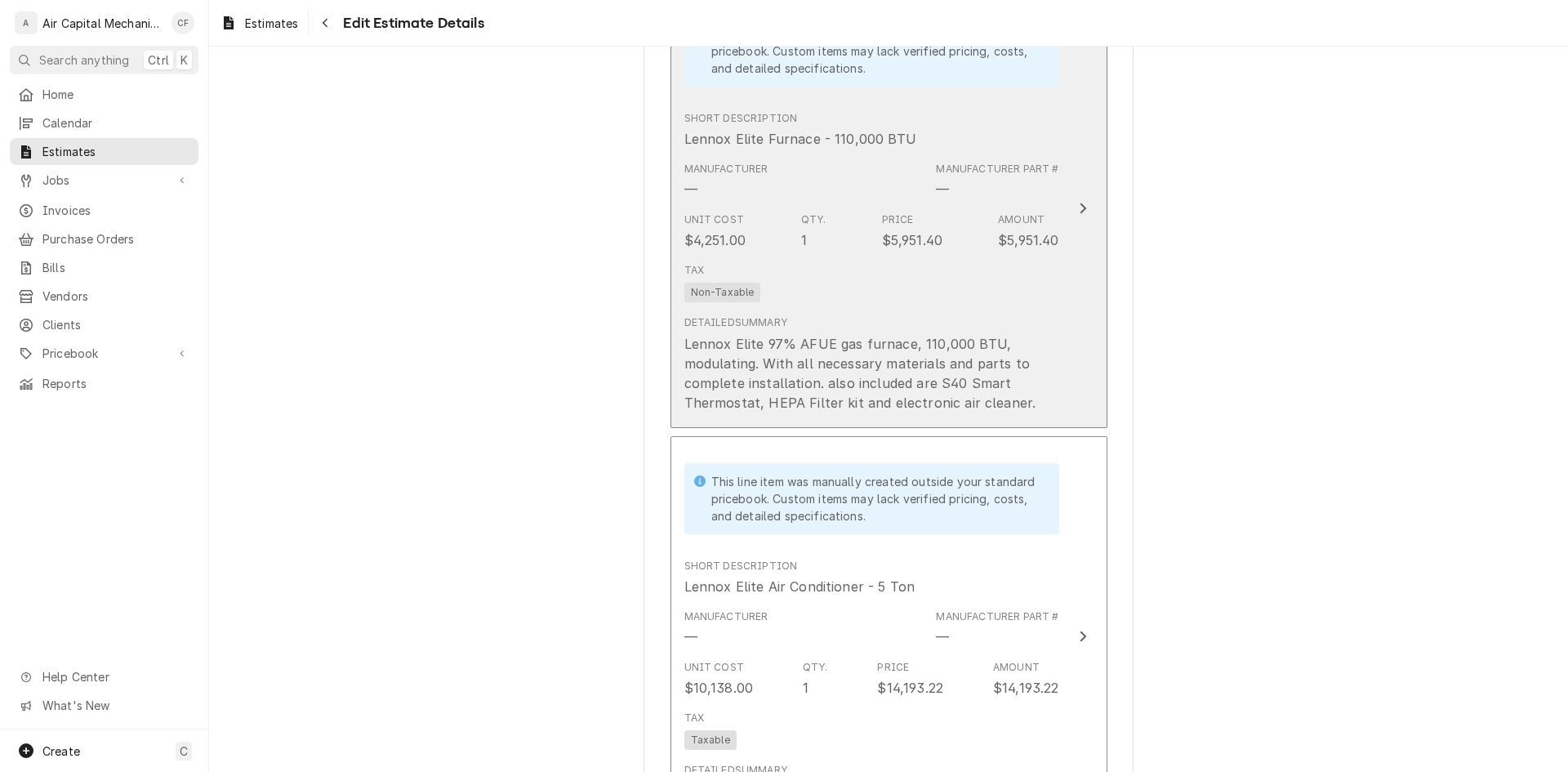
click at [861, 320] on div "Detailed Summary Lennox Elite 97% AFUE gas furnace, 110,000 BTU, modulating. Wi…" at bounding box center [871, 363] width 375 height 96
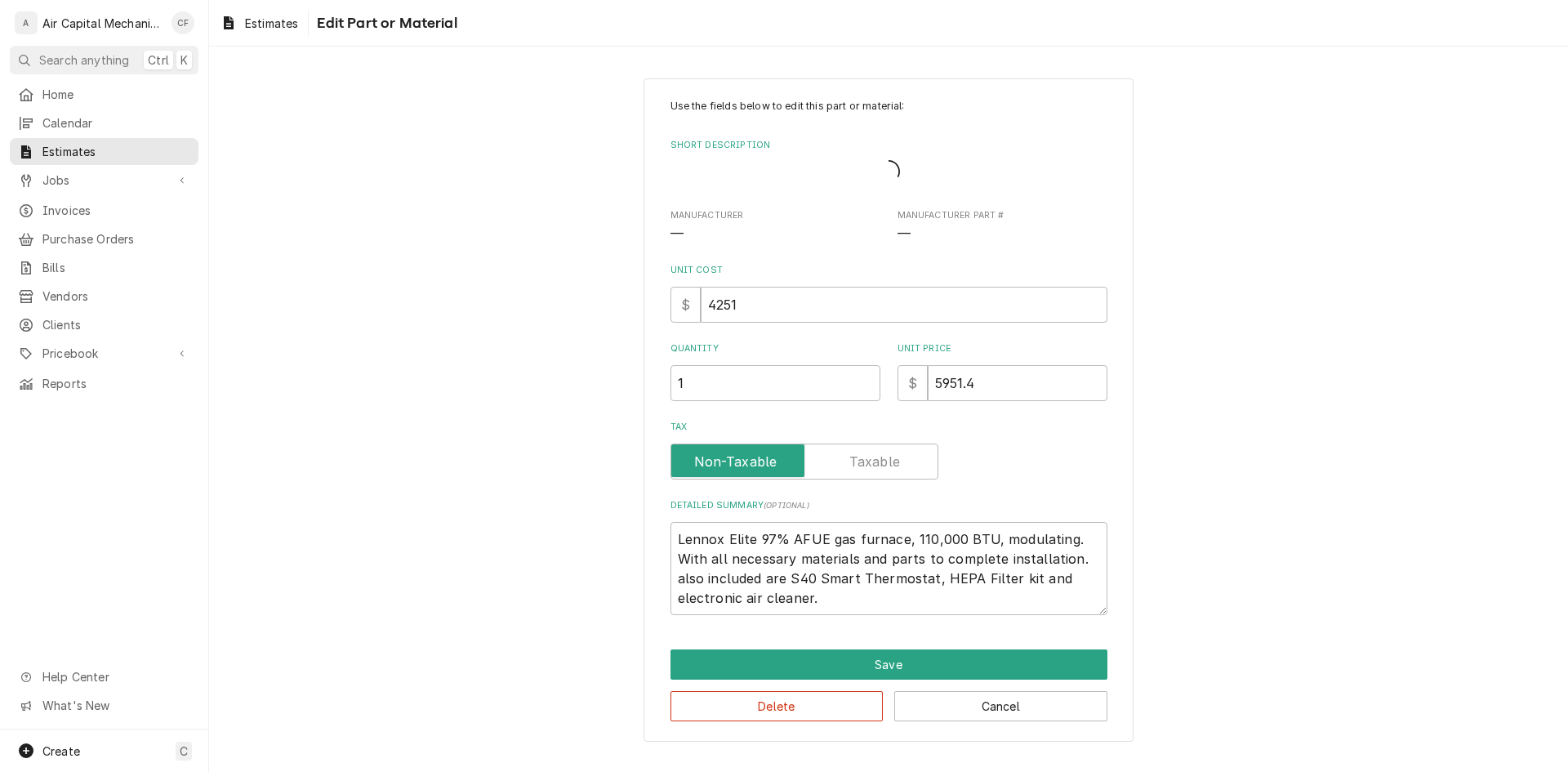
type textarea "x"
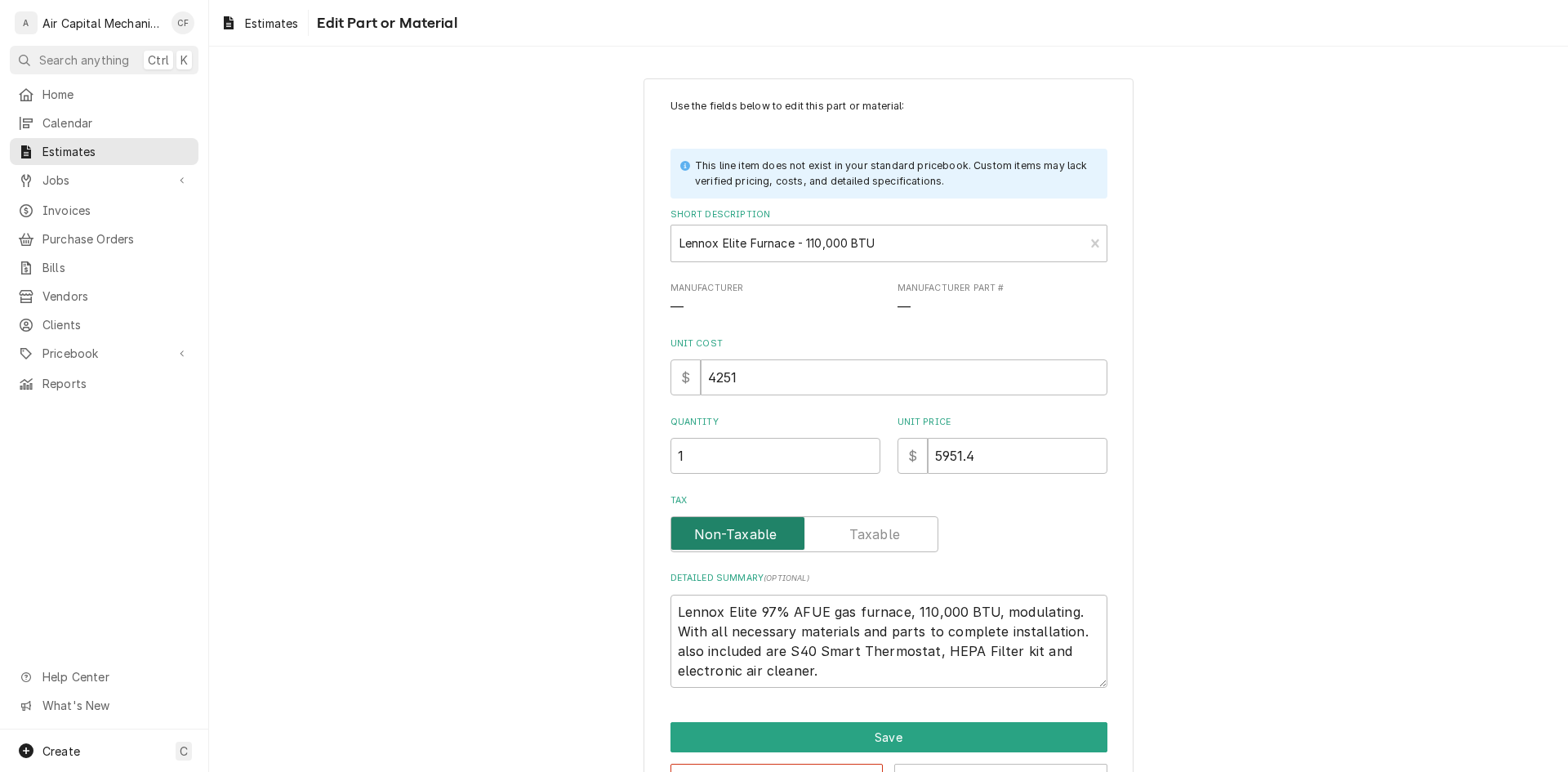
click at [883, 522] on input "Tax" at bounding box center [804, 534] width 253 height 36
checkbox input "true"
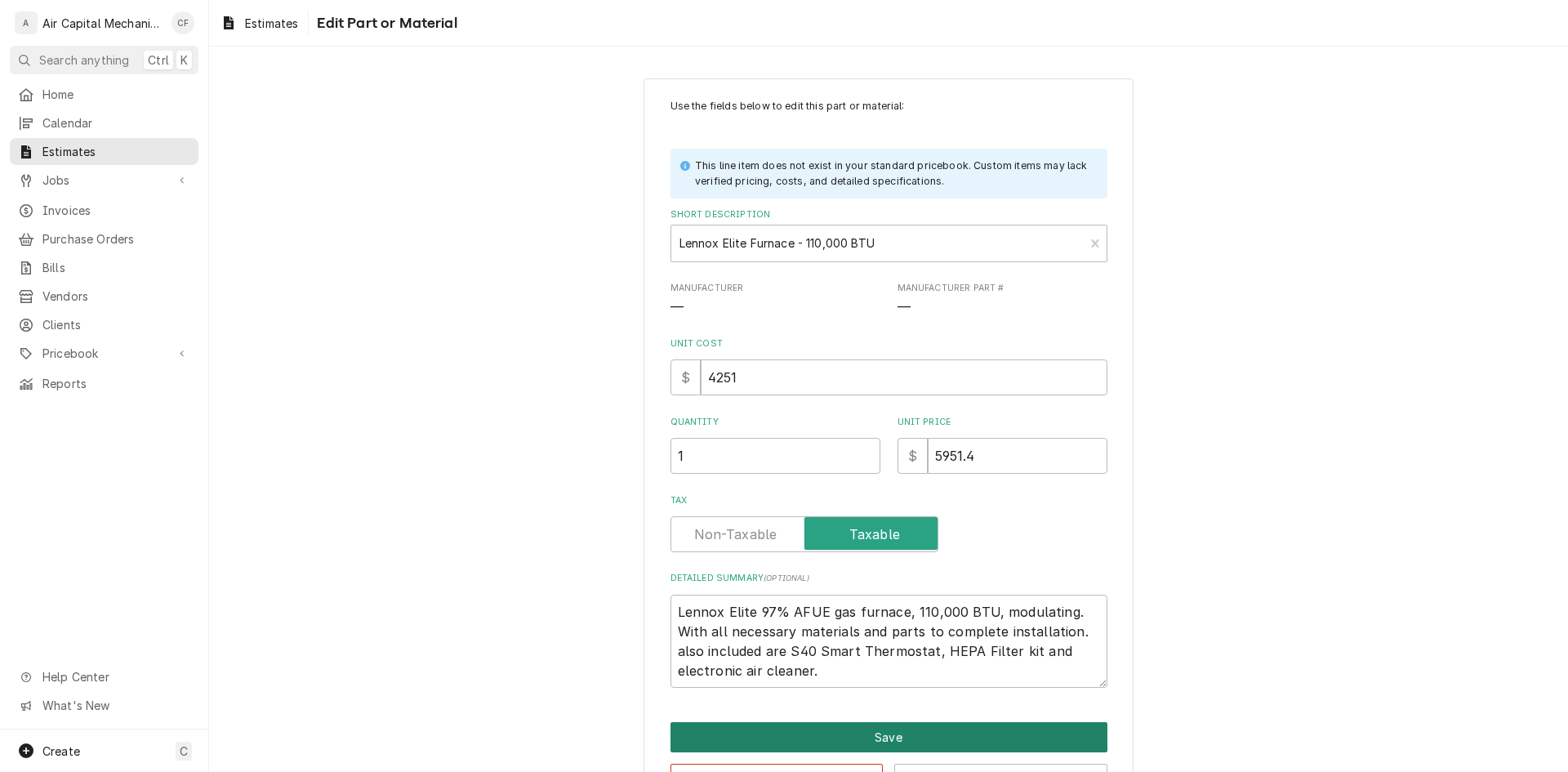
click at [903, 742] on button "Save" at bounding box center [889, 737] width 437 height 31
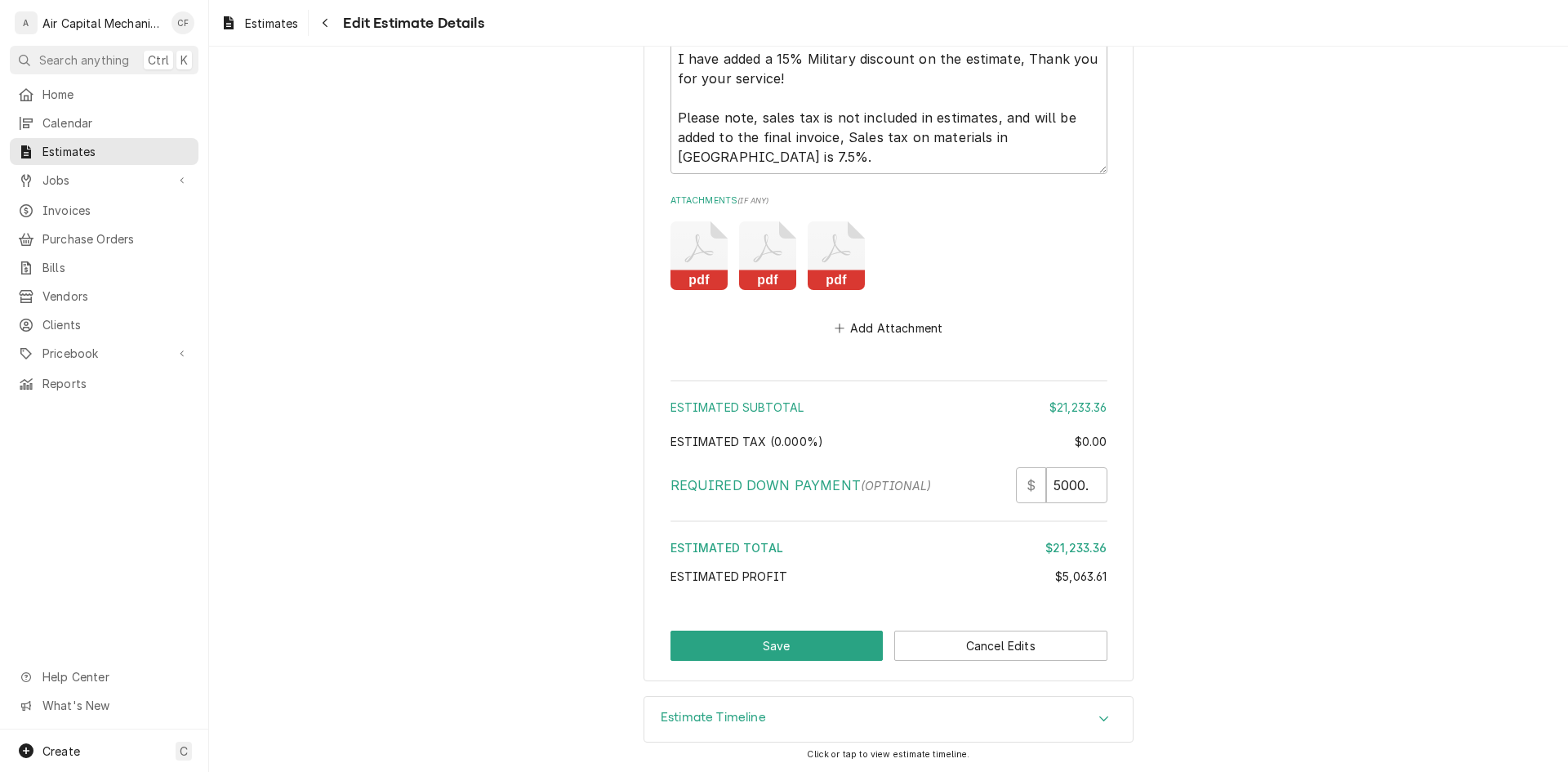
scroll to position [4182, 0]
click at [784, 645] on button "Save" at bounding box center [777, 645] width 214 height 31
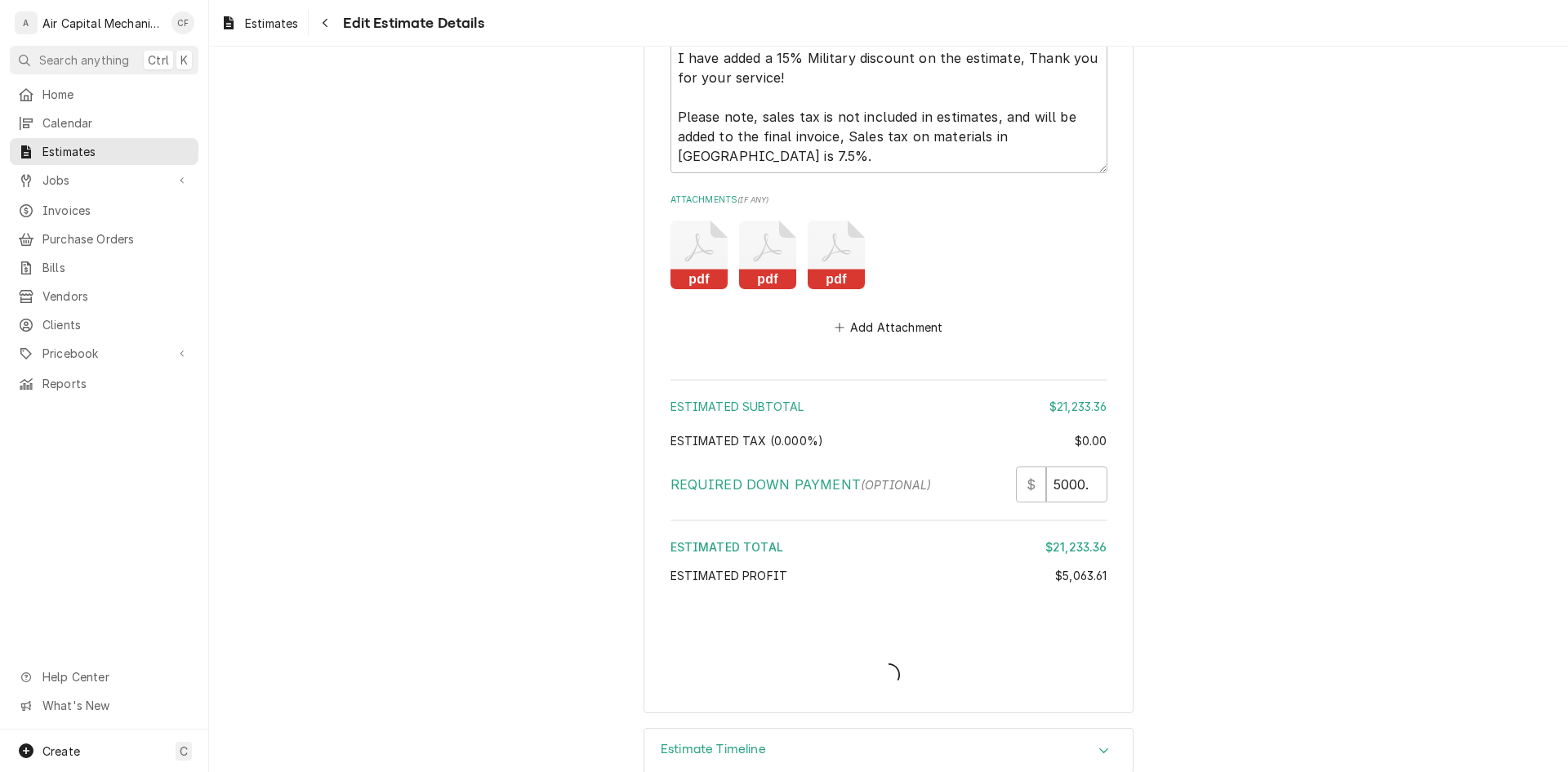
type textarea "x"
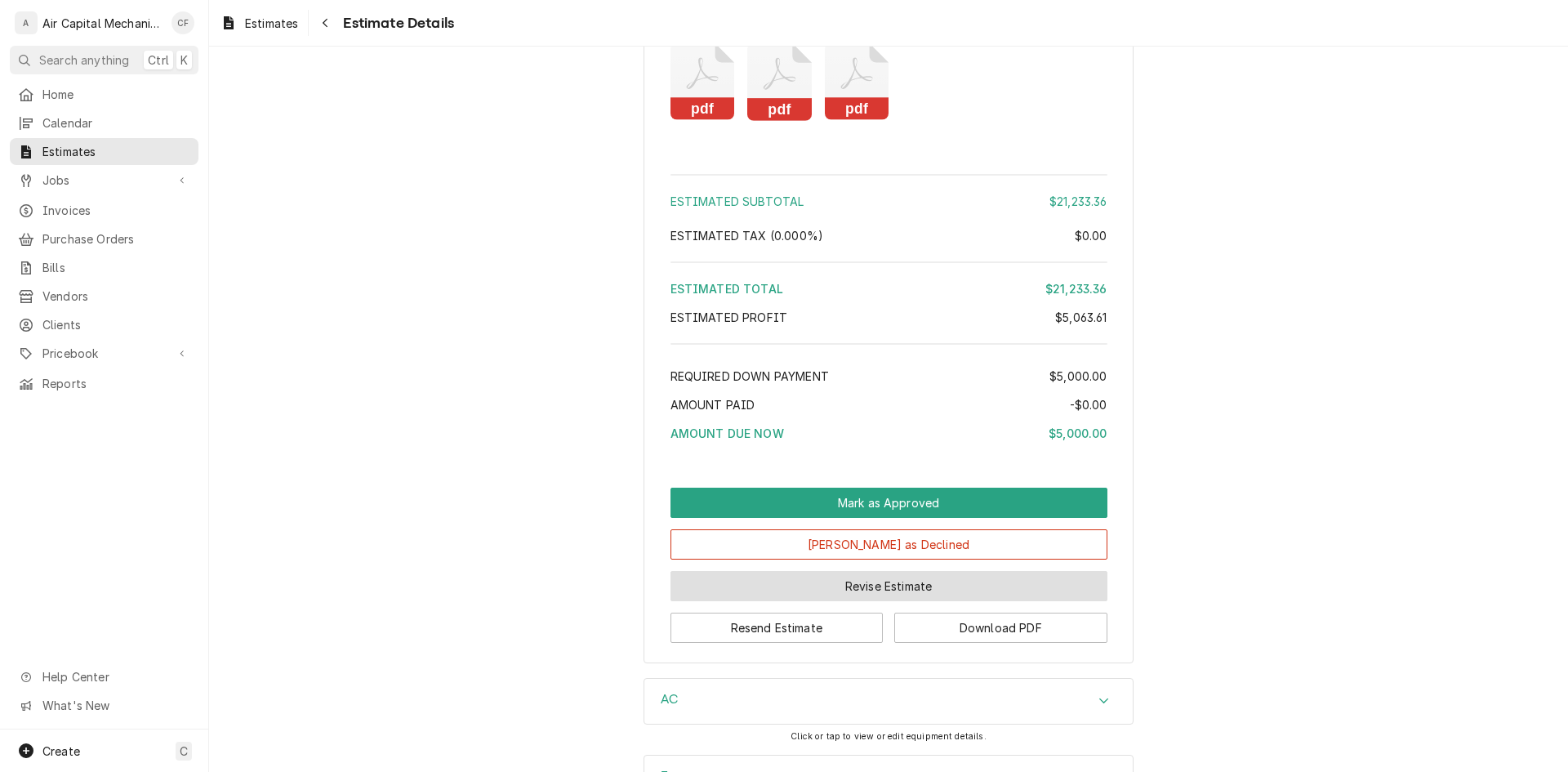
scroll to position [3585, 0]
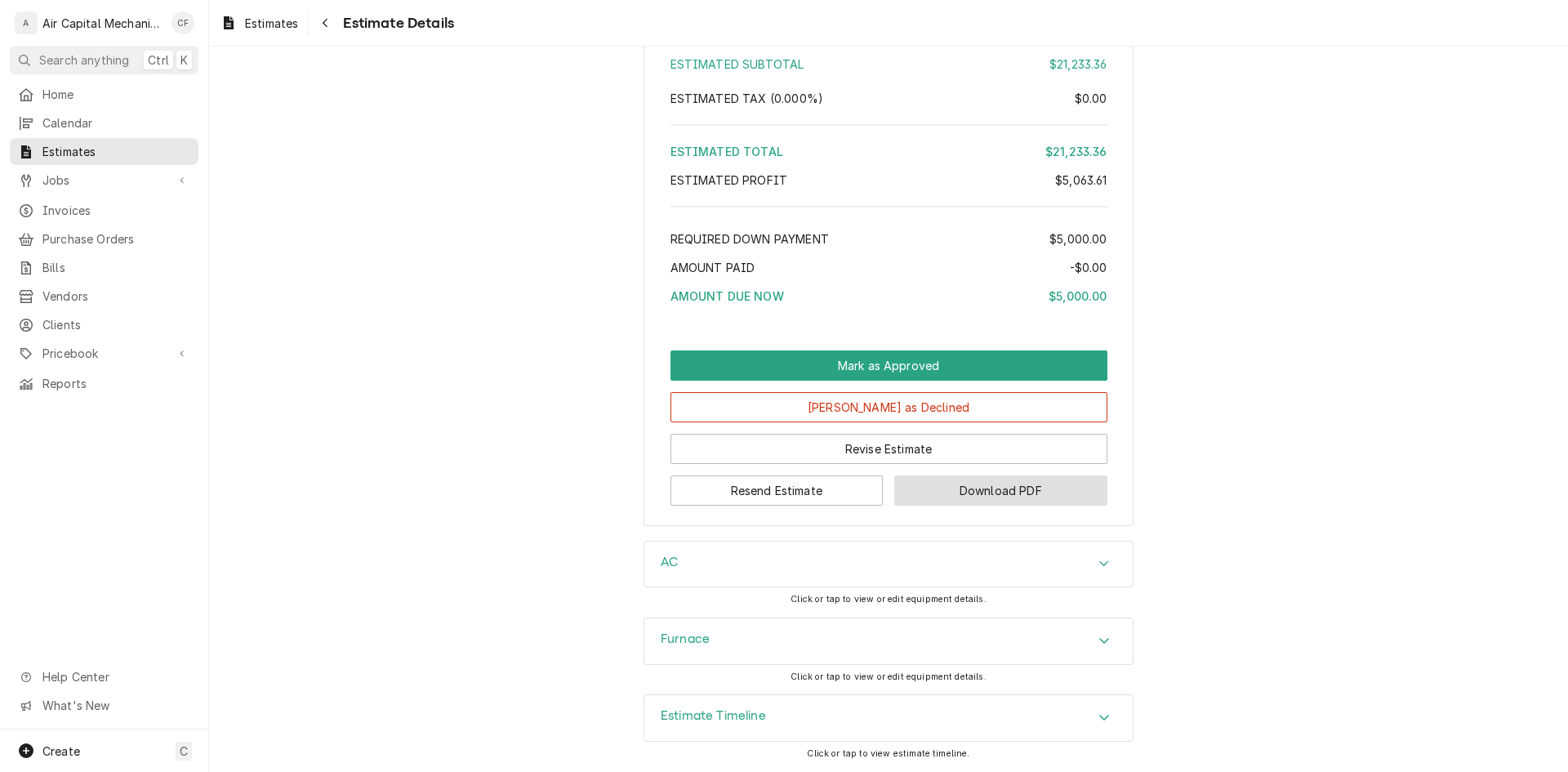
click at [945, 501] on button "Download PDF" at bounding box center [1001, 490] width 214 height 31
click at [837, 490] on button "Resend Estimate" at bounding box center [777, 490] width 214 height 31
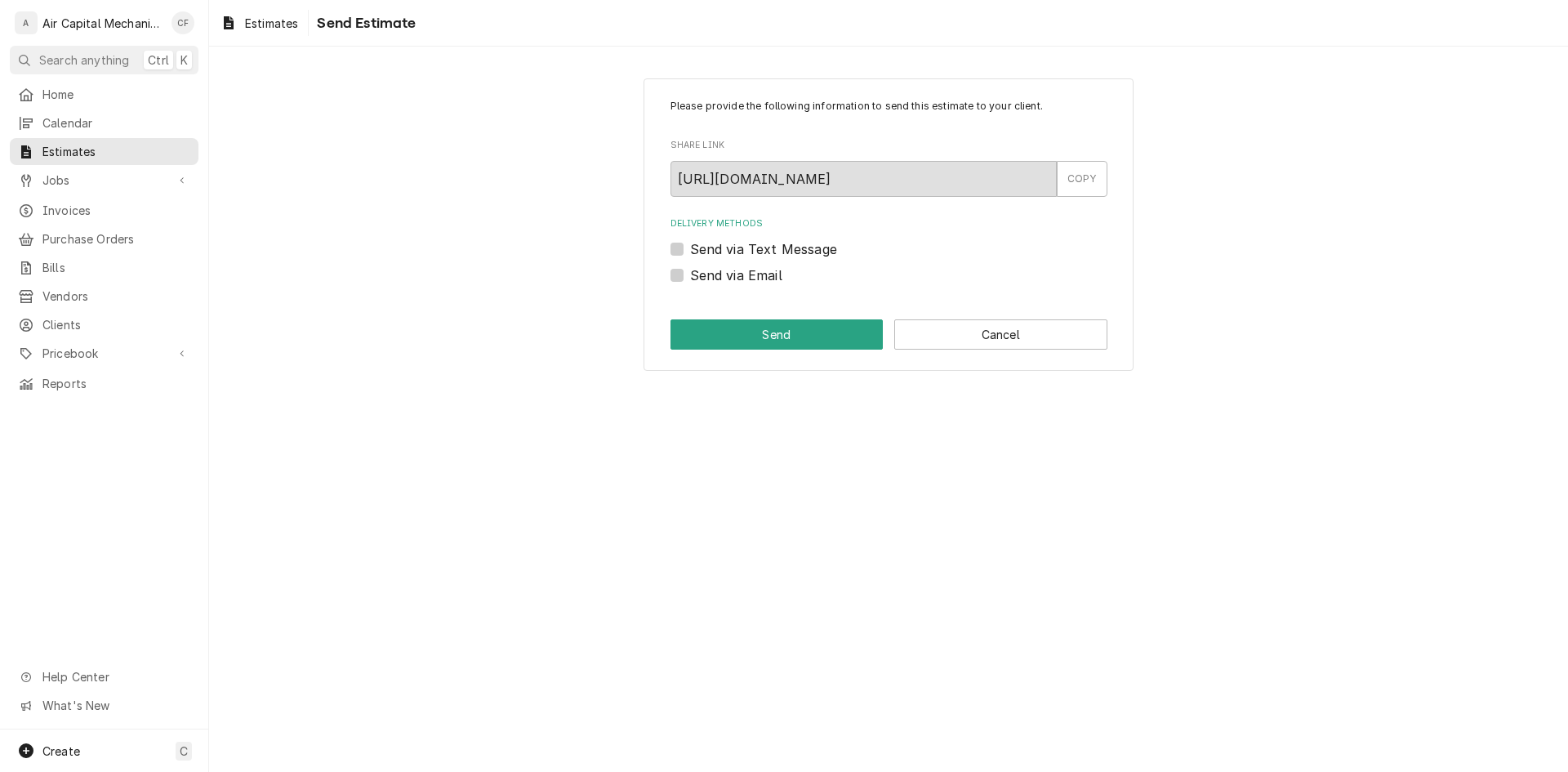
click at [772, 251] on label "Send via Text Message" at bounding box center [763, 249] width 147 height 20
click at [772, 251] on input "Send via Text Message" at bounding box center [909, 257] width 437 height 36
checkbox input "true"
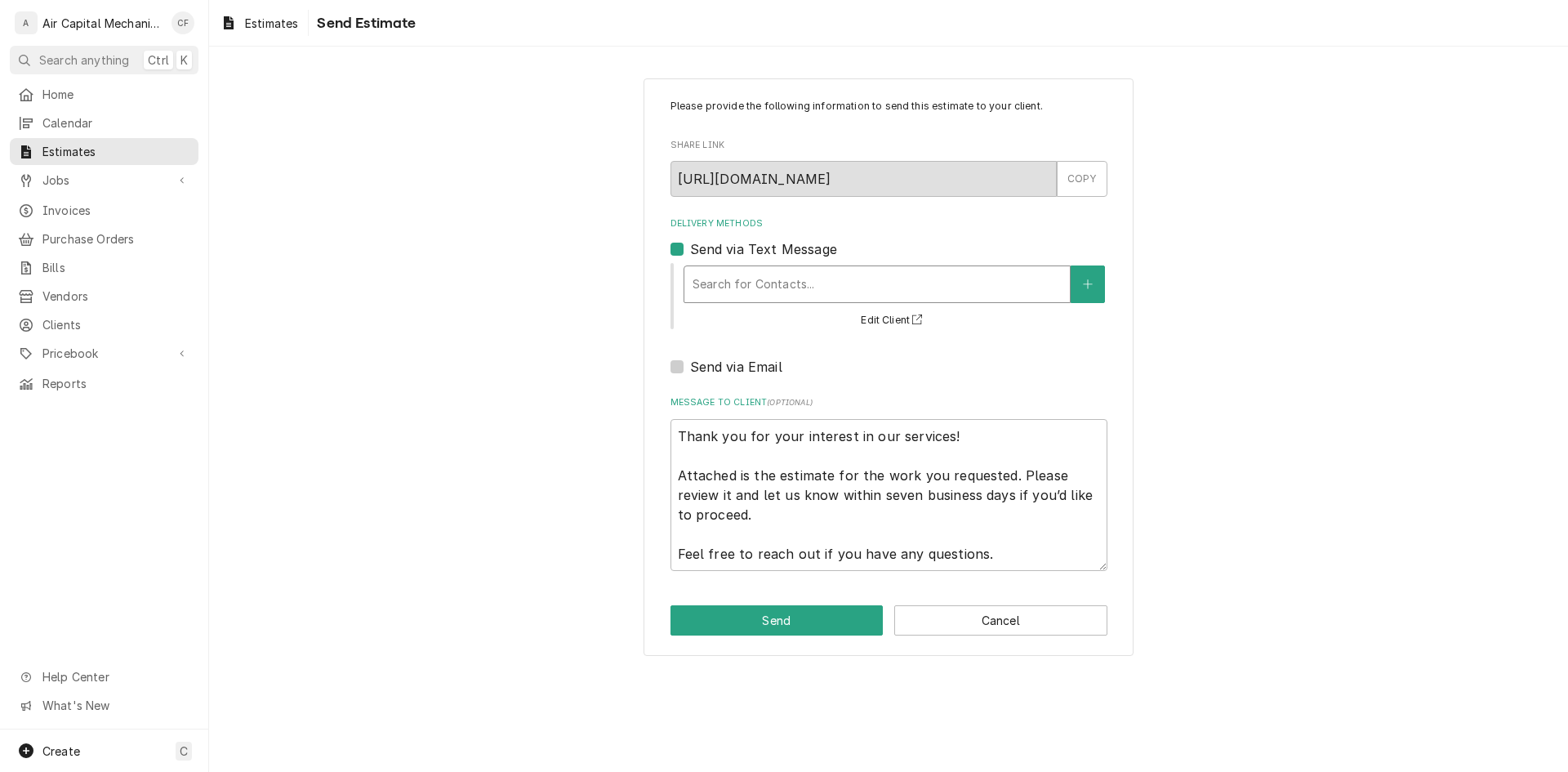
click at [758, 284] on div "Delivery Methods" at bounding box center [877, 285] width 369 height 30
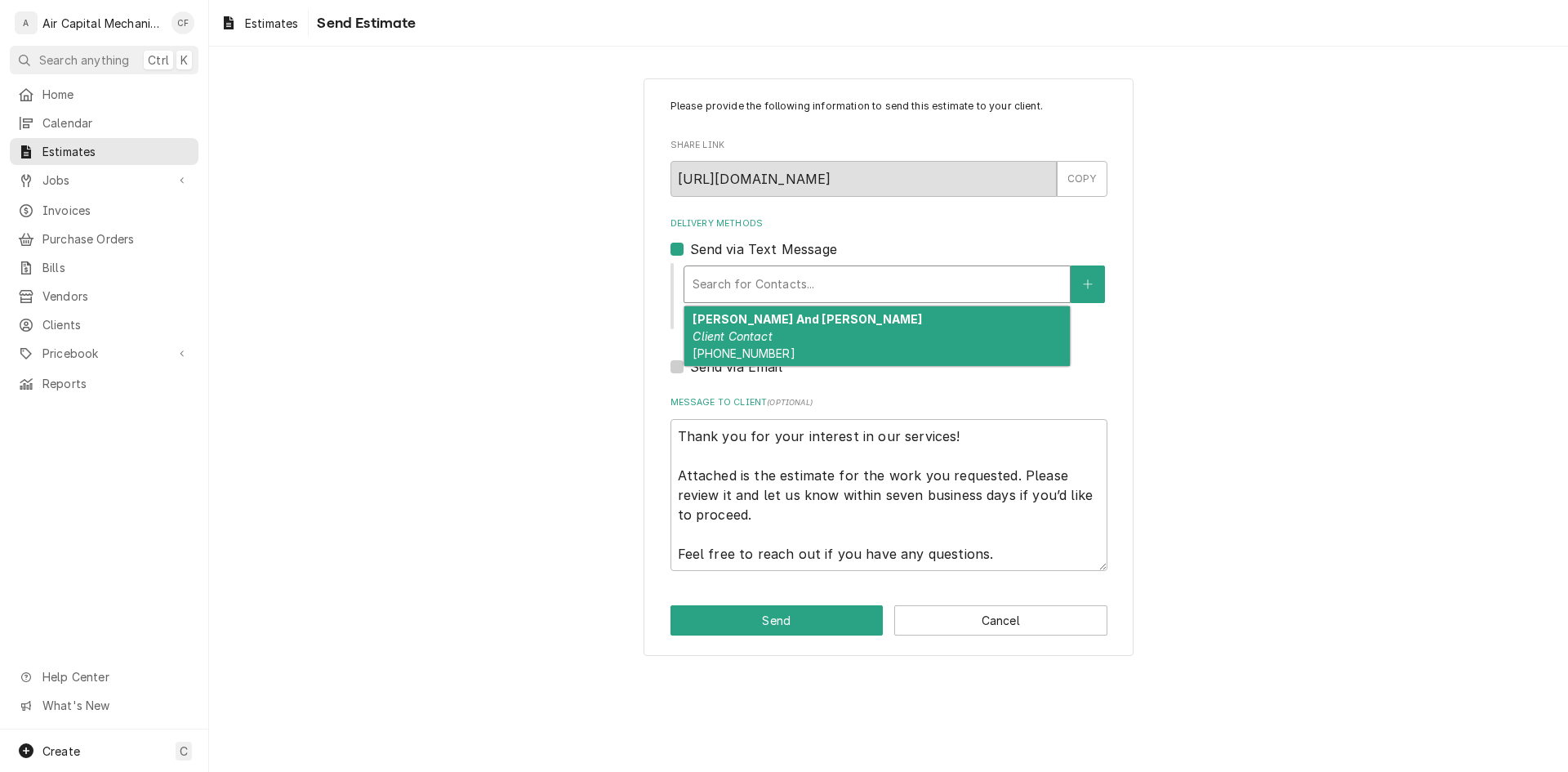
click at [751, 338] on em "Client Contact" at bounding box center [732, 336] width 79 height 14
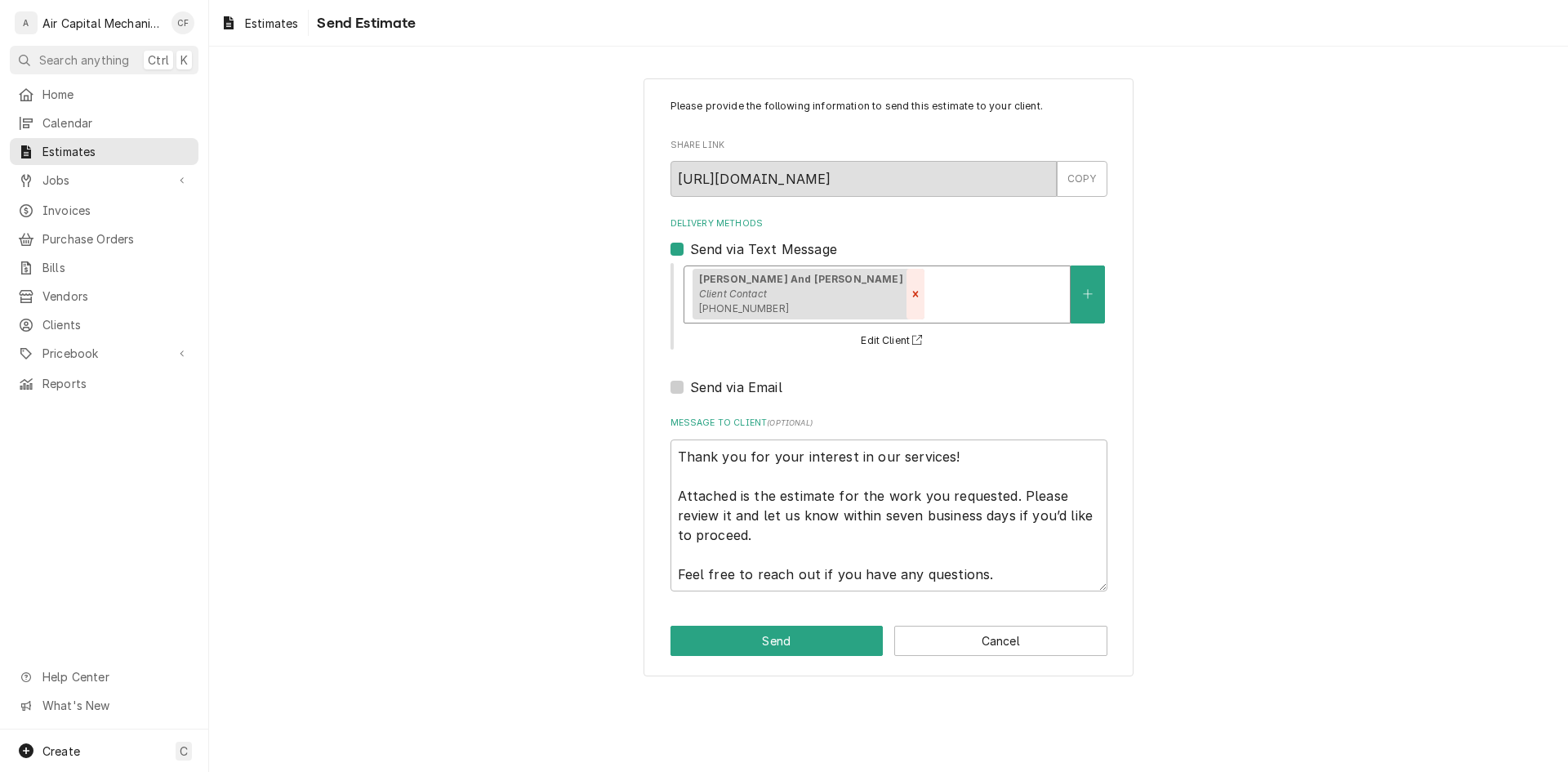
click at [909, 292] on icon "Remove [object Object]" at bounding box center [915, 294] width 12 height 12
type textarea "x"
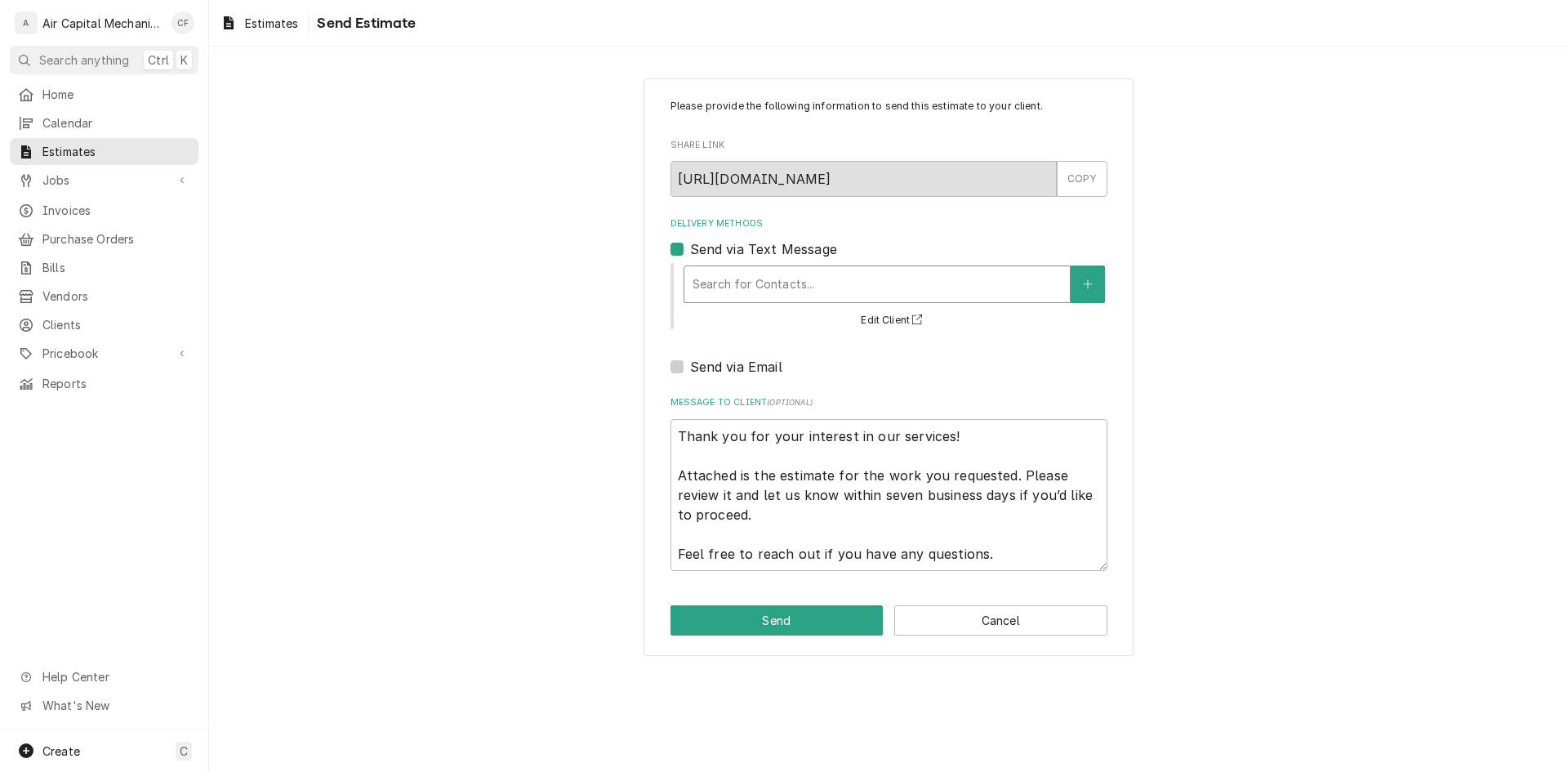
click at [753, 366] on label "Send via Email" at bounding box center [736, 367] width 93 height 20
click at [753, 366] on input "Send via Email" at bounding box center [909, 375] width 437 height 36
checkbox input "true"
type textarea "x"
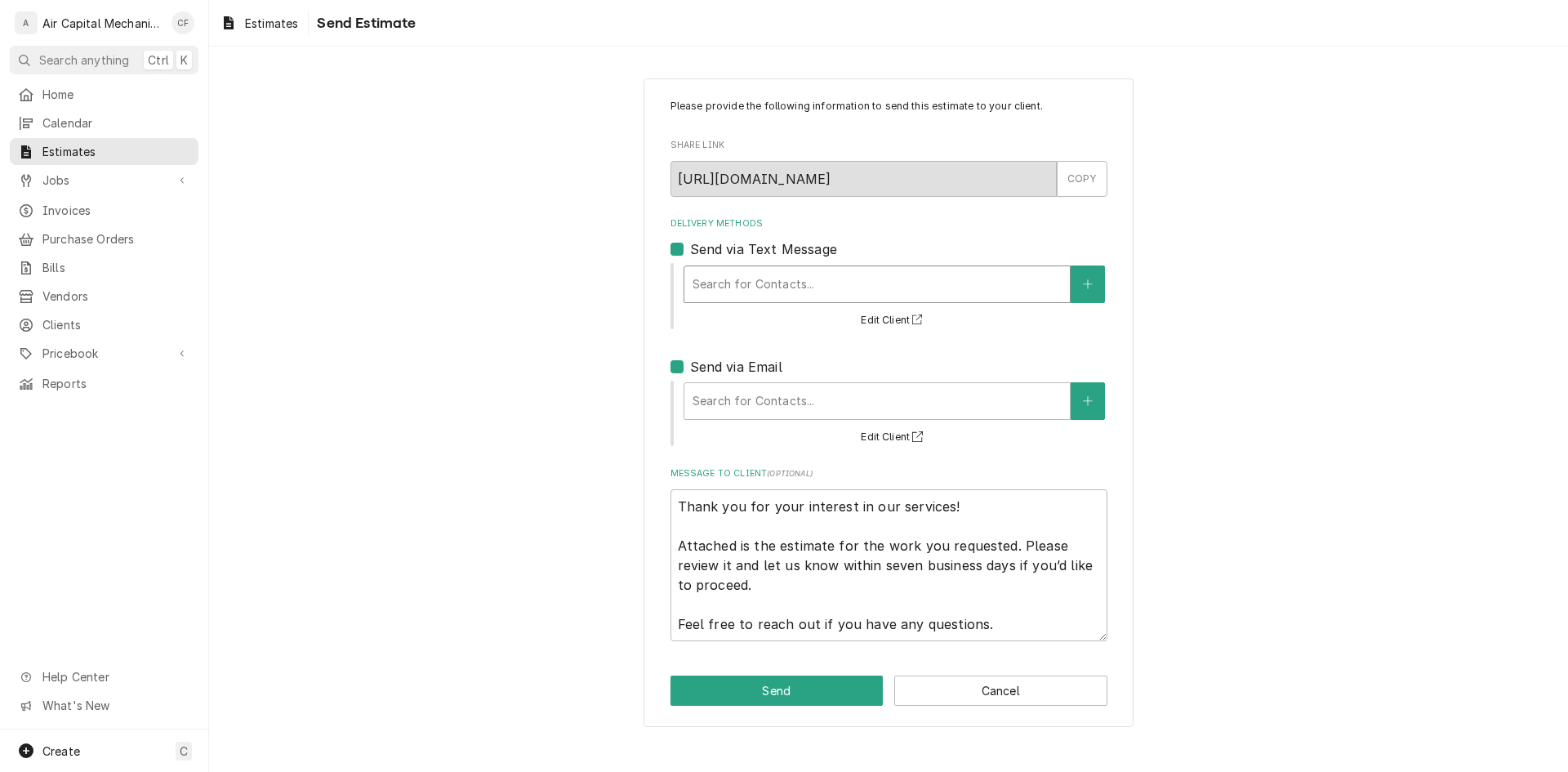
click at [764, 243] on label "Send via Text Message" at bounding box center [763, 249] width 147 height 20
click at [764, 243] on input "Send via Text Message" at bounding box center [909, 257] width 437 height 36
checkbox input "false"
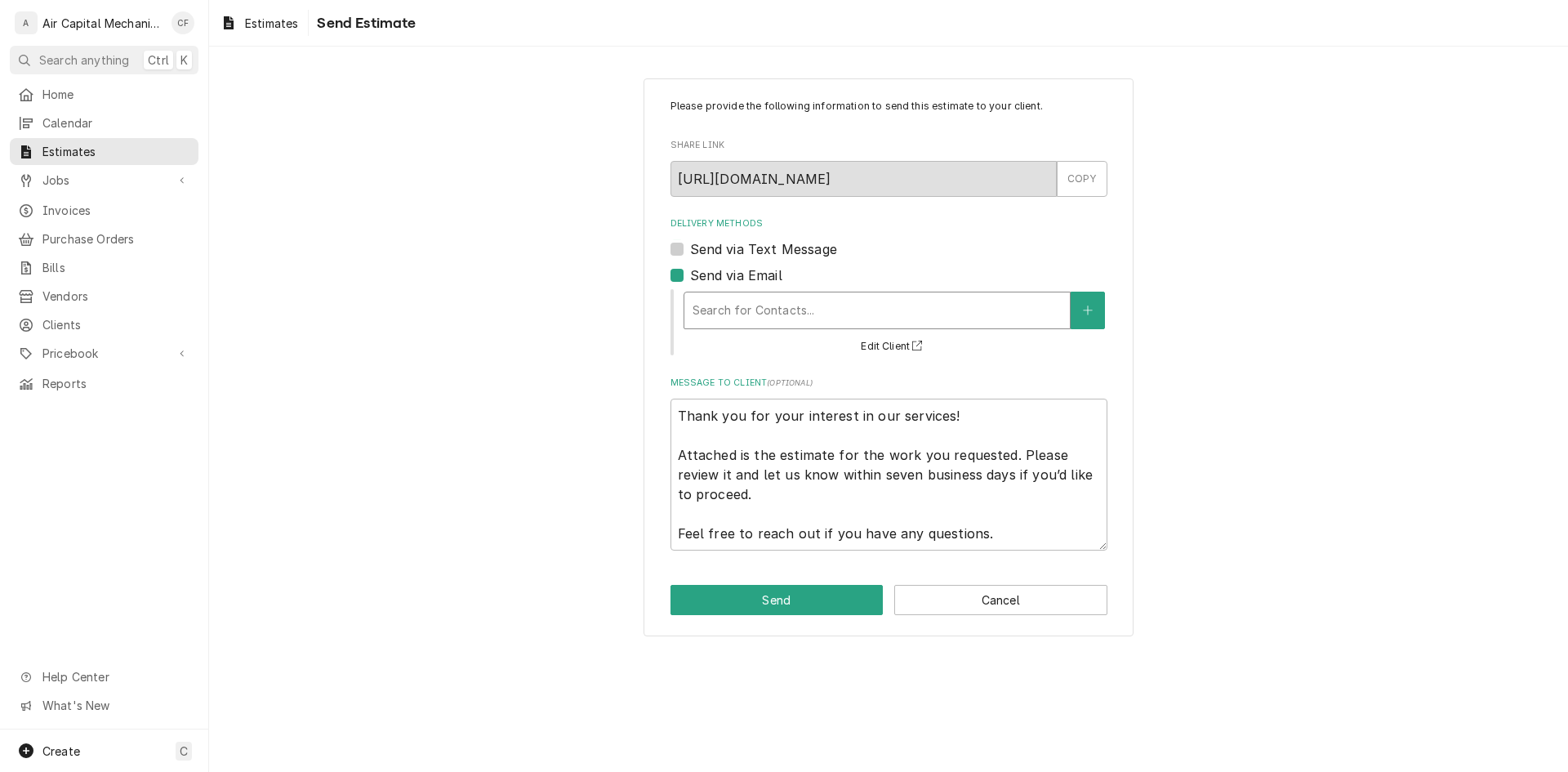
click at [766, 305] on div "Delivery Methods" at bounding box center [877, 310] width 369 height 30
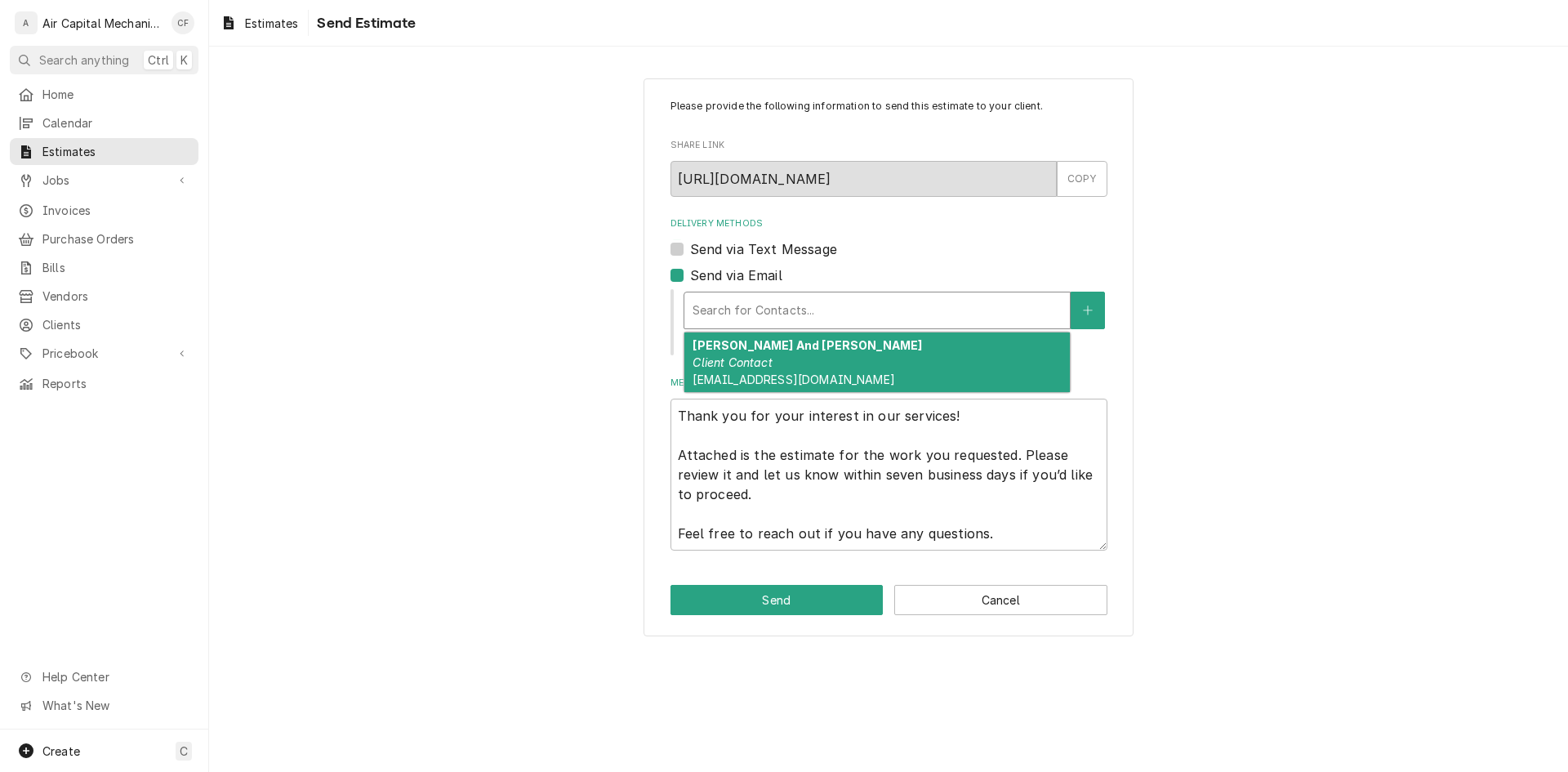
click at [765, 346] on strong "[PERSON_NAME] And [PERSON_NAME]" at bounding box center [807, 345] width 229 height 14
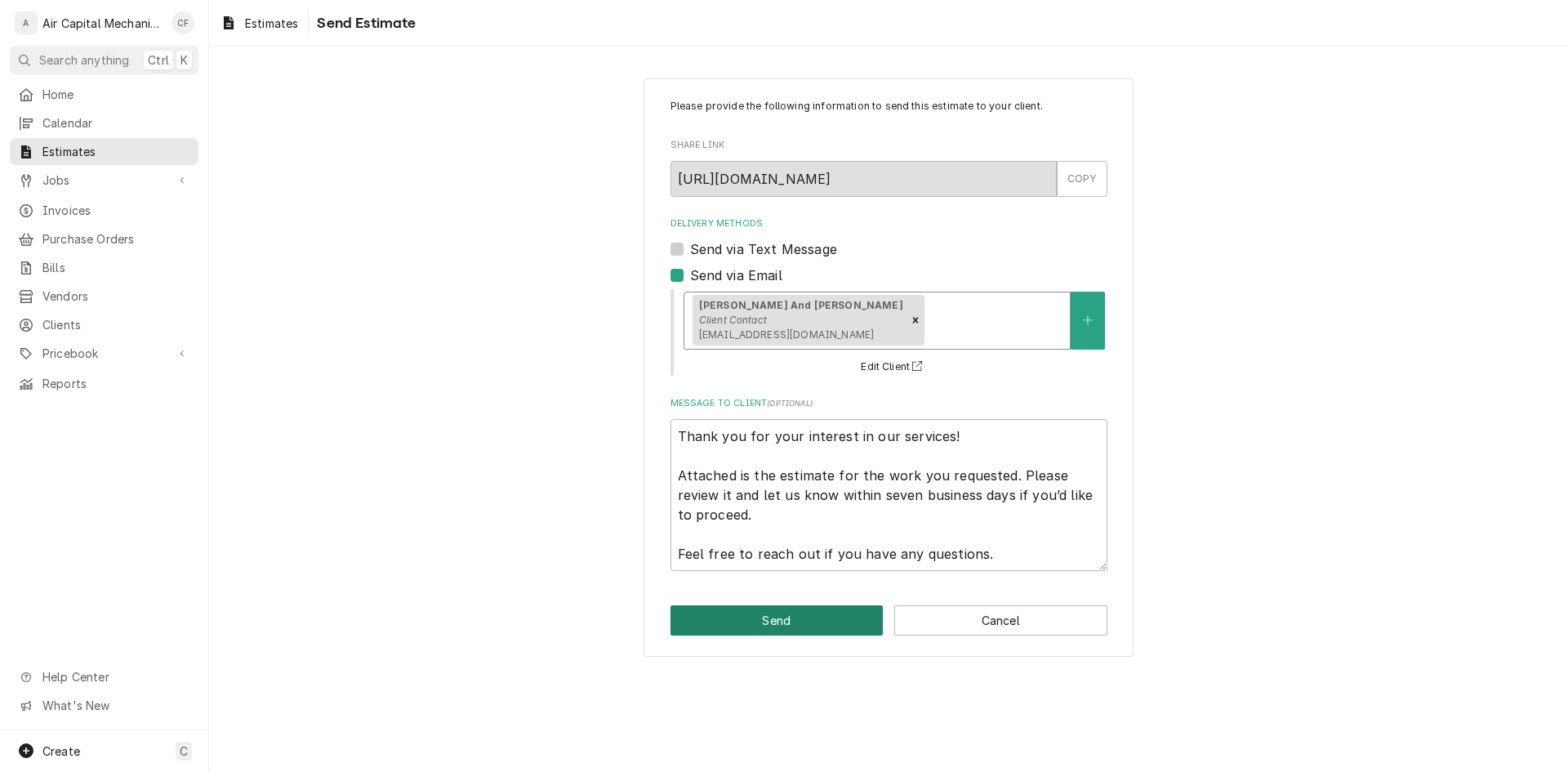
click at [808, 626] on button "Send" at bounding box center [777, 620] width 214 height 31
type textarea "x"
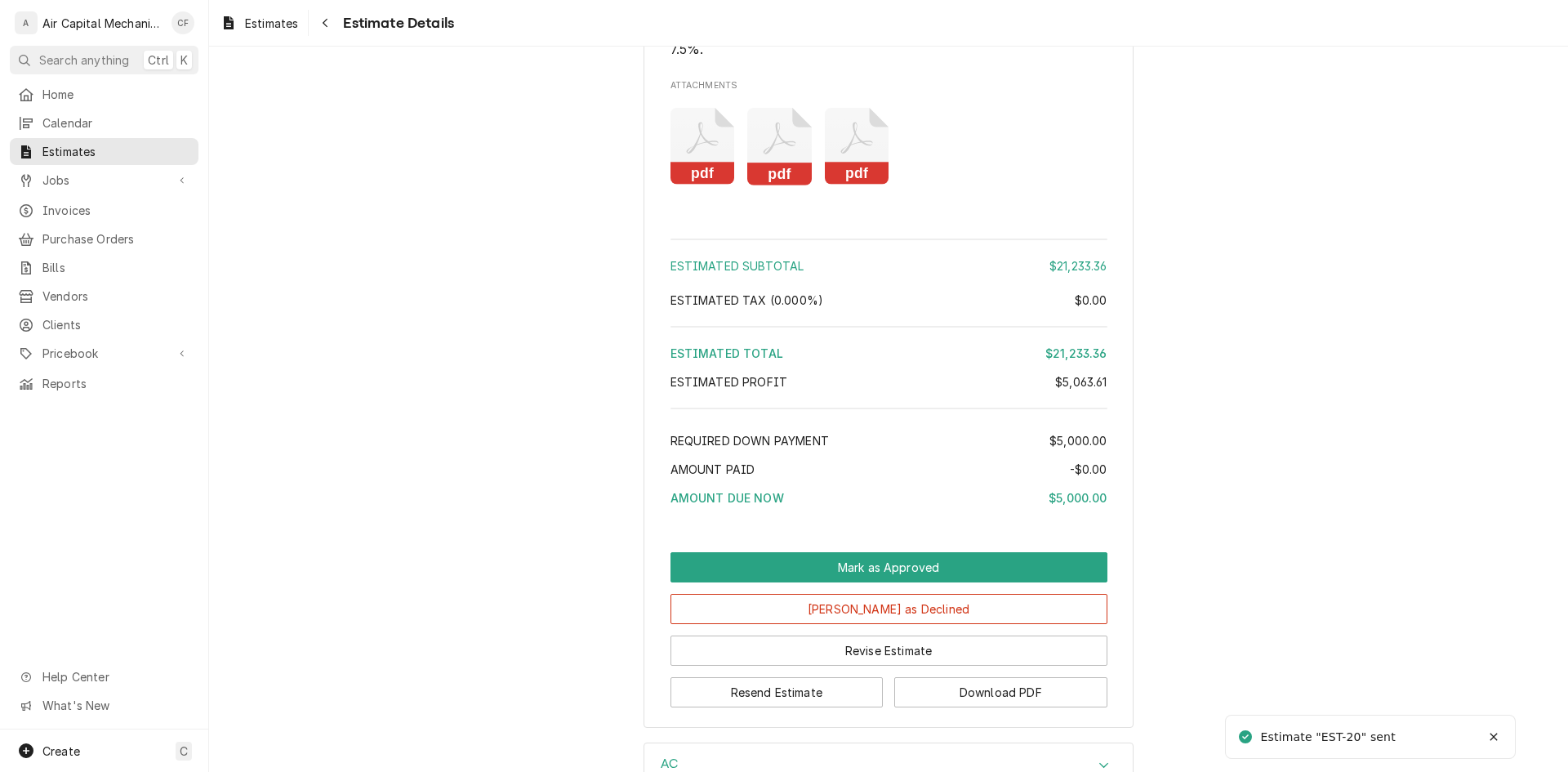
scroll to position [3350, 0]
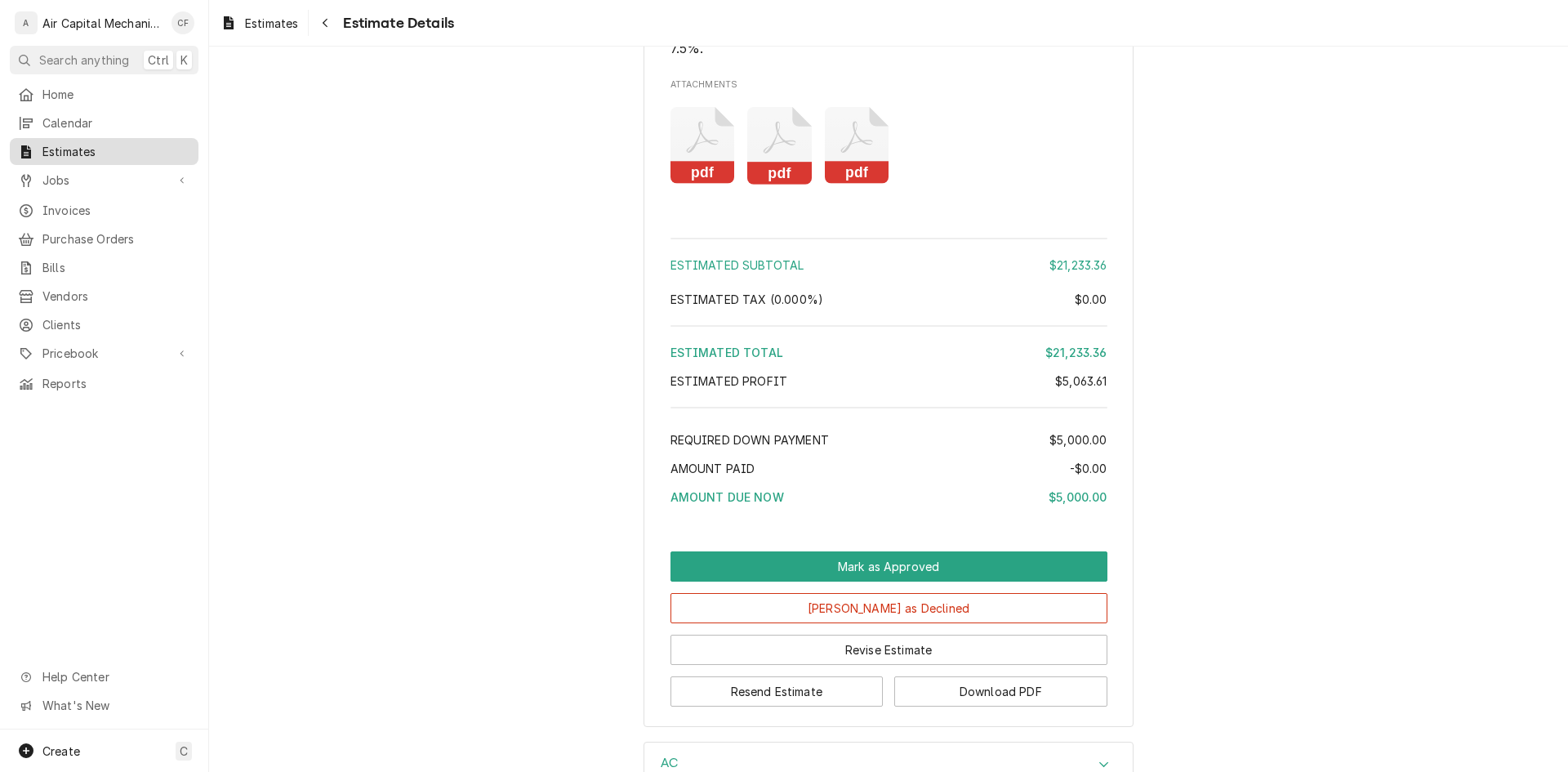
click at [109, 147] on span "Estimates" at bounding box center [116, 151] width 148 height 17
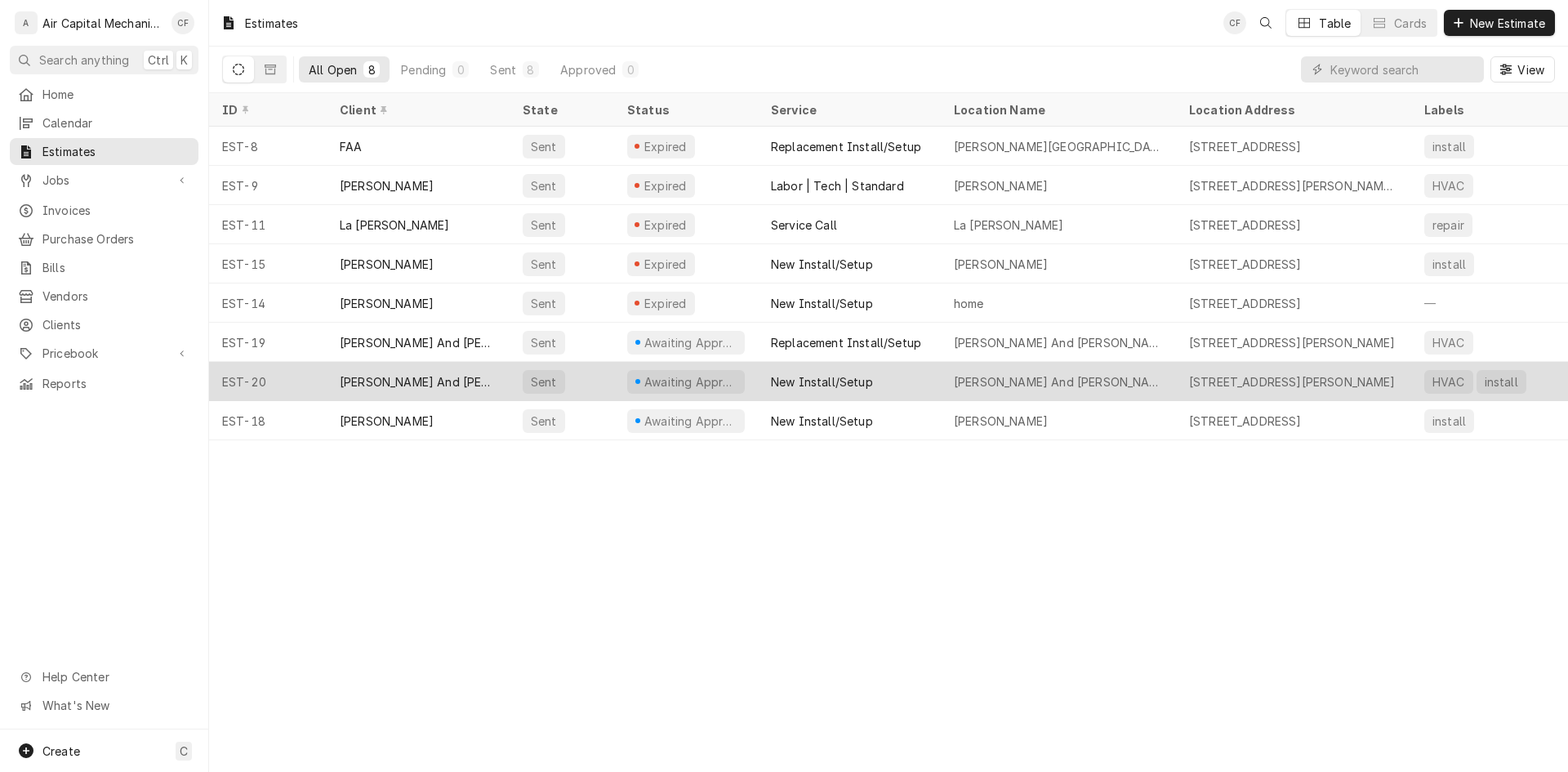
click at [628, 386] on div "Awaiting Approval" at bounding box center [685, 382] width 117 height 24
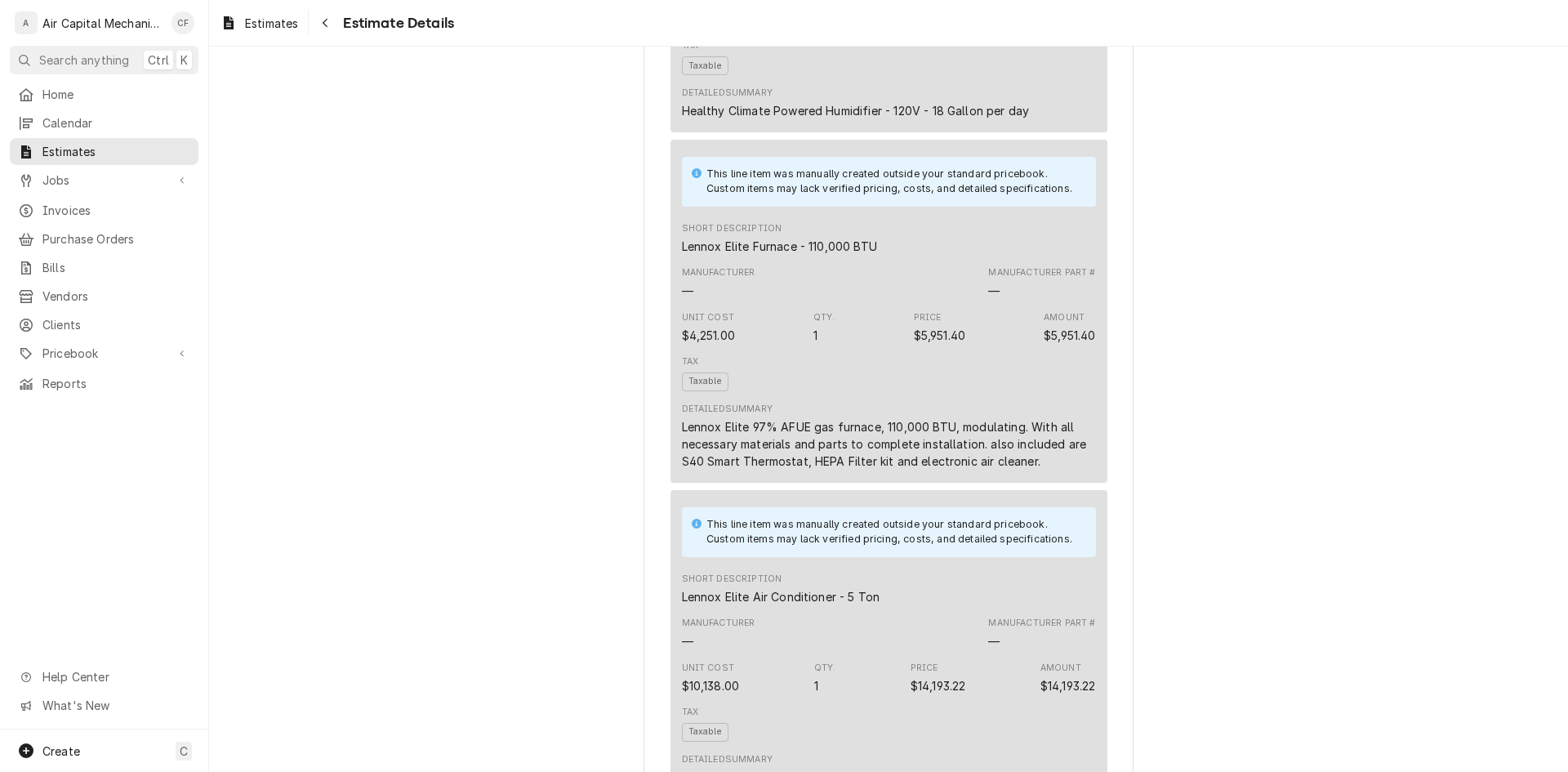
scroll to position [3023, 0]
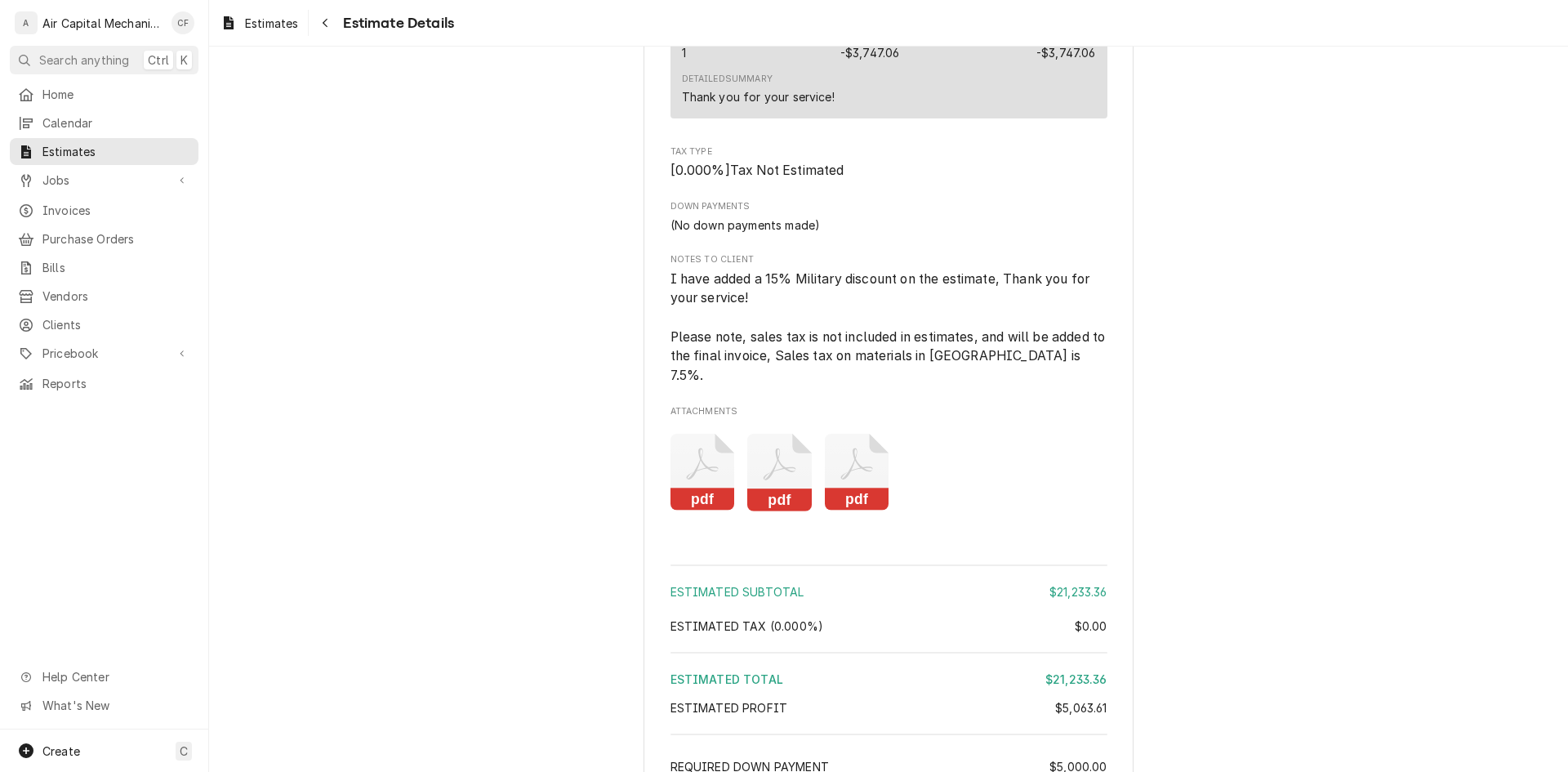
drag, startPoint x: 0, startPoint y: 0, endPoint x: 628, endPoint y: 382, distance: 735.1
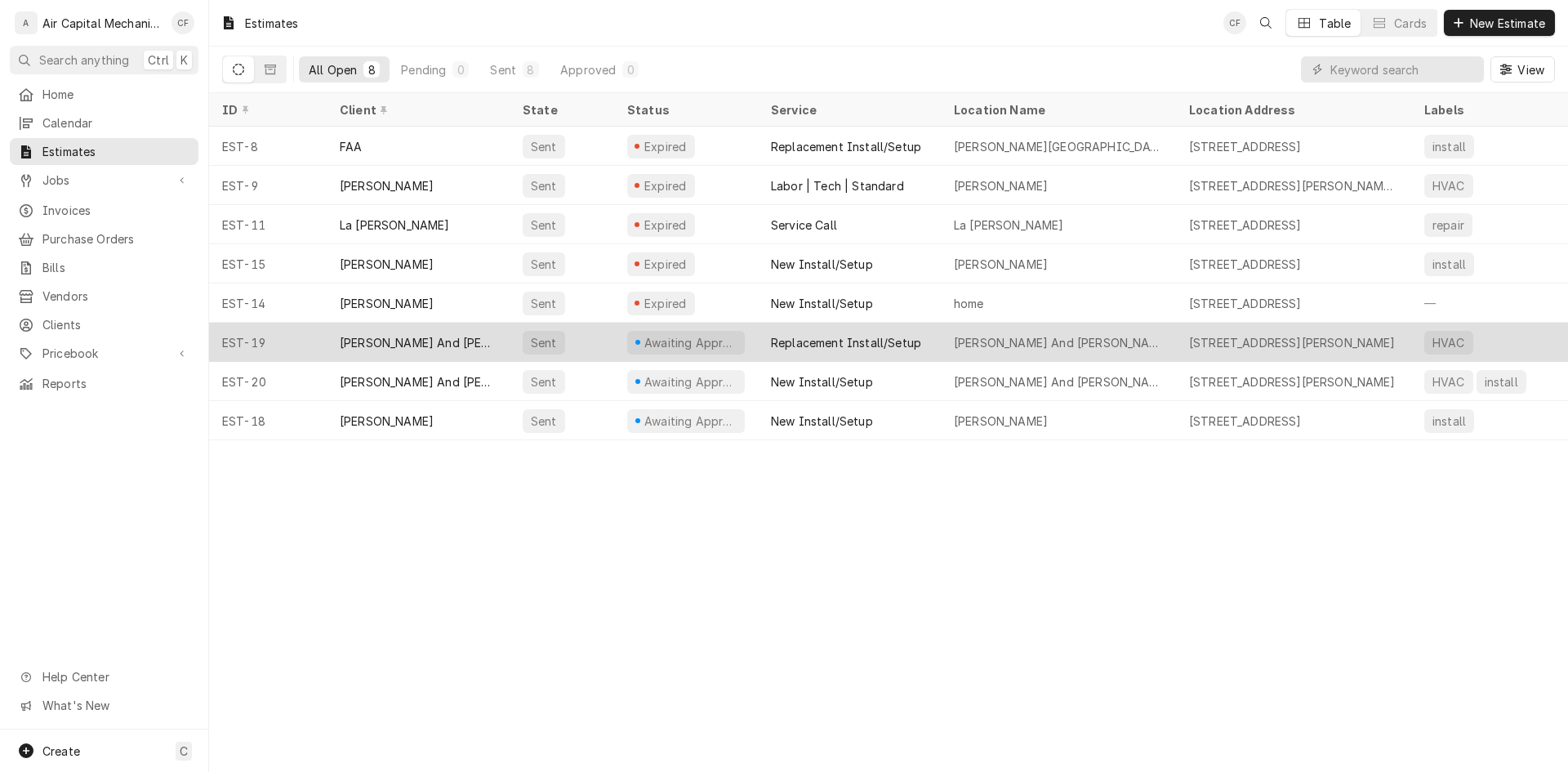
click at [655, 338] on div "Awaiting Approval" at bounding box center [690, 342] width 95 height 17
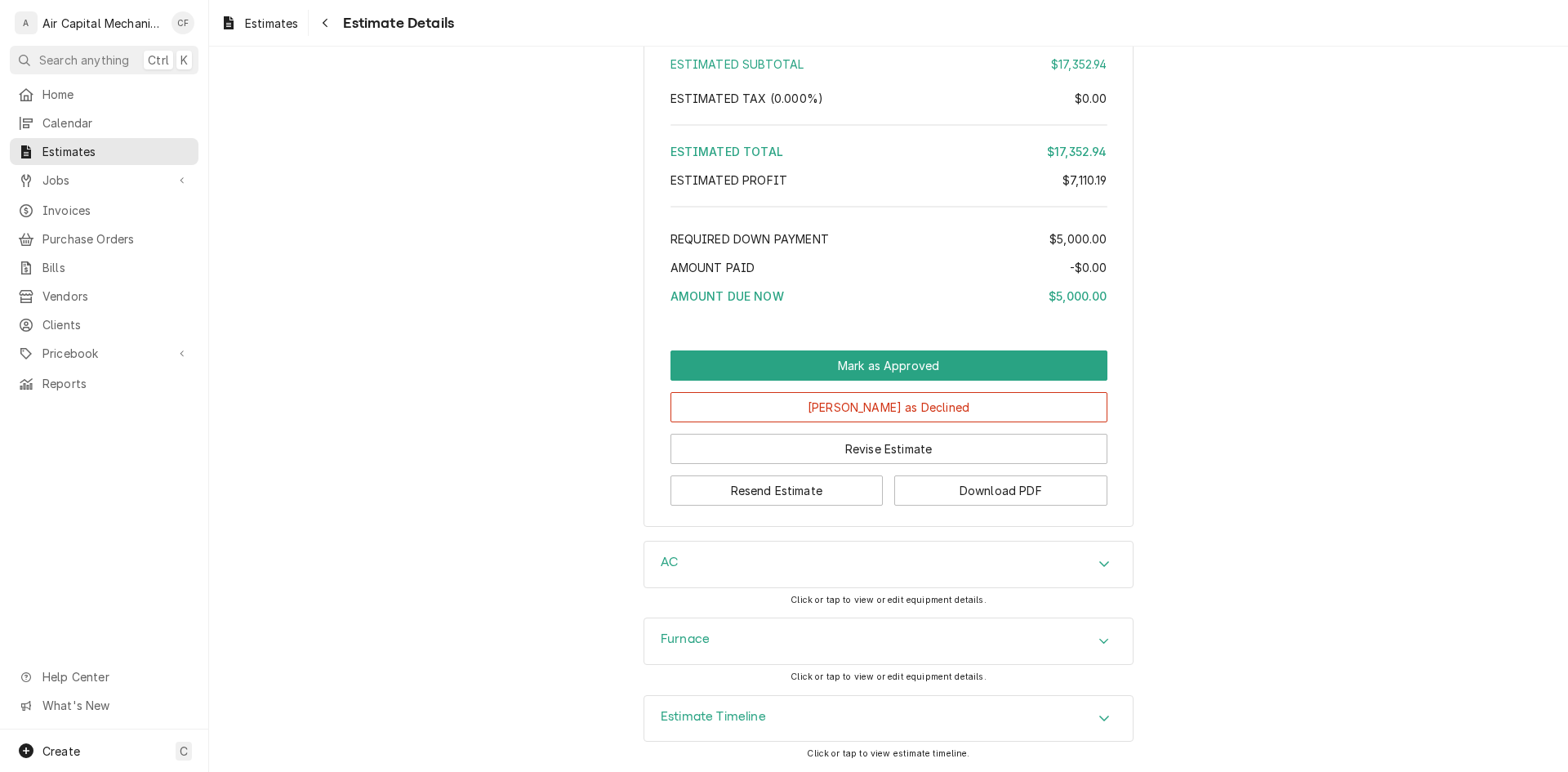
scroll to position [3379, 0]
click at [852, 491] on button "Resend Estimate" at bounding box center [777, 490] width 214 height 31
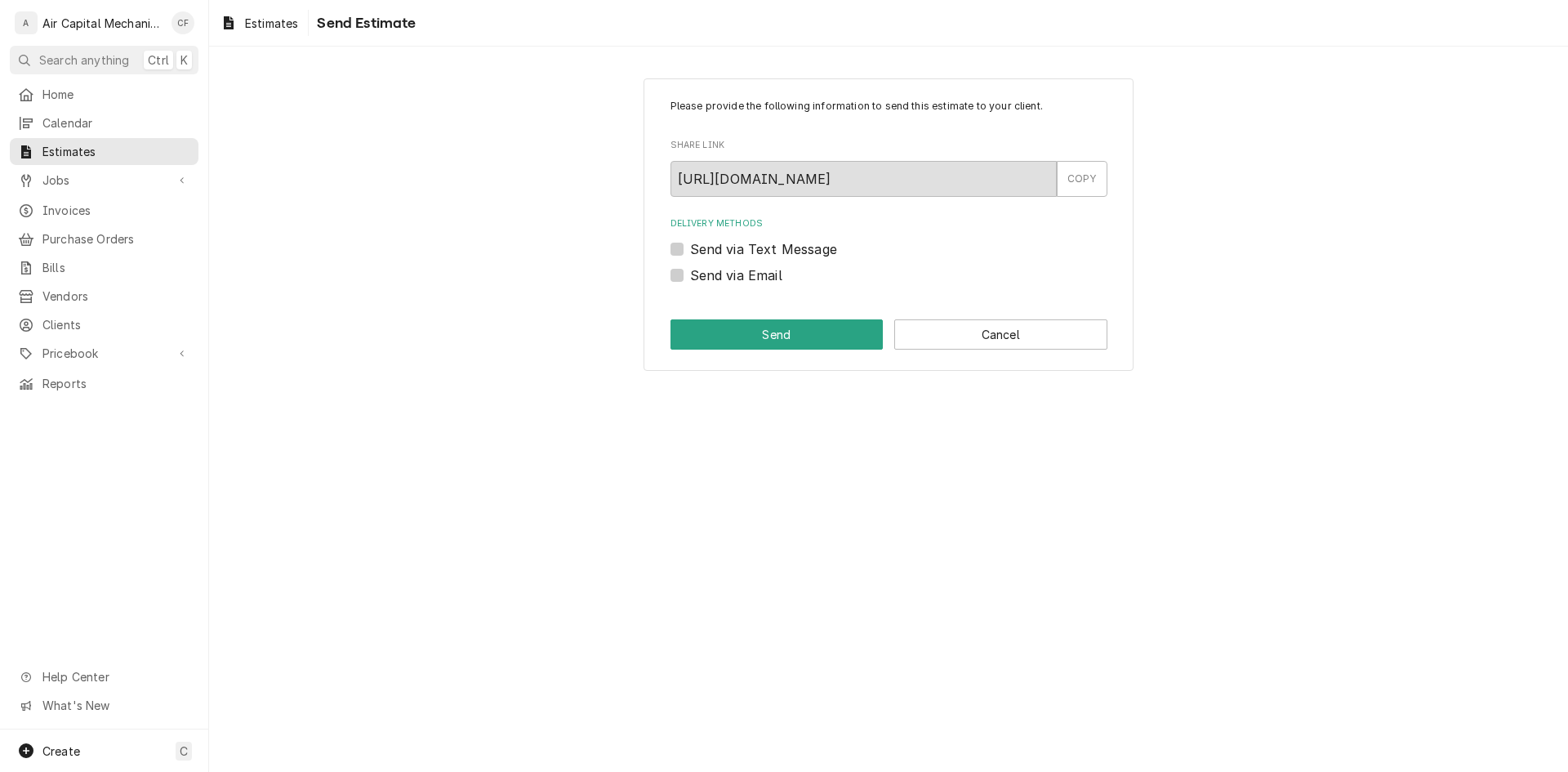
click at [721, 277] on label "Send via Email" at bounding box center [736, 276] width 93 height 20
click at [721, 277] on input "Send via Email" at bounding box center [909, 284] width 437 height 36
checkbox input "true"
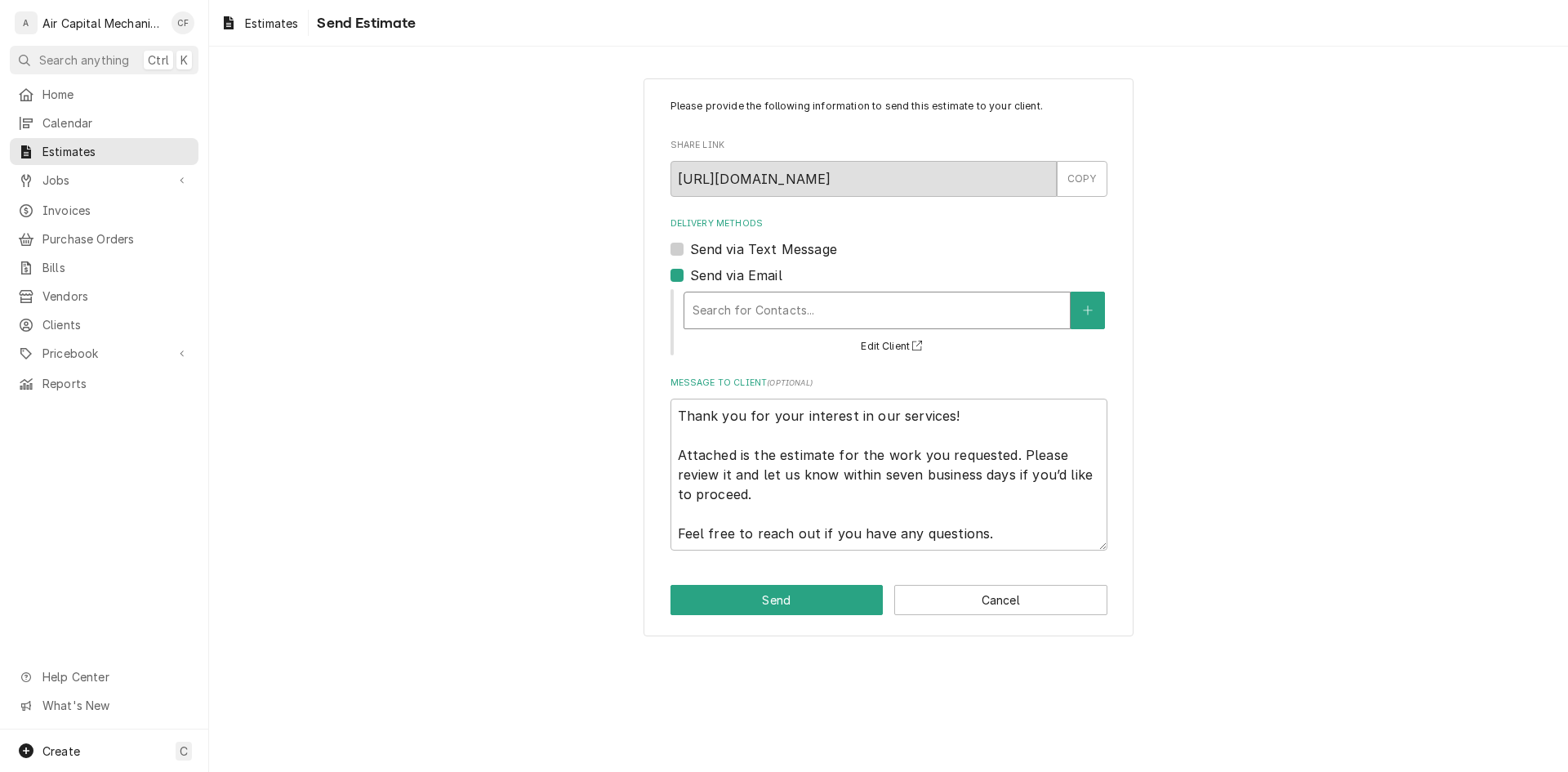
click at [719, 299] on div "Delivery Methods" at bounding box center [877, 310] width 369 height 30
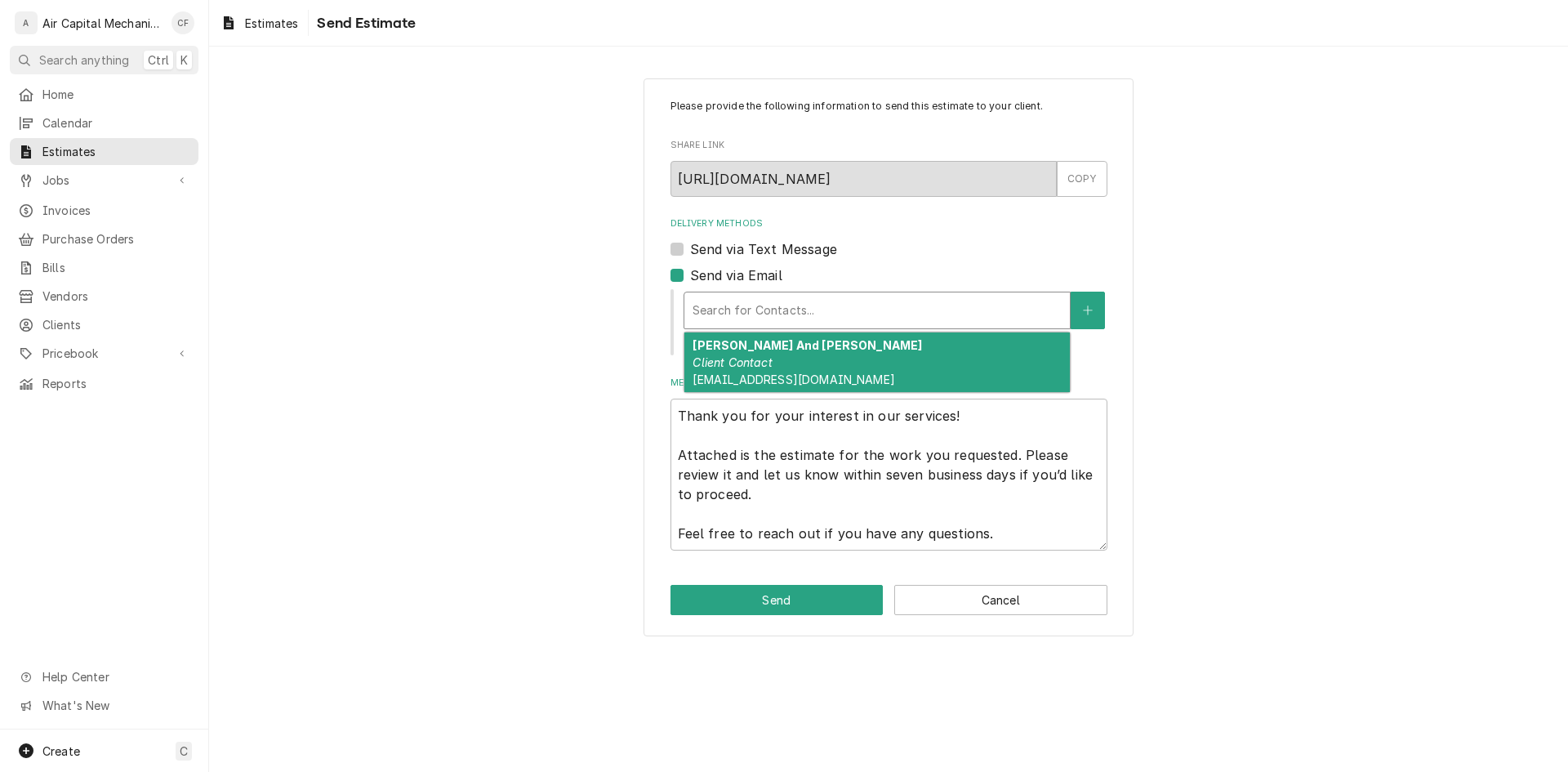
click at [722, 356] on em "Client Contact" at bounding box center [732, 362] width 79 height 14
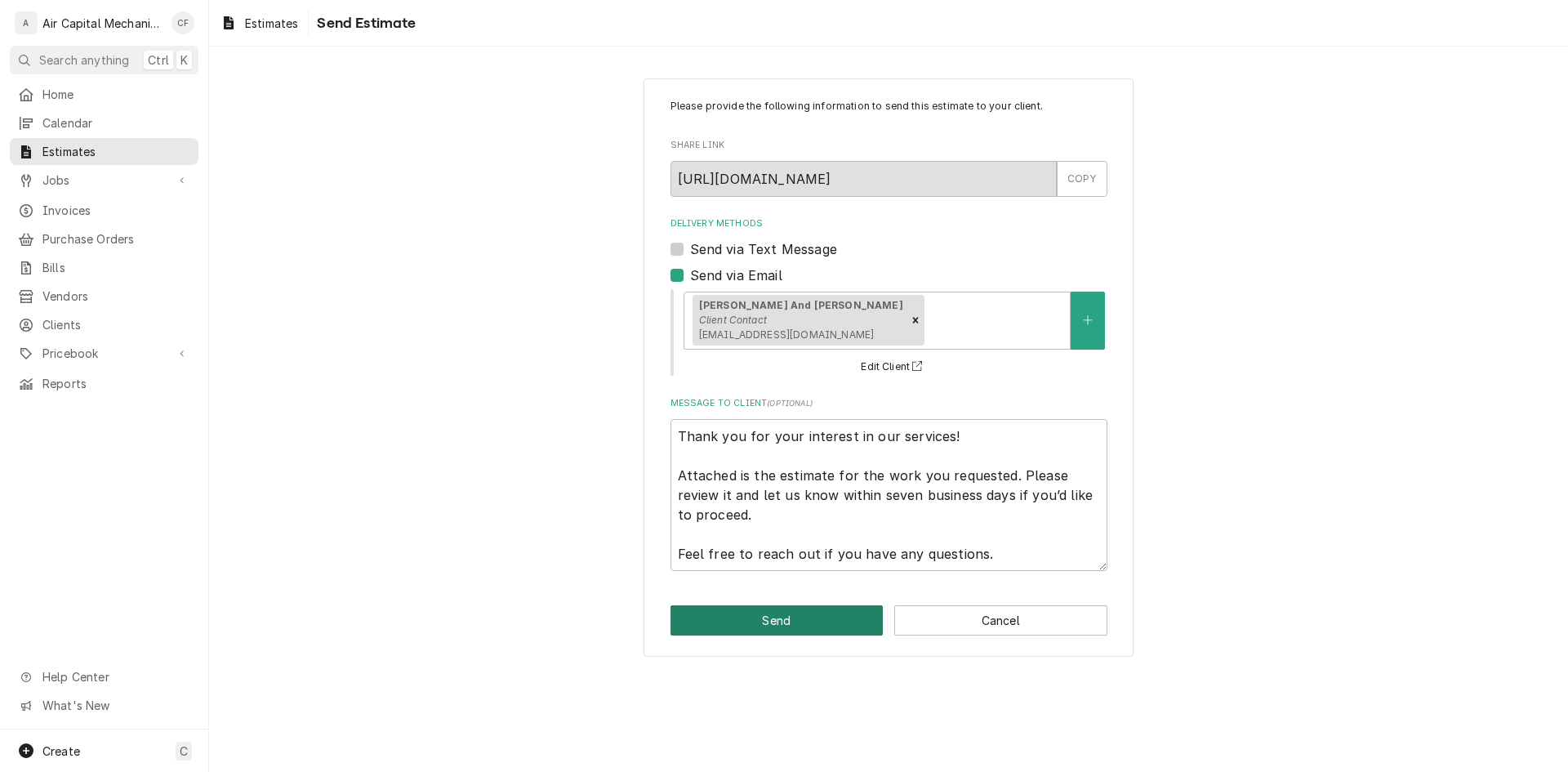
click at [765, 610] on button "Send" at bounding box center [777, 620] width 214 height 31
type textarea "x"
